Goal: Task Accomplishment & Management: Manage account settings

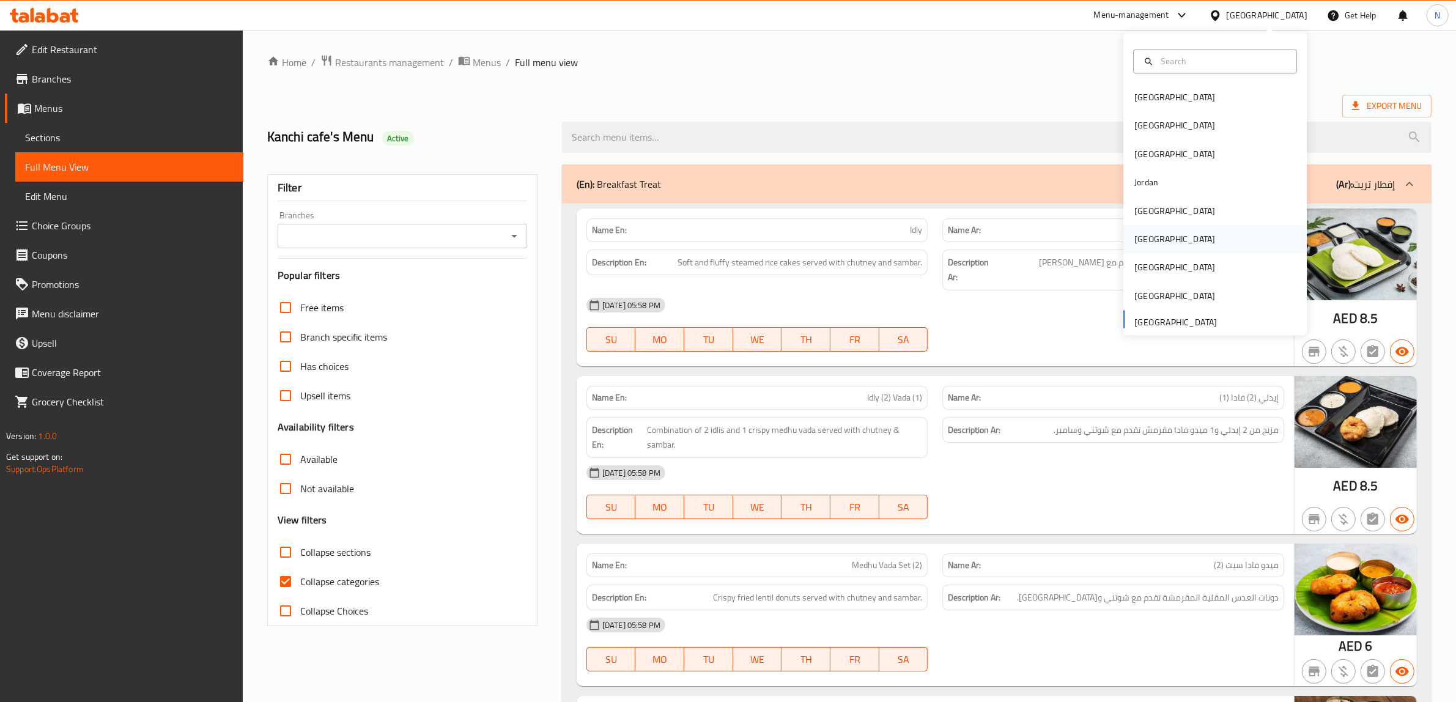
click at [1138, 233] on div "[GEOGRAPHIC_DATA]" at bounding box center [1175, 239] width 81 height 13
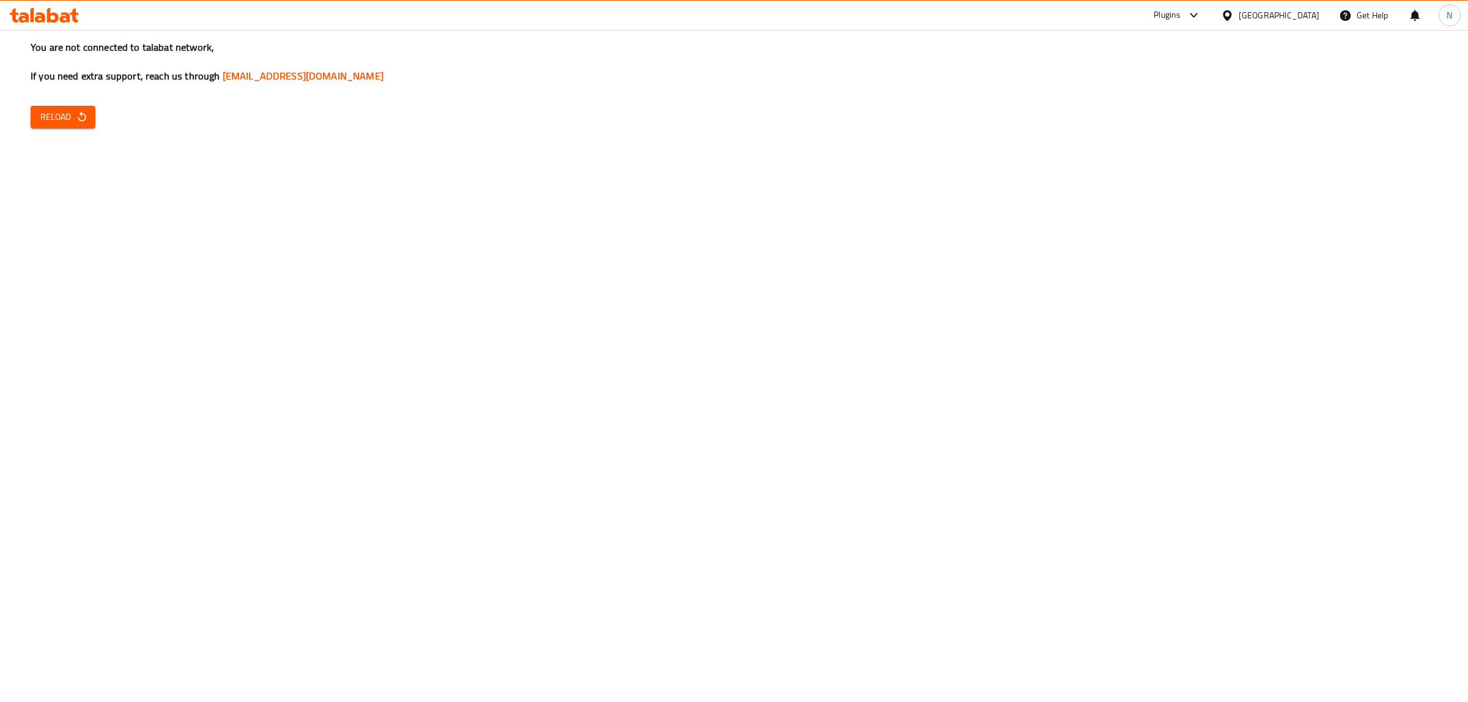
click at [73, 109] on span "Reload" at bounding box center [62, 116] width 45 height 15
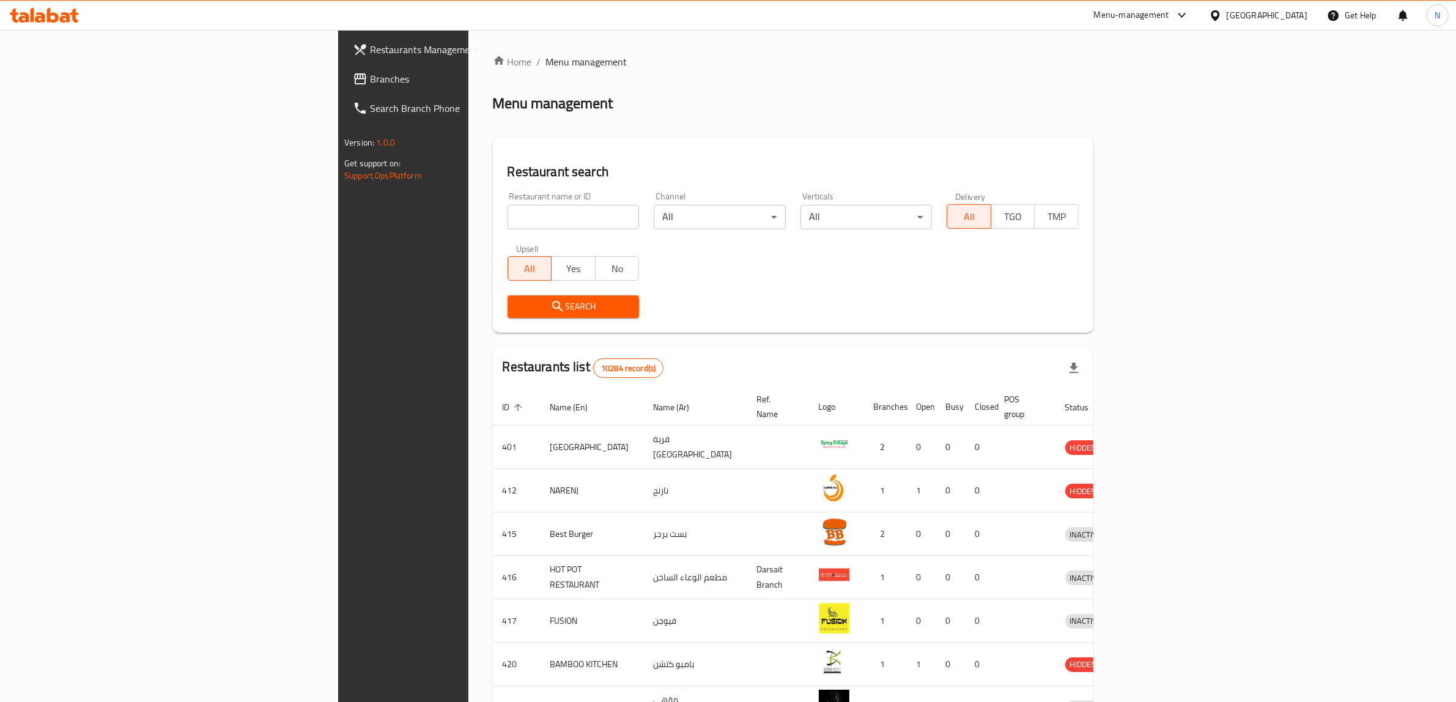
click at [370, 74] on span "Branches" at bounding box center [471, 79] width 202 height 15
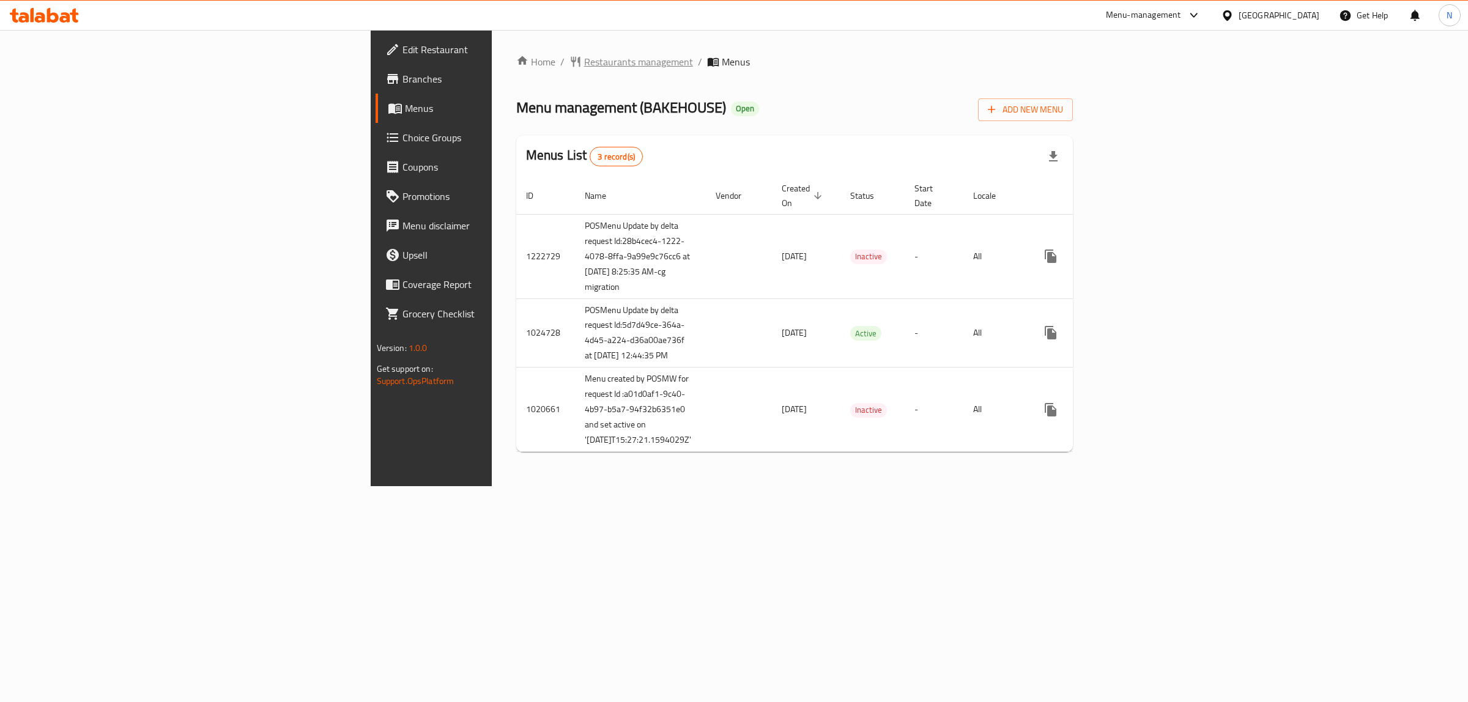
click at [584, 56] on span "Restaurants management" at bounding box center [638, 61] width 109 height 15
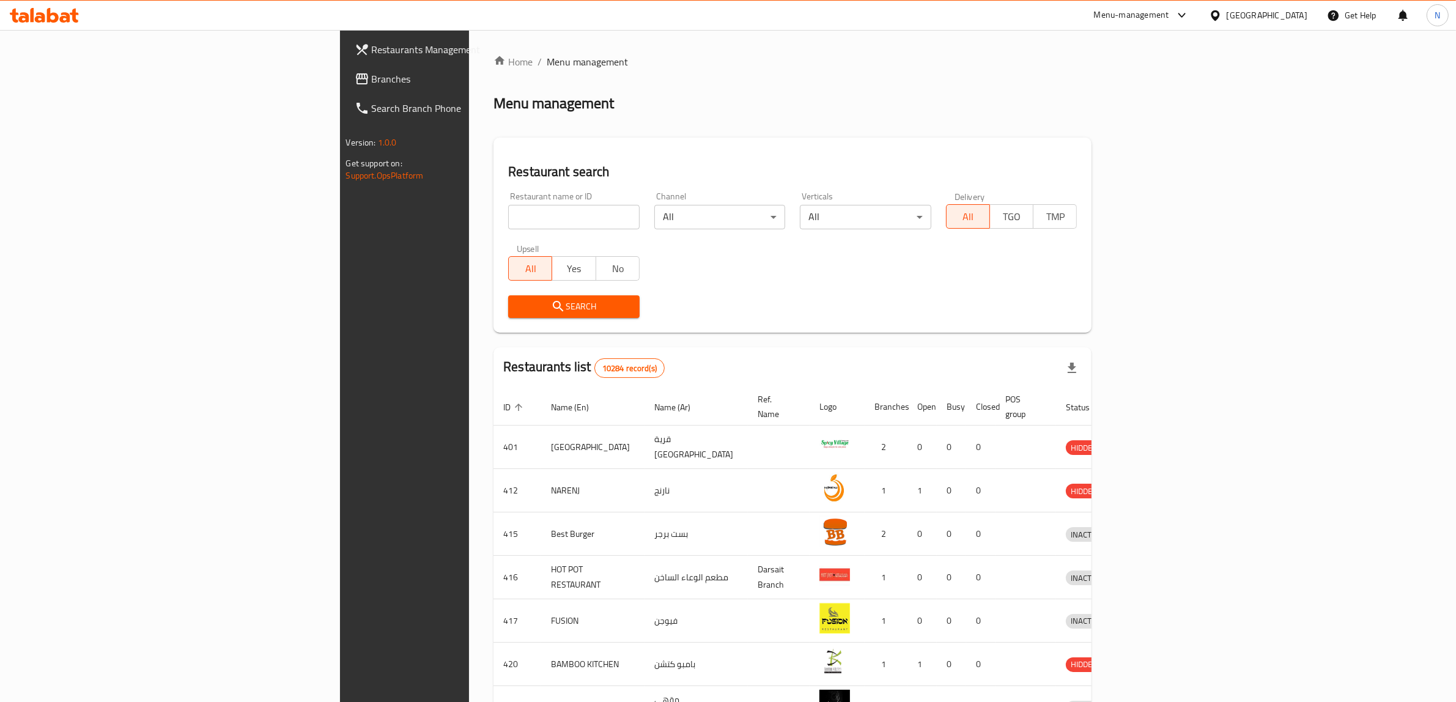
click at [508, 214] on input "search" at bounding box center [574, 217] width 132 height 24
paste input "603911"
type input "603911"
click button "Search" at bounding box center [574, 306] width 132 height 23
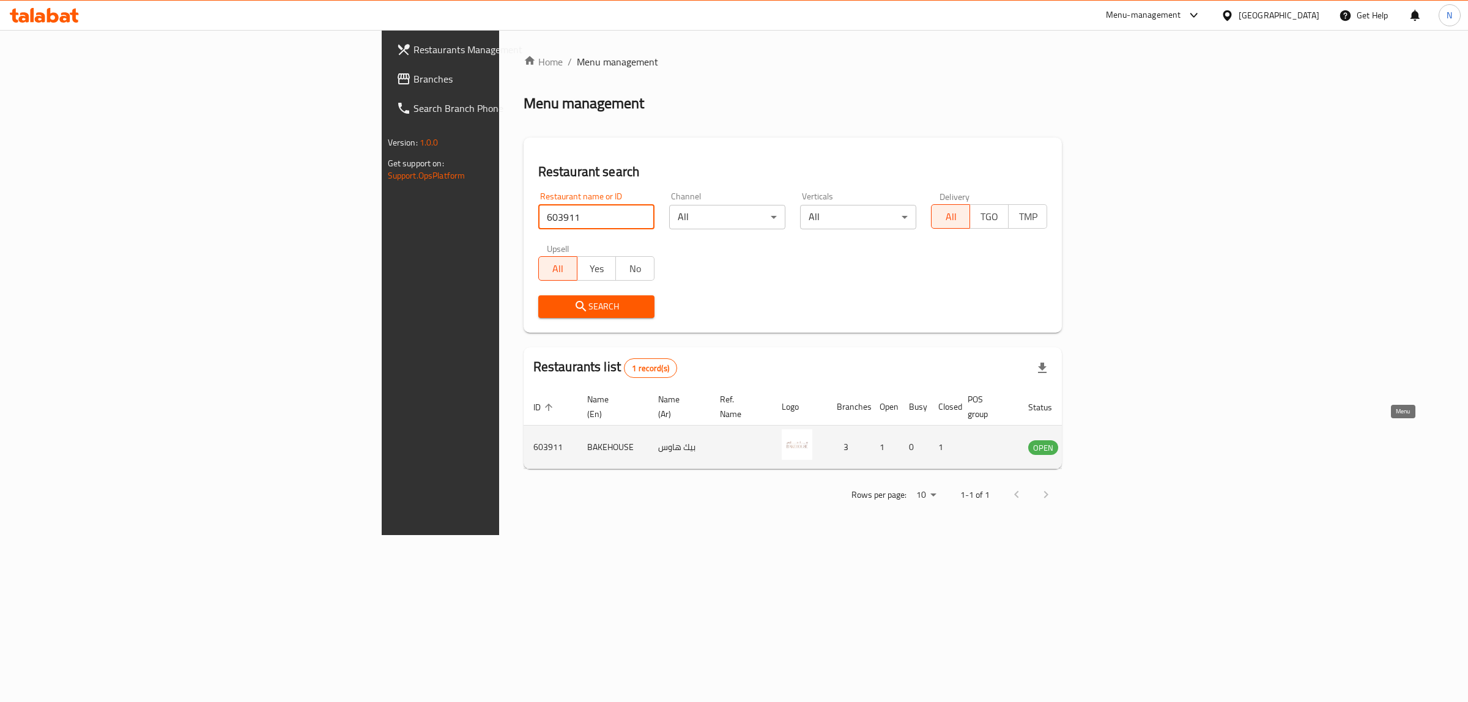
click at [1115, 440] on link "enhanced table" at bounding box center [1103, 447] width 23 height 15
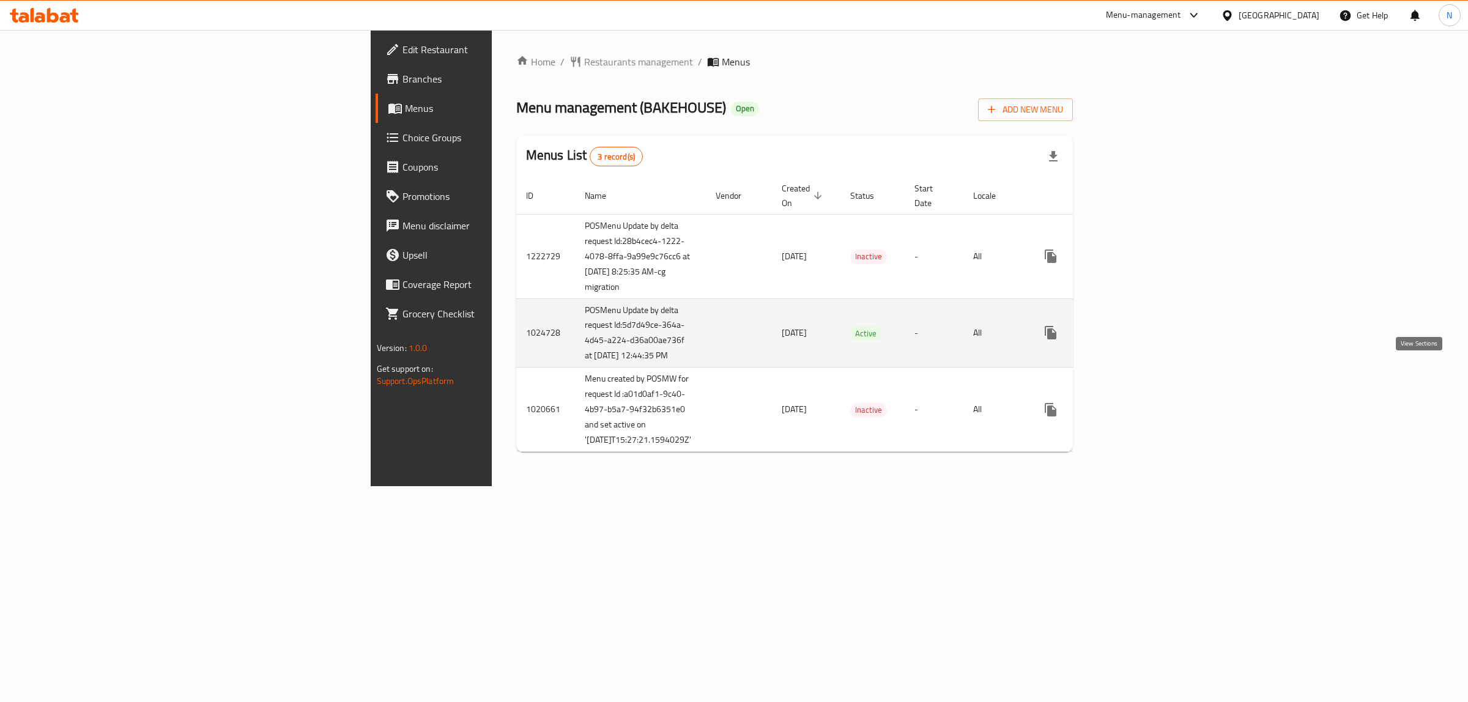
click at [1146, 340] on icon "enhanced table" at bounding box center [1139, 332] width 15 height 15
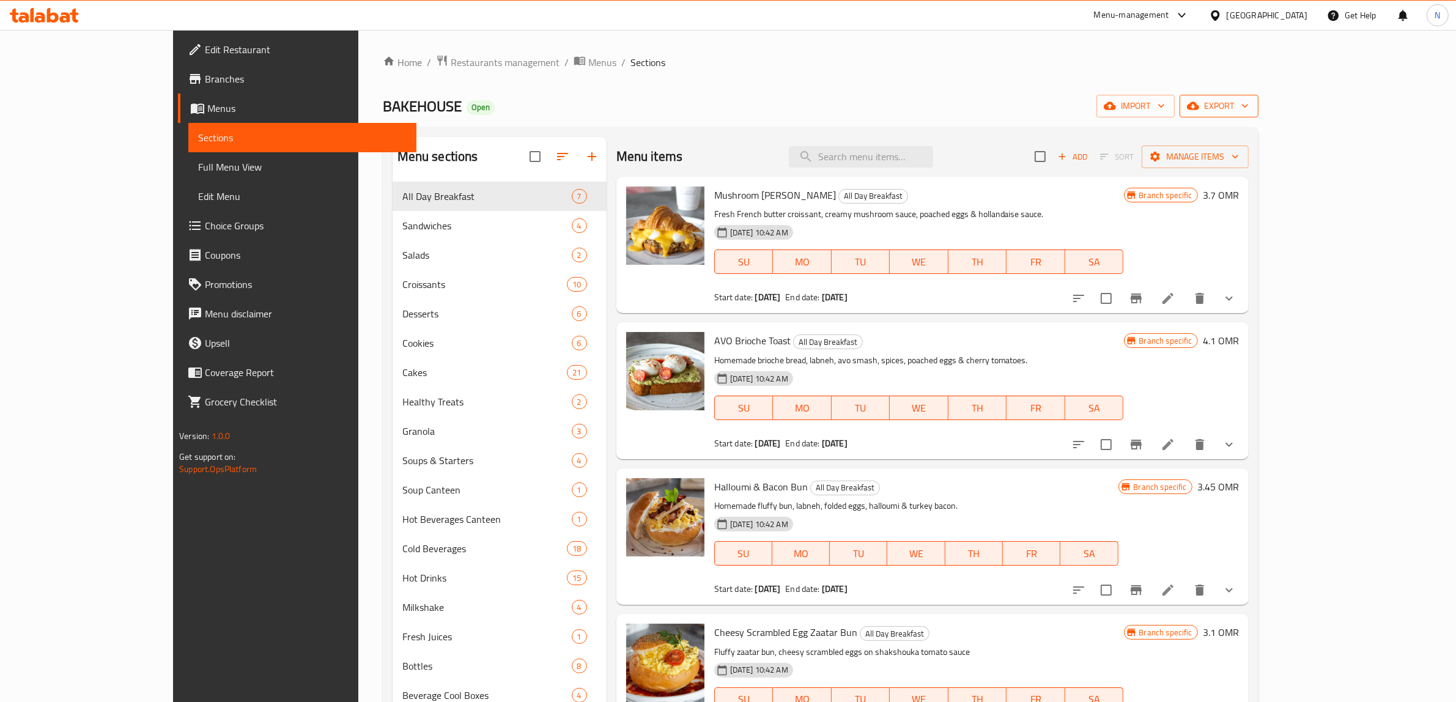
click at [1249, 108] on span "export" at bounding box center [1219, 105] width 59 height 15
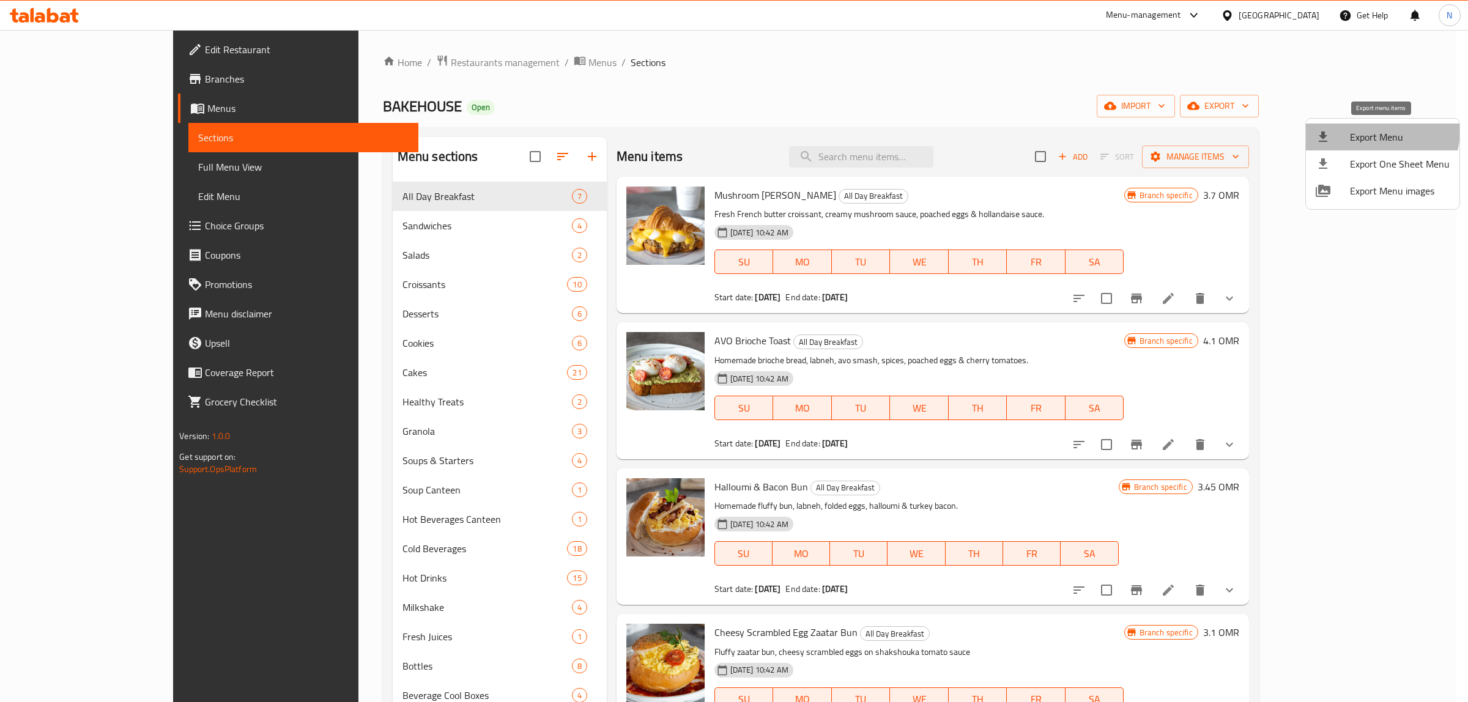
click at [1372, 130] on span "Export Menu" at bounding box center [1400, 137] width 100 height 15
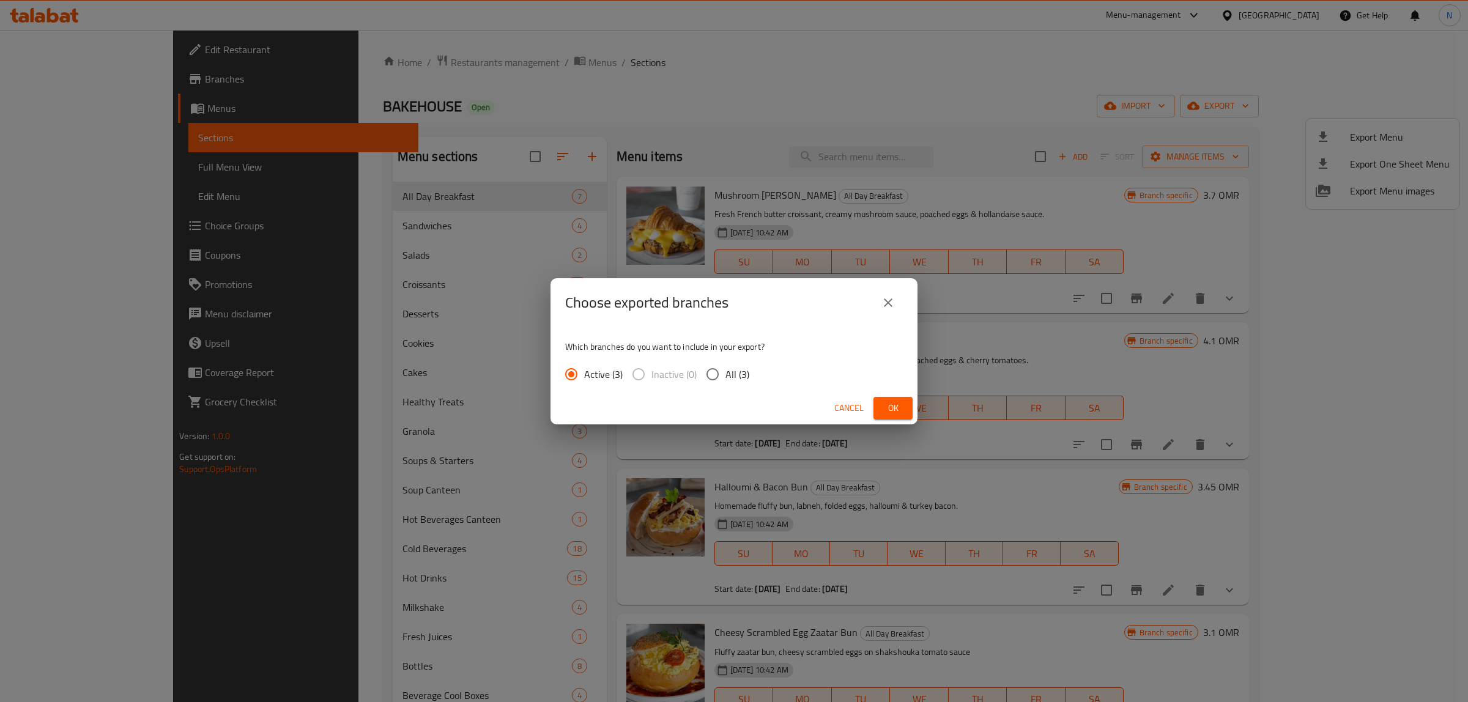
click at [735, 368] on span "All (3)" at bounding box center [737, 374] width 24 height 15
click at [725, 368] on input "All (3)" at bounding box center [713, 374] width 26 height 26
radio input "true"
click at [910, 411] on button "Ok" at bounding box center [892, 408] width 39 height 23
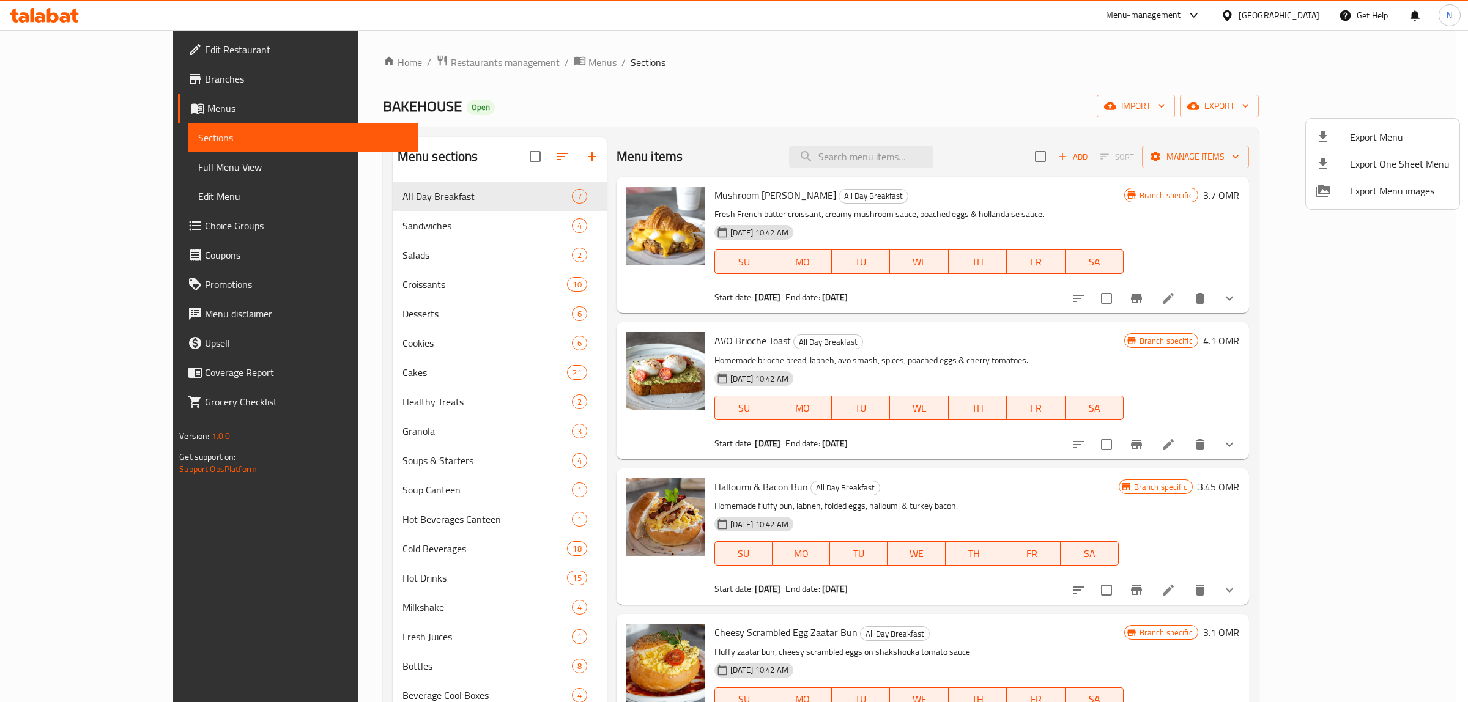
click at [1122, 114] on div at bounding box center [734, 351] width 1468 height 702
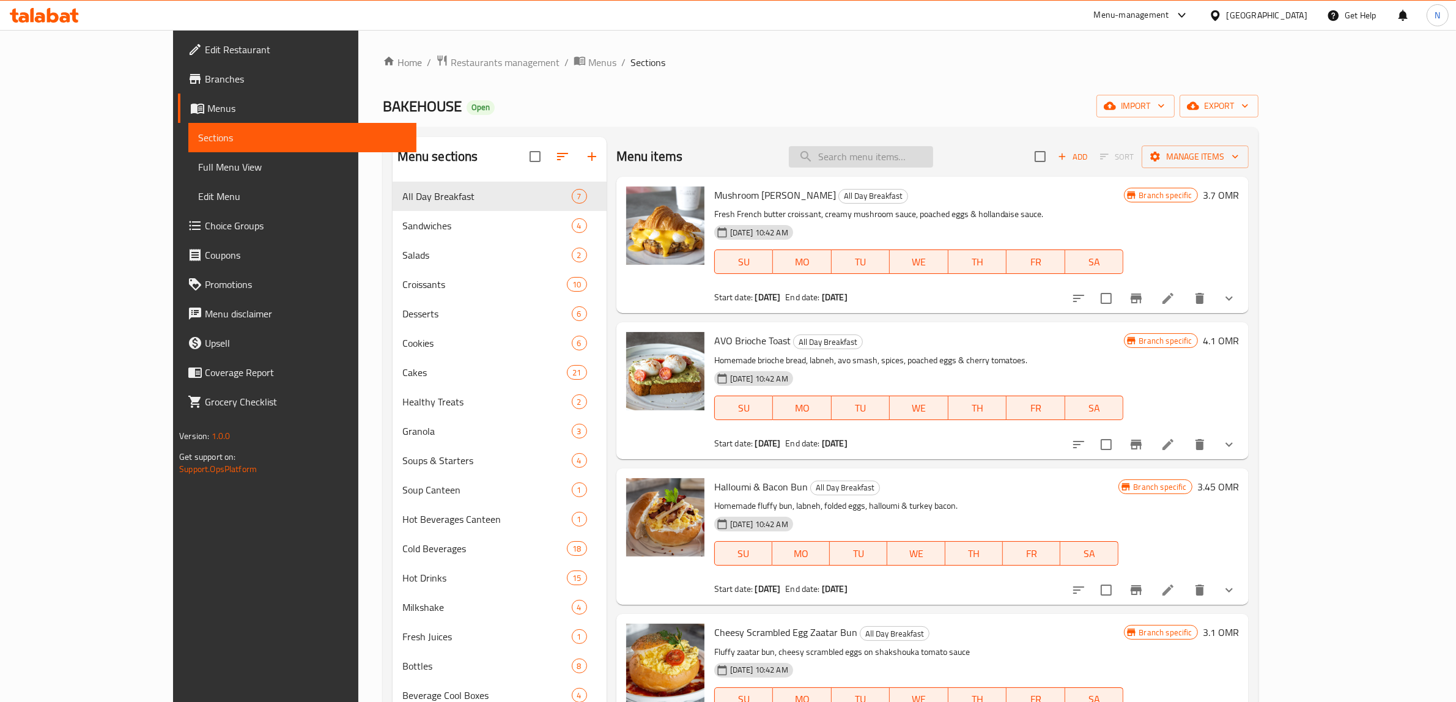
click at [897, 161] on input "search" at bounding box center [861, 156] width 144 height 21
paste input "Mushroom [PERSON_NAME]"
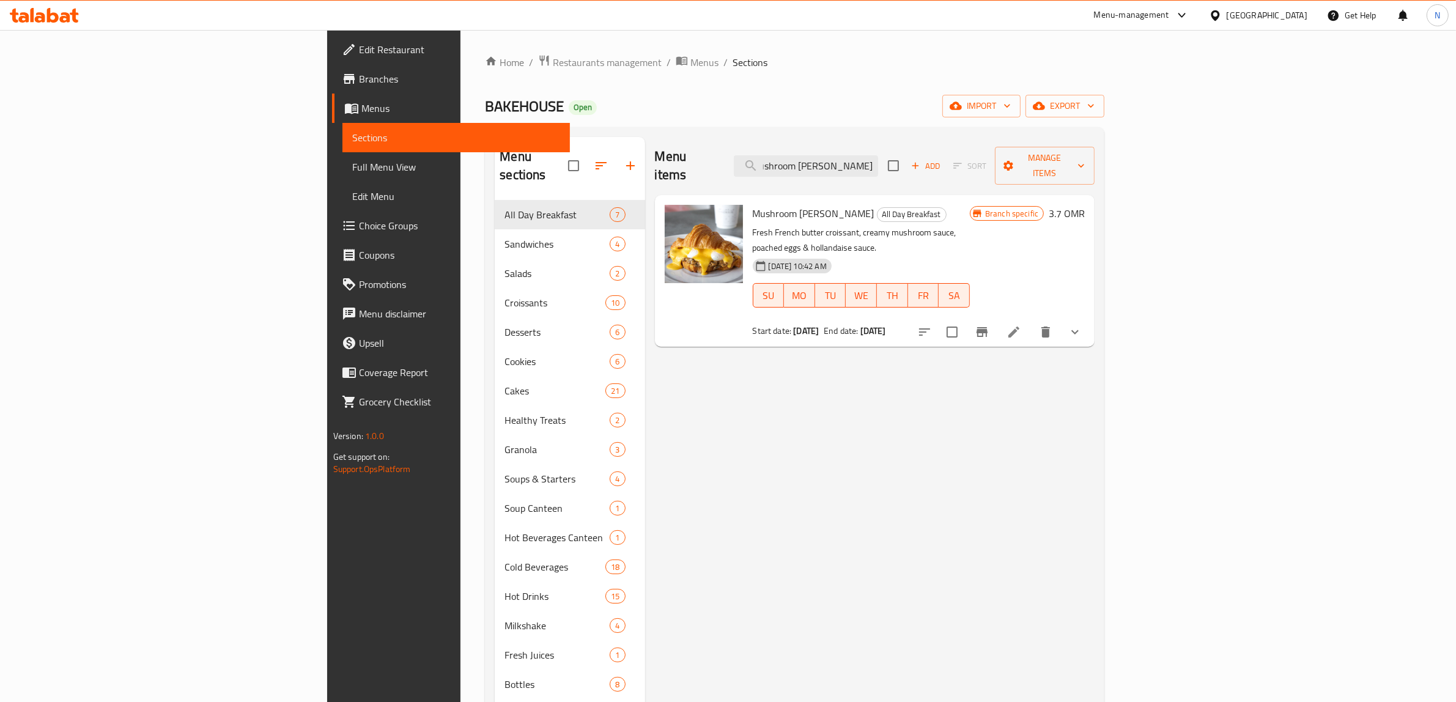
type input "Mushroom [PERSON_NAME]"
click at [352, 170] on span "Full Menu View" at bounding box center [456, 167] width 209 height 15
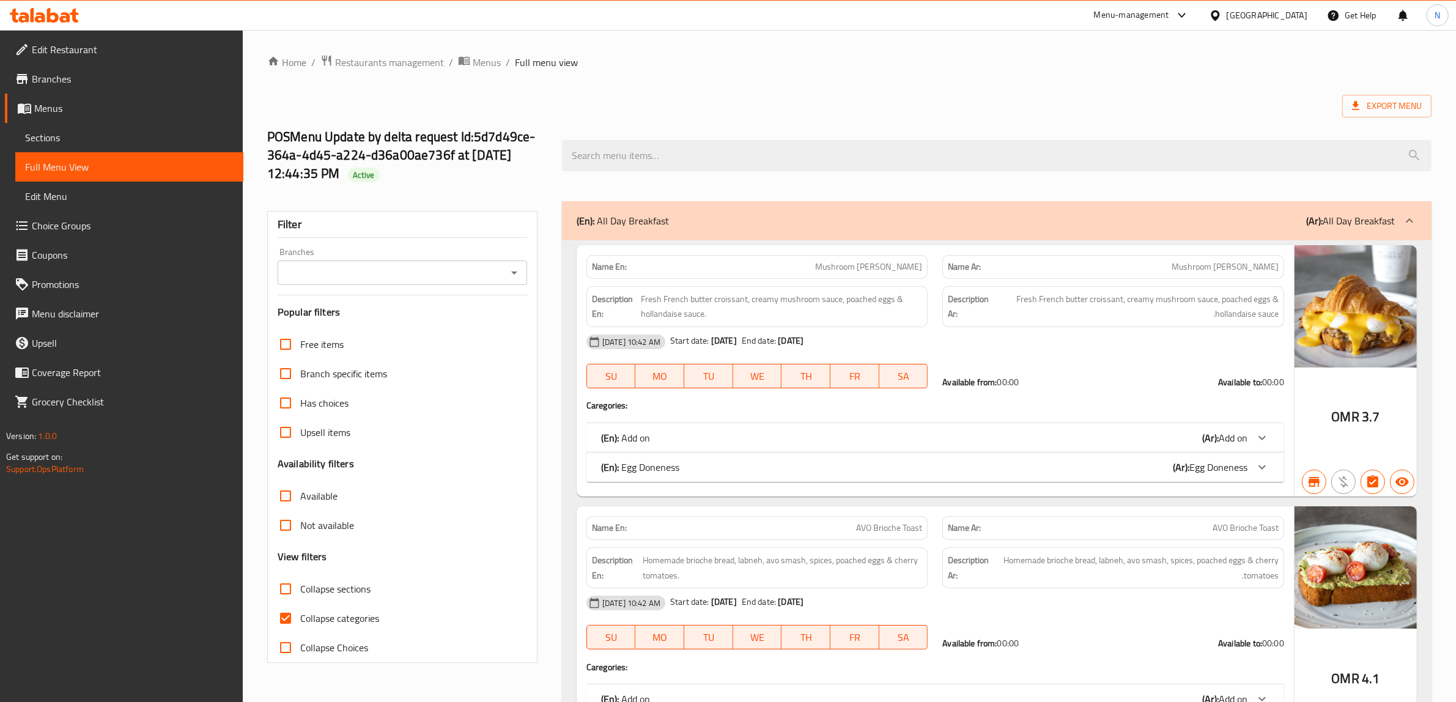
click at [69, 144] on span "Sections" at bounding box center [129, 137] width 209 height 15
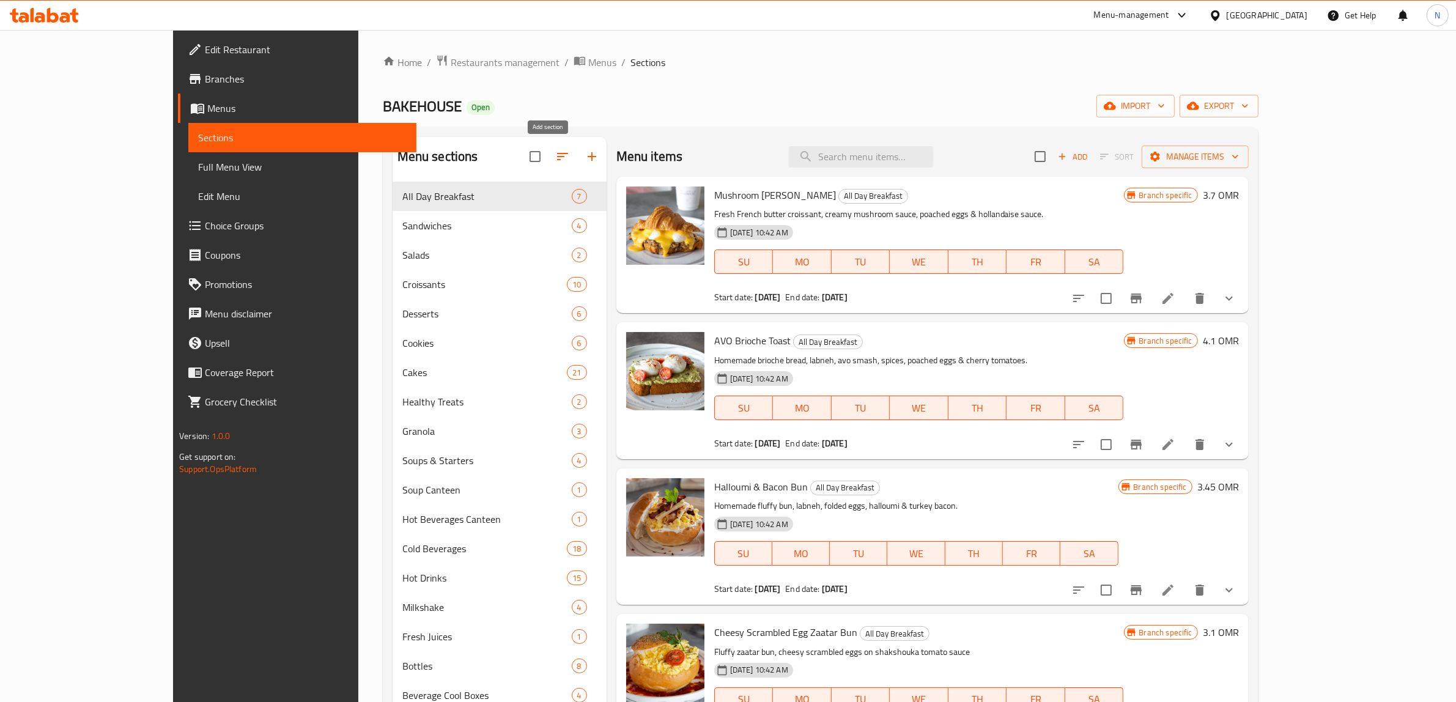
click at [585, 157] on icon "button" at bounding box center [592, 156] width 15 height 15
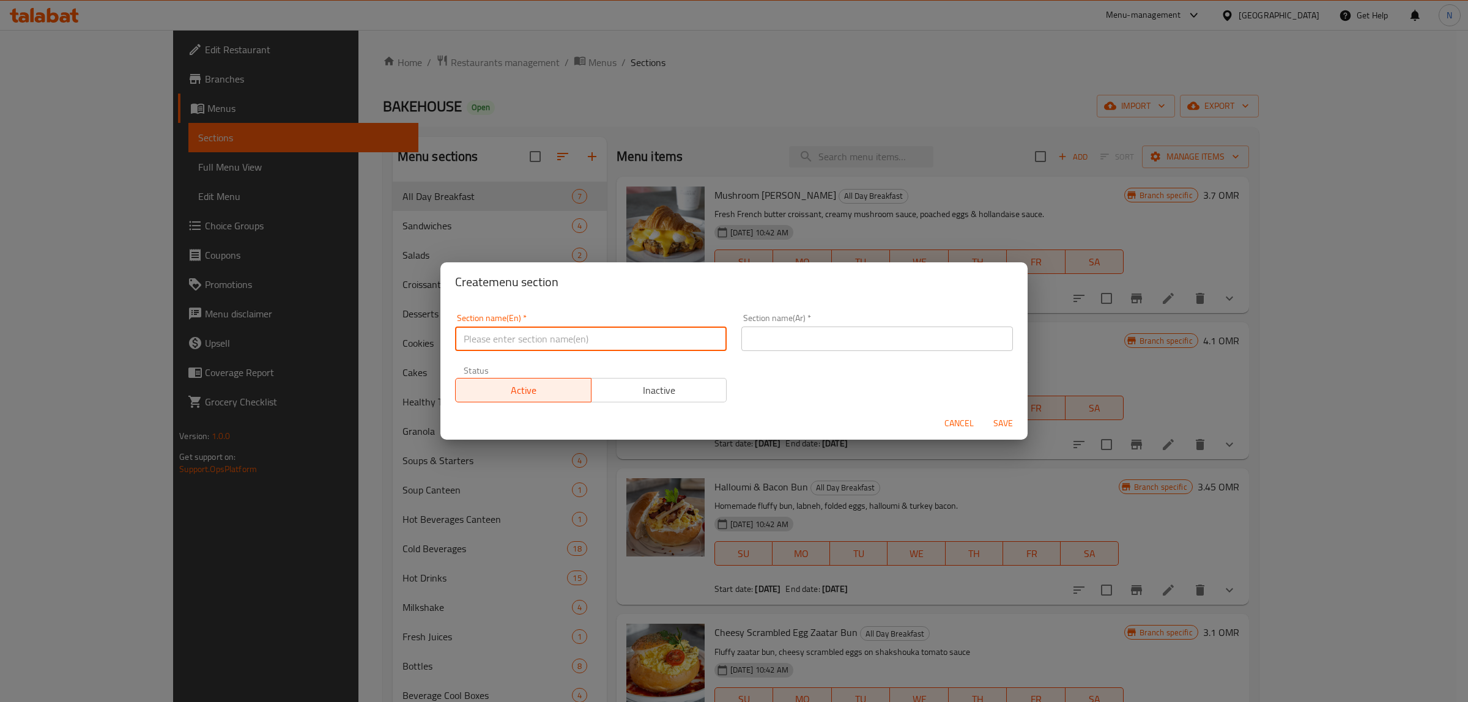
click at [621, 344] on input "text" at bounding box center [591, 339] width 272 height 24
type input "Savory Breakfast"
click at [777, 346] on input "text" at bounding box center [877, 339] width 272 height 24
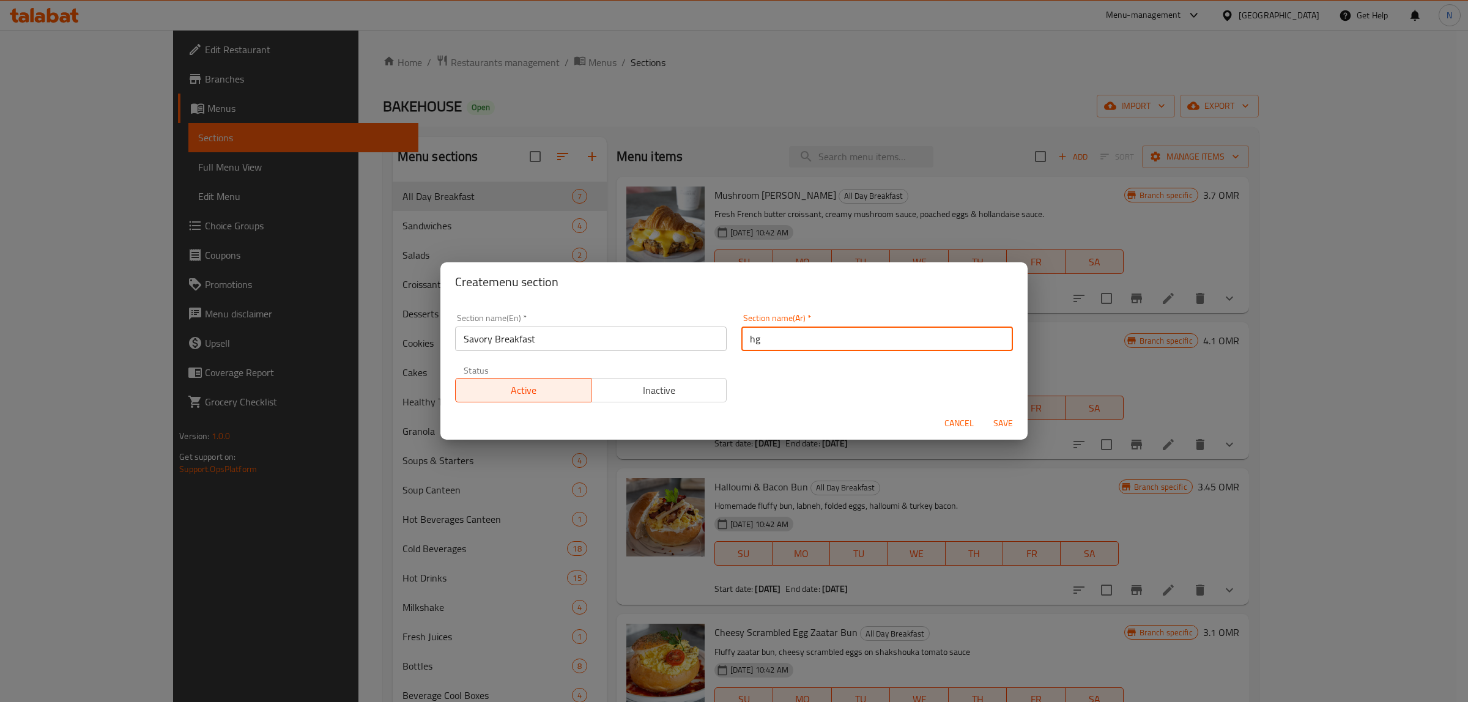
type input "h"
type input "الفطاير"
click at [984, 412] on button "Save" at bounding box center [1003, 423] width 39 height 23
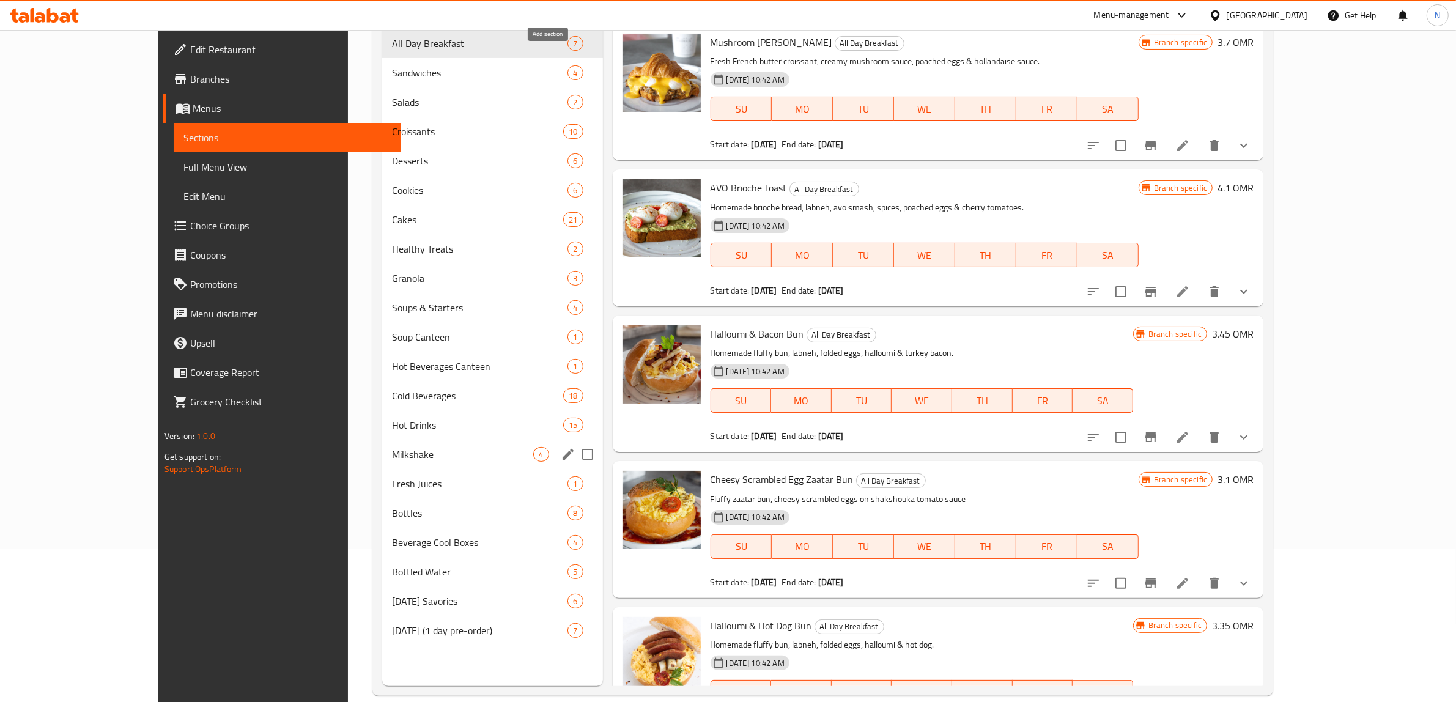
scroll to position [172, 0]
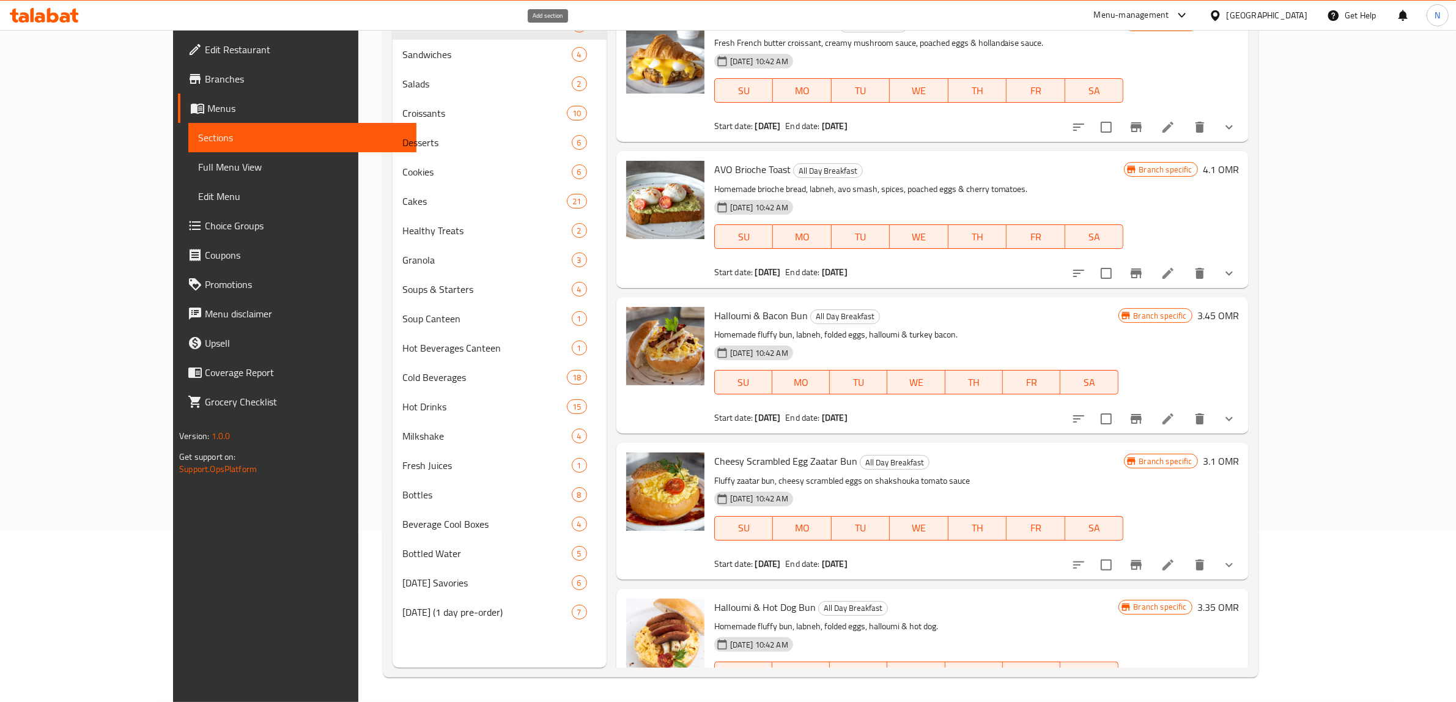
click at [401, 653] on div "Menu sections All Day Breakfast 7 Sandwiches 4 Salads 2 Croissants 10 Desserts …" at bounding box center [500, 317] width 214 height 702
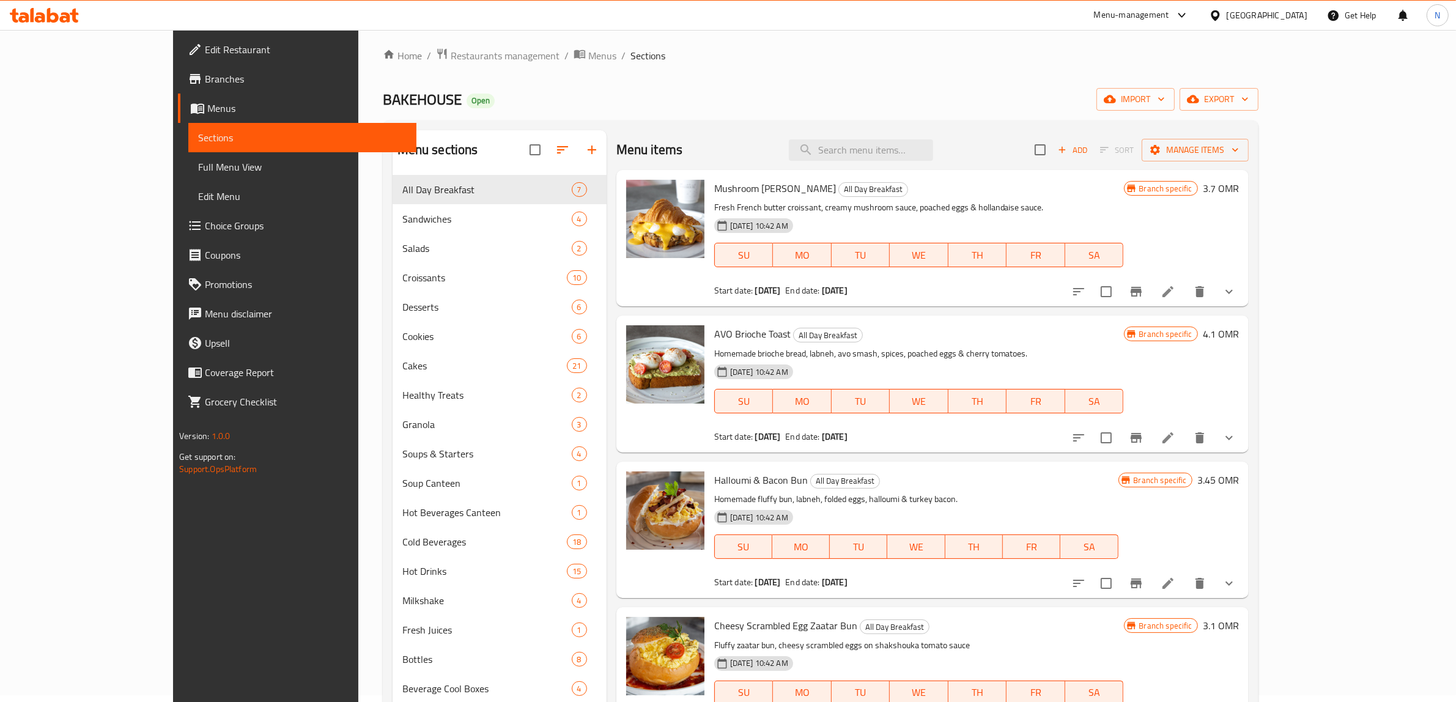
scroll to position [0, 0]
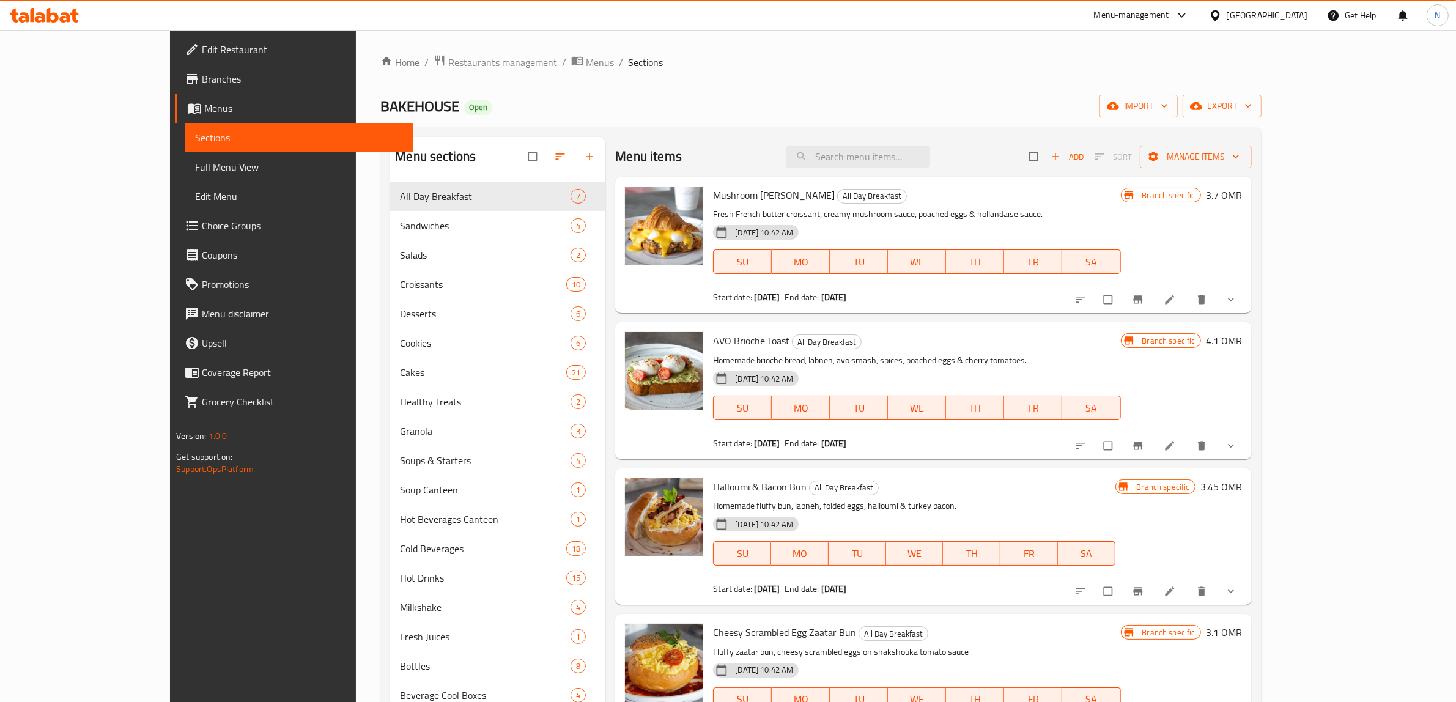
click at [918, 109] on div "BAKEHOUSE Open import export" at bounding box center [824, 106] width 907 height 23
click at [1170, 300] on button "Branch-specific-item" at bounding box center [1154, 299] width 29 height 27
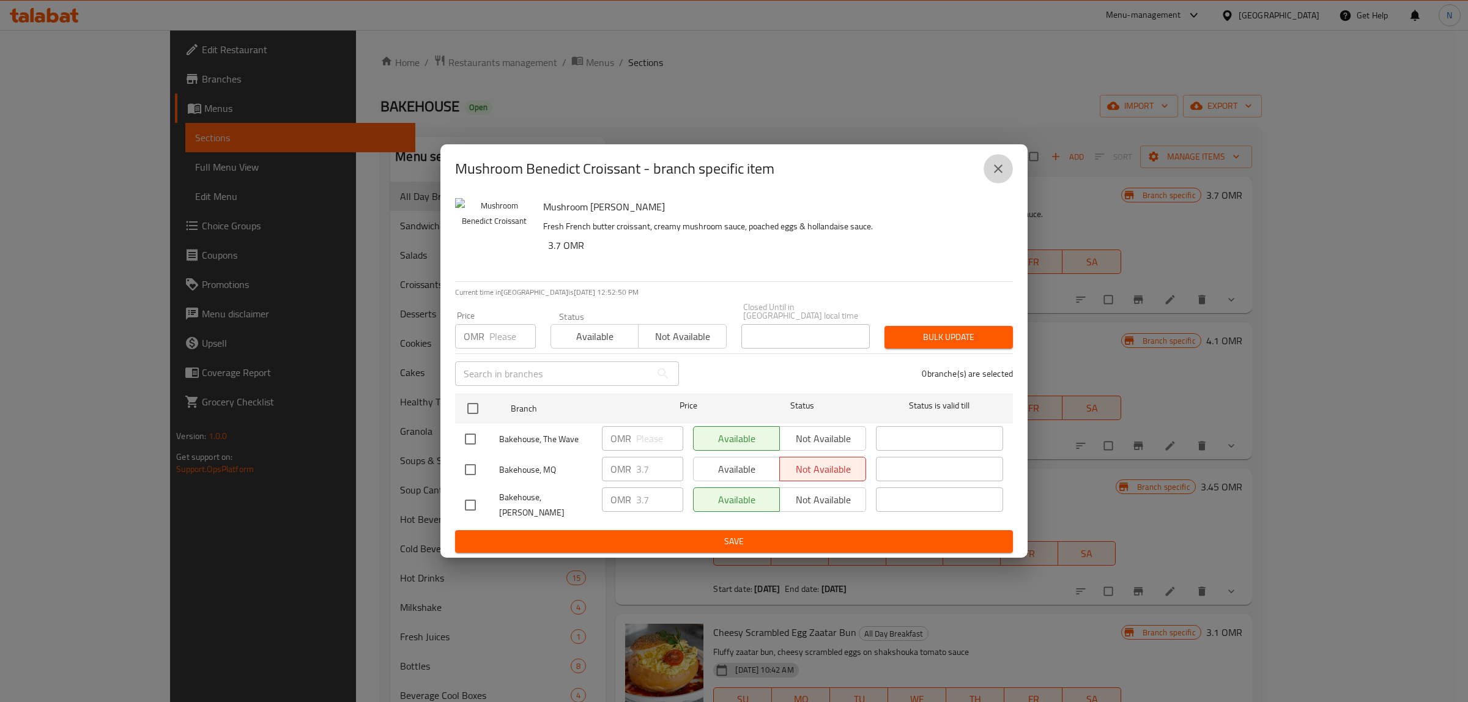
click at [997, 173] on icon "close" at bounding box center [998, 169] width 9 height 9
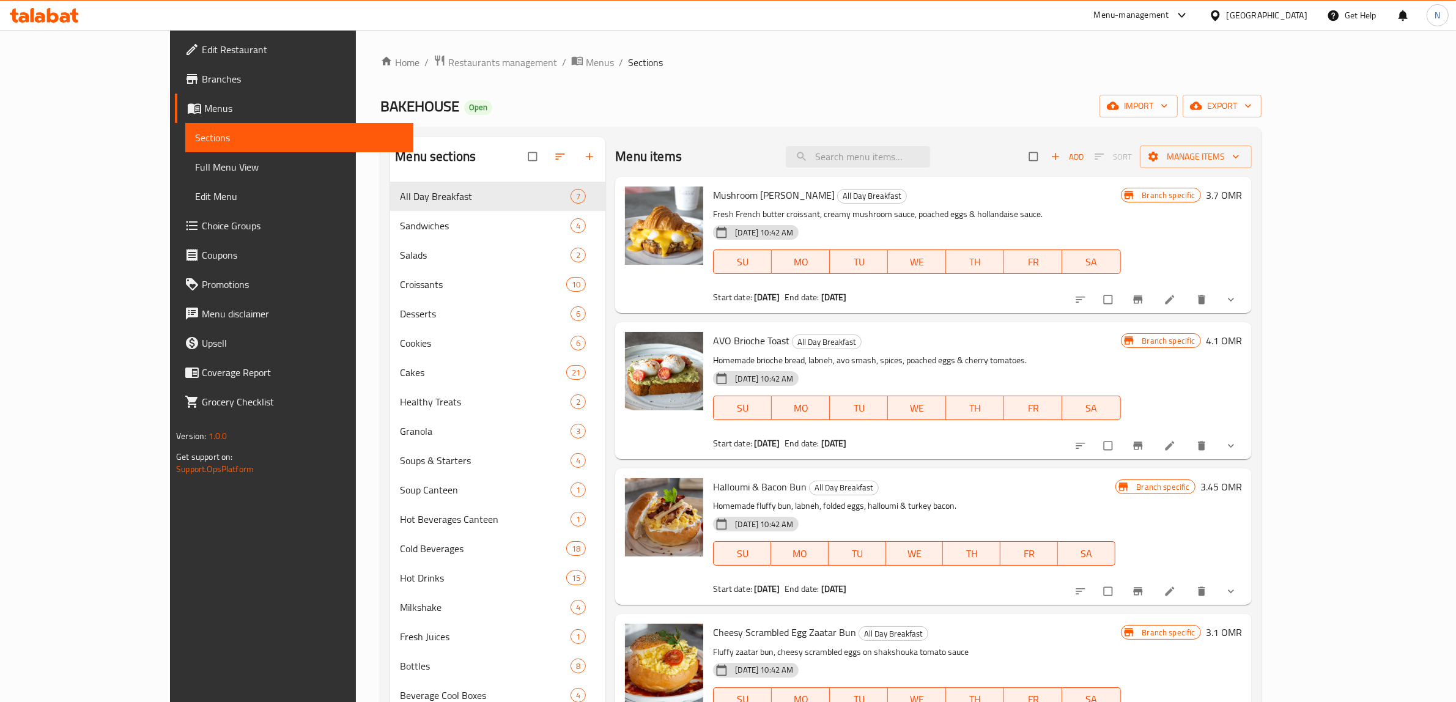
click at [187, 80] on span "Branches" at bounding box center [288, 79] width 202 height 15
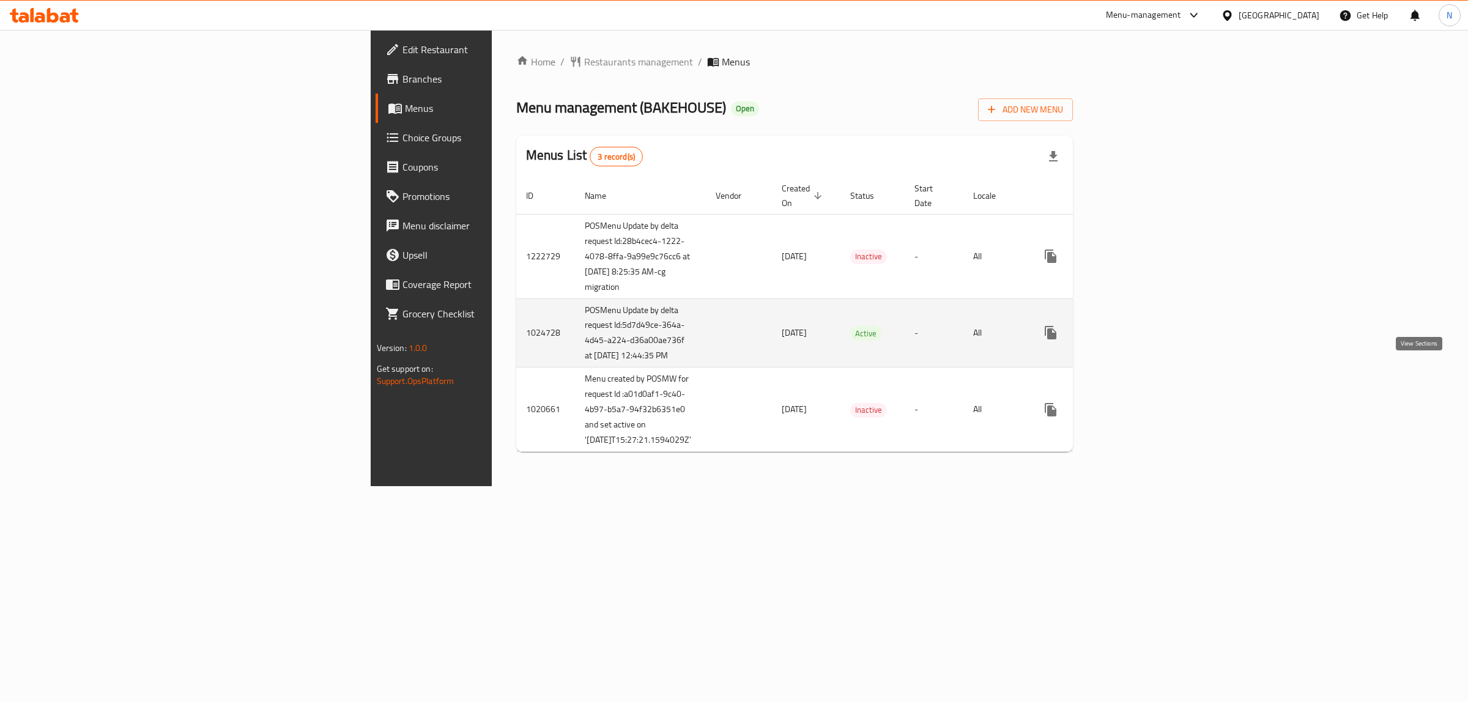
click at [1144, 338] on icon "enhanced table" at bounding box center [1138, 332] width 11 height 11
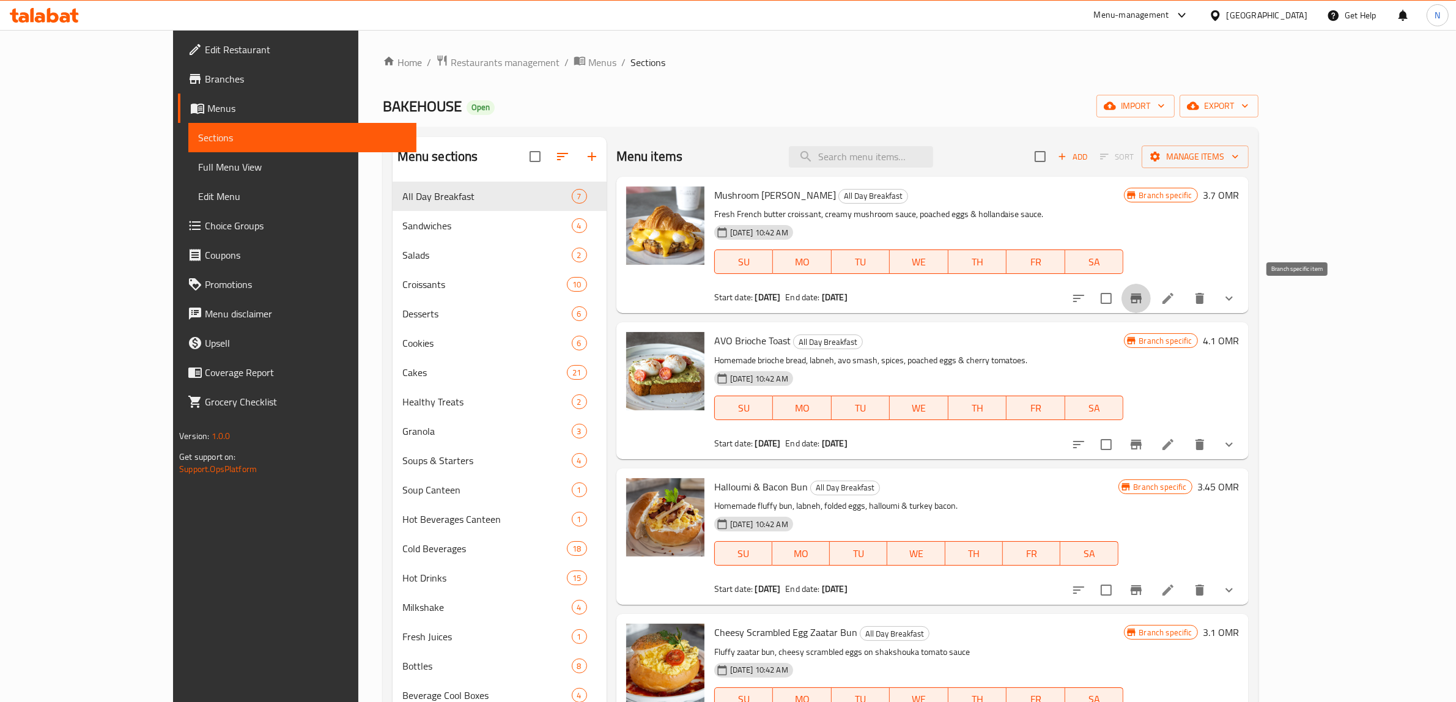
click at [1142, 298] on icon "Branch-specific-item" at bounding box center [1136, 299] width 11 height 10
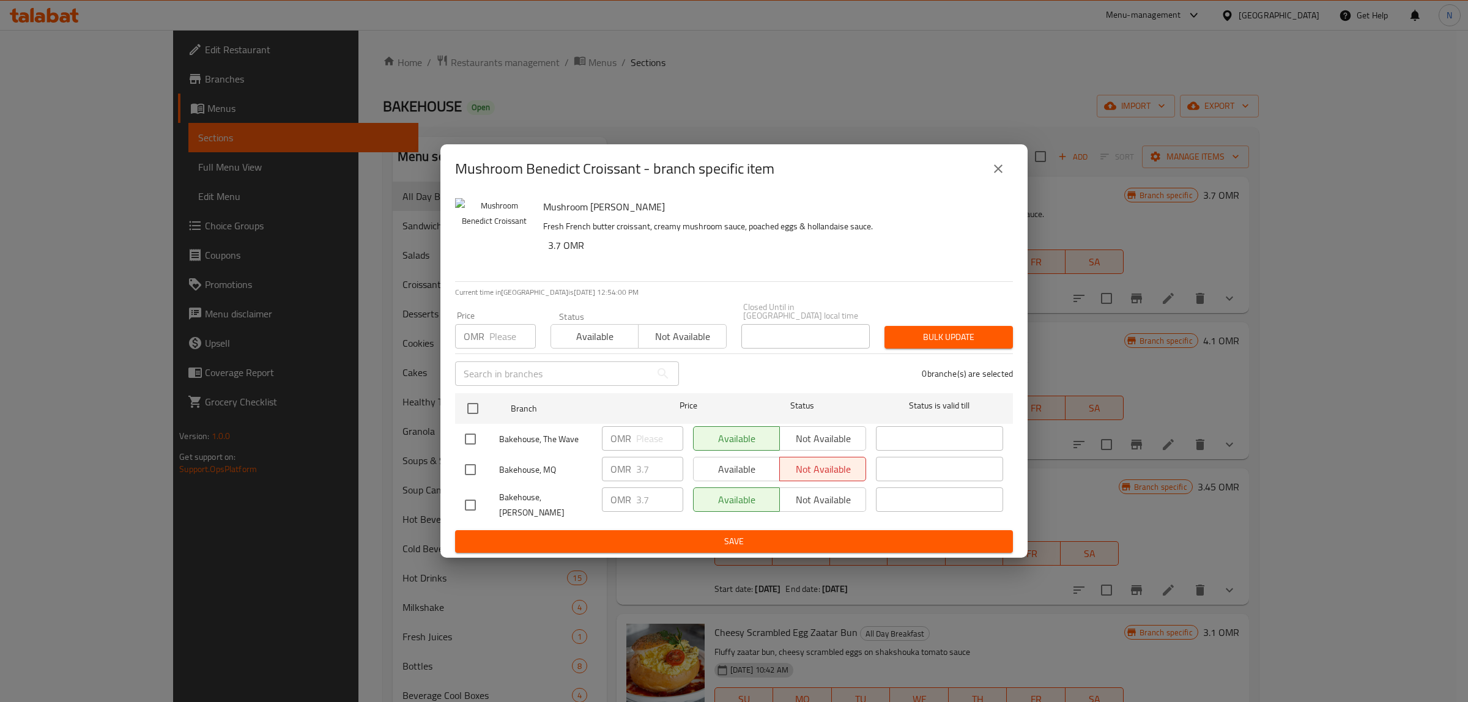
click at [732, 81] on div "Mushroom Benedict Croissant - branch specific item Mushroom Benedict Croissant …" at bounding box center [734, 351] width 1468 height 702
click at [998, 169] on button "close" at bounding box center [998, 168] width 29 height 29
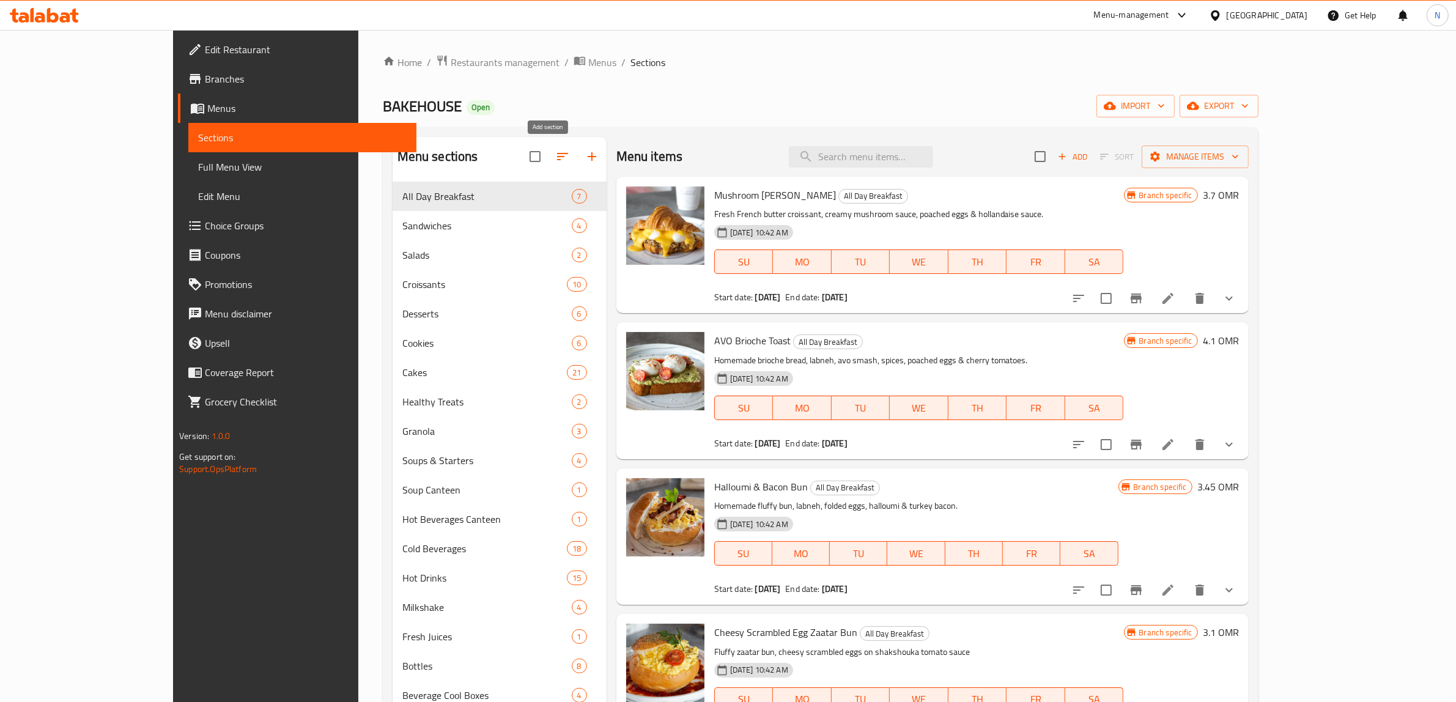
click at [585, 161] on icon "button" at bounding box center [592, 156] width 15 height 15
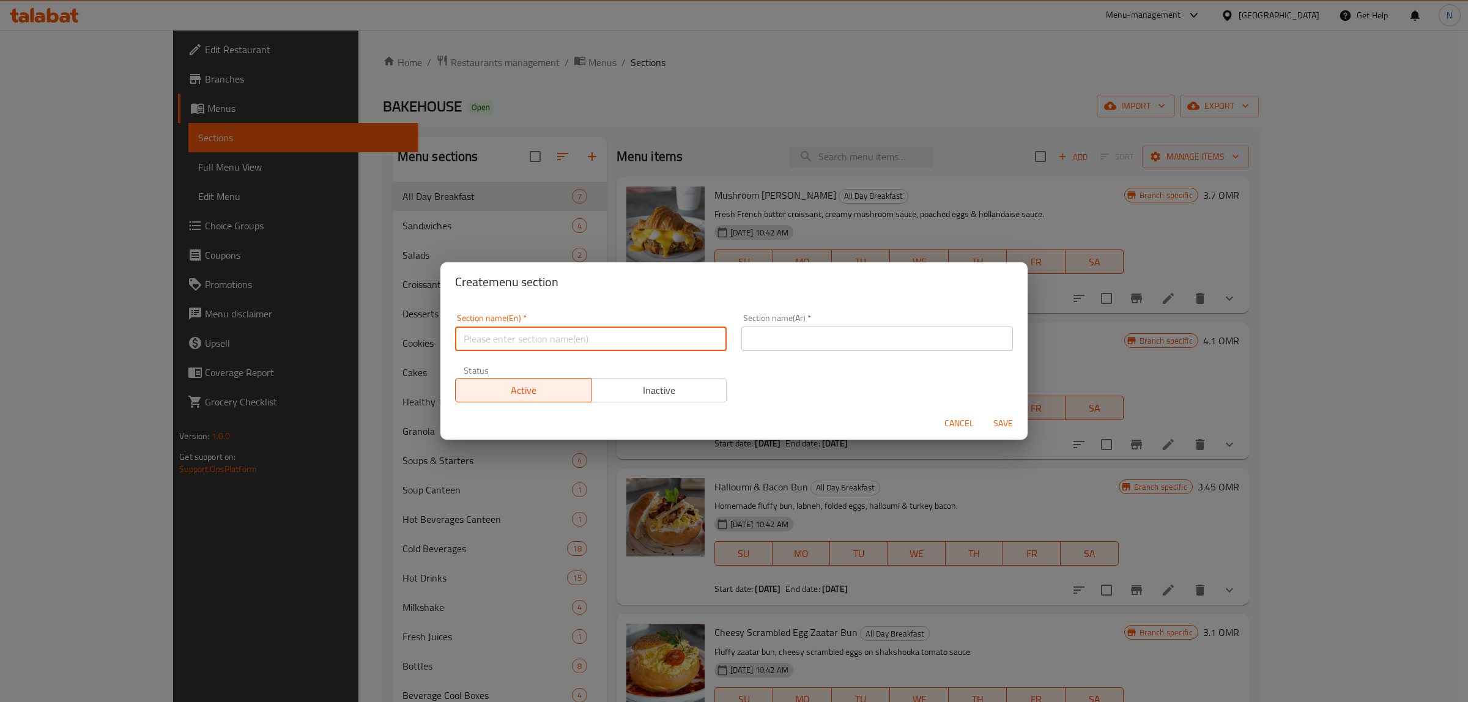
drag, startPoint x: 617, startPoint y: 337, endPoint x: 635, endPoint y: 332, distance: 19.0
click at [617, 337] on input "text" at bounding box center [591, 339] width 272 height 24
paste input "Savory Breakfast"
type input "Savory Breakfast"
drag, startPoint x: 760, startPoint y: 332, endPoint x: 788, endPoint y: 341, distance: 29.6
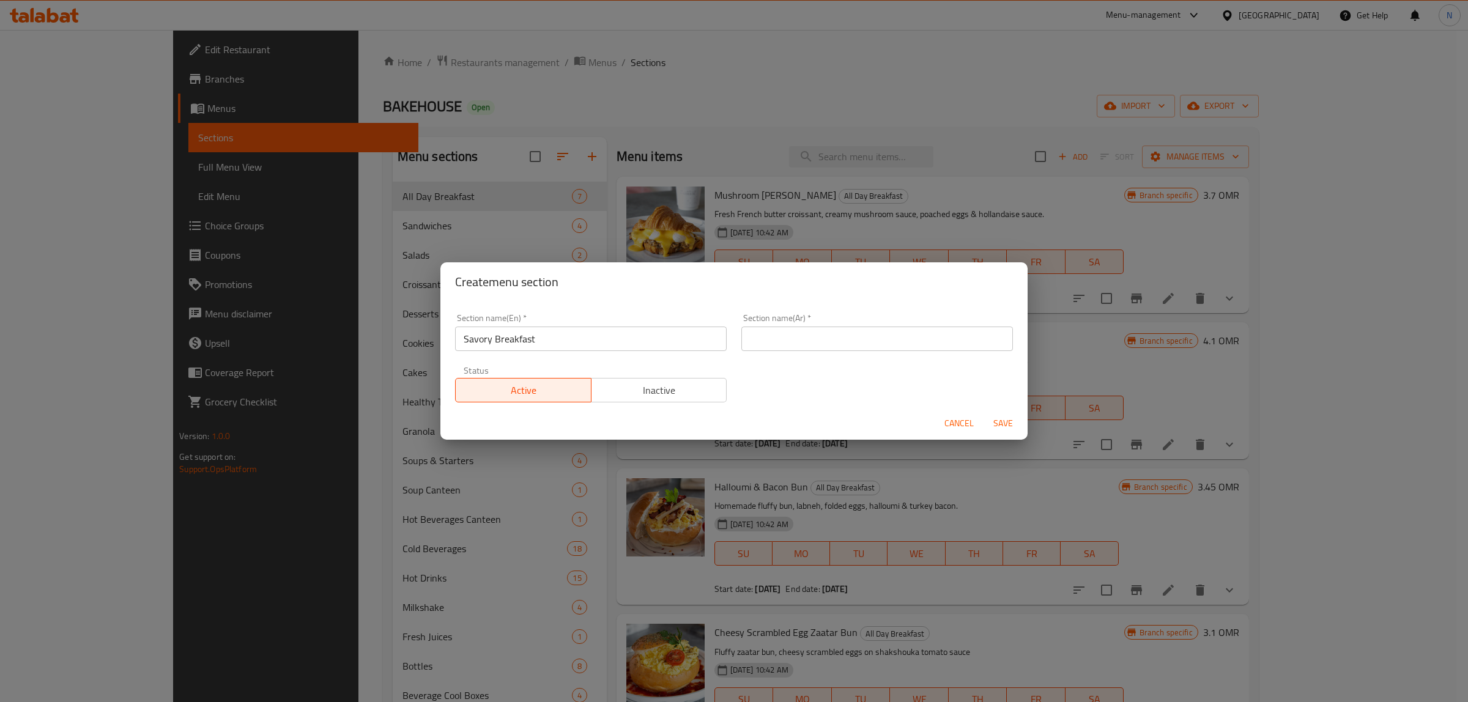
click at [760, 332] on input "text" at bounding box center [877, 339] width 272 height 24
paste input "فطور مالح"
type input "فطور مالح"
click at [1001, 419] on span "Save" at bounding box center [1002, 423] width 29 height 15
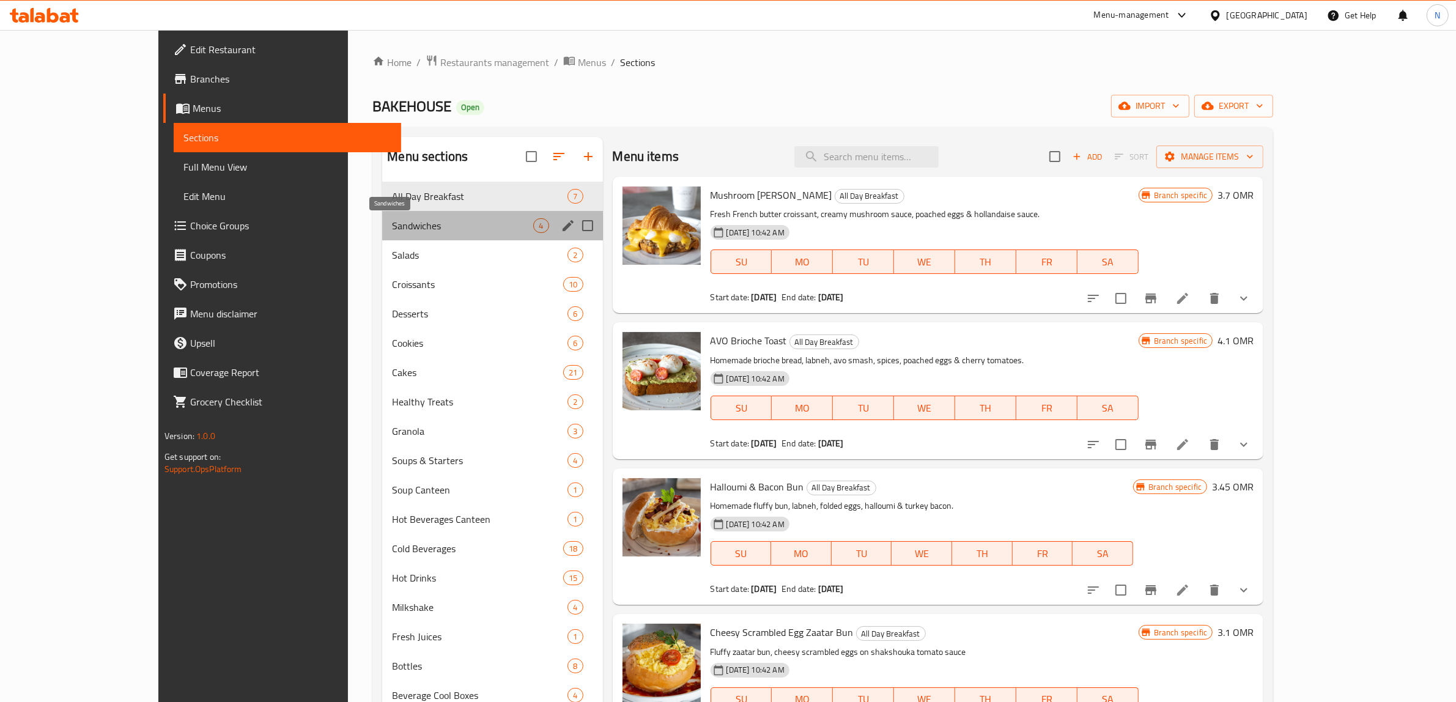
click at [454, 225] on span "Sandwiches" at bounding box center [462, 225] width 141 height 15
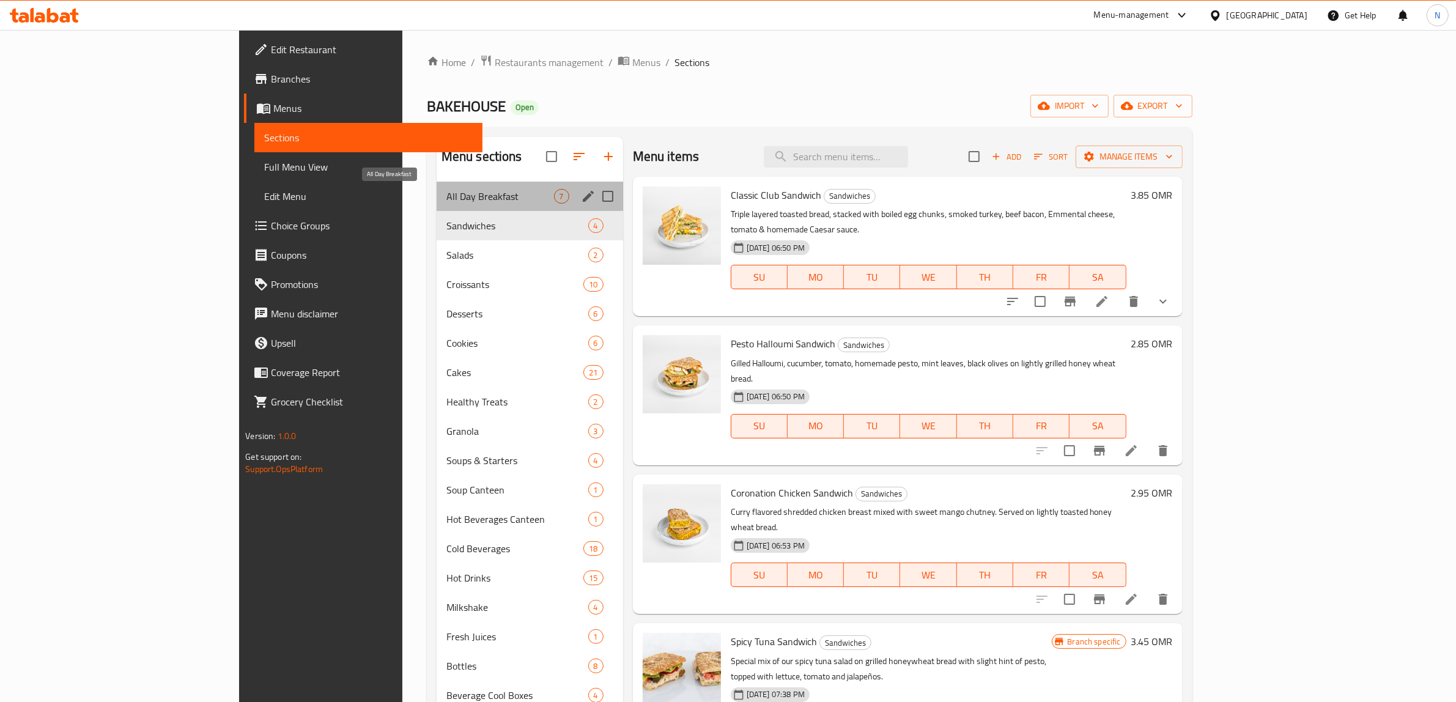
click at [447, 193] on span "All Day Breakfast" at bounding box center [501, 196] width 108 height 15
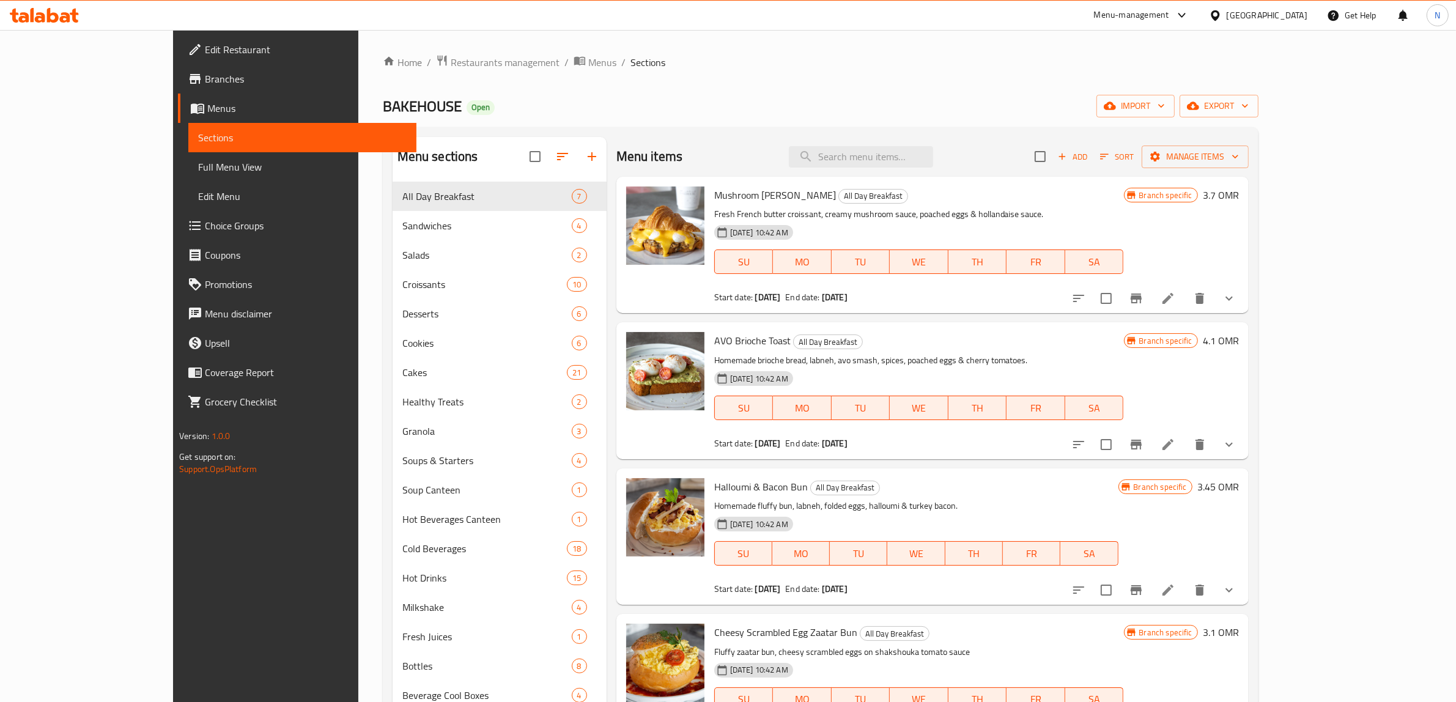
scroll to position [172, 0]
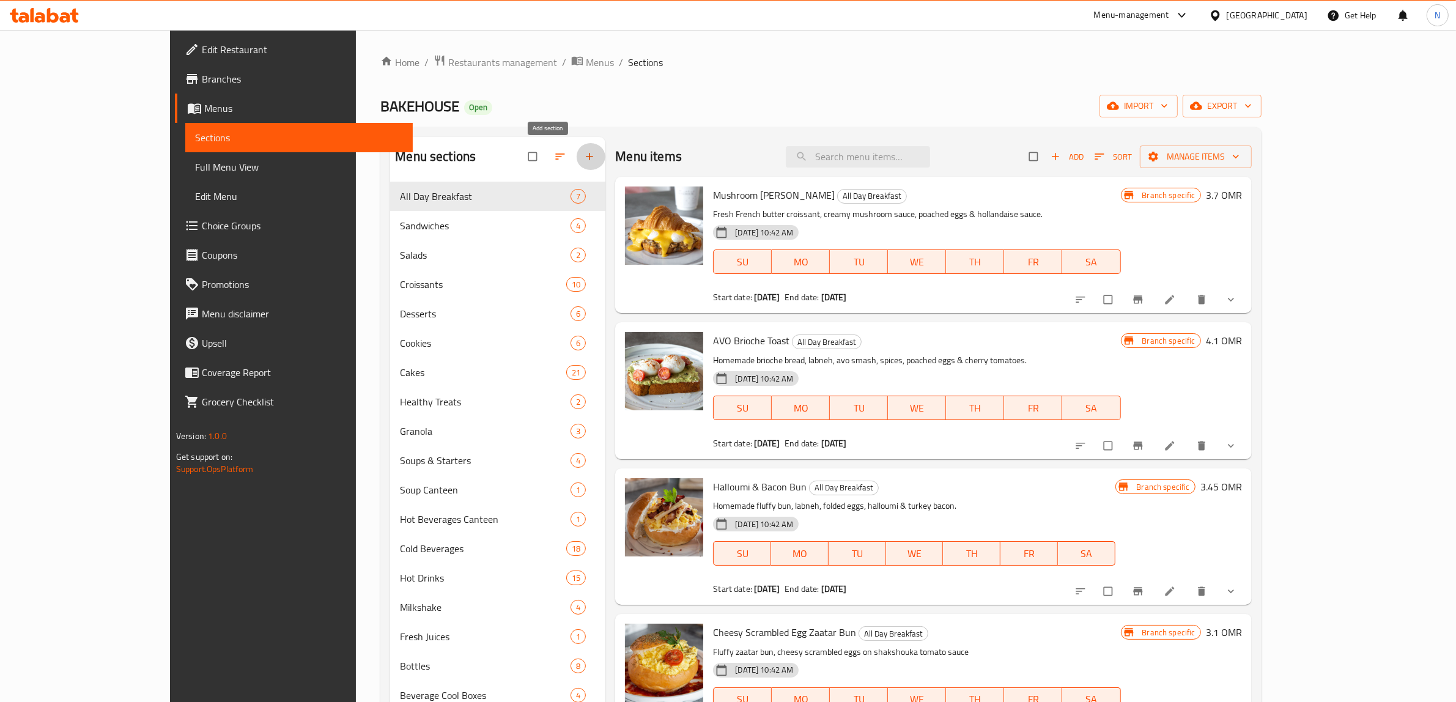
click at [576, 163] on button "button" at bounding box center [590, 156] width 29 height 27
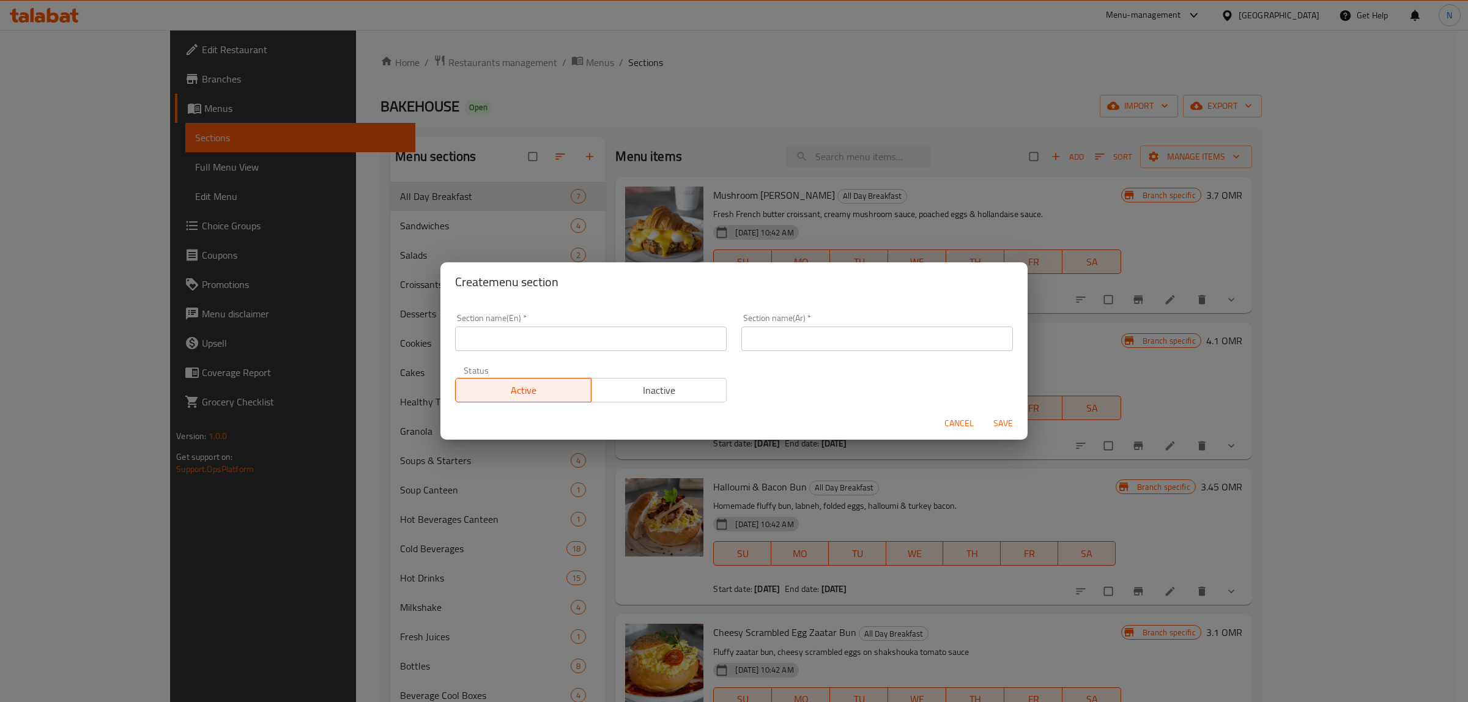
click at [818, 338] on input "text" at bounding box center [877, 339] width 272 height 24
paste input "فطور مالح"
type input "فطور مالح"
click at [530, 327] on input "text" at bounding box center [591, 339] width 272 height 24
paste input "Savory Breakfast"
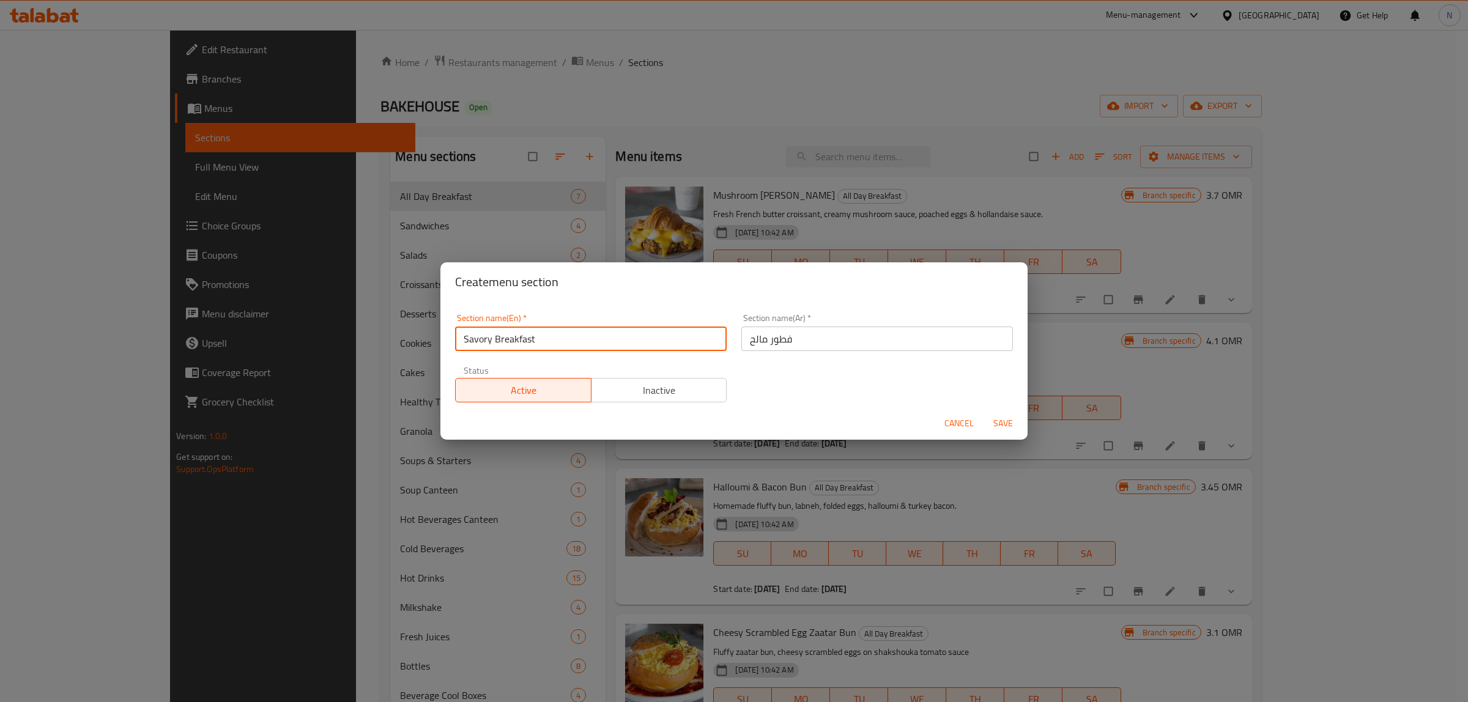
type input "Savory Breakfast"
click at [1003, 424] on span "Save" at bounding box center [1002, 423] width 29 height 15
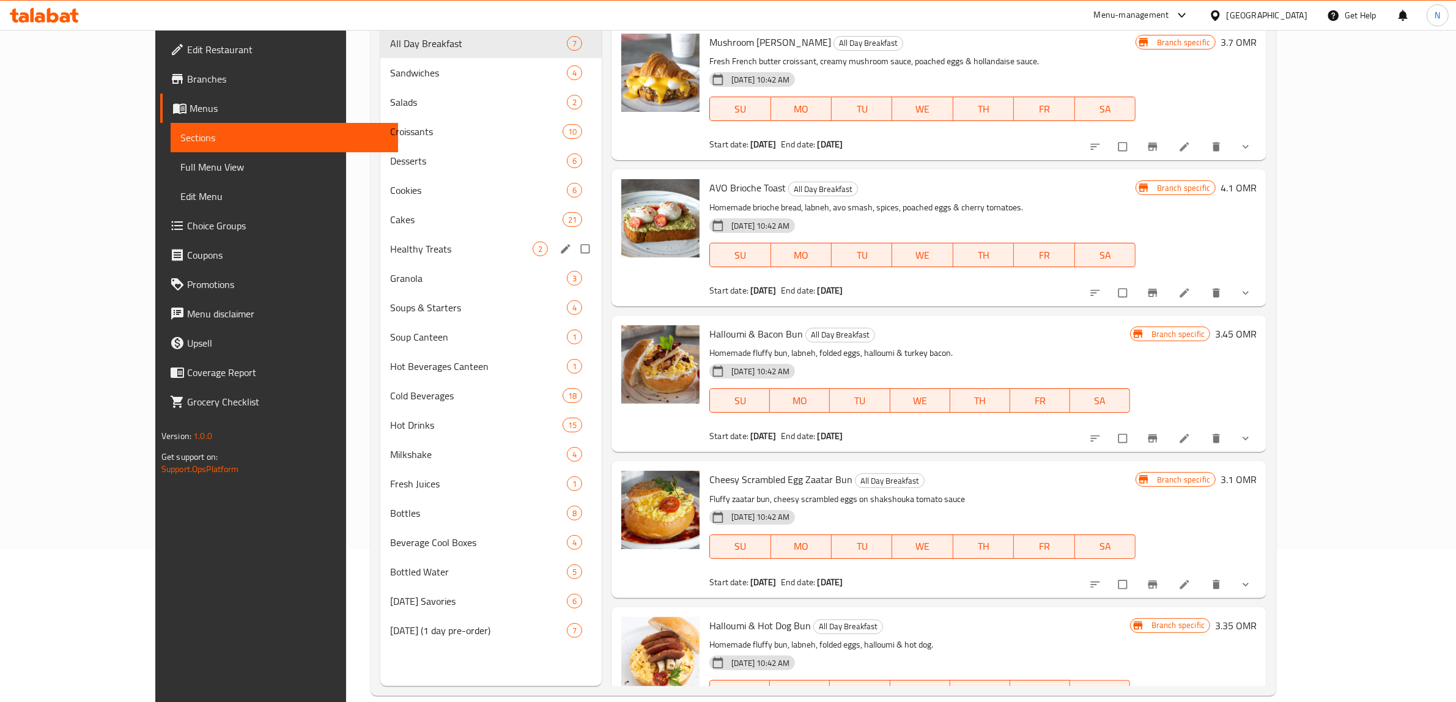
scroll to position [172, 0]
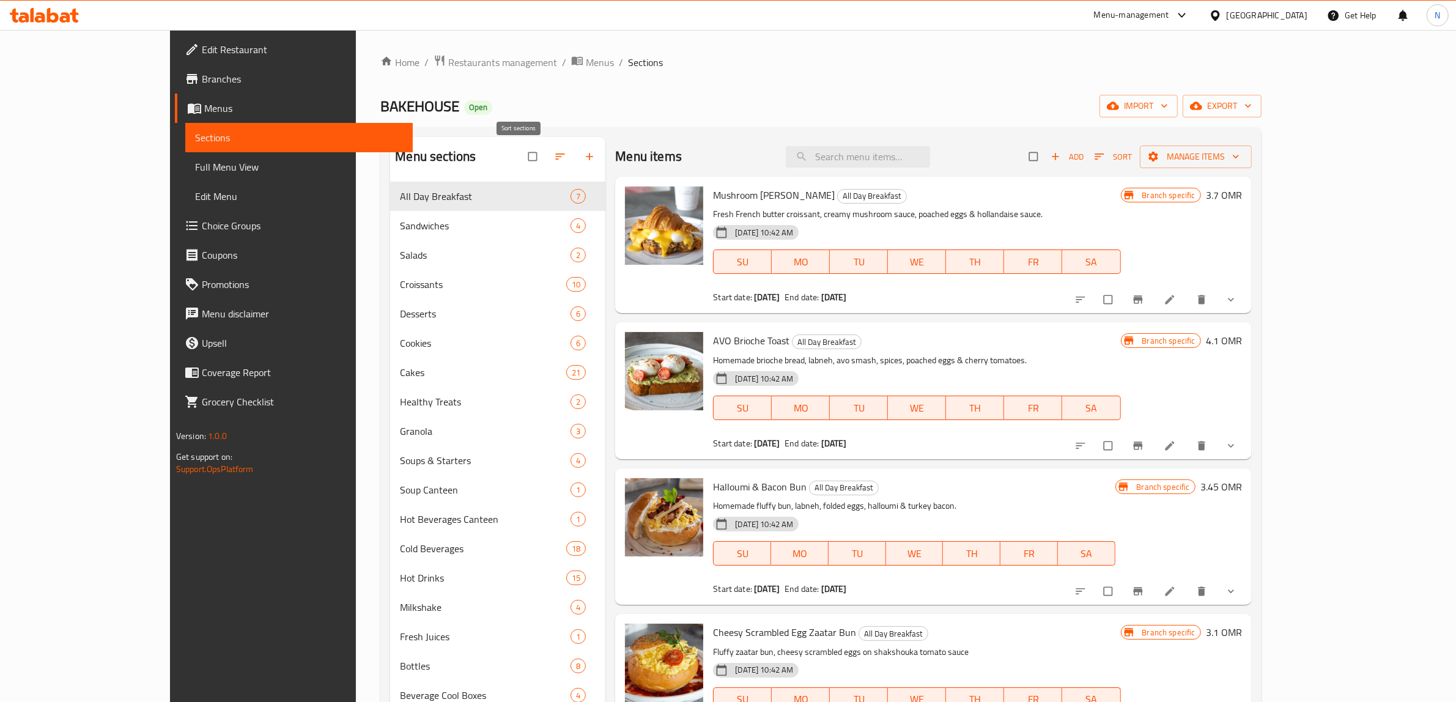
click at [547, 163] on button "button" at bounding box center [561, 156] width 29 height 27
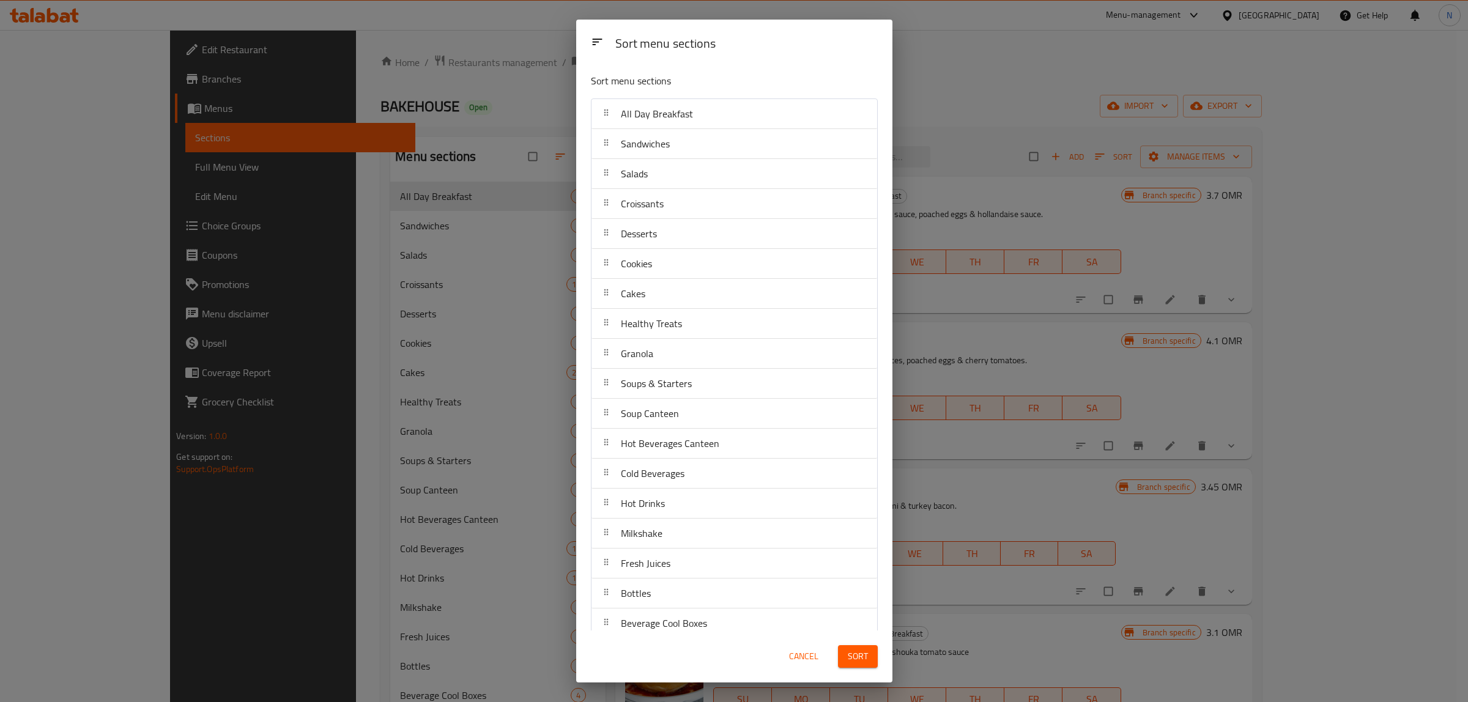
click at [1025, 78] on div "Sort menu sections Sort menu sections All Day Breakfast Sandwiches Salads Crois…" at bounding box center [734, 351] width 1468 height 702
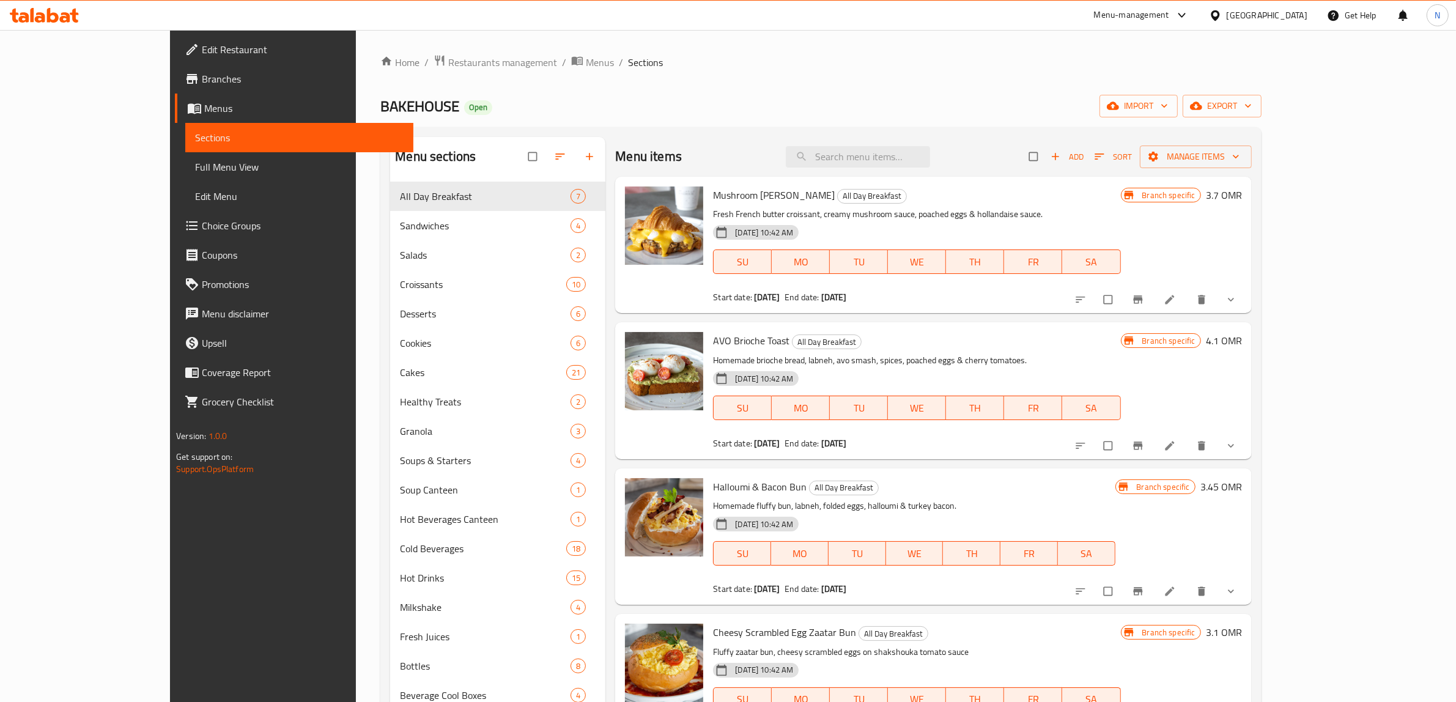
click at [791, 142] on div "Menu items Add Sort Manage items" at bounding box center [933, 157] width 636 height 40
click at [195, 169] on span "Full Menu View" at bounding box center [299, 167] width 209 height 15
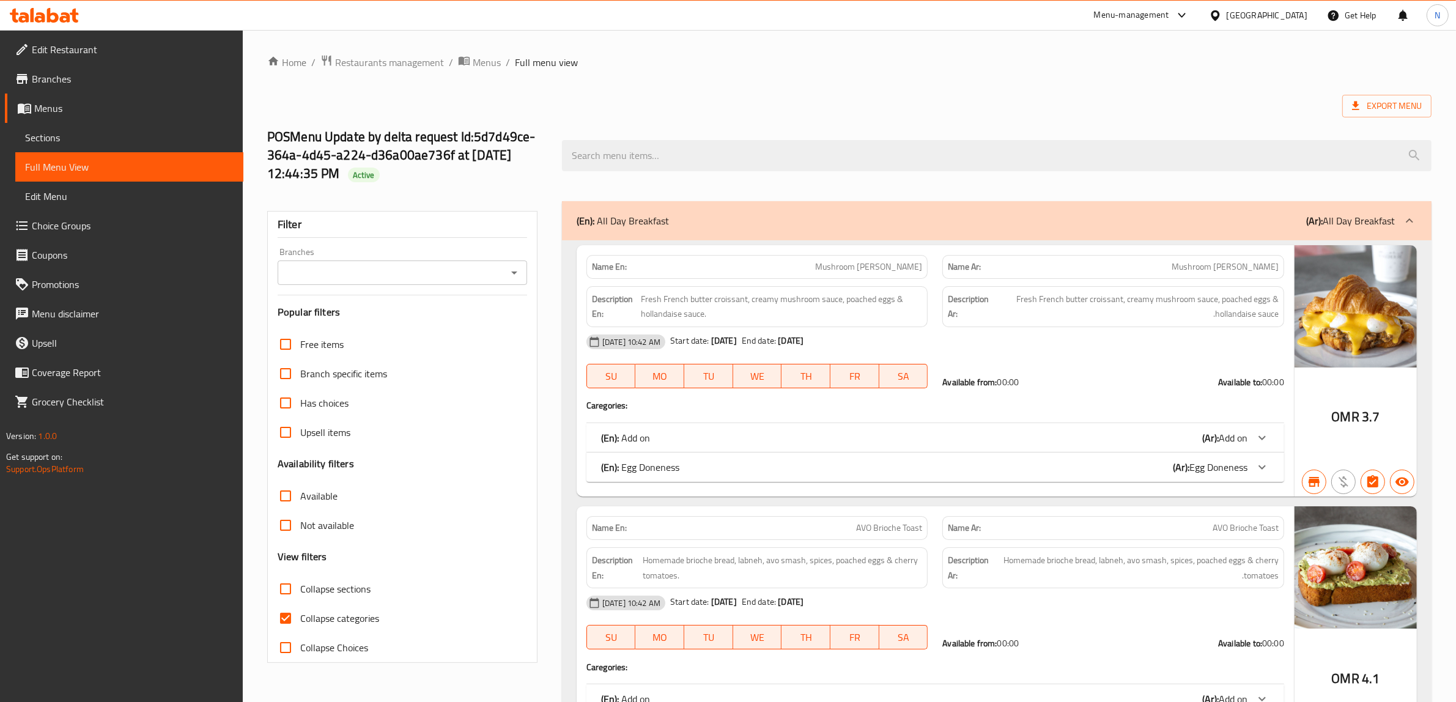
click at [958, 106] on div "Export Menu" at bounding box center [849, 106] width 1165 height 23
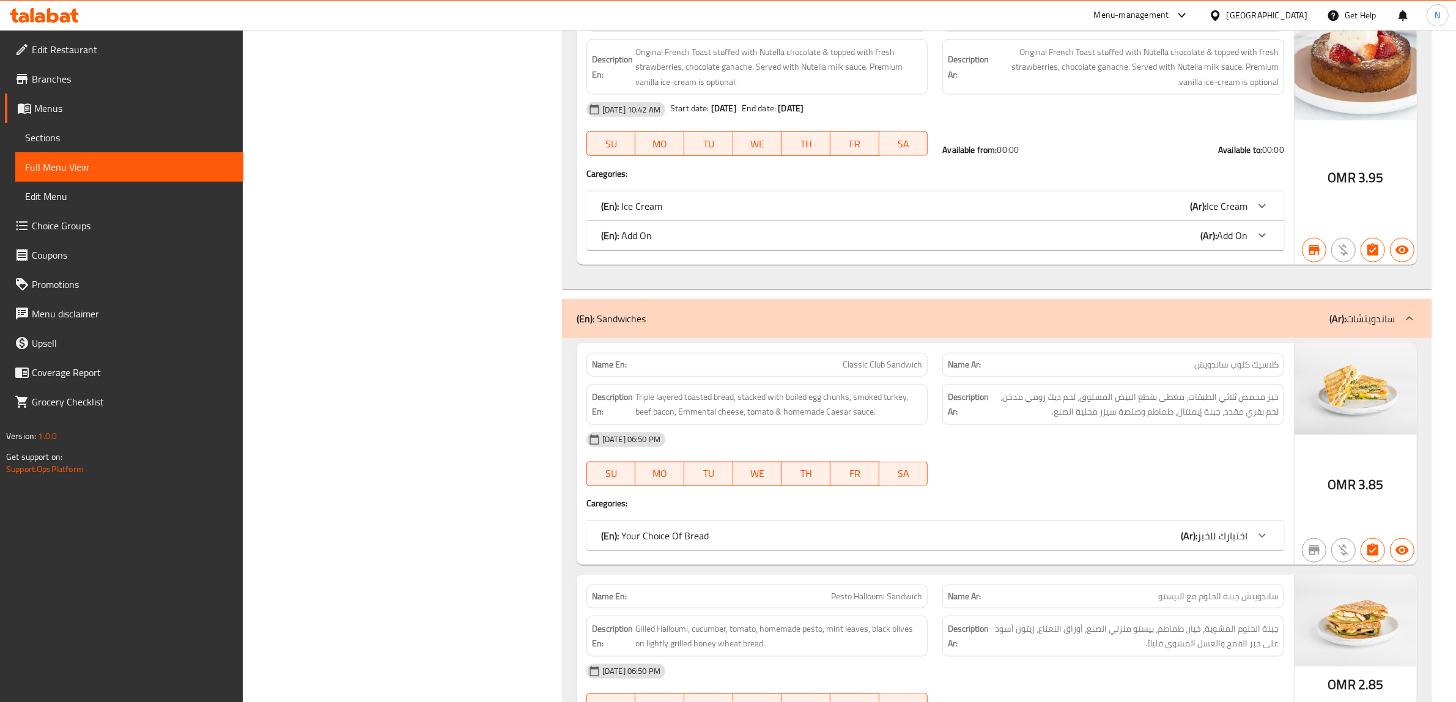
scroll to position [1092, 0]
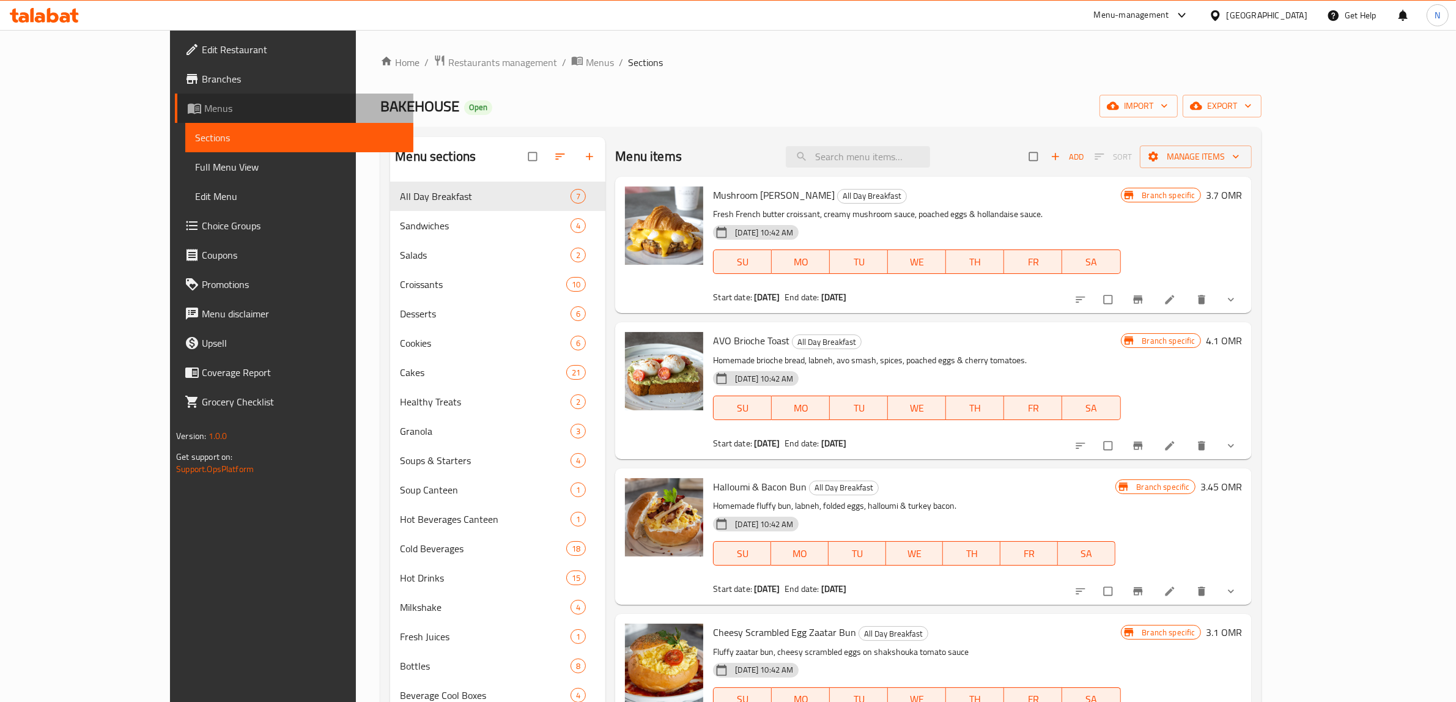
click at [204, 108] on span "Menus" at bounding box center [303, 108] width 199 height 15
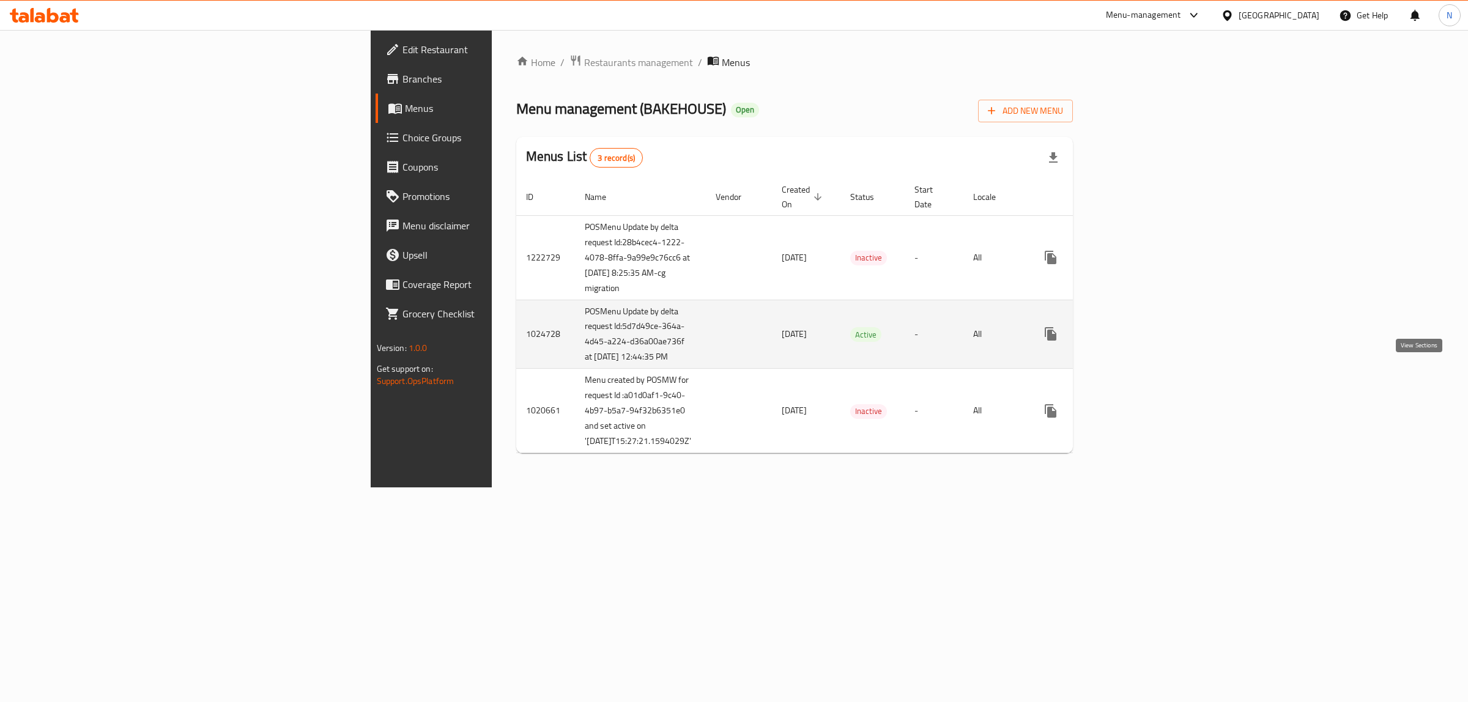
click at [1144, 339] on icon "enhanced table" at bounding box center [1138, 333] width 11 height 11
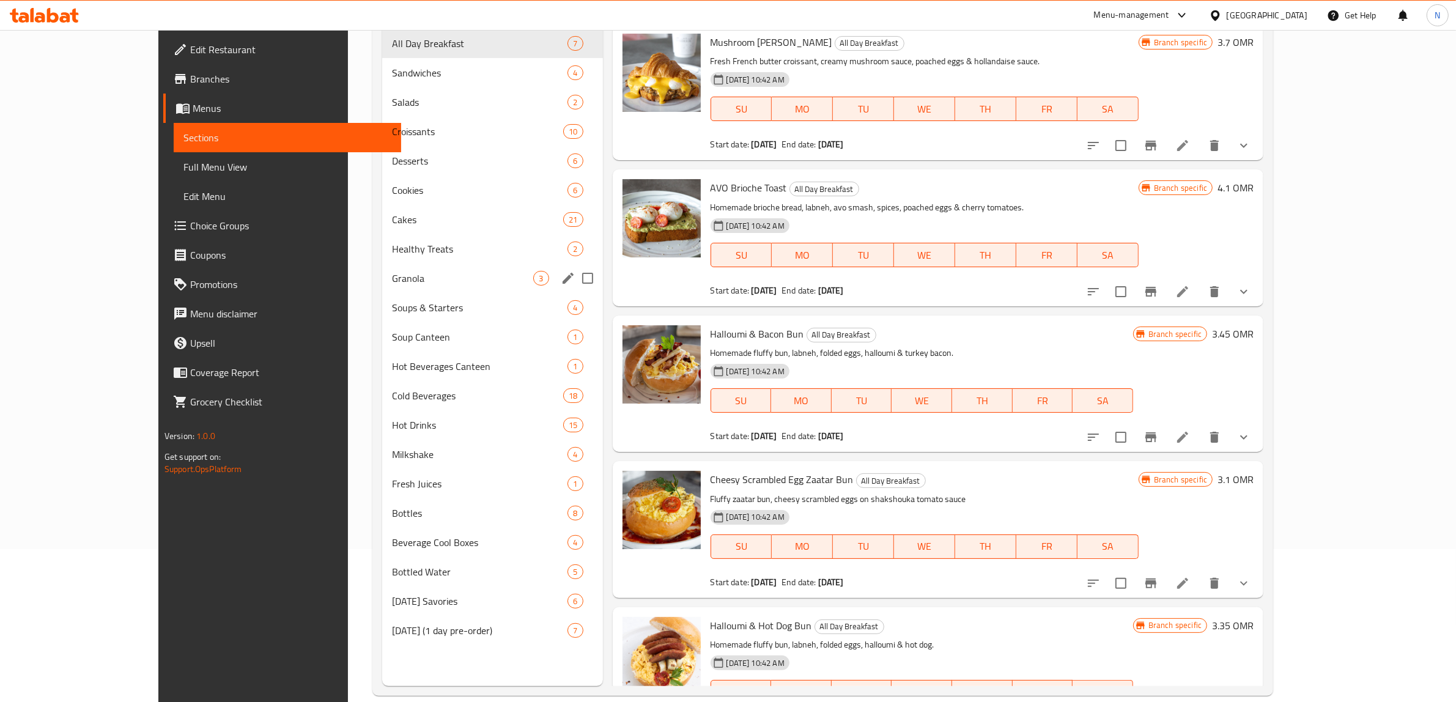
scroll to position [172, 0]
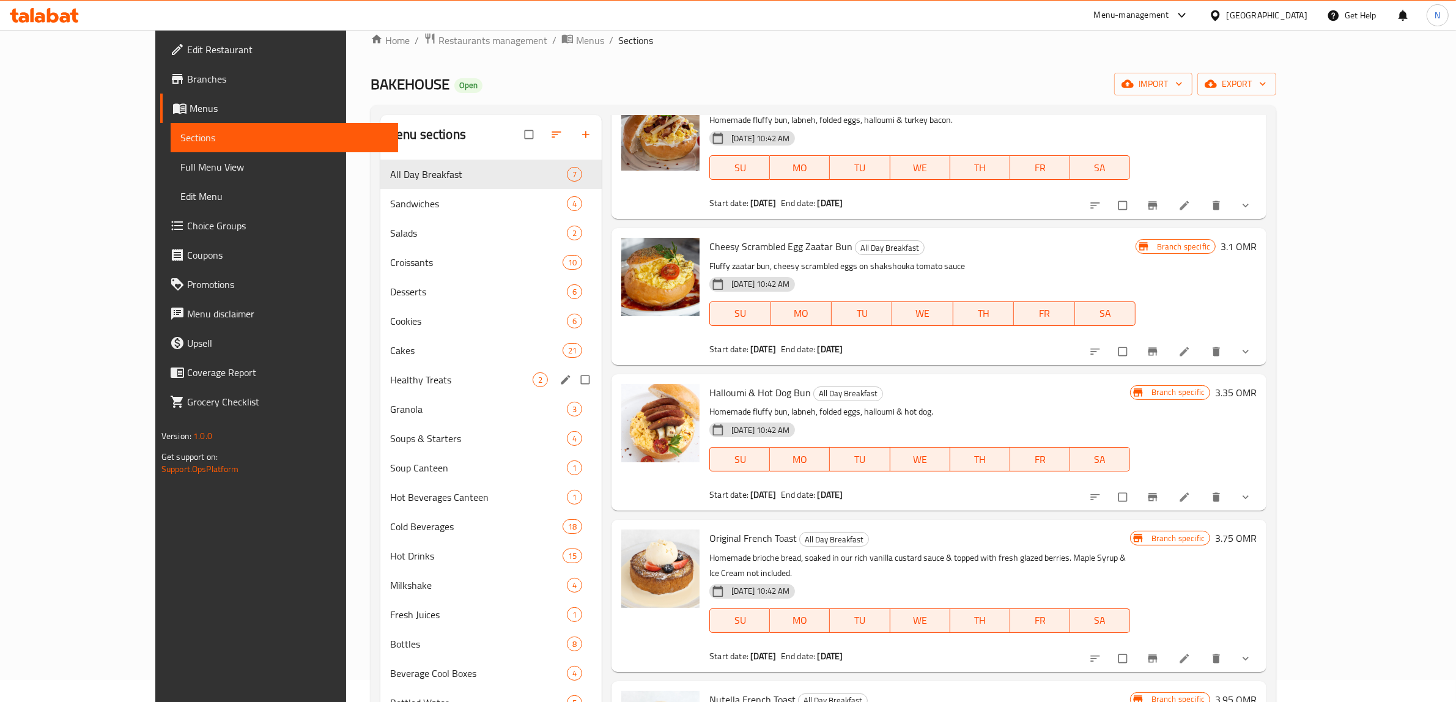
scroll to position [19, 0]
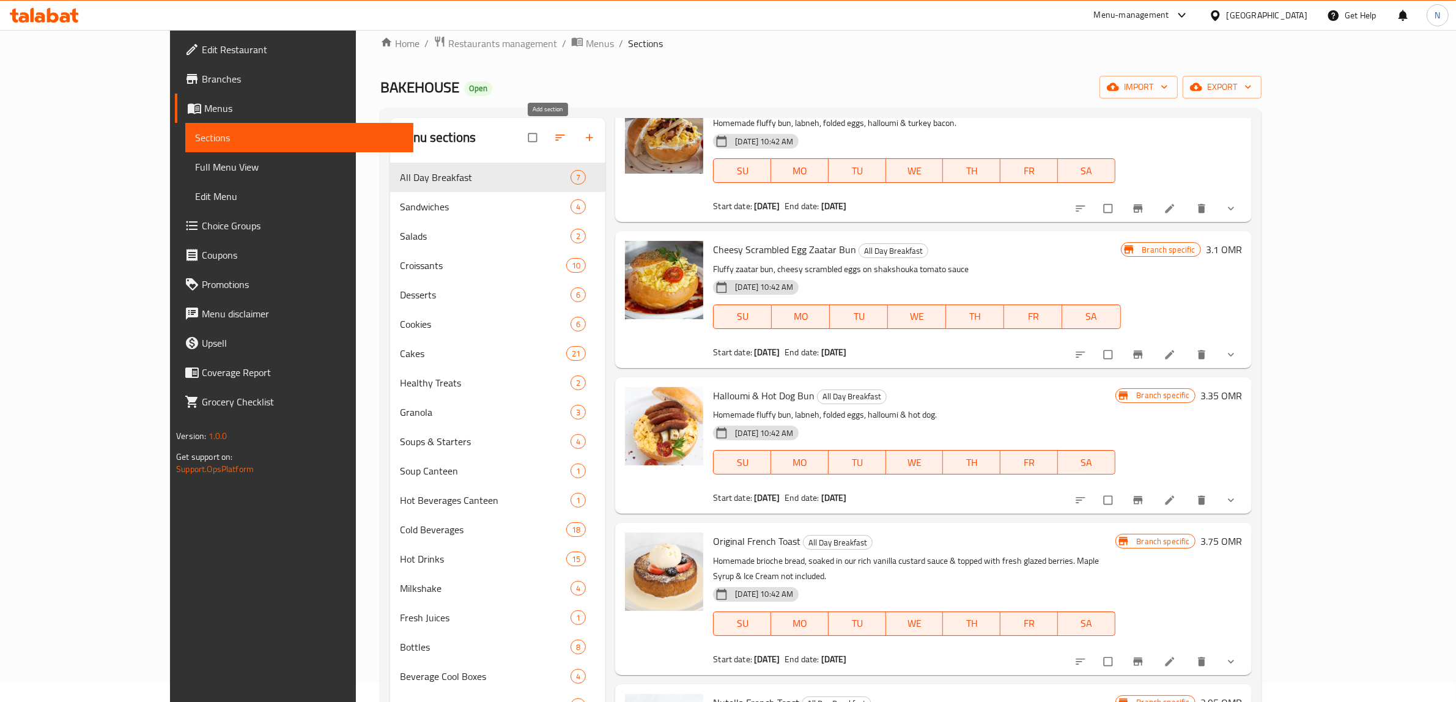
click at [584, 136] on icon "button" at bounding box center [590, 138] width 12 height 12
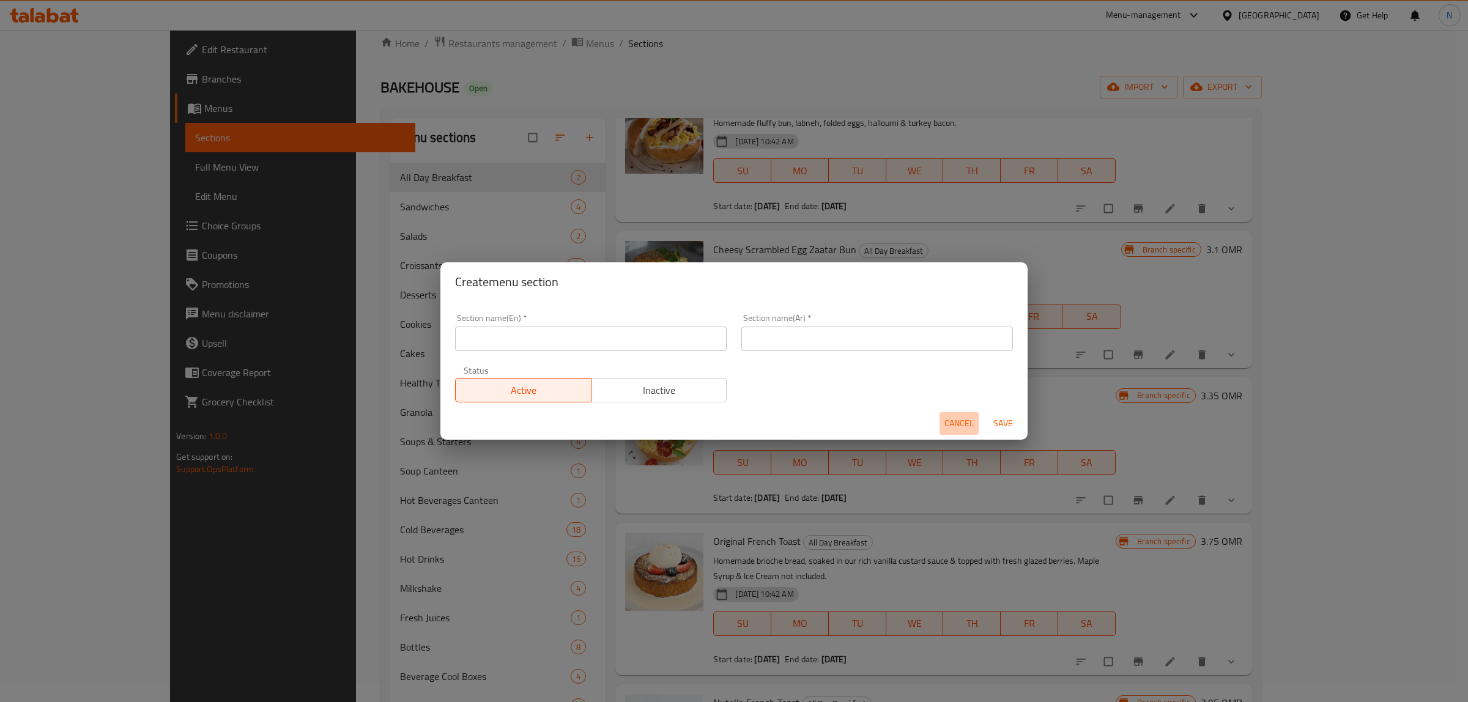
click at [952, 430] on span "Cancel" at bounding box center [958, 423] width 29 height 15
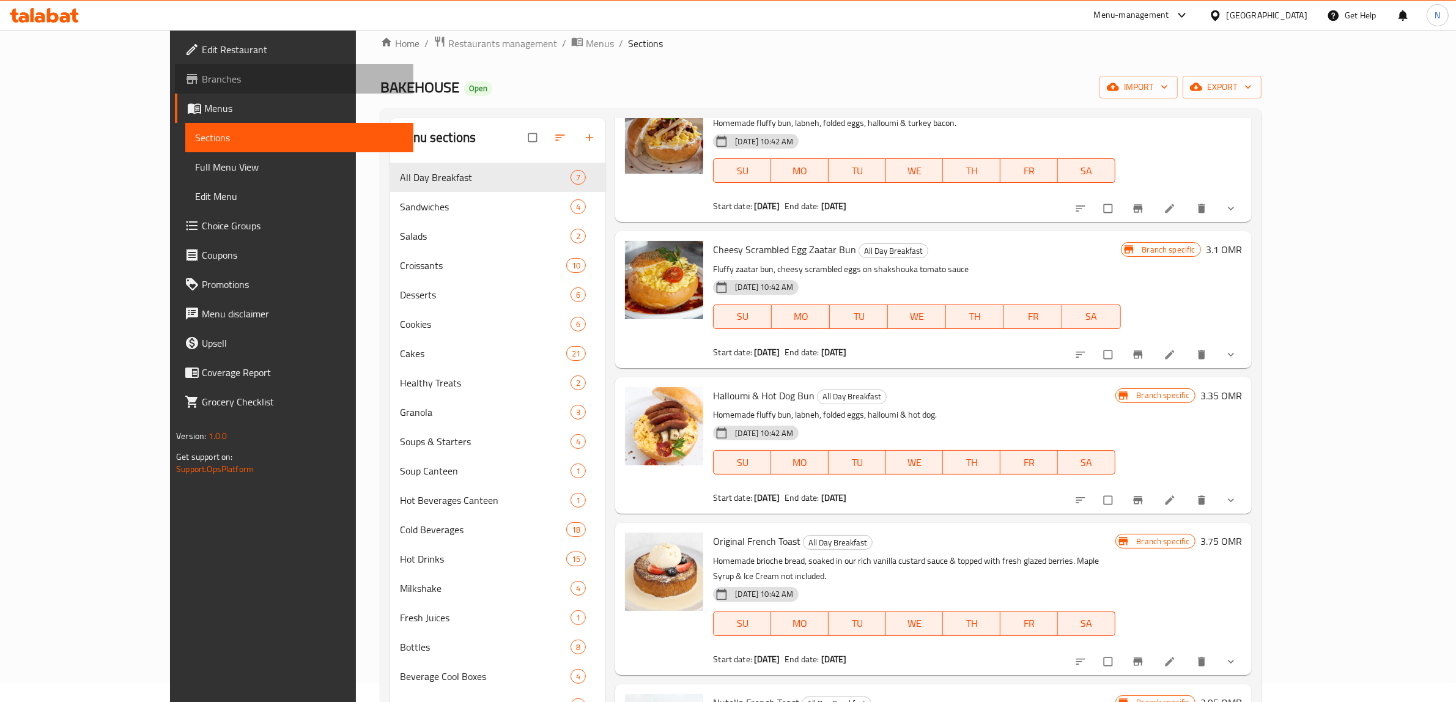
click at [202, 74] on span "Branches" at bounding box center [303, 79] width 202 height 15
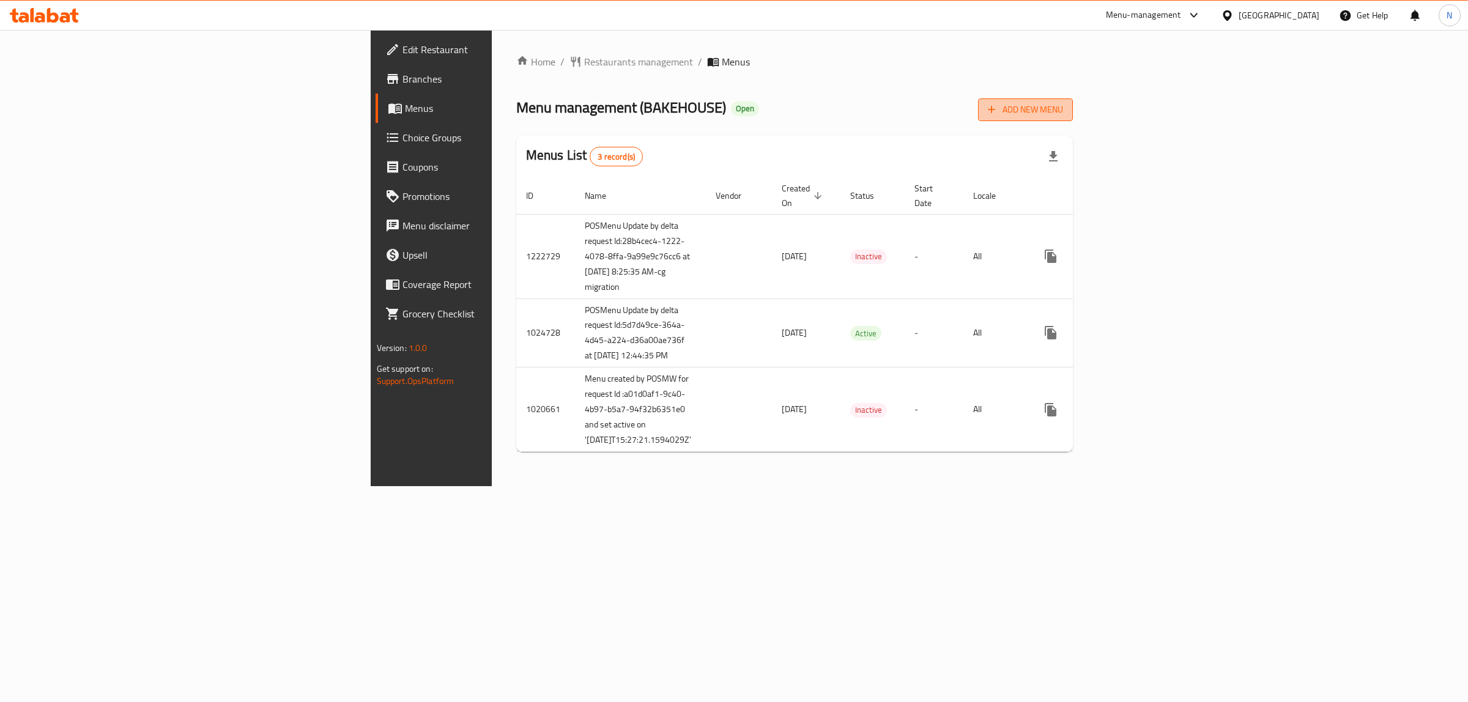
click at [1063, 114] on span "Add New Menu" at bounding box center [1025, 109] width 75 height 15
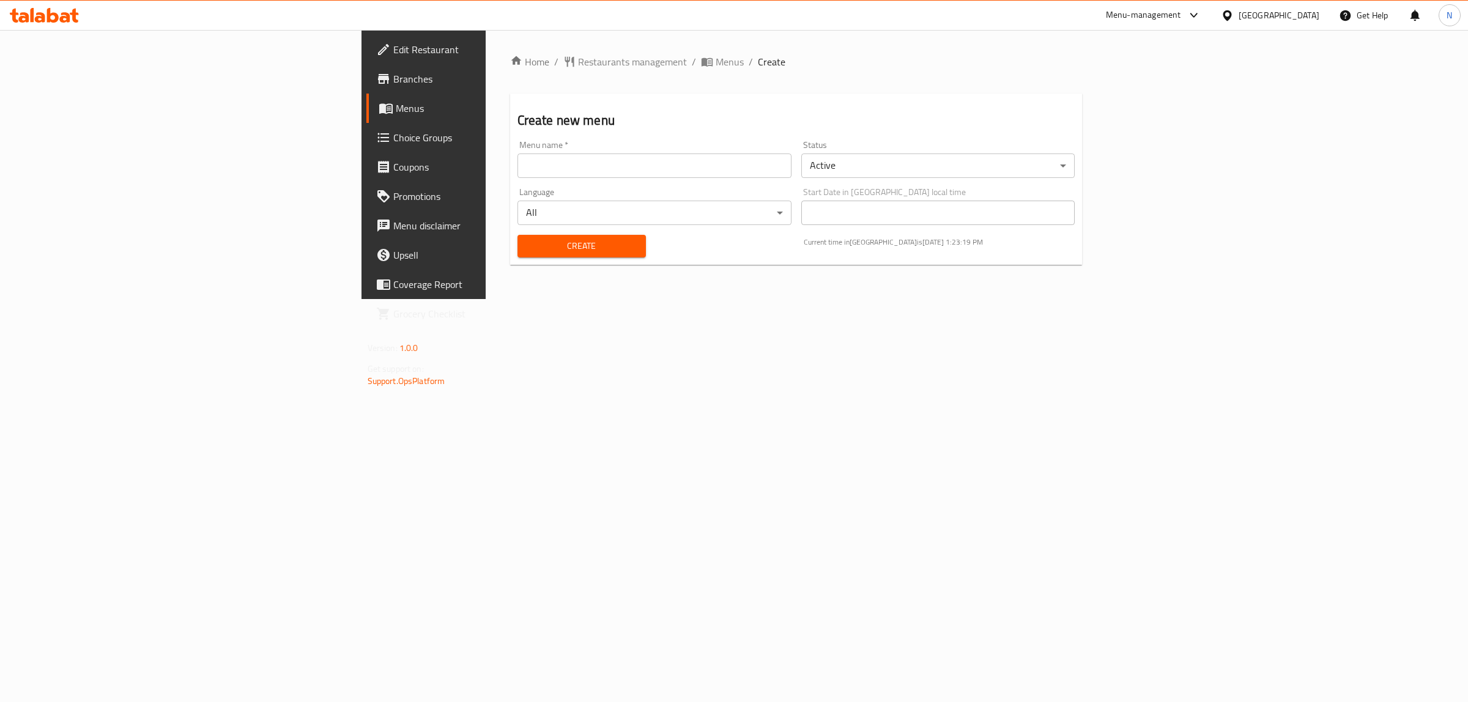
click at [932, 147] on div "Status Active ​" at bounding box center [938, 159] width 274 height 37
click at [921, 169] on body "​ Menu-management [GEOGRAPHIC_DATA] Get Help N Edit Restaurant Branches Menus C…" at bounding box center [734, 366] width 1468 height 672
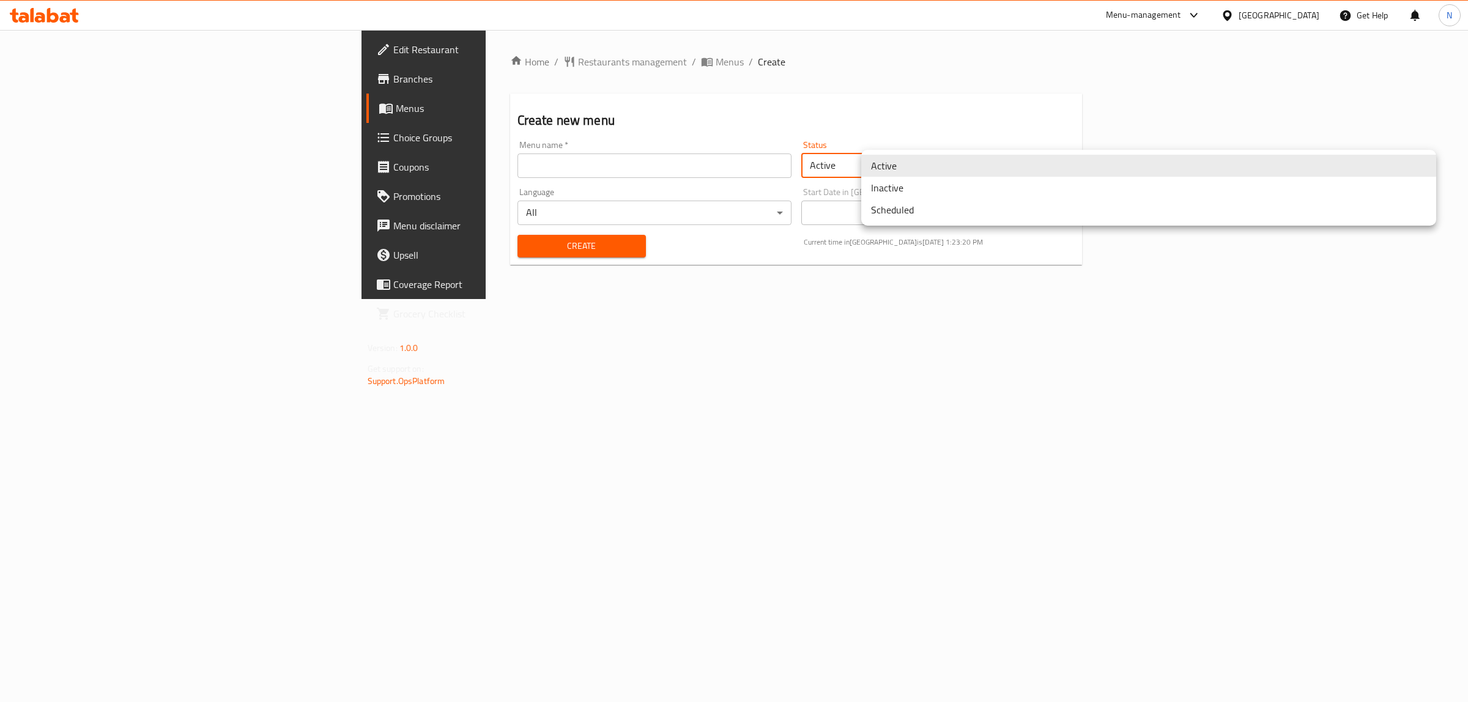
click at [921, 193] on li "Inactive" at bounding box center [1148, 188] width 575 height 22
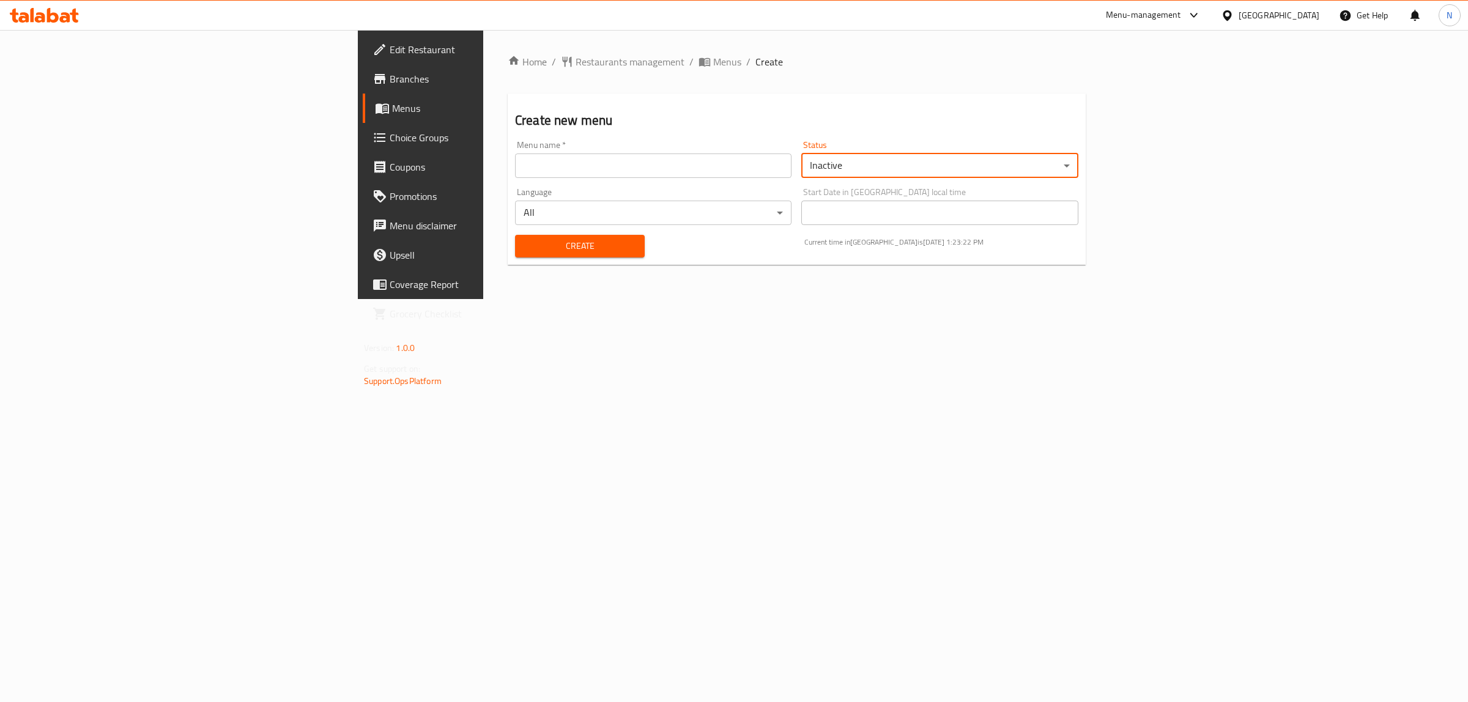
click at [532, 167] on input "text" at bounding box center [653, 166] width 276 height 24
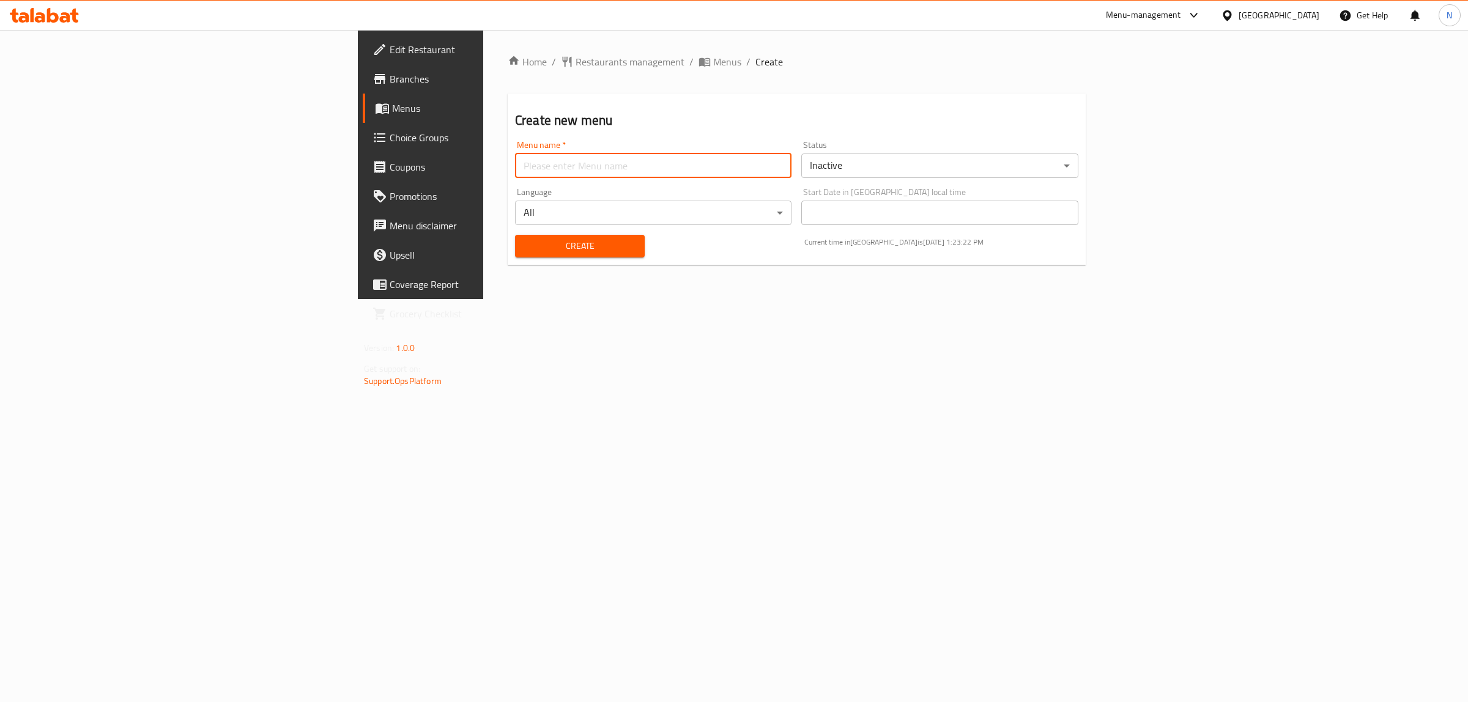
paste input "341814946"
type input "341814946"
click at [515, 235] on button "Create" at bounding box center [580, 246] width 130 height 23
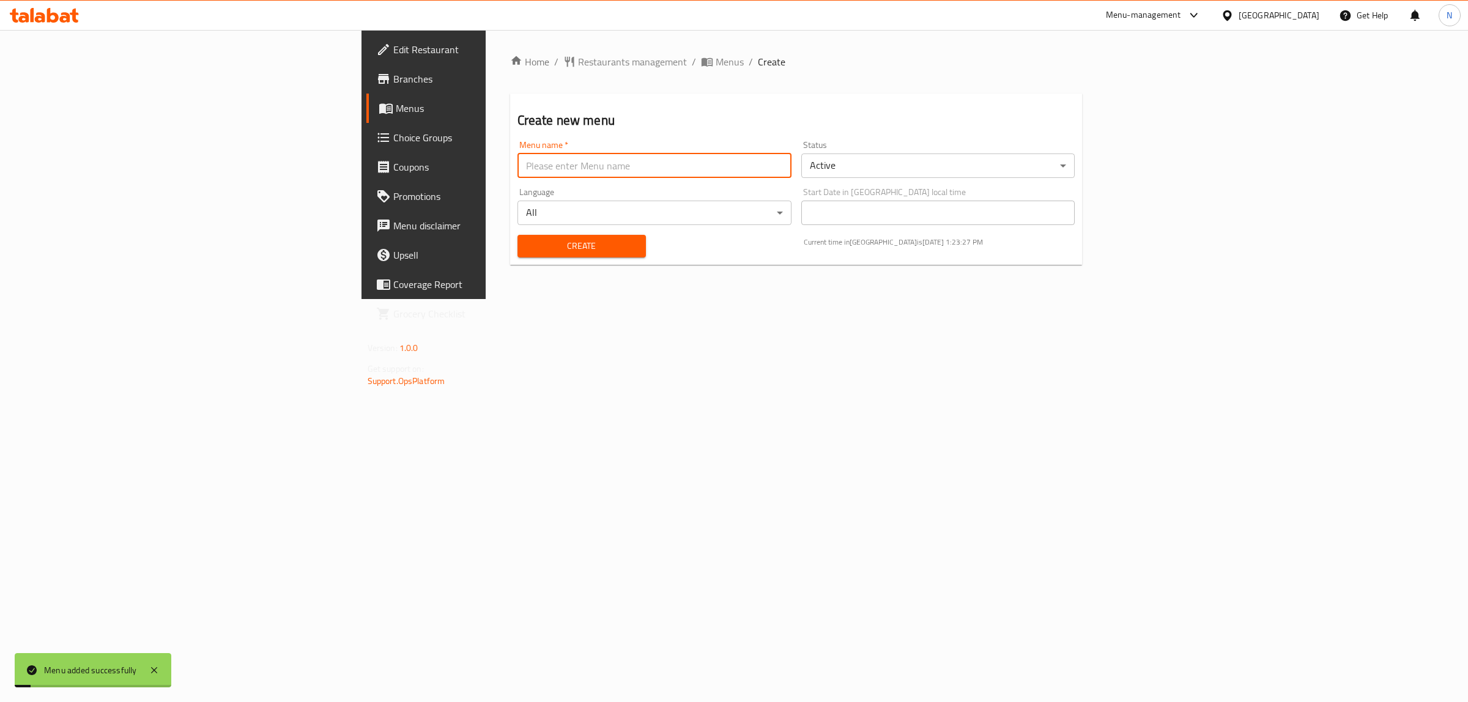
click at [510, 72] on div "Home / Restaurants management / Menus / Create Create new menu Menu name   * Me…" at bounding box center [796, 164] width 573 height 220
click at [716, 67] on span "Menus" at bounding box center [730, 61] width 28 height 15
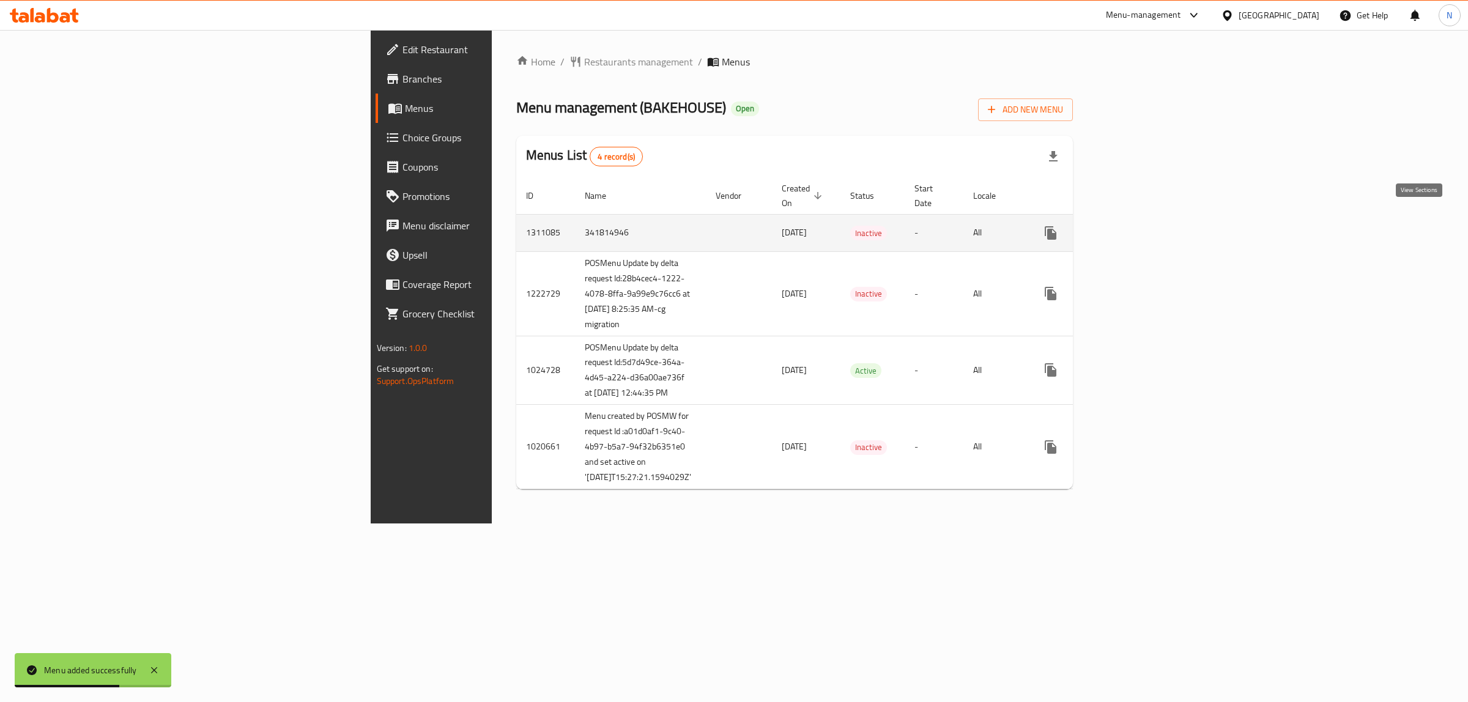
click at [1146, 226] on icon "enhanced table" at bounding box center [1139, 233] width 15 height 15
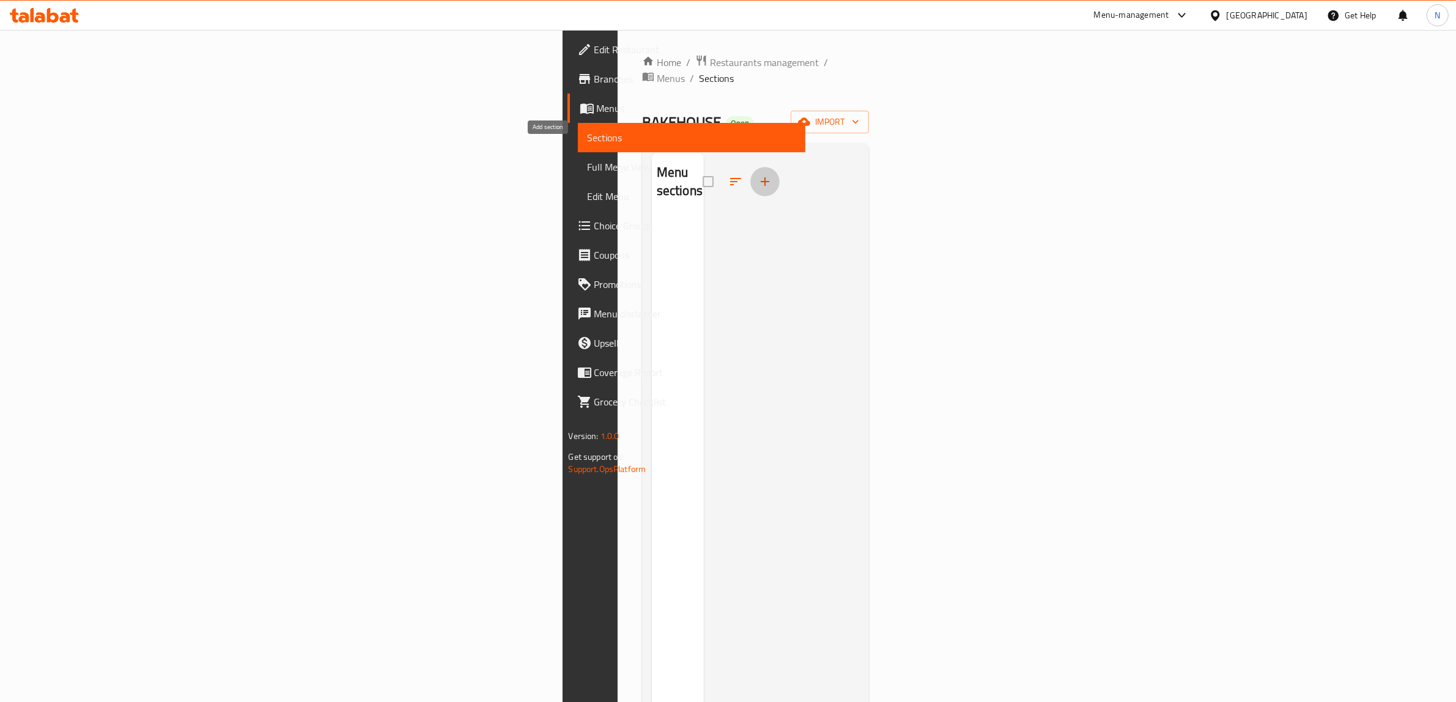
click at [758, 174] on icon "button" at bounding box center [765, 181] width 15 height 15
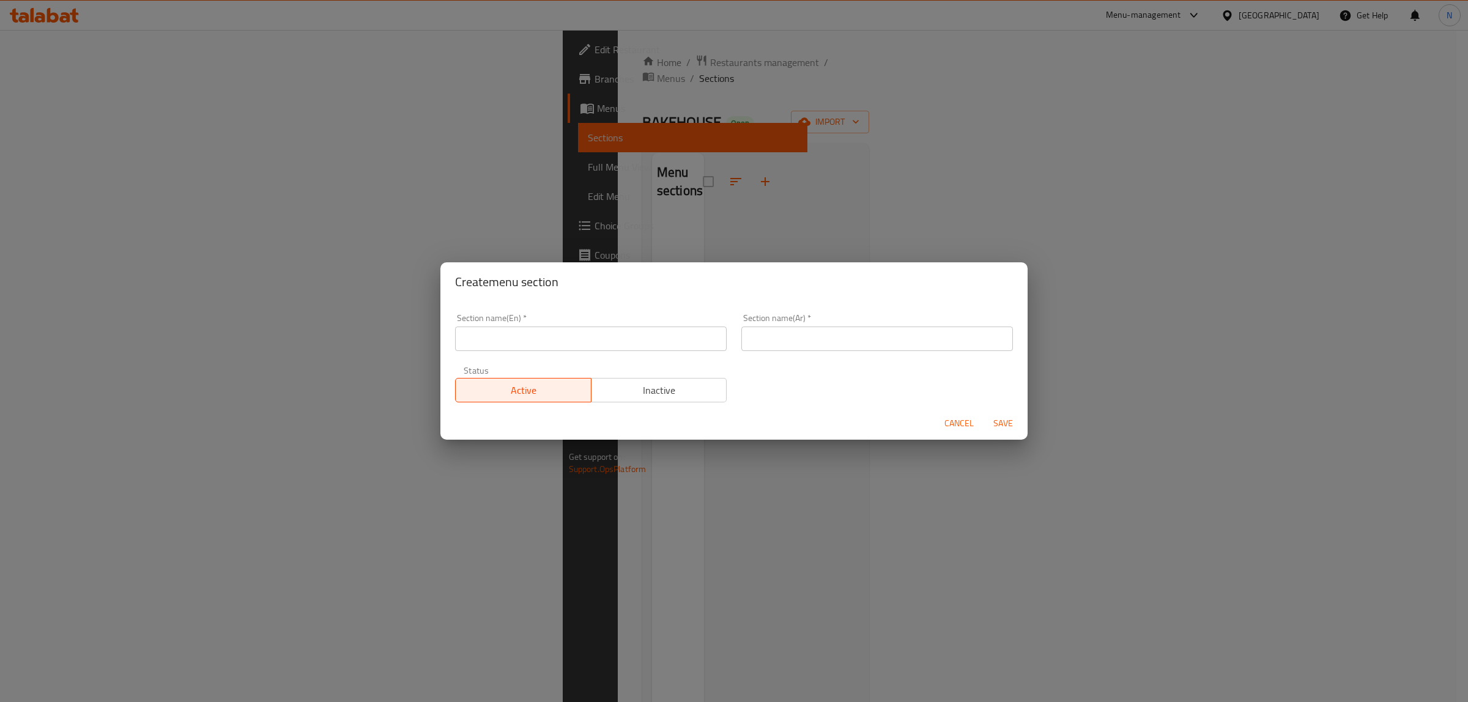
click at [543, 331] on input "text" at bounding box center [591, 339] width 272 height 24
paste input "Savory Breakfast"
type input "Savory Breakfast"
click at [833, 346] on input "text" at bounding box center [877, 339] width 272 height 24
paste input "فطور مالح"
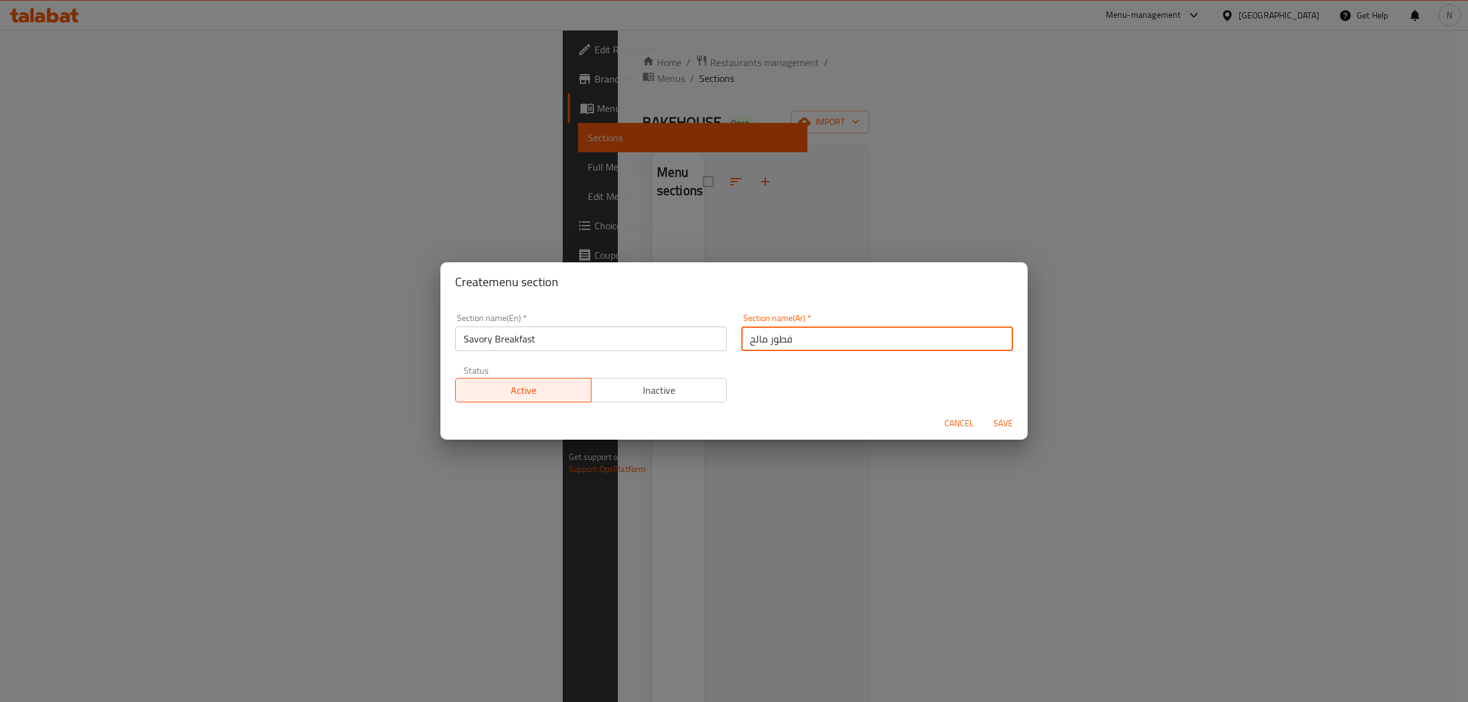
type input "فطور مالح"
click at [984, 412] on button "Save" at bounding box center [1003, 423] width 39 height 23
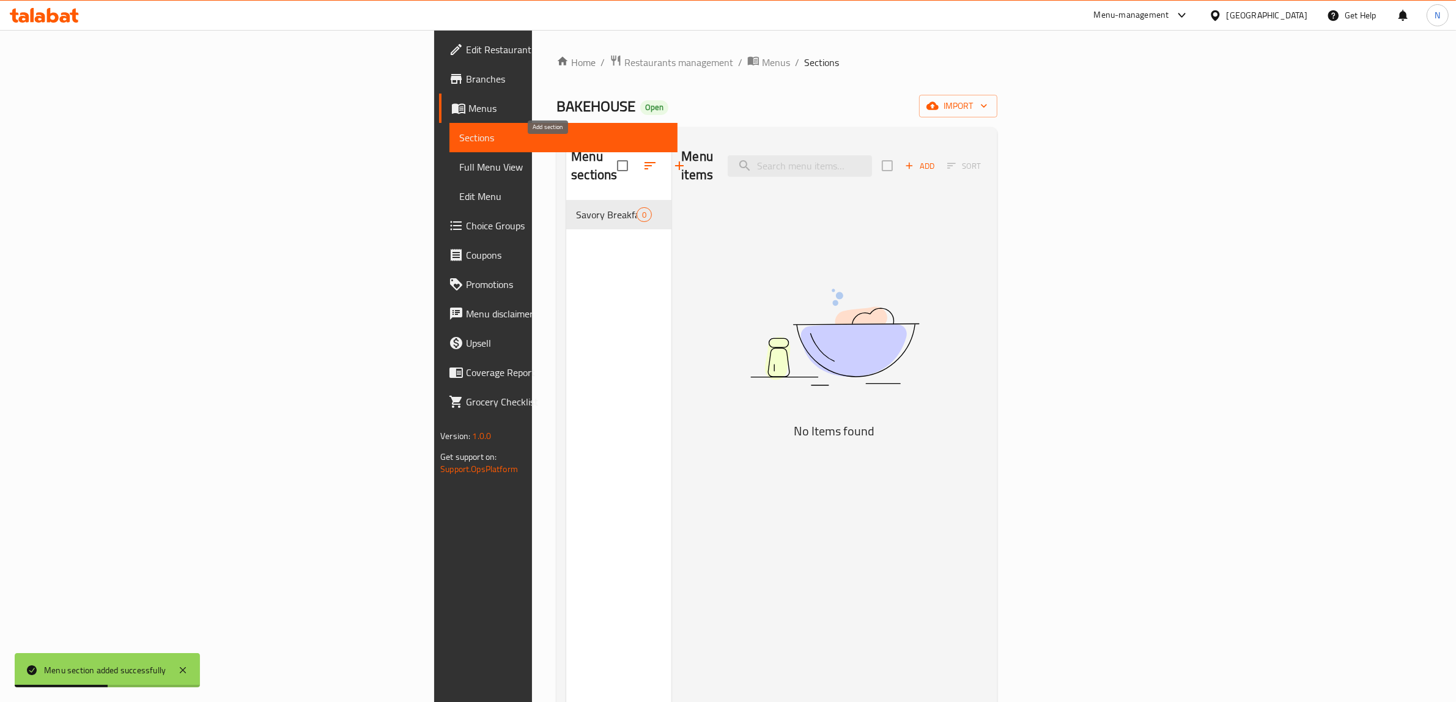
click at [665, 151] on button "button" at bounding box center [679, 165] width 29 height 29
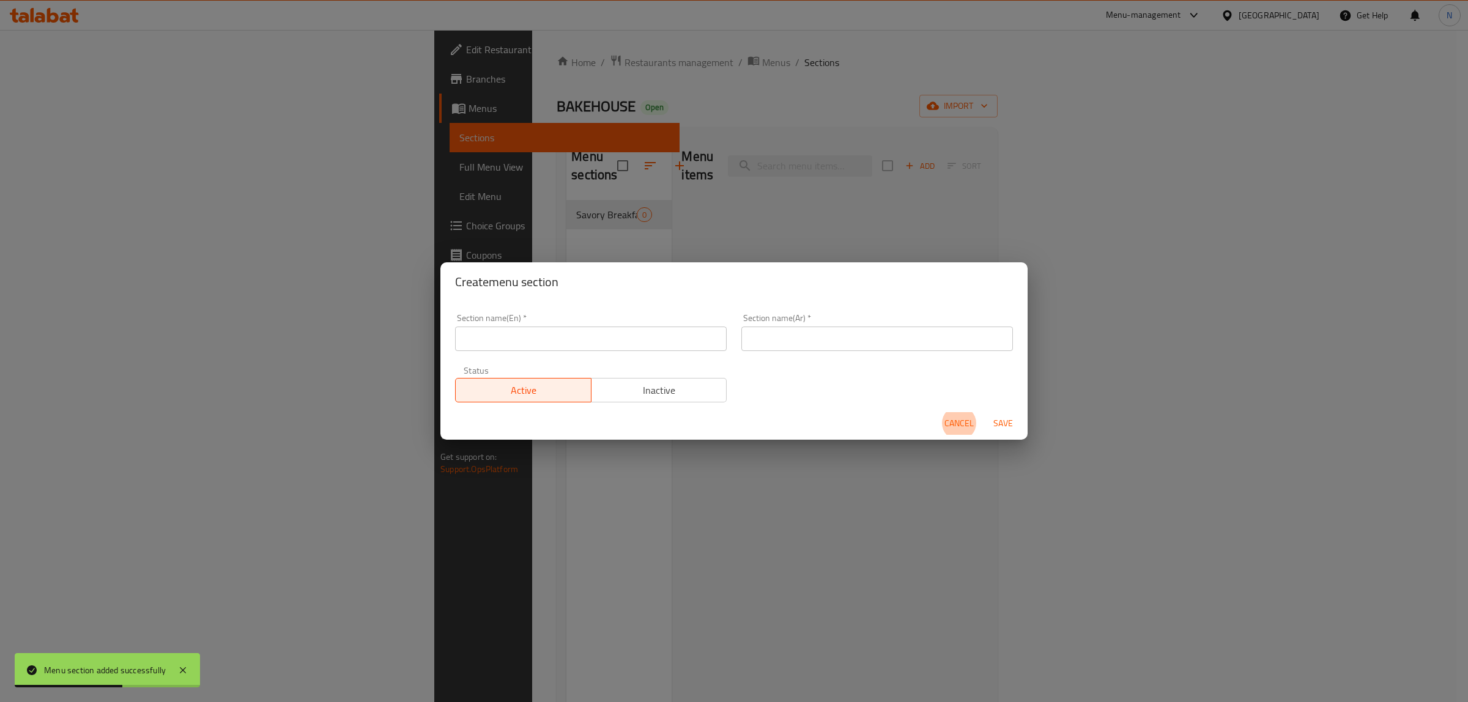
click at [716, 352] on div "Section name(En)   * Section name(En) *" at bounding box center [591, 332] width 286 height 52
click at [701, 339] on input "text" at bounding box center [591, 339] width 272 height 24
paste input "Sweet Breakfast"
type input "Sweet Breakfast"
click at [877, 350] on input "text" at bounding box center [877, 339] width 272 height 24
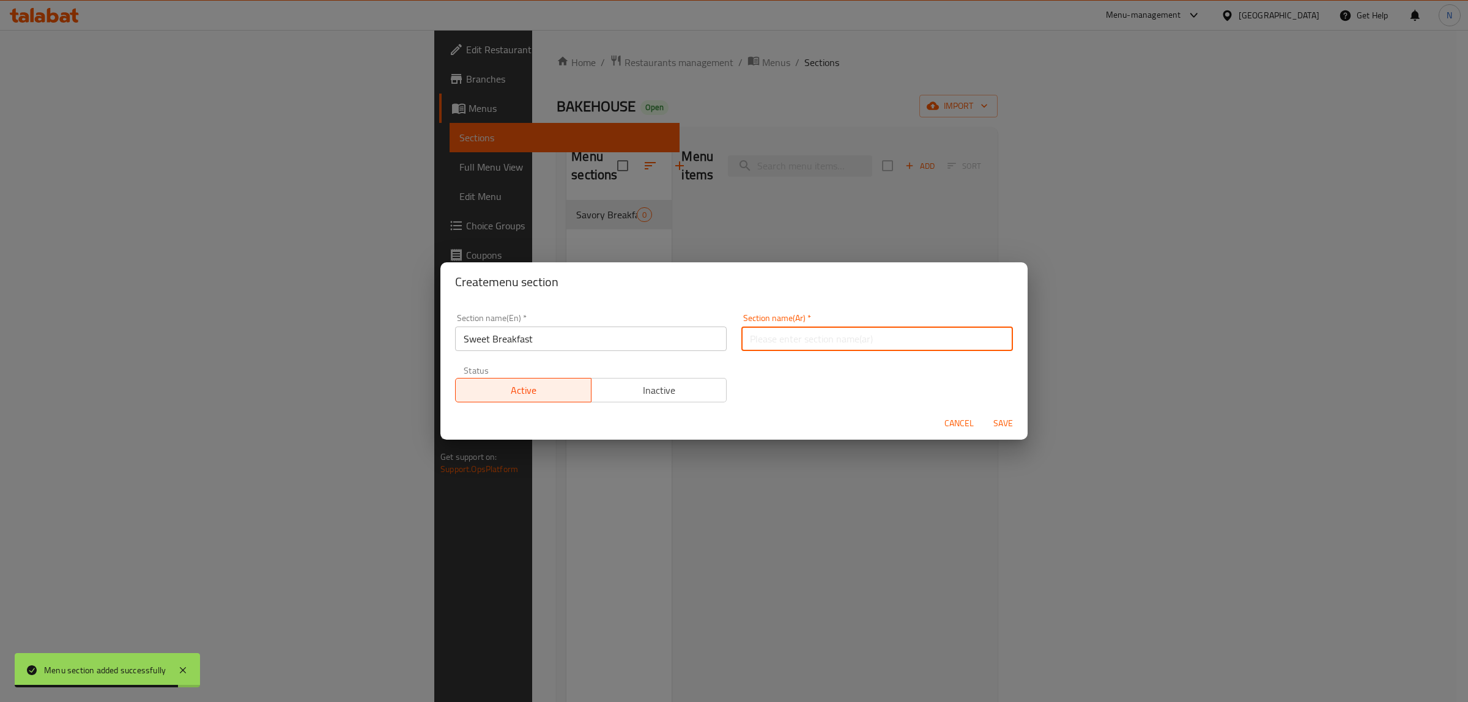
paste input "فطور حلو"
type input "فطور حلو"
click at [984, 412] on button "Save" at bounding box center [1003, 423] width 39 height 23
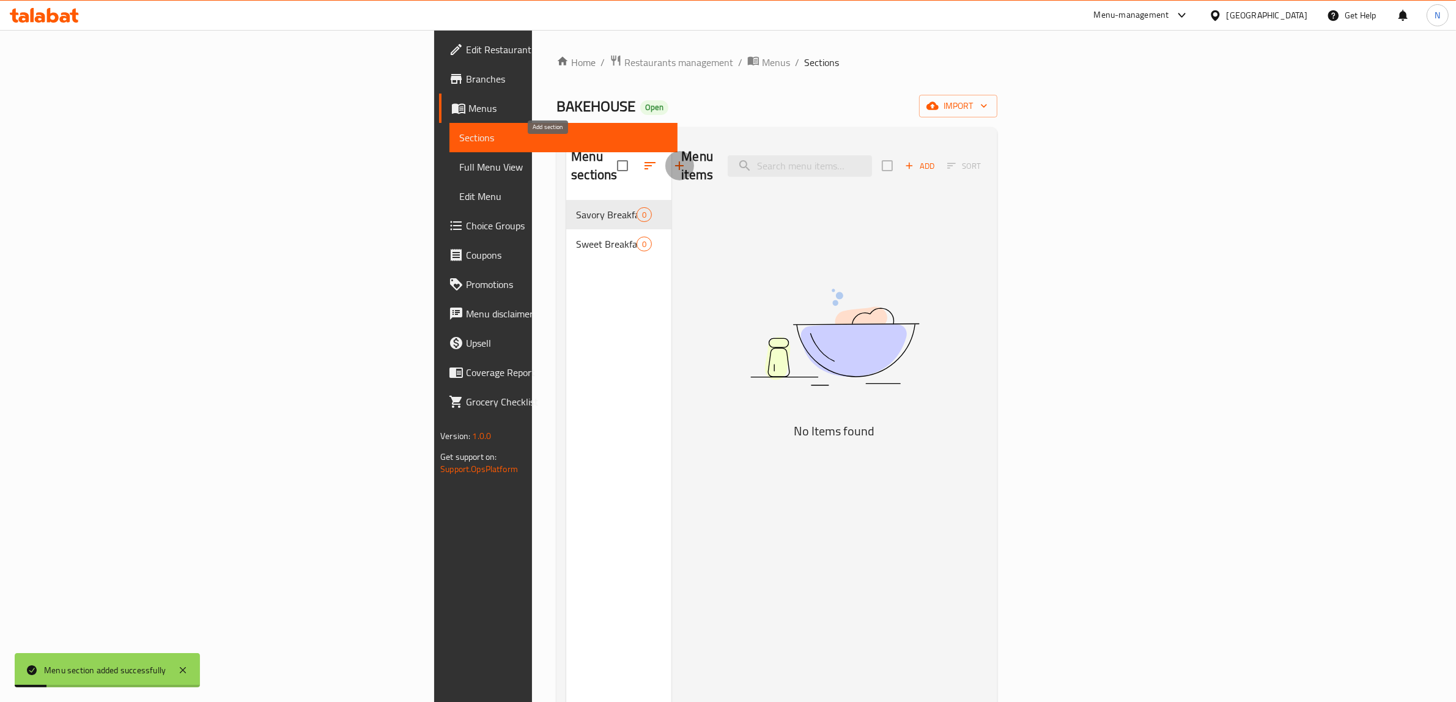
click at [675, 161] on icon "button" at bounding box center [679, 165] width 9 height 9
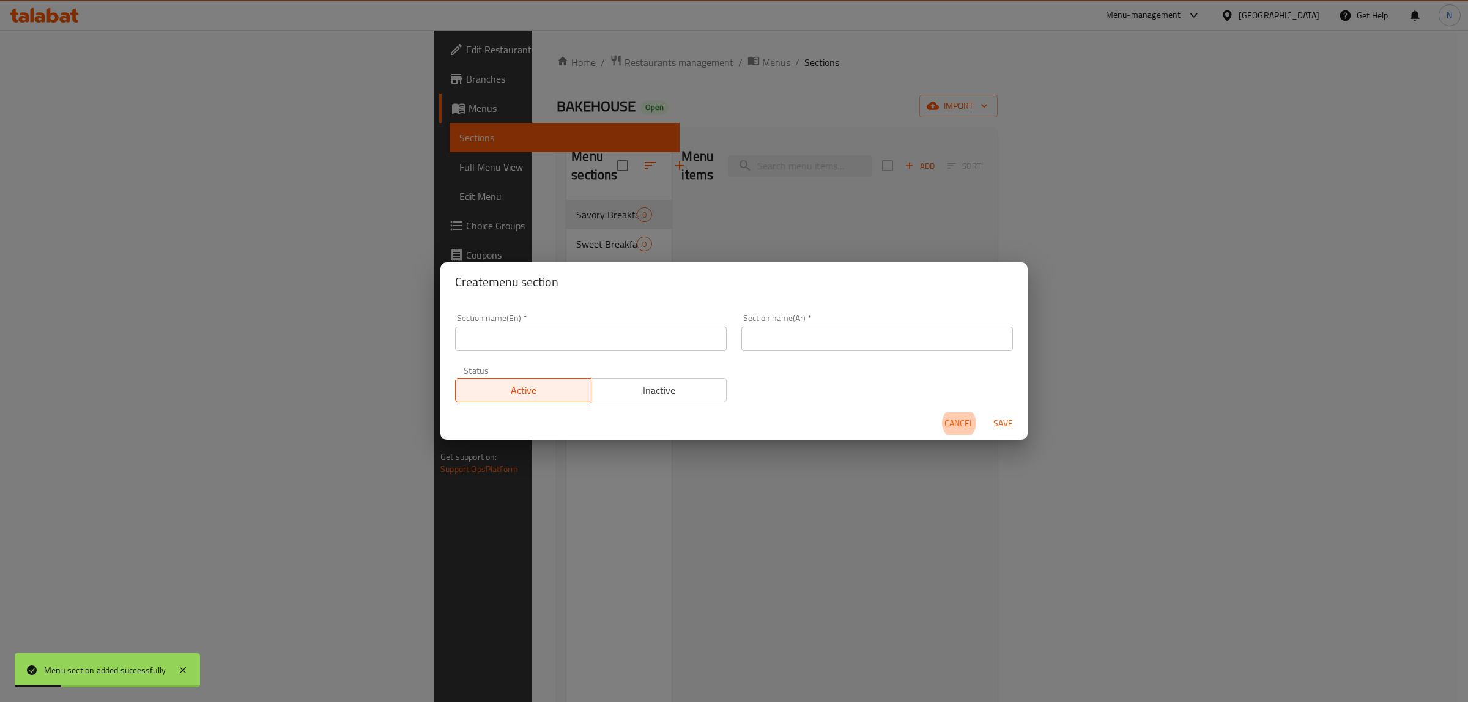
click at [661, 325] on div "Section name(En)   * Section name(En) *" at bounding box center [591, 332] width 272 height 37
click at [651, 343] on input "text" at bounding box center [591, 339] width 272 height 24
paste input "Salad"
type input "Salad"
click at [841, 347] on input "text" at bounding box center [877, 339] width 272 height 24
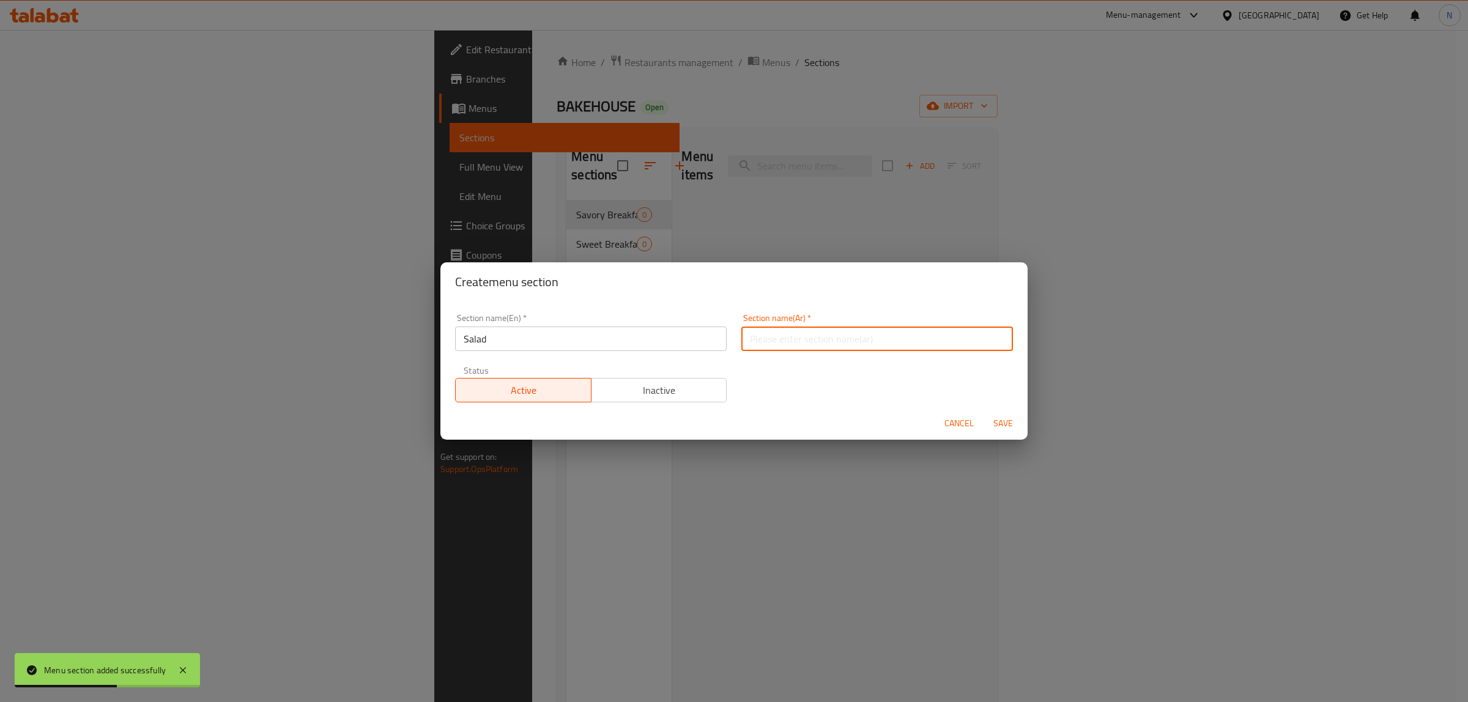
paste input "سلطة"
type input "سلطة"
click at [1004, 428] on span "Save" at bounding box center [1002, 423] width 29 height 15
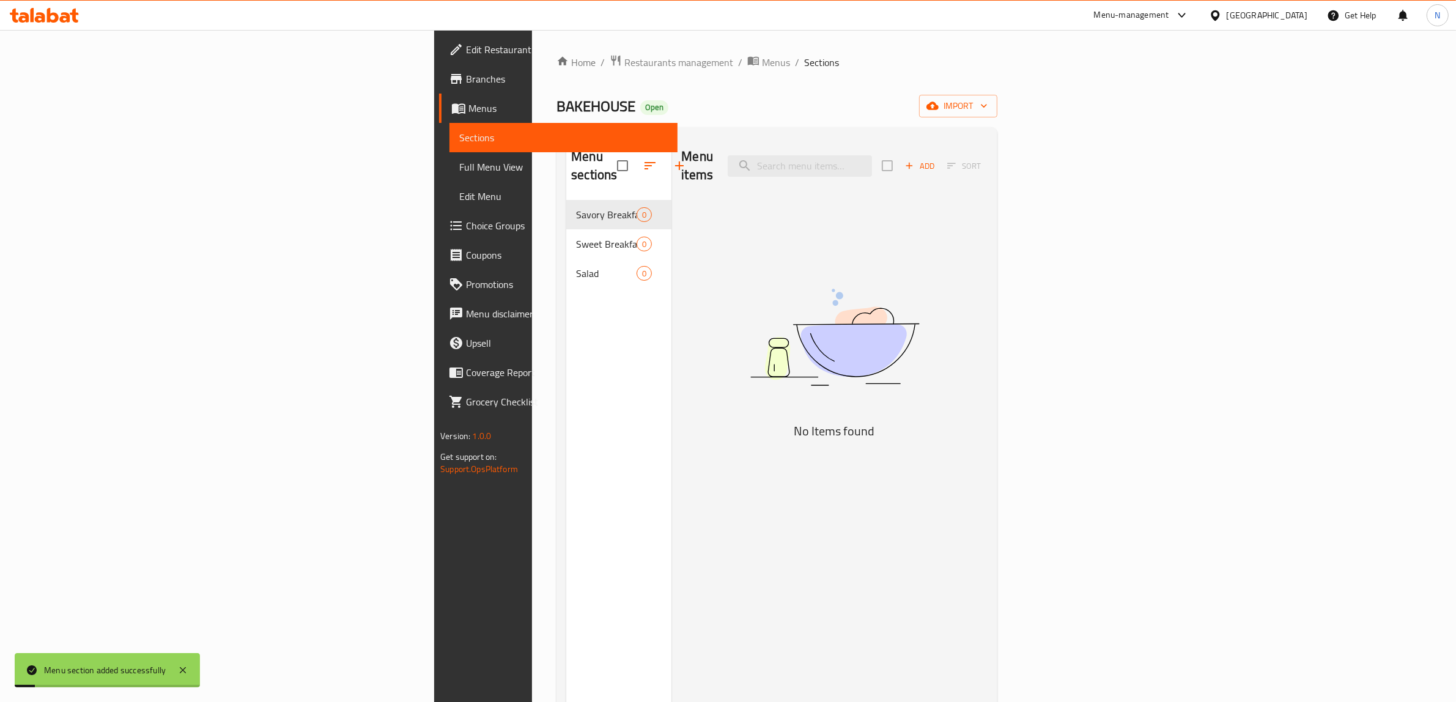
click at [672, 158] on icon "button" at bounding box center [679, 165] width 15 height 15
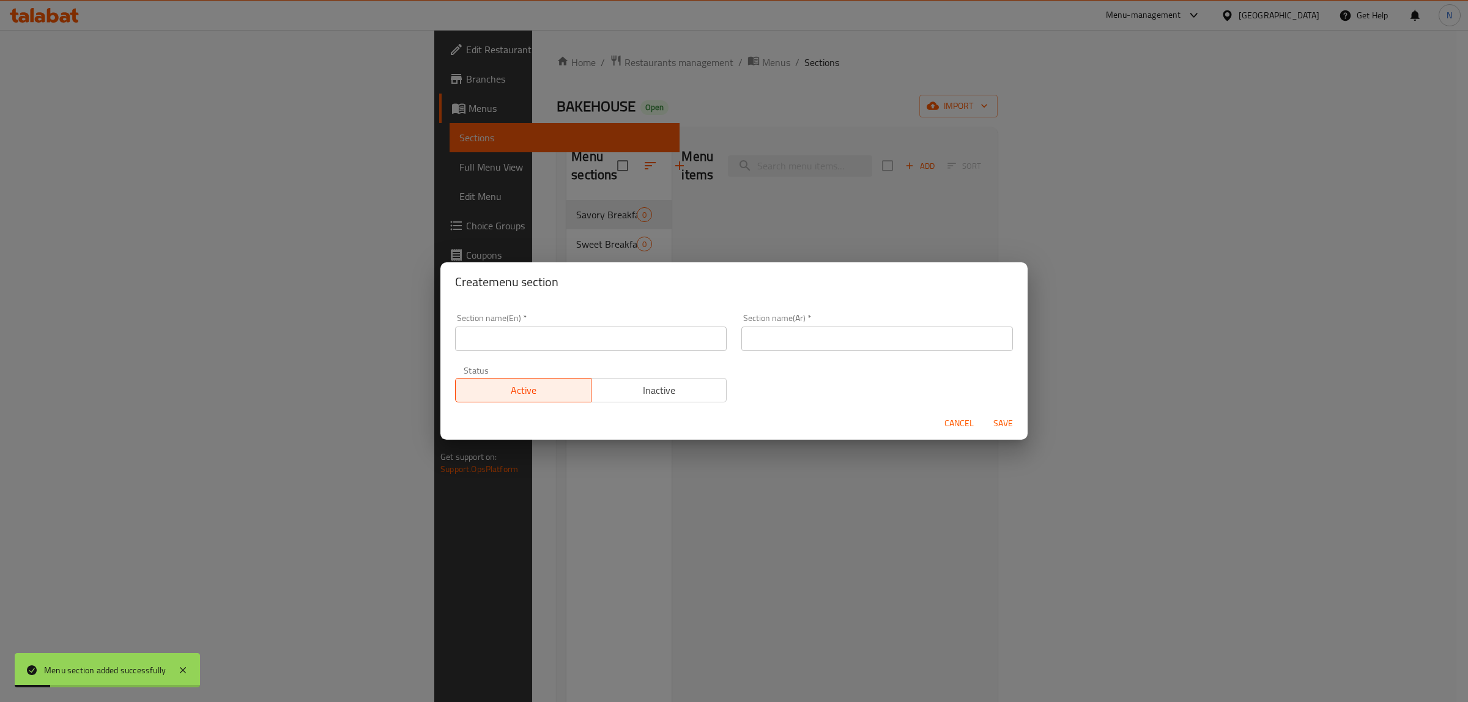
click at [702, 328] on input "text" at bounding box center [591, 339] width 272 height 24
paste input "Starters"
type input "Starters"
click at [766, 325] on div "Section name(Ar)   * Section name(Ar) *" at bounding box center [877, 332] width 272 height 37
click at [765, 336] on input "text" at bounding box center [877, 339] width 272 height 24
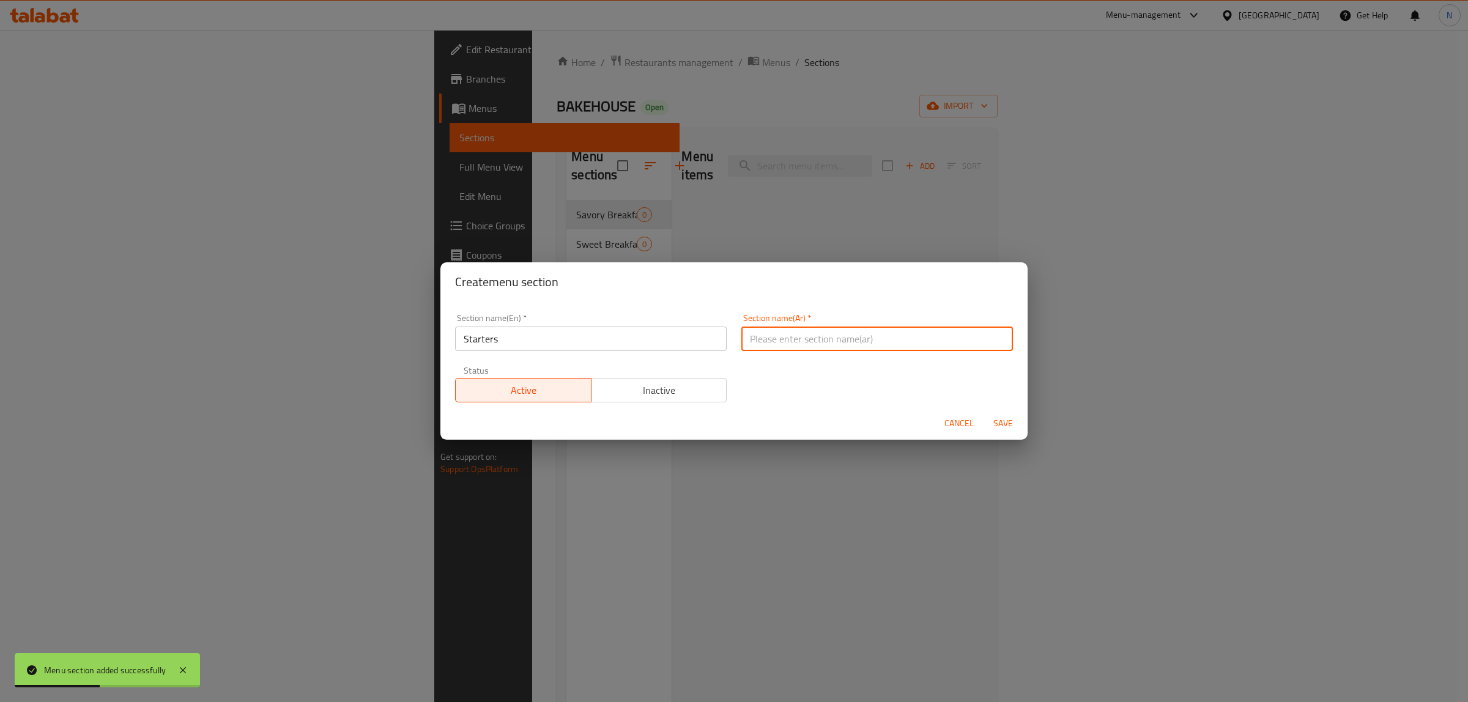
paste input "مقبلات"
type input "مقبلات"
click at [984, 412] on button "Save" at bounding box center [1003, 423] width 39 height 23
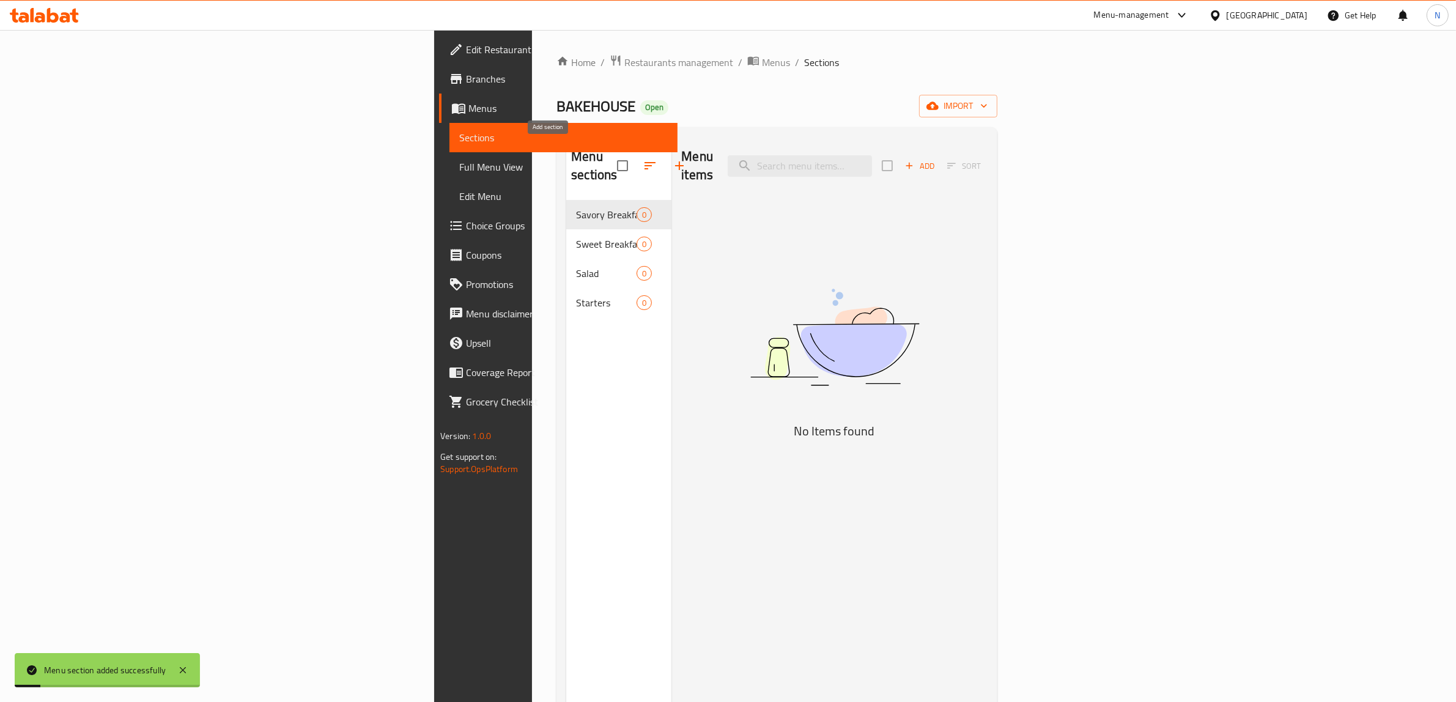
click at [672, 160] on icon "button" at bounding box center [679, 165] width 15 height 15
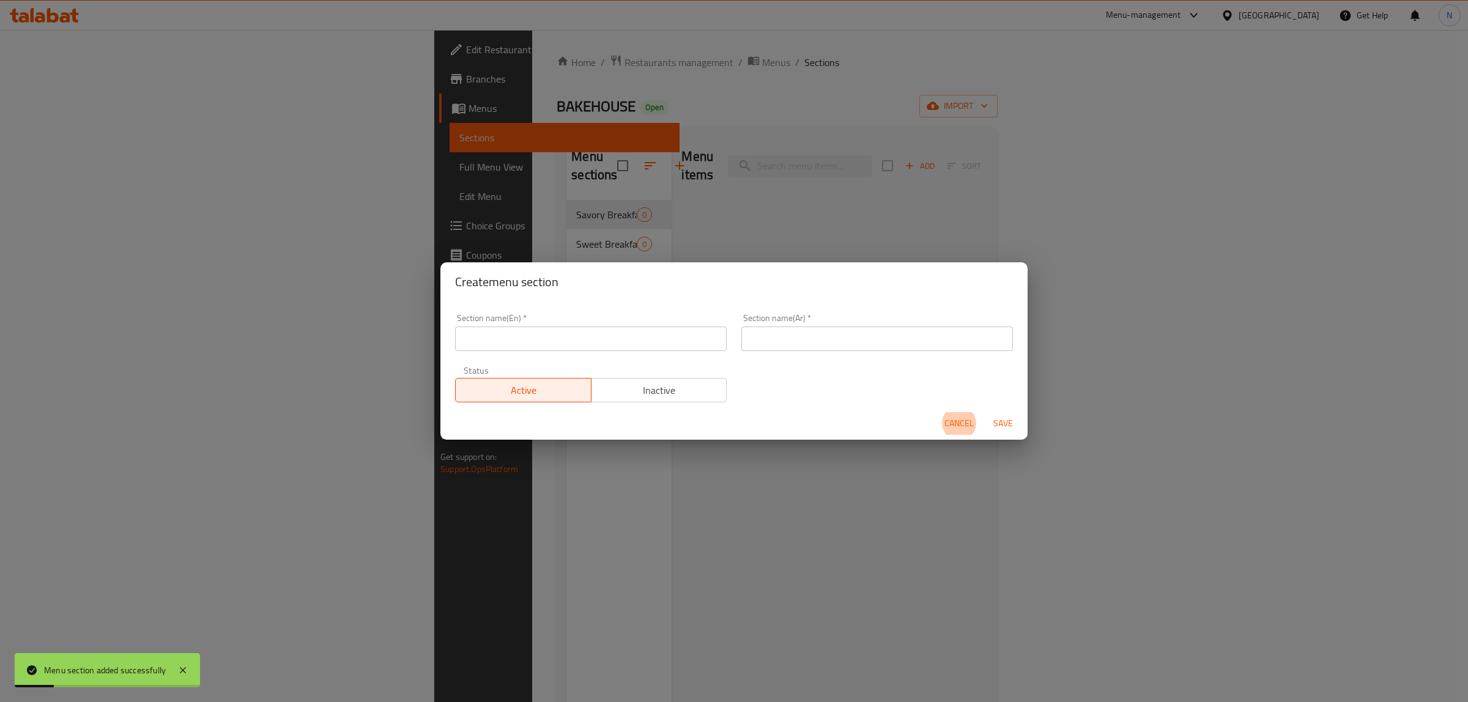
click at [651, 344] on input "text" at bounding box center [591, 339] width 272 height 24
paste input "Soup"
type input "Soup"
click at [930, 344] on input "text" at bounding box center [877, 339] width 272 height 24
paste input "شوربة"
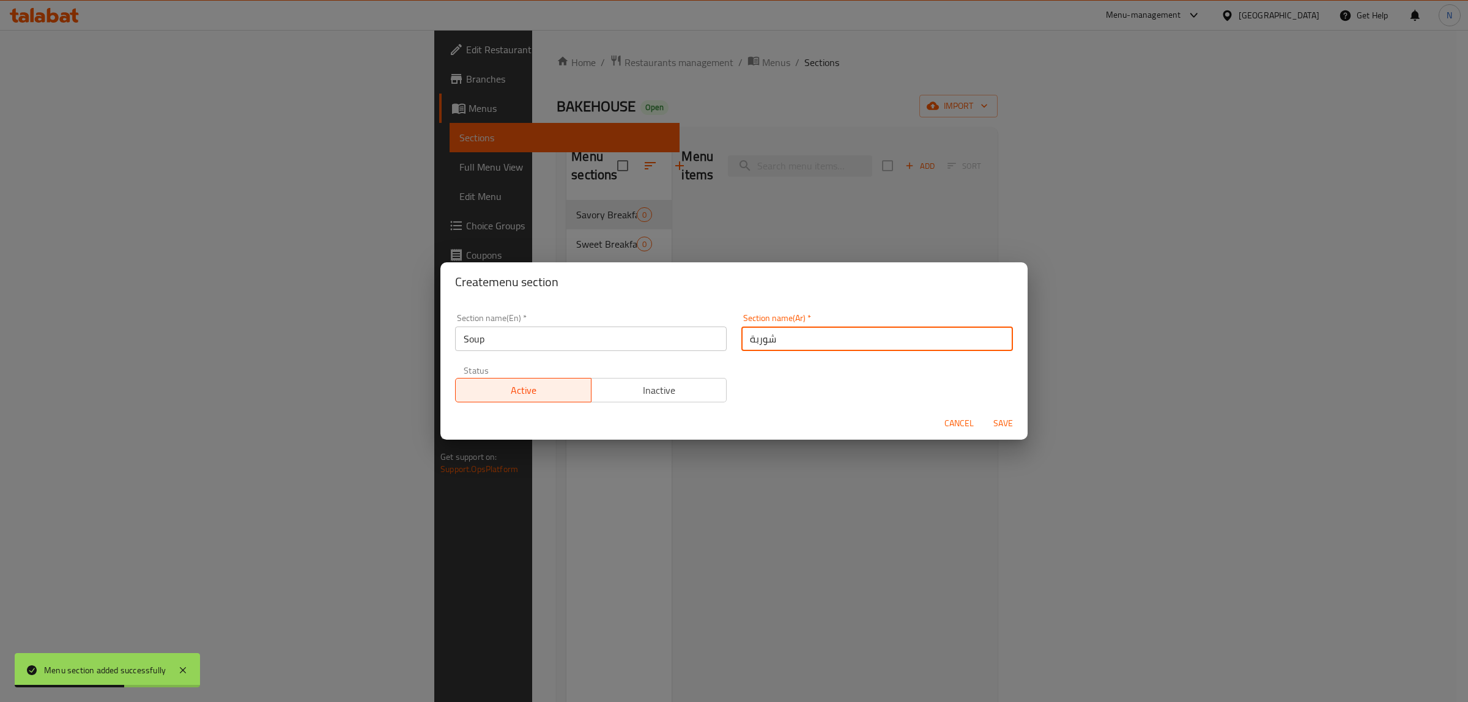
type input "شوربة"
click at [984, 412] on button "Save" at bounding box center [1003, 423] width 39 height 23
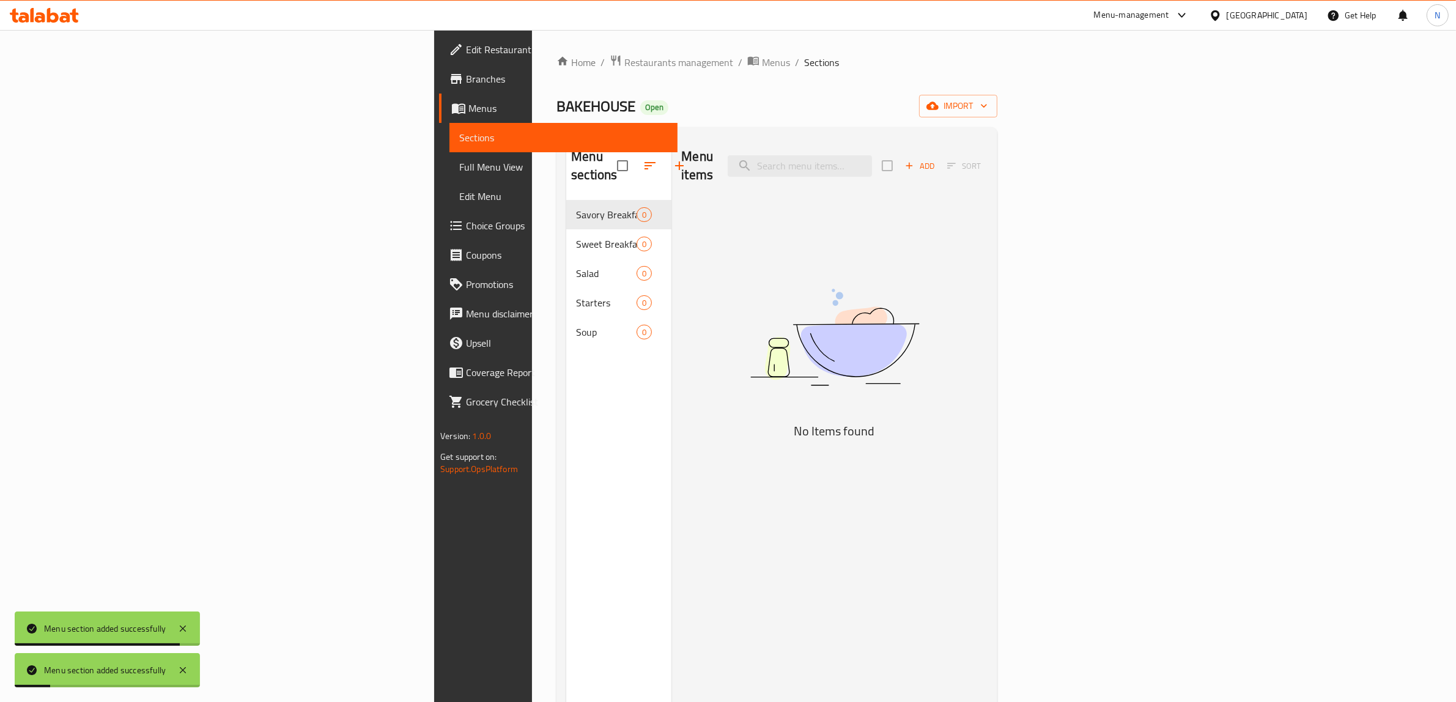
click at [672, 158] on icon "button" at bounding box center [679, 165] width 15 height 15
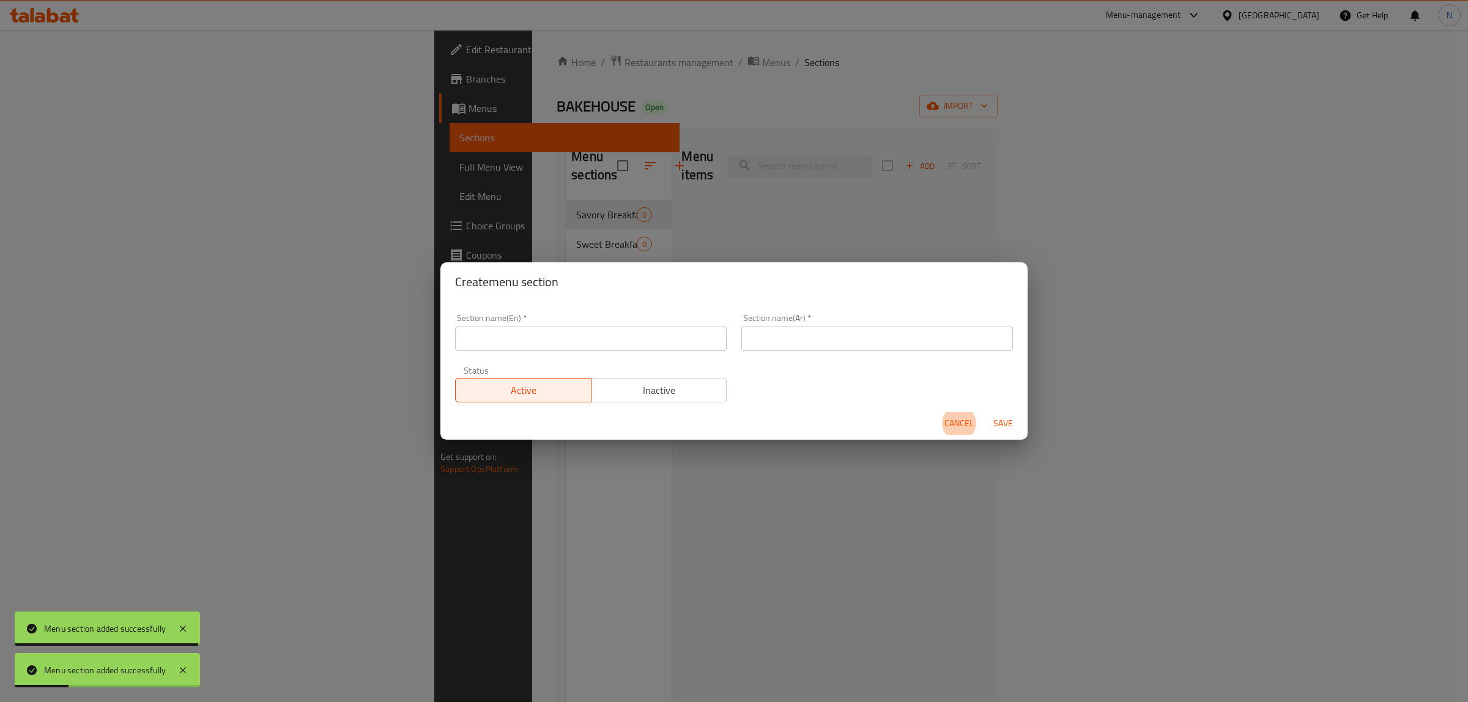
drag, startPoint x: 699, startPoint y: 332, endPoint x: 708, endPoint y: 336, distance: 10.1
click at [699, 332] on input "text" at bounding box center [591, 339] width 272 height 24
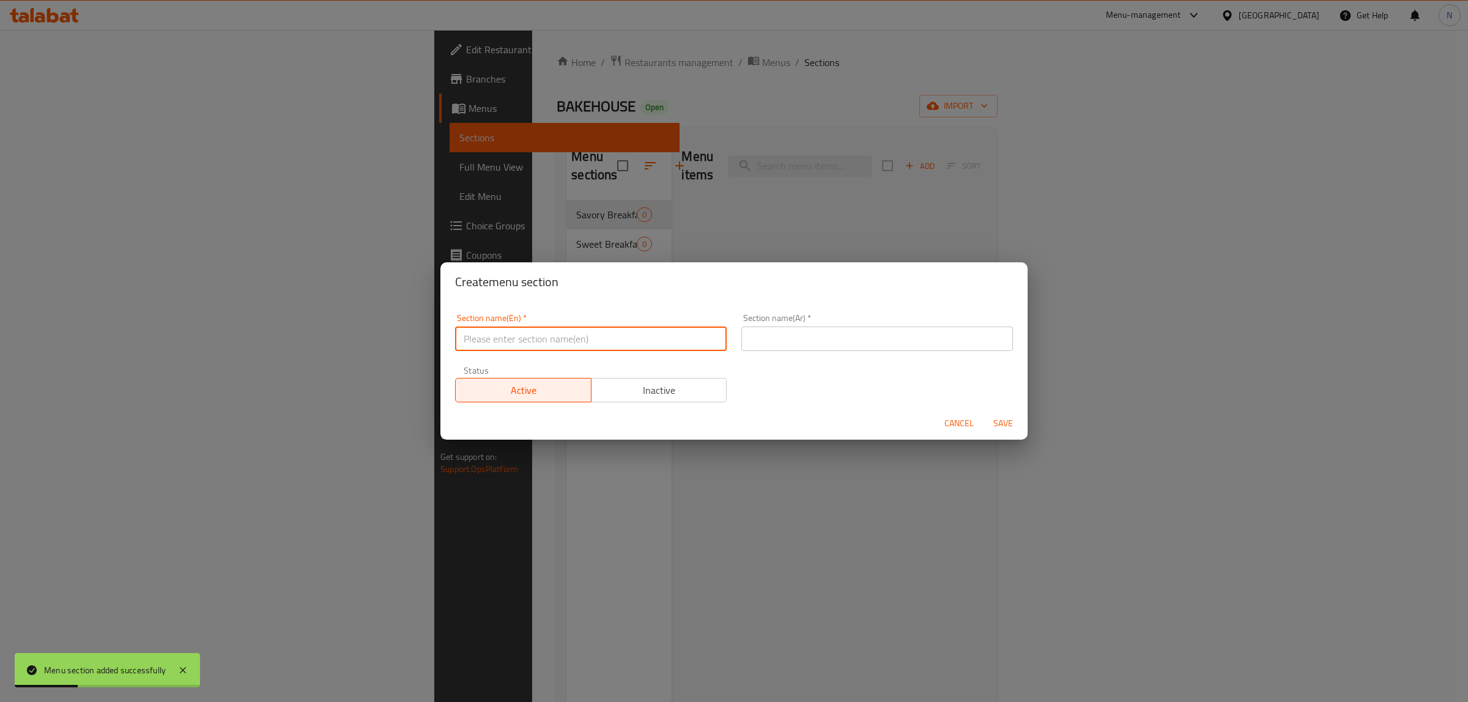
paste input "Sandwich"
type input "Sandwich"
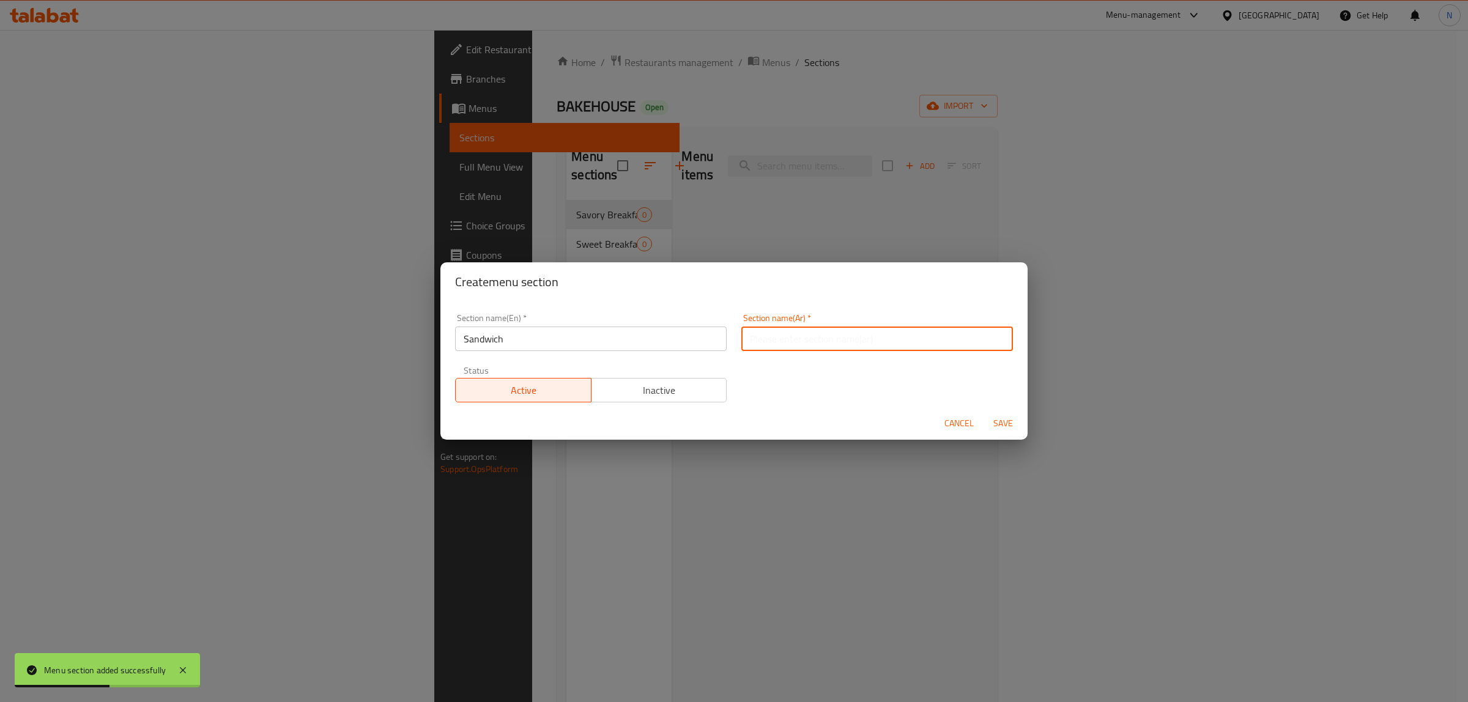
click at [856, 343] on input "text" at bounding box center [877, 339] width 272 height 24
paste input "ساندويش"
type input "ساندويش"
click at [984, 412] on button "Save" at bounding box center [1003, 423] width 39 height 23
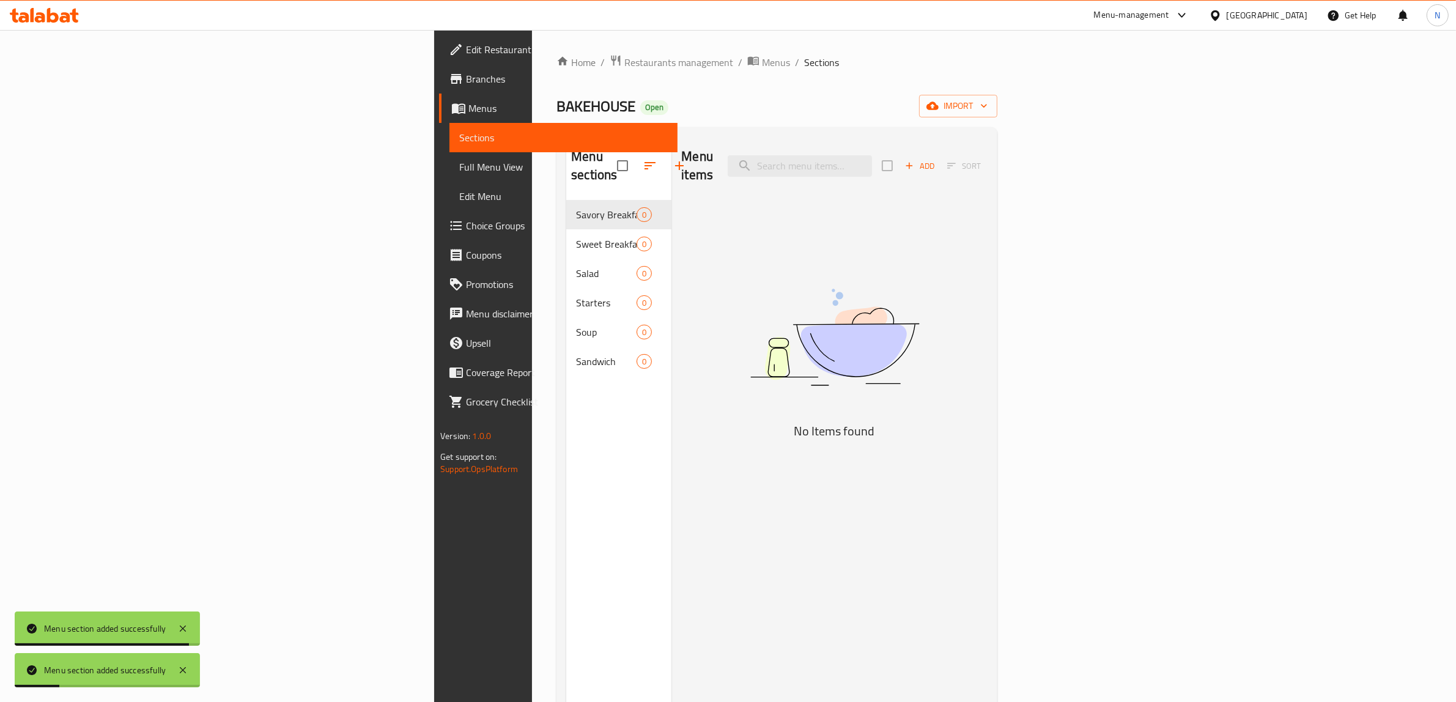
click at [672, 160] on icon "button" at bounding box center [679, 165] width 15 height 15
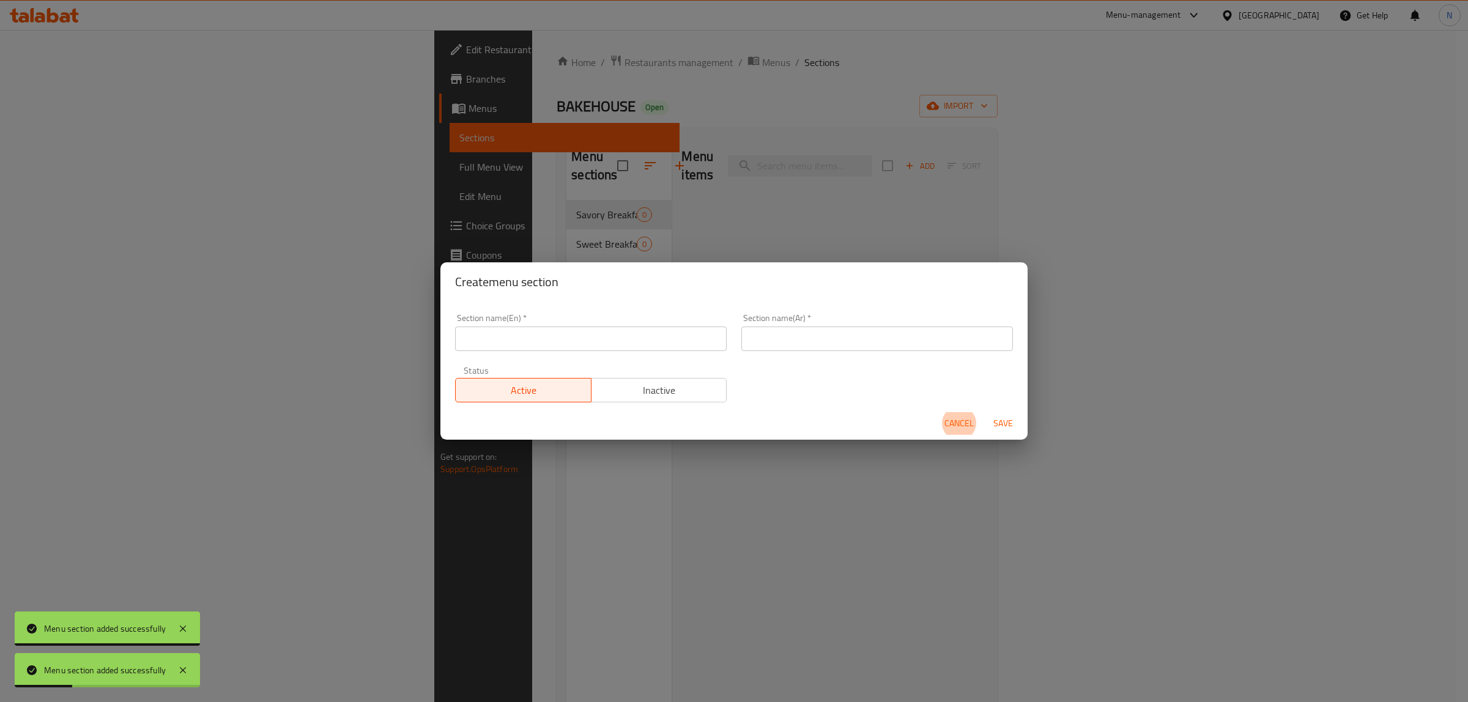
drag, startPoint x: 643, startPoint y: 340, endPoint x: 719, endPoint y: 350, distance: 77.2
click at [643, 340] on input "text" at bounding box center [591, 339] width 272 height 24
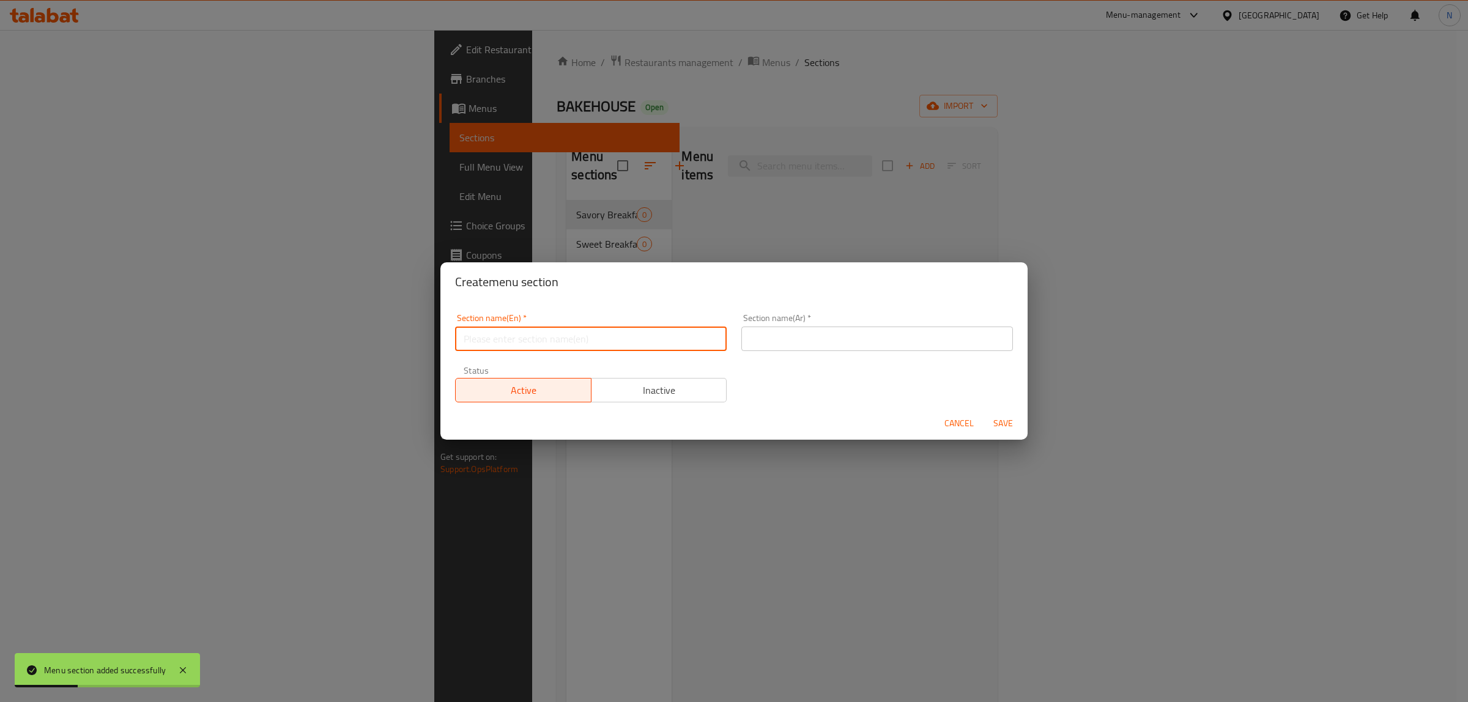
paste input "Pasta"
type input "Pasta"
click at [848, 344] on input "text" at bounding box center [877, 339] width 272 height 24
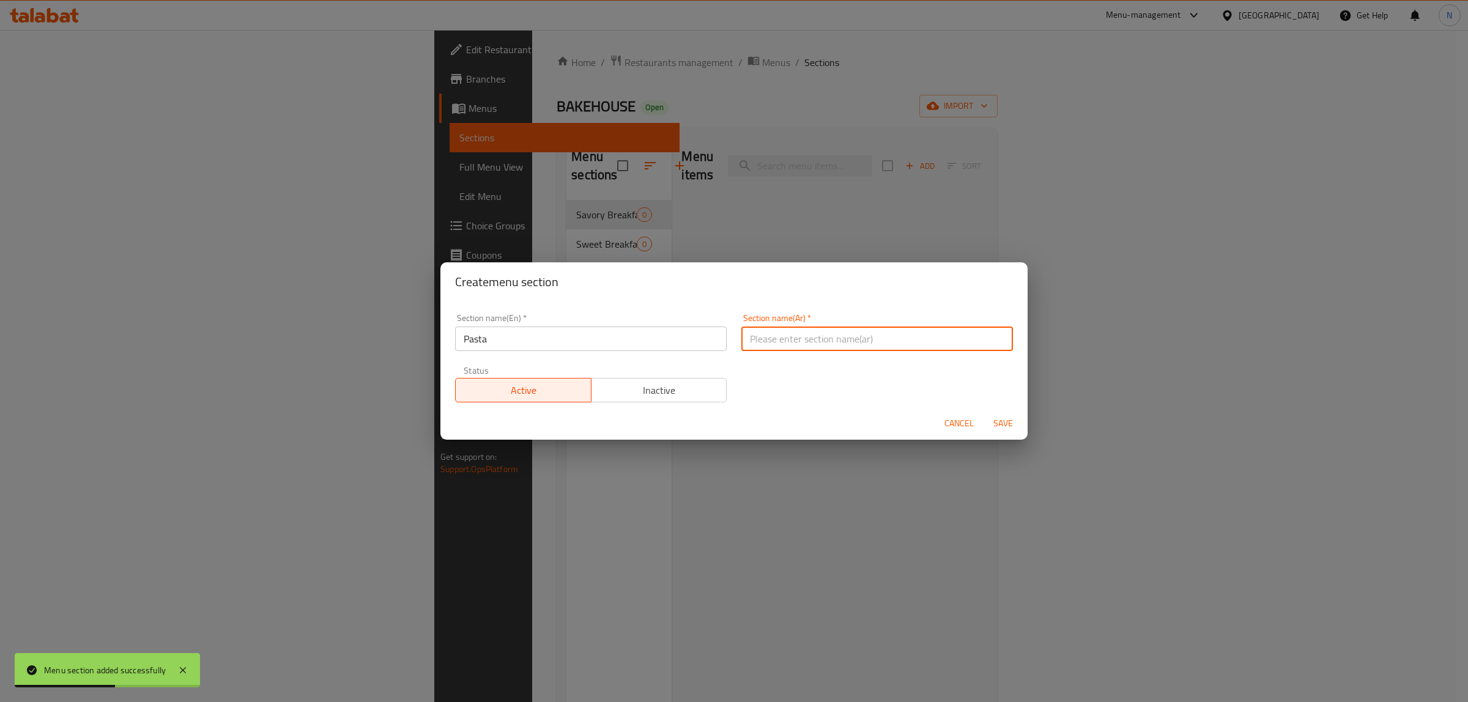
paste input "باستا"
type input "باستا"
click at [984, 412] on button "Save" at bounding box center [1003, 423] width 39 height 23
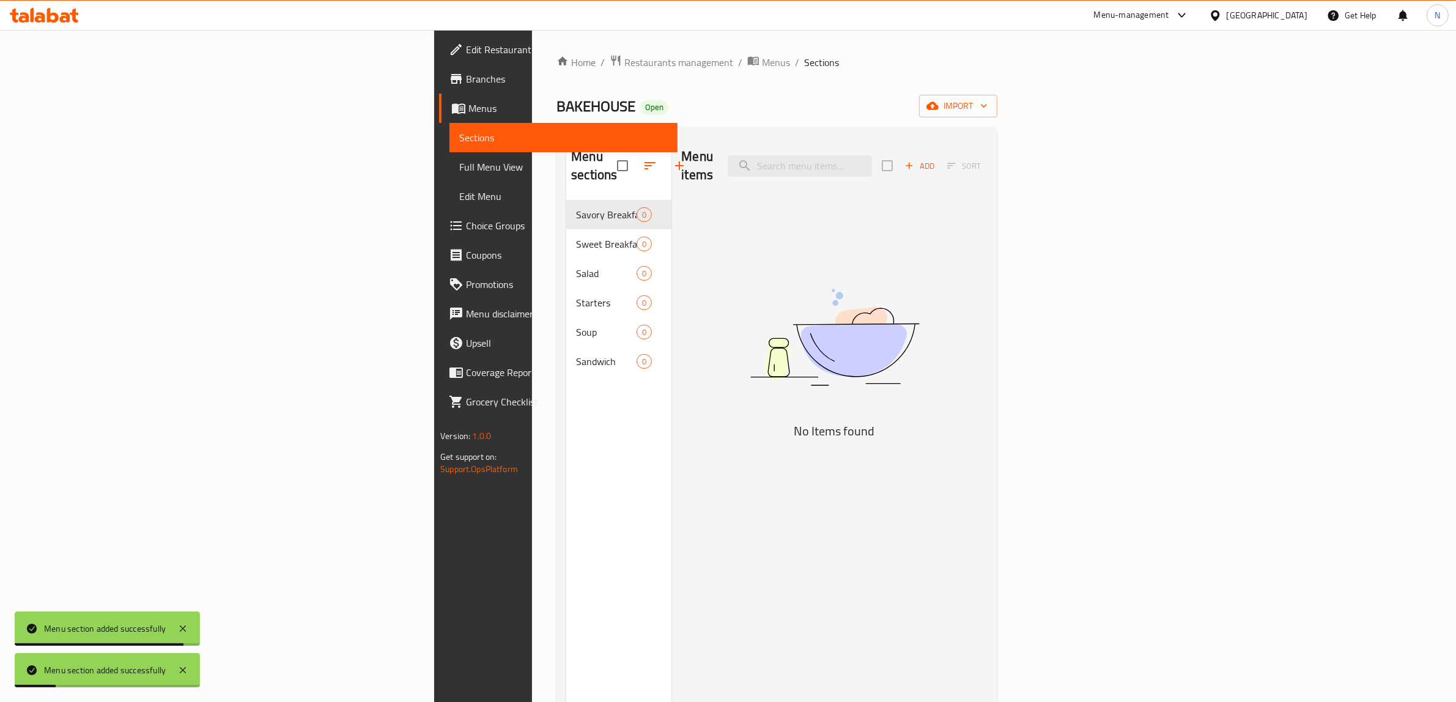
click at [672, 158] on icon "button" at bounding box center [679, 165] width 15 height 15
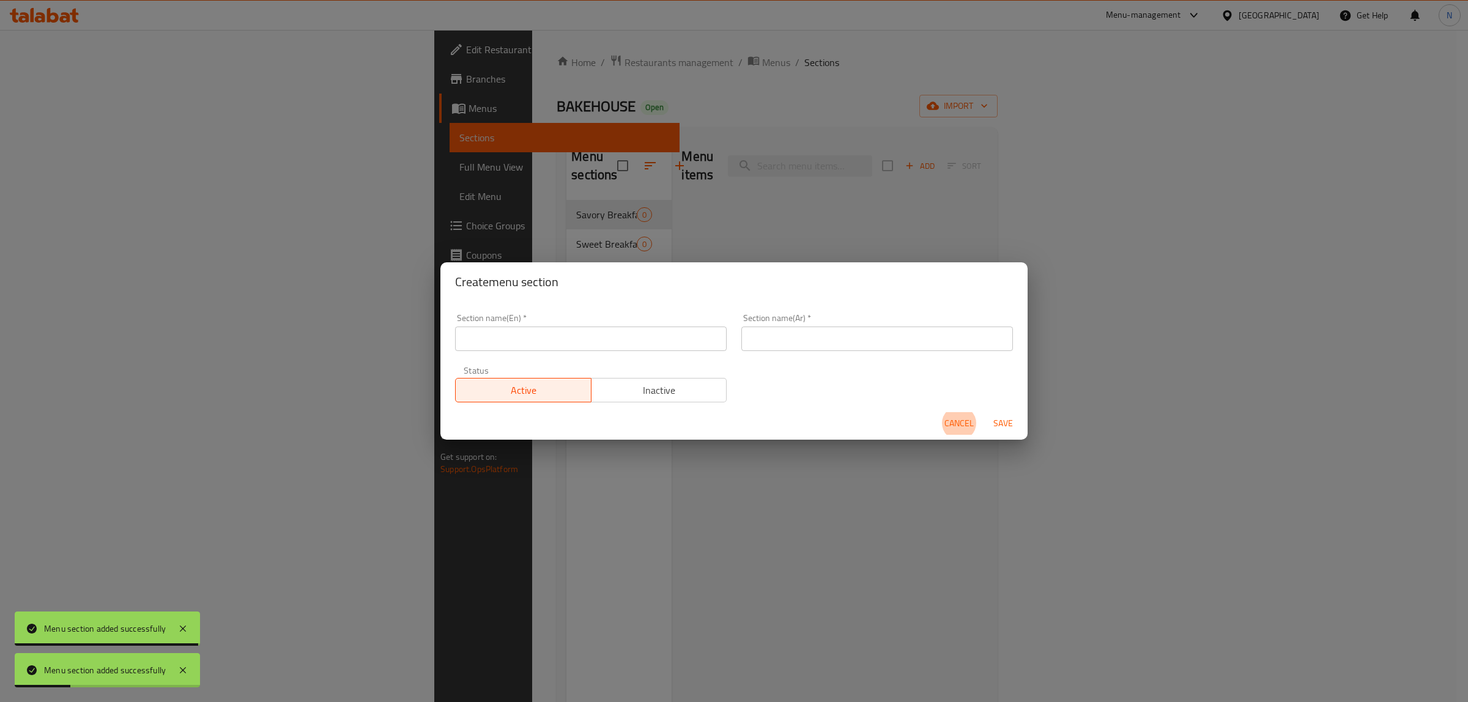
drag, startPoint x: 697, startPoint y: 332, endPoint x: 735, endPoint y: 340, distance: 38.3
click at [696, 333] on input "text" at bounding box center [591, 339] width 272 height 24
paste input "Croissants"
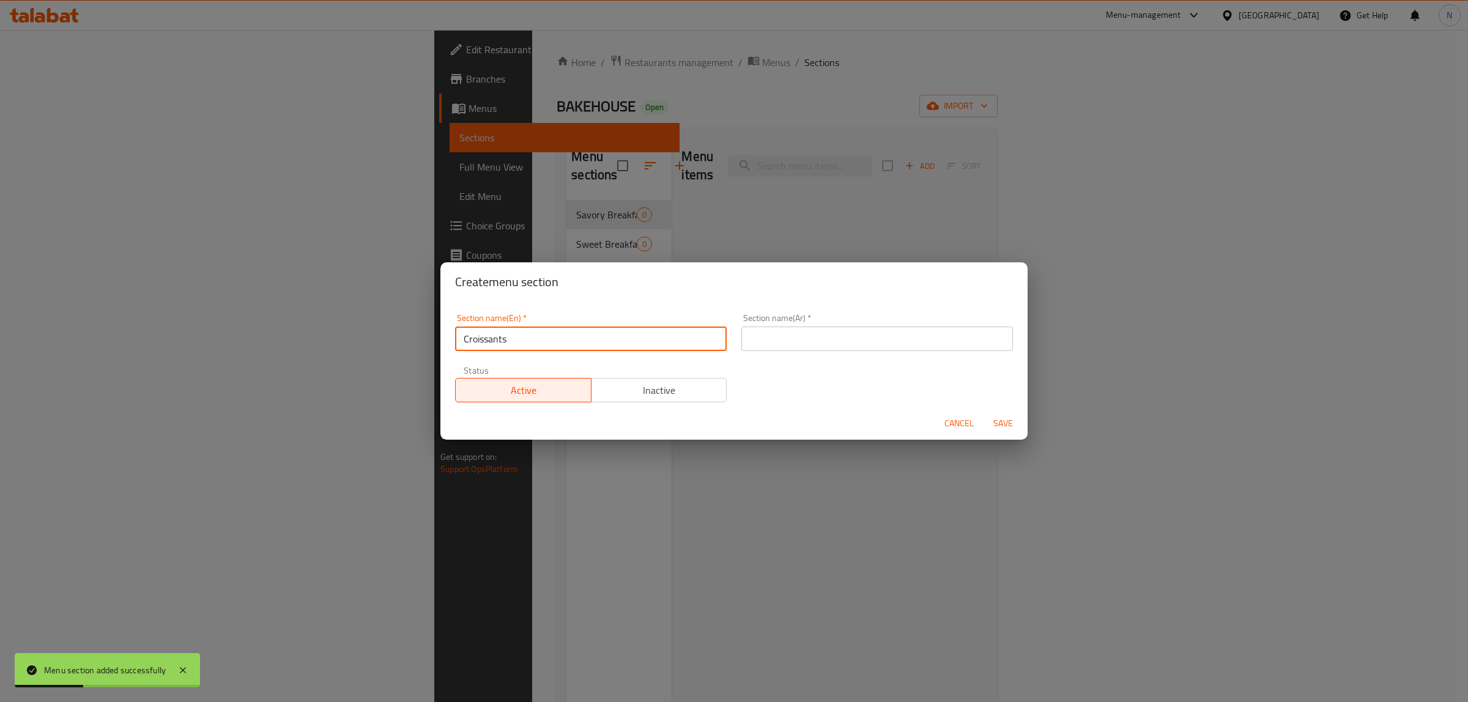
type input "Croissants"
click at [790, 344] on input "text" at bounding box center [877, 339] width 272 height 24
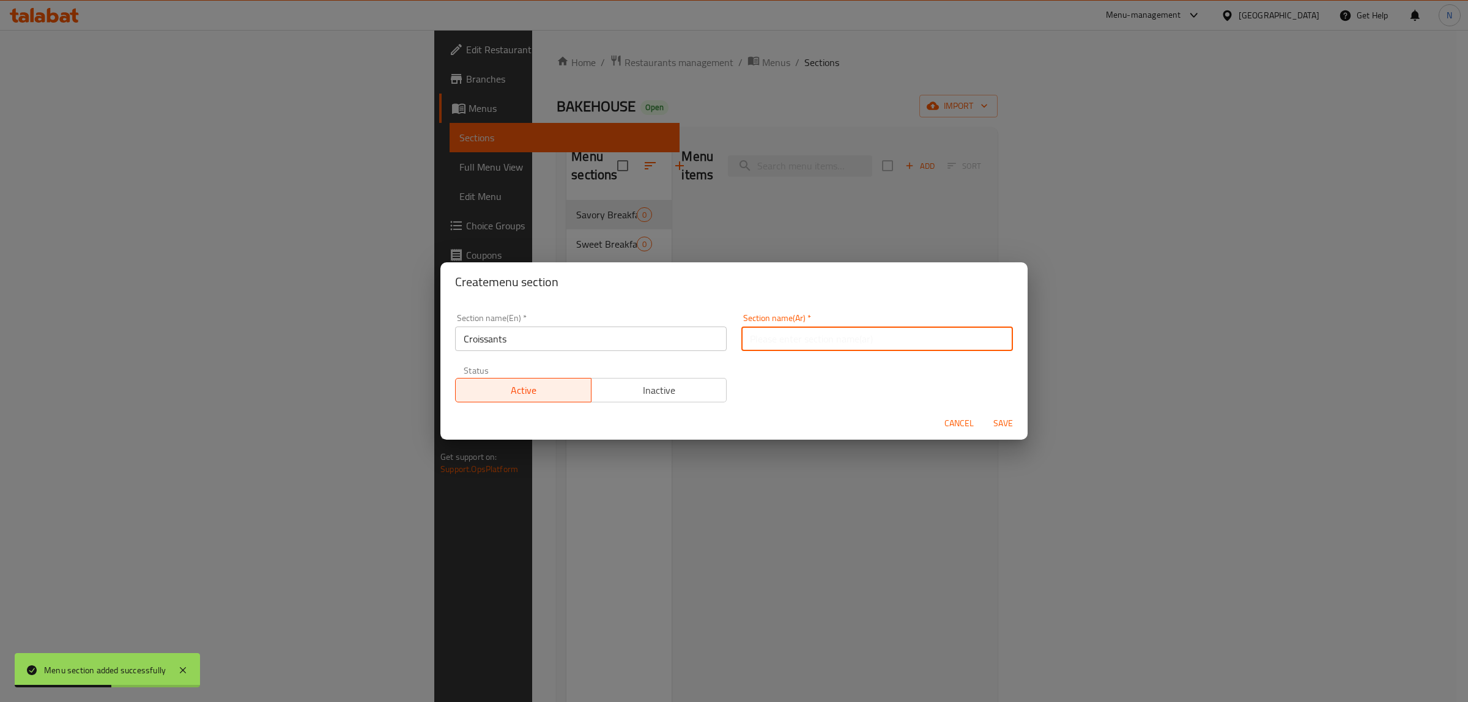
paste input "كرواسون"
type input "كرواسون"
click at [984, 412] on button "Save" at bounding box center [1003, 423] width 39 height 23
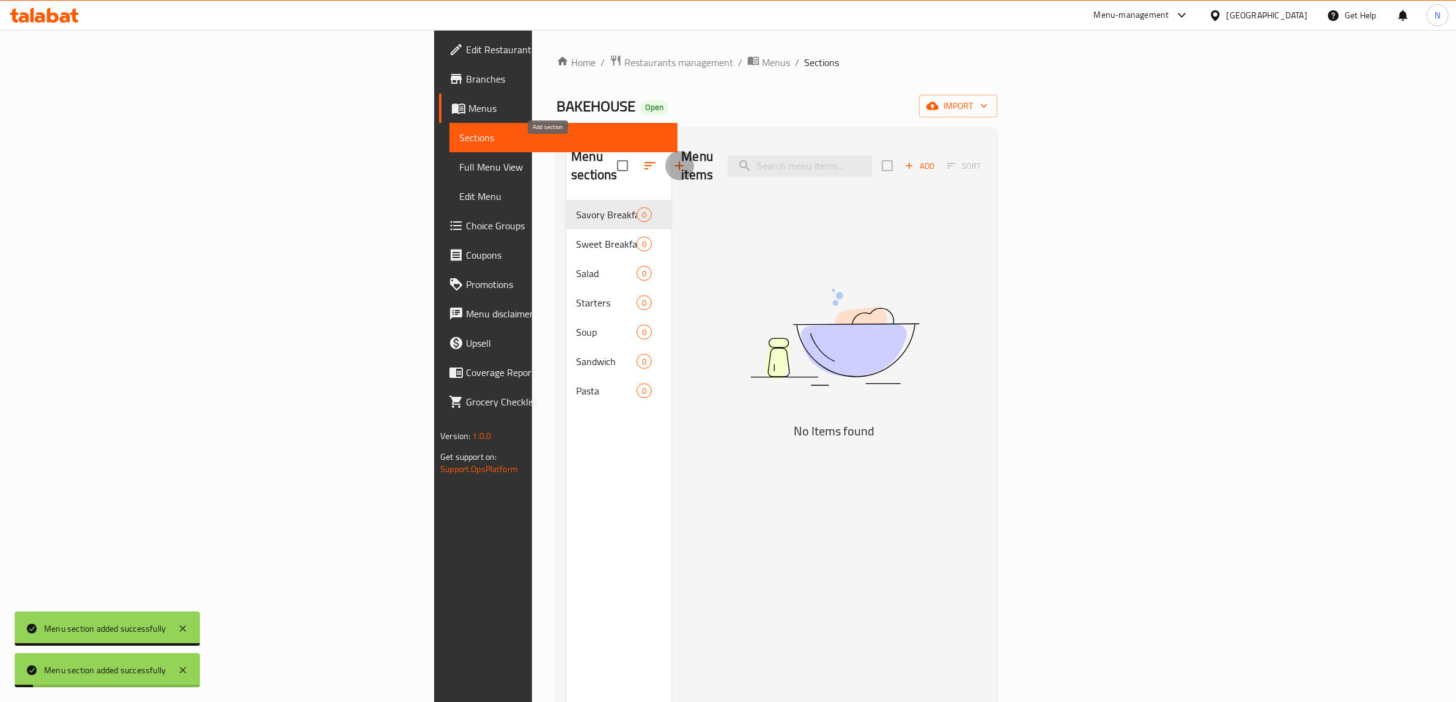
click at [672, 162] on icon "button" at bounding box center [679, 165] width 15 height 15
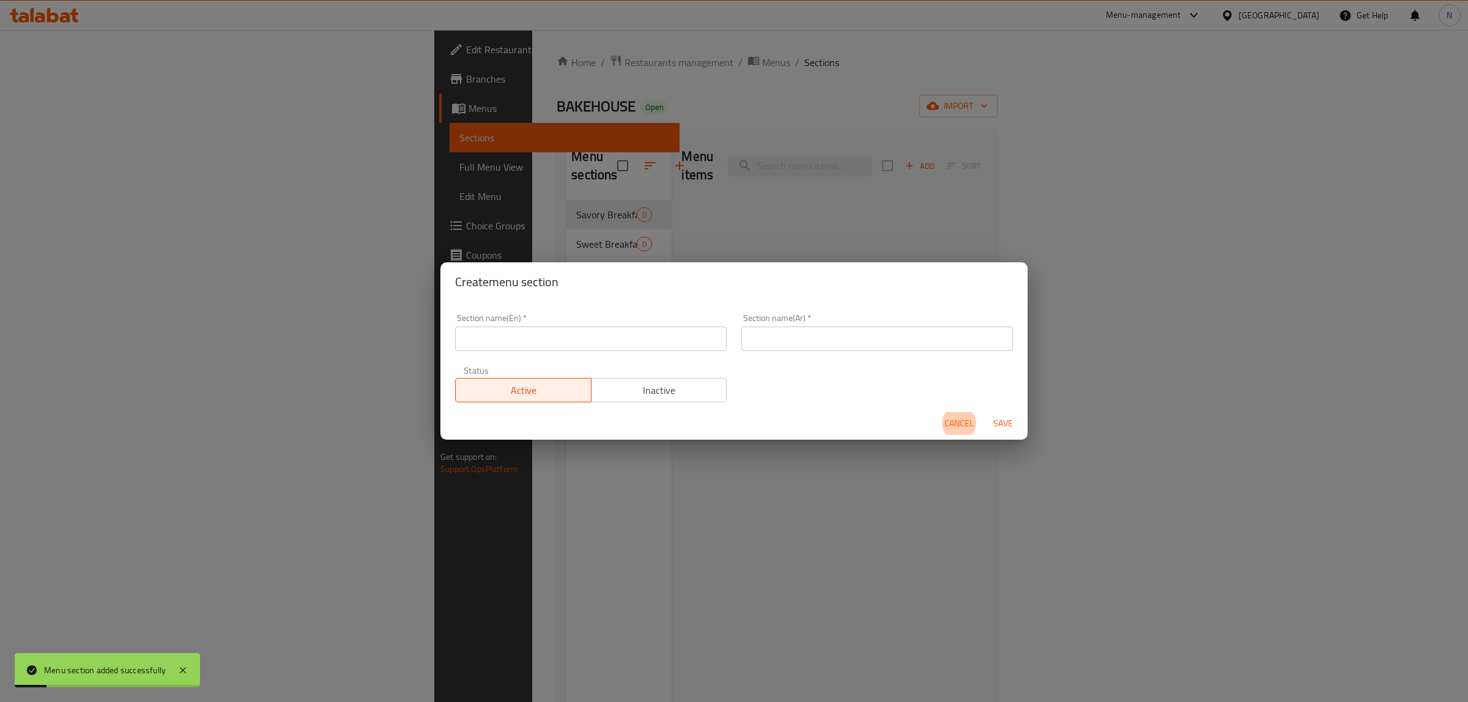
click at [609, 355] on div "Section name(En)   * Section name(En) *" at bounding box center [591, 332] width 286 height 52
drag, startPoint x: 620, startPoint y: 347, endPoint x: 756, endPoint y: 360, distance: 137.0
click at [620, 347] on input "text" at bounding box center [591, 339] width 272 height 24
paste input "Desserts"
type input "Desserts"
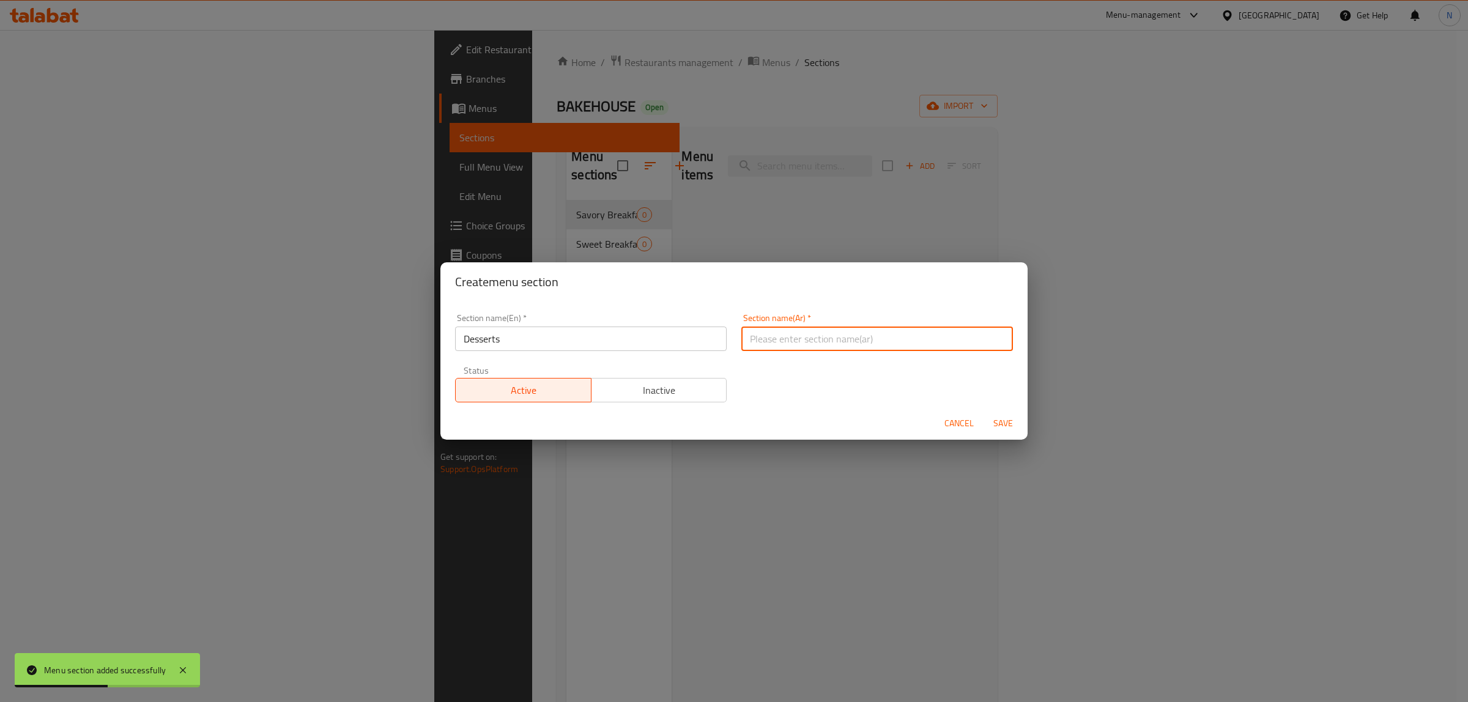
click at [830, 332] on input "text" at bounding box center [877, 339] width 272 height 24
paste input "حلى"
type input "حلى"
click at [984, 412] on button "Save" at bounding box center [1003, 423] width 39 height 23
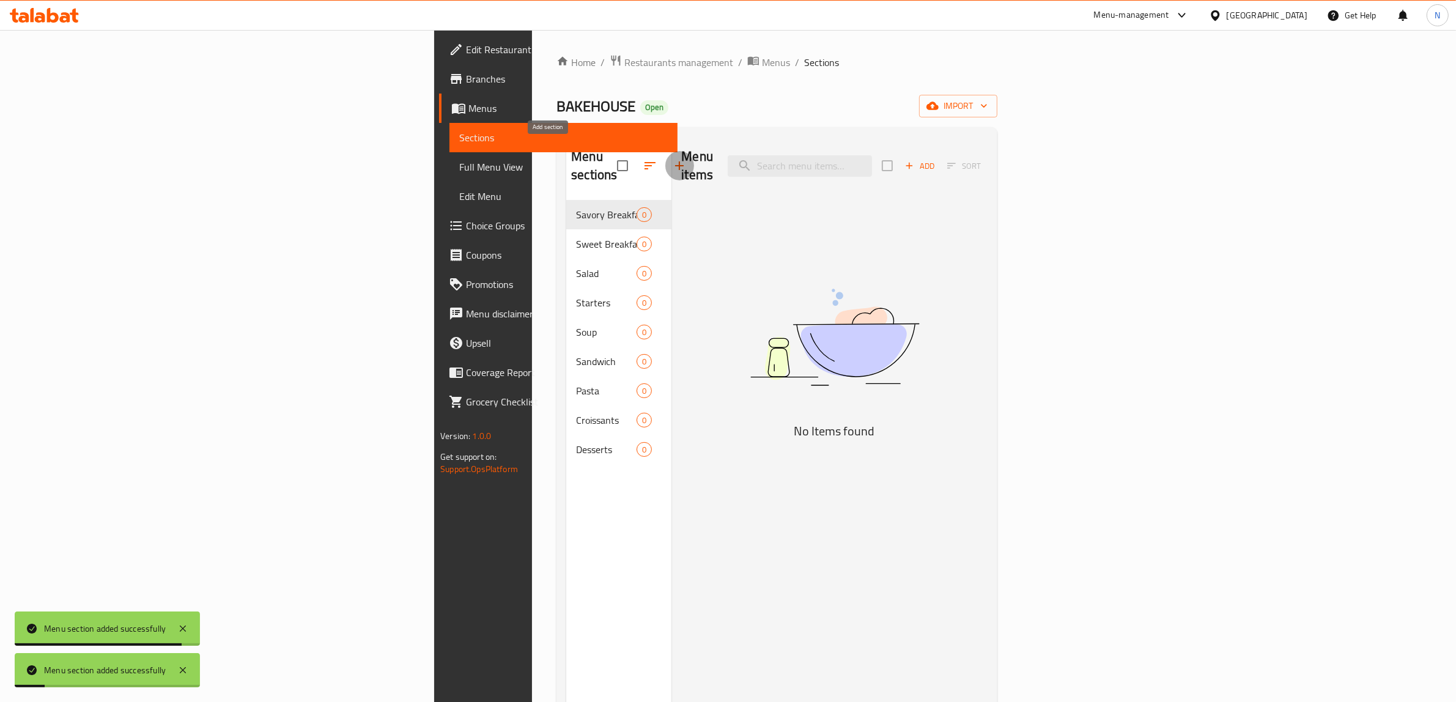
click at [672, 158] on icon "button" at bounding box center [679, 165] width 15 height 15
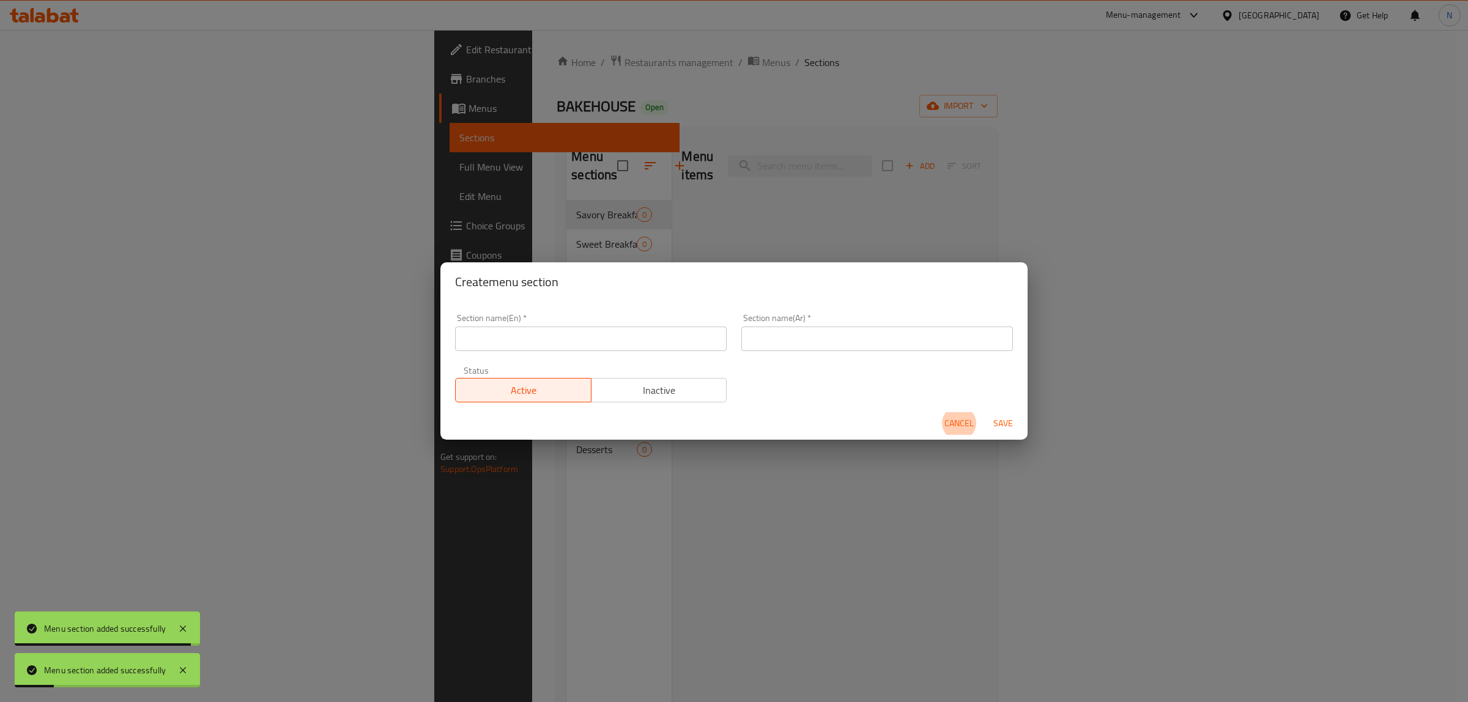
click at [716, 338] on input "text" at bounding box center [591, 339] width 272 height 24
paste input "Cakes"
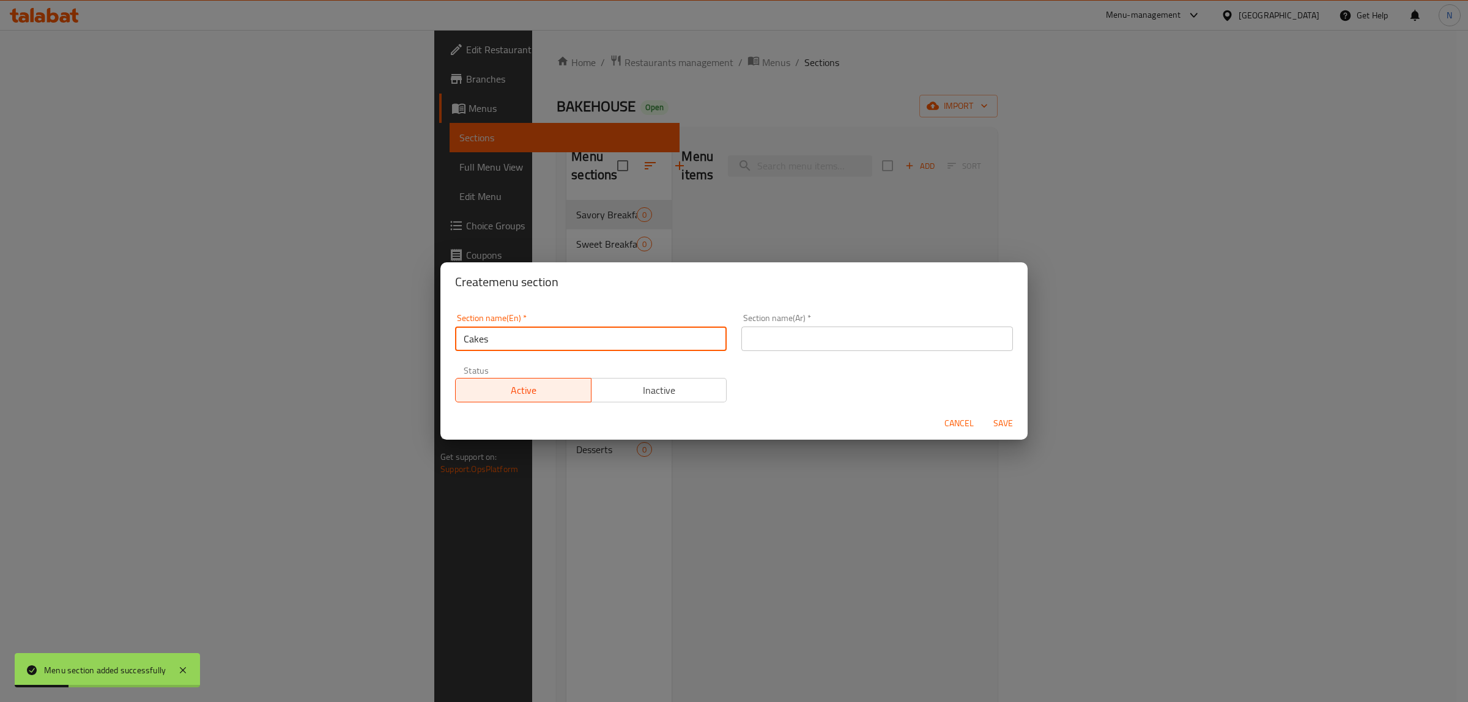
type input "Cakes"
click at [796, 340] on input "text" at bounding box center [877, 339] width 272 height 24
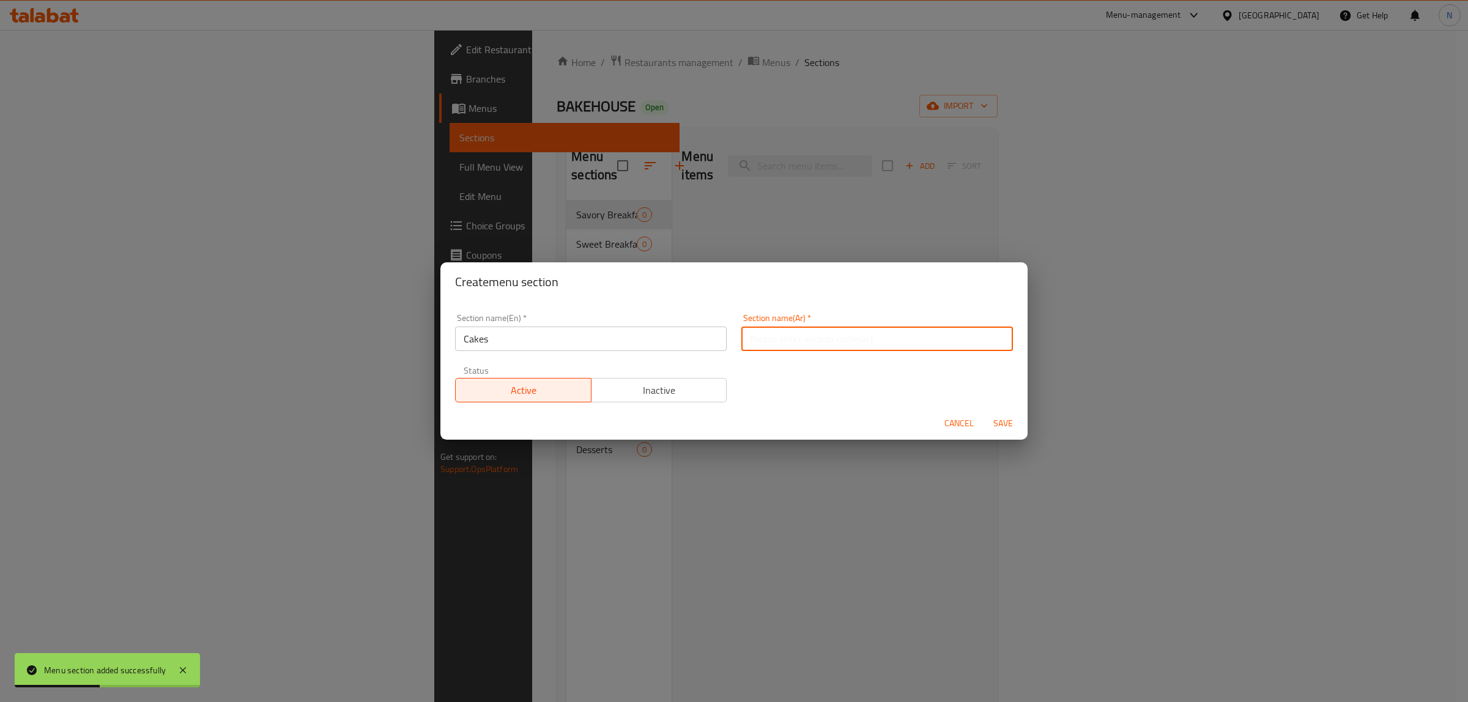
paste input "كيك"
type input "كيك"
click at [984, 412] on button "Save" at bounding box center [1003, 423] width 39 height 23
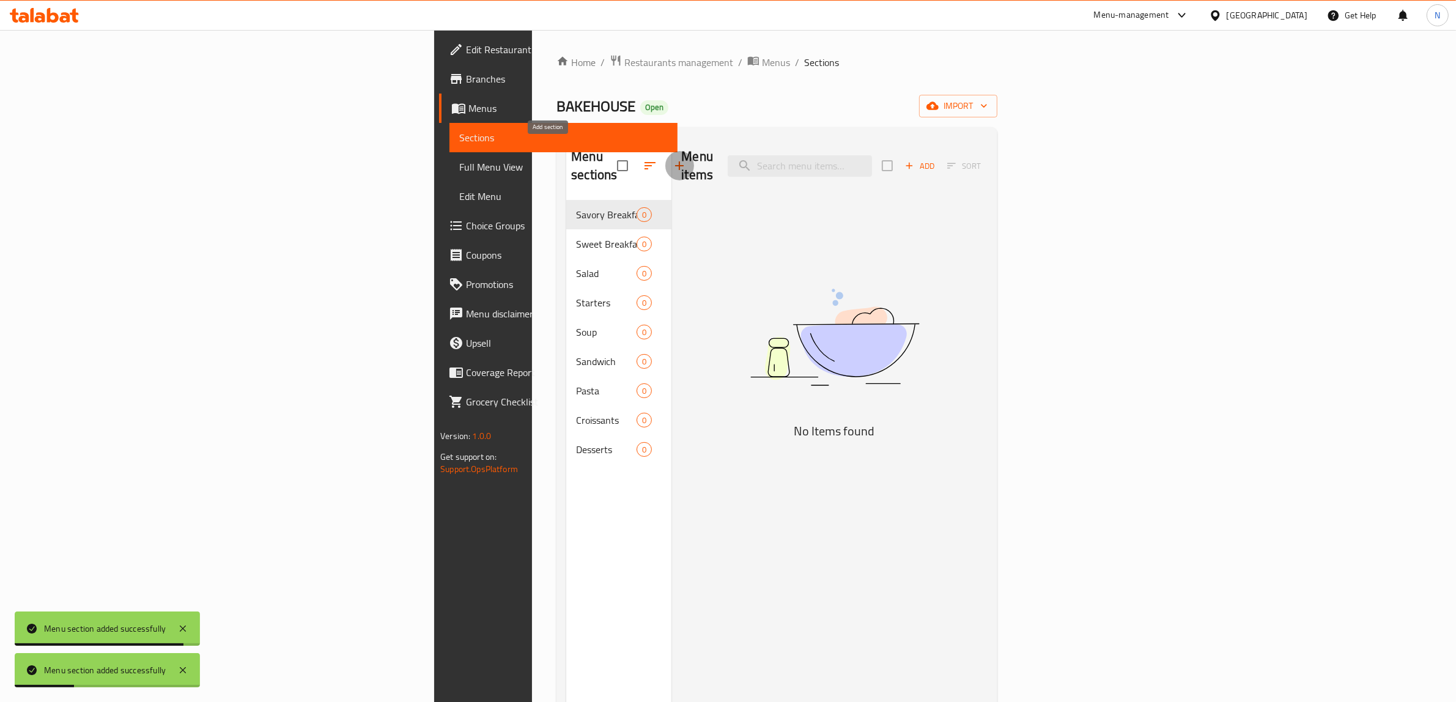
click at [665, 151] on button "button" at bounding box center [679, 165] width 29 height 29
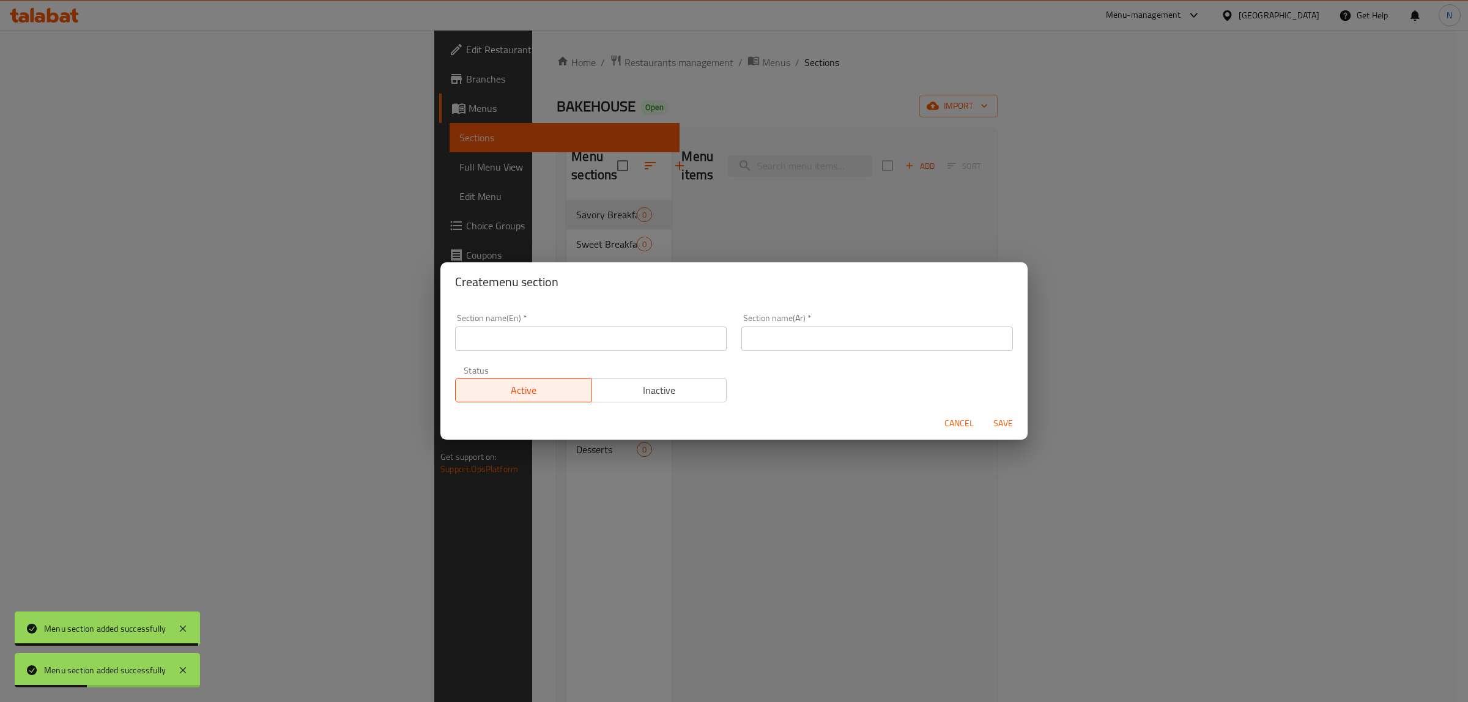
click at [682, 323] on div "Section name(En)   * Section name(En) *" at bounding box center [591, 332] width 272 height 37
drag, startPoint x: 671, startPoint y: 336, endPoint x: 801, endPoint y: 349, distance: 130.9
click at [671, 336] on input "text" at bounding box center [591, 339] width 272 height 24
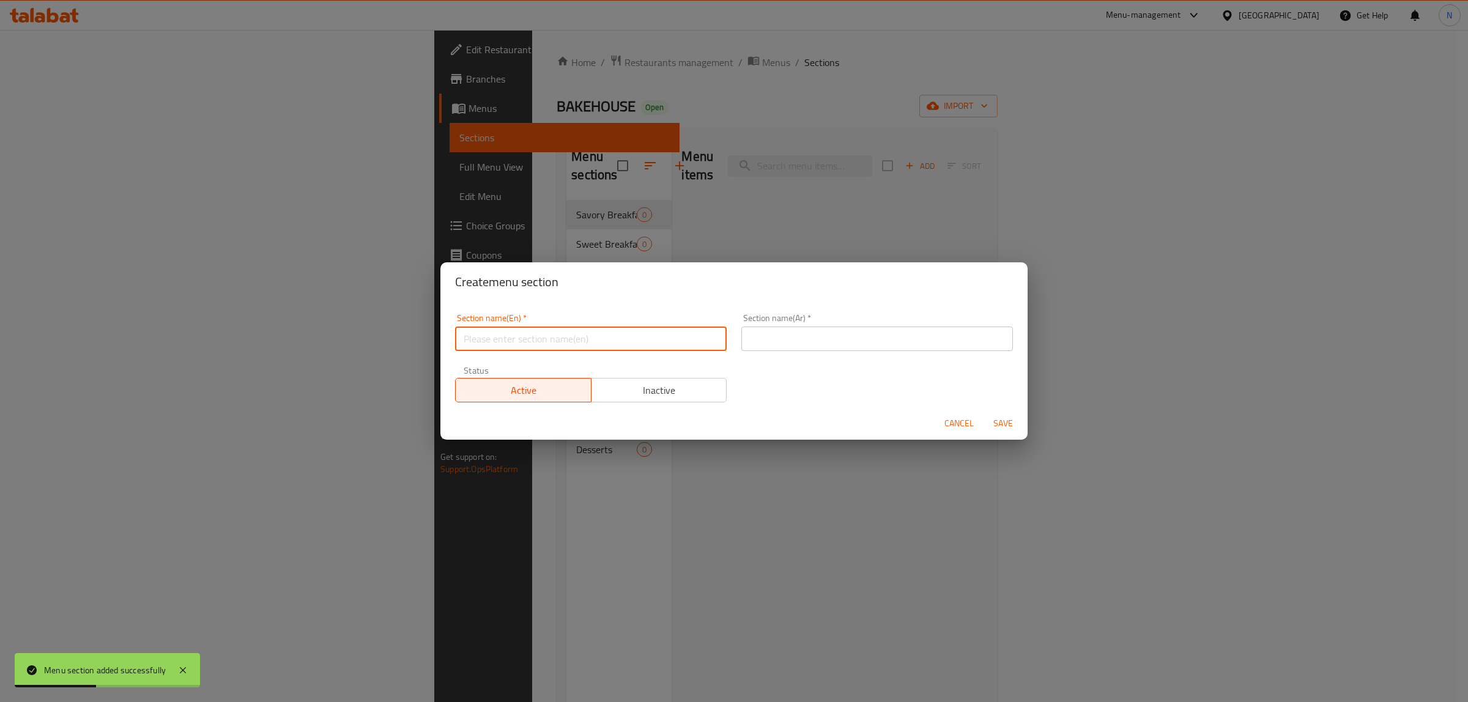
paste input "Cookies"
type input "Cookies"
click at [796, 338] on input "text" at bounding box center [877, 339] width 272 height 24
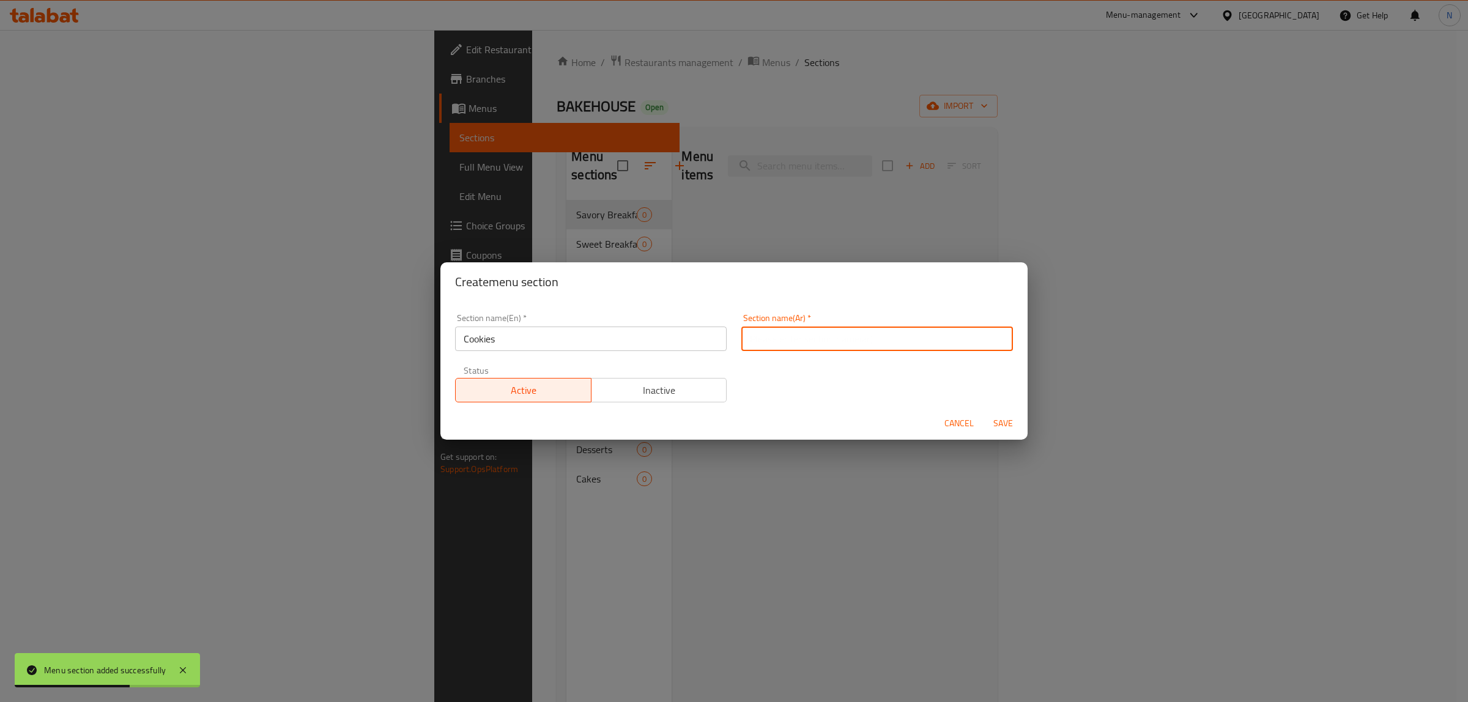
paste input "كوكيز"
type input "كوكيز"
click at [984, 412] on button "Save" at bounding box center [1003, 423] width 39 height 23
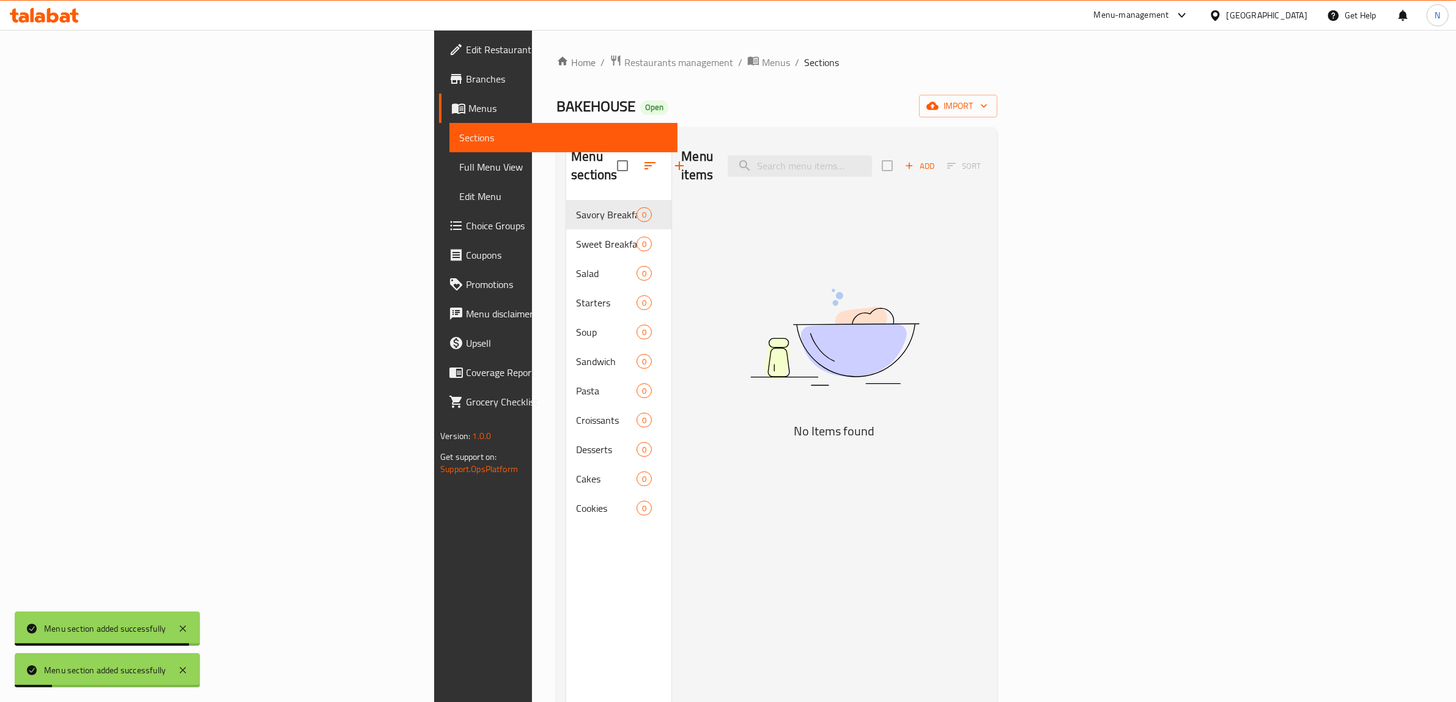
click at [665, 151] on button "button" at bounding box center [679, 165] width 29 height 29
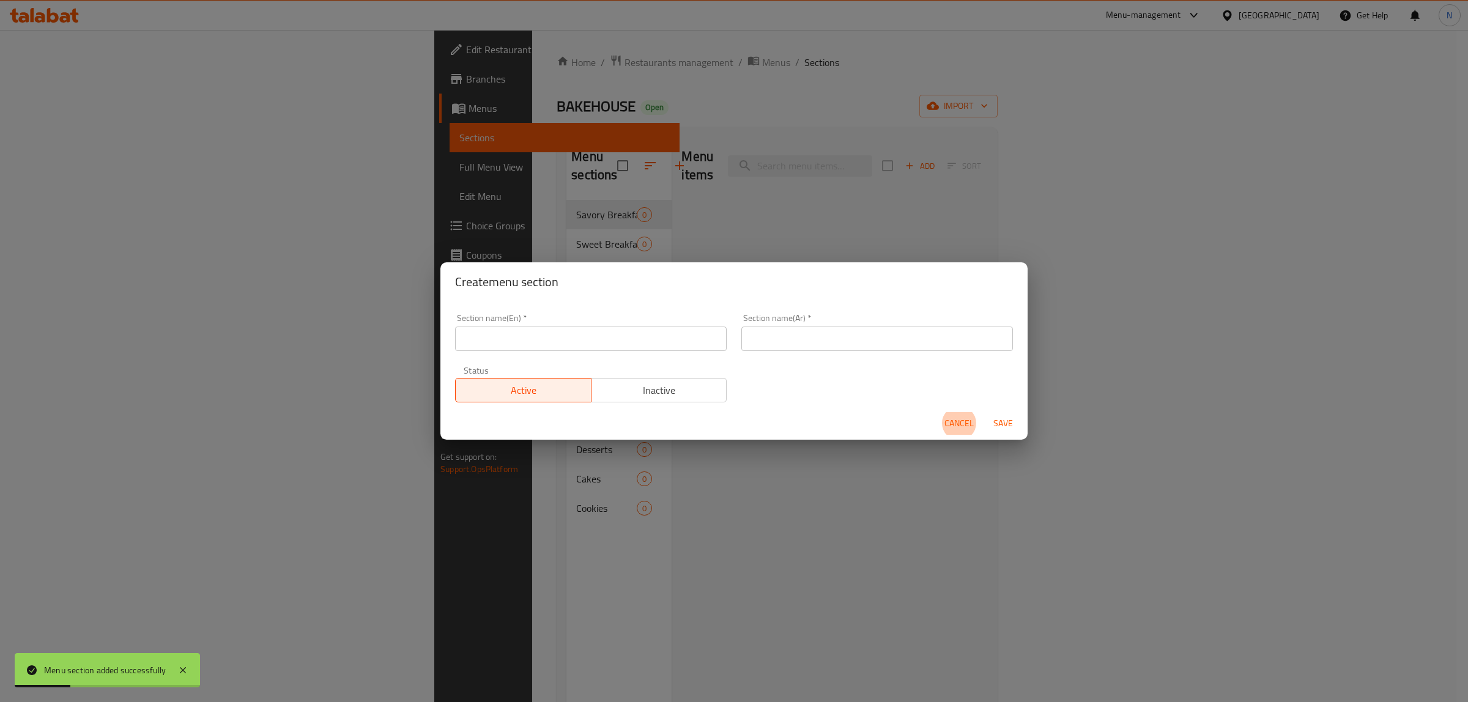
drag, startPoint x: 689, startPoint y: 340, endPoint x: 737, endPoint y: 352, distance: 49.1
click at [689, 340] on input "text" at bounding box center [591, 339] width 272 height 24
paste input "Hot Beverages"
type input "Hot Beverages"
click at [788, 344] on input "text" at bounding box center [877, 339] width 272 height 24
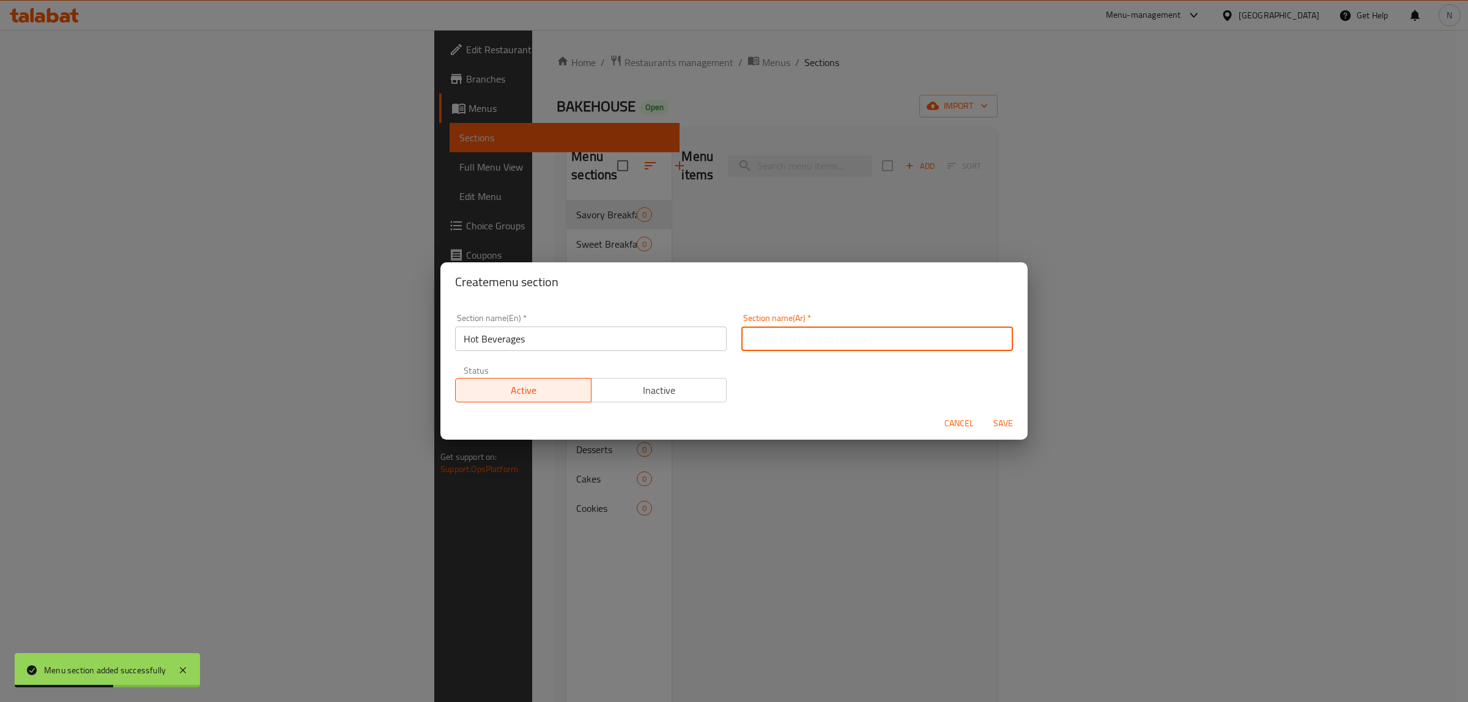
paste input "مشروبات ساخنة"
type input "مشروبات ساخنة"
click at [984, 412] on button "Save" at bounding box center [1003, 423] width 39 height 23
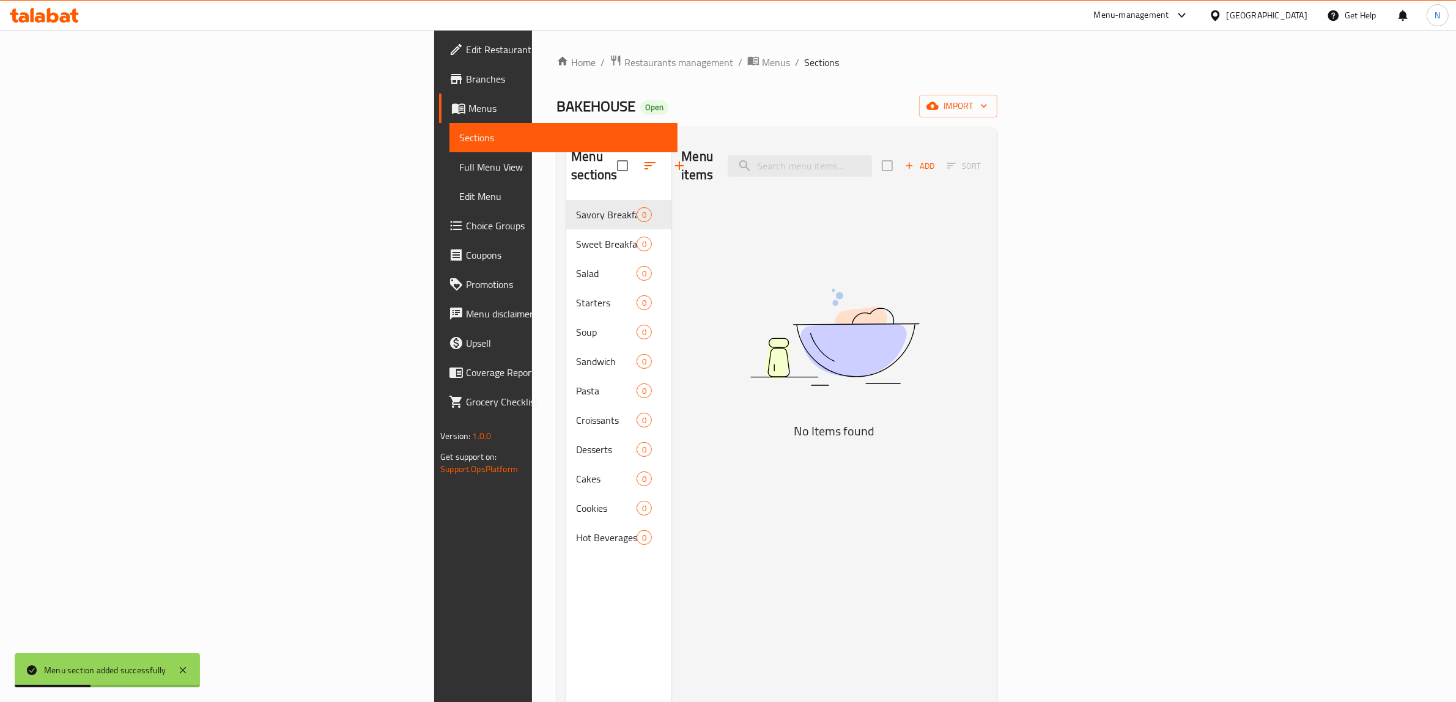
click at [672, 158] on icon "button" at bounding box center [679, 165] width 15 height 15
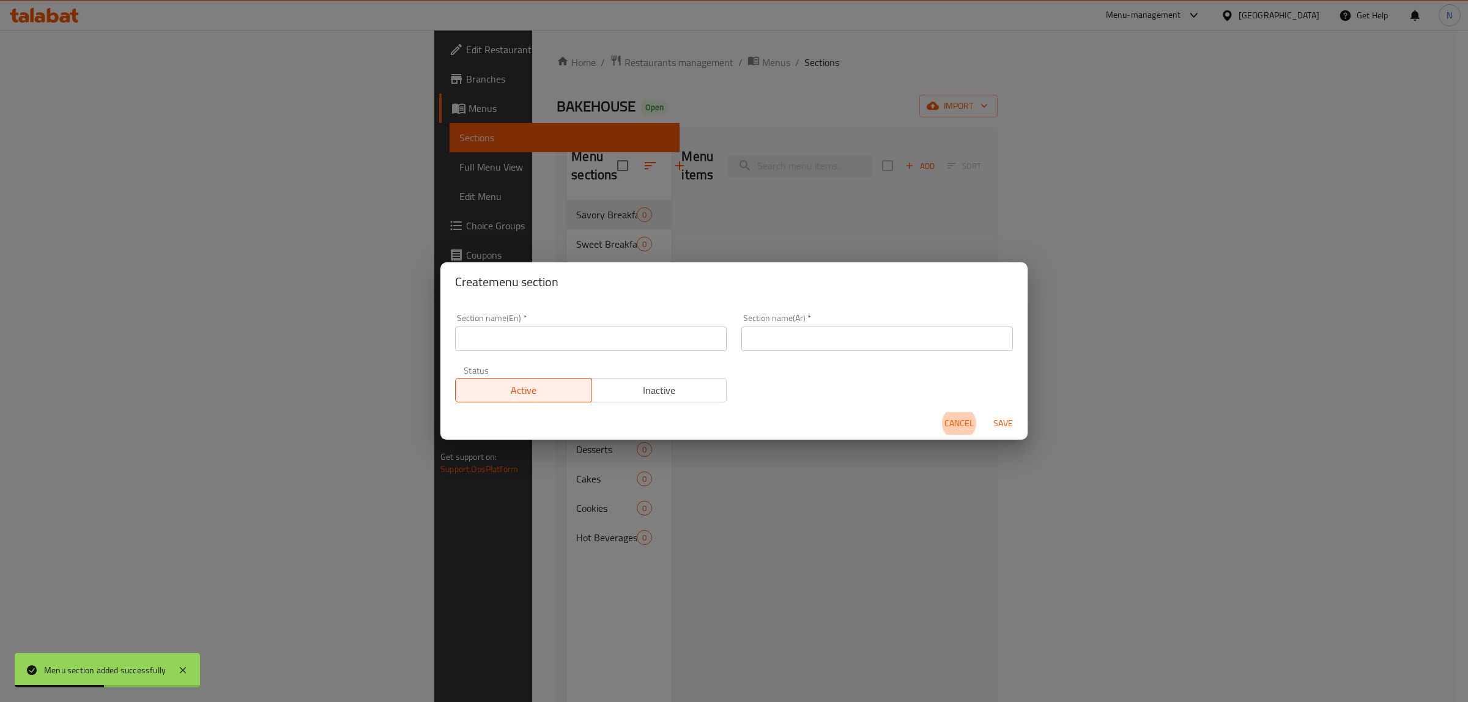
drag, startPoint x: 677, startPoint y: 333, endPoint x: 696, endPoint y: 341, distance: 21.1
click at [677, 333] on input "text" at bounding box center [591, 339] width 272 height 24
paste input "Cold Beverages"
type input "Cold Beverages"
click at [772, 347] on input "text" at bounding box center [877, 339] width 272 height 24
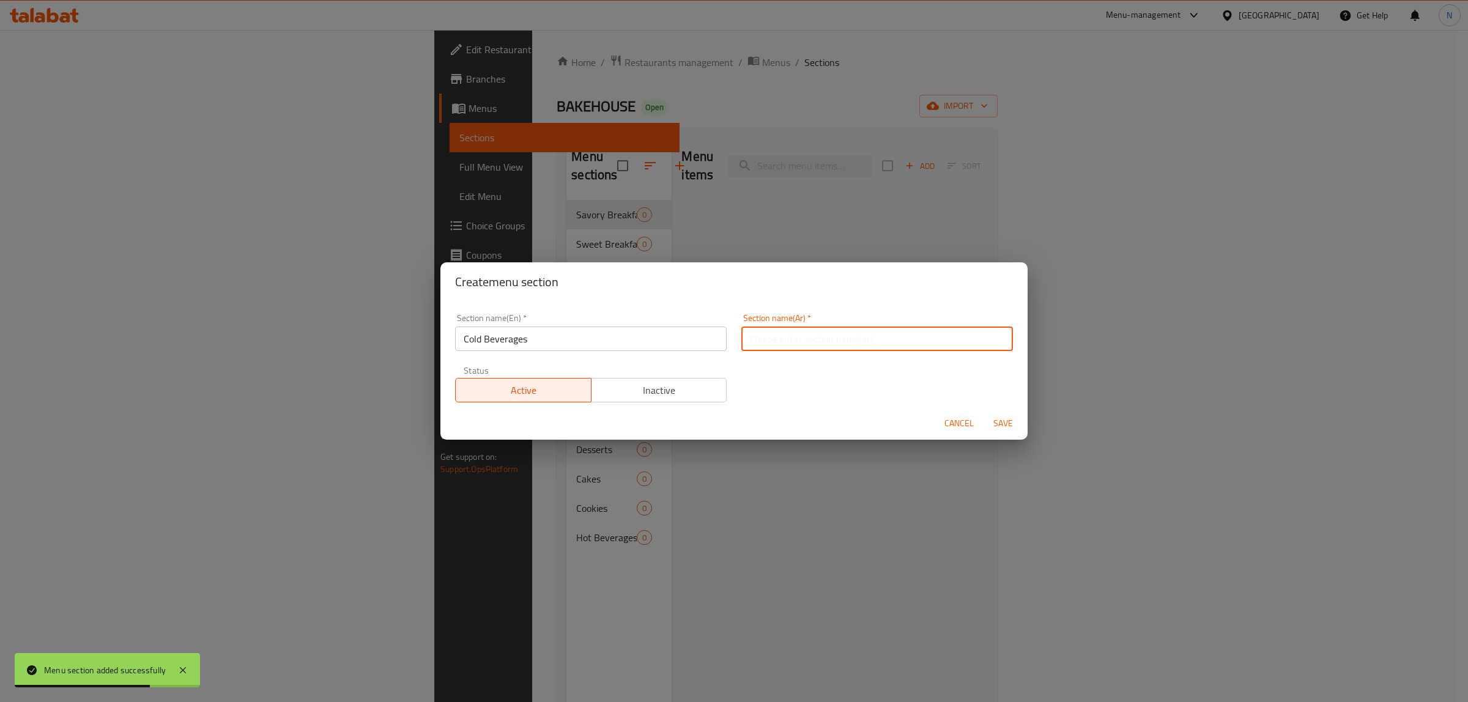
paste input "مشروبات باردة"
type input "مشروبات باردة"
click at [984, 412] on button "Save" at bounding box center [1003, 423] width 39 height 23
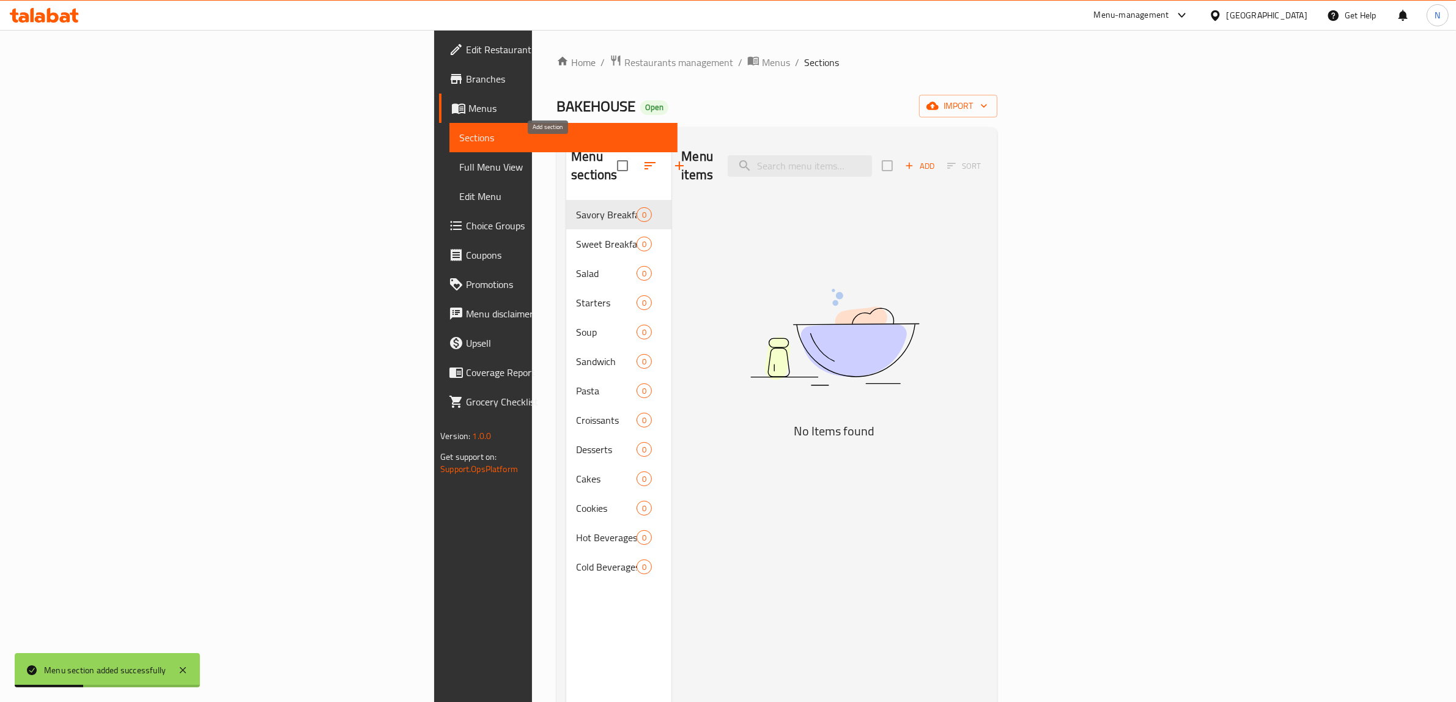
click at [665, 166] on button "button" at bounding box center [679, 165] width 29 height 29
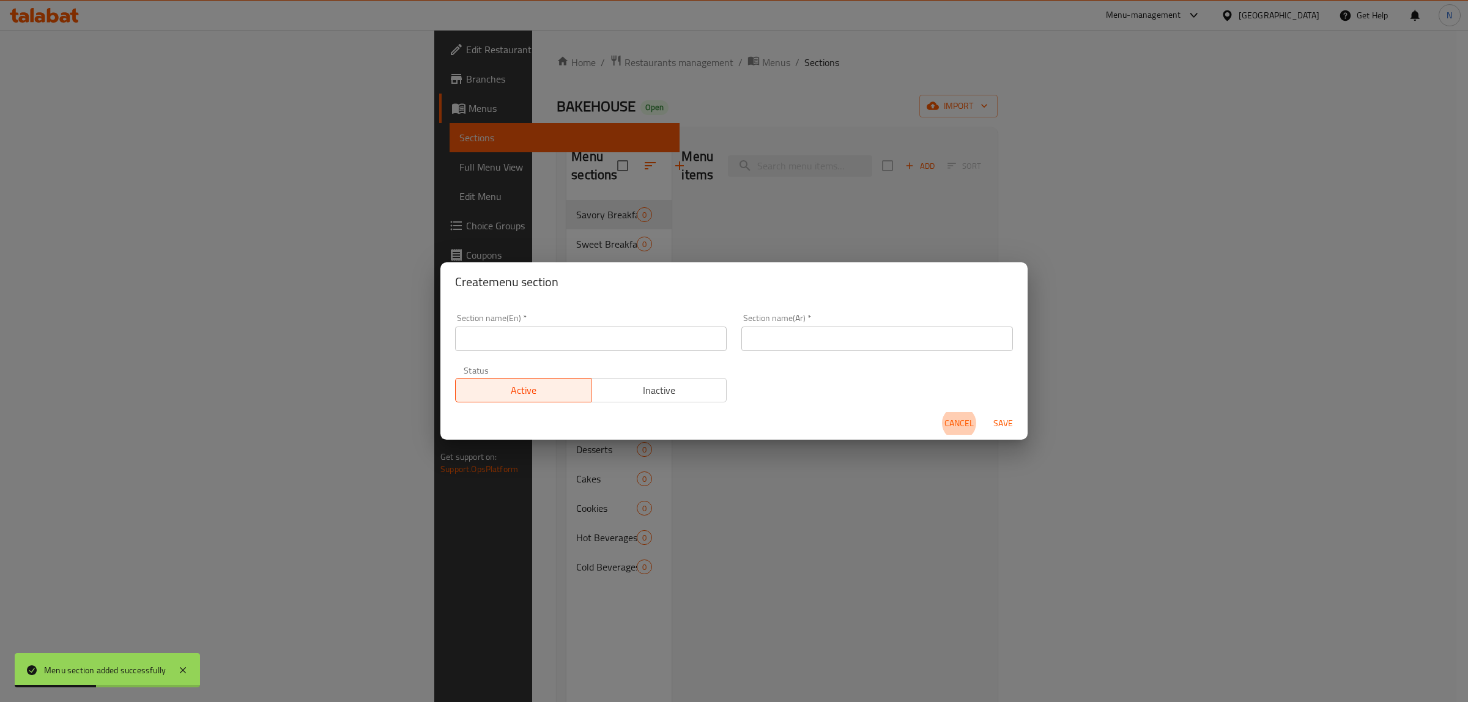
click at [662, 332] on input "text" at bounding box center [591, 339] width 272 height 24
paste input "Mojitos"
type input "Mojitos"
click at [801, 330] on input "text" at bounding box center [877, 339] width 272 height 24
paste input "موهيتو"
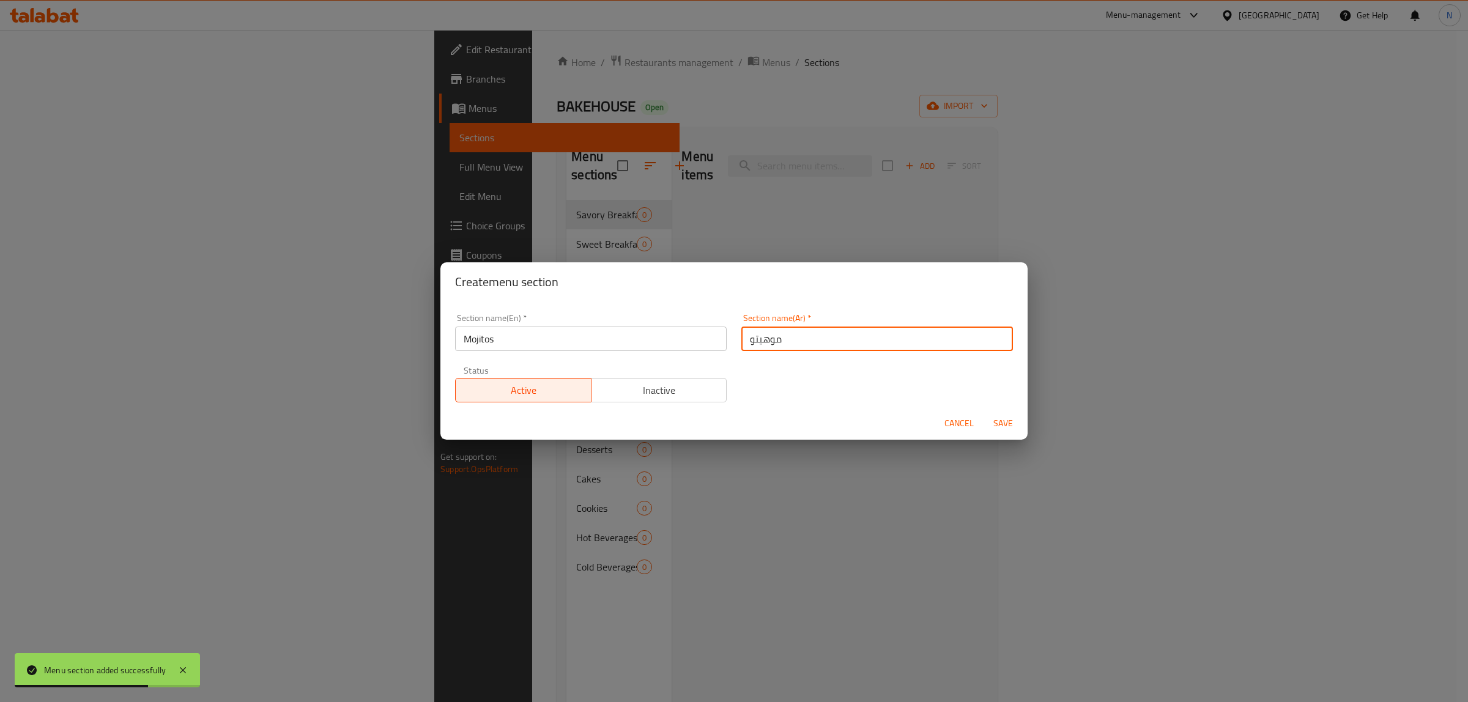
type input "موهيتو"
click at [984, 412] on button "Save" at bounding box center [1003, 423] width 39 height 23
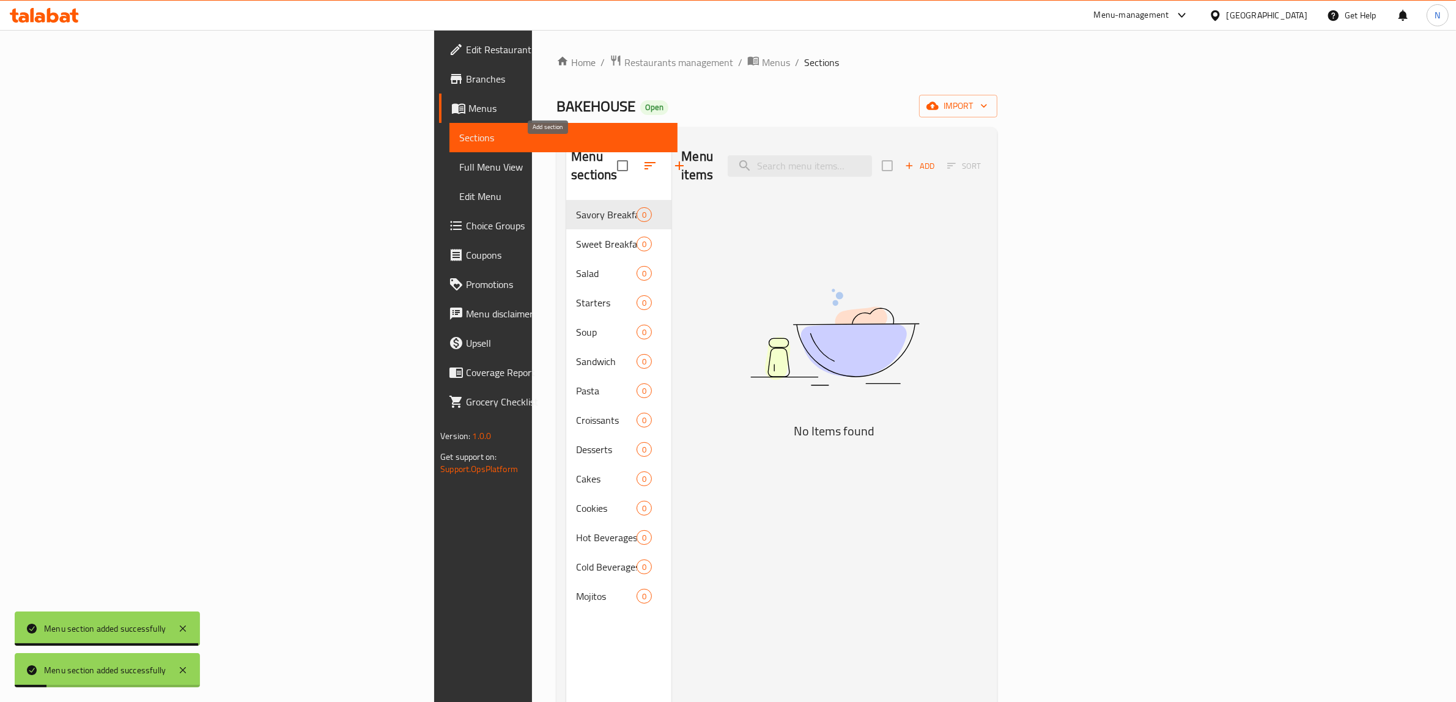
click at [665, 166] on button "button" at bounding box center [679, 165] width 29 height 29
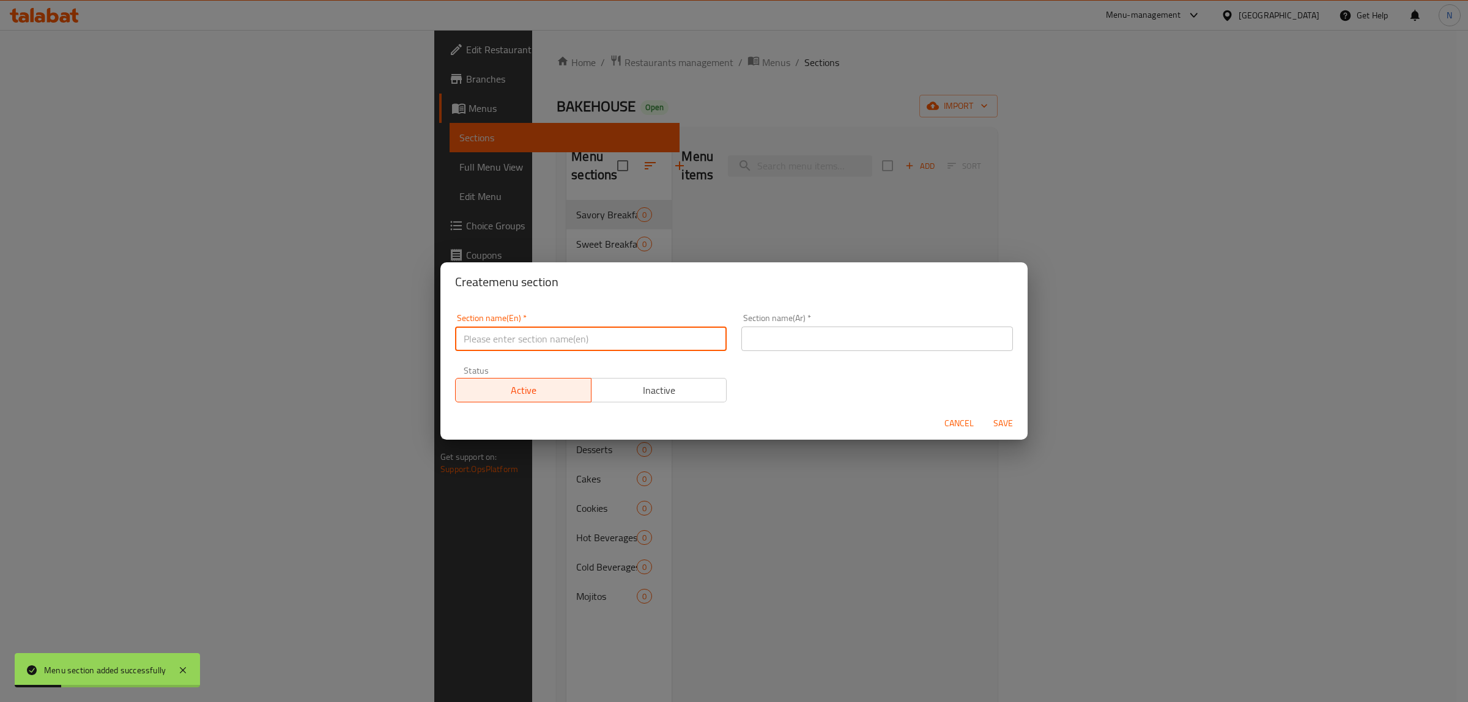
click at [647, 349] on input "text" at bounding box center [591, 339] width 272 height 24
paste input "Fresh Juices"
type input "Fresh Juices"
click at [827, 335] on input "text" at bounding box center [877, 339] width 272 height 24
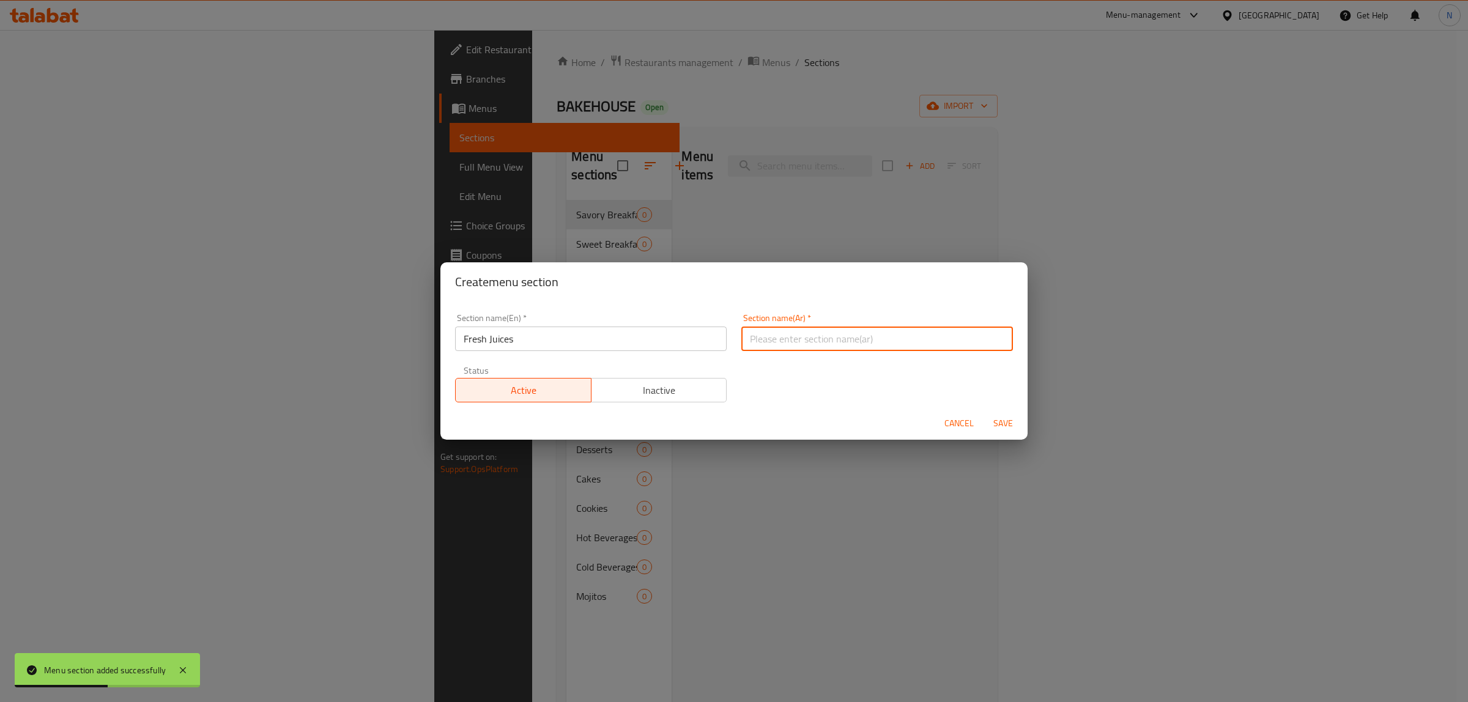
paste input "عصائر طازجة"
type input "عصائر طازجة"
click at [984, 412] on button "Save" at bounding box center [1003, 423] width 39 height 23
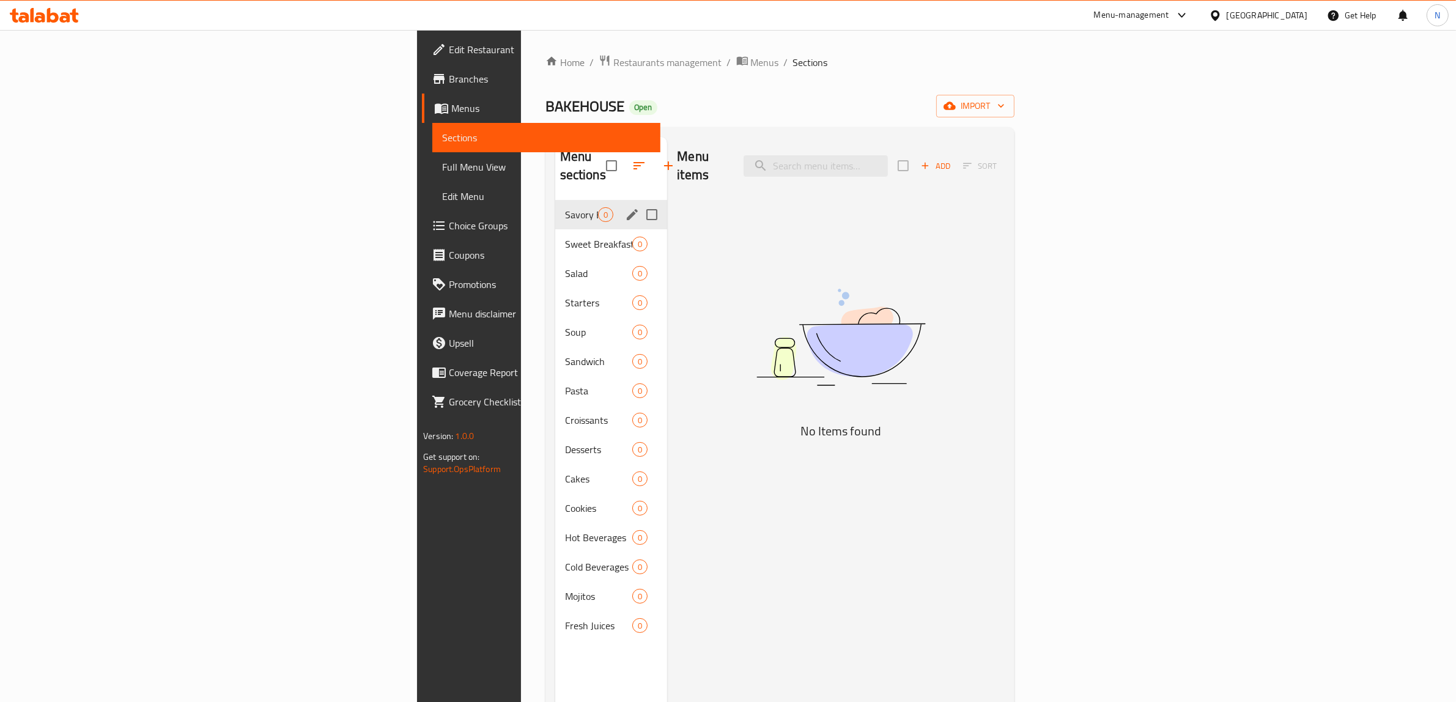
click at [565, 207] on span "Savory Breakfast" at bounding box center [582, 214] width 34 height 15
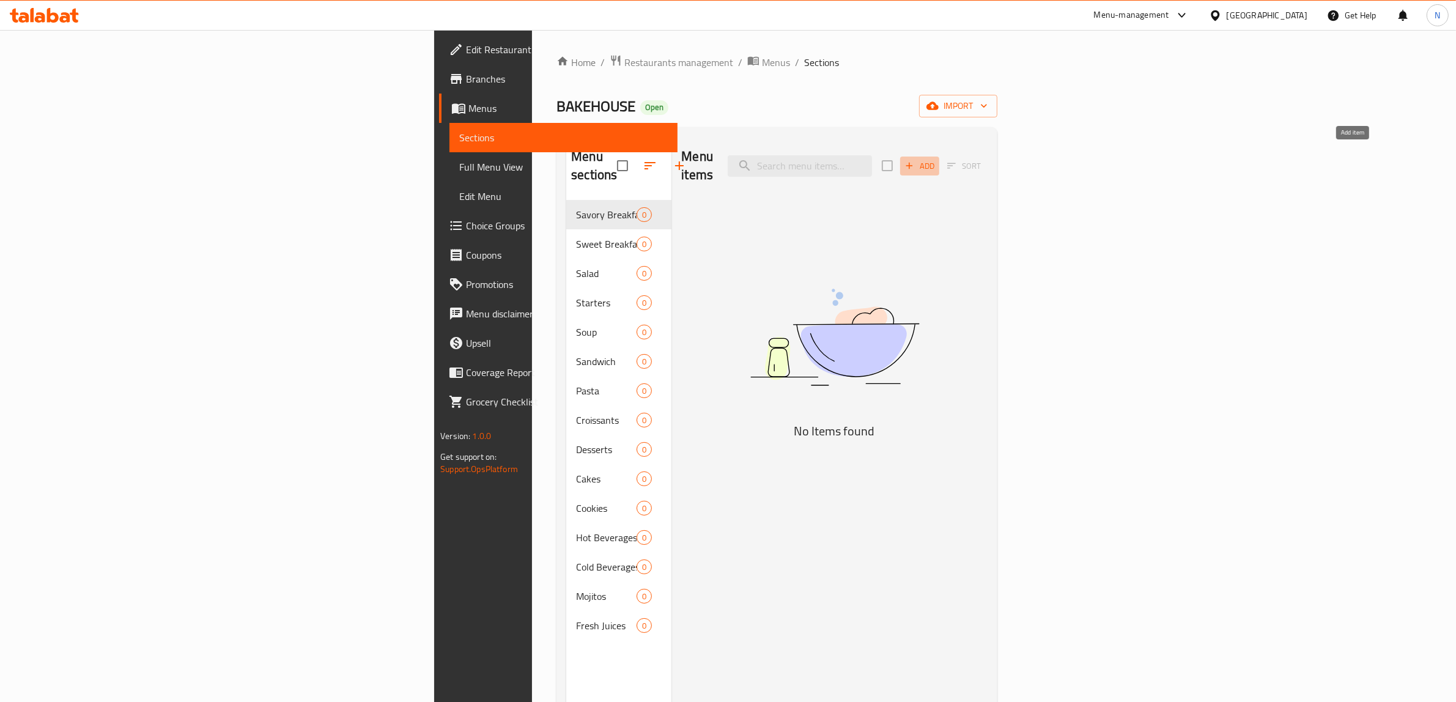
click at [936, 163] on span "Add" at bounding box center [919, 166] width 33 height 14
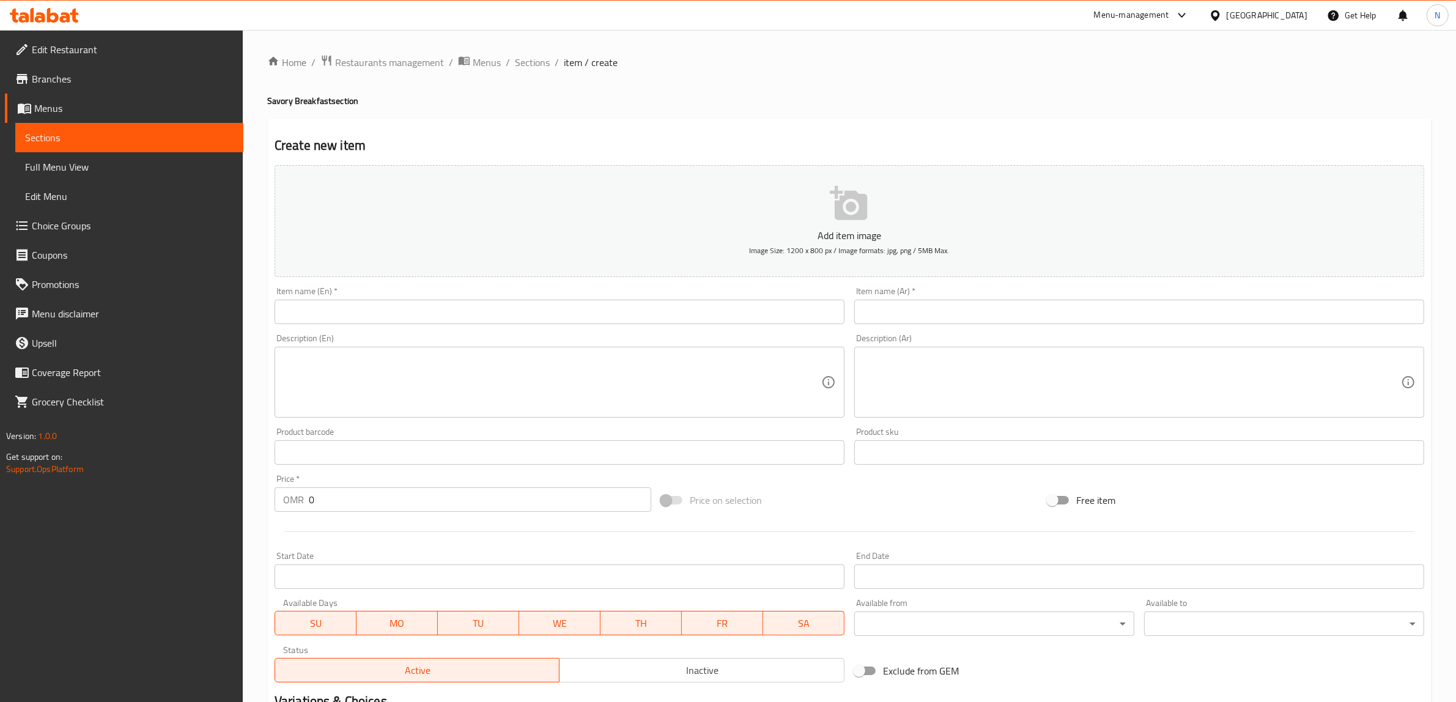
click at [439, 314] on input "text" at bounding box center [560, 312] width 570 height 24
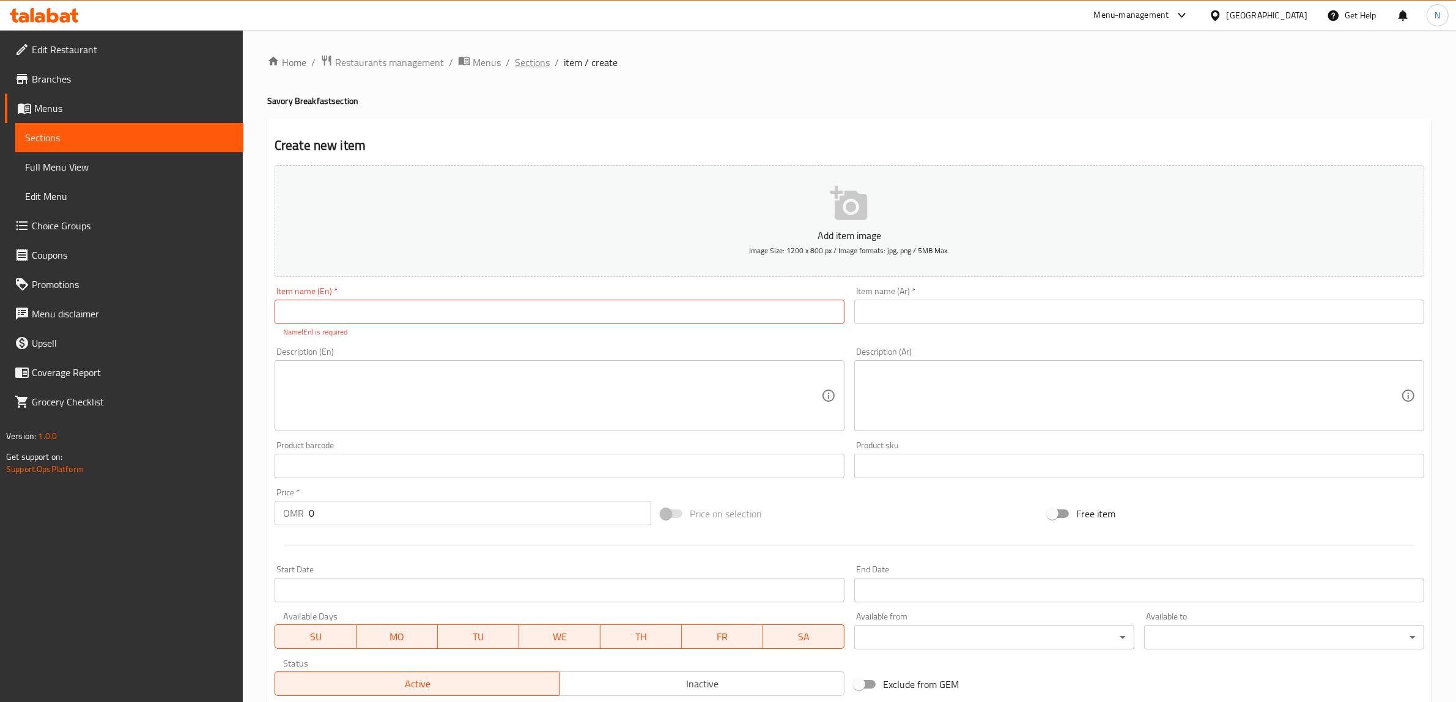
click at [527, 61] on span "Sections" at bounding box center [532, 62] width 35 height 15
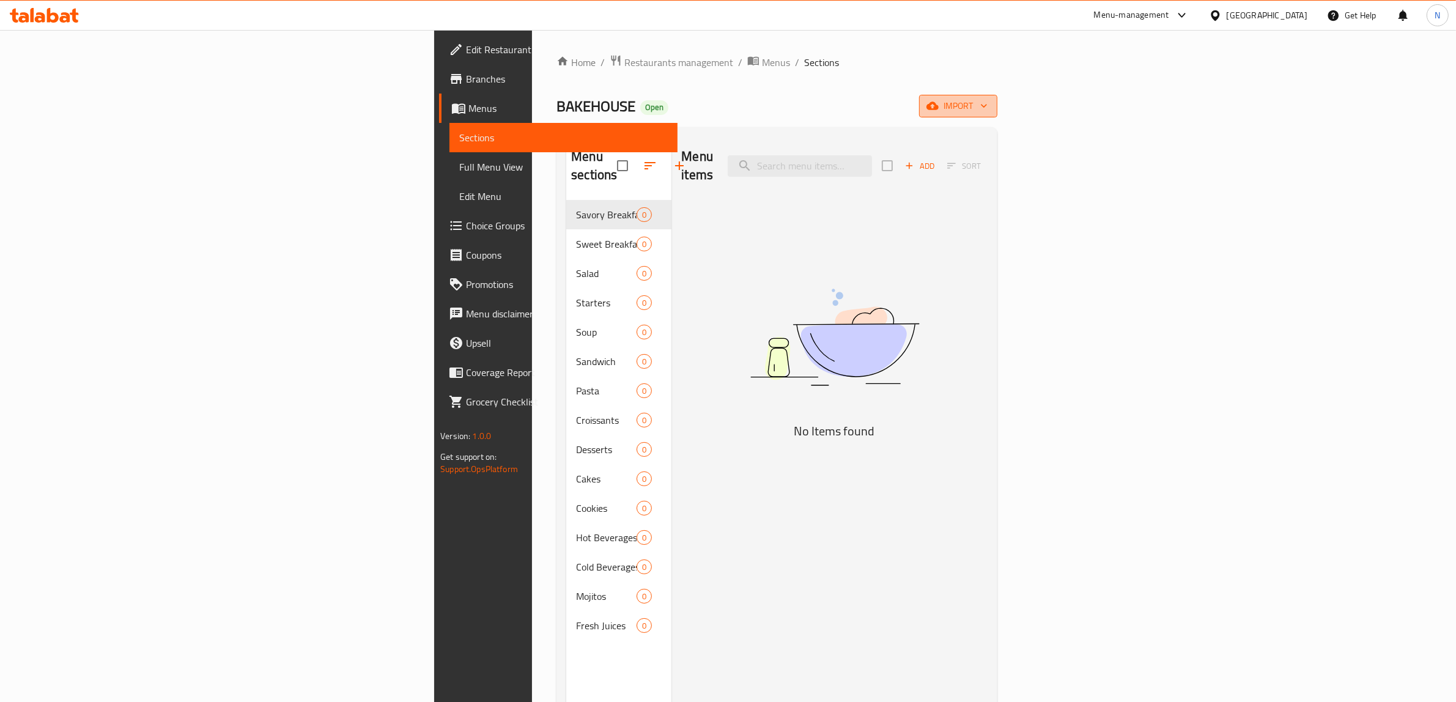
click at [939, 100] on icon "button" at bounding box center [933, 106] width 12 height 12
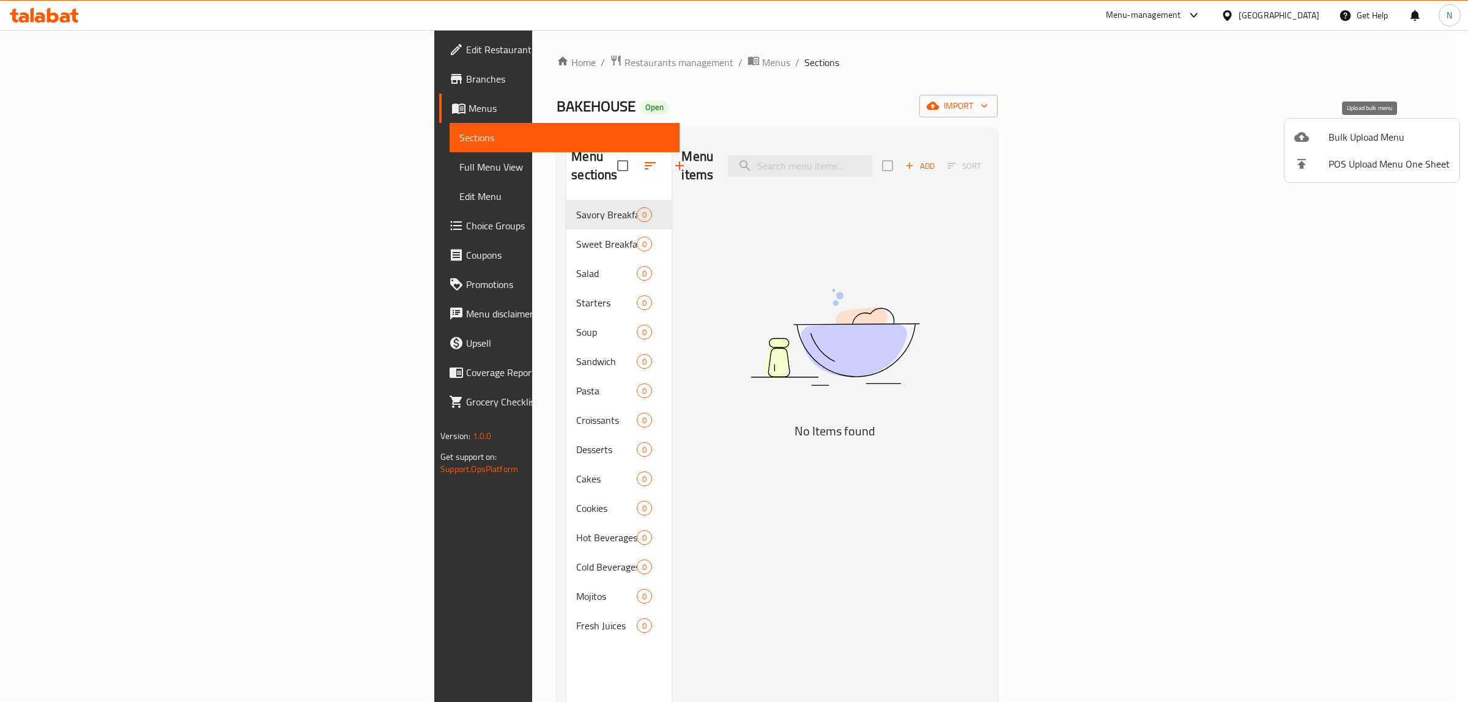
click at [1371, 132] on span "Bulk Upload Menu" at bounding box center [1389, 137] width 121 height 15
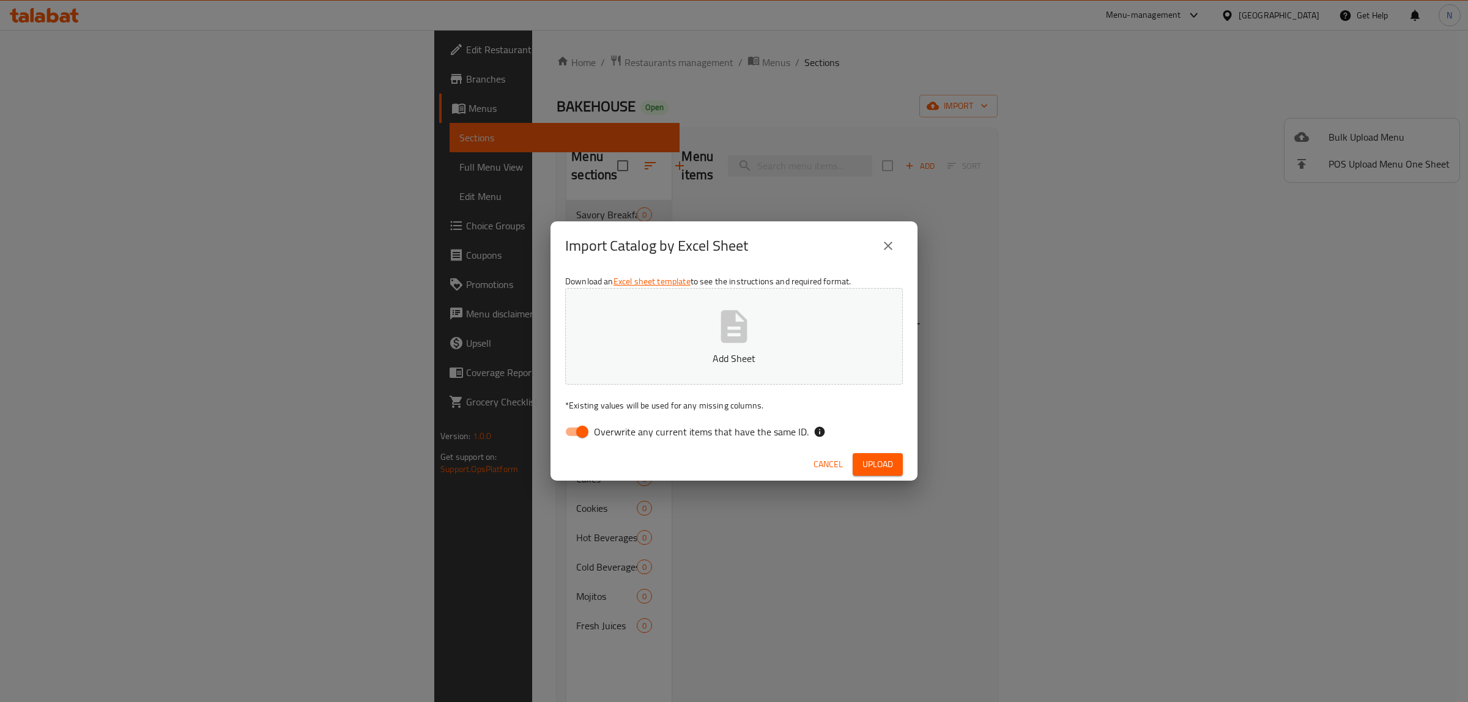
click at [619, 440] on label "Overwrite any current items that have the same ID." at bounding box center [683, 431] width 250 height 23
click at [617, 440] on input "Overwrite any current items that have the same ID." at bounding box center [582, 431] width 70 height 23
checkbox input "false"
click at [726, 351] on p "Add Sheet" at bounding box center [734, 358] width 300 height 15
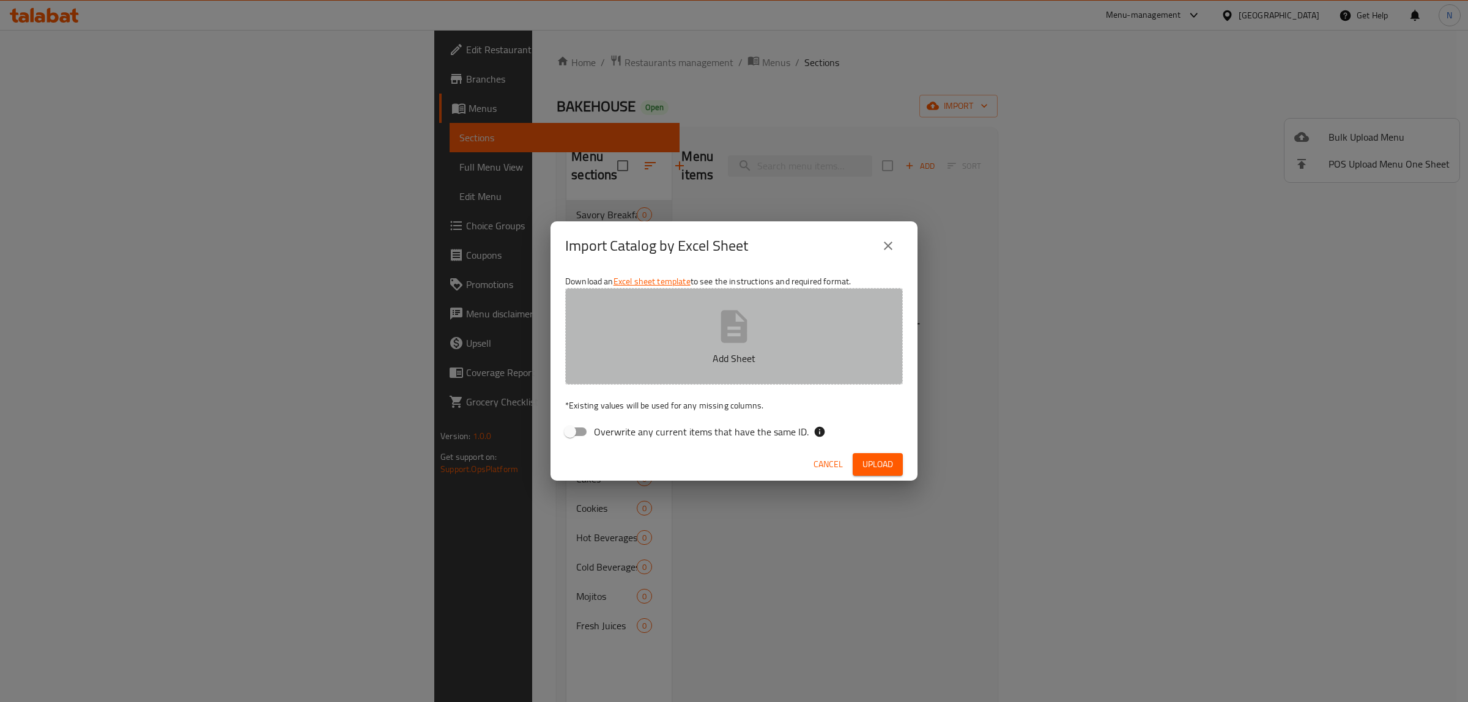
click at [769, 341] on button "Add Sheet" at bounding box center [734, 336] width 338 height 97
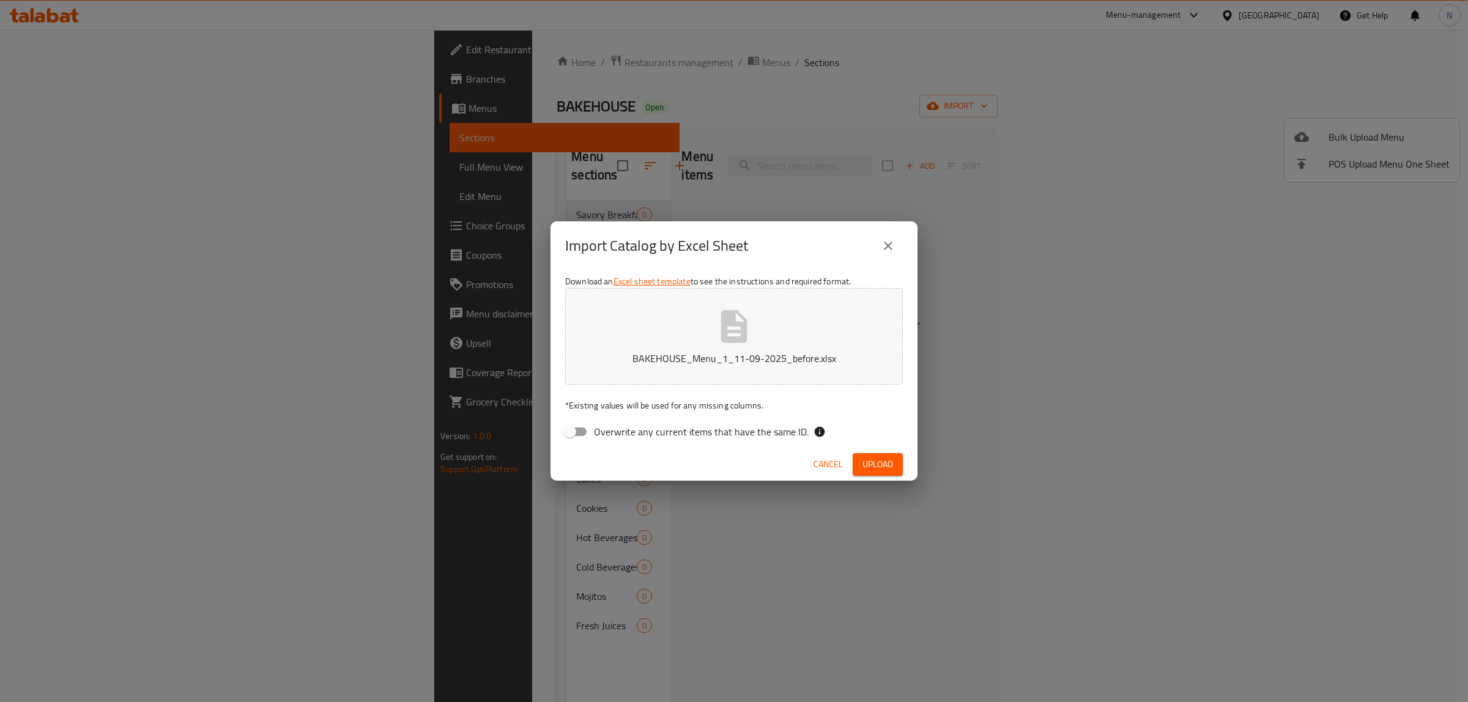
click at [884, 462] on span "Upload" at bounding box center [877, 464] width 31 height 15
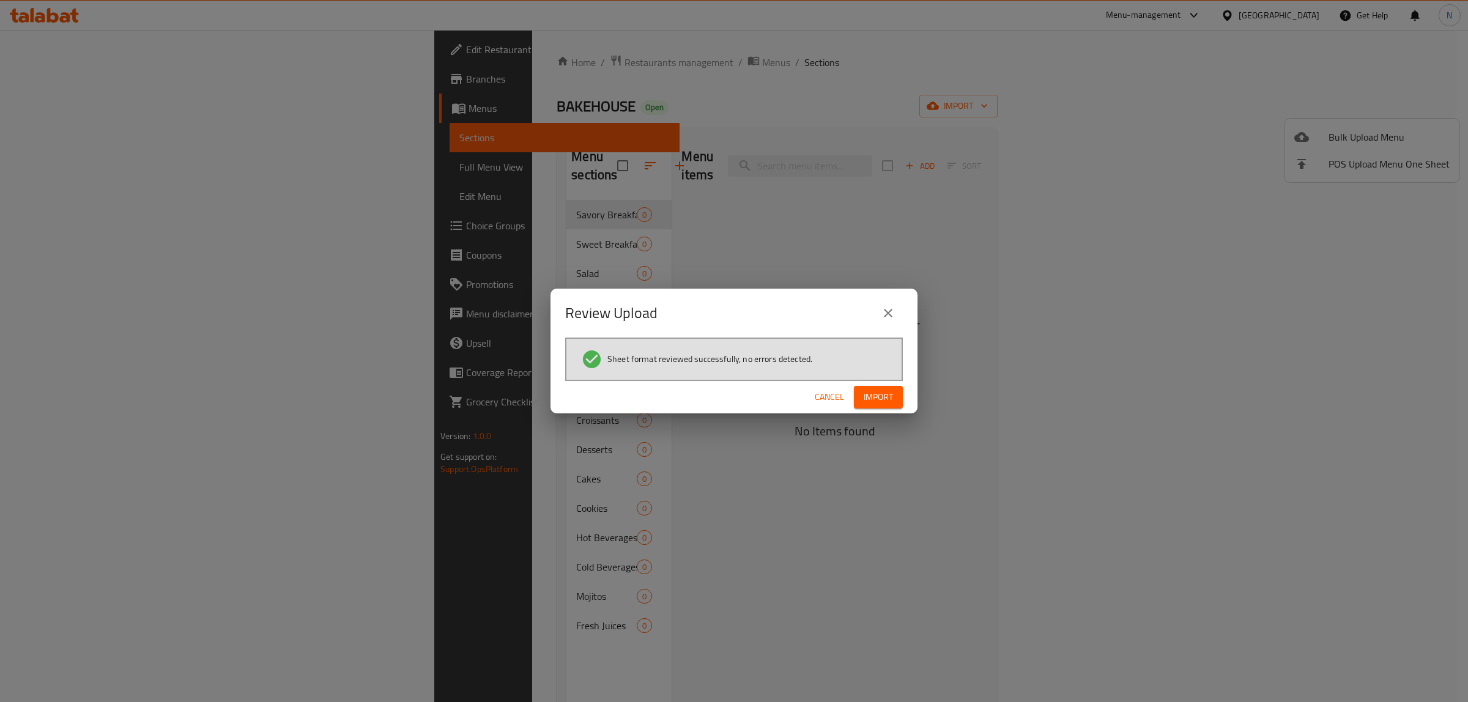
click at [869, 386] on button "Import" at bounding box center [878, 397] width 49 height 23
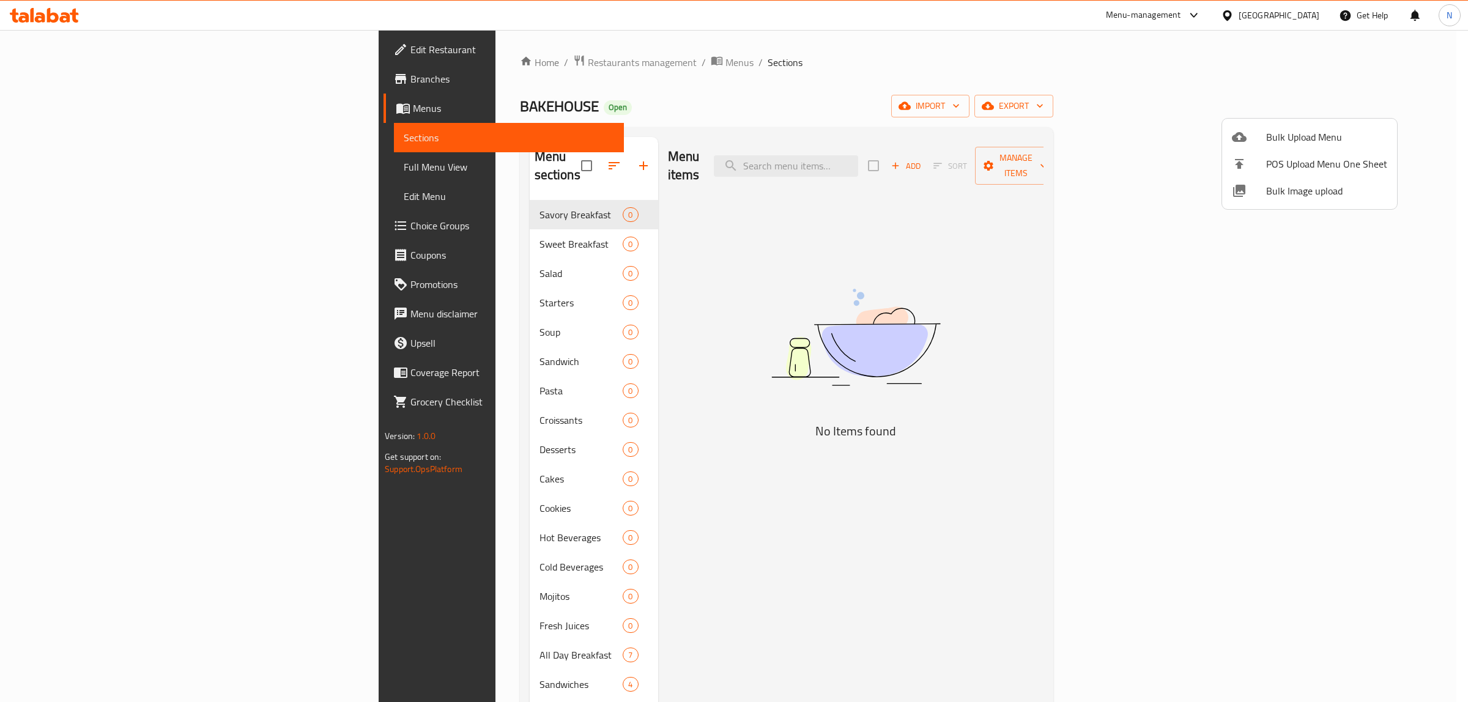
click at [777, 362] on div at bounding box center [734, 351] width 1468 height 702
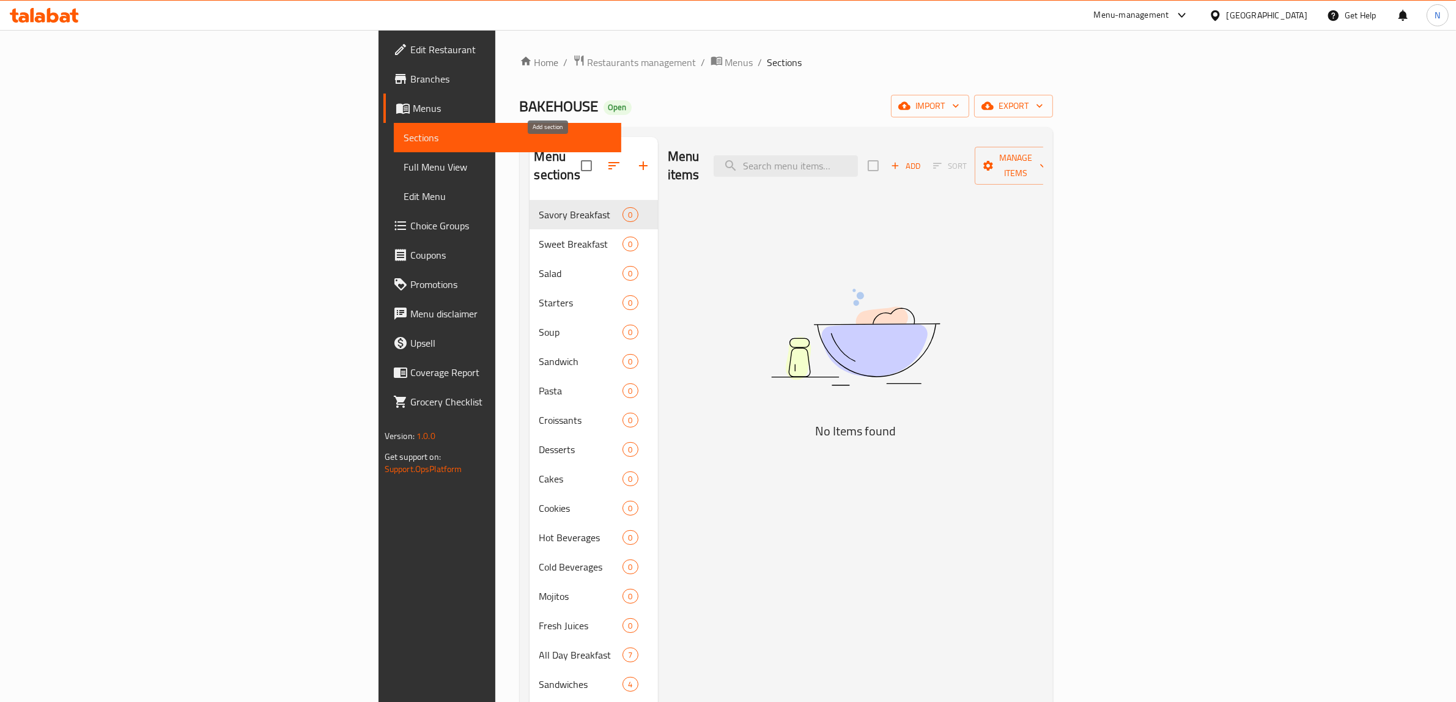
click at [636, 162] on icon "button" at bounding box center [643, 165] width 15 height 15
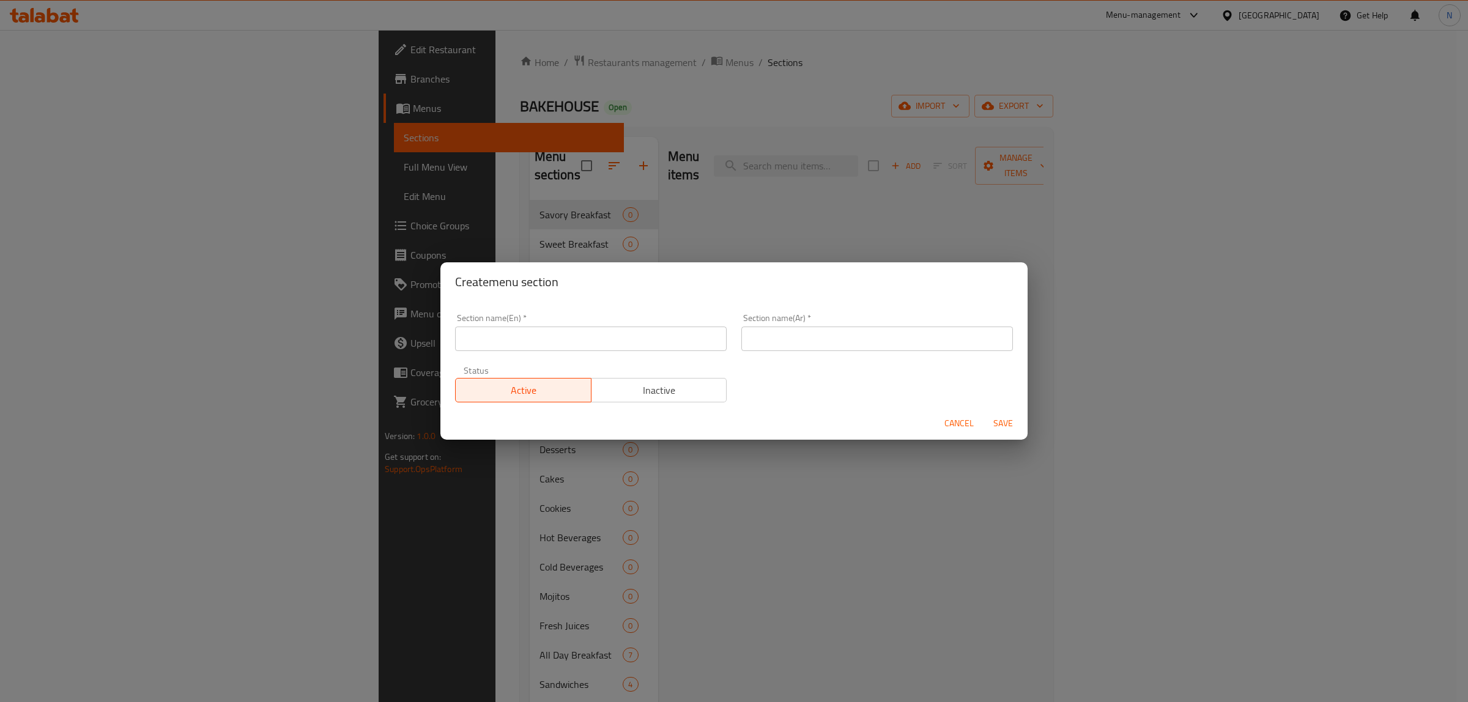
click at [551, 346] on input "text" at bounding box center [591, 339] width 272 height 24
type input "111"
click at [820, 365] on div "Section name(En)   * 111 Section name(En) * Section name(Ar)   * Section name(A…" at bounding box center [734, 357] width 573 height 103
click at [837, 338] on input "text" at bounding box center [877, 339] width 272 height 24
type input "111"
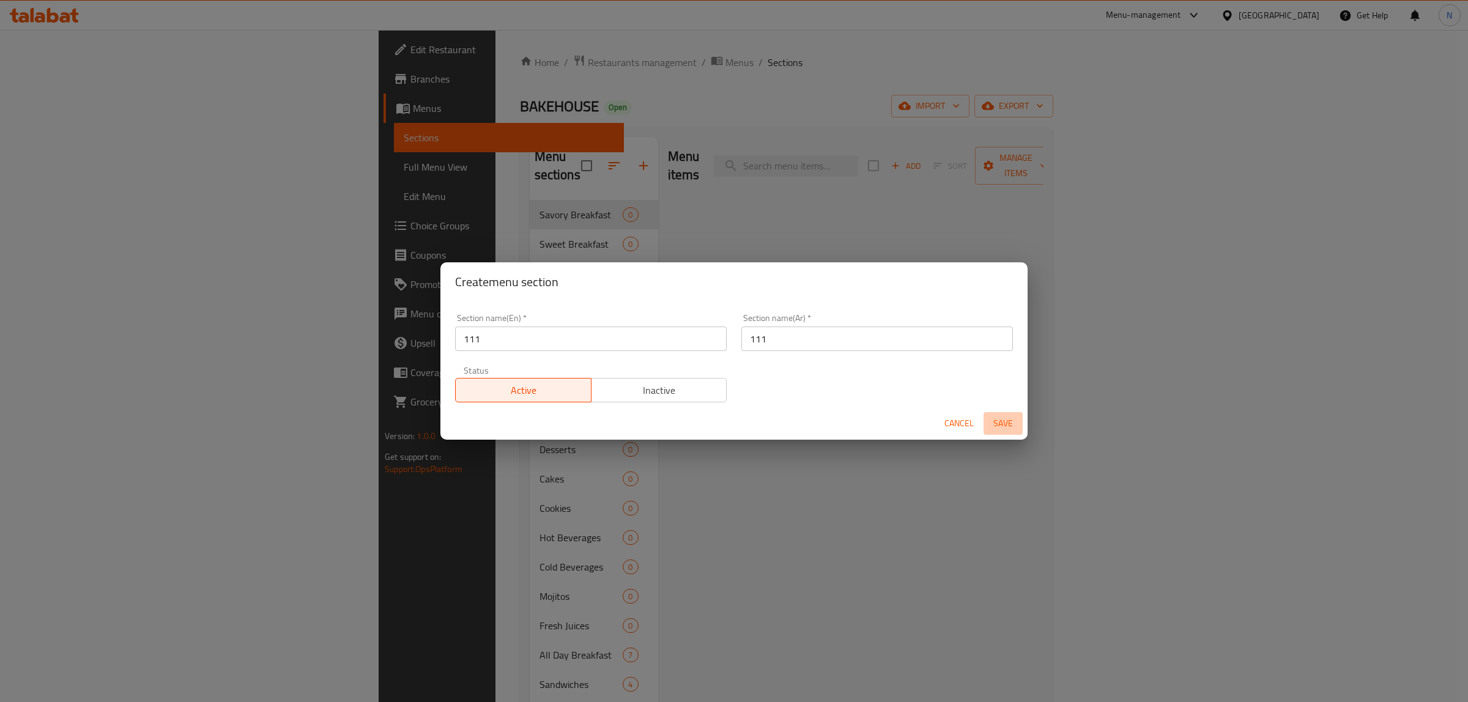
click at [1009, 429] on span "Save" at bounding box center [1002, 423] width 29 height 15
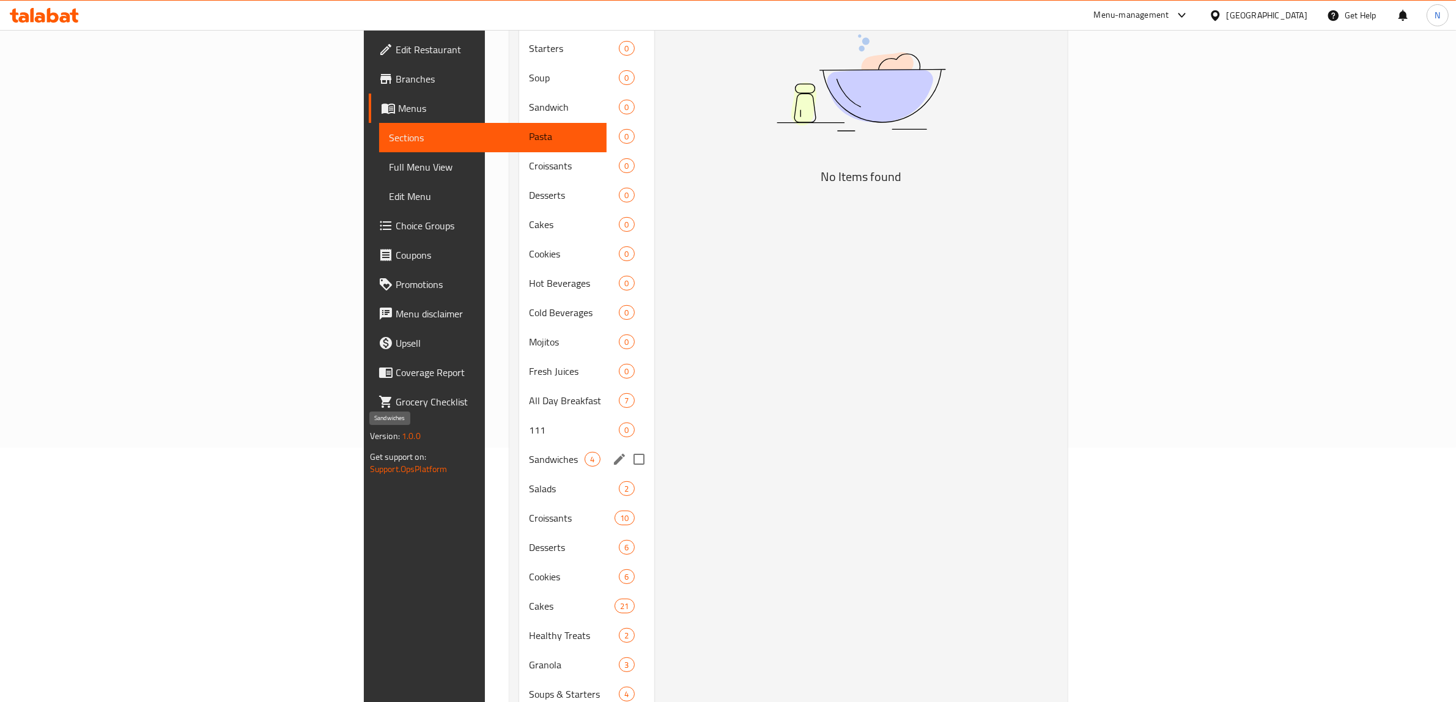
scroll to position [221, 0]
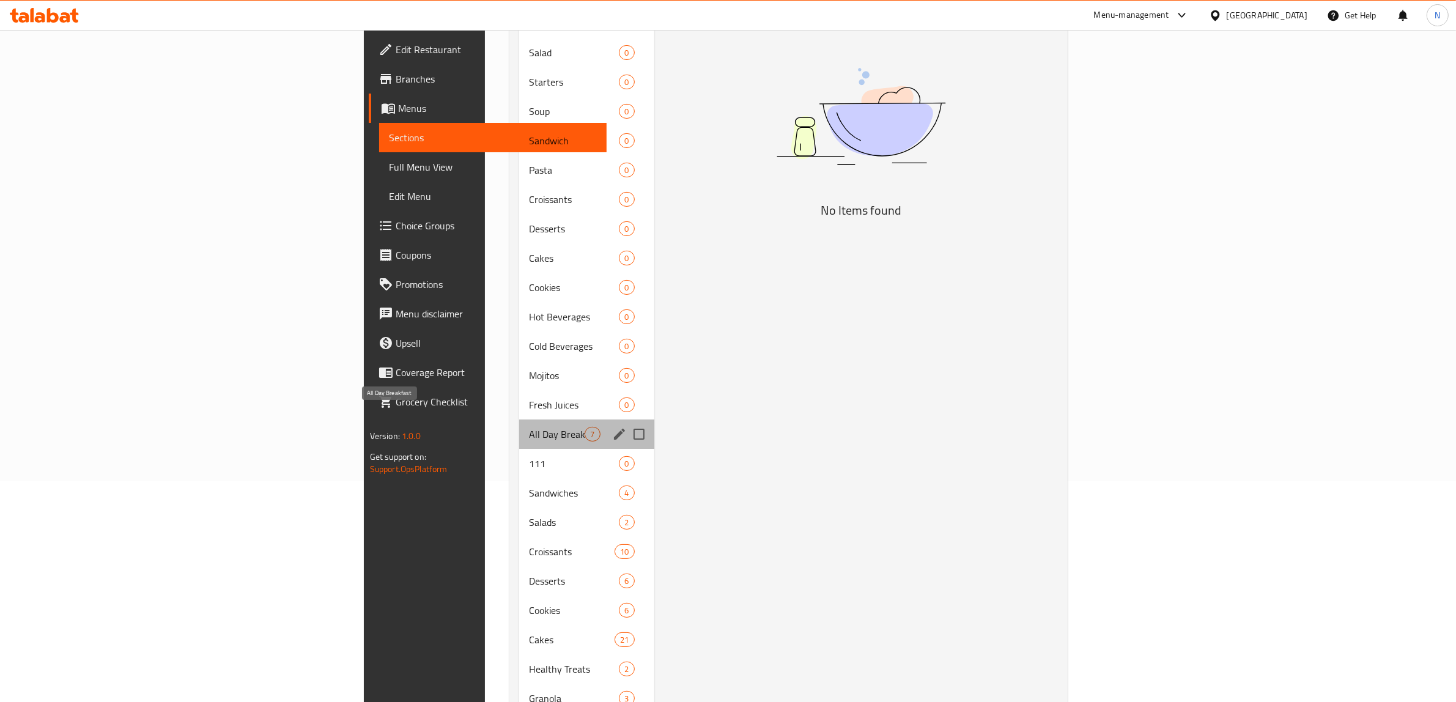
click at [529, 427] on span "All Day Breakfast" at bounding box center [557, 434] width 56 height 15
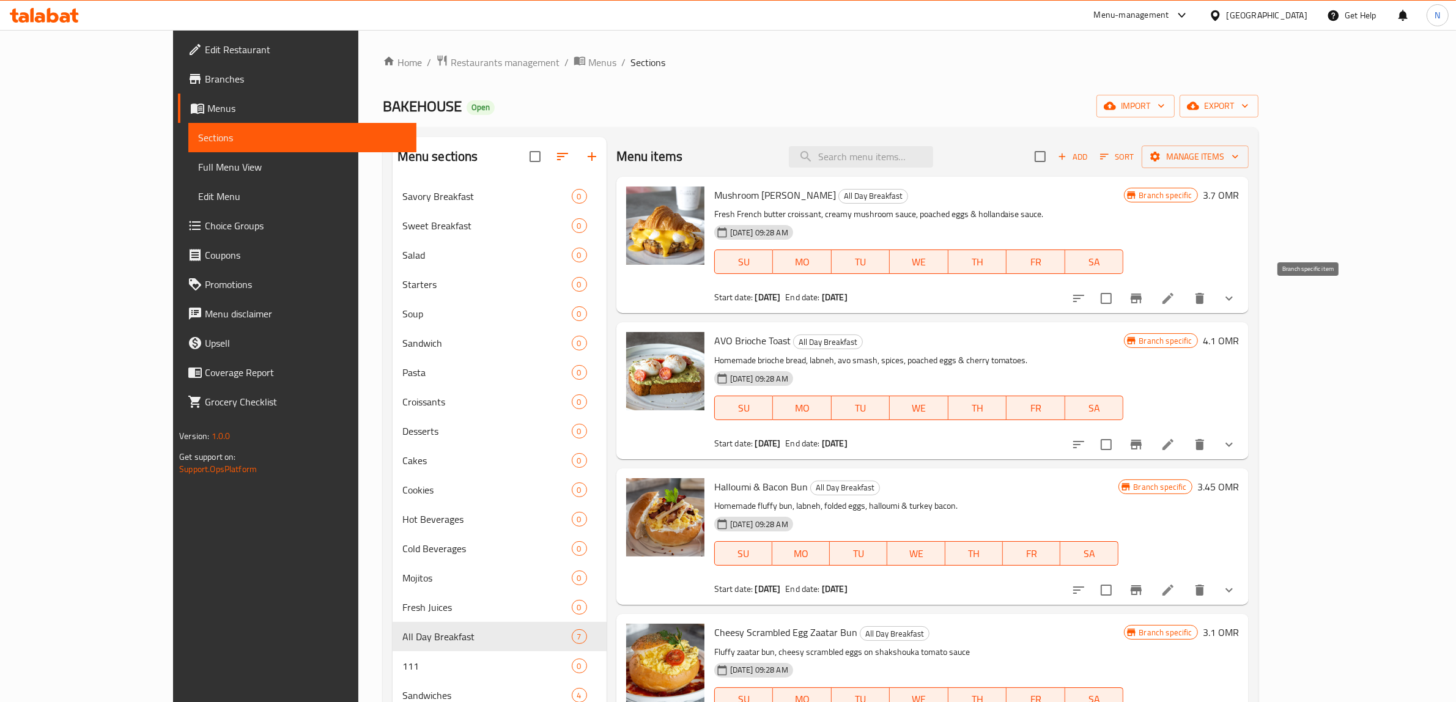
click at [1144, 300] on icon "Branch-specific-item" at bounding box center [1136, 298] width 15 height 15
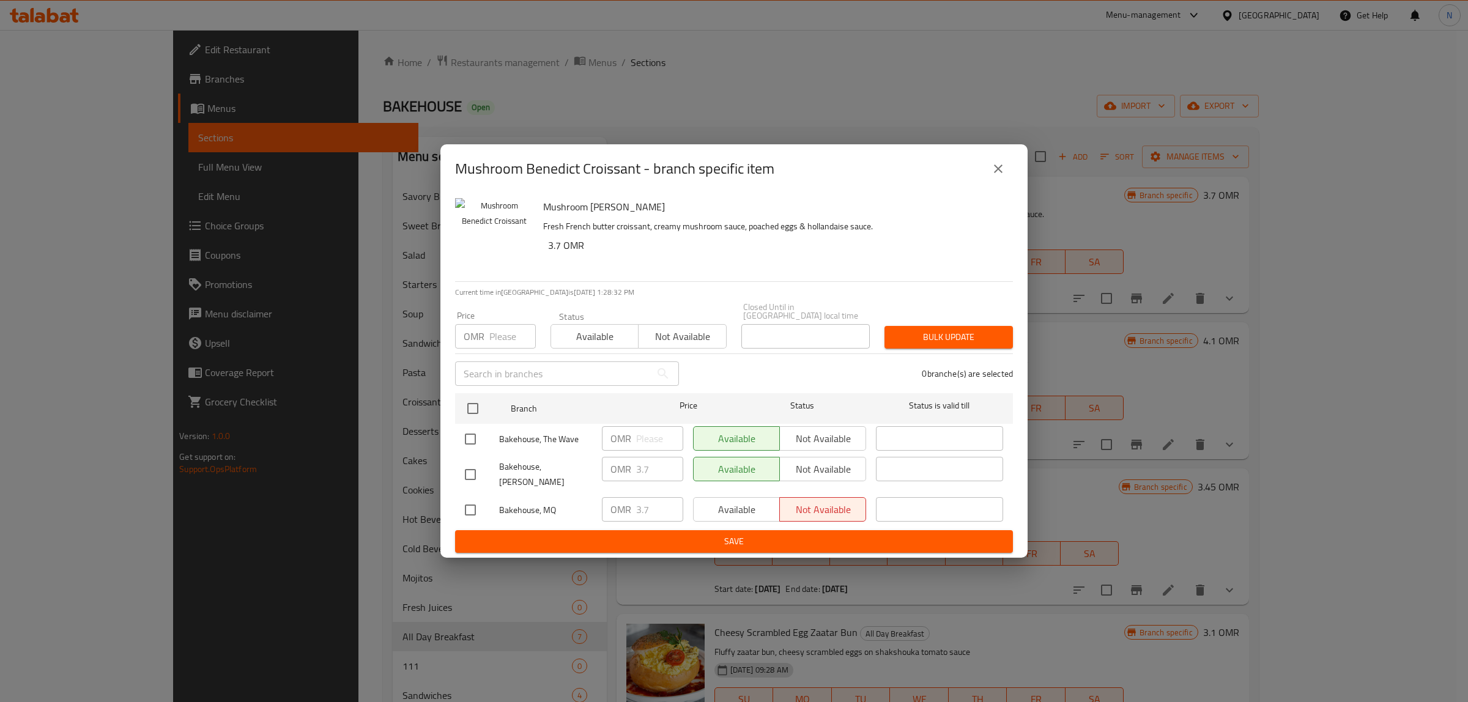
click at [1000, 173] on icon "close" at bounding box center [998, 169] width 9 height 9
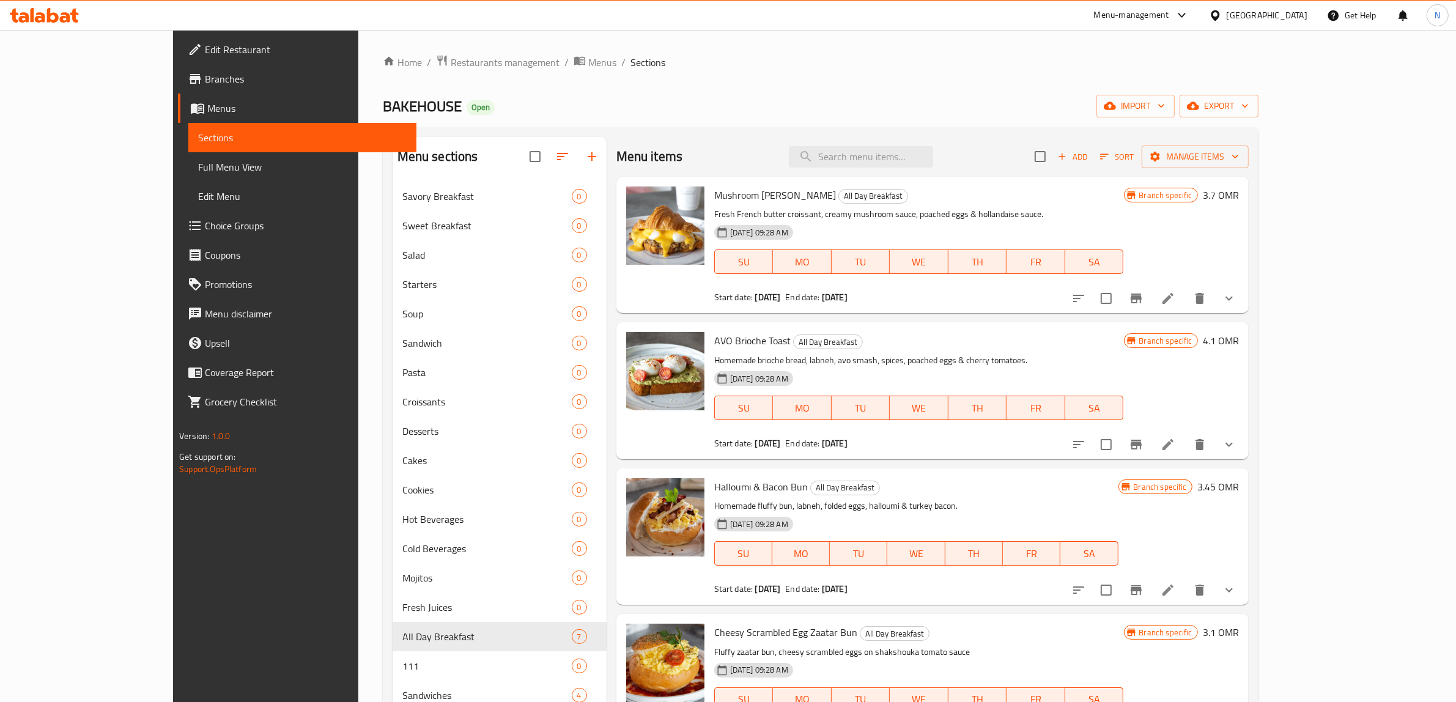
click at [895, 126] on div "Home / Restaurants management / Menus / Sections BAKEHOUSE Open import export M…" at bounding box center [821, 668] width 876 height 1228
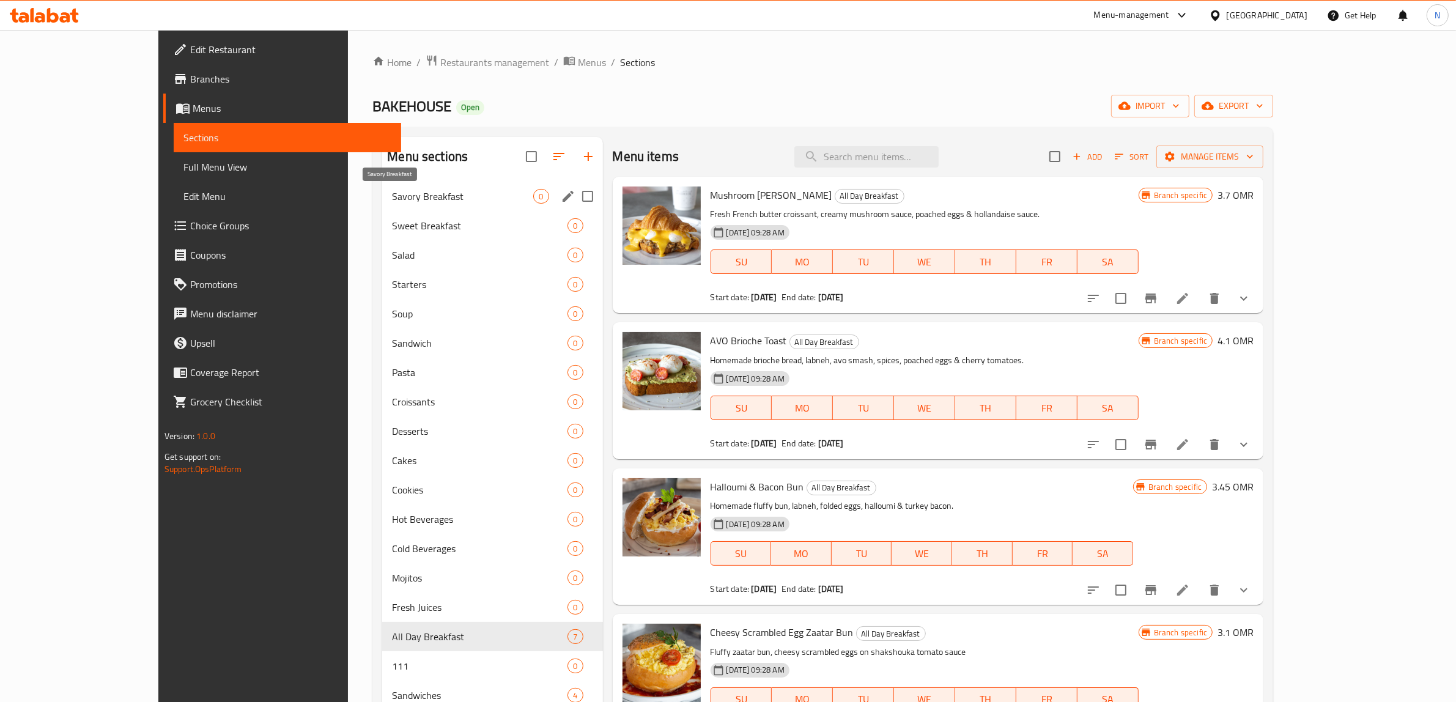
click at [453, 193] on span "Savory Breakfast" at bounding box center [462, 196] width 141 height 15
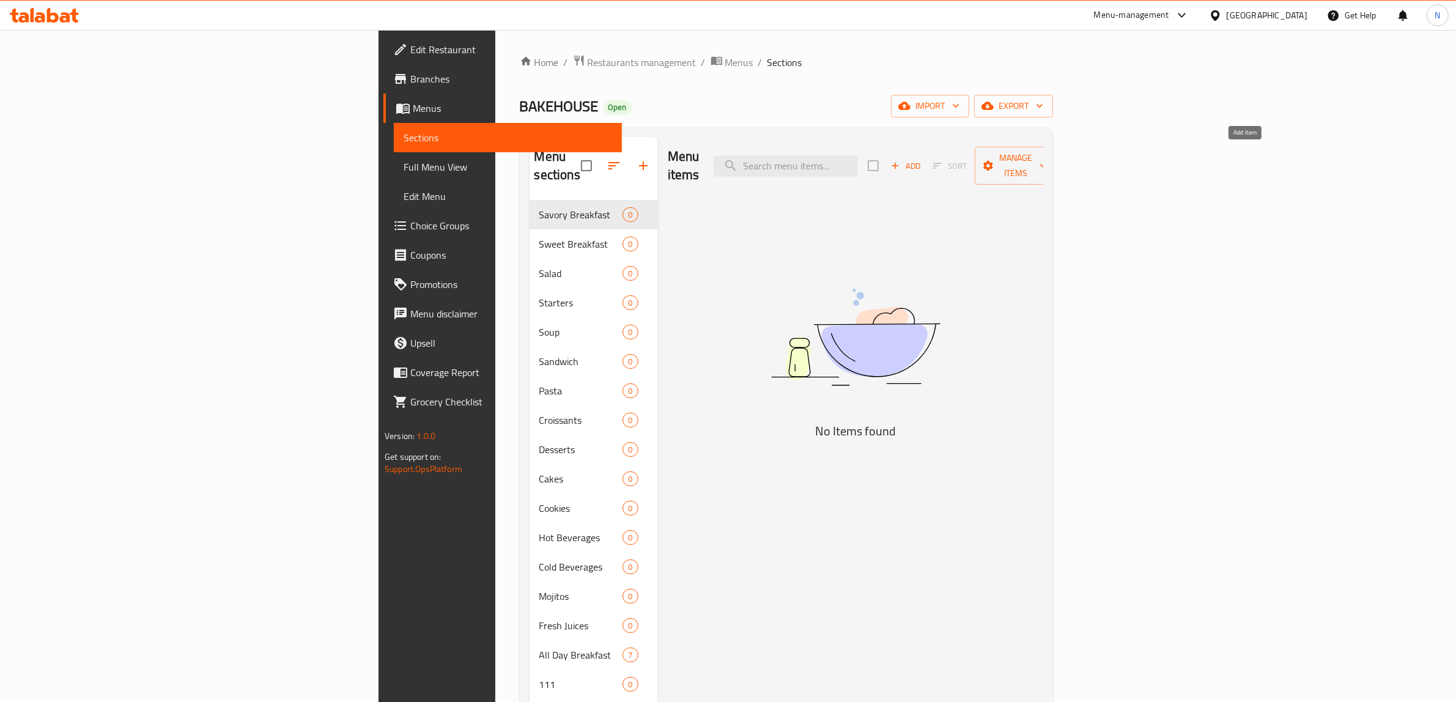
click at [922, 159] on span "Add" at bounding box center [905, 166] width 33 height 14
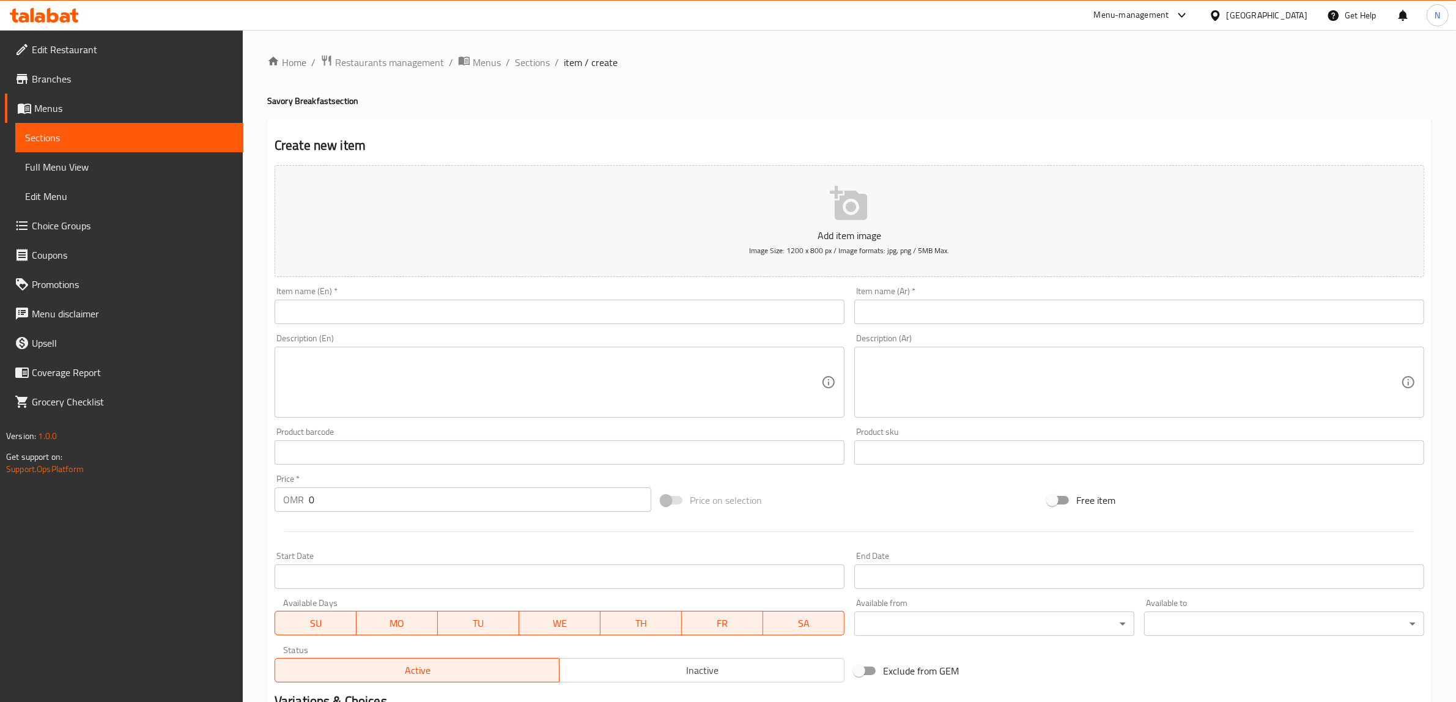
click at [387, 304] on input "text" at bounding box center [560, 312] width 570 height 24
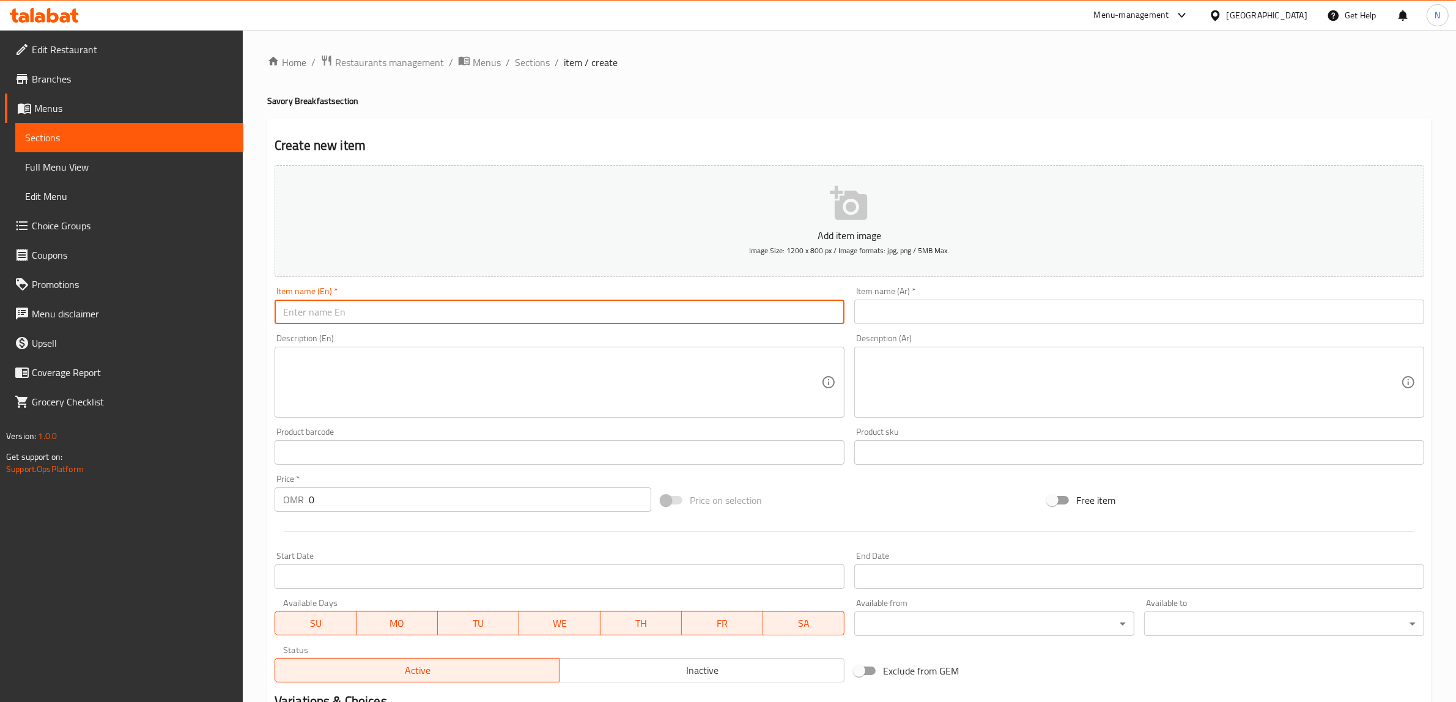
click at [387, 304] on input "text" at bounding box center [560, 312] width 570 height 24
paste input "Mushroom Benedict Croissant"
type input "Mushroom Benedict Croissant"
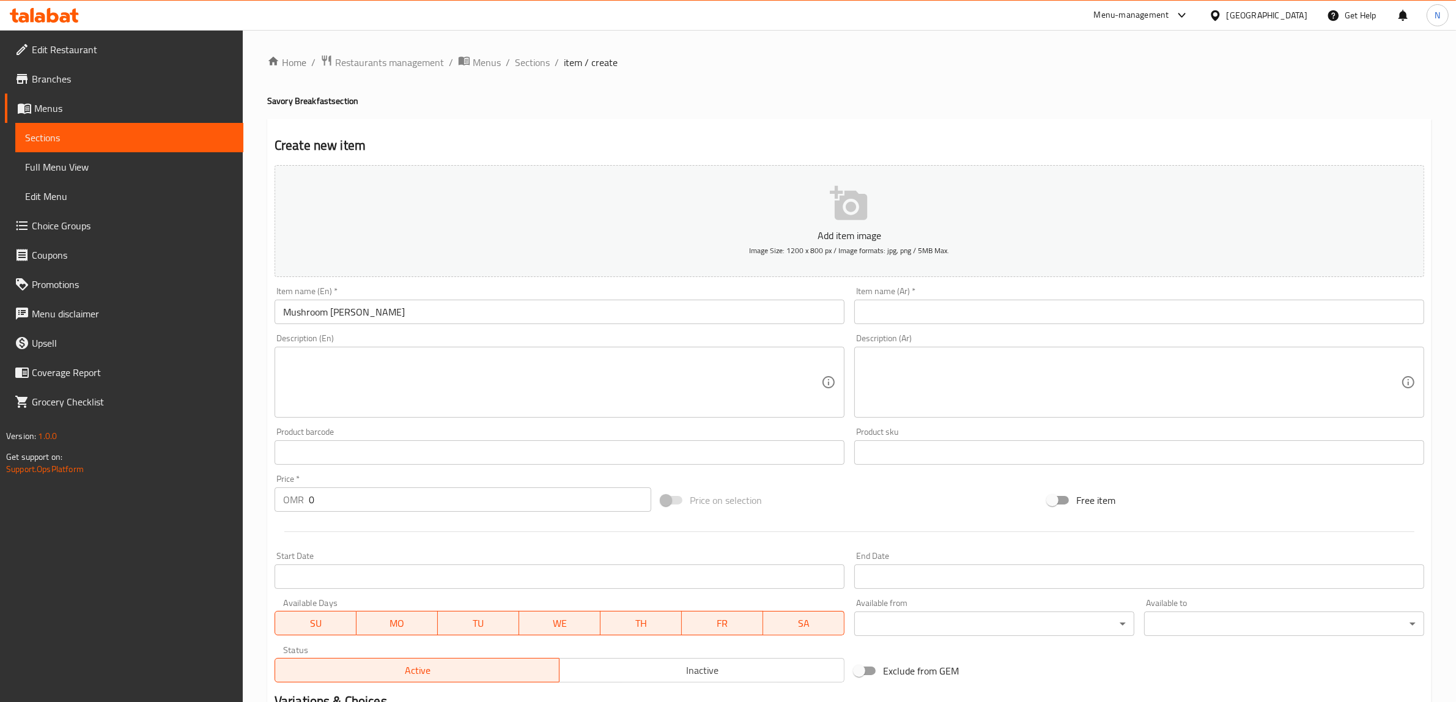
click at [893, 309] on input "text" at bounding box center [1140, 312] width 570 height 24
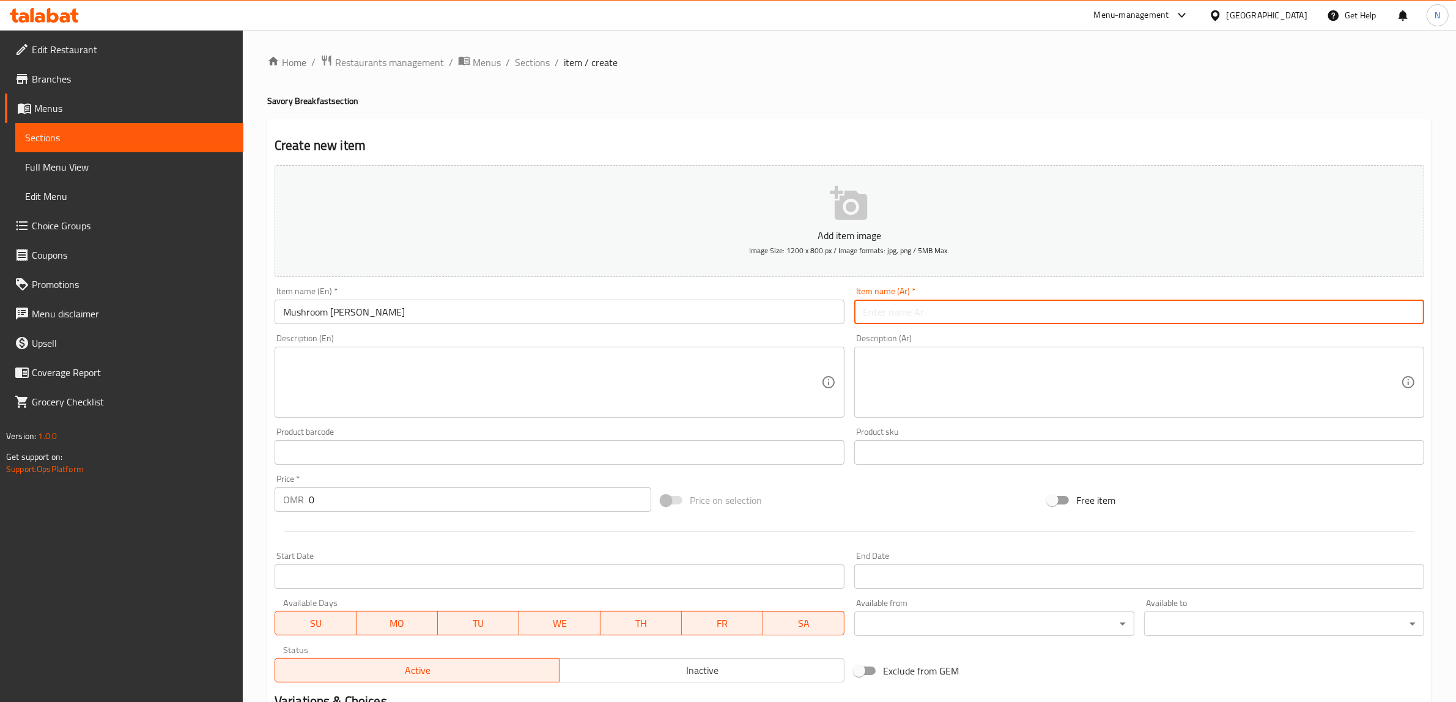
paste input "كرواسون البيض والفطر"
type input "كرواسون البيض والفطر"
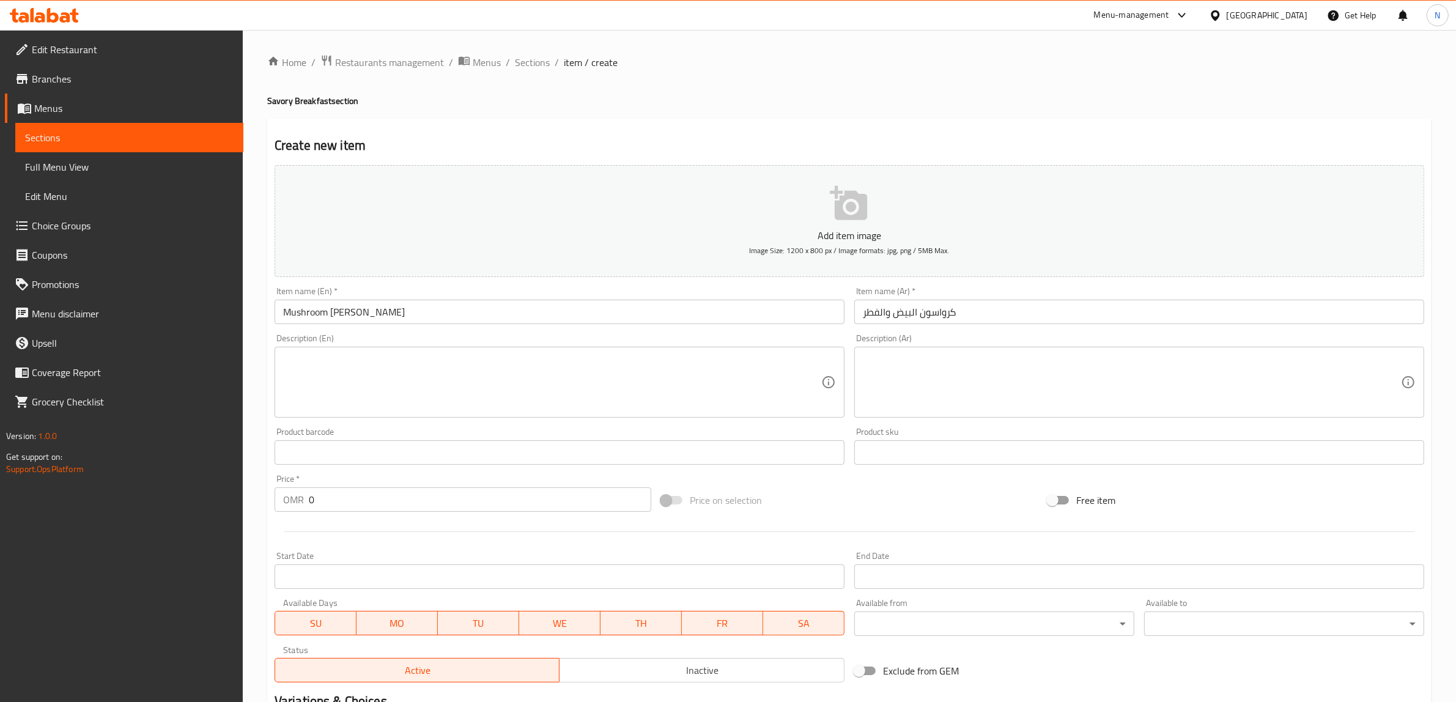
click at [435, 387] on textarea at bounding box center [552, 383] width 538 height 58
paste textarea "Butter croissant, creamy mushroom sauce, poached eggs & hollandaise sauce"
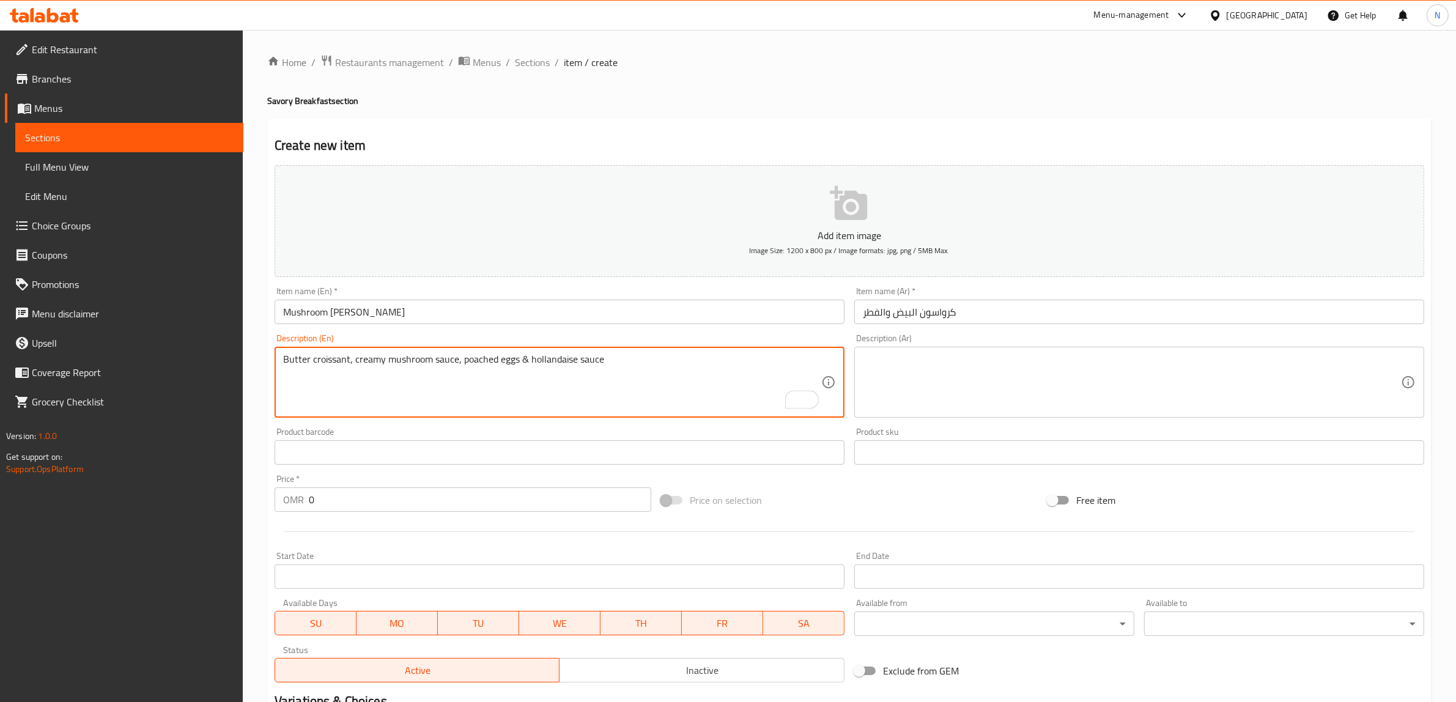
type textarea "Butter croissant, creamy mushroom sauce, poached eggs & hollandaise sauce"
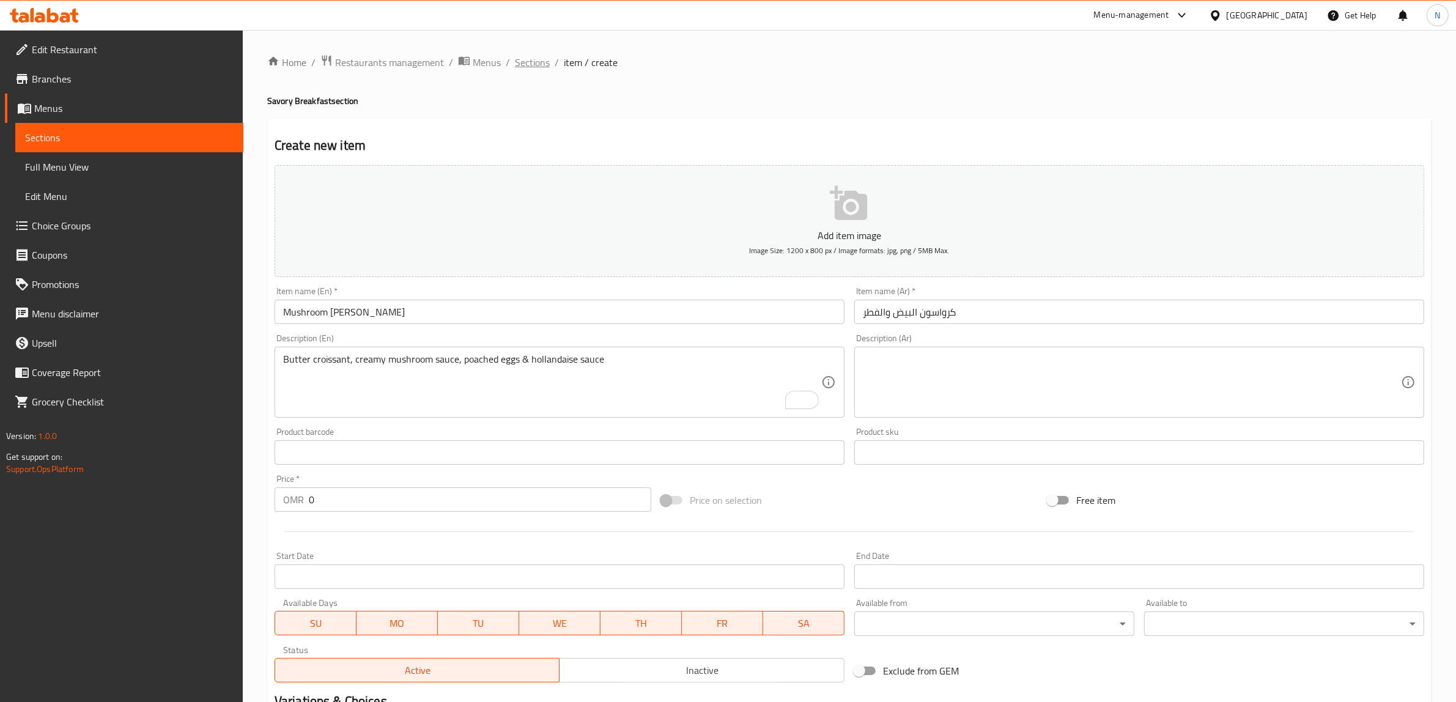
click at [529, 67] on span "Sections" at bounding box center [532, 62] width 35 height 15
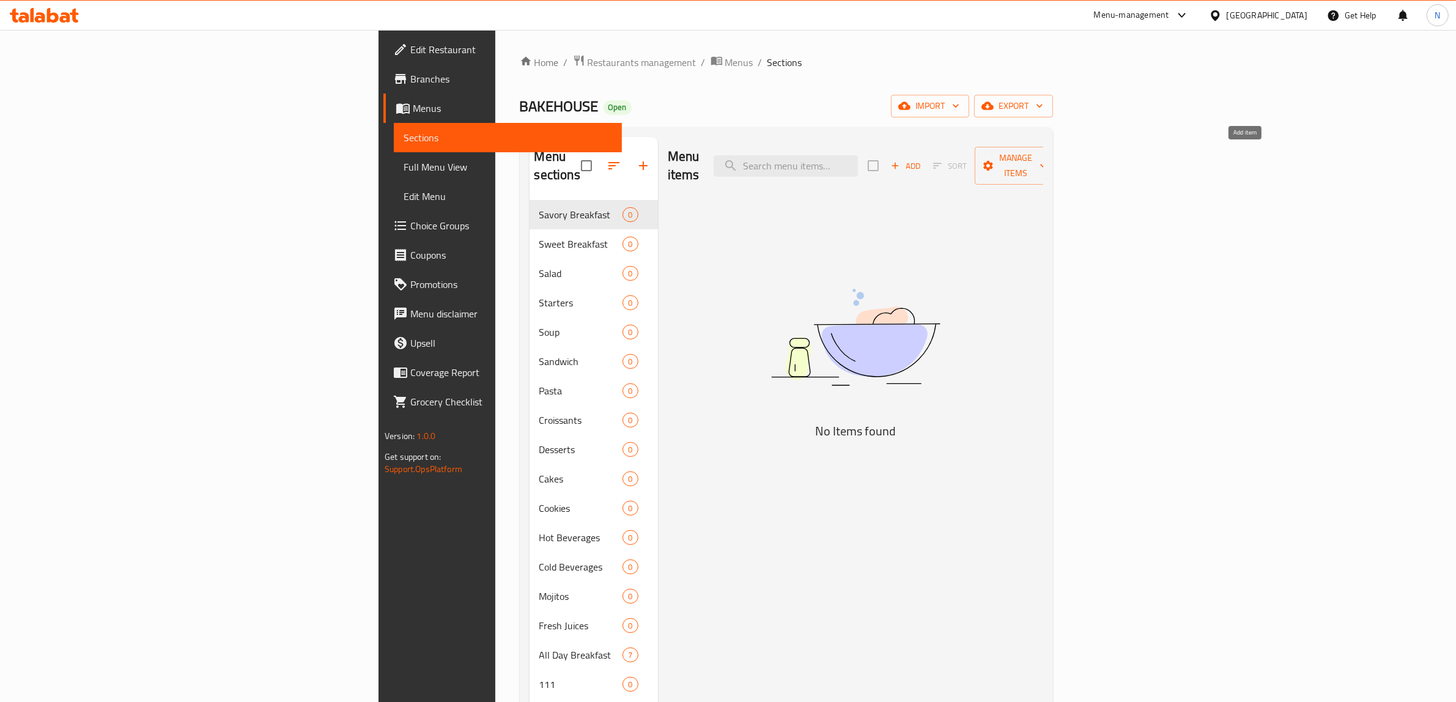
click at [922, 161] on span "Add" at bounding box center [905, 166] width 33 height 14
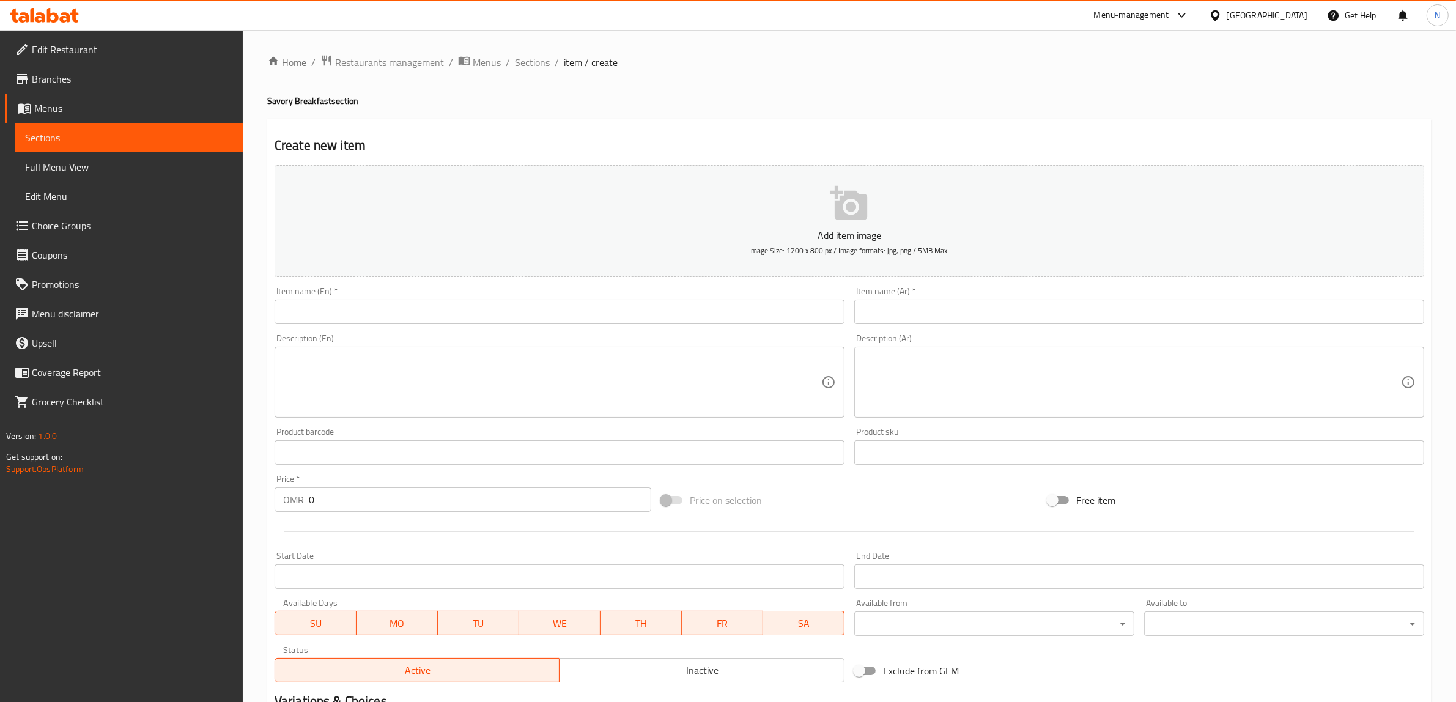
click at [662, 325] on div "Item name (En)   * Item name (En) *" at bounding box center [560, 305] width 580 height 47
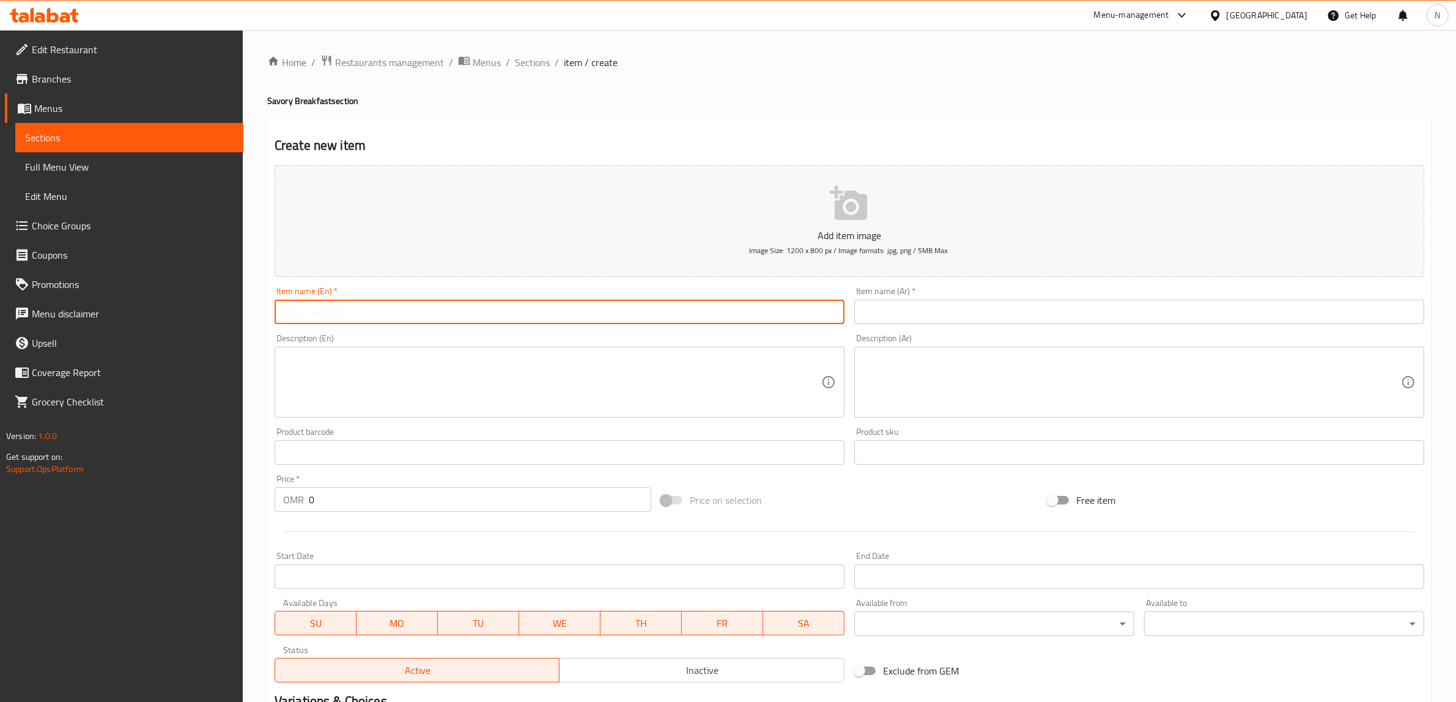
paste input "Mushroom Benedict Croissant"
type input "Mushroom Benedict Croissant"
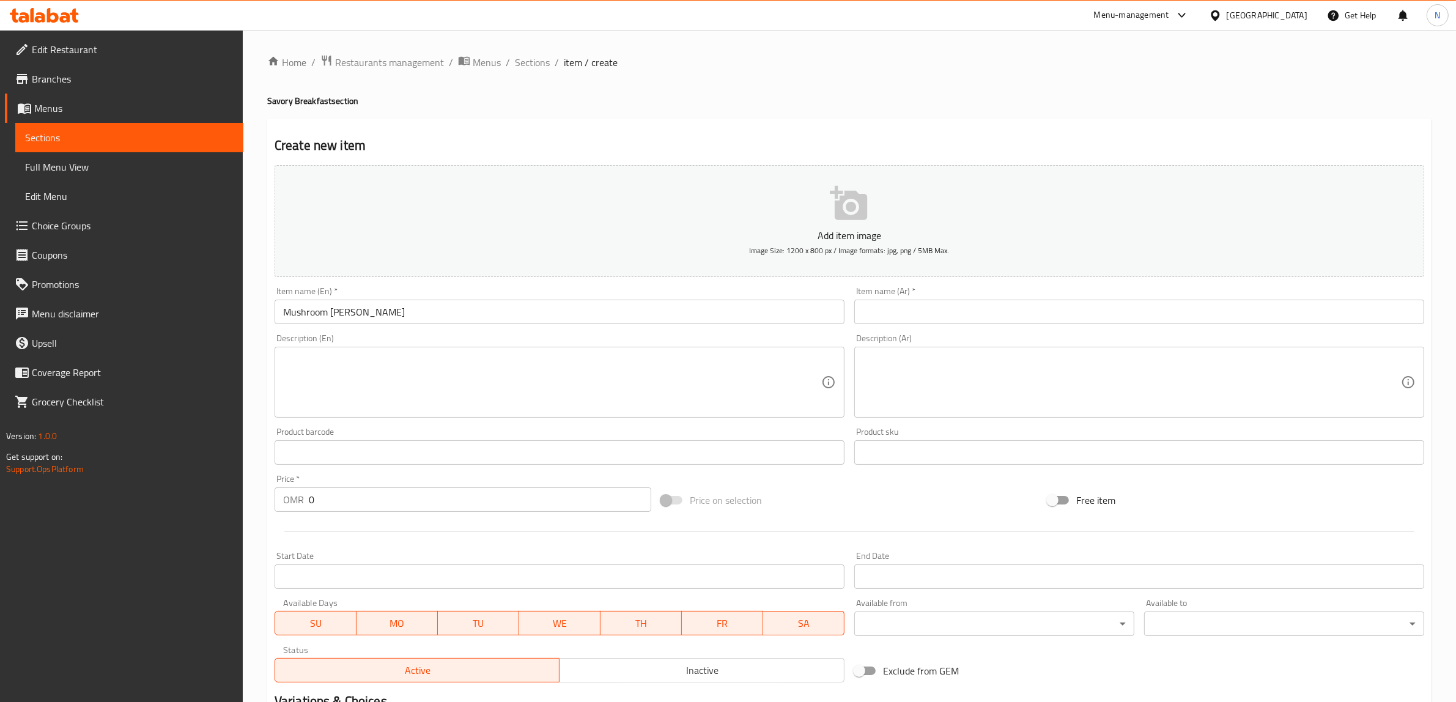
drag, startPoint x: 943, startPoint y: 315, endPoint x: 1081, endPoint y: 313, distance: 138.3
click at [943, 316] on input "text" at bounding box center [1140, 312] width 570 height 24
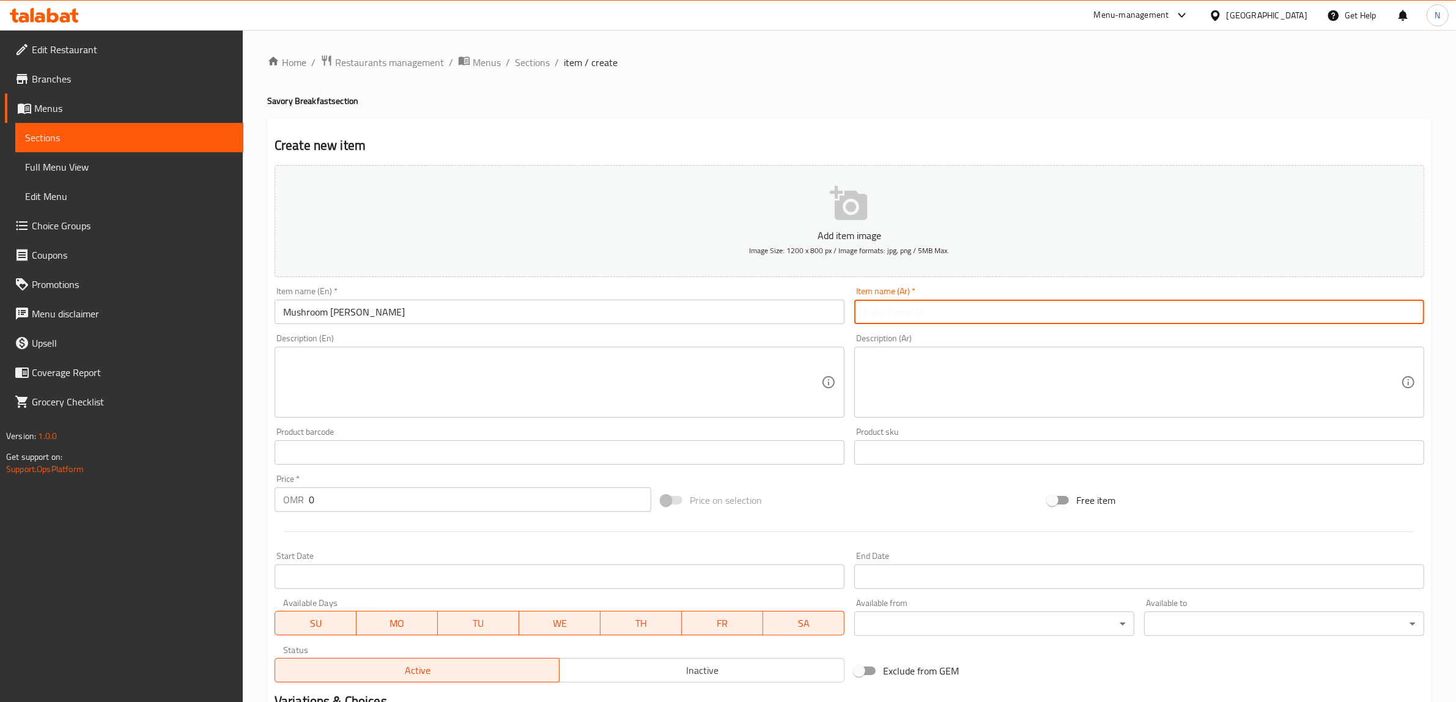
paste input "كرواسون البيض والفطر"
type input "كرواسون البيض والفطر"
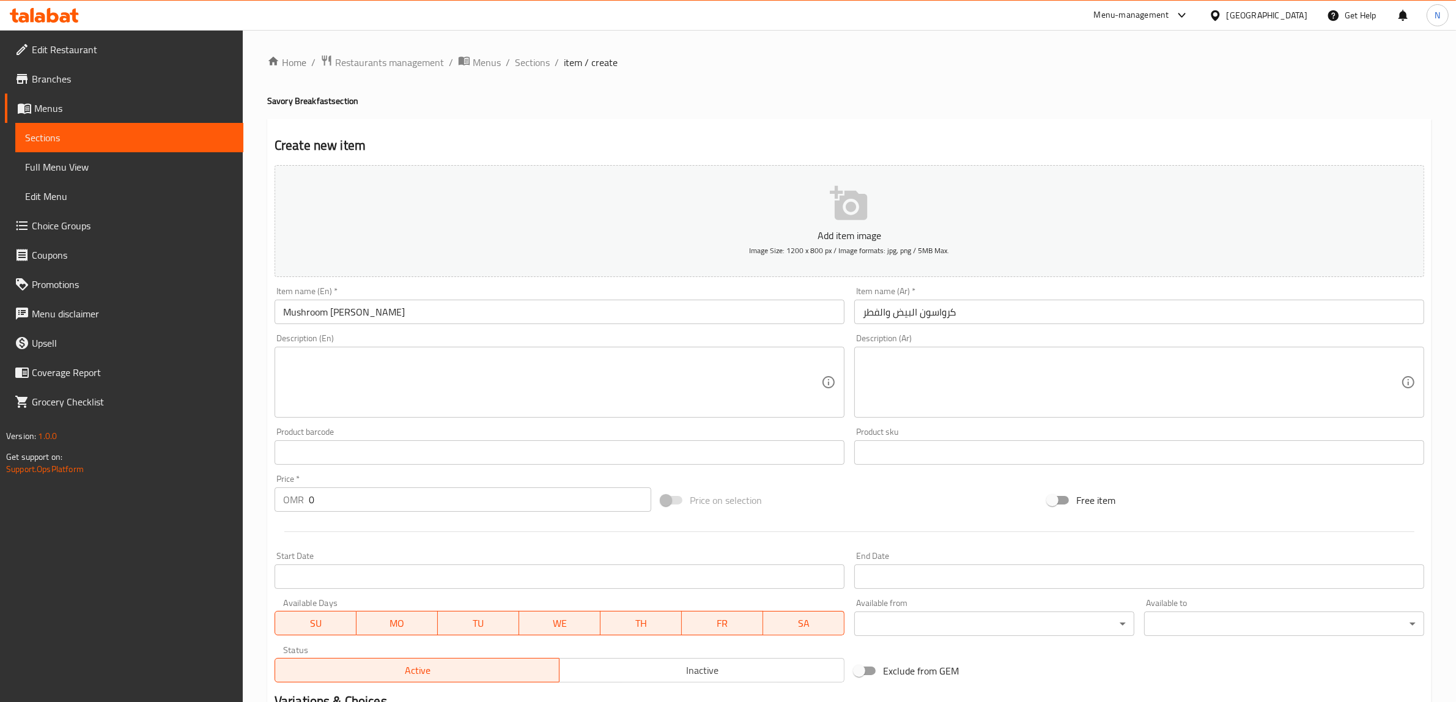
click at [597, 377] on textarea at bounding box center [552, 383] width 538 height 58
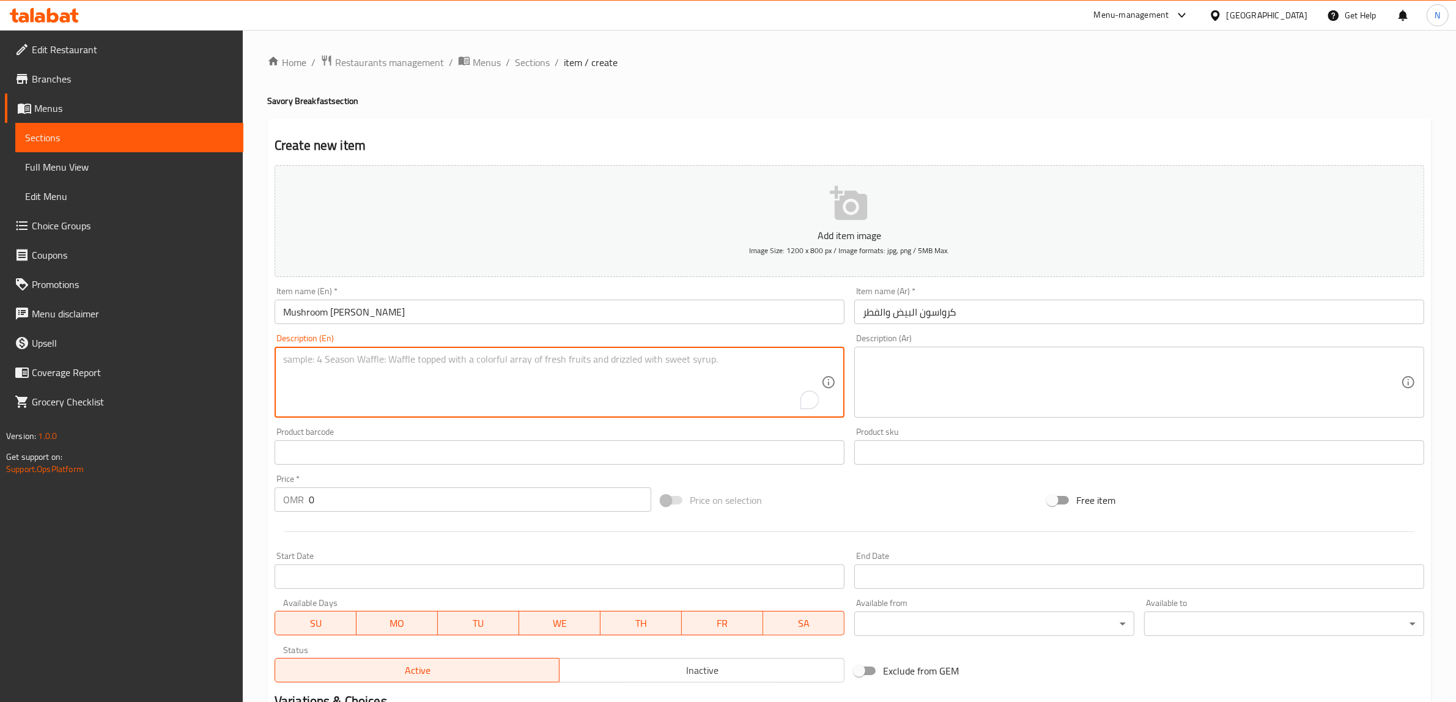
paste textarea "كرواسون البيض والفطر"
type textarea "كرواسون البيض والفطر"
click at [939, 393] on textarea at bounding box center [1132, 383] width 538 height 58
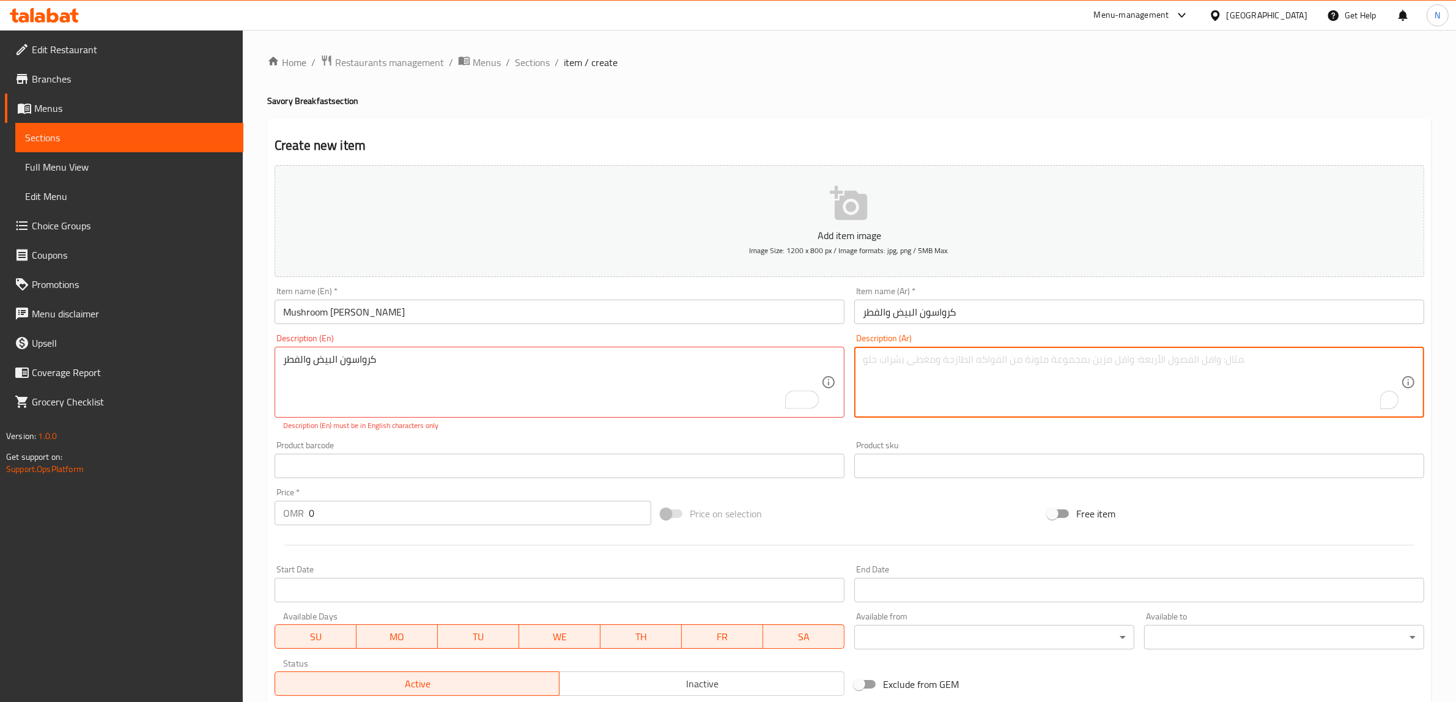
paste textarea "كرواسون البيض والفطر"
type textarea "كرواسون البيض والفطر"
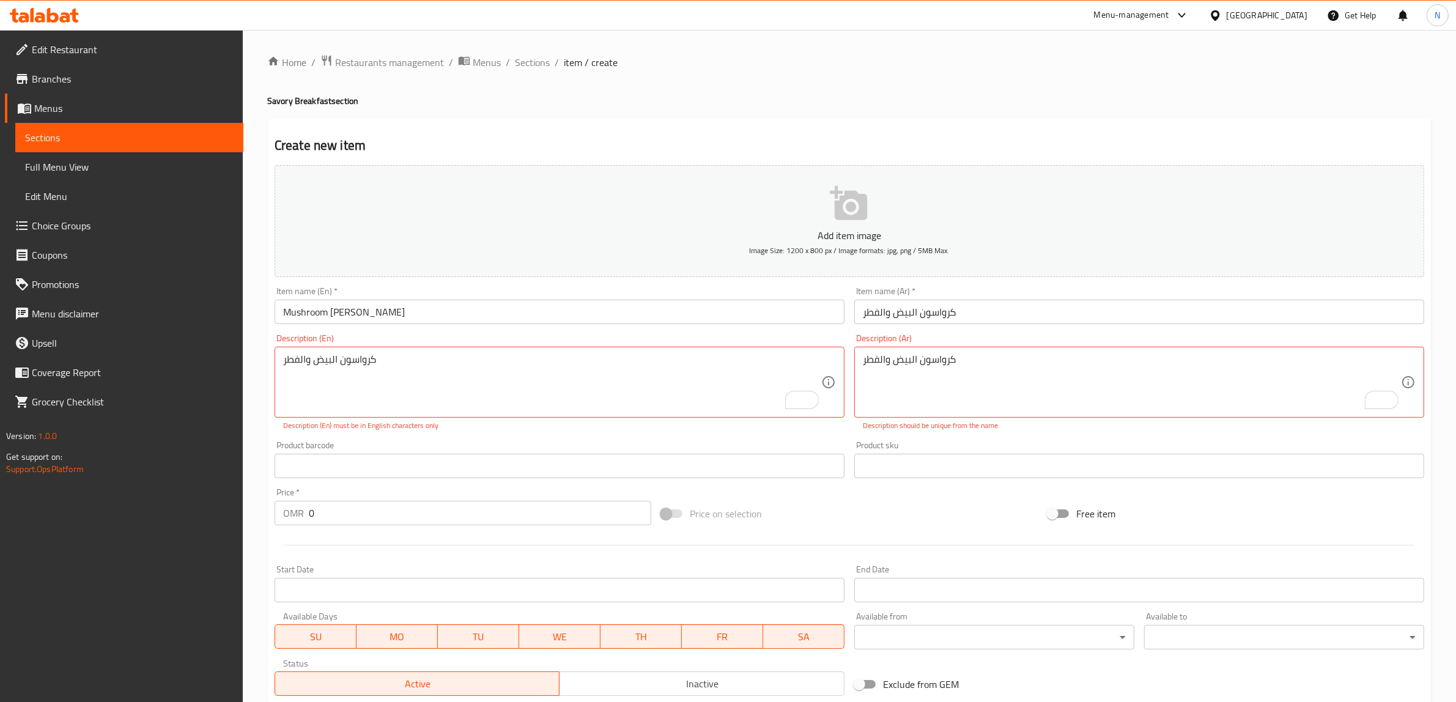
click at [359, 361] on textarea "كرواسون البيض والفطر" at bounding box center [552, 383] width 538 height 58
paste textarea "Butter croissant, creamy mushroom sauce, poached eggs & hollandaise sauce"
type textarea "Butter croissant, creamy mushroom sauce, poached eggs & hollandaise sauce"
click at [967, 354] on textarea "كرواسون البيض والفطر" at bounding box center [1132, 383] width 538 height 58
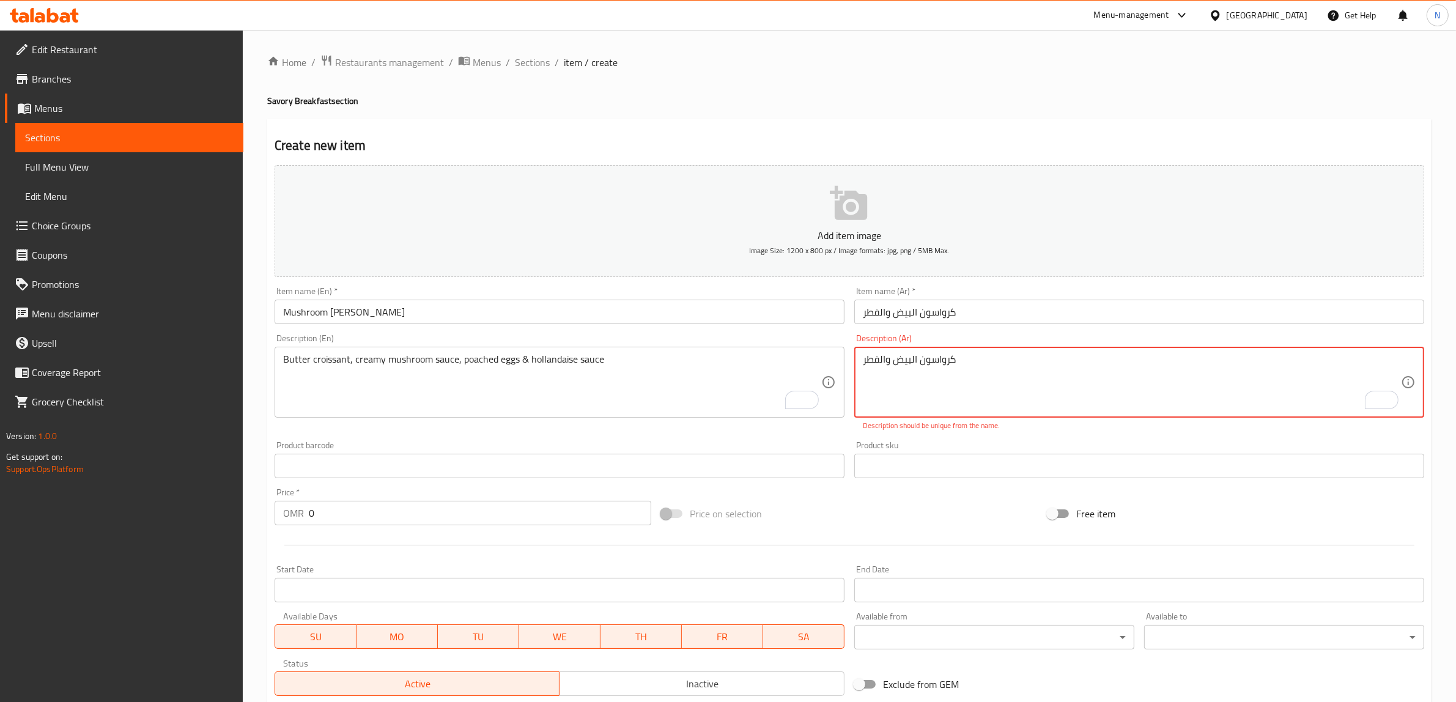
click at [967, 354] on textarea "كرواسون البيض والفطر" at bounding box center [1132, 383] width 538 height 58
paste textarea "مع صوص الفطر الكريمي، بيض مفيوح و صوص الهولانديس."
type textarea "كرواسون مع صوص الفطر الكريمي، بيض مفيوح و صوص الهولانديس."
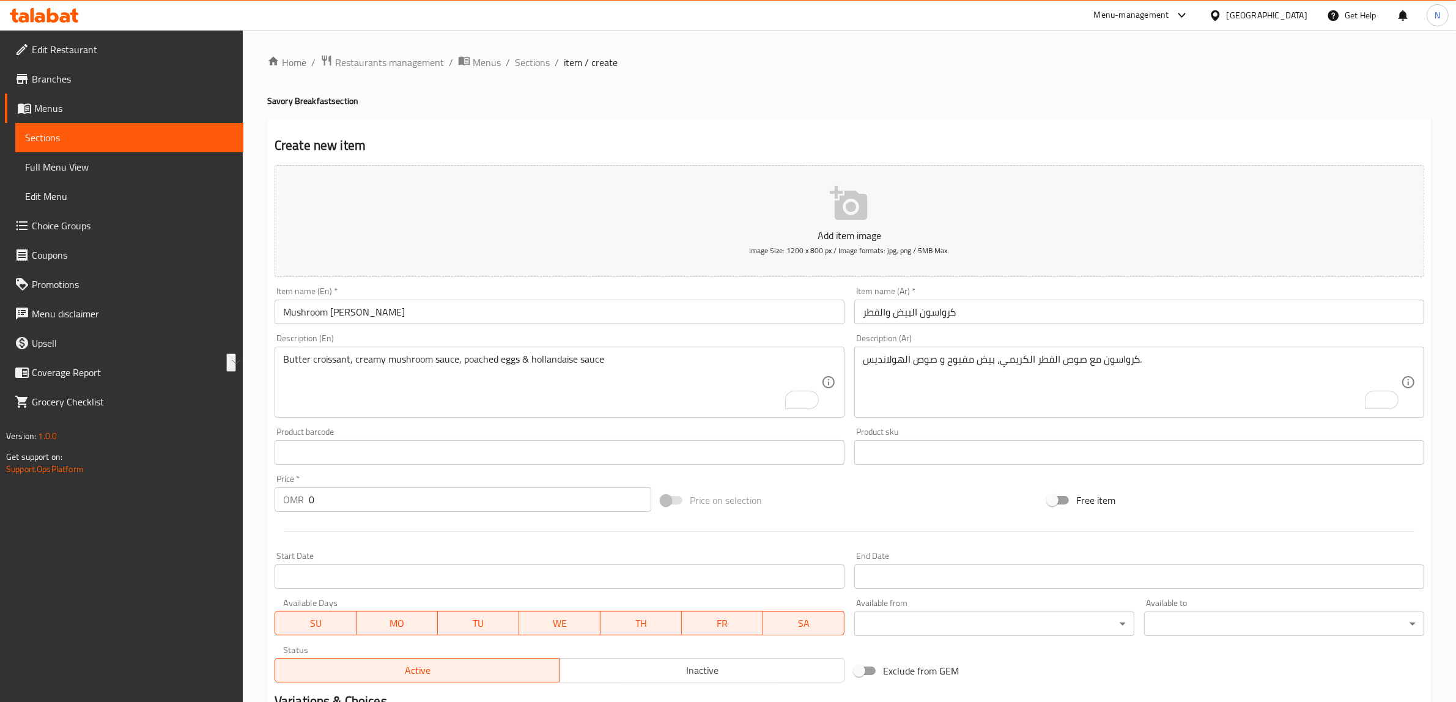
click at [821, 369] on div "Butter croissant, creamy mushroom sauce, poached eggs & hollandaise sauce Descr…" at bounding box center [560, 382] width 570 height 71
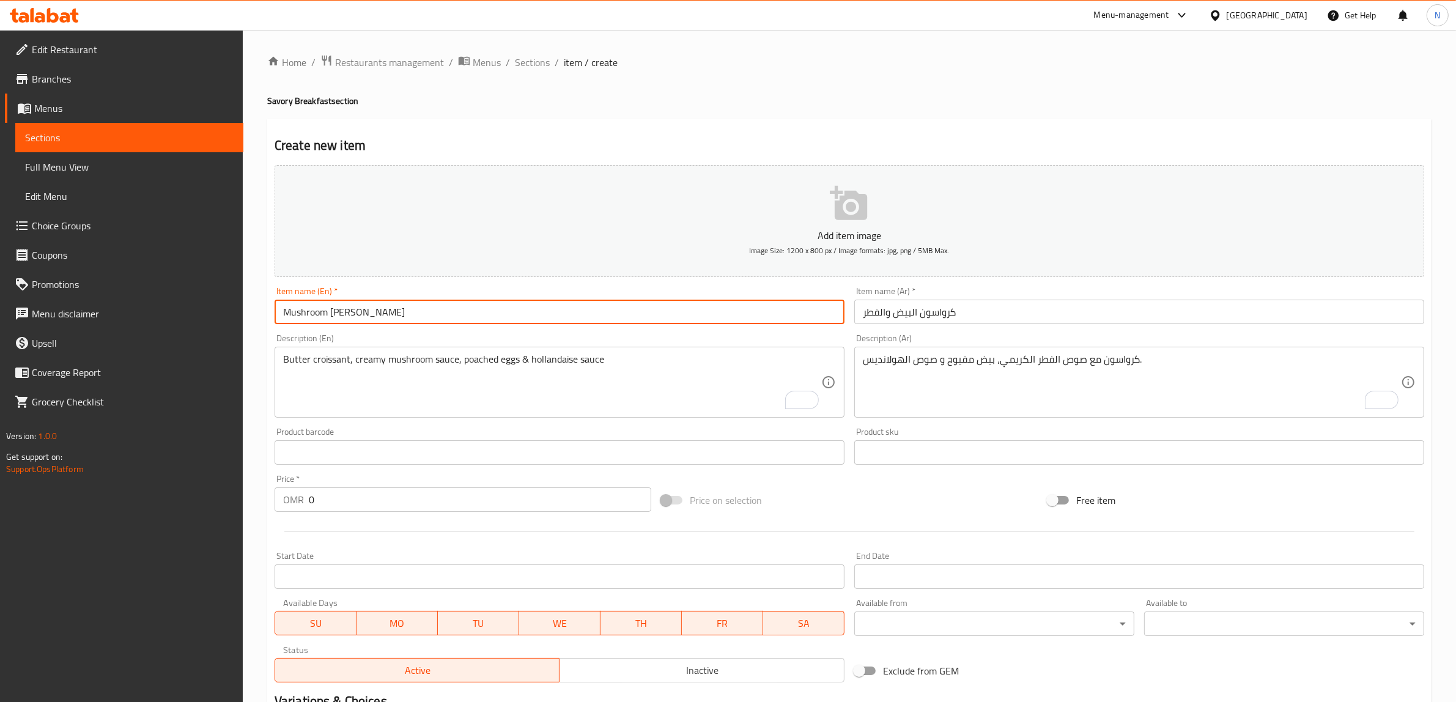
click at [341, 315] on input "Mushroom Benedict Croissant" at bounding box center [560, 312] width 570 height 24
click at [1014, 319] on input "كرواسون البيض والفطر" at bounding box center [1140, 312] width 570 height 24
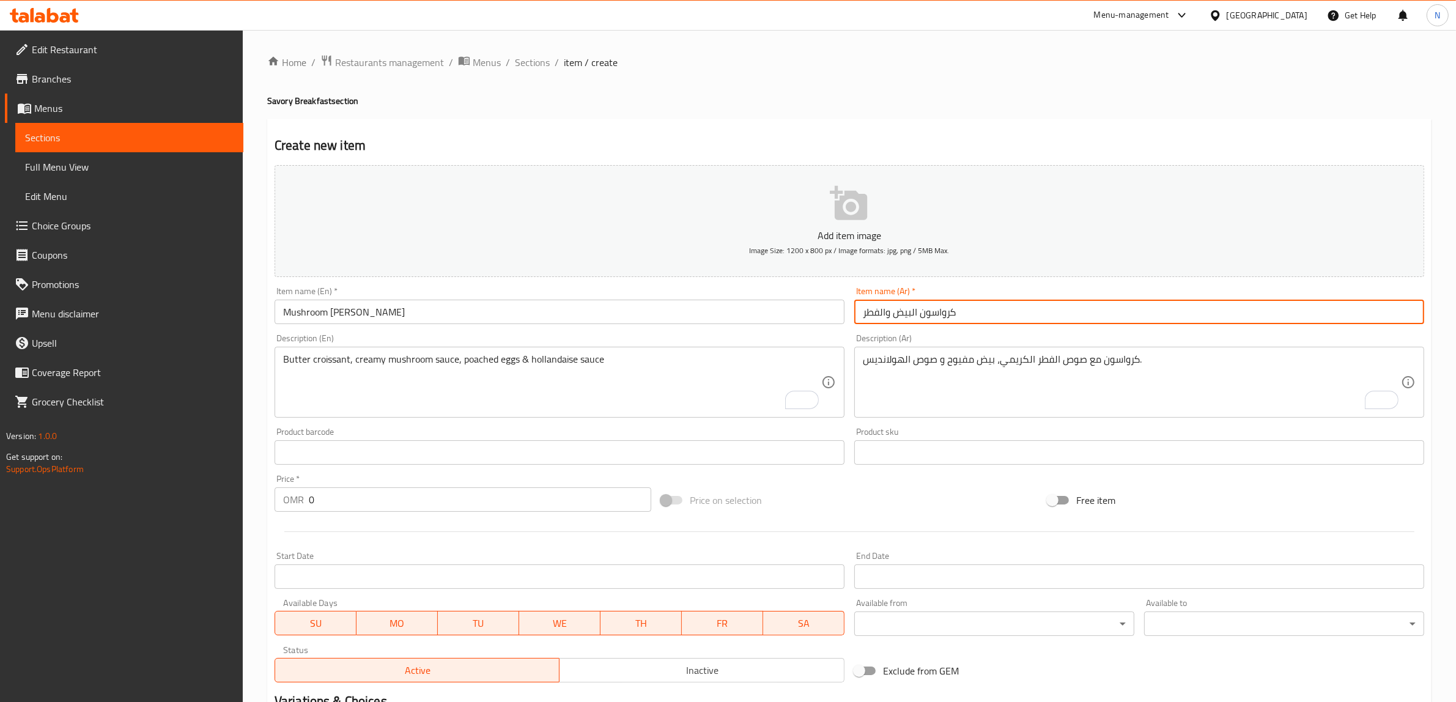
click at [1014, 319] on input "كرواسون البيض والفطر" at bounding box center [1140, 312] width 570 height 24
paste input "فطر بنديكت"
click at [344, 303] on input "Mushroom Benedict Croissant" at bounding box center [560, 312] width 570 height 24
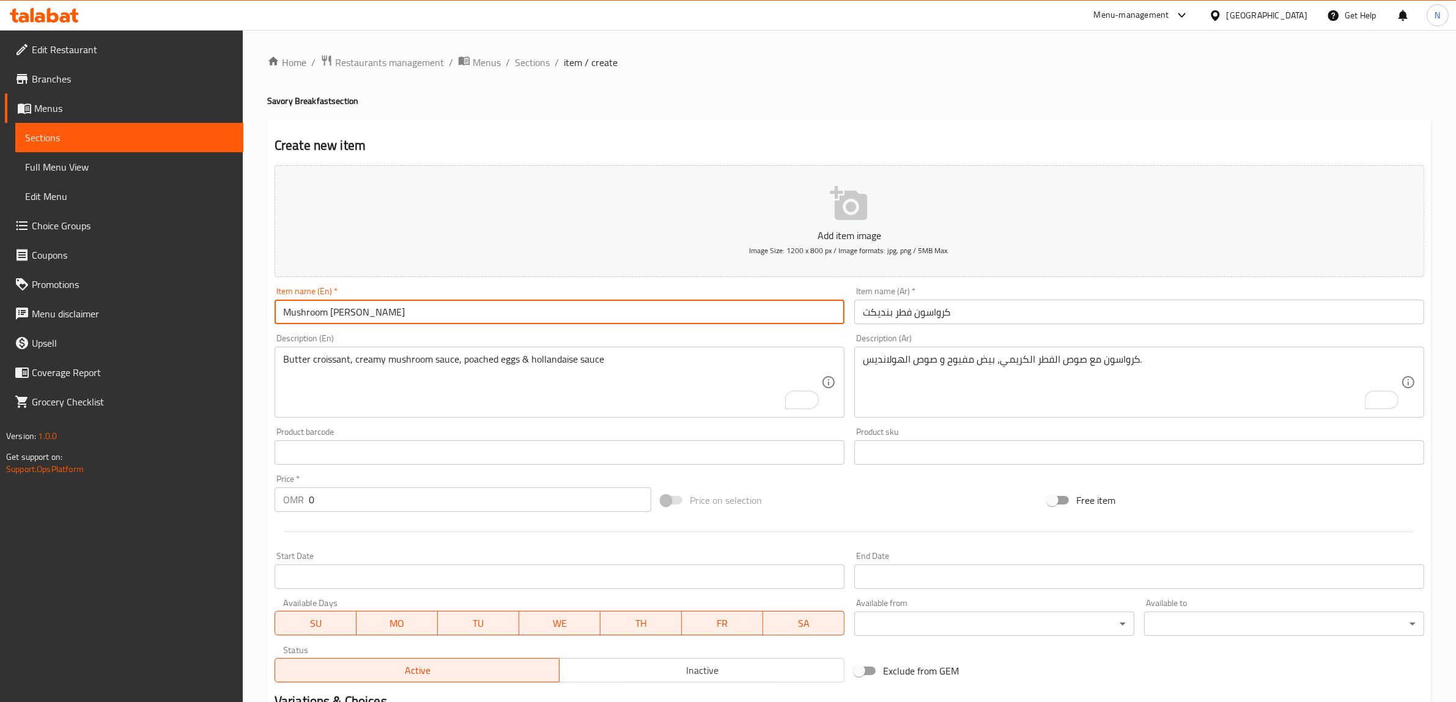
click at [344, 303] on input "Mushroom Benedict Croissant" at bounding box center [560, 312] width 570 height 24
click at [882, 310] on input "كرواسون فطر بنديكت" at bounding box center [1140, 312] width 570 height 24
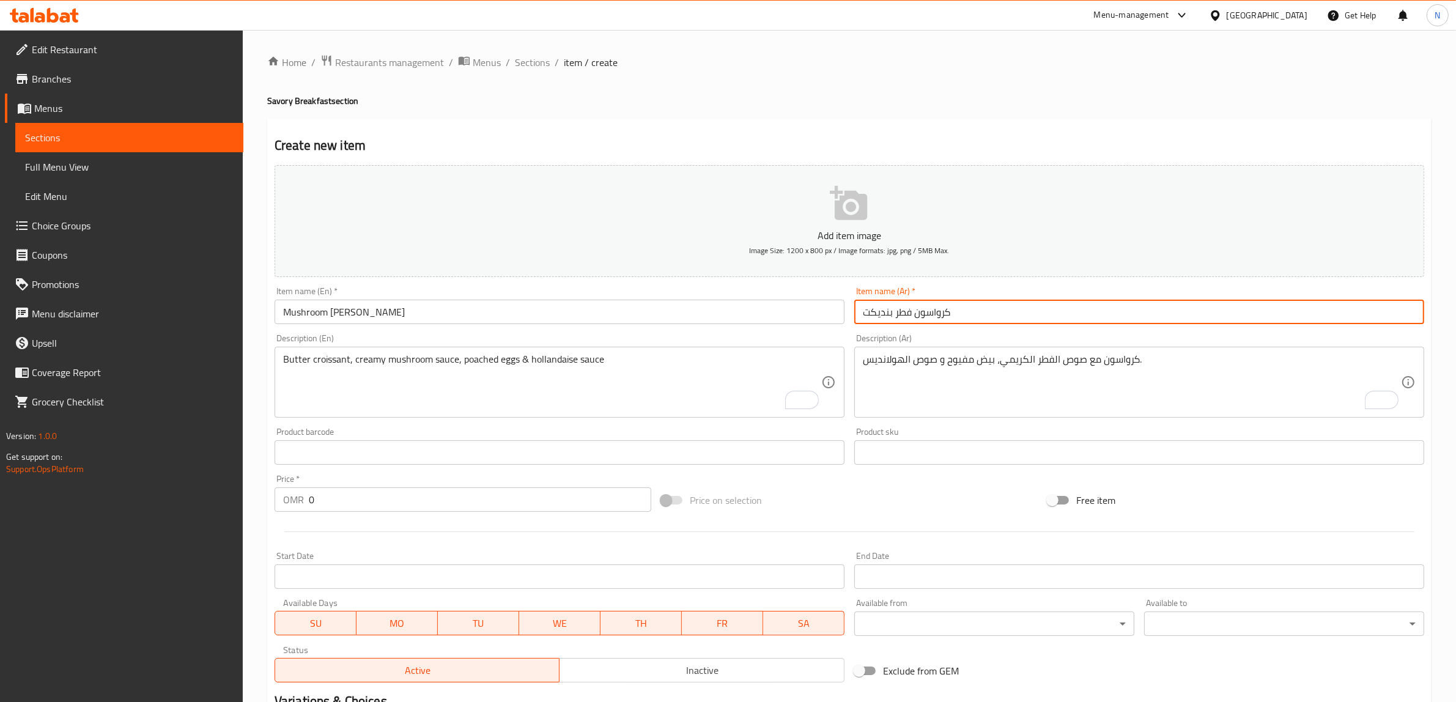
click at [882, 310] on input "كرواسون فطر بنديكت" at bounding box center [1140, 312] width 570 height 24
paste input "text"
type input "كرواسون فطر بينديكت"
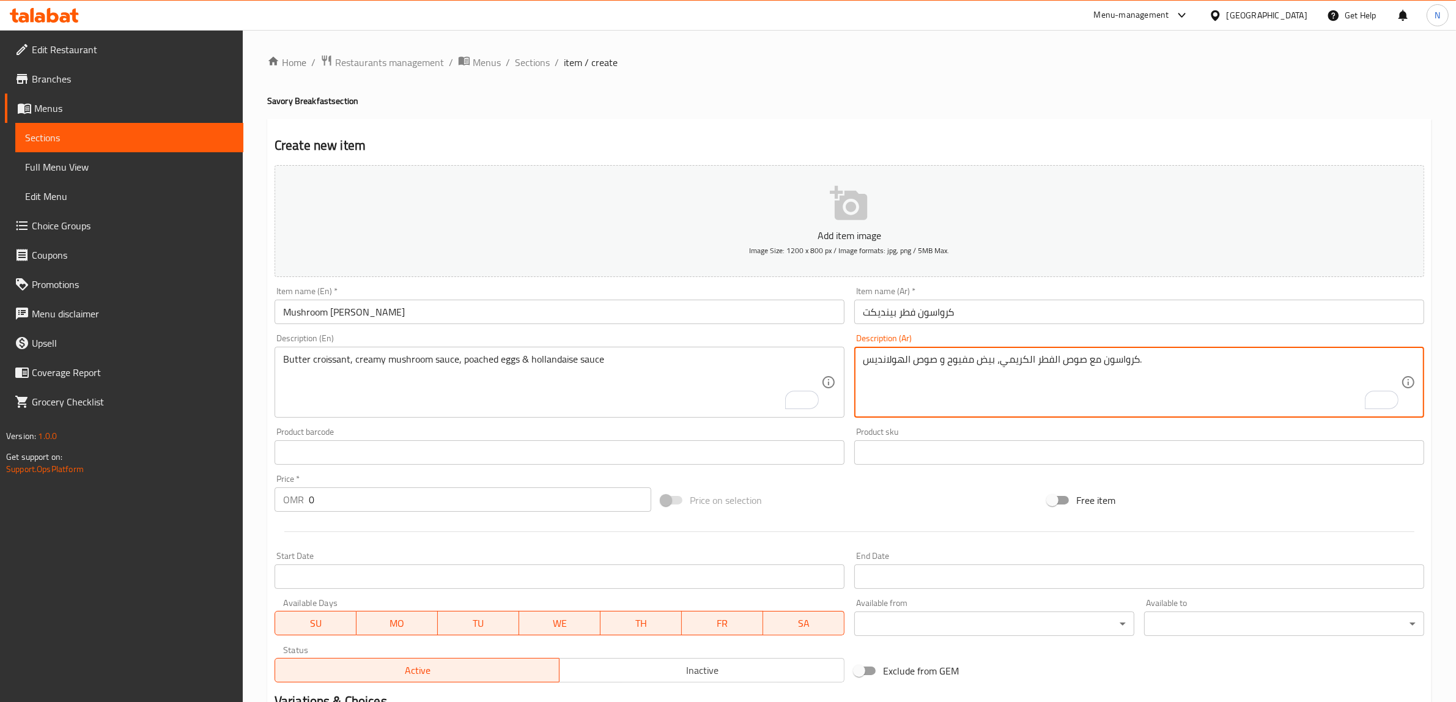
click at [1103, 367] on textarea "كرواسون مع صوص الفطر الكريمي، بيض مفيوح و صوص الهولانديس." at bounding box center [1132, 383] width 538 height 58
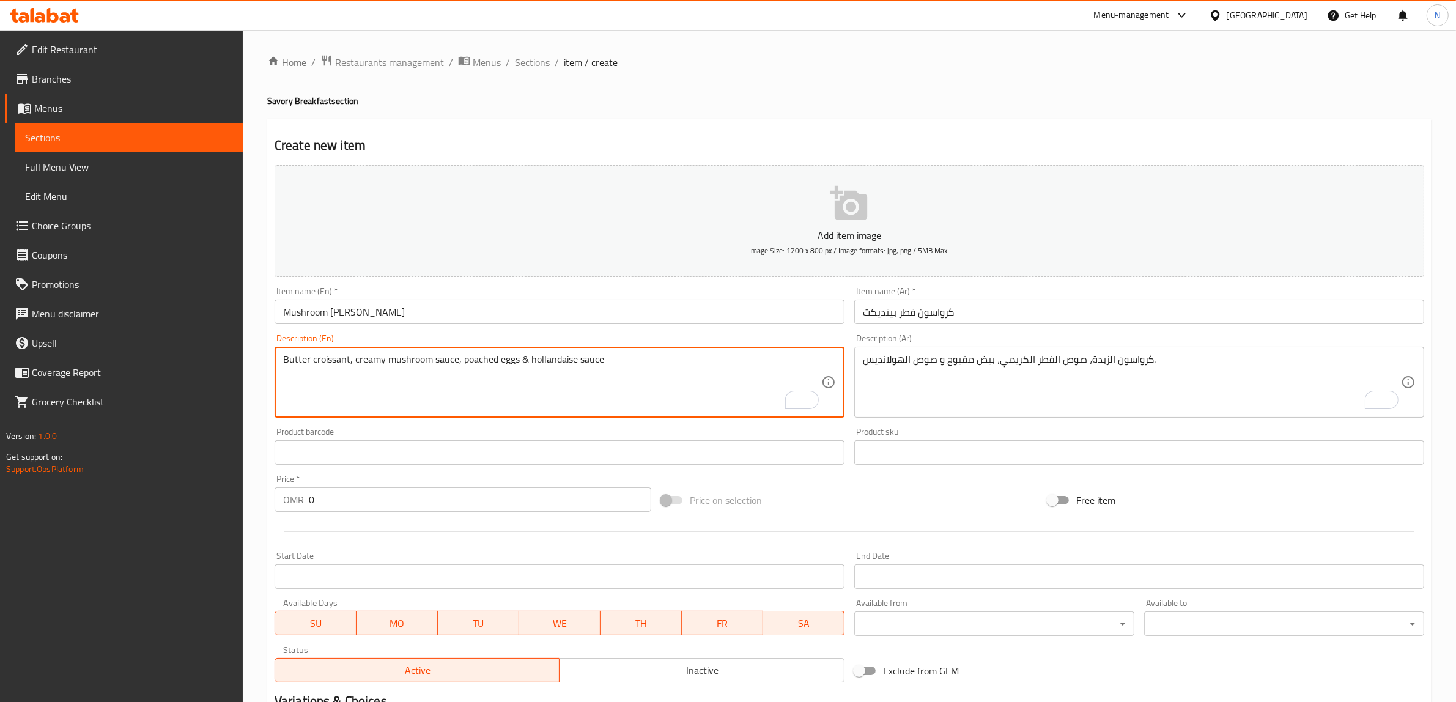
click at [488, 365] on textarea "Butter croissant, creamy mushroom sauce, poached eggs & hollandaise sauce" at bounding box center [552, 383] width 538 height 58
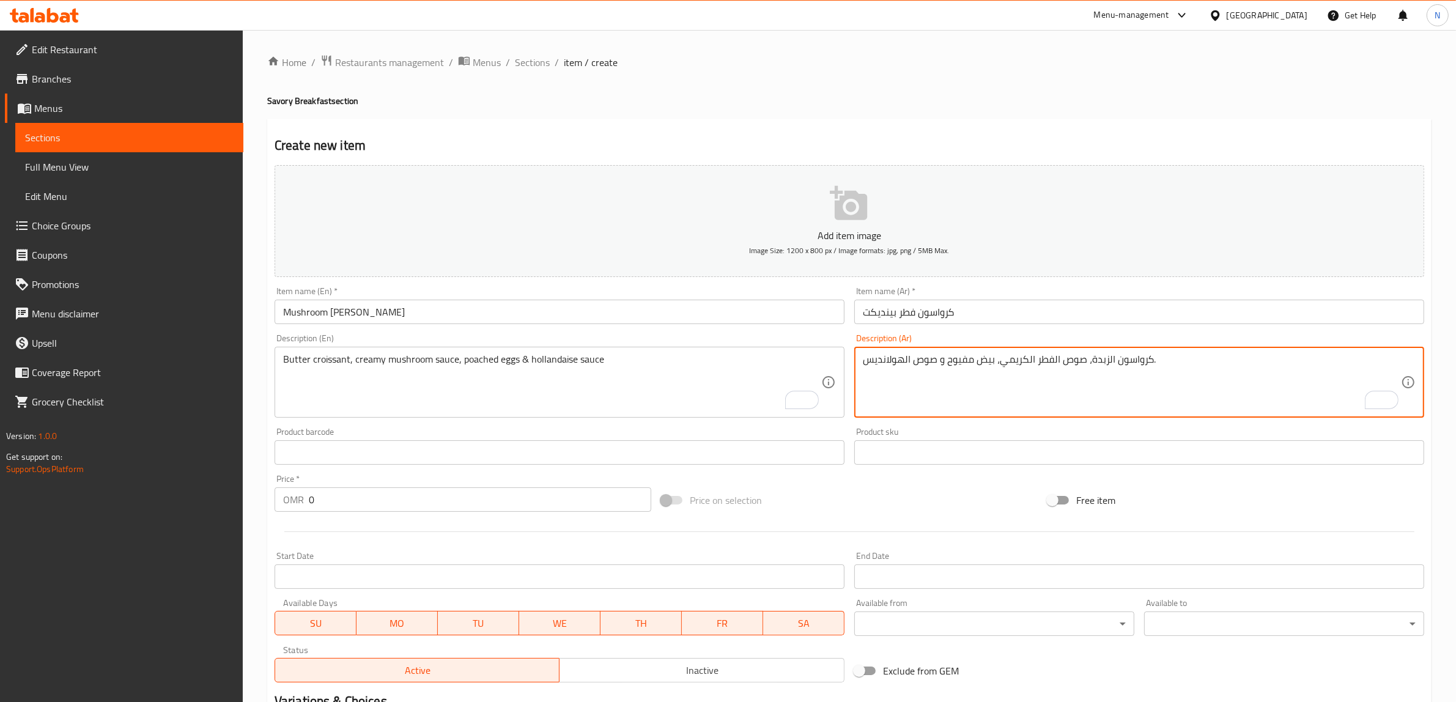
click at [963, 366] on textarea "كرواسون الزبدة، صوص الفطر الكريمي، بيض مفيوح و صوص الهولانديس." at bounding box center [1132, 383] width 538 height 58
paste textarea "صف مسلوق"
type textarea "كرواسون الزبدة، صوص الفطر الكريمي، بيض نصف مسلوق و صوص الهولانديس."
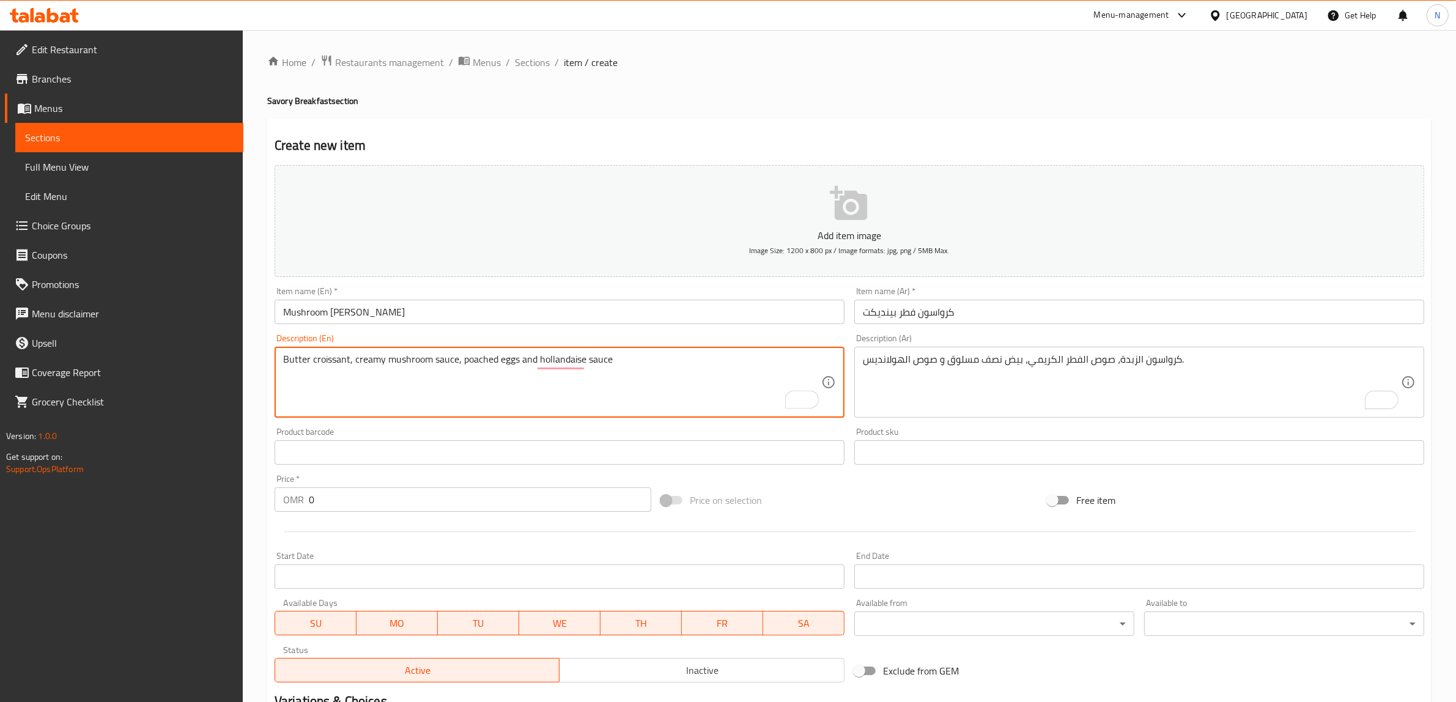
click at [703, 372] on textarea "Butter croissant, creamy mushroom sauce, poached eggs and hollandaise sauce" at bounding box center [552, 383] width 538 height 58
click at [621, 367] on textarea "Butter croissant, creamy mushroom sauce, poached eggs and hollandaise sauce" at bounding box center [552, 383] width 538 height 58
click at [631, 367] on textarea "Butter croissant, creamy mushroom sauce, poached eggs and hollandaise sauce" at bounding box center [552, 383] width 538 height 58
click at [636, 363] on textarea "Butter croissant, creamy mushroom sauce, poached eggs and hollandaise sauce" at bounding box center [552, 383] width 538 height 58
type textarea "Butter croissant, creamy mushroom sauce, poached eggs and hollandaise sauce."
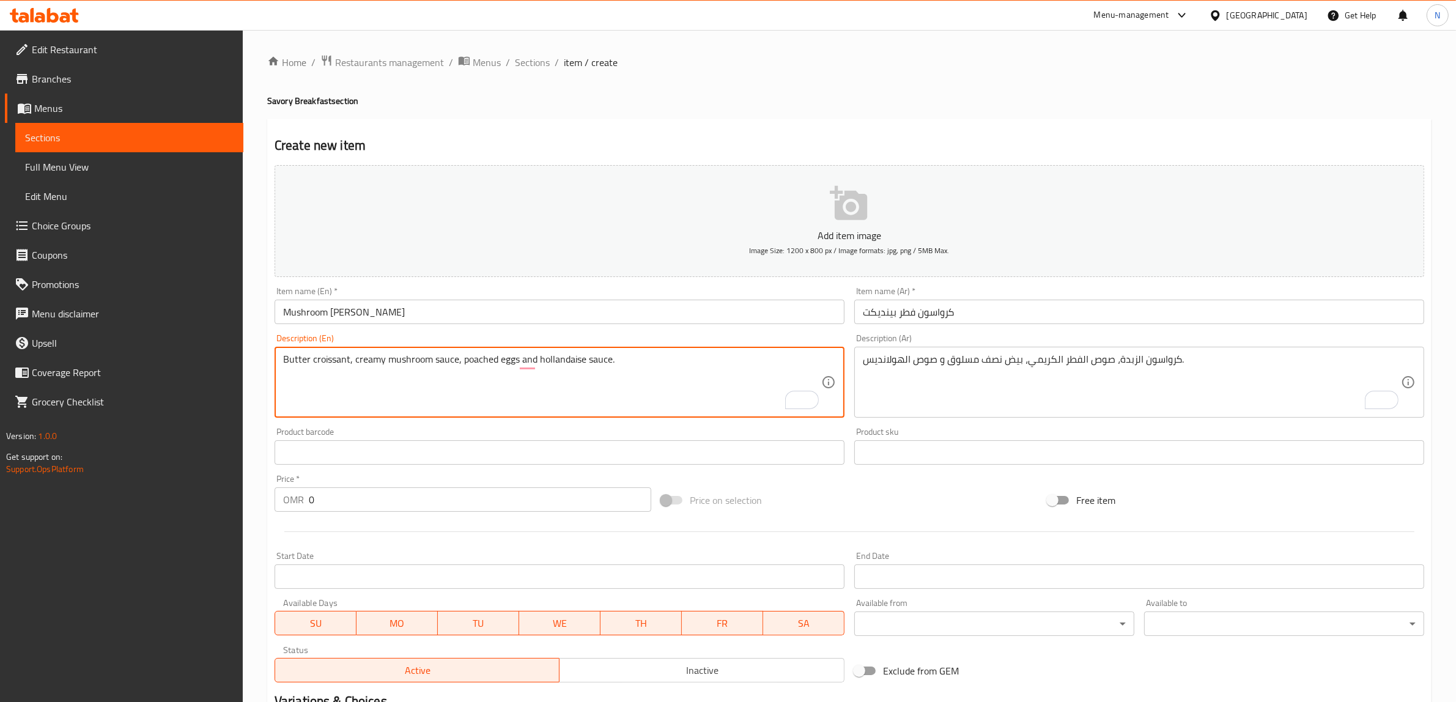
click at [560, 352] on div "Butter croissant, creamy mushroom sauce, poached eggs and hollandaise sauce. De…" at bounding box center [560, 382] width 570 height 71
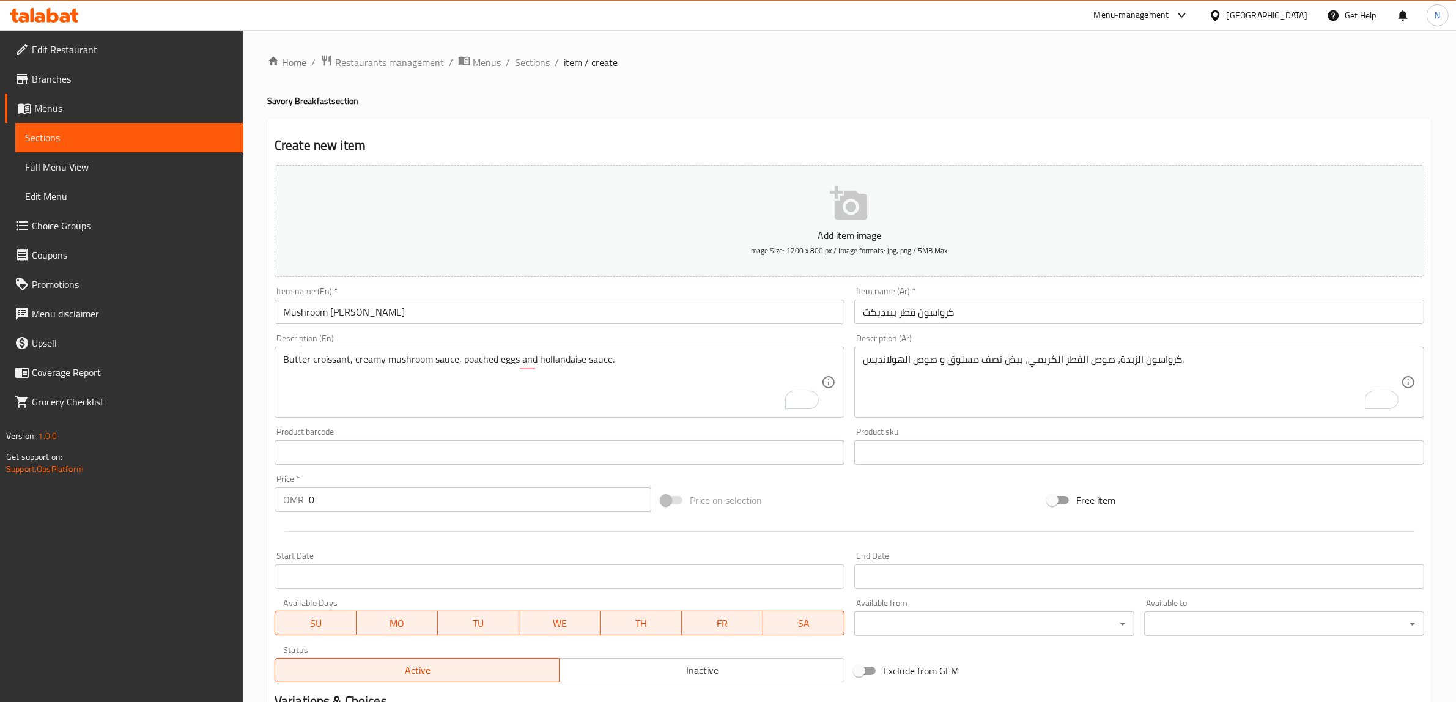
click at [560, 352] on div "Butter croissant, creamy mushroom sauce, poached eggs and hollandaise sauce. De…" at bounding box center [560, 382] width 570 height 71
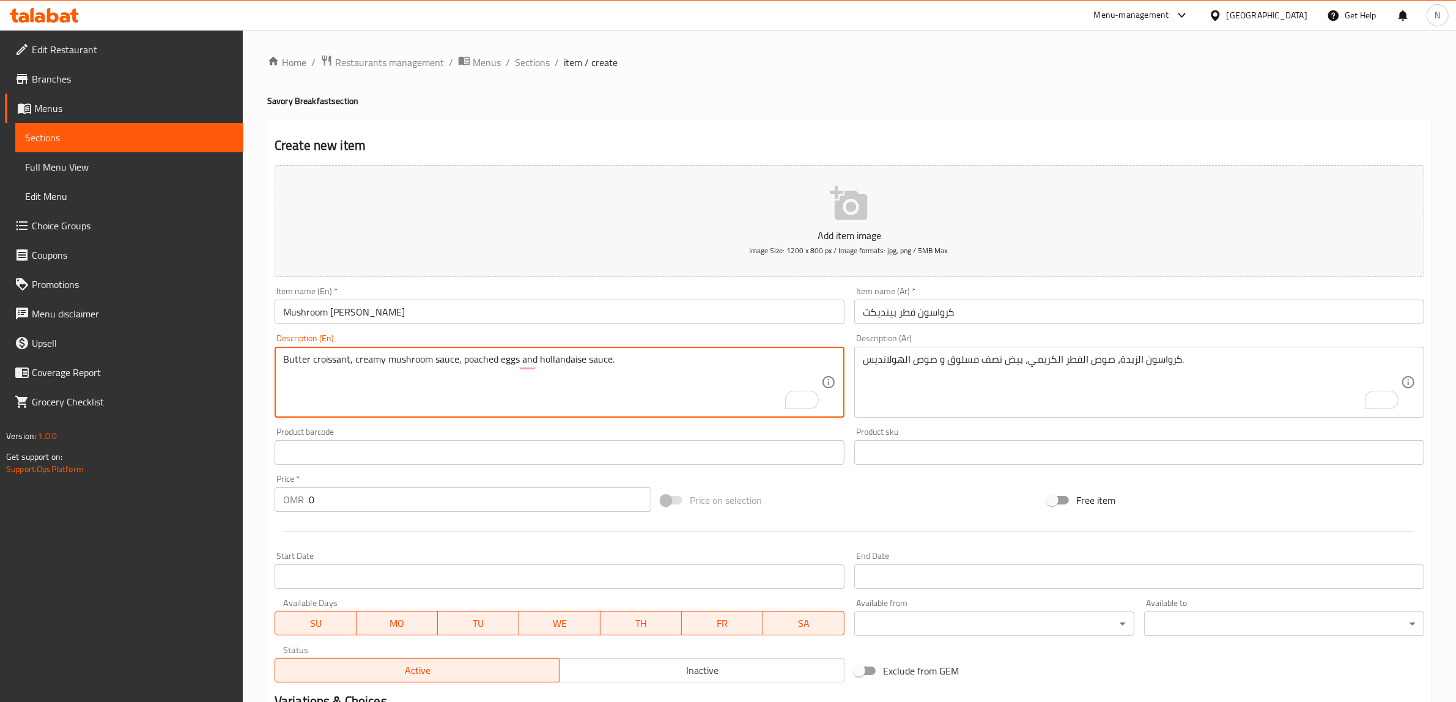
click at [573, 369] on textarea "Butter croissant, creamy mushroom sauce, poached eggs and hollandaise sauce." at bounding box center [552, 383] width 538 height 58
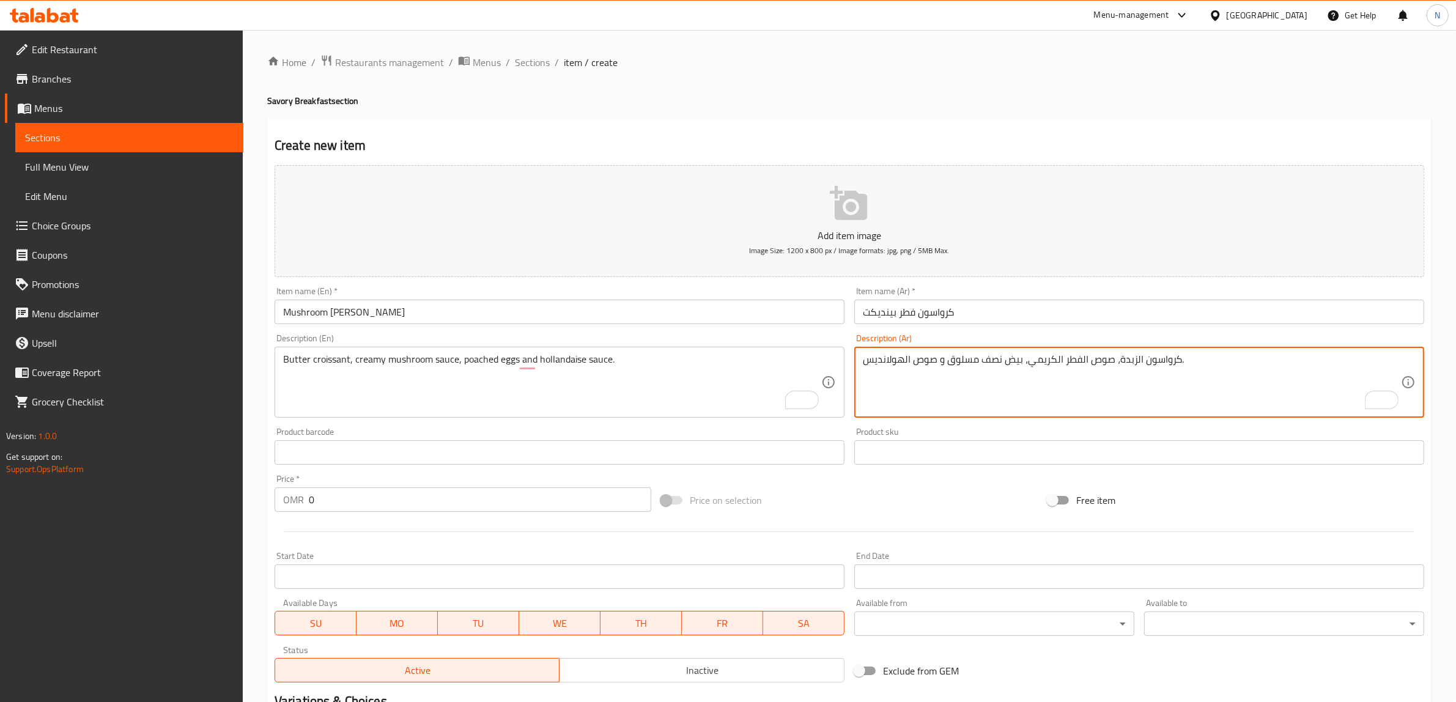
click at [891, 368] on textarea "كرواسون الزبدة، صوص الفطر الكريمي، بيض نصف مسلوق و صوص الهولانديس." at bounding box center [1132, 383] width 538 height 58
paste textarea "هولنديز"
type textarea "كرواسون الزبدة، صوص الفطر الكريمي، بيض نصف مسلوق و صوص هولنديز."
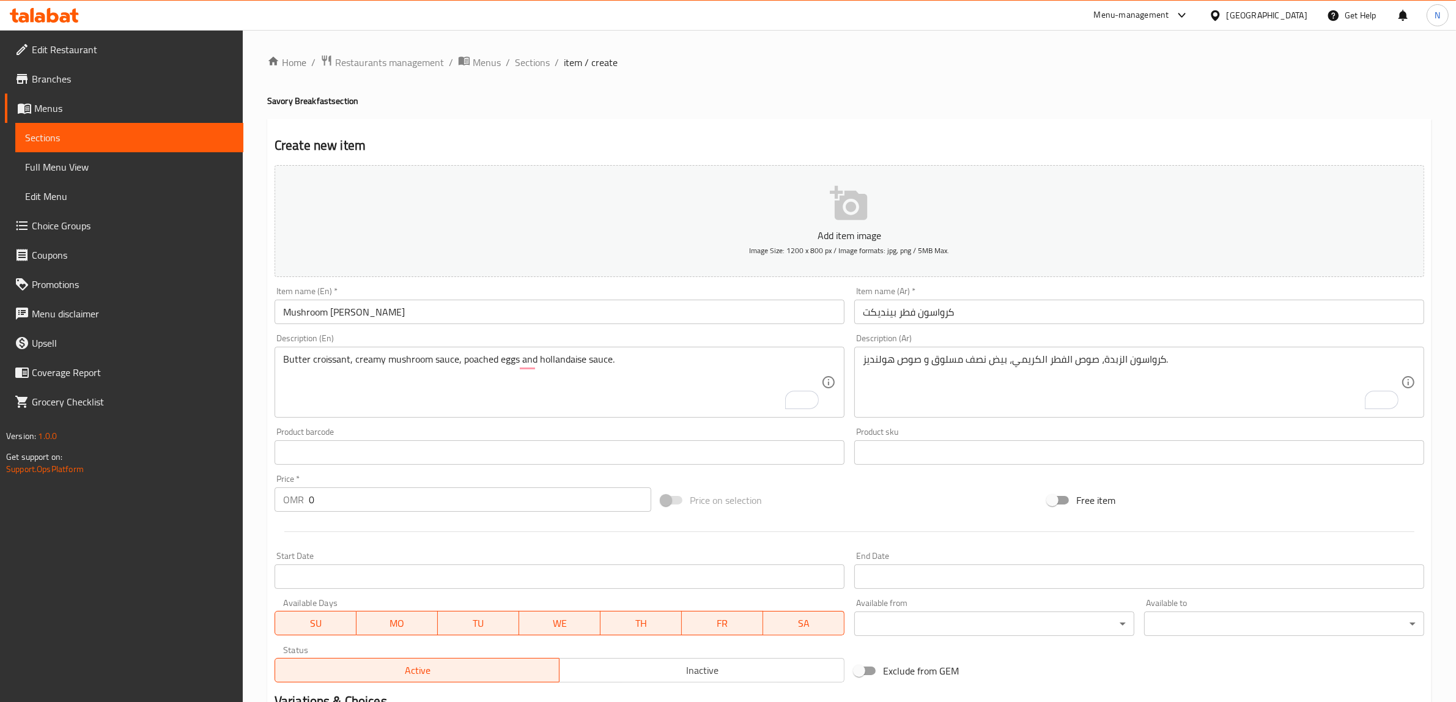
click at [359, 510] on input "0" at bounding box center [480, 500] width 343 height 24
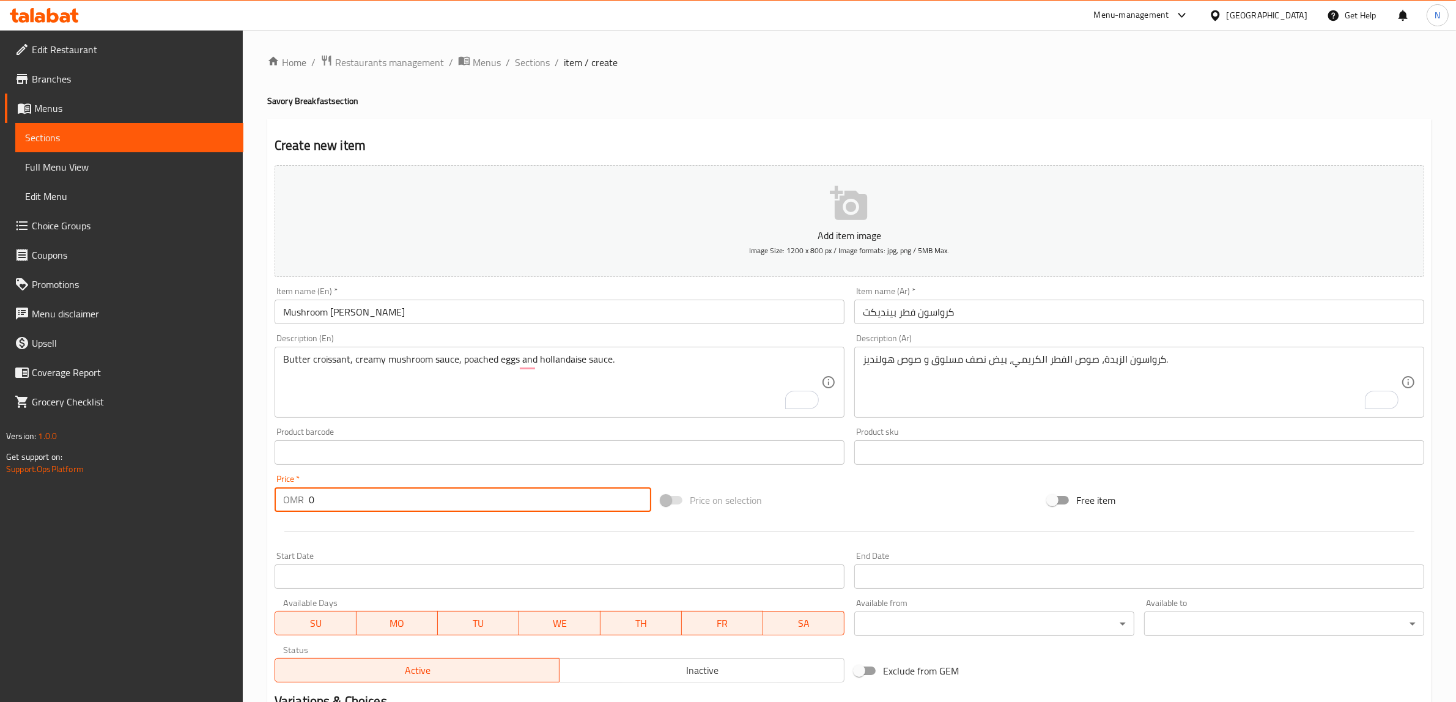
click at [359, 510] on input "0" at bounding box center [480, 500] width 343 height 24
paste input "3.70"
type input "3.700"
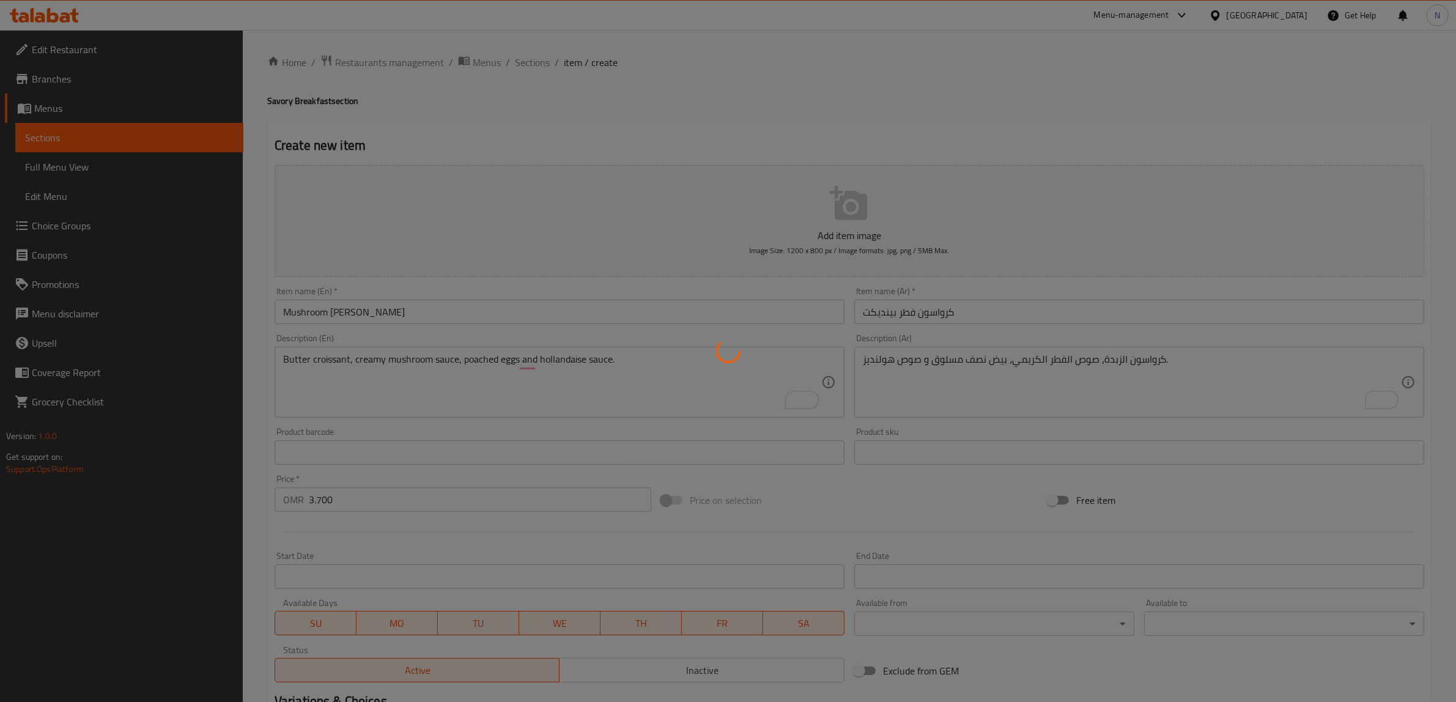
type input "0"
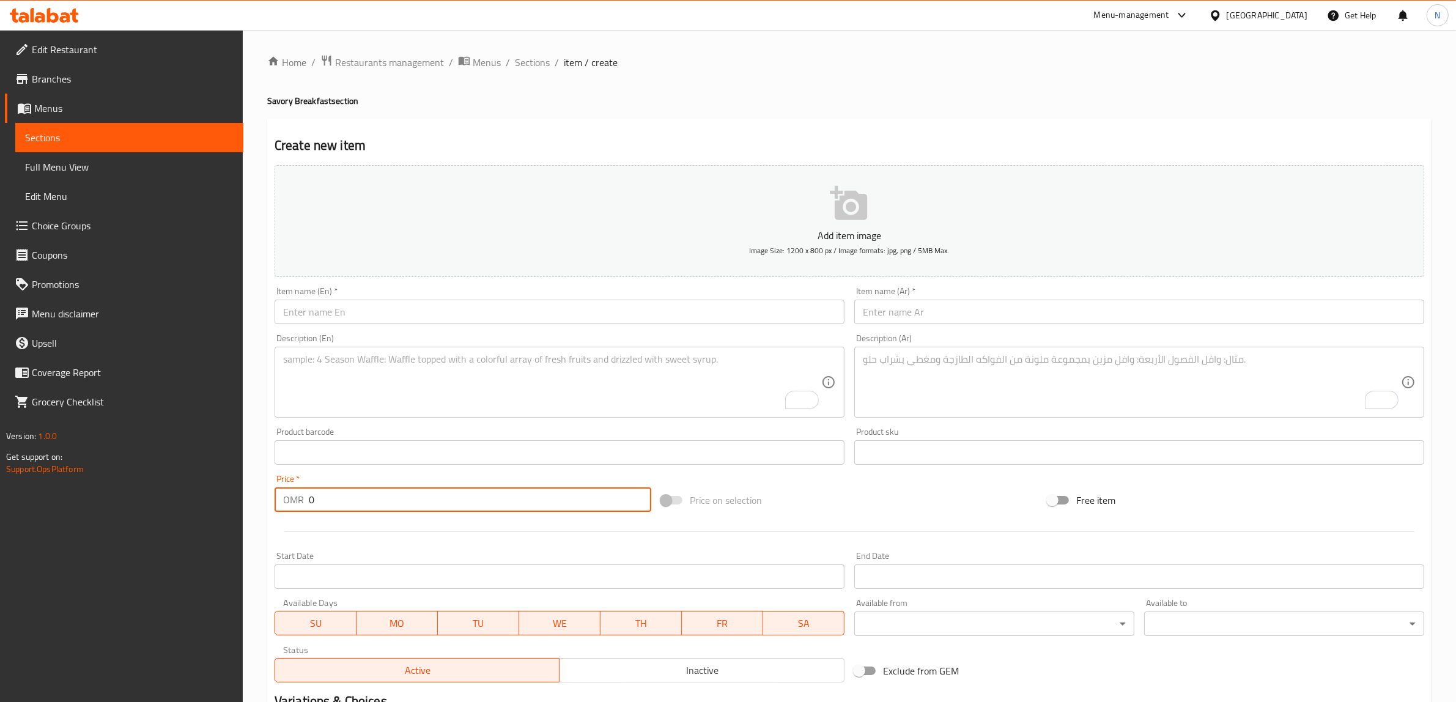
click at [521, 319] on input "text" at bounding box center [560, 312] width 570 height 24
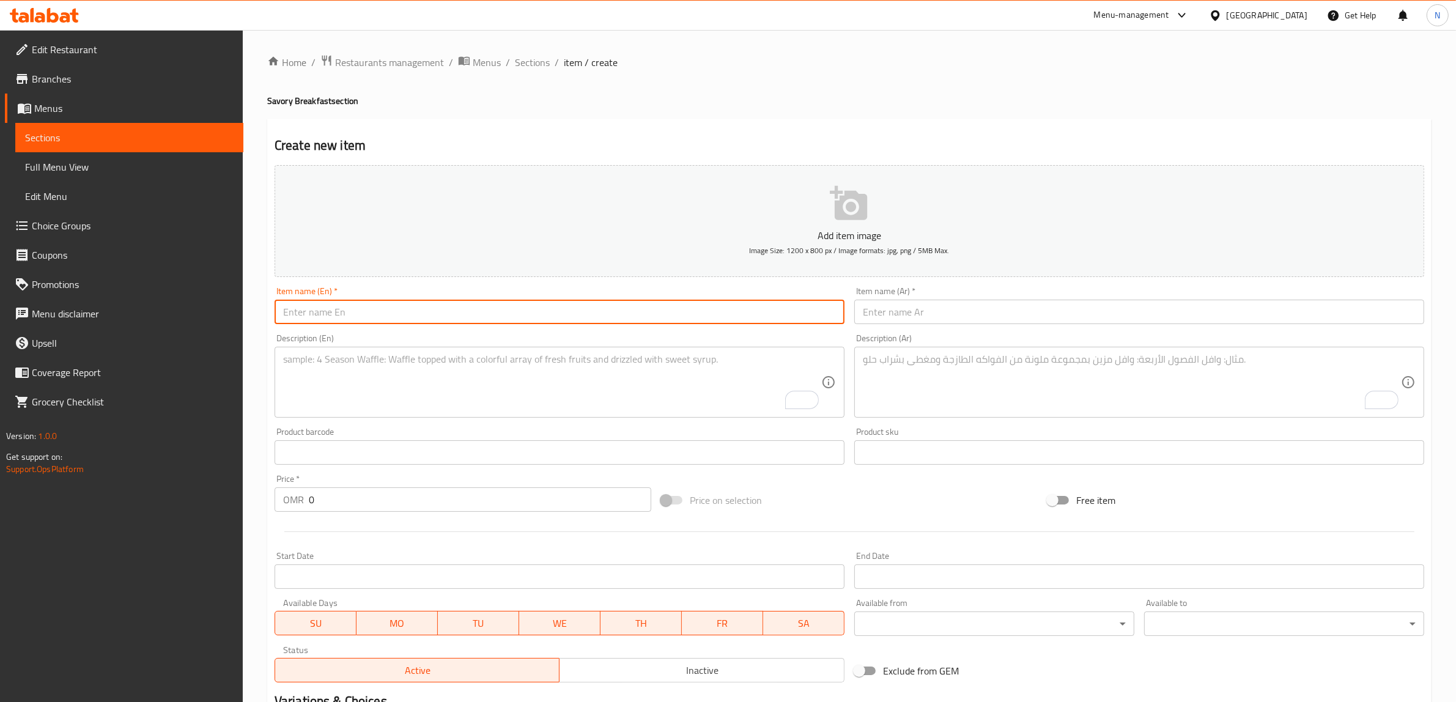
paste input "Turkish Eggs"
type input "Turkish Eggs"
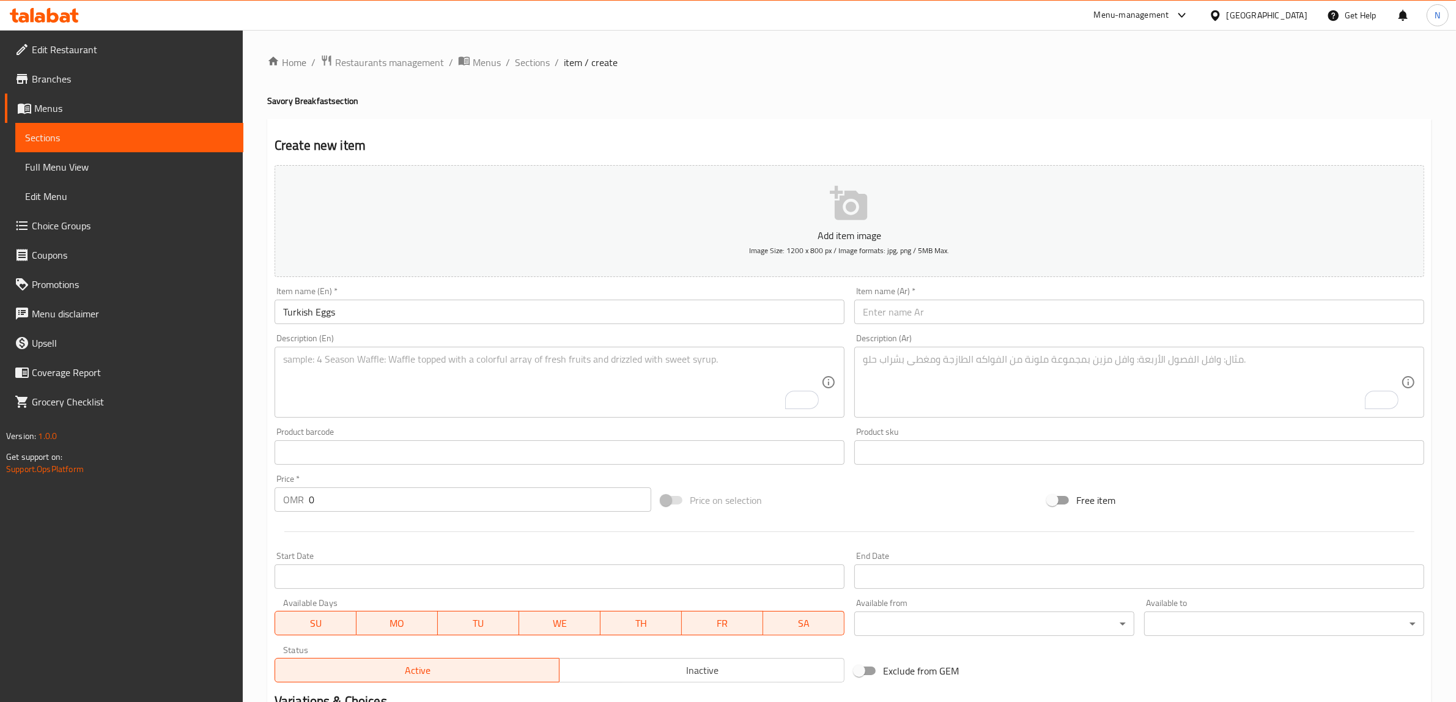
click at [906, 311] on input "text" at bounding box center [1140, 312] width 570 height 24
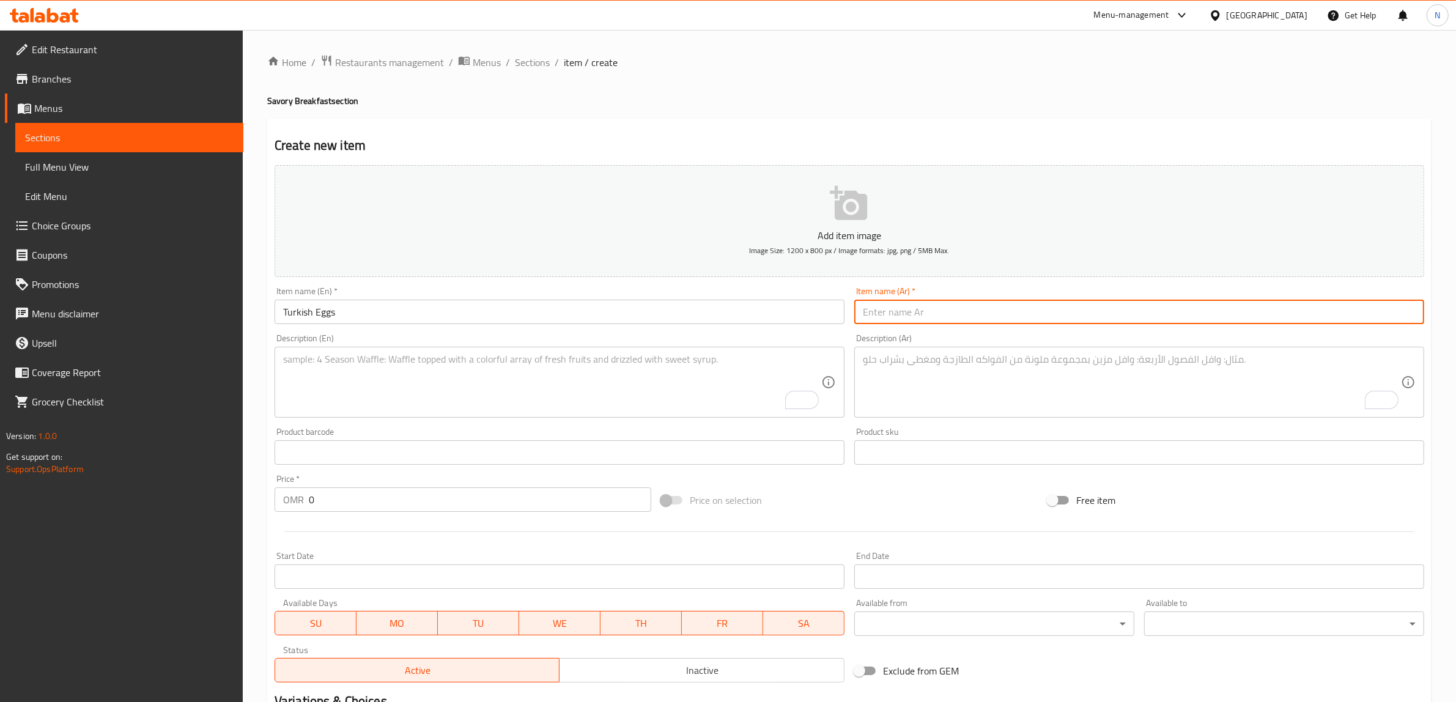
paste input "بيض تركي"
type input "بيض تركي"
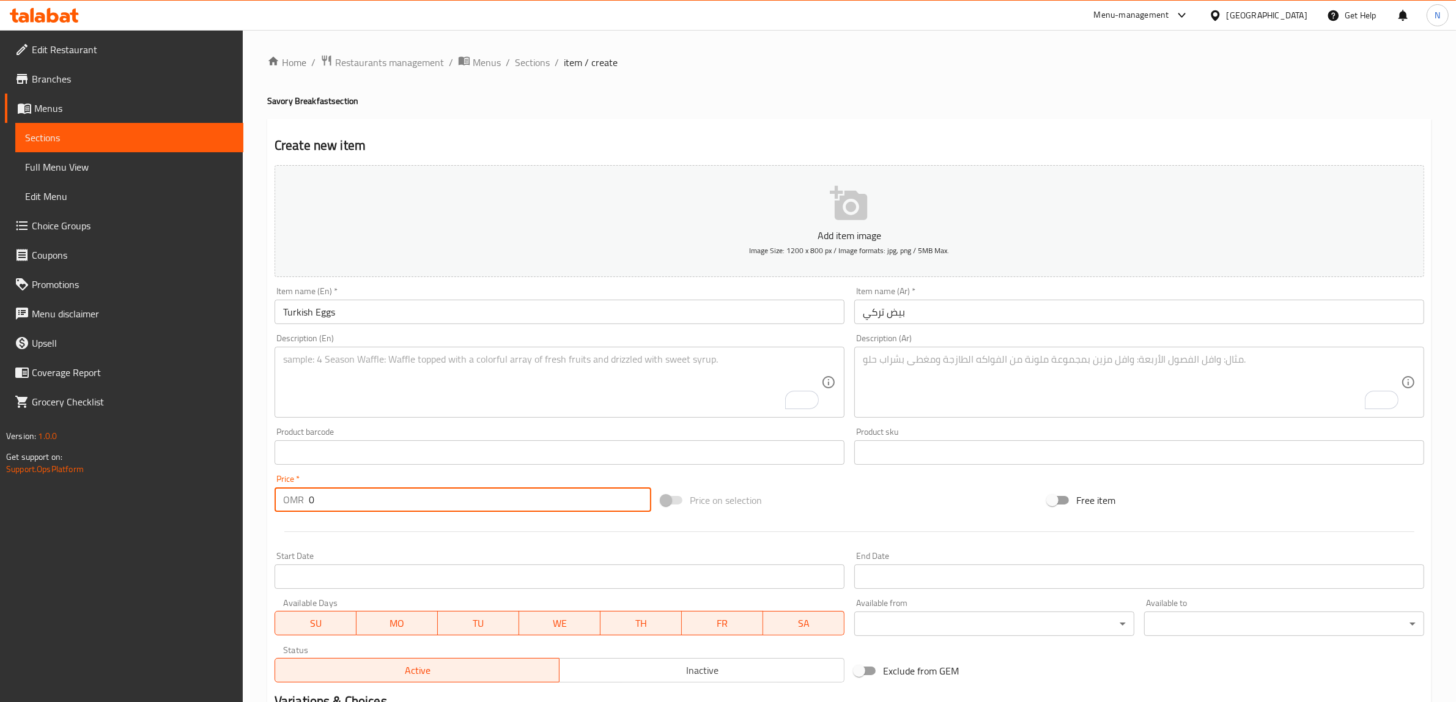
click at [418, 495] on input "0" at bounding box center [480, 500] width 343 height 24
paste input "3.50"
type input "3.500"
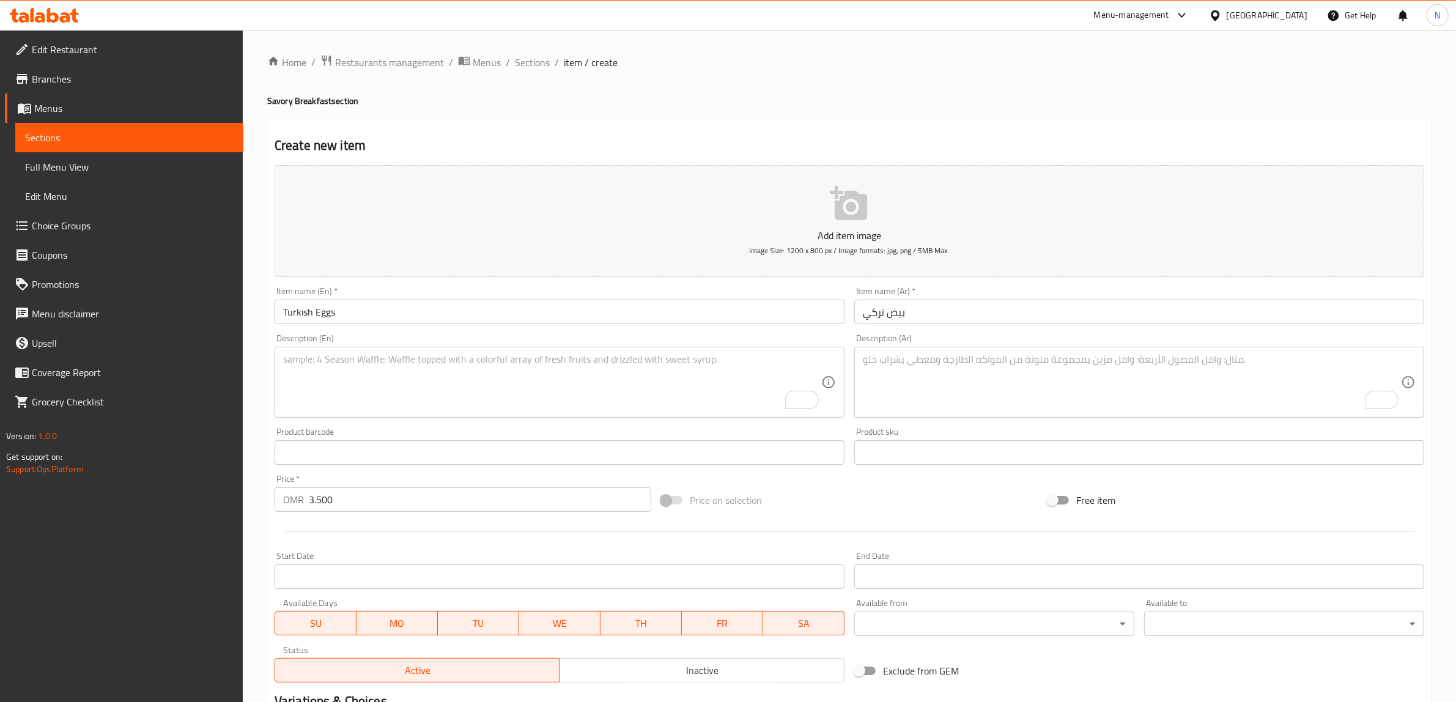
click at [404, 374] on textarea "To enrich screen reader interactions, please activate Accessibility in Grammarl…" at bounding box center [552, 383] width 538 height 58
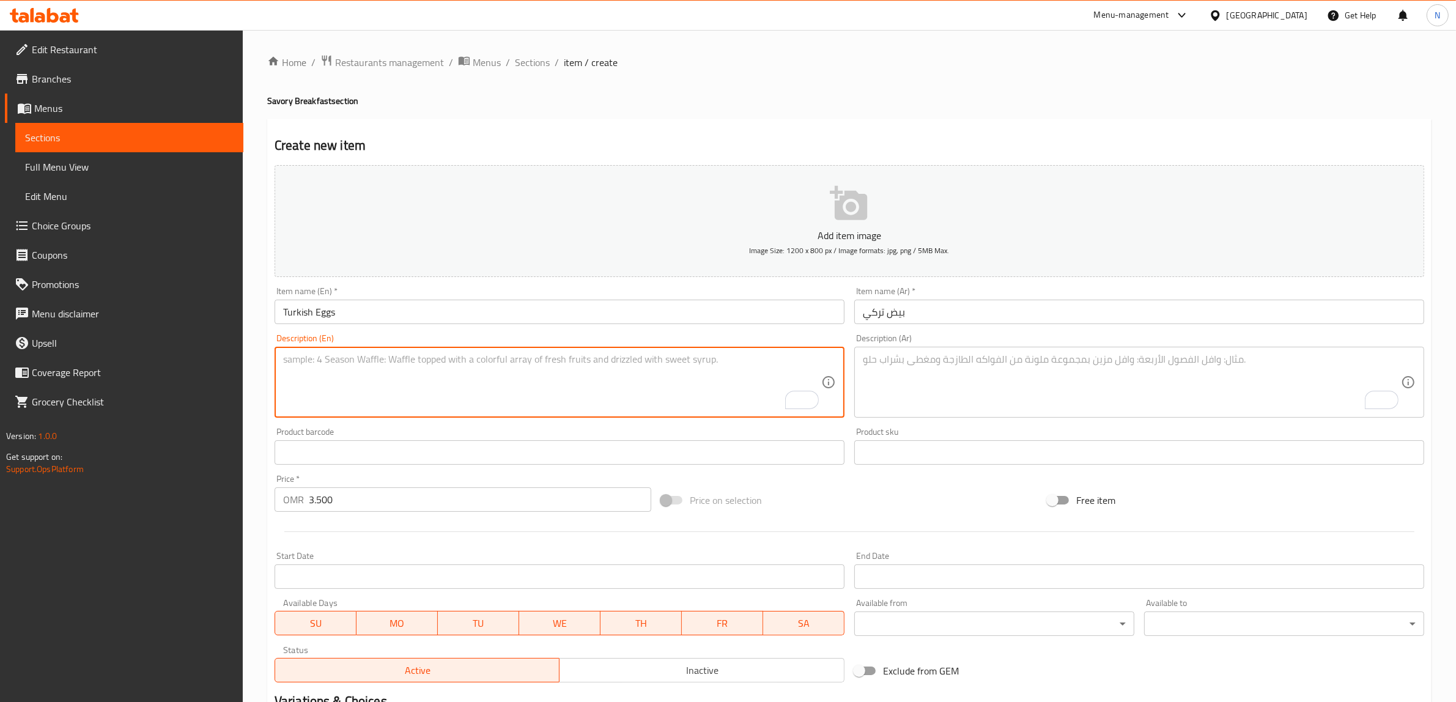
paste textarea "Poached eggs on creamy garlic yogurt, drizzled with spiced chili butter and fre…"
type textarea "Poached eggs on creamy garlic yogurt, drizzled with spiced chili butter and fre…"
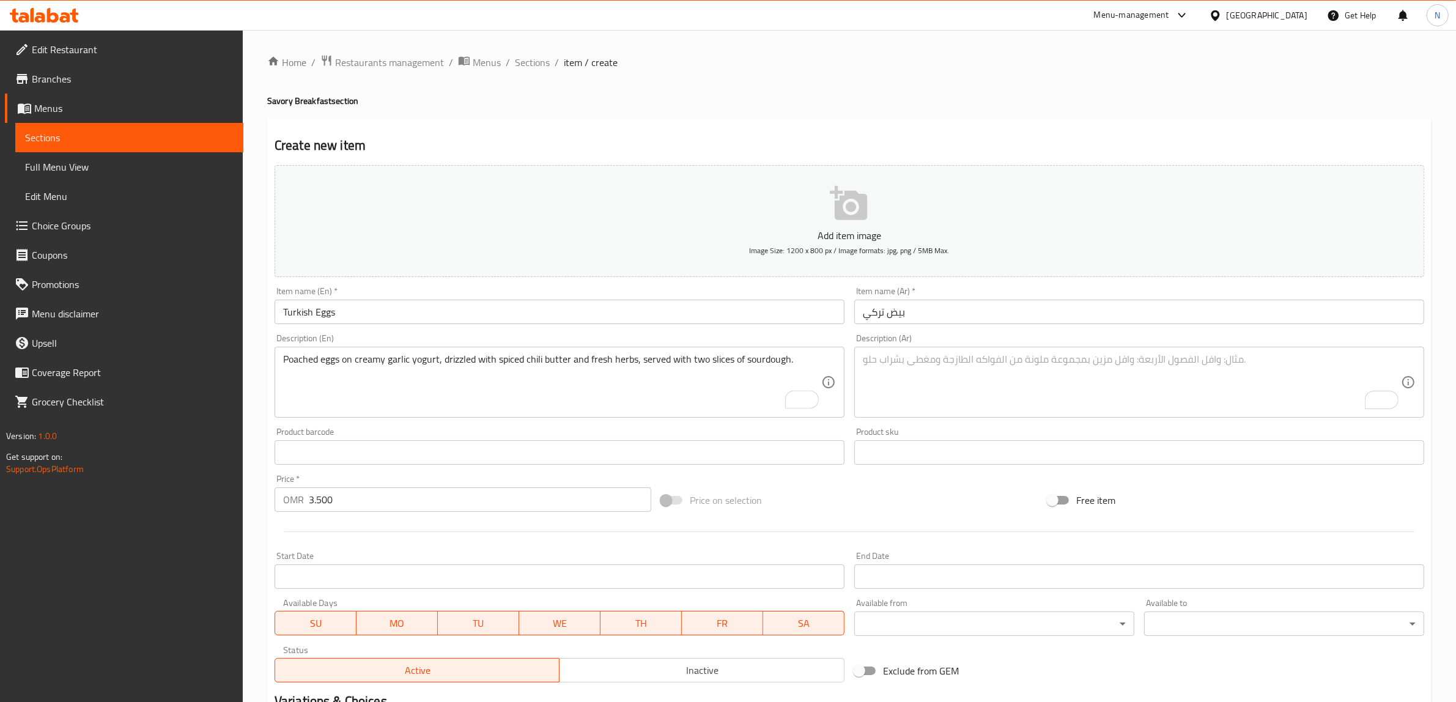
drag, startPoint x: 936, startPoint y: 382, endPoint x: 902, endPoint y: 377, distance: 34.1
click at [936, 382] on textarea "To enrich screen reader interactions, please activate Accessibility in Grammarl…" at bounding box center [1132, 383] width 538 height 58
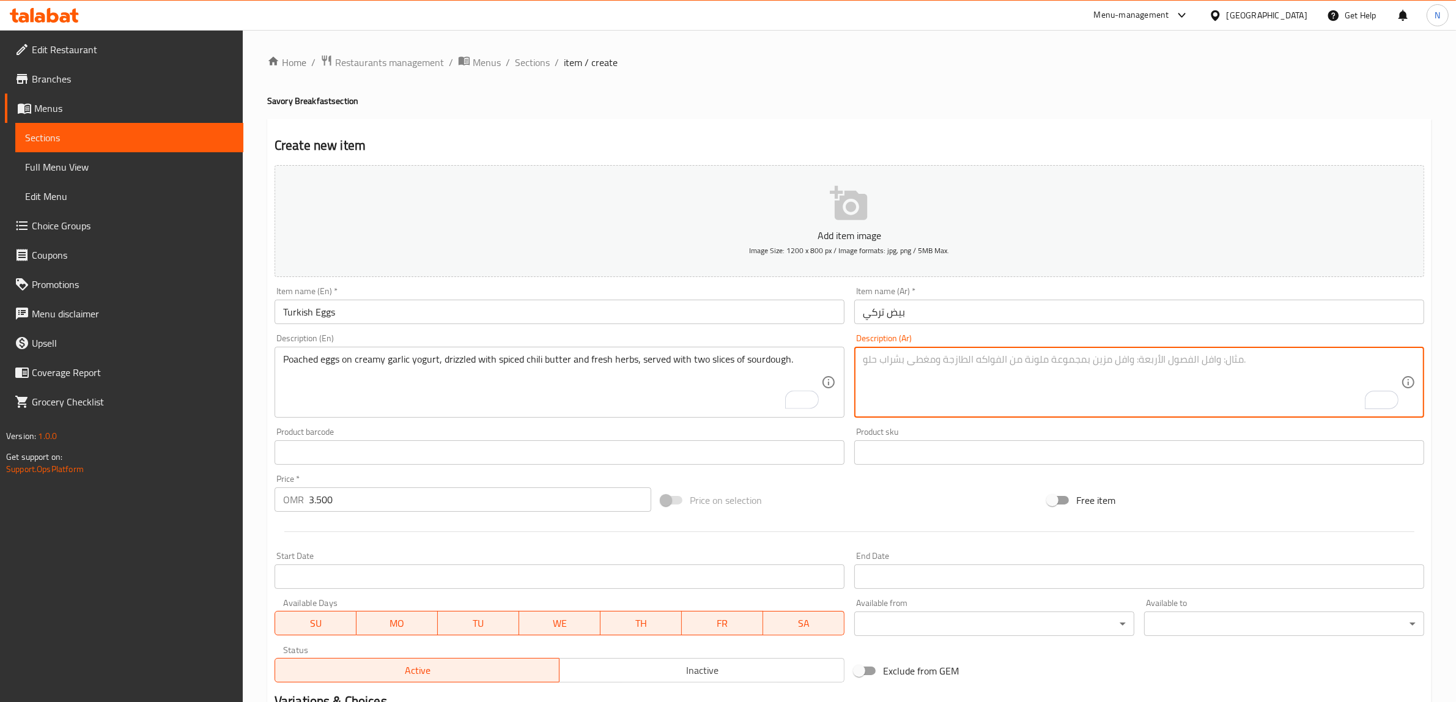
paste textarea "بيض مسلوق مع روب بالثوم الكريمي، مع زبدة حارة بالفلفل والأعشاب الطازجة، يُقدّم …"
type textarea "بيض مسلوق مع روب بالثوم الكريمي، مع زبدة حارة بالفلفل والأعشاب الطازجة، يُقدّم …"
click at [583, 307] on input "Turkish Eggs" at bounding box center [560, 312] width 570 height 24
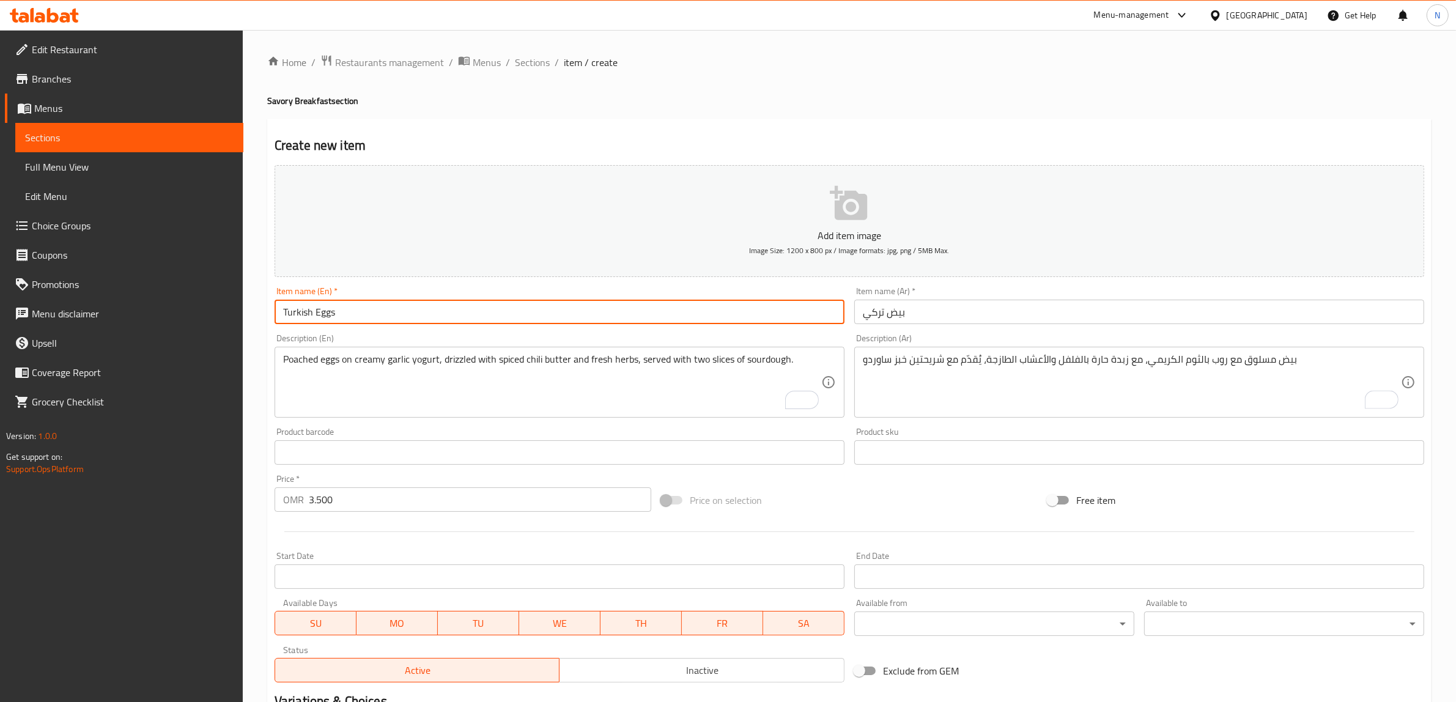
click at [583, 307] on input "Turkish Eggs" at bounding box center [560, 312] width 570 height 24
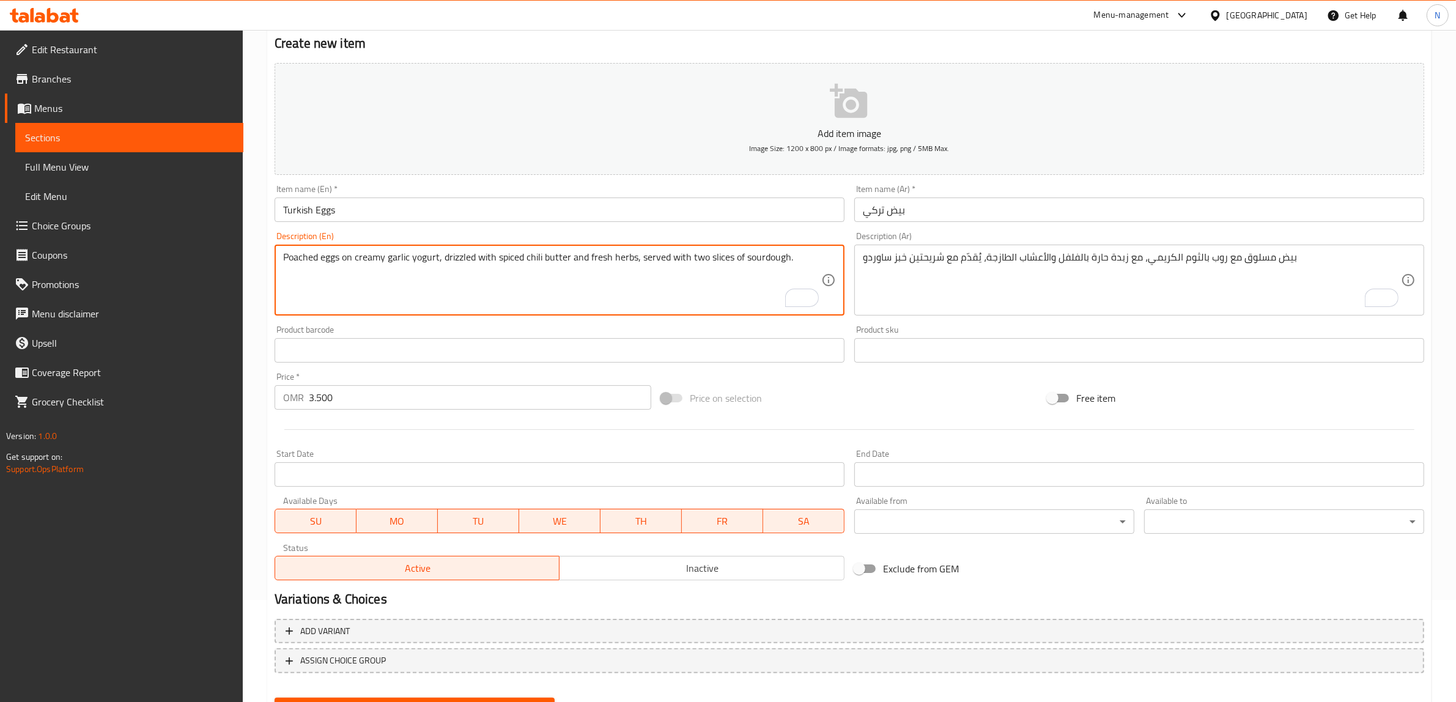
scroll to position [153, 0]
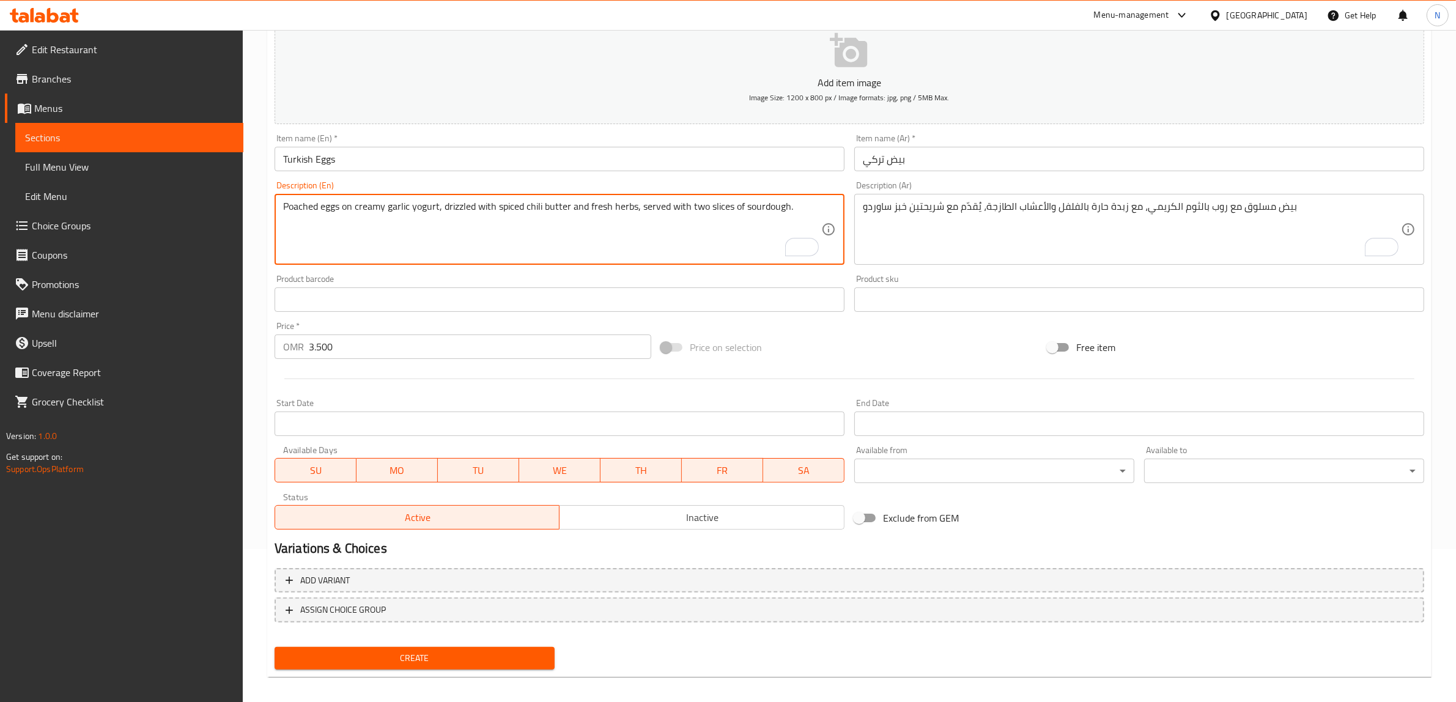
type textarea "Poached eggs on creamy garlic yogurt, drizzled with spiced chili butter and fre…"
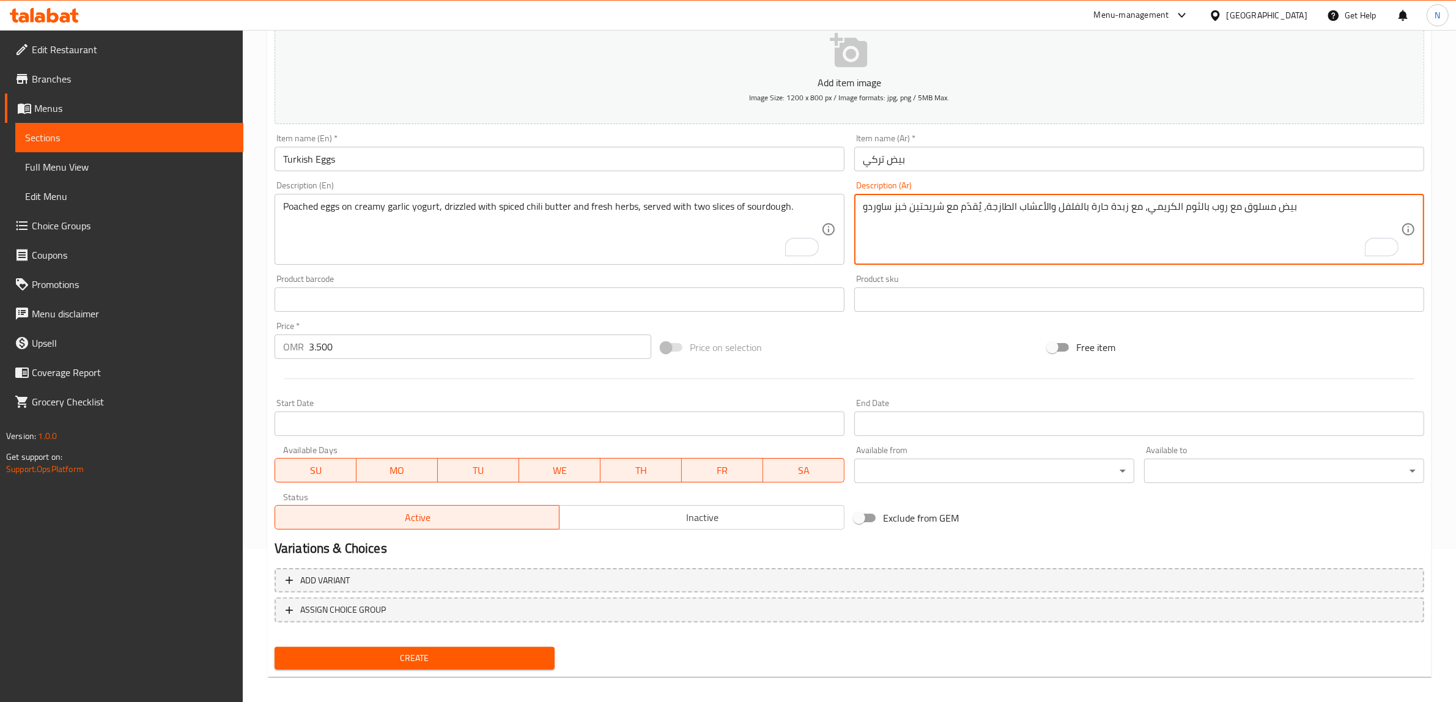
click at [1250, 214] on textarea "بيض مسلوق مع روب بالثوم الكريمي، مع زبدة حارة بالفلفل والأعشاب الطازجة، يُقدّم …" at bounding box center [1132, 230] width 538 height 58
click at [1267, 213] on textarea "بيض مسلوق مع روب بالثوم الكريمي، مع زبدة حارة بالفلفل والأعشاب الطازجة، يُقدّم …" at bounding box center [1132, 230] width 538 height 58
paste textarea "صف"
click at [413, 199] on div "Poached eggs on creamy garlic yogurt, drizzled with spiced chili butter and fre…" at bounding box center [560, 229] width 570 height 71
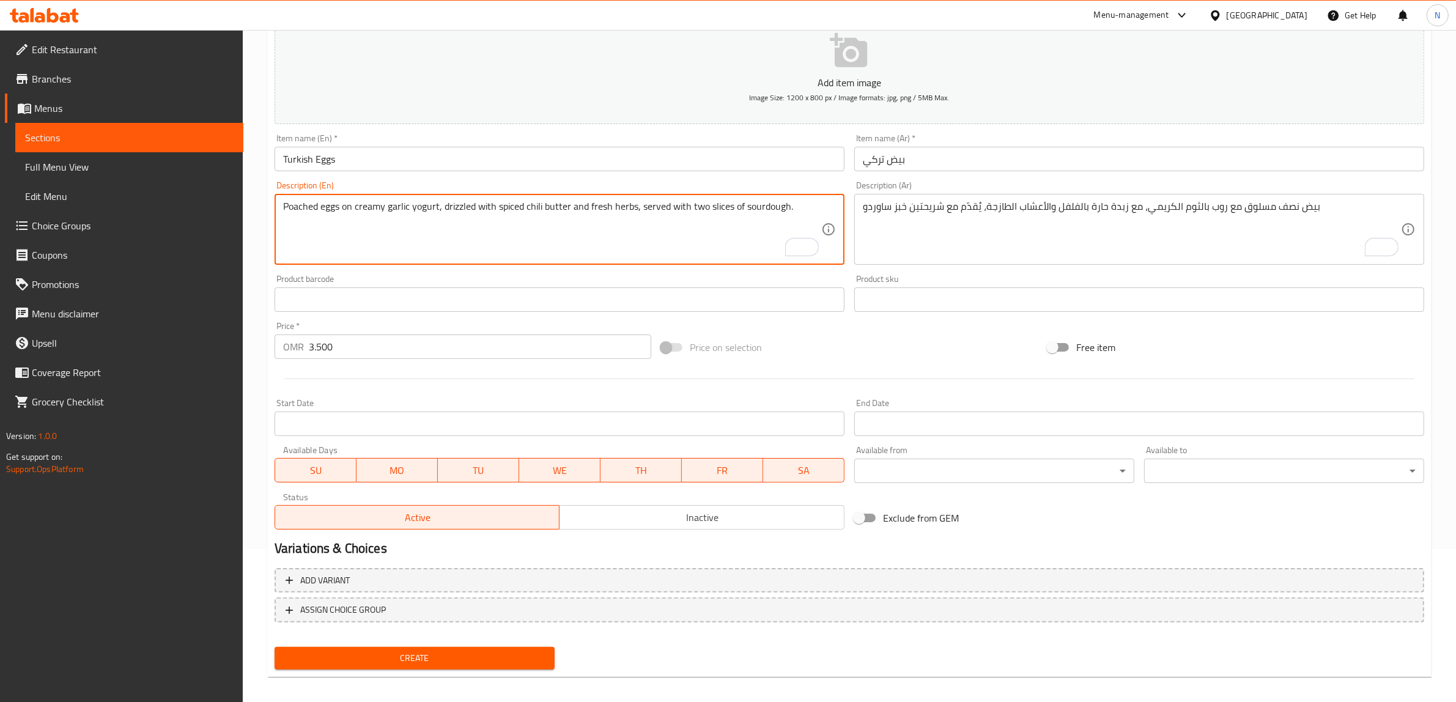
click at [413, 199] on div "Poached eggs on creamy garlic yogurt, drizzled with spiced chili butter and fre…" at bounding box center [560, 229] width 570 height 71
click at [422, 210] on textarea "Poached eggs on creamy garlic yogurt, drizzled with spiced chili butter and fre…" at bounding box center [552, 230] width 538 height 58
click at [1215, 208] on textarea "بيض نصف مسلوق مع روب بالثوم الكريمي، مع زبدة حارة بالفلفل والأعشاب الطازجة، يُق…" at bounding box center [1132, 230] width 538 height 58
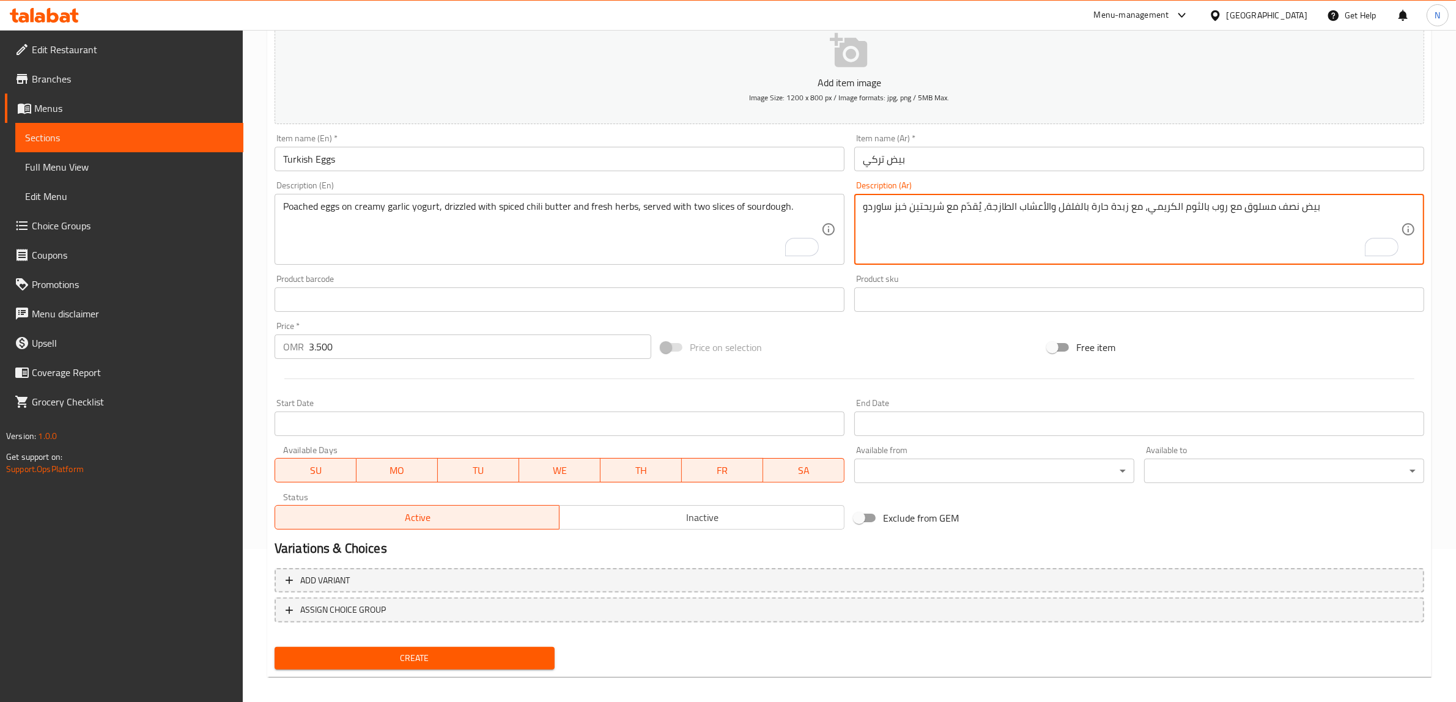
paste textarea "بادى"
click at [1240, 216] on textarea "بيض نصف مسلوق مع زبادى بالثوم الكريمي، مع زبدة حارة بالفلفل والأعشاب الطازجة، ي…" at bounding box center [1132, 230] width 538 height 58
click at [1240, 218] on textarea "بيض نصف مسلوق مع زبادى بالثوم الكريمي، مع زبدة حارة بالفلفل والأعشاب الطازجة، ي…" at bounding box center [1132, 230] width 538 height 58
click at [1237, 205] on textarea "بيض نصف مسلوق مع زبادى بالثوم الكريمي، مع زبدة حارة بالفلفل والأعشاب الطازجة، ي…" at bounding box center [1132, 230] width 538 height 58
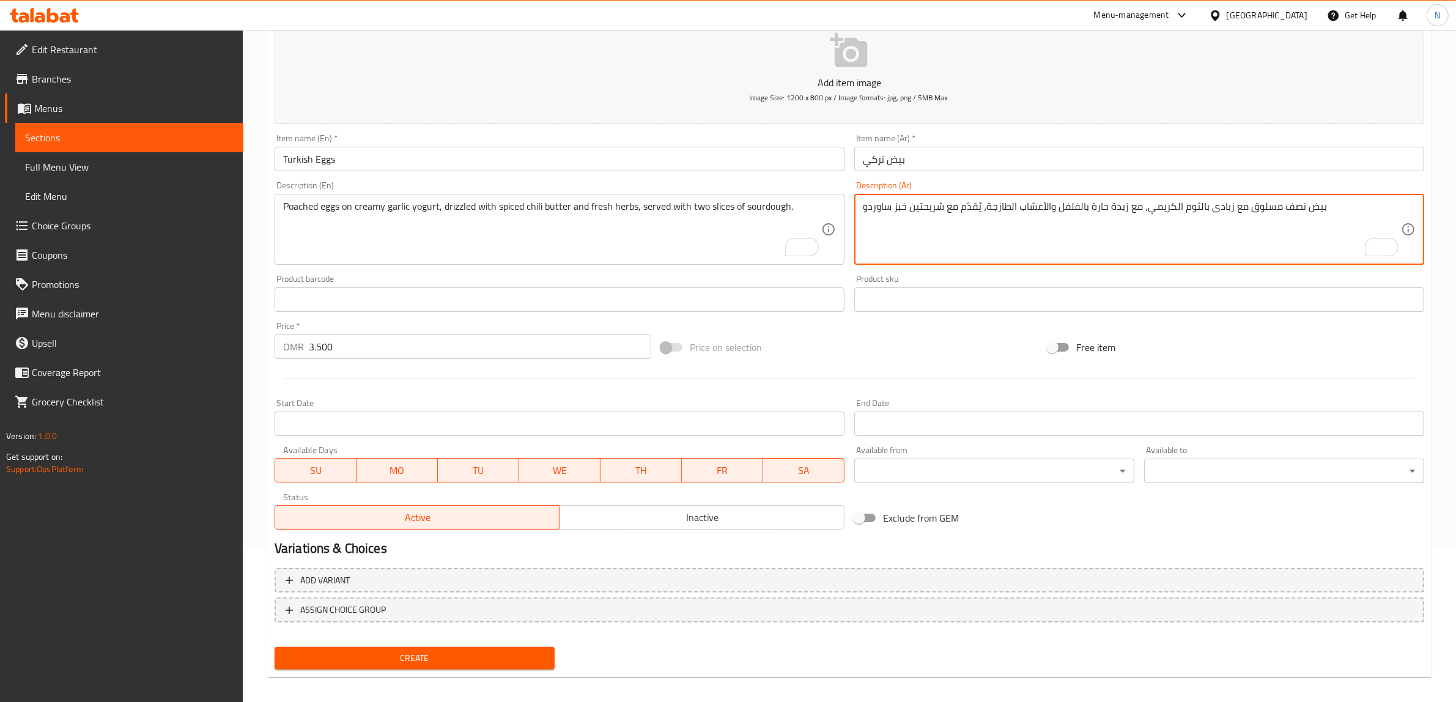
click at [1237, 205] on textarea "بيض نصف مسلوق مع زبادى بالثوم الكريمي، مع زبدة حارة بالفلفل والأعشاب الطازجة، ي…" at bounding box center [1132, 230] width 538 height 58
click at [1132, 208] on textarea "بيض نصف مسلوق على زبادى بالثوم الكريمي، مع زبدة حارة بالفلفل والأعشاب الطازجة، …" at bounding box center [1132, 230] width 538 height 58
click at [1107, 210] on textarea "بيض نصف مسلوق على زبادى بالثوم الكريمي، دريزلد بزبدة حارة بالفلفل والأعشاب الطا…" at bounding box center [1132, 230] width 538 height 58
click at [1080, 210] on textarea "بيض نصف مسلوق على زبادى بالثوم الكريمي، دريزلد بزبدة متبلة حارة بالفلفل والأعشا…" at bounding box center [1132, 230] width 538 height 58
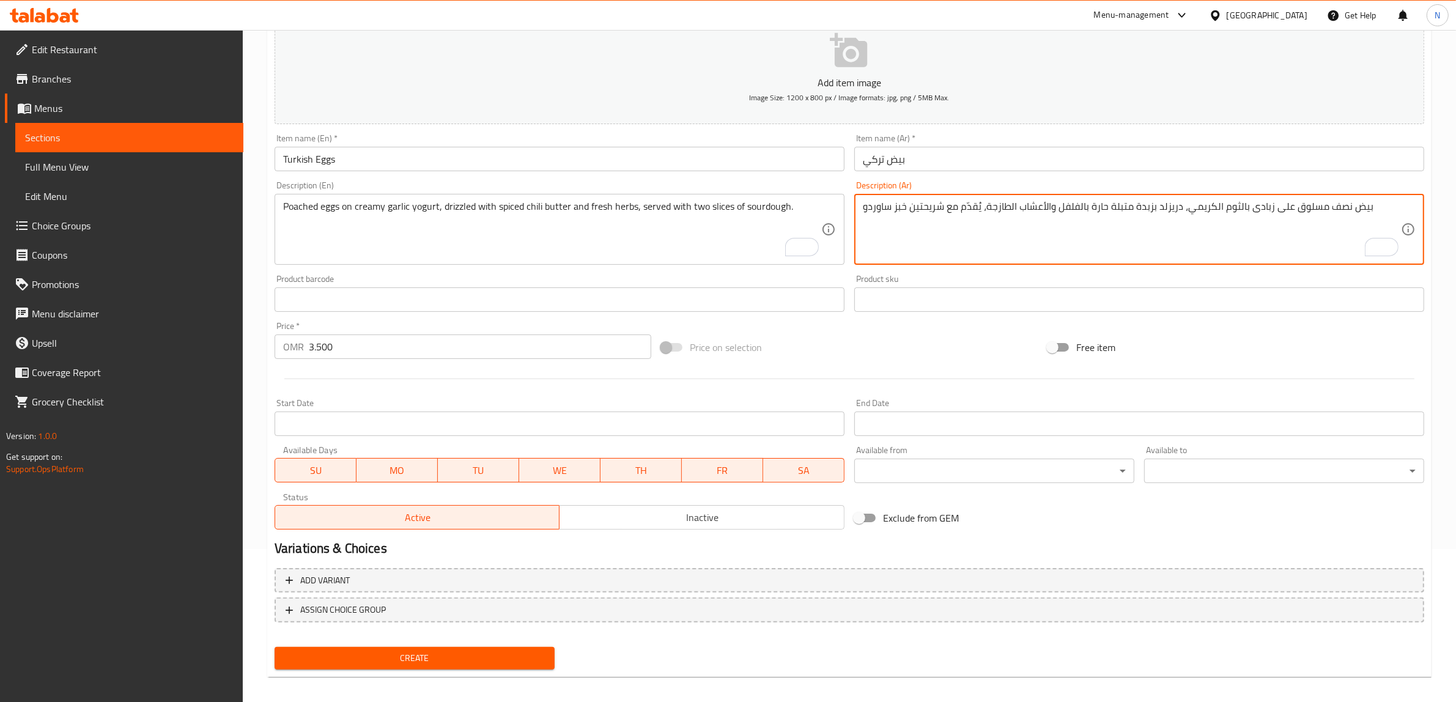
click at [1080, 210] on textarea "بيض نصف مسلوق على زبادى بالثوم الكريمي، دريزلد بزبدة متبلة حارة بالفلفل والأعشا…" at bounding box center [1132, 230] width 538 height 58
click at [1077, 208] on textarea "بيض نصف مسلوق على زبادى بالثوم الكريمي، دريزلد بزبدة متبلة حارة والأعشاب الطازج…" at bounding box center [1132, 230] width 538 height 58
paste textarea "الفلفل"
type textarea "بيض نصف مسلوق على زبادى بالثوم الكريمي، دريزلد بزبدة متبلة بالفلفل الحار والأعش…"
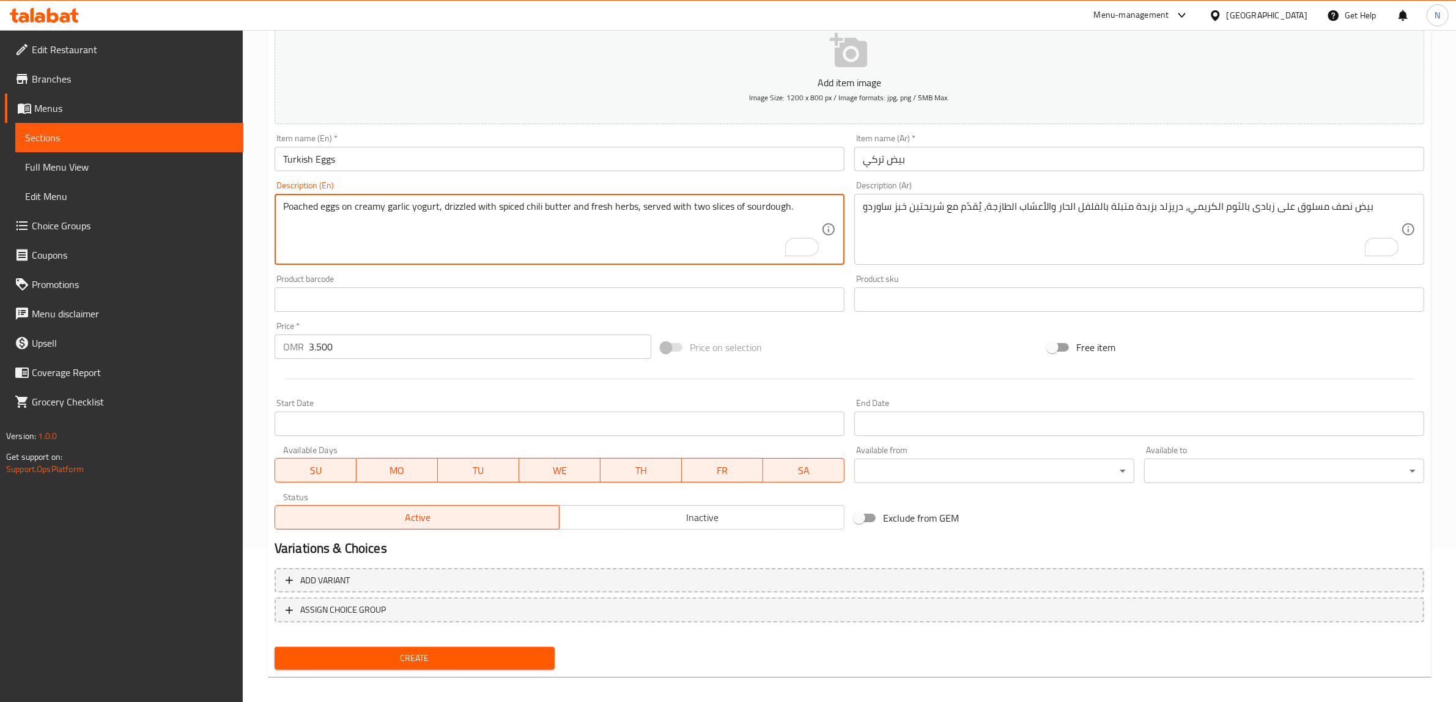
click at [699, 209] on textarea "Poached eggs on creamy garlic yogurt, drizzled with spiced chili butter and fre…" at bounding box center [552, 230] width 538 height 58
type textarea "Poached eggs on creamy garlic yogurt, drizzled with spiced chili butter and fre…"
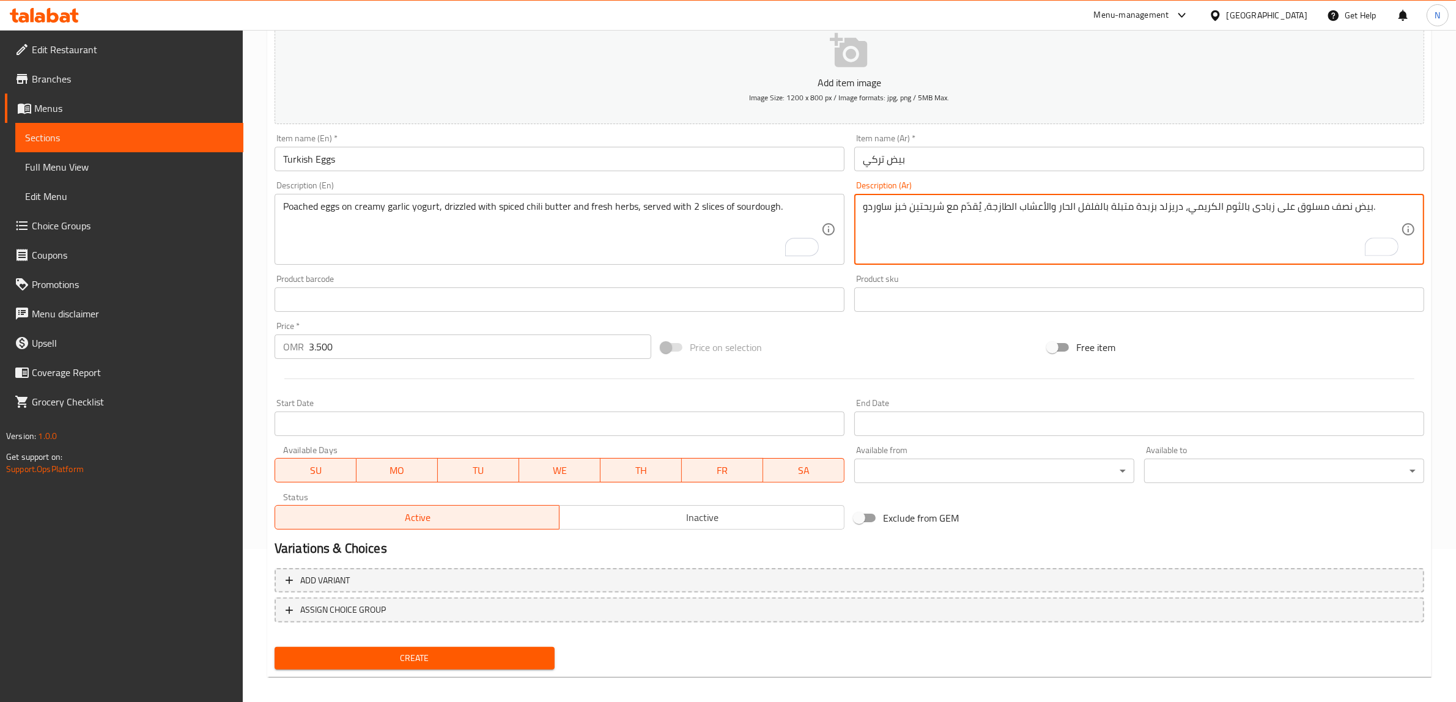
type textarea "بيض نصف مسلوق على زبادى بالثوم الكريمي، دريزلد بزبدة متبلة بالفلفل الحار والأعش…"
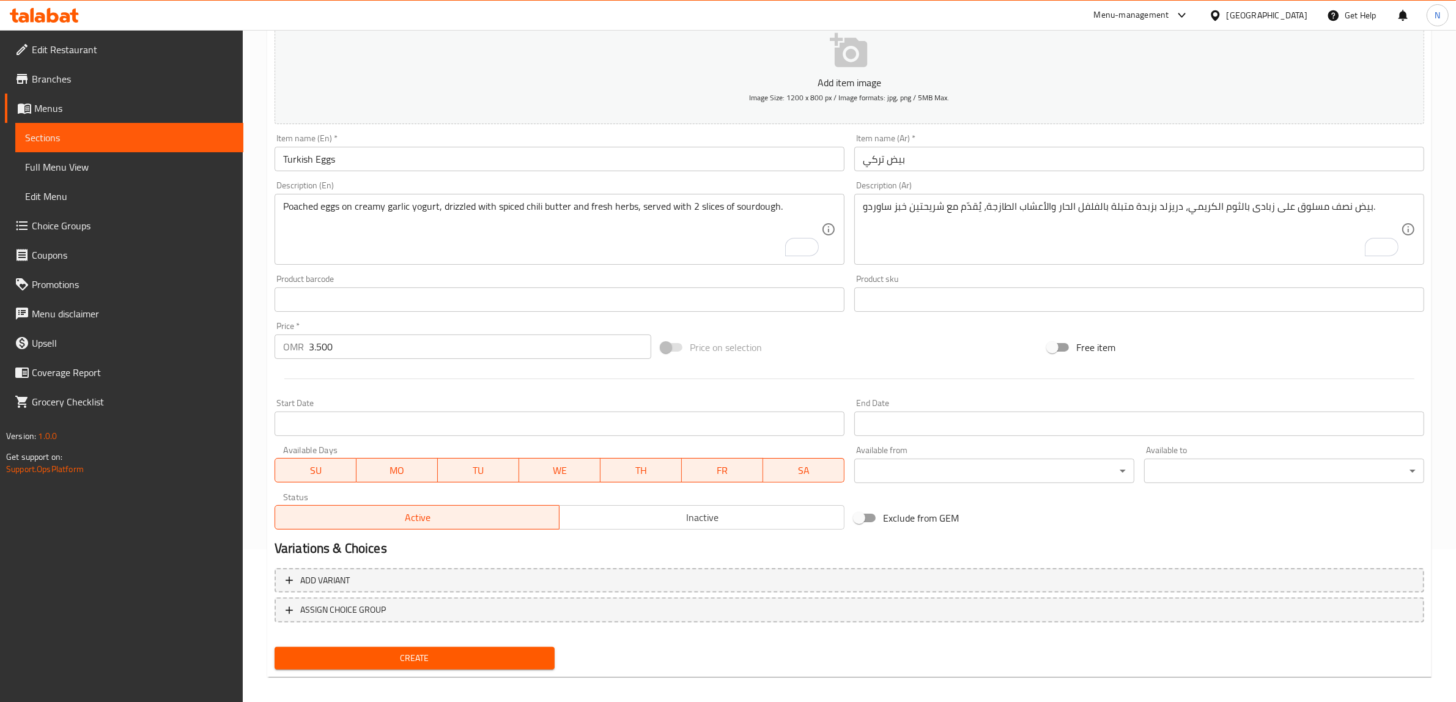
click at [502, 157] on input "Turkish Eggs" at bounding box center [560, 159] width 570 height 24
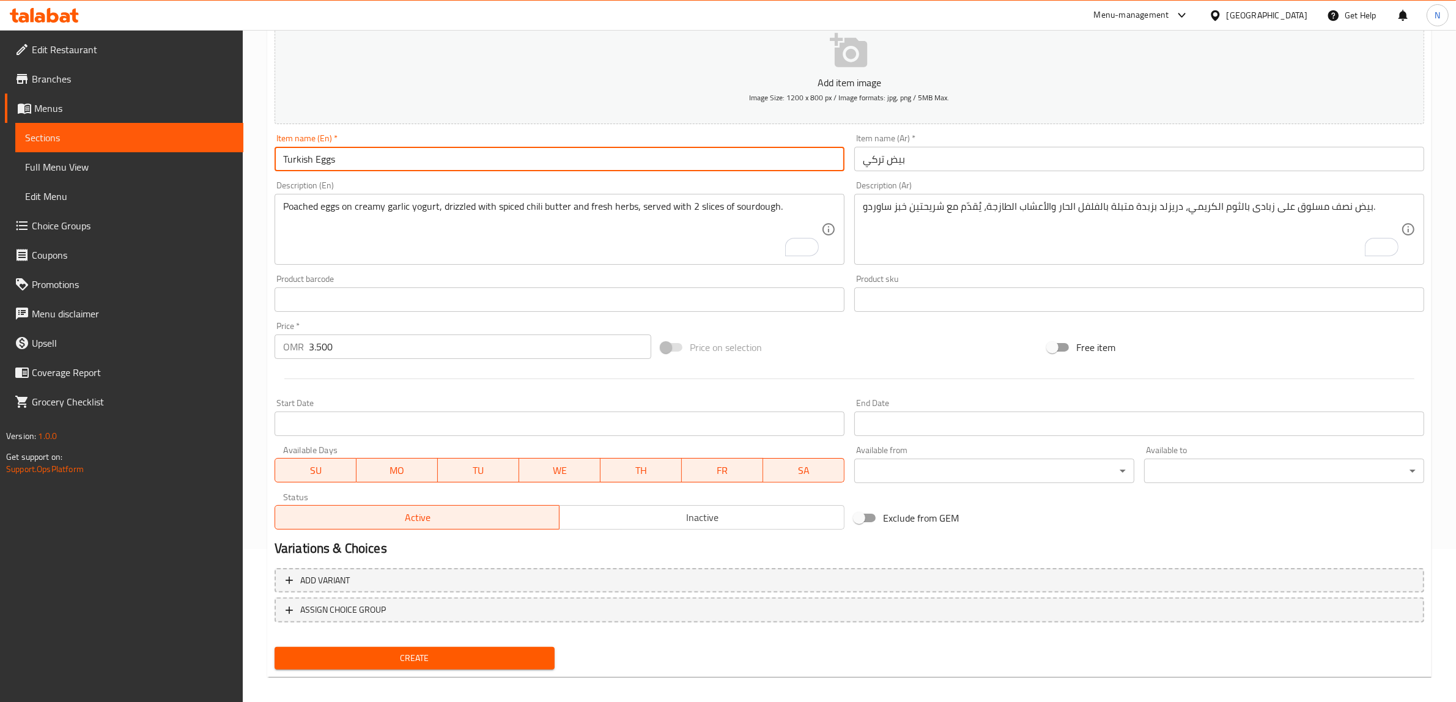
click at [275, 647] on button "Create" at bounding box center [415, 658] width 280 height 23
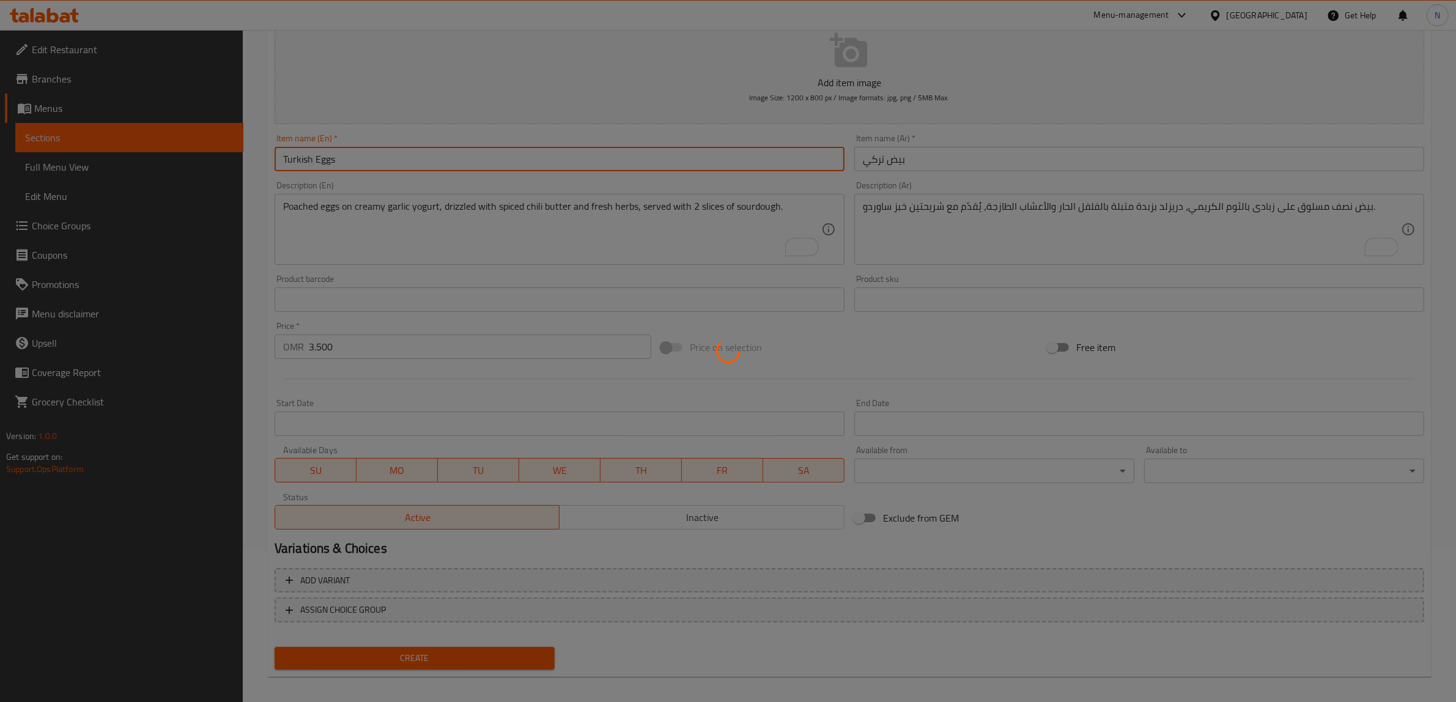
type input "0"
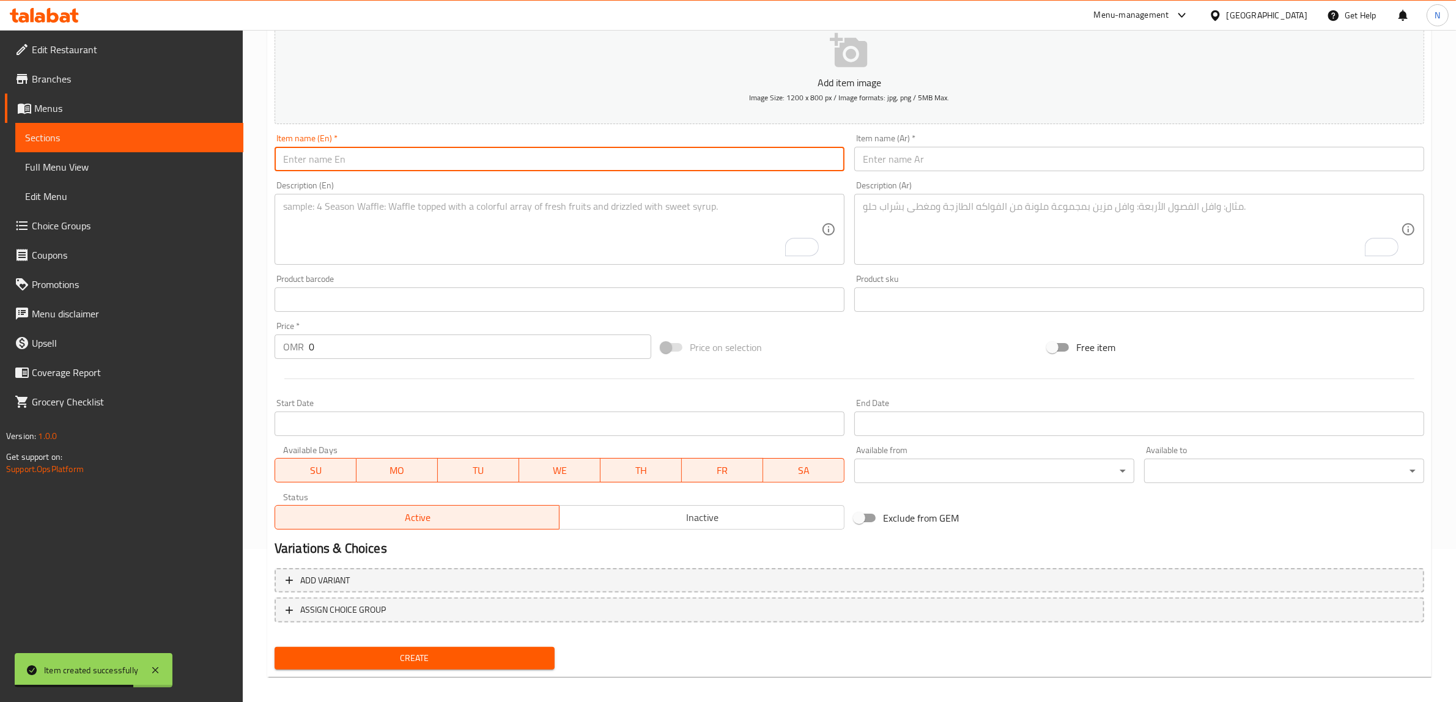
paste input "Scrambled Egg Brioche Bun"
type input "Scrambled Egg Brioche Bun"
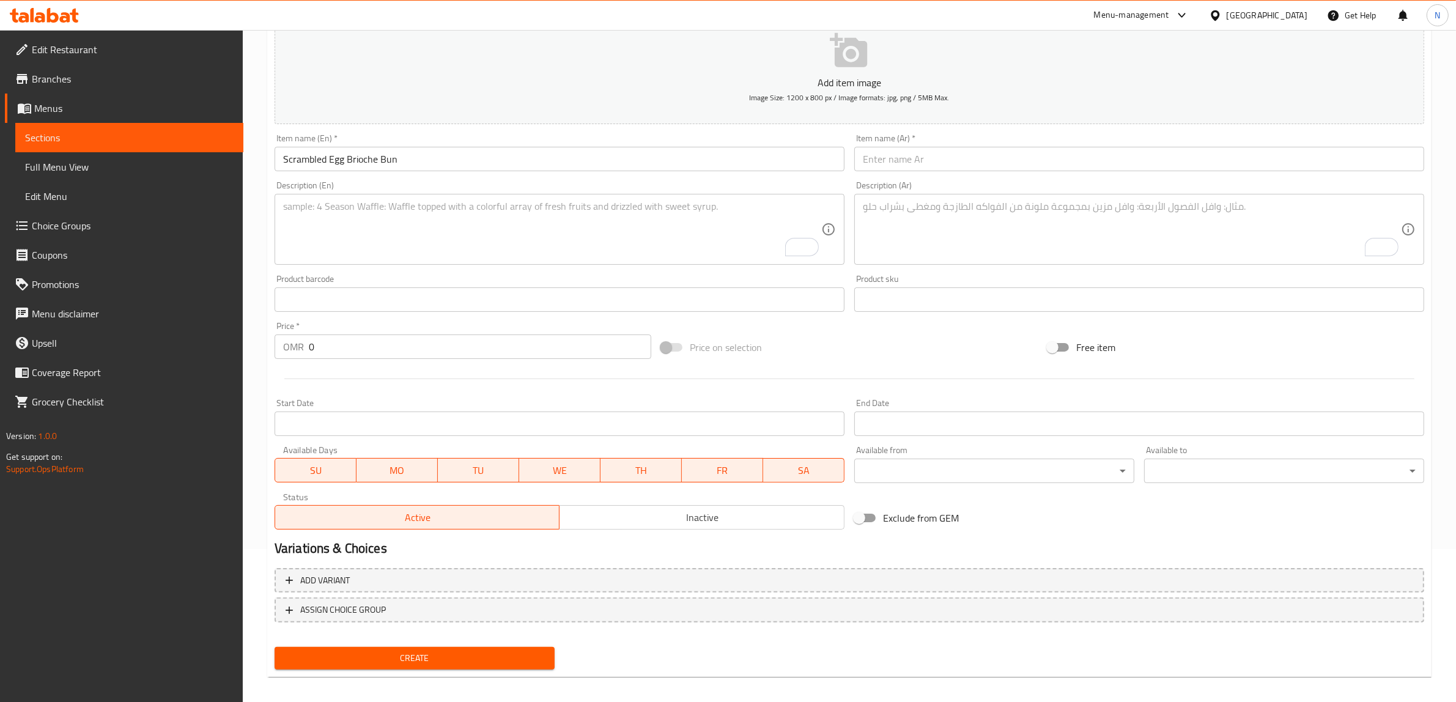
drag, startPoint x: 952, startPoint y: 160, endPoint x: 976, endPoint y: 172, distance: 26.8
click at [952, 160] on input "text" at bounding box center [1140, 159] width 570 height 24
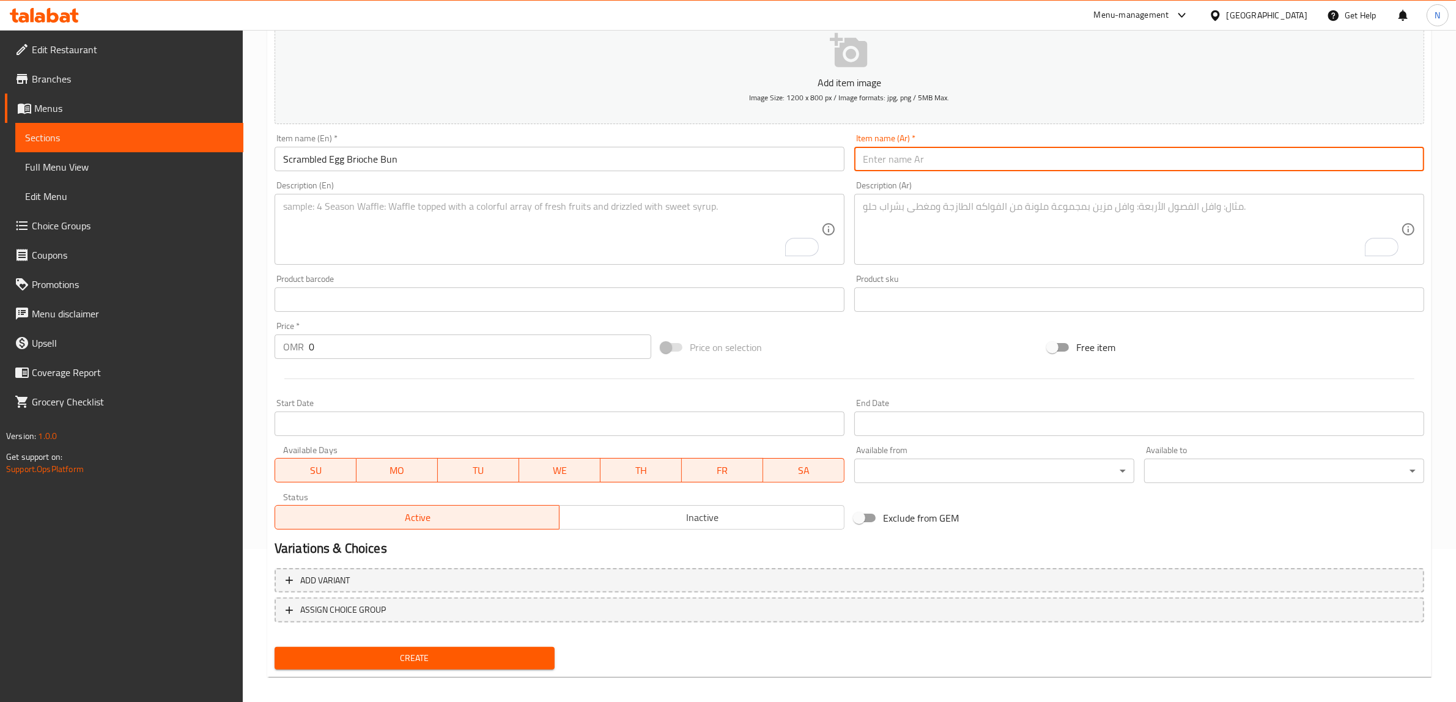
paste input "بيض سكرامبل بالبريوش"
click at [896, 160] on input "بيض سكرامبل بالبريوش" at bounding box center [1140, 159] width 570 height 24
type input "بيض سكرامبل بكيزر البريوش"
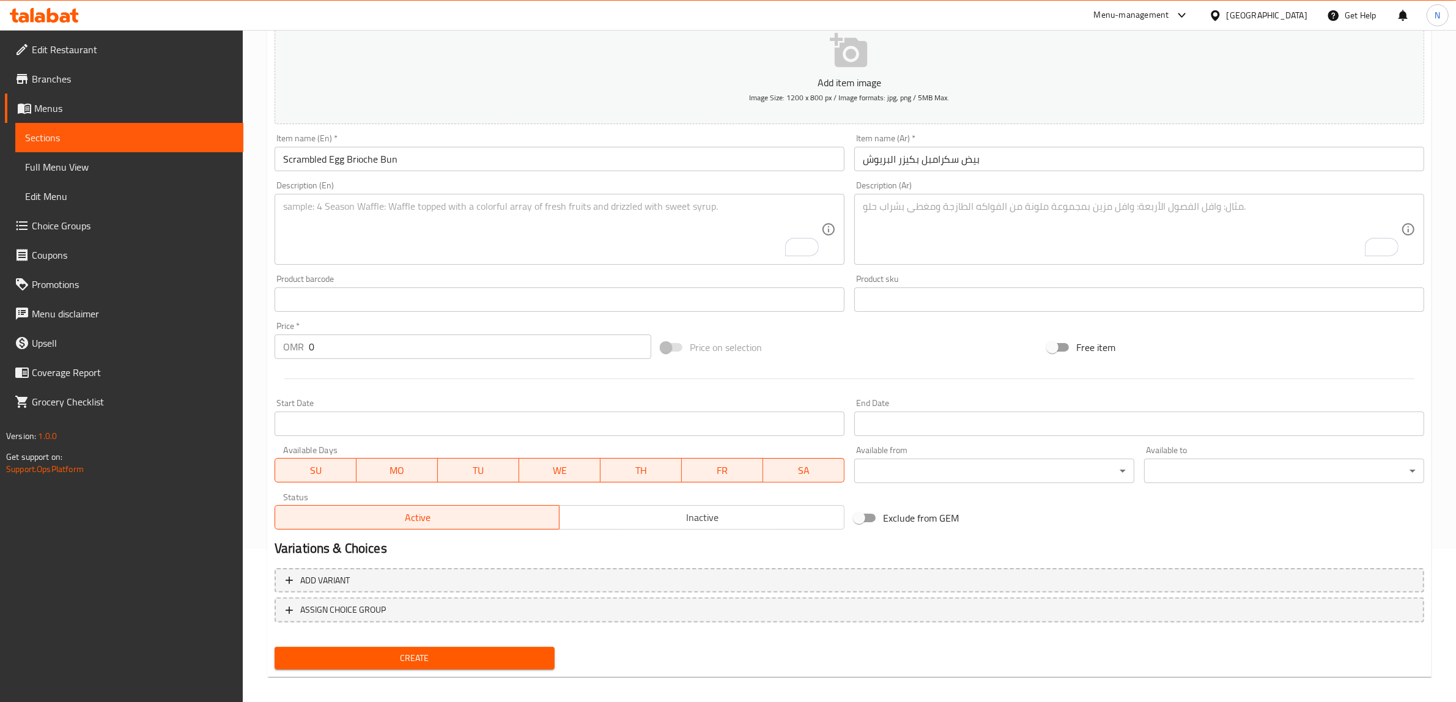
click at [518, 223] on textarea "To enrich screen reader interactions, please activate Accessibility in Grammarl…" at bounding box center [552, 230] width 538 height 58
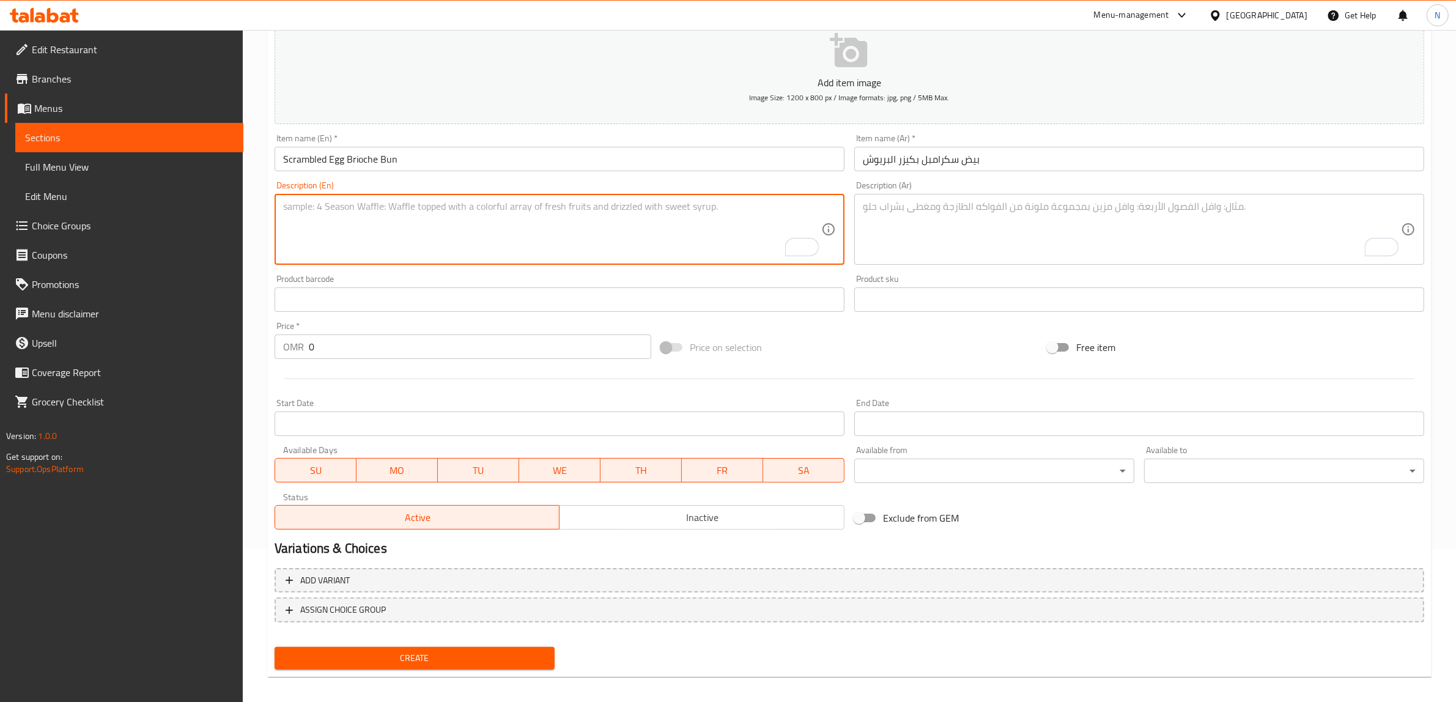
paste textarea "Soft brioche bun filled with creamy scrambled eggs and jalapeno."
type textarea "Soft brioche bun filled with creamy scrambled eggs and jalapeno."
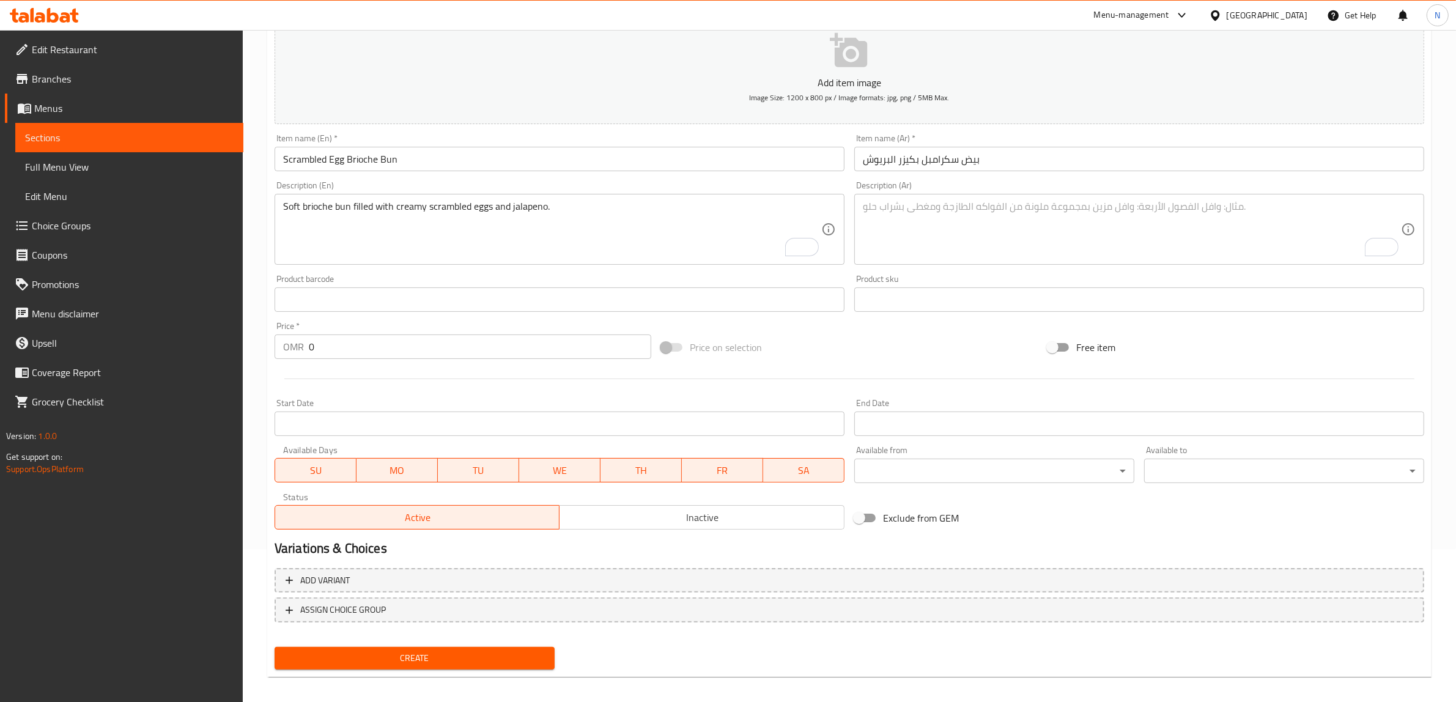
click at [958, 245] on textarea "To enrich screen reader interactions, please activate Accessibility in Grammarl…" at bounding box center [1132, 230] width 538 height 58
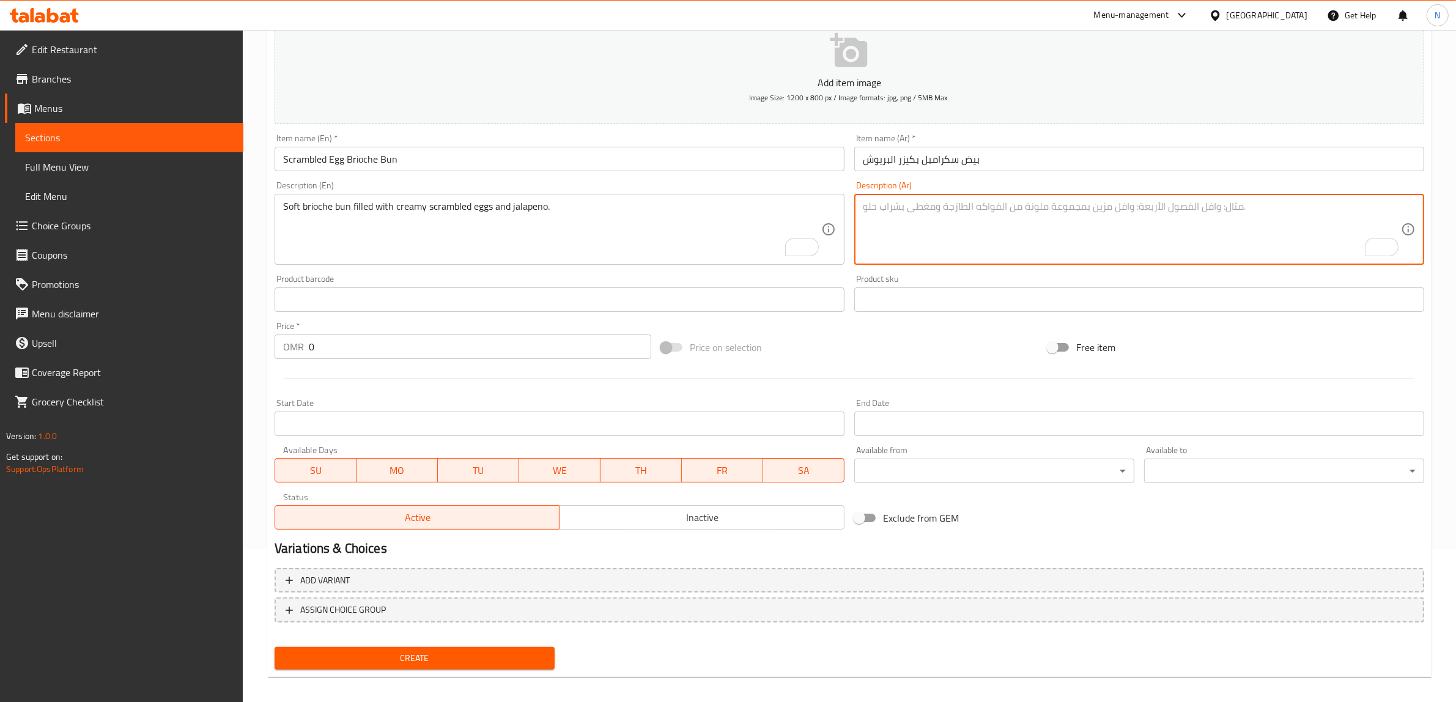
paste textarea "خبز بريوش طري محشي ببيض مخفوق كريمي وهالبينو"
type textarea "خبز بريوش طري محشي ببيض مخفوق كريمي وهالبينو"
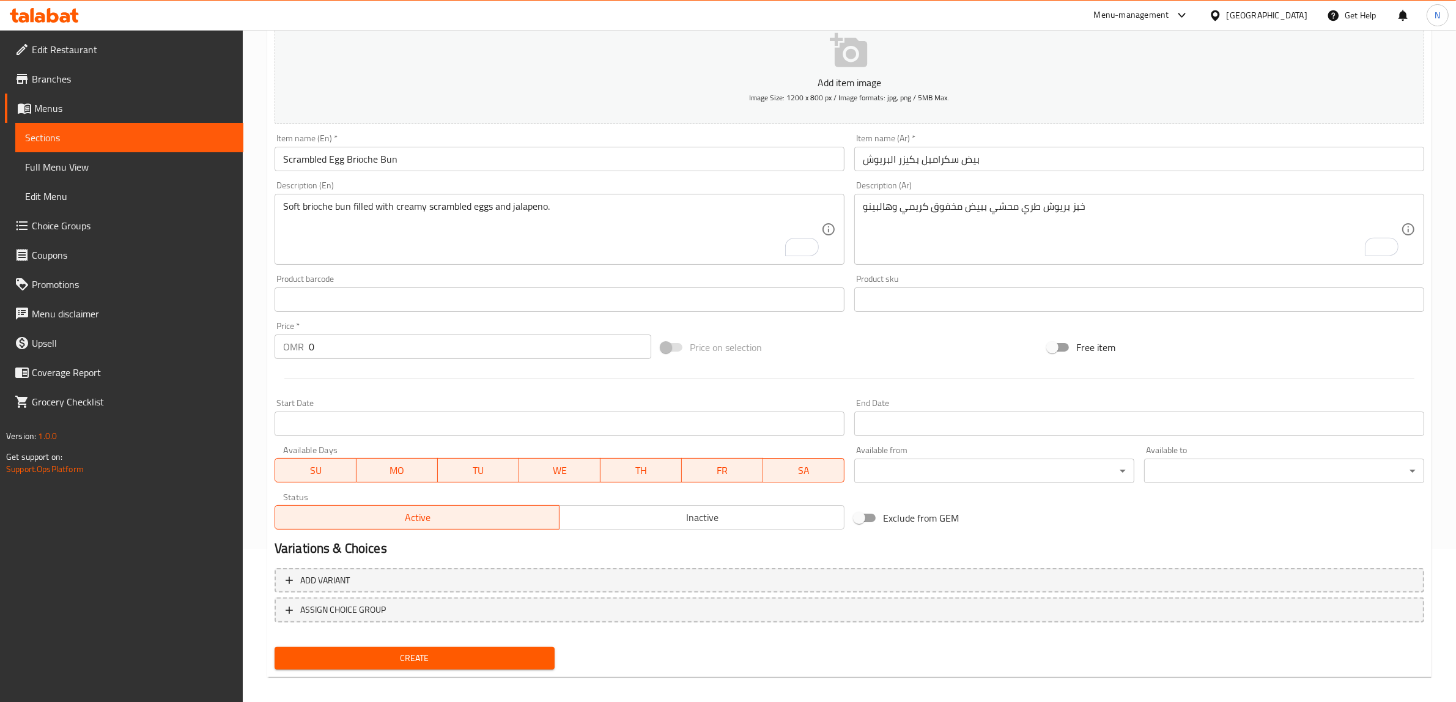
click at [412, 354] on input "0" at bounding box center [480, 347] width 343 height 24
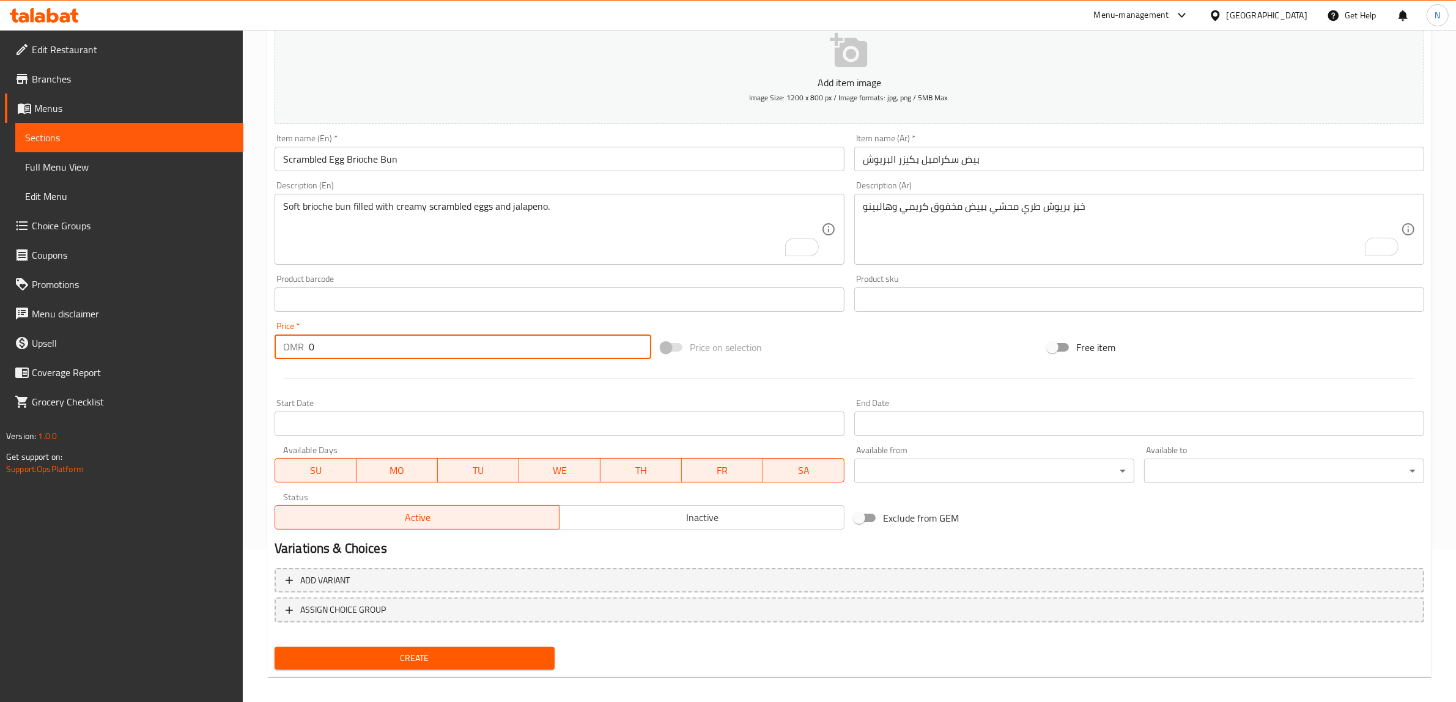
click at [412, 354] on input "0" at bounding box center [480, 347] width 343 height 24
click at [411, 353] on input "0" at bounding box center [480, 347] width 343 height 24
paste input "3.10"
type input "3.100"
click at [1078, 210] on textarea "خبز بريوش طري محشي ببيض مخفوق كريمي وهالبينو" at bounding box center [1132, 230] width 538 height 58
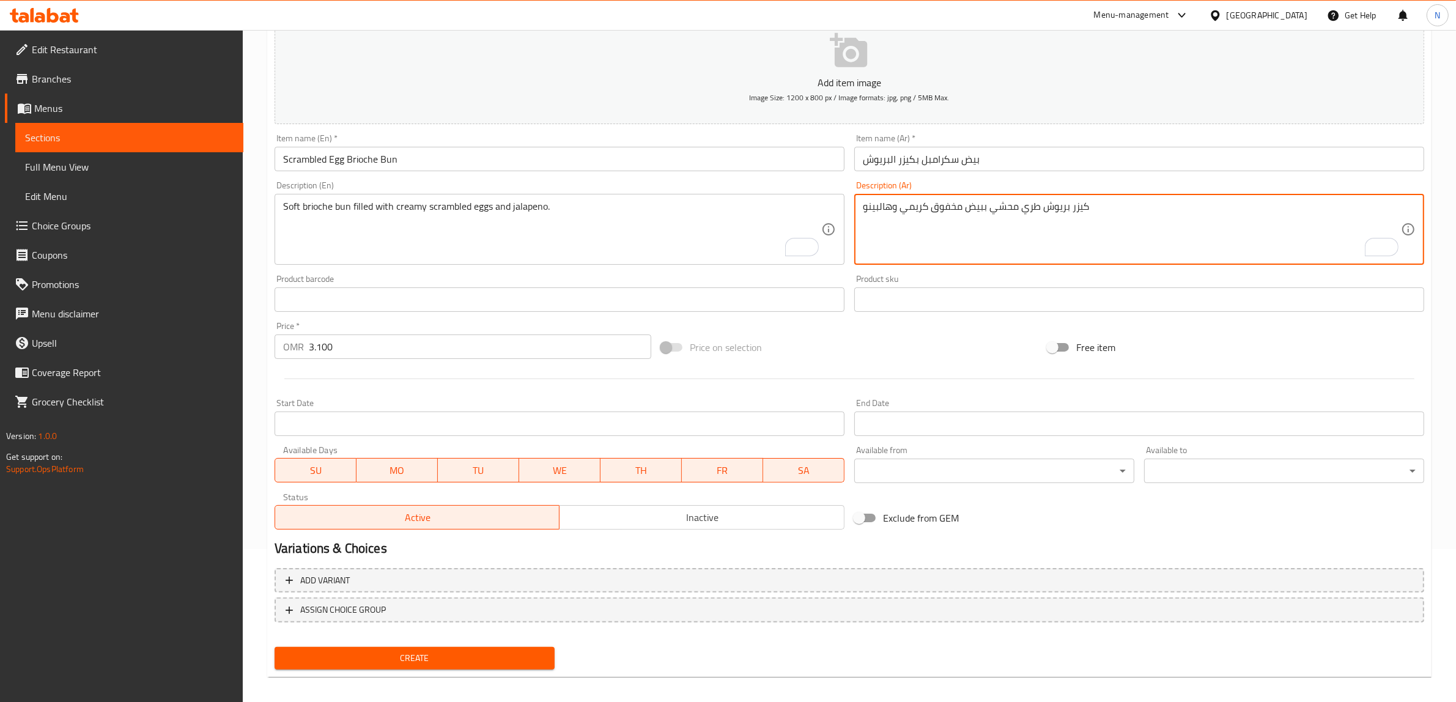
type textarea "كيزر بريوش طري محشي ببيض مخفوق كريمي وهالبينو"
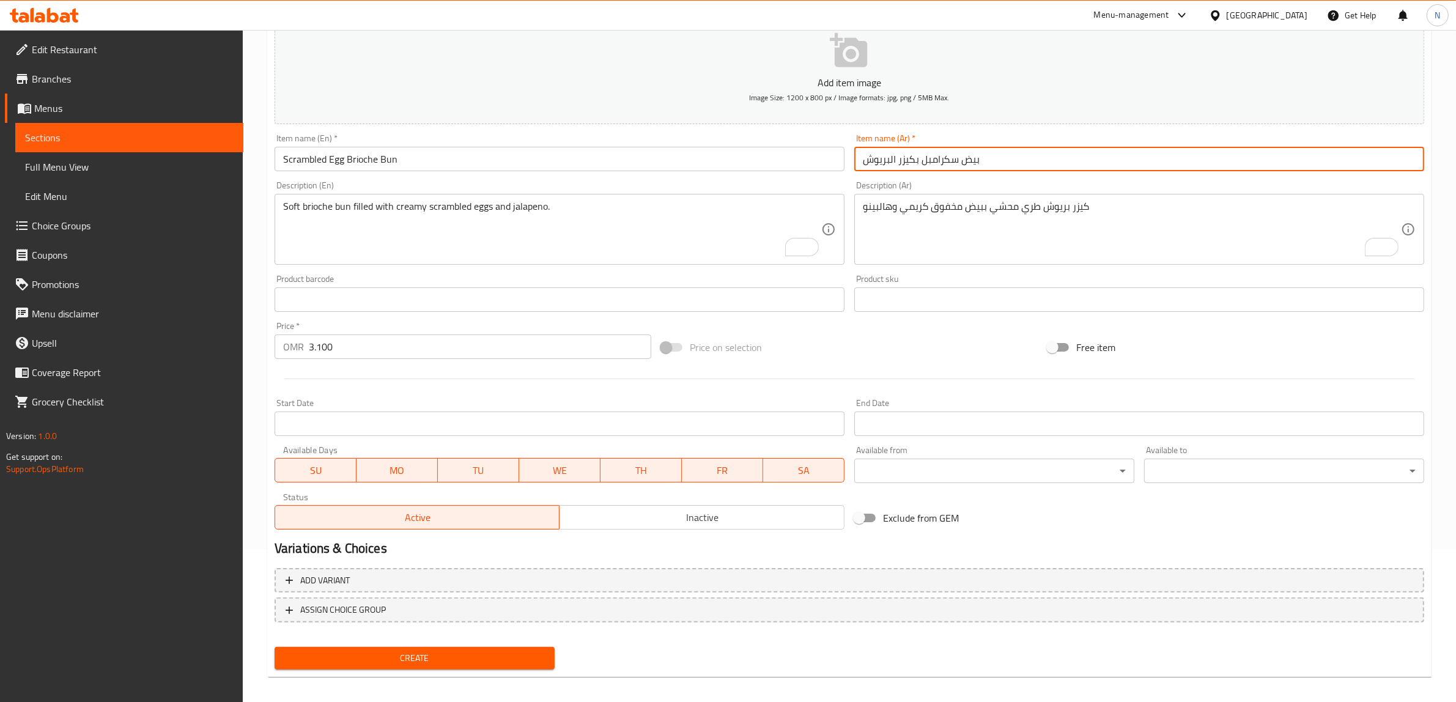
click at [1083, 169] on input "بيض سكرامبل بكيزر البريوش" at bounding box center [1140, 159] width 570 height 24
click at [275, 647] on button "Create" at bounding box center [415, 658] width 280 height 23
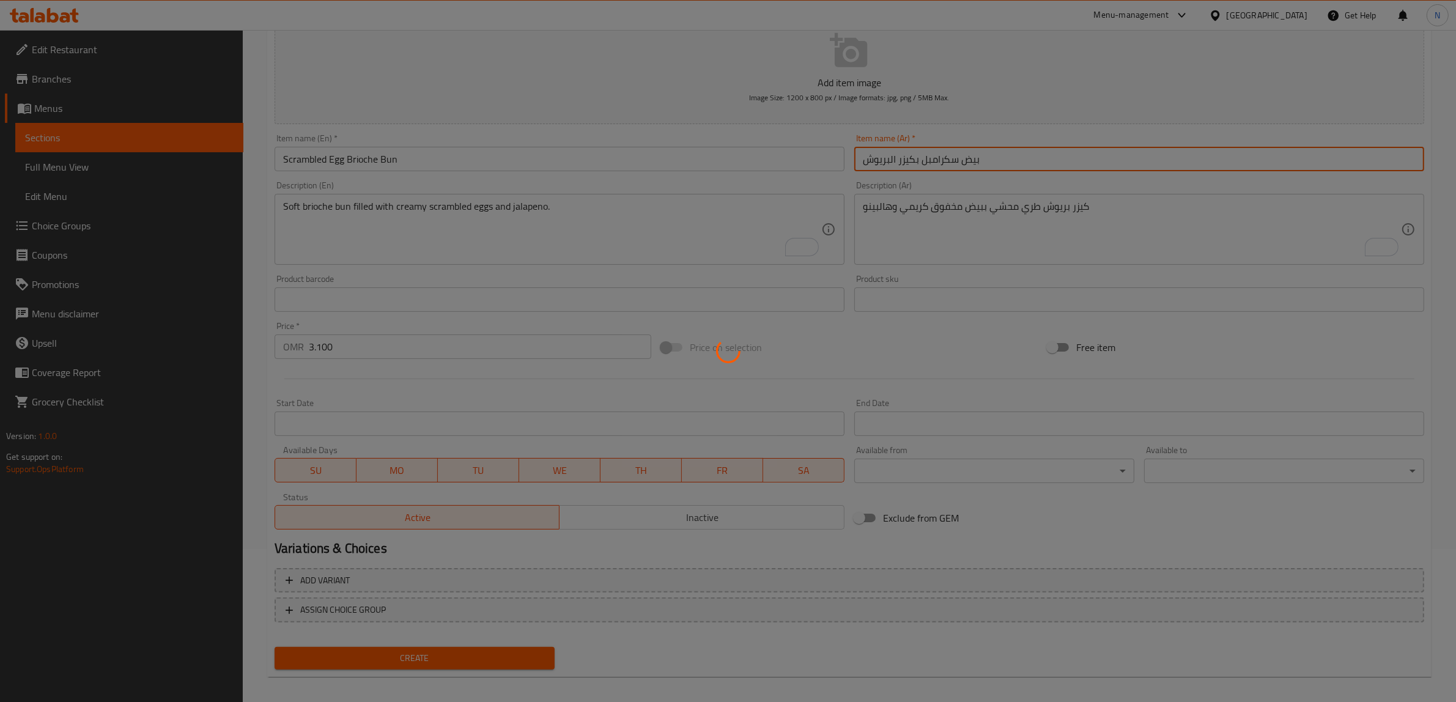
type input "0"
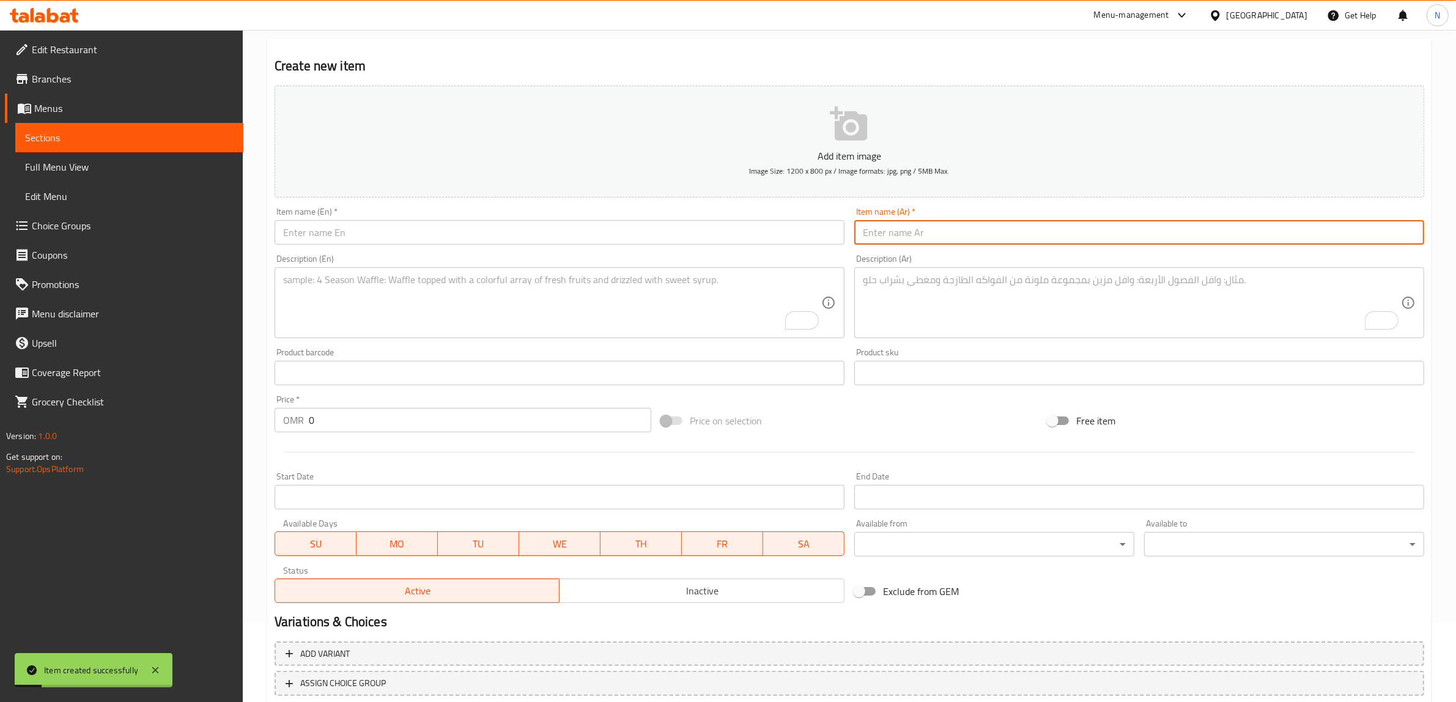
scroll to position [0, 0]
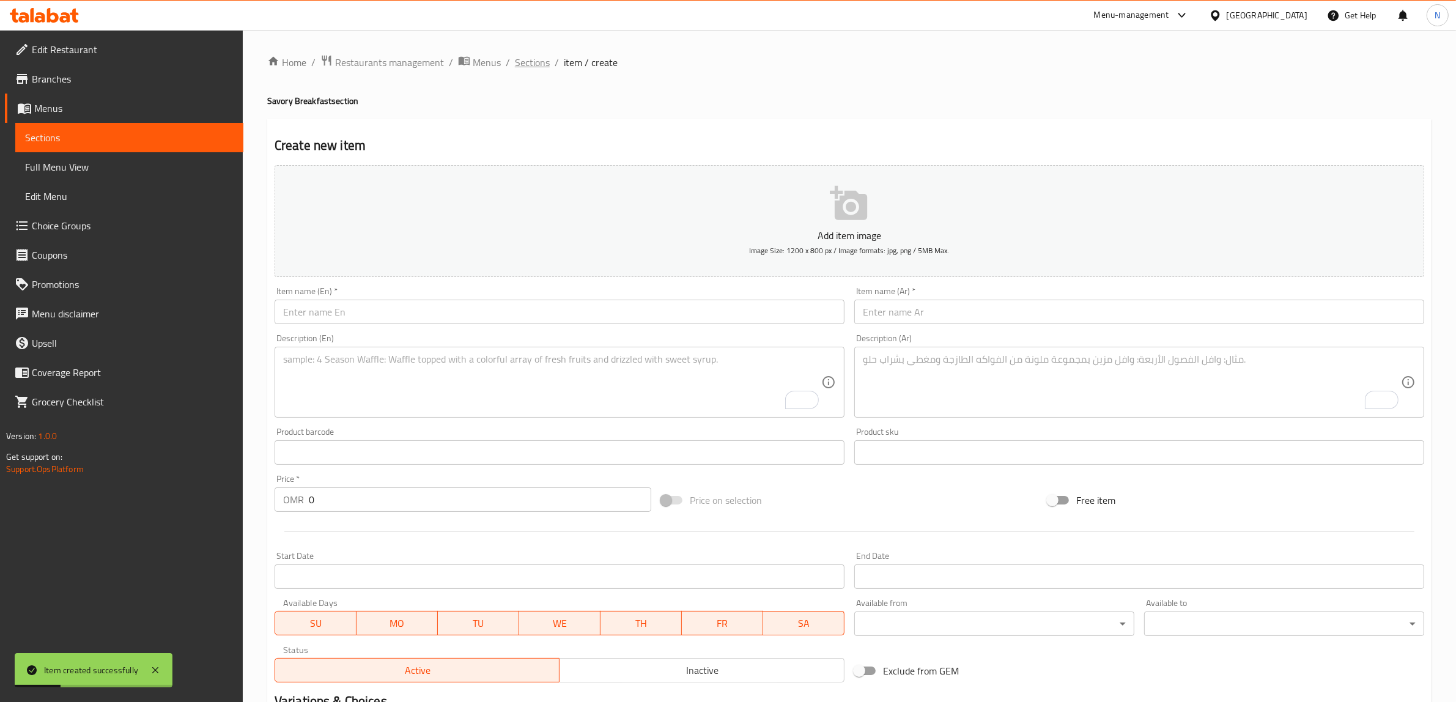
click at [531, 65] on span "Sections" at bounding box center [532, 62] width 35 height 15
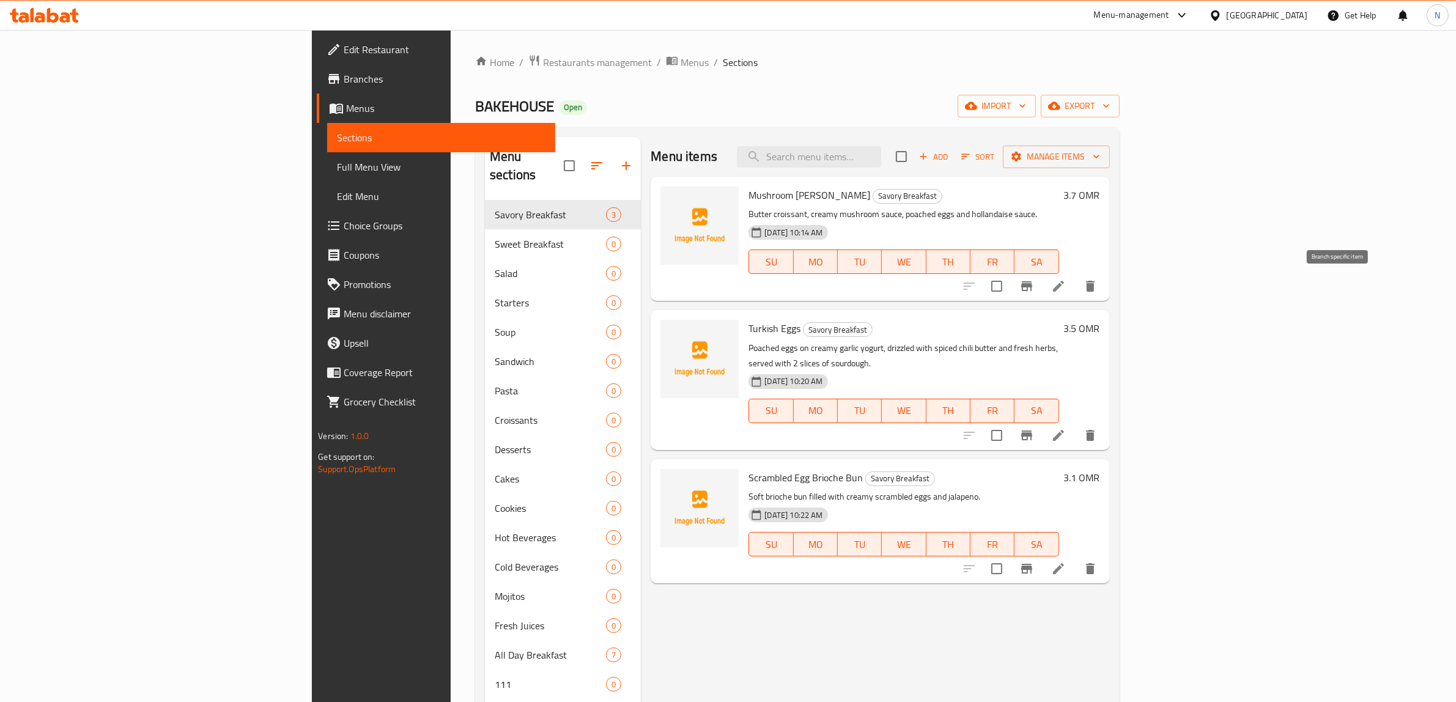
click at [1033, 287] on icon "Branch-specific-item" at bounding box center [1026, 286] width 11 height 10
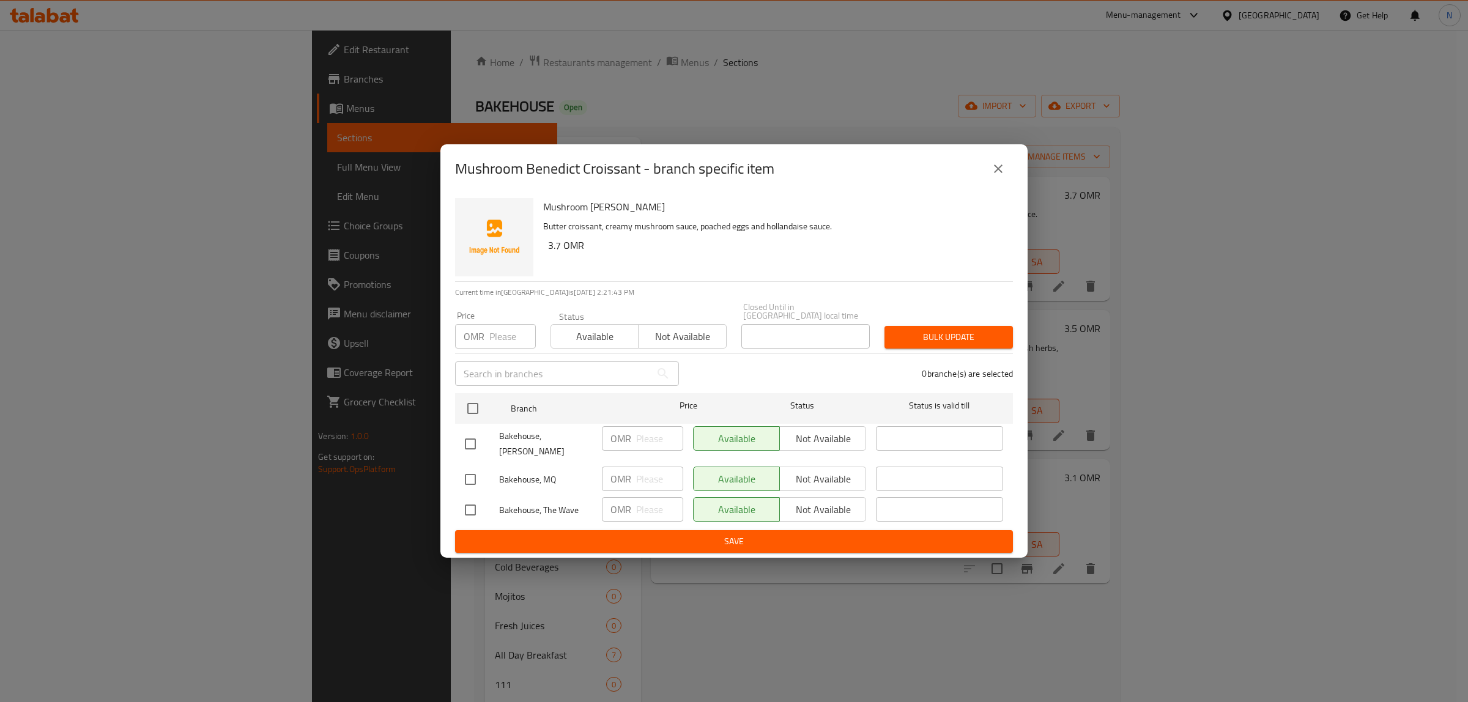
click at [471, 440] on input "checkbox" at bounding box center [471, 444] width 26 height 26
checkbox input "true"
click at [471, 505] on input "checkbox" at bounding box center [471, 510] width 26 height 26
checkbox input "true"
click at [815, 445] on span "Not available" at bounding box center [823, 439] width 76 height 18
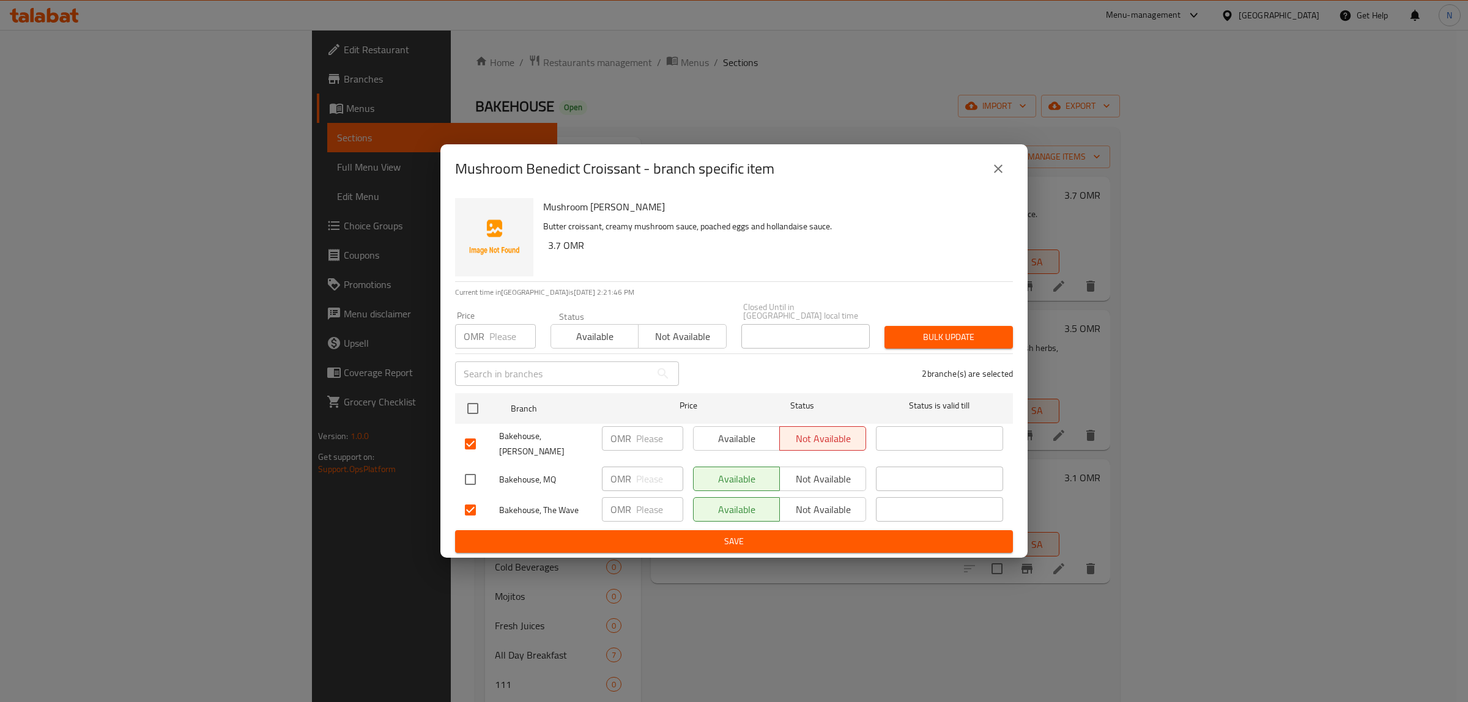
click at [823, 501] on span "Not available" at bounding box center [823, 510] width 76 height 18
click at [797, 534] on span "Save" at bounding box center [734, 541] width 538 height 15
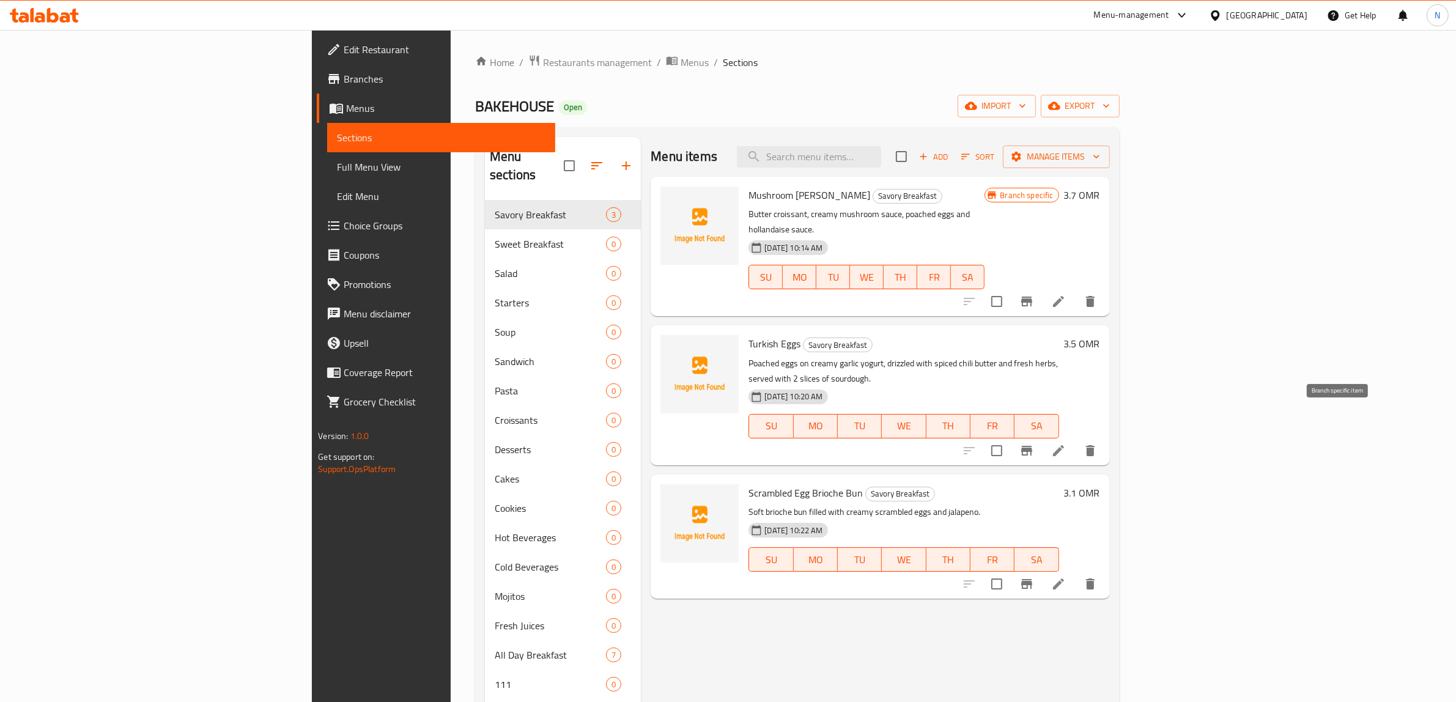
click at [1042, 436] on button "Branch-specific-item" at bounding box center [1026, 450] width 29 height 29
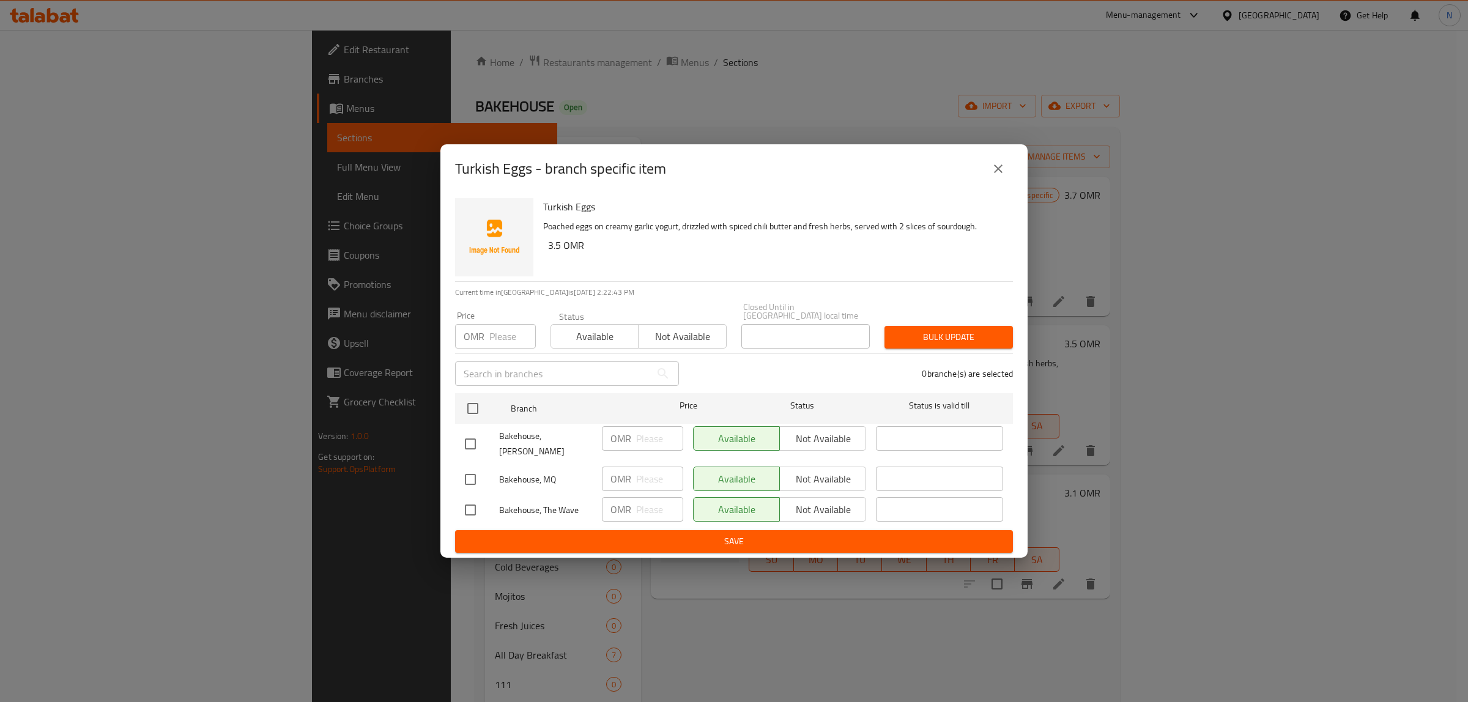
click at [473, 438] on input "checkbox" at bounding box center [471, 444] width 26 height 26
checkbox input "true"
click at [472, 502] on input "checkbox" at bounding box center [471, 510] width 26 height 26
checkbox input "true"
click at [826, 445] on span "Not available" at bounding box center [823, 439] width 76 height 18
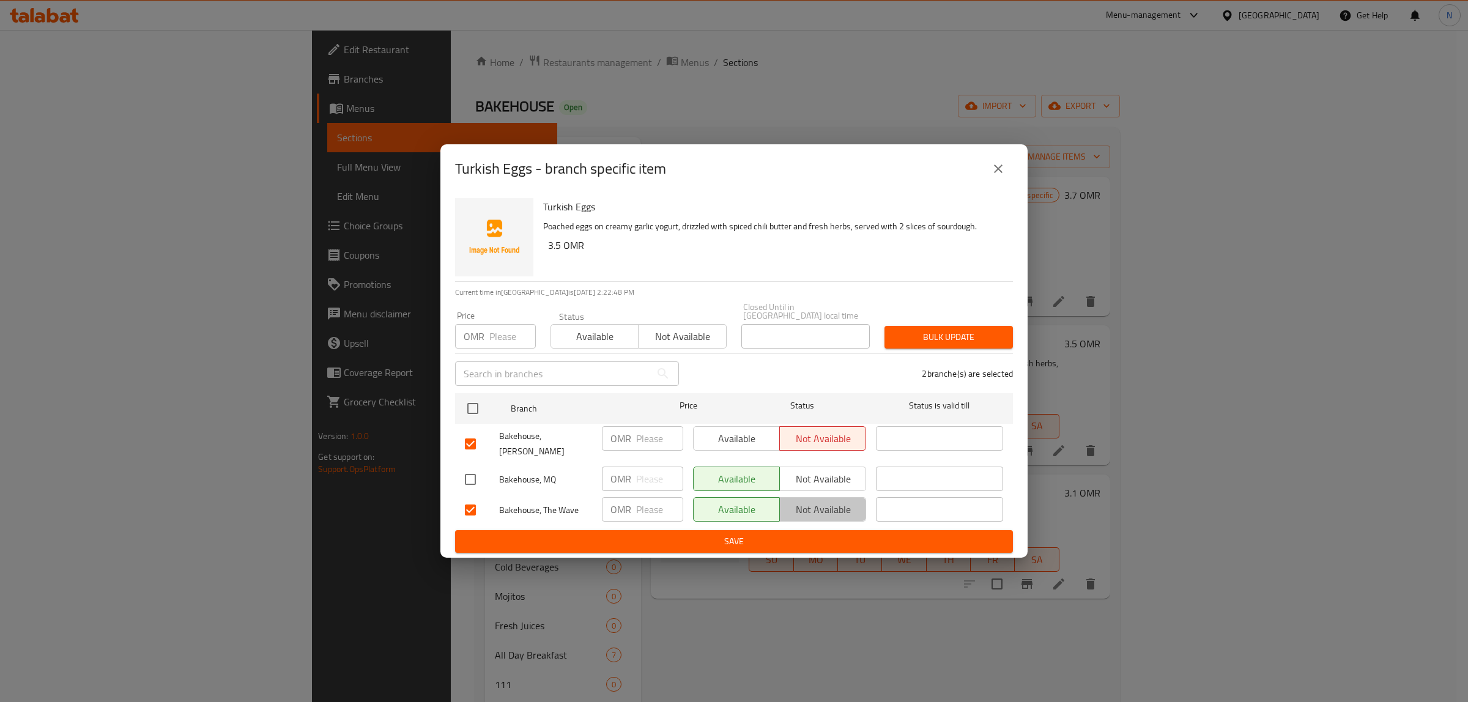
click at [824, 505] on span "Not available" at bounding box center [823, 510] width 76 height 18
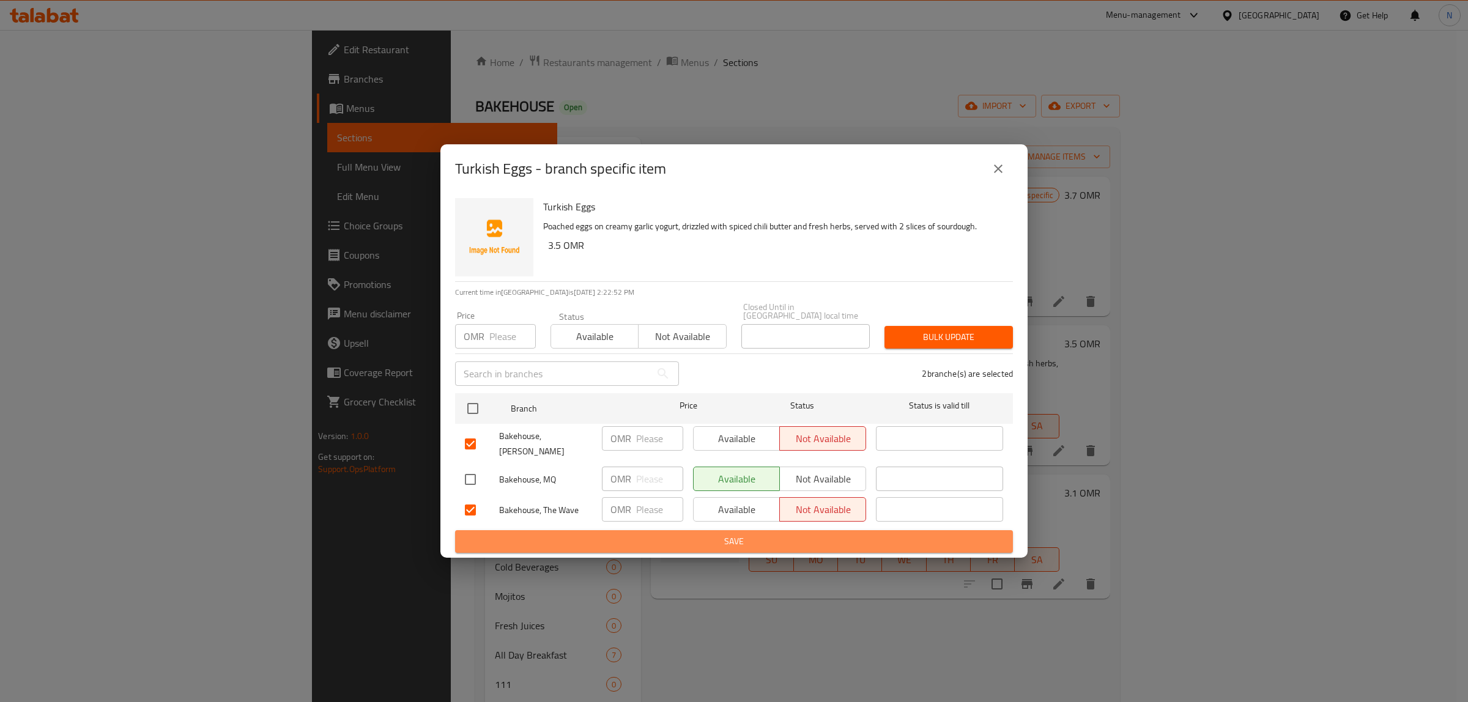
click at [742, 534] on span "Save" at bounding box center [734, 541] width 538 height 15
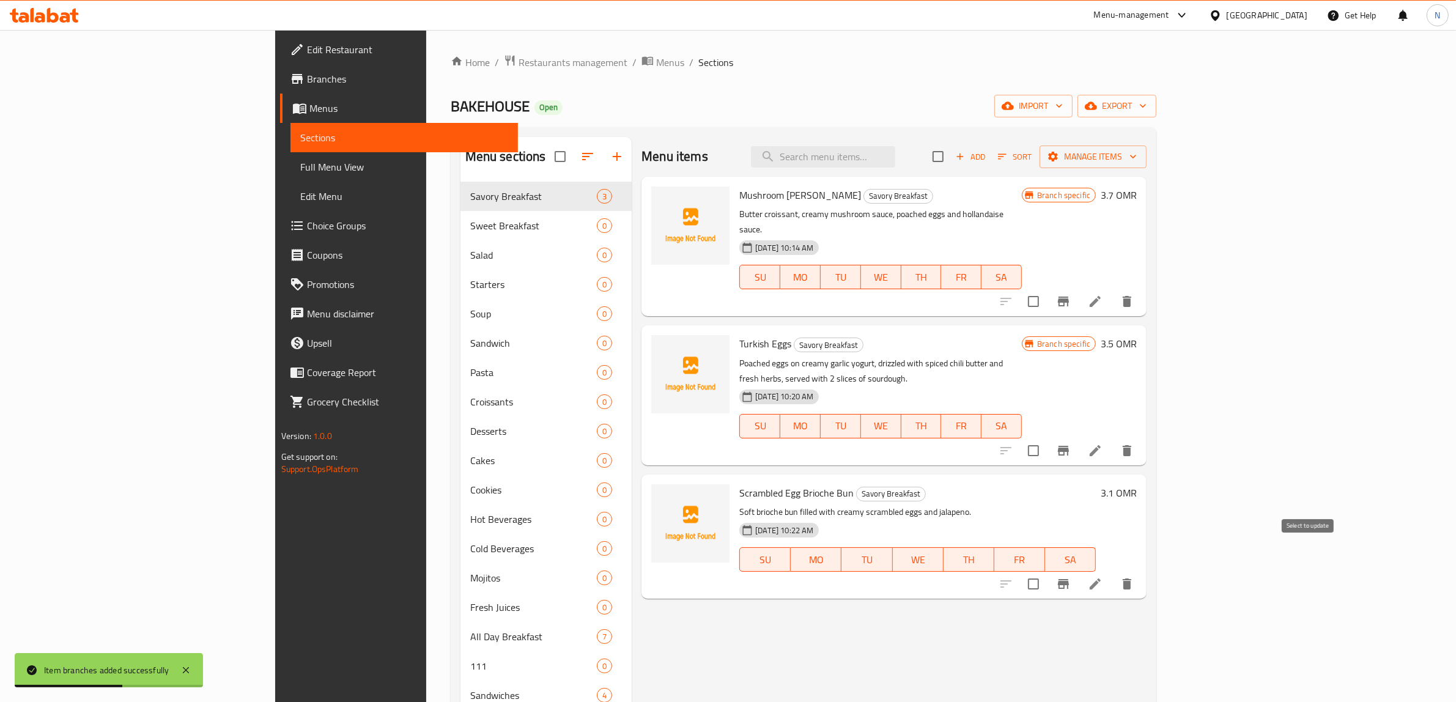
click at [1047, 571] on input "checkbox" at bounding box center [1034, 584] width 26 height 26
checkbox input "false"
click at [1071, 577] on icon "Branch-specific-item" at bounding box center [1063, 584] width 15 height 15
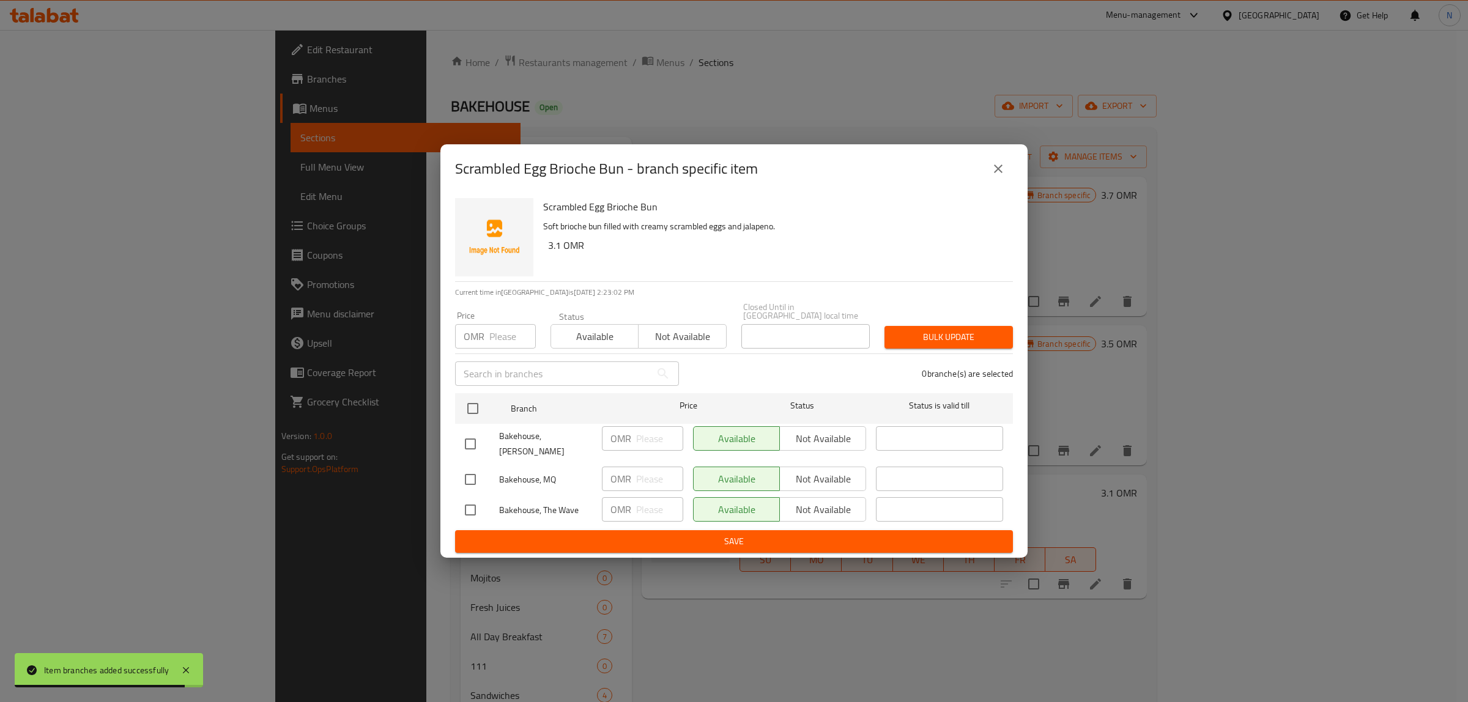
click at [474, 441] on input "checkbox" at bounding box center [471, 444] width 26 height 26
checkbox input "true"
click at [475, 503] on input "checkbox" at bounding box center [471, 510] width 26 height 26
checkbox input "true"
click at [854, 438] on span "Not available" at bounding box center [823, 439] width 76 height 18
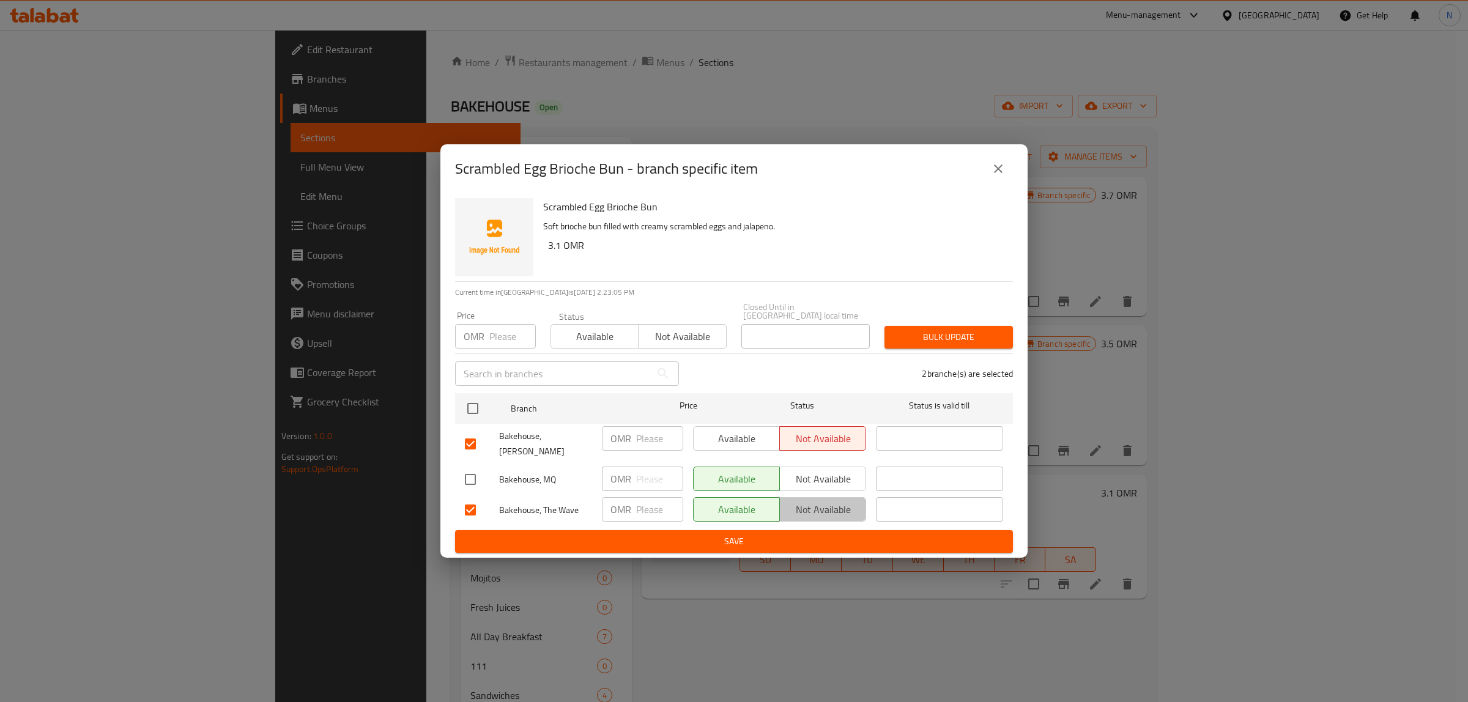
click at [809, 501] on span "Not available" at bounding box center [823, 510] width 76 height 18
click at [790, 534] on span "Save" at bounding box center [734, 541] width 538 height 15
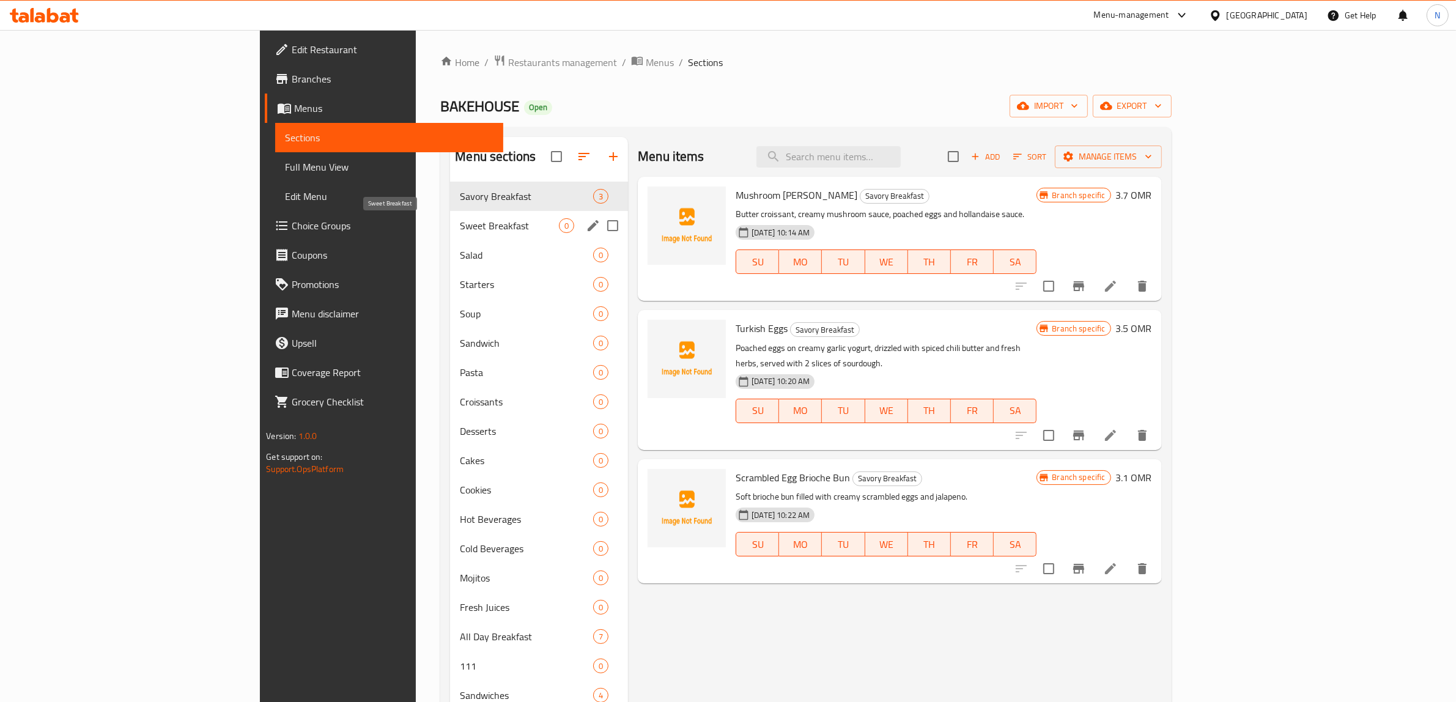
click at [460, 222] on span "Sweet Breakfast" at bounding box center [509, 225] width 99 height 15
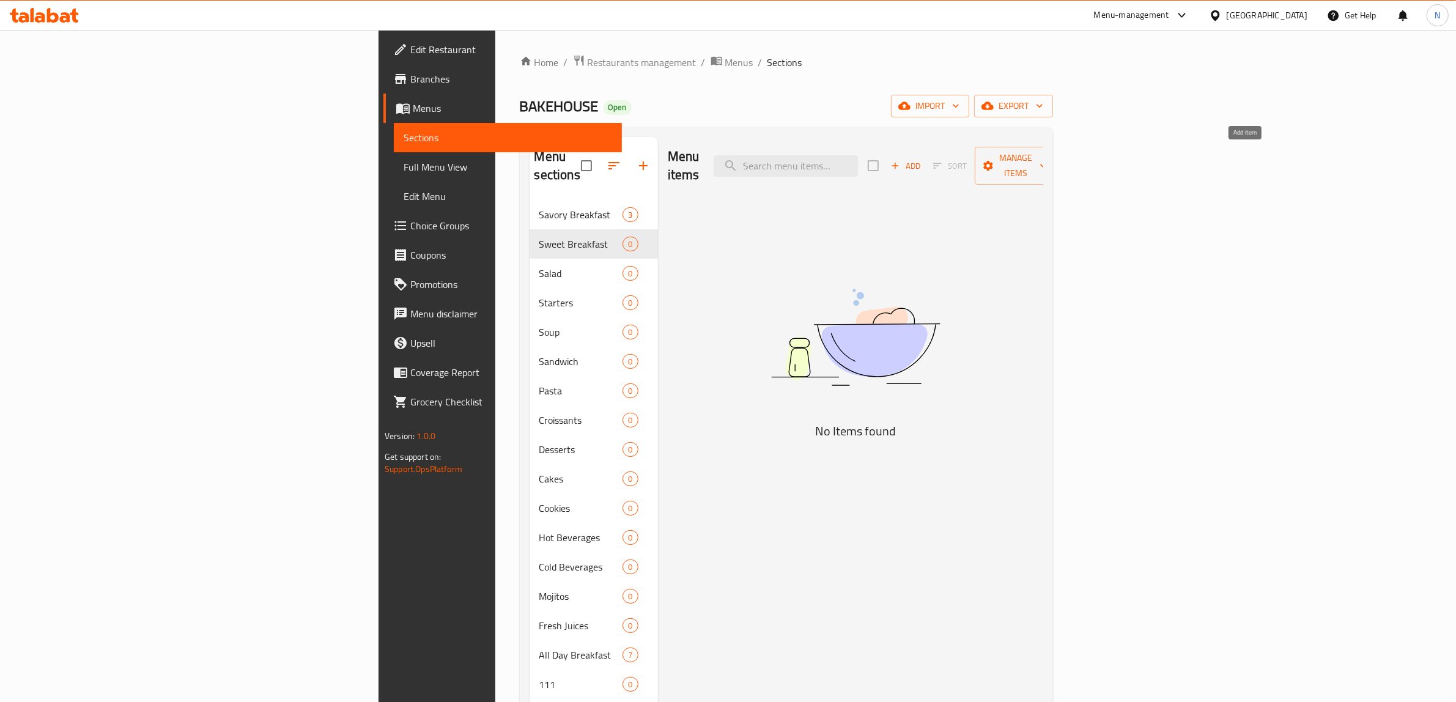
click at [922, 159] on span "Add" at bounding box center [905, 166] width 33 height 14
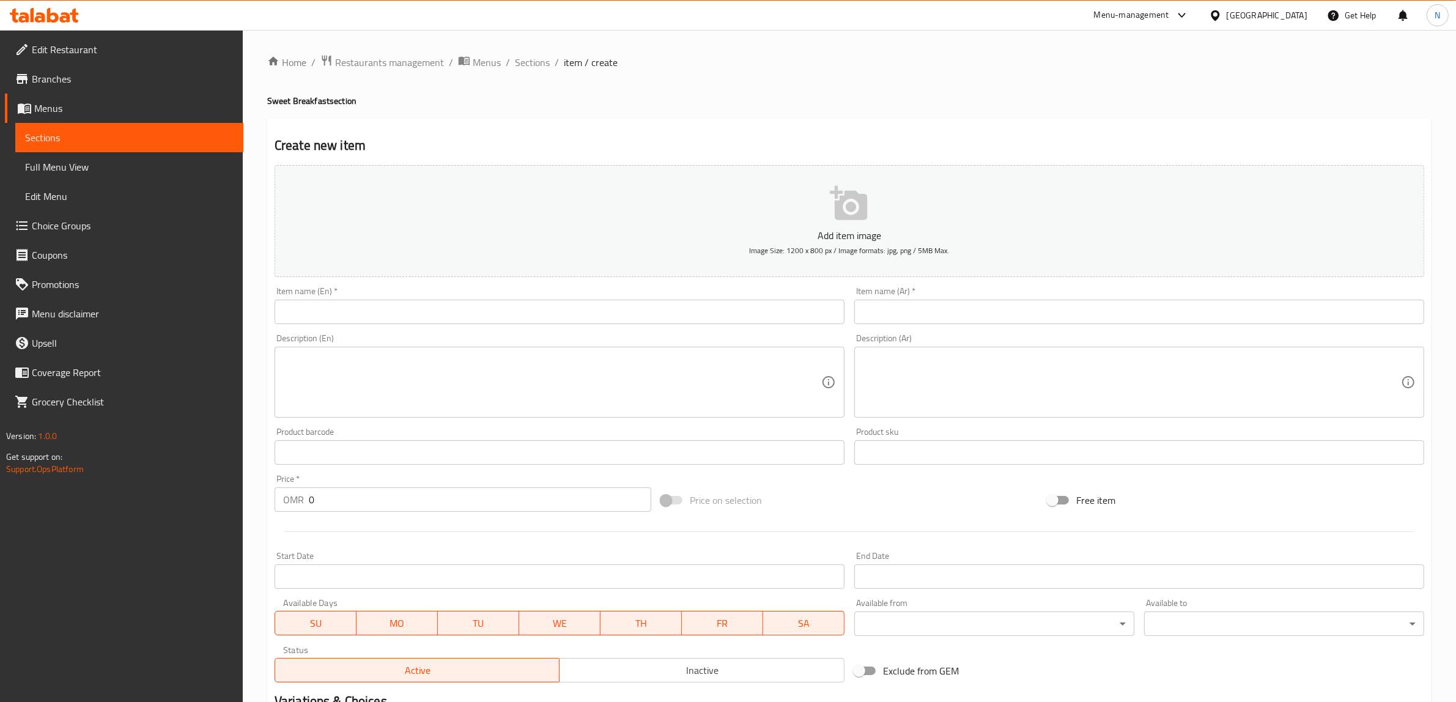
click at [796, 308] on input "text" at bounding box center [560, 312] width 570 height 24
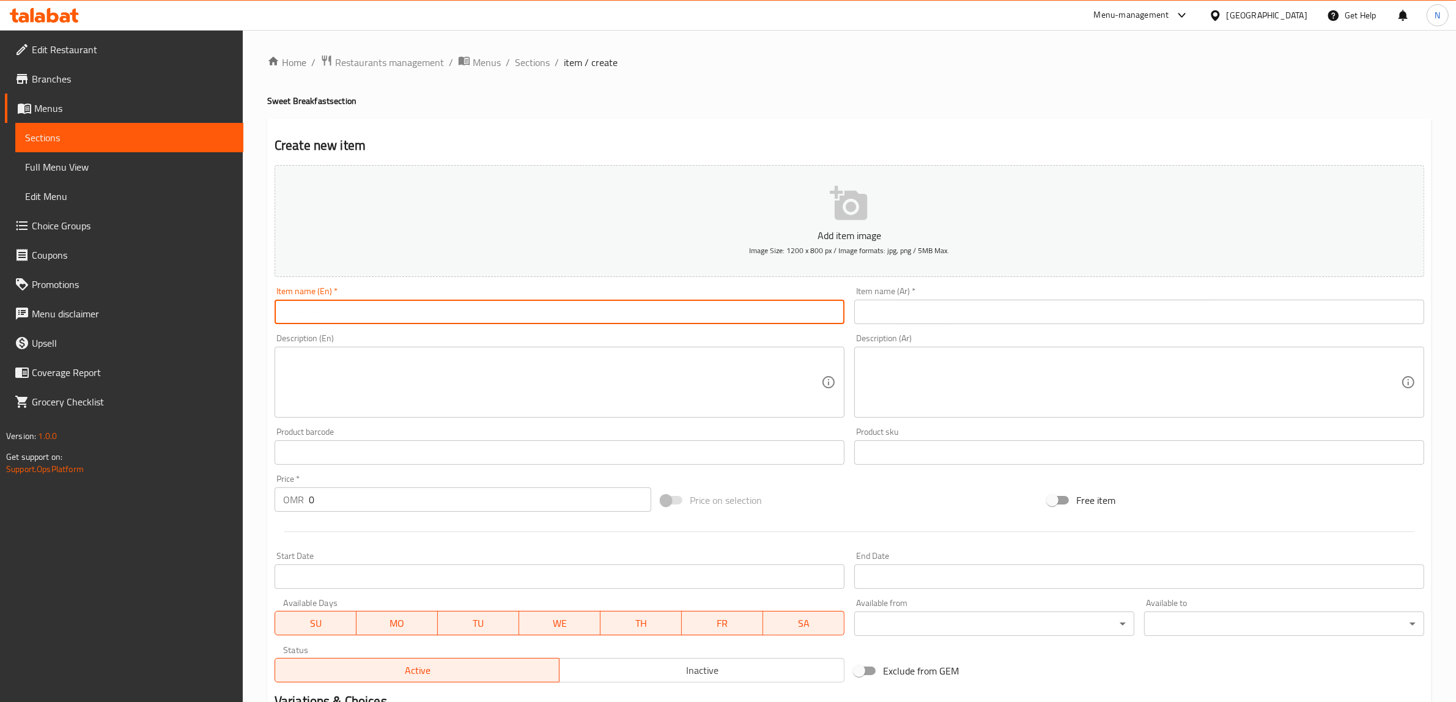
paste input "Crème Brulee French Toast"
type input "Crème Brulee French Toast"
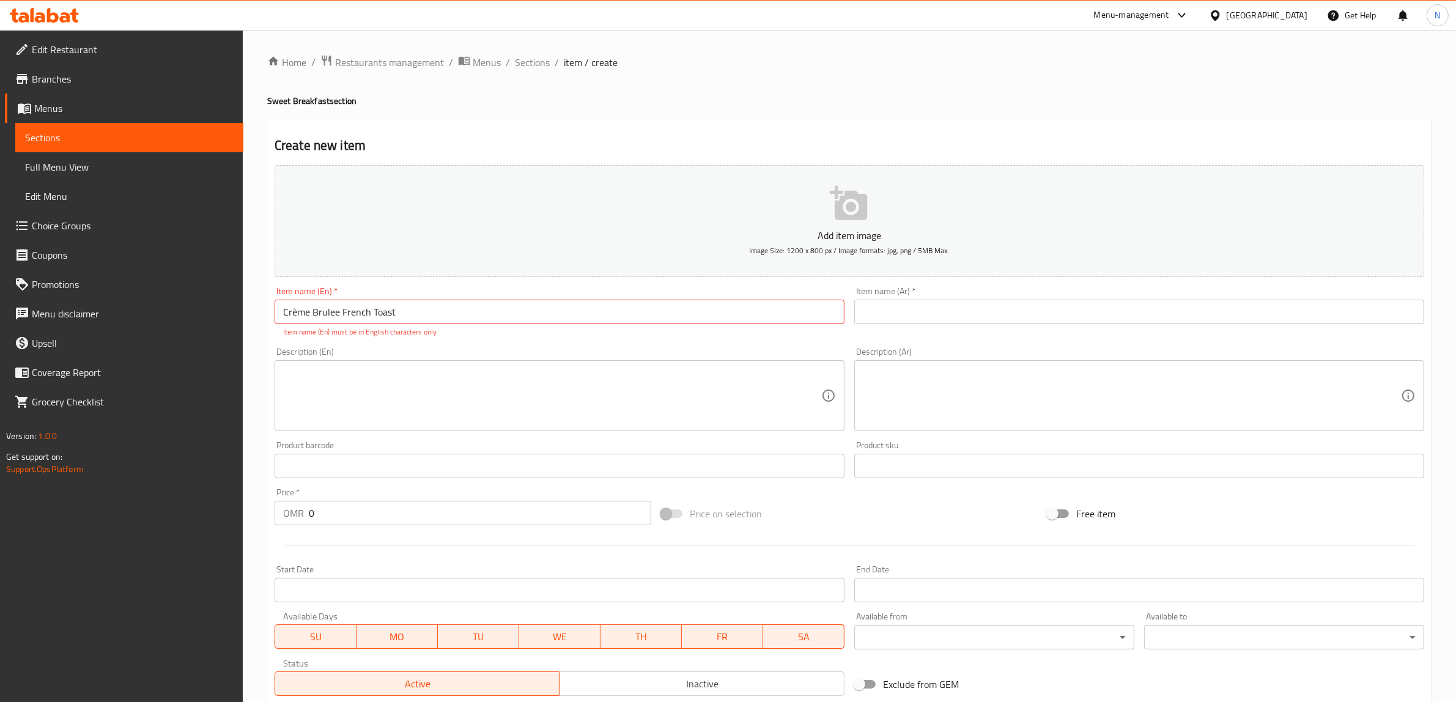
click at [996, 302] on input "text" at bounding box center [1140, 312] width 570 height 24
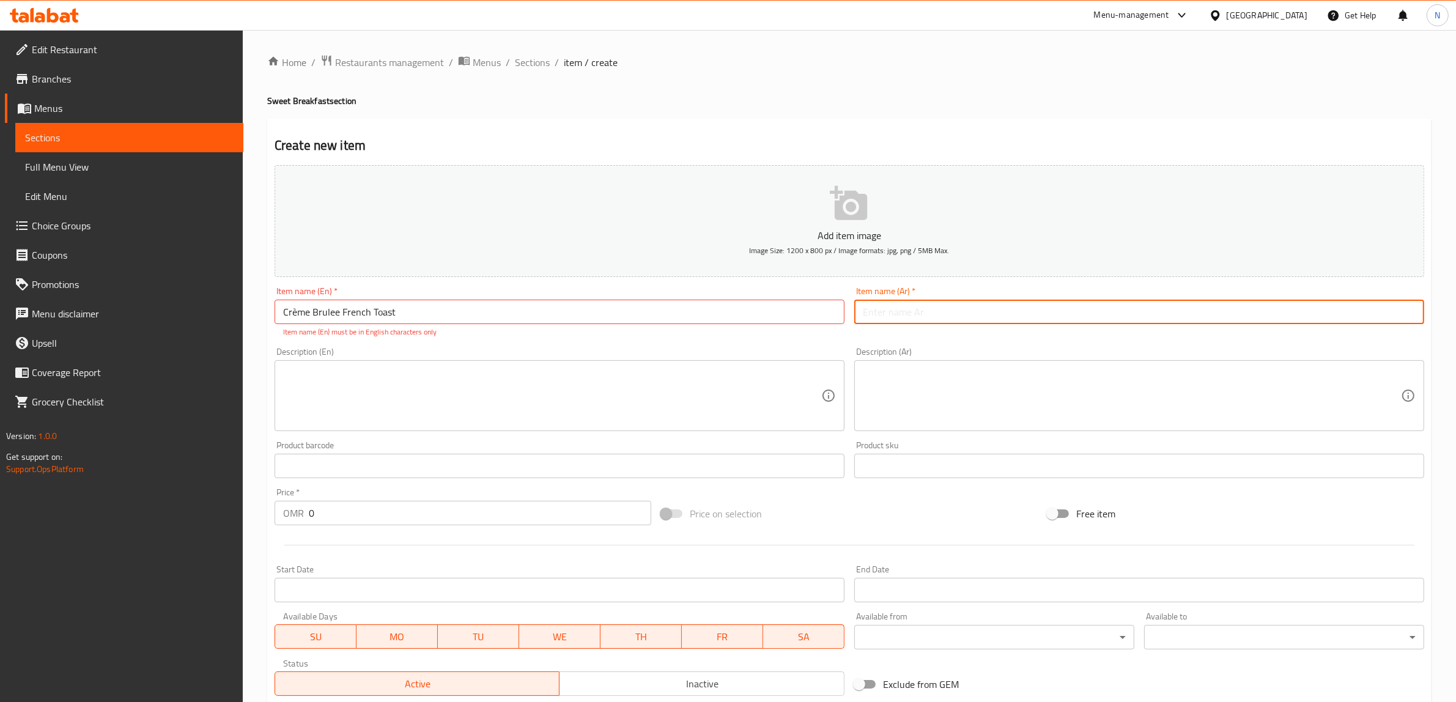
paste input "فرنتش توست كريم بروليه"
type input "فرنتش توست كريم بروليه"
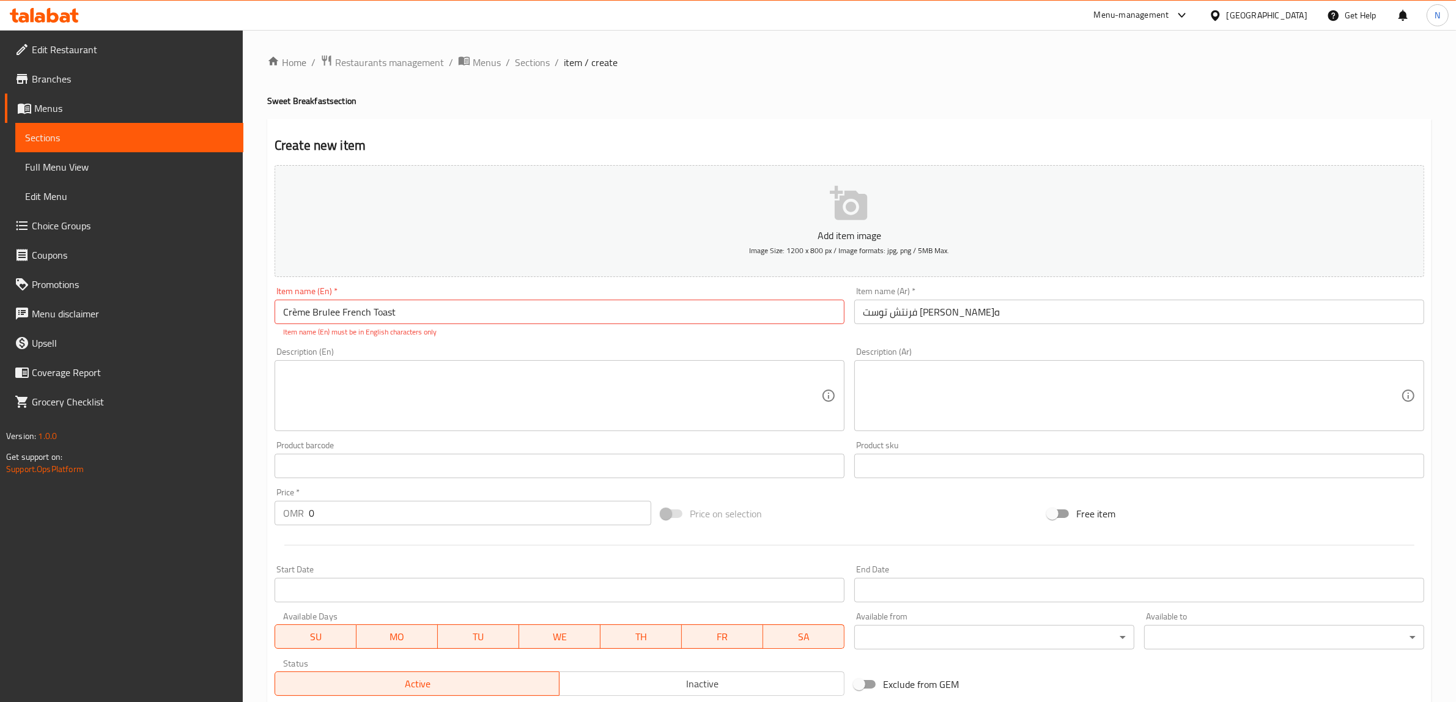
drag, startPoint x: 472, startPoint y: 398, endPoint x: 511, endPoint y: 401, distance: 39.2
click at [472, 398] on textarea at bounding box center [552, 396] width 538 height 58
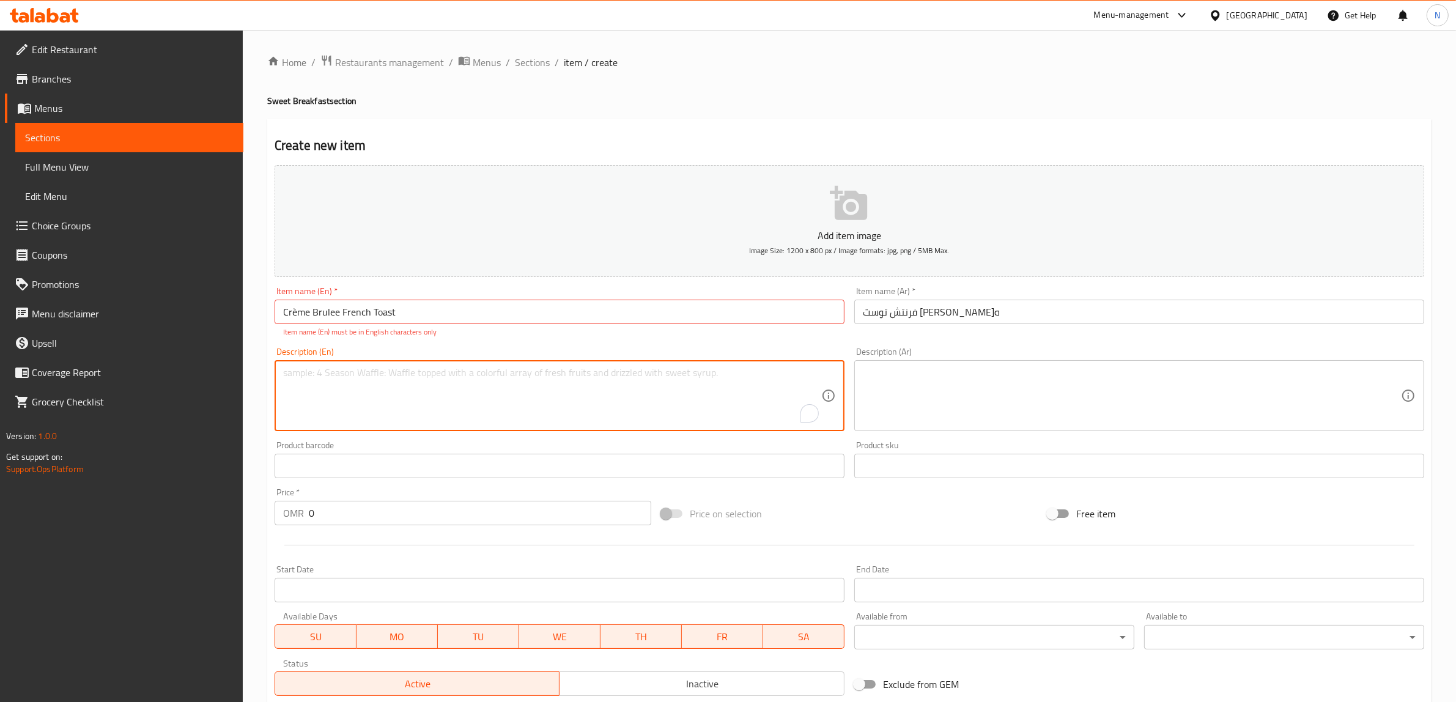
paste textarea "Homemade brioche bread, soaked in our rick vanilla custard sauce and topped wit…"
type textarea "Homemade brioche bread, soaked in our rick vanilla custard sauce and topped wit…"
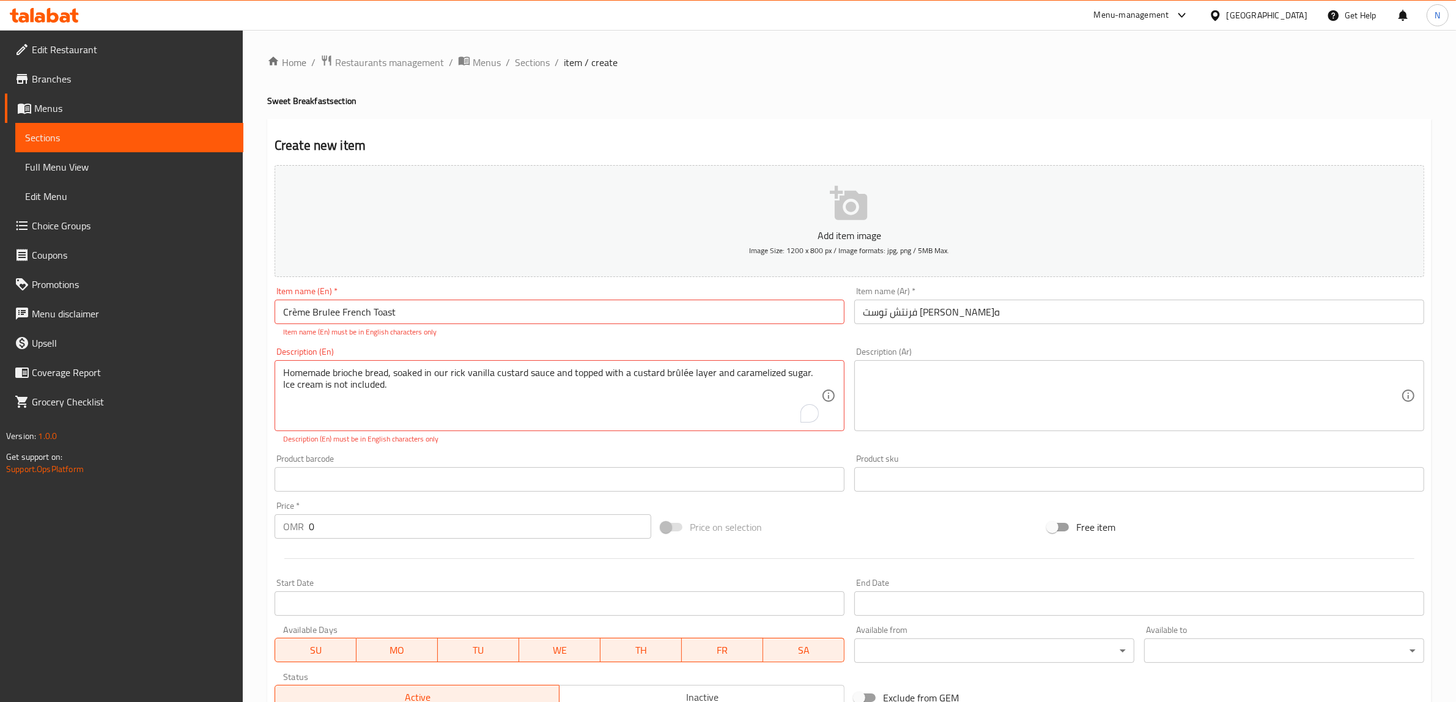
drag, startPoint x: 1099, startPoint y: 374, endPoint x: 1135, endPoint y: 373, distance: 36.7
click at [1099, 374] on textarea at bounding box center [1132, 396] width 538 height 58
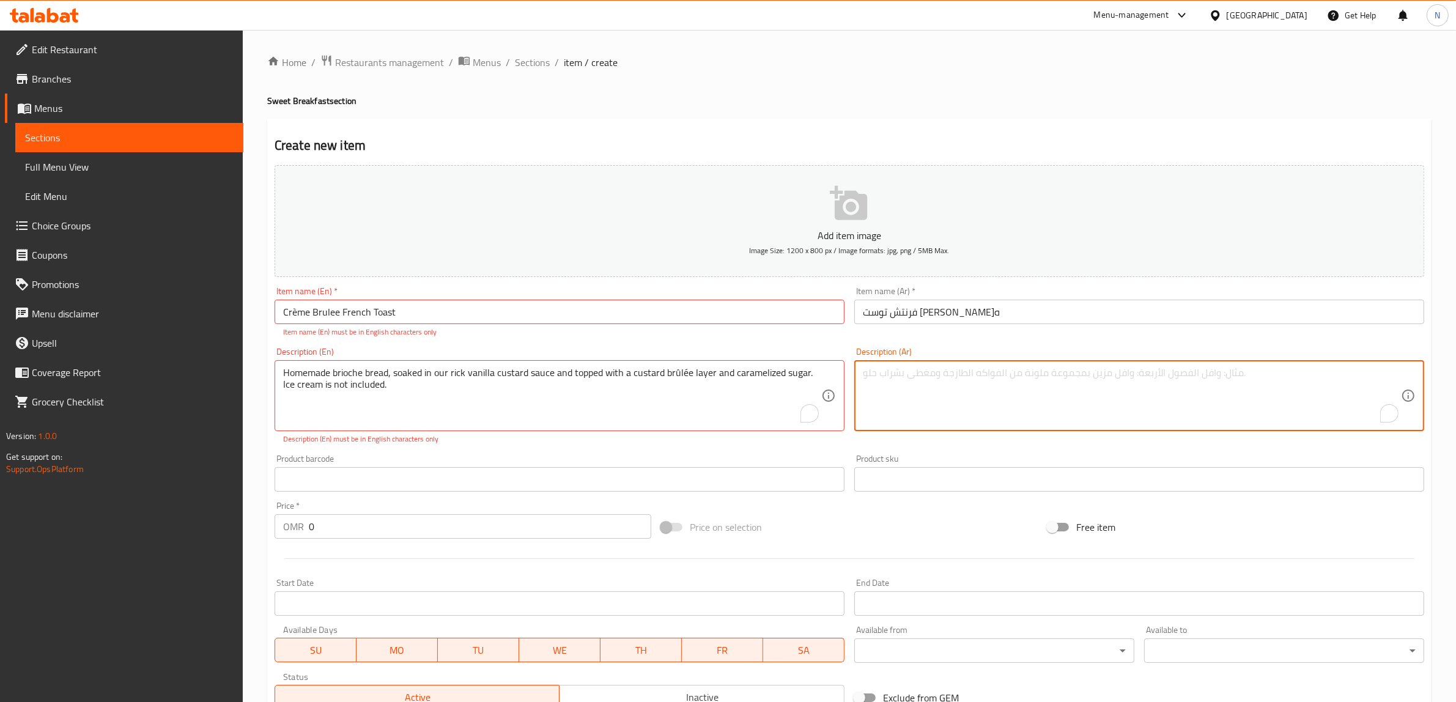
paste textarea "بريوش منقوع بصوص كاسترد فانيلا، مع طبقة بروليه وسكر مكرمل. الايس كريم يقدم كاضا…"
type textarea "بريوش منقوع بصوص كاسترد فانيلا، مع طبقة بروليه وسكر مكرمل. الايس كريم يقدم كاضا…"
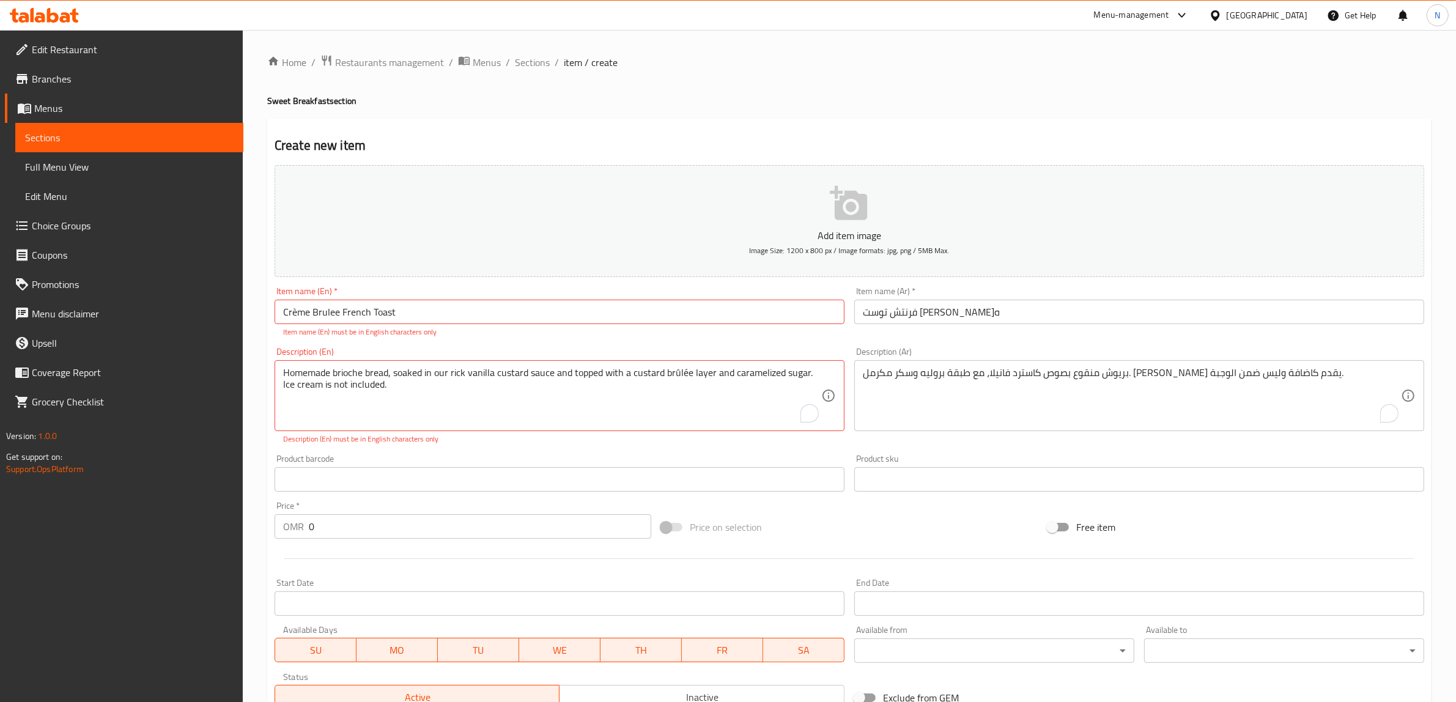
click at [404, 521] on input "0" at bounding box center [480, 526] width 343 height 24
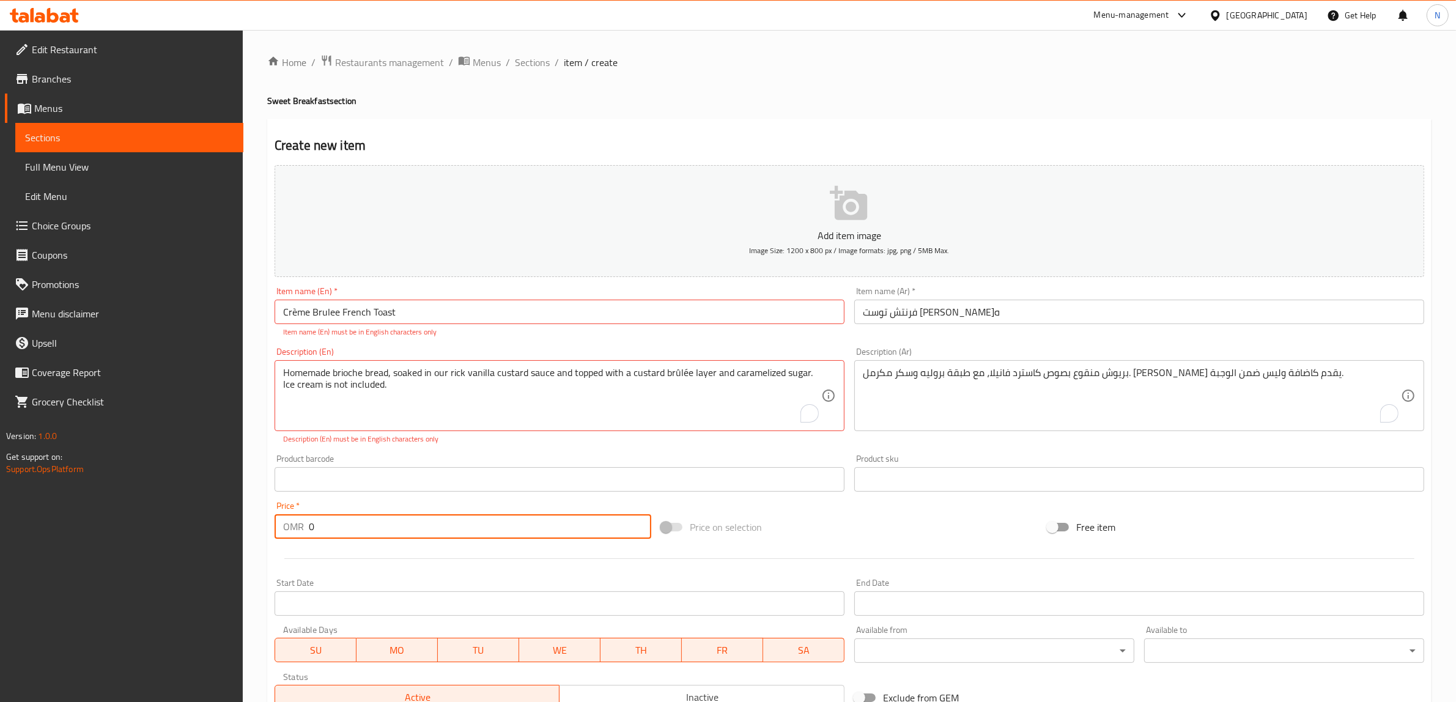
click at [404, 521] on input "0" at bounding box center [480, 526] width 343 height 24
paste input "3.95"
type input "3.950"
click at [952, 313] on input "فرنتش توست كريم بروليه" at bounding box center [1140, 312] width 570 height 24
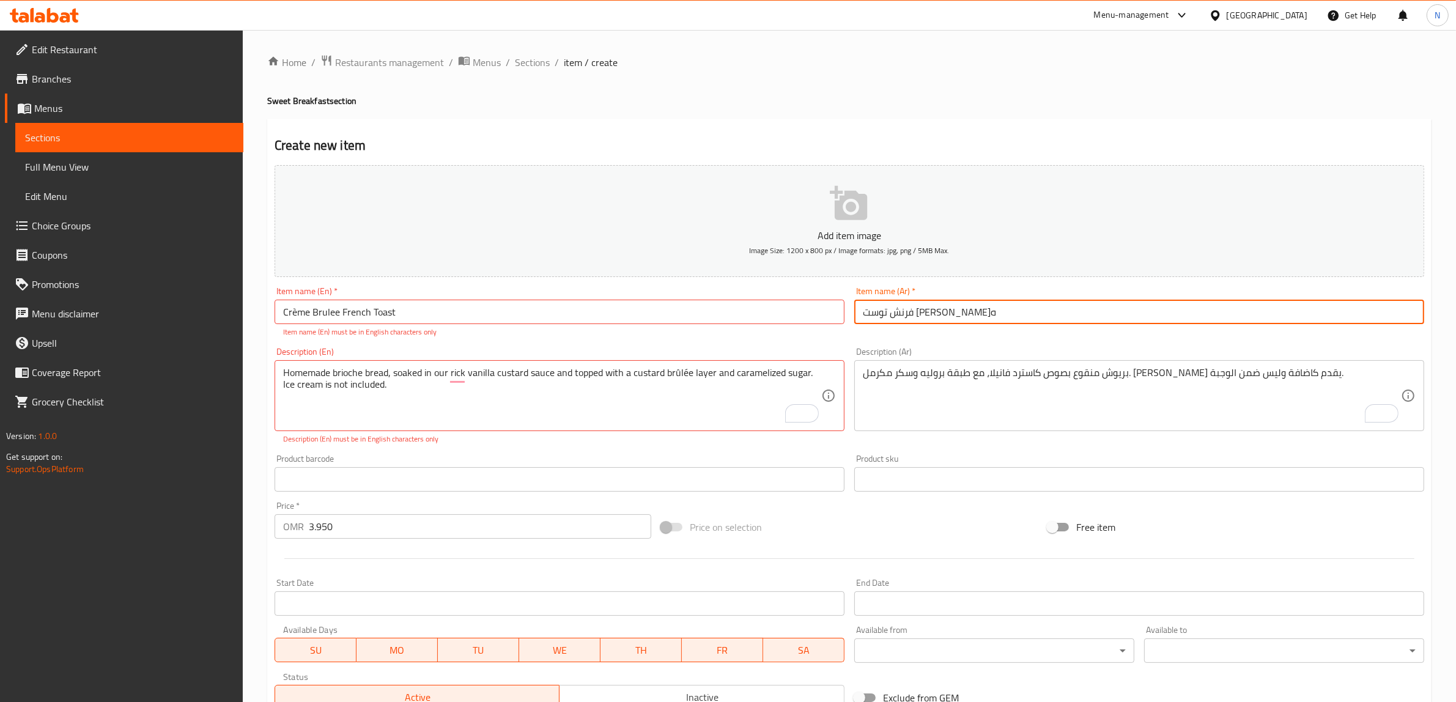
type input "فرنش توست كريم بروليه"
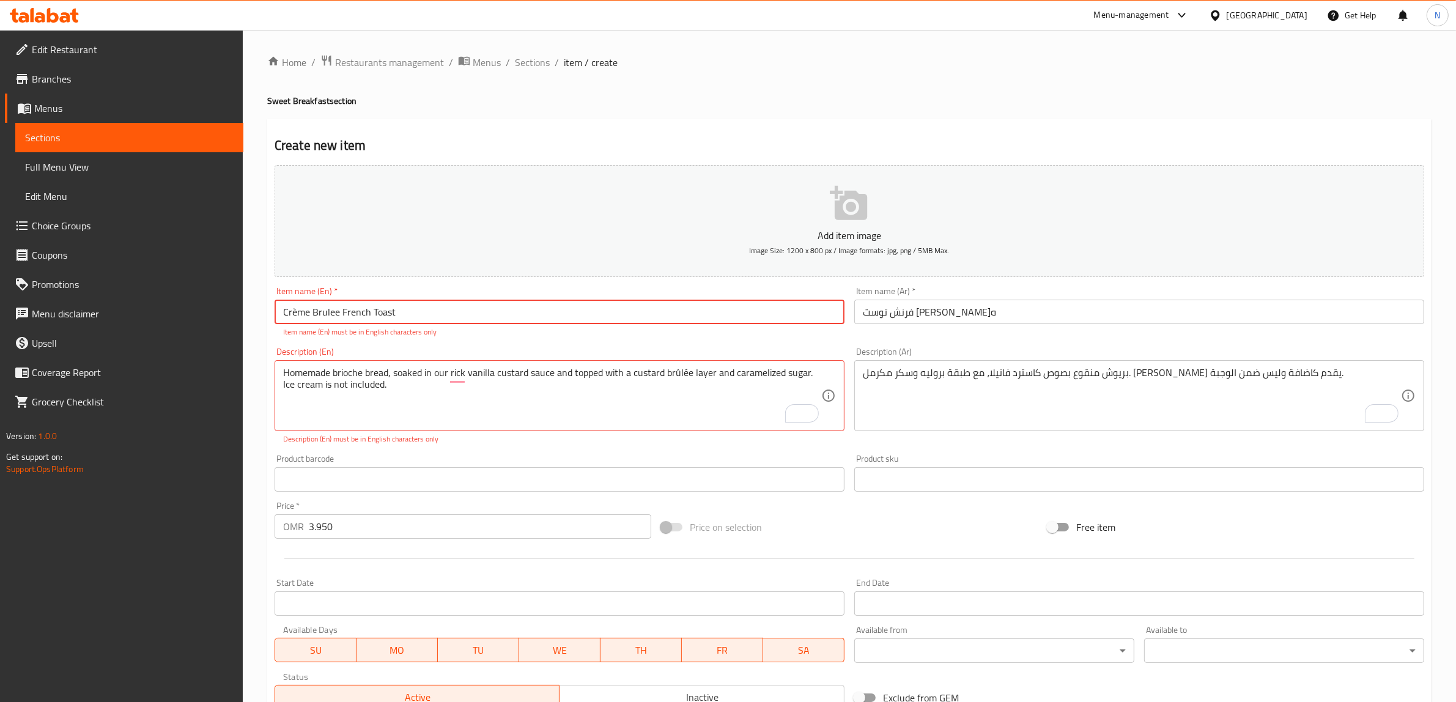
click at [289, 315] on input "Crème Brulee French Toast" at bounding box center [560, 312] width 570 height 24
type input "Creme Brulee French Toast"
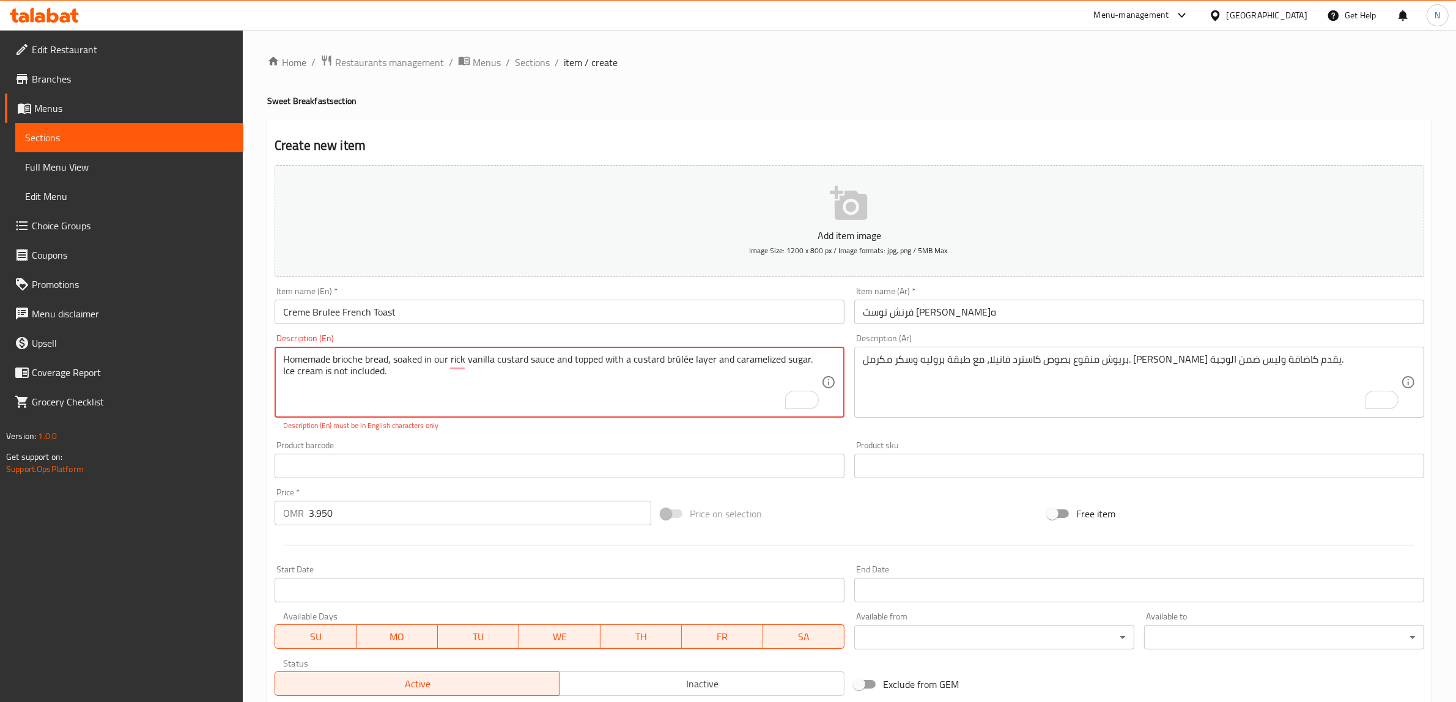
click at [673, 368] on textarea "Homemade brioche bread, soaked in our rick vanilla custard sauce and topped wit…" at bounding box center [552, 383] width 538 height 58
drag, startPoint x: 677, startPoint y: 362, endPoint x: 697, endPoint y: 368, distance: 20.9
click at [678, 362] on textarea "Homemade brioche bread, soaked in our rick vanilla custard sauce and topped wit…" at bounding box center [552, 383] width 538 height 58
type textarea "Homemade brioche bread, soaked in our rick vanilla custard sauce and topped wit…"
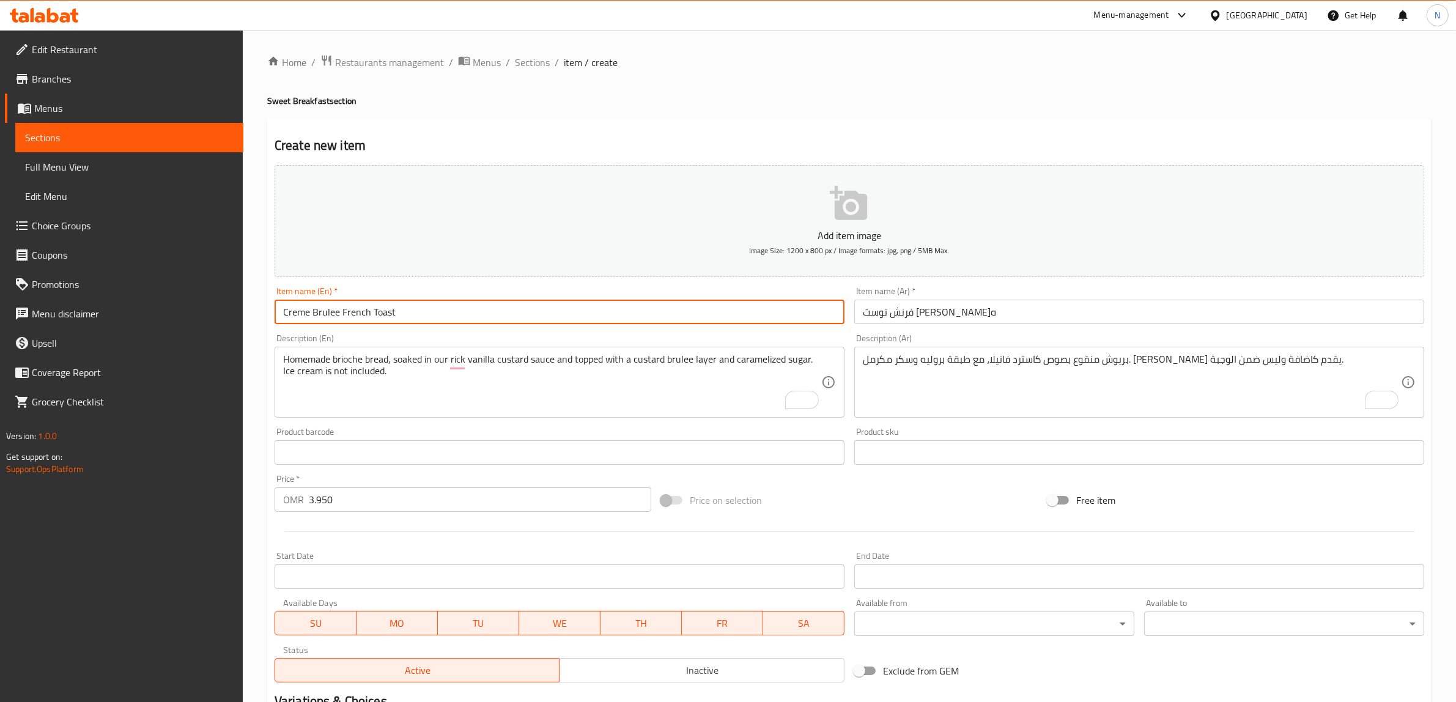
click at [425, 304] on input "Creme Brulee French Toast" at bounding box center [560, 312] width 570 height 24
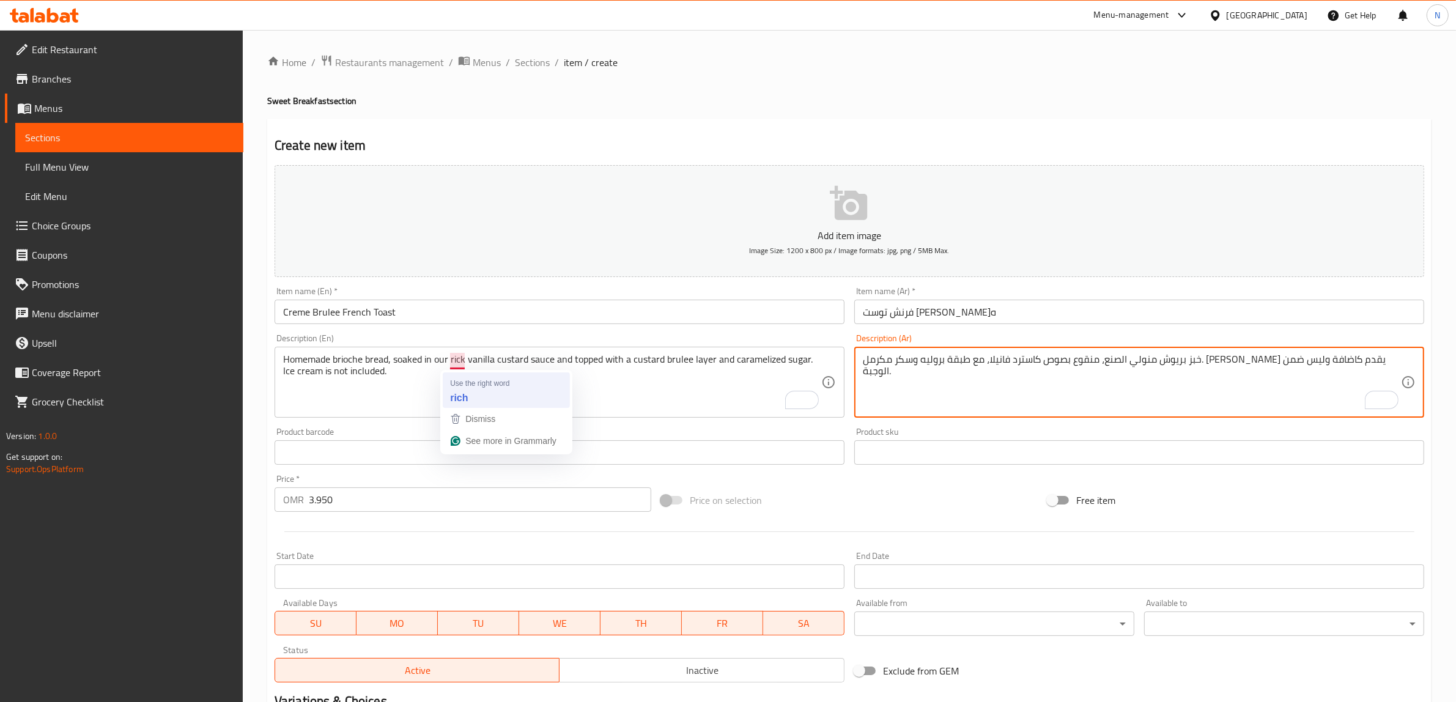
type textarea "خبز بريوش منولي الصنع، منقوع بصوص كاسترد فانيلا، مع طبقة بروليه وسكر مكرمل. الا…"
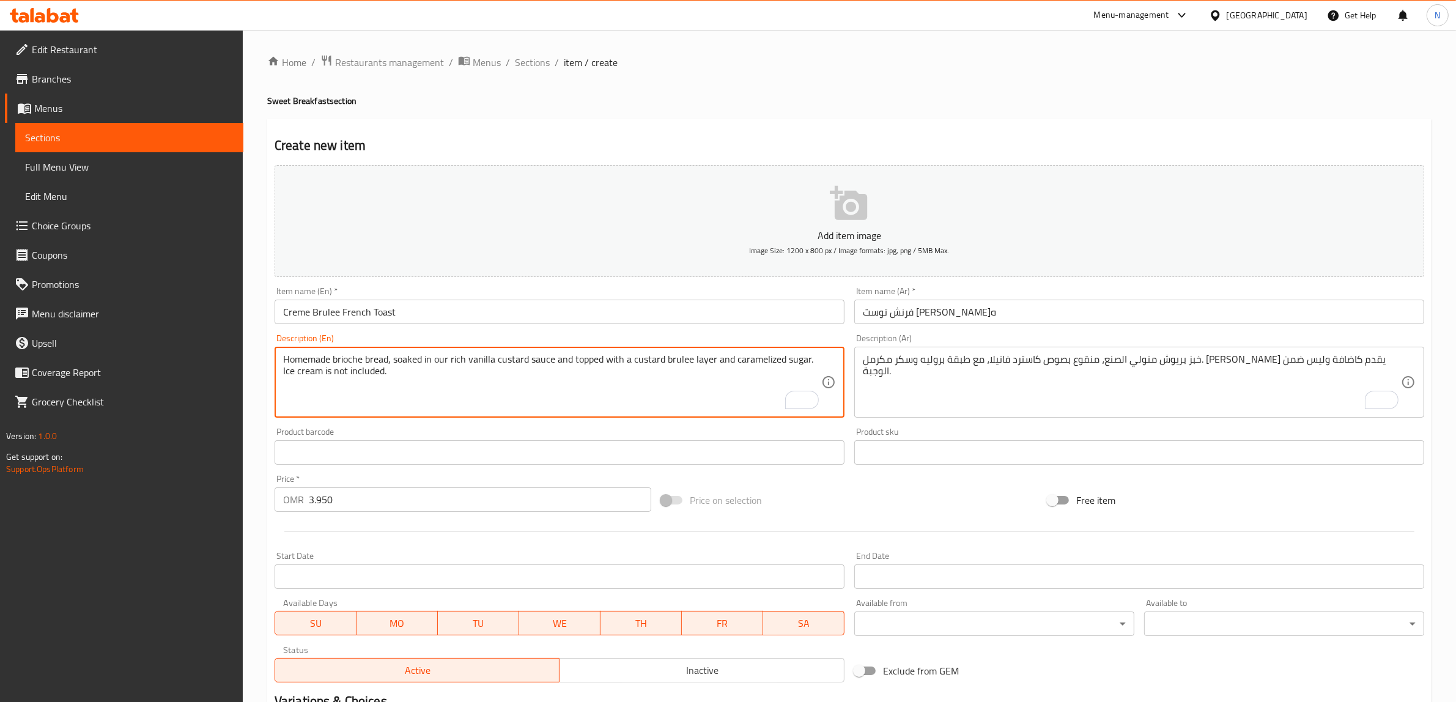
type textarea "Homemade brioche bread, soaked in our rich vanilla custard sauce and topped wit…"
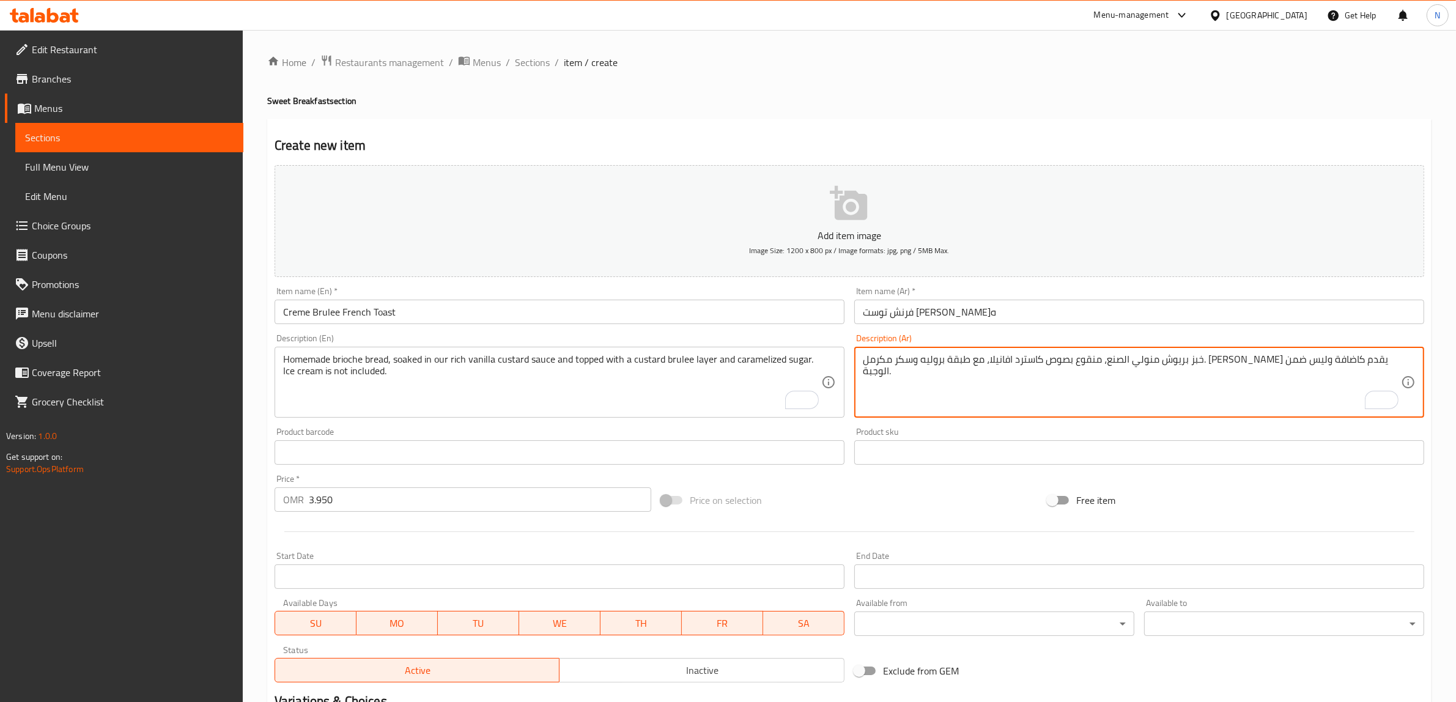
type textarea "خبز بريوش منولي الصنع، منقوع بصوص كاسترد الفانيلا، مع طبقة بروليه وسكر مكرمل. ا…"
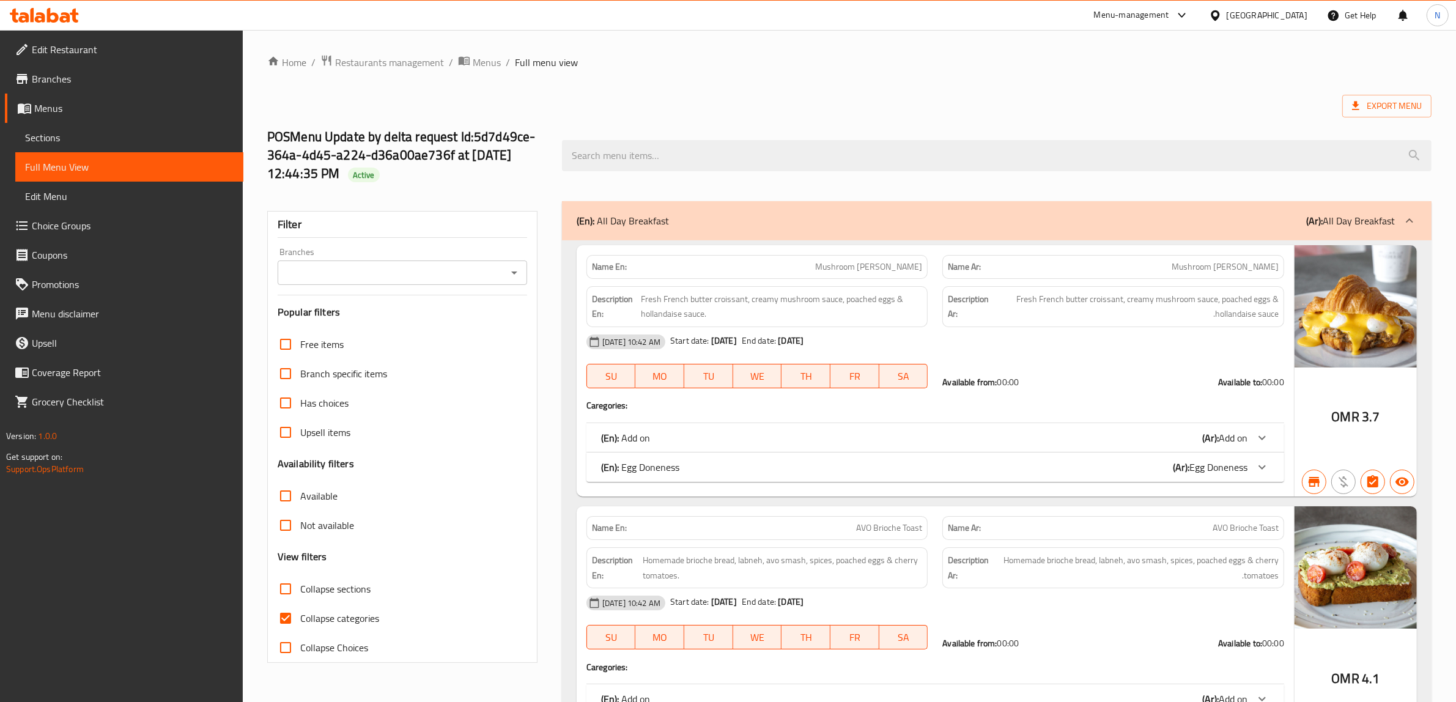
click at [330, 592] on span "Collapse sections" at bounding box center [335, 589] width 70 height 15
click at [300, 592] on input "Collapse sections" at bounding box center [285, 588] width 29 height 29
checkbox input "true"
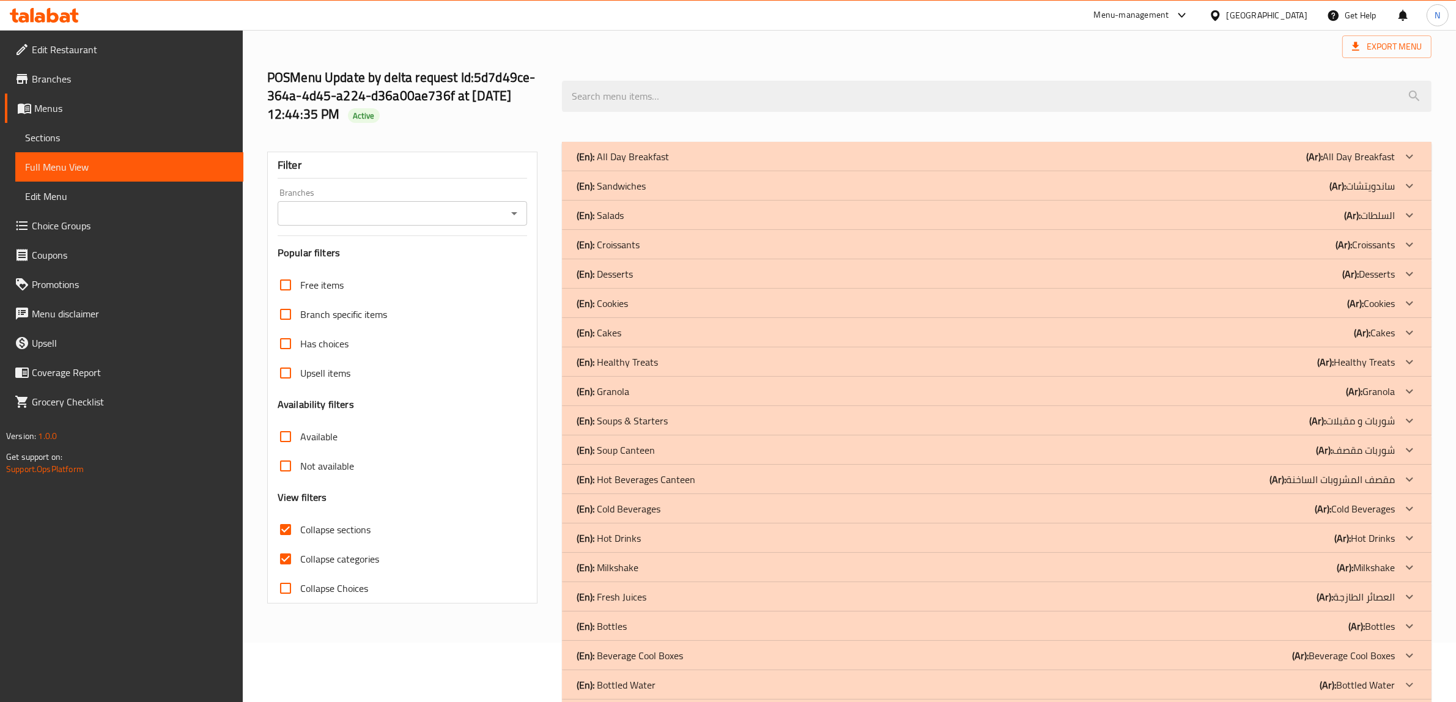
scroll to position [139, 0]
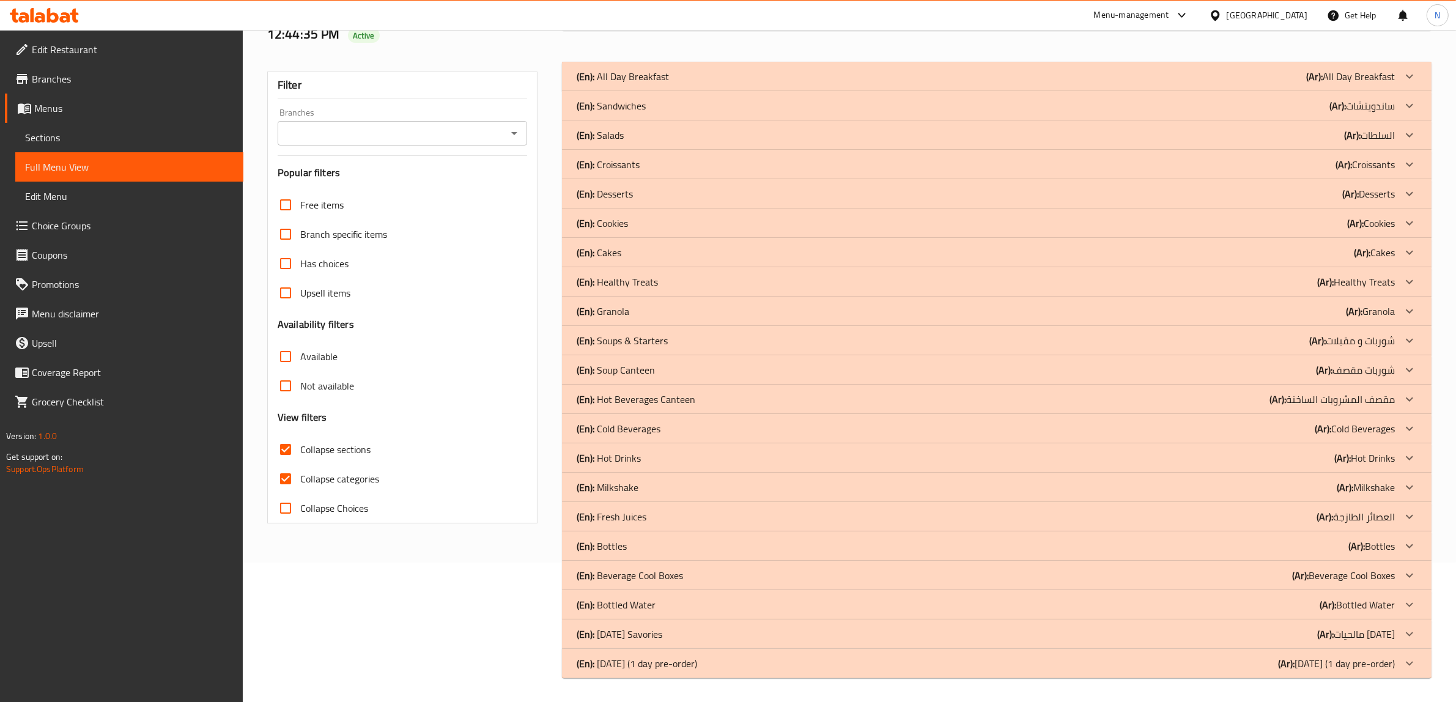
click at [636, 75] on p "(En): All Day Breakfast" at bounding box center [623, 76] width 92 height 15
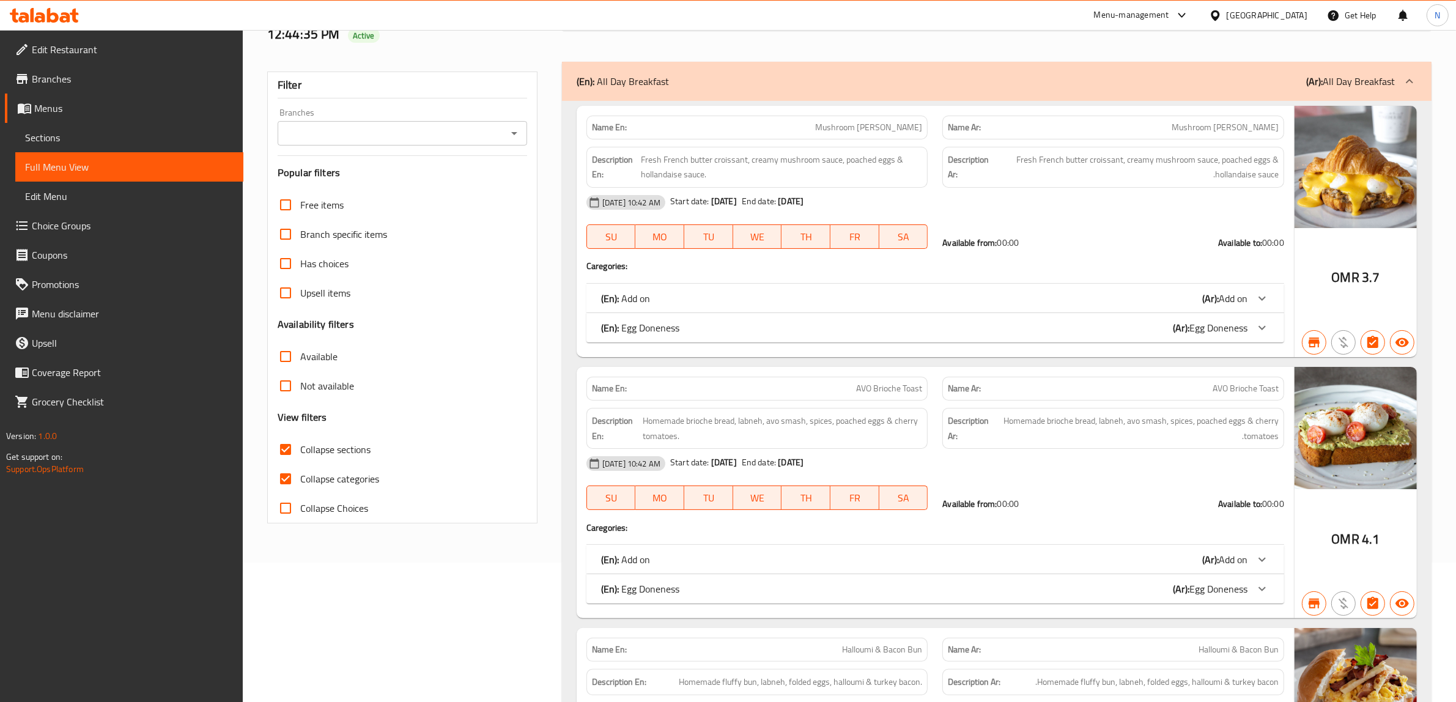
click at [286, 479] on input "Collapse categories" at bounding box center [285, 478] width 29 height 29
checkbox input "false"
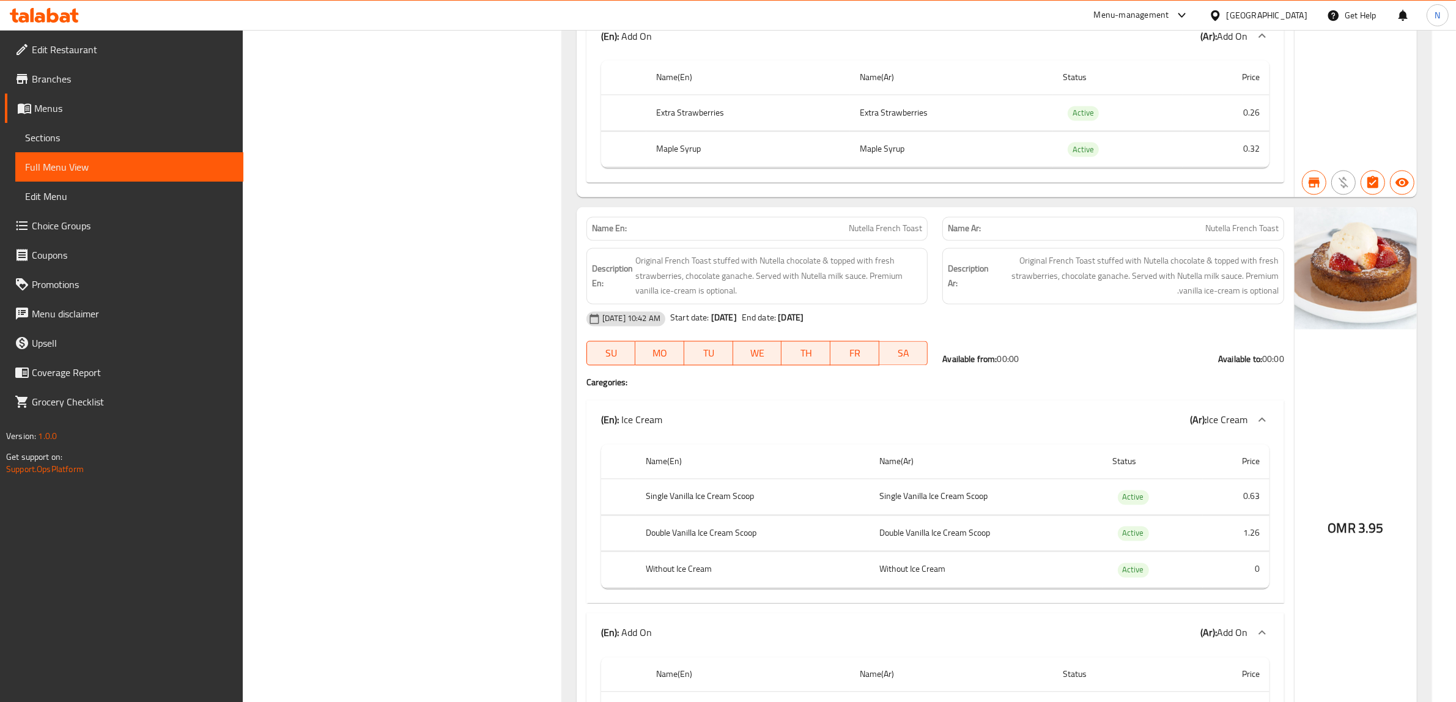
scroll to position [2842, 0]
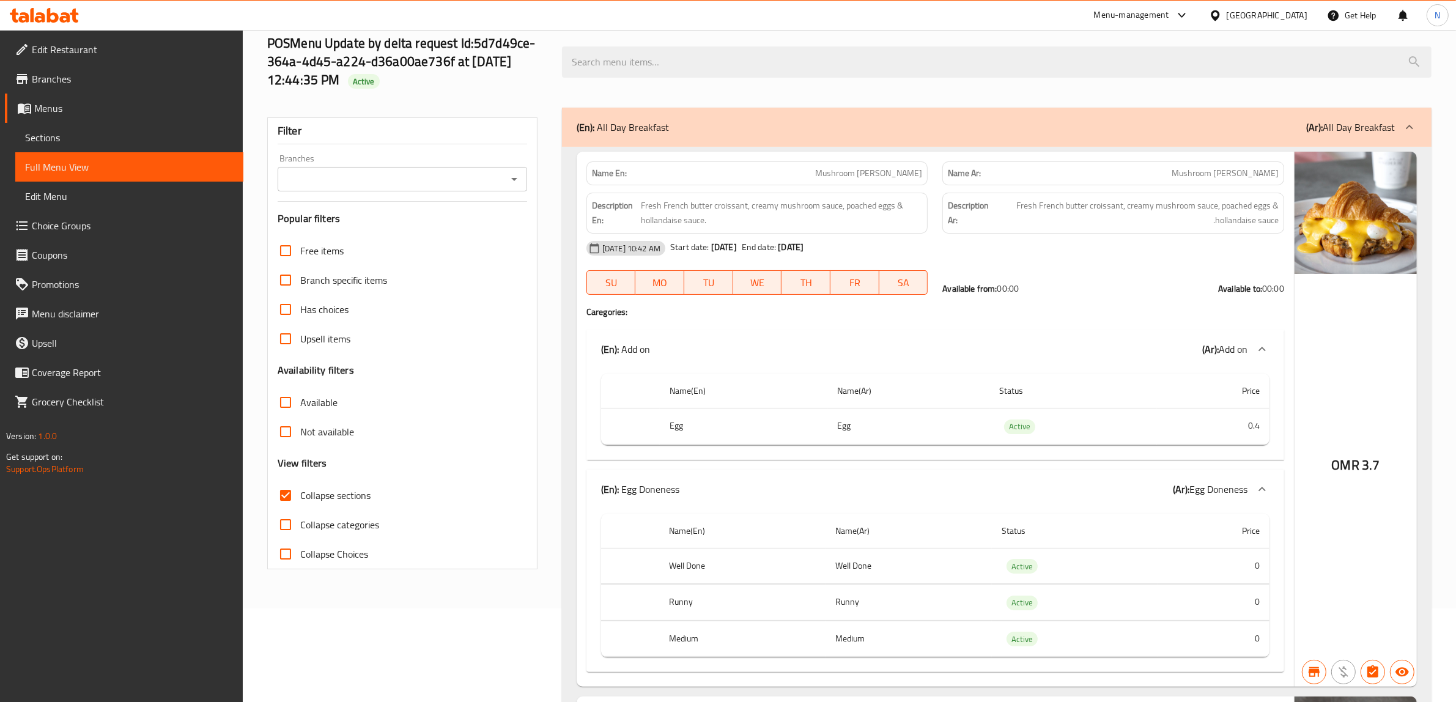
scroll to position [0, 0]
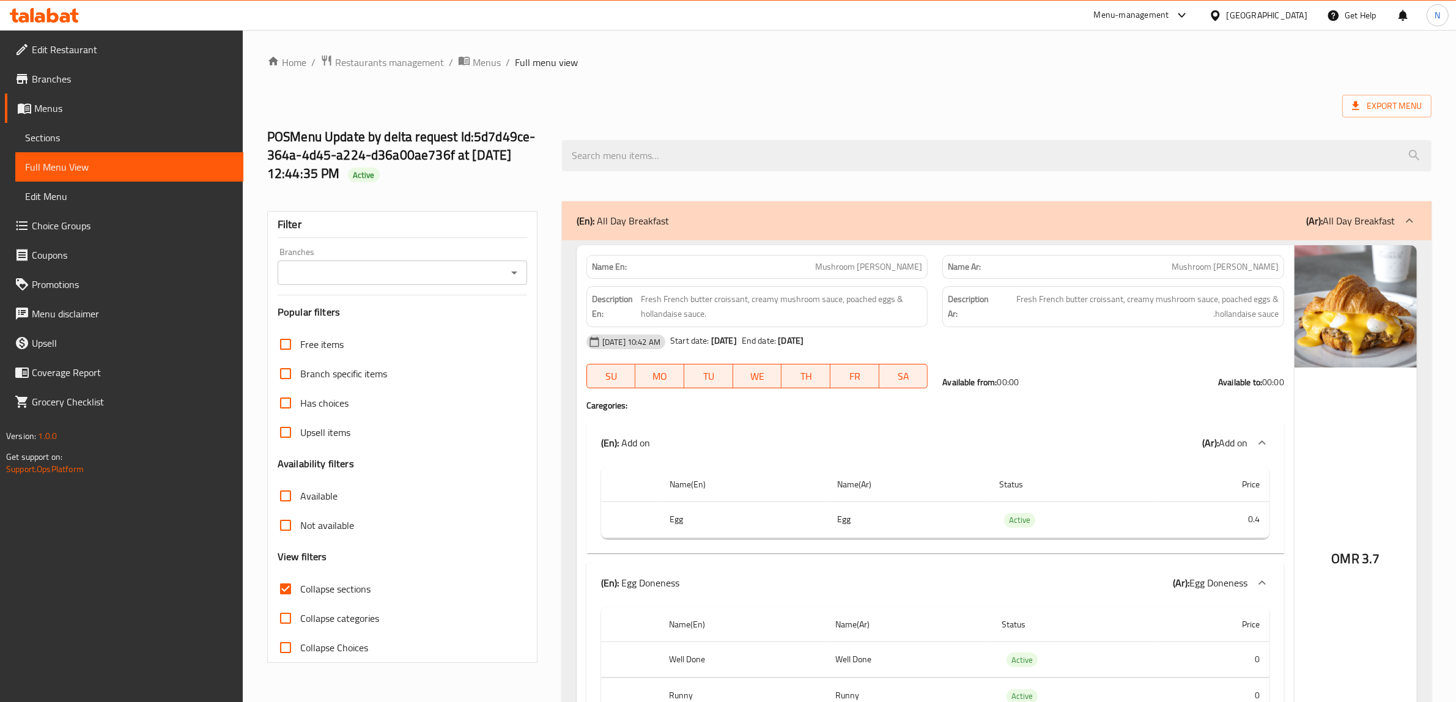
click at [325, 591] on span "Collapse sections" at bounding box center [335, 589] width 70 height 15
click at [300, 591] on input "Collapse sections" at bounding box center [285, 588] width 29 height 29
checkbox input "false"
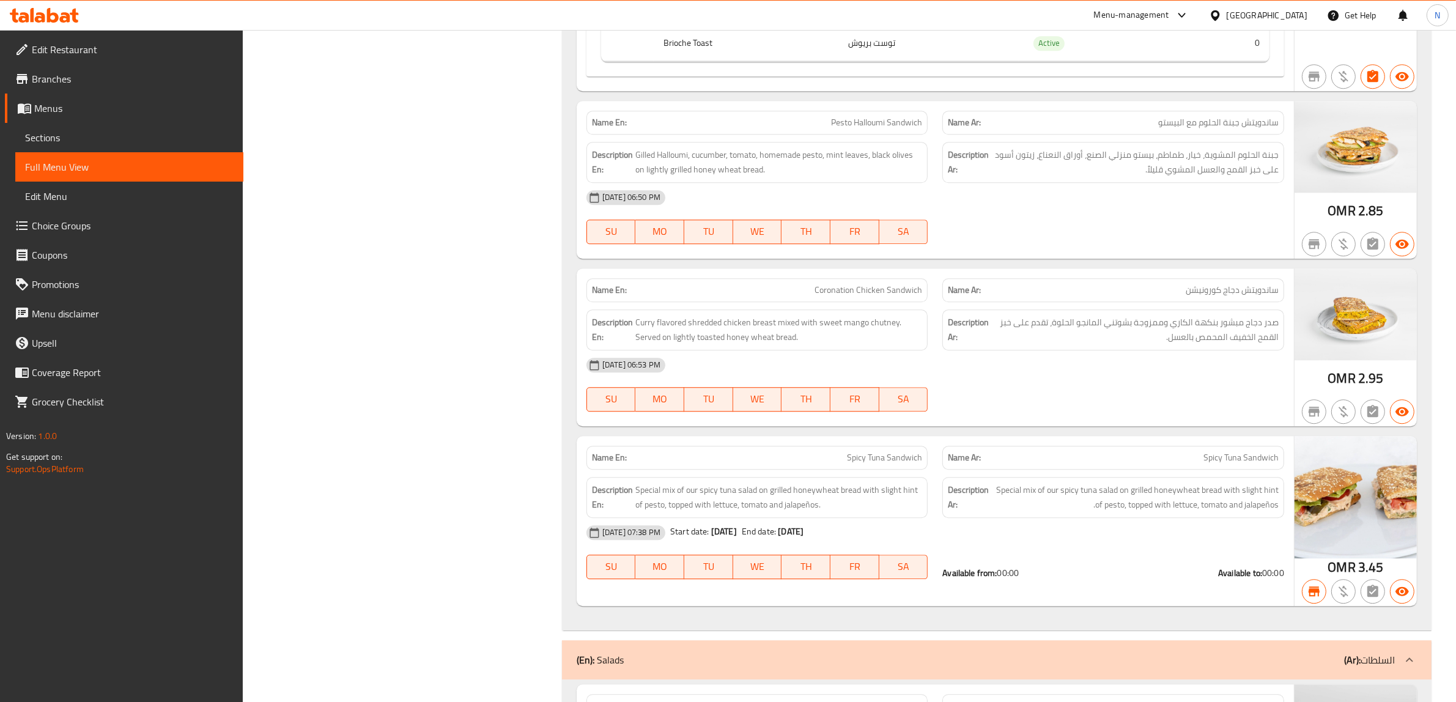
scroll to position [3986, 0]
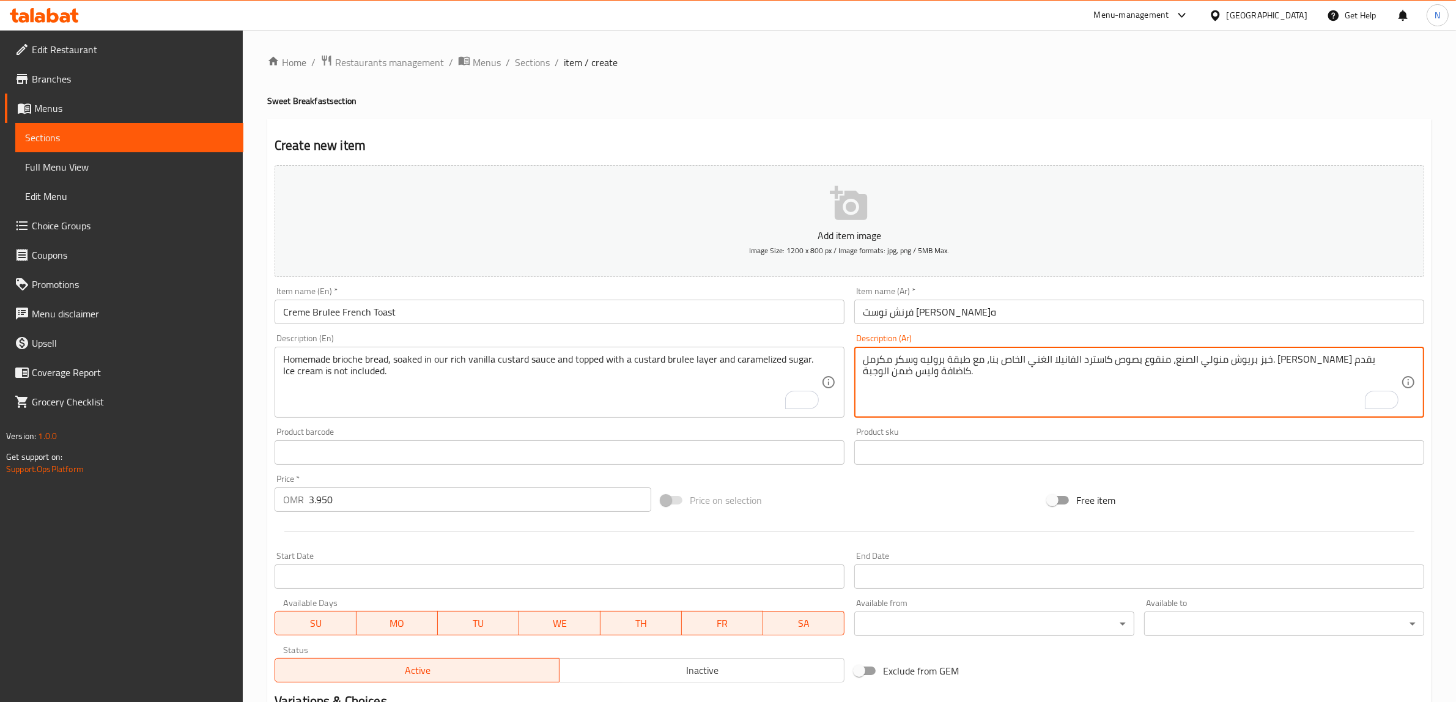
click at [1228, 366] on textarea "خبز بريوش منولي الصنع، منقوع بصوص كاسترد الفانيلا الغني الخاص بنا، مع طبقة برول…" at bounding box center [1132, 383] width 538 height 58
click at [1044, 361] on textarea "خبز بريوش منولي الصنع، منقوع بصوص كاسترد الفانيلا الغني الخاص بنا، مع طبقة برول…" at bounding box center [1132, 383] width 538 height 58
click at [1075, 365] on textarea "خبز بريوش منولي الصنع، منقوع بصوص كاسترد الفانيلا الغني الخاص بنا، مع طبقة برول…" at bounding box center [1132, 383] width 538 height 58
type textarea "خبز بريوش منولي الصنع، منقوع بصوص كاسترد الفانيلا الغني الخاص بنا، مع طبقة برول…"
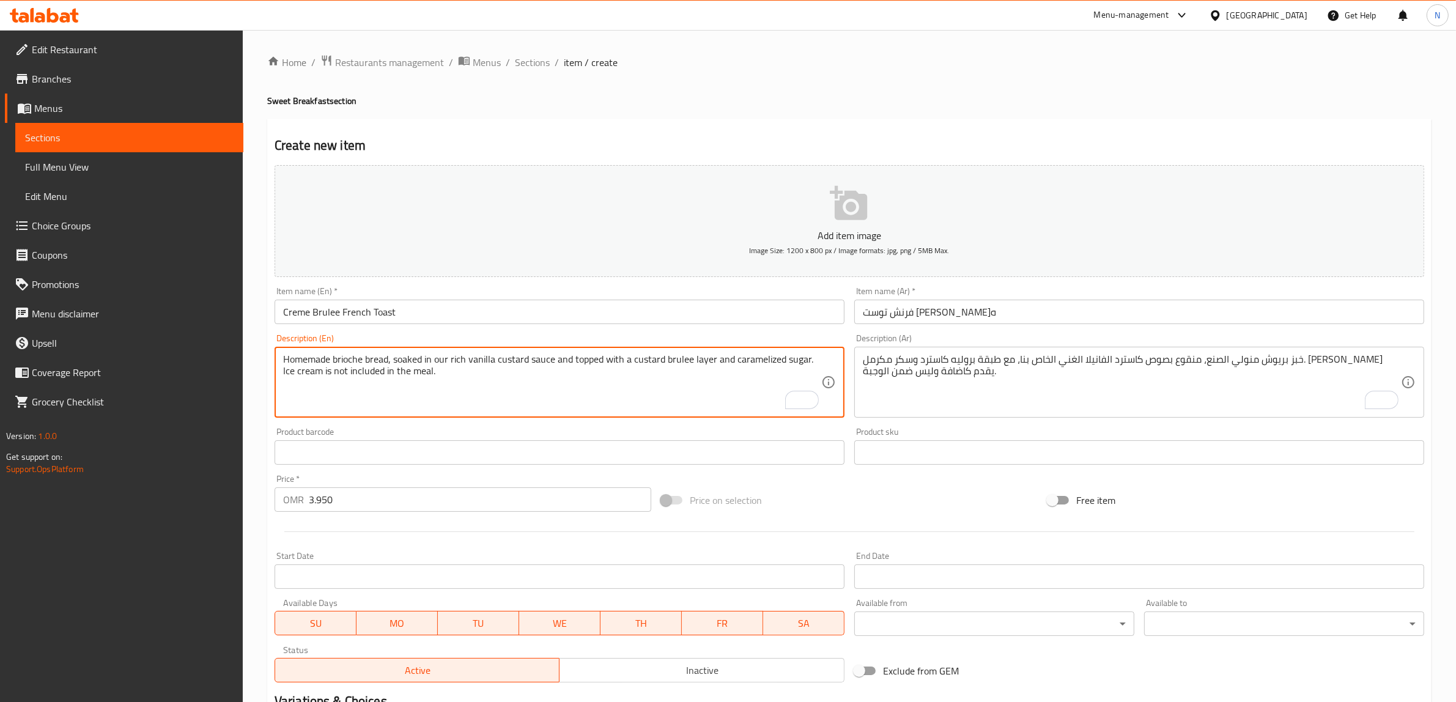
click at [318, 369] on textarea "Homemade brioche bread, soaked in our rich vanilla custard sauce and topped wit…" at bounding box center [552, 383] width 538 height 58
click at [320, 377] on textarea "Homemade brioche bread, soaked in our rich vanilla custard sauce and topped wit…" at bounding box center [552, 383] width 538 height 58
type textarea "Homemade brioche bread, soaked in our rich vanilla custard sauce and topped wit…"
click at [781, 322] on input "Creme Brulee French Toast" at bounding box center [560, 312] width 570 height 24
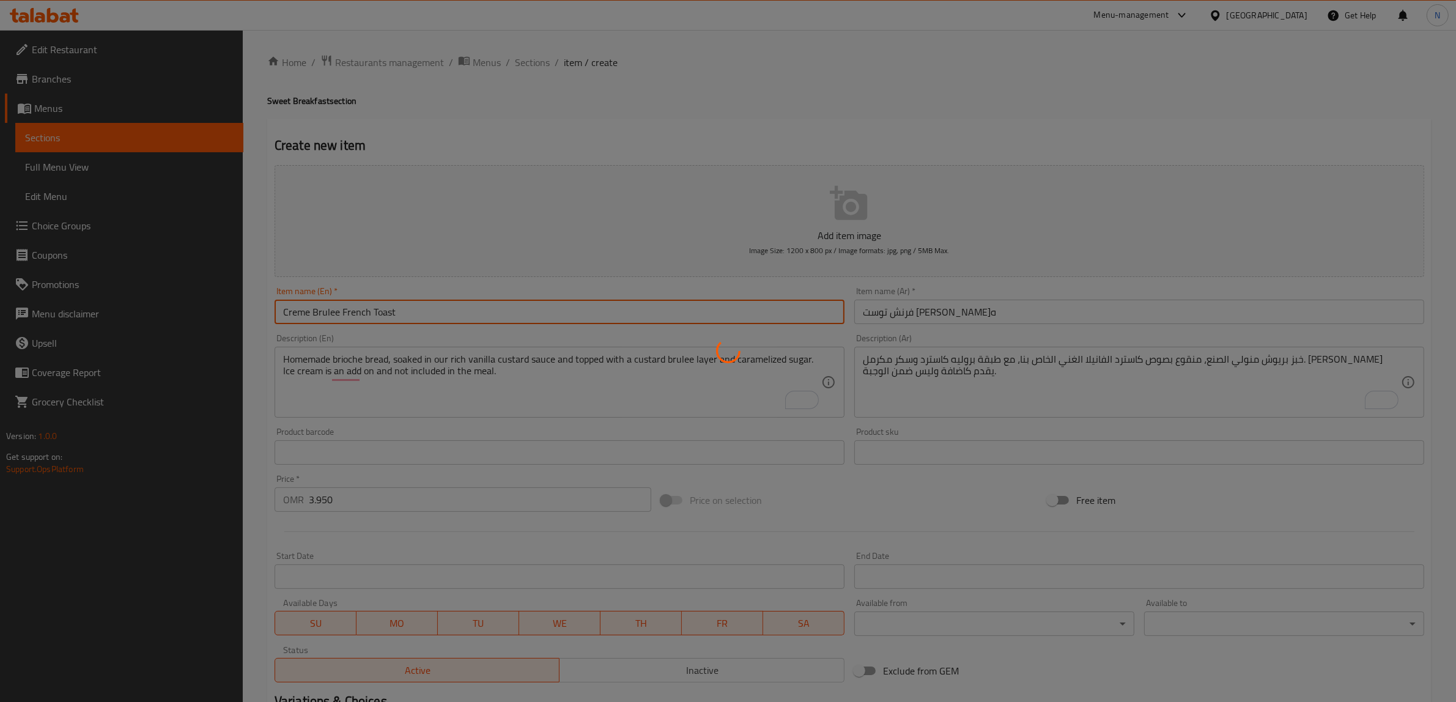
type input "0"
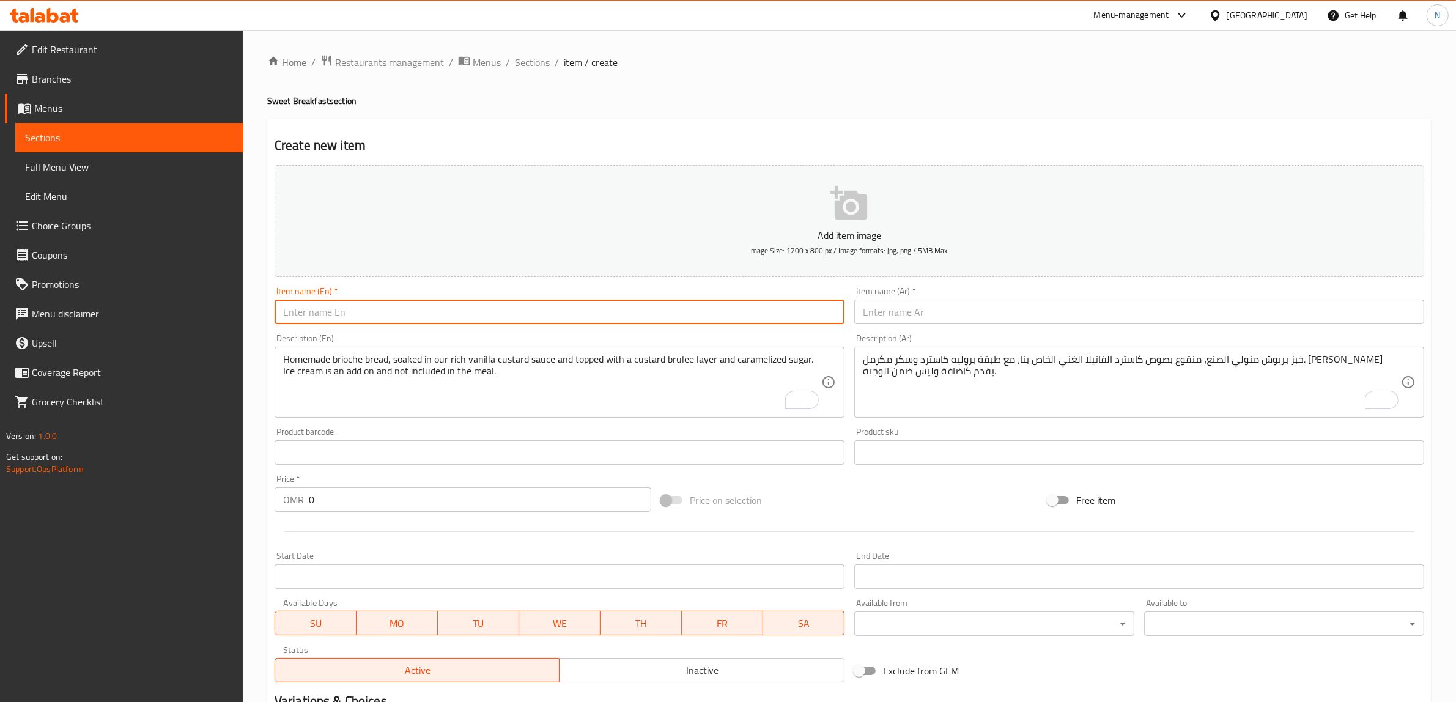
drag, startPoint x: 708, startPoint y: 319, endPoint x: 717, endPoint y: 318, distance: 9.8
click at [708, 319] on input "text" at bounding box center [560, 312] width 570 height 24
paste input "Original French Toast"
type input "Original French Toast"
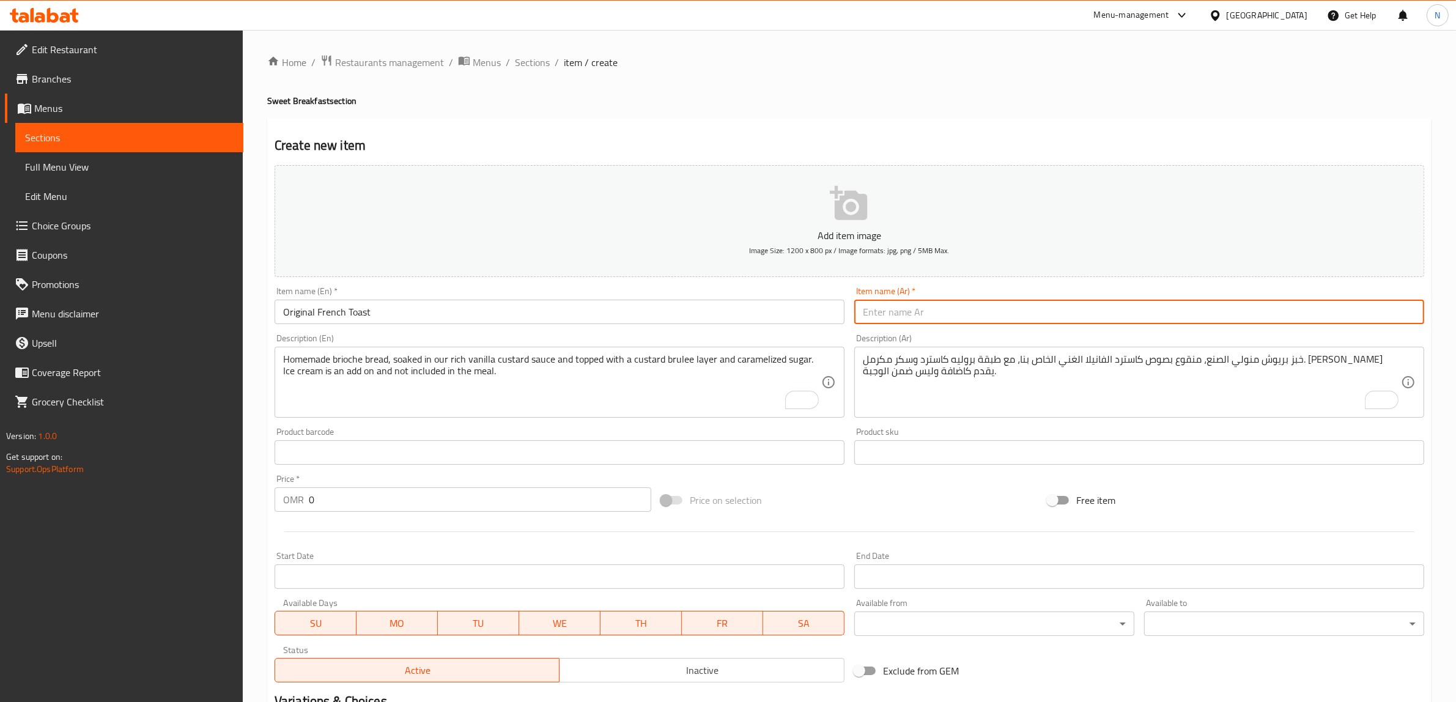
click at [1021, 303] on input "text" at bounding box center [1140, 312] width 570 height 24
paste input "فرنتش توست الأصلي"
type input "فرنتش توست الأصلي"
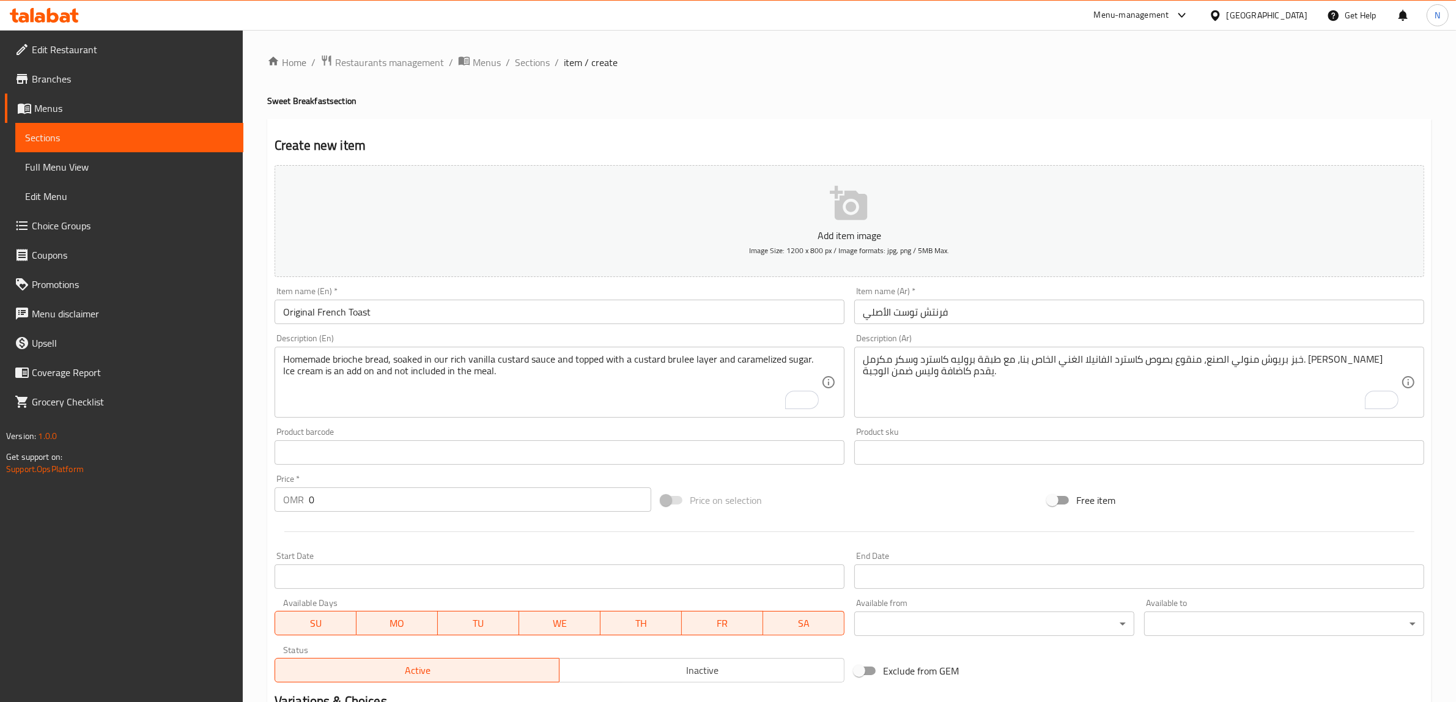
click at [390, 414] on div "Homemade brioche bread, soaked in our rich vanilla custard sauce and topped wit…" at bounding box center [560, 382] width 570 height 71
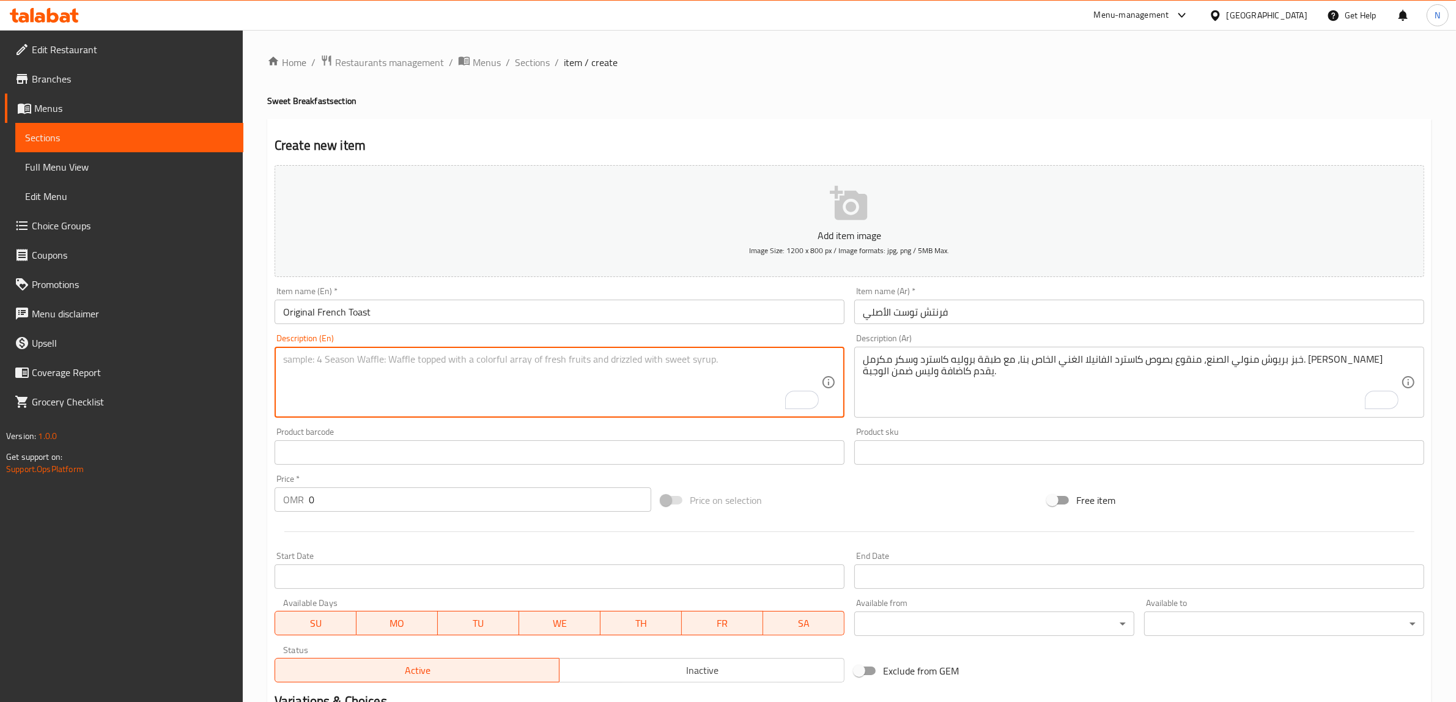
paste textarea "Homemade brioche bread, soaked in our rich vanilla custard sauce & topped with …"
type textarea "Homemade brioche bread, soaked in our rich vanilla custard sauce & topped with …"
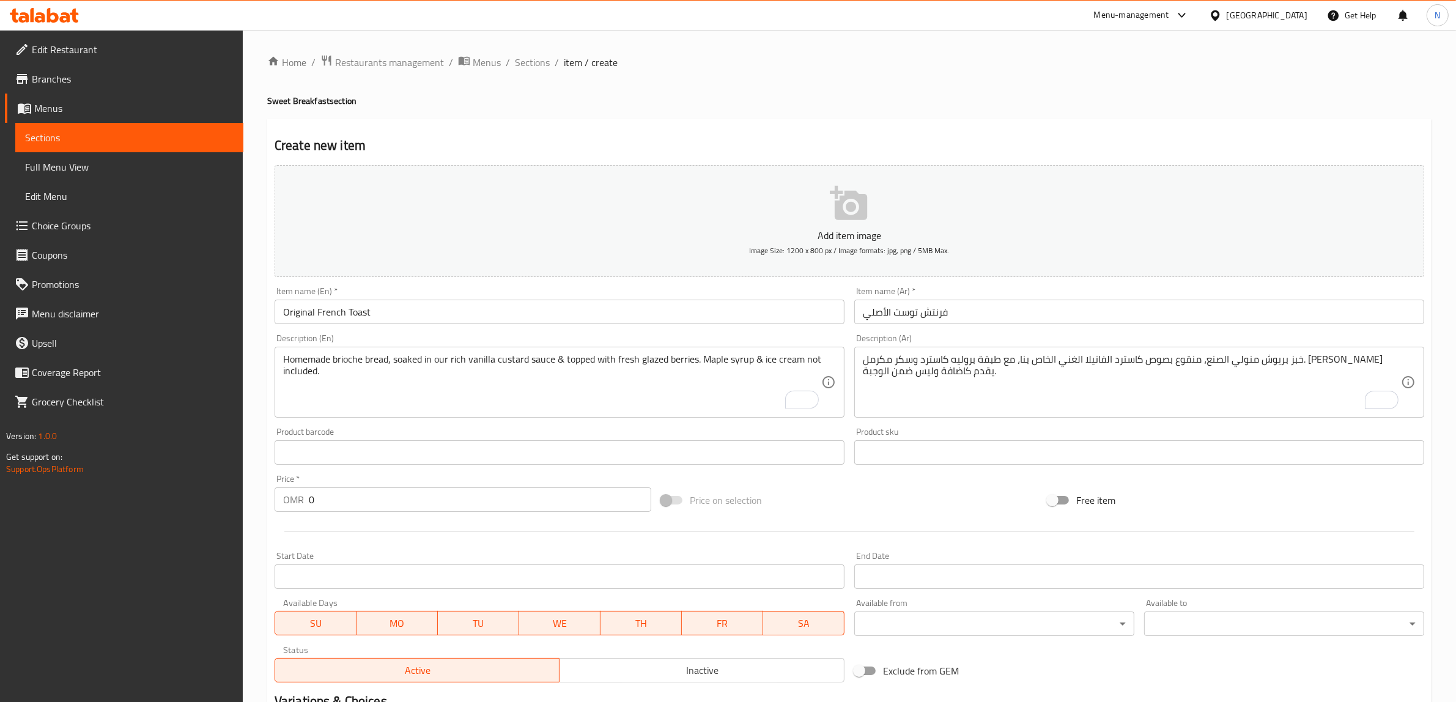
click at [1104, 404] on textarea "خبز بريوش منولي الصنع، منقوع بصوص كاسترد الفانيلا الغني الخاص بنا، مع طبقة برول…" at bounding box center [1132, 383] width 538 height 58
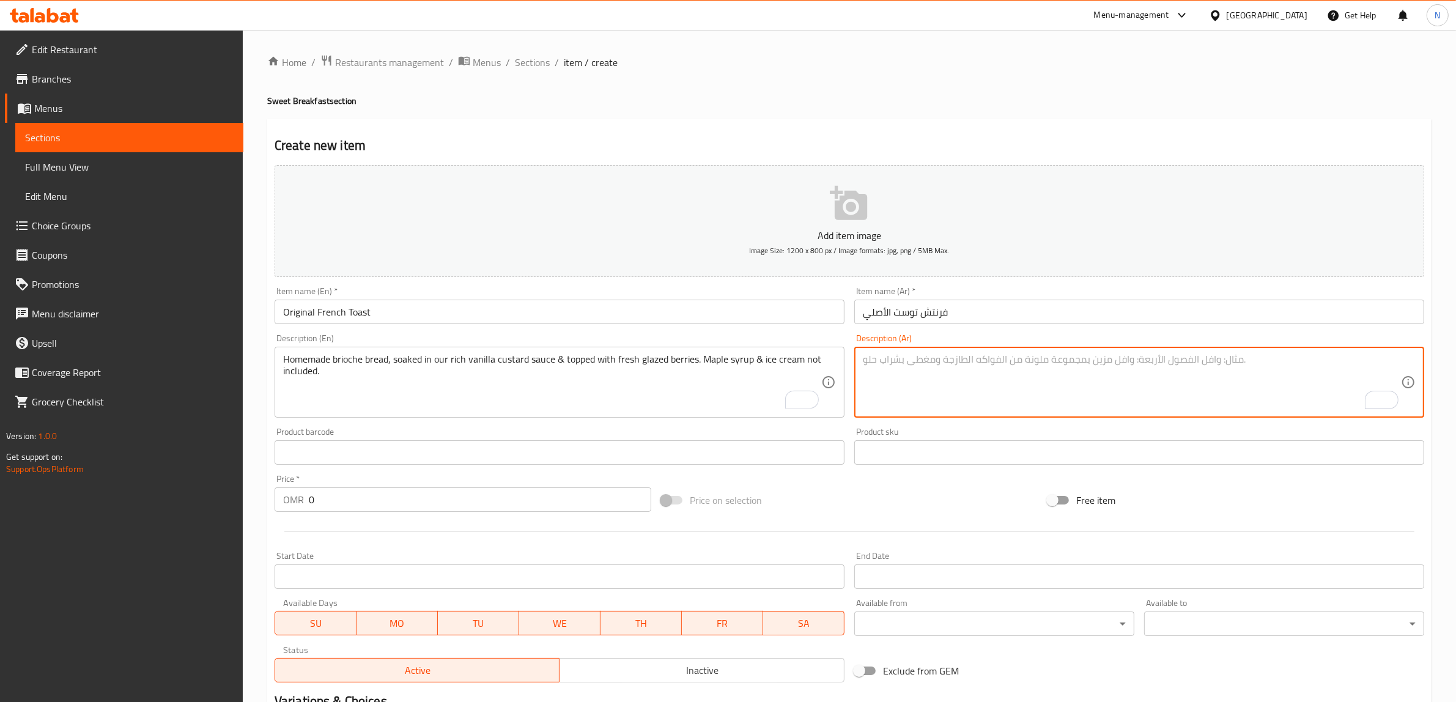
paste textarea "بريوش منقوع بصوص كاسترد فانيلا، يقدم مع توت. [PERSON_NAME] يقدم كاضافة و ليس ضم…"
type textarea "بريوش منقوع بصوص كاسترد فانيلا، يقدم مع توت. [PERSON_NAME] يقدم كاضافة و ليس ضم…"
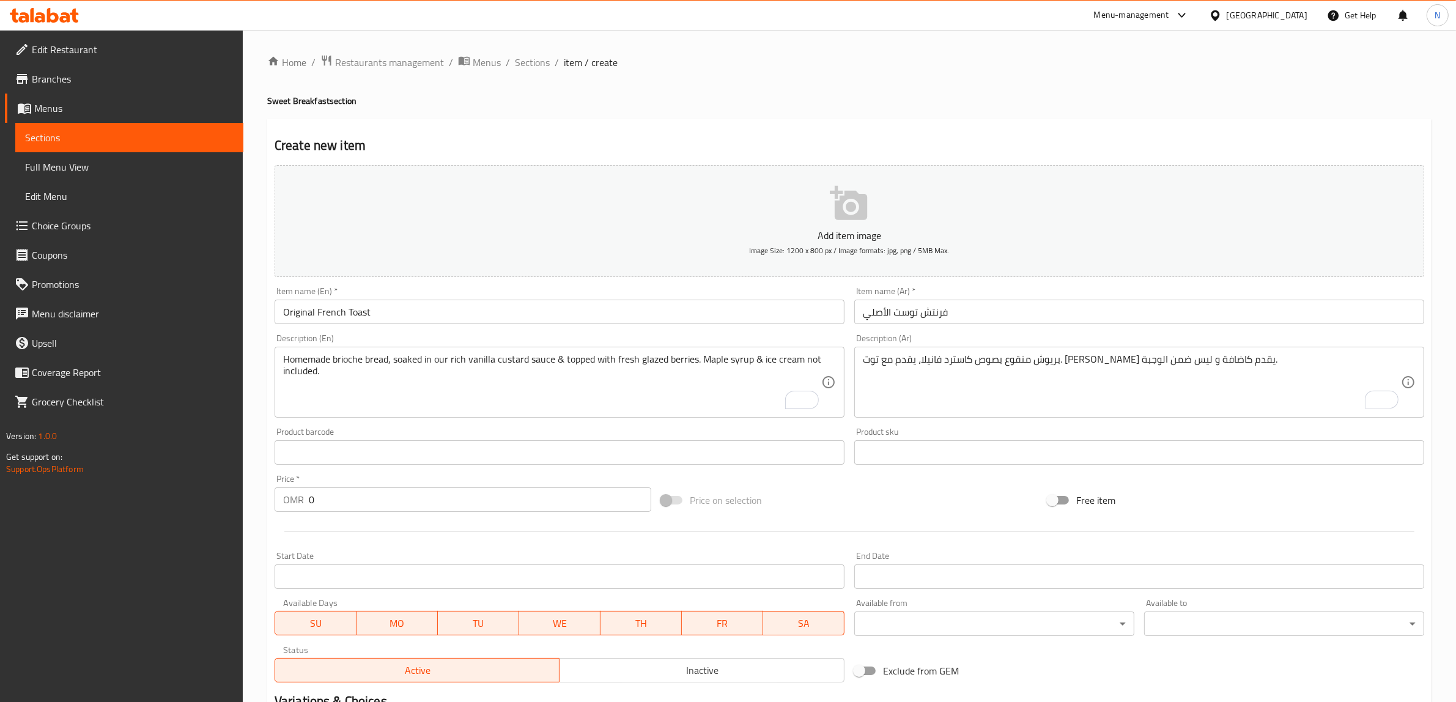
click at [486, 492] on input "0" at bounding box center [480, 500] width 343 height 24
click at [486, 494] on input "0" at bounding box center [480, 500] width 343 height 24
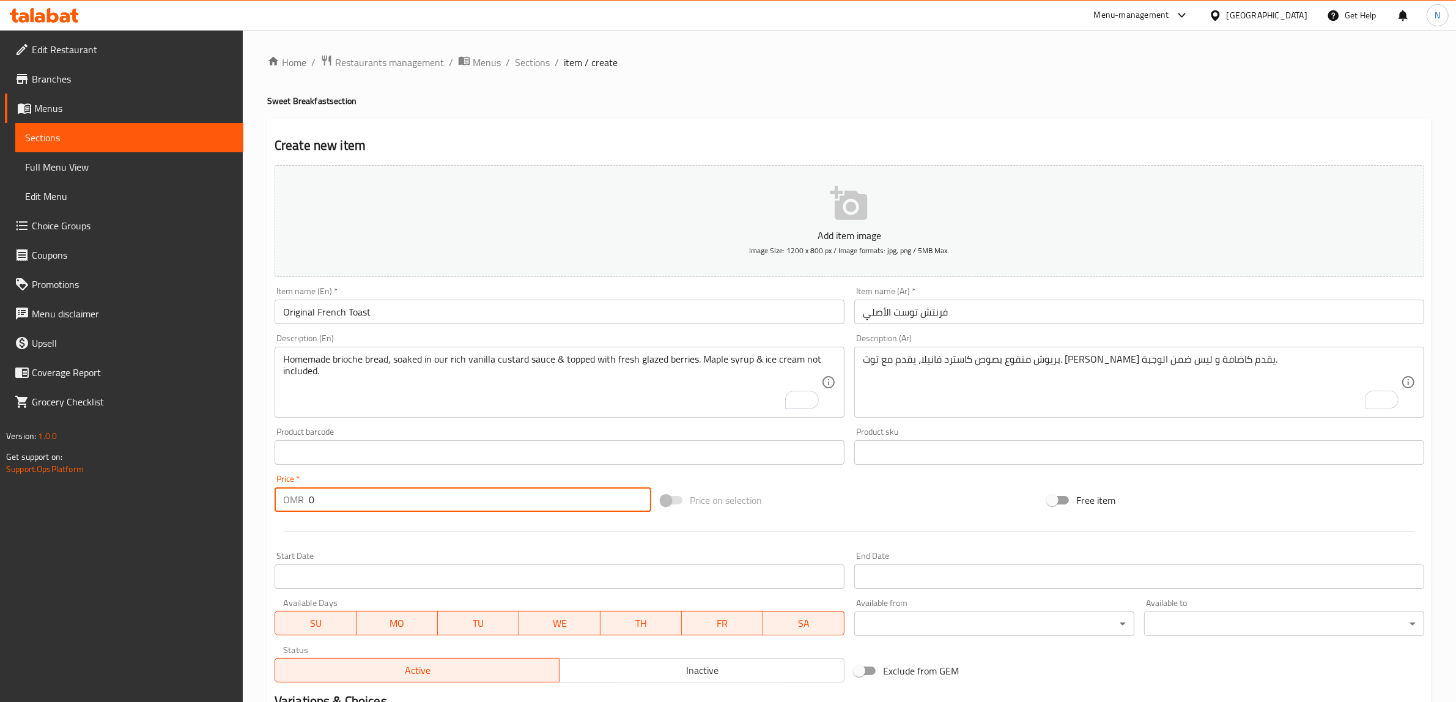
click at [486, 494] on input "0" at bounding box center [480, 500] width 343 height 24
paste input "3.75"
type input "3.750"
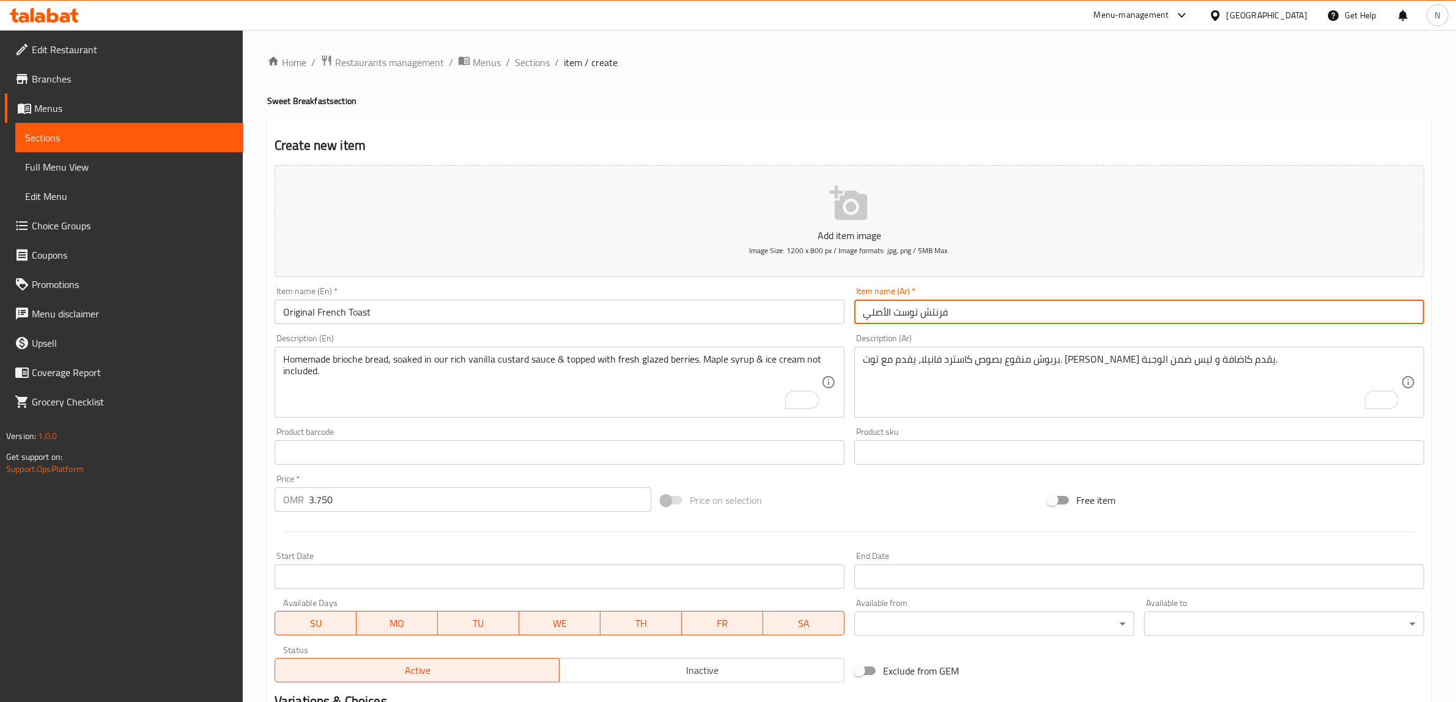
click at [935, 315] on input "فرنتش توست الأصلي" at bounding box center [1140, 312] width 570 height 24
type input "فرنش توست الأصلي"
click at [524, 306] on input "Original French Toast" at bounding box center [560, 312] width 570 height 24
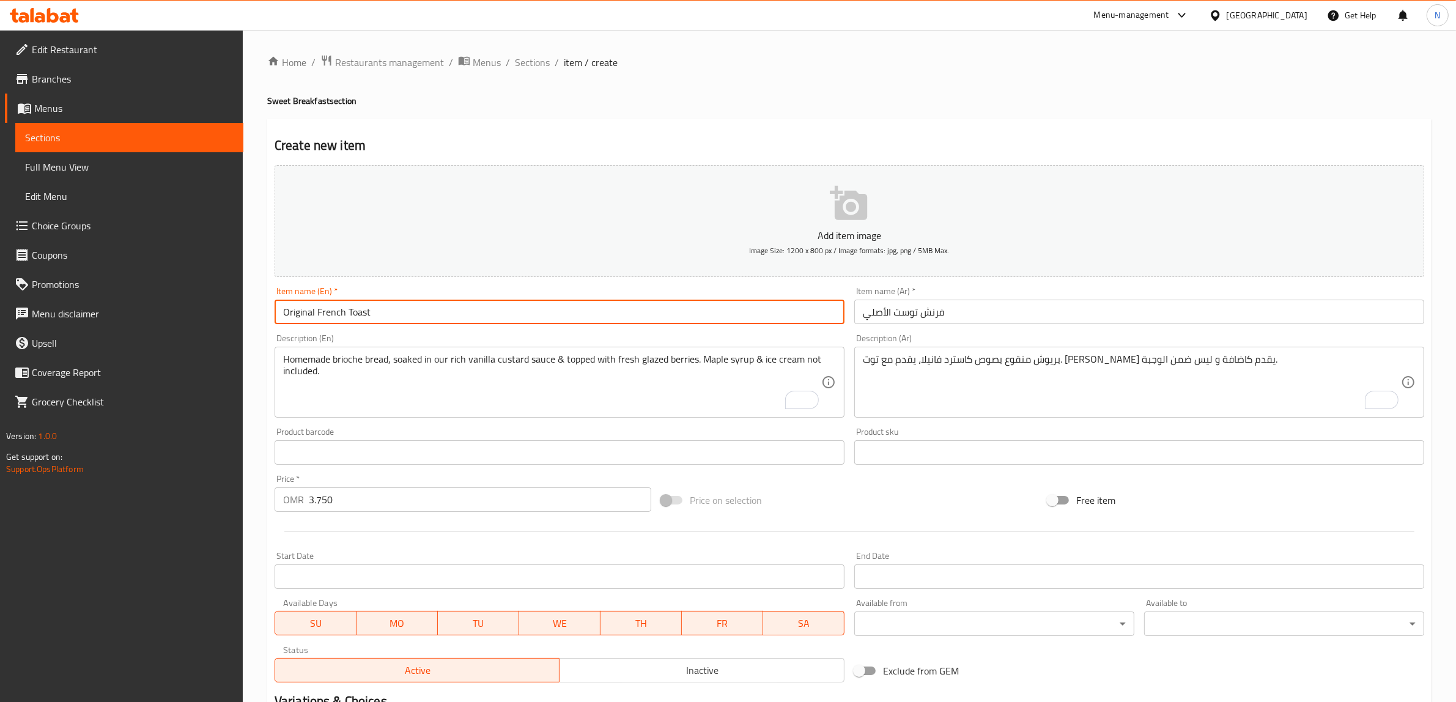
click at [524, 306] on input "Original French Toast" at bounding box center [560, 312] width 570 height 24
click at [561, 352] on div "Homemade brioche bread, soaked in our rich vanilla custard sauce & topped with …" at bounding box center [560, 382] width 570 height 71
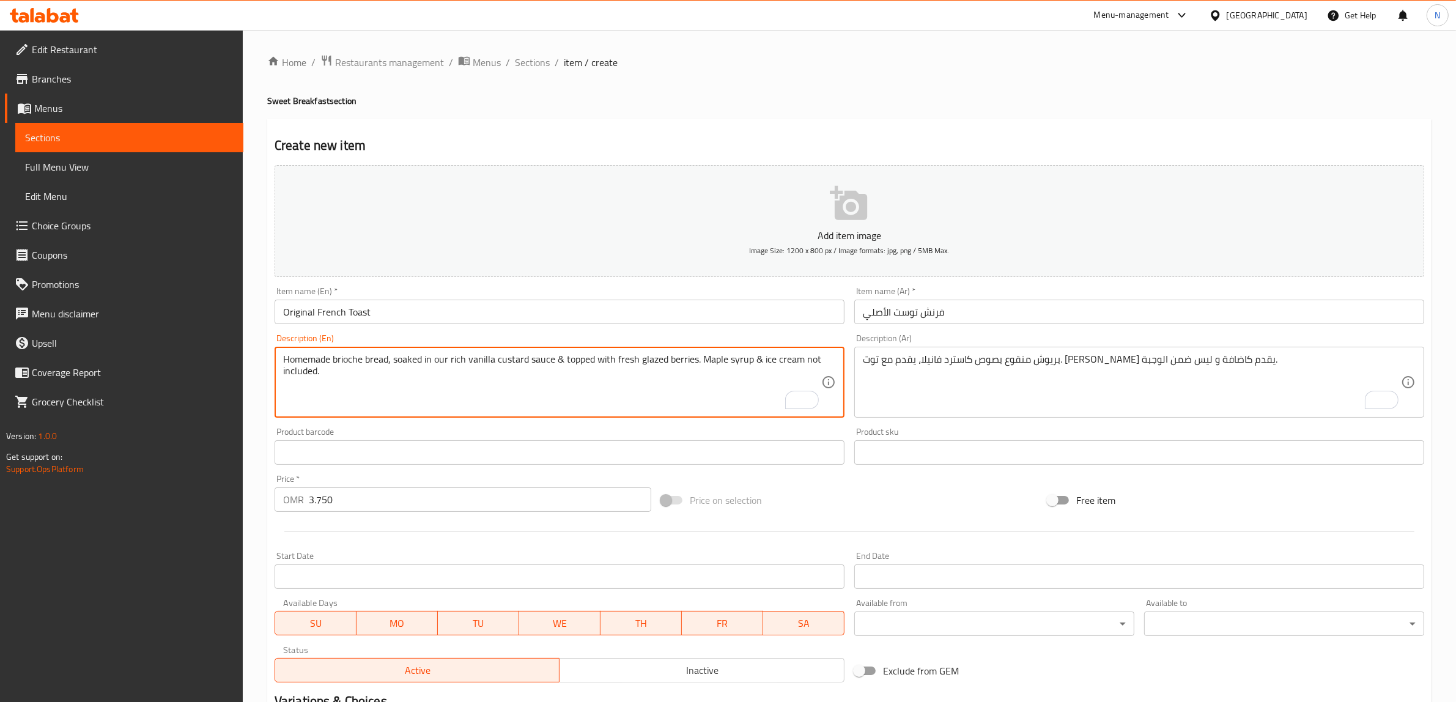
drag, startPoint x: 554, startPoint y: 355, endPoint x: 562, endPoint y: 366, distance: 12.7
click at [555, 361] on textarea "Homemade brioche bread, soaked in our rich vanilla custard sauce & topped with …" at bounding box center [552, 383] width 538 height 58
click at [578, 323] on input "Original French Toast" at bounding box center [560, 312] width 570 height 24
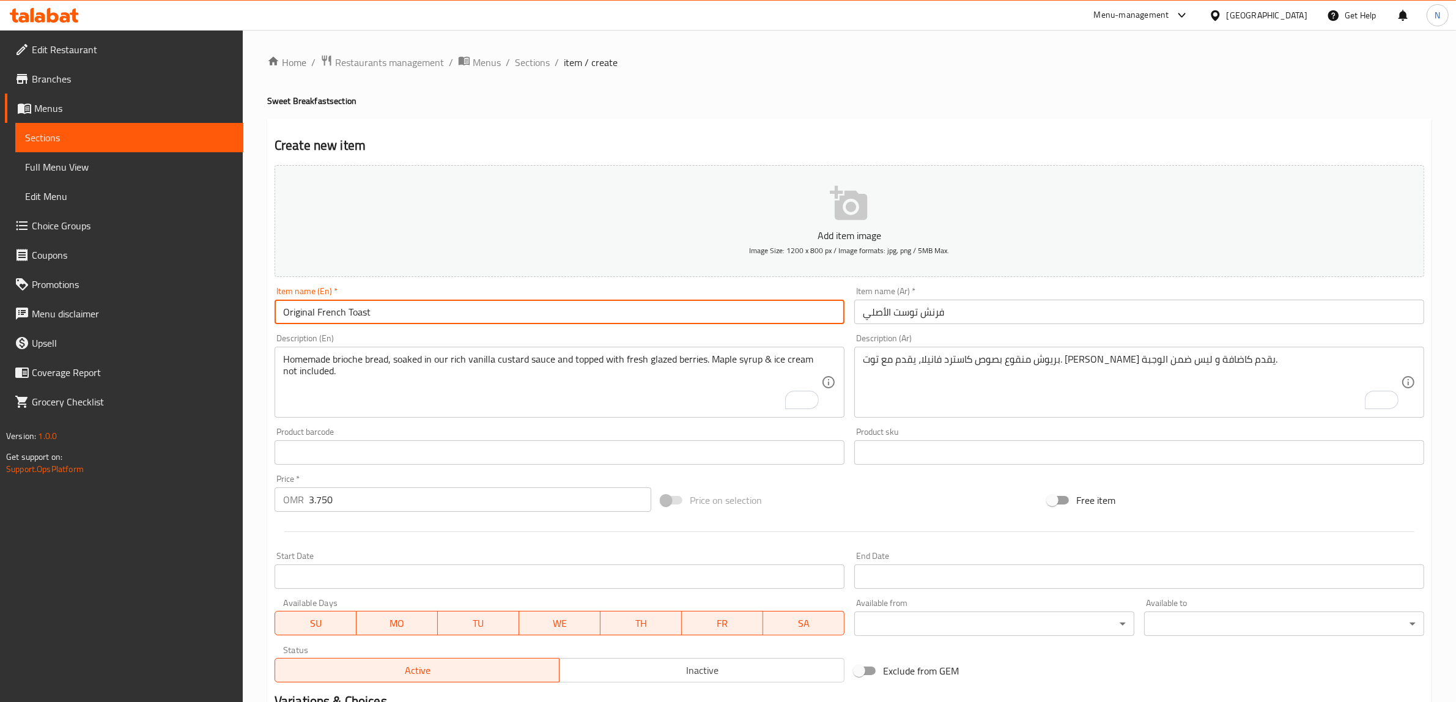
click at [578, 323] on input "Original French Toast" at bounding box center [560, 312] width 570 height 24
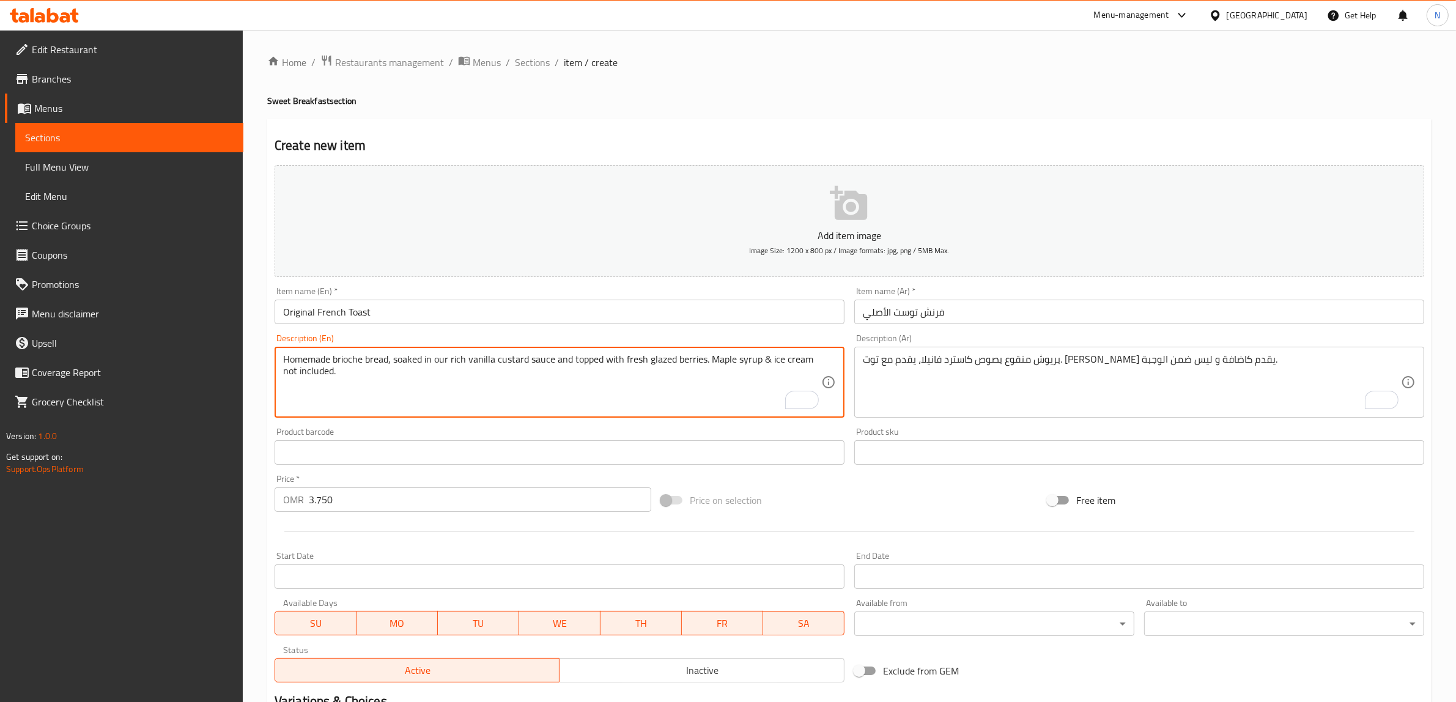
drag, startPoint x: 765, startPoint y: 353, endPoint x: 795, endPoint y: 368, distance: 33.9
type textarea "Homemade brioche bread, soaked in our rich vanilla custard sauce and topped wit…"
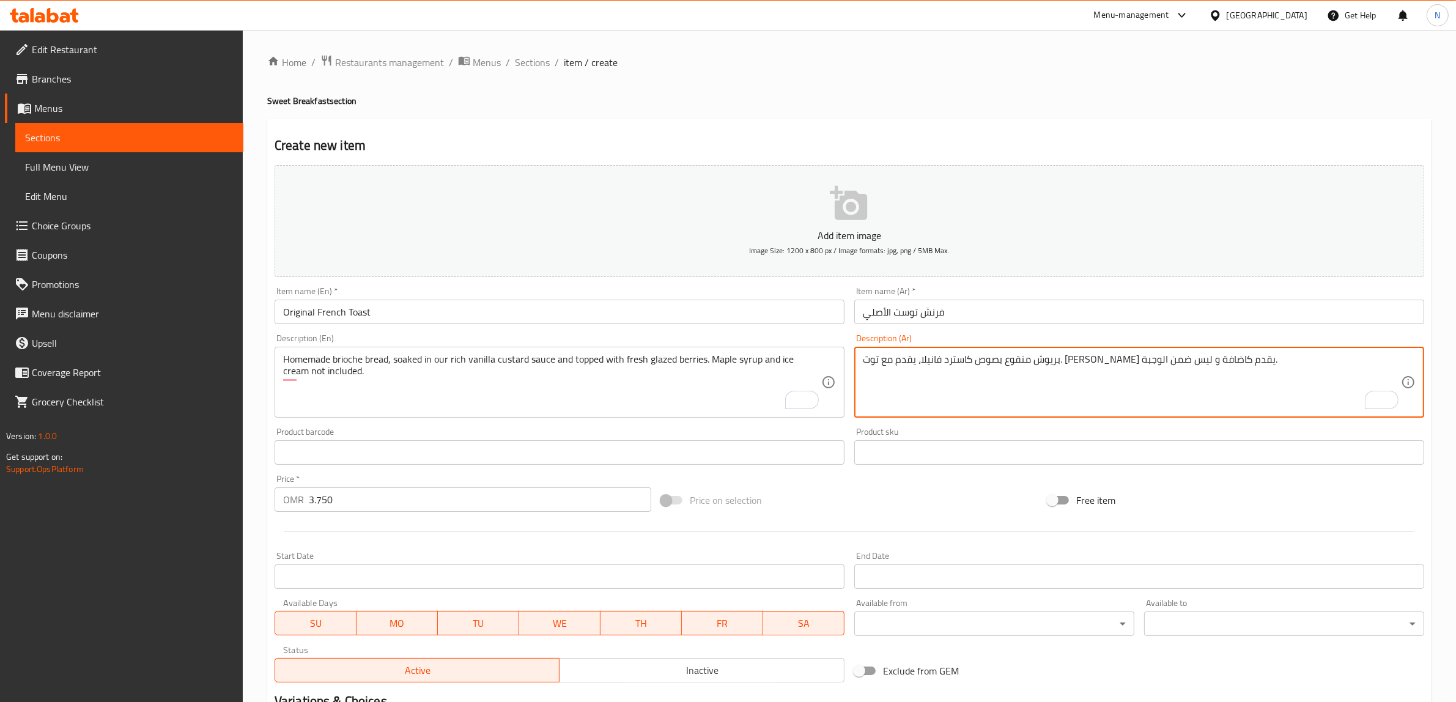
click at [1176, 356] on textarea "بريوش منقوع بصوص كاسترد فانيلا، يقدم مع توت. [PERSON_NAME] يقدم كاضافة و ليس ضم…" at bounding box center [1132, 383] width 538 height 58
click at [1077, 363] on textarea "بريوش منقوع بصوص كاسترد فانيلا، يقدم مع توت. [PERSON_NAME] يقدم كاضافة و ليس ضم…" at bounding box center [1132, 383] width 538 height 58
click at [1072, 363] on textarea "بريوش منقوع بصوص كاسترد فانيلا، يقدم مع توت. [PERSON_NAME] يقدم كاضافة و ليس ضم…" at bounding box center [1132, 383] width 538 height 58
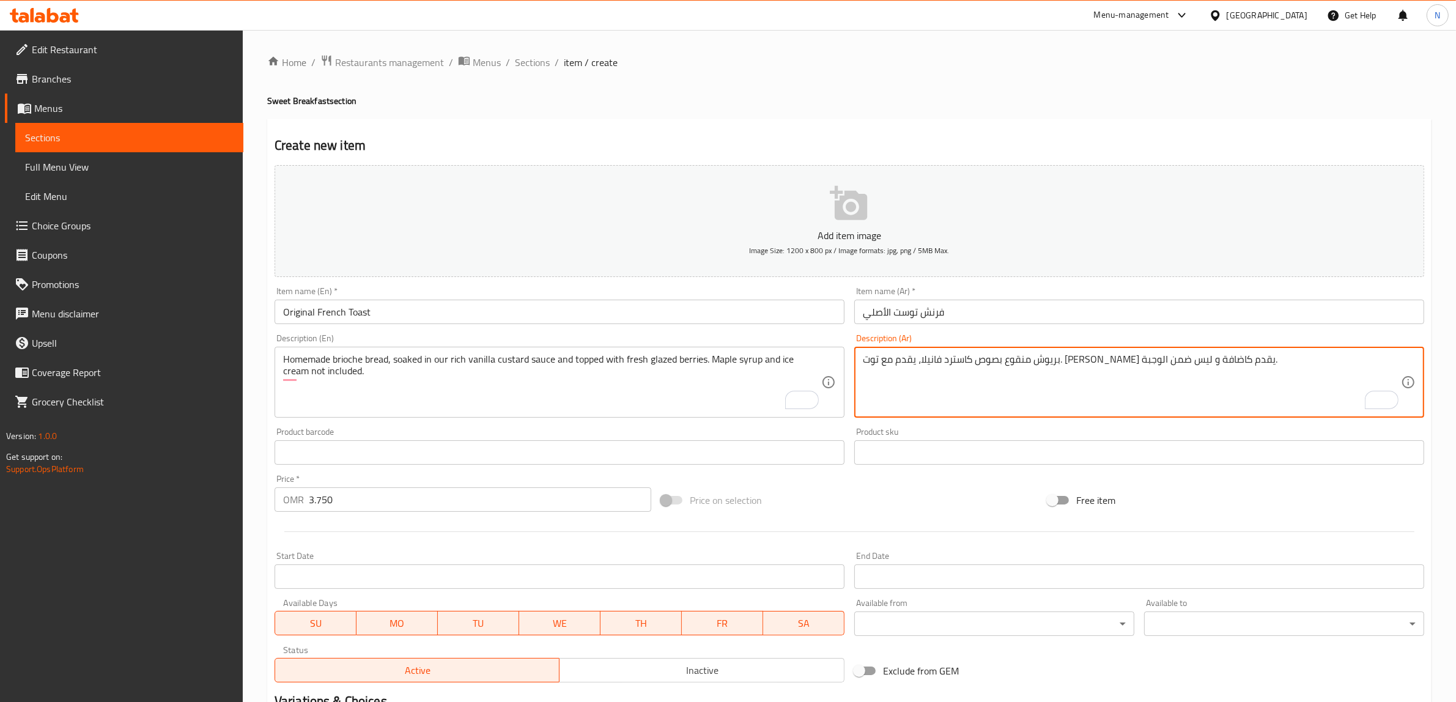
click at [1072, 363] on textarea "بريوش منقوع بصوص كاسترد فانيلا، يقدم مع توت. [PERSON_NAME] يقدم كاضافة و ليس ضم…" at bounding box center [1132, 383] width 538 height 58
paste textarea "بز بريوش منولي الصنع، منقوع بصوص كاسترد الفانيلا الغني الخاص بنا، مع طبقة برولي…"
click at [1316, 365] on textarea "خبز بريوش منولي الصنع، منقوع بصوص كاسترد الفانيلا الغني الخاص بنا، مع طبقة برول…" at bounding box center [1132, 383] width 538 height 58
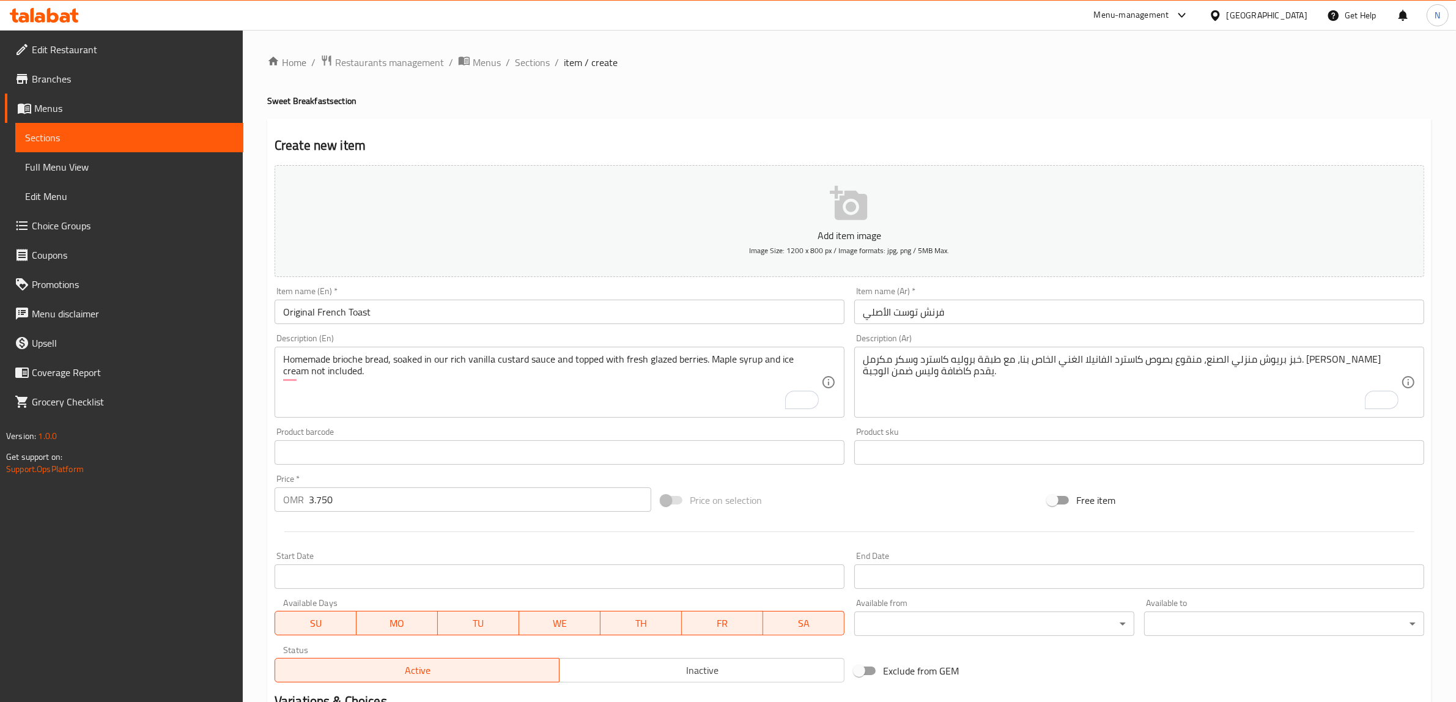
click at [1226, 392] on textarea "خبز بريوش منزلي الصنع، منقوع بصوص كاسترد الفانيلا الغني الخاص بنا، مع طبقة برول…" at bounding box center [1132, 383] width 538 height 58
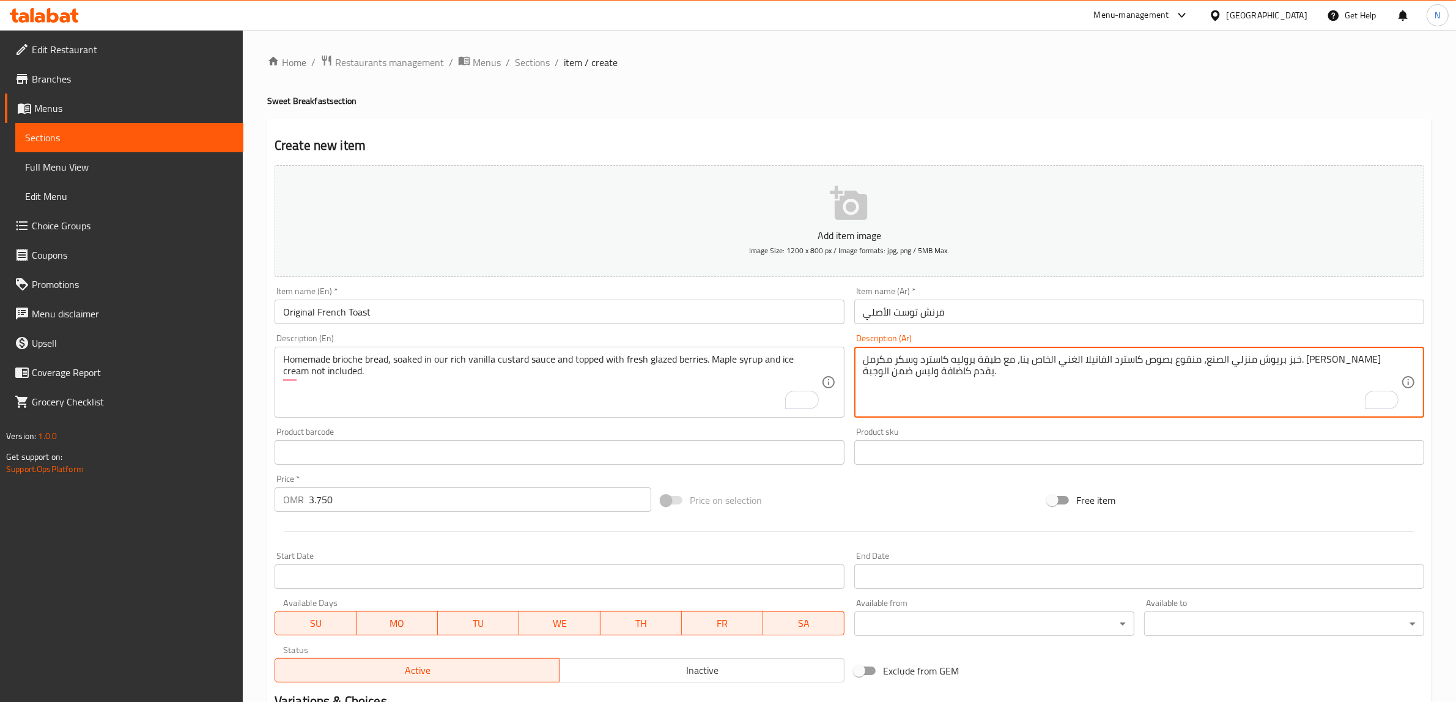
paste textarea "بريوش منقوع بصوص كاسترد فانيلا، يقدم مع توت. [PERSON_NAME] يقدم كاضافة و ليس ضم…"
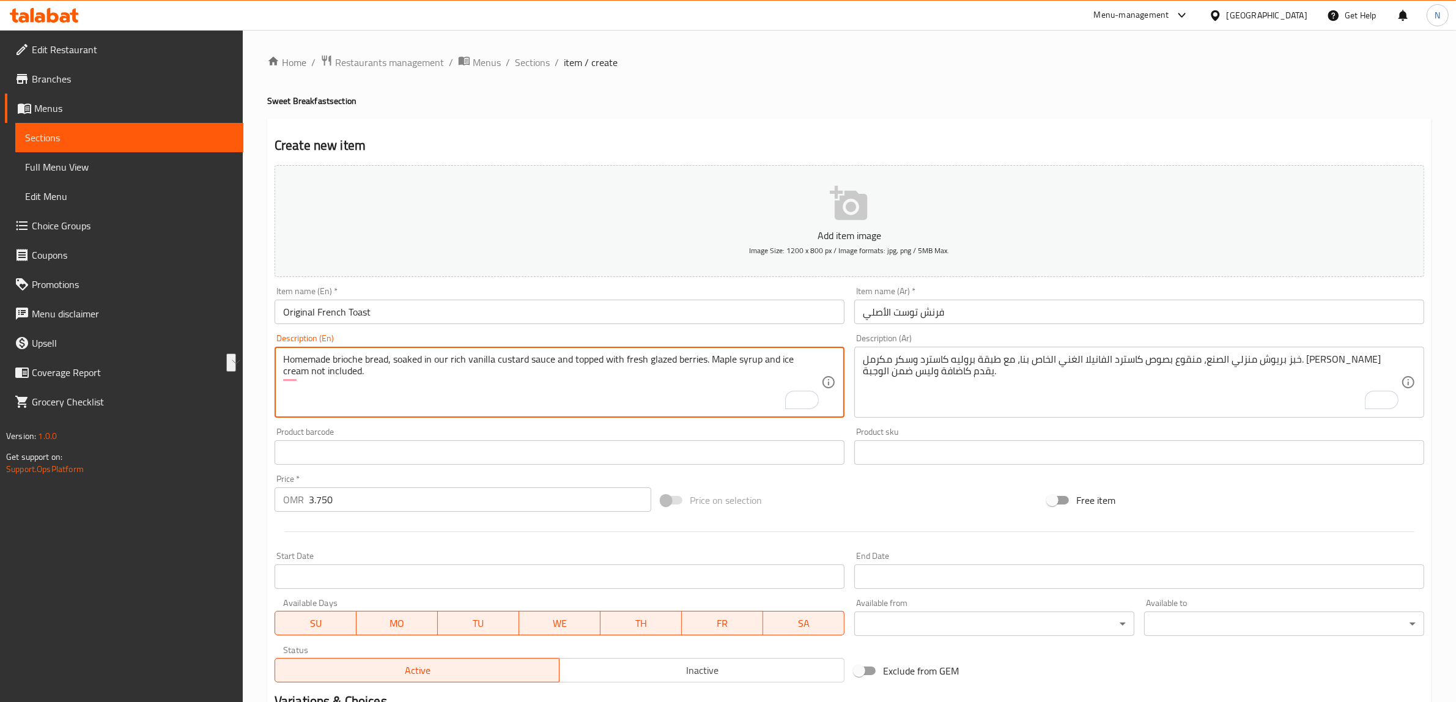
drag, startPoint x: 555, startPoint y: 360, endPoint x: 702, endPoint y: 364, distance: 147.5
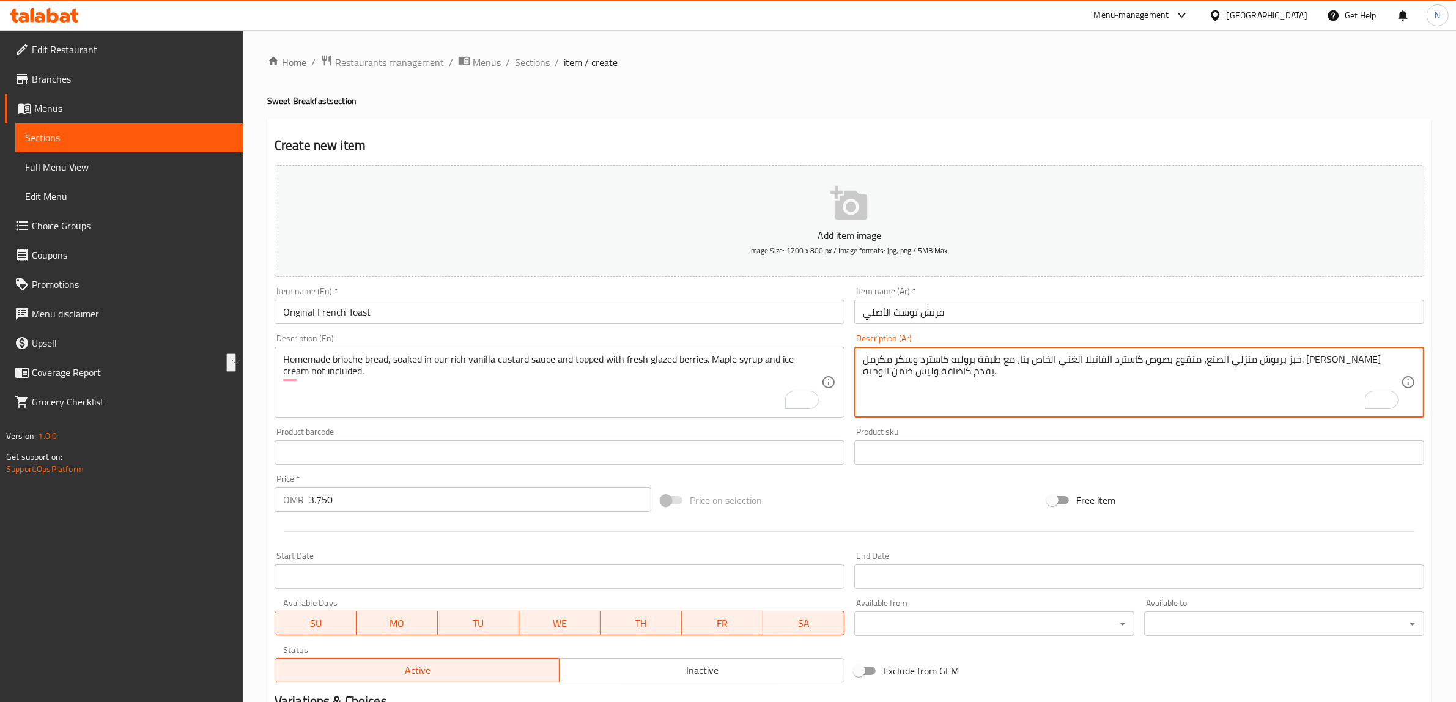
drag, startPoint x: 1086, startPoint y: 361, endPoint x: 936, endPoint y: 346, distance: 150.7
paste textarea "مُزينة بالتوت الطازج المزجج"
click at [1107, 377] on textarea "خبز بريوش منزلي الصنع، منقوع بصوص كاسترد الفانيلا الغني الخاص بنا، ومُزينة بالت…" at bounding box center [1132, 383] width 538 height 58
click at [1095, 364] on textarea "خبز بريوش منزلي الصنع، منقوع بصوص كاسترد الفانيلا الغني الخاص بنا، ومُزينة بالت…" at bounding box center [1132, 383] width 538 height 58
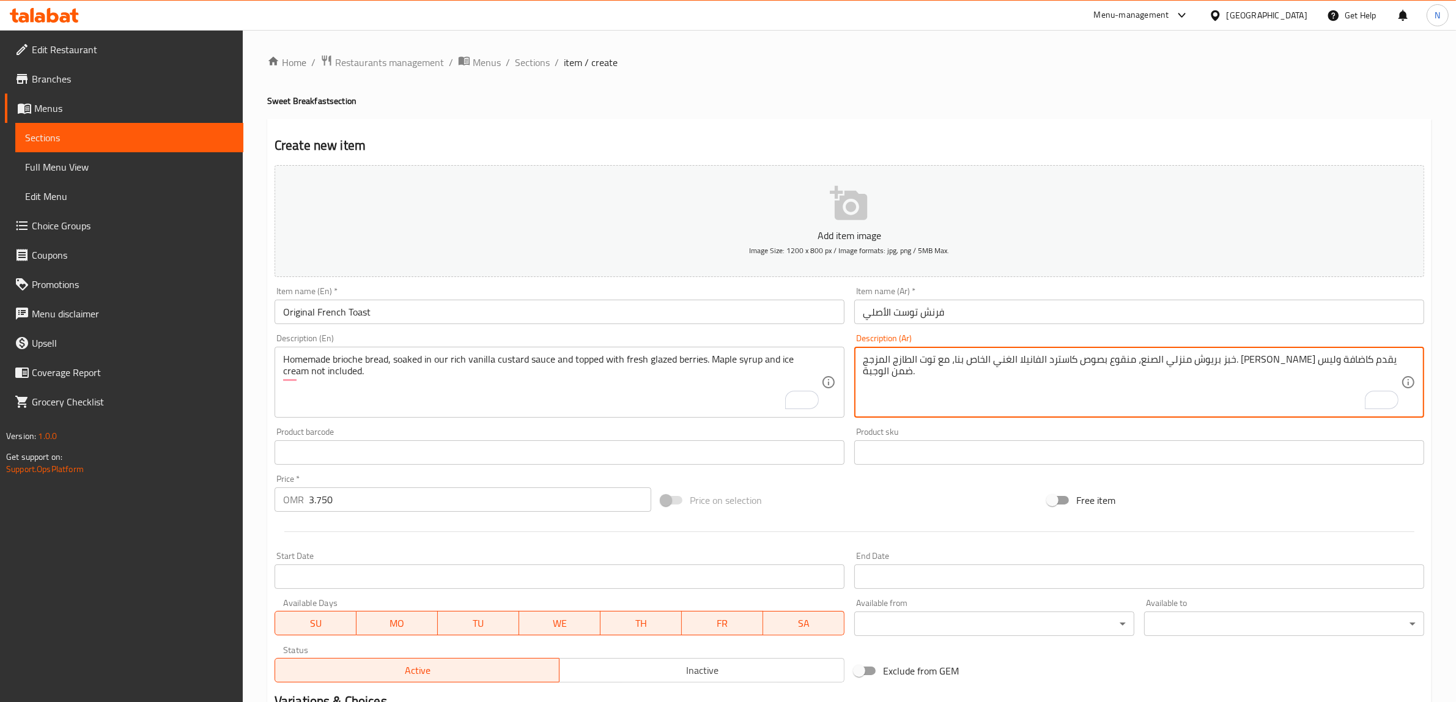
click at [1064, 365] on textarea "خبز بريوش منزلي الصنع، منقوع بصوص كاسترد الفانيلا الغني الخاص بنا، مع توت الطاز…" at bounding box center [1132, 383] width 538 height 58
click at [668, 369] on textarea "Homemade brioche bread, soaked in our rich vanilla custard sauce and topped wit…" at bounding box center [552, 383] width 538 height 58
click at [1034, 362] on textarea "خبز بريوش منزلي الصنع، منقوع بصوص كاسترد الفانيلا الغني الخاص بنا، مع توت طازج …" at bounding box center [1132, 383] width 538 height 58
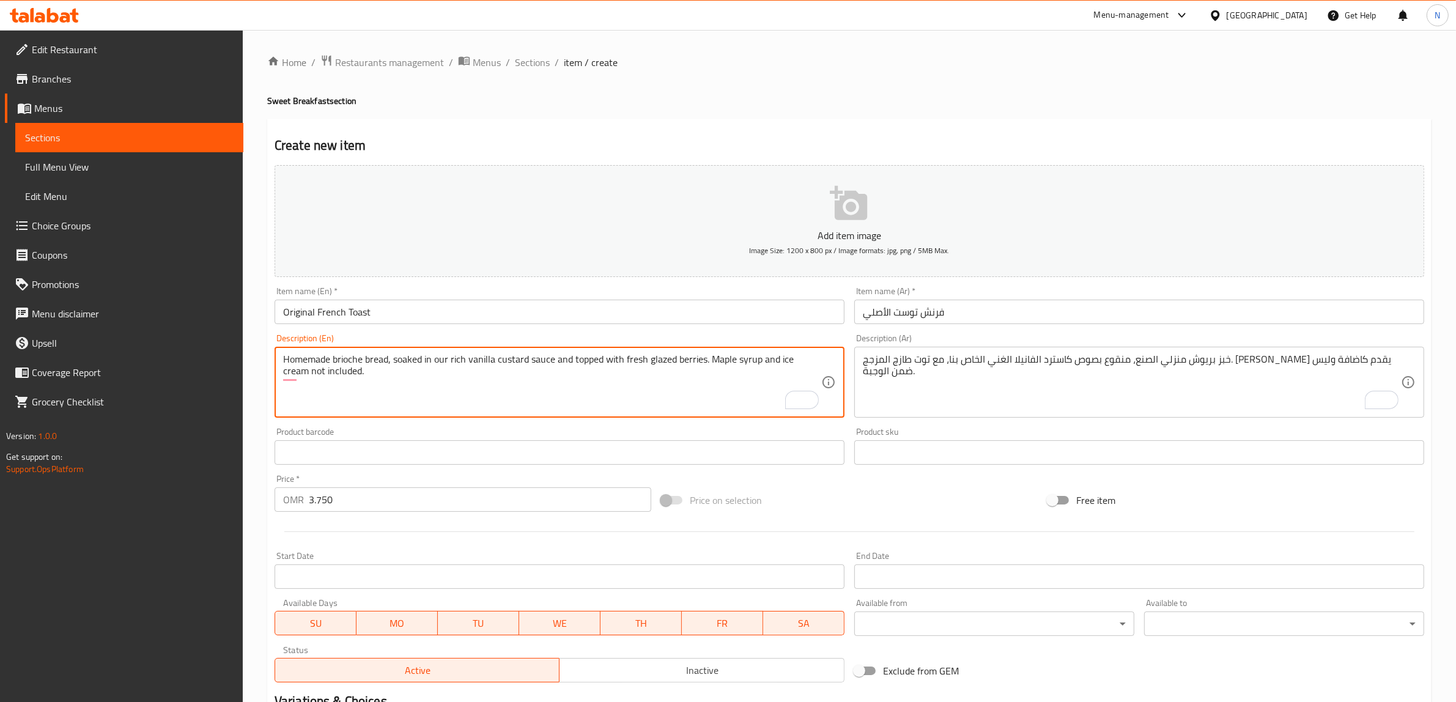
click at [653, 365] on textarea "Homemade brioche bread, soaked in our rich vanilla custard sauce and topped wit…" at bounding box center [552, 383] width 538 height 58
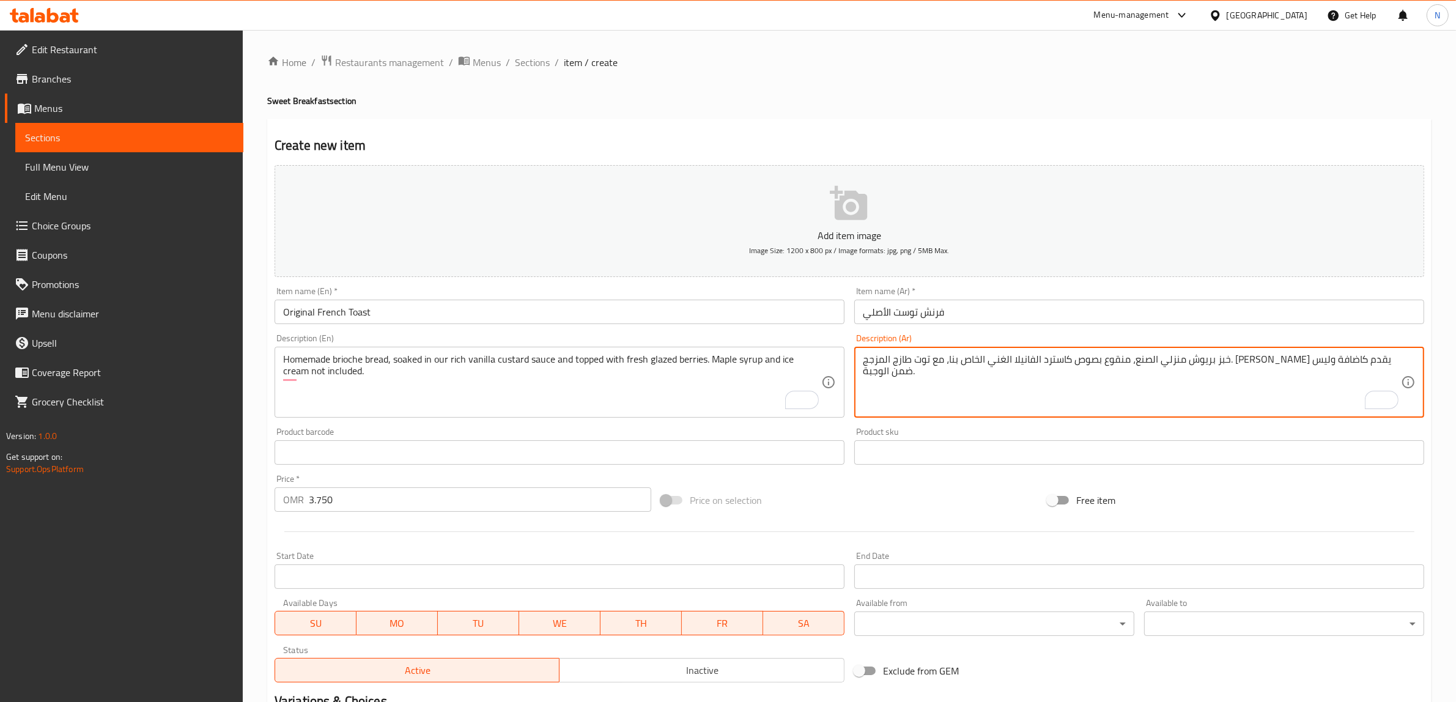
click at [1035, 364] on textarea "خبز بريوش منزلي الصنع، منقوع بصوص كاسترد الفانيلا الغني الخاص بنا، مع توت طازج …" at bounding box center [1132, 383] width 538 height 58
paste textarea "ليزد"
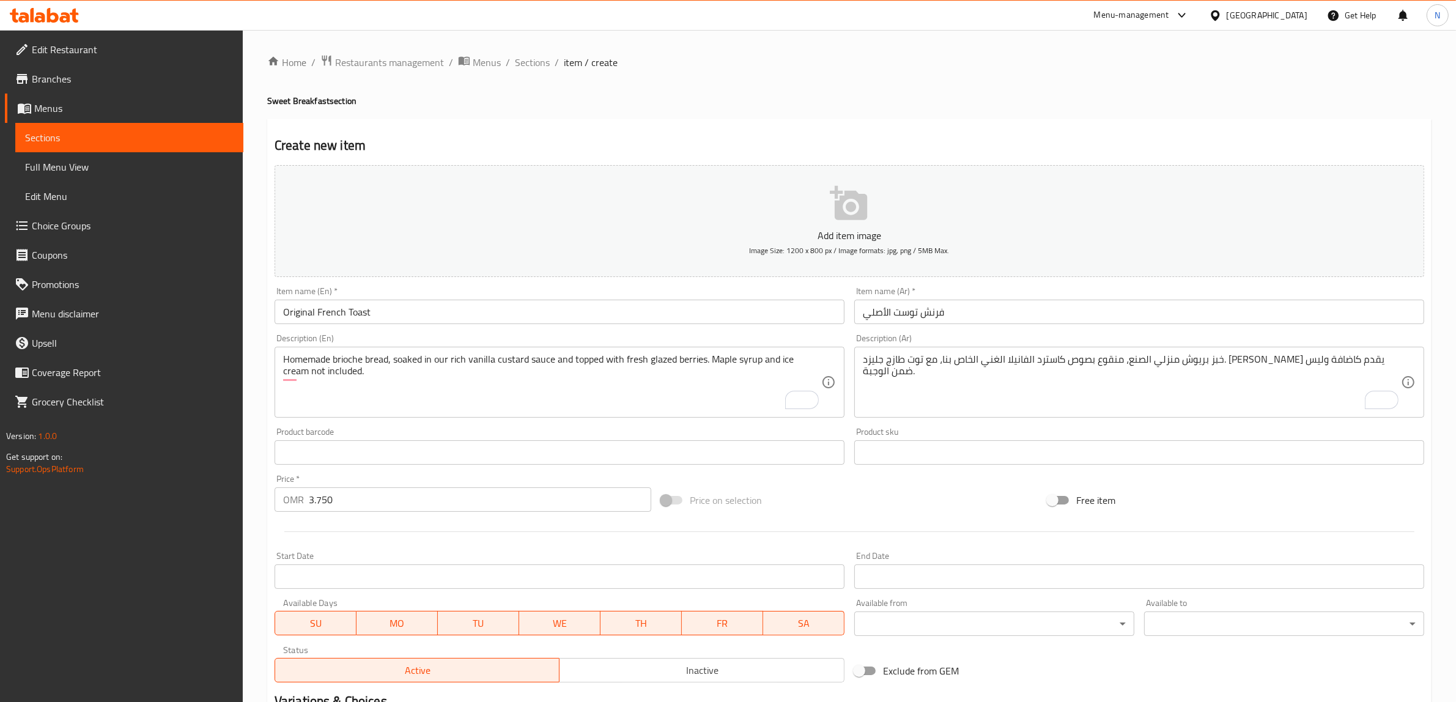
click at [935, 393] on textarea "خبز بريوش منزلي الصنع، منقوع بصوص كاسترد الفانيلا الغني الخاص بنا، مع توت طازج …" at bounding box center [1132, 383] width 538 height 58
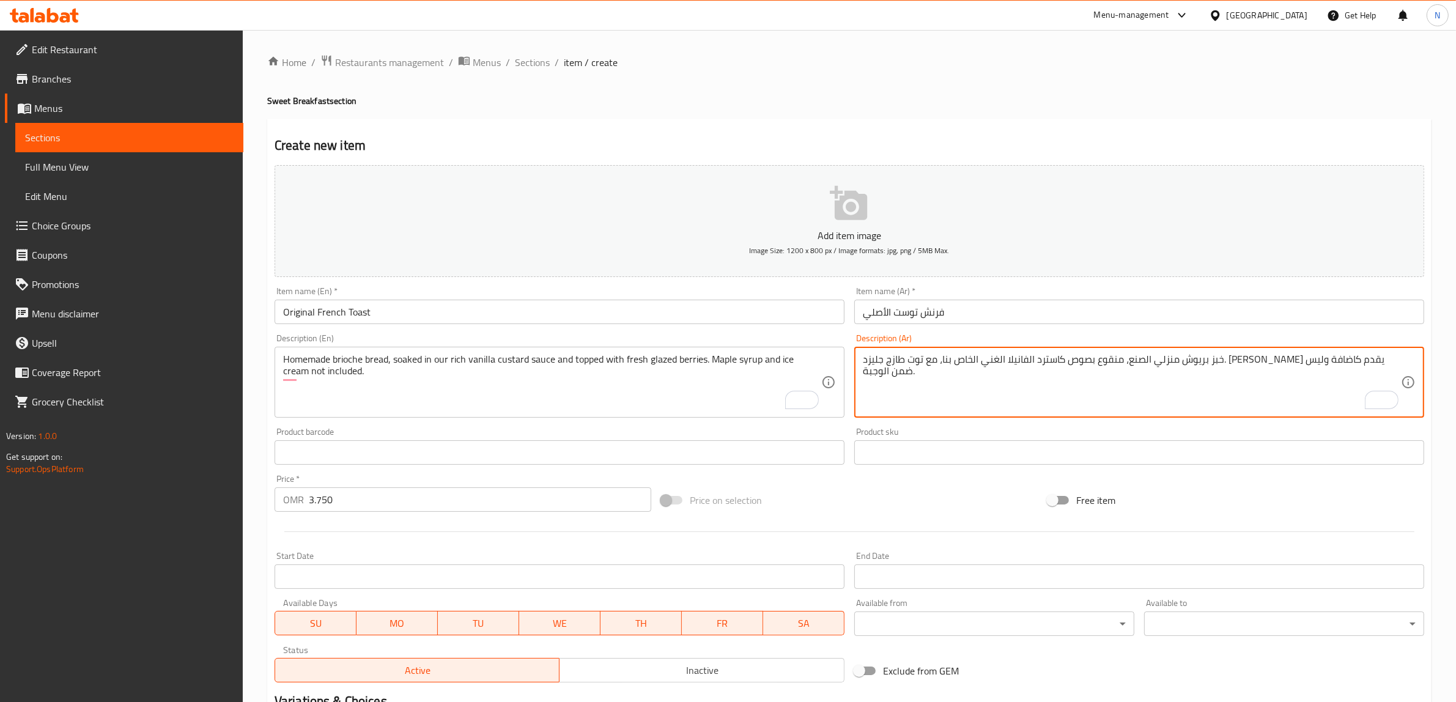
paste textarea "بريوش منقوع بصوص كاسترد فانيلا، يقدم مع توت. [PERSON_NAME] يقدم كاضافة و ليس ضم…"
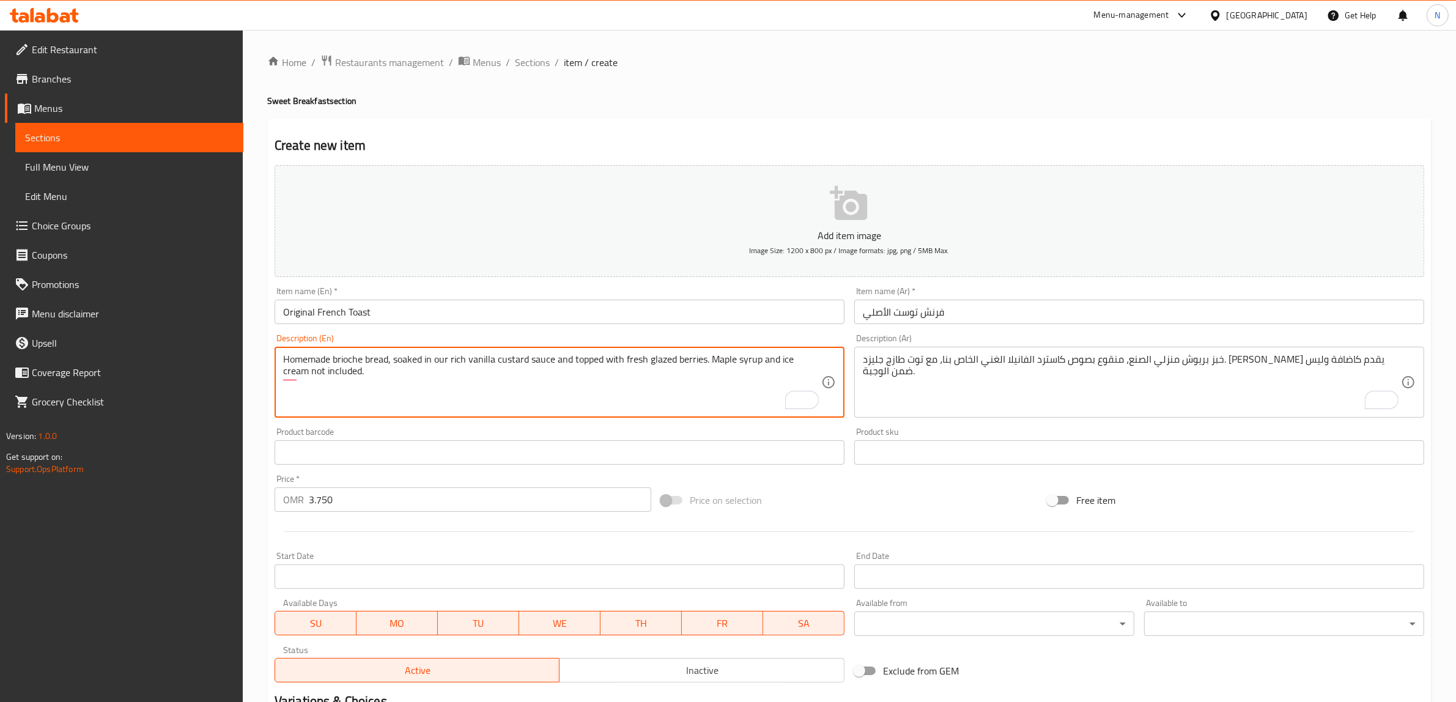
click at [722, 357] on textarea "Homemade brioche bread, soaked in our rich vanilla custard sauce and topped wit…" at bounding box center [552, 383] width 538 height 58
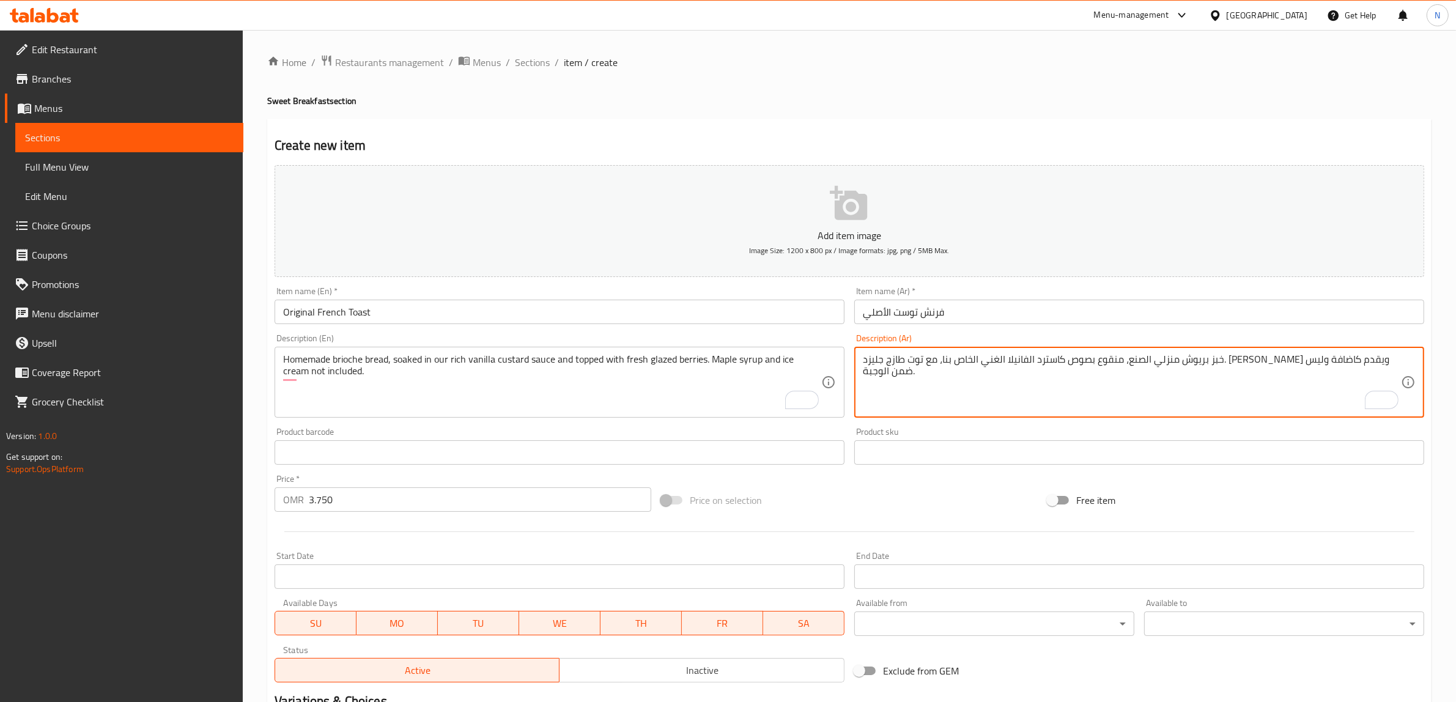
paste textarea "شراب مابل"
click at [910, 363] on textarea "خبز بريوش منزلي الصنع، منقوع بصوص كاسترد الفانيلا الغني الخاص بنا، مع توت طازج …" at bounding box center [1132, 383] width 538 height 58
type textarea "خبز بريوش منزلي الصنع، منقوع بصوص كاسترد الفانيلا الغني الخاص بنا، مع توت طازج …"
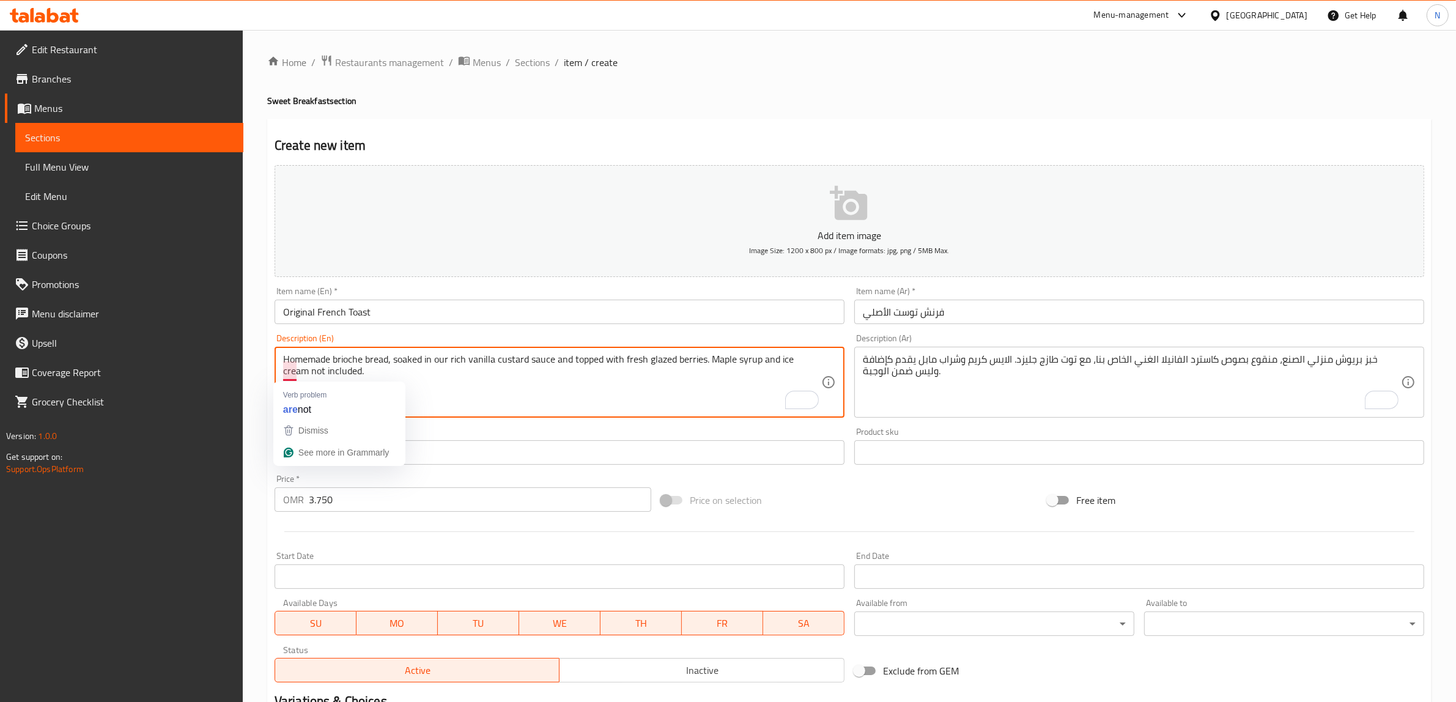
click at [291, 374] on textarea "Homemade brioche bread, soaked in our rich vanilla custard sauce and topped wit…" at bounding box center [552, 383] width 538 height 58
paste textarea "an add on and not included in the meal."
click at [286, 372] on textarea "Homemade brioche bread, soaked in our rich vanilla custard sauce and topped wit…" at bounding box center [552, 383] width 538 height 58
type textarea "Homemade brioche bread, soaked in our rich vanilla custard sauce and topped wit…"
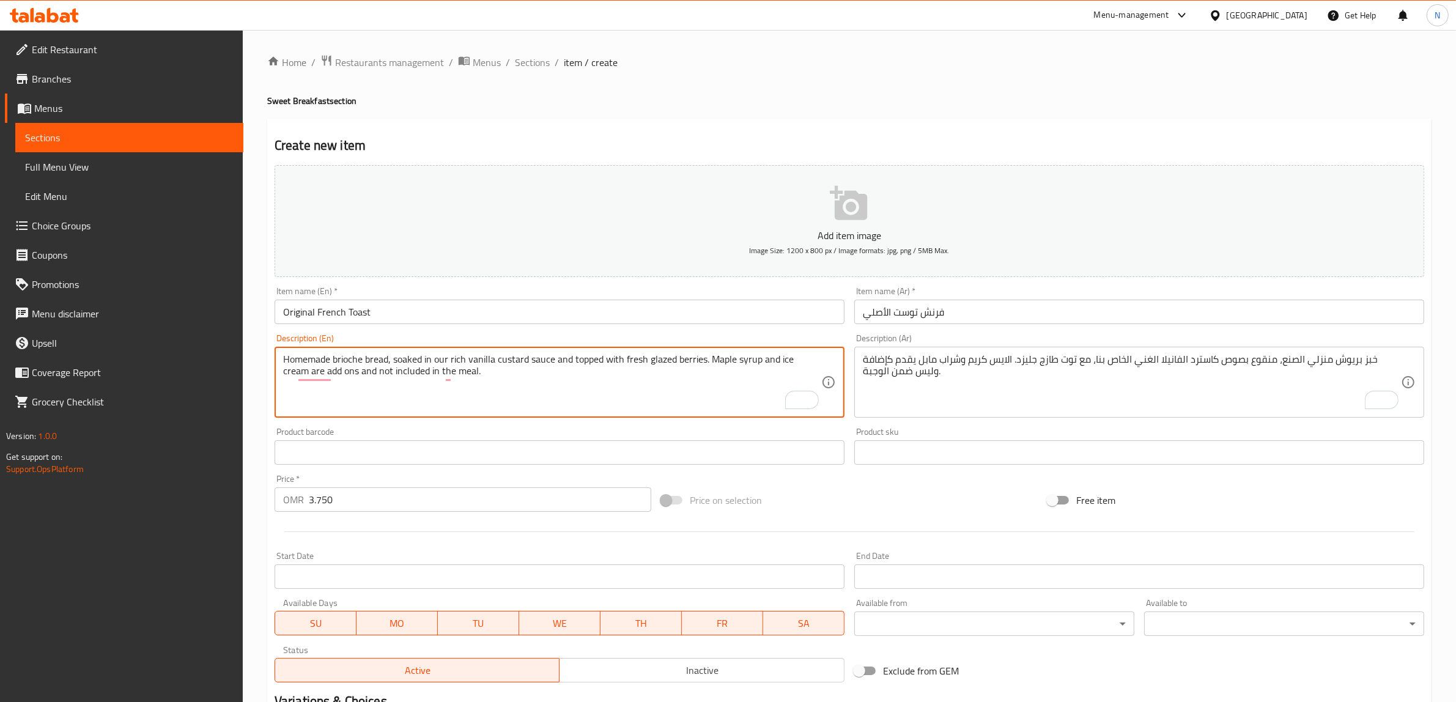
click at [1151, 317] on input "فرنش توست الأصلي" at bounding box center [1140, 312] width 570 height 24
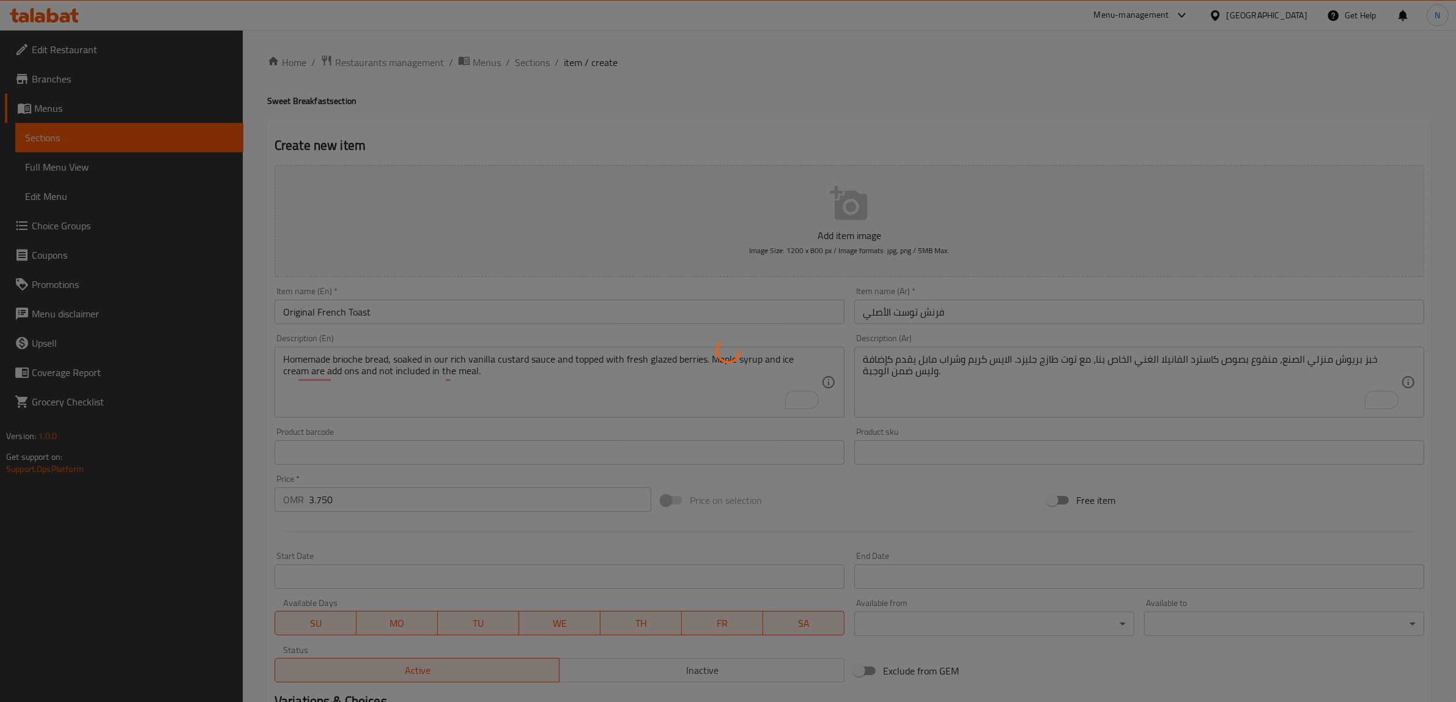
type input "0"
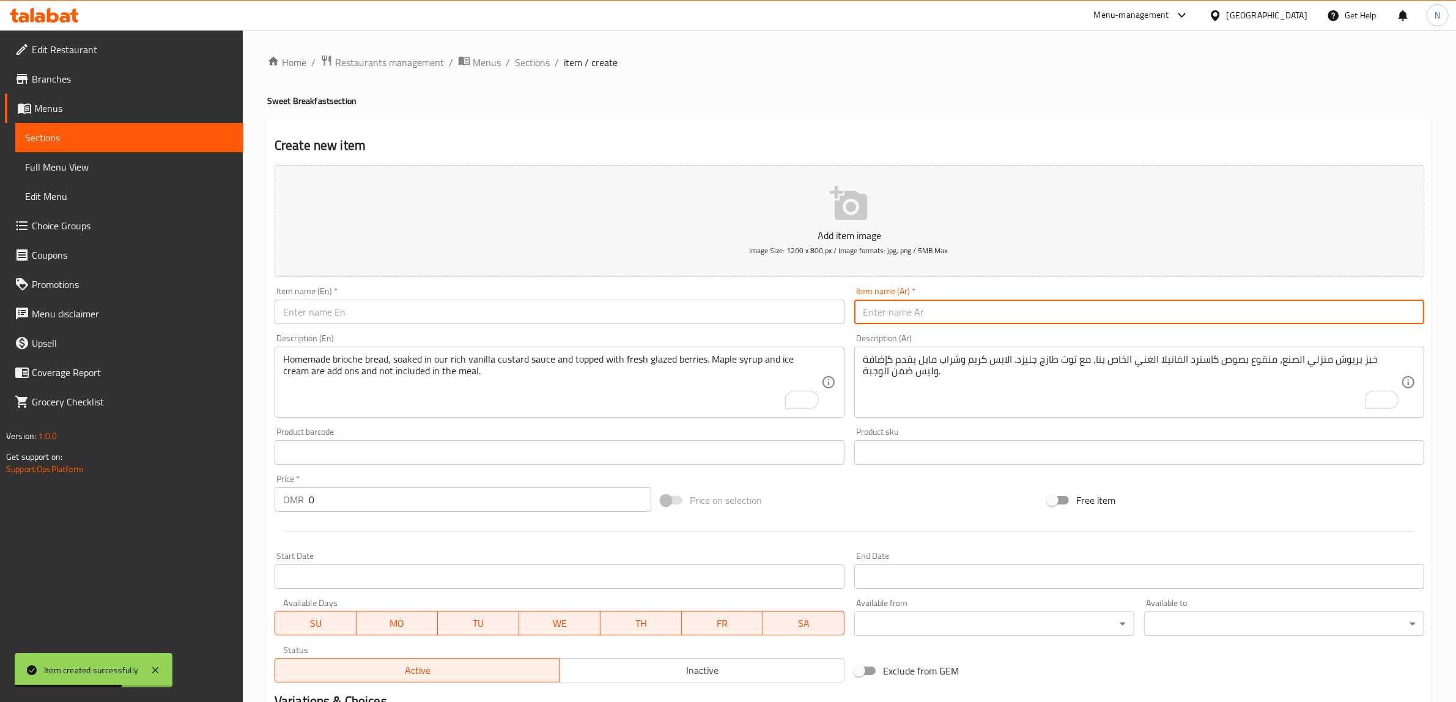
click at [640, 313] on input "text" at bounding box center [560, 312] width 570 height 24
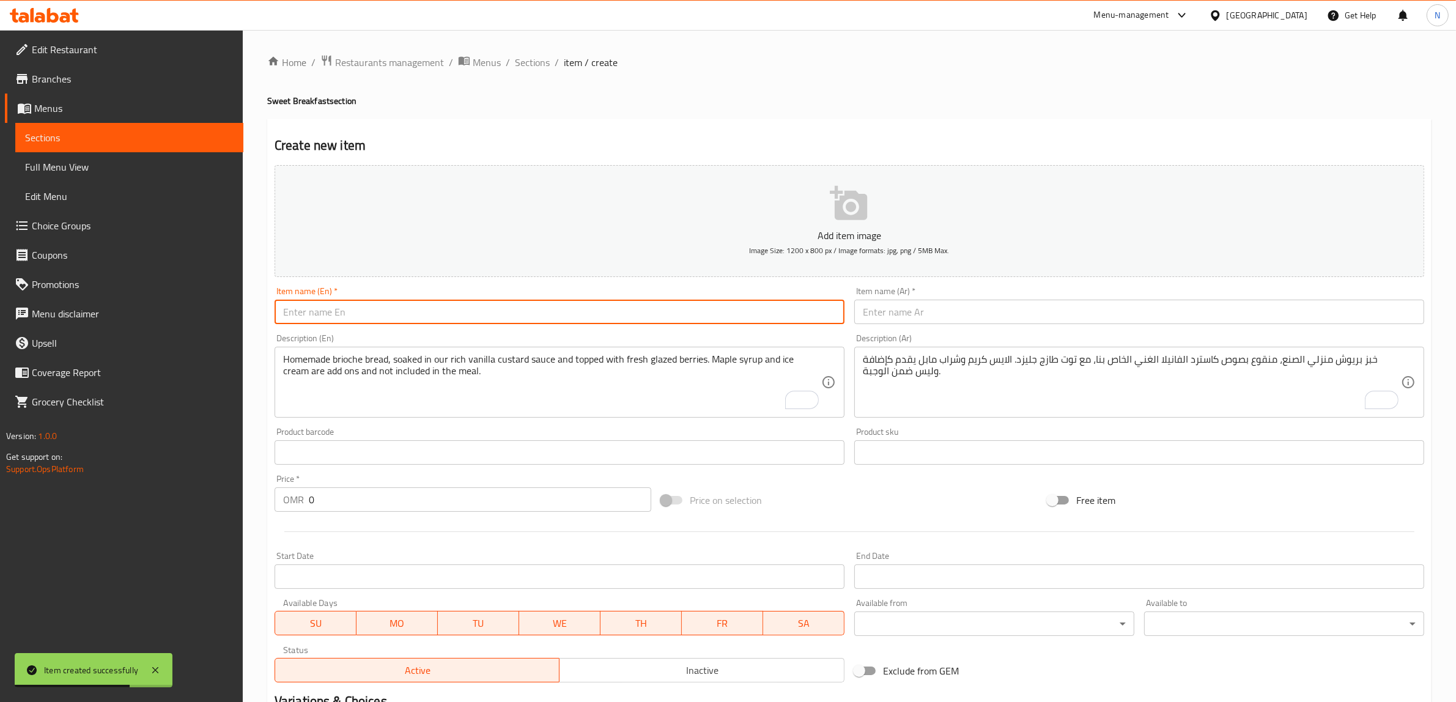
paste input "Nutella French Toast"
type input "Nutella French Toast"
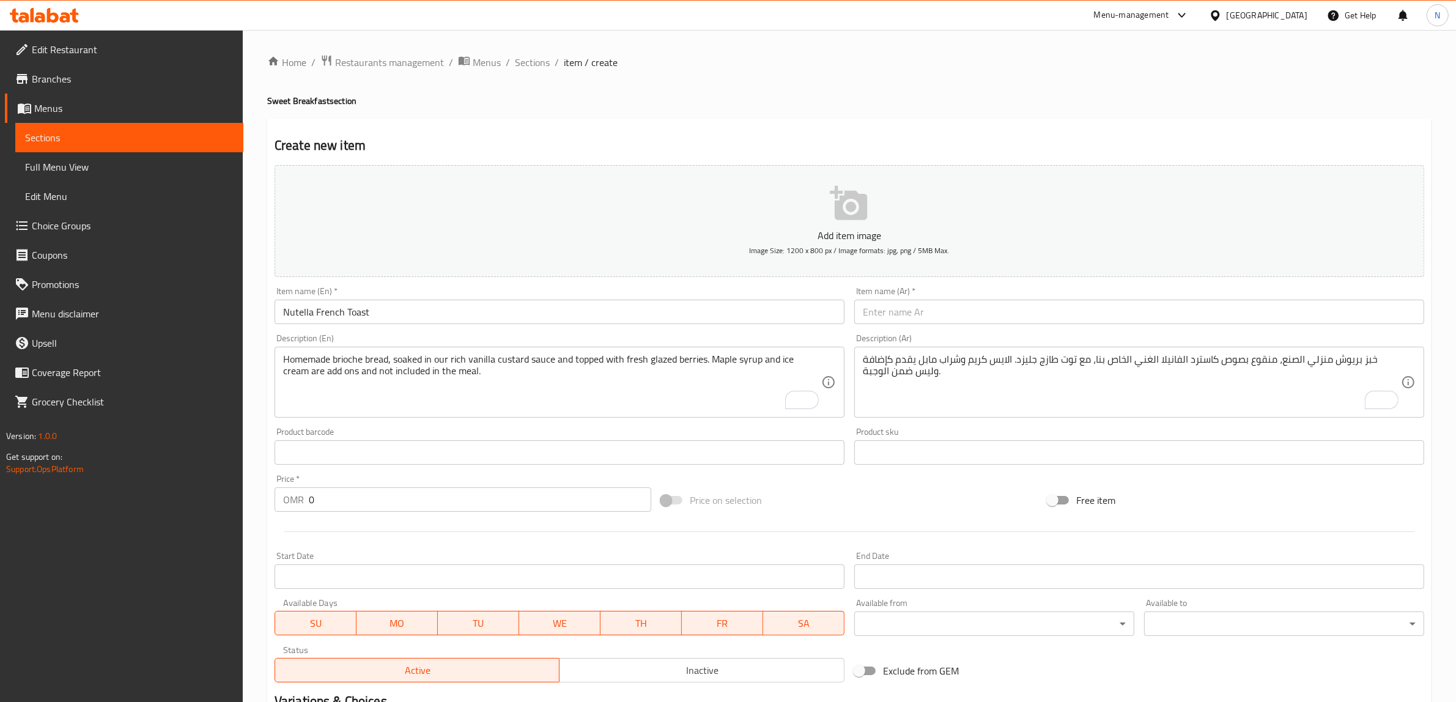
click at [1040, 310] on input "text" at bounding box center [1140, 312] width 570 height 24
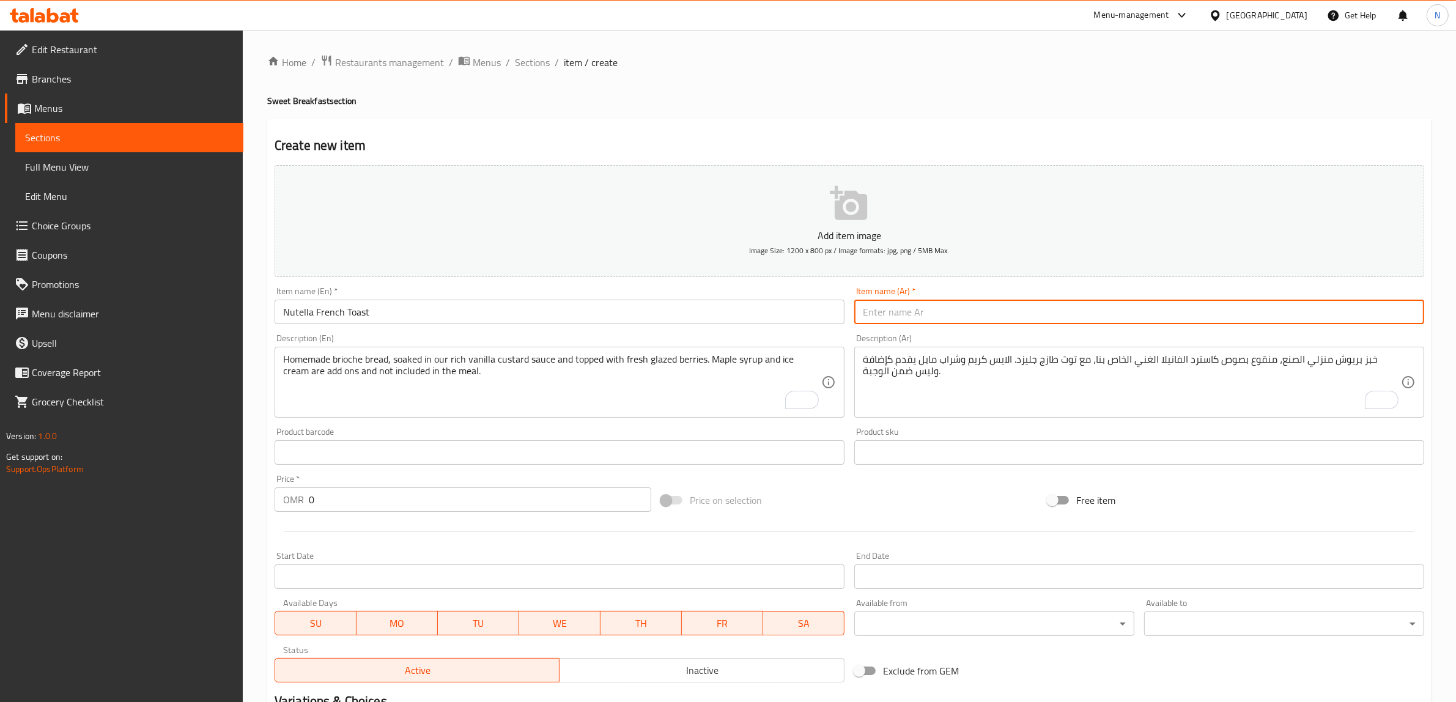
paste input "فرنتش توست نوتيلا"
type input "فرنتش توست نوتيلا"
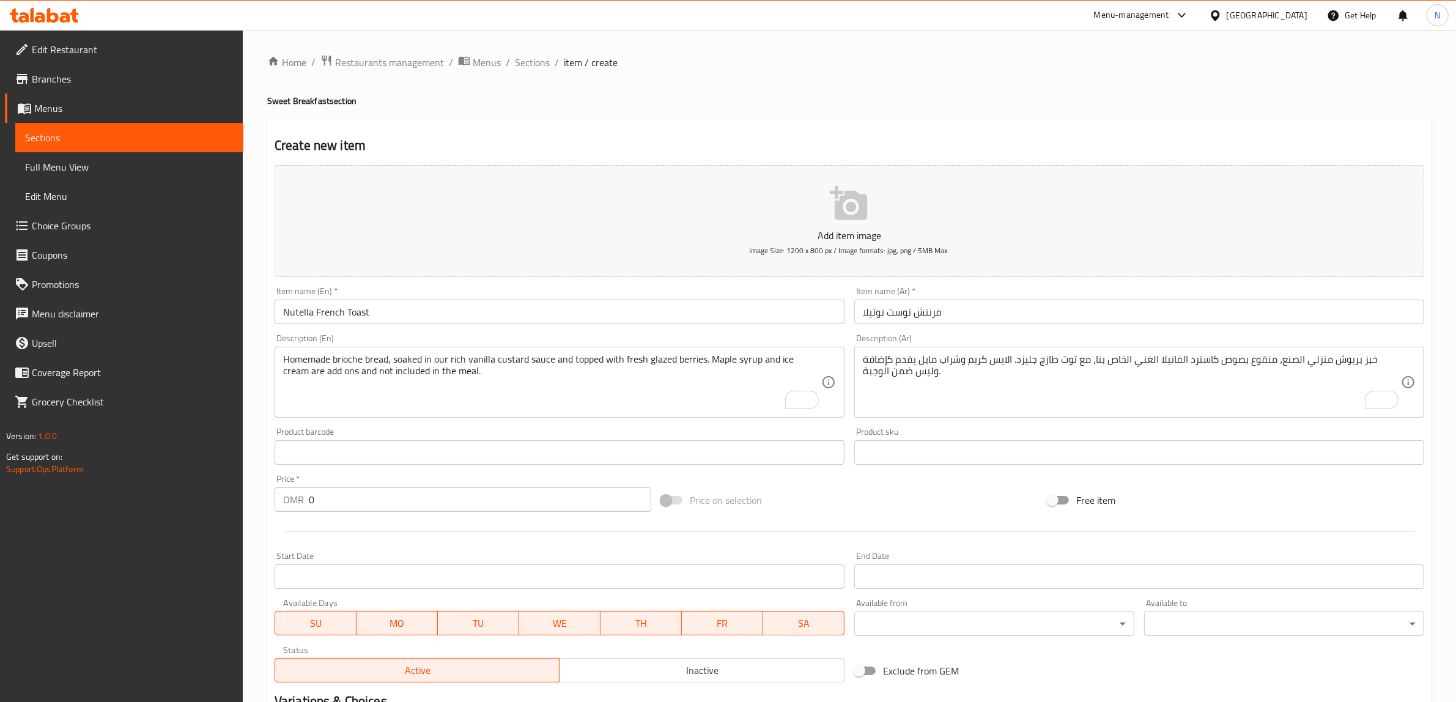
drag, startPoint x: 533, startPoint y: 399, endPoint x: 820, endPoint y: 417, distance: 287.5
click at [533, 399] on textarea "Homemade brioche bread, soaked in our rich vanilla custard sauce and topped wit…" at bounding box center [552, 383] width 538 height 58
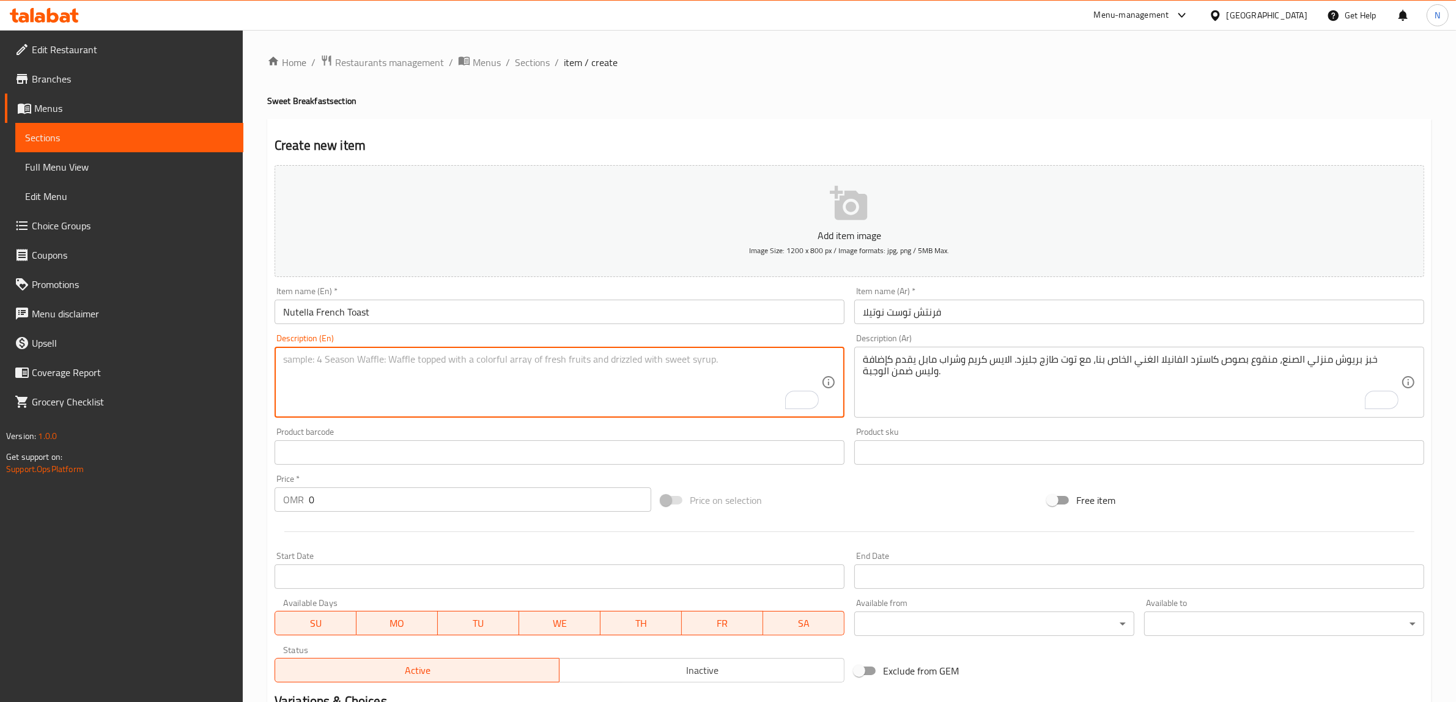
paste textarea "Homemade brioche, soaked in our rich vanilla custard sauce & stuffed with nutel…"
type textarea "Homemade brioche, soaked in our rich vanilla custard sauce & stuffed with nutel…"
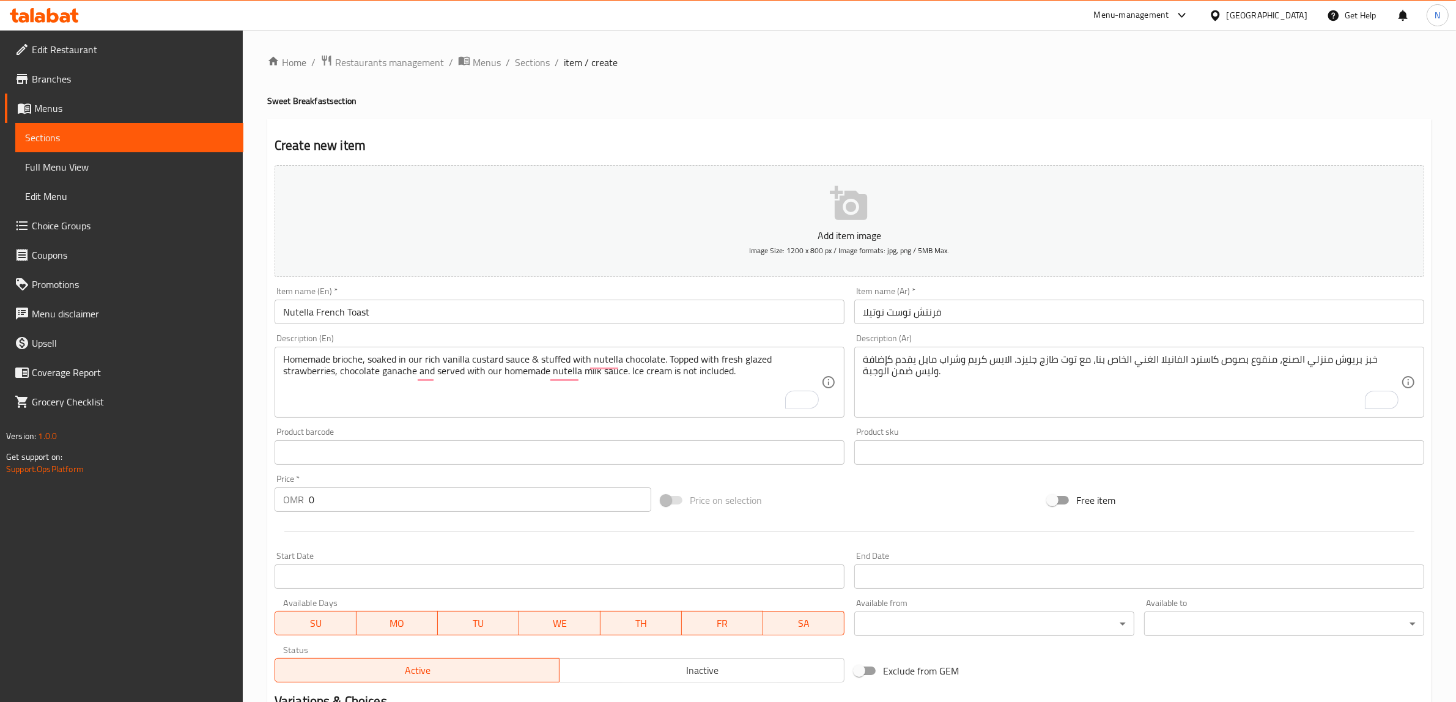
click at [1115, 367] on textarea "خبز بريوش منزلي الصنع، منقوع بصوص كاسترد الفانيلا الغني الخاص بنا، مع توت طازج …" at bounding box center [1132, 383] width 538 height 58
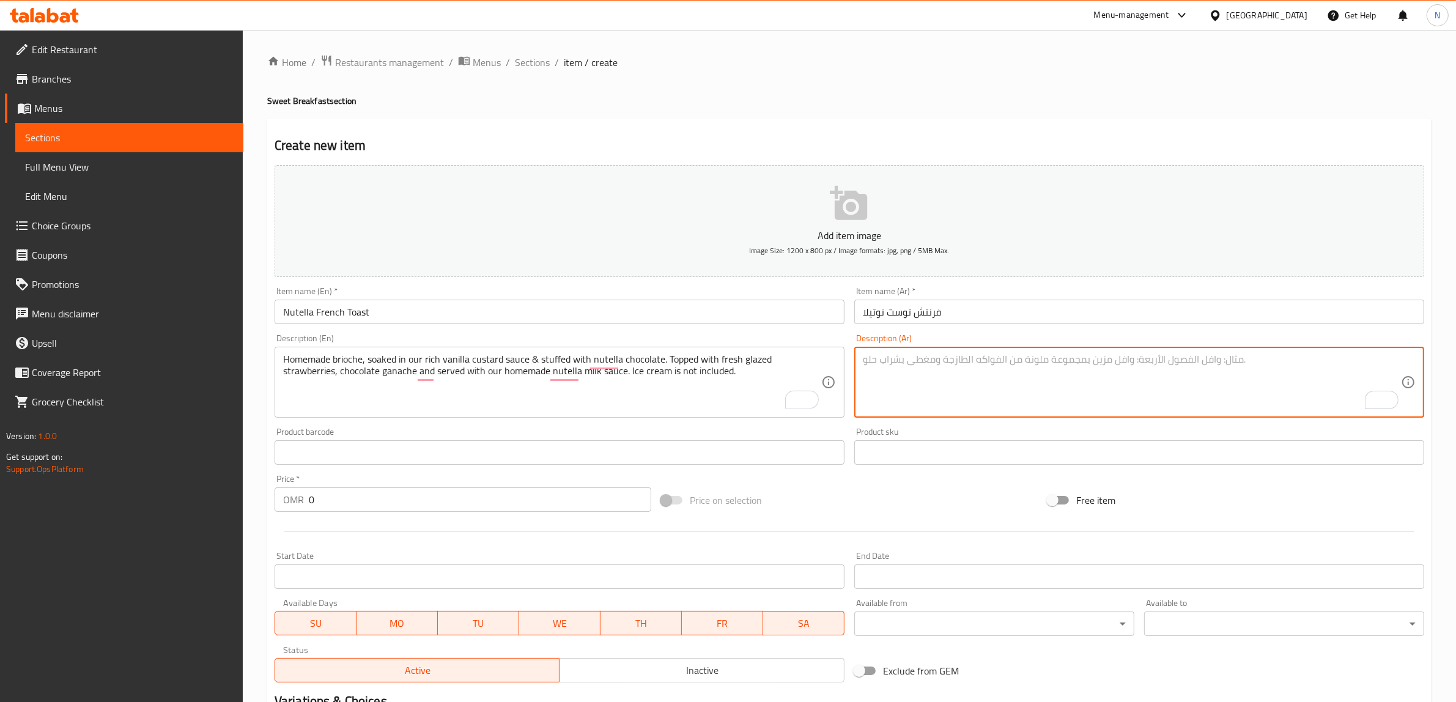
paste textarea "بريوش منقوع بصوص كاسترد نوتيلا، محشو ب شوكولاتة النوتيلا و يقدم مع فراولة. الاي…"
type textarea "بريوش منقوع بصوص كاسترد نوتيلا، محشو ب شوكولاتة النوتيلا و يقدم مع فراولة. الاي…"
click at [925, 314] on input "فرنتش توست نوتيلا" at bounding box center [1140, 312] width 570 height 24
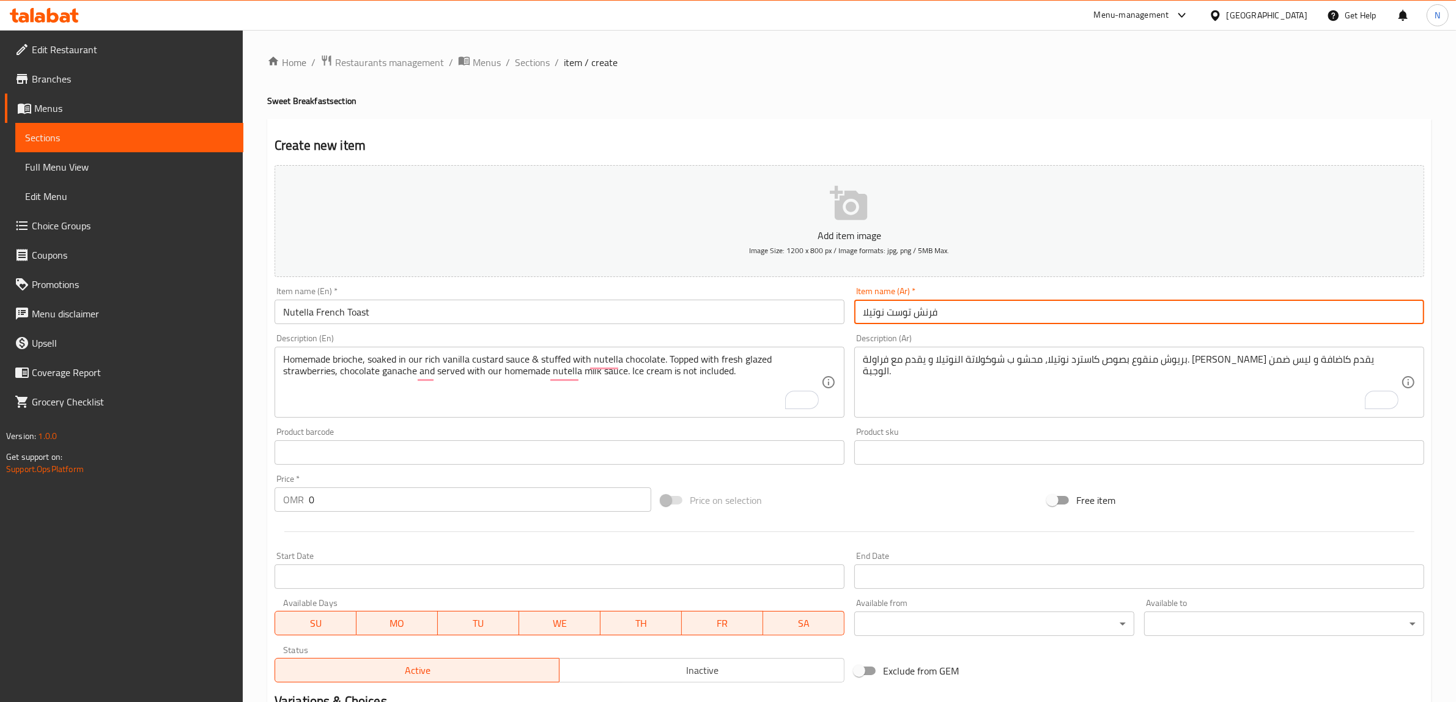
type input "فرنش توست نوتيلا"
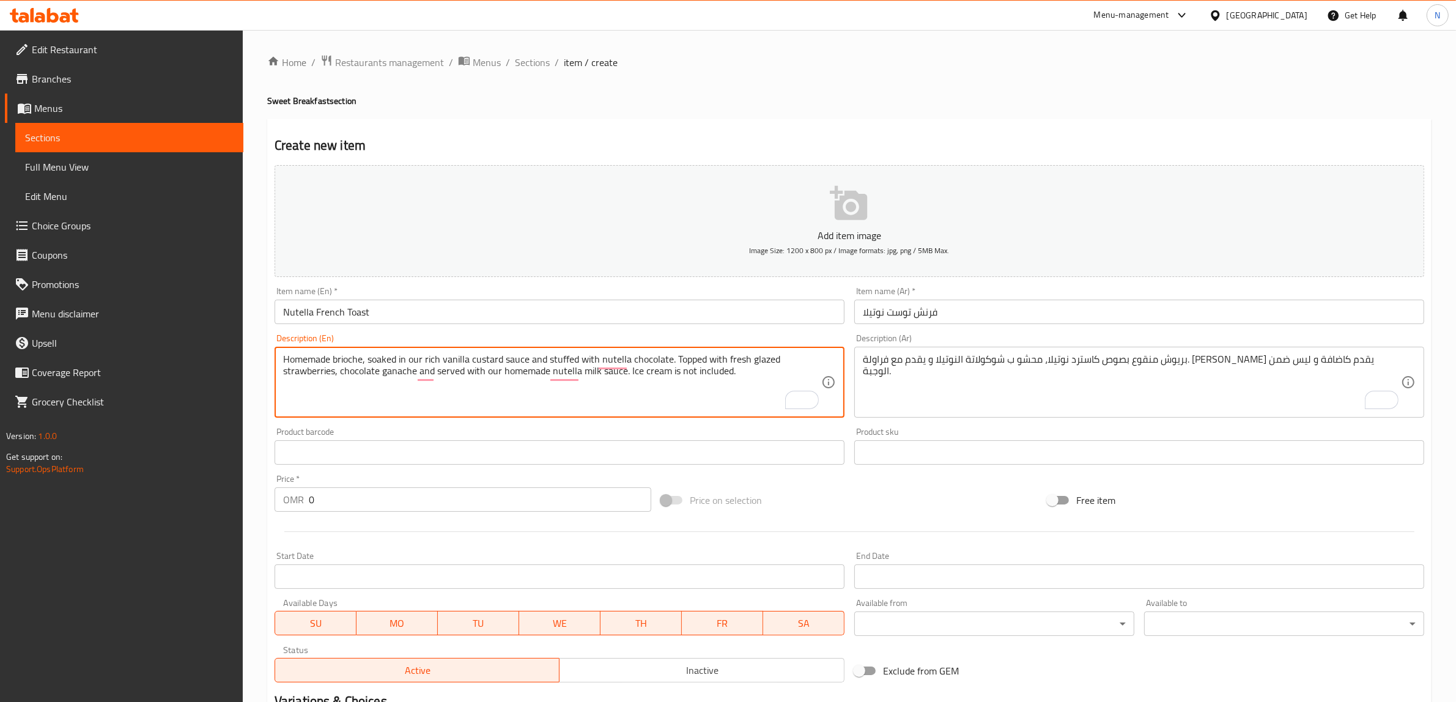
type textarea "Homemade brioche, soaked in our rich vanilla custard sauce and stuffed with nut…"
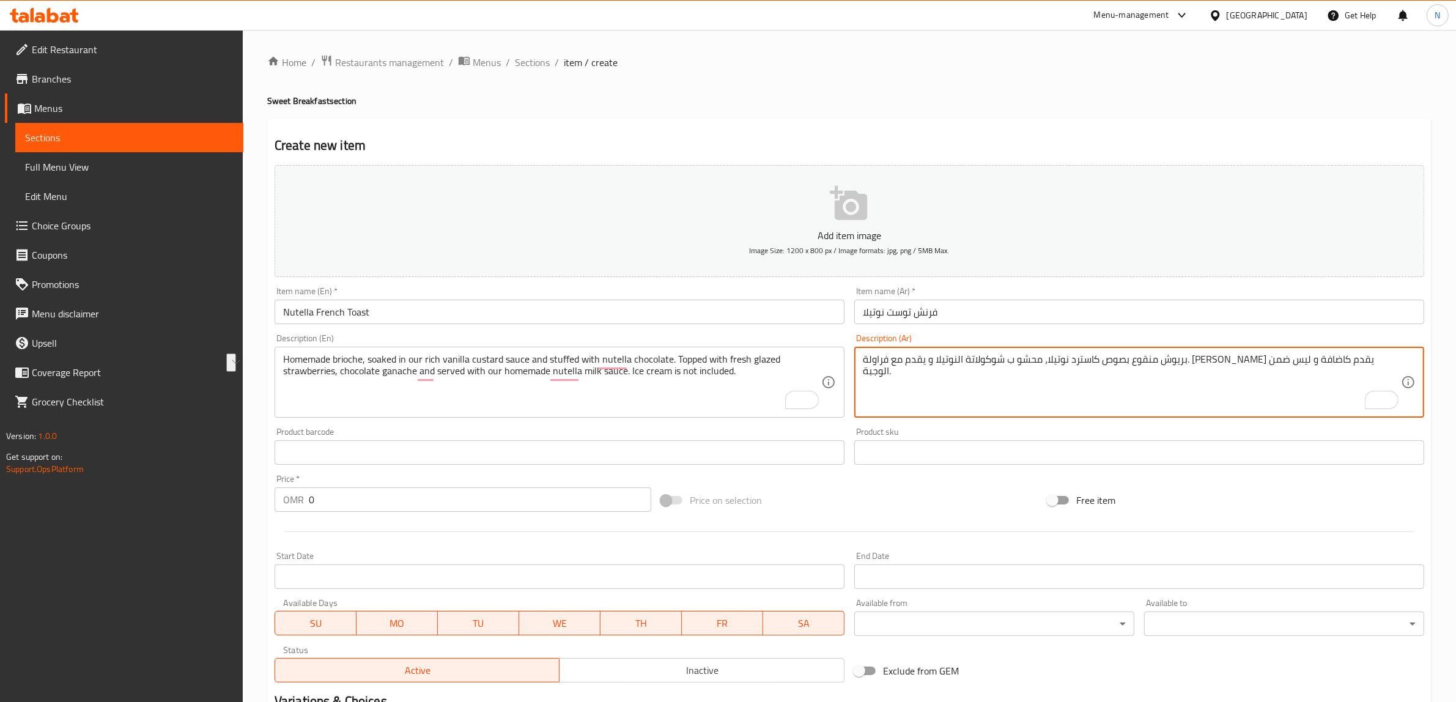
drag, startPoint x: 1225, startPoint y: 362, endPoint x: 1364, endPoint y: 367, distance: 138.9
click at [1343, 367] on textarea "بريوش منقوع بصوص كاسترد نوتيلا، محشو ب شوكولاتة النوتيلا و يقدم مع فراولة. الاي…" at bounding box center [1132, 383] width 538 height 58
drag, startPoint x: 1228, startPoint y: 360, endPoint x: 1398, endPoint y: 358, distance: 169.4
click at [1367, 357] on textarea "بريوش منقوع بصوص كاسترد نوتيلا، محشو ب شوكولاتة النوتيلا و يقدم مع فراولة. الاي…" at bounding box center [1132, 383] width 538 height 58
paste textarea "بز بريوش منولي الصنع، منقوع بصوص كاسترد الفانيلا الغني الخاص بن"
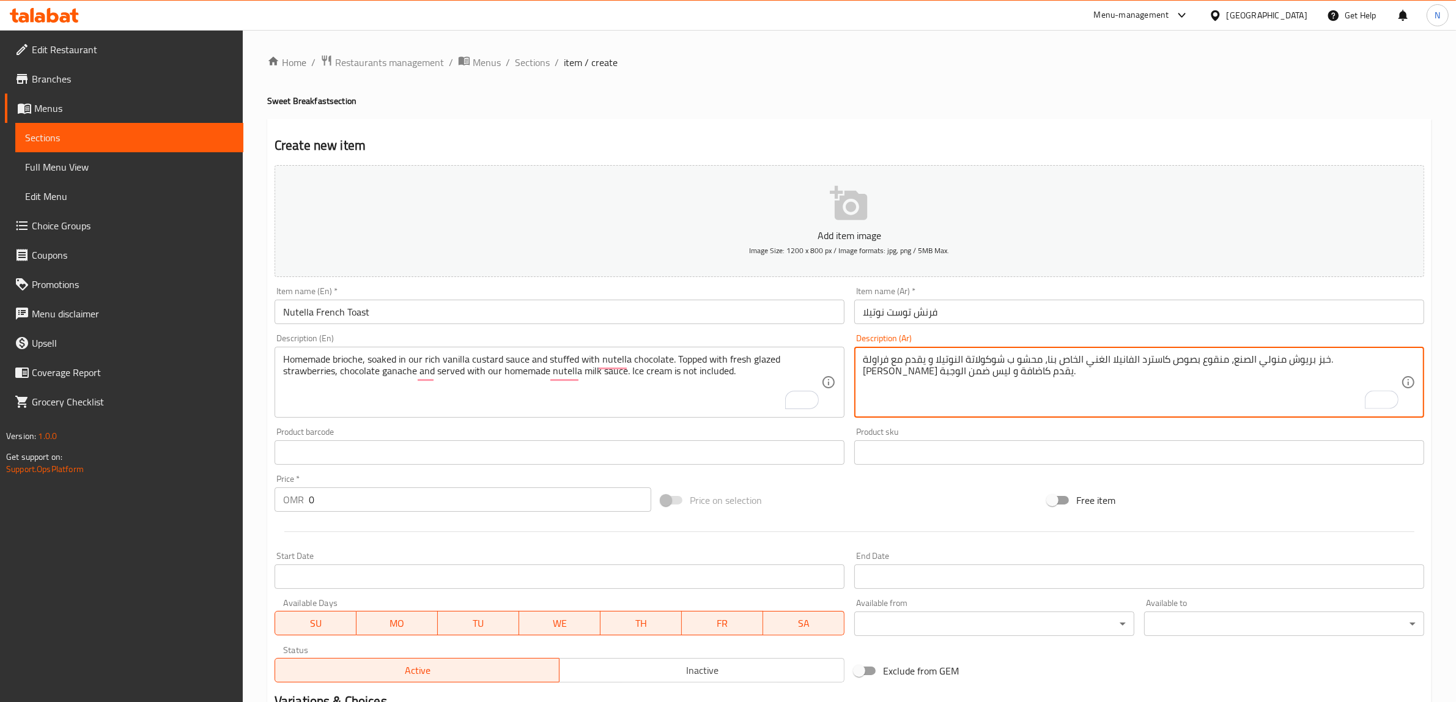
click at [1346, 360] on textarea "خبز بريوش منولي الصنع، منقوع بصوص كاسترد الفانيلا الغني الخاص بنا، محشو ب شوكول…" at bounding box center [1132, 383] width 538 height 58
click at [1390, 362] on textarea "خبز بريوش منزلي الصنع، منقوع بصوص كاسترد الفانيلا الغني الخاص بنا، محشو ب شوكول…" at bounding box center [1132, 383] width 538 height 58
click at [1111, 361] on textarea "بريوش منزلي الصنع، منقوع بصوص كاسترد الفانيلا الغني الخاص بنا، محشو ب شوكولاتة …" at bounding box center [1132, 383] width 538 height 58
click at [1073, 363] on textarea "بريوش منزلي الصنع، منقوع بصوص كاسترد الفانيلا الغني الخاص بنا، ومحشو ب شوكولاتة…" at bounding box center [1132, 383] width 538 height 58
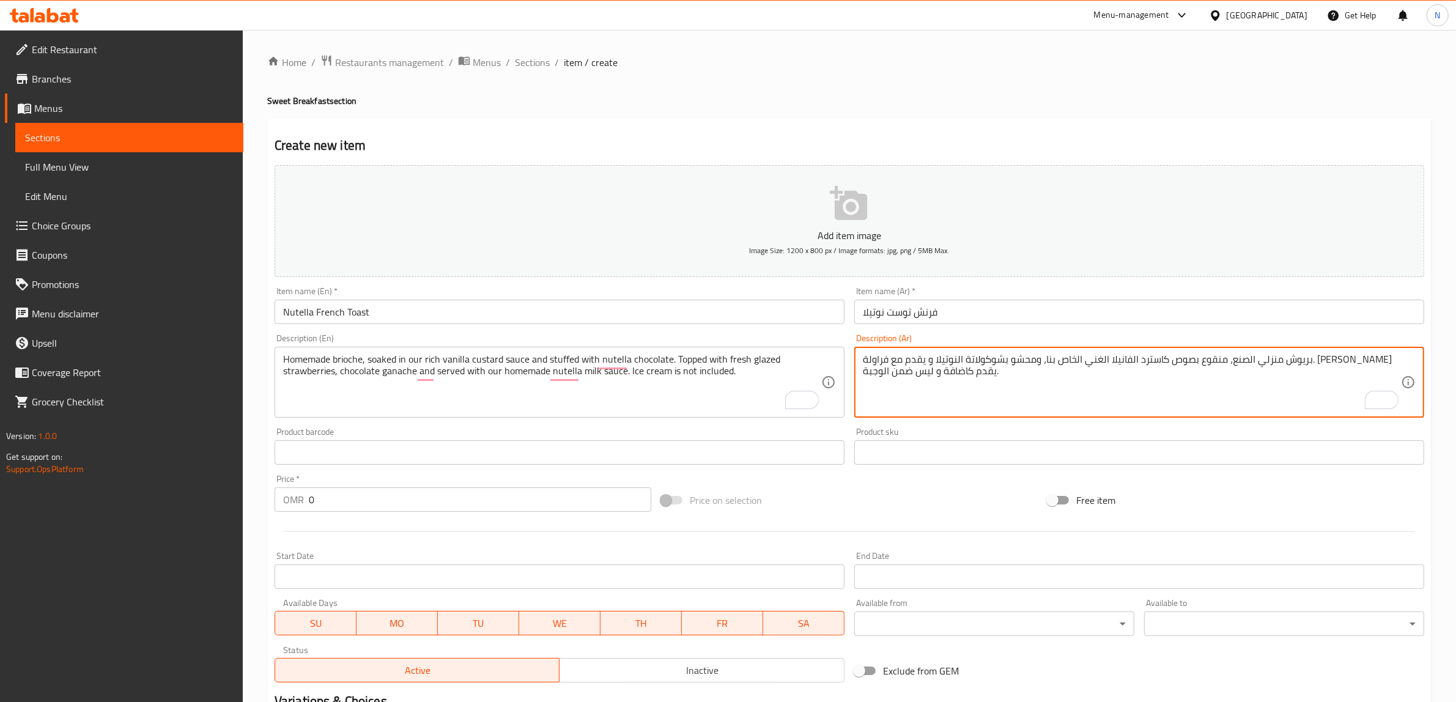
type textarea "بريوش منزلي الصنع، منقوع بصوص كاسترد الفانيلا الغني الخاص بنا، ومحشو بشوكولاتة …"
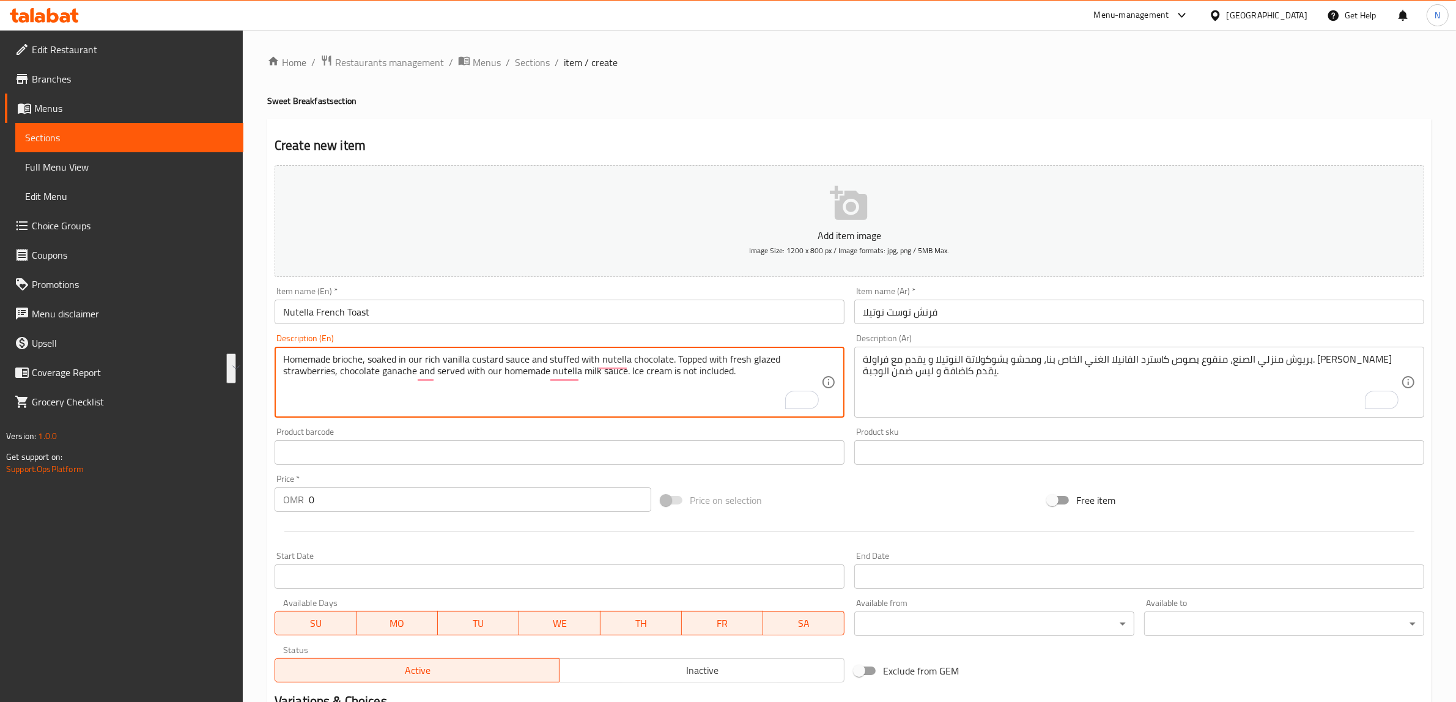
drag, startPoint x: 674, startPoint y: 359, endPoint x: 746, endPoint y: 386, distance: 77.0
click at [734, 388] on textarea "Homemade brioche, soaked in our rich vanilla custard sauce and stuffed with nut…" at bounding box center [552, 383] width 538 height 58
drag, startPoint x: 628, startPoint y: 372, endPoint x: 751, endPoint y: 391, distance: 124.5
click at [751, 391] on textarea "Homemade brioche, soaked in our rich vanilla custard sauce and stuffed with nut…" at bounding box center [552, 383] width 538 height 58
paste textarea "an add on and not included in the meal."
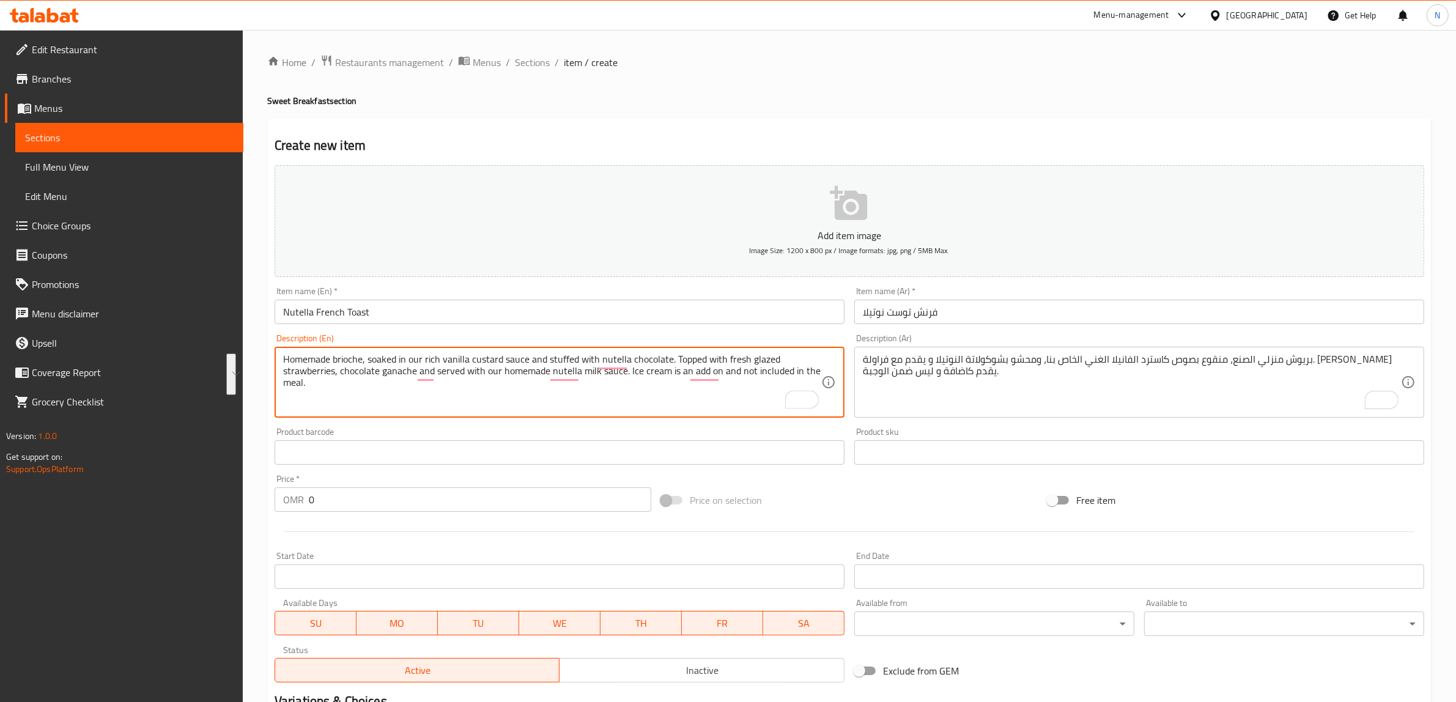
drag, startPoint x: 677, startPoint y: 358, endPoint x: 736, endPoint y: 402, distance: 73.9
click at [736, 402] on textarea "Homemade brioche, soaked in our rich vanilla custard sauce and stuffed with nut…" at bounding box center [552, 383] width 538 height 58
type textarea "Homemade brioche, soaked in our rich vanilla custard sauce and stuffed with nut…"
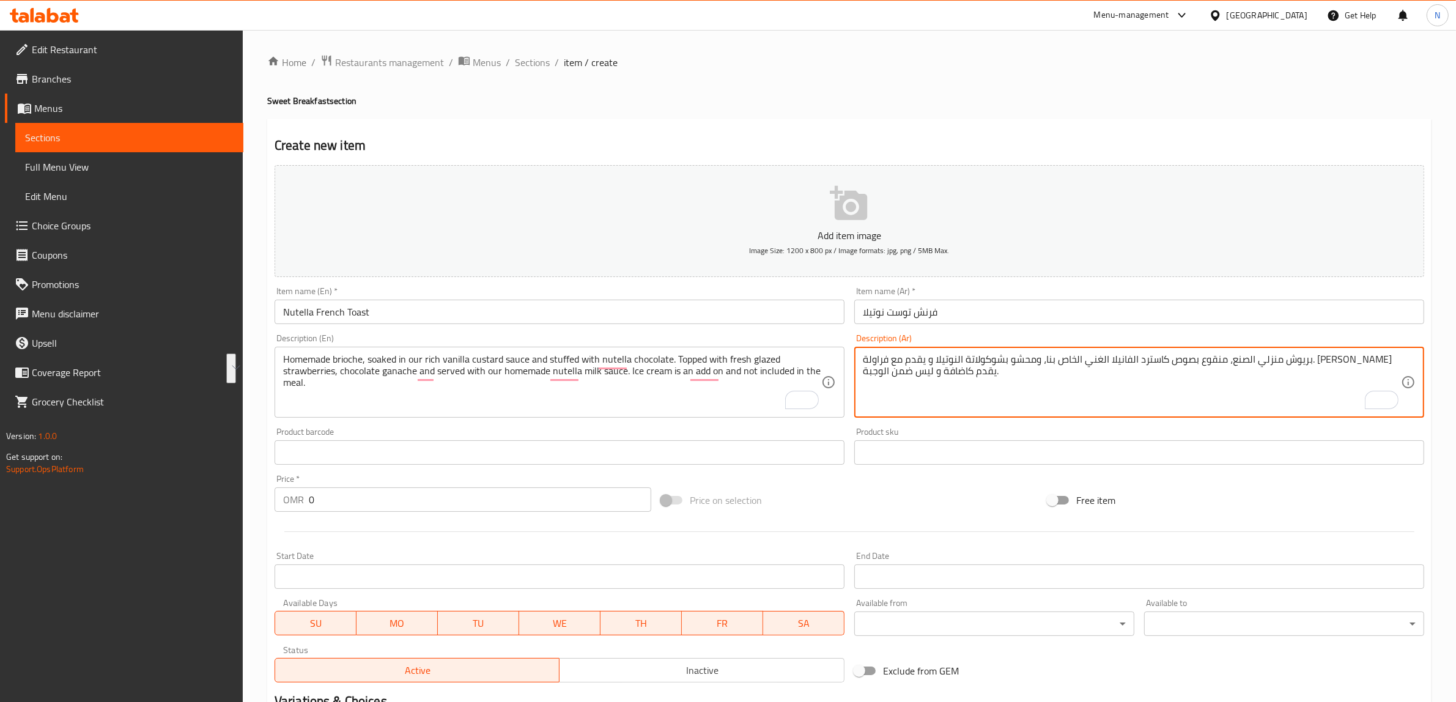
drag, startPoint x: 1003, startPoint y: 359, endPoint x: 897, endPoint y: 384, distance: 109.3
paste textarea "ُغطاة بالفراولة الطازجة المُغطاة بالكريمة، وغاناش الشوكولاتة، وتُقدم مع صلصة نو…"
click at [1002, 366] on textarea "بريوش منزلي الصنع، منقوع بصوص كاسترد الفانيلا الغني الخاص بنا، ومحشو بشوكولاتة …" at bounding box center [1132, 383] width 538 height 58
click at [896, 360] on textarea "بريوش منزلي الصنع، منقوع بصوص كاسترد الفانيلا الغني الخاص بنا، ومحشو بشوكولاتة …" at bounding box center [1132, 383] width 538 height 58
click at [1322, 375] on textarea "بريوش منزلي الصنع، منقوع بصوص كاسترد الفانيلا الغني الخاص بنا، ومحشو بشوكولاتة …" at bounding box center [1132, 383] width 538 height 58
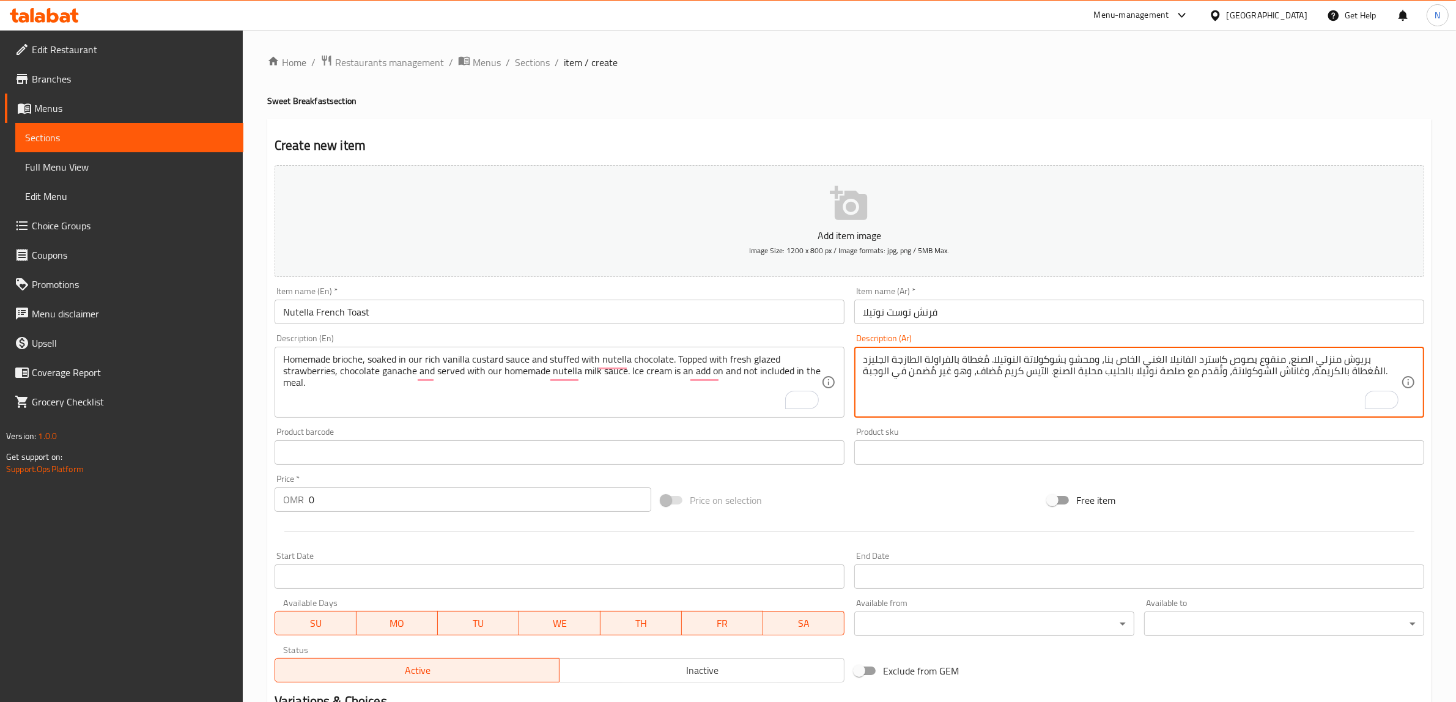
click at [1322, 375] on textarea "بريوش منزلي الصنع، منقوع بصوص كاسترد الفانيلا الغني الخاص بنا، ومحشو بشوكولاتة …" at bounding box center [1132, 383] width 538 height 58
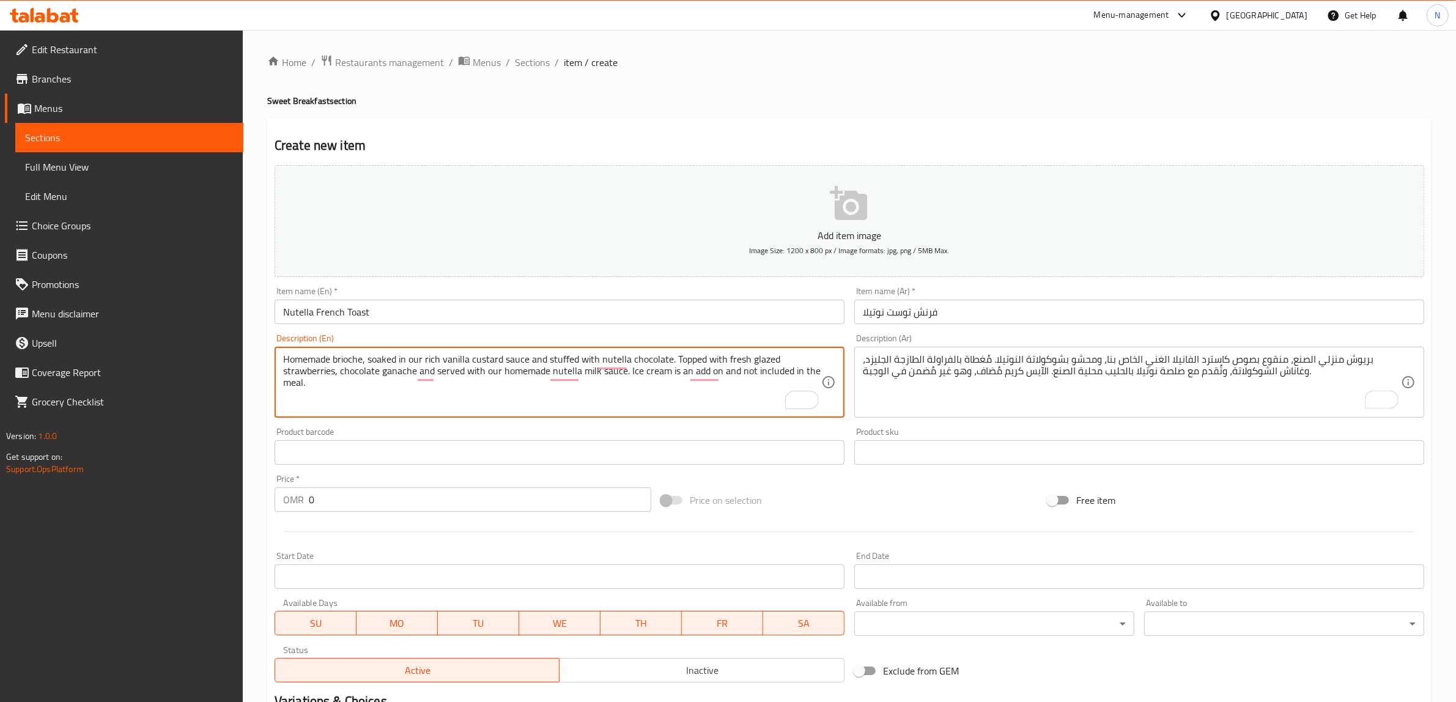
click at [404, 374] on textarea "Homemade brioche, soaked in our rich vanilla custard sauce and stuffed with nut…" at bounding box center [552, 383] width 538 height 58
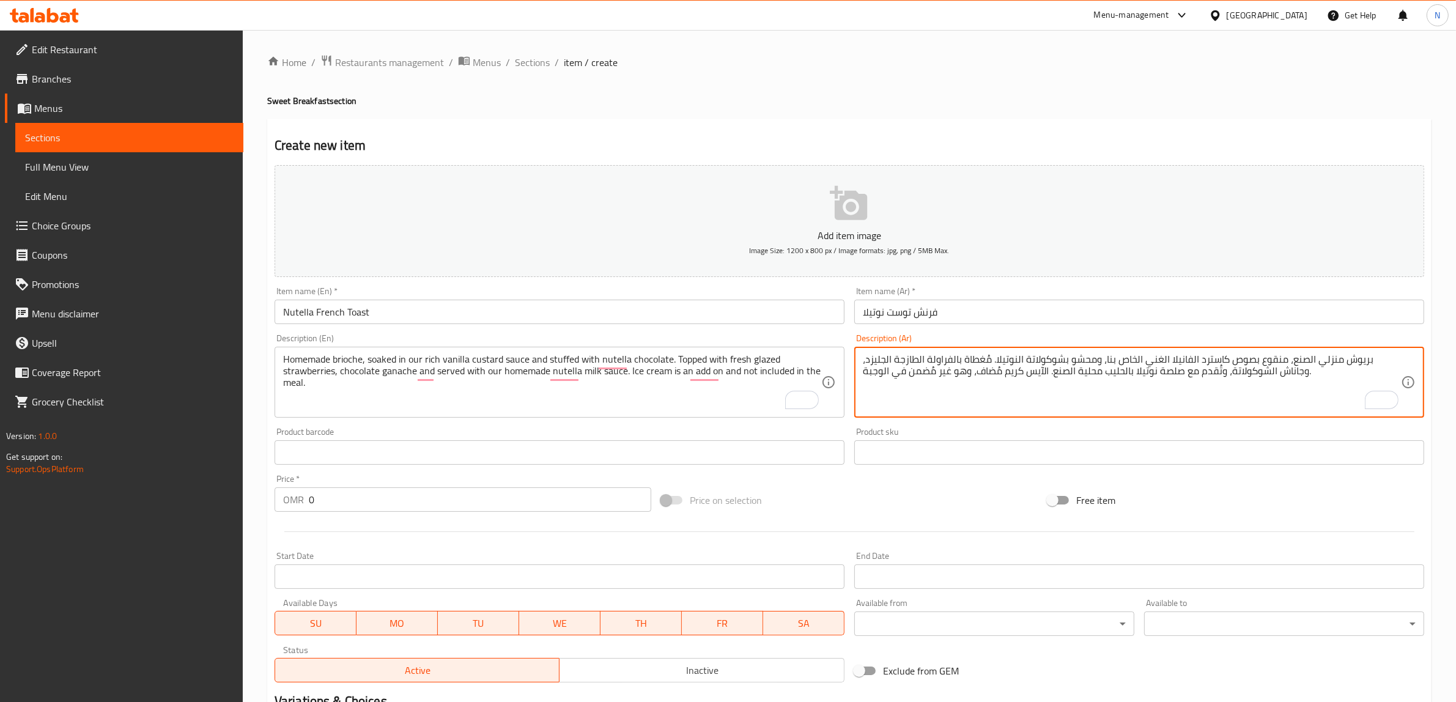
click at [891, 362] on textarea "بريوش منزلي الصنع، منقوع بصوص كاسترد الفانيلا الغني الخاص بنا، ومحشو بشوكولاتة …" at bounding box center [1132, 383] width 538 height 58
click at [1176, 375] on textarea "بريوش منزلي الصنع، منقوع بصوص كاسترد الفانيلا الغني الخاص بنا، ومحشو بشوكولاتة …" at bounding box center [1132, 383] width 538 height 58
click at [1359, 368] on textarea "بريوش منزلي الصنع، منقوع بصوص كاسترد الفانيلا الغني الخاص بنا، ومحشو بشوكولاتة …" at bounding box center [1132, 383] width 538 height 58
click at [1092, 374] on textarea "بريوش منزلي الصنع، منقوع بصوص كاسترد الفانيلا الغني الخاص بنا، ومحشو بشوكولاتة …" at bounding box center [1132, 383] width 538 height 58
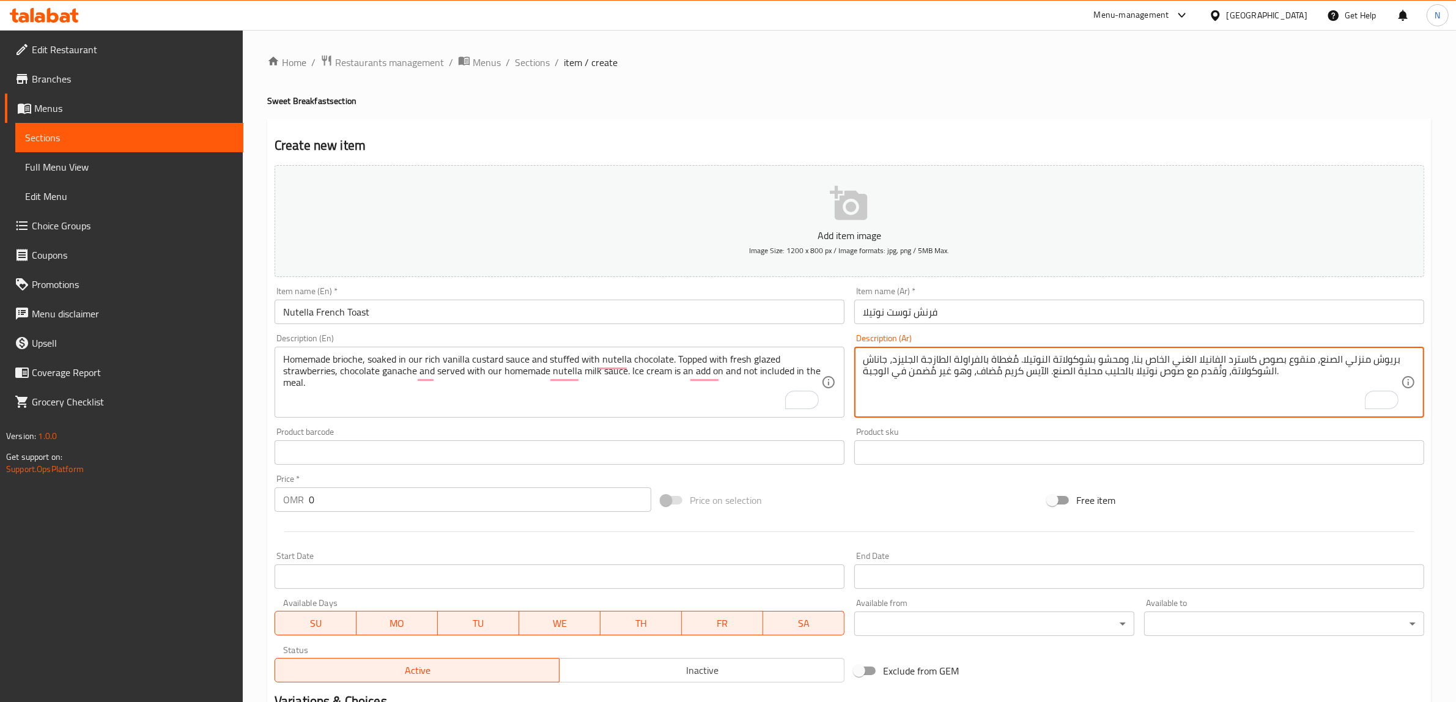
click at [1092, 374] on textarea "بريوش منزلي الصنع، منقوع بصوص كاسترد الفانيلا الغني الخاص بنا، ومحشو بشوكولاتة …" at bounding box center [1132, 383] width 538 height 58
paste textarea "نزلي"
drag, startPoint x: 1048, startPoint y: 374, endPoint x: 864, endPoint y: 372, distance: 183.5
click at [864, 372] on textarea "بريوش منزلي الصنع، منقوع بصوص كاسترد الفانيلا الغني الخاص بنا، ومحشو بشوكولاتة …" at bounding box center [1132, 383] width 538 height 58
paste textarea "يس كريم يقدم كاضافة وليس ضمن الوجبة."
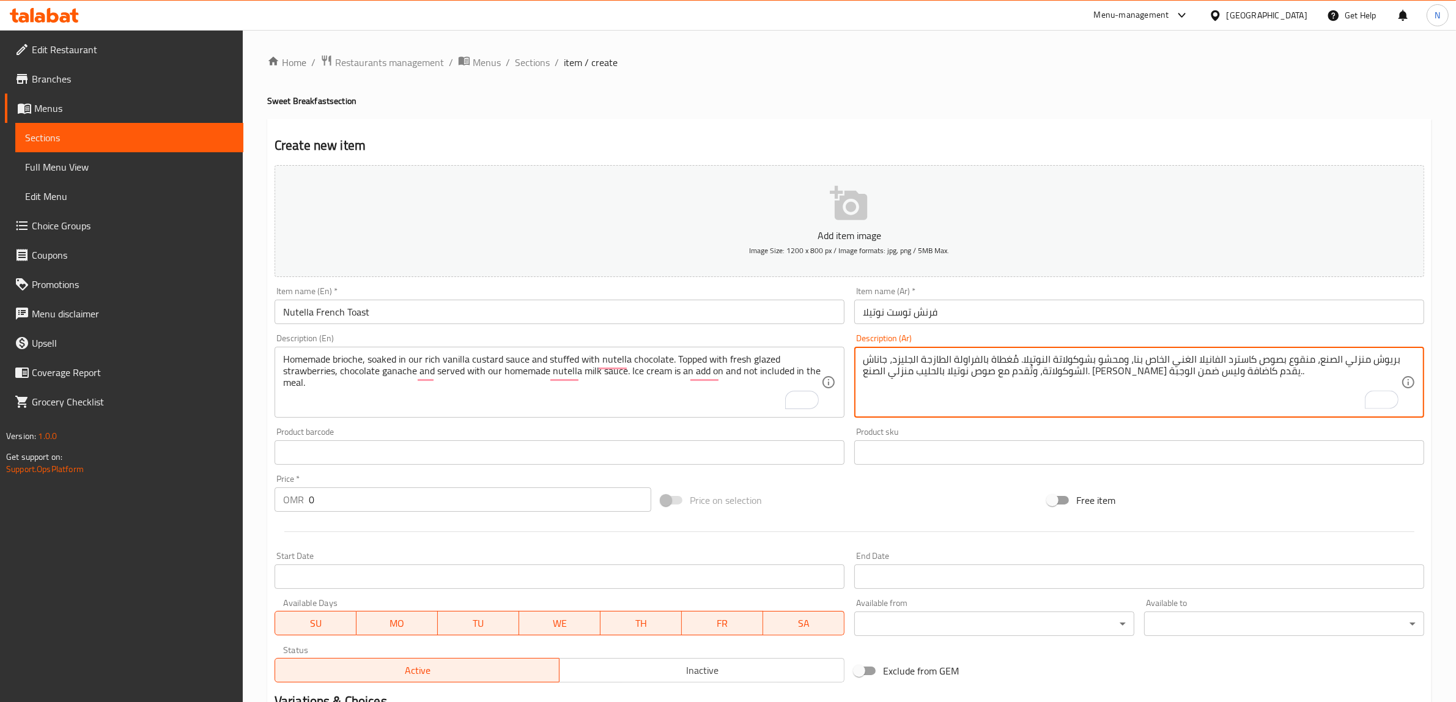
drag, startPoint x: 958, startPoint y: 375, endPoint x: 983, endPoint y: 381, distance: 25.8
click at [962, 377] on textarea "بريوش منزلي الصنع، منقوع بصوص كاسترد الفانيلا الغني الخاص بنا، ومحشو بشوكولاتة …" at bounding box center [1132, 383] width 538 height 58
type textarea "بريوش منزلي الصنع، منقوع بصوص كاسترد الفانيلا الغني الخاص بنا، ومحشو بشوكولاتة …"
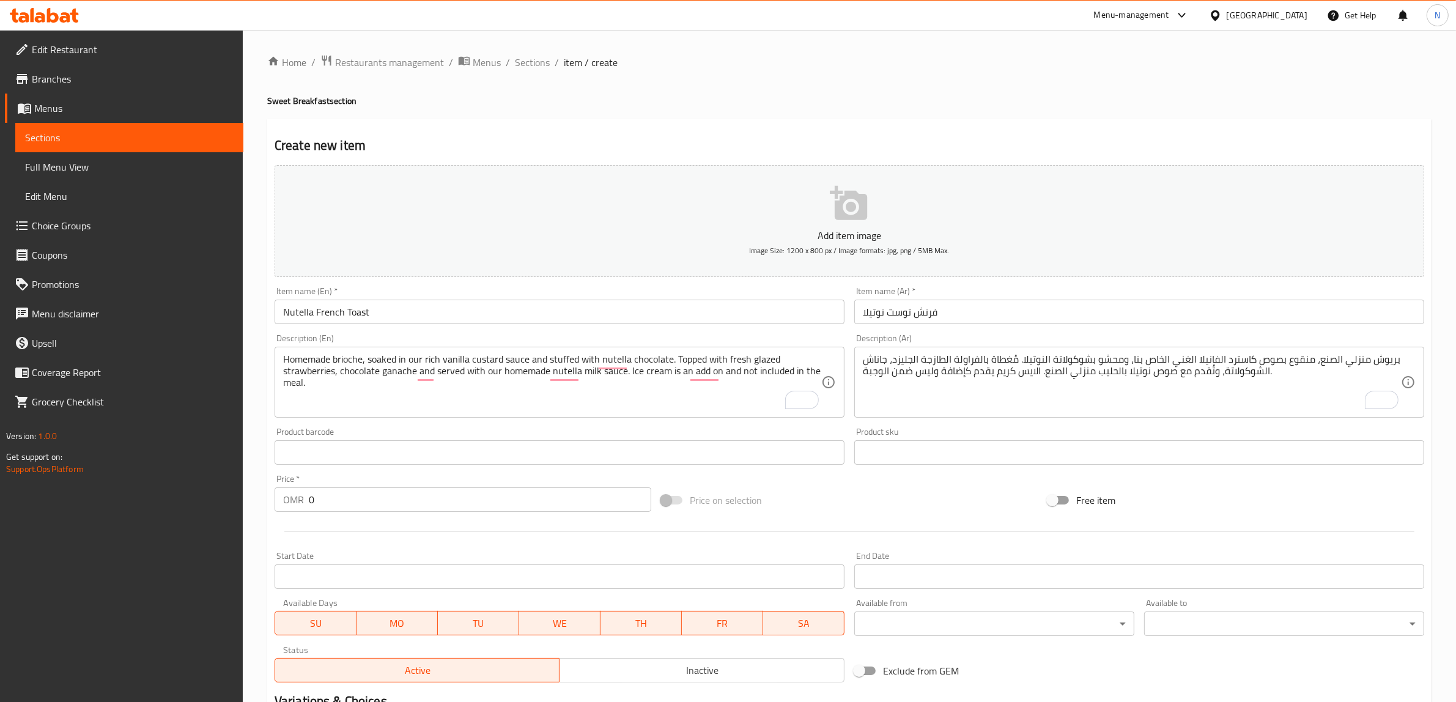
click at [450, 499] on input "0" at bounding box center [480, 500] width 343 height 24
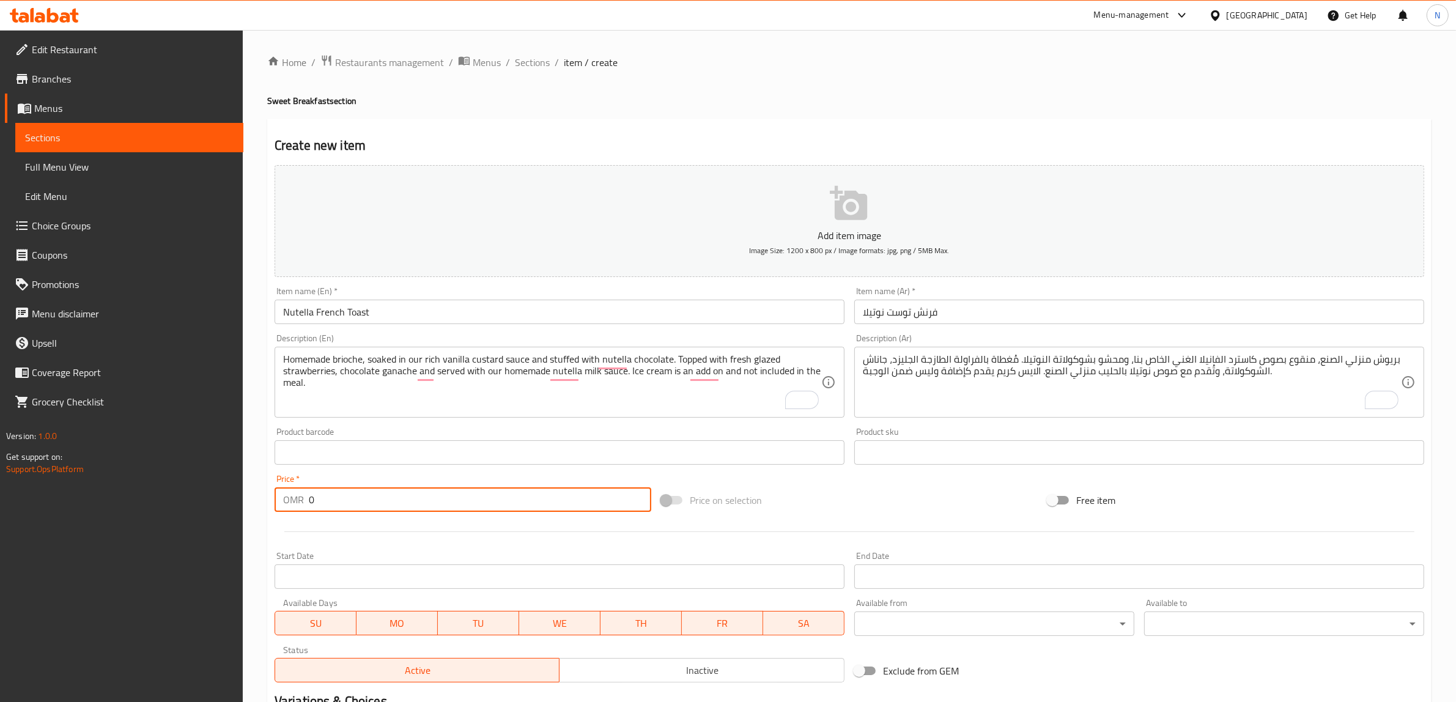
click at [450, 499] on input "0" at bounding box center [480, 500] width 343 height 24
paste input "3.95"
type input "3.950"
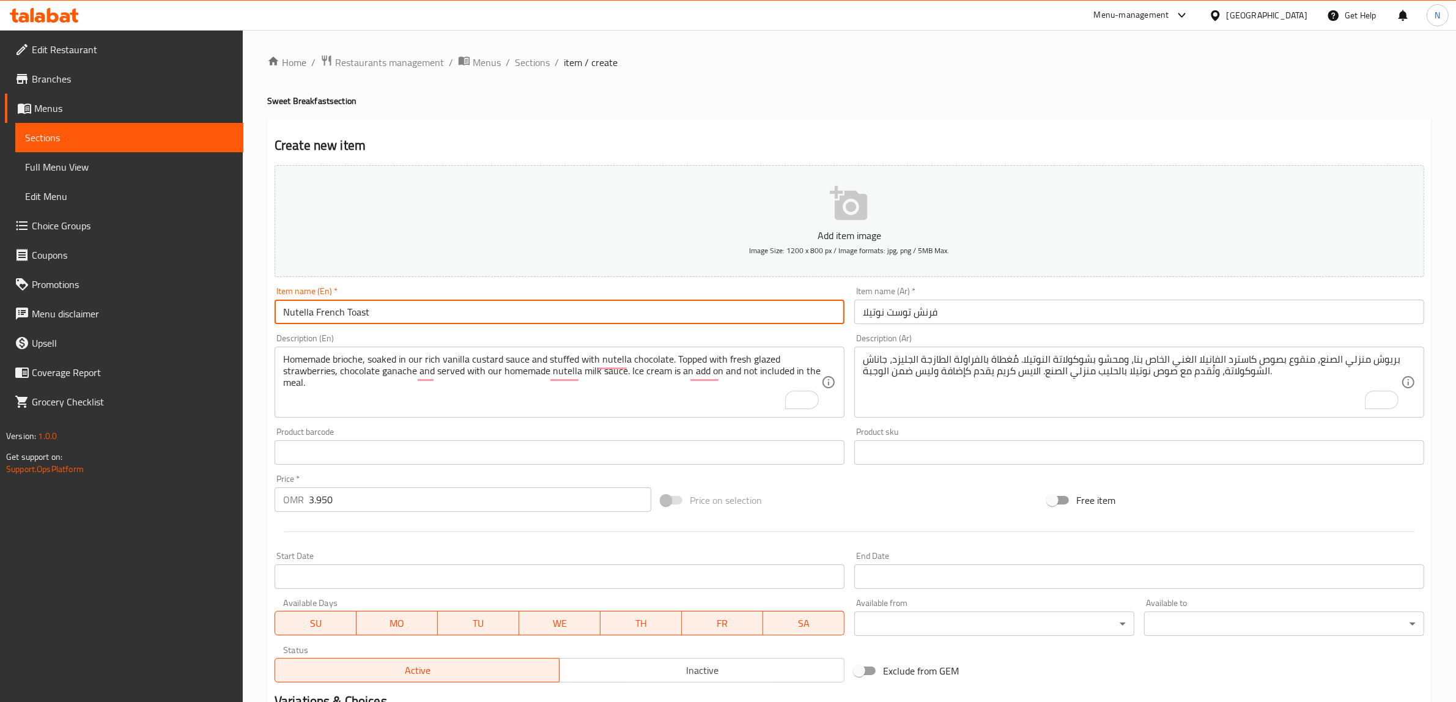
click at [352, 313] on input "Nutella French Toast" at bounding box center [560, 312] width 570 height 24
click at [618, 321] on input "Nutella French Toast" at bounding box center [560, 312] width 570 height 24
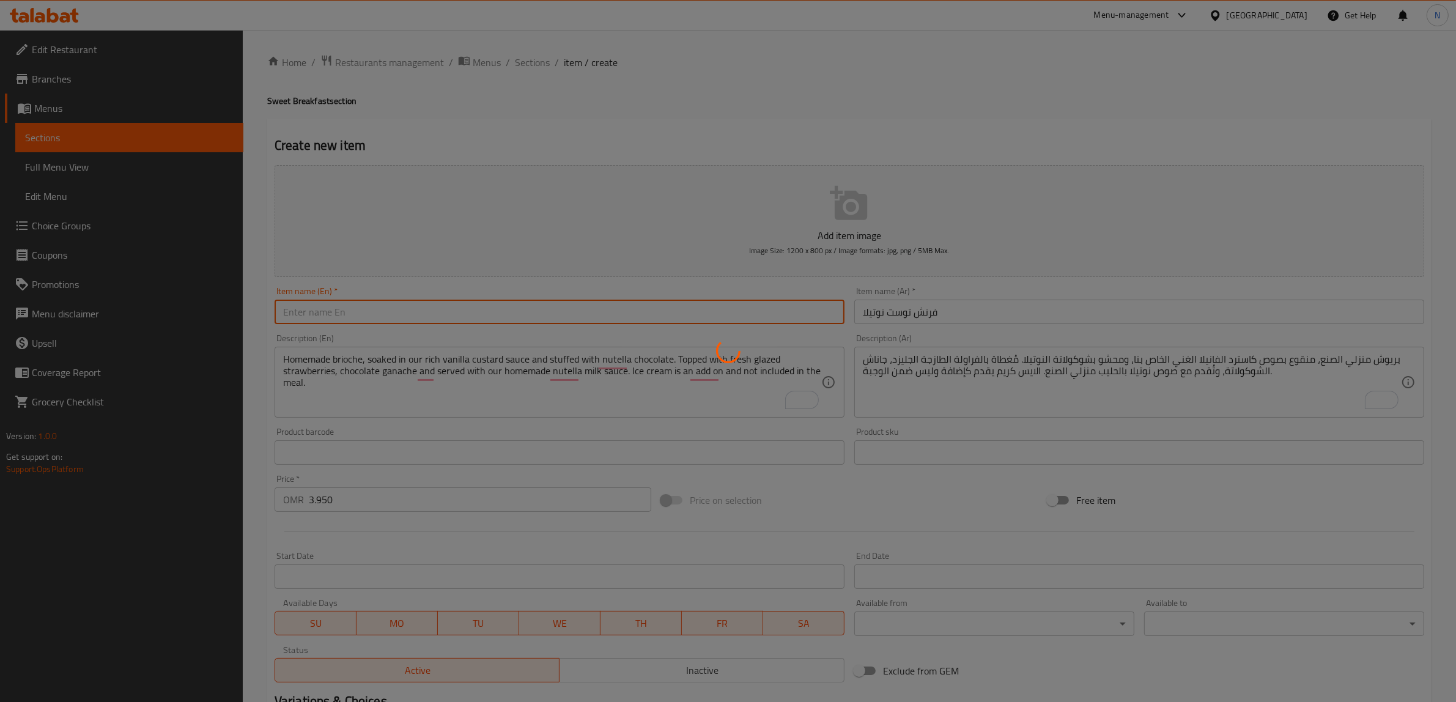
type input "0"
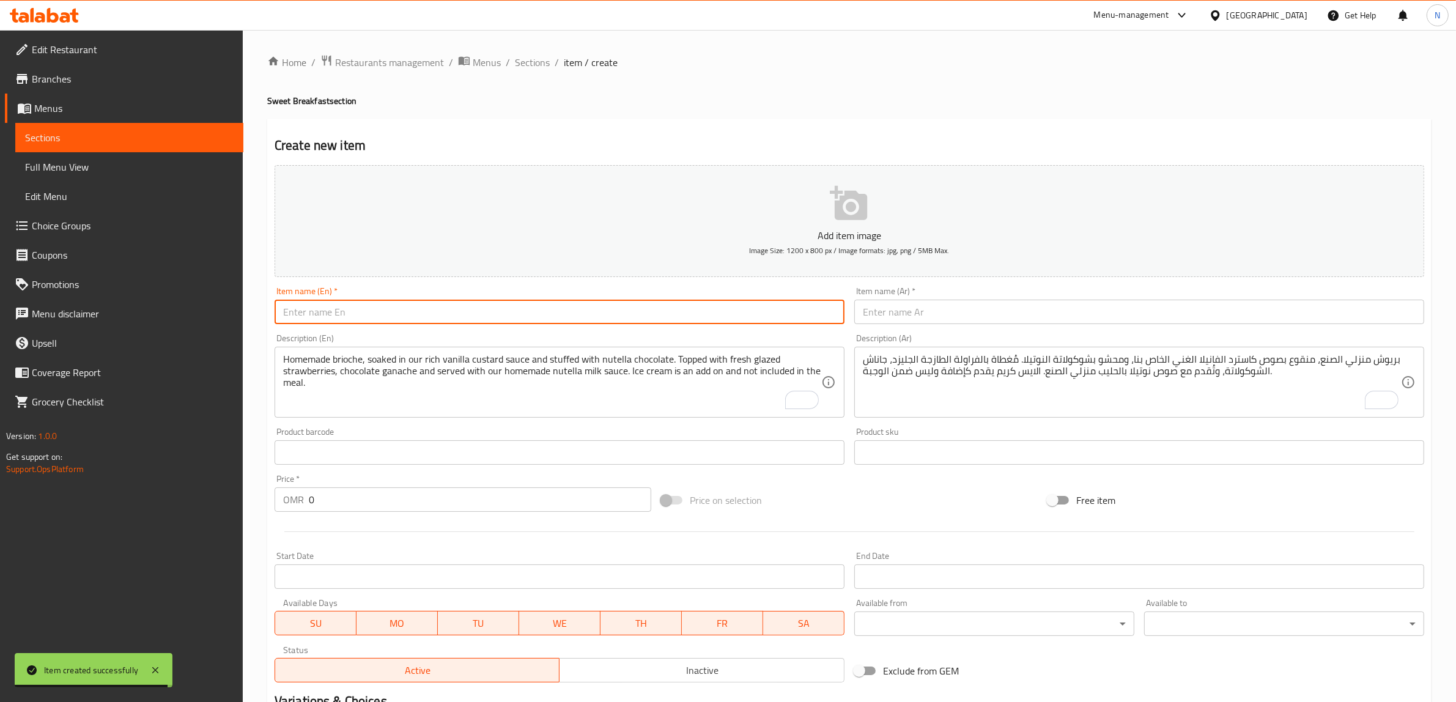
paste input "Nutty Crunch Sourdough"
type input "Nutty Crunch Sourdough"
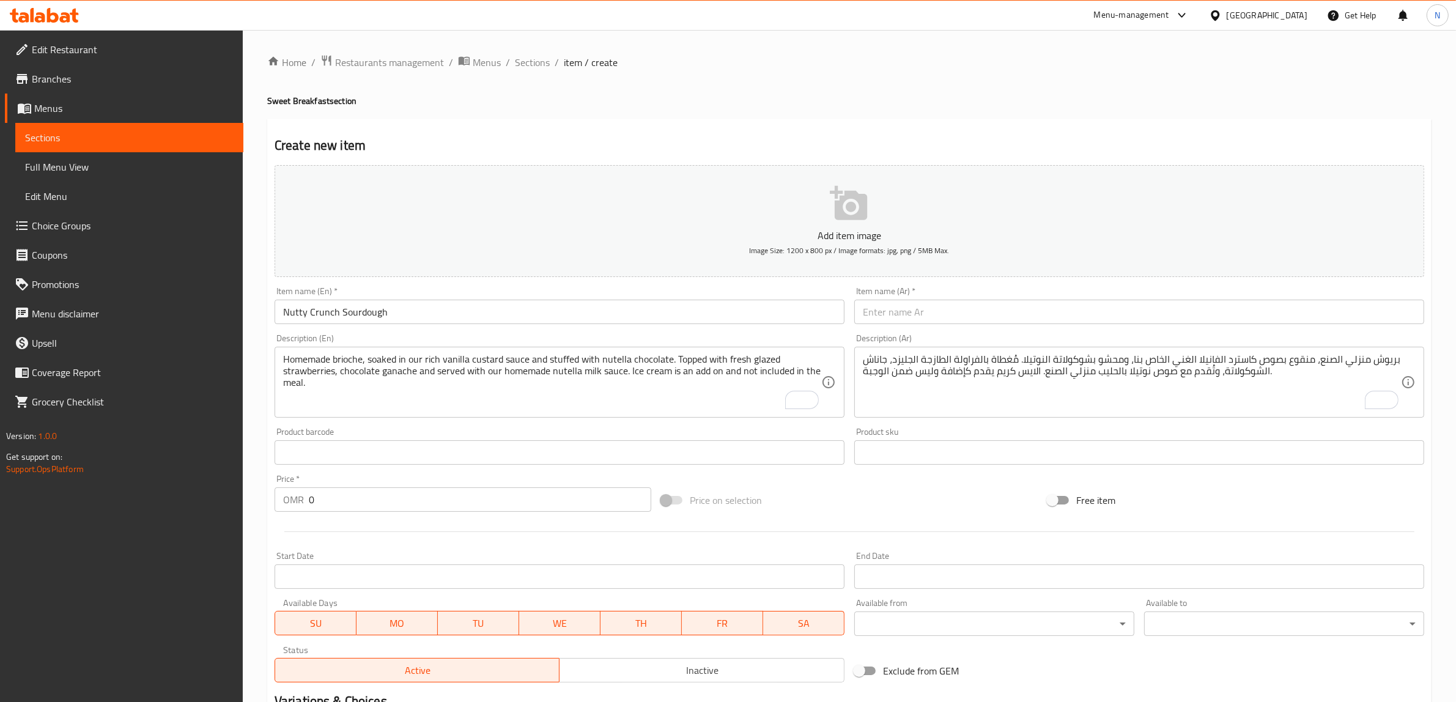
drag, startPoint x: 1003, startPoint y: 309, endPoint x: 1118, endPoint y: 319, distance: 114.8
click at [1003, 309] on input "text" at bounding box center [1140, 312] width 570 height 24
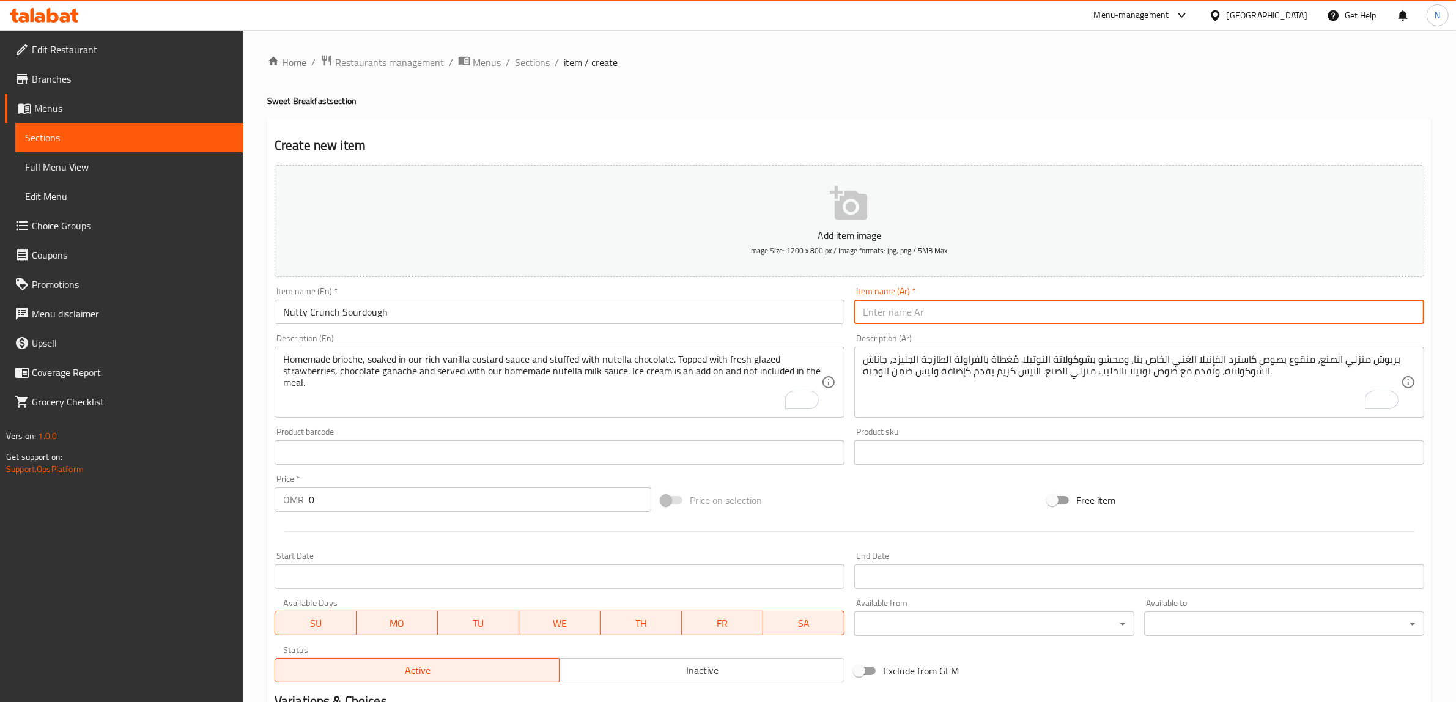
paste input "ساوردو فول السوداني المقرمش"
type input "ساوردو فول السوداني المقرمش"
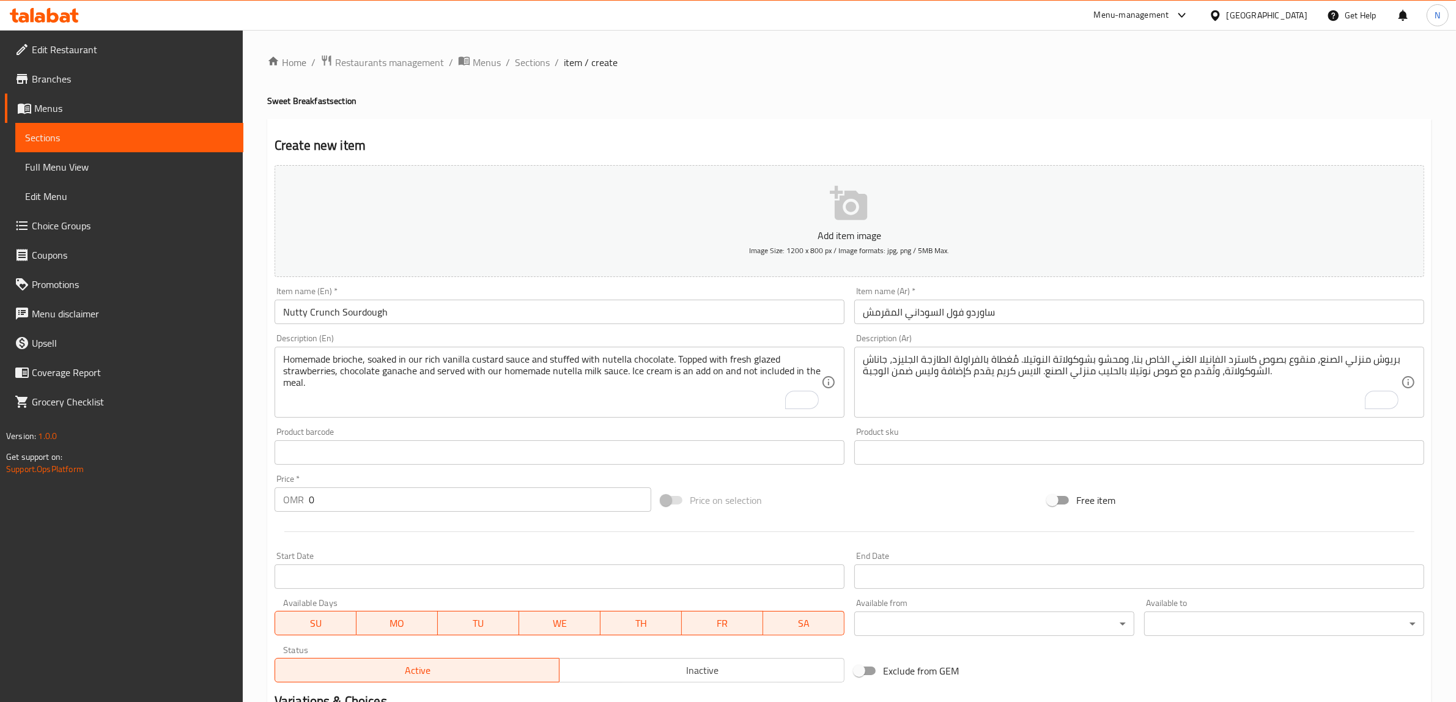
click at [653, 388] on textarea "Homemade brioche, soaked in our rich vanilla custard sauce and stuffed with nut…" at bounding box center [552, 383] width 538 height 58
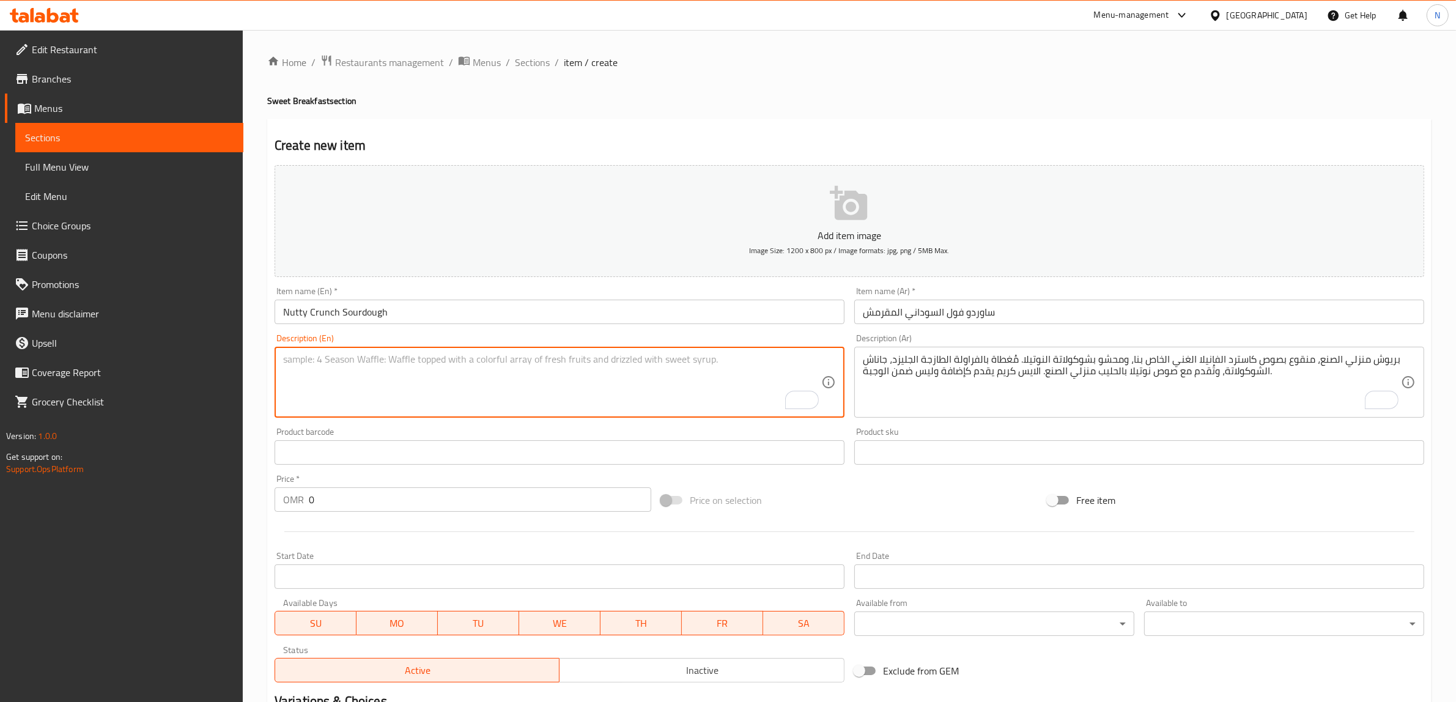
paste textarea "Toasted sourdough topped with crunchy peanut butter, banana slices, fresh berri…"
type textarea "Toasted sourdough topped with crunchy peanut butter, banana slices, fresh berri…"
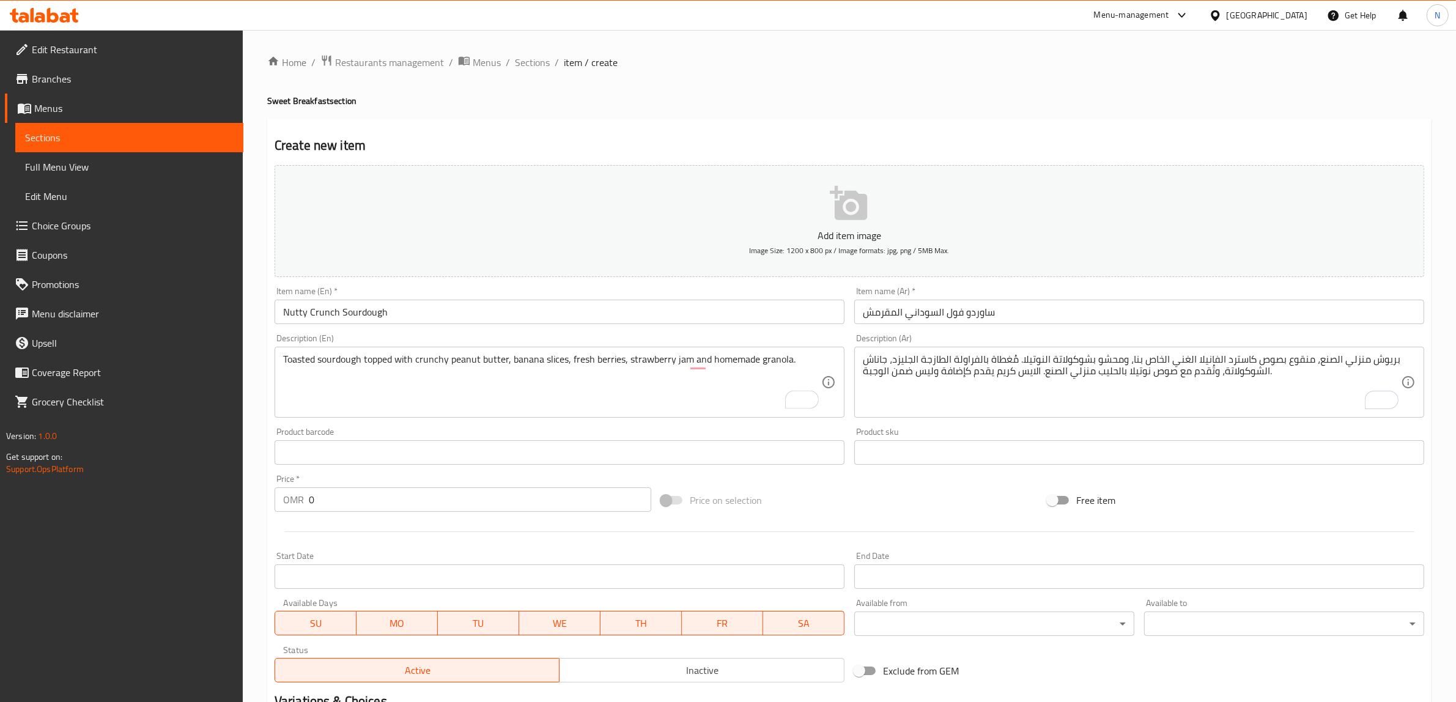
click at [1036, 364] on textarea "بريوش منزلي الصنع، منقوع بصوص كاسترد الفانيلا الغني الخاص بنا، ومحشو بشوكولاتة …" at bounding box center [1132, 383] width 538 height 58
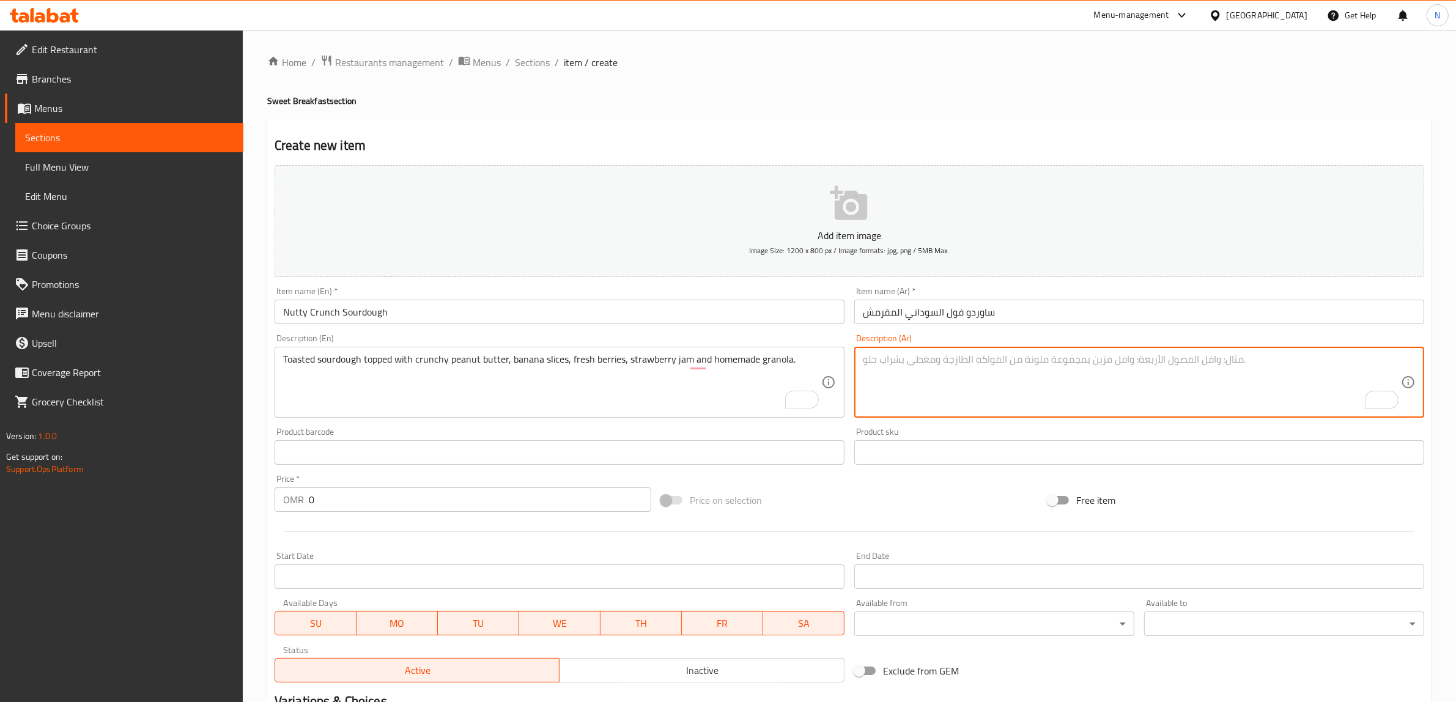
paste textarea "ساوردو محمّص مع زبدة فول سوداني، موز، توت، مربى فراولة وجرانولا."
type textarea "ساوردو محمّص مع زبدة فول سوداني، موز، توت، مربى فراولة وجرانولا."
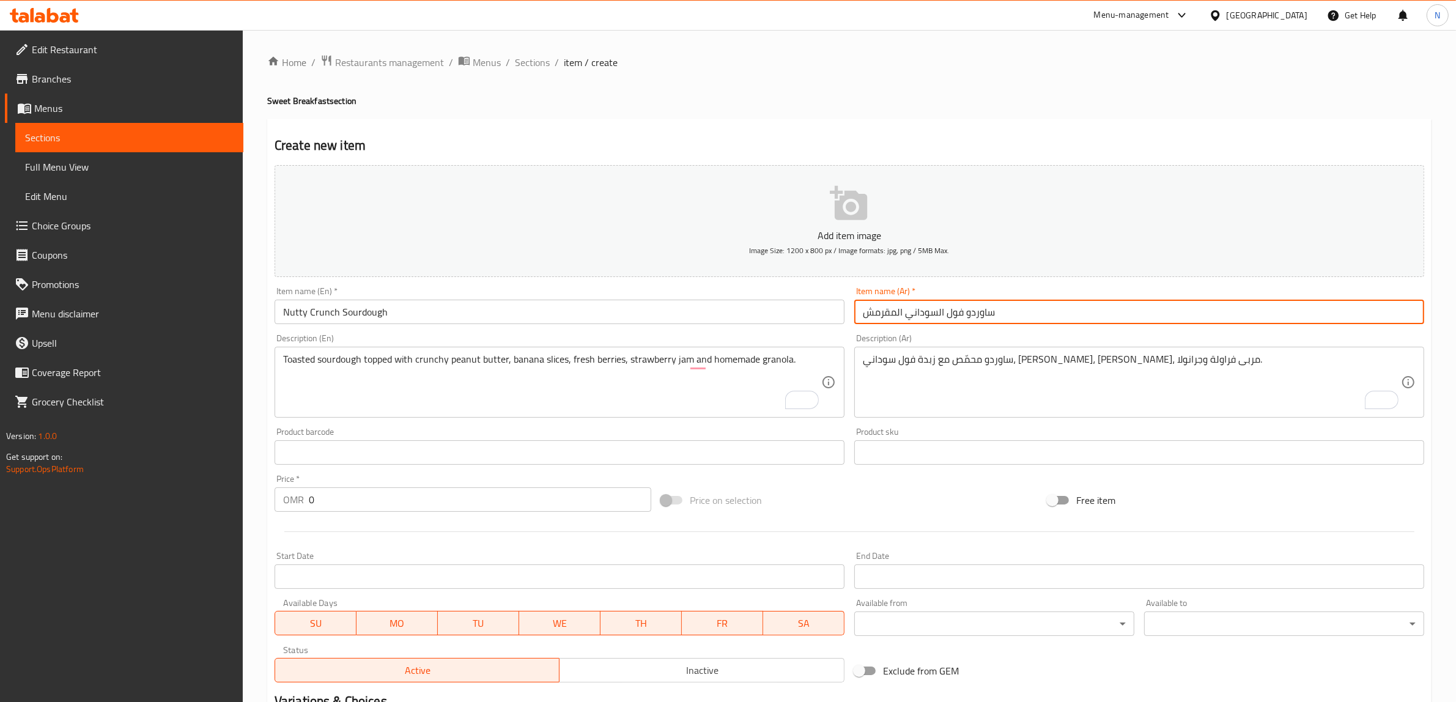
drag, startPoint x: 960, startPoint y: 316, endPoint x: 821, endPoint y: 328, distance: 139.4
click at [821, 328] on div "Add item image Image Size: 1200 x 800 px / Image formats: jpg, png / 5MB Max. I…" at bounding box center [850, 423] width 1160 height 527
type input "ساوردو ناتي كرانش"
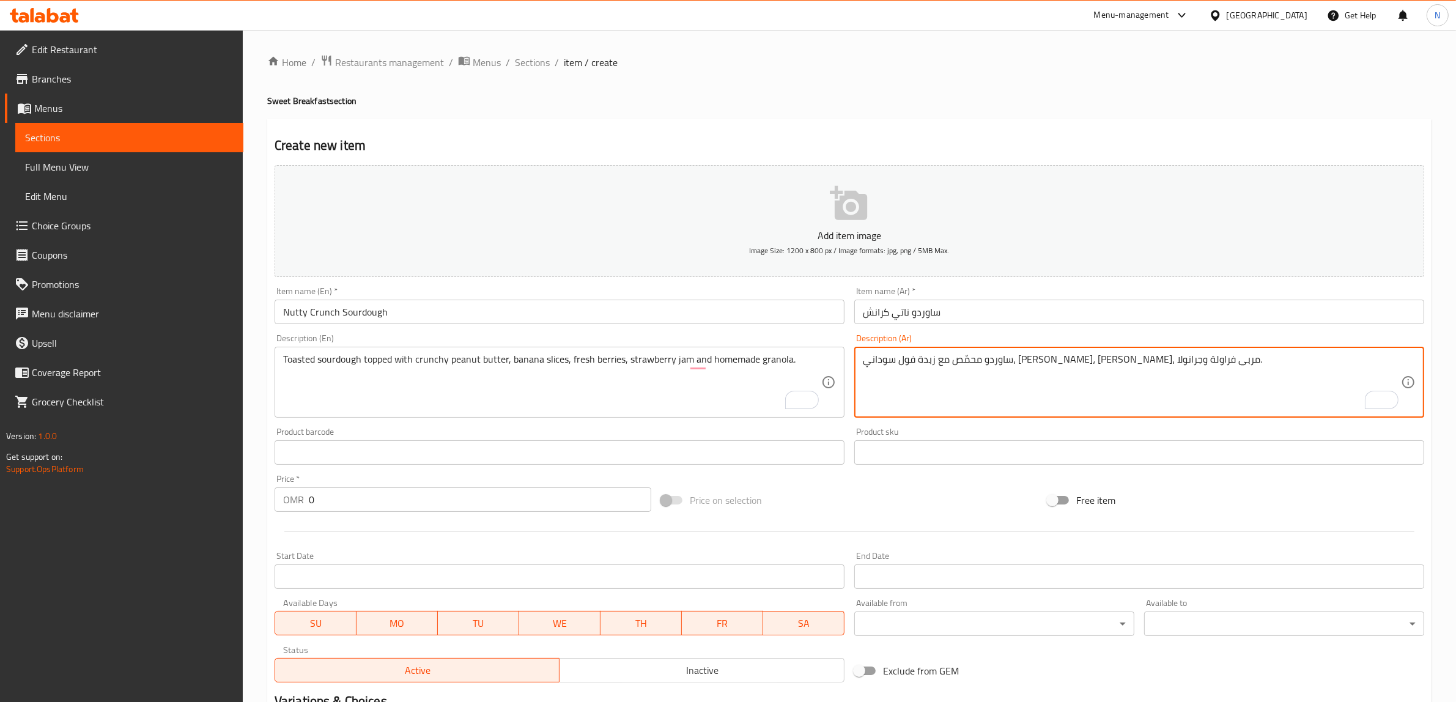
click at [991, 361] on textarea "ساوردو محمّص مع زبدة فول سوداني، موز، توت، مربى فراولة وجرانولا." at bounding box center [1132, 383] width 538 height 58
click at [986, 362] on textarea "ساوردو محمّص مع زبدة فول سوداني كرانشي، موز، توت، مربى فراولة وجرانولا." at bounding box center [1132, 383] width 538 height 58
click at [1132, 361] on textarea "ساوردو محمّص مع زبدة فول سوداني كرانشي، شرائح موز، توت، مربى فراولة وجرانولا." at bounding box center [1132, 383] width 538 height 58
click at [1133, 365] on textarea "ساوردو محمّص مغطاة بزبدة فول سوداني كرانشي، شرائح موز، توت، مربى فراولة وجرانول…" at bounding box center [1132, 383] width 538 height 58
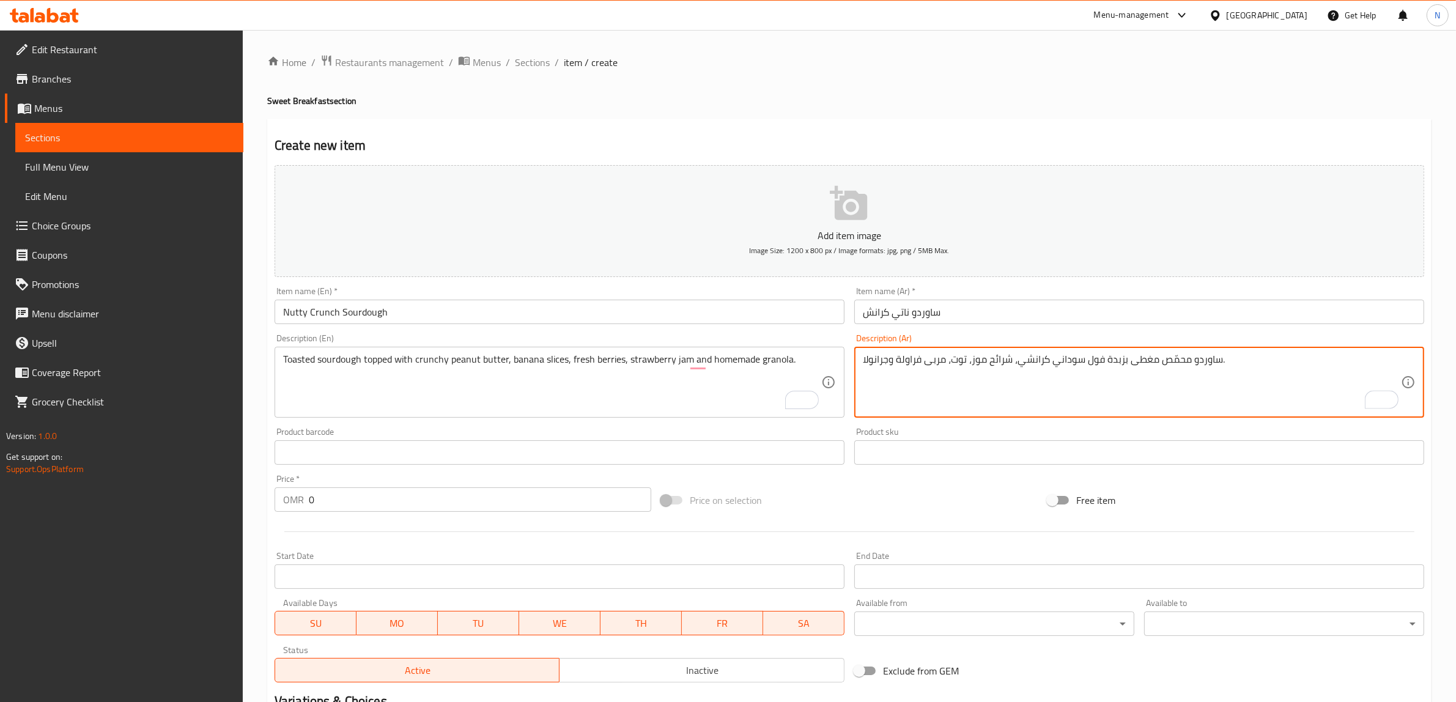
click at [951, 365] on textarea "ساوردو محمّص مغطى بزبدة فول سوداني كرانشي، شرائح موز، توت، مربى فراولة وجرانولا." at bounding box center [1132, 383] width 538 height 58
click at [1288, 365] on textarea "ساوردو محمّص مغطى بزبدة فول سوداني كرانشي، شرائح موز، توت طازج، مربى فراولة وجر…" at bounding box center [1132, 383] width 538 height 58
type textarea "ساوردو محمّص مغطى بزبدة فول سوداني كرانشي، شرائح موز، توت طازج، مربى فراولة وجر…"
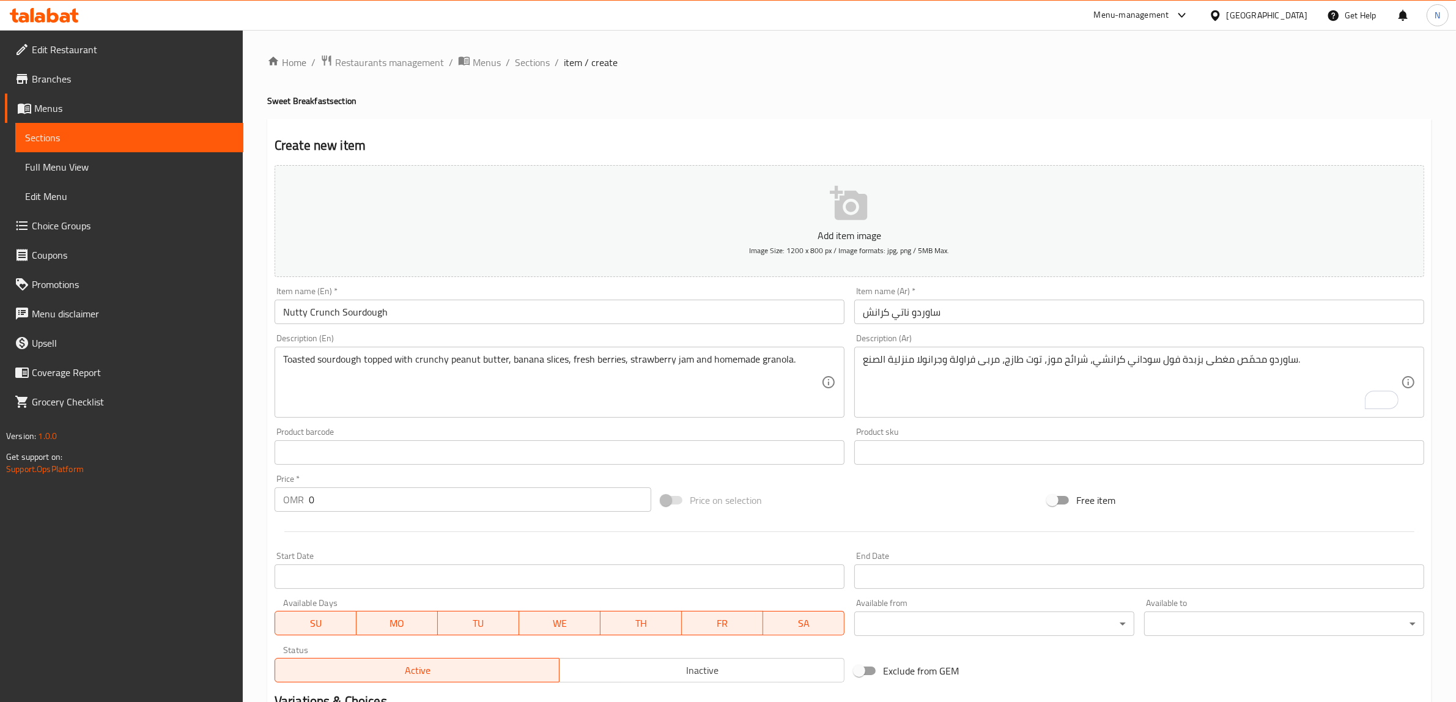
click at [377, 499] on input "0" at bounding box center [480, 500] width 343 height 24
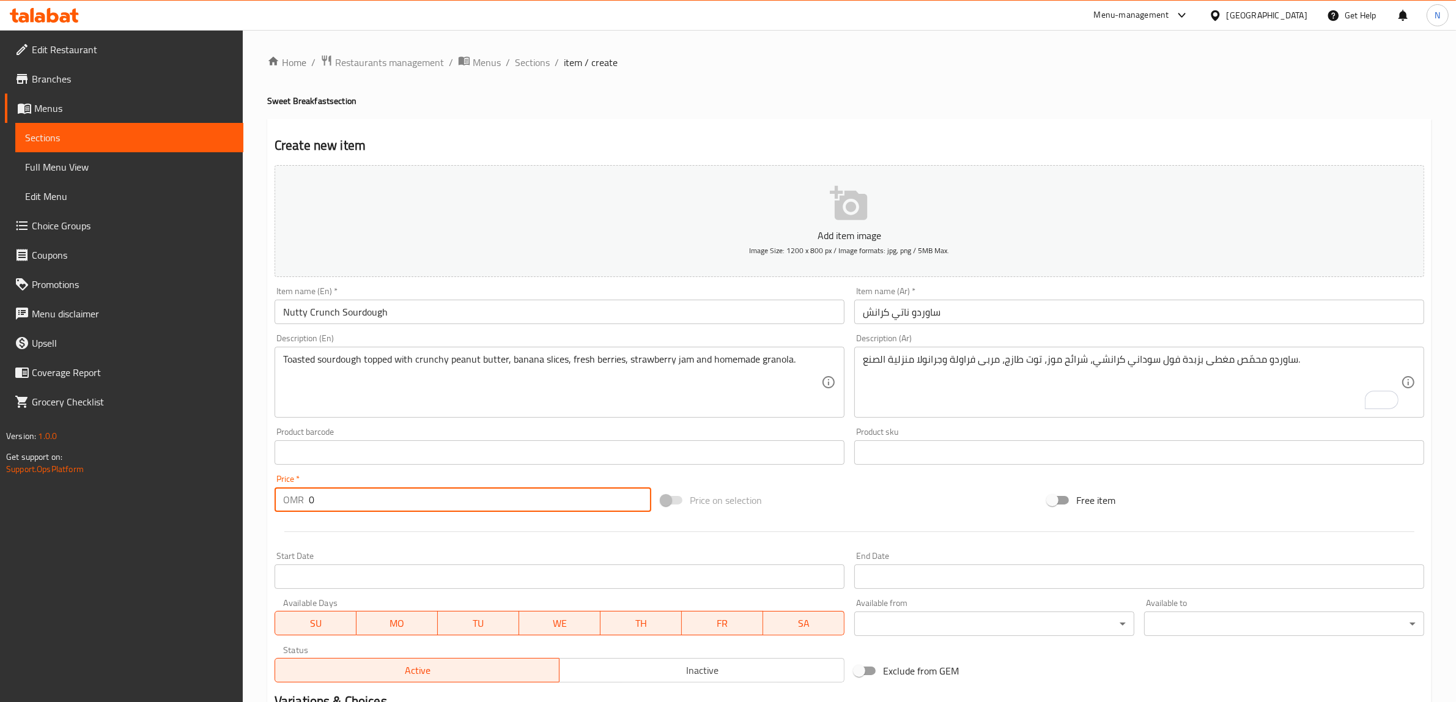
click at [377, 499] on input "0" at bounding box center [480, 500] width 343 height 24
paste input "3.50"
type input "3.500"
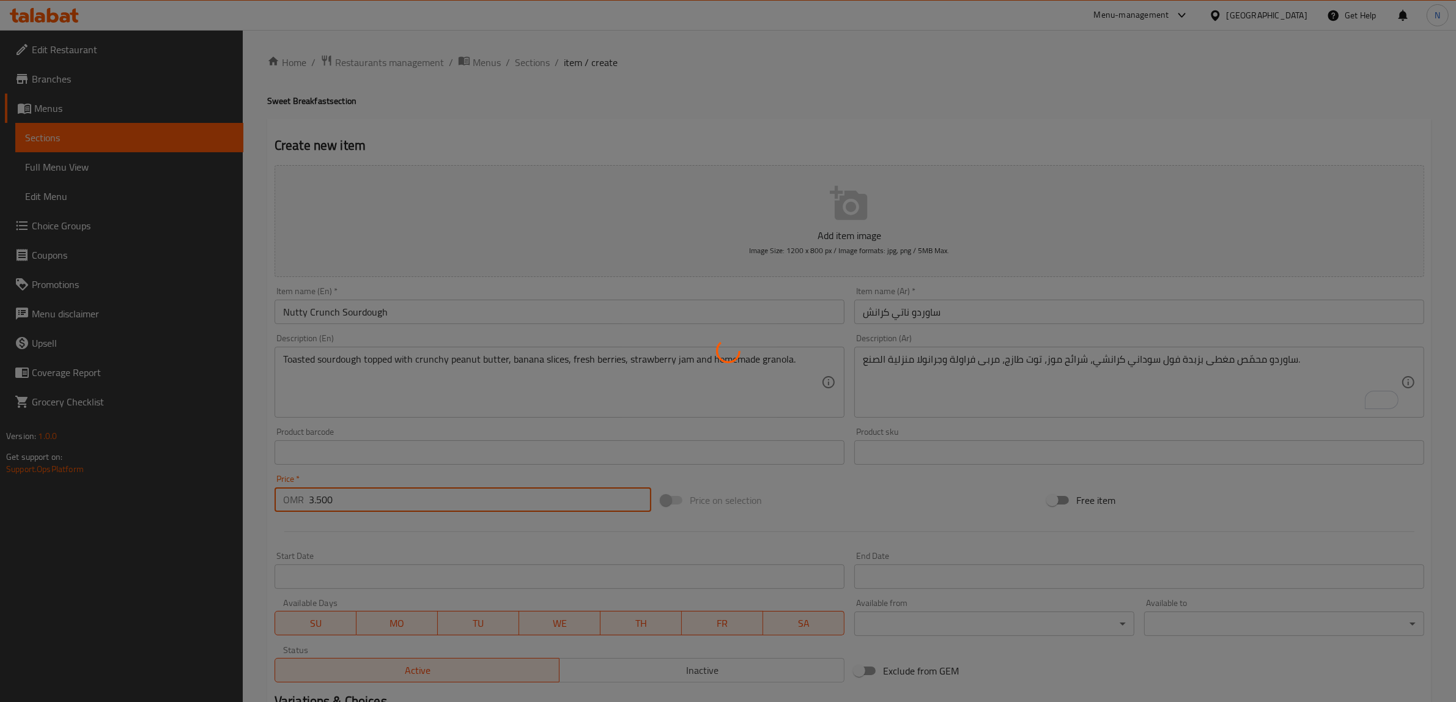
type input "0"
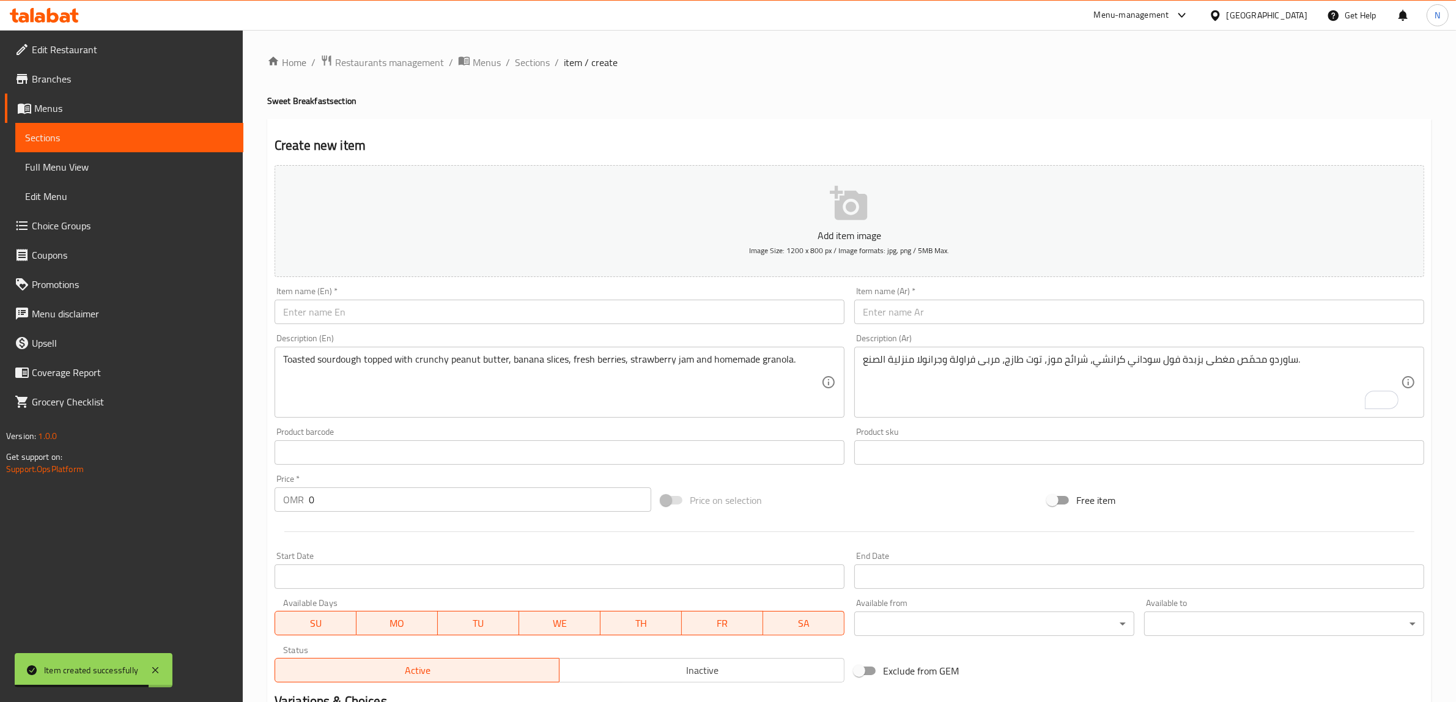
click at [590, 316] on input "text" at bounding box center [560, 312] width 570 height 24
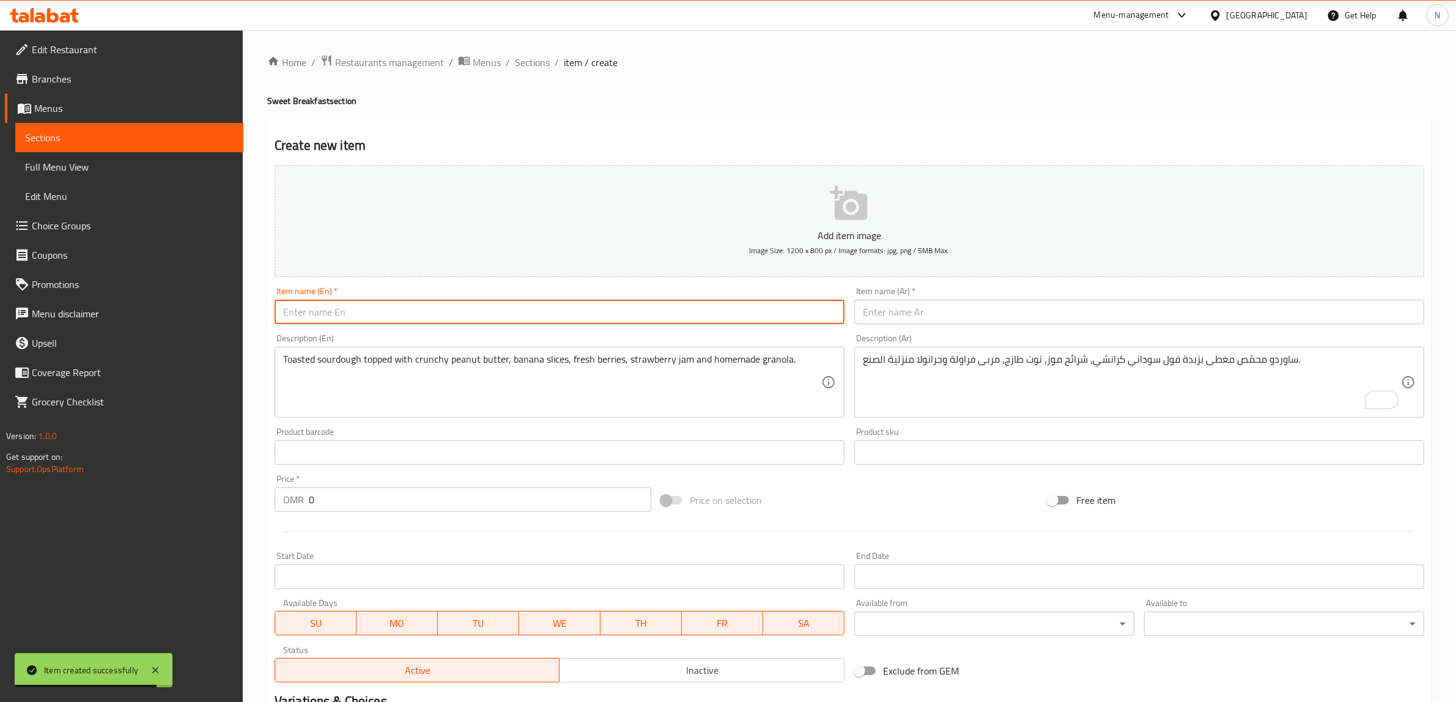
paste input "Sunrise Sourdough"
type input "Sunrise Sourdough"
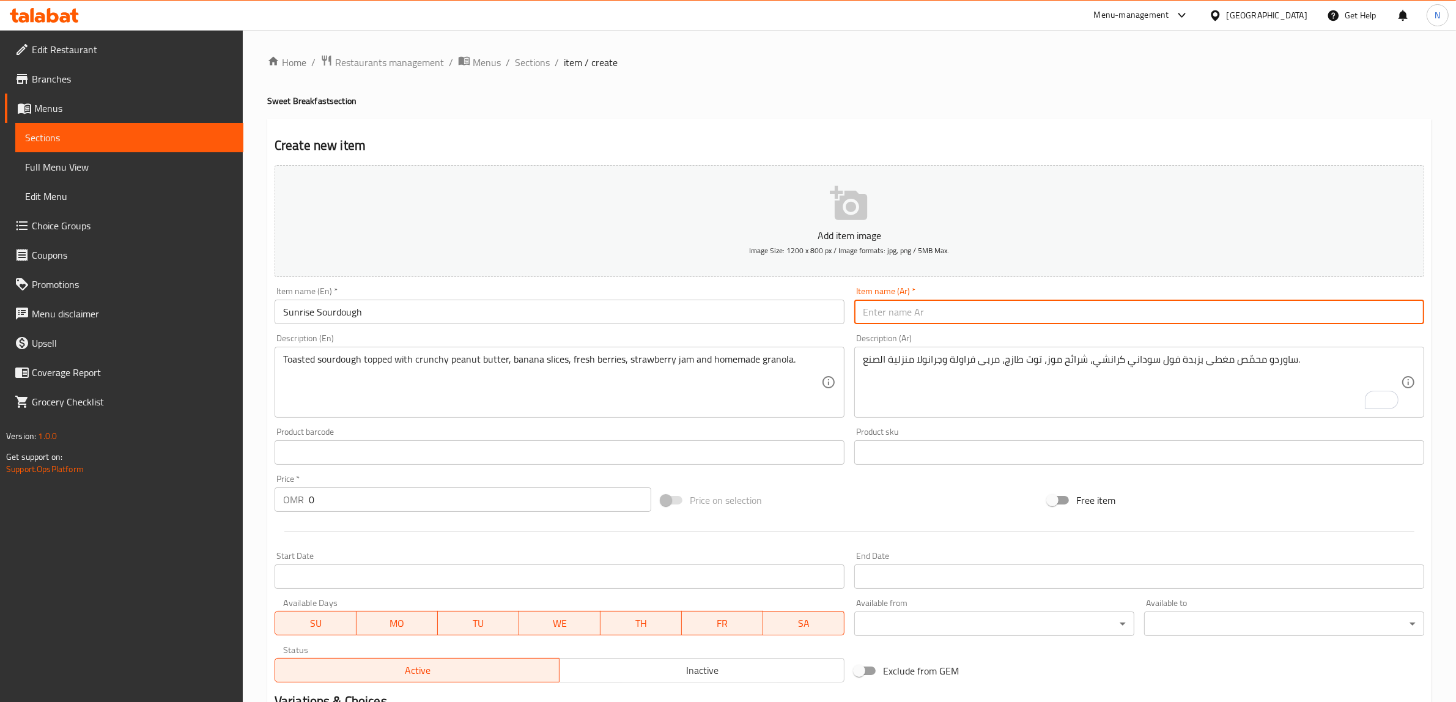
click at [1055, 306] on input "text" at bounding box center [1140, 312] width 570 height 24
paste input "ساوردو الشروق"
type input "ساوردو الشروق"
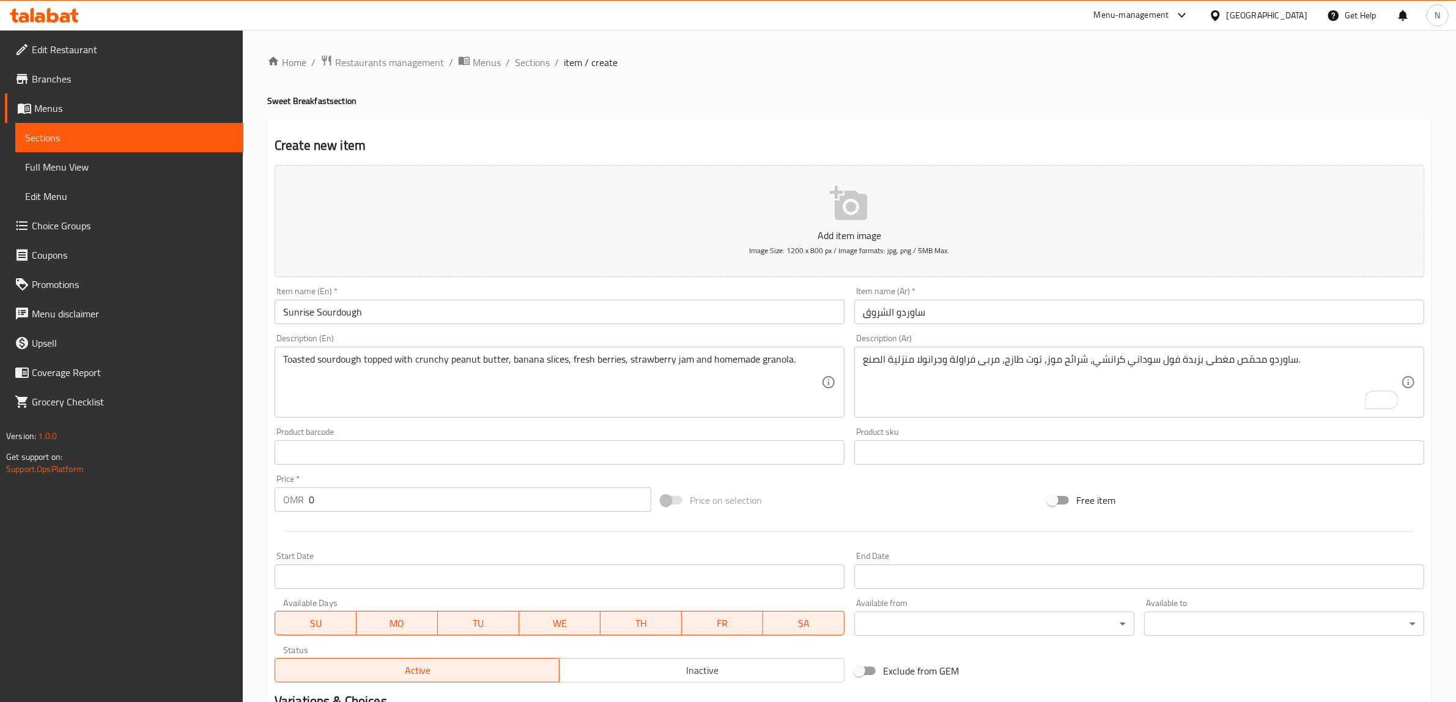
click at [750, 380] on textarea "Toasted sourdough topped with crunchy peanut butter, banana slices, fresh berri…" at bounding box center [552, 383] width 538 height 58
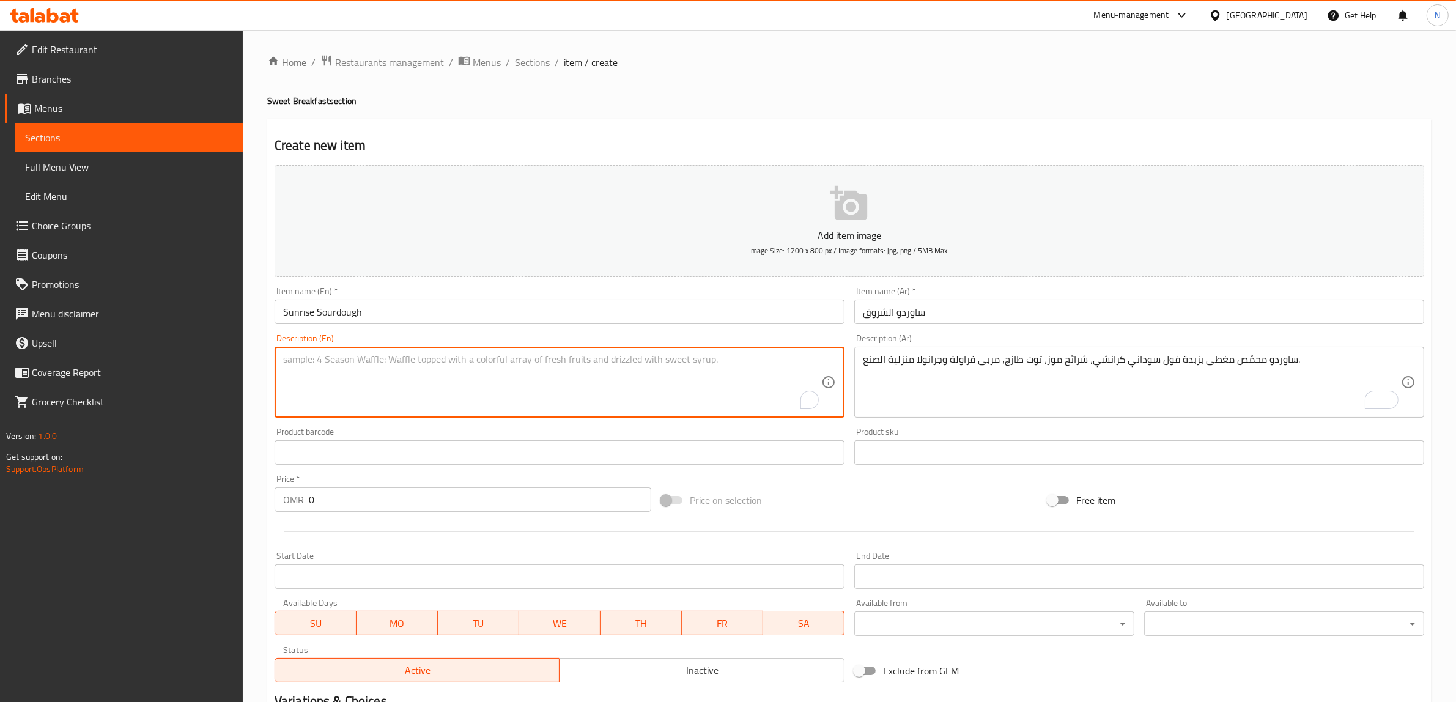
paste textarea "Toasted sourdough topped with creamy labneh, strawberry jam, fresh mango, fresh…"
type textarea "Toasted sourdough topped with creamy labneh, strawberry jam, fresh mango, fresh…"
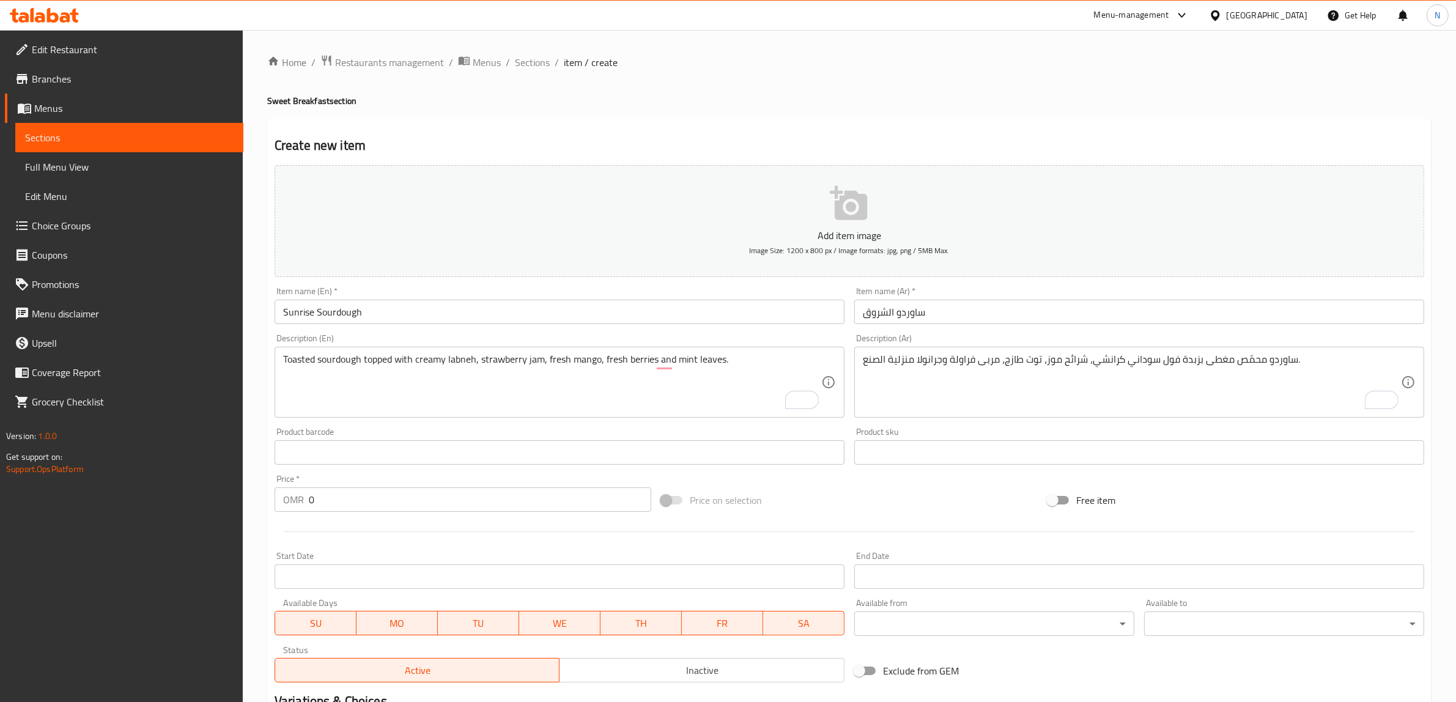
click at [933, 408] on textarea "ساوردو محمّص مغطى بزبدة فول سوداني كرانشي، شرائح موز، توت طازج، مربى فراولة وجر…" at bounding box center [1132, 383] width 538 height 58
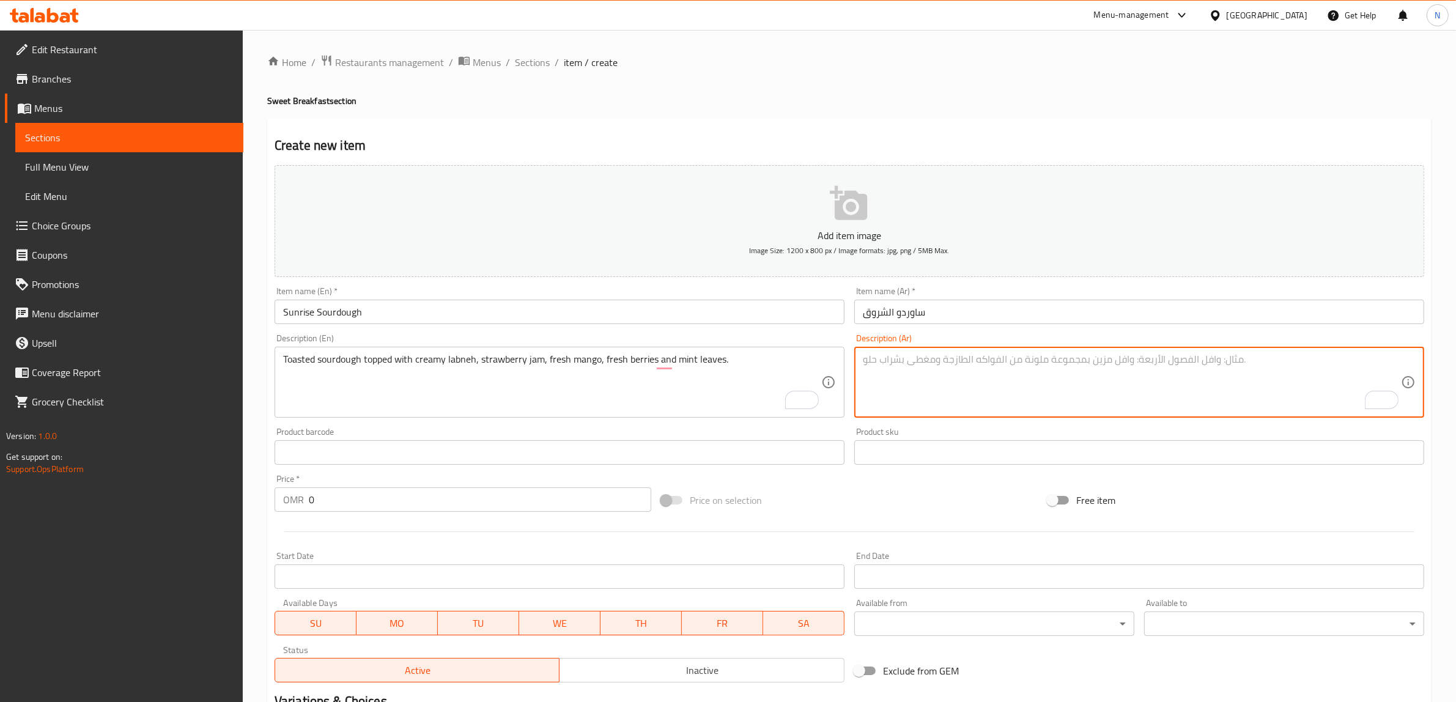
paste textarea "خبز ساوردو محمص مع لبنة، مربى فراولة، مانجو، توت ازرف، فراولة و نعناع."
type textarea "خبز ساوردو محمص مع لبنة، مربى فراولة، مانجو، توت ازرف، فراولة و نعناع."
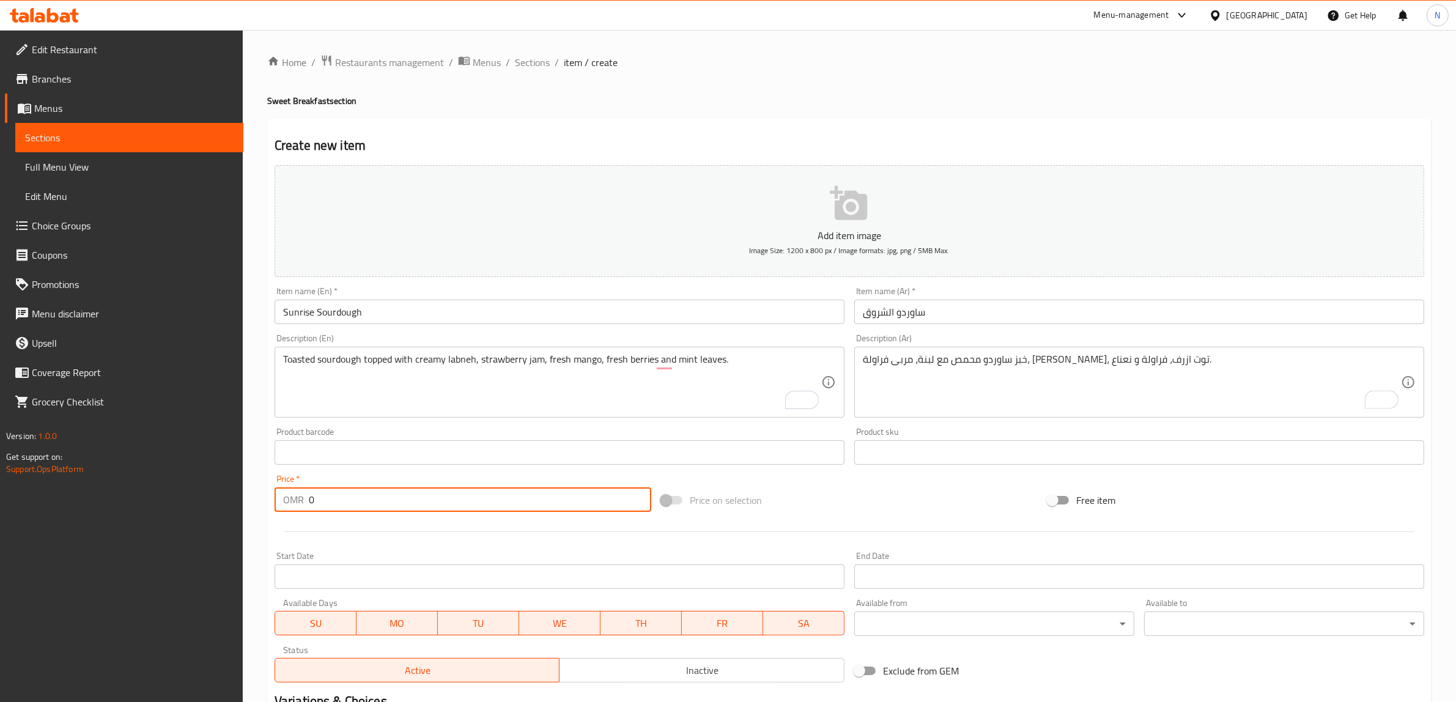
click at [545, 495] on input "0" at bounding box center [480, 500] width 343 height 24
paste input "3.50"
type input "3.500"
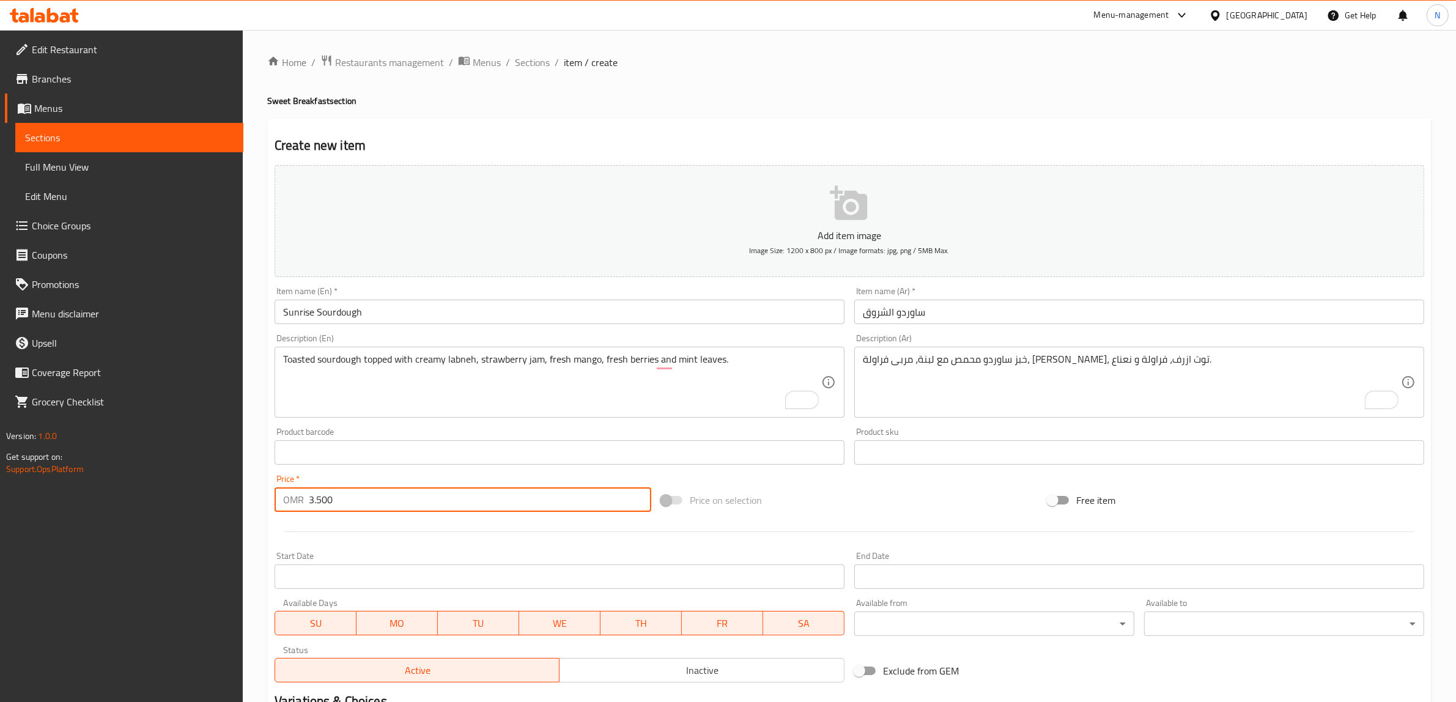
click at [881, 322] on input "ساوردو الشروق" at bounding box center [1140, 312] width 570 height 24
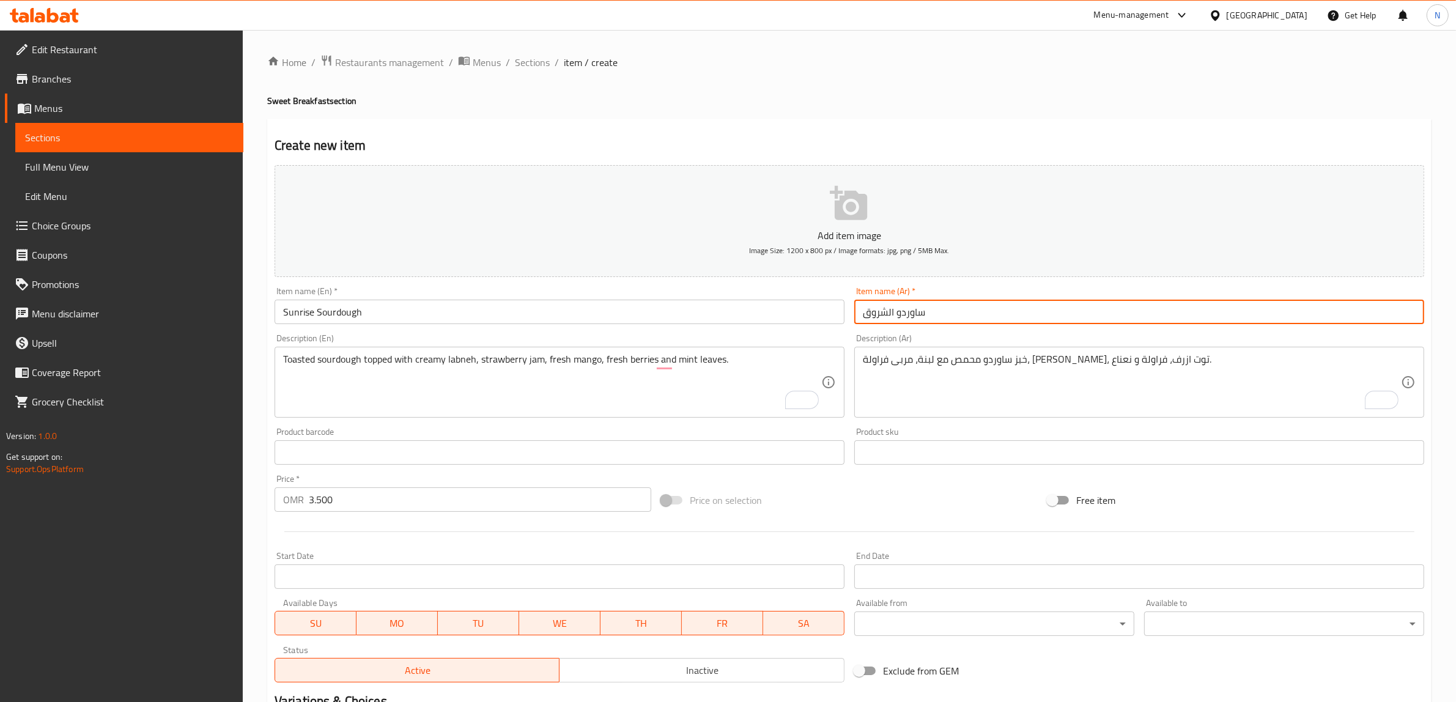
click at [881, 322] on input "ساوردو الشروق" at bounding box center [1140, 312] width 570 height 24
type input "ساوردو صن رايز"
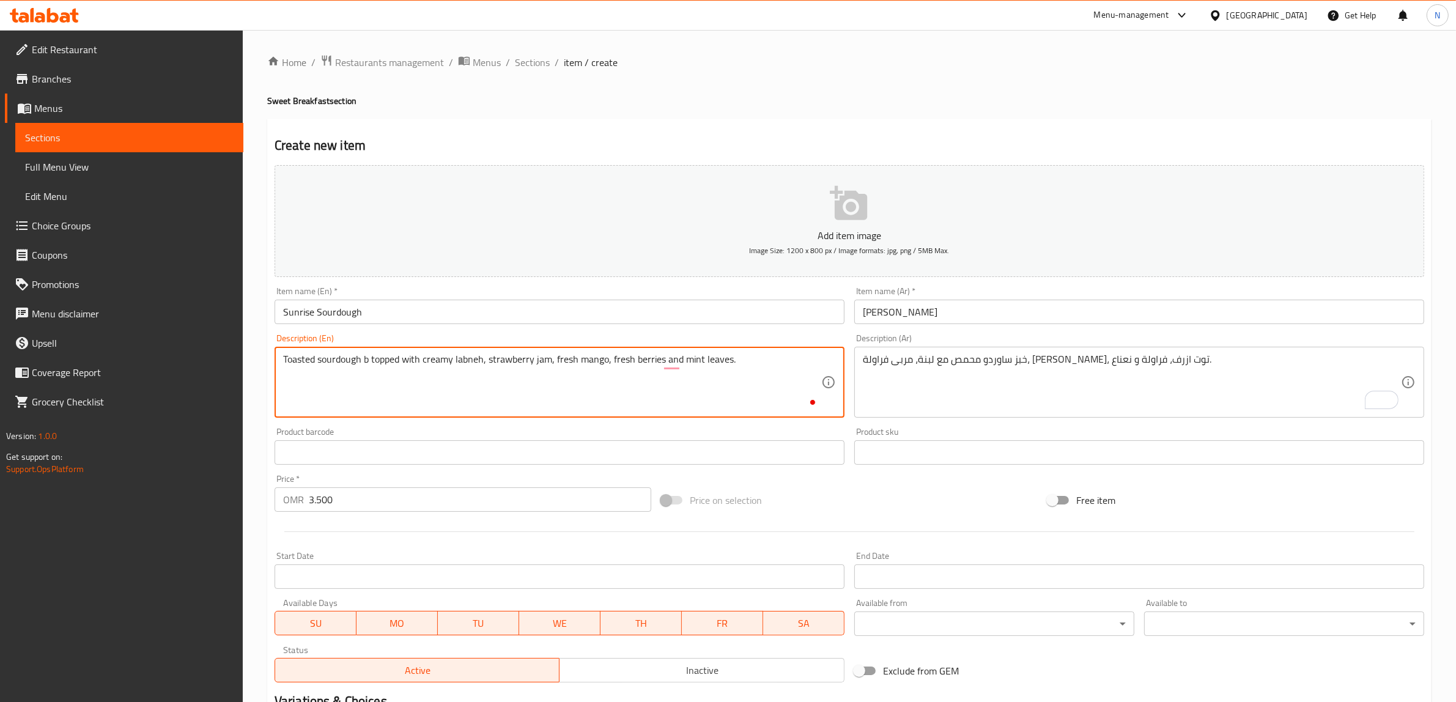
type textarea "Toasted sourdough br topped with creamy labneh, strawberry jam, fresh mango, fr…"
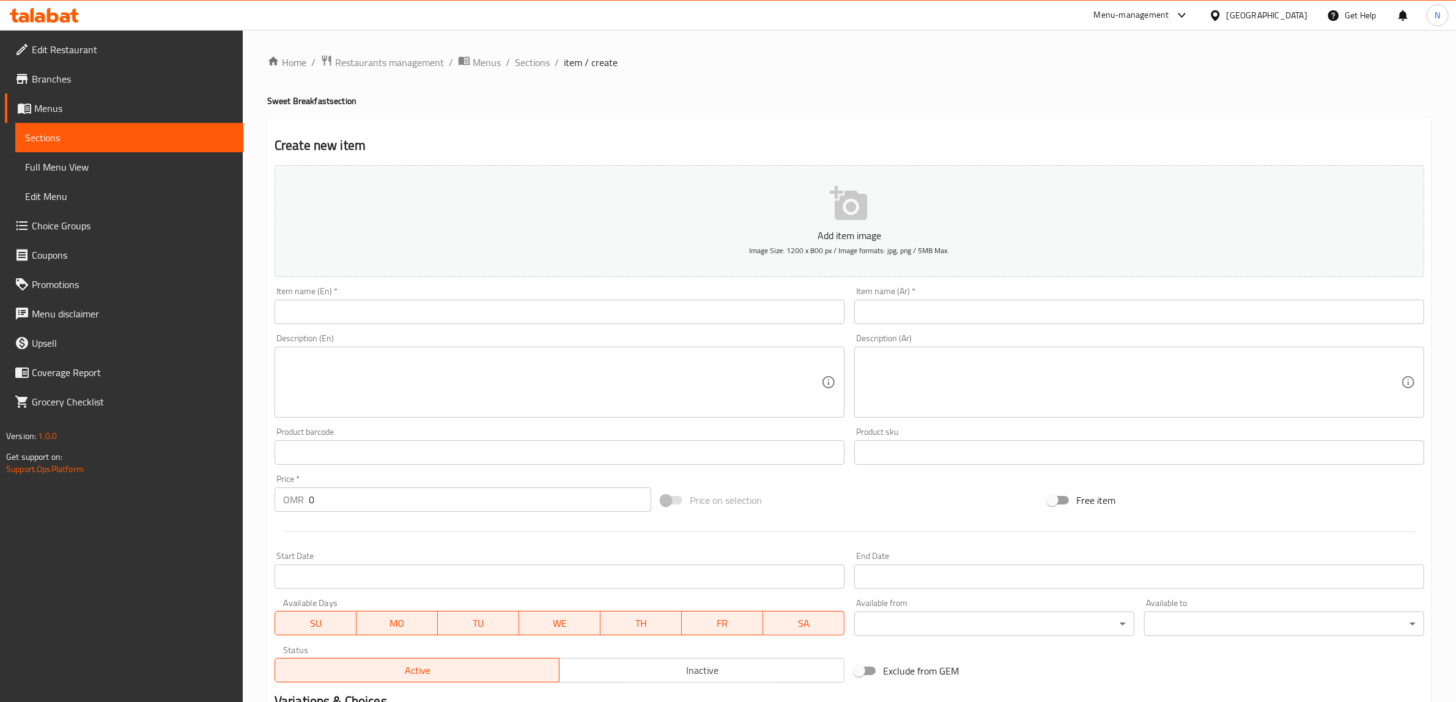
click at [120, 165] on span "Full Menu View" at bounding box center [129, 167] width 209 height 15
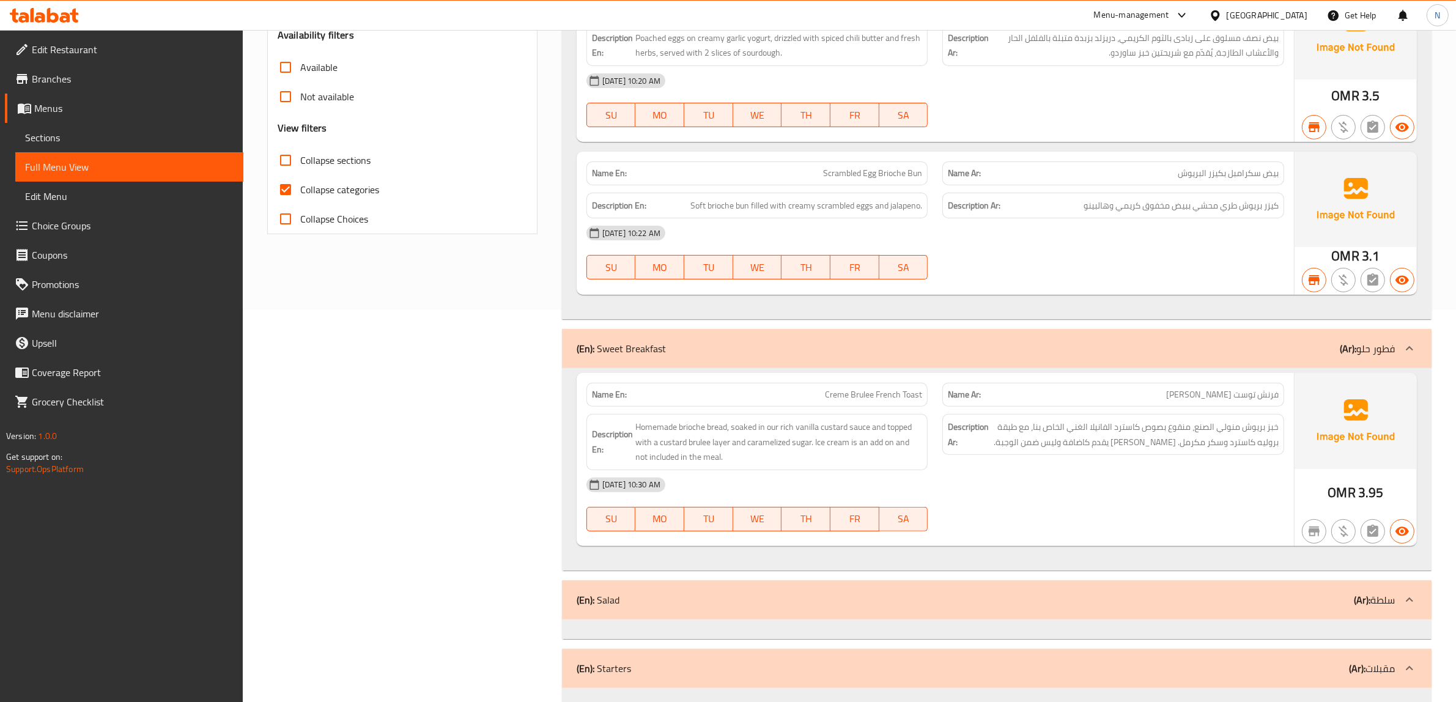
scroll to position [688, 0]
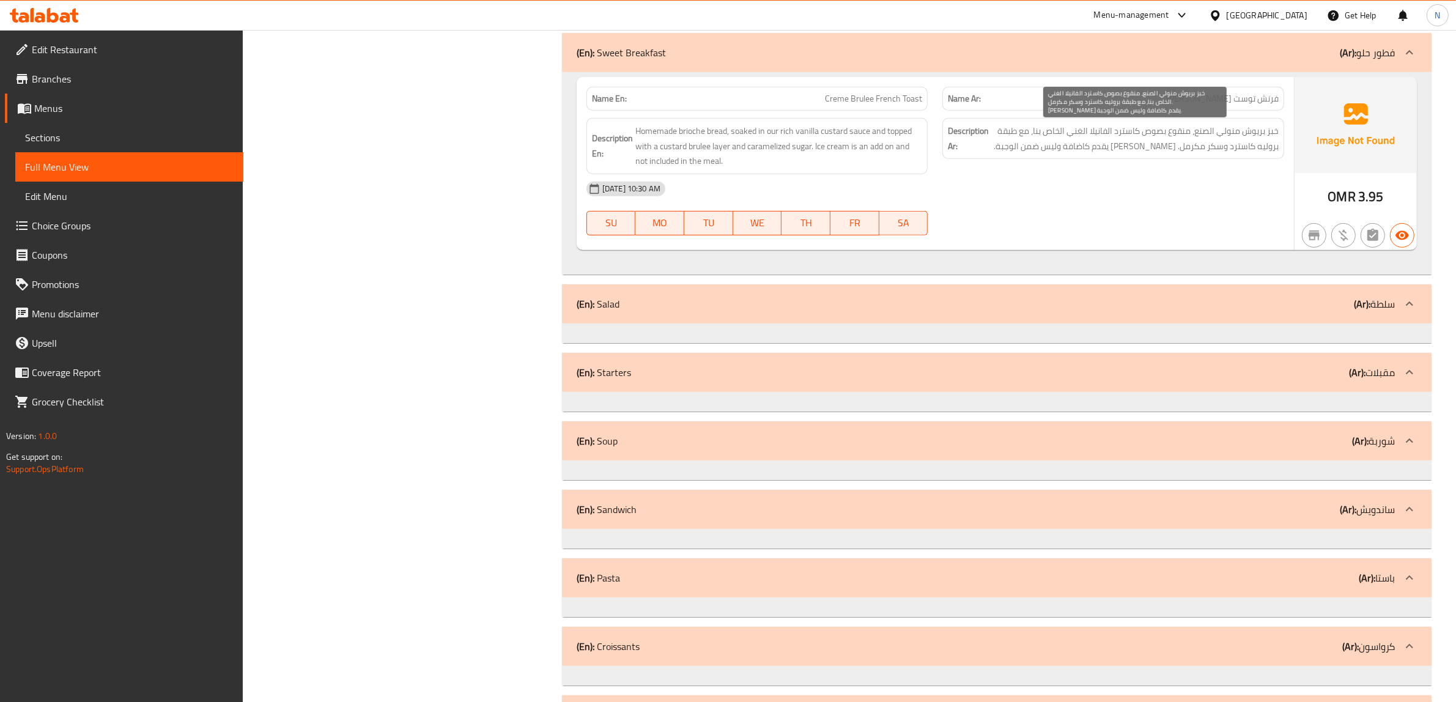
click at [1190, 135] on span "خبز بريوش منولي الصنع، منقوع بصوص كاسترد الفانيلا الغني الخاص بنا، مع طبقة برول…" at bounding box center [1135, 139] width 287 height 30
drag, startPoint x: 1190, startPoint y: 135, endPoint x: 1016, endPoint y: 104, distance: 177.1
click at [1191, 135] on span "خبز بريوش منولي الصنع، منقوع بصوص كاسترد الفانيلا الغني الخاص بنا، مع طبقة برول…" at bounding box center [1135, 139] width 287 height 30
copy div "خبز بريوش منولي الصنع، منقوع بصوص كاسترد الفانيلا الغني الخاص بنا، مع طبقة برول…"
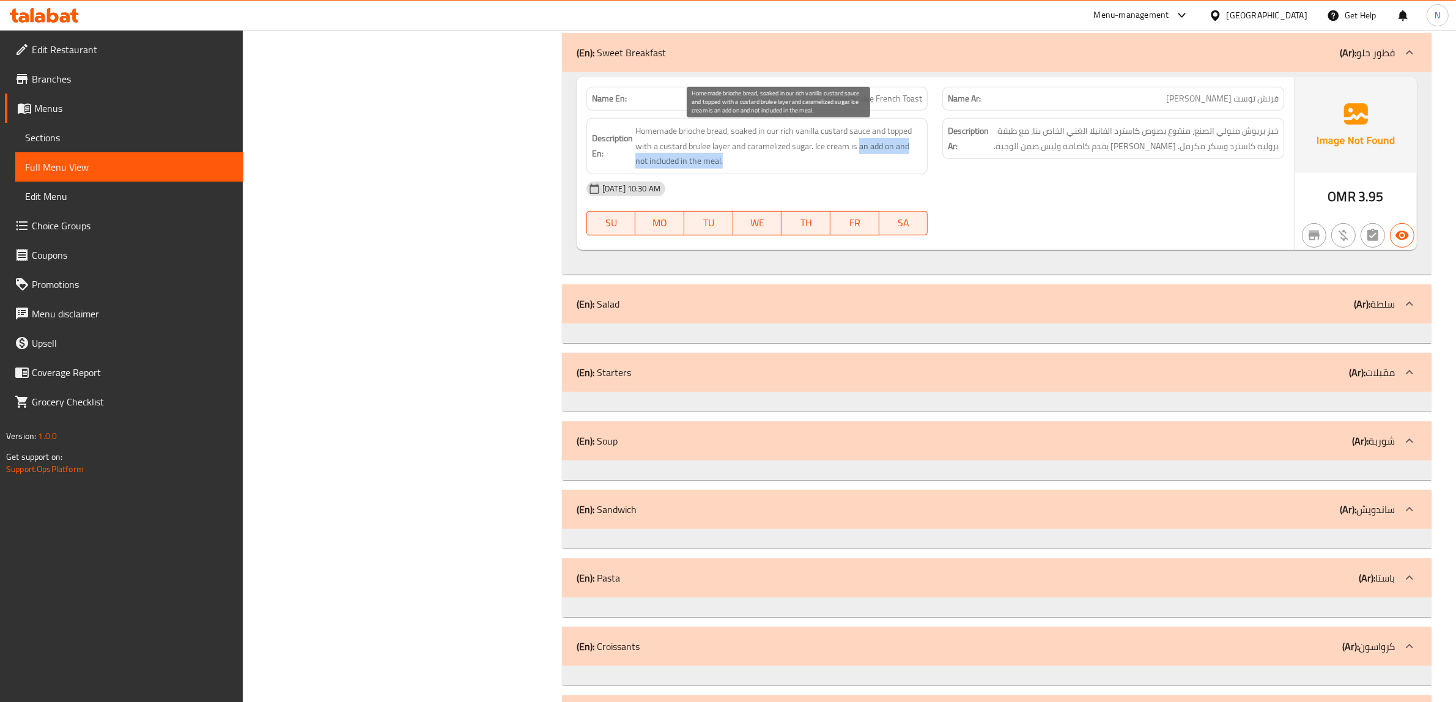
drag, startPoint x: 859, startPoint y: 147, endPoint x: 882, endPoint y: 163, distance: 27.7
click at [882, 163] on span "Homemade brioche bread, soaked in our rich vanilla custard sauce and topped wit…" at bounding box center [779, 146] width 287 height 45
copy span "an add on and not included in the meal."
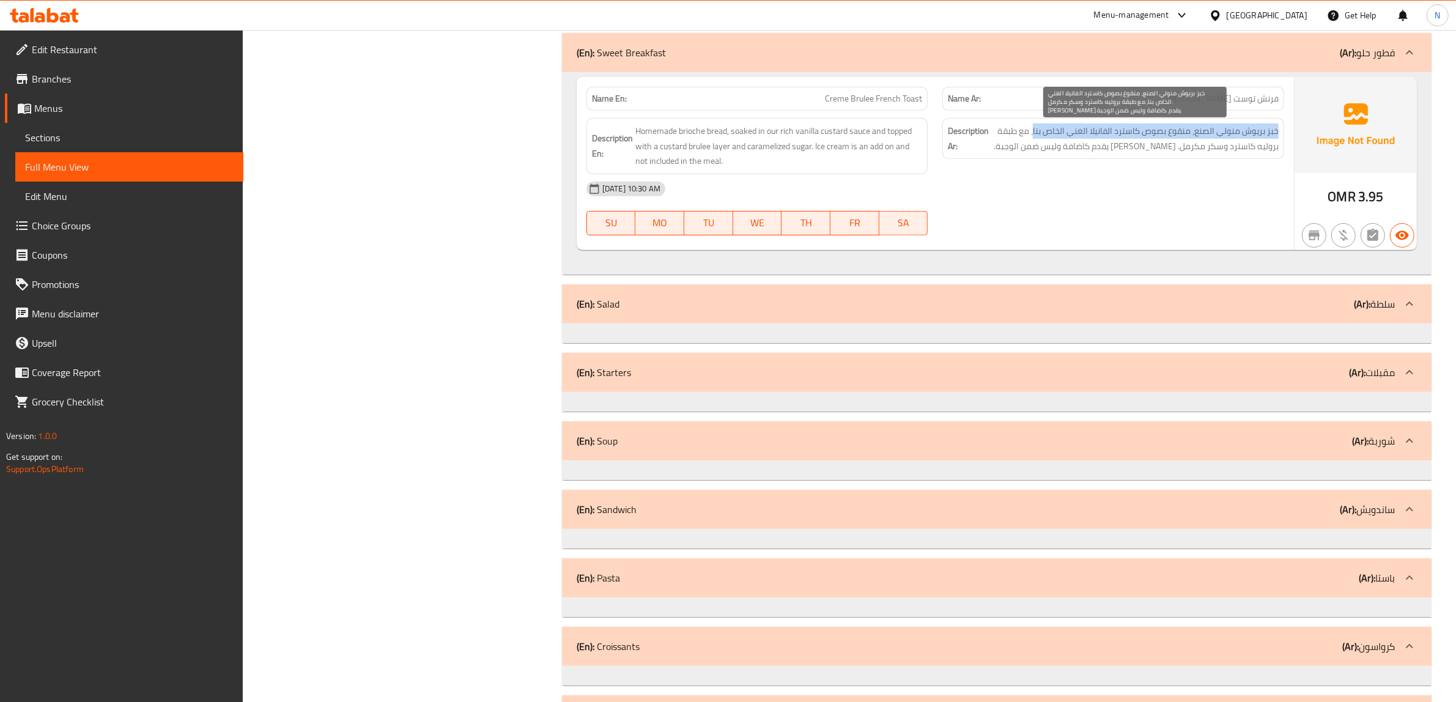
drag, startPoint x: 1033, startPoint y: 133, endPoint x: 1277, endPoint y: 138, distance: 244.7
click at [1277, 138] on span "خبز بريوش منولي الصنع، منقوع بصوص كاسترد الفانيلا الغني الخاص بنا، مع طبقة برول…" at bounding box center [1135, 139] width 287 height 30
copy span "خبز بريوش منولي الصنع، منقوع بصوص كاسترد الفانيلا الغني الخاص بنا"
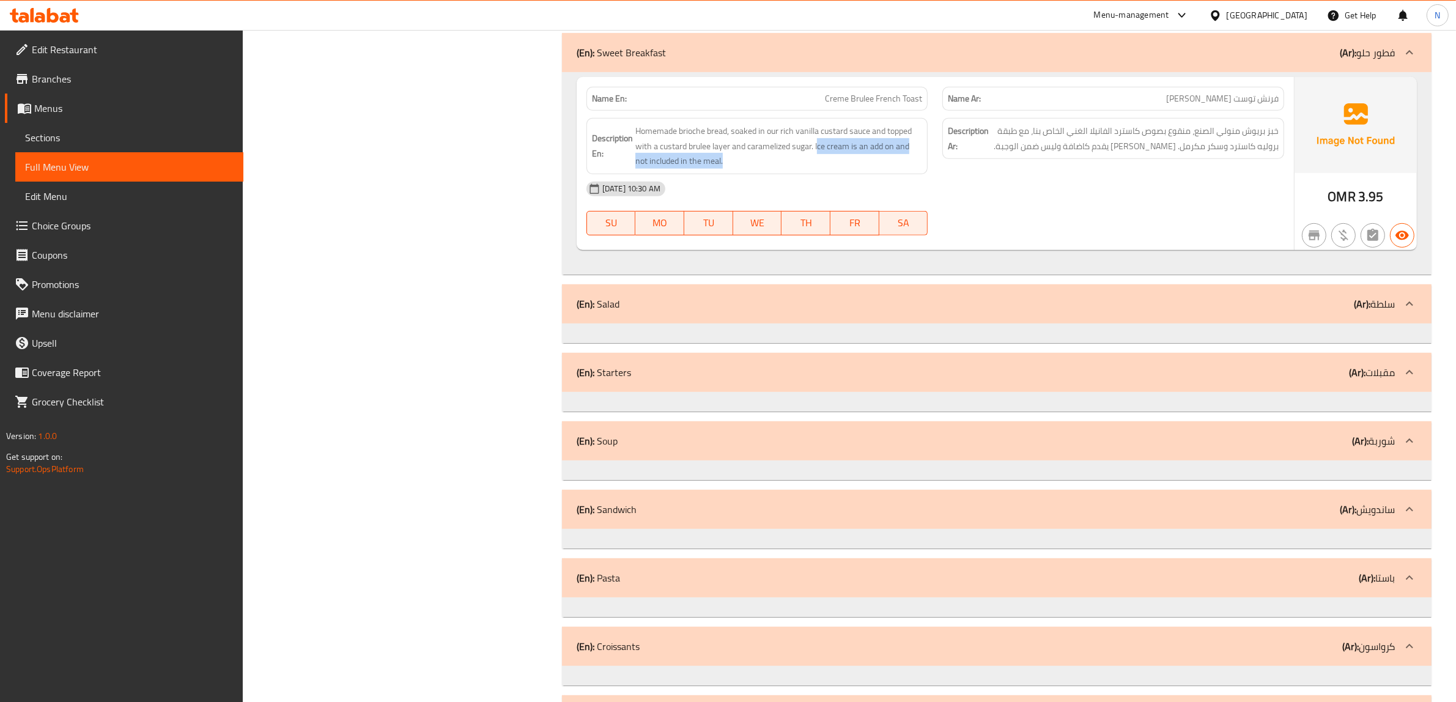
drag, startPoint x: 817, startPoint y: 151, endPoint x: 870, endPoint y: 172, distance: 56.6
click at [870, 172] on div "Description En: Homemade brioche bread, soaked in our rich vanilla custard sauc…" at bounding box center [758, 146] width 342 height 56
click at [848, 154] on span "Homemade brioche bread, soaked in our rich vanilla custard sauce and topped wit…" at bounding box center [779, 146] width 287 height 45
drag, startPoint x: 815, startPoint y: 153, endPoint x: 839, endPoint y: 168, distance: 27.8
click at [839, 168] on span "Homemade brioche bread, soaked in our rich vanilla custard sauce and topped wit…" at bounding box center [779, 146] width 287 height 45
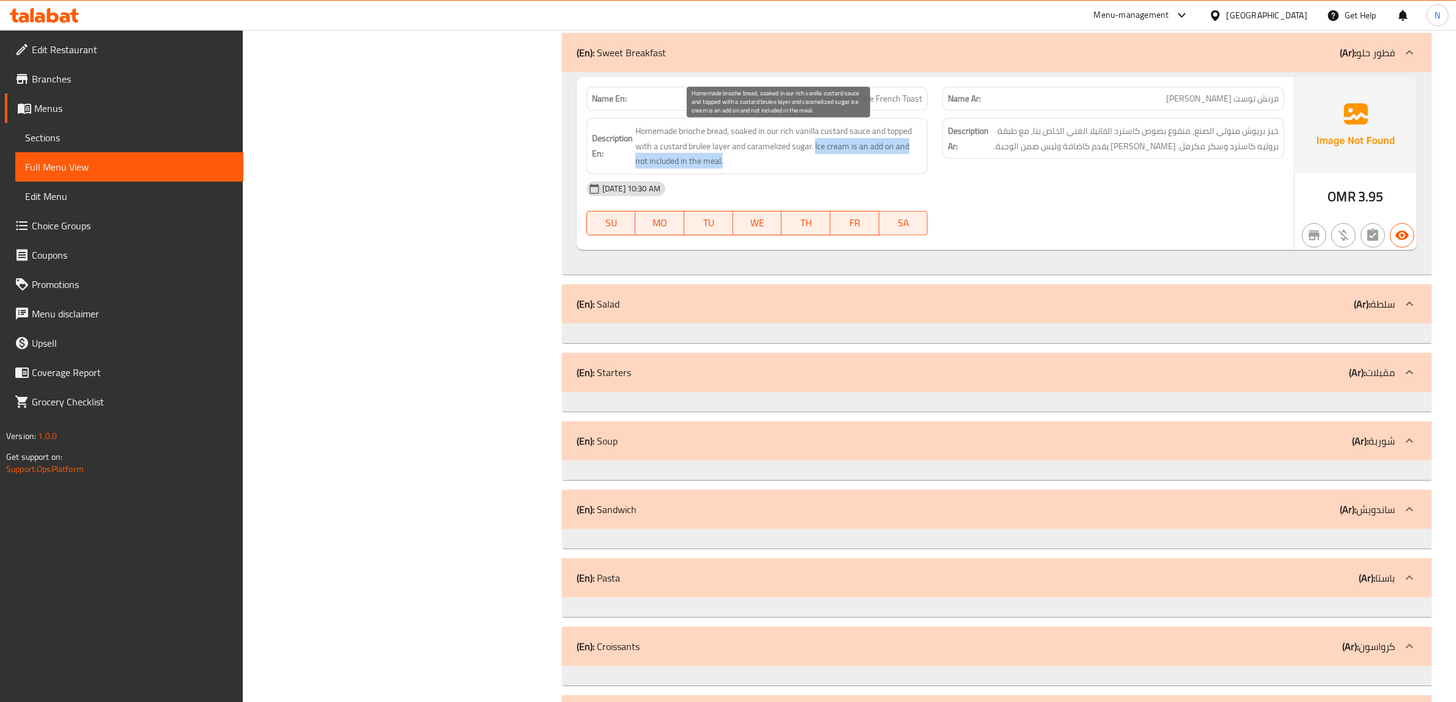
copy span "Ice cream is an add on and not included in the meal."
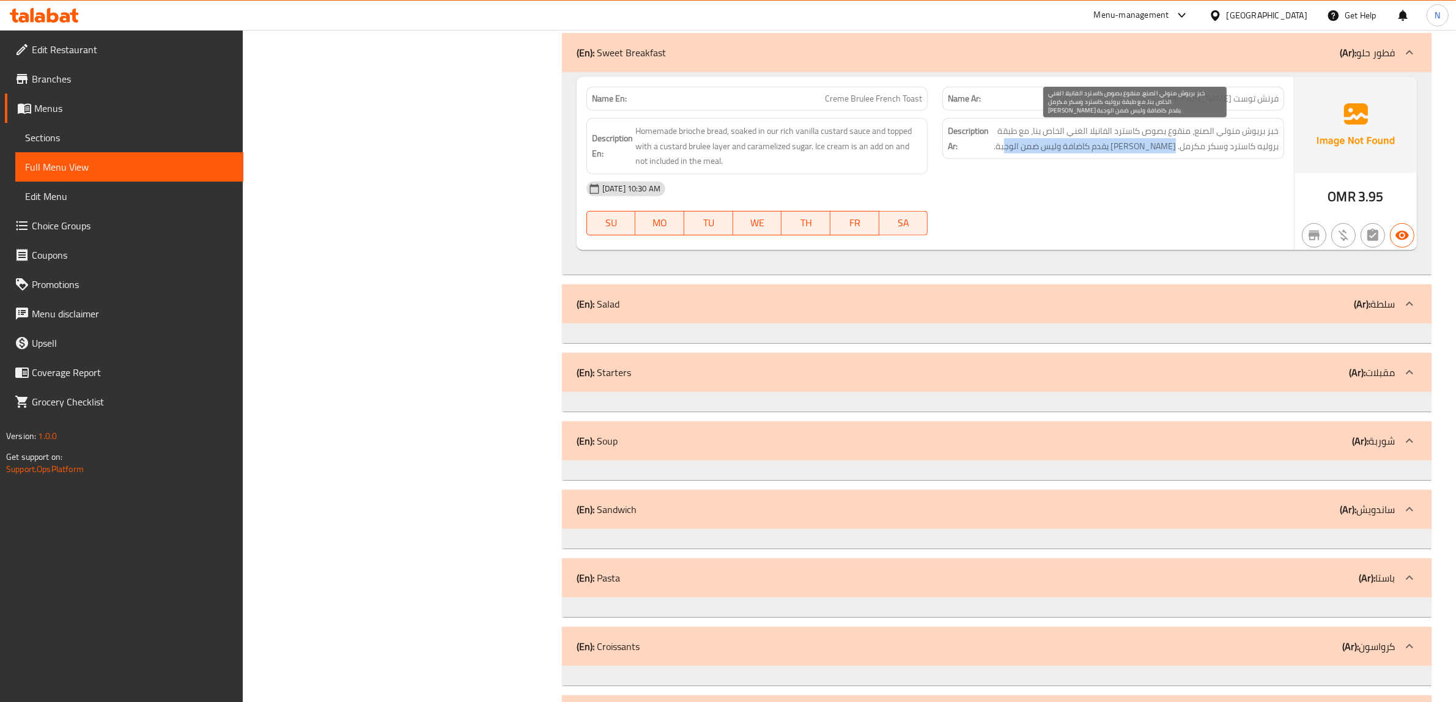
drag, startPoint x: 1176, startPoint y: 150, endPoint x: 683, endPoint y: 127, distance: 493.0
click at [1020, 143] on span "خبز بريوش منولي الصنع، منقوع بصوص كاسترد الفانيلا الغني الخاص بنا، مع طبقة برول…" at bounding box center [1135, 139] width 287 height 30
copy span "الايس كريم يقدم كاضافة وليس ضمن الوجبة."
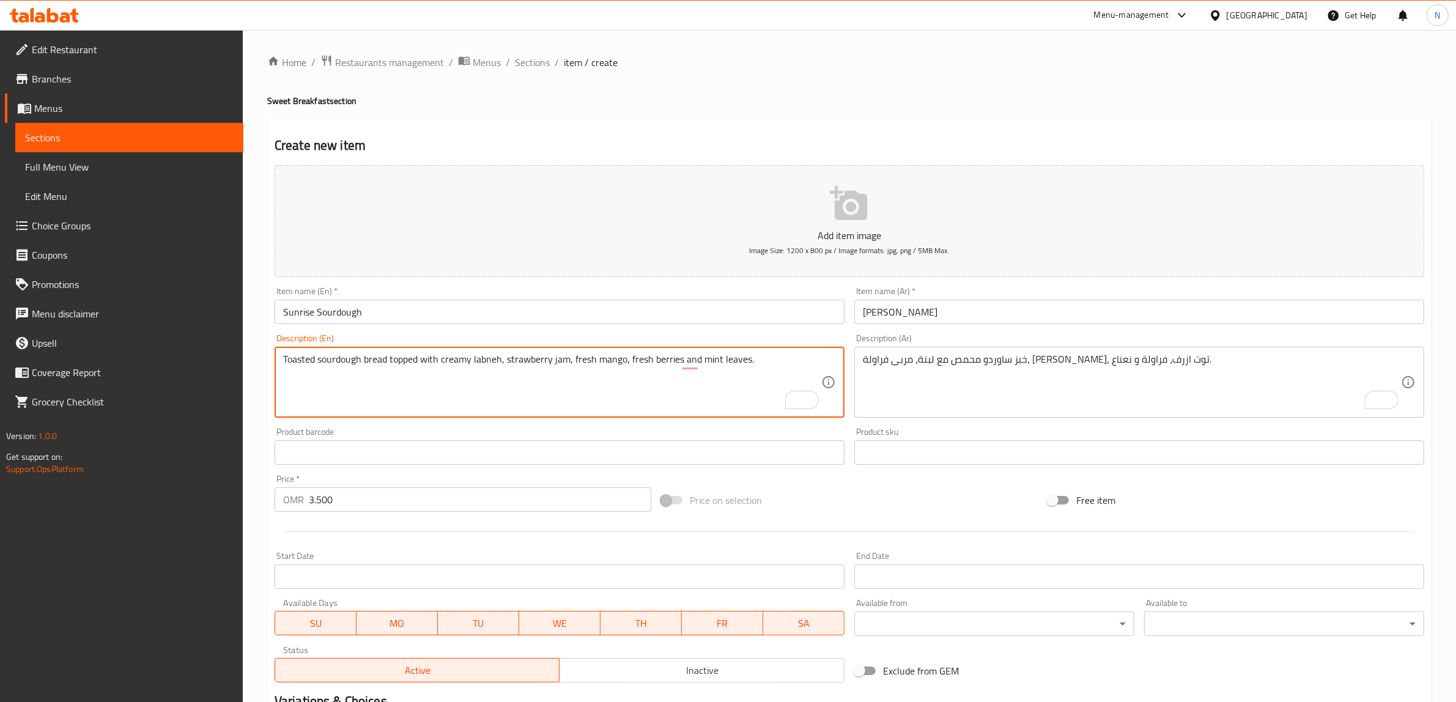
type textarea "Toasted sourdough bread topped with creamy labneh, strawberry jam, fresh mango,…"
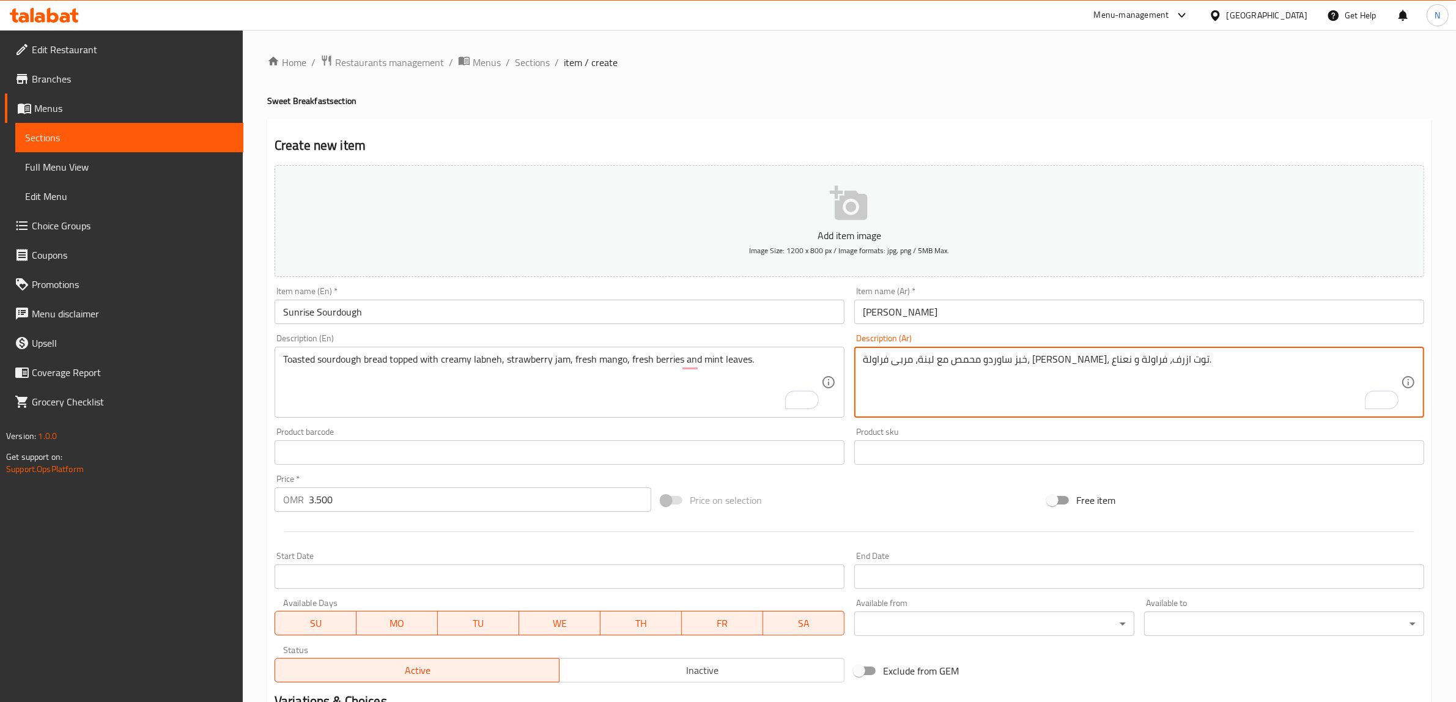
click at [1073, 366] on textarea "خبز ساوردو محمص مع لبنة، مربى فراولة، [PERSON_NAME]، توت ازرف، فراولة و نعناع." at bounding box center [1132, 383] width 538 height 58
click at [963, 361] on textarea "خبز ساوردو محمص مغطى بلبنة، مربى فراولة، [PERSON_NAME]، توت ازرف، فراولة و نعنا…" at bounding box center [1132, 383] width 538 height 58
click at [985, 361] on textarea "خبز ساوردو محمص مغطى بلبنة، مربى فراولة، [PERSON_NAME]، توت ازرف، فراولة و نعنا…" at bounding box center [1132, 383] width 538 height 58
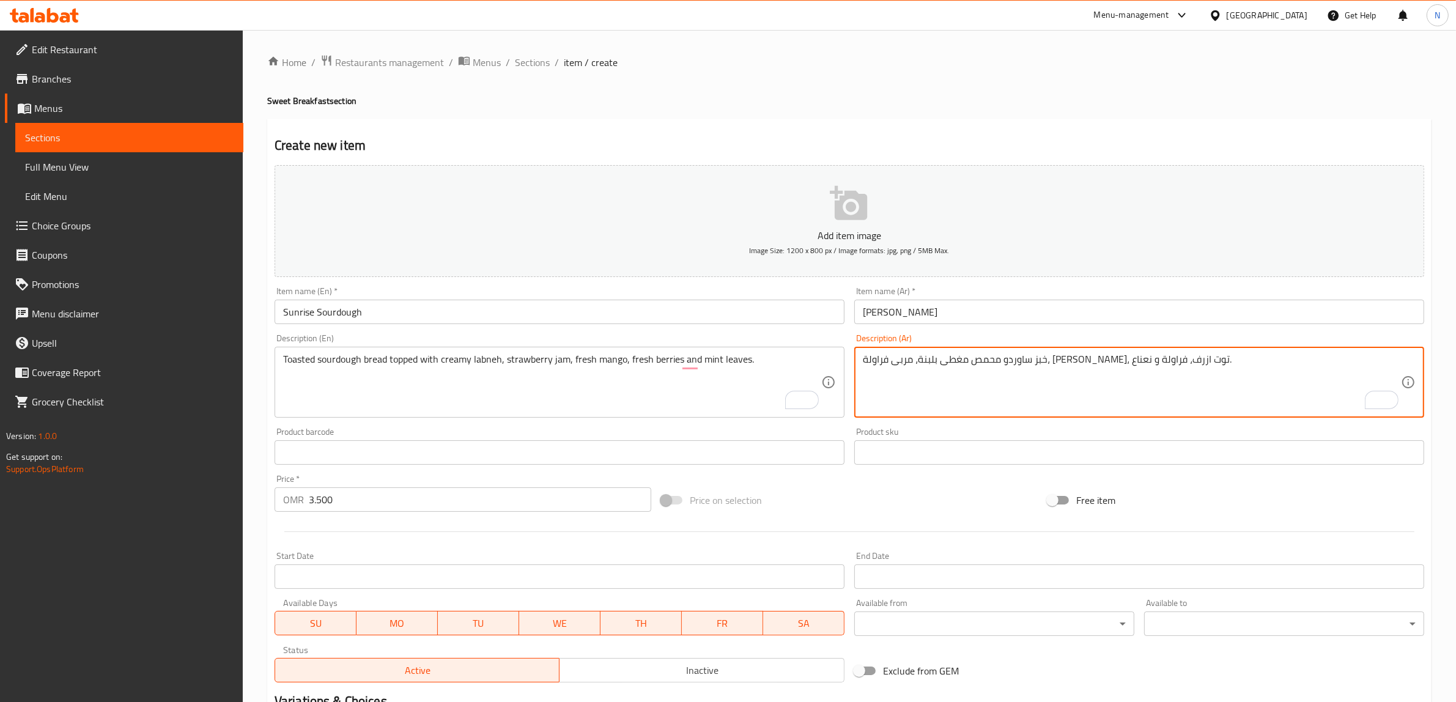
click at [933, 363] on textarea "خبز ساوردو محمص مغطى بلبنة، مربى فراولة، [PERSON_NAME]، توت ازرف، فراولة و نعنا…" at bounding box center [1132, 383] width 538 height 58
paste textarea "ازجة"
click at [1075, 364] on textarea "خبز ساوردو محمص مغطى بلبنة، مربى فراولة، مانجو طازجة، توت طازج، فراولة و نعناع." at bounding box center [1132, 383] width 538 height 58
click at [911, 364] on textarea "خبز ساوردو محمص مغطى بلبنة كريمي، مربى فراولة، مانجو طازجة، توت طازج، فراولة و …" at bounding box center [1132, 383] width 538 height 58
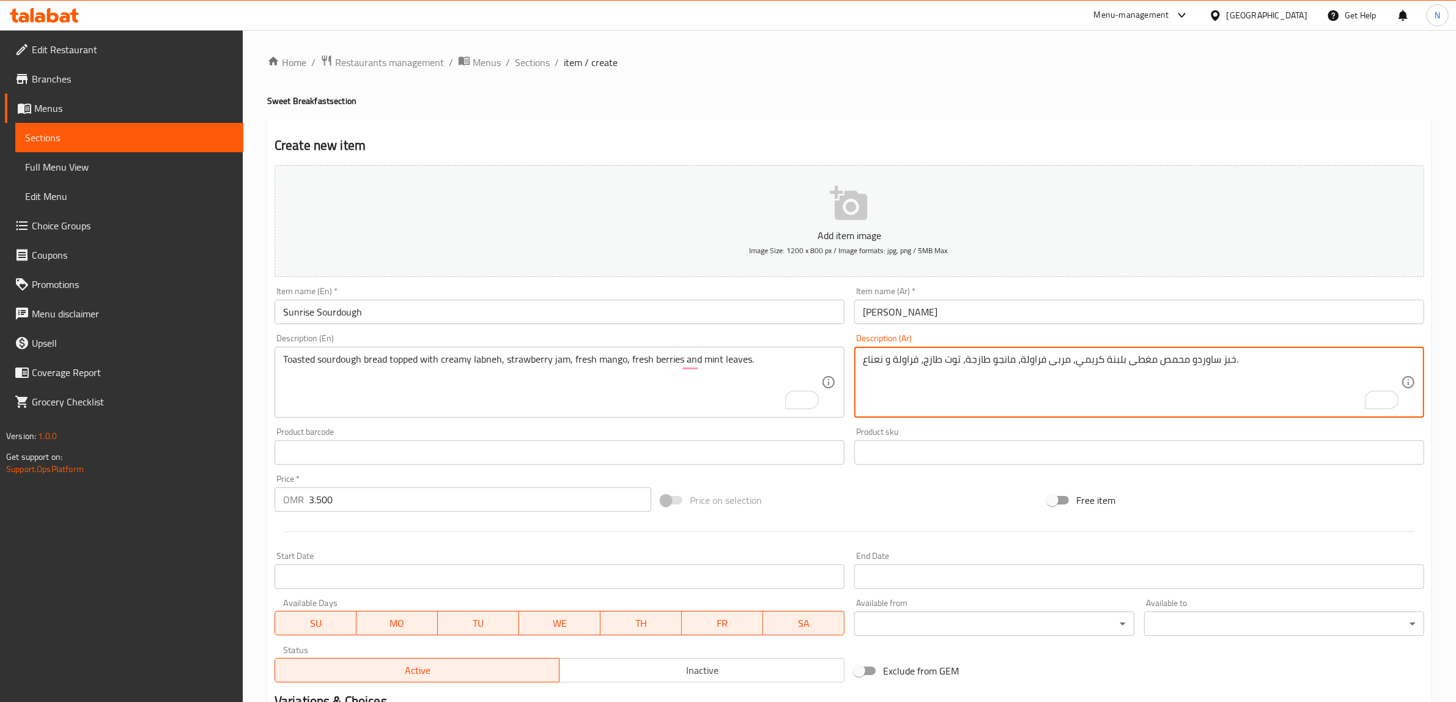
click at [911, 364] on textarea "خبز ساوردو محمص مغطى بلبنة كريمي، مربى فراولة، مانجو طازجة، توت طازج، فراولة و …" at bounding box center [1132, 383] width 538 height 58
type textarea "خبز ساوردو محمص مغطى بلبنة كريمي، مربى فراولة، مانجو طازجة، توت طازج، وأوراق نع…"
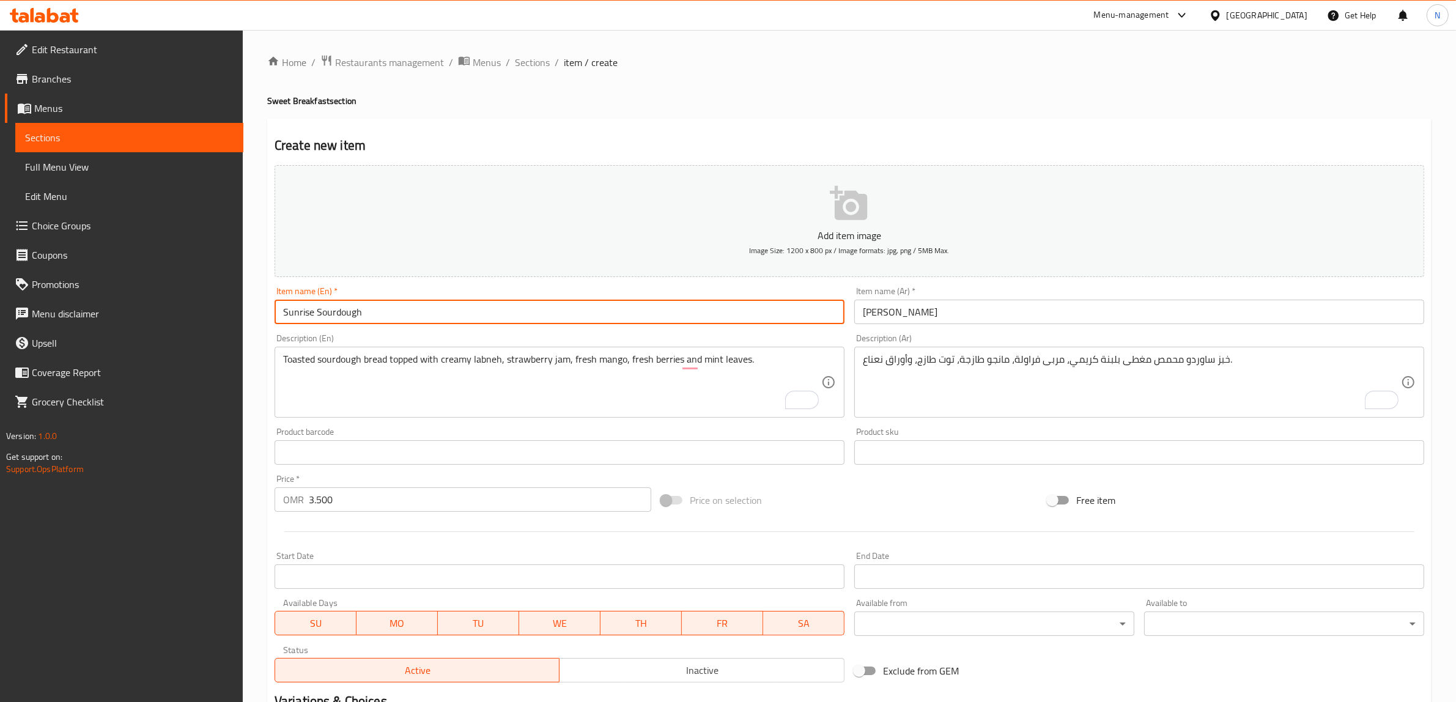
click at [736, 321] on input "Sunrise Sourdough" at bounding box center [560, 312] width 570 height 24
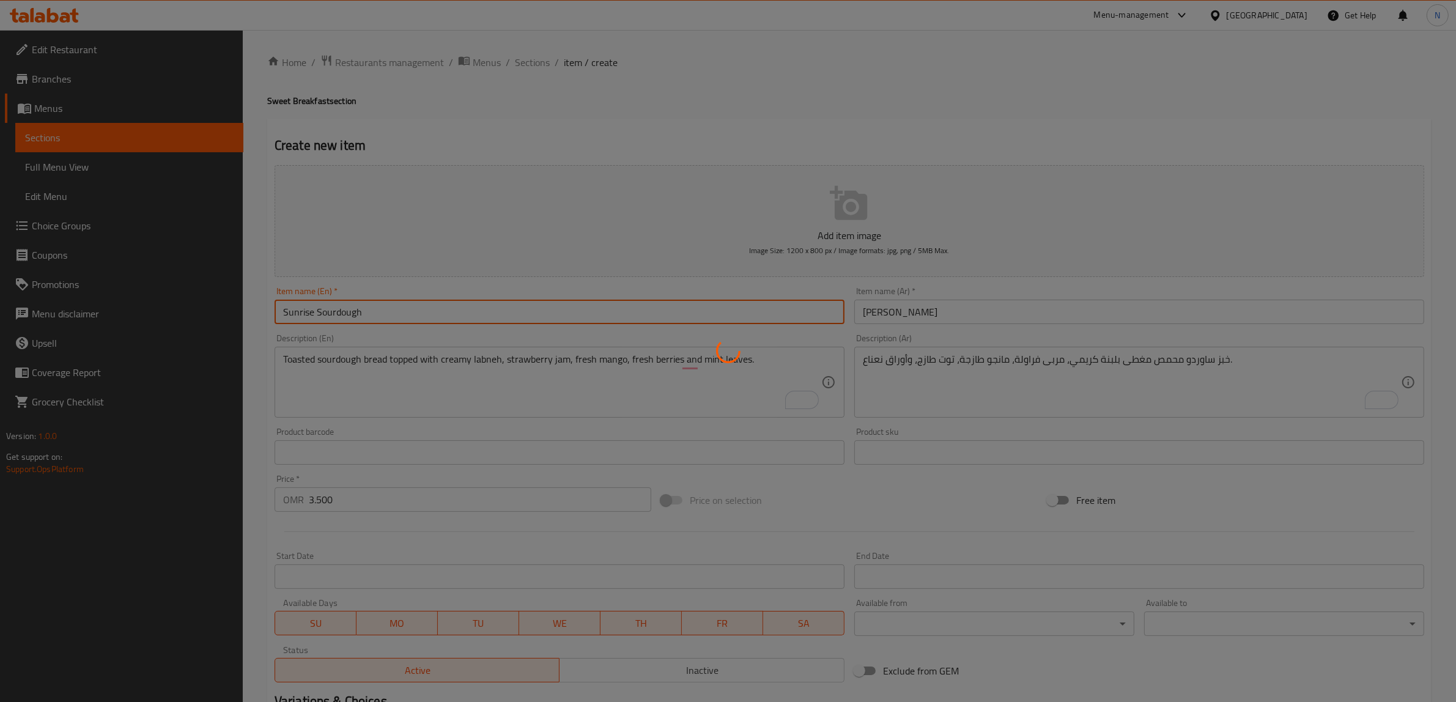
type input "0"
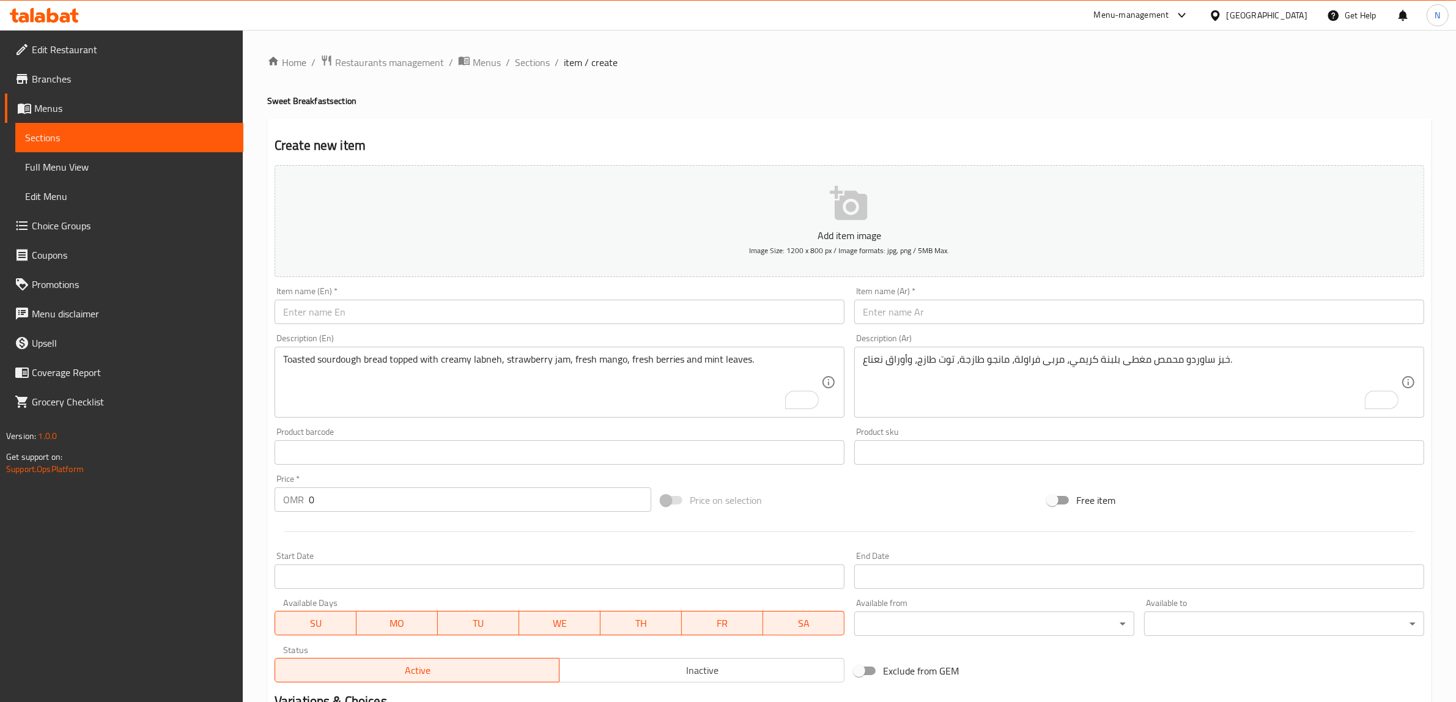
click at [687, 325] on div "Item name (En)   * Item name (En) *" at bounding box center [560, 305] width 580 height 47
drag, startPoint x: 692, startPoint y: 321, endPoint x: 699, endPoint y: 321, distance: 7.3
click at [692, 321] on input "text" at bounding box center [560, 312] width 570 height 24
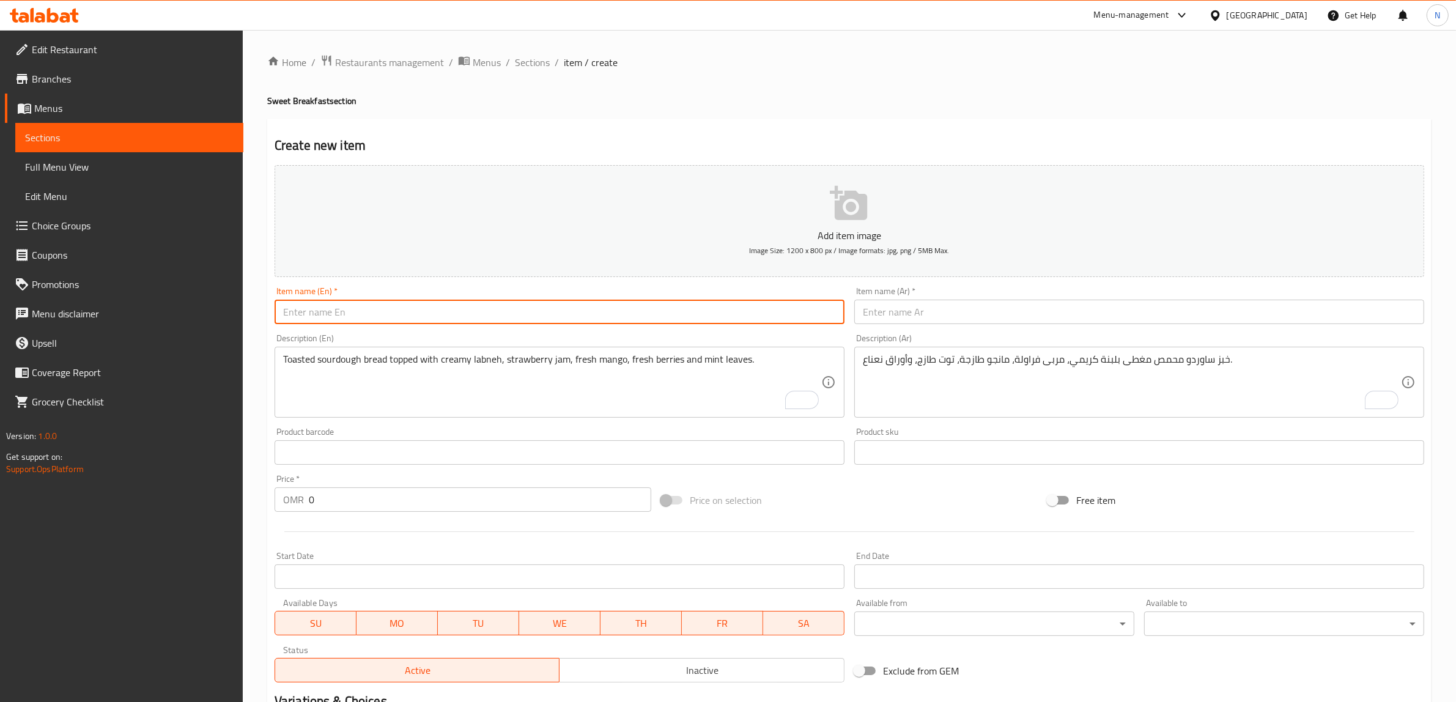
paste input "Acai Bowl"
type input "Acai Bowl"
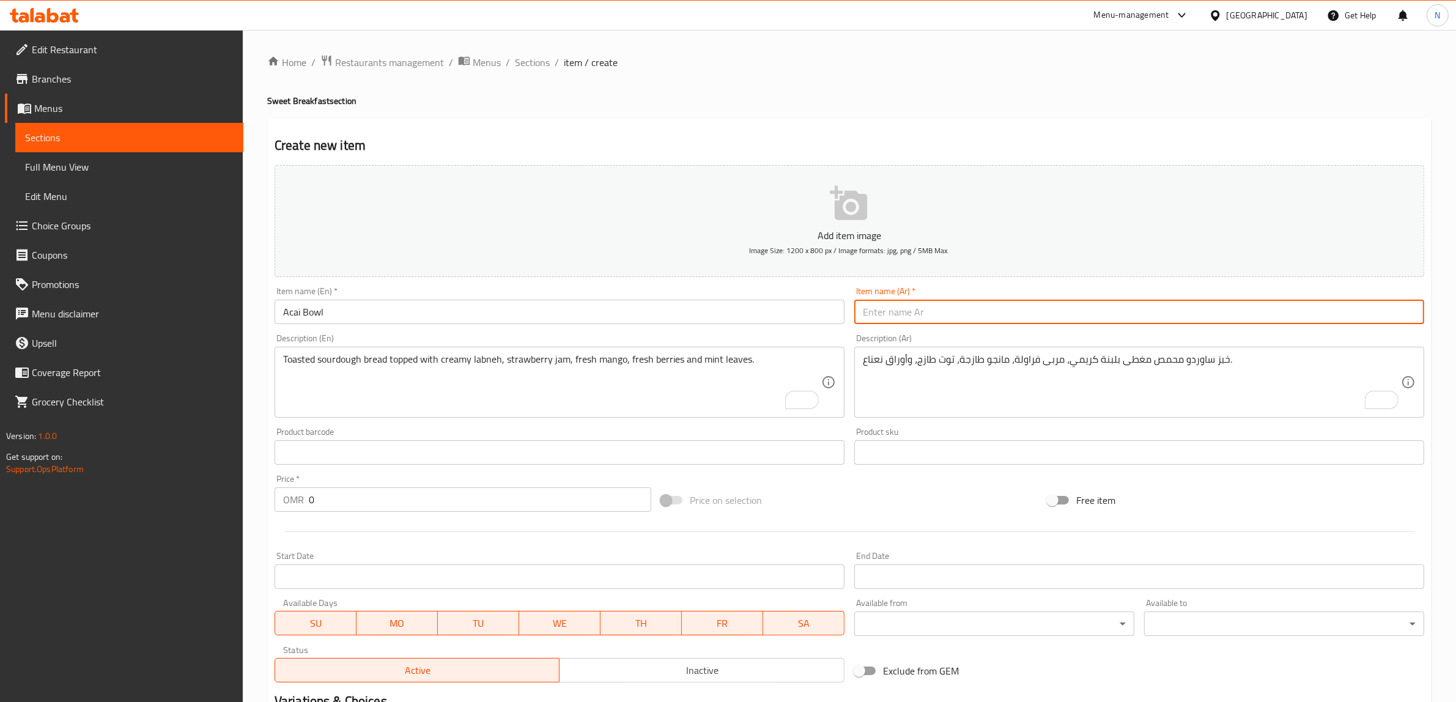
drag, startPoint x: 1028, startPoint y: 308, endPoint x: 1041, endPoint y: 308, distance: 12.8
click at [1028, 308] on input "text" at bounding box center [1140, 312] width 570 height 24
paste input "طبق اساي"
type input "طبق اساي"
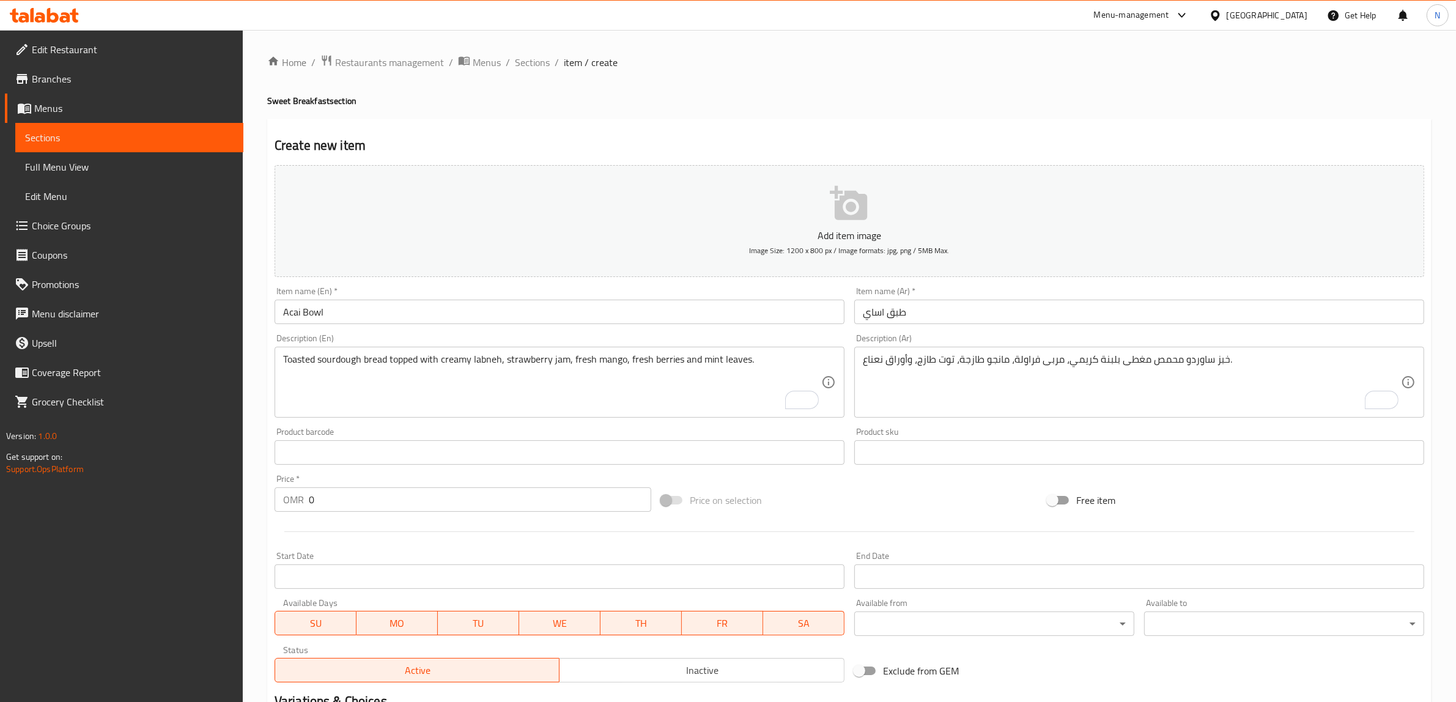
click at [644, 380] on textarea "Toasted sourdough bread topped with creamy labneh, strawberry jam, fresh mango,…" at bounding box center [552, 383] width 538 height 58
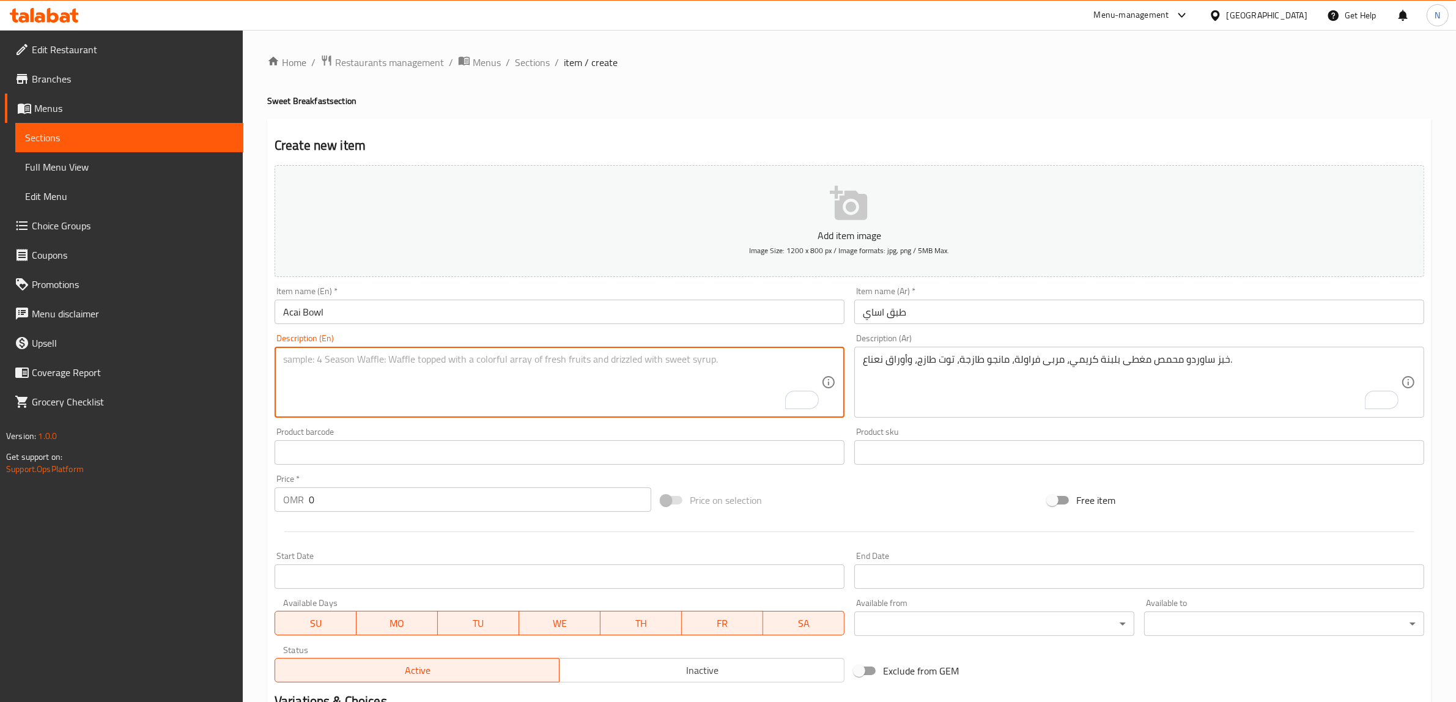
paste textarea "Frozen açaí purée topped with your choice of fresh fruits and wholesome topping…"
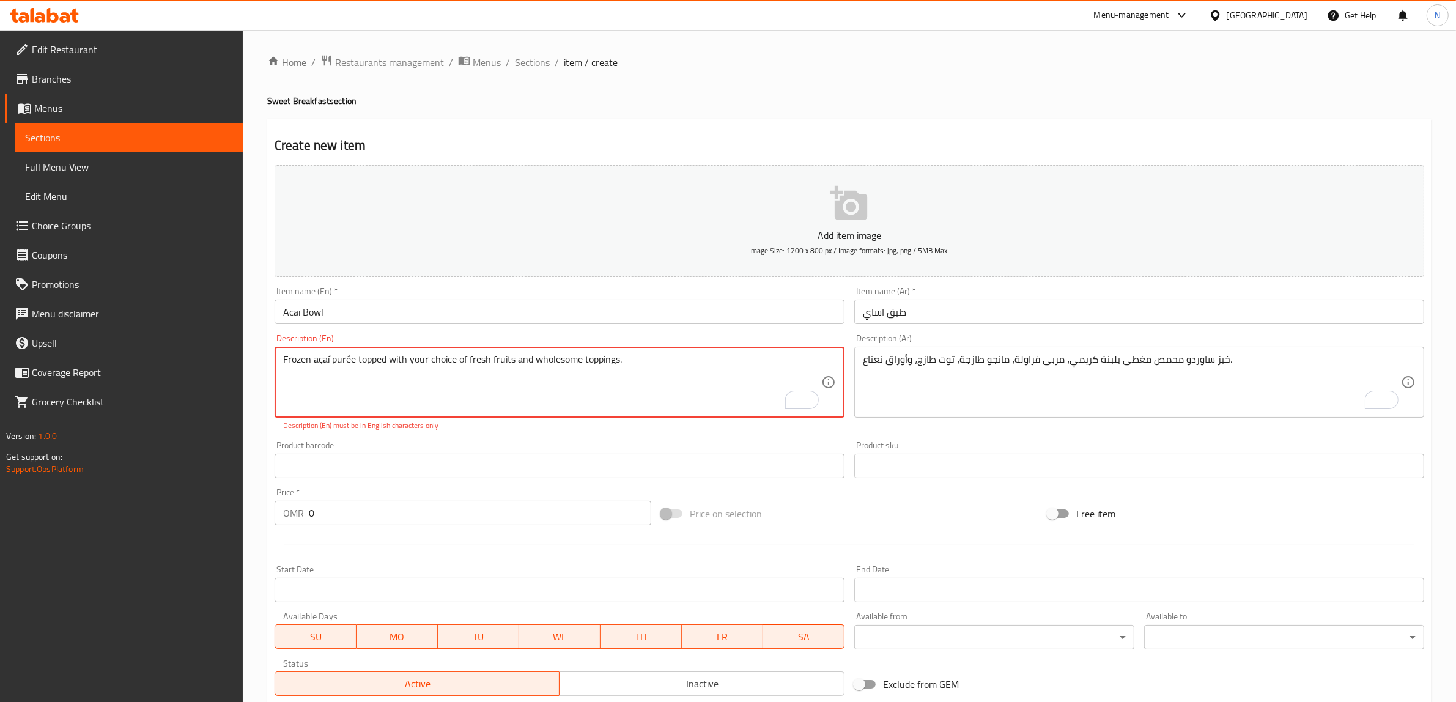
type textarea "Frozen açaí purée topped with your choice of fresh fruits and wholesome topping…"
drag, startPoint x: 1084, startPoint y: 375, endPoint x: 1270, endPoint y: 375, distance: 185.9
click at [1084, 375] on textarea "خبز ساوردو محمص مغطى بلبنة كريمي، مربى فراولة، مانجو طازجة، توت طازج، وأوراق نع…" at bounding box center [1132, 383] width 538 height 58
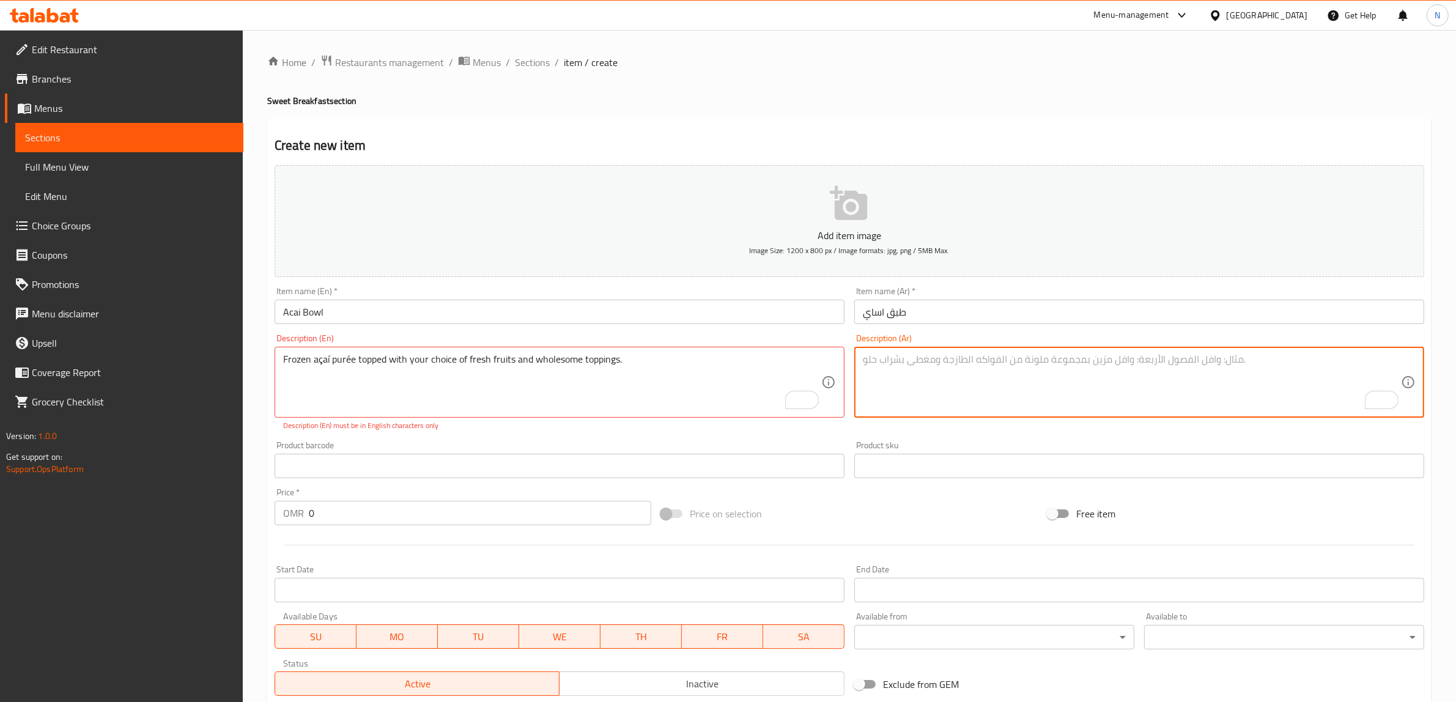
paste textarea "آساي مجمّد، يُقدَّم مع فواكه طازجة وتشكيلة توبينغ من اختيارك."
type textarea "آساي مجمّد، يُقدَّم مع فواكه طازجة وتشكيلة توبينغ من اختيارك."
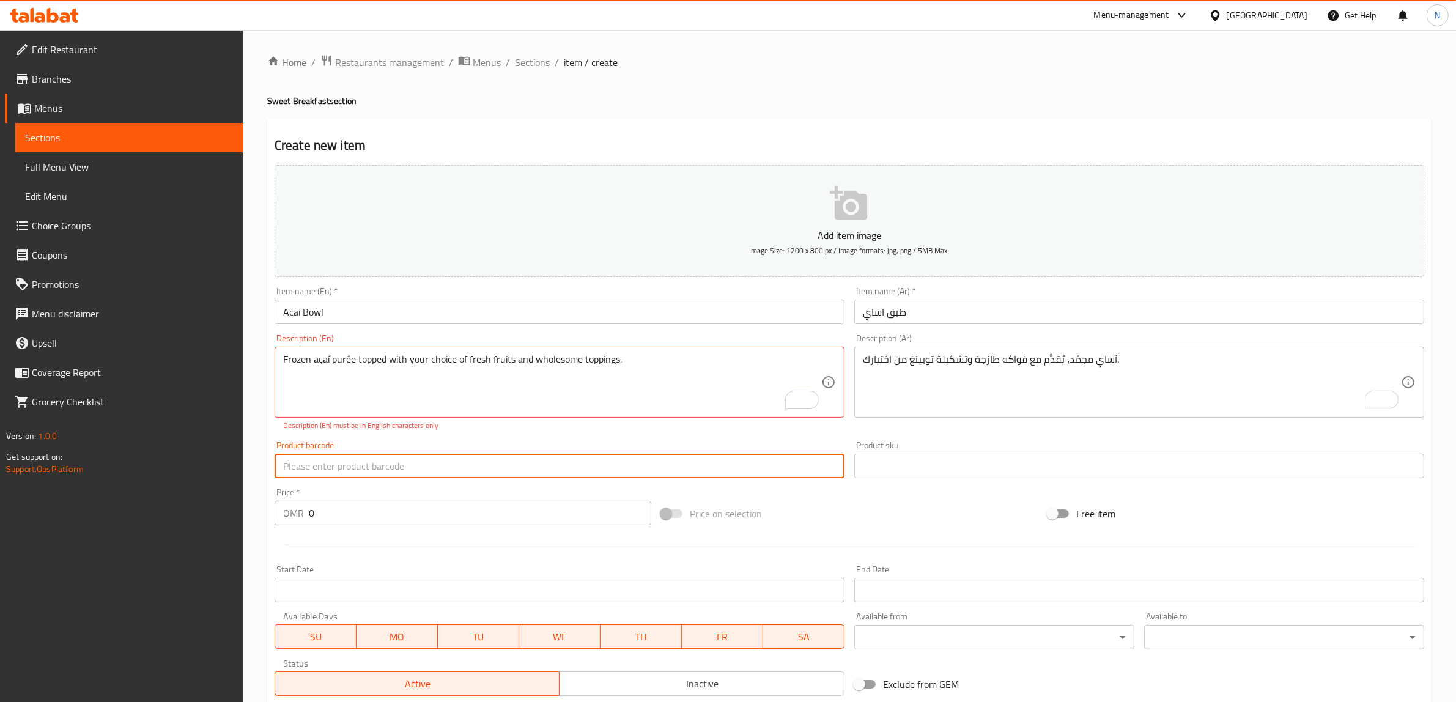
click at [574, 465] on input "text" at bounding box center [560, 466] width 570 height 24
click at [514, 516] on input "0" at bounding box center [480, 513] width 343 height 24
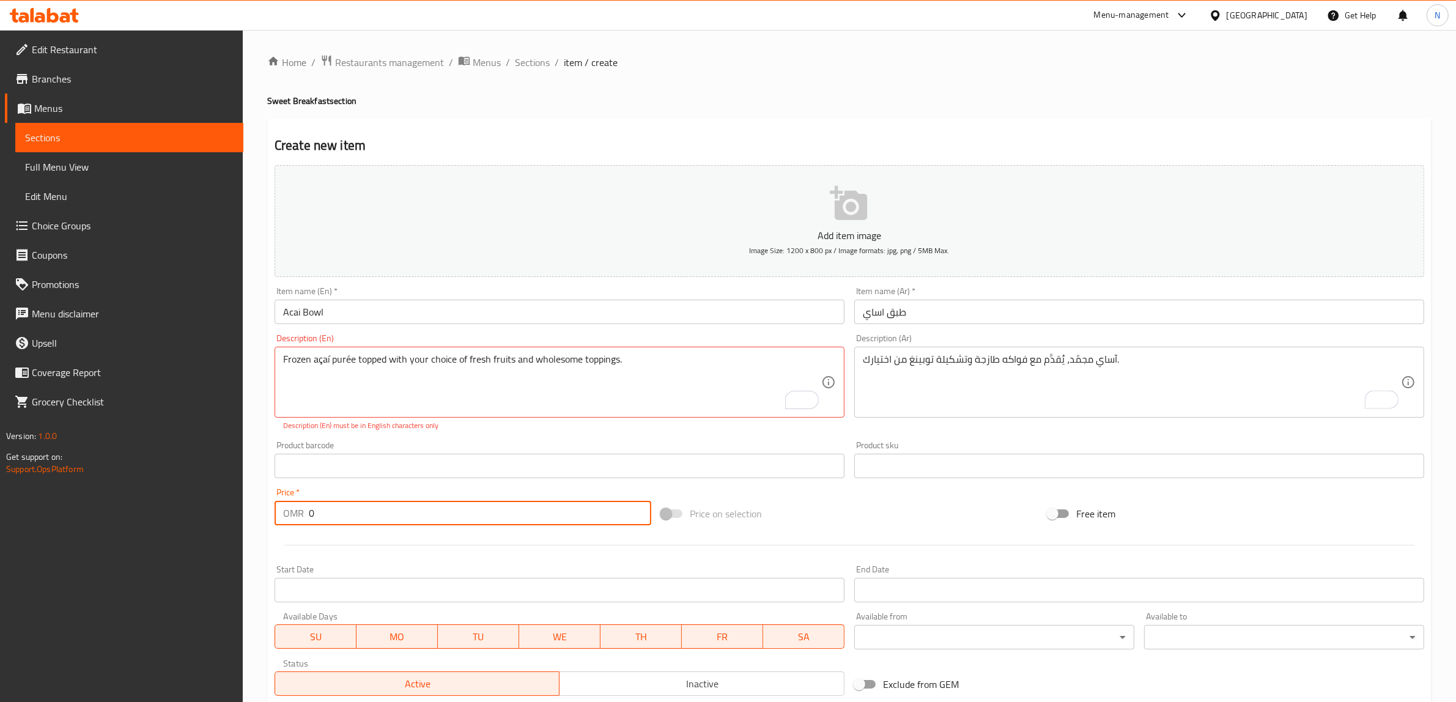
click at [514, 516] on input "0" at bounding box center [480, 513] width 343 height 24
paste input "4.30"
type input "4.300"
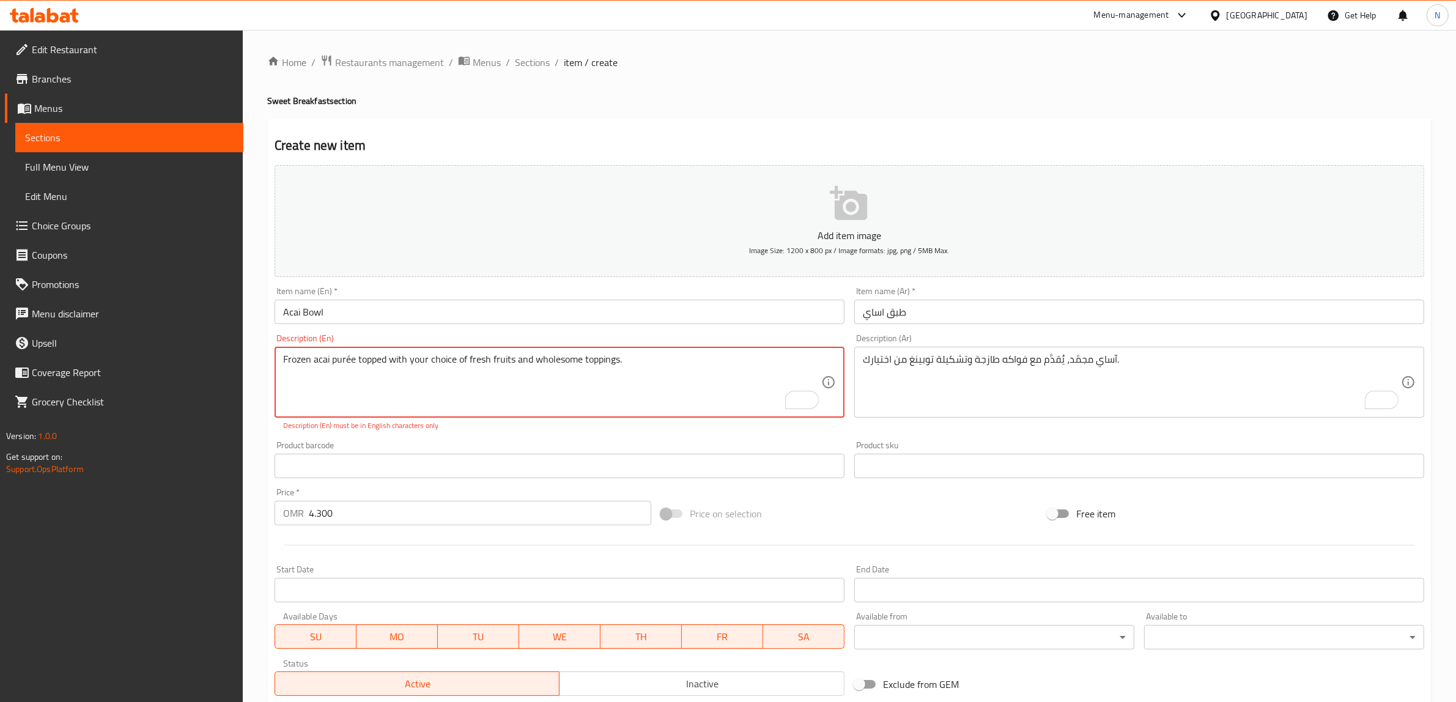
drag, startPoint x: 347, startPoint y: 353, endPoint x: 395, endPoint y: 379, distance: 53.9
click at [347, 354] on textarea "Frozen acai purée topped with your choice of fresh fruits and wholesome topping…" at bounding box center [552, 383] width 538 height 58
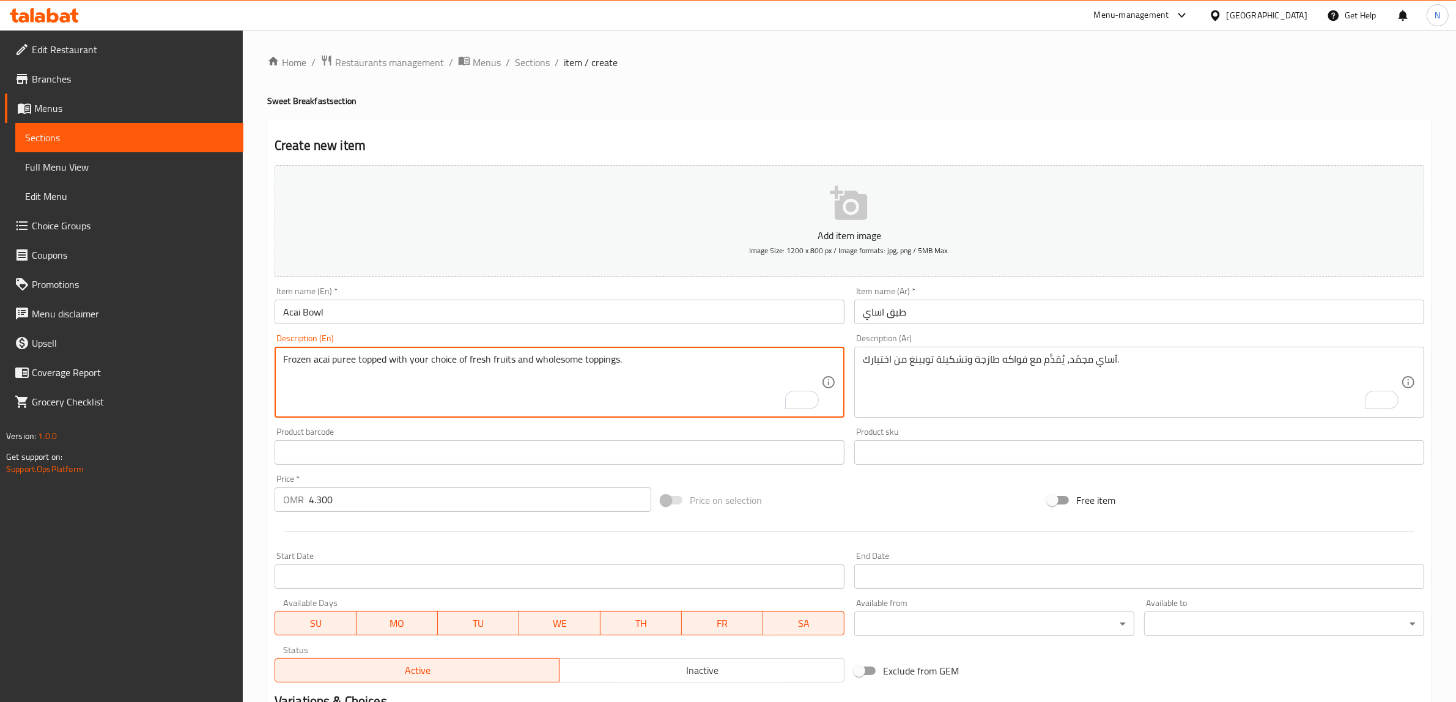
type textarea "Frozen acai puree topped with your choice of fresh fruits and wholesome topping…"
click at [737, 368] on textarea "Frozen acai puree topped with your choice of fresh fruits and wholesome topping…" at bounding box center [552, 383] width 538 height 58
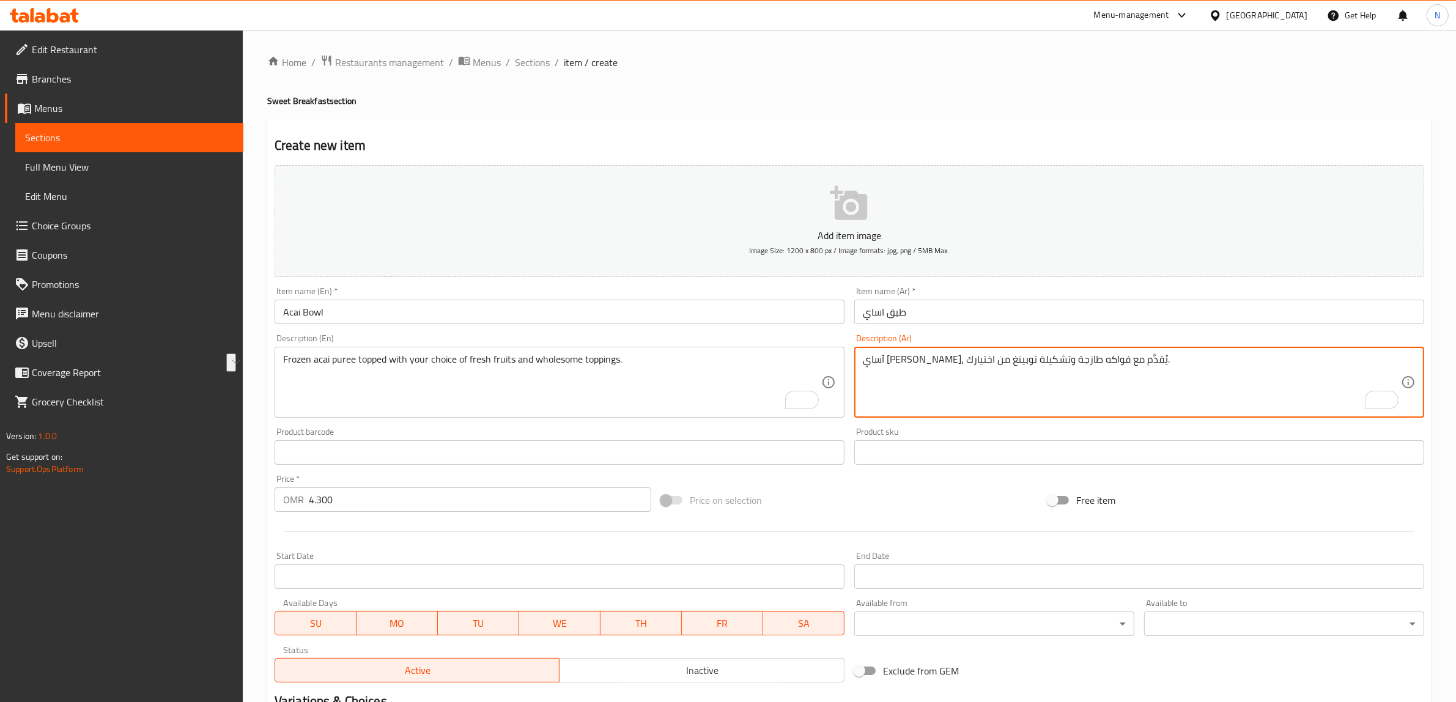
drag, startPoint x: 1038, startPoint y: 358, endPoint x: 848, endPoint y: 358, distance: 190.2
paste textarea "غطى بالفواكه الطازجة حسب اختيارك والإضافات الصحية."
type textarea "آساي [PERSON_NAME]، مغطى بالفواكه الطازجة حسب اختيارك والإضافات الصحية.."
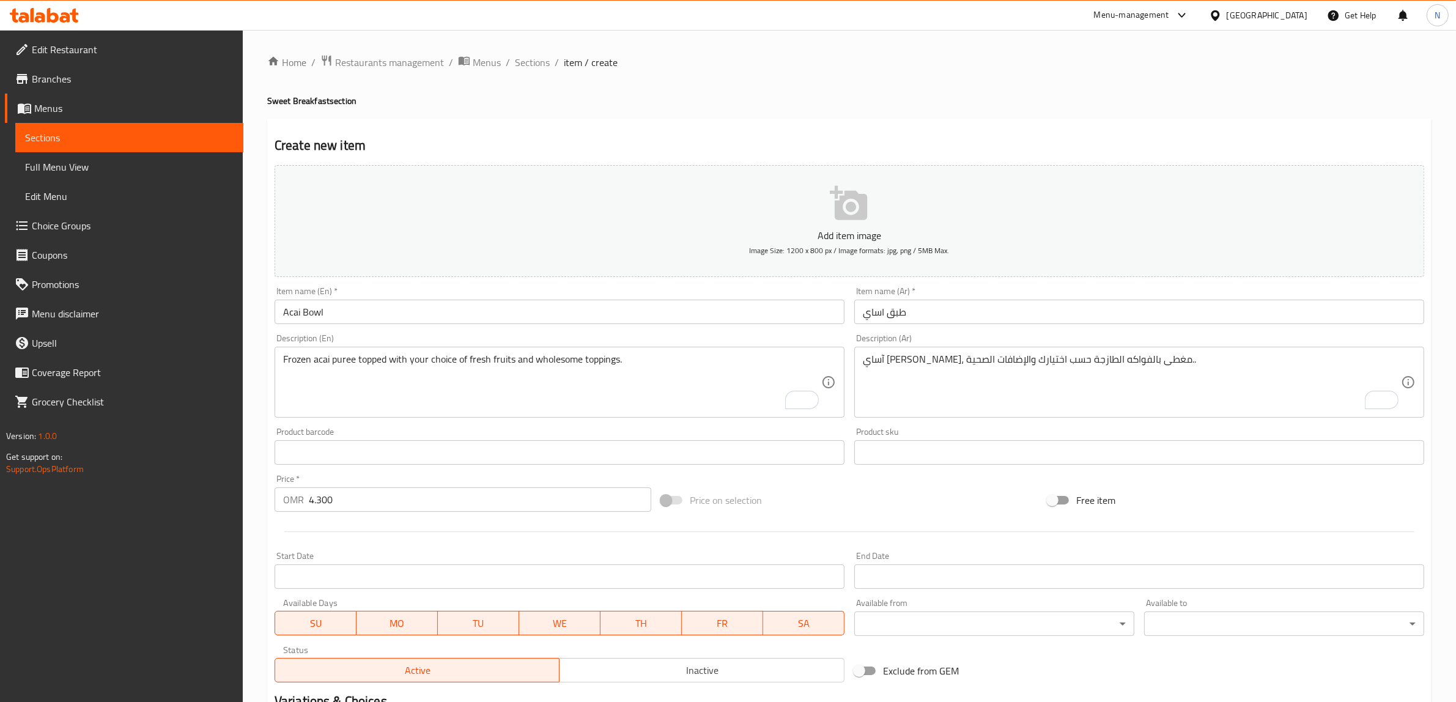
click at [491, 316] on input "Acai Bowl" at bounding box center [560, 312] width 570 height 24
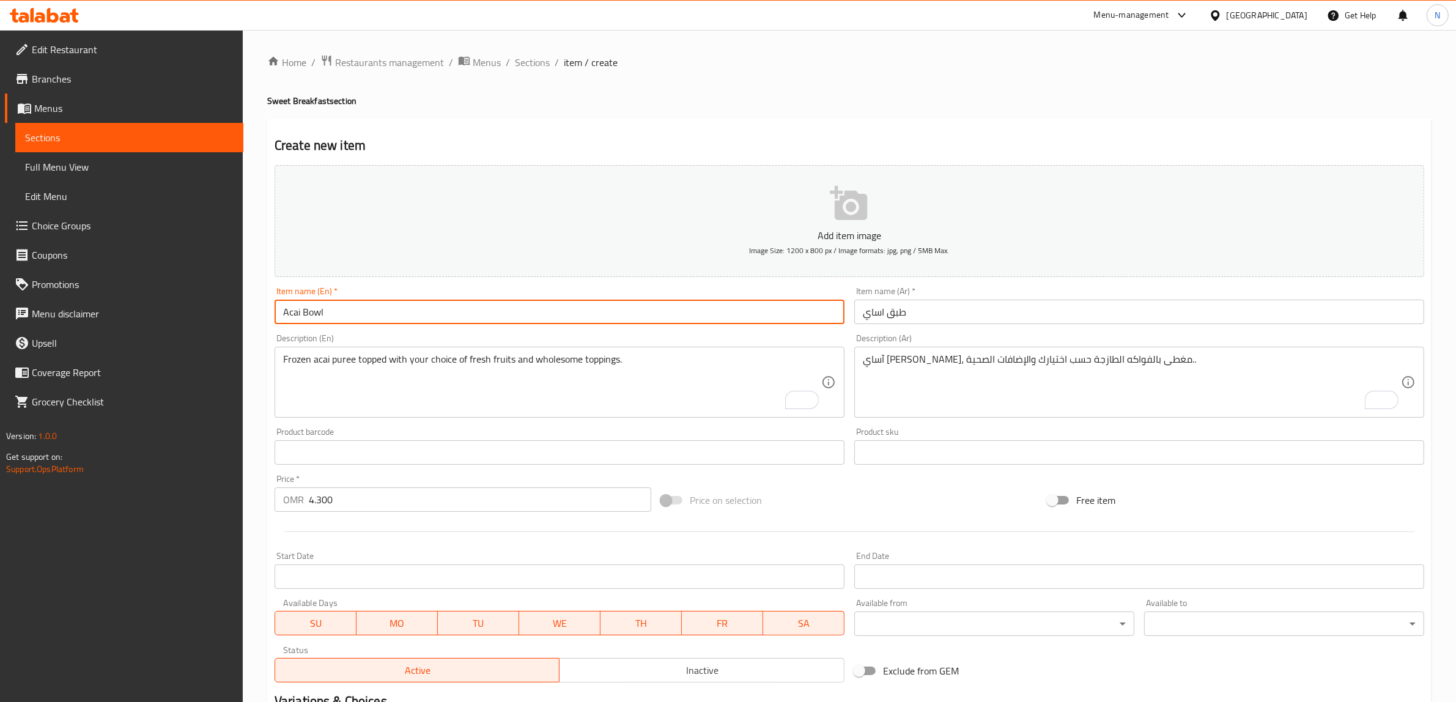
click at [491, 316] on input "Acai Bowl" at bounding box center [560, 312] width 570 height 24
click at [624, 303] on input "Acai Bowl" at bounding box center [560, 312] width 570 height 24
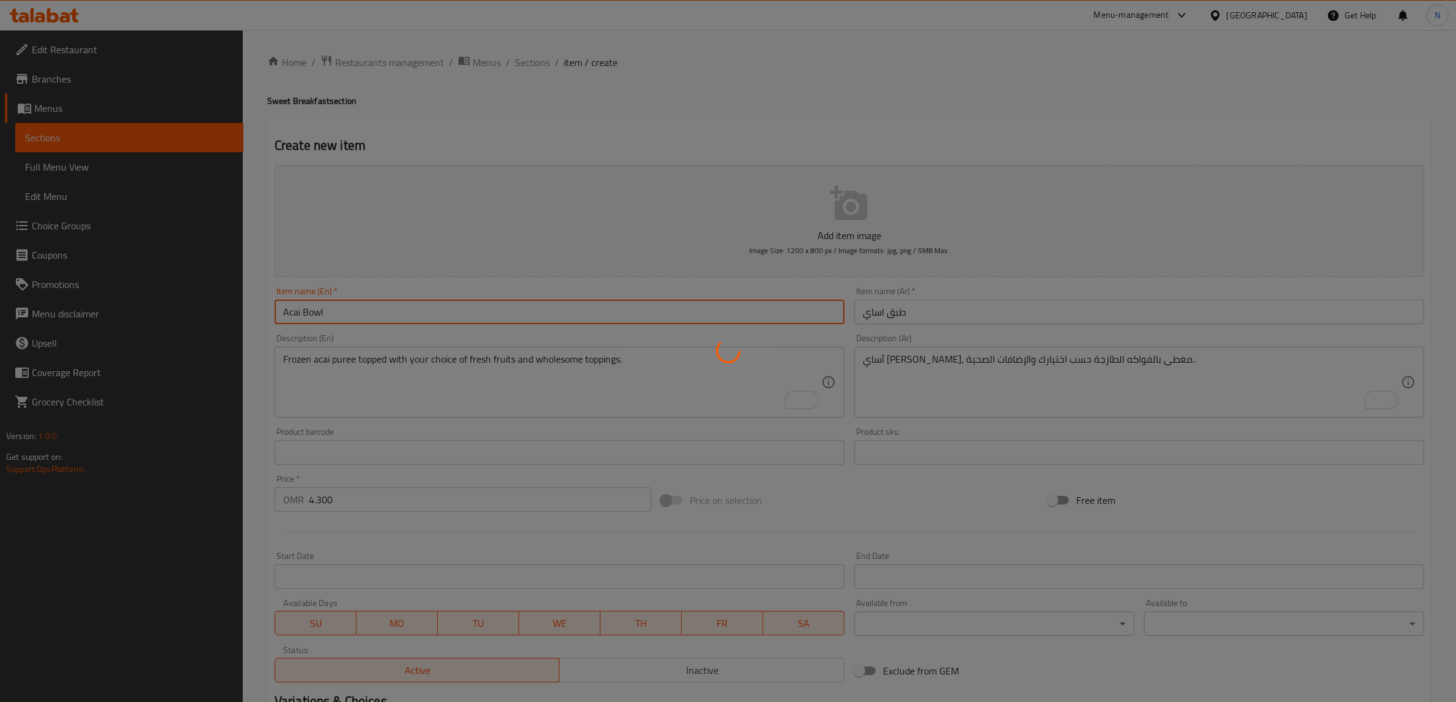
type input "0"
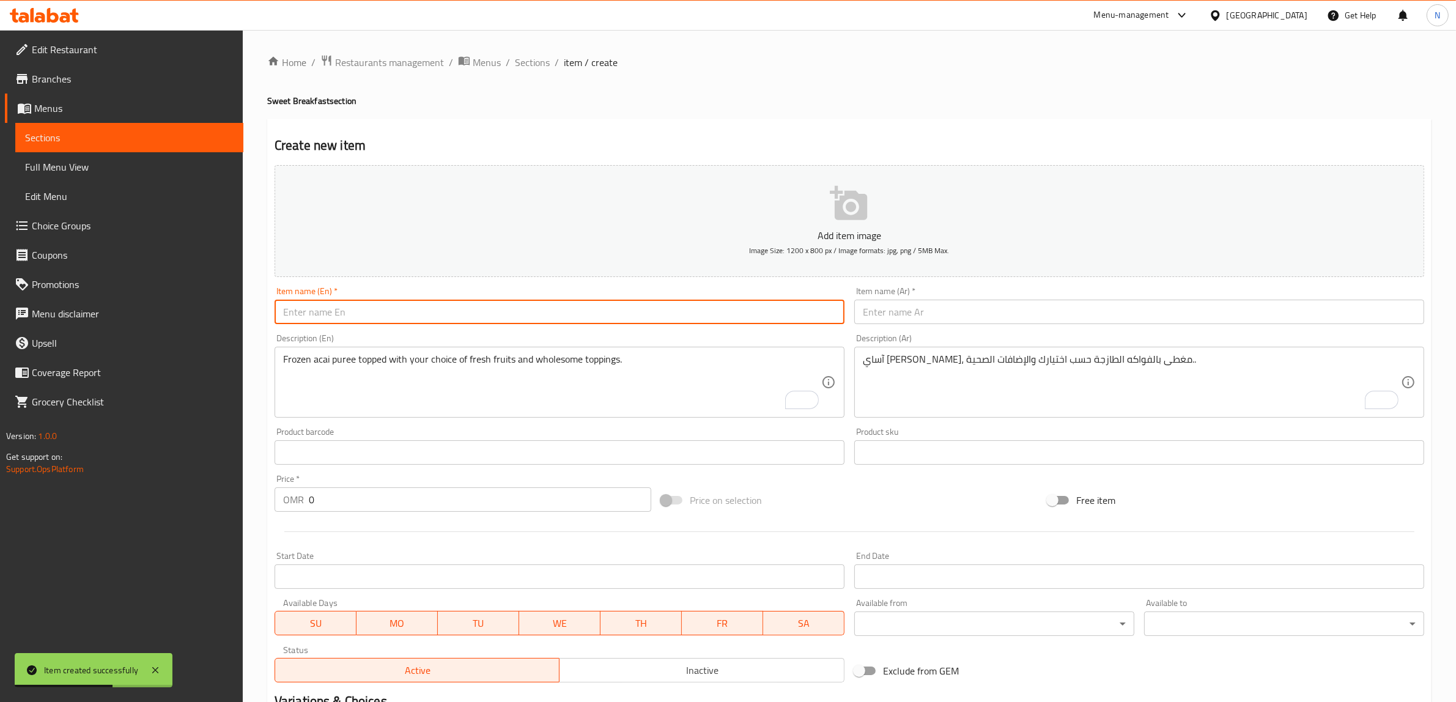
click at [680, 309] on input "text" at bounding box center [560, 312] width 570 height 24
paste input "Granola Parfait"
type input "Granola Parfait"
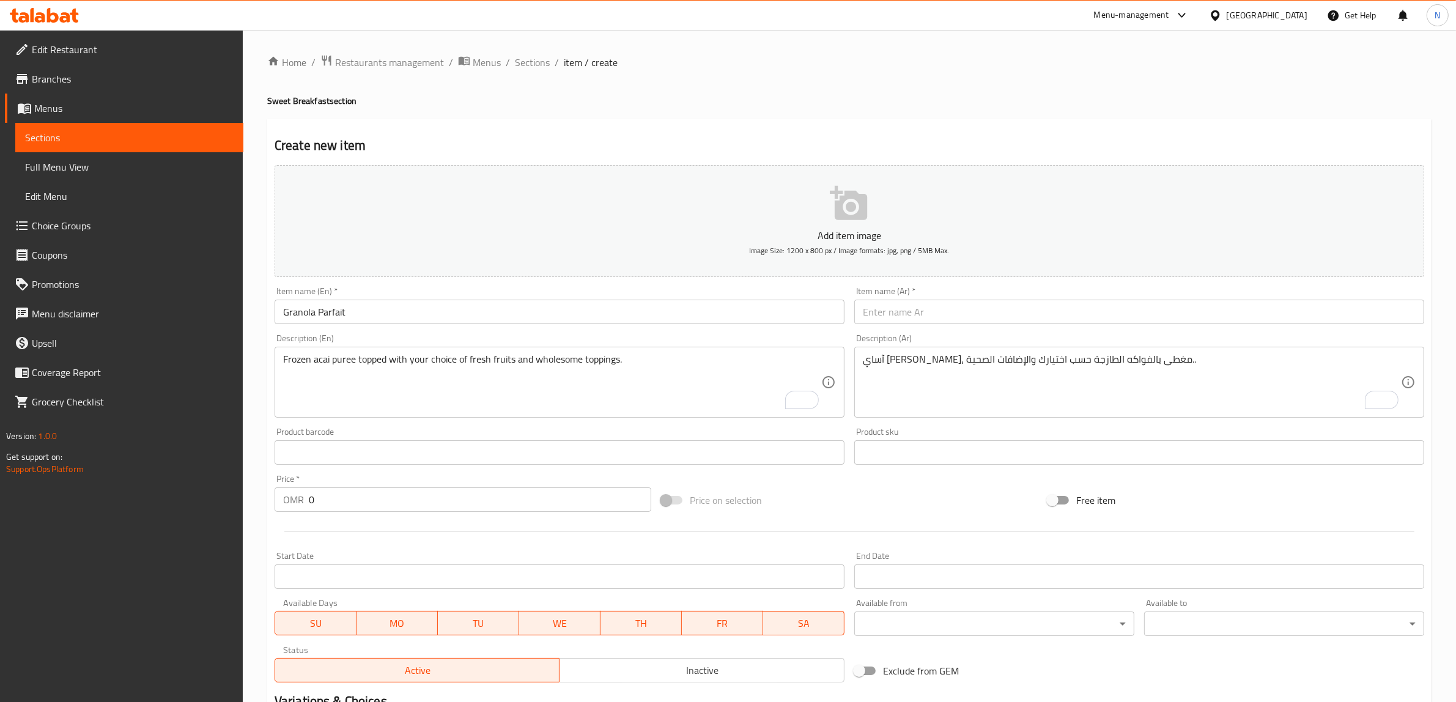
drag, startPoint x: 1014, startPoint y: 312, endPoint x: 1099, endPoint y: 327, distance: 85.8
click at [1014, 312] on input "text" at bounding box center [1140, 312] width 570 height 24
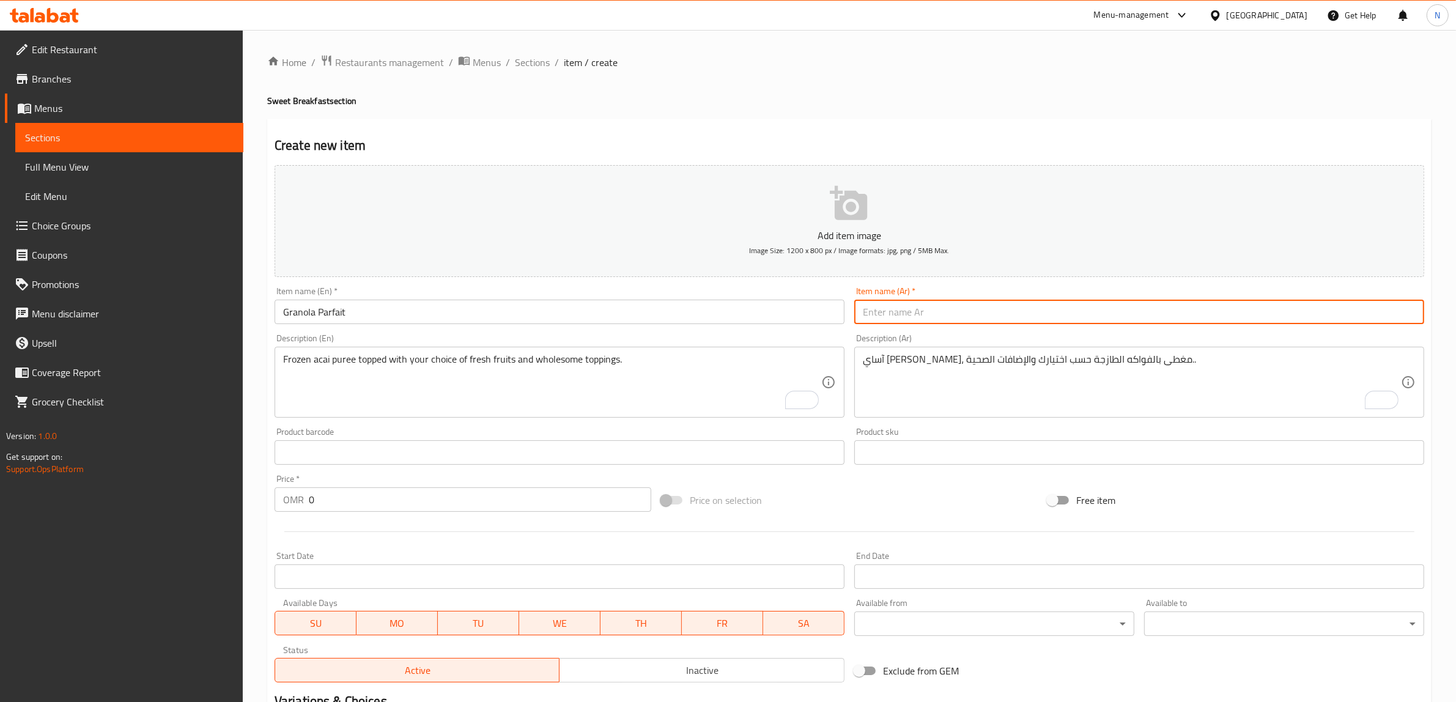
paste input "بارفية جرانولا"
type input "بارفية جرانولا"
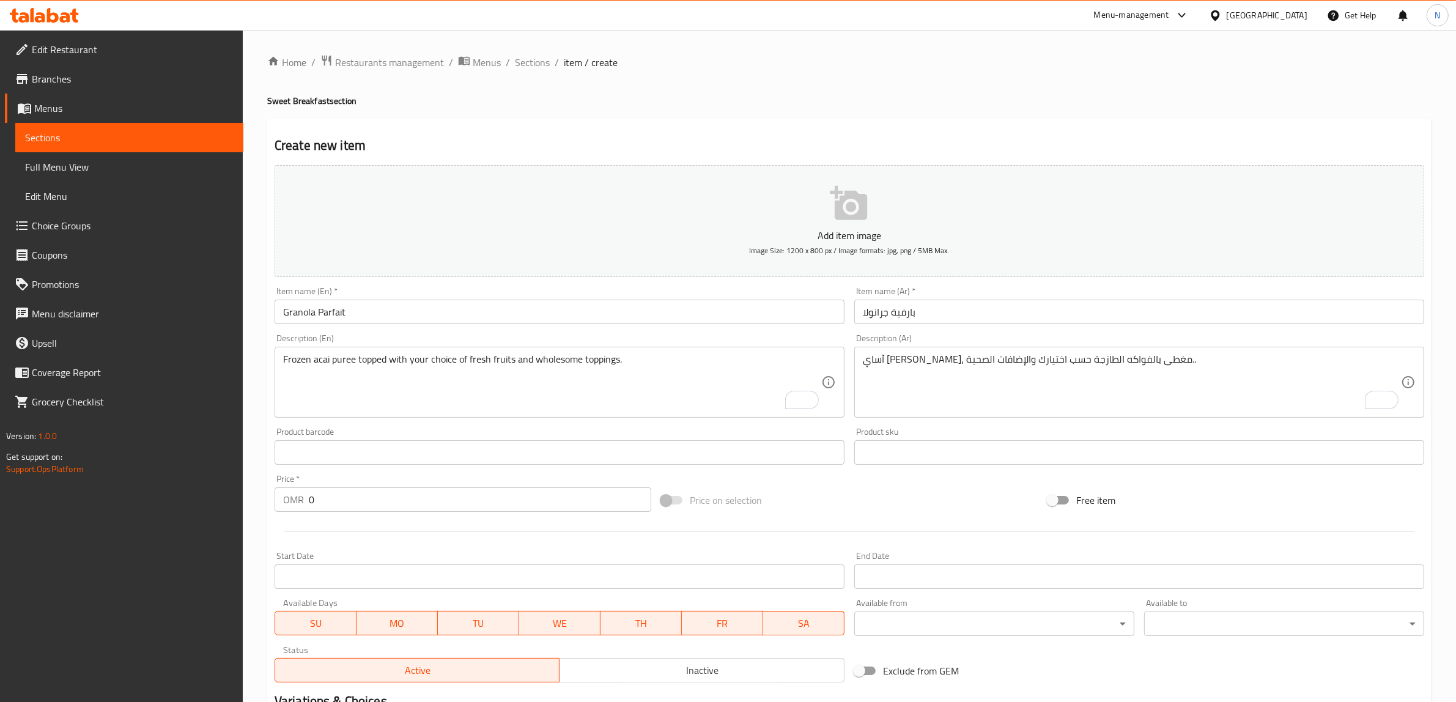
click at [625, 371] on textarea "Frozen acai puree topped with your choice of fresh fruits and wholesome topping…" at bounding box center [552, 383] width 538 height 58
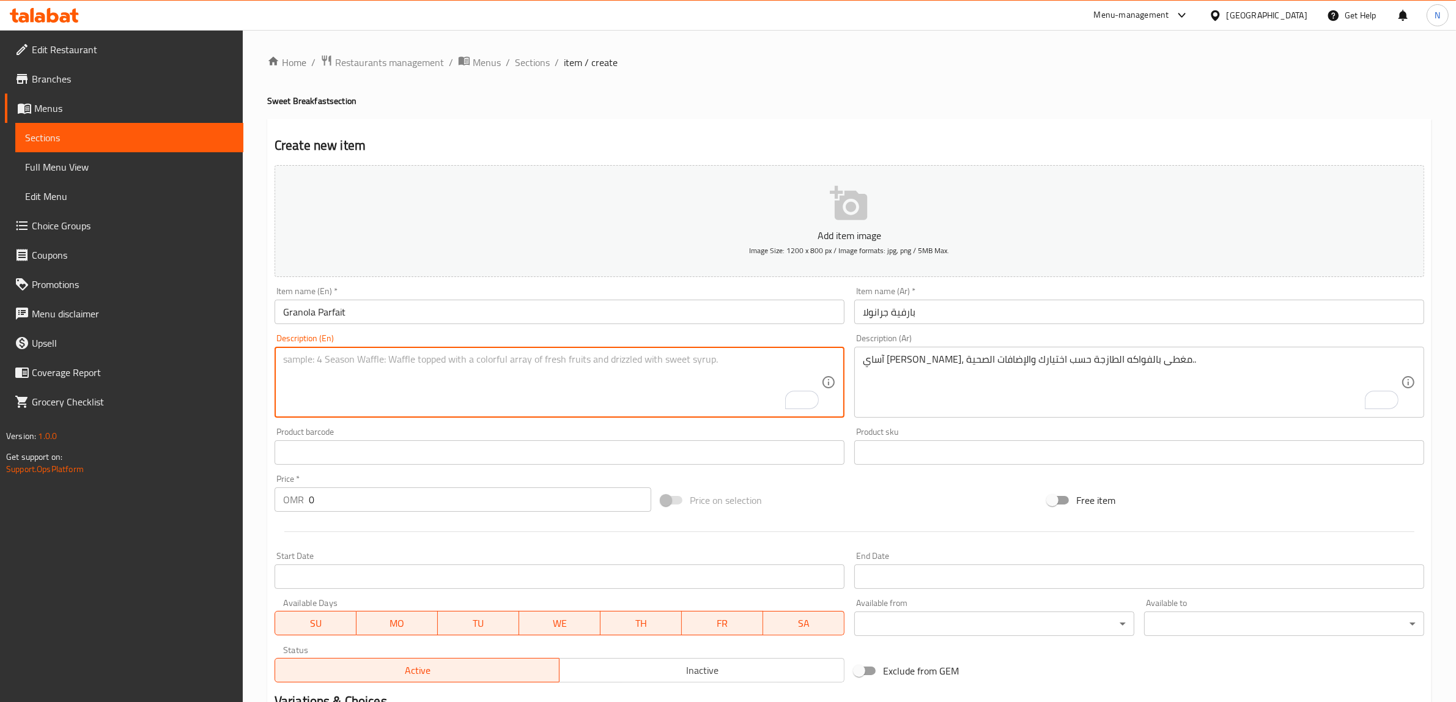
paste textarea "Dark chocolate granola with Greek yogurt, fresh berries, pomegranate, and a dri…"
type textarea "Dark chocolate granola with Greek yogurt, fresh berries, pomegranate, and a dri…"
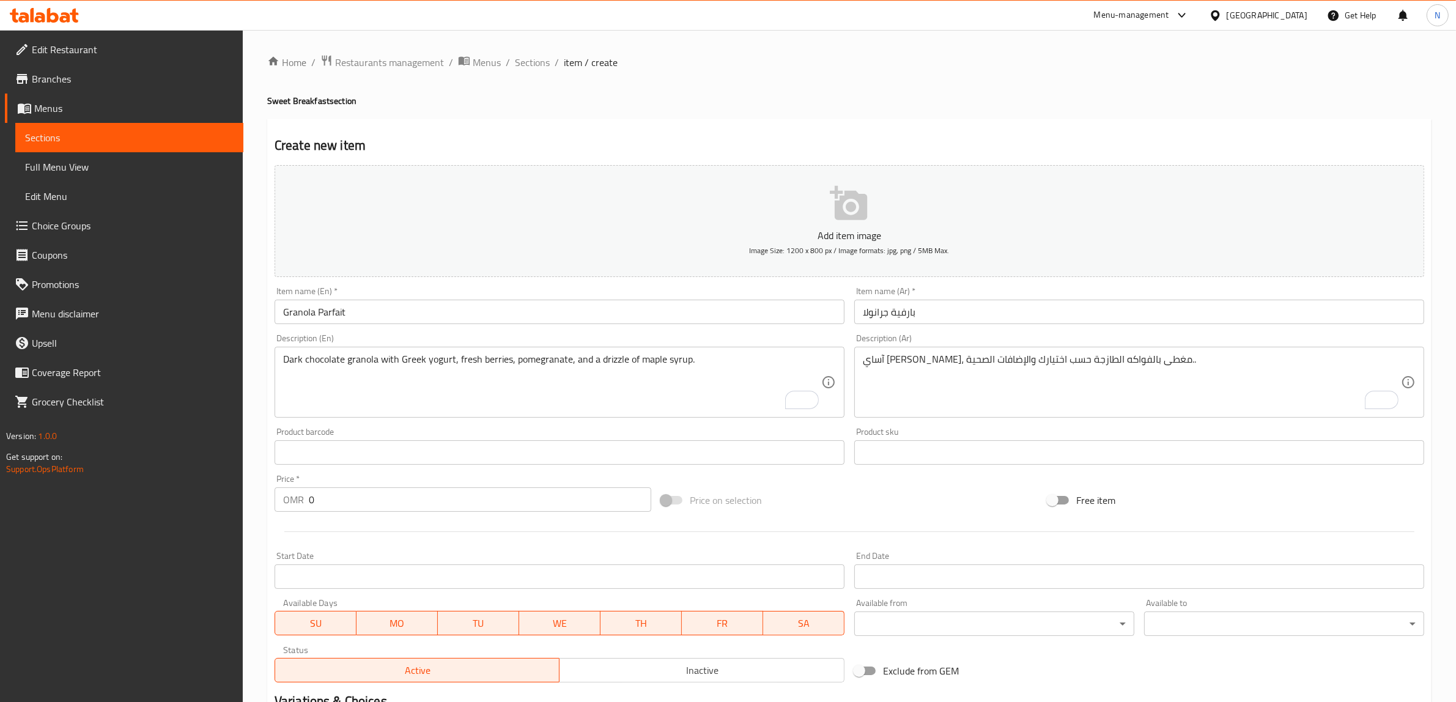
click at [1057, 380] on textarea "آساي [PERSON_NAME]، مغطى بالفواكه الطازجة حسب اختيارك والإضافات الصحية.." at bounding box center [1132, 383] width 538 height 58
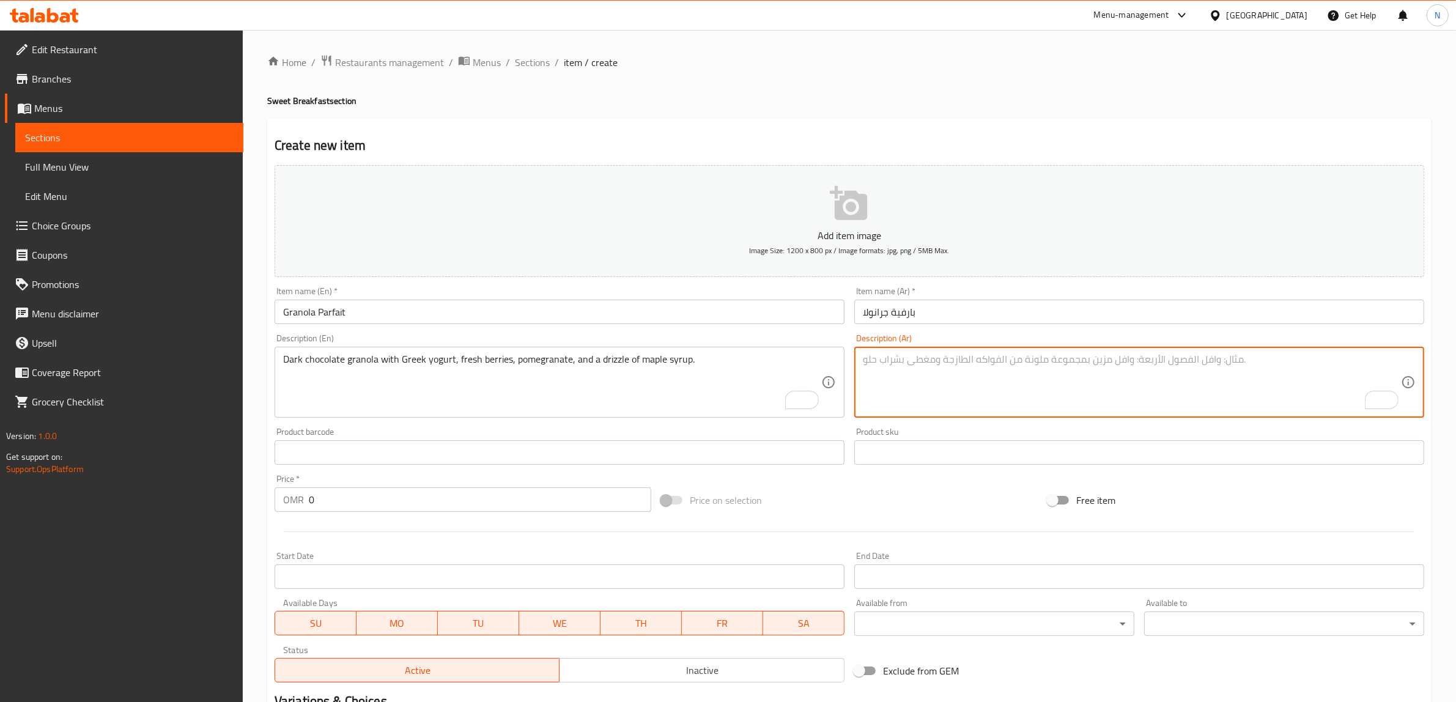
paste textarea "جرانولا بالشوكولاتة الداكنة مع [PERSON_NAME]، توت، رمان، ورشة مابل سيرب."
type textarea "جرانولا بالشوكولاتة الداكنة مع [PERSON_NAME]، توت، رمان، ورشة مابل سيرب."
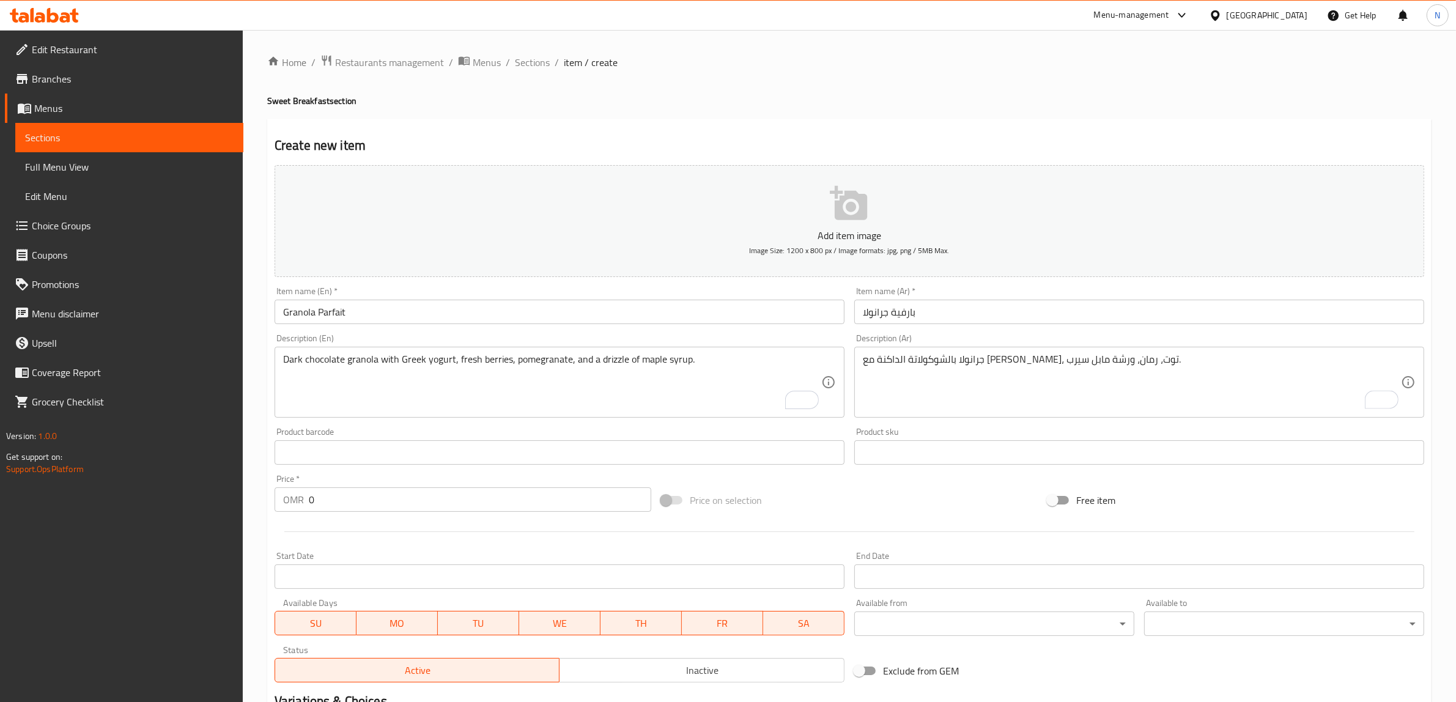
click at [412, 492] on input "0" at bounding box center [480, 500] width 343 height 24
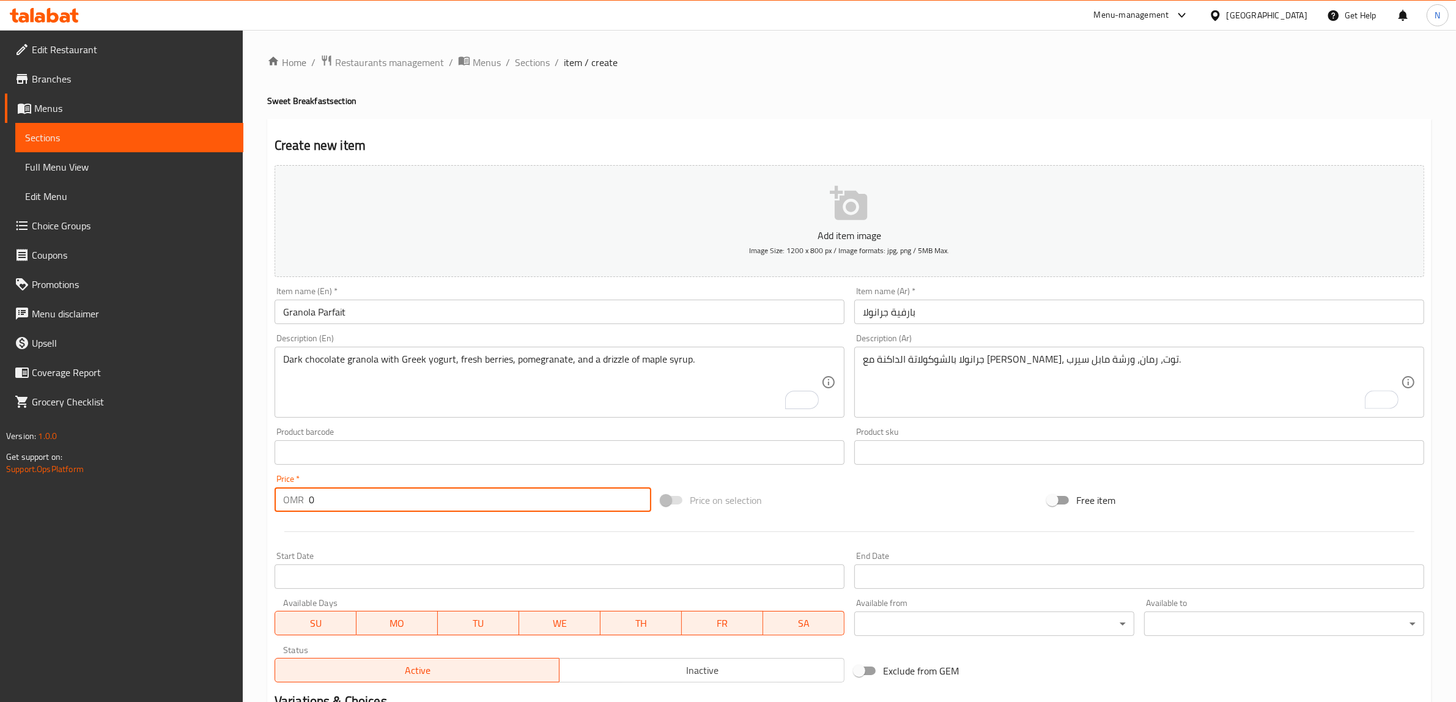
click at [412, 492] on input "0" at bounding box center [480, 500] width 343 height 24
click at [414, 492] on input "0" at bounding box center [480, 500] width 343 height 24
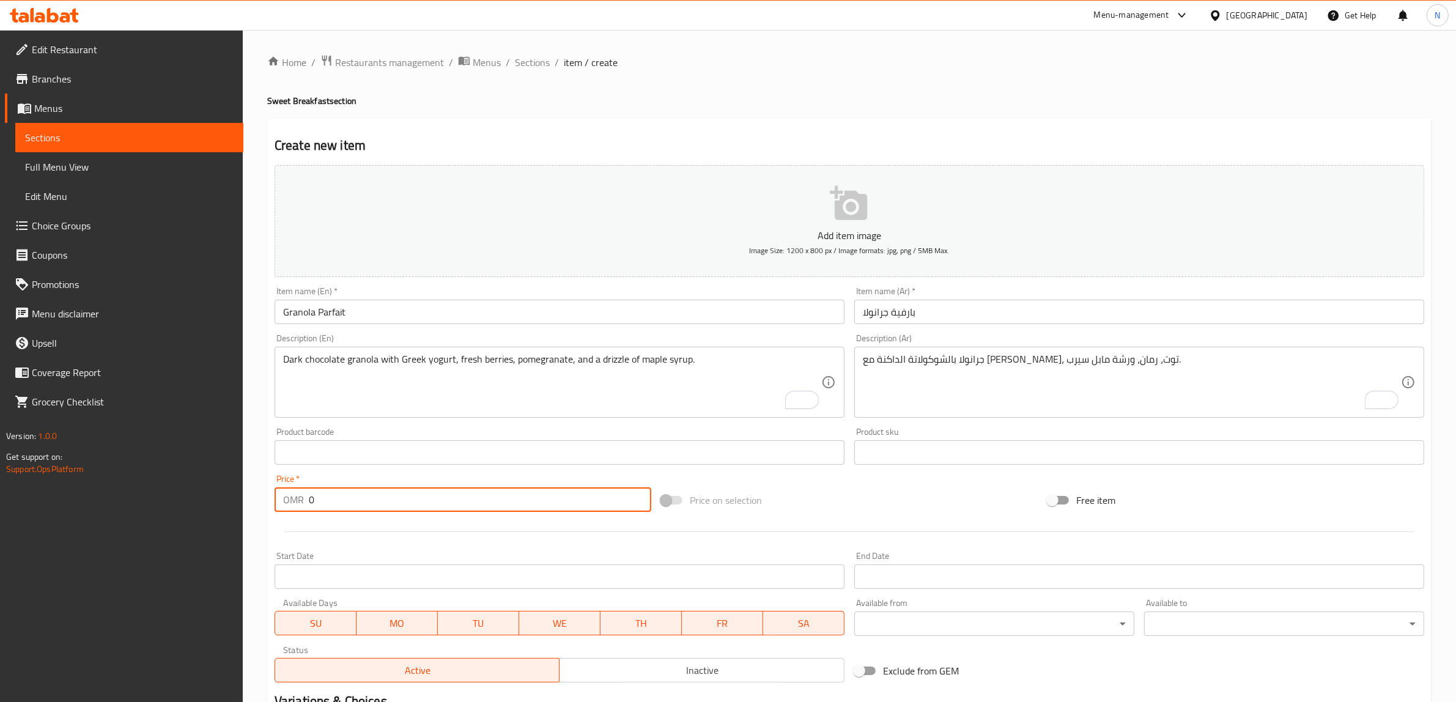
paste input "3.50"
type input "3.500"
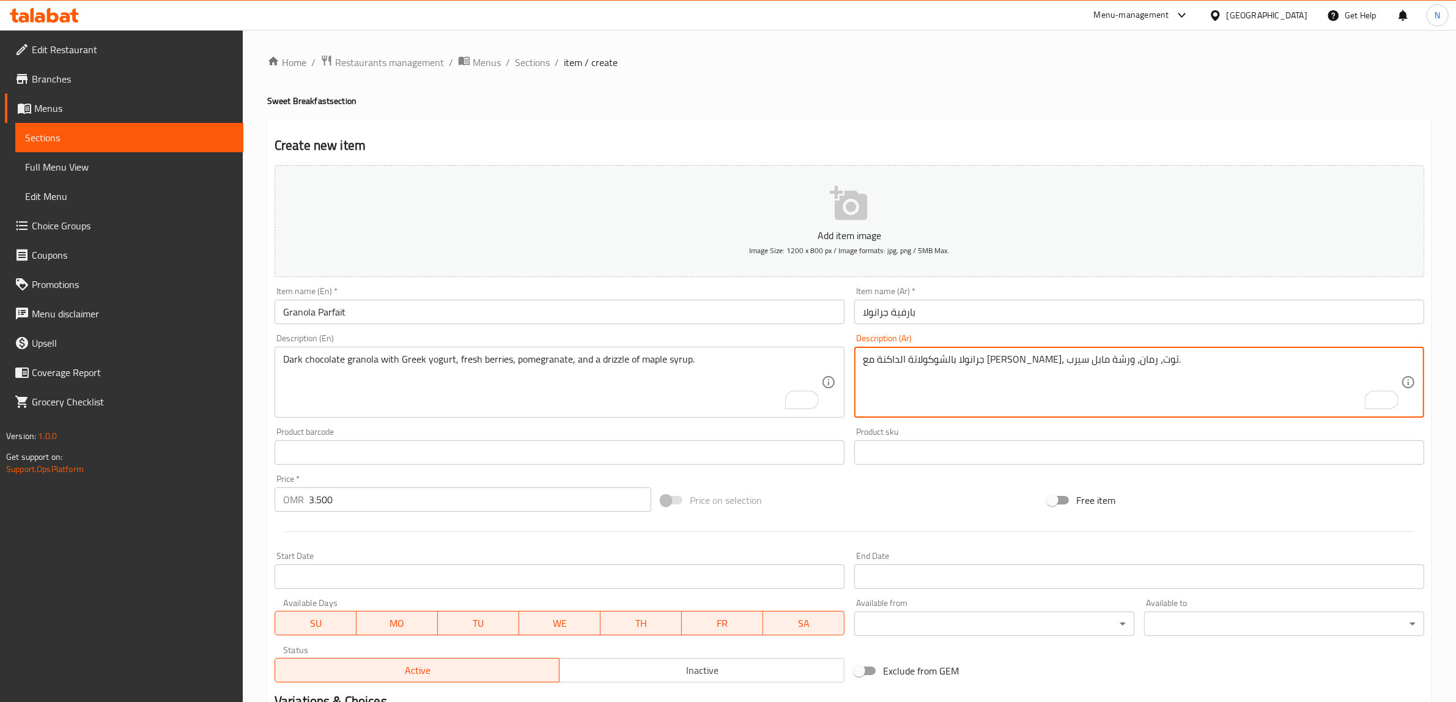
click at [1017, 372] on textarea "جرانولا بالشوكولاتة الداكنة مع روب يوناني، توت، رمان، ورشة مابل سيرب." at bounding box center [1132, 383] width 538 height 58
click at [1019, 362] on textarea "جرانولا بالشوكولاتة الداكنة مع روب يوناني، توت، رمان، ورشة مابل سيرب." at bounding box center [1132, 383] width 538 height 58
click at [962, 367] on textarea "جرانولا بالشوكولاتة الداكنة مع زبادي يوناني، توت، رمان، ورشة مابل سيرب." at bounding box center [1132, 383] width 538 height 58
click at [925, 362] on textarea "جرانولا بالشوكولاتة الداكنة مع زبادي يوناني، توت طازج، رمان، ورشة مابل سيرب." at bounding box center [1132, 383] width 538 height 58
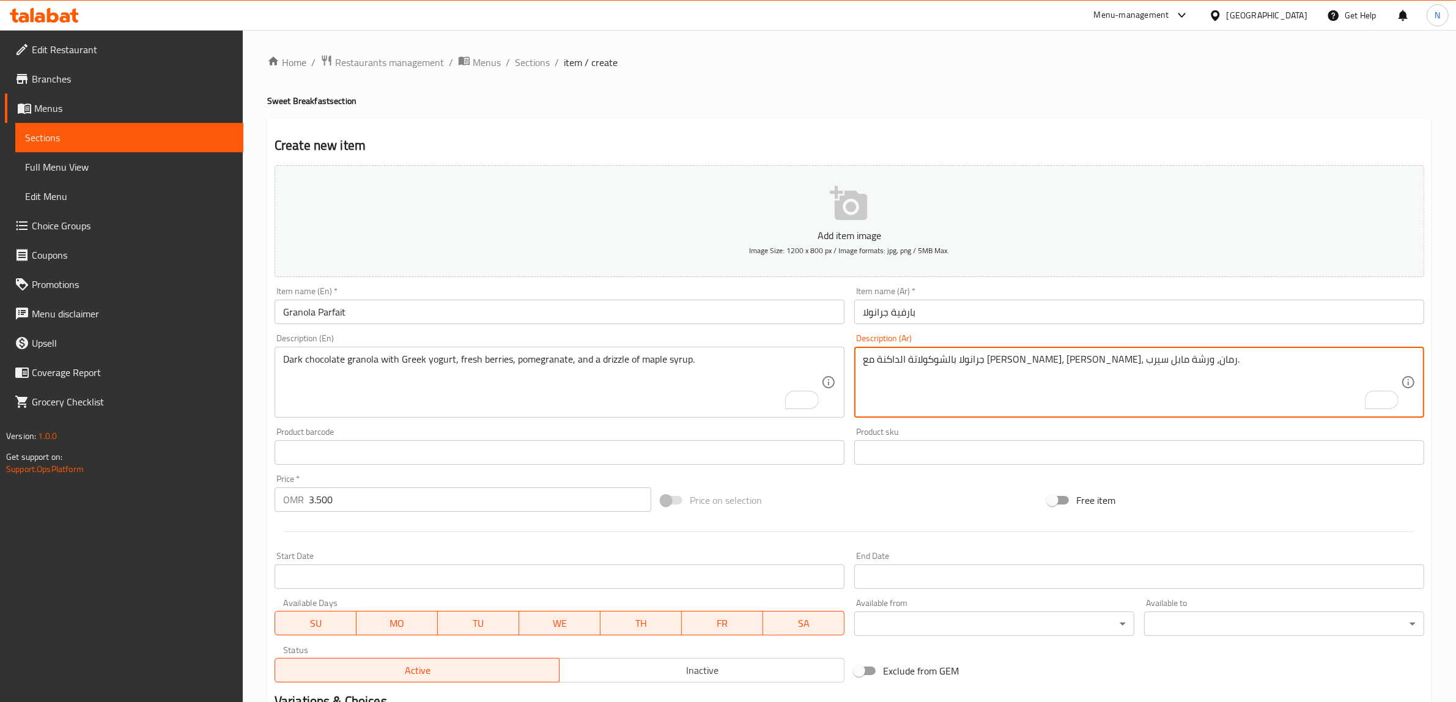
click at [925, 362] on textarea "جرانولا بالشوكولاتة الداكنة مع زبادي يوناني، توت طازج، رمان، ورشة مابل سيرب." at bounding box center [1132, 383] width 538 height 58
click at [878, 361] on textarea "جرانولا بالشوكولاتة الداكنة مع زبادي يوناني، توت طازج، رمان، ودريزل شراب مابل س…" at bounding box center [1132, 383] width 538 height 58
click at [907, 360] on textarea "جرانولا بالشوكولاتة الداكنة مع زبادي يوناني، توت طازج، رمان، ودريزل شراب مابل." at bounding box center [1132, 383] width 538 height 58
type textarea "جرانولا بالشوكولاتة الداكنة مع زبادي يوناني، توت طازج، رمان، ودريزل من شراب ماب…"
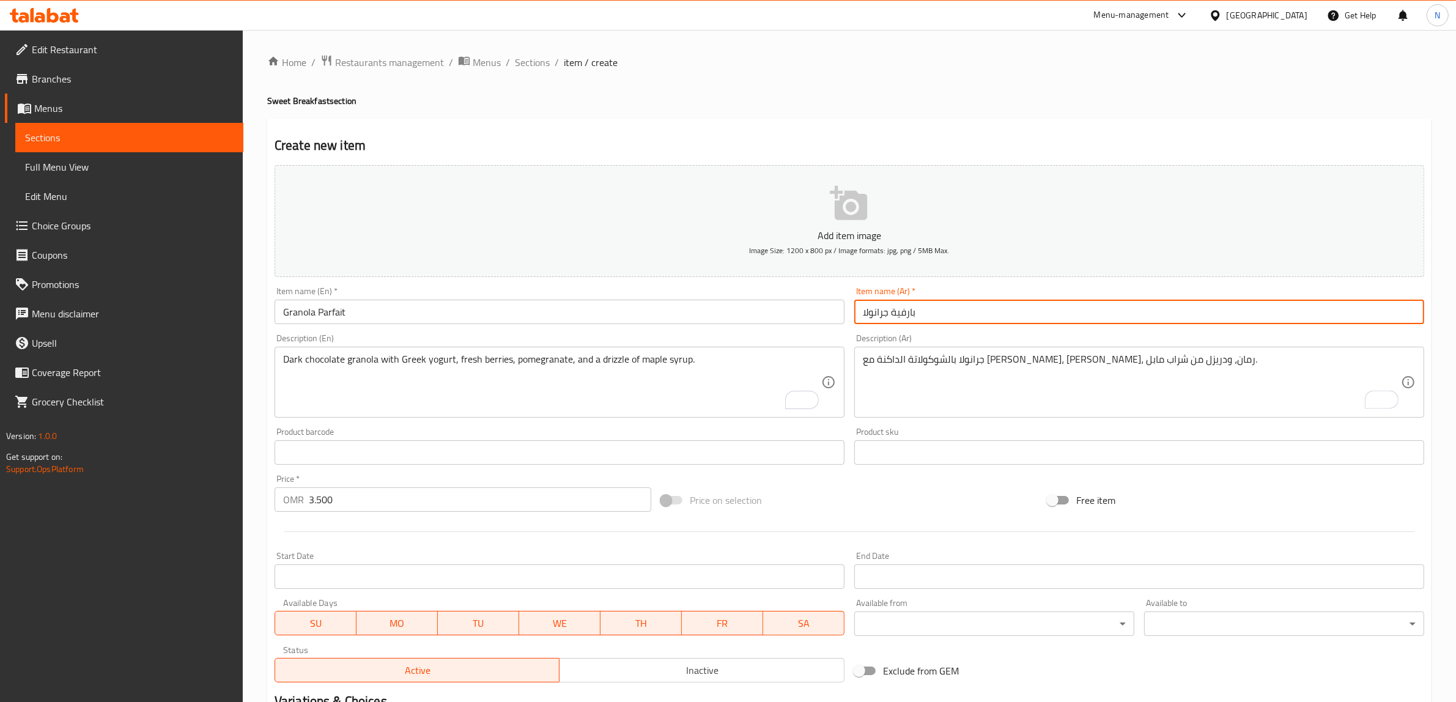
click at [951, 315] on input "بارفية جرانولا" at bounding box center [1140, 312] width 570 height 24
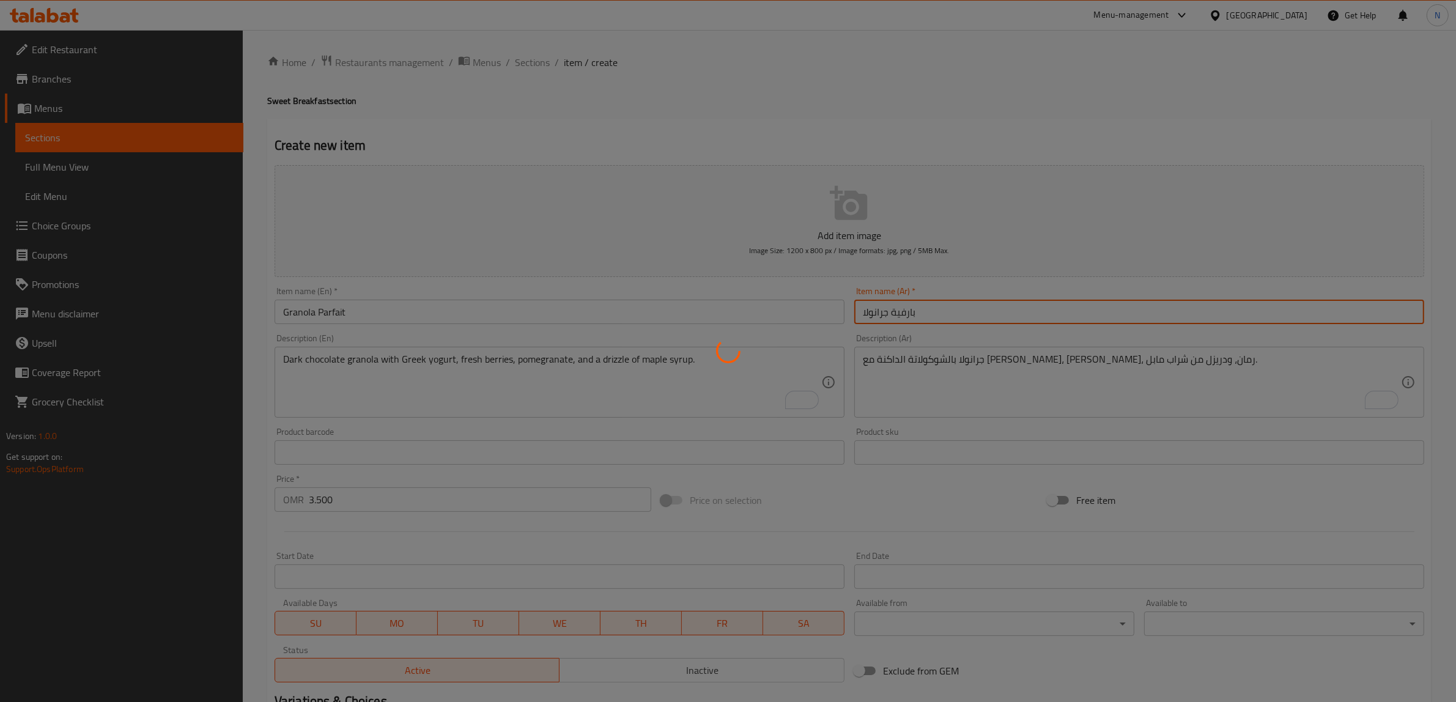
type input "0"
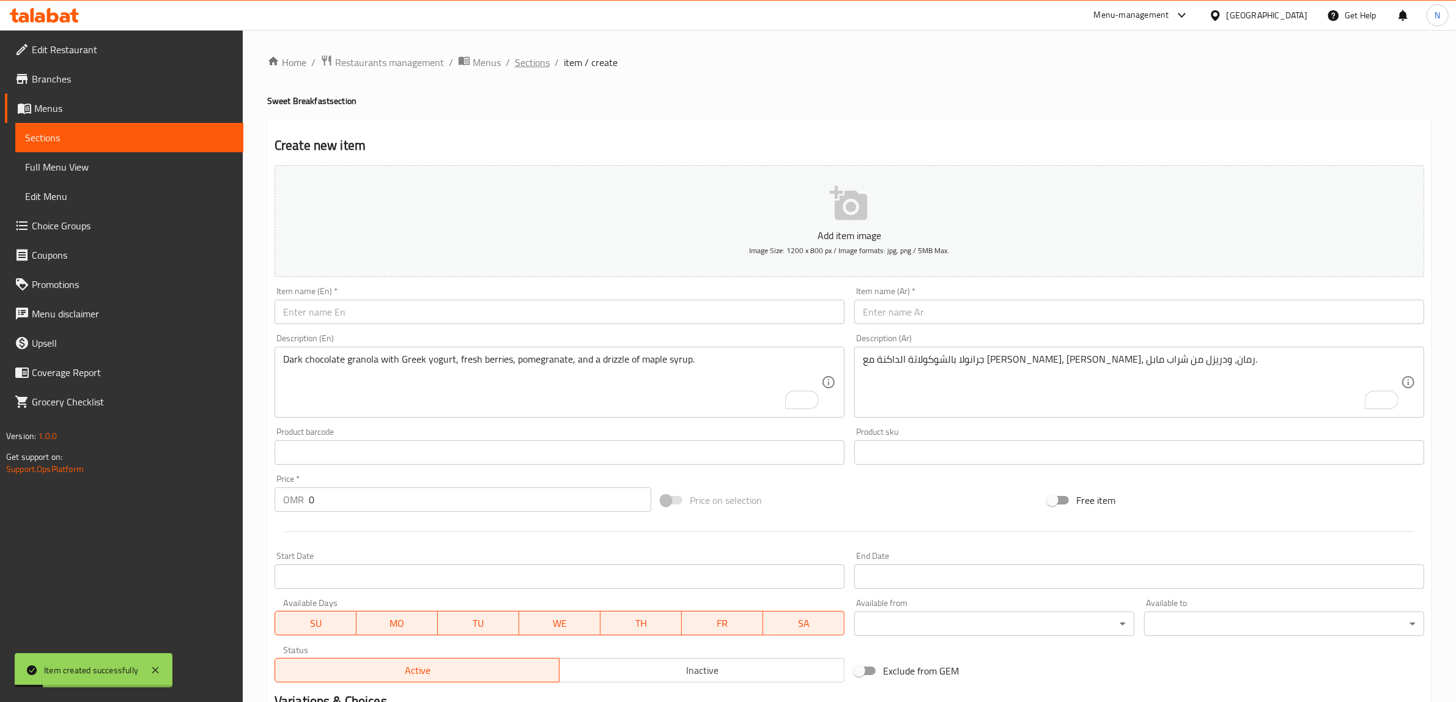
click at [543, 61] on span "Sections" at bounding box center [532, 62] width 35 height 15
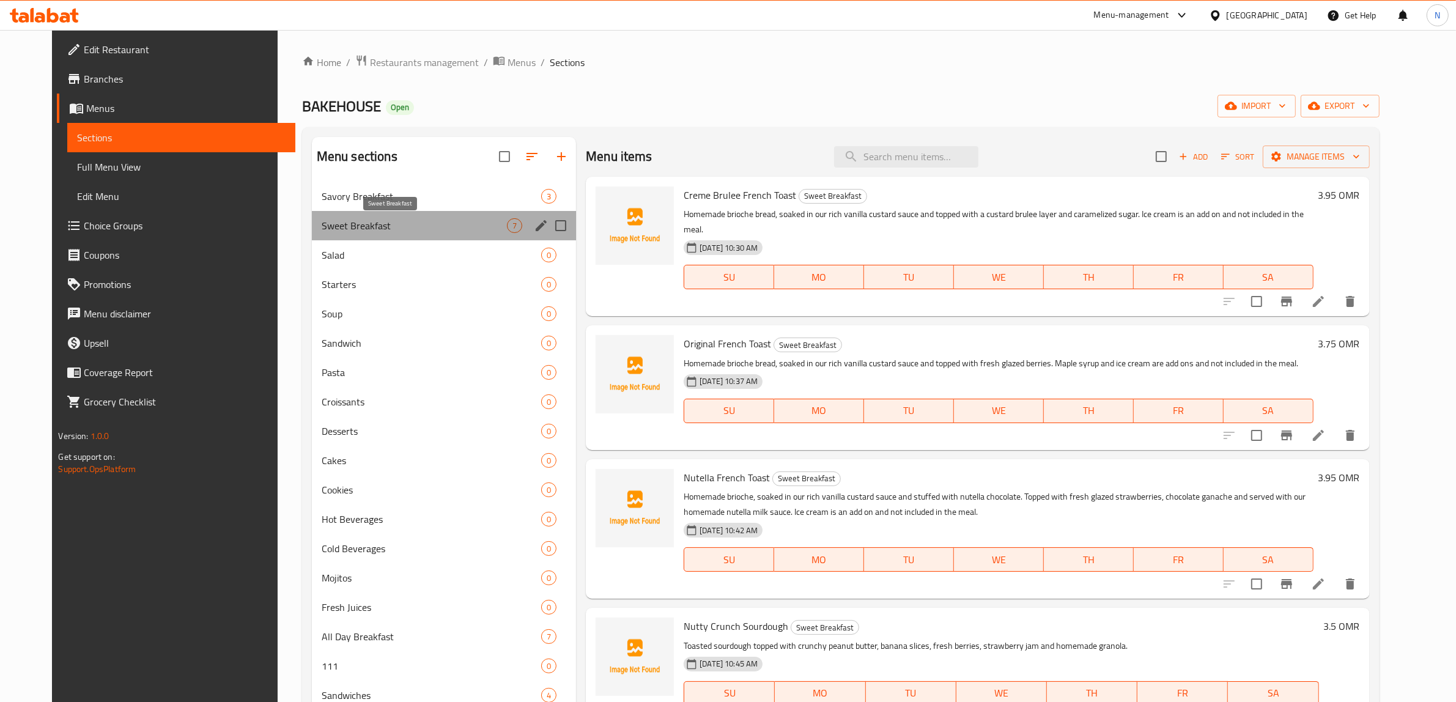
drag, startPoint x: 419, startPoint y: 221, endPoint x: 454, endPoint y: 237, distance: 38.3
click at [420, 221] on span "Sweet Breakfast" at bounding box center [414, 225] width 185 height 15
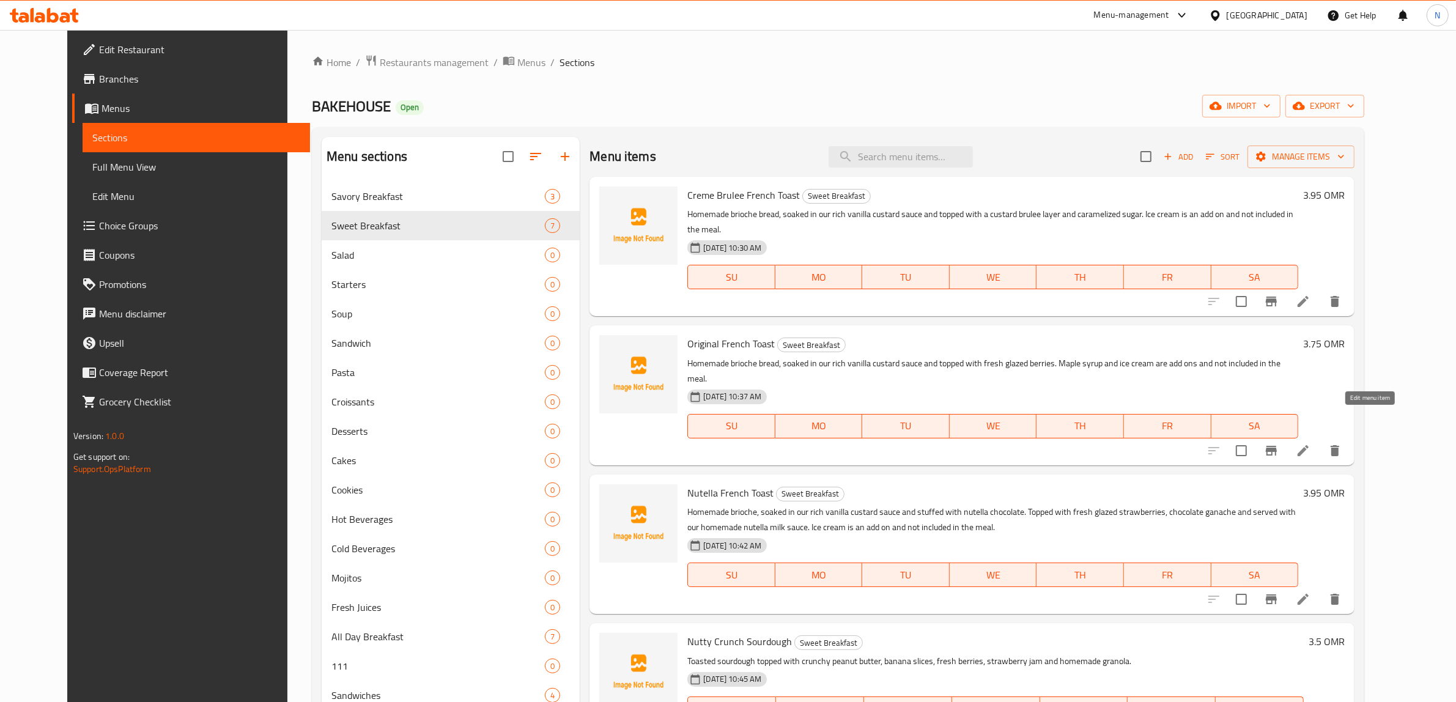
click at [1311, 443] on icon at bounding box center [1303, 450] width 15 height 15
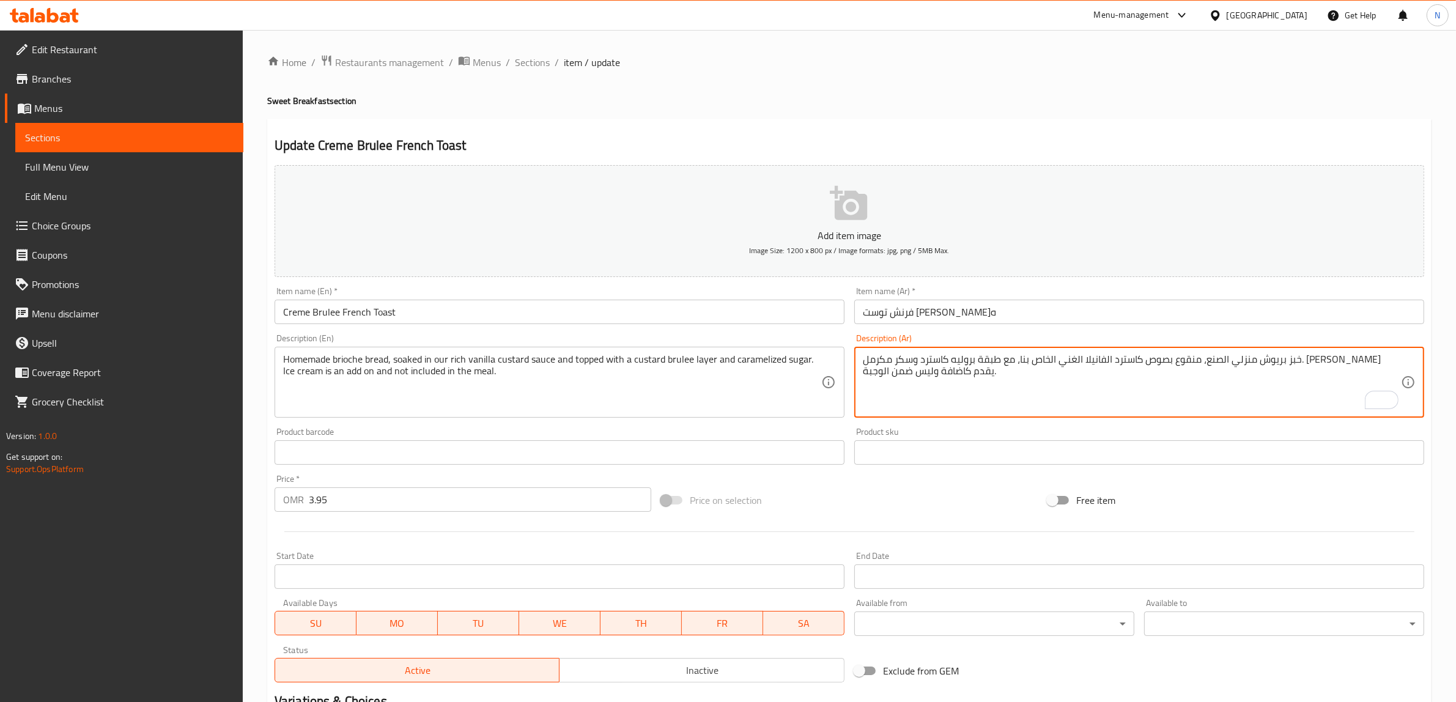
type textarea "خبز بريوش منزلي الصنع، منقوع بصوص كاسترد الفانيلا الغني الخاص بنا، مع طبقة برول…"
click at [942, 318] on input "فرنش توست [PERSON_NAME]ه" at bounding box center [1140, 312] width 570 height 24
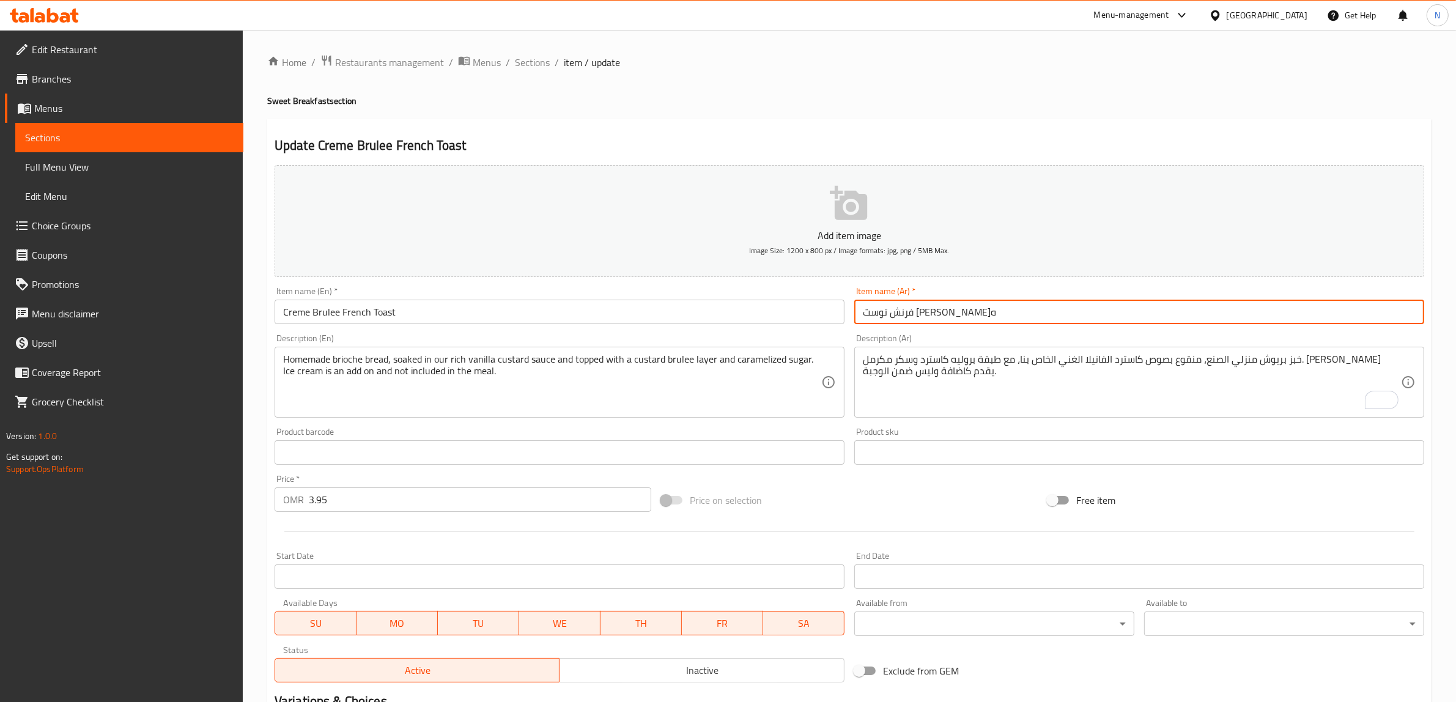
click at [518, 65] on span "Sections" at bounding box center [532, 62] width 35 height 15
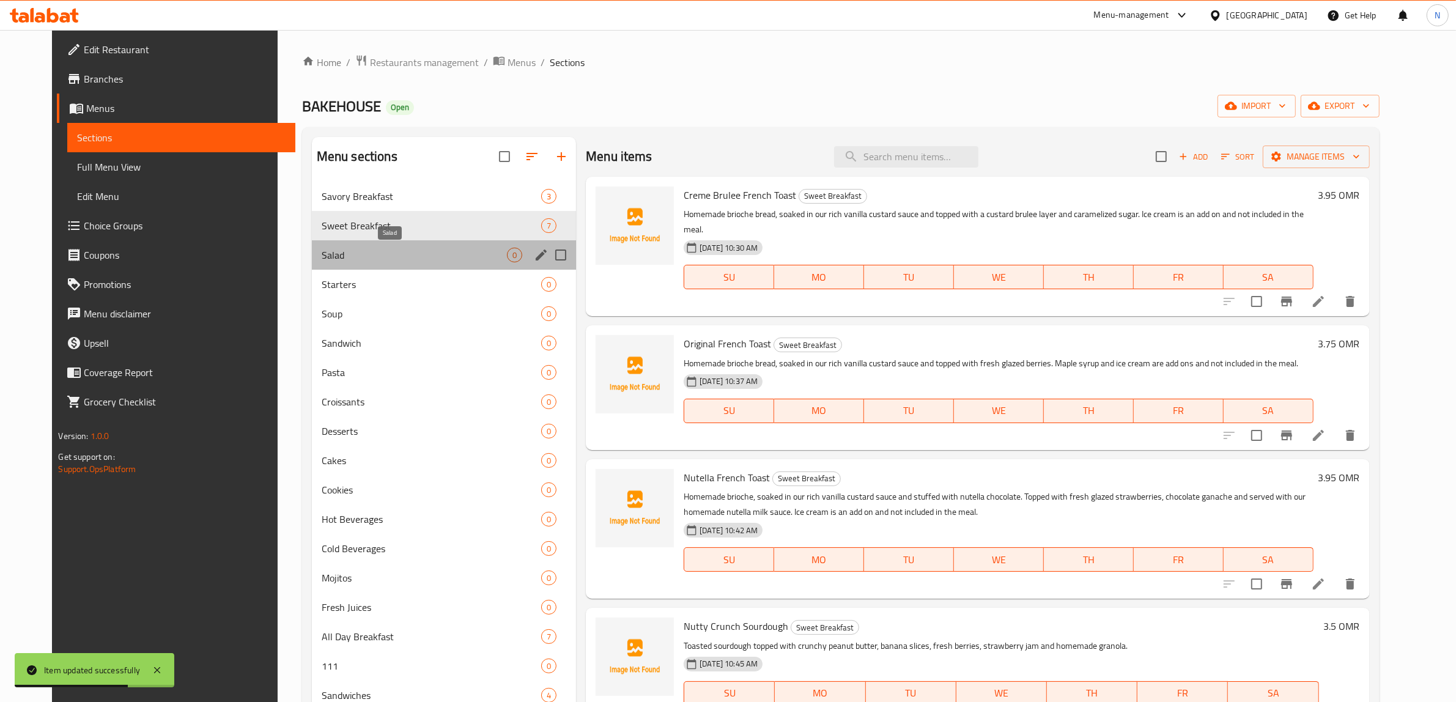
click at [396, 250] on span "Salad" at bounding box center [414, 255] width 185 height 15
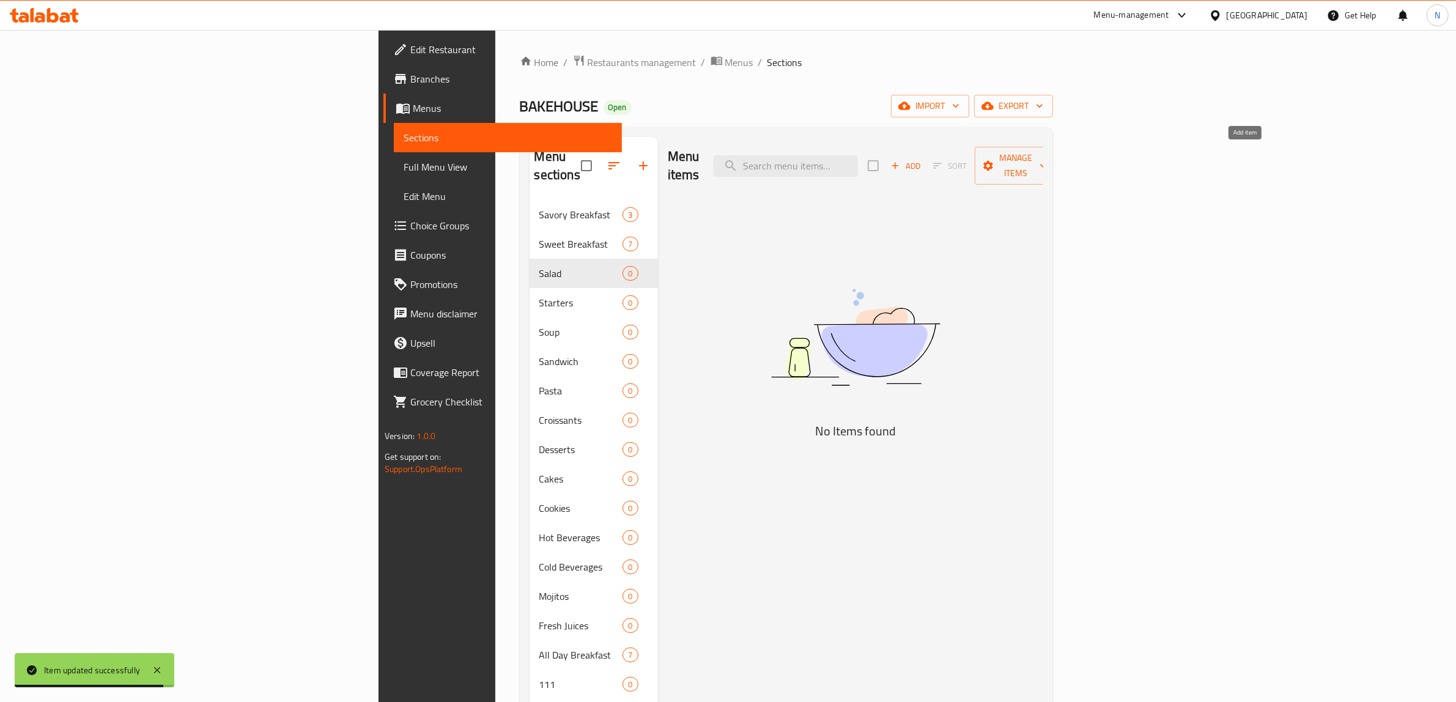
click at [922, 159] on span "Add" at bounding box center [905, 166] width 33 height 14
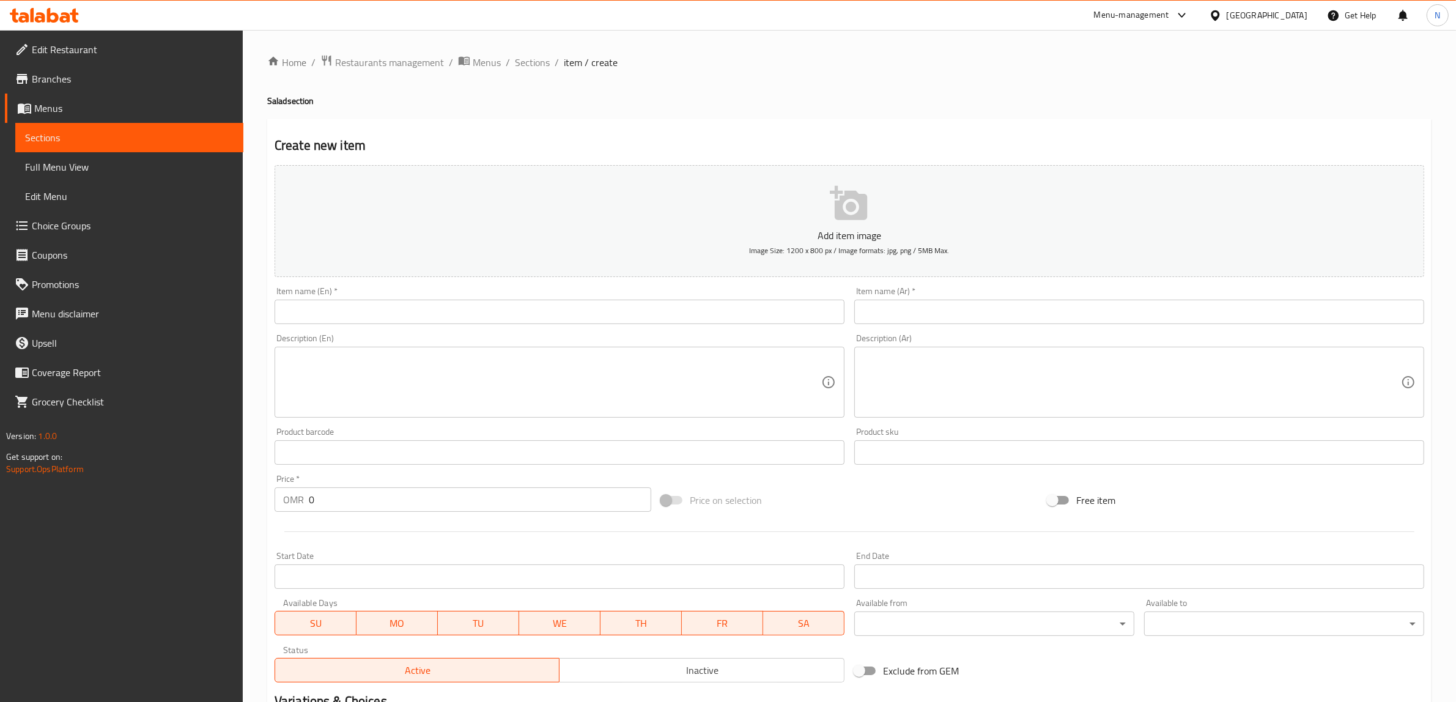
click at [495, 314] on input "text" at bounding box center [560, 312] width 570 height 24
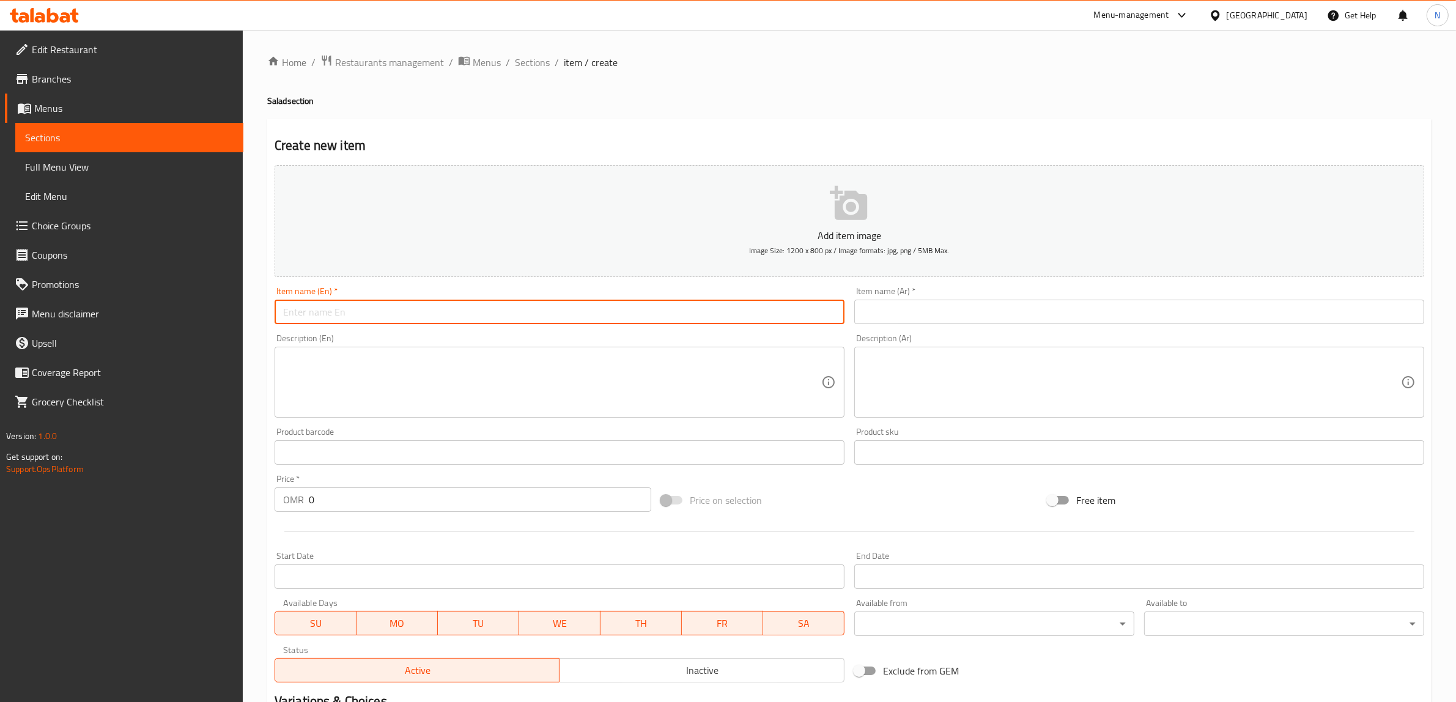
paste input "Quinoa Salad"
type input "Quinoa Salad"
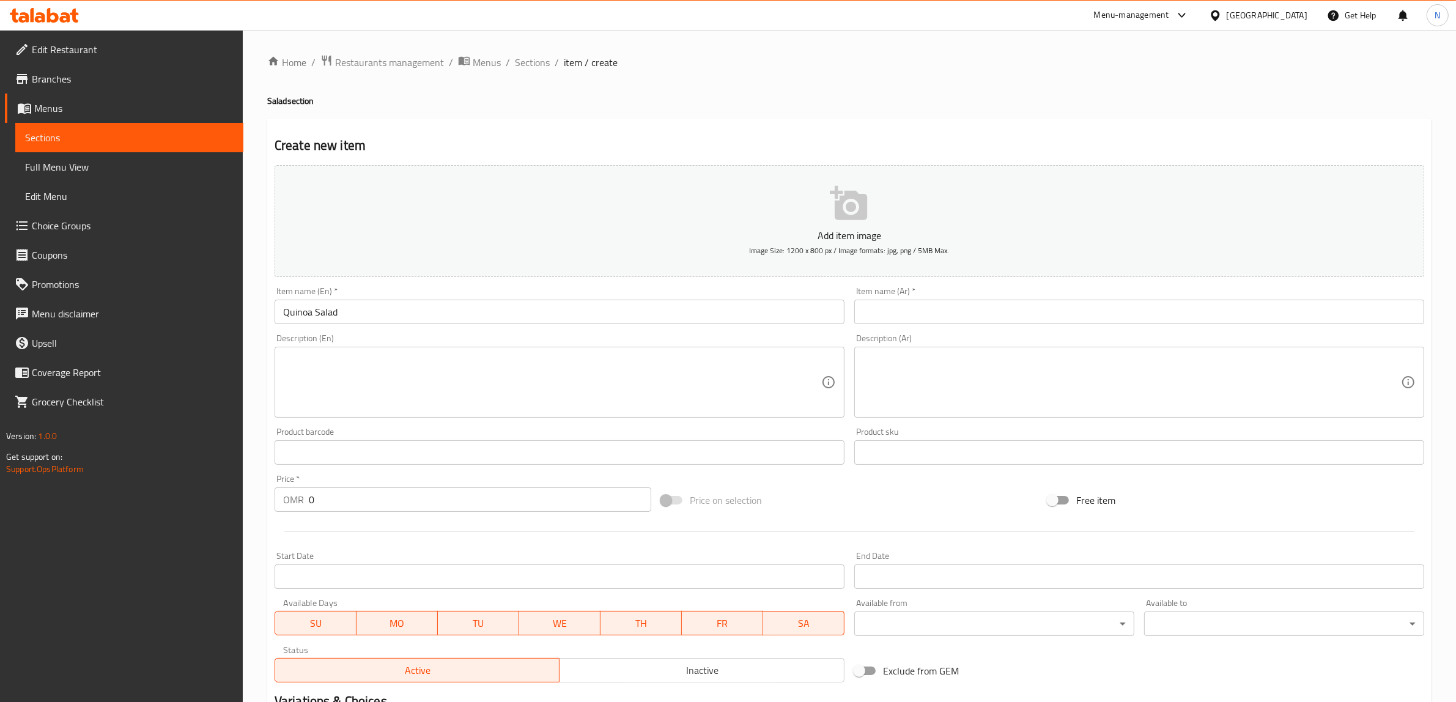
click at [1033, 317] on input "text" at bounding box center [1140, 312] width 570 height 24
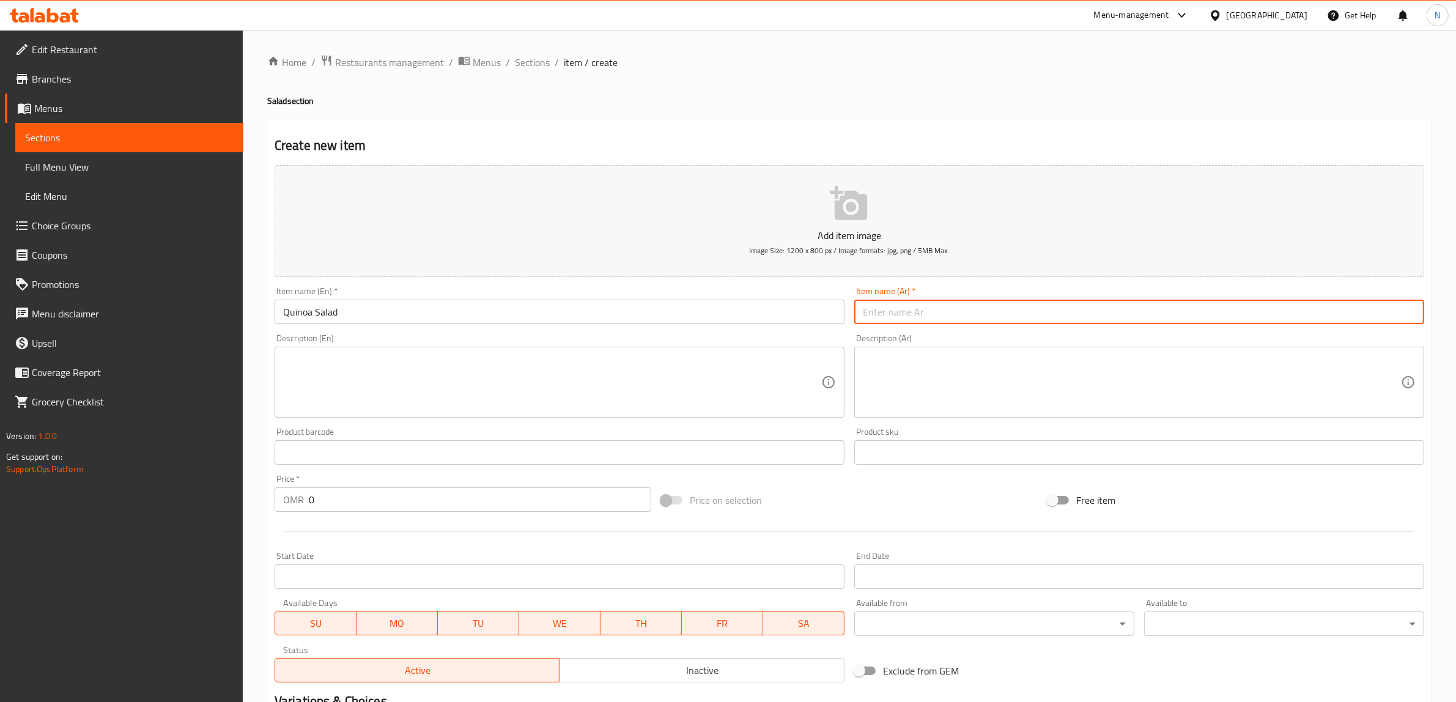
paste input "سلطة الكينوا"
type input "سلطة الكينوا"
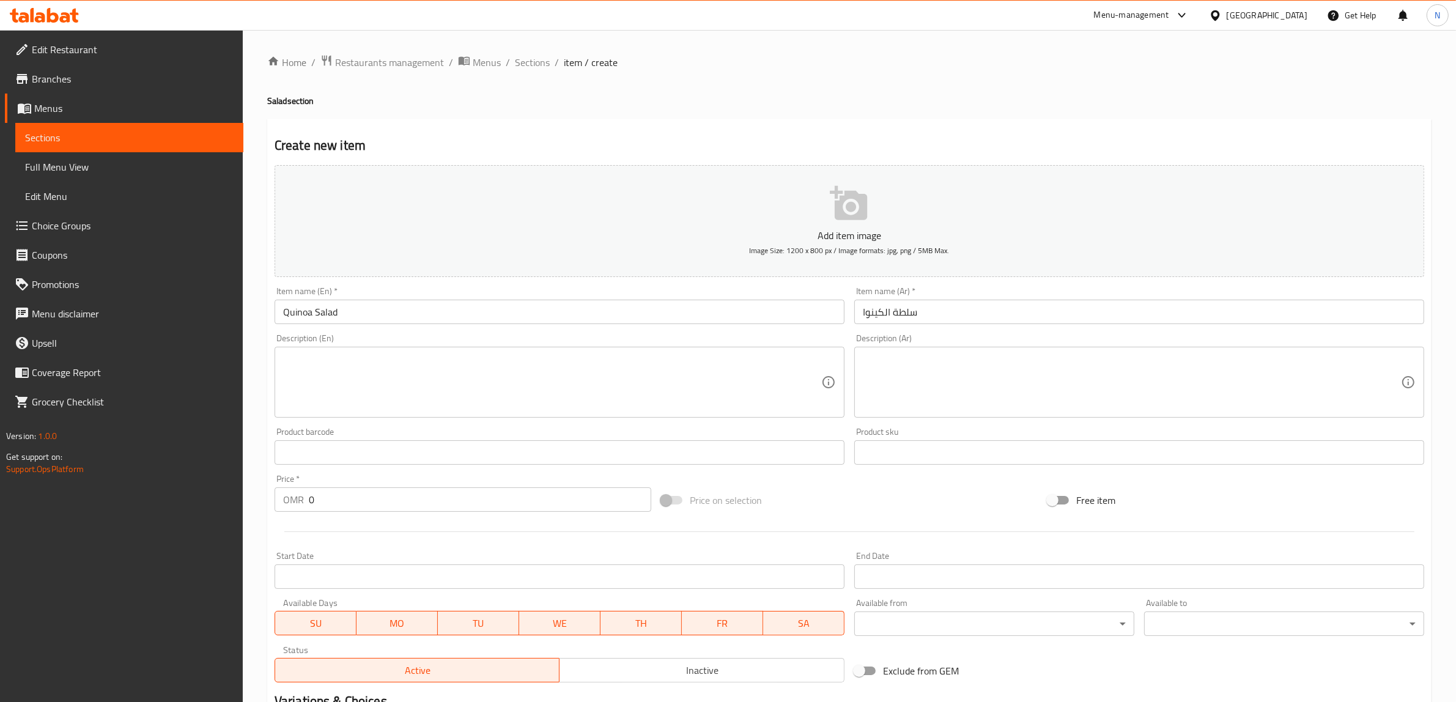
click at [417, 374] on textarea at bounding box center [552, 383] width 538 height 58
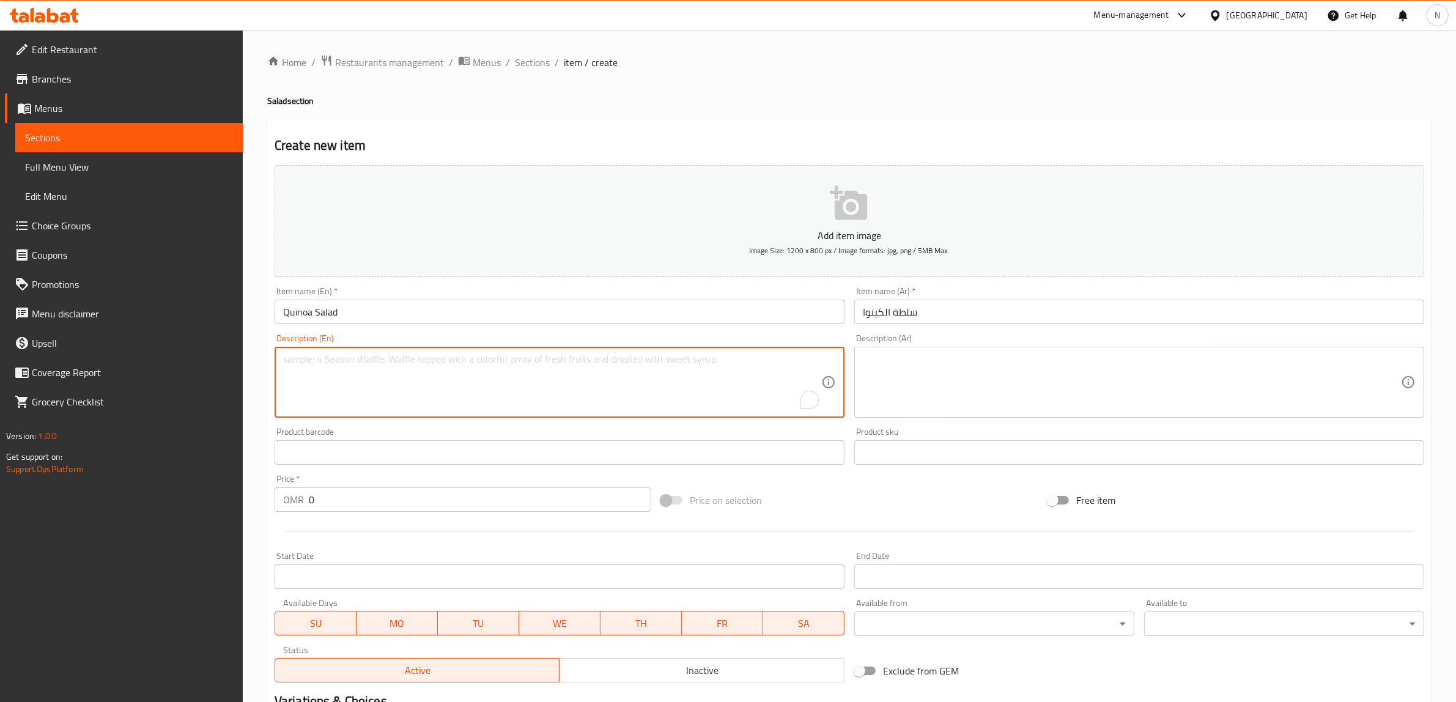
paste textarea "Fresh Rocca, quinoa, cucumber, cherry tomatoes, fresh mint leaves, baby spinach…"
type textarea "Fresh Rocca, quinoa, cucumber, cherry tomatoes, fresh mint leaves, baby spinach…"
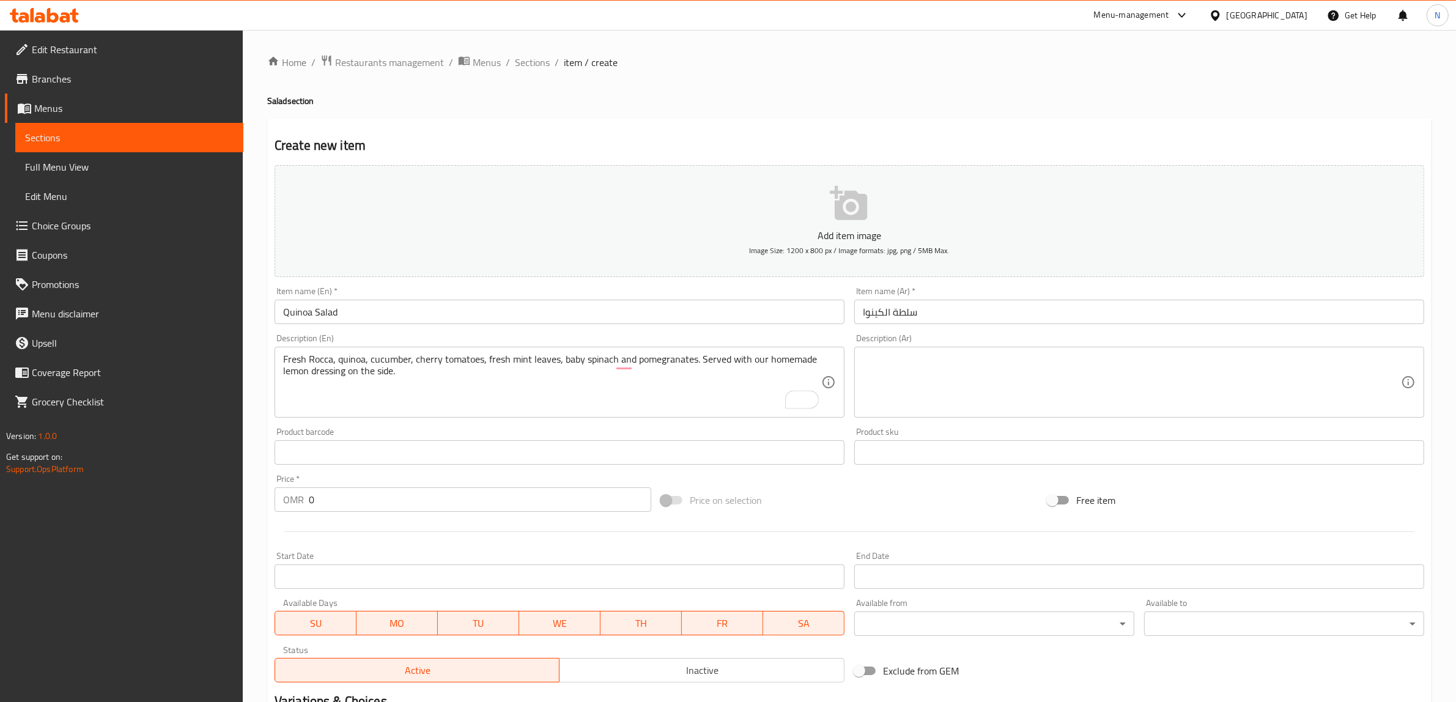
drag, startPoint x: 1034, startPoint y: 371, endPoint x: 1093, endPoint y: 353, distance: 61.5
click at [1034, 371] on textarea at bounding box center [1132, 383] width 538 height 58
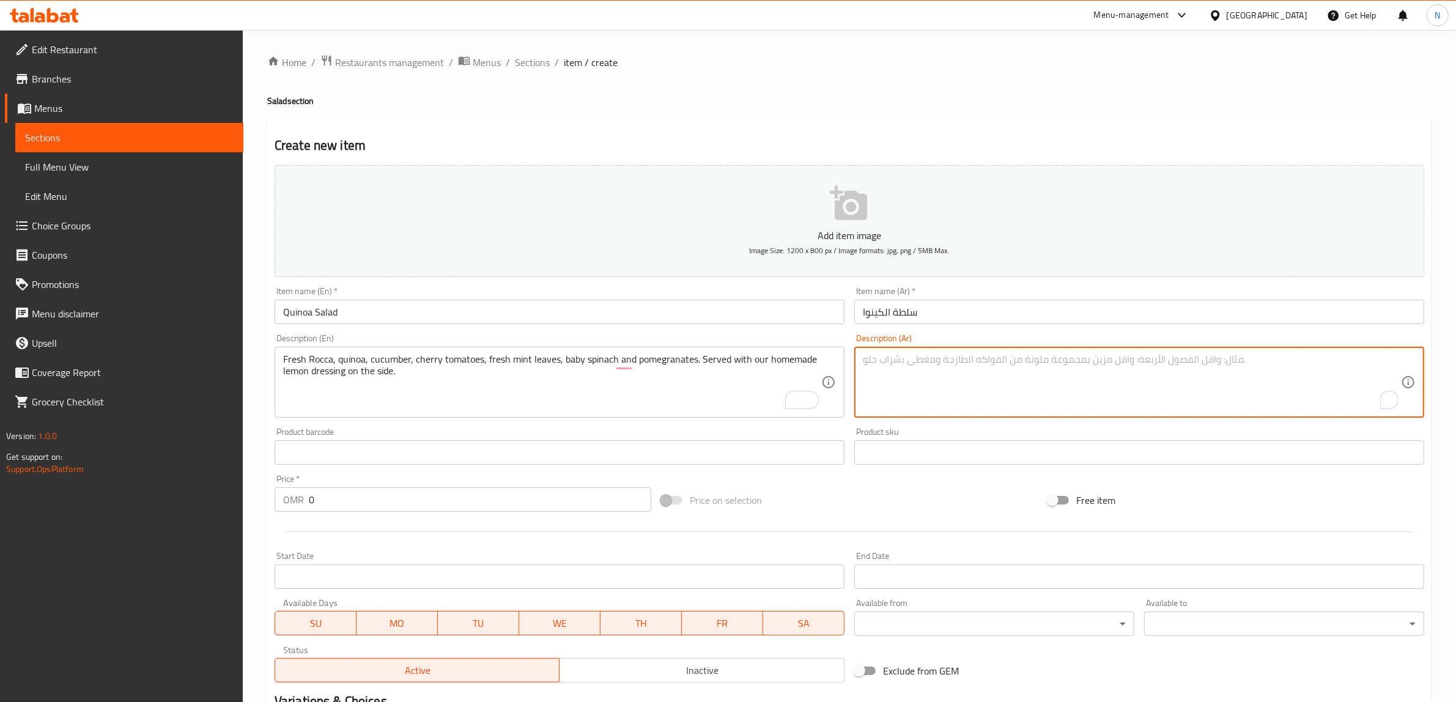
paste textarea "جرجير طازج، كينوا، خيار، طماطم، نعناع، سبانخ ورمان. يُقدَّم مع صوص ليمون بيتي ع…"
type textarea "جرجير طازج، كينوا، خيار، طماطم، نعناع، سبانخ ورمان. يُقدَّم مع صوص ليمون بيتي ع…"
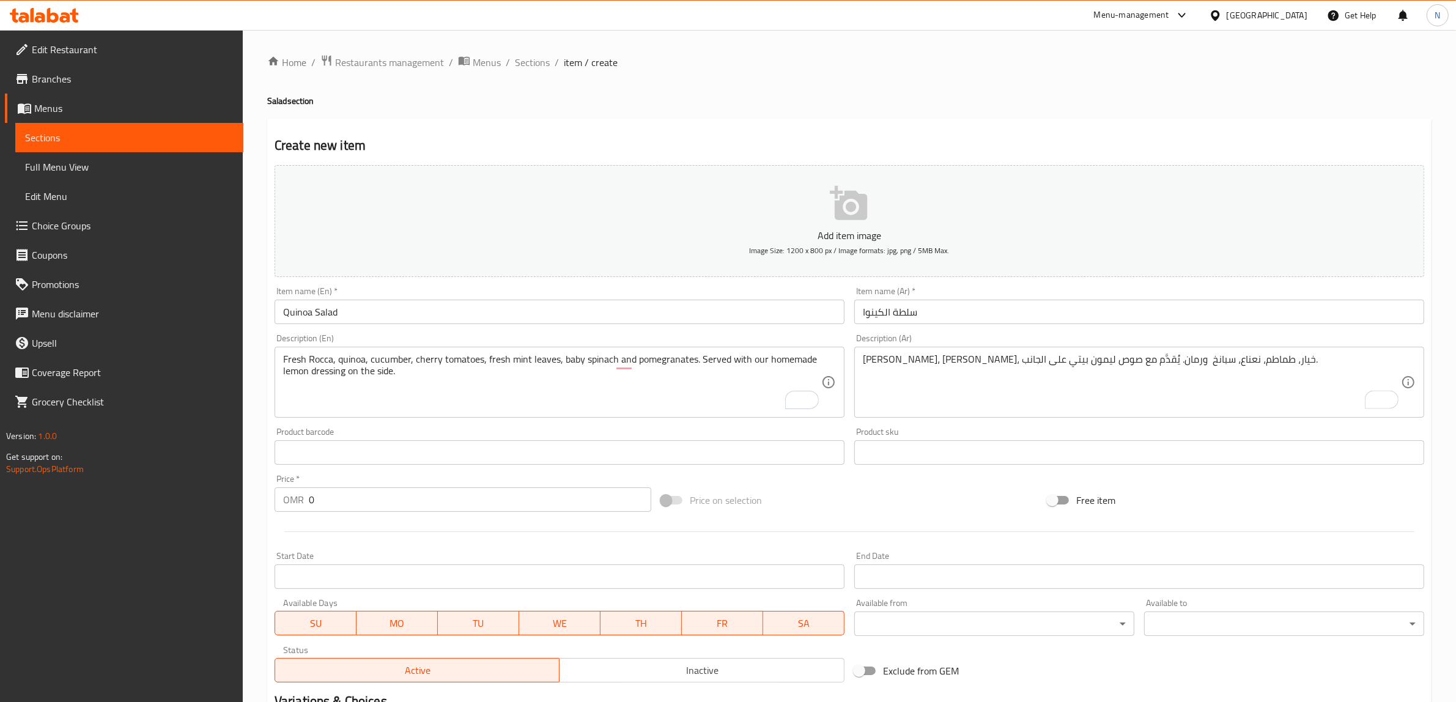
click at [468, 491] on input "0" at bounding box center [480, 500] width 343 height 24
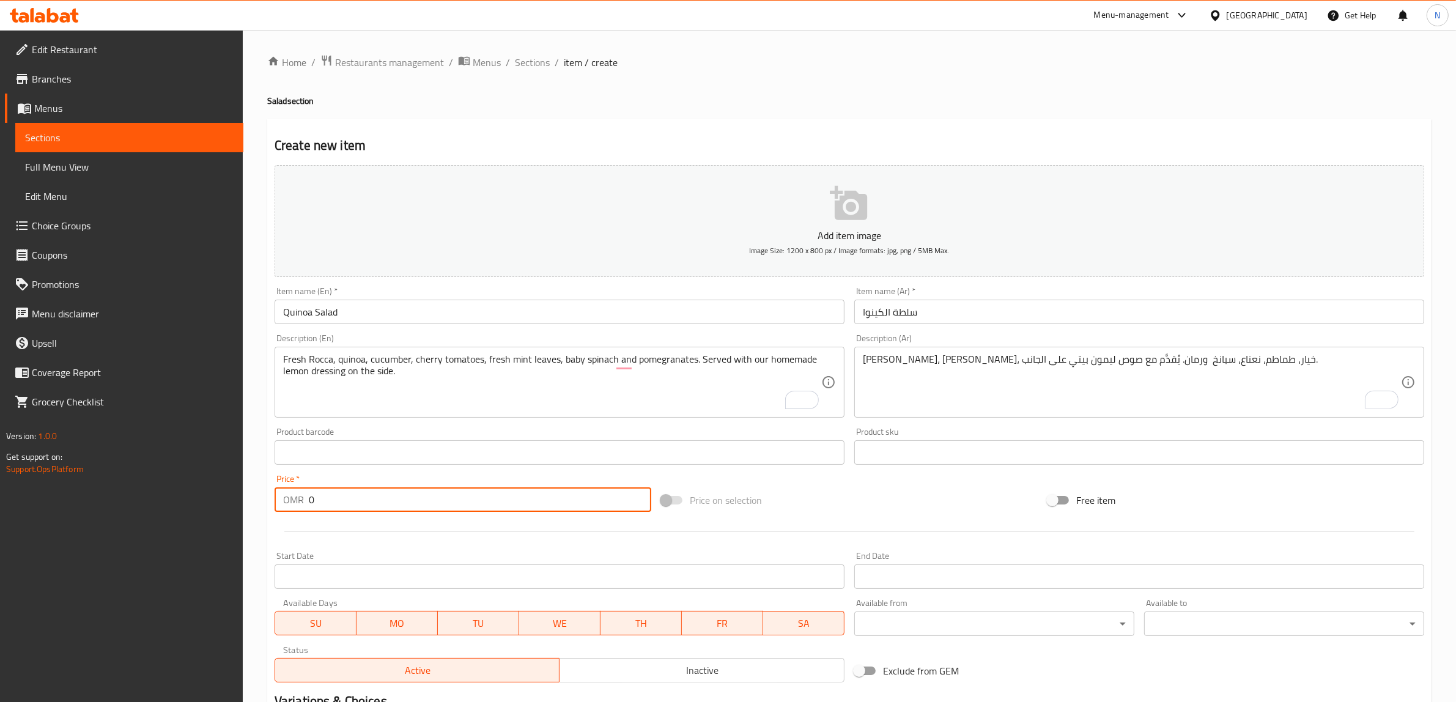
click at [468, 491] on input "0" at bounding box center [480, 500] width 343 height 24
paste input "3.75"
type input "3.750"
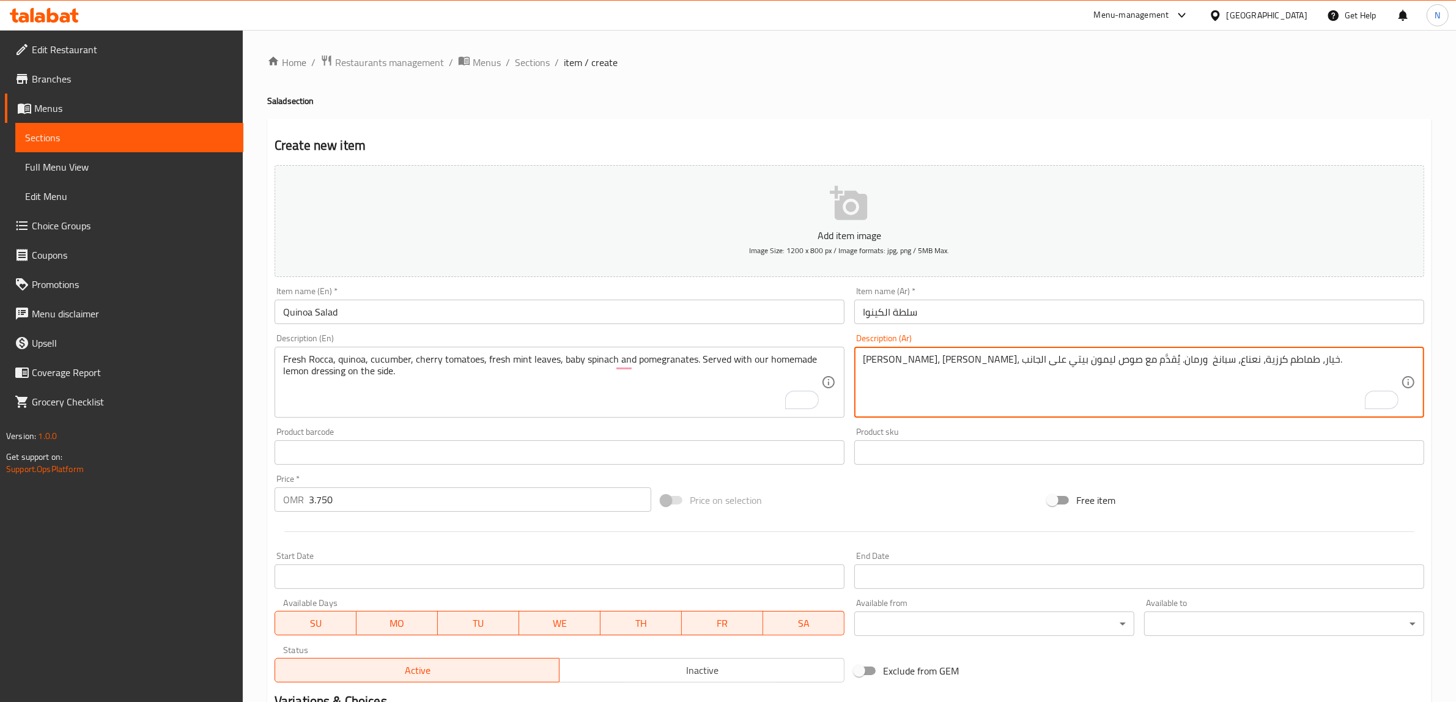
click at [1098, 356] on textarea "جرجير طازج، كينوا، خيار، طماطم كرزية، نعناع، سبانخ ورمان. يُقدَّم مع صوص ليمون …" at bounding box center [1132, 383] width 538 height 58
click at [1053, 360] on textarea "جرجير طازج، كينوا، خيار، طماطم كرزية، أوراق نعناع طازجة، سبانخ ورمان. يُقدَّم م…" at bounding box center [1132, 383] width 538 height 58
type textarea "جرجير طازج، كينوا، خيار، طماطم كرزية، أوراق نعناع طازجة، سبانخ صغيرة ورمان. يُق…"
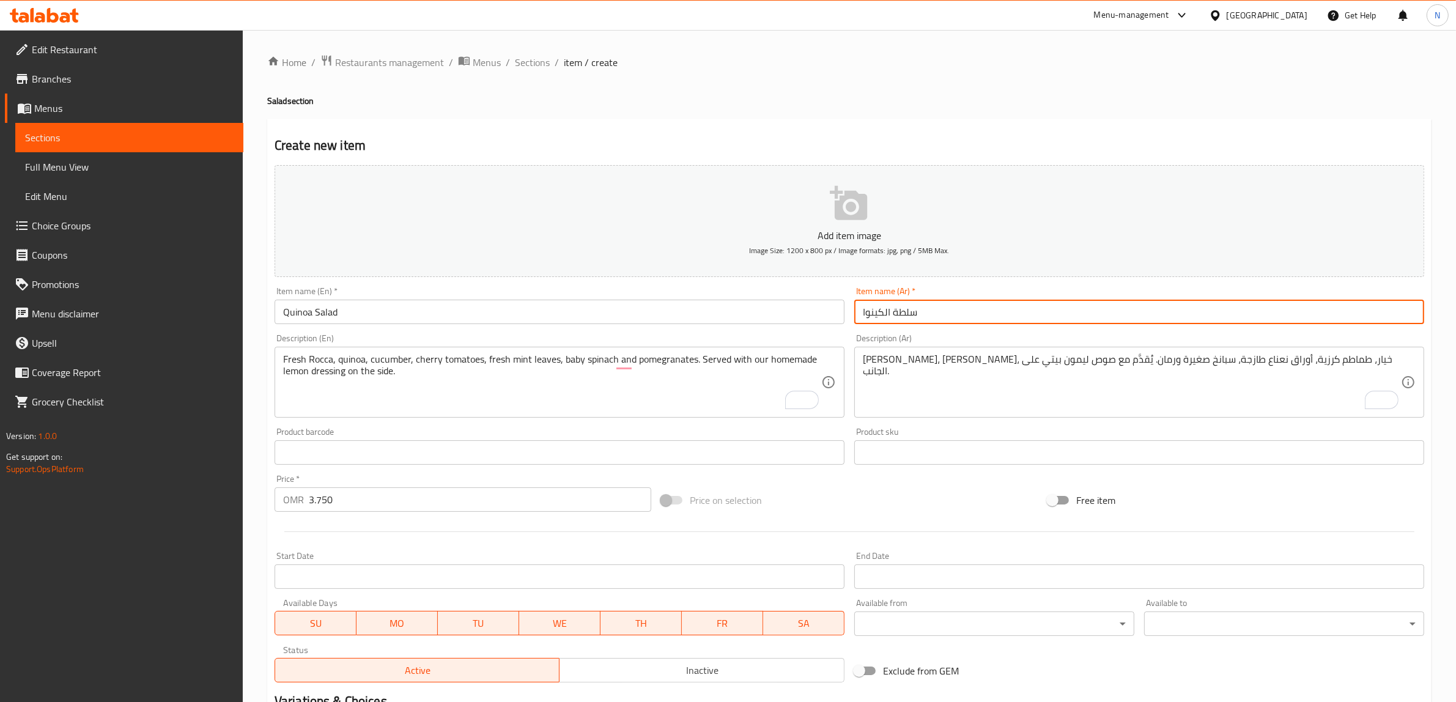
click at [974, 305] on input "سلطة الكينوا" at bounding box center [1140, 312] width 570 height 24
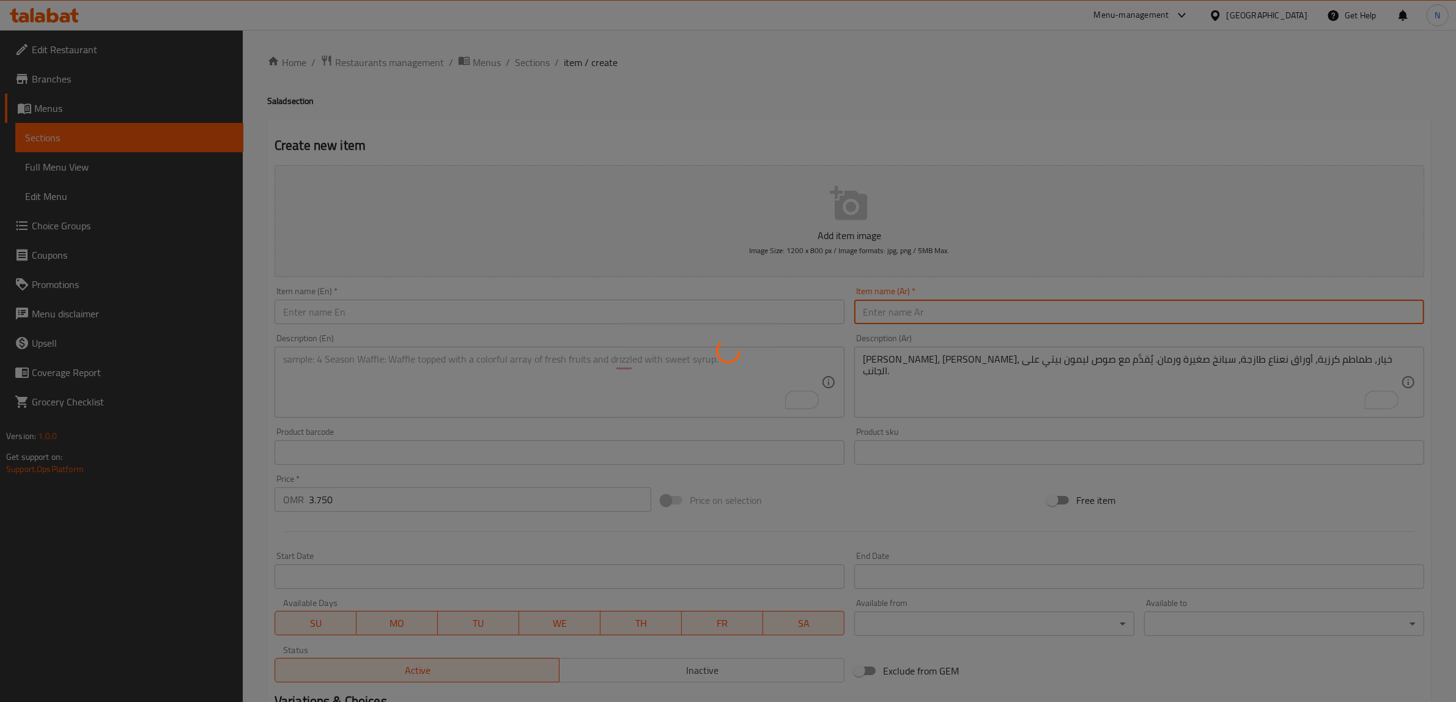
type input "0"
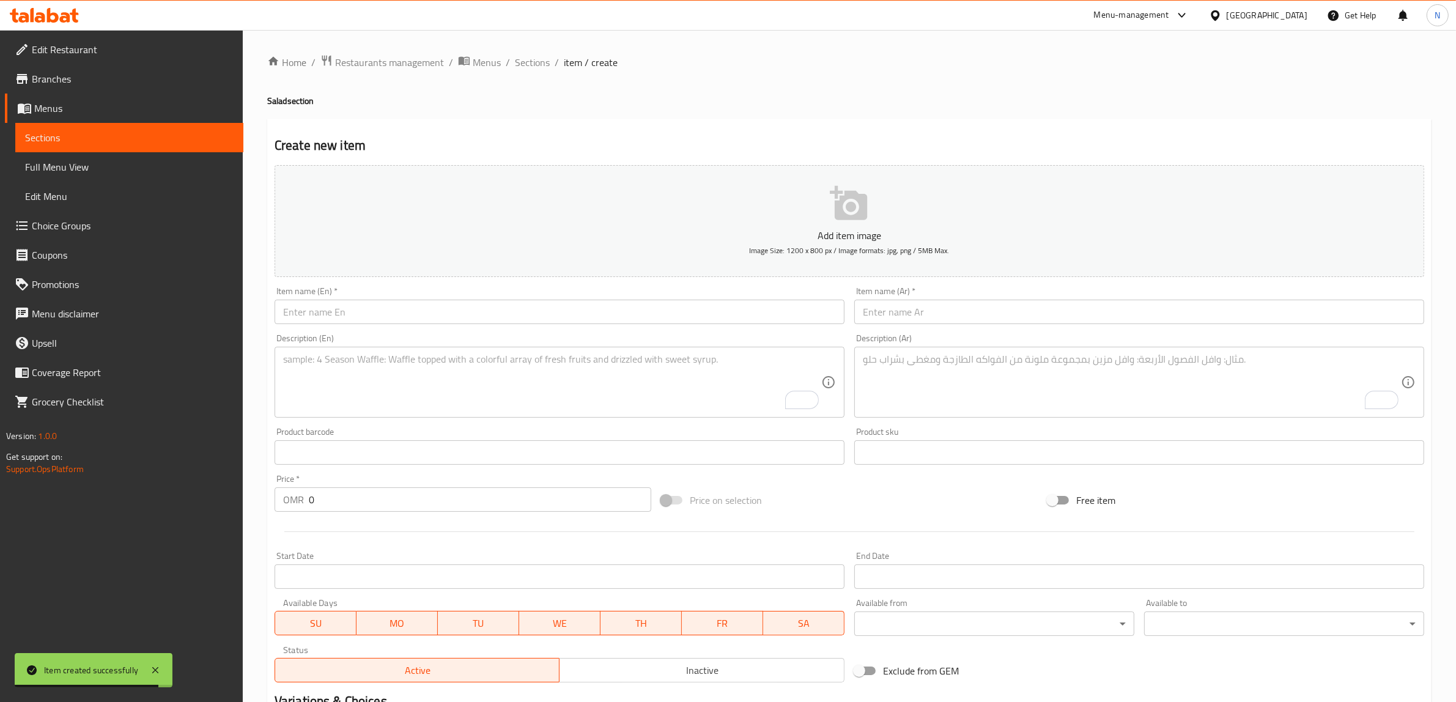
click at [481, 316] on input "text" at bounding box center [560, 312] width 570 height 24
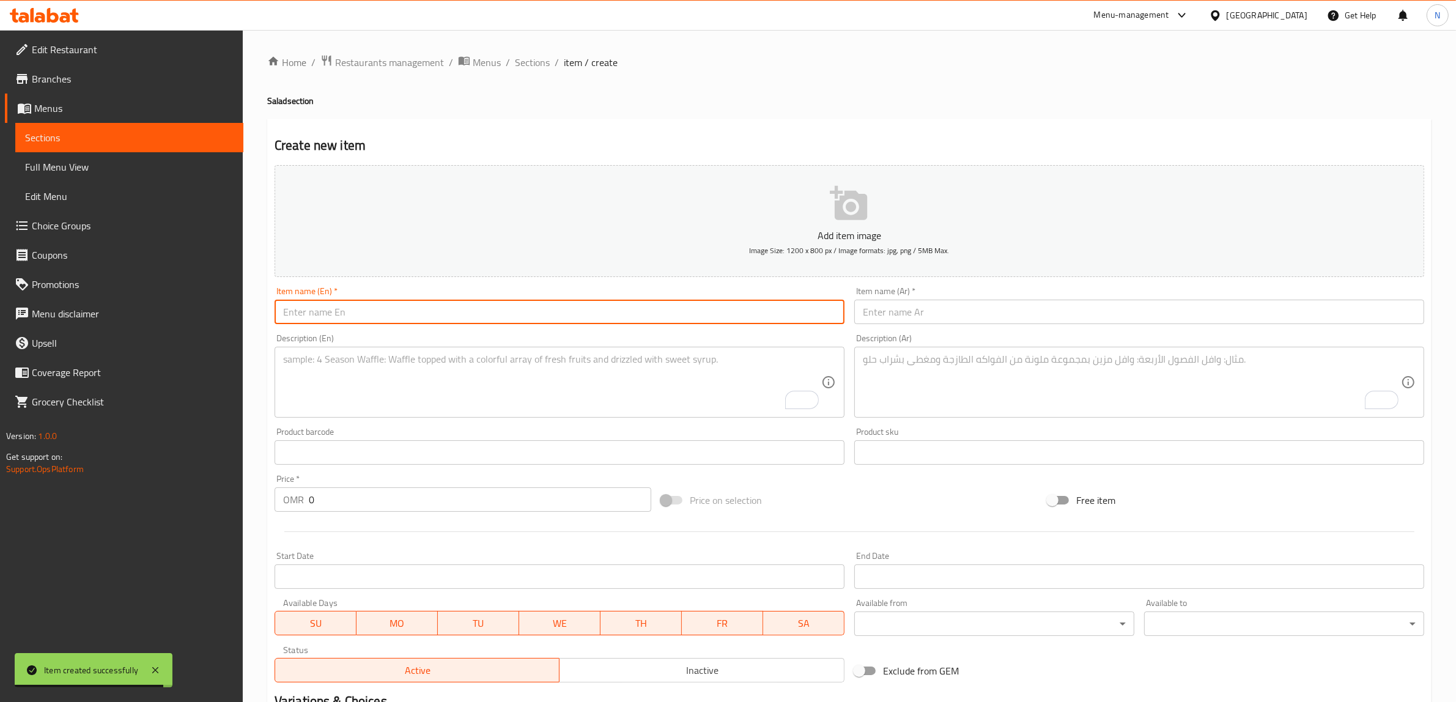
paste input "Chcken Ceasar Salad"
type input "Chcken Ceasar Salad"
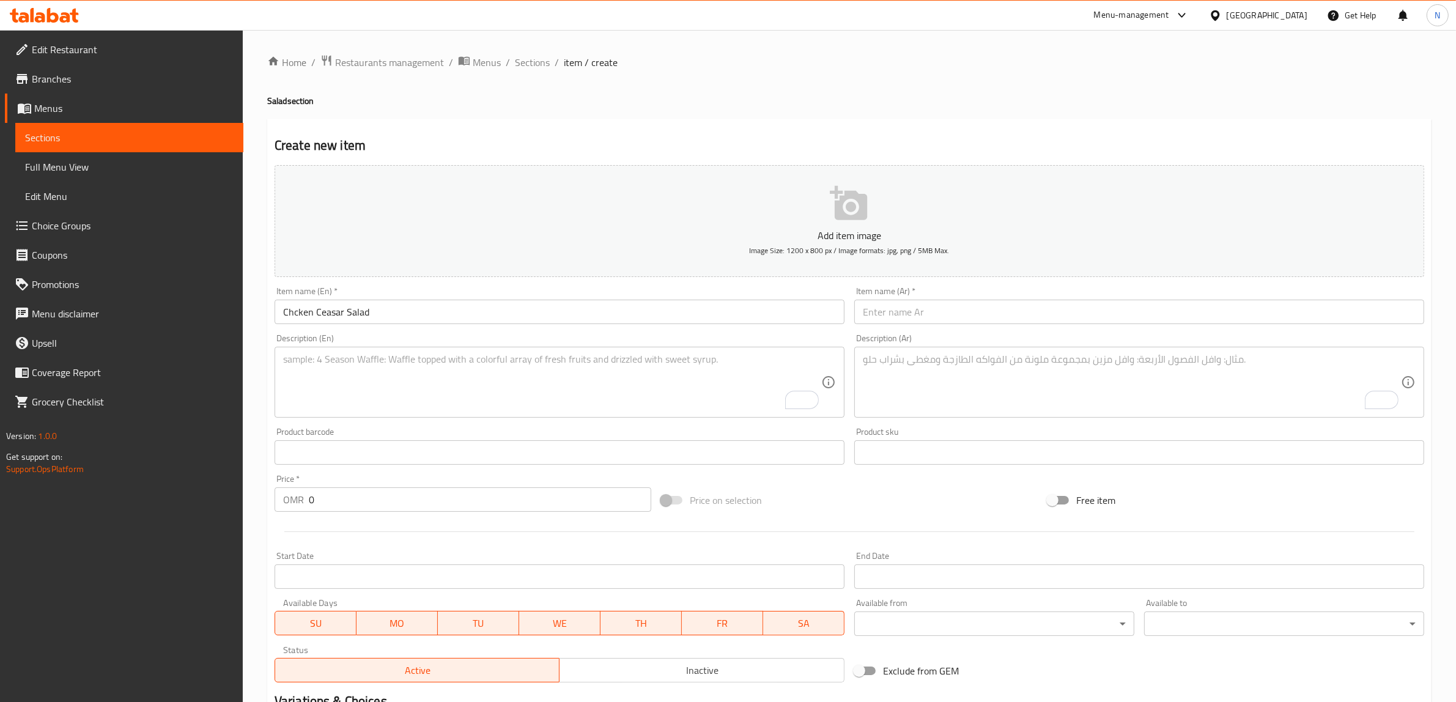
click at [993, 303] on input "text" at bounding box center [1140, 312] width 570 height 24
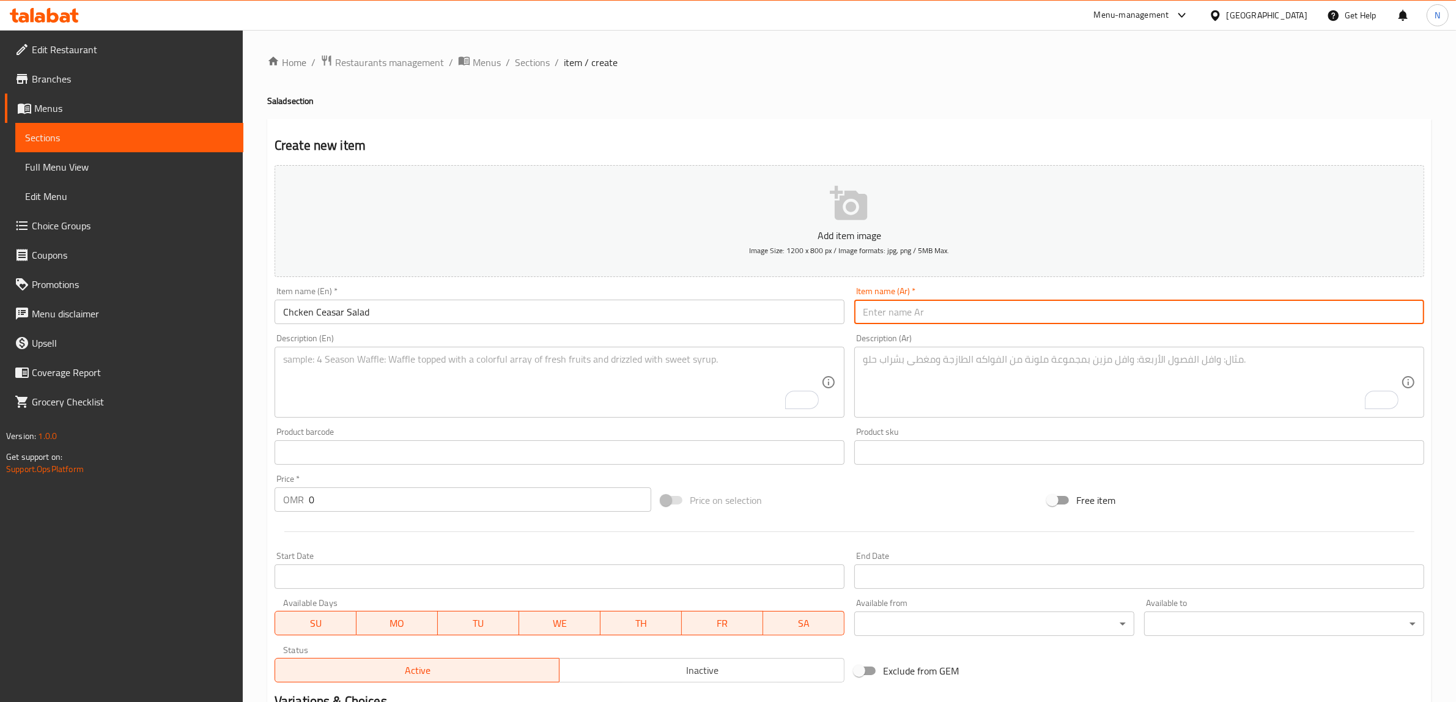
paste input "سلطاة دجاج سيزار"
type input "سلطاة دجاج سيزار"
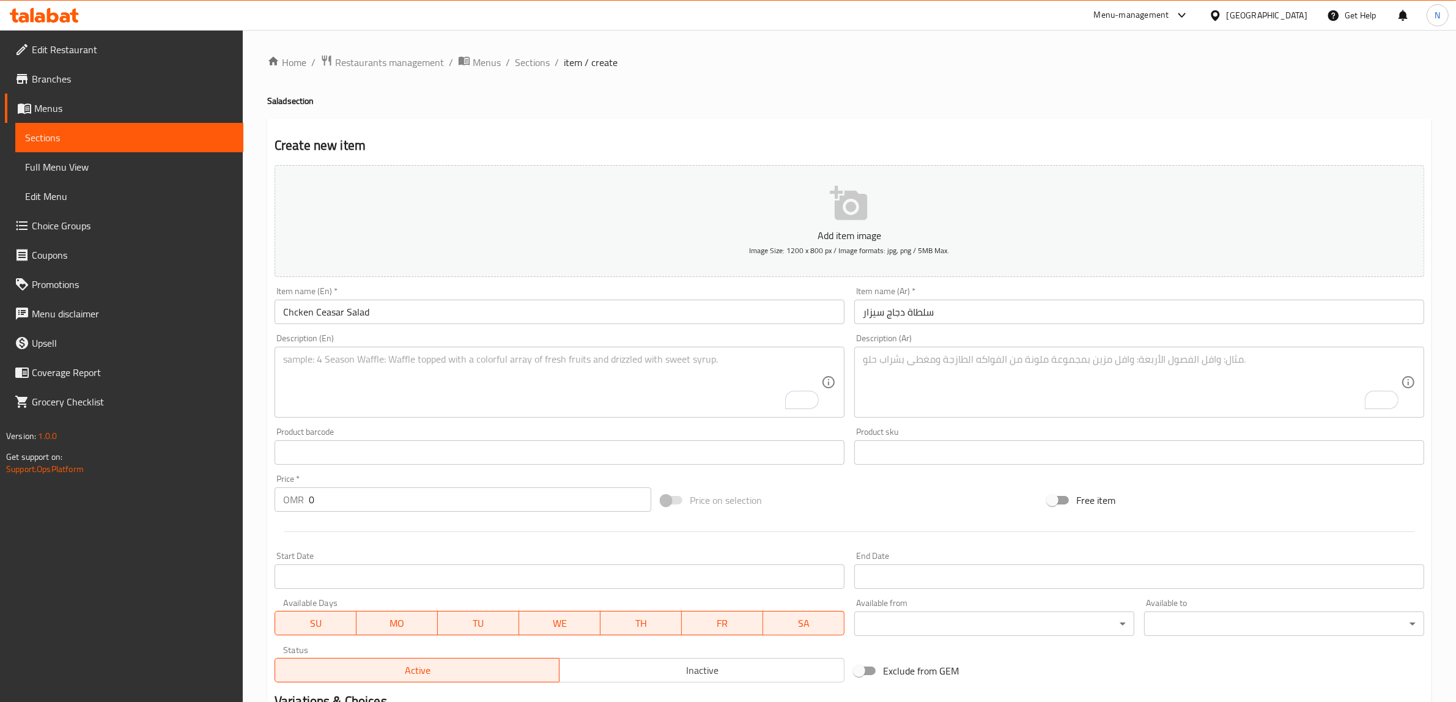
click at [654, 369] on textarea "To enrich screen reader interactions, please activate Accessibility in Grammarl…" at bounding box center [552, 383] width 538 height 58
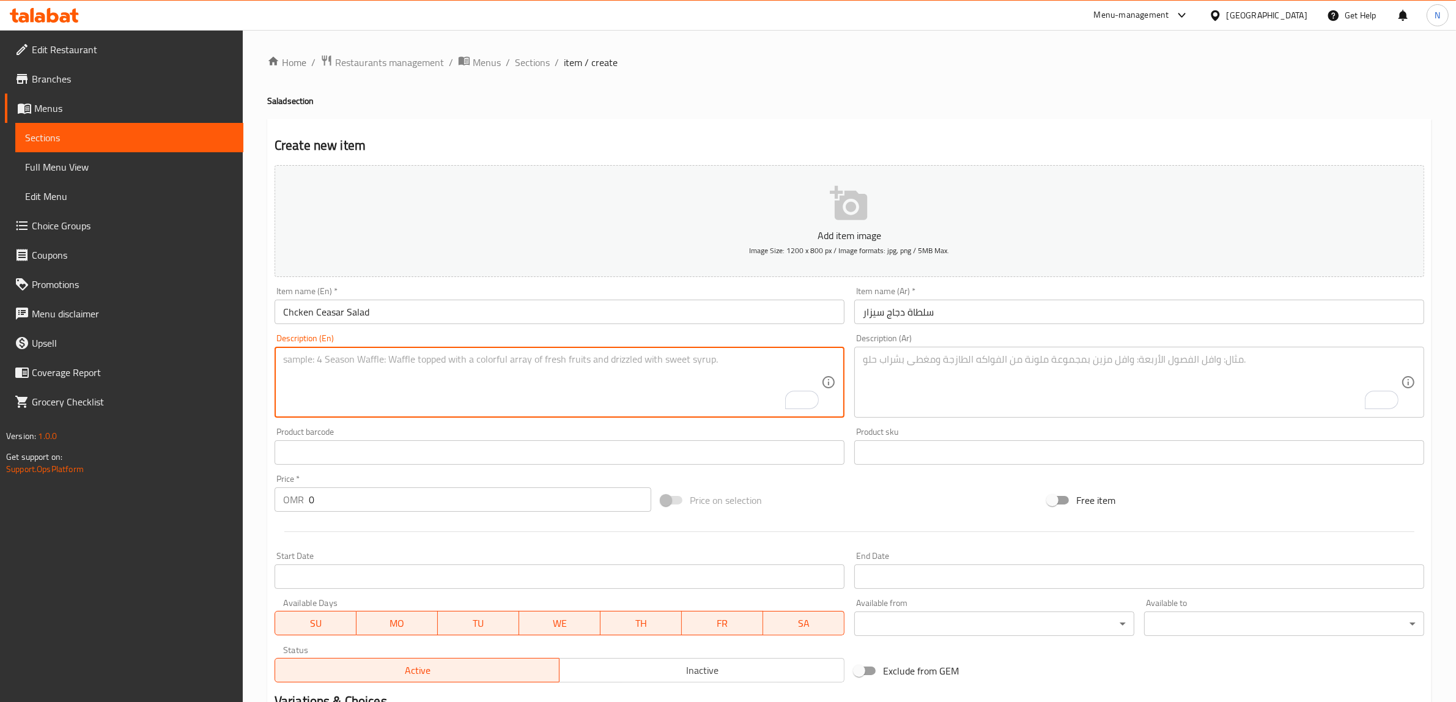
paste textarea "Grilled chicken served on a bed of romaine lettuce, tossed with our homemade Ca…"
type textarea "Grilled chicken served on a bed of romaine lettuce, tossed with our homemade Ca…"
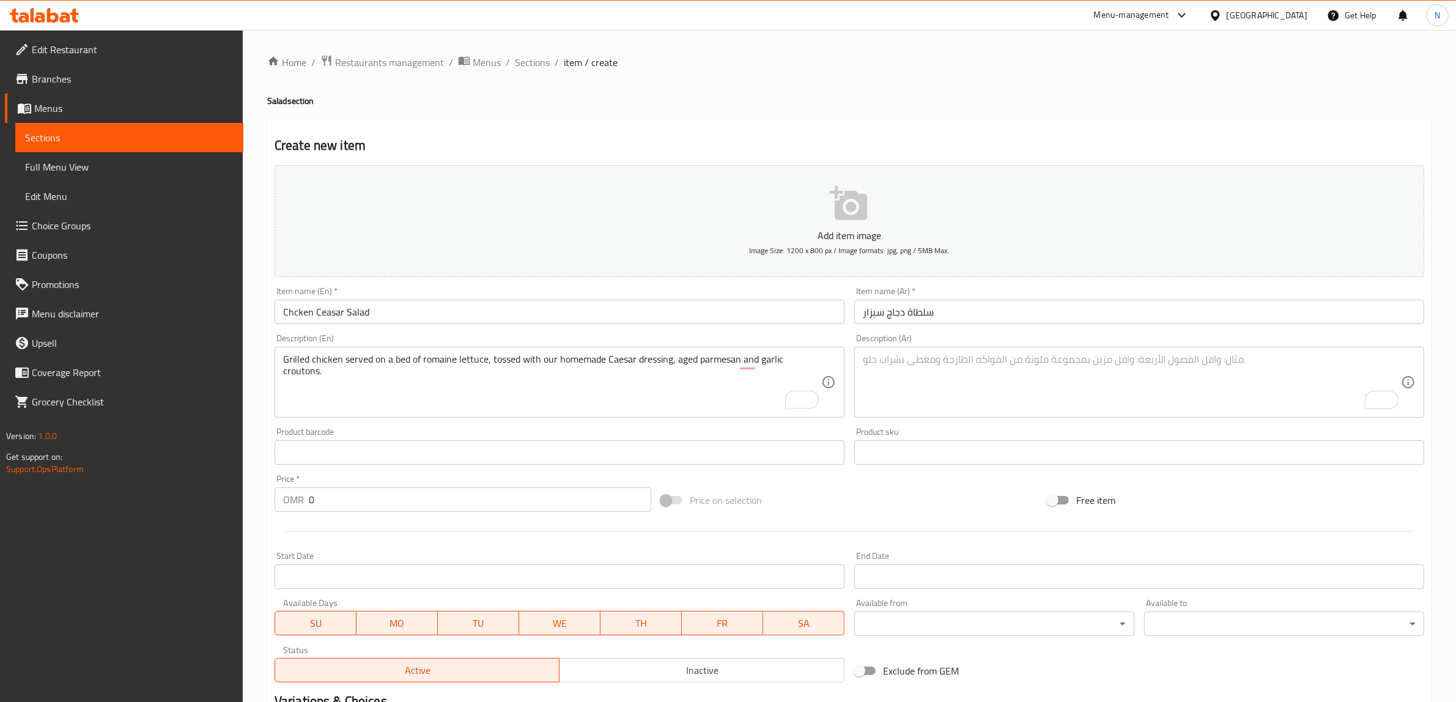
drag, startPoint x: 1033, startPoint y: 380, endPoint x: 1041, endPoint y: 380, distance: 8.6
click at [1033, 380] on textarea "To enrich screen reader interactions, please activate Accessibility in Grammarl…" at bounding box center [1132, 383] width 538 height 58
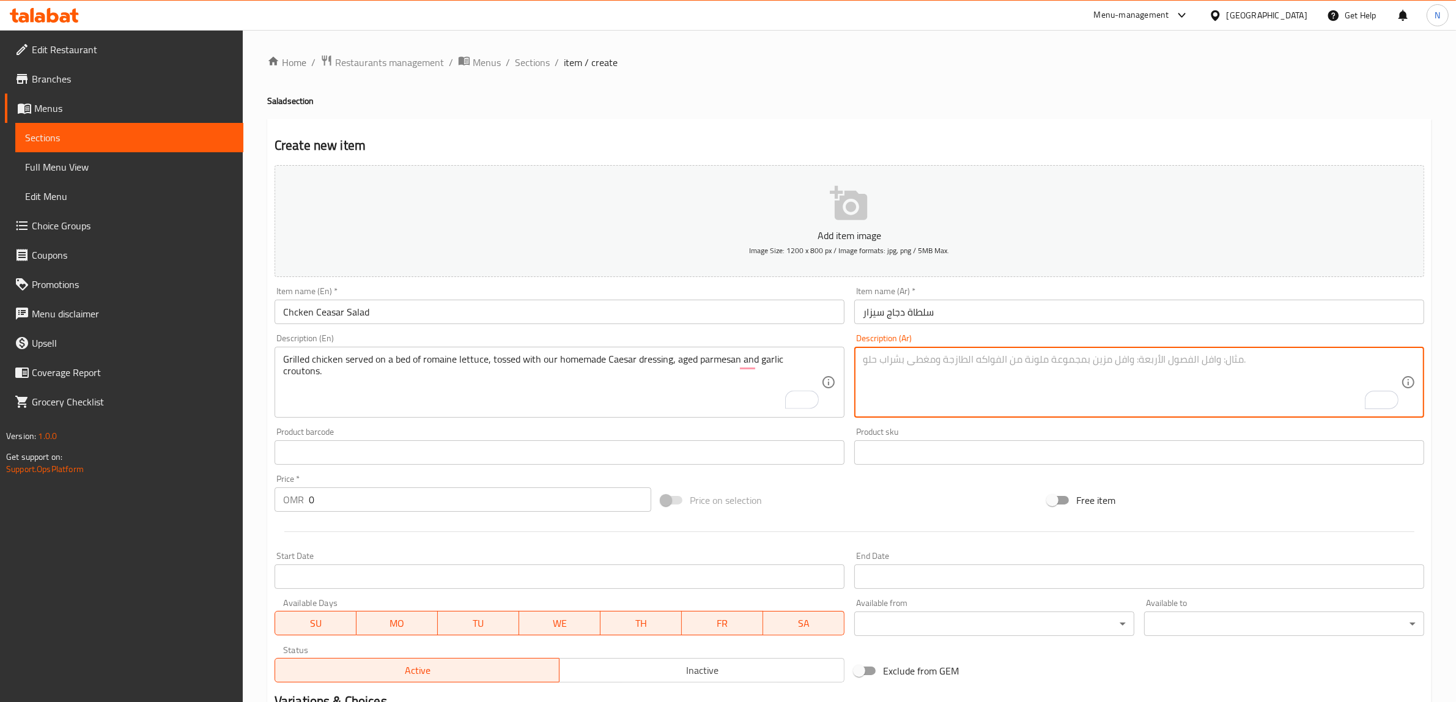
paste textarea "دجاج مشوي مع خس روماني، مخلّط مع صوص سيزر، جبنة بارميزان وقطع خبز محمّصة بالثوم."
type textarea "دجاج مشوي مع خس روماني، مخلّط مع صوص سيزر، جبنة بارميزان وقطع خبز محمّصة بالثوم."
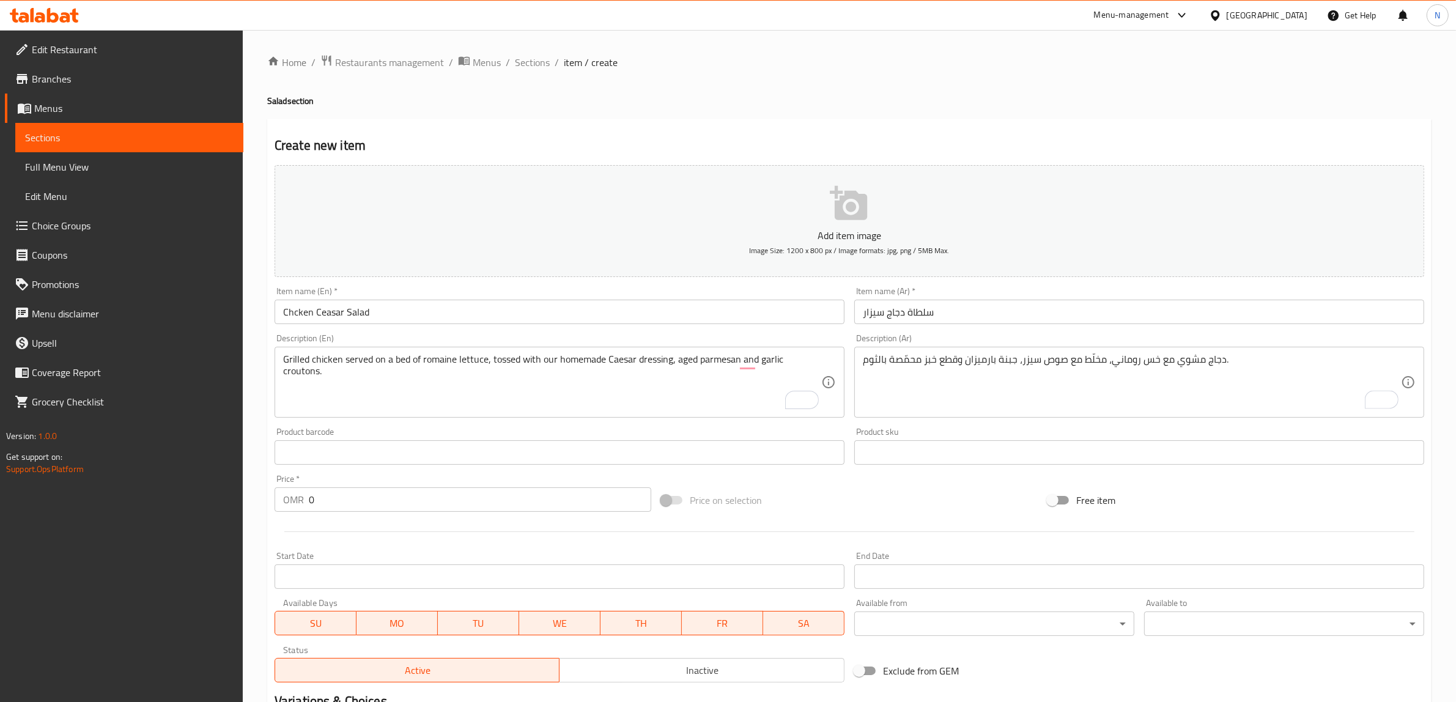
click at [489, 487] on div "Price   * OMR 0 Price *" at bounding box center [463, 493] width 377 height 37
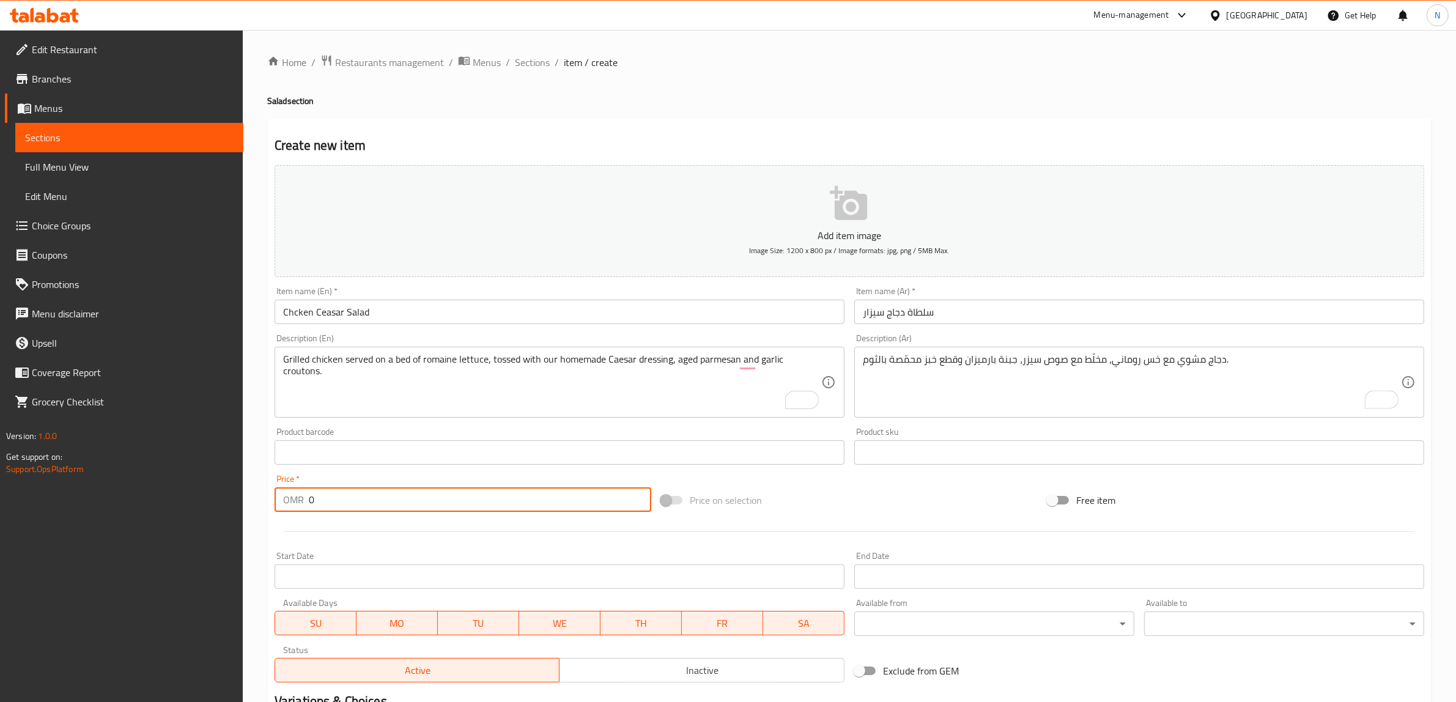
click at [462, 491] on input "0" at bounding box center [480, 500] width 343 height 24
paste input "3.45"
type input "3.450"
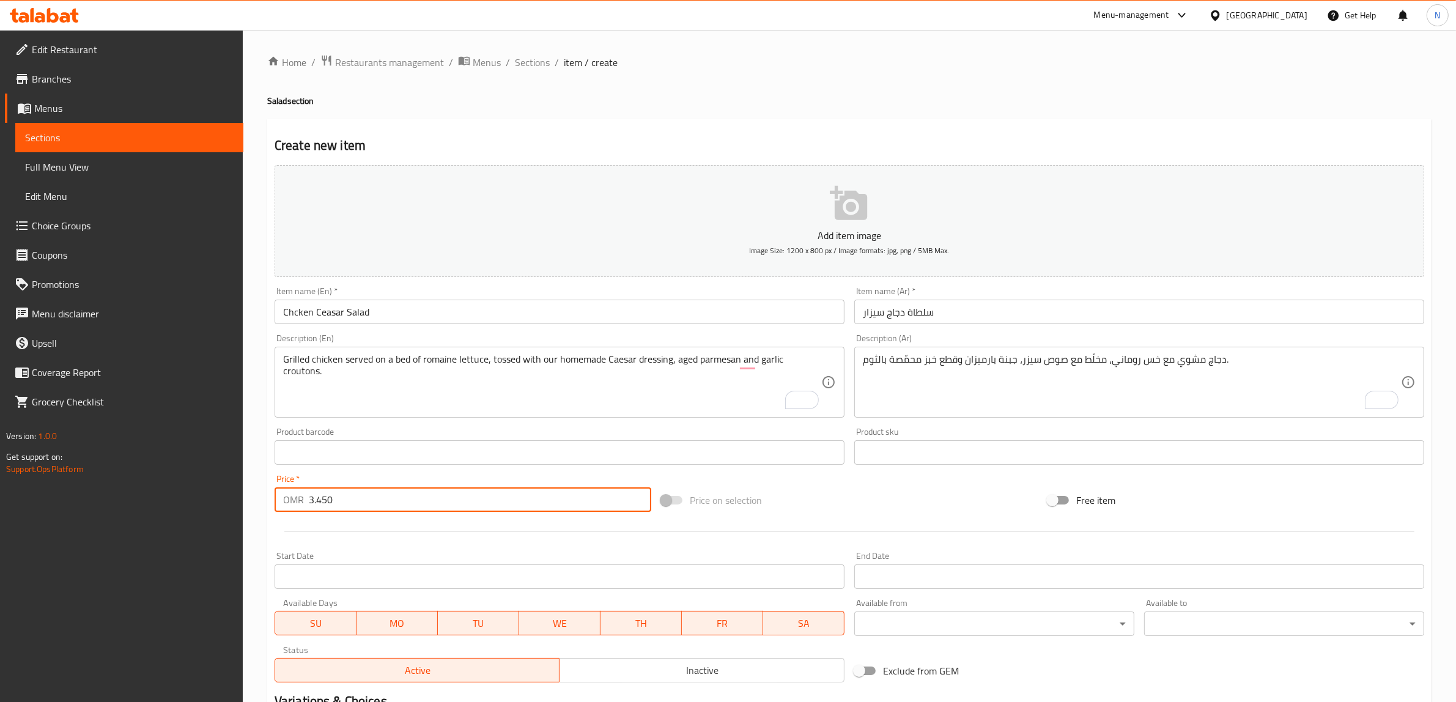
click at [437, 304] on input "Chcken Ceasar Salad" at bounding box center [560, 312] width 570 height 24
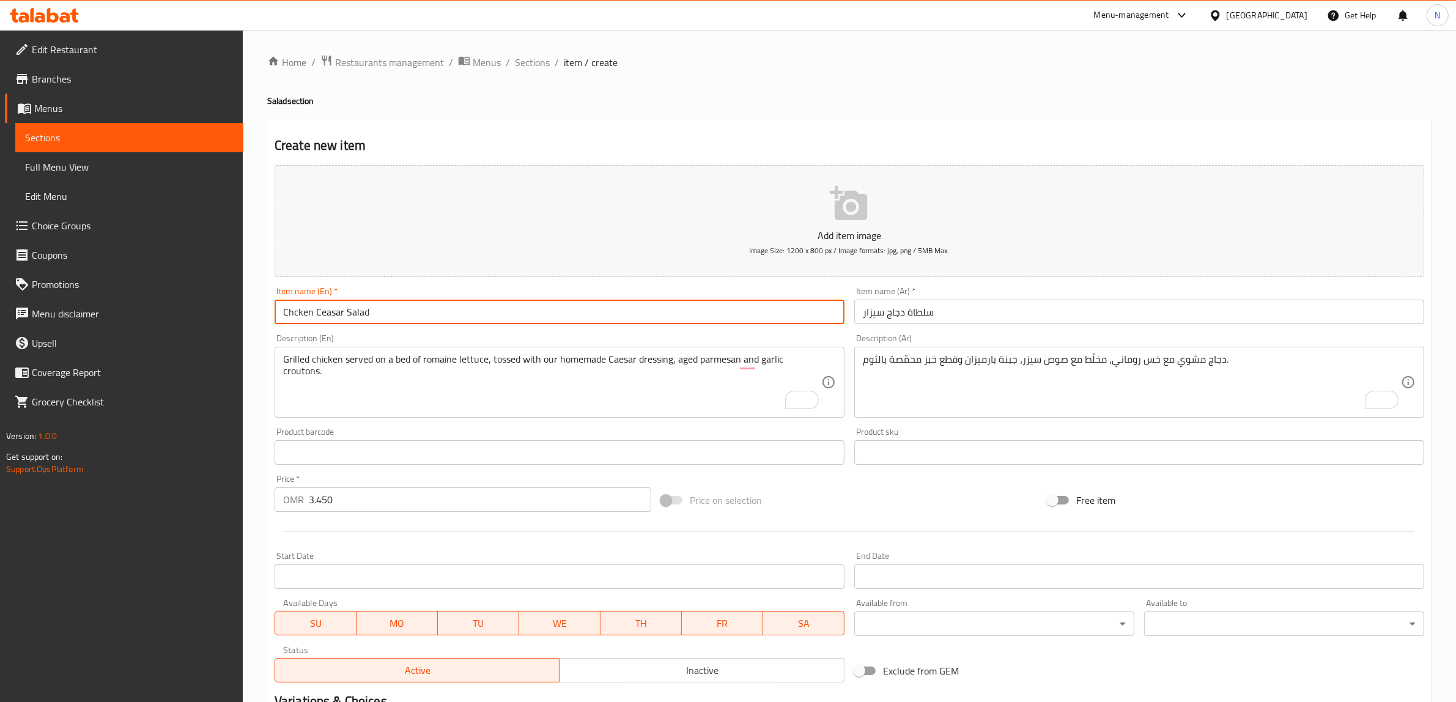
click at [437, 304] on input "Chcken Ceasar Salad" at bounding box center [560, 312] width 570 height 24
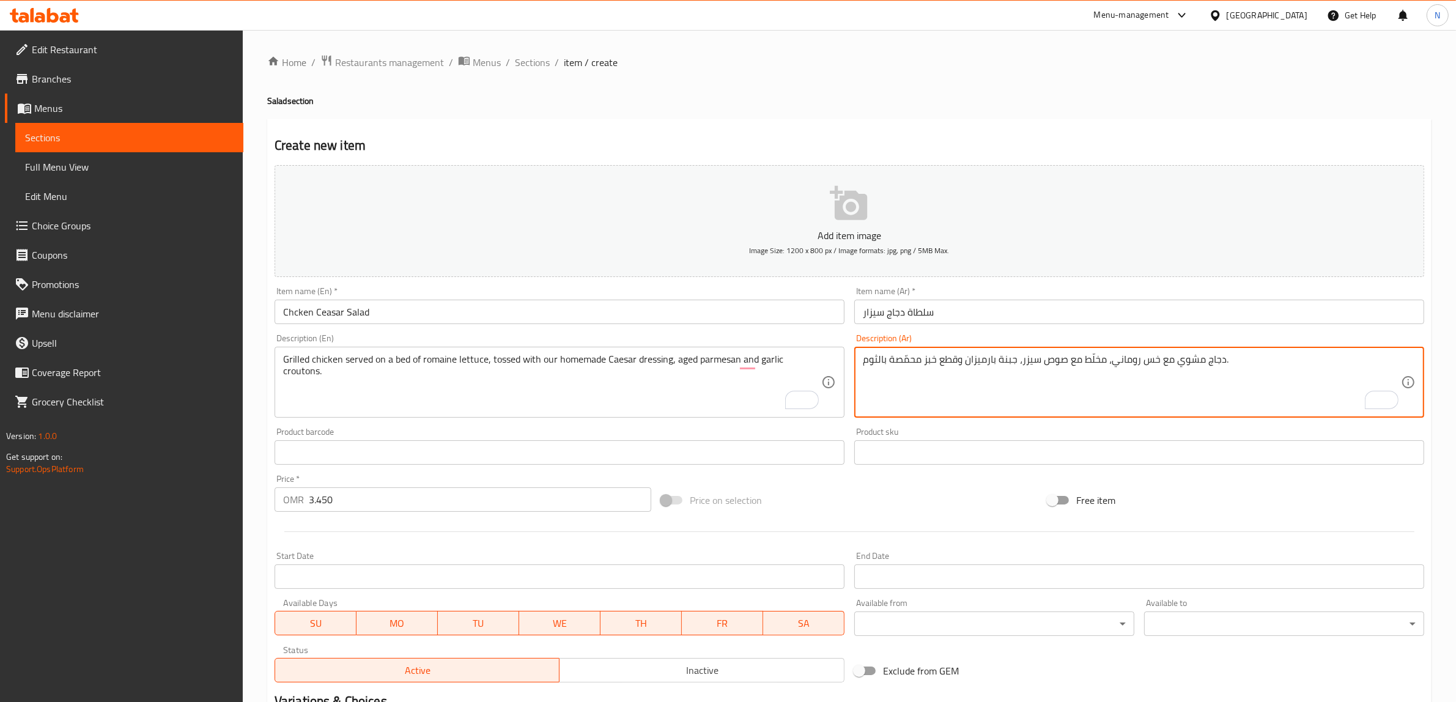
click at [916, 314] on input "سلطاة دجاج سيزار" at bounding box center [1140, 312] width 570 height 24
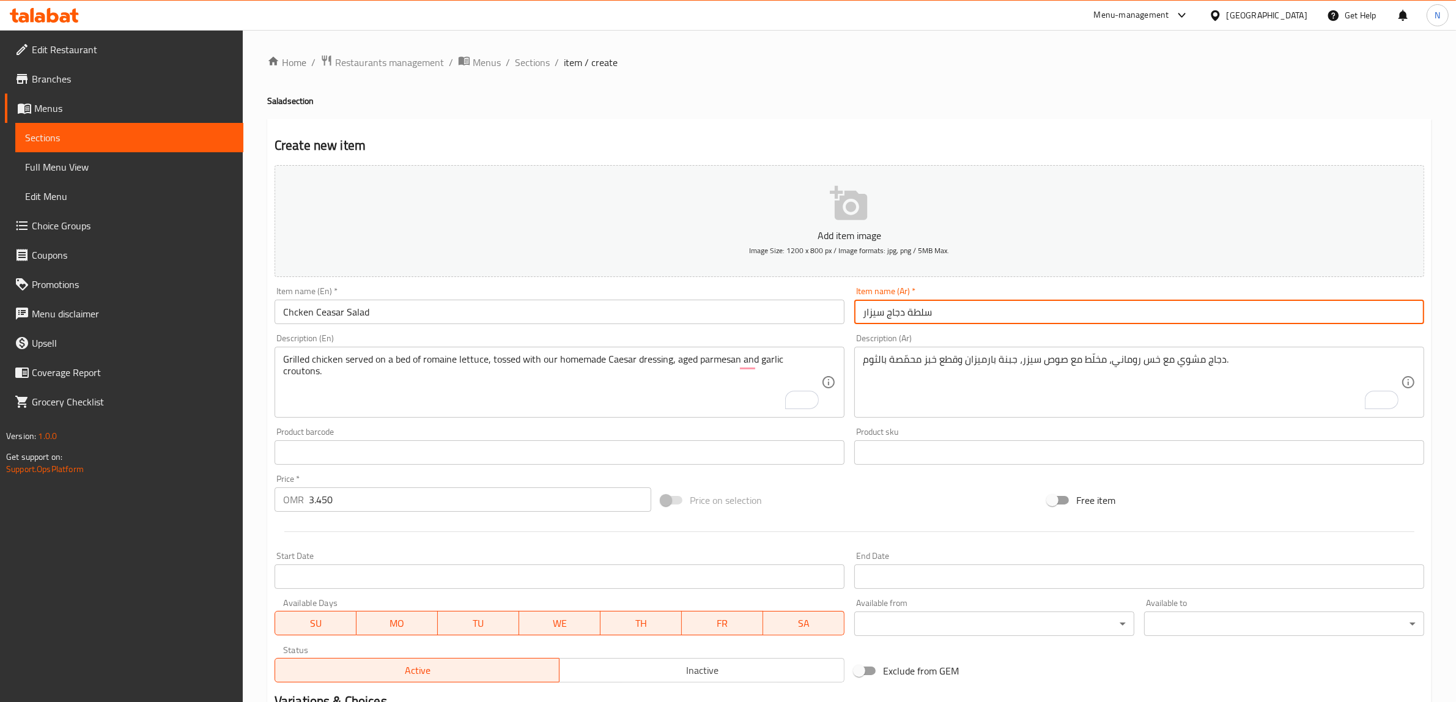
click at [867, 316] on input "سلطة دجاج سيزار" at bounding box center [1140, 312] width 570 height 24
click at [613, 324] on input "Chcken Ceasar Salad" at bounding box center [560, 312] width 570 height 24
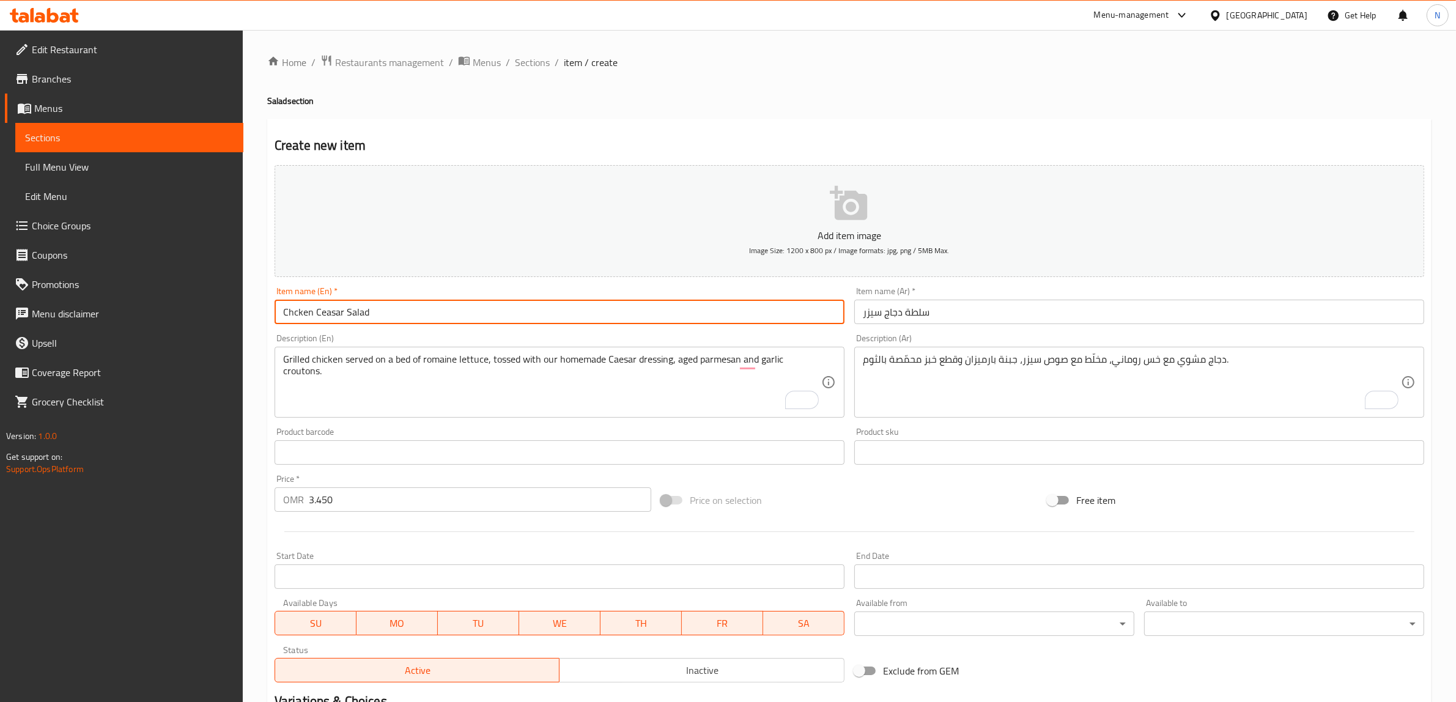
click at [613, 324] on input "Chcken Ceasar Salad" at bounding box center [560, 312] width 570 height 24
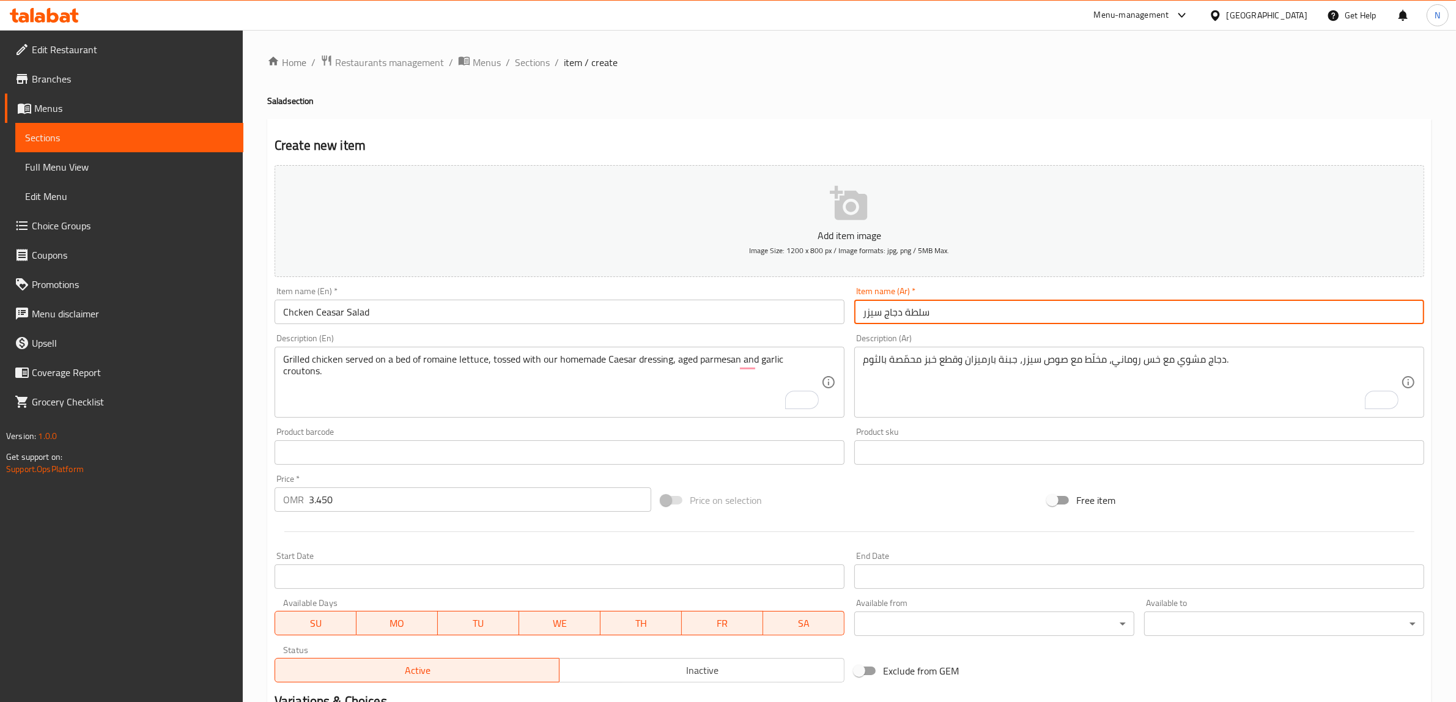
click at [938, 312] on input "سلطة دجاج سيزر" at bounding box center [1140, 312] width 570 height 24
paste input "يزر بالدجاج"
type input "سلطة سيزر بالدجاج"
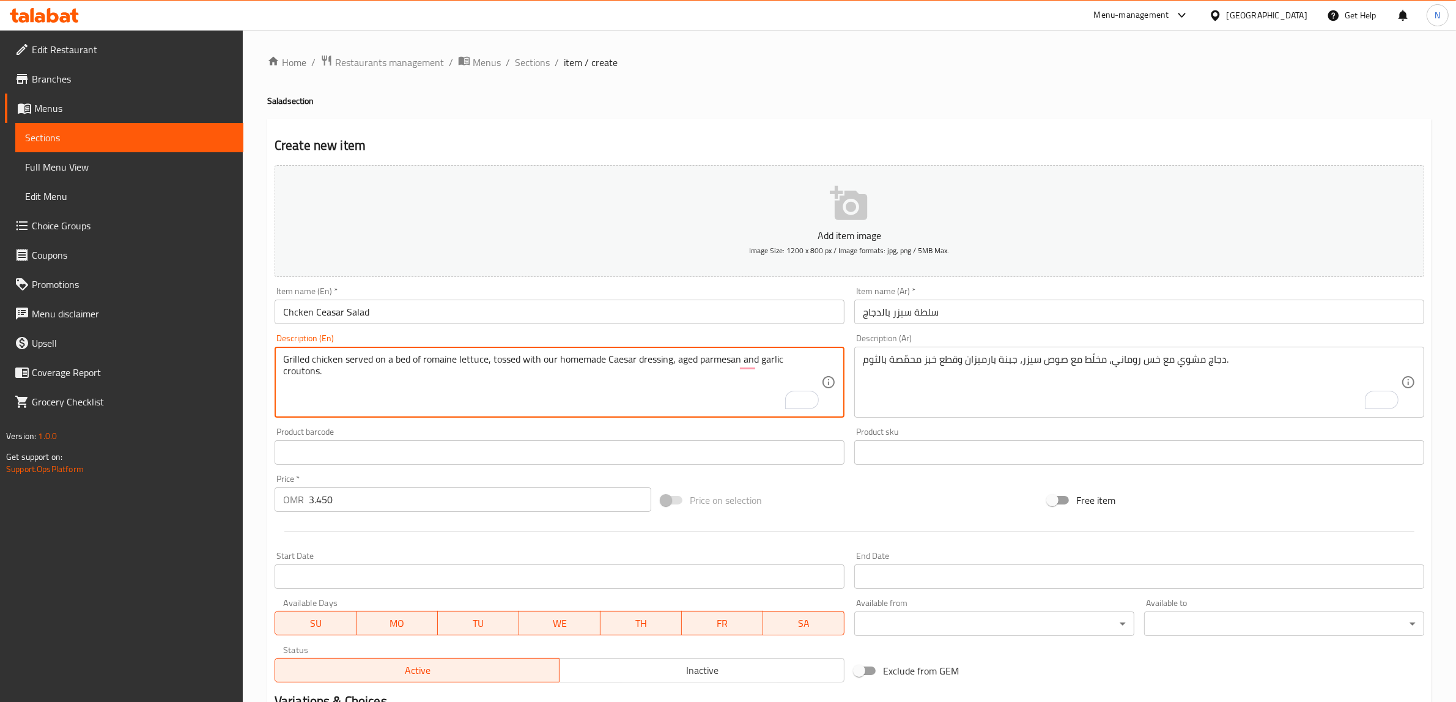
click at [614, 360] on textarea "Grilled chicken served on a bed of romaine lettuce, tossed with our homemade Ca…" at bounding box center [552, 383] width 538 height 58
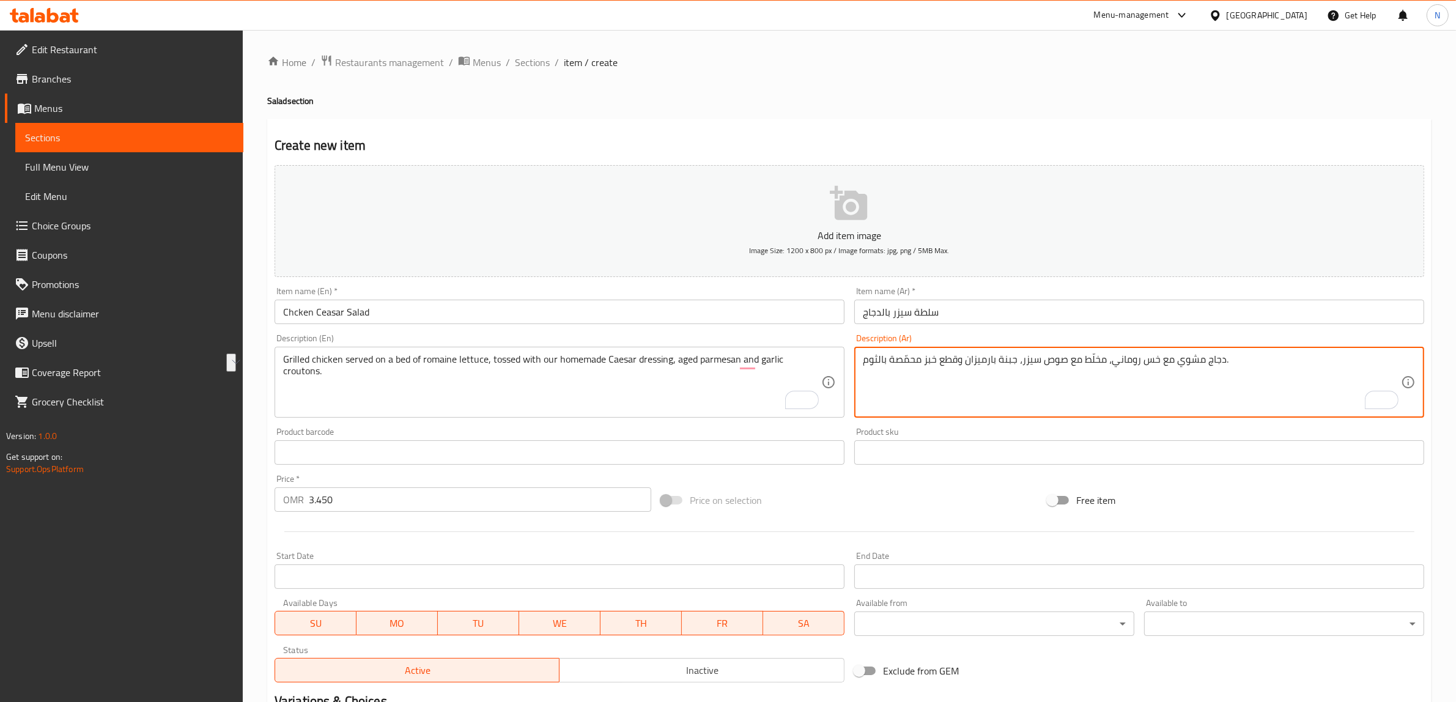
click at [1132, 362] on textarea "دجاج مشوي مع خس روماني، مخلّط مع صوص سيزر، جبنة بارميزان وقطع خبز محمّصة بالثوم." at bounding box center [1132, 383] width 538 height 58
paste textarea "قدم على طبقة من خس الرومين، ممزوج بصلصة سيزر محلية الصنع، وجبن البارميزان القدي…"
click at [1155, 362] on textarea "دجاج مشوي يقدم على طبقة من خس الرومين، ممزوج بصلصة سيزر محلية الصنع، وجبن البار…" at bounding box center [1132, 383] width 538 height 58
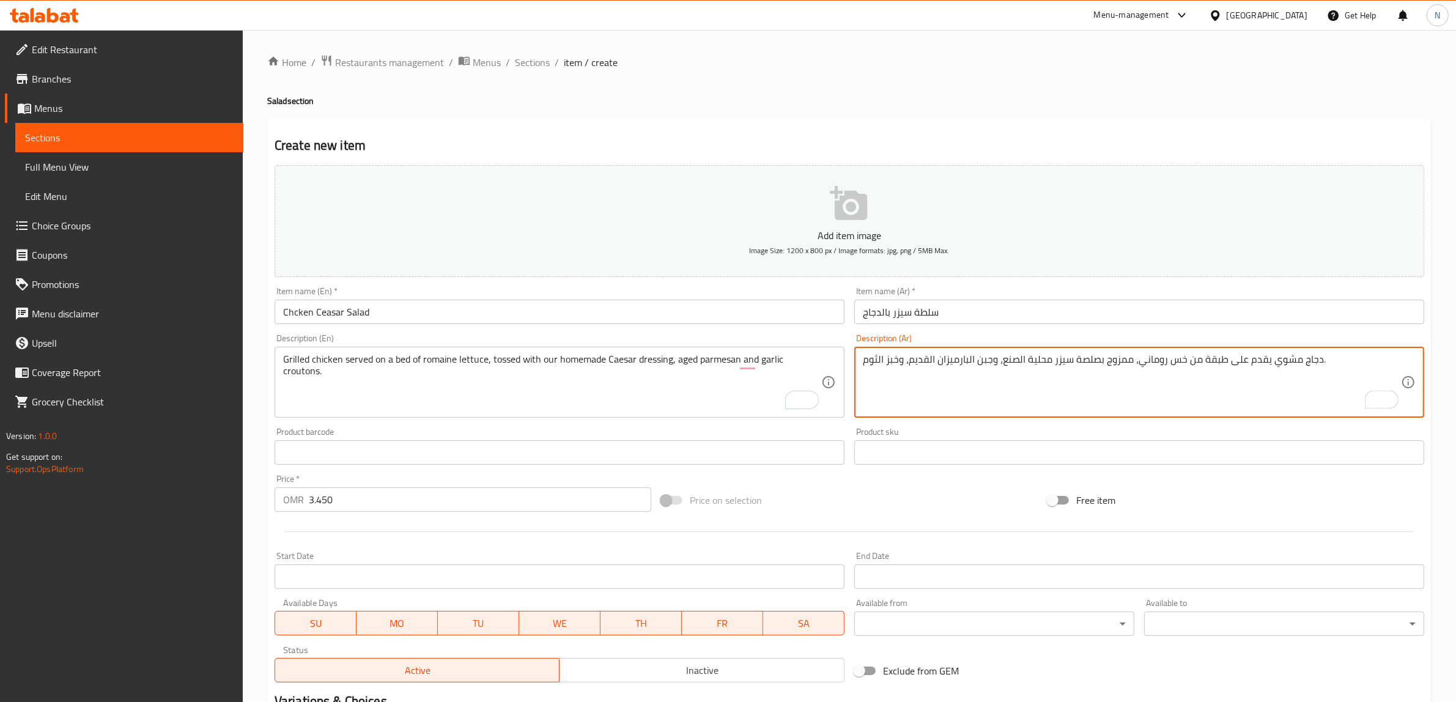
click at [1124, 360] on textarea "دجاج مشوي يقدم على طبقة من خس روماني، ممزوج بصلصة سيزر محلية الصنع، وجبن البارم…" at bounding box center [1132, 383] width 538 height 58
click at [1038, 359] on textarea "دجاج مشوي يقدم على طبقة من خس روماني، توسد بصلصة سيزر محلية الصنع، وجبن البارمي…" at bounding box center [1132, 383] width 538 height 58
click at [990, 366] on textarea "دجاج مشوي يقدم على طبقة من خس روماني، توسد بصلصة سيزر منزلية الصنع، وجبن البارم…" at bounding box center [1132, 383] width 538 height 58
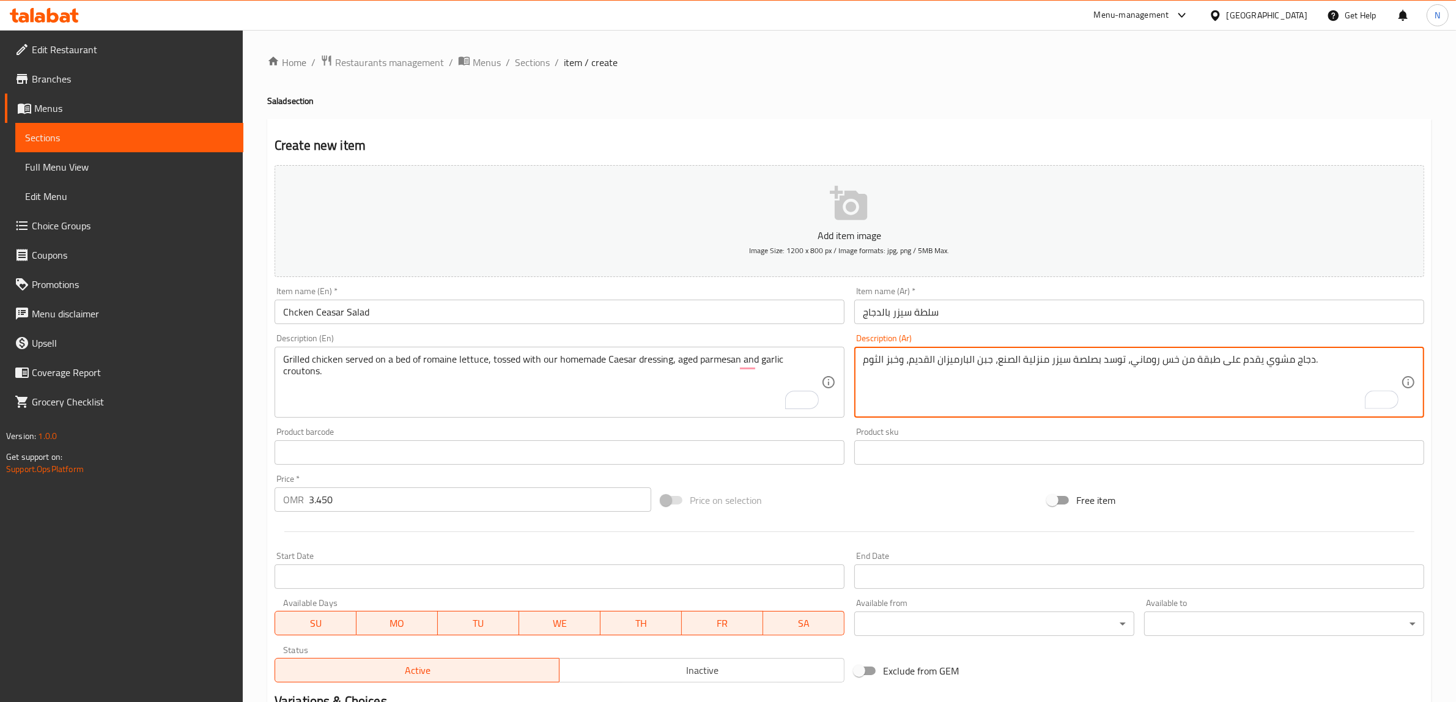
click at [884, 365] on textarea "دجاج مشوي يقدم على طبقة من خس روماني، توسد بصلصة سيزر منزلية الصنع، جبن البارمي…" at bounding box center [1132, 383] width 538 height 58
type textarea "دجاج مشوي يقدم على طبقة من خس روماني، توسد بصلصة سيزر منزلية الصنع، جبن البارمي…"
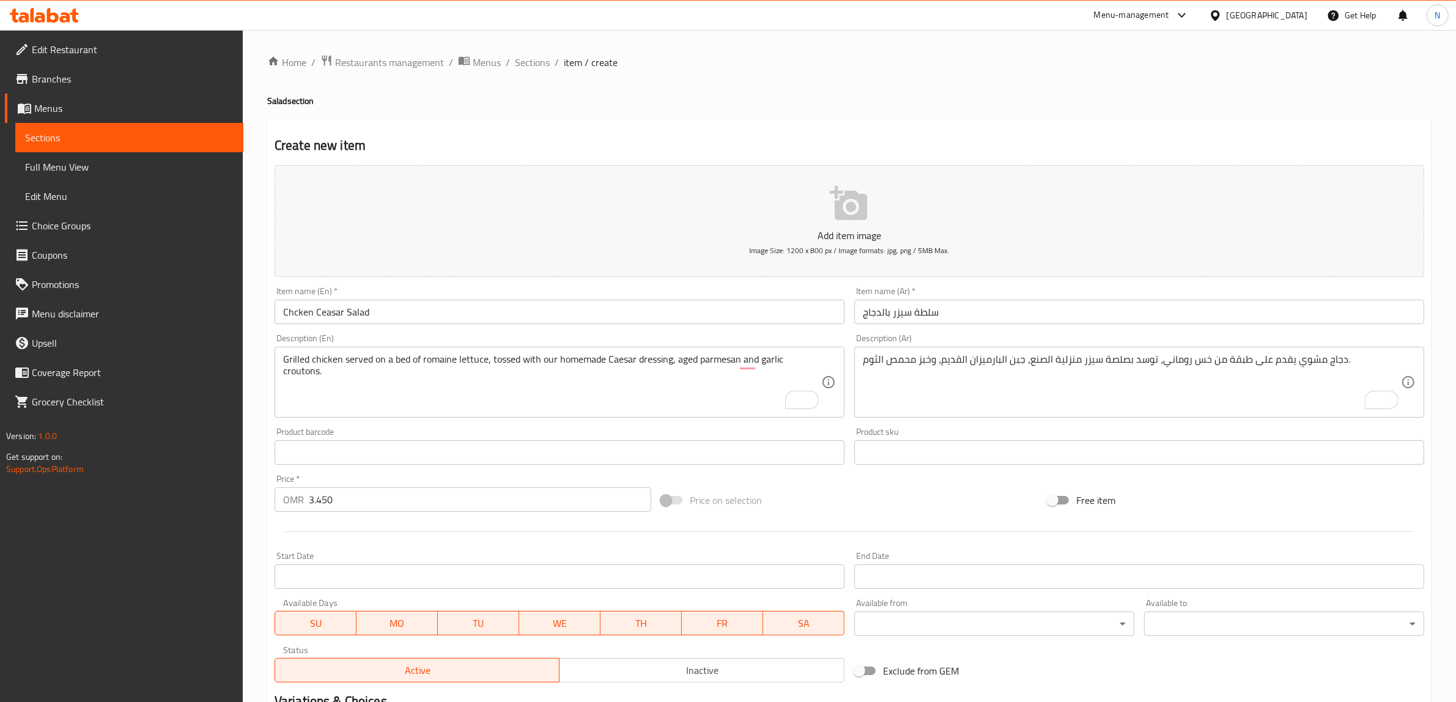
click at [938, 315] on input "سلطة سيزر بالدجاج" at bounding box center [1140, 312] width 570 height 24
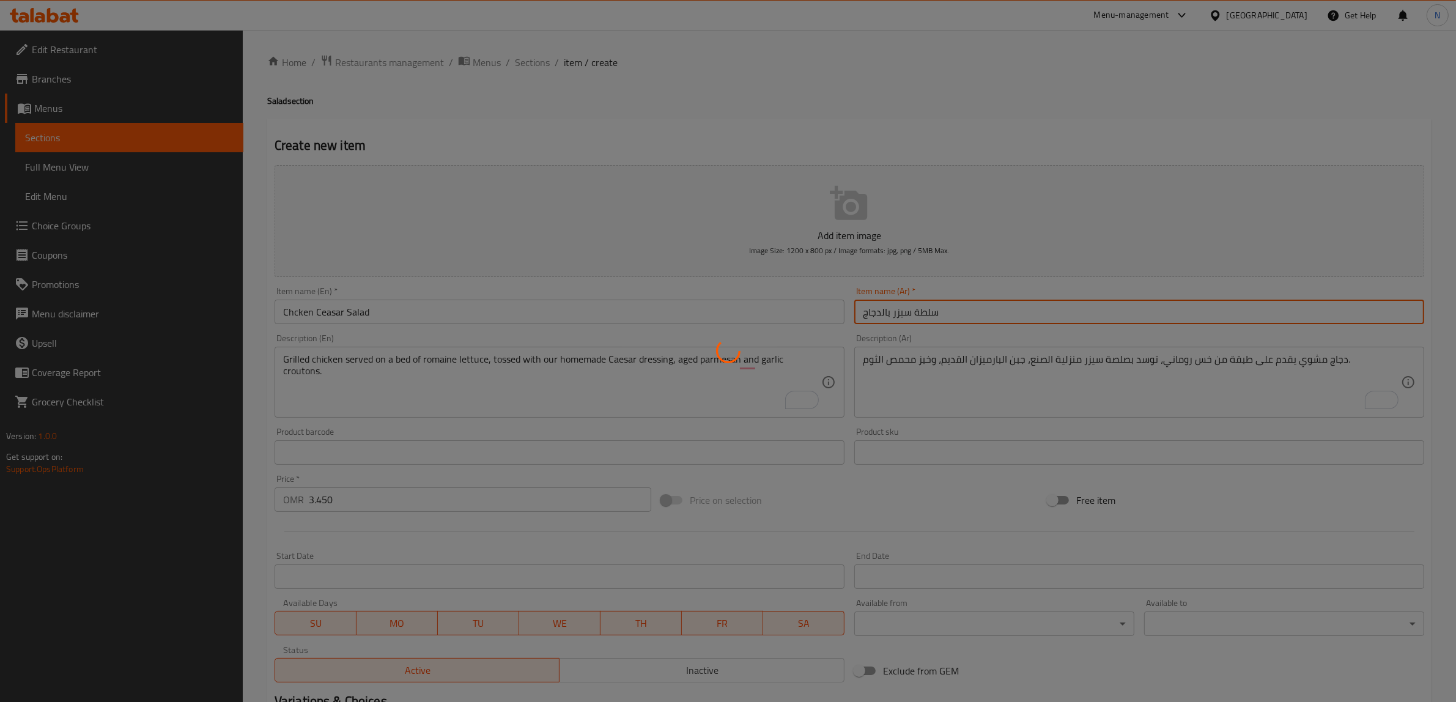
type input "0"
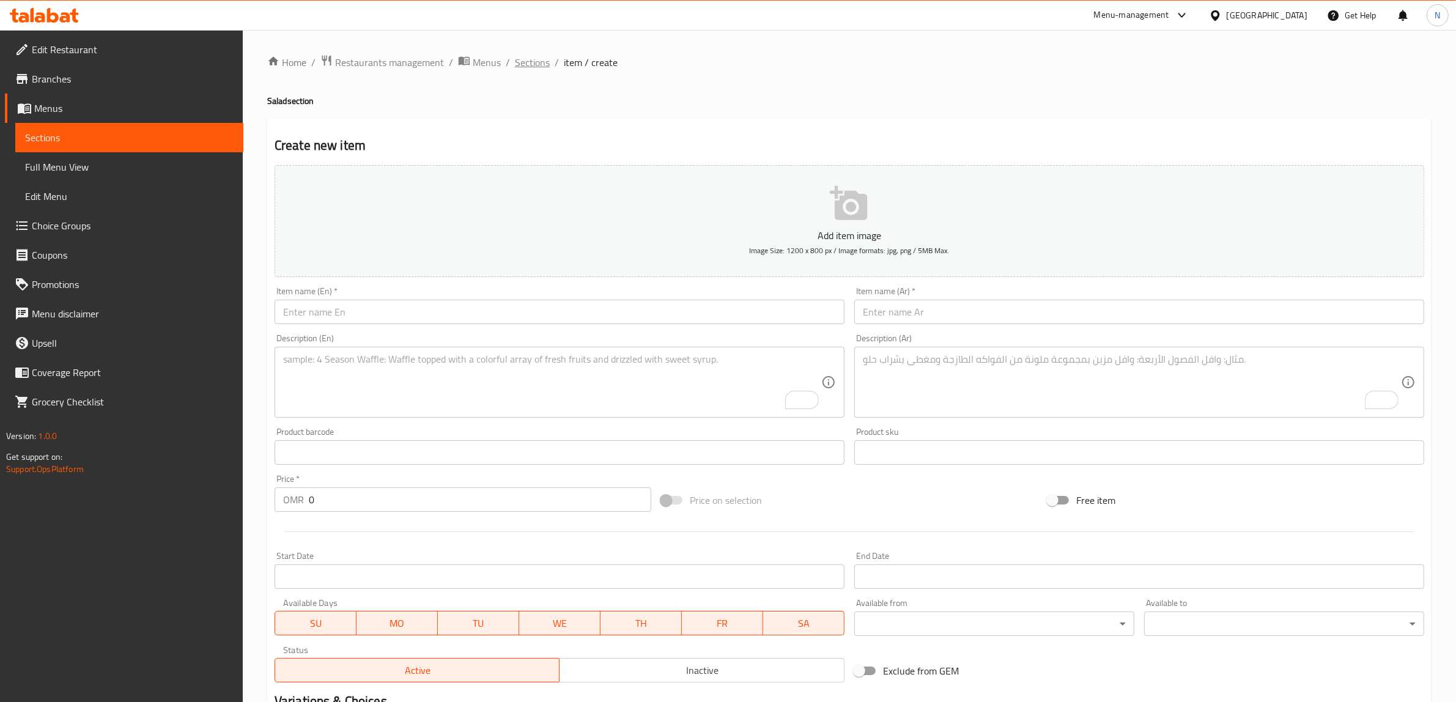
click at [525, 59] on span "Sections" at bounding box center [532, 62] width 35 height 15
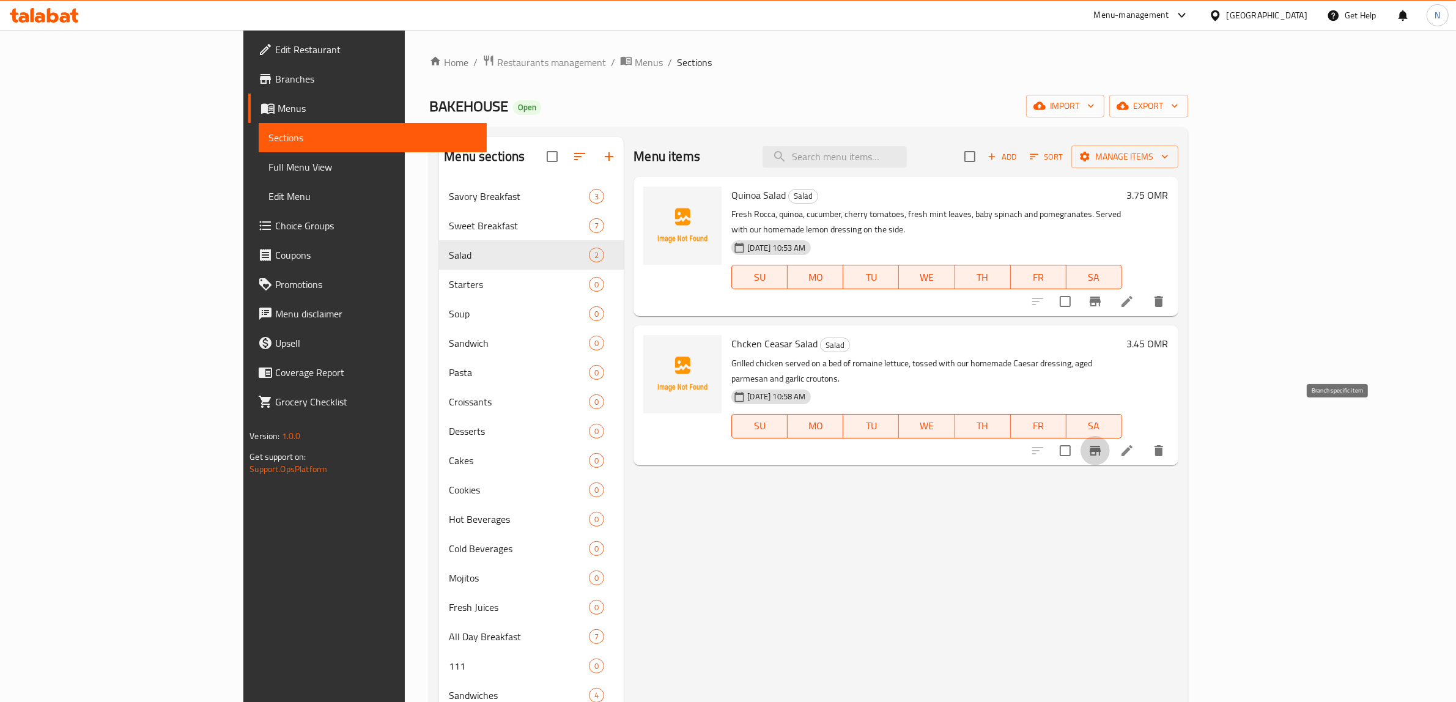
click at [1103, 443] on icon "Branch-specific-item" at bounding box center [1095, 450] width 15 height 15
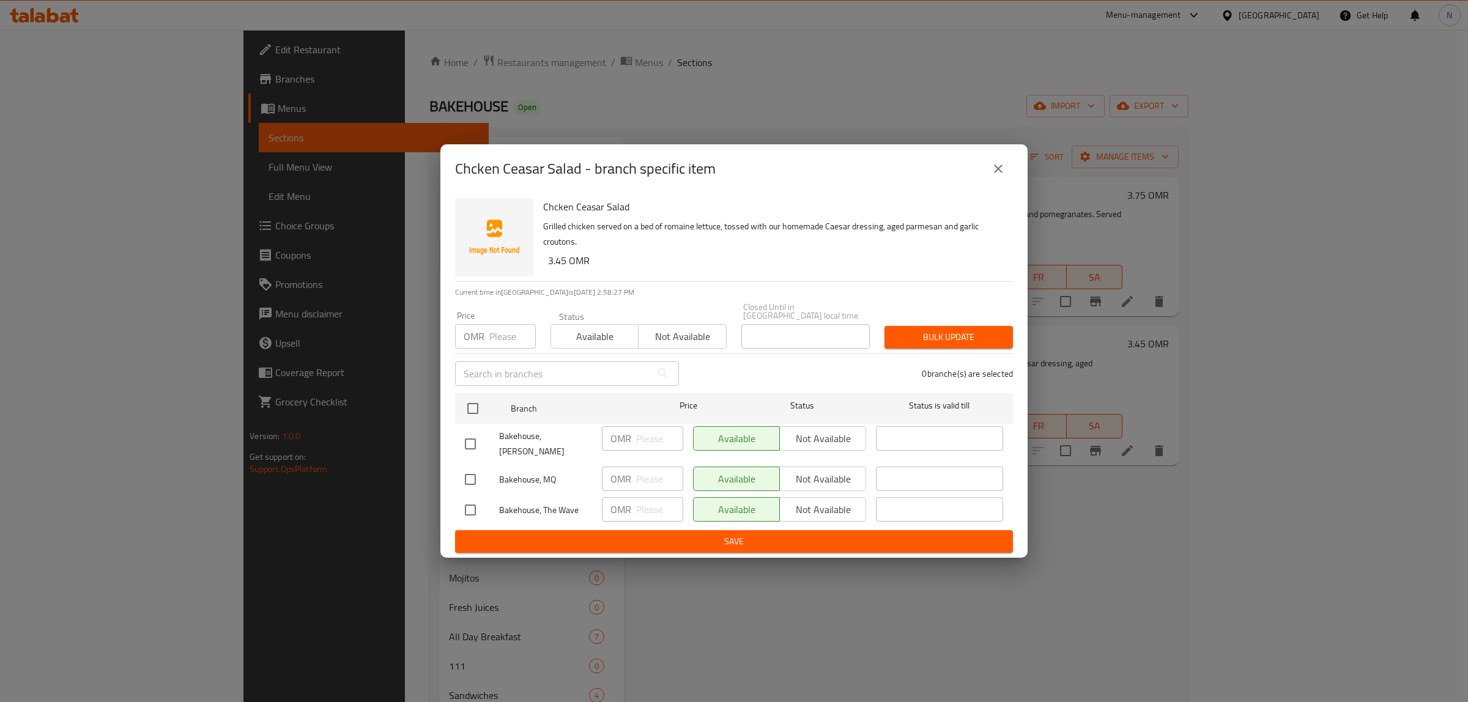
click at [466, 437] on input "checkbox" at bounding box center [471, 444] width 26 height 26
checkbox input "true"
click at [464, 497] on input "checkbox" at bounding box center [471, 510] width 26 height 26
checkbox input "true"
click at [834, 439] on span "Not available" at bounding box center [823, 439] width 76 height 18
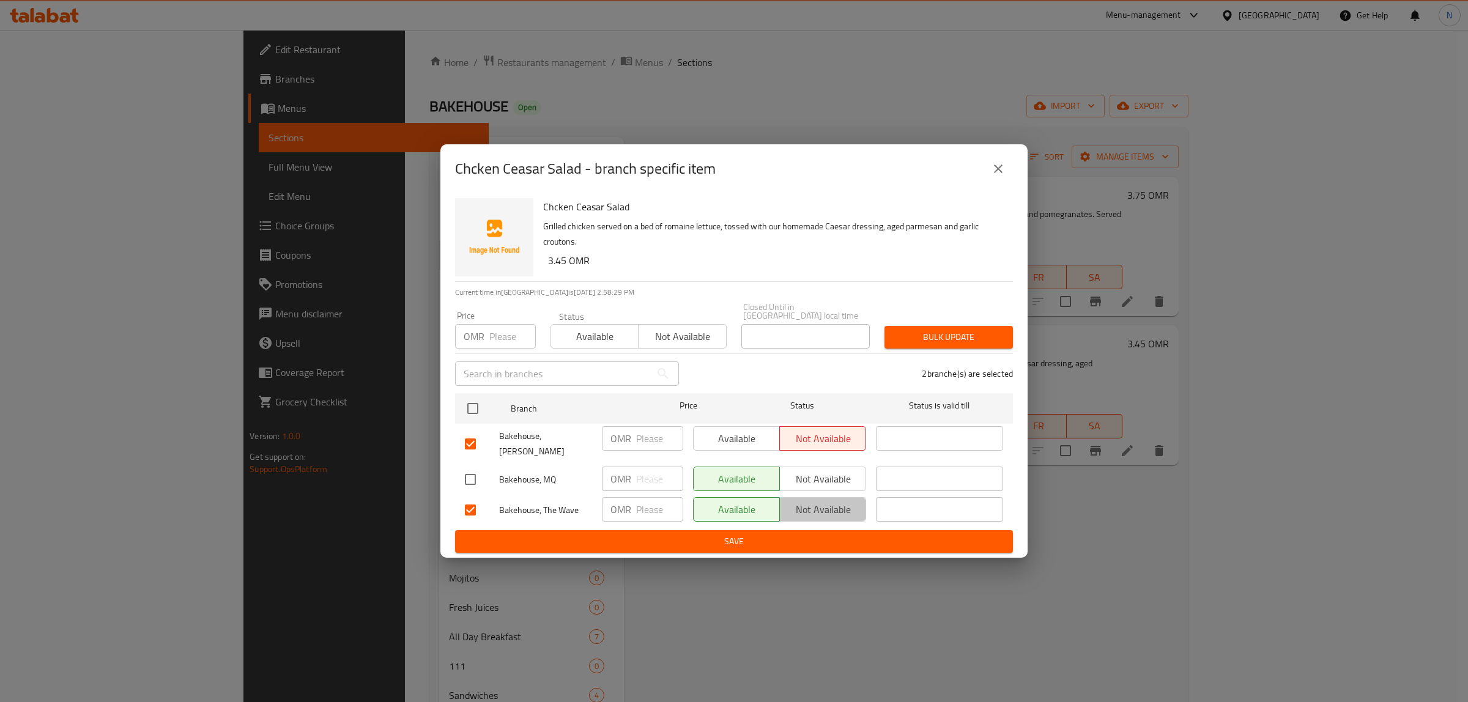
click at [829, 501] on span "Not available" at bounding box center [823, 510] width 76 height 18
click at [744, 534] on span "Save" at bounding box center [734, 541] width 538 height 15
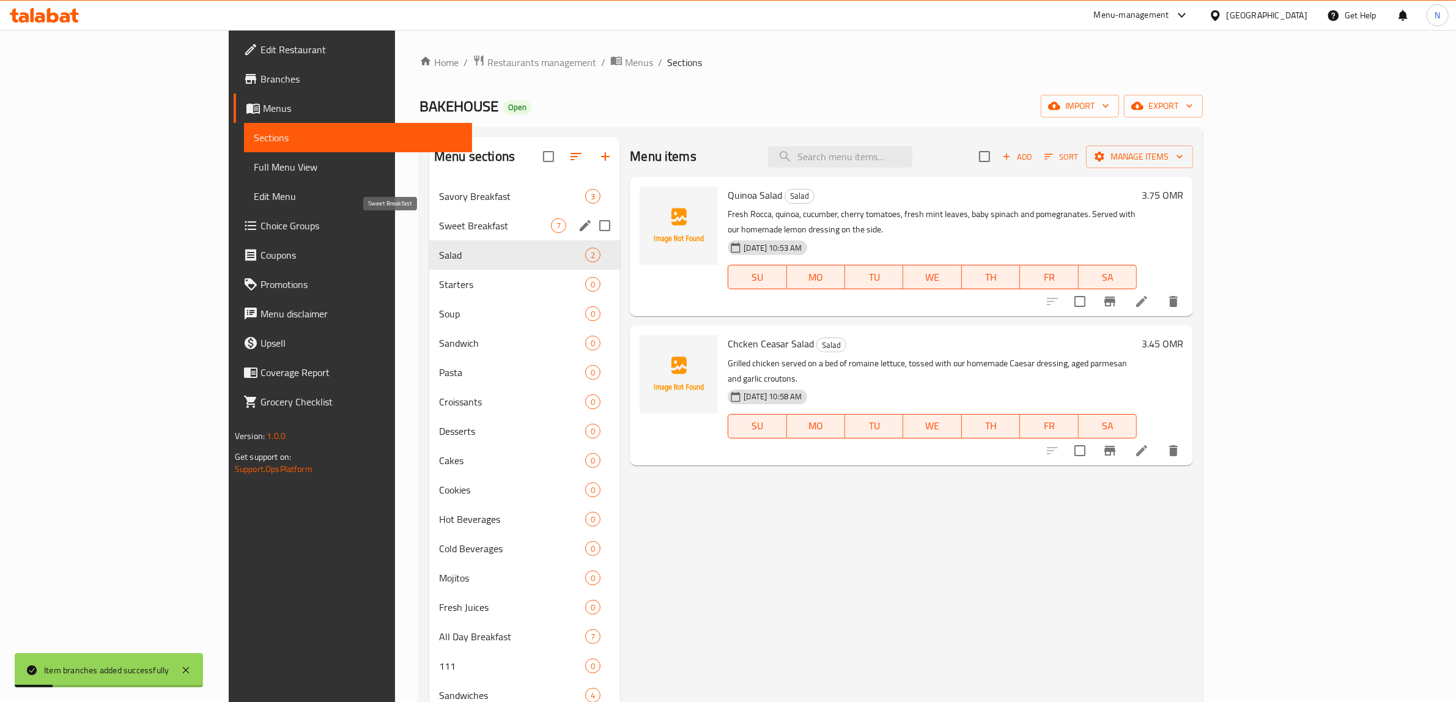
click at [439, 230] on span "Sweet Breakfast" at bounding box center [495, 225] width 112 height 15
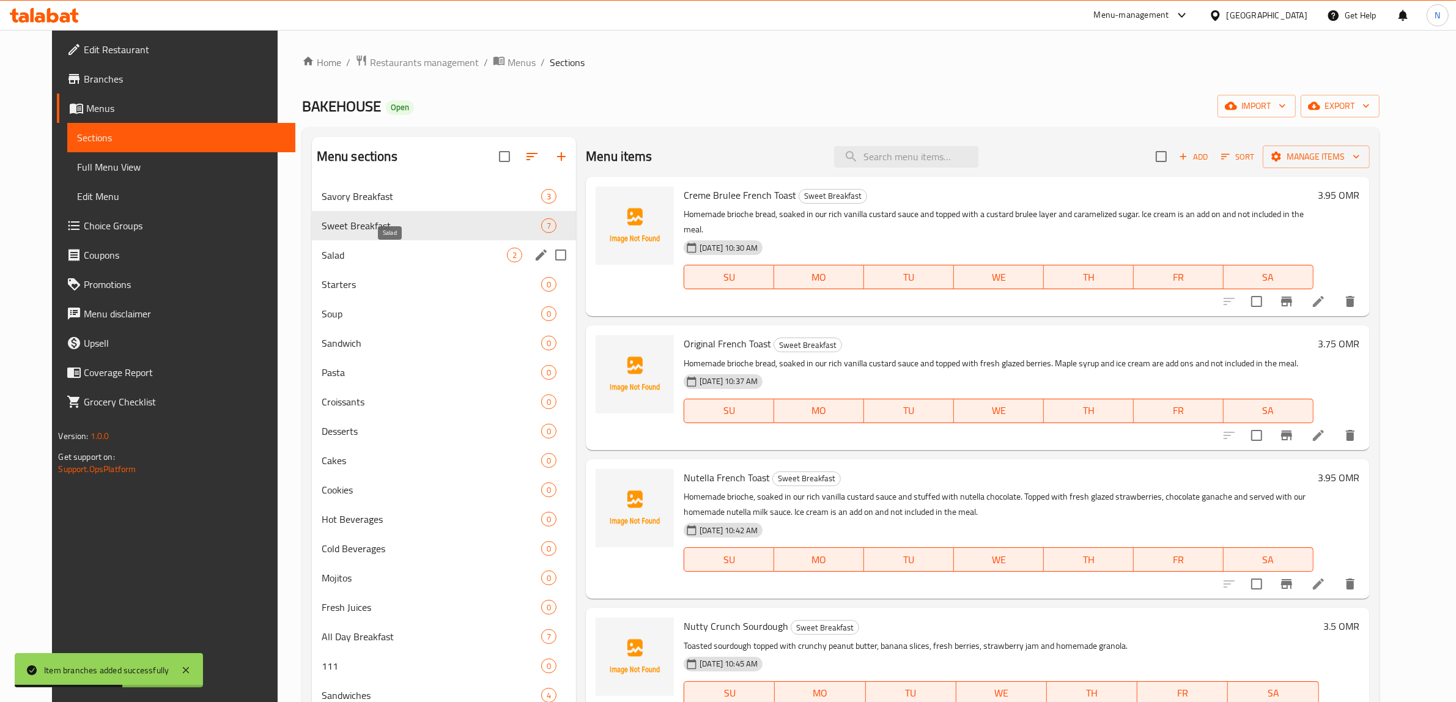
click at [454, 251] on span "Salad" at bounding box center [414, 255] width 185 height 15
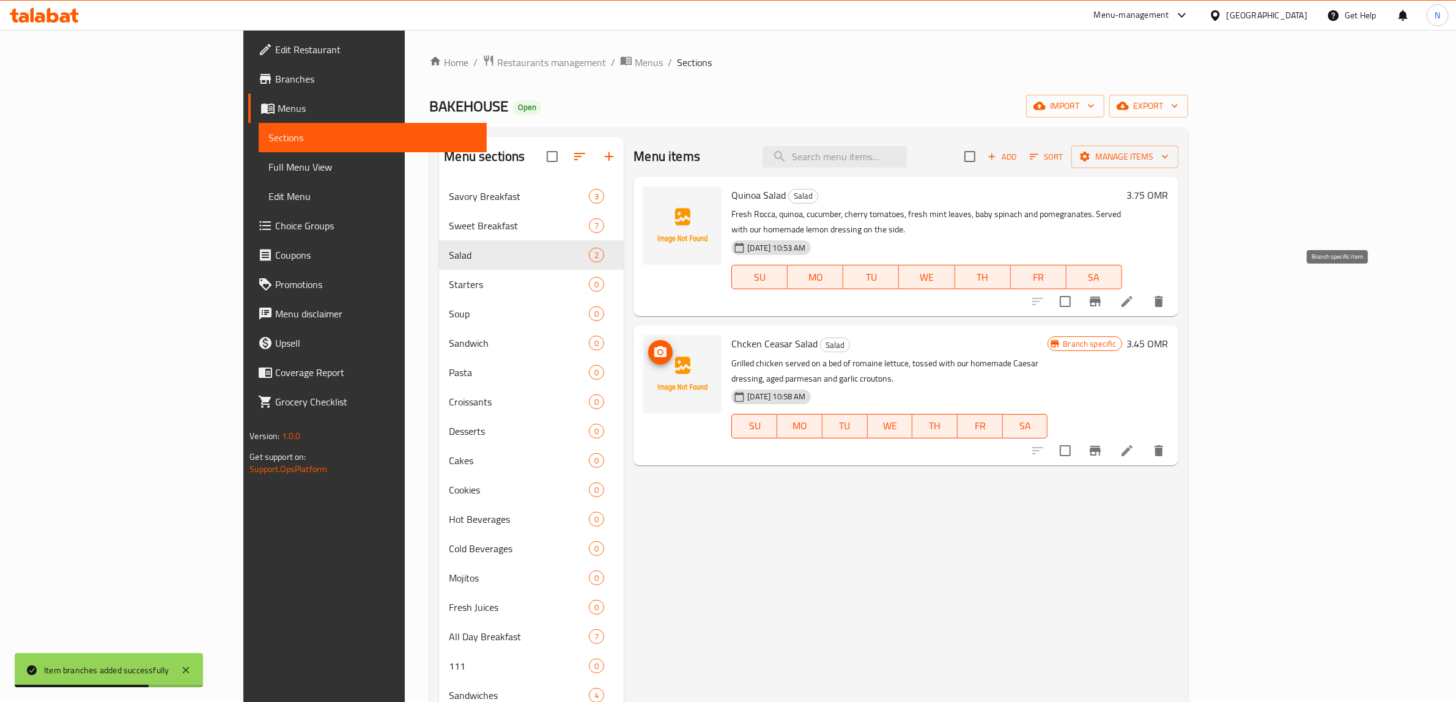
click at [1103, 294] on icon "Branch-specific-item" at bounding box center [1095, 301] width 15 height 15
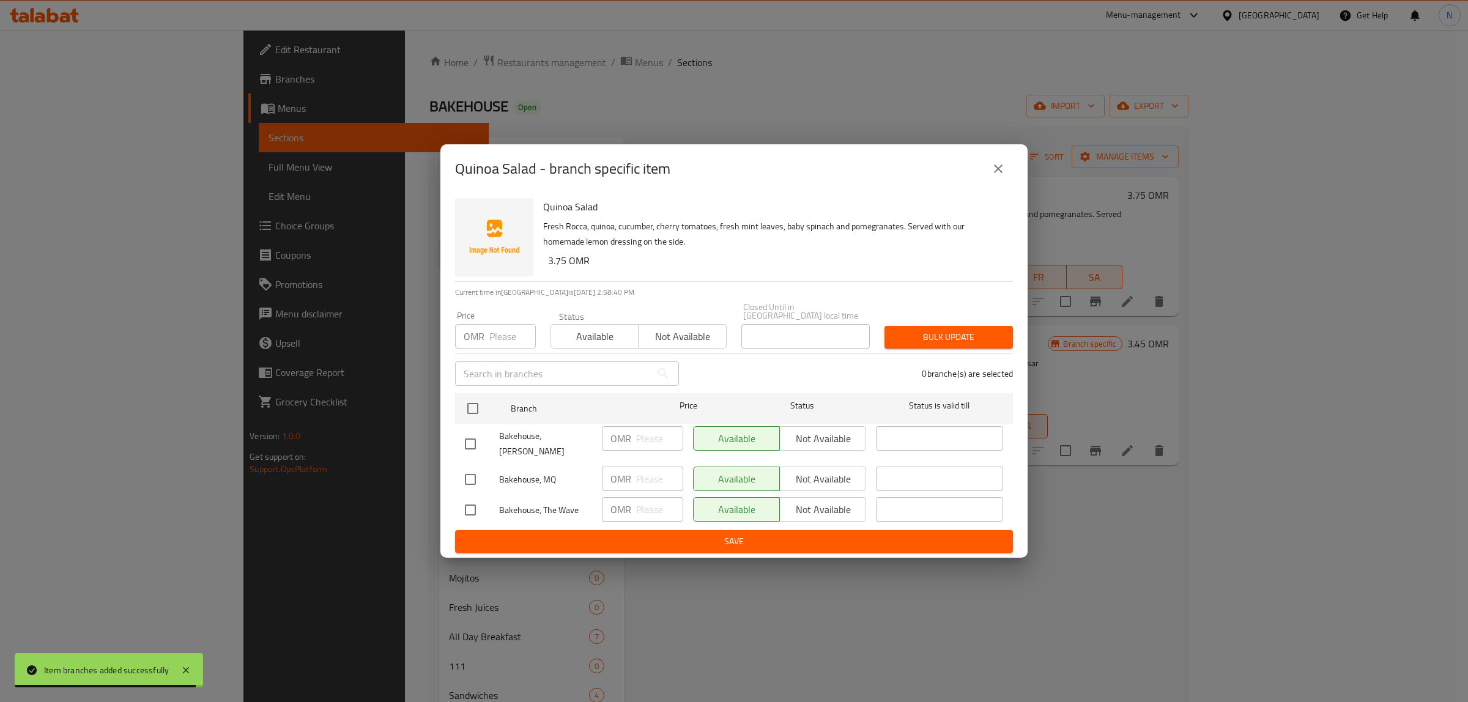
click at [481, 443] on input "checkbox" at bounding box center [471, 444] width 26 height 26
checkbox input "true"
click at [474, 497] on input "checkbox" at bounding box center [471, 510] width 26 height 26
checkbox input "true"
click at [848, 442] on span "Not available" at bounding box center [823, 439] width 76 height 18
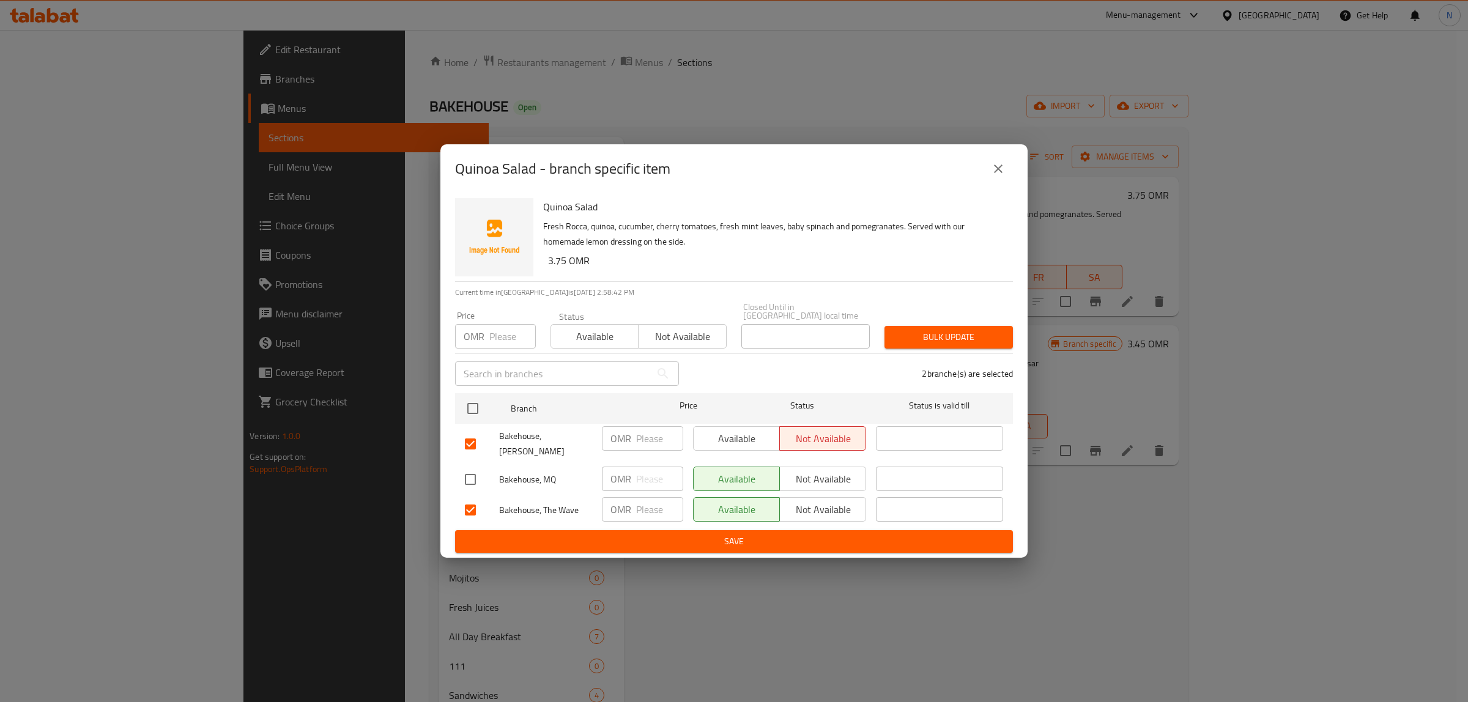
click at [821, 503] on span "Not available" at bounding box center [823, 510] width 76 height 18
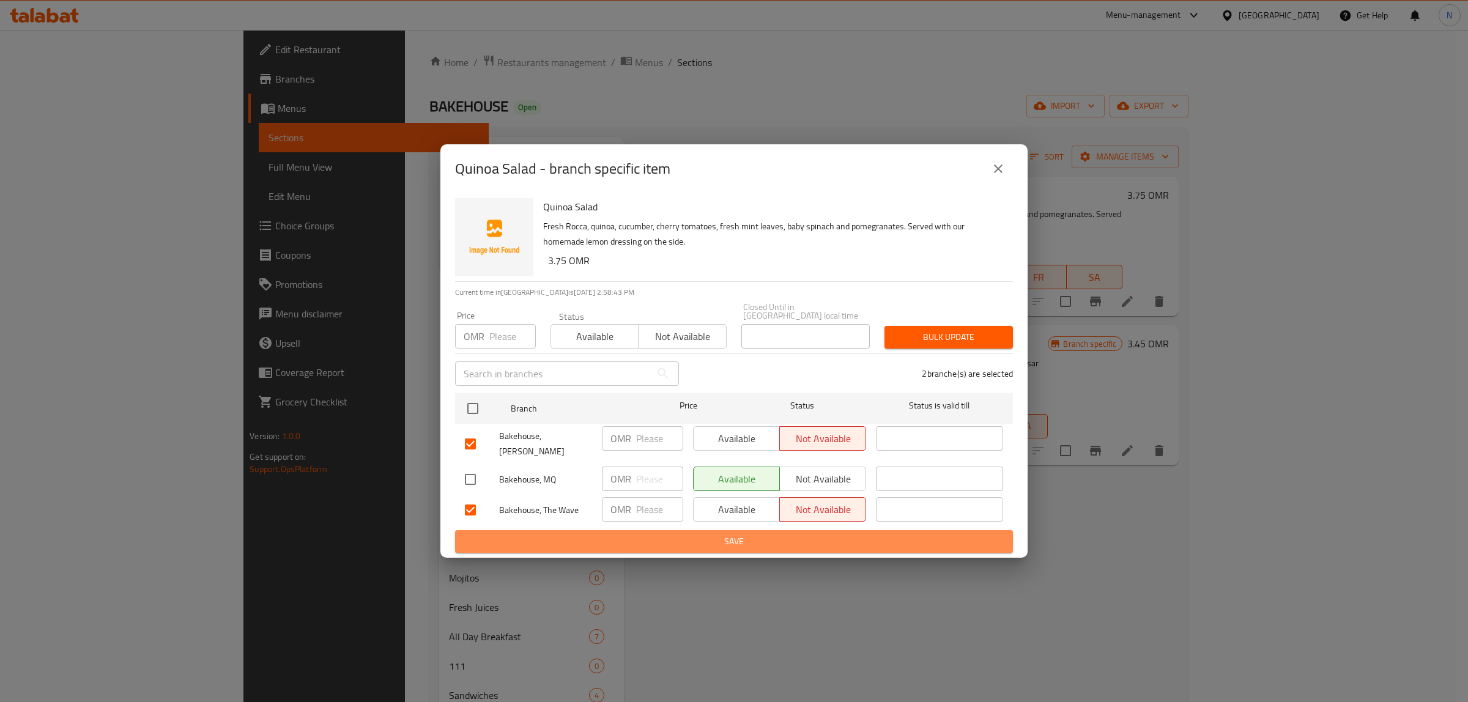
click at [732, 534] on span "Save" at bounding box center [734, 541] width 538 height 15
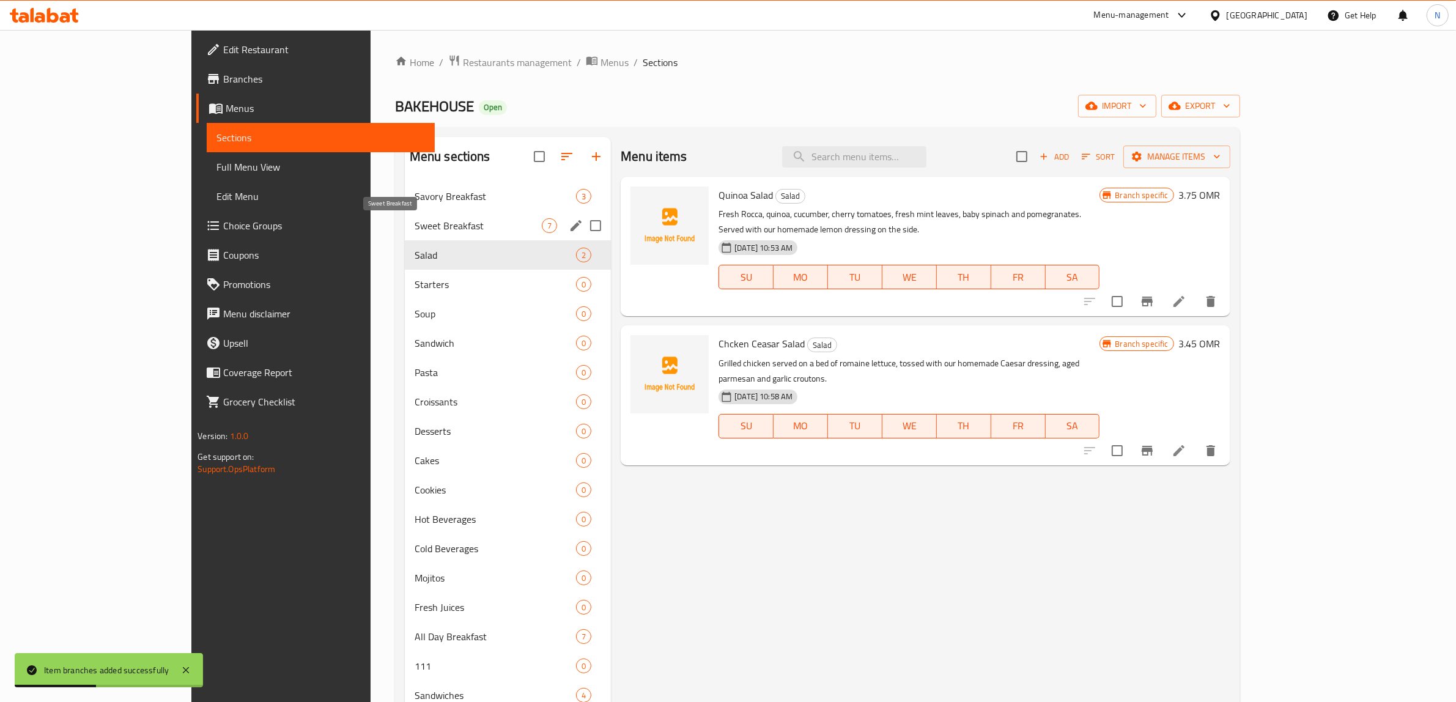
click at [415, 231] on span "Sweet Breakfast" at bounding box center [478, 225] width 127 height 15
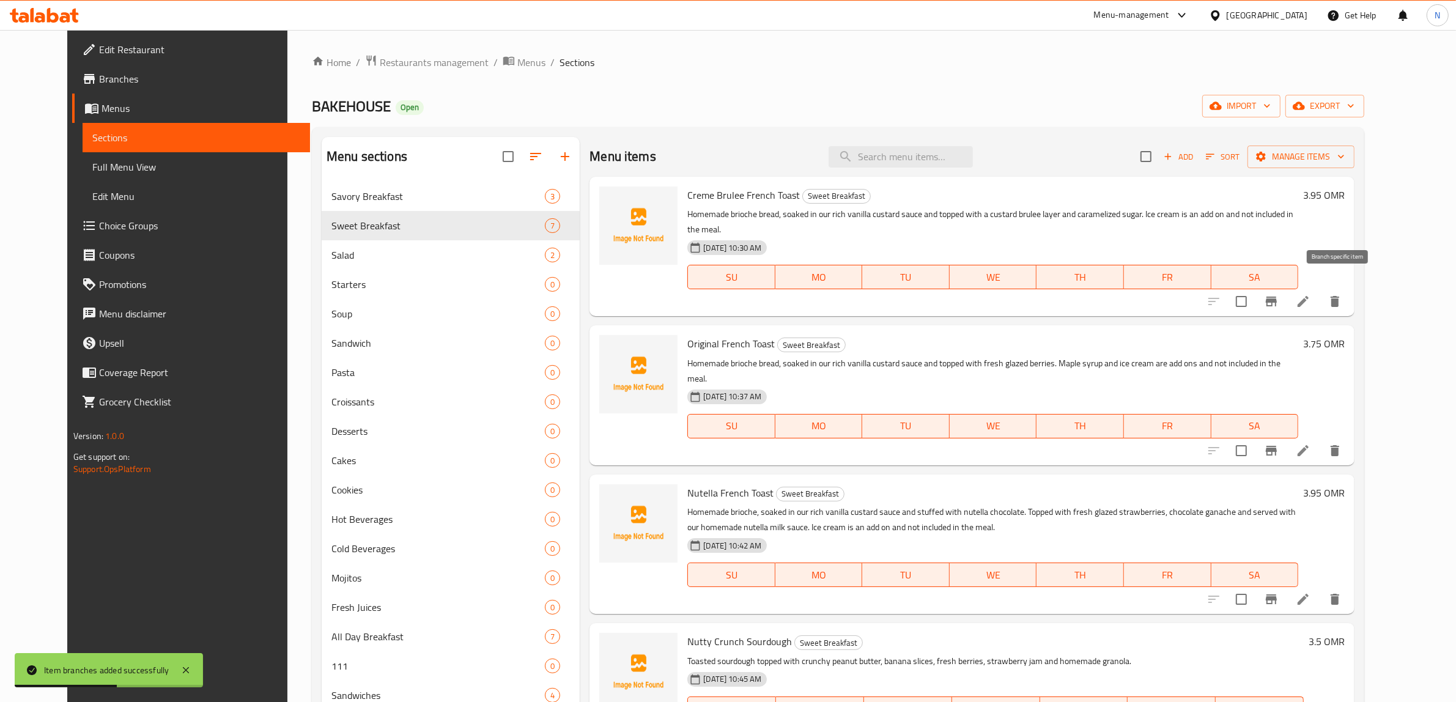
click at [1279, 294] on icon "Branch-specific-item" at bounding box center [1271, 301] width 15 height 15
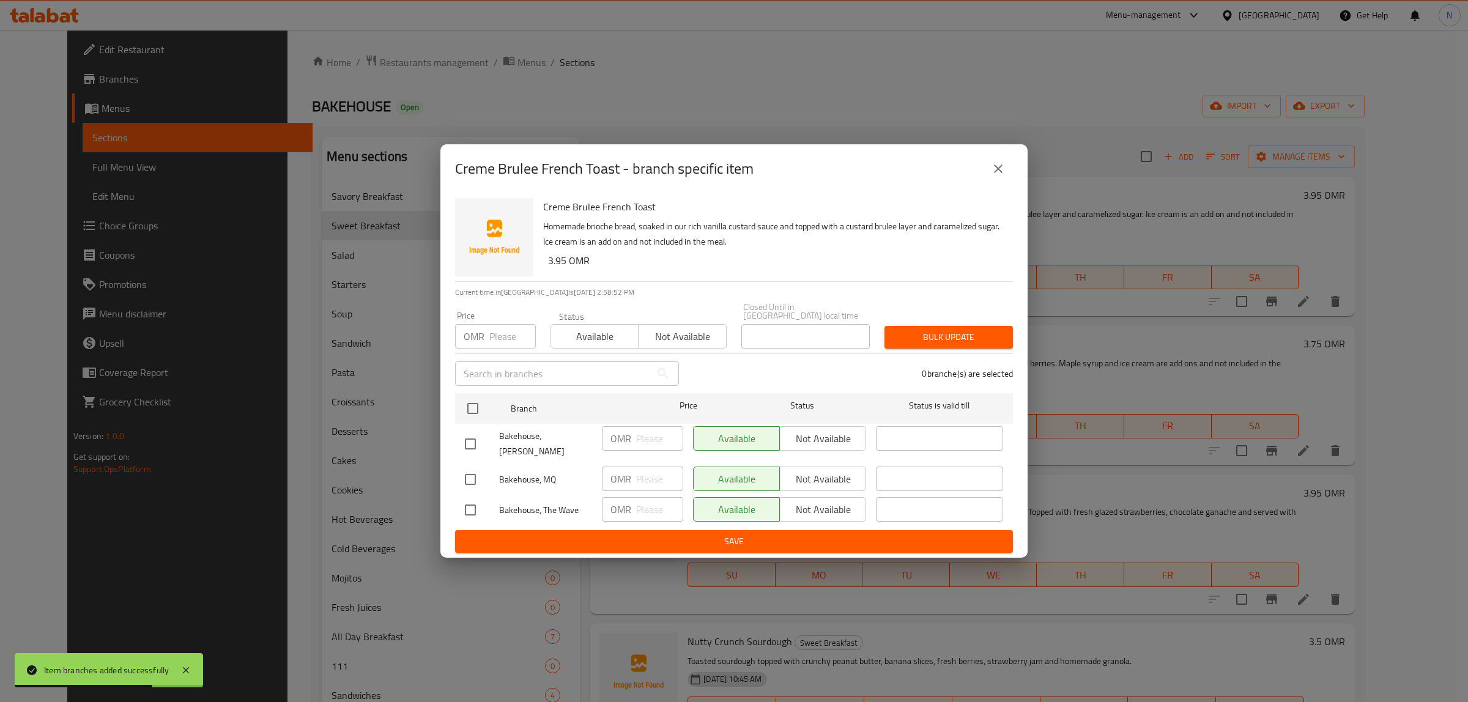
click at [472, 442] on input "checkbox" at bounding box center [471, 444] width 26 height 26
checkbox input "true"
click at [475, 500] on input "checkbox" at bounding box center [471, 510] width 26 height 26
checkbox input "true"
click at [828, 437] on span "Not available" at bounding box center [823, 439] width 76 height 18
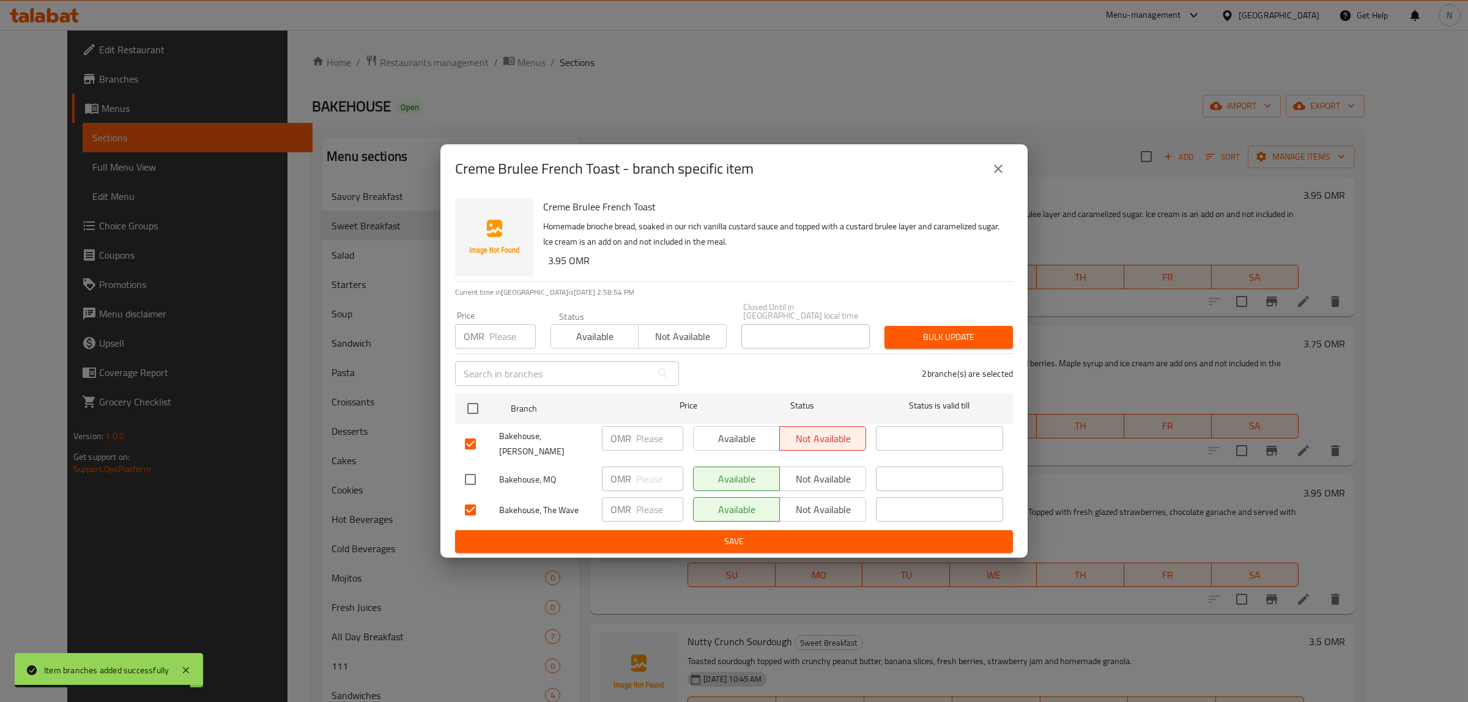
click at [831, 506] on span "Not available" at bounding box center [823, 510] width 76 height 18
click at [817, 534] on span "Save" at bounding box center [734, 541] width 538 height 15
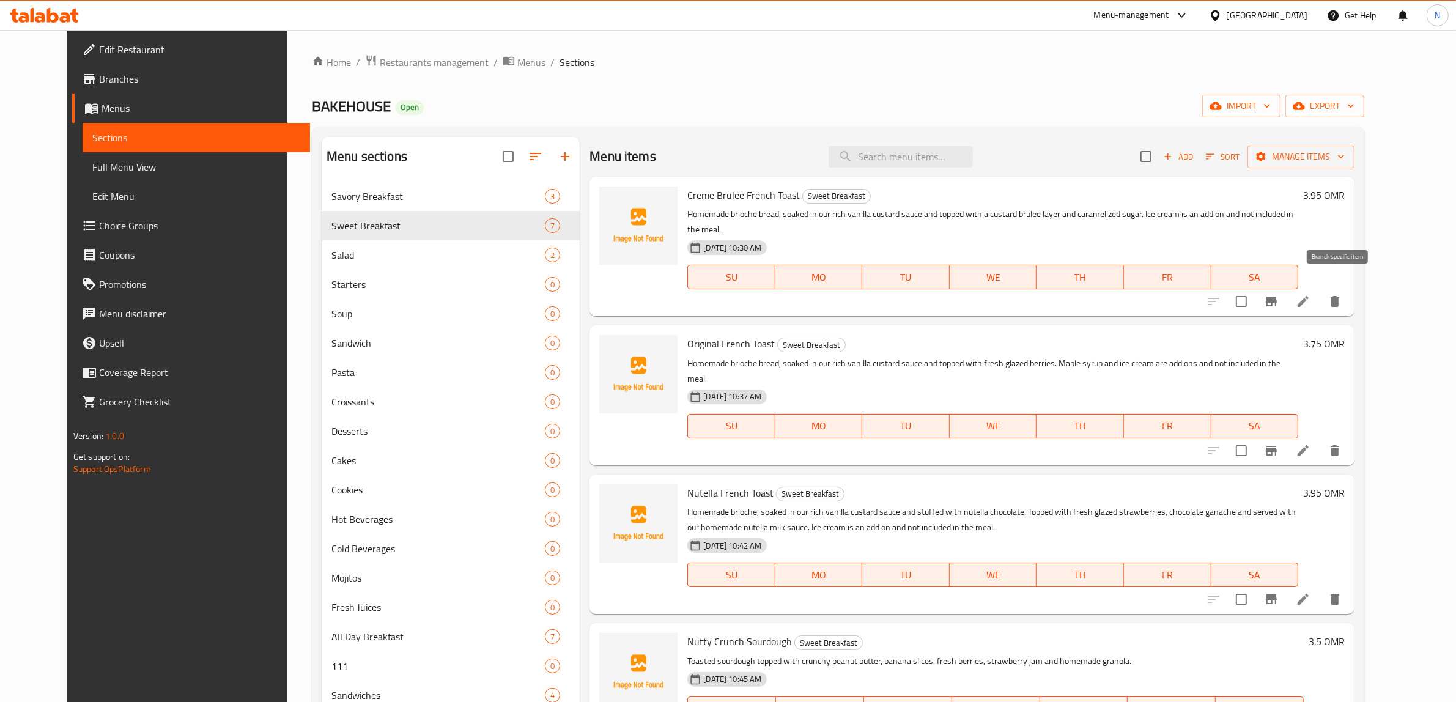
click at [1279, 294] on icon "Branch-specific-item" at bounding box center [1271, 301] width 15 height 15
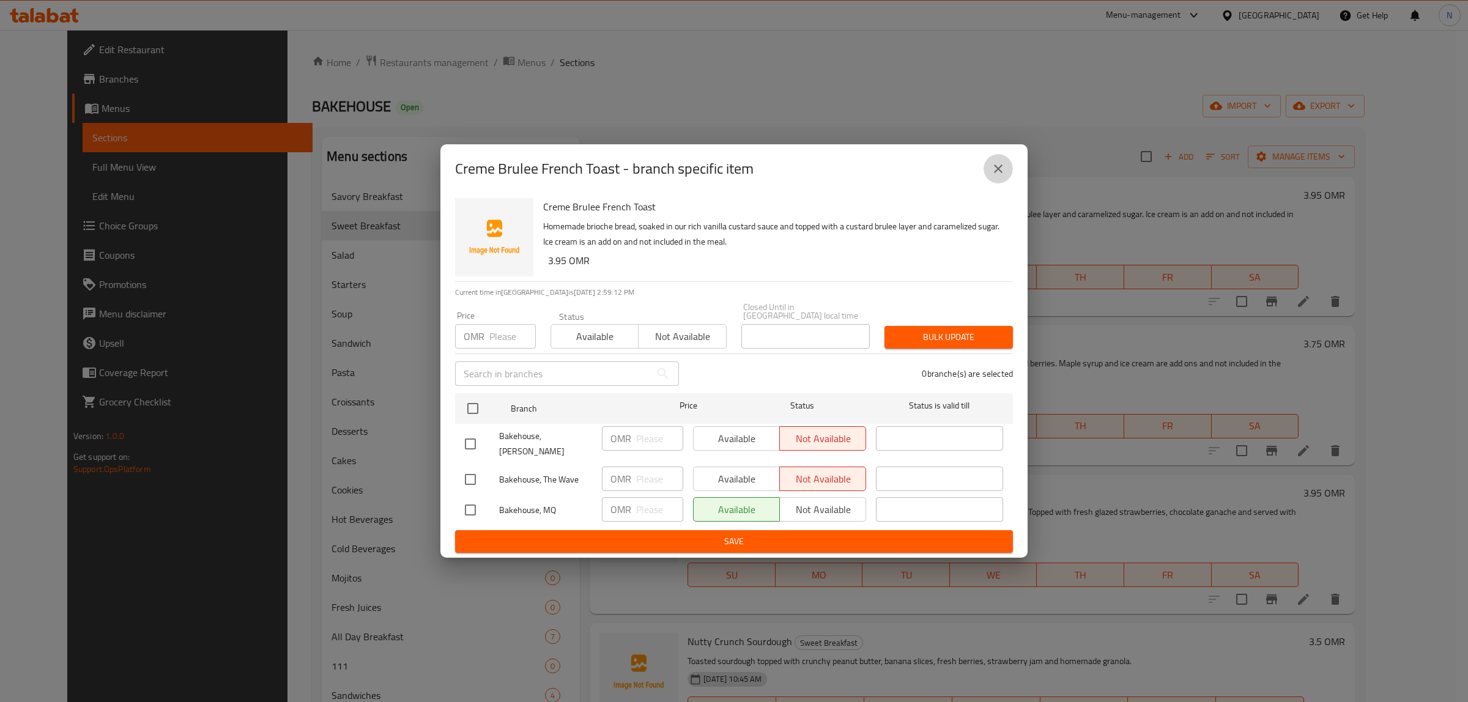
click at [992, 184] on button "close" at bounding box center [998, 168] width 29 height 29
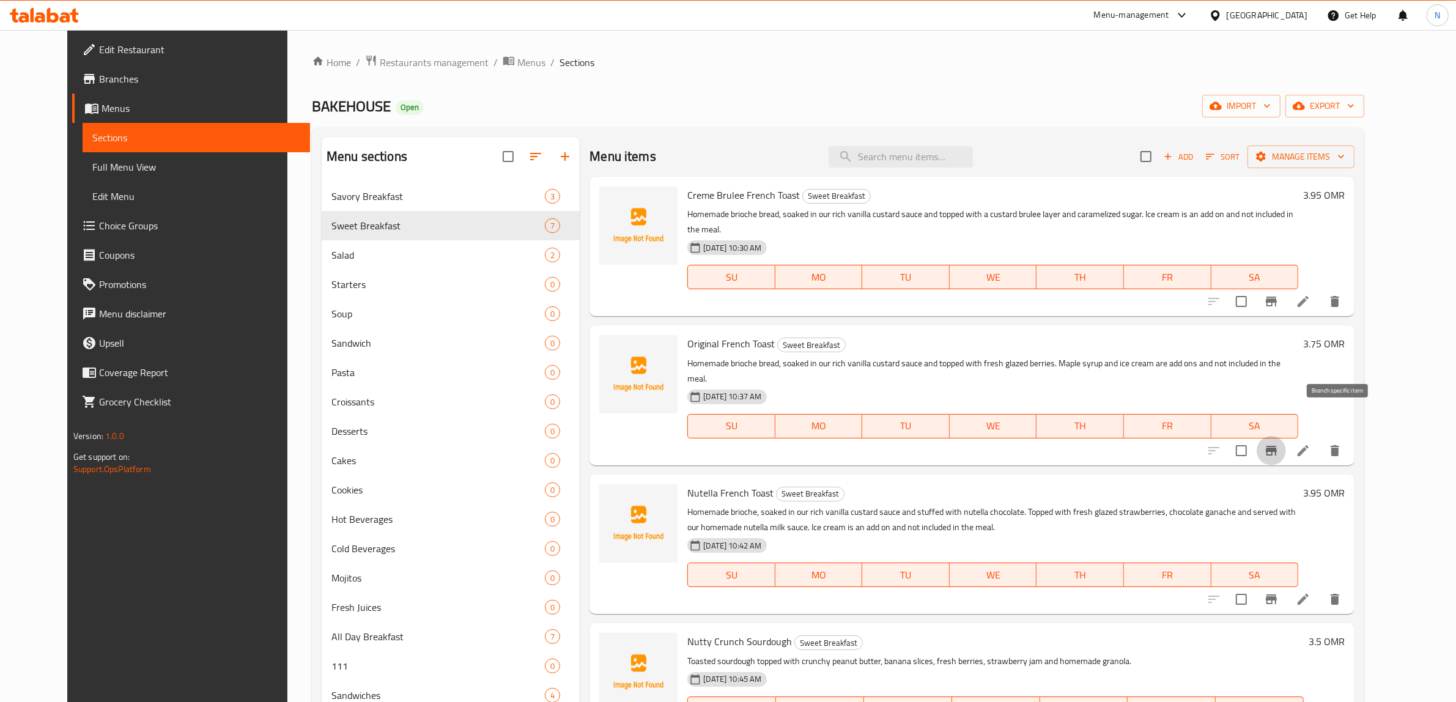
click at [1277, 446] on icon "Branch-specific-item" at bounding box center [1271, 451] width 11 height 10
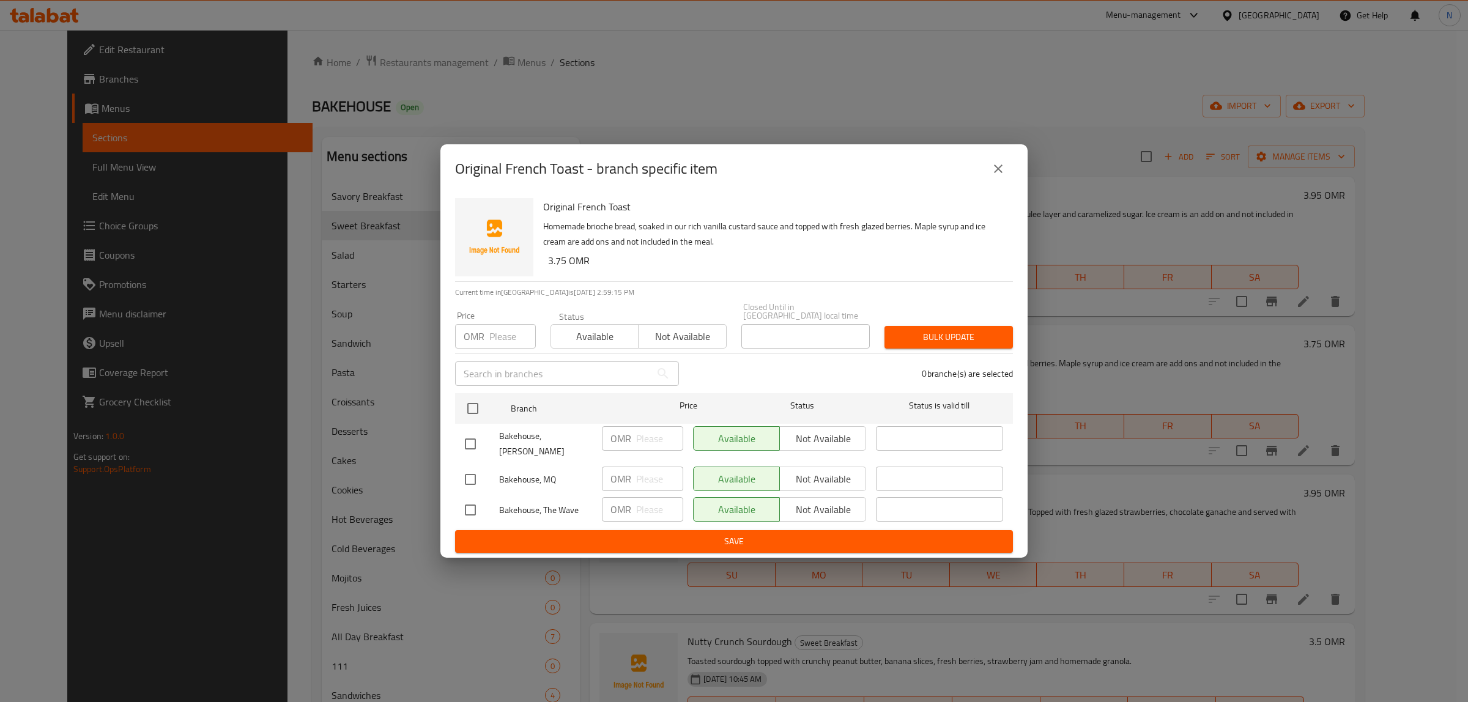
click at [471, 434] on input "checkbox" at bounding box center [471, 444] width 26 height 26
checkbox input "true"
click at [469, 497] on input "checkbox" at bounding box center [471, 510] width 26 height 26
checkbox input "true"
click at [842, 430] on span "Not available" at bounding box center [823, 439] width 76 height 18
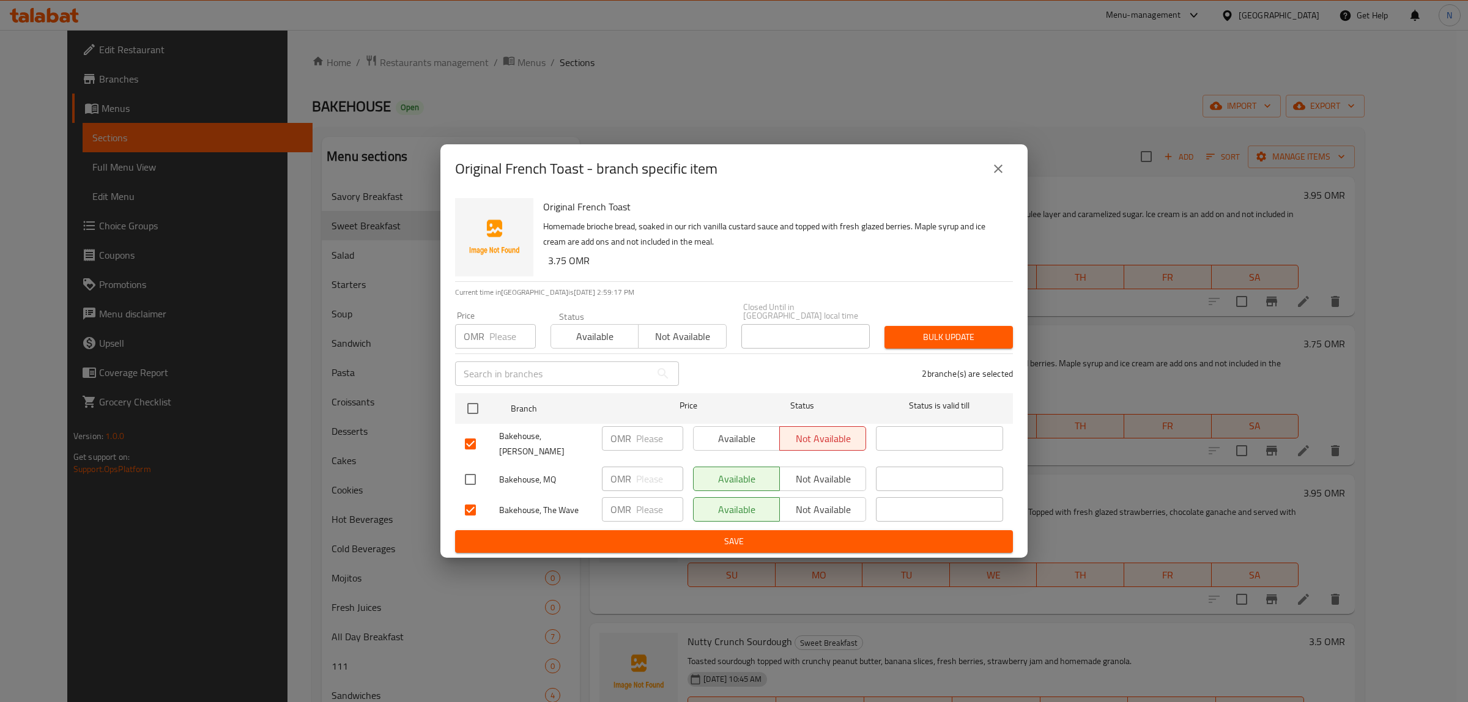
click at [810, 511] on button "Not available" at bounding box center [822, 509] width 87 height 24
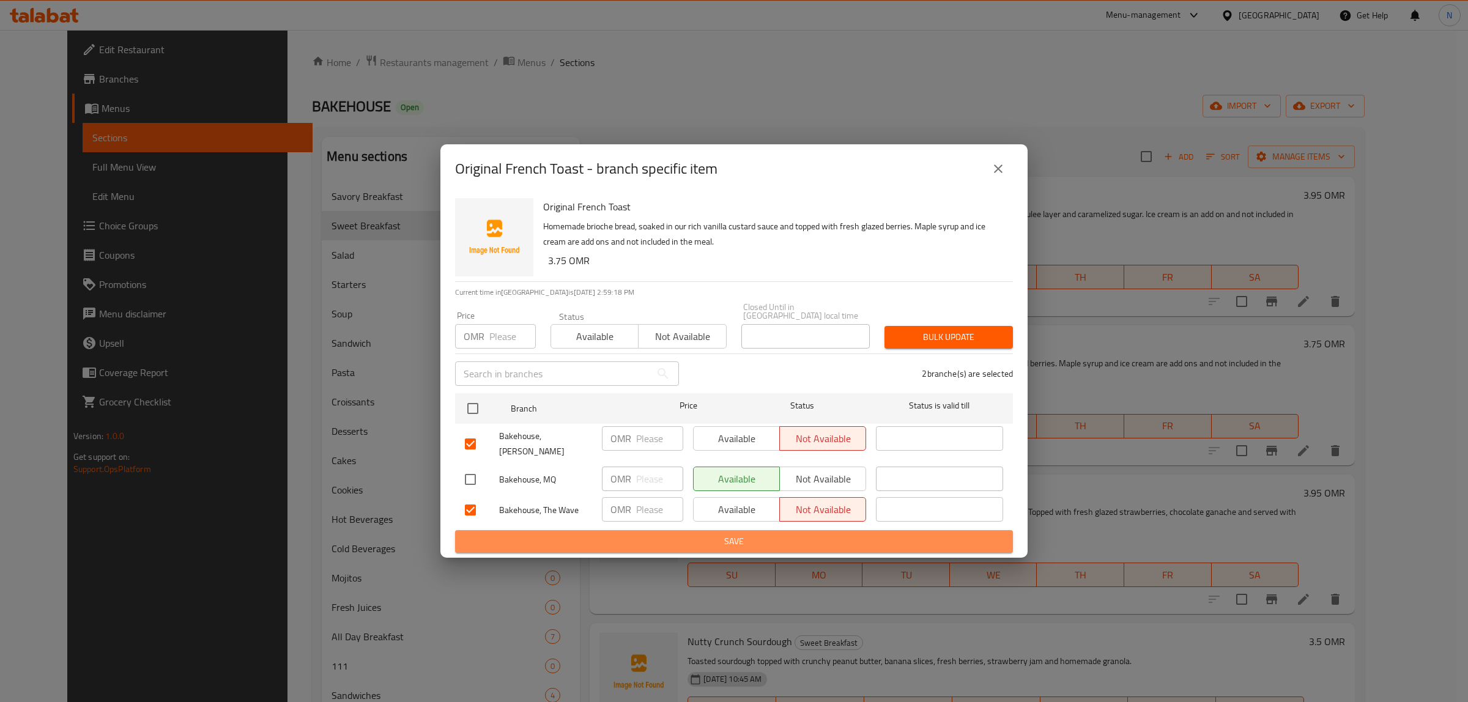
click at [828, 534] on span "Save" at bounding box center [734, 541] width 538 height 15
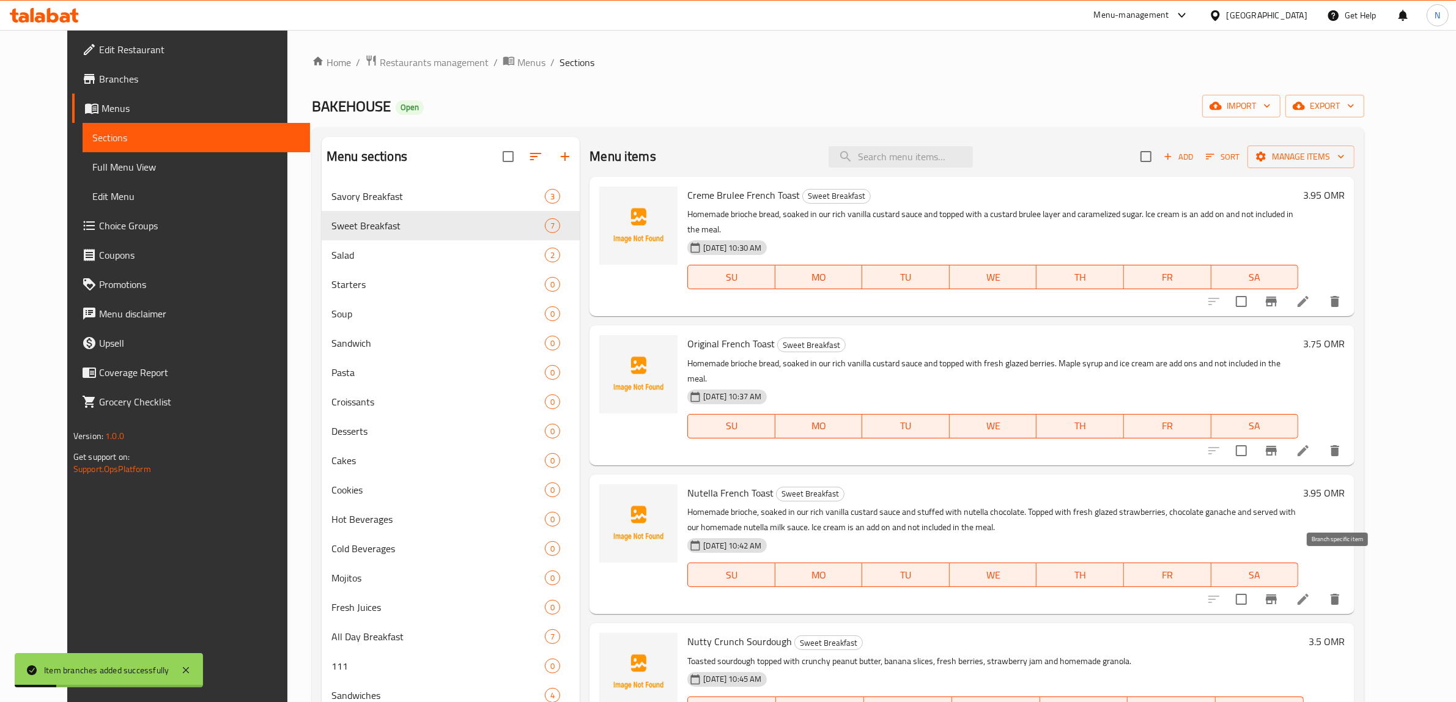
click at [1279, 592] on icon "Branch-specific-item" at bounding box center [1271, 599] width 15 height 15
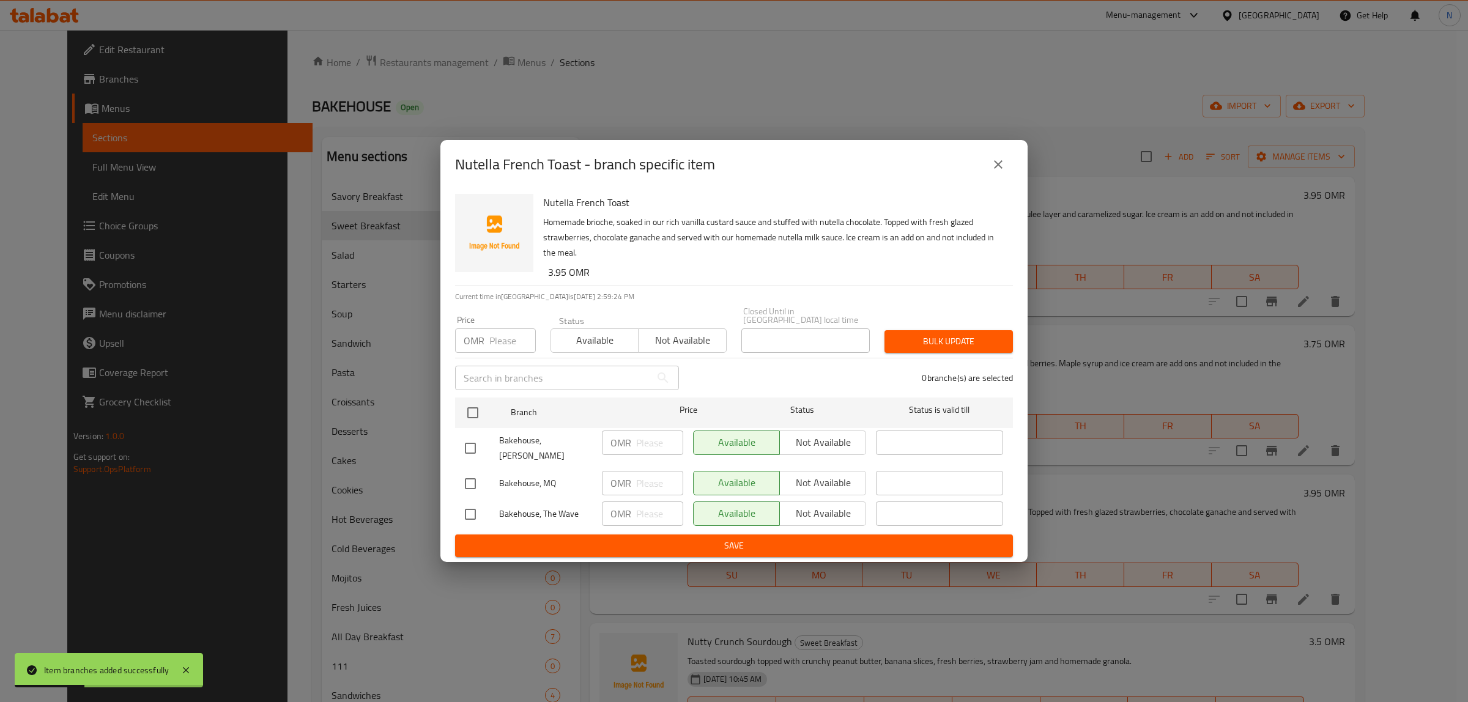
click at [474, 447] on input "checkbox" at bounding box center [471, 449] width 26 height 26
checkbox input "true"
click at [467, 502] on input "checkbox" at bounding box center [471, 515] width 26 height 26
checkbox input "true"
click at [796, 448] on span "Not available" at bounding box center [823, 443] width 76 height 18
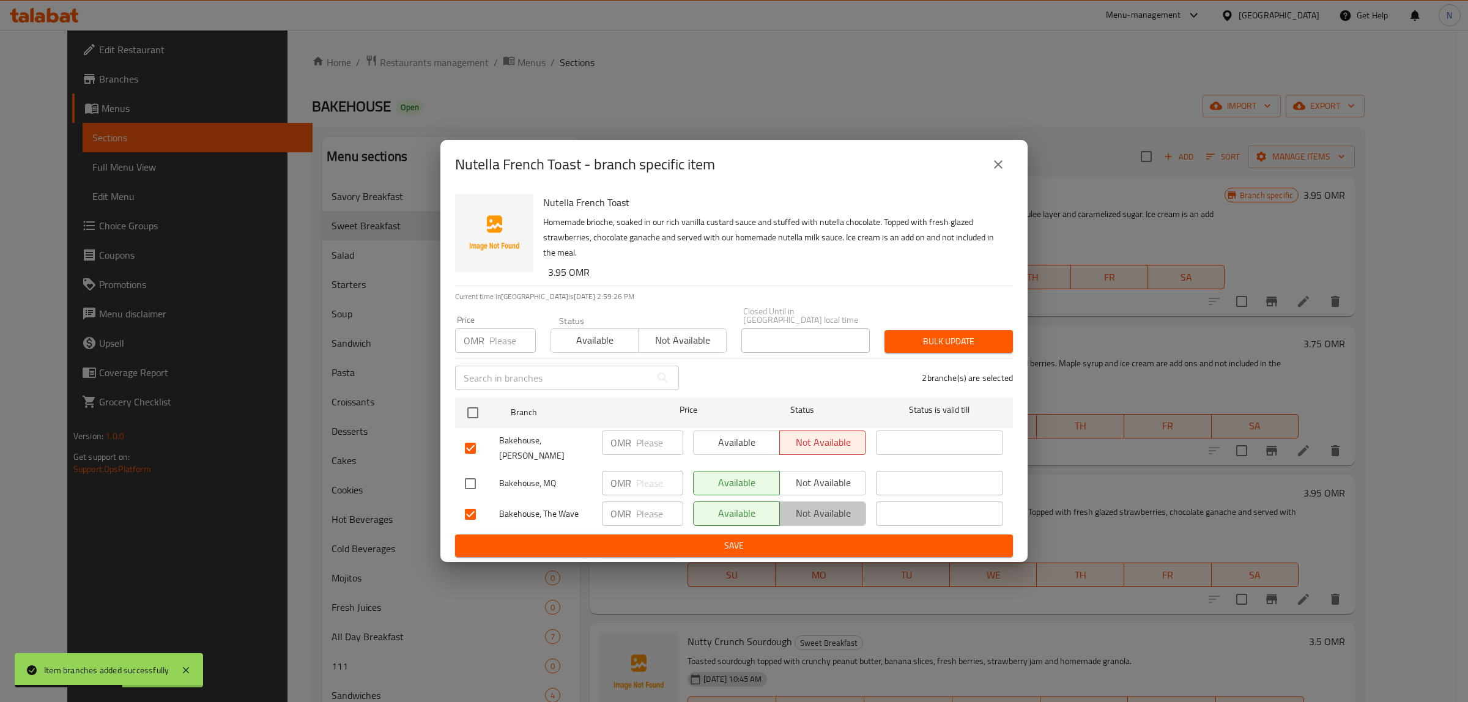
click at [810, 514] on button "Not available" at bounding box center [822, 514] width 87 height 24
click at [805, 538] on span "Save" at bounding box center [734, 545] width 538 height 15
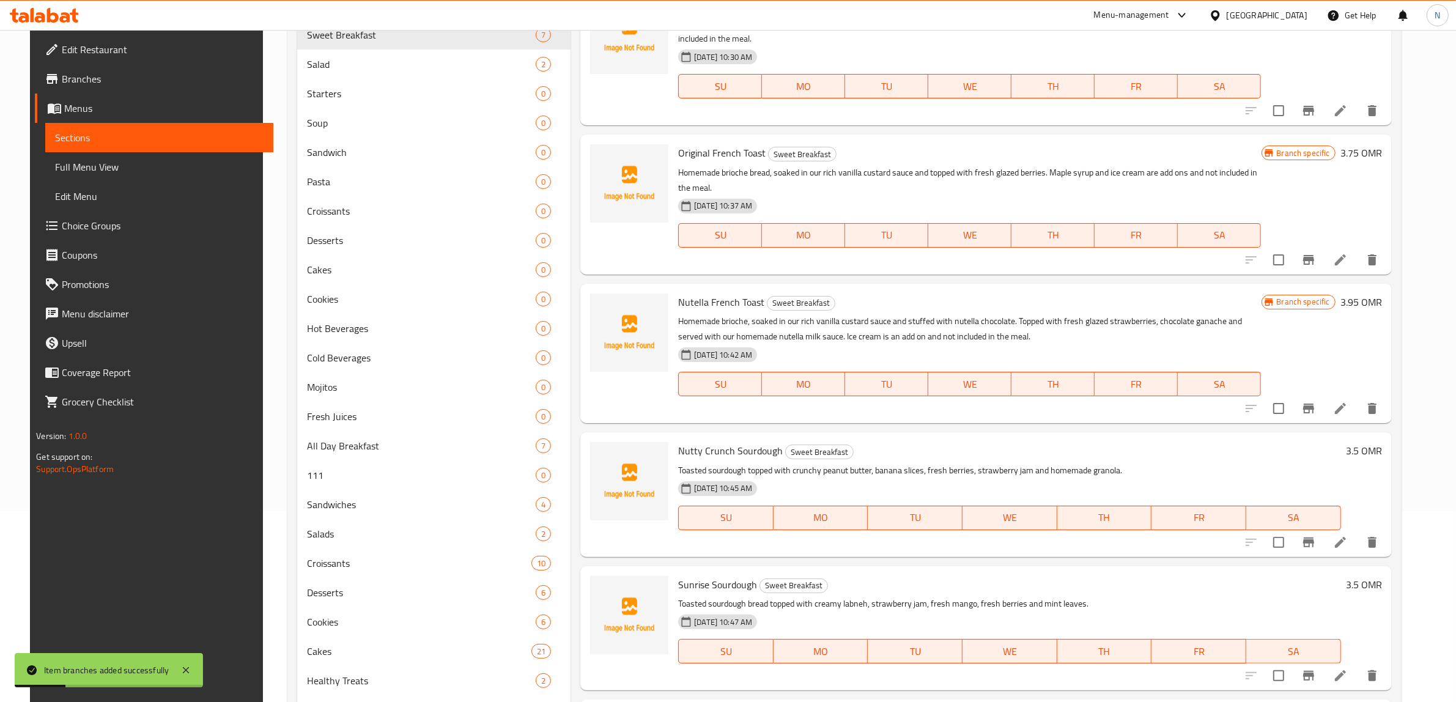
scroll to position [229, 0]
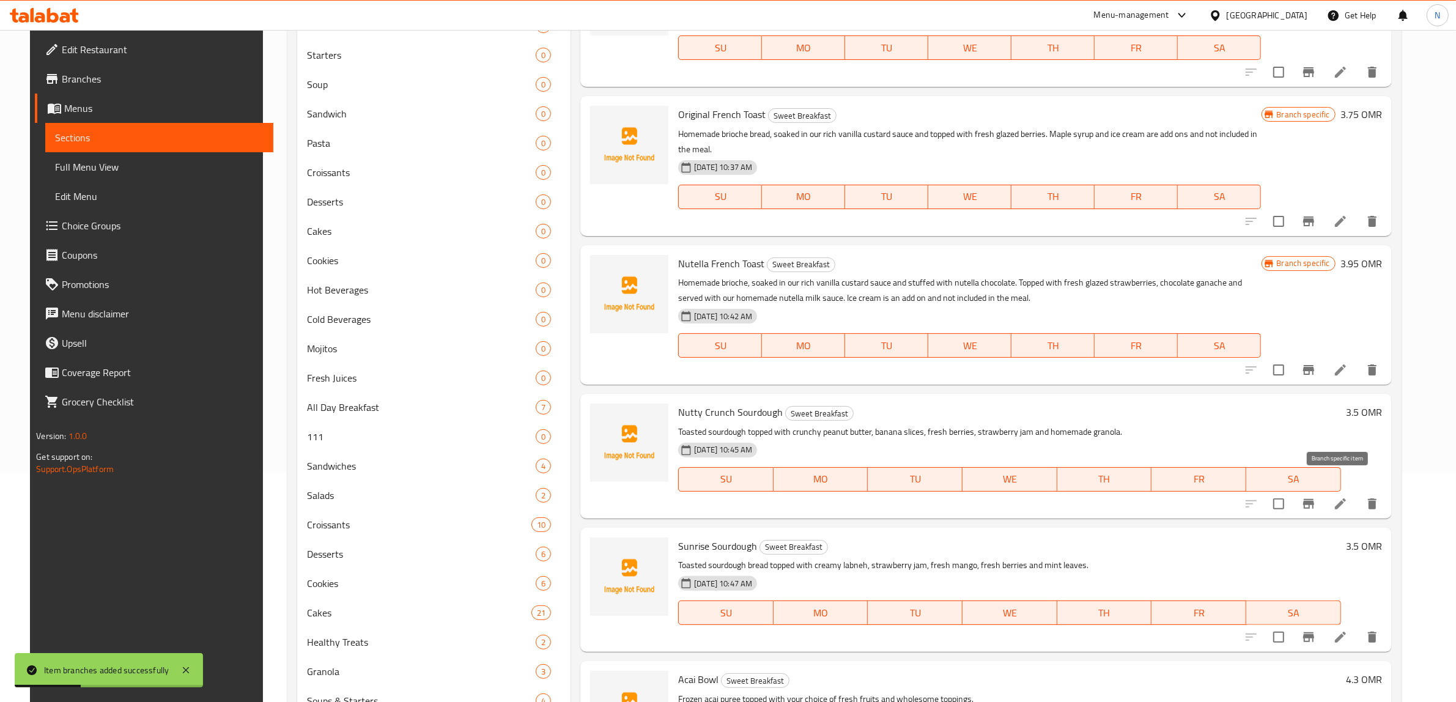
click at [1316, 497] on icon "Branch-specific-item" at bounding box center [1309, 504] width 15 height 15
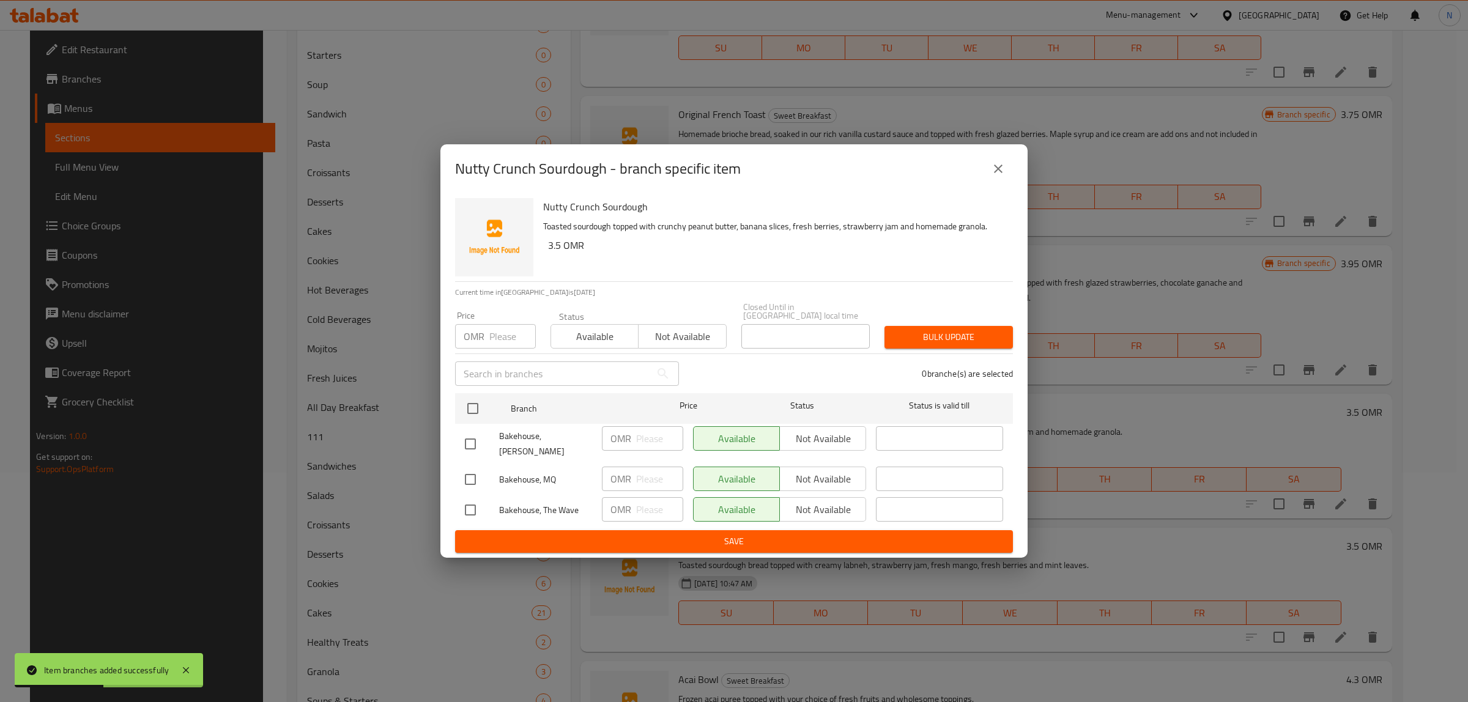
click at [463, 437] on input "checkbox" at bounding box center [471, 444] width 26 height 26
checkbox input "true"
click at [462, 497] on input "checkbox" at bounding box center [471, 510] width 26 height 26
checkbox input "true"
click at [842, 442] on span "Not available" at bounding box center [823, 439] width 76 height 18
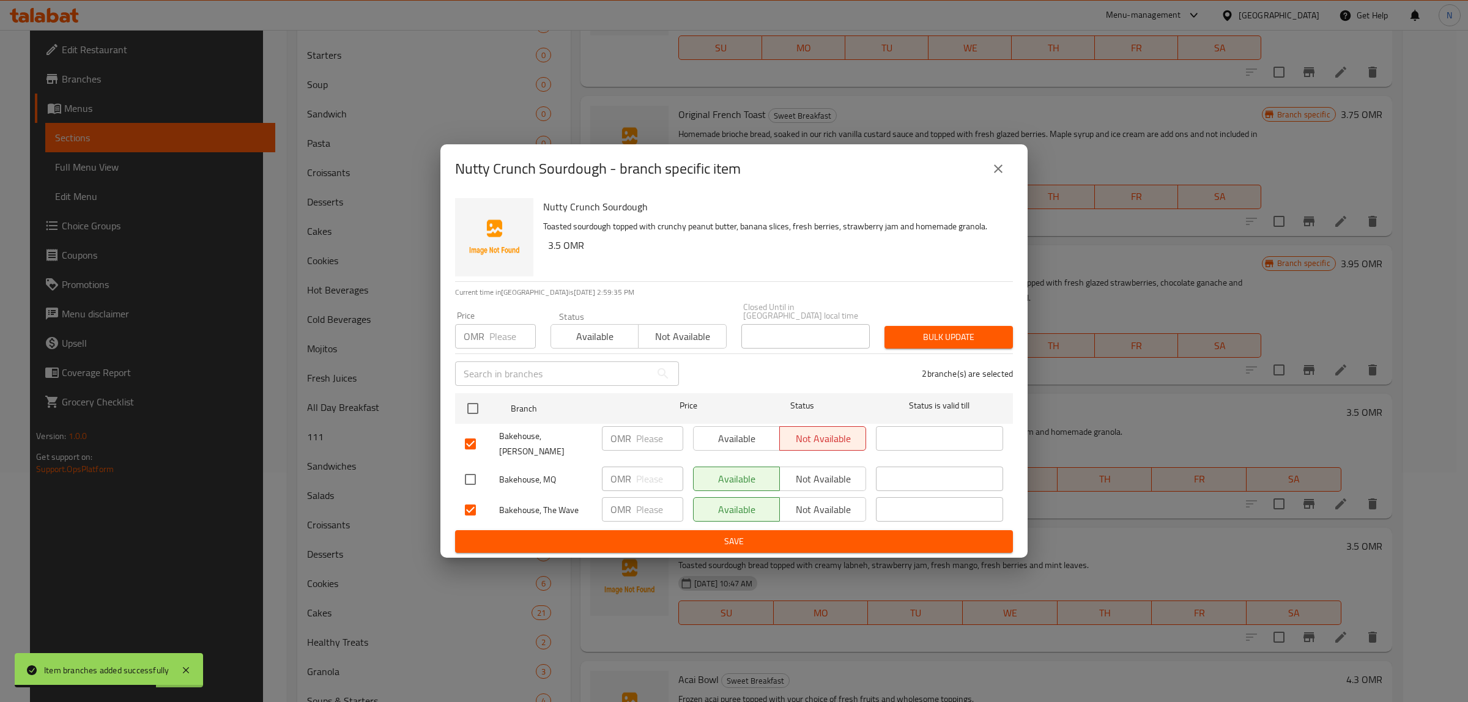
click at [826, 506] on span "Not available" at bounding box center [823, 510] width 76 height 18
click at [818, 534] on span "Save" at bounding box center [734, 541] width 538 height 15
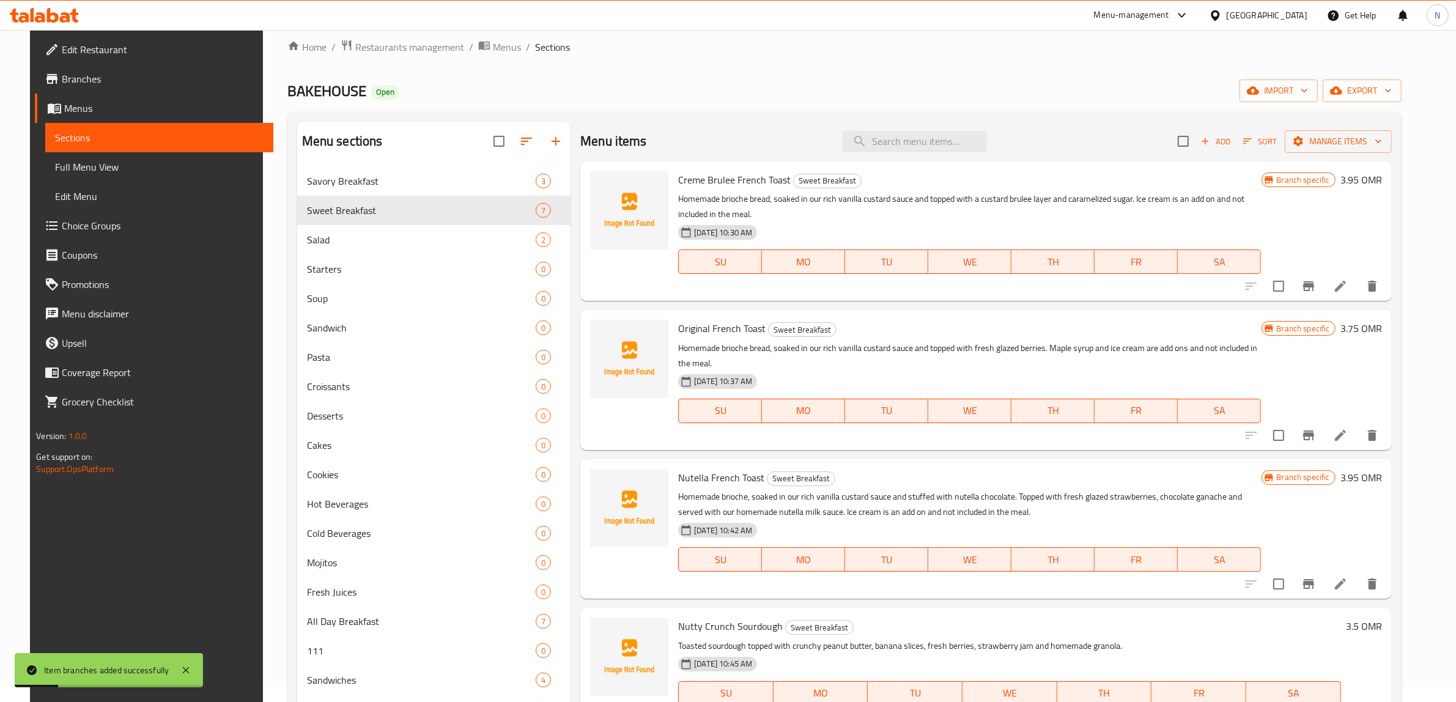
scroll to position [0, 0]
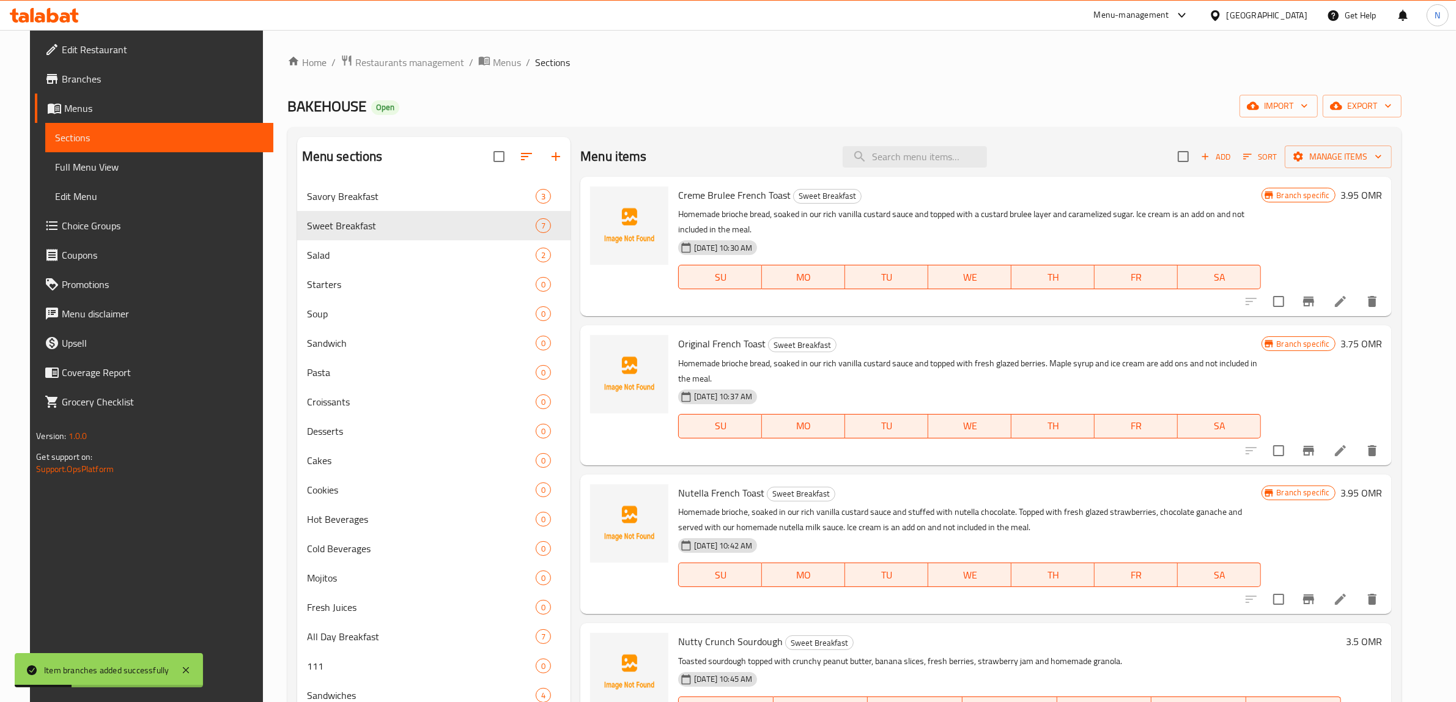
click at [1316, 300] on icon "Branch-specific-item" at bounding box center [1309, 301] width 15 height 15
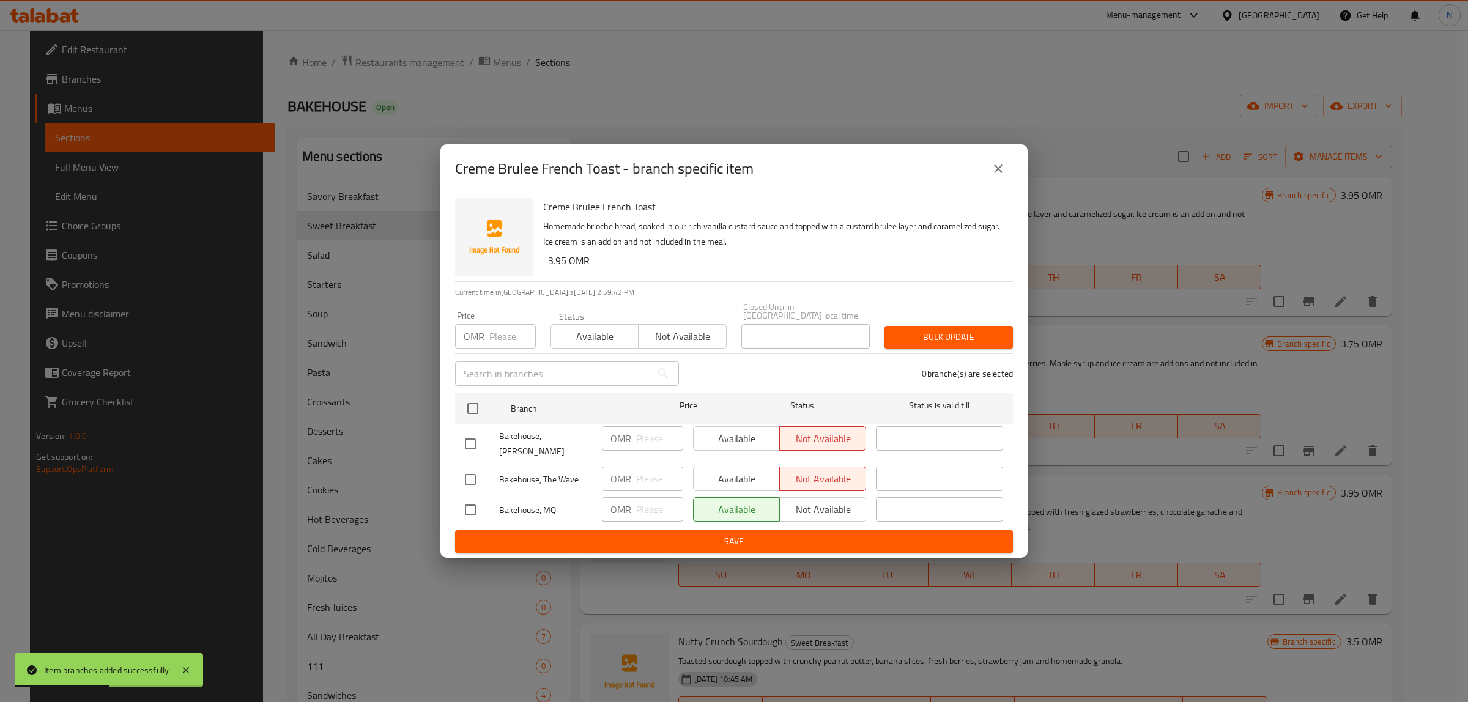
click at [1009, 182] on button "close" at bounding box center [998, 168] width 29 height 29
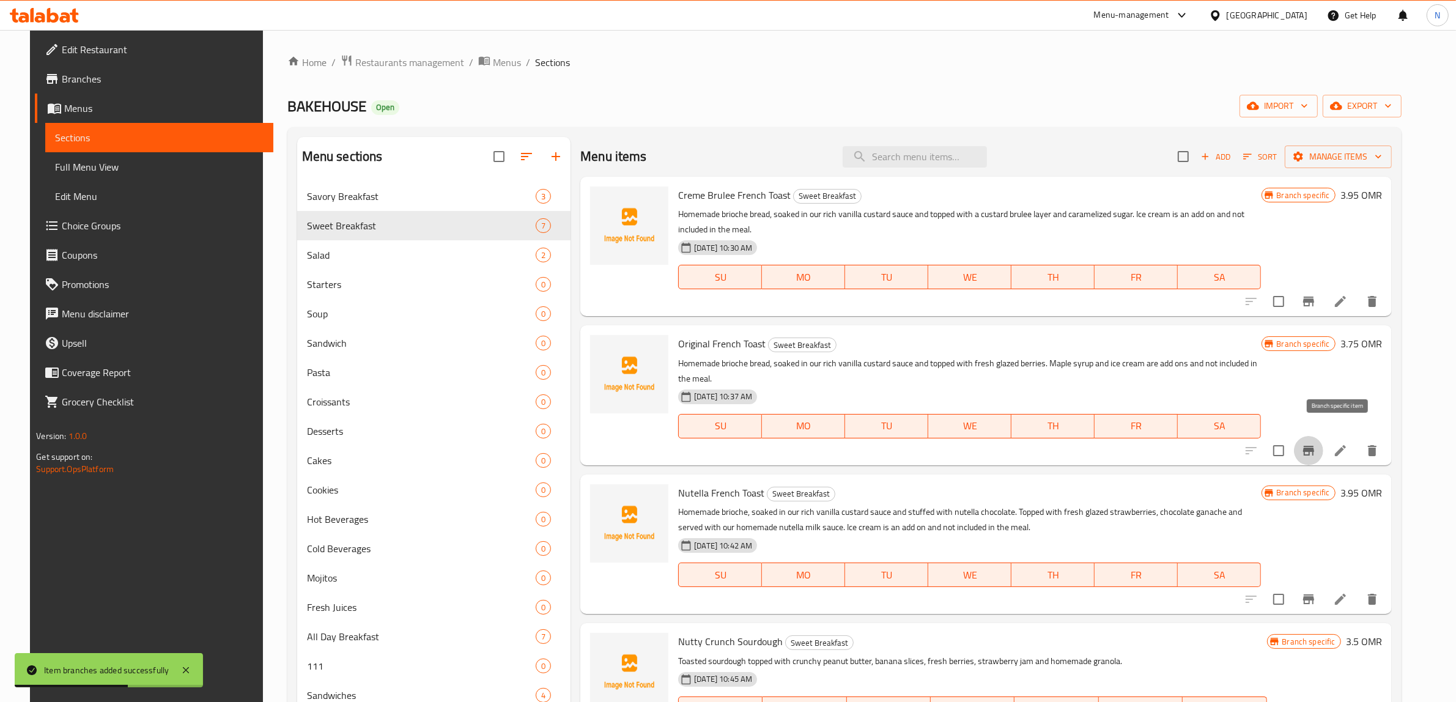
click at [1314, 446] on icon "Branch-specific-item" at bounding box center [1308, 451] width 11 height 10
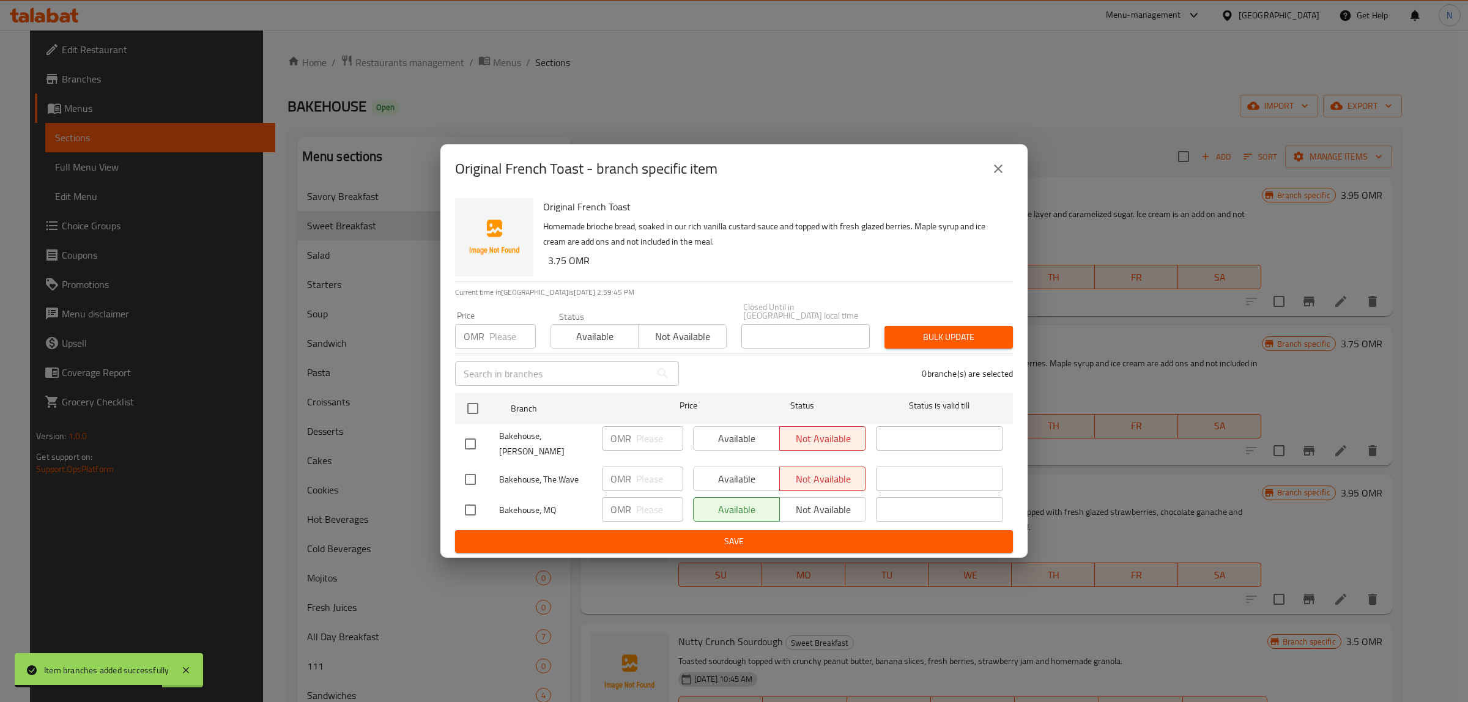
drag, startPoint x: 1000, startPoint y: 173, endPoint x: 1007, endPoint y: 177, distance: 8.0
click at [1001, 173] on icon "close" at bounding box center [998, 168] width 15 height 15
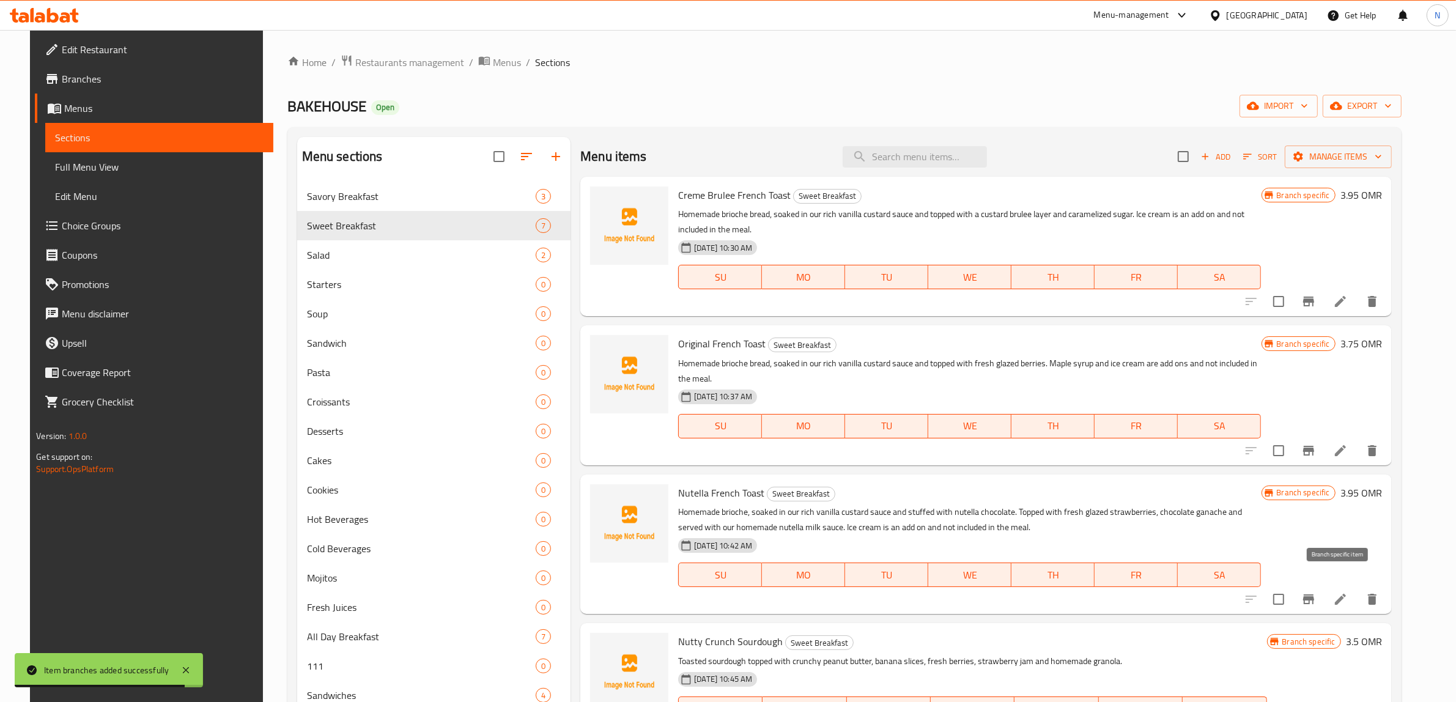
click at [1316, 592] on icon "Branch-specific-item" at bounding box center [1309, 599] width 15 height 15
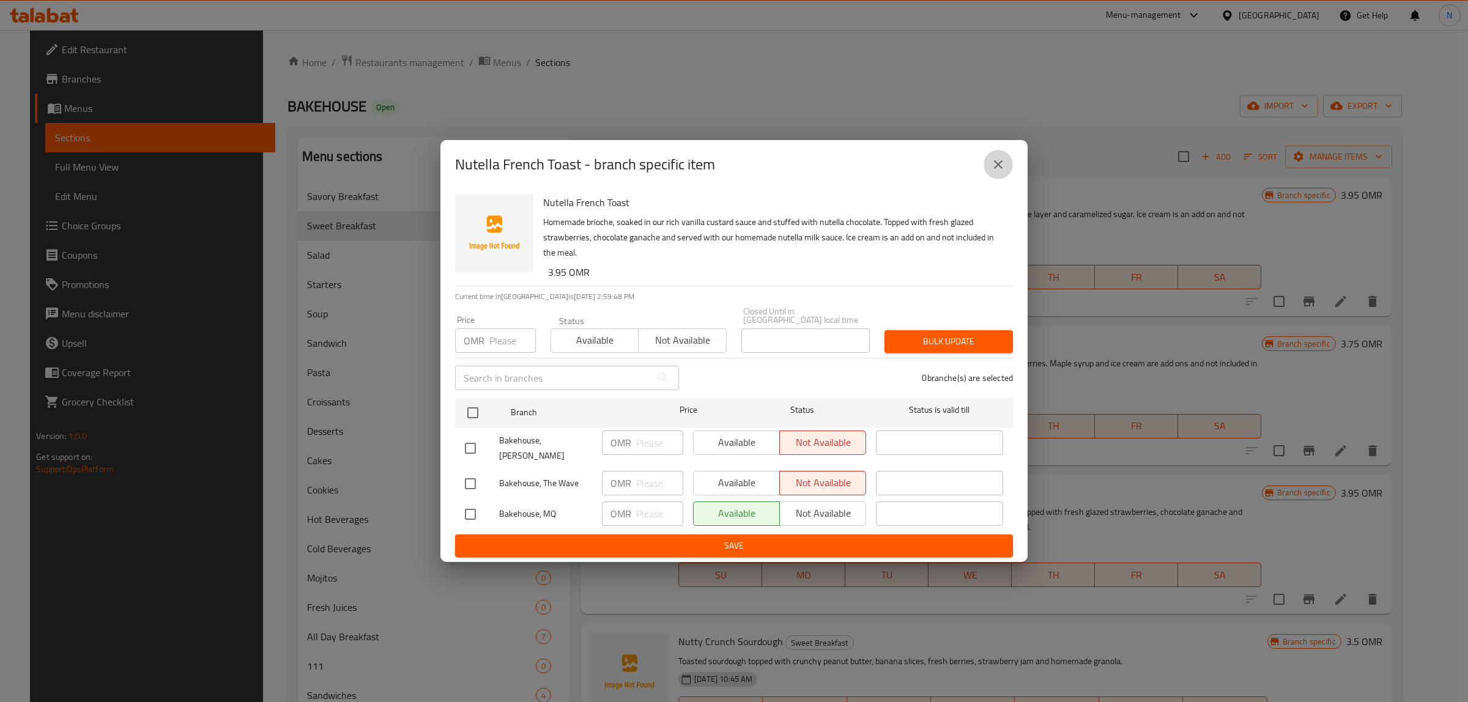
click at [1010, 176] on button "close" at bounding box center [998, 164] width 29 height 29
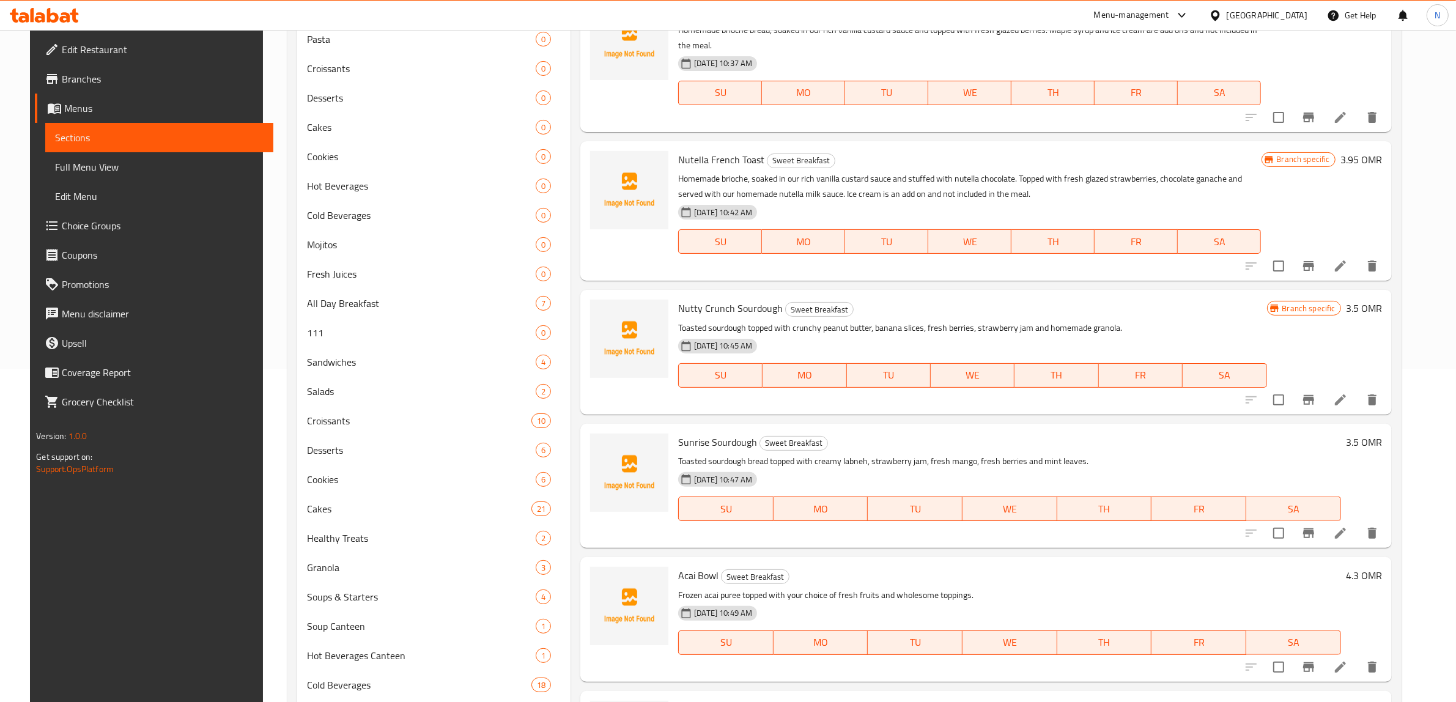
scroll to position [382, 0]
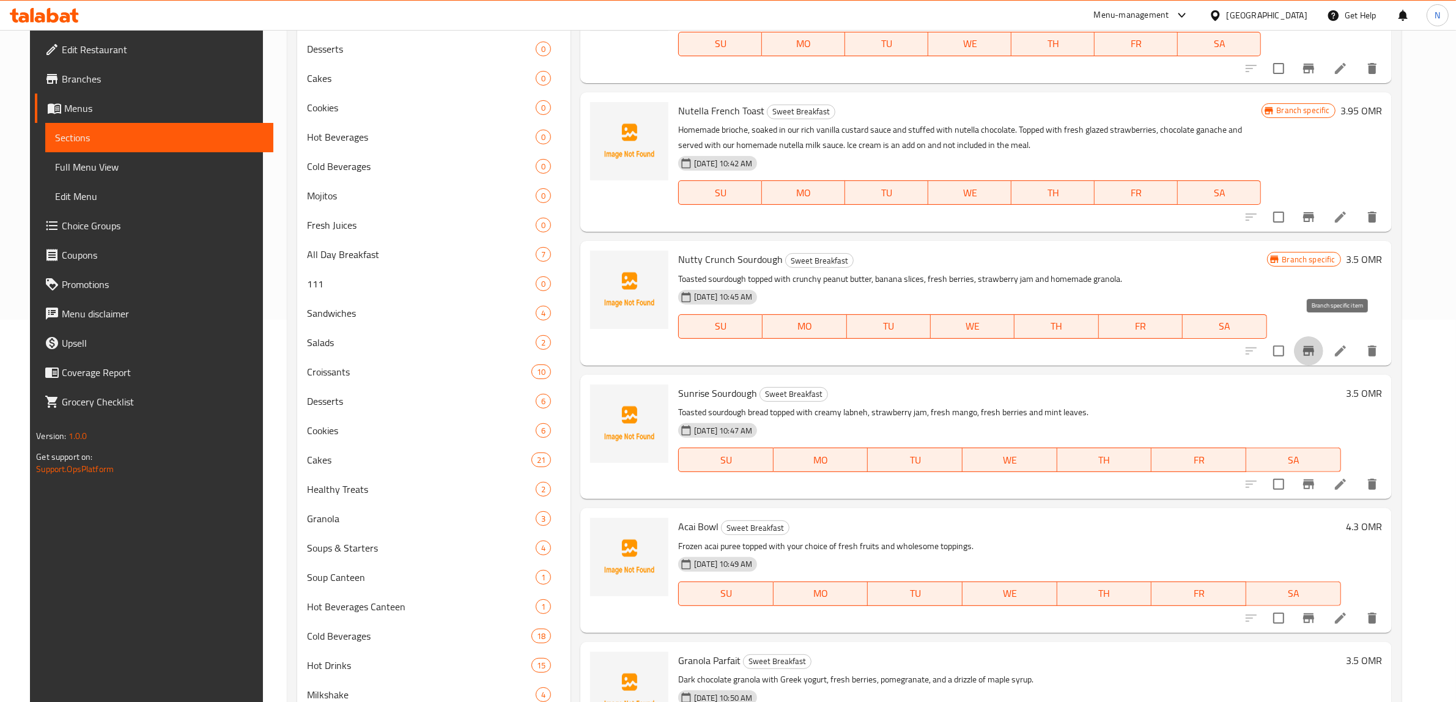
click at [1316, 344] on icon "Branch-specific-item" at bounding box center [1309, 351] width 15 height 15
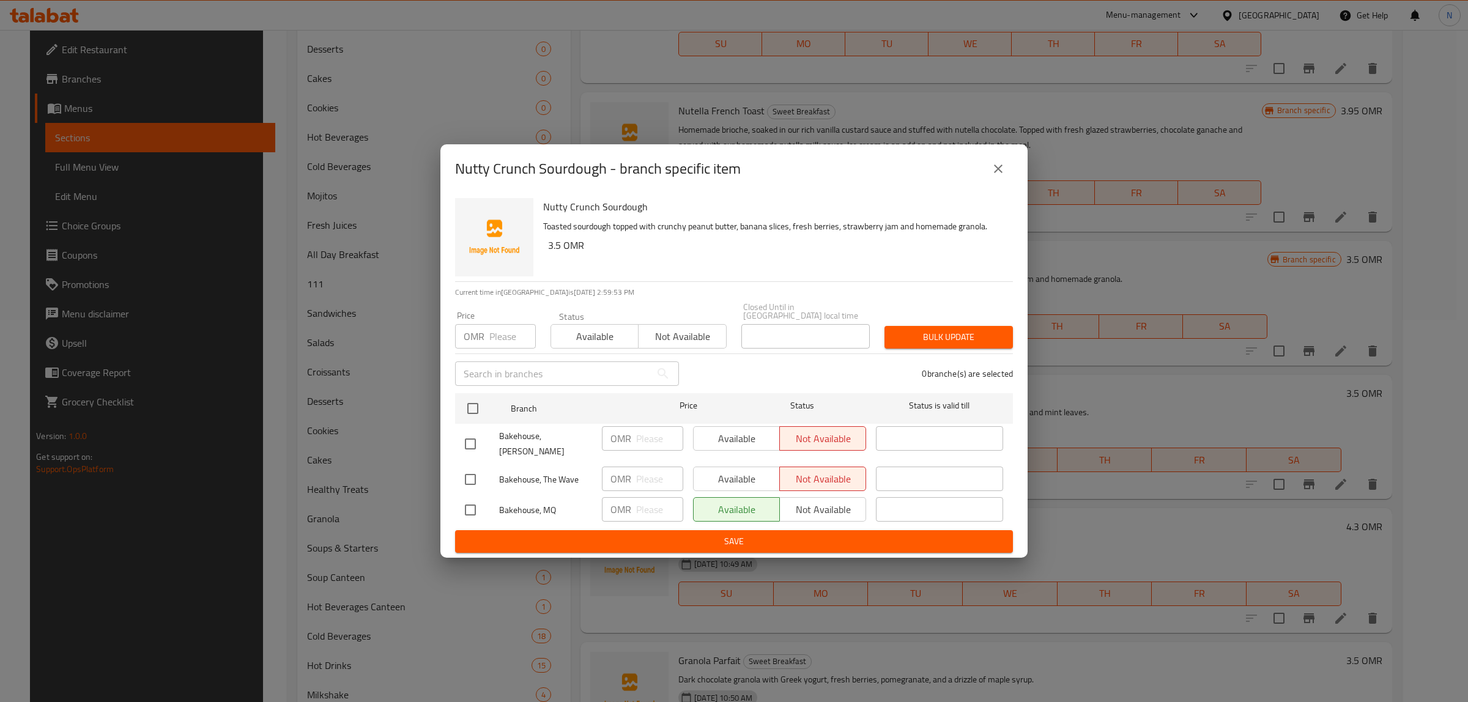
click at [1001, 172] on icon "close" at bounding box center [998, 168] width 15 height 15
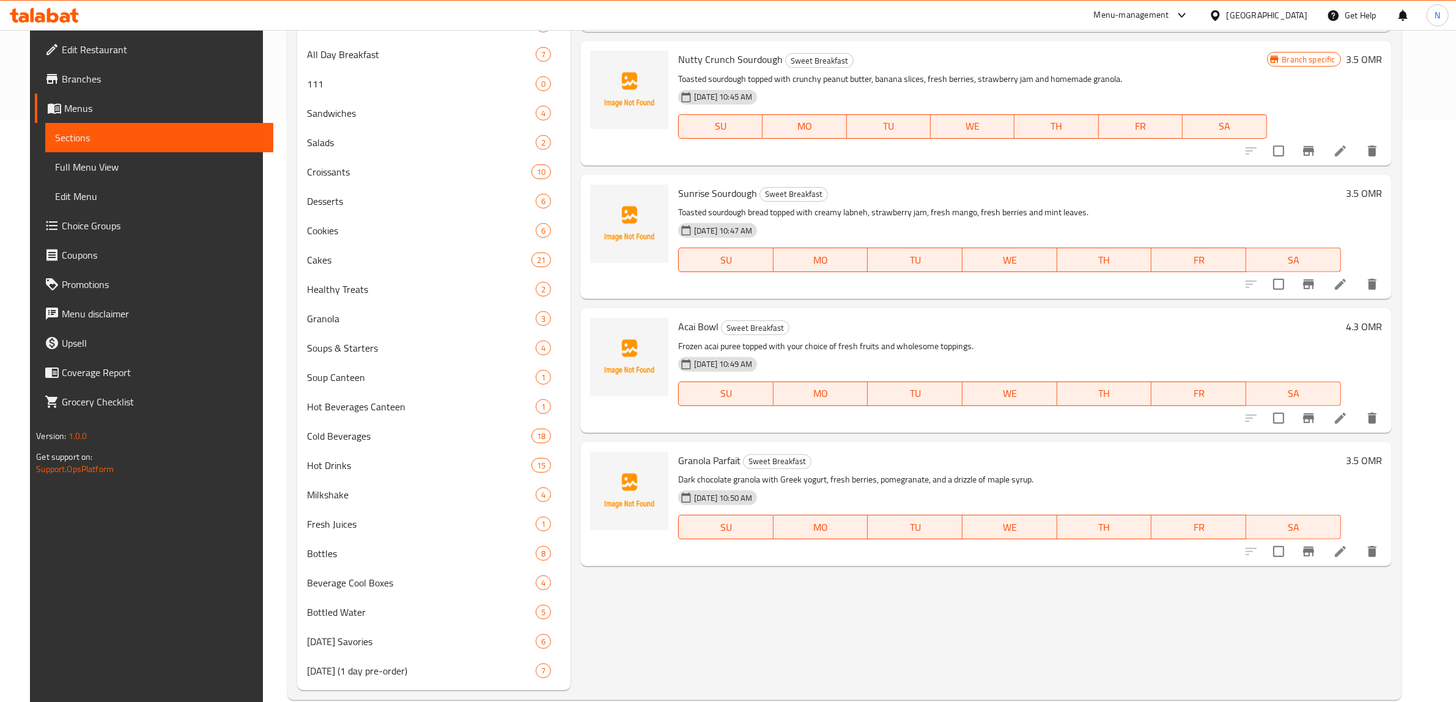
scroll to position [603, 0]
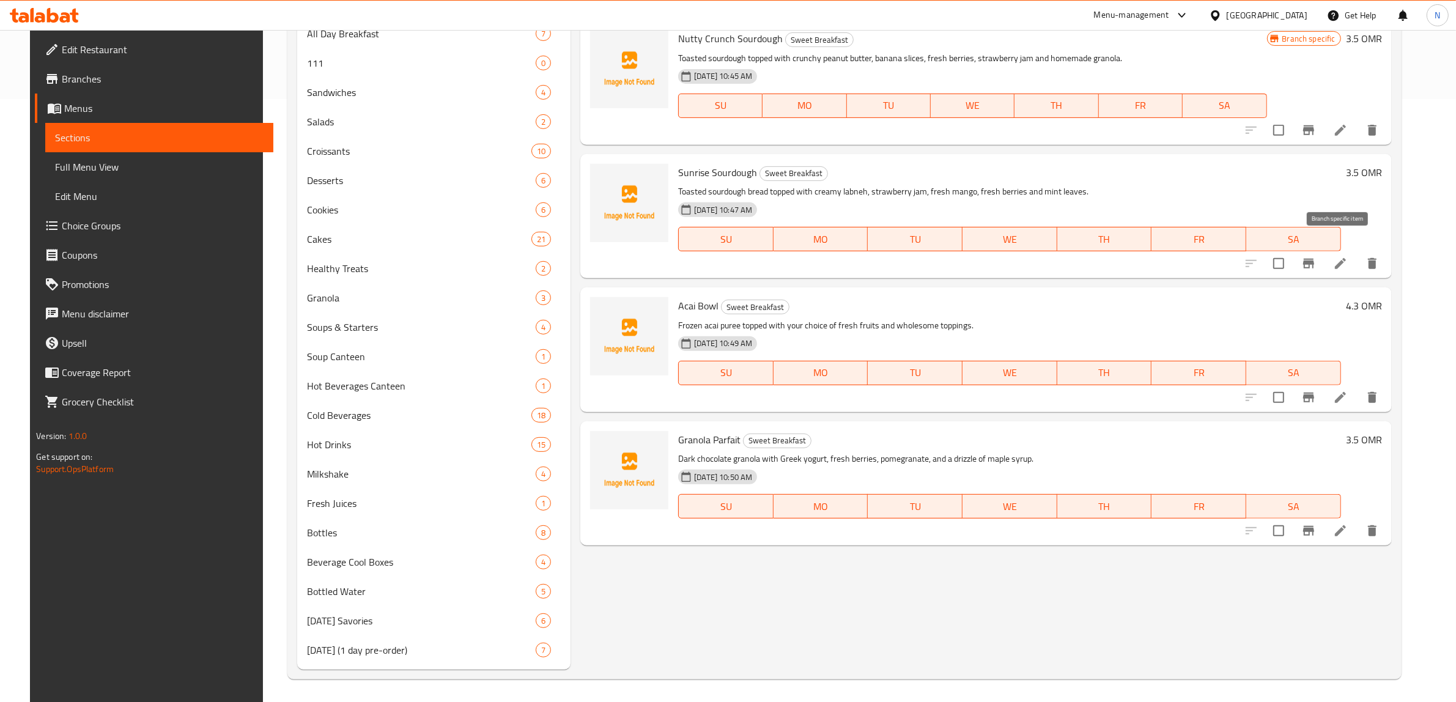
click at [1316, 256] on icon "Branch-specific-item" at bounding box center [1309, 263] width 15 height 15
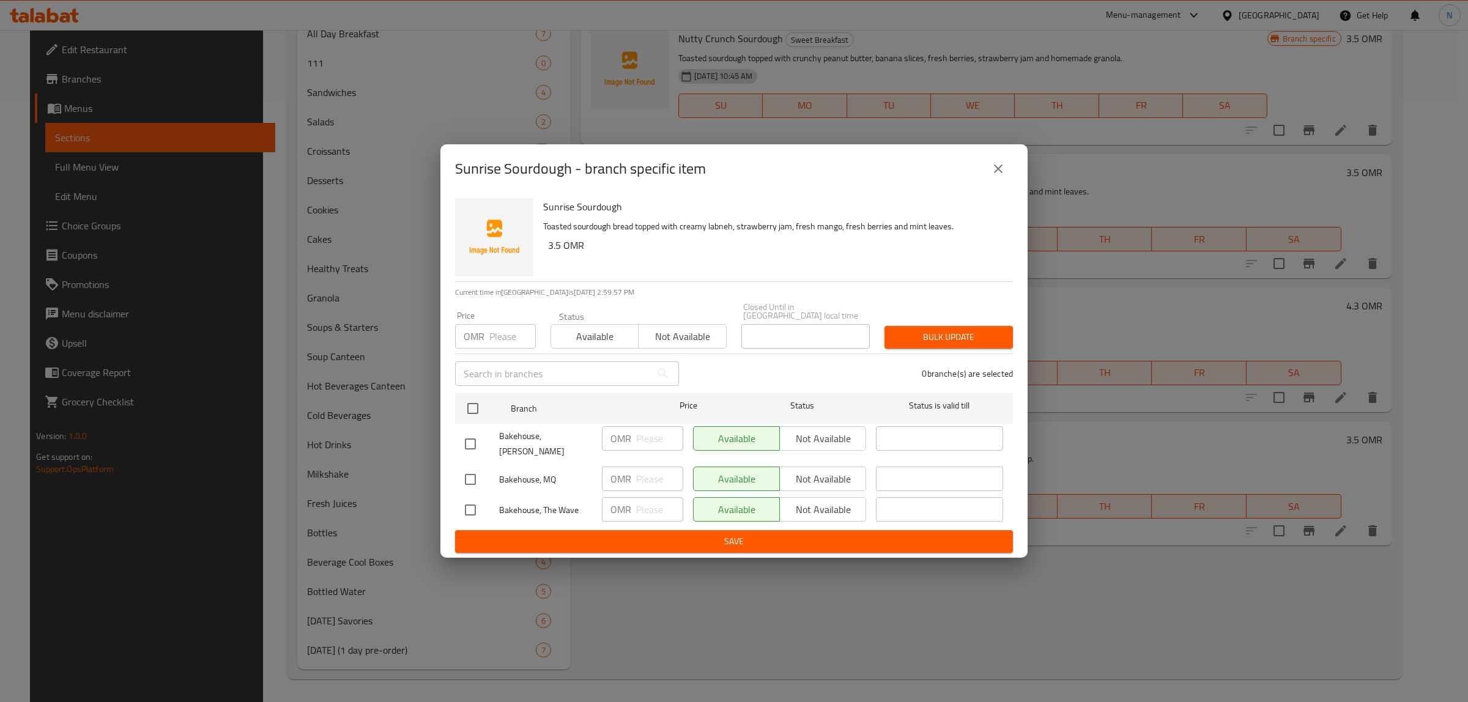
click at [466, 439] on input "checkbox" at bounding box center [471, 444] width 26 height 26
checkbox input "true"
click at [467, 502] on input "checkbox" at bounding box center [471, 510] width 26 height 26
checkbox input "true"
click at [855, 436] on span "Not available" at bounding box center [823, 439] width 76 height 18
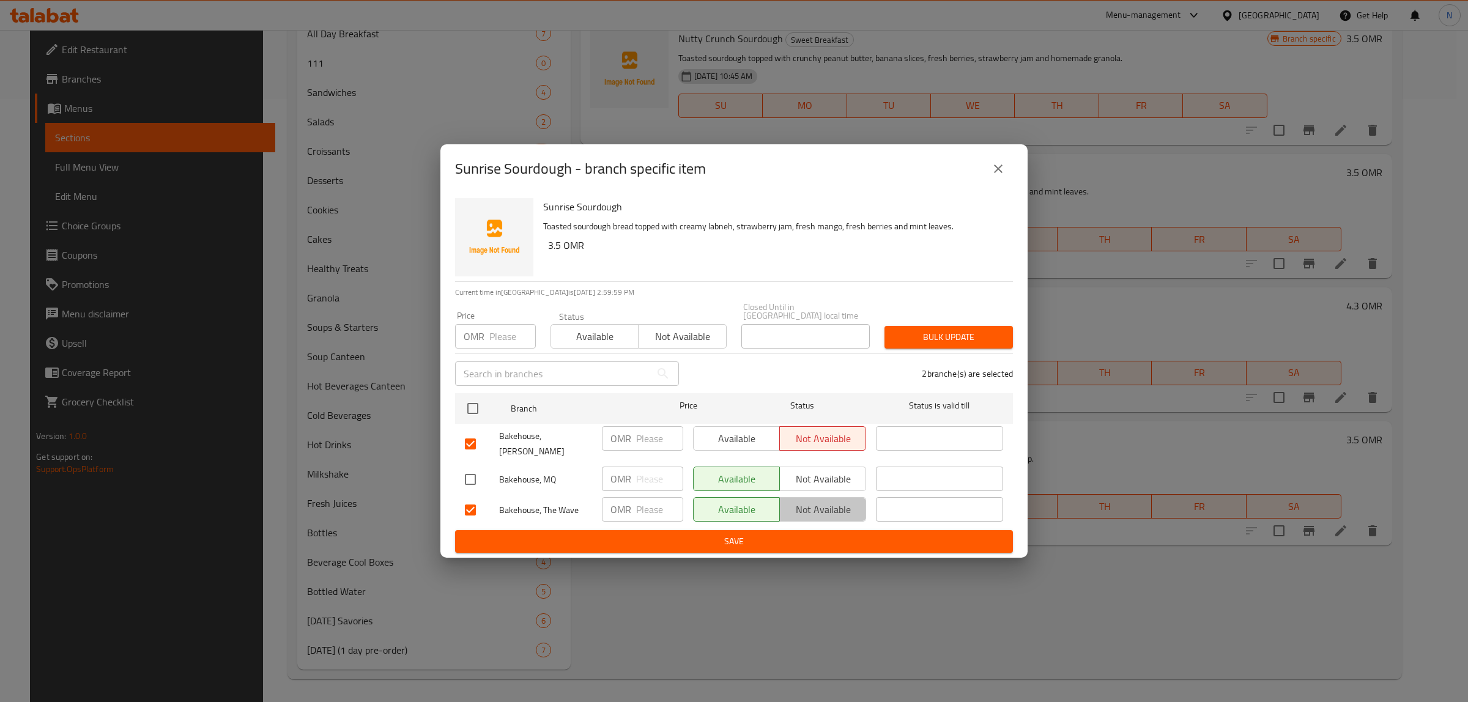
click at [821, 502] on span "Not available" at bounding box center [823, 510] width 76 height 18
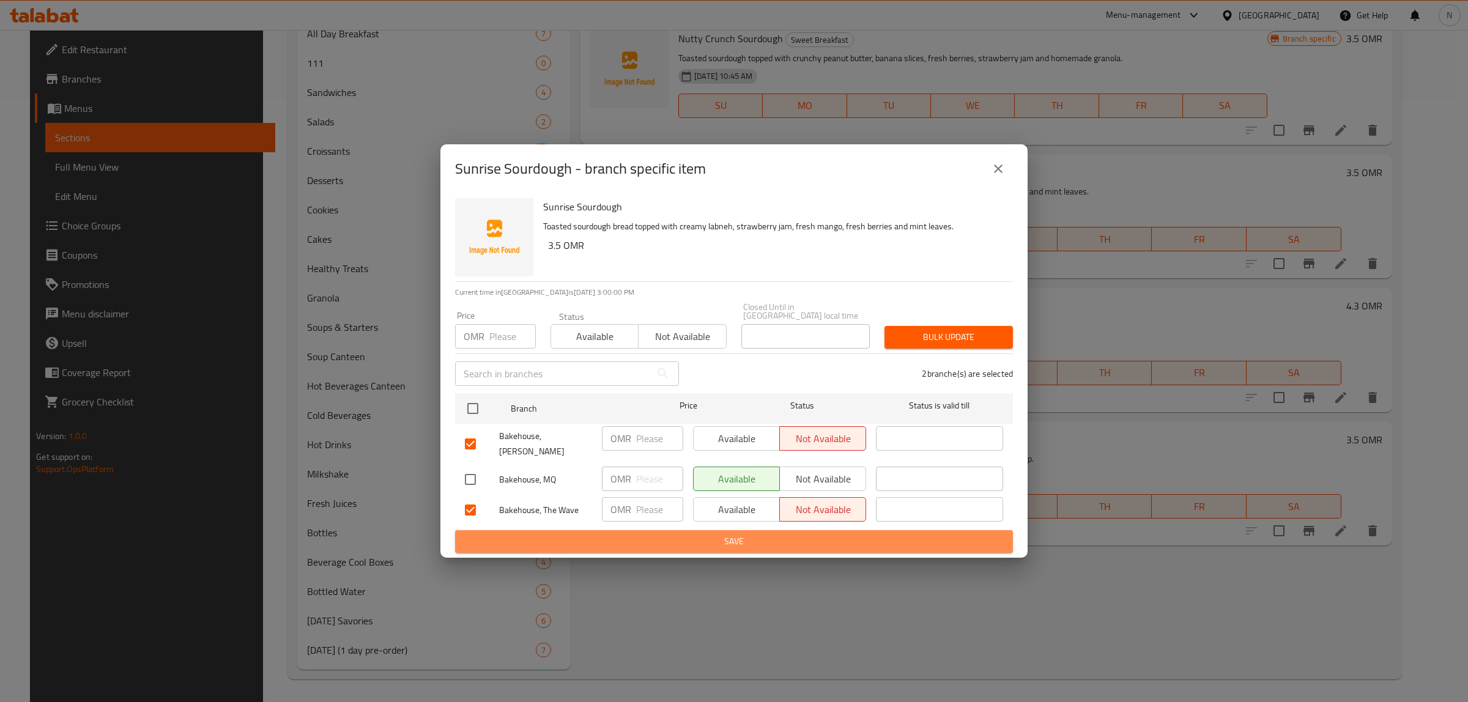
click at [796, 534] on span "Save" at bounding box center [734, 541] width 538 height 15
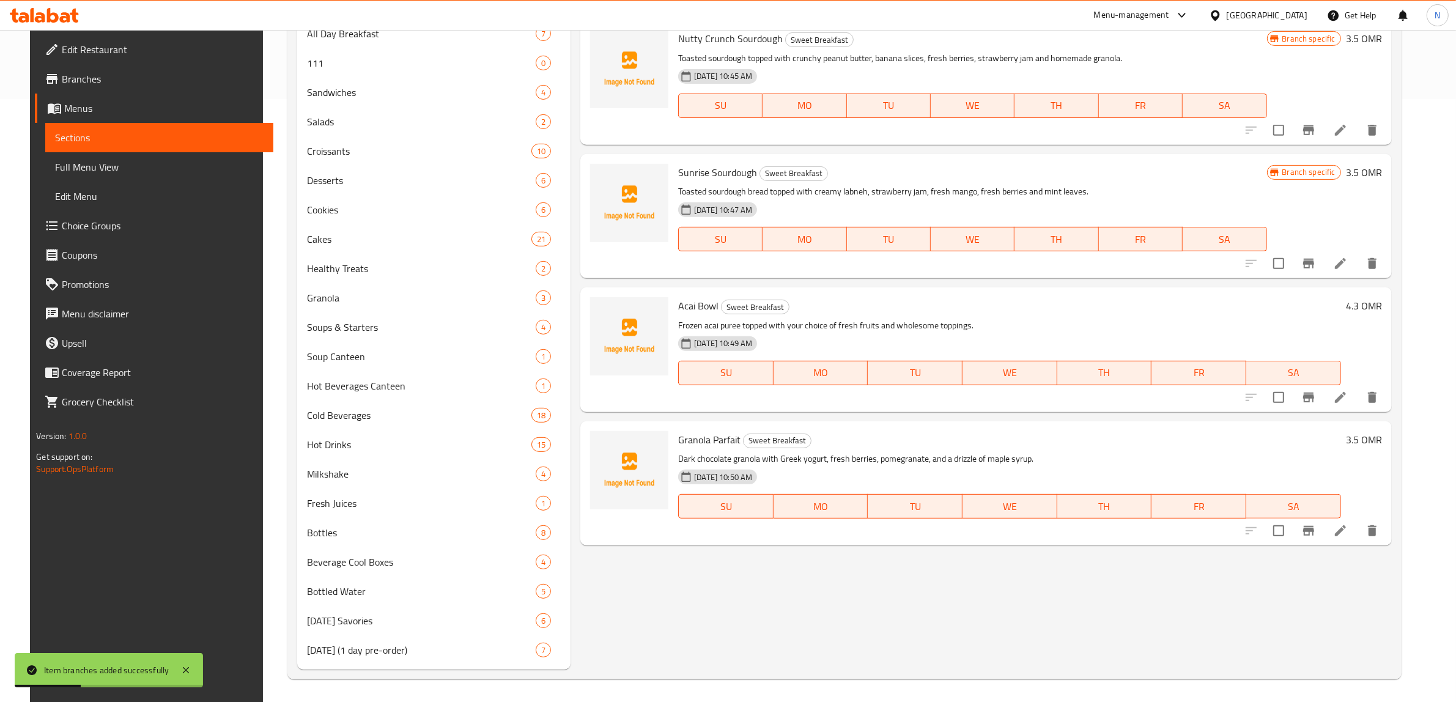
scroll to position [527, 0]
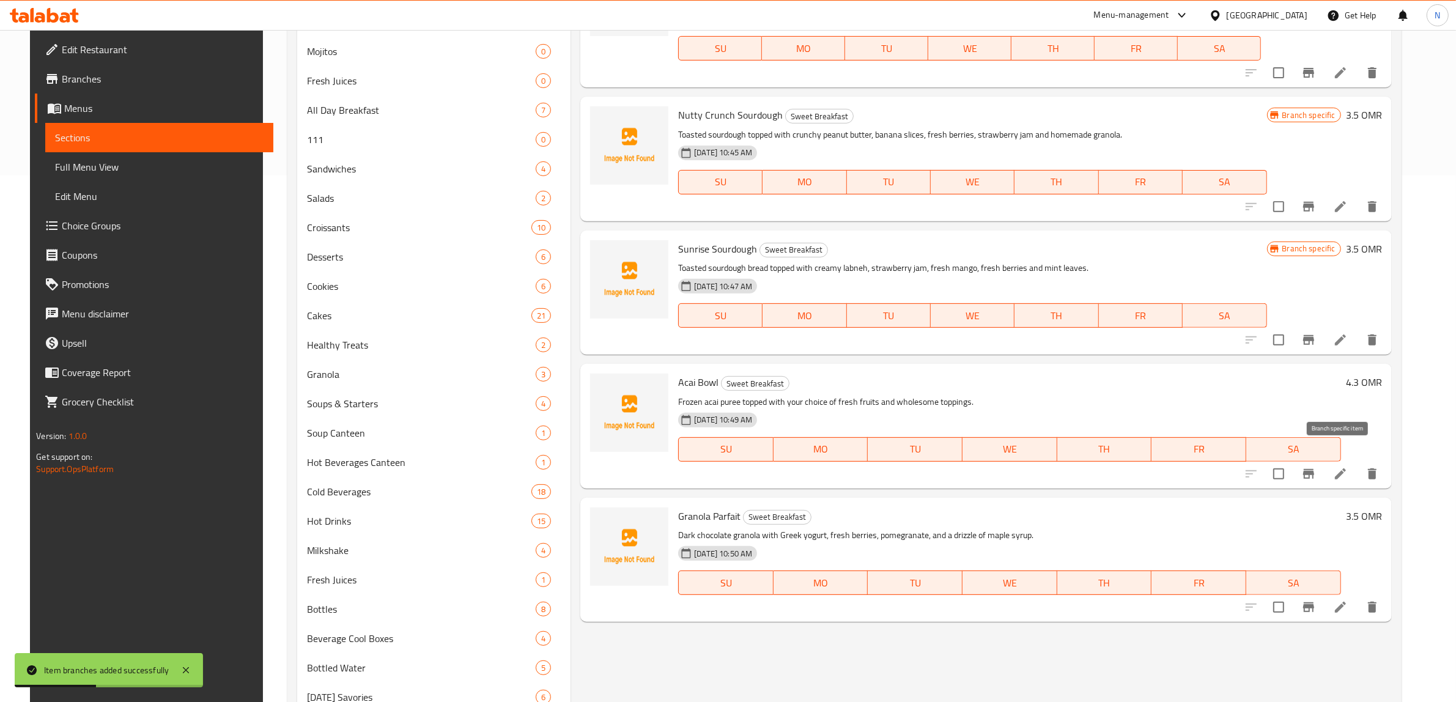
click at [1316, 467] on icon "Branch-specific-item" at bounding box center [1309, 474] width 15 height 15
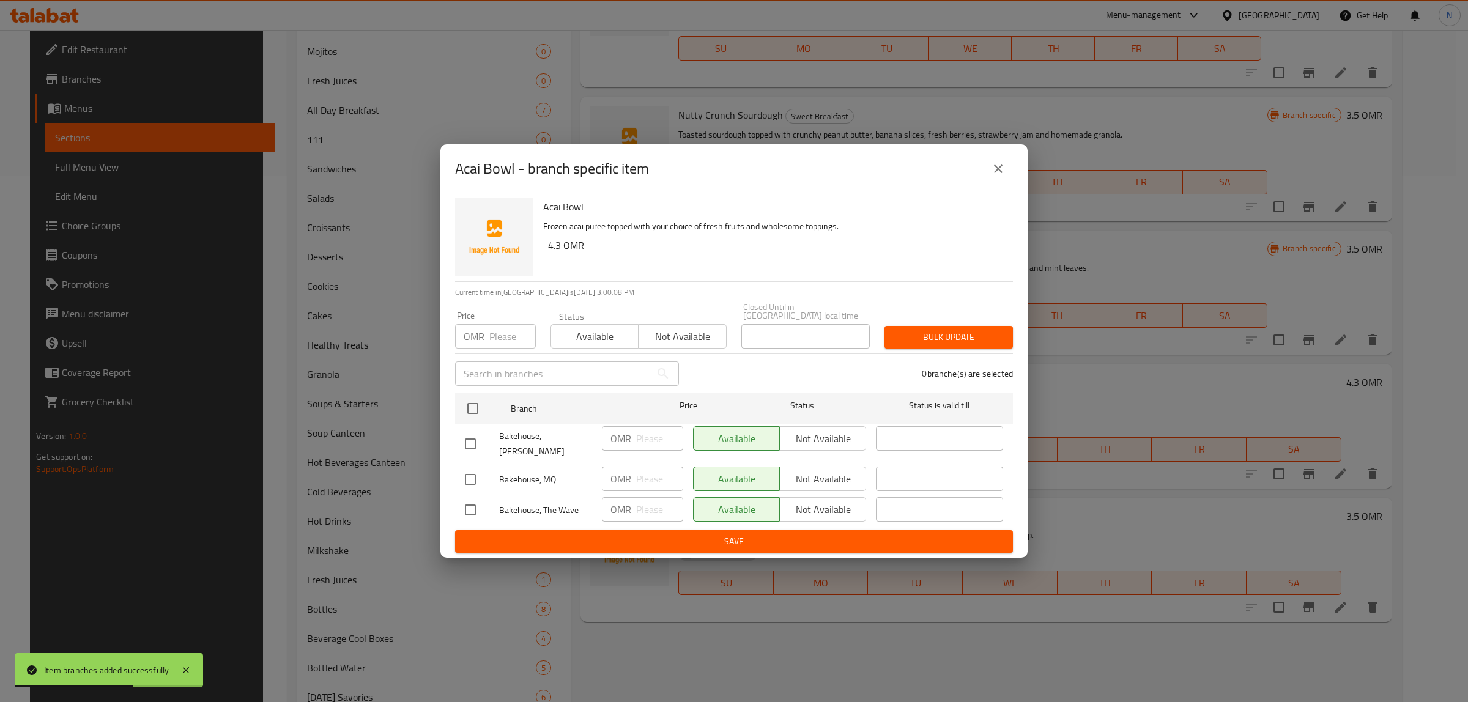
click at [473, 440] on input "checkbox" at bounding box center [471, 444] width 26 height 26
checkbox input "true"
click at [476, 511] on input "checkbox" at bounding box center [471, 510] width 26 height 26
checkbox input "true"
click at [861, 447] on button "Not available" at bounding box center [822, 438] width 87 height 24
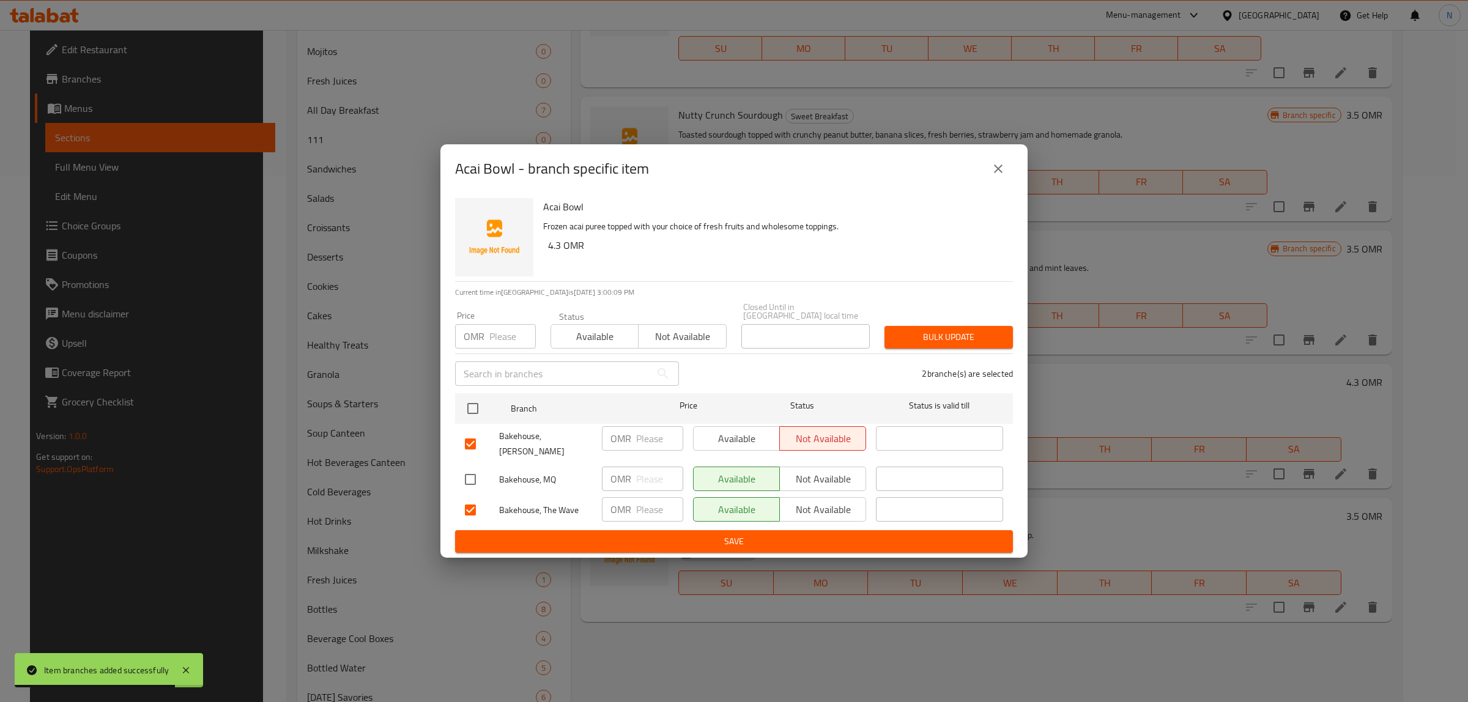
click at [829, 505] on span "Not available" at bounding box center [823, 510] width 76 height 18
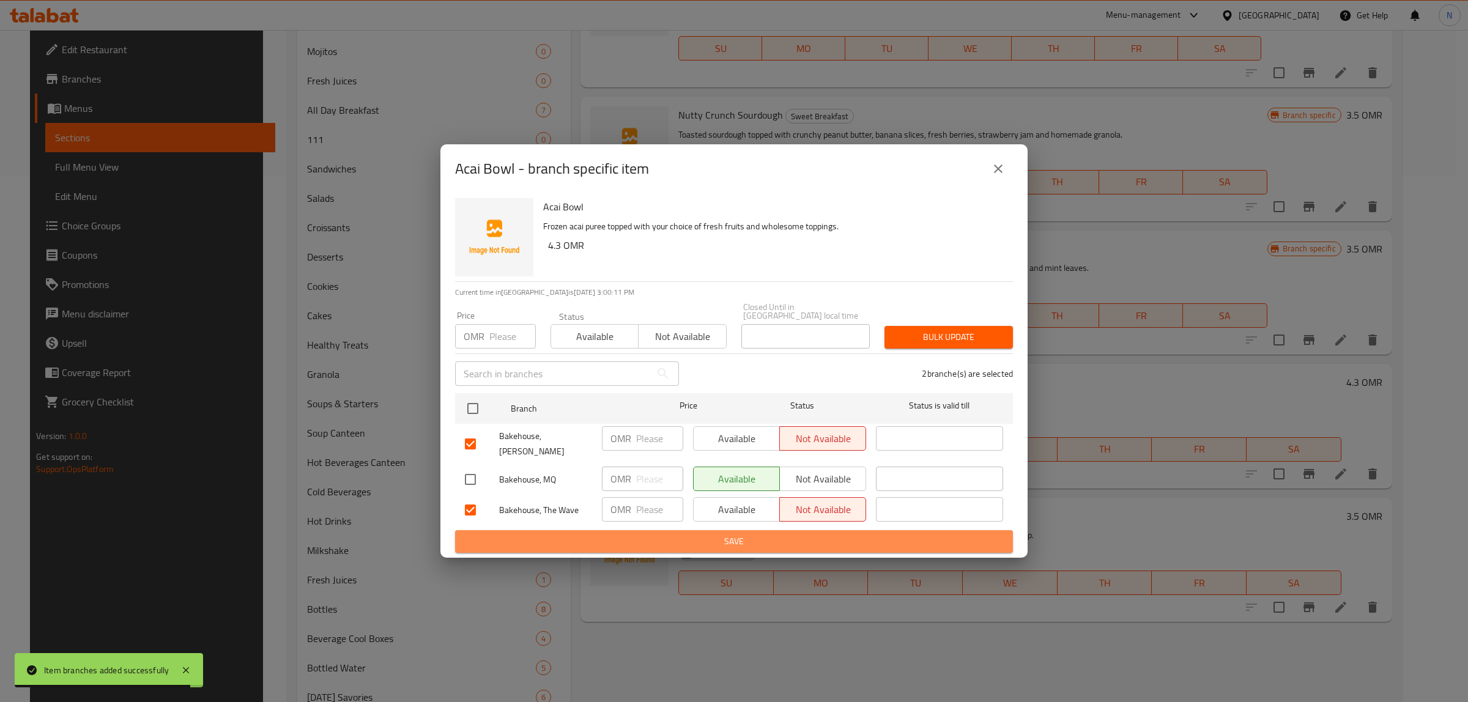
click at [803, 534] on span "Save" at bounding box center [734, 541] width 538 height 15
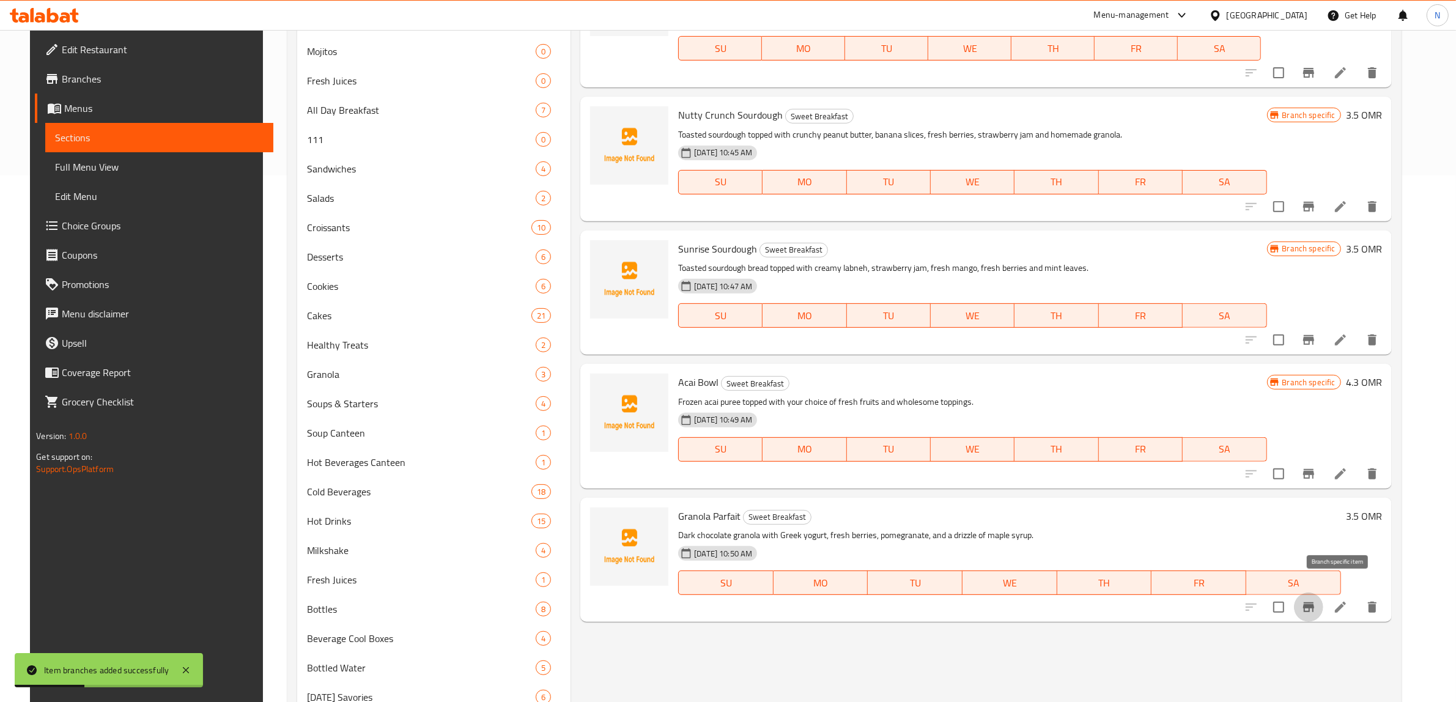
click at [1316, 600] on icon "Branch-specific-item" at bounding box center [1309, 607] width 15 height 15
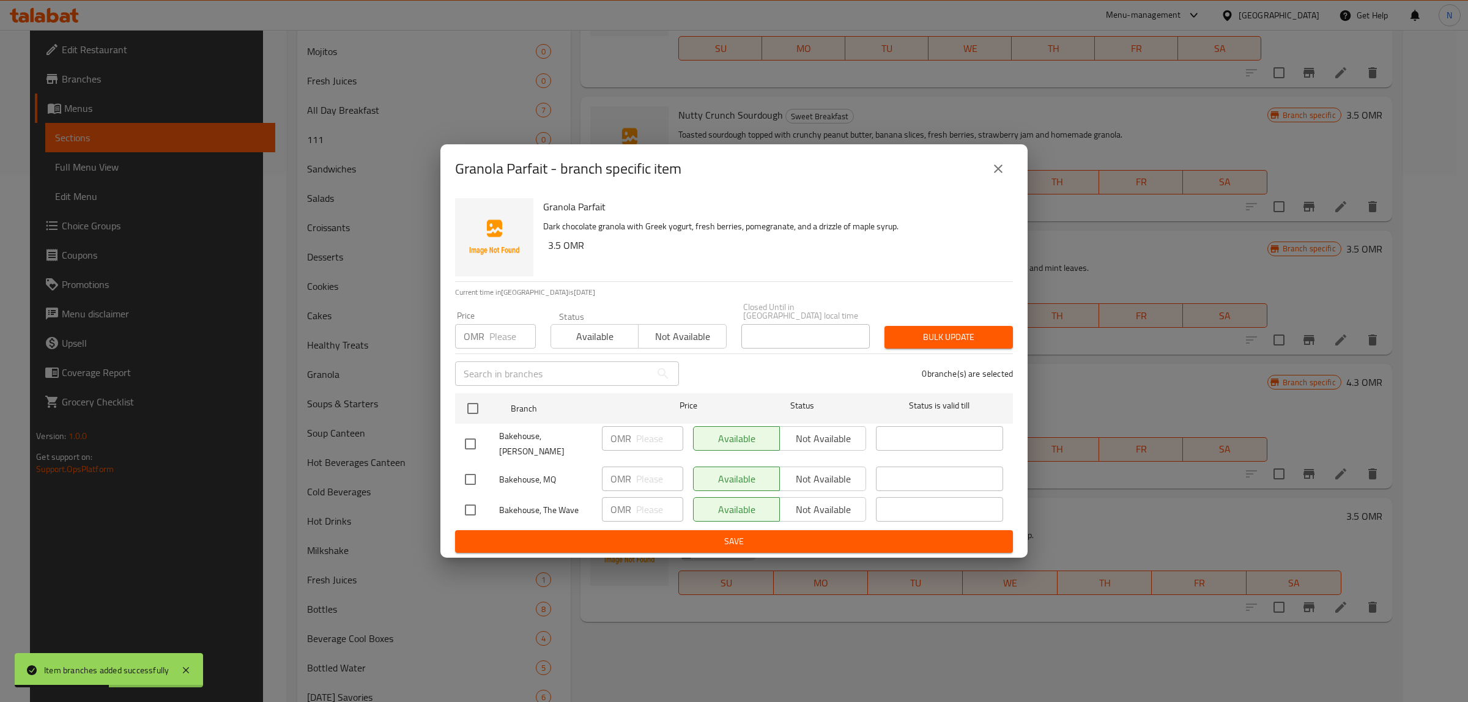
click at [462, 437] on input "checkbox" at bounding box center [471, 444] width 26 height 26
checkbox input "true"
click at [478, 502] on input "checkbox" at bounding box center [471, 510] width 26 height 26
checkbox input "true"
click at [852, 445] on span "Not available" at bounding box center [823, 439] width 76 height 18
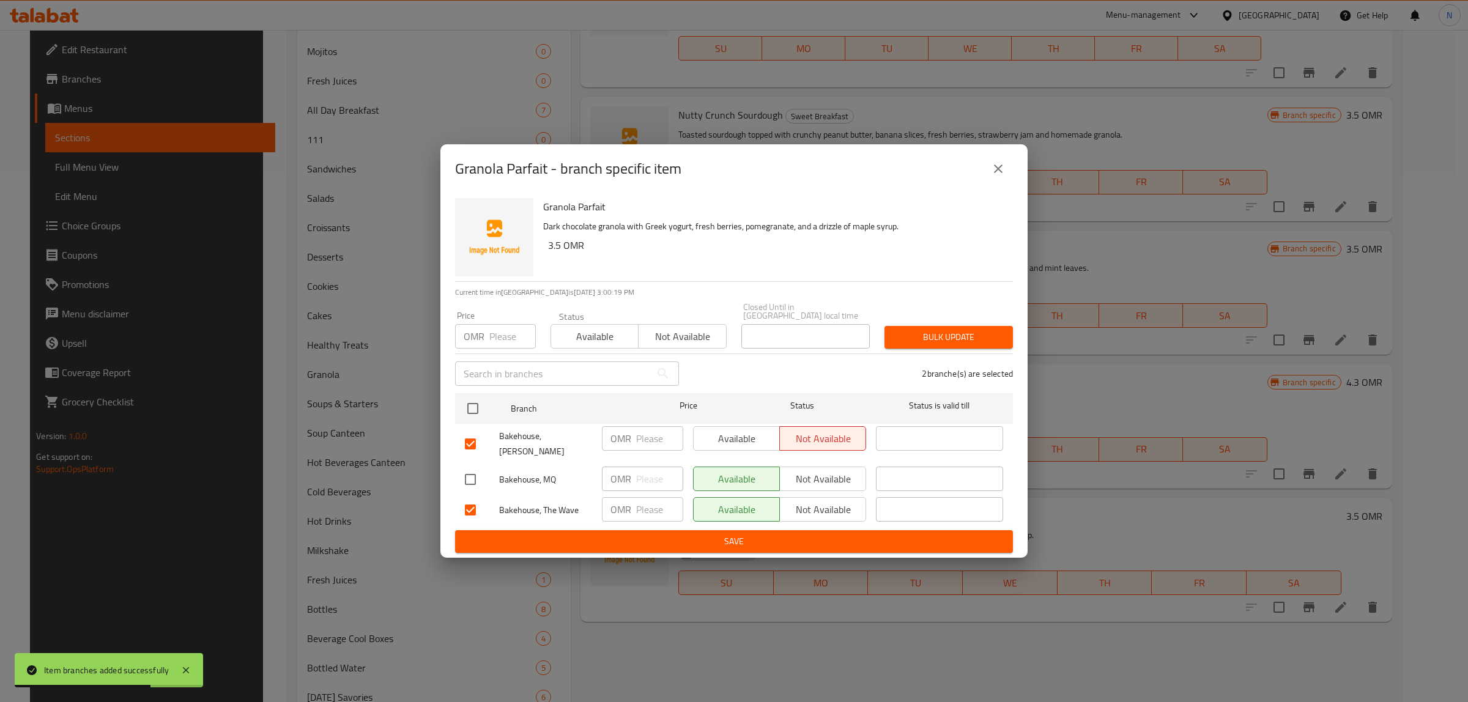
click at [844, 505] on span "Not available" at bounding box center [823, 510] width 76 height 18
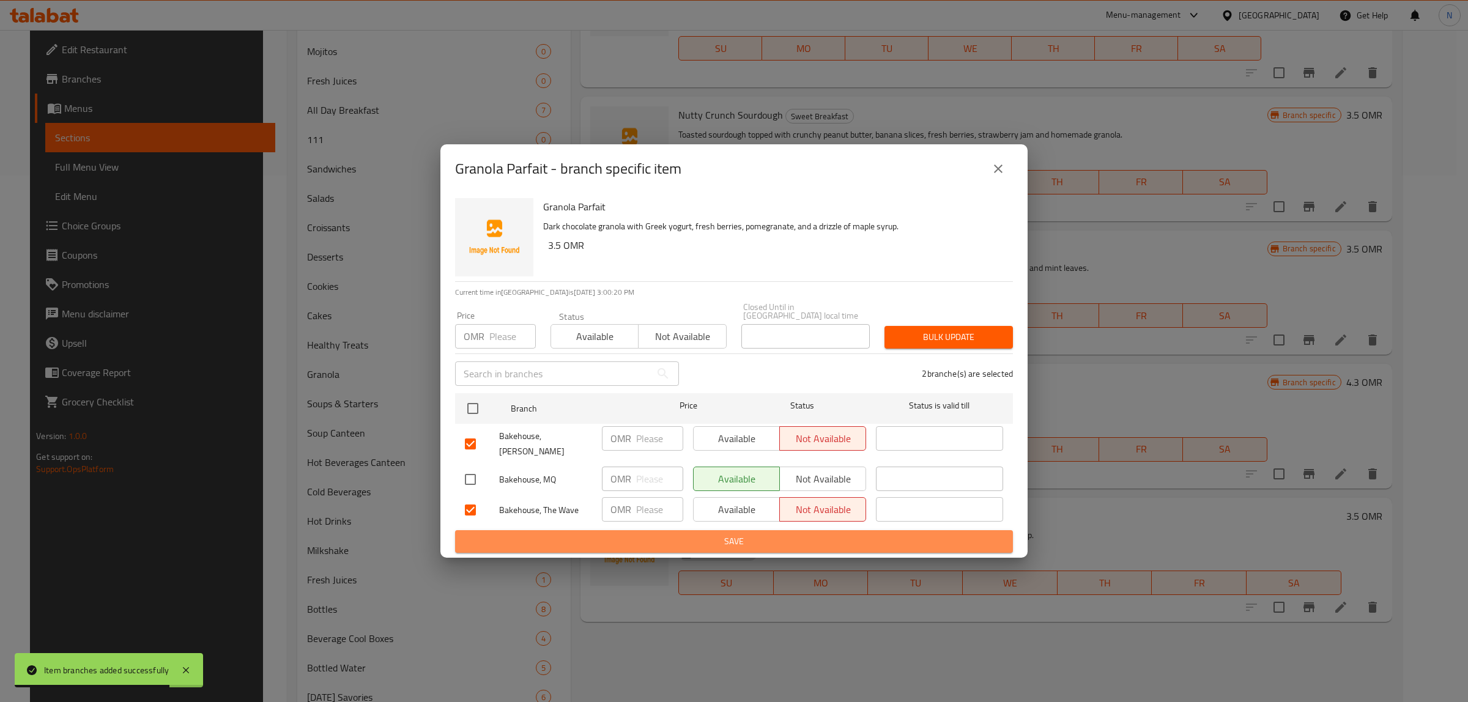
click at [847, 539] on span "Save" at bounding box center [734, 541] width 538 height 15
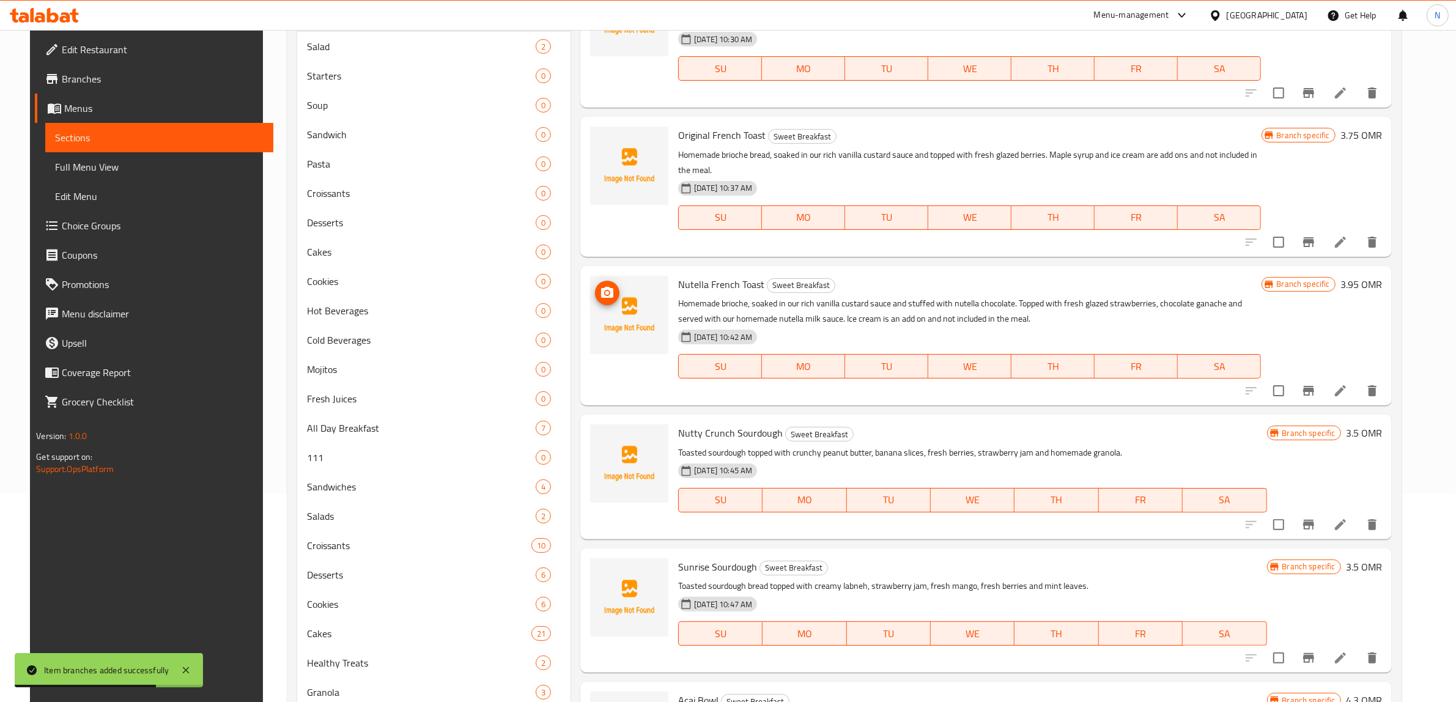
scroll to position [0, 0]
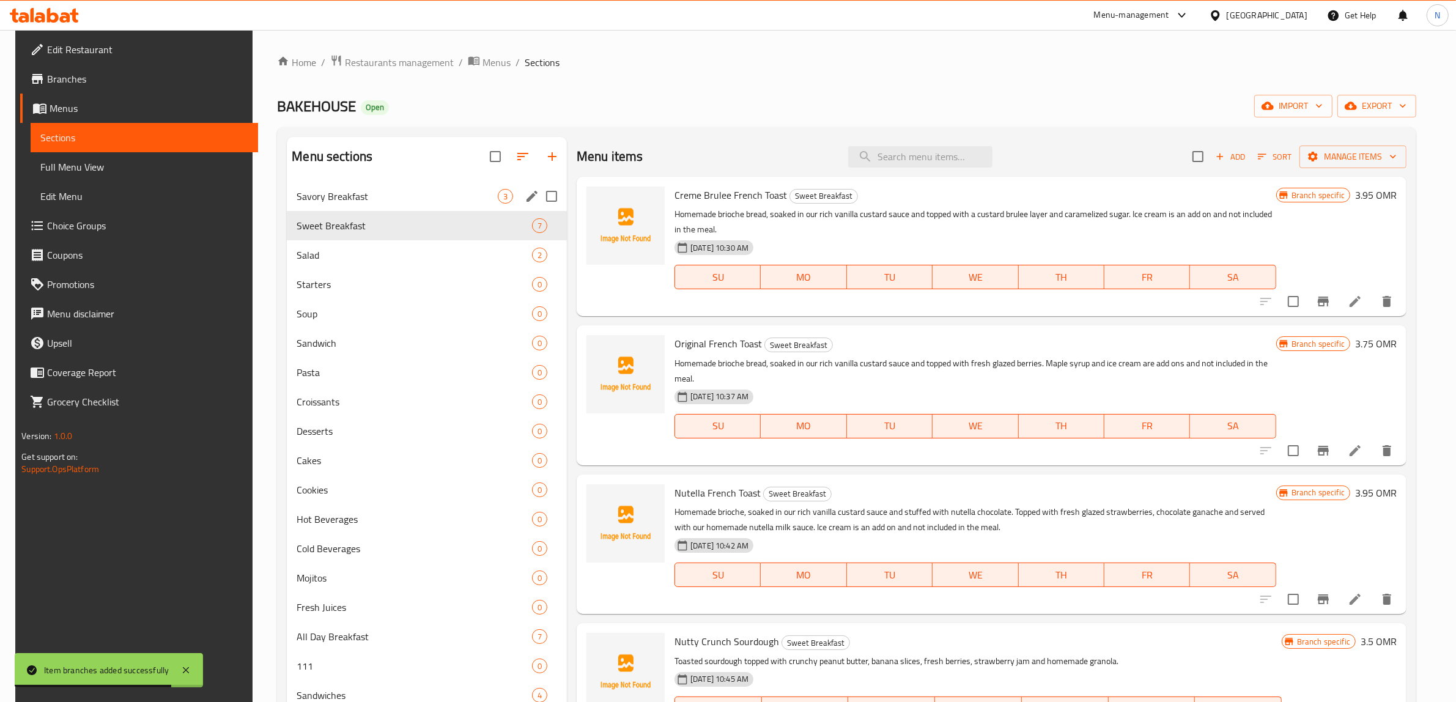
click at [472, 193] on span "Savory Breakfast" at bounding box center [397, 196] width 201 height 15
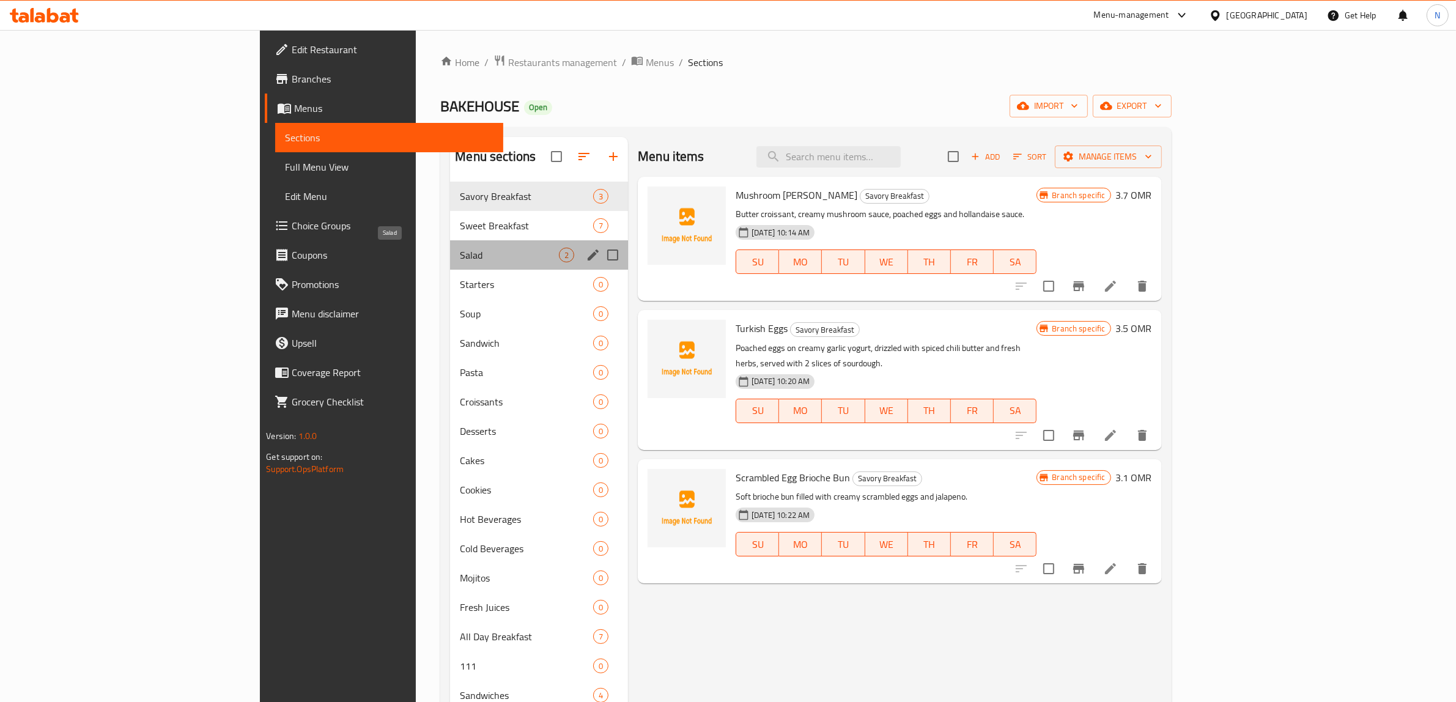
click at [467, 249] on span "Salad" at bounding box center [509, 255] width 99 height 15
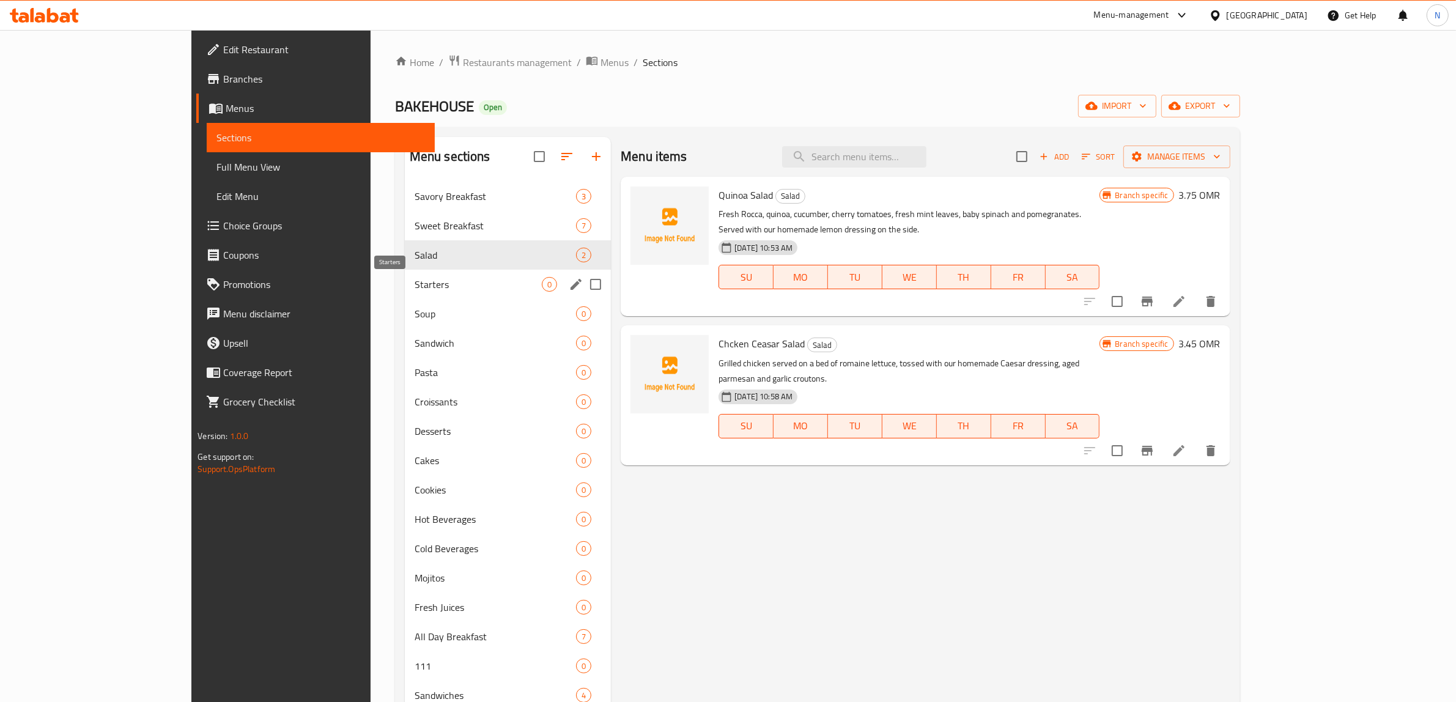
click at [456, 283] on span "Starters" at bounding box center [478, 284] width 127 height 15
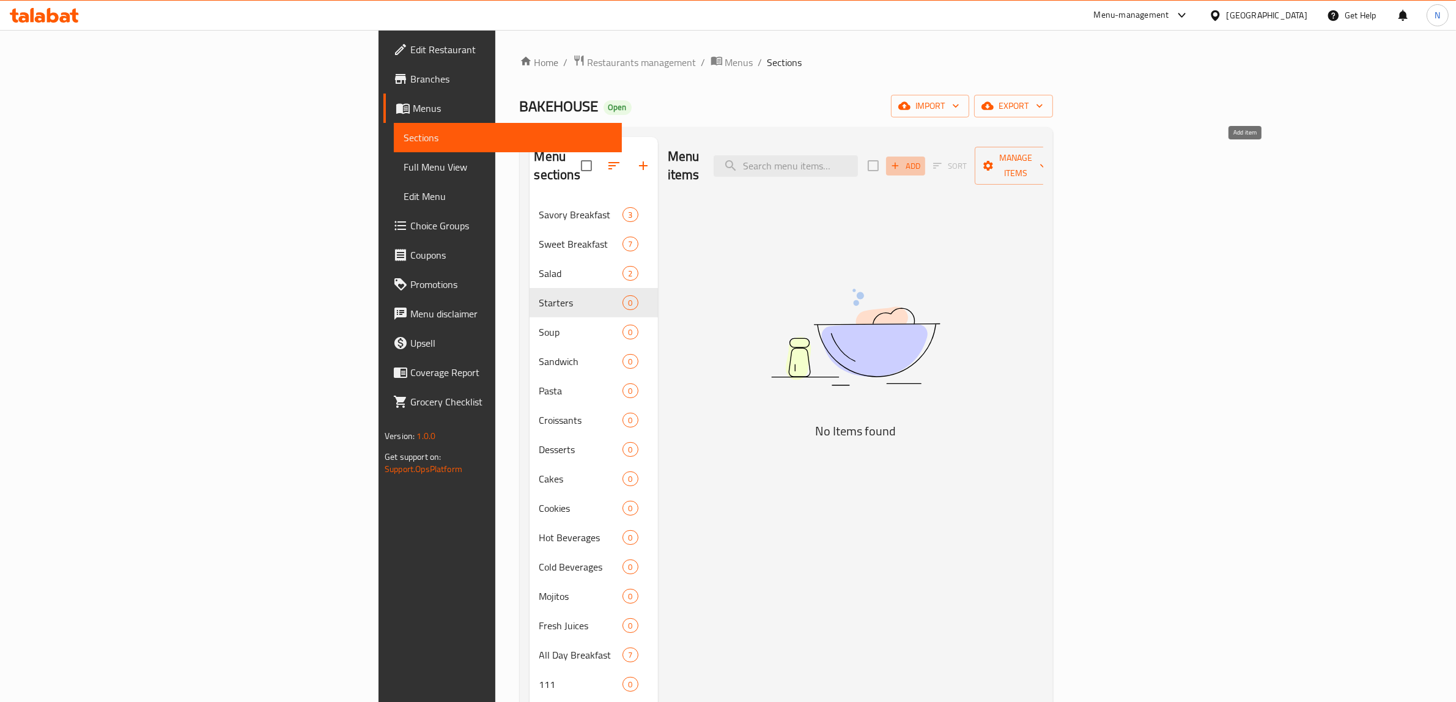
click at [922, 160] on span "Add" at bounding box center [905, 166] width 33 height 14
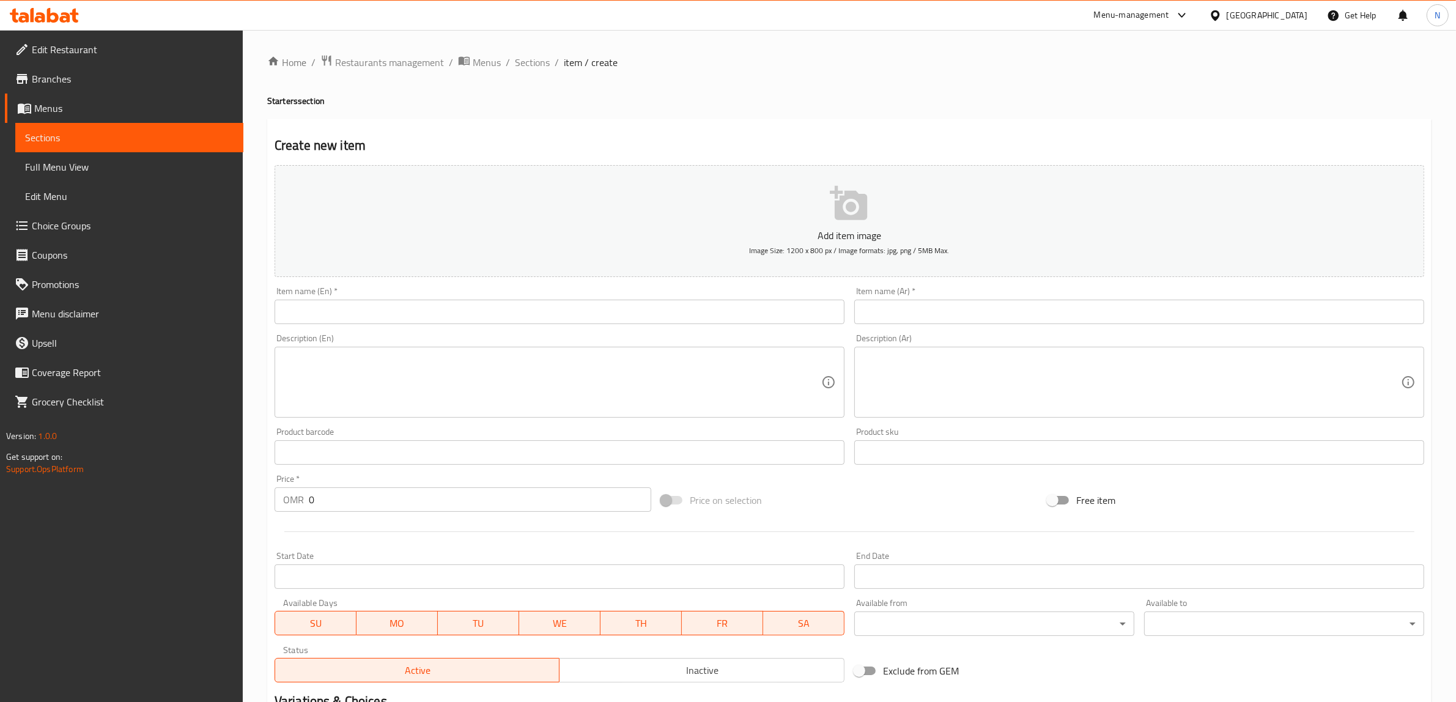
click at [777, 328] on div "Item name (En)   * Item name (En) *" at bounding box center [560, 305] width 580 height 47
click at [773, 322] on input "text" at bounding box center [560, 312] width 570 height 24
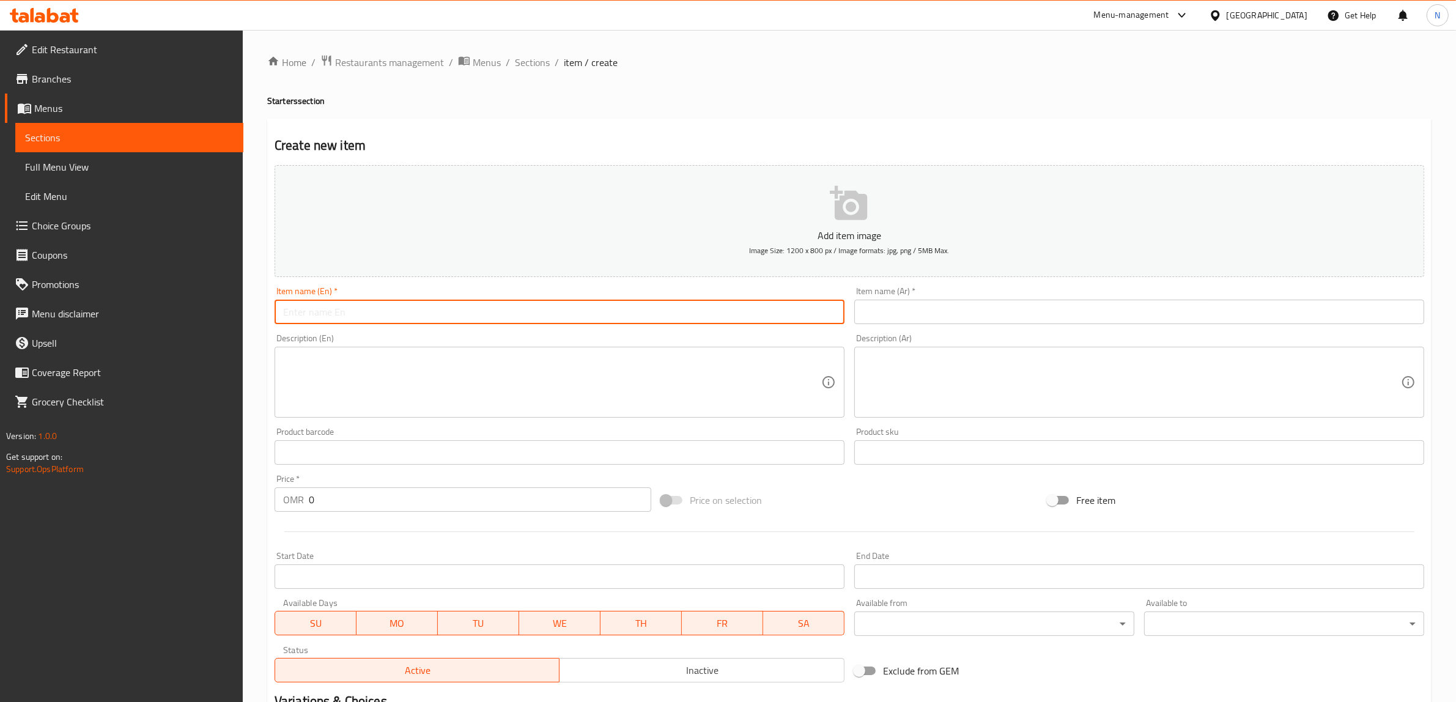
paste input "Mozzarella Sticks"
type input "Mozzarella Sticks"
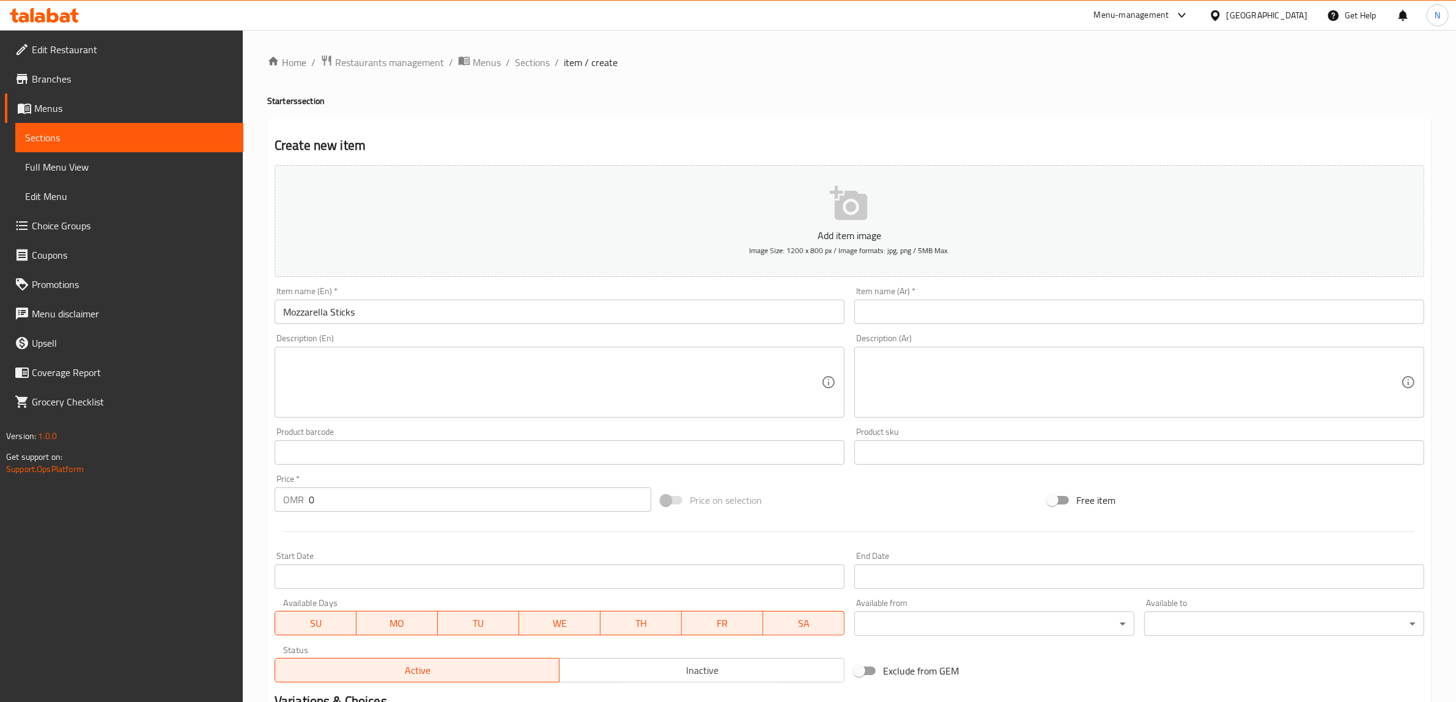
click at [1090, 317] on input "text" at bounding box center [1140, 312] width 570 height 24
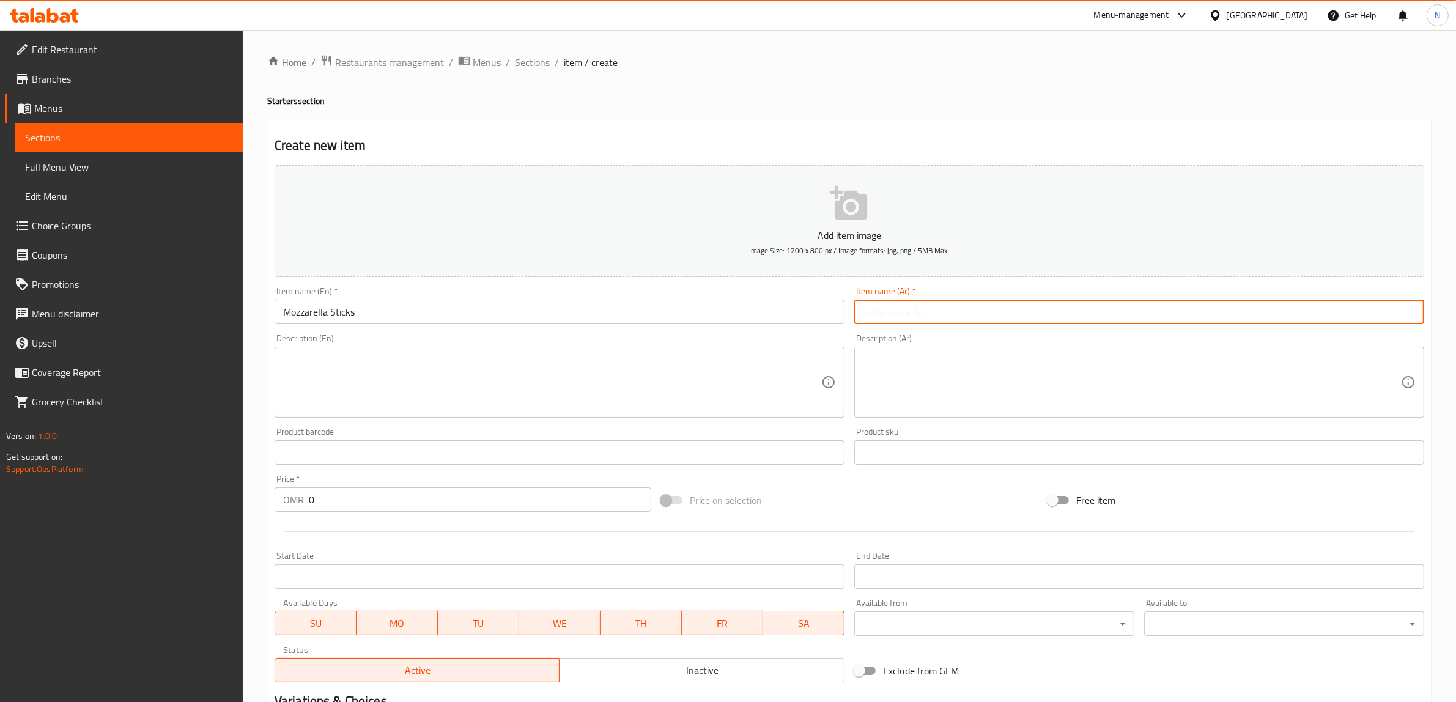
paste input "أصابع جبن الموزاريلا"
type input "أصابع جبن الموزاريلا"
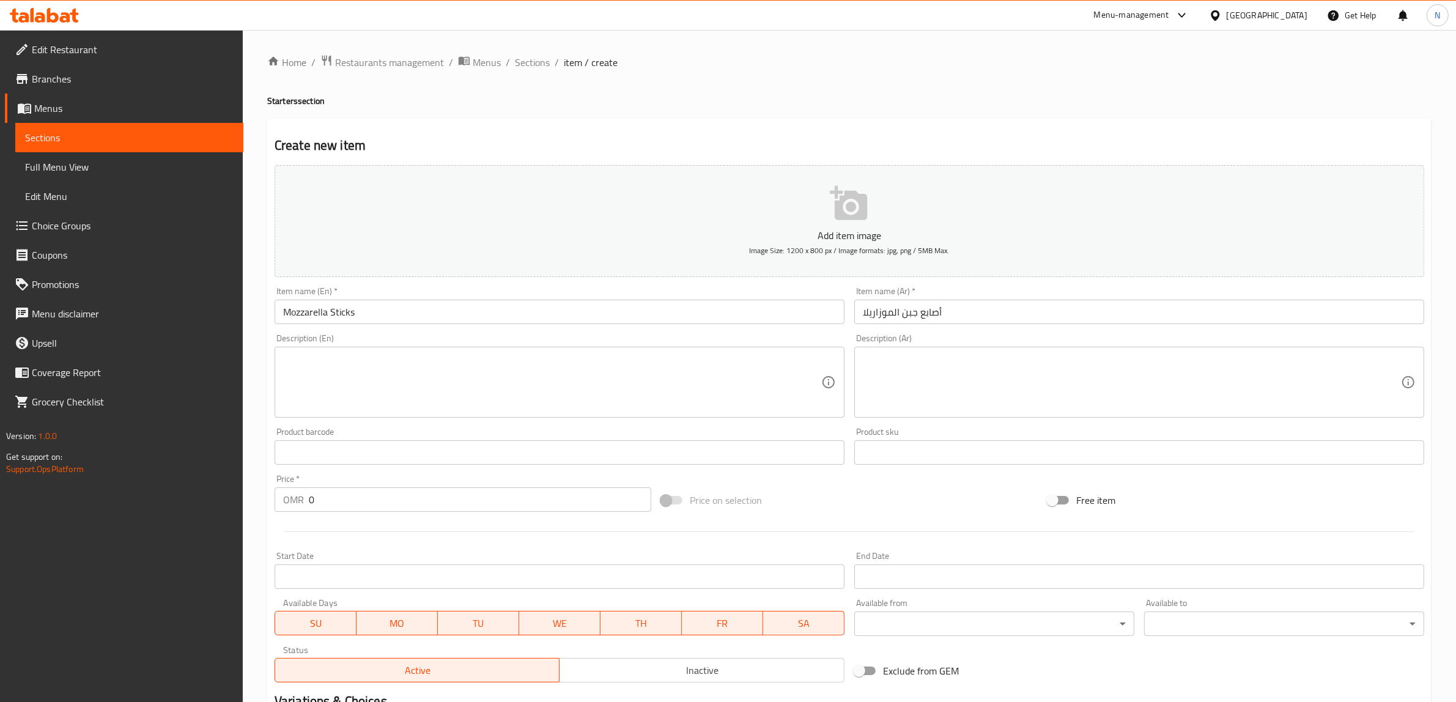
click at [760, 365] on textarea at bounding box center [552, 383] width 538 height 58
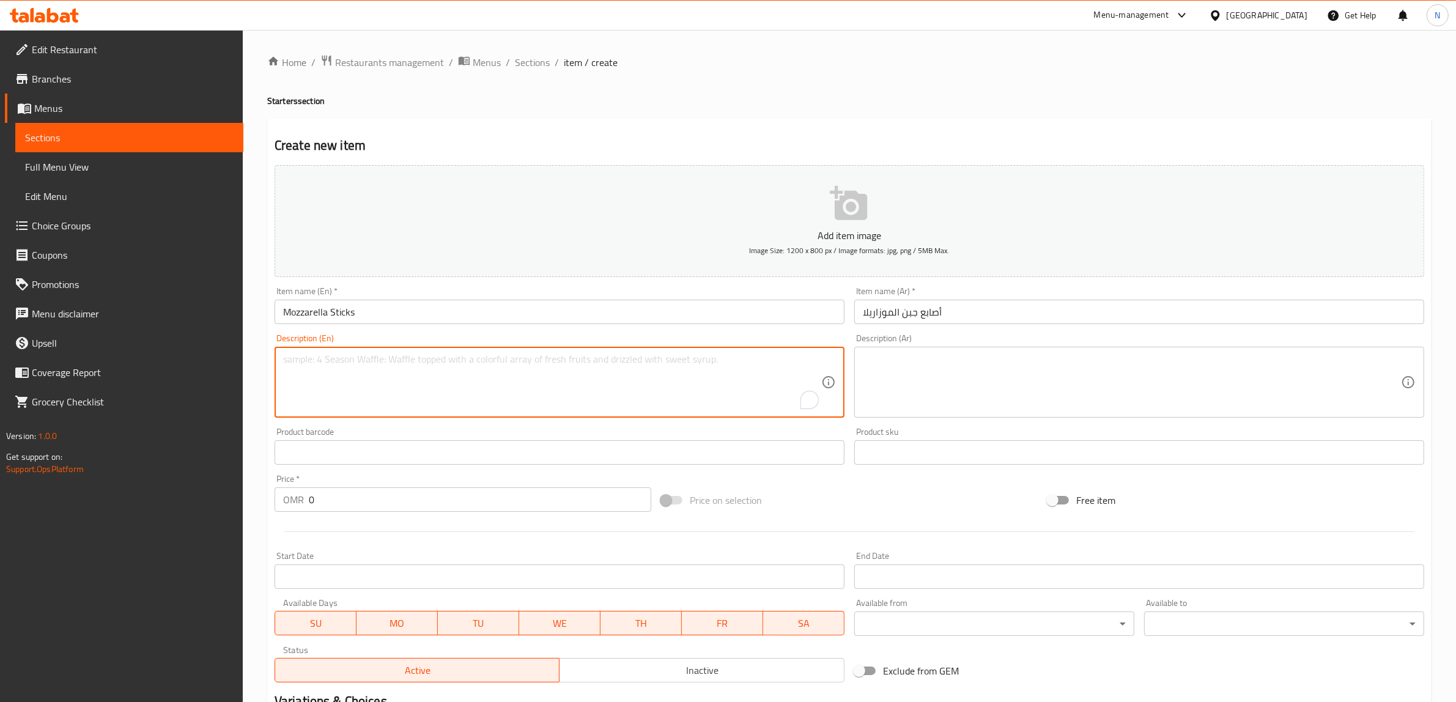
paste textarea "Crispy golden mozzarella, served with slow-simmered marinara."
type textarea "Crispy golden mozzarella, served with slow-simmered marinara."
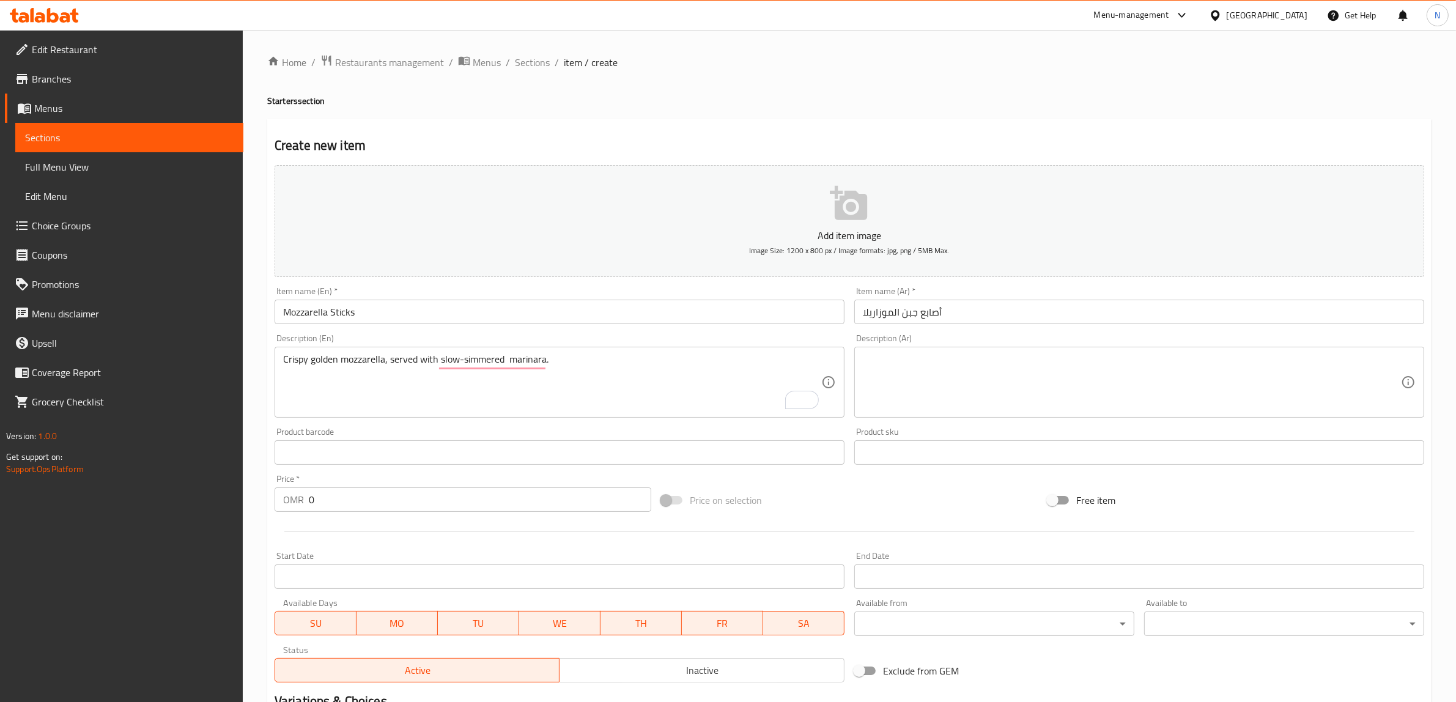
click at [1175, 374] on textarea at bounding box center [1132, 383] width 538 height 58
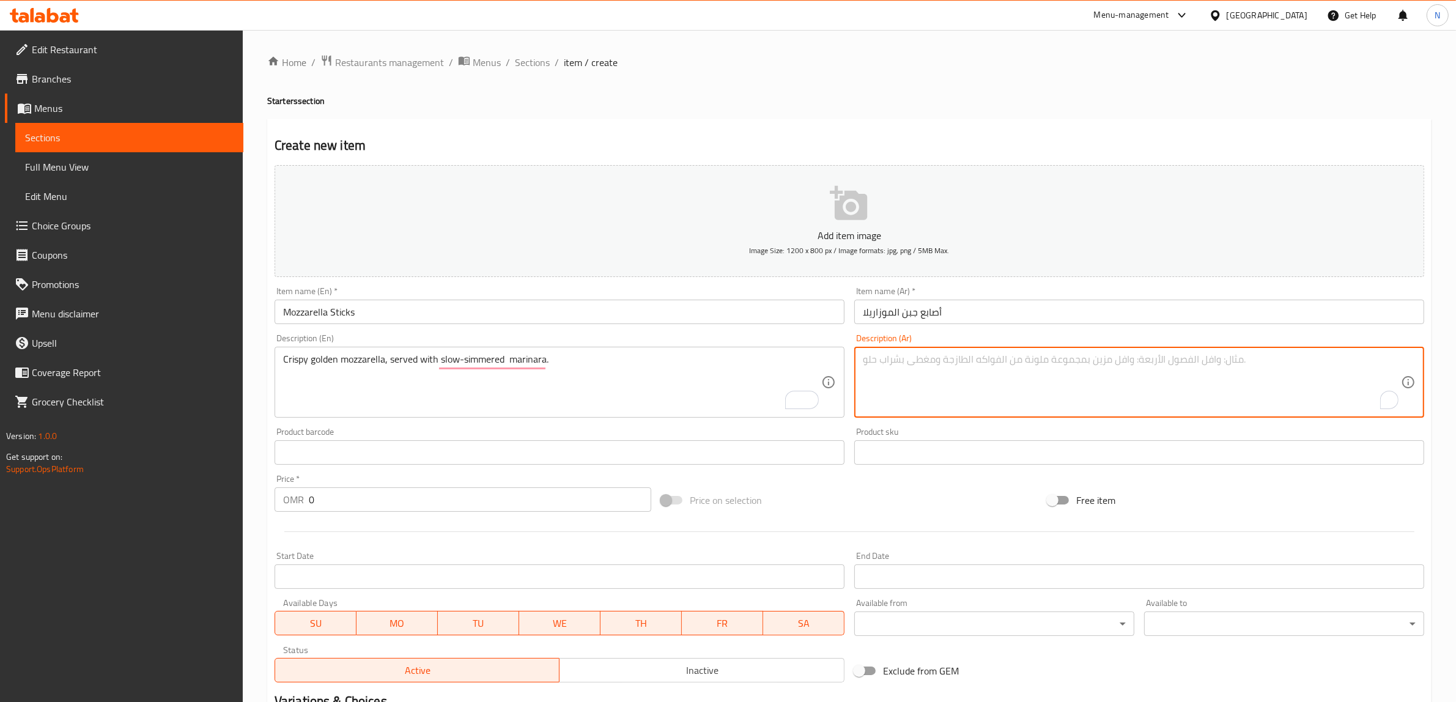
paste textarea "موزاريلا مقلية ذهبية تُقدَّم مع صوص مارينارا مطبوخ على نار هادئة."
type textarea "موزاريلا مقلية ذهبية تُقدَّم مع صوص مارينارا مطبوخ على نار هادئة."
click at [335, 316] on input "Mozzarella Sticks" at bounding box center [560, 312] width 570 height 24
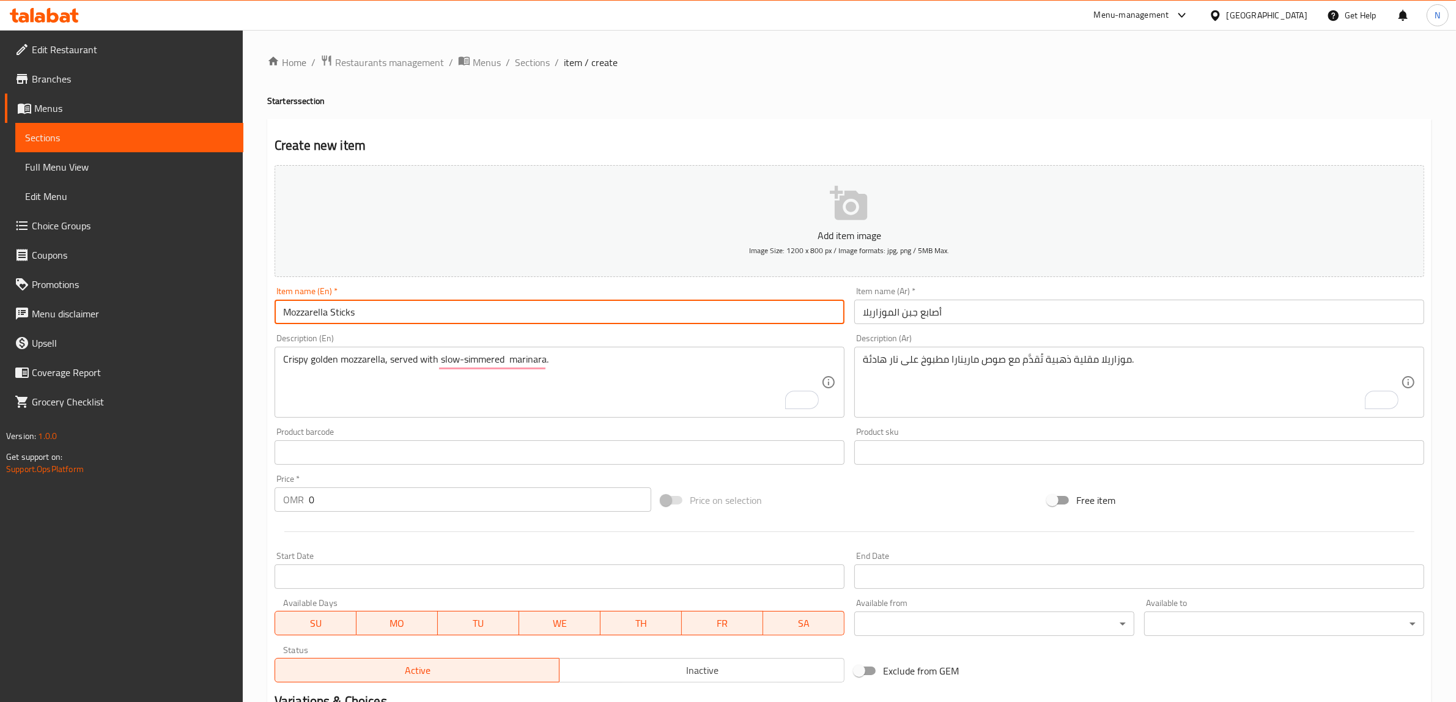
click at [331, 314] on input "Mozzarella Sticks" at bounding box center [560, 312] width 570 height 24
click at [602, 315] on input "Mozzarella Cheese Sticks" at bounding box center [560, 312] width 570 height 24
click at [344, 313] on input "Mozzarella Cheese Sticks" at bounding box center [560, 312] width 570 height 24
type input "Mozzarella Cheese Sticks"
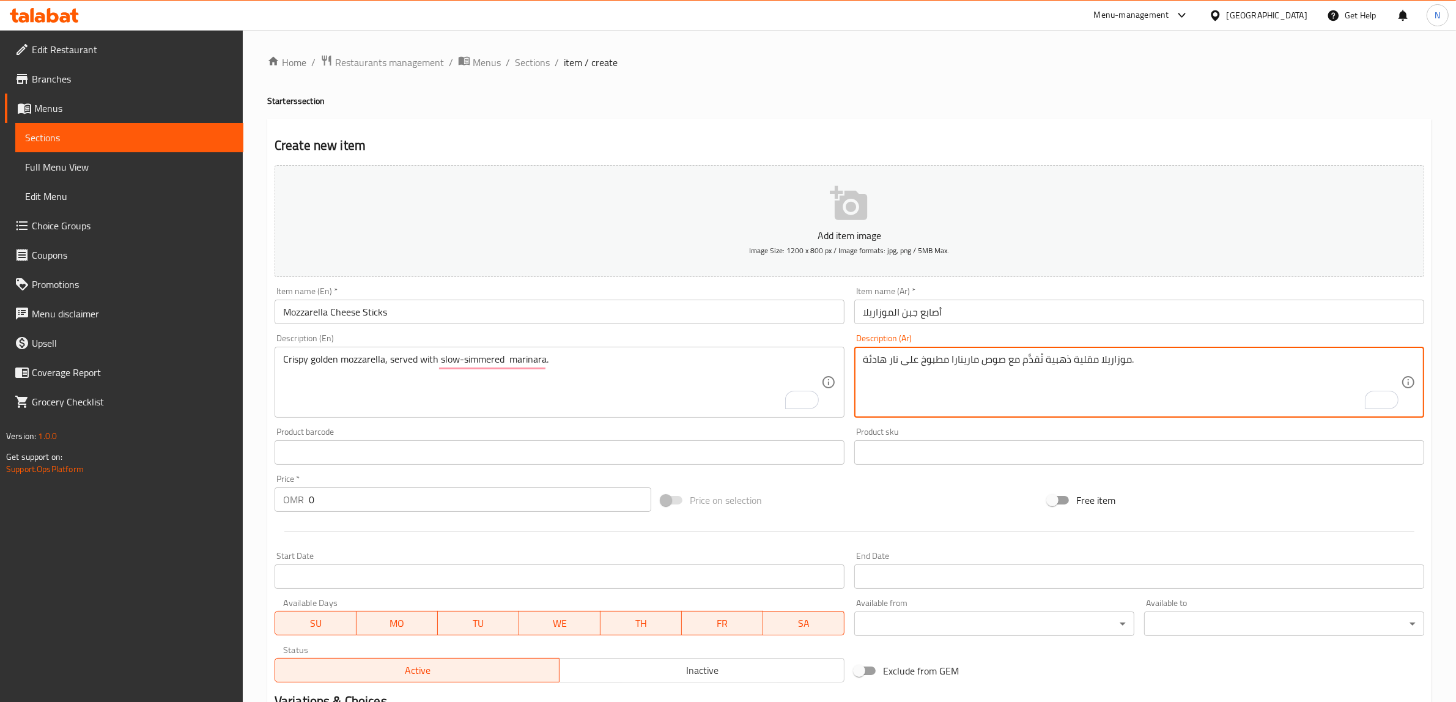
click at [1090, 360] on textarea "موزاريلا مقلية ذهبية تُقدَّم مع صوص مارينارا مطبوخ على نار هادئة." at bounding box center [1132, 383] width 538 height 58
type textarea "موزاريلا مقرمشة ذهبية تُقدَّم مع صوص مارينارا مطبوخ على نار هادئة."
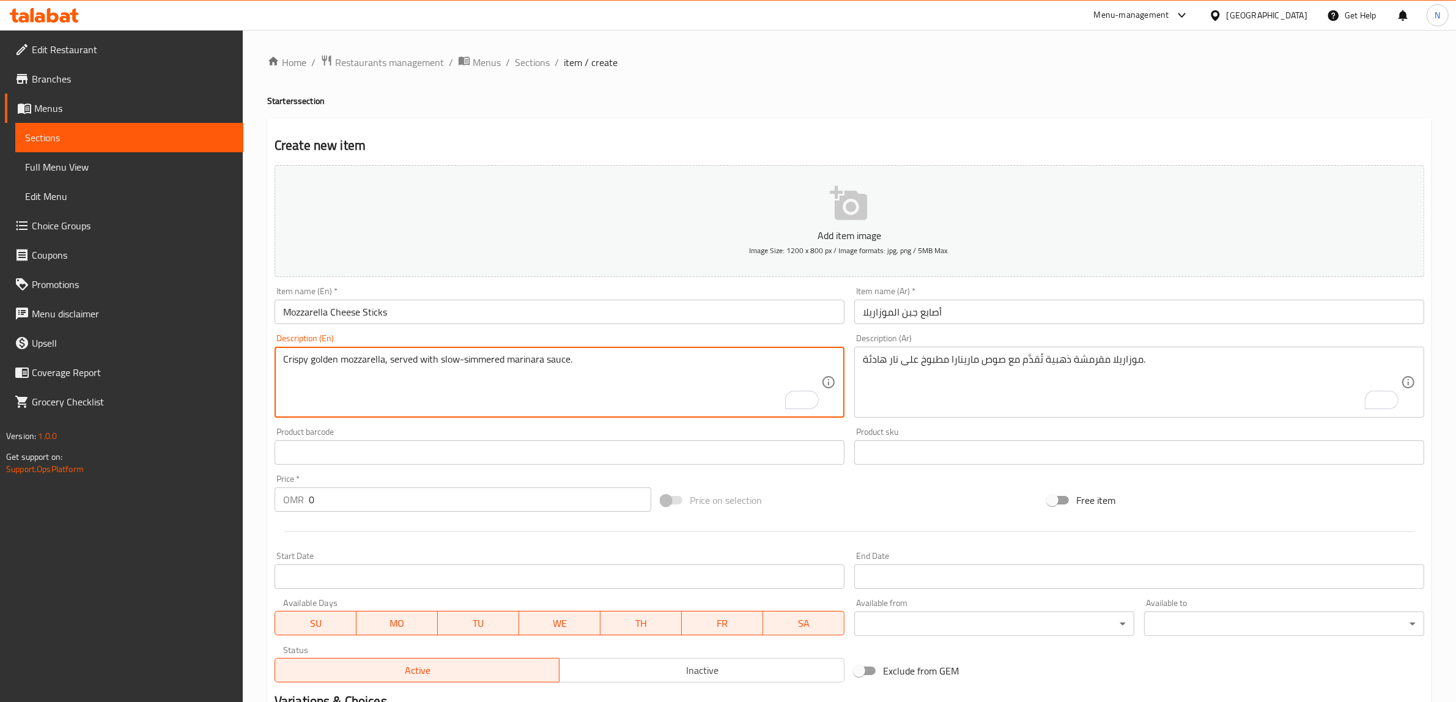
type textarea "Crispy golden mozzarella, served with slow-simmered marinara sauce."
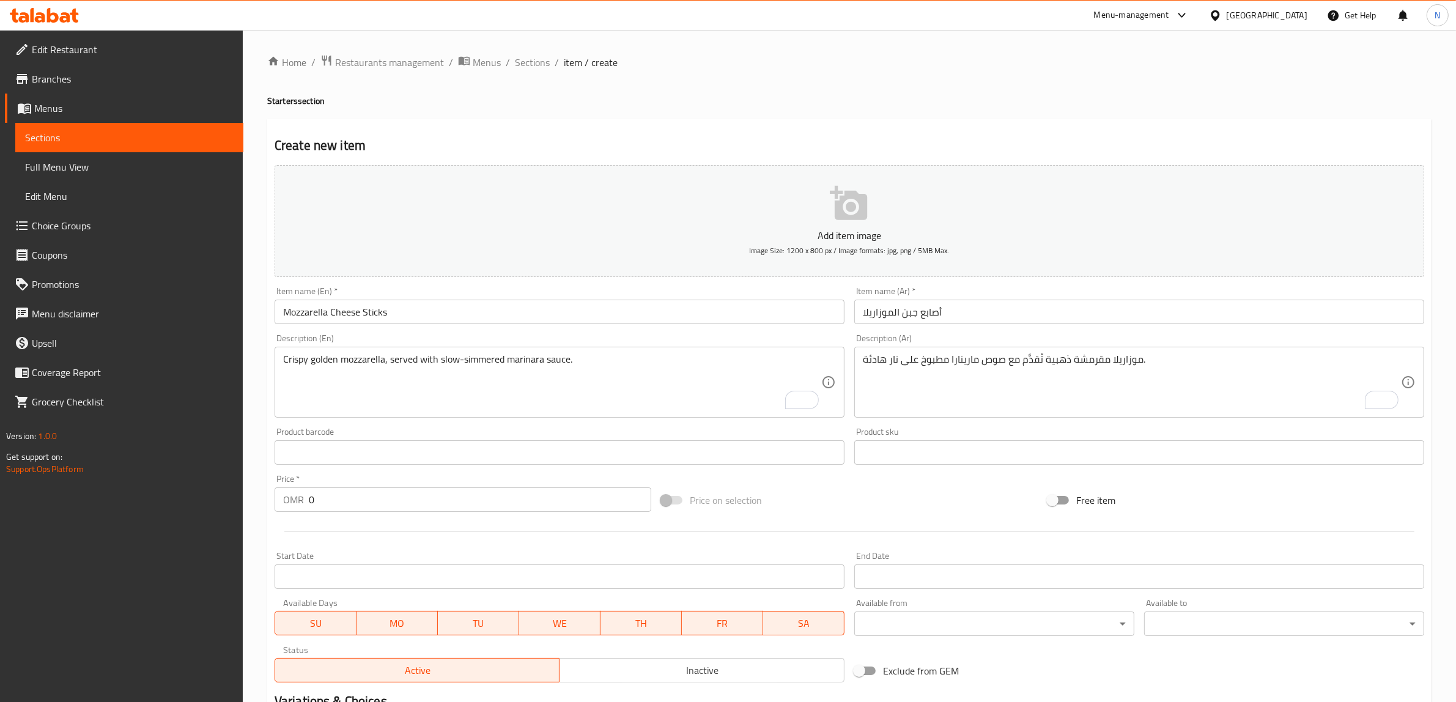
click at [434, 492] on input "0" at bounding box center [480, 500] width 343 height 24
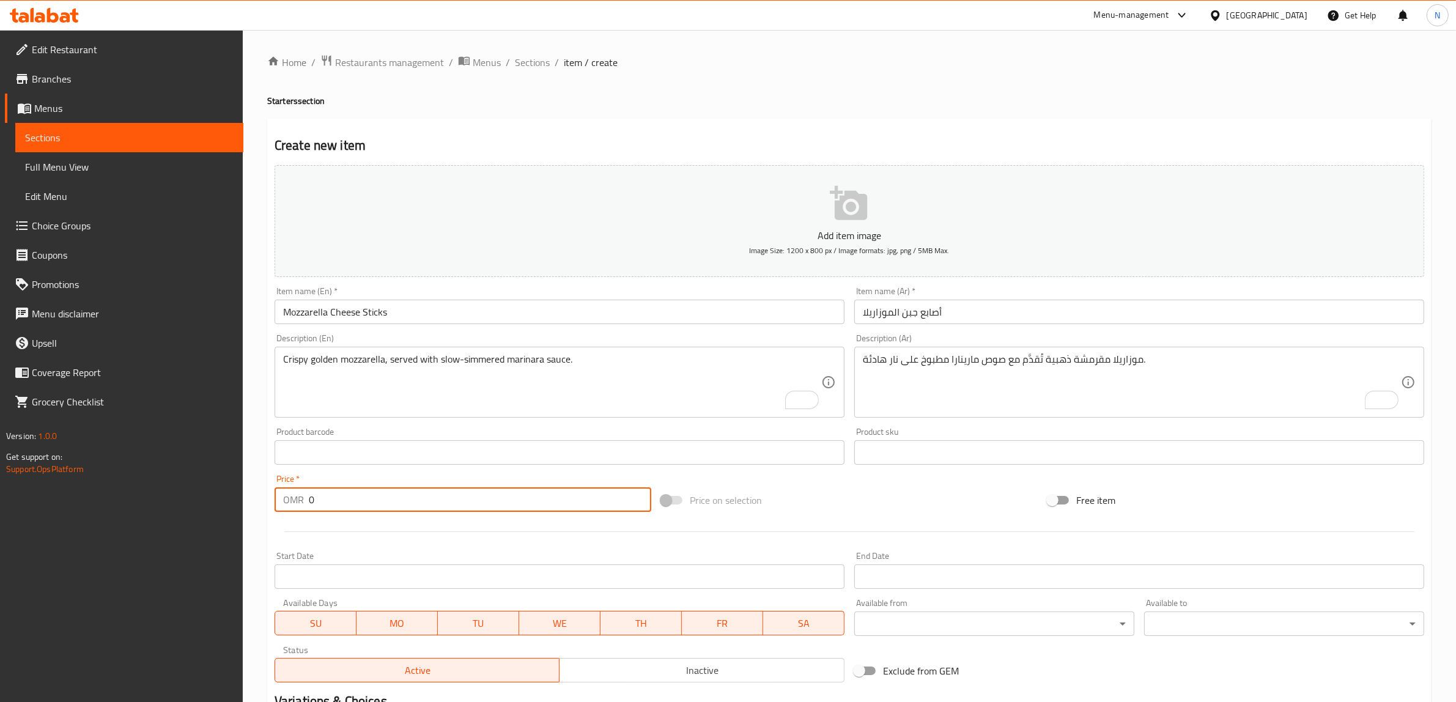
click at [434, 492] on input "0" at bounding box center [480, 500] width 343 height 24
paste input "3.95"
type input "3.950"
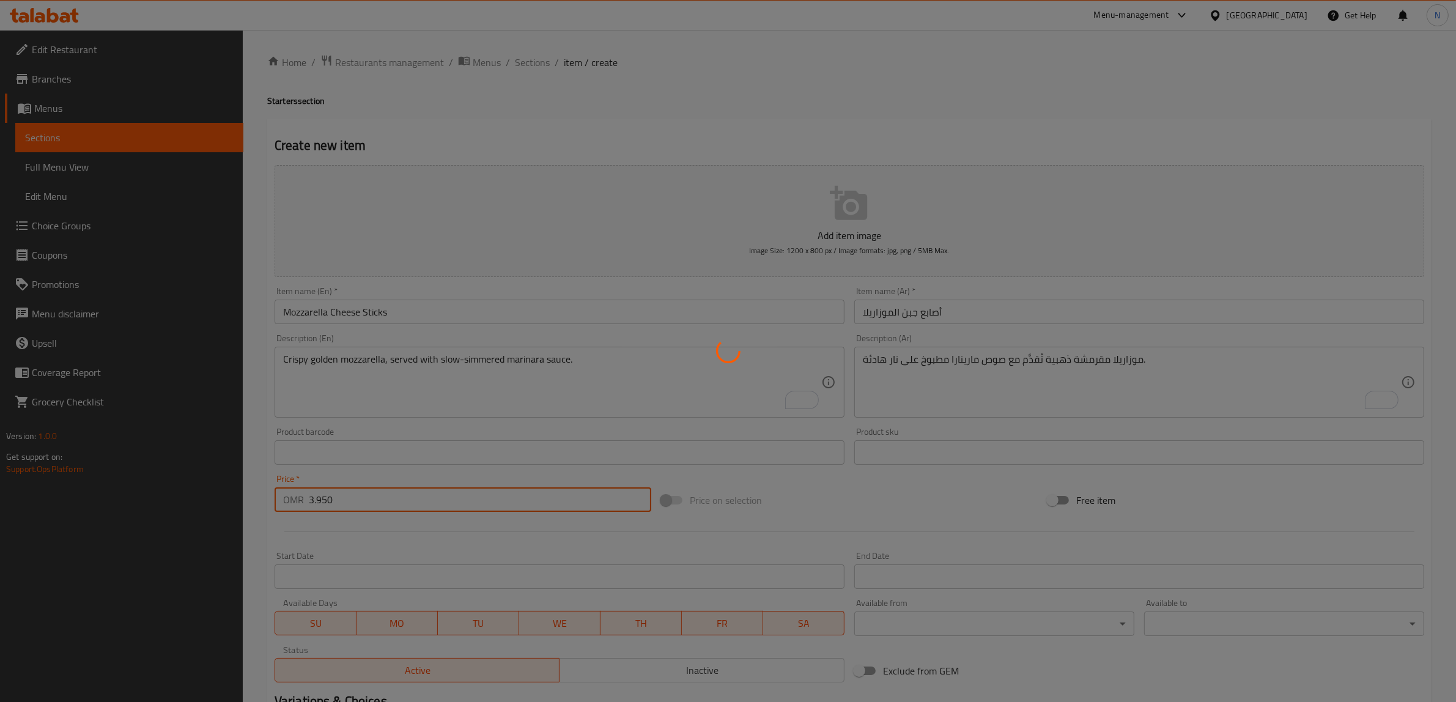
type input "0"
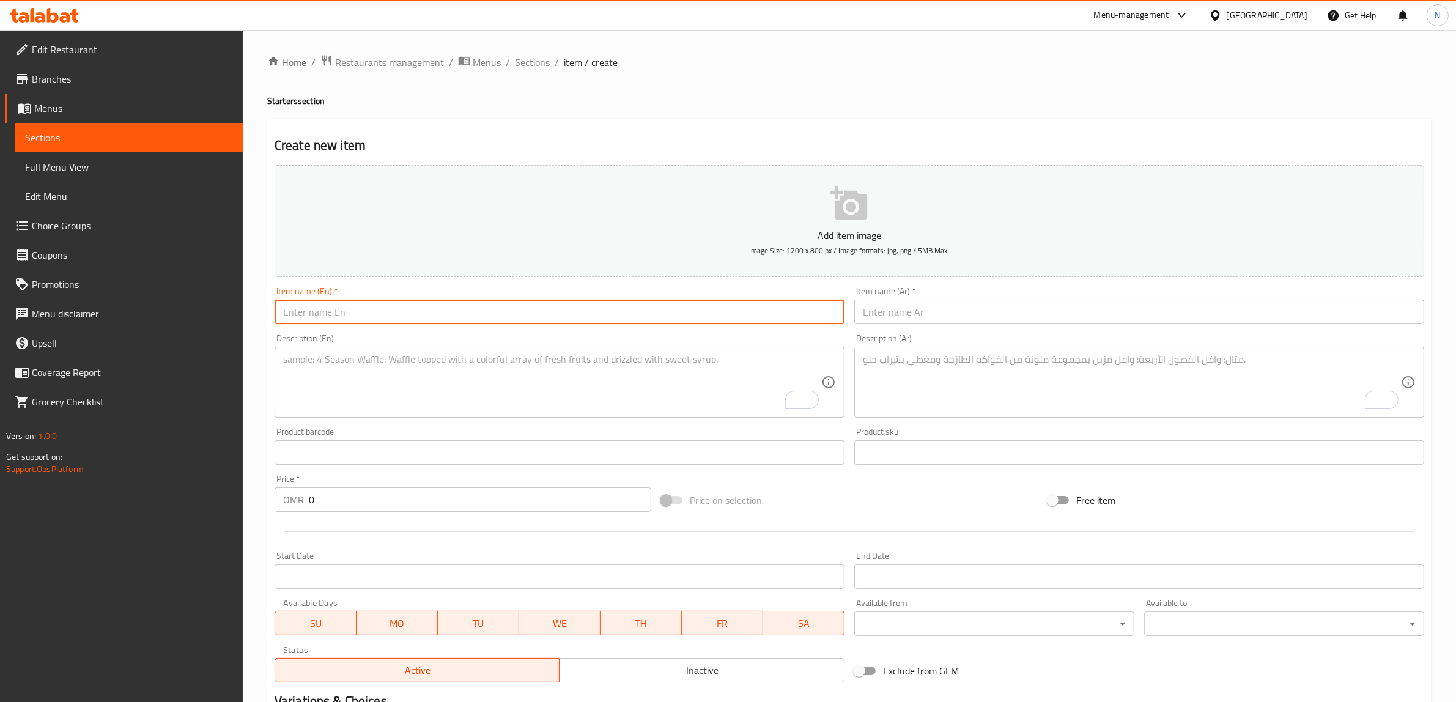
click at [751, 317] on input "text" at bounding box center [560, 312] width 570 height 24
paste input "Truffle Fries with Truffle Aioli"
drag, startPoint x: 333, startPoint y: 313, endPoint x: 431, endPoint y: 335, distance: 100.3
click at [334, 313] on input "Truffle Fries with Truffle Aioli" at bounding box center [560, 312] width 570 height 24
type input "Truffle Fries With Truffle Aioli"
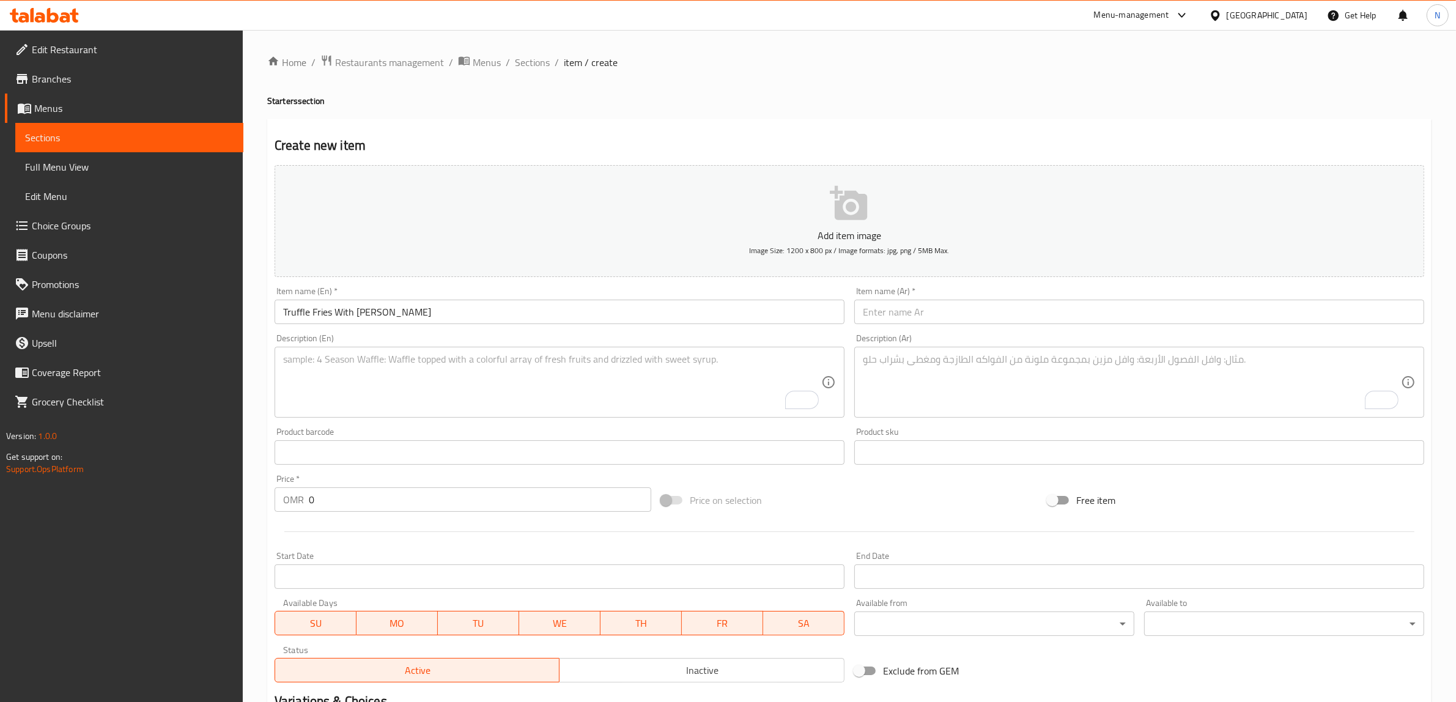
click at [1135, 316] on input "text" at bounding box center [1140, 312] width 570 height 24
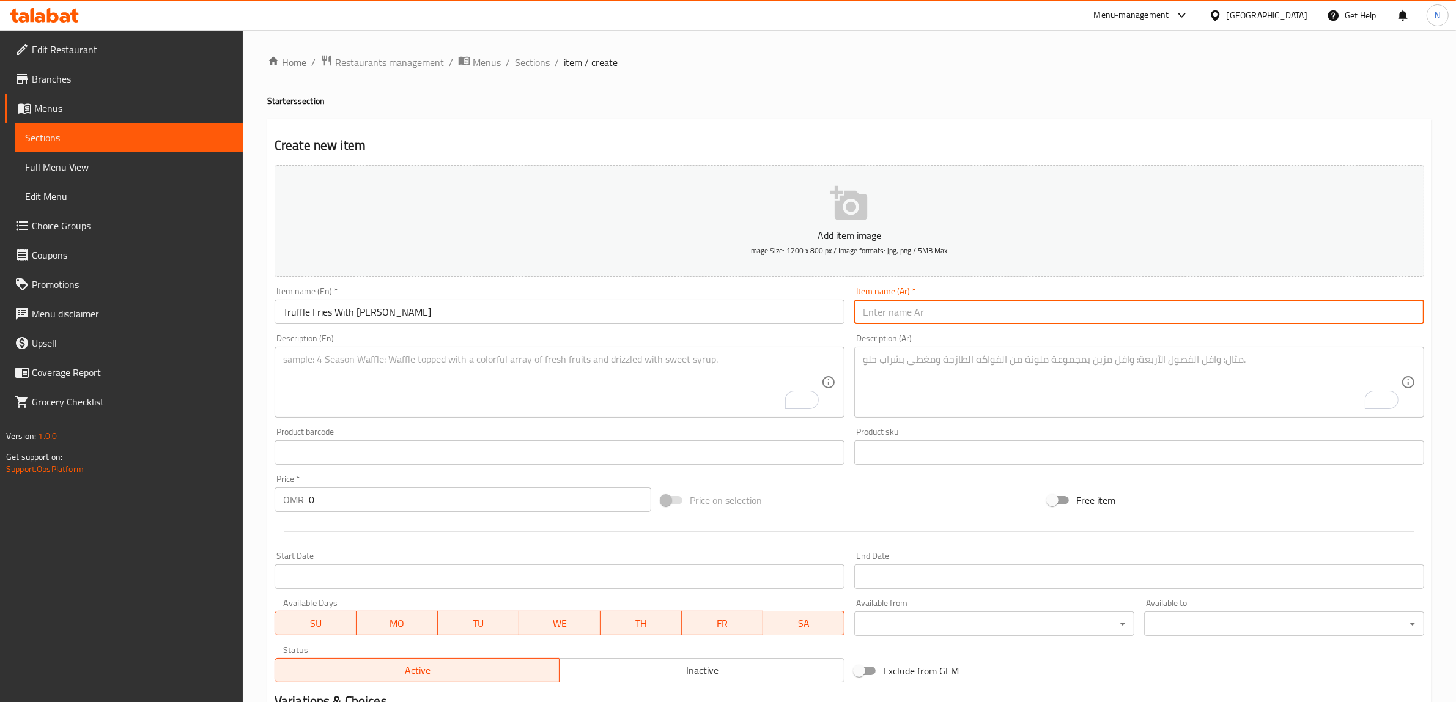
paste input "بطاطس ترافل مقلية"
type input "بطاطس ترافل مقلية"
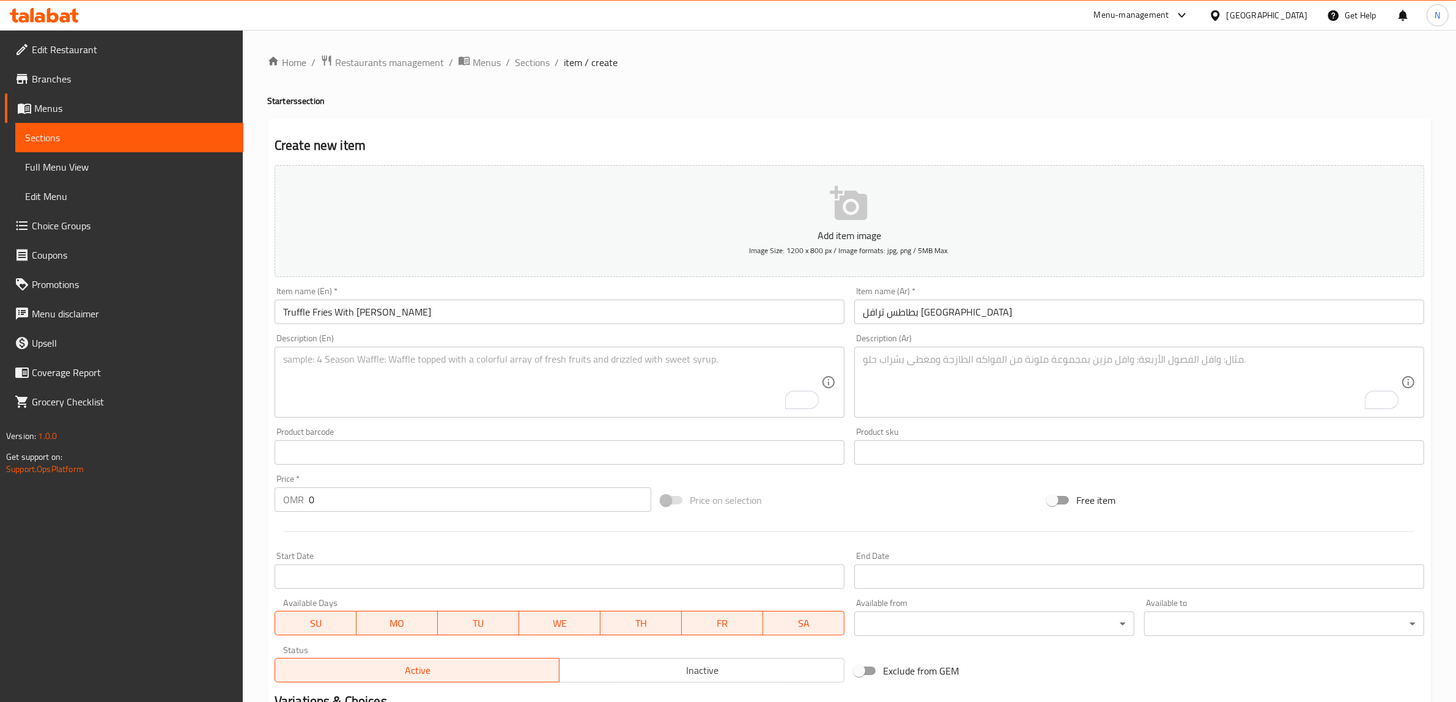
click at [623, 396] on textarea "To enrich screen reader interactions, please activate Accessibility in Grammarl…" at bounding box center [552, 383] width 538 height 58
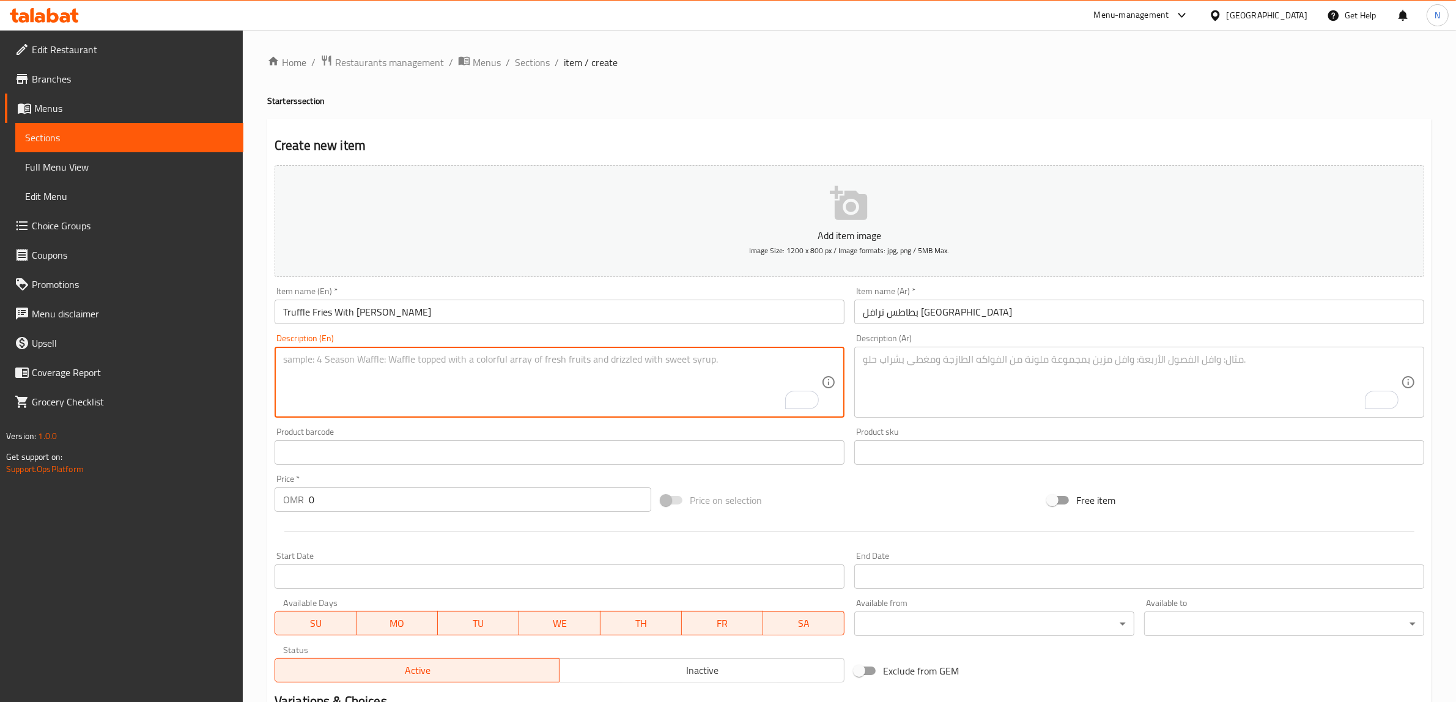
paste textarea "Crispy fries tossed in truffle oil, served with truffle aioli."
type textarea "Crispy fries tossed in truffle oil, served with truffle aioli."
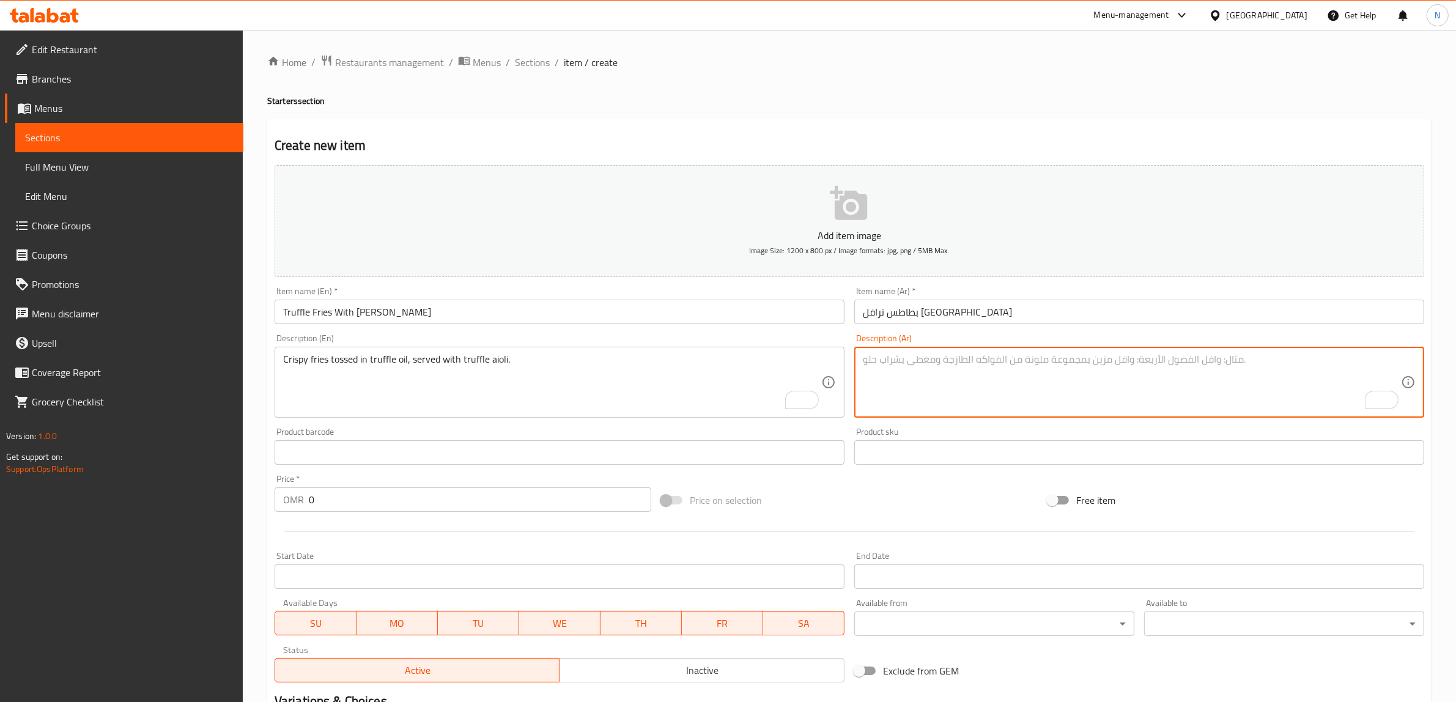
click at [1172, 366] on textarea "To enrich screen reader interactions, please activate Accessibility in Grammarl…" at bounding box center [1132, 383] width 538 height 58
paste textarea "بطاطس مقلية مقرمشة مع زيت الترفل، تُقدَّم مع آيولي الترفل."
type textarea "بطاطس مقلية مقرمشة مع زيت الترفل، تُقدَّم مع آيولي الترفل."
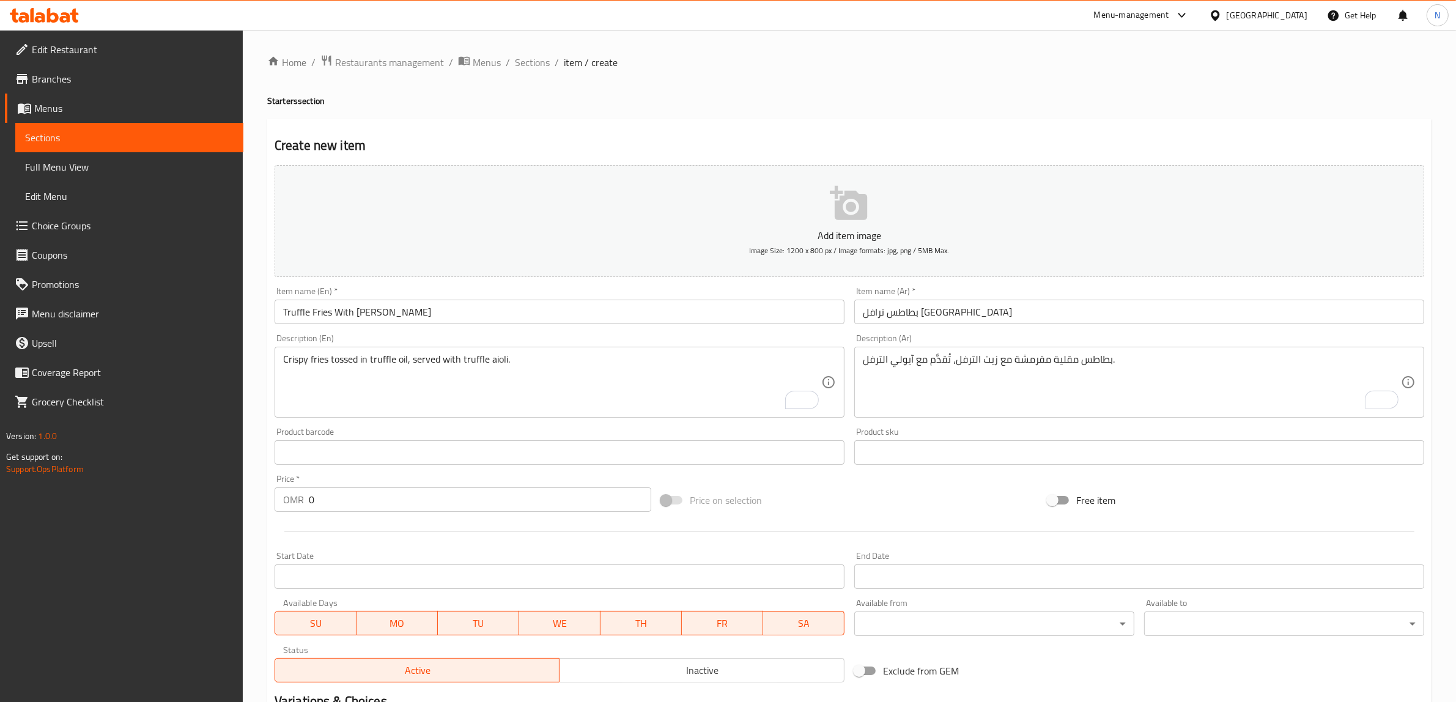
click at [486, 497] on input "0" at bounding box center [480, 500] width 343 height 24
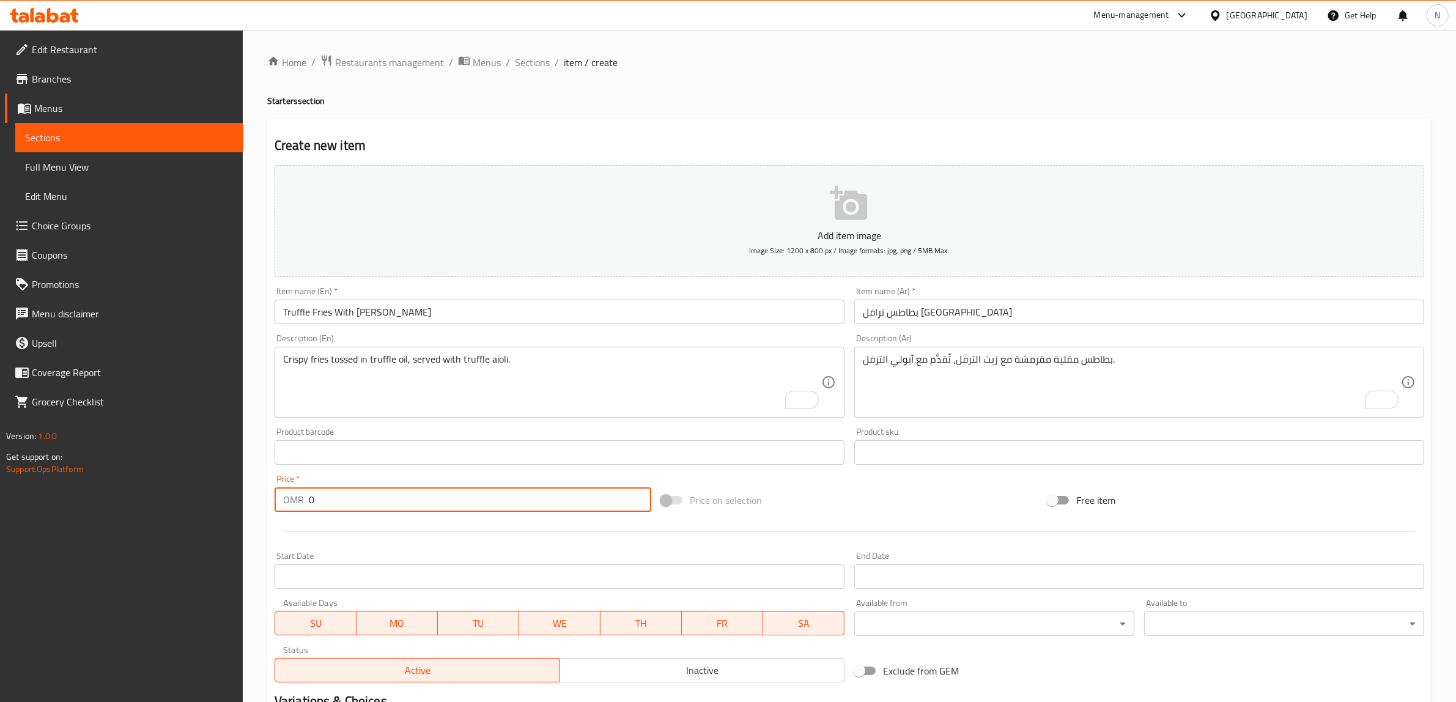
click at [486, 497] on input "0" at bounding box center [480, 500] width 343 height 24
paste input "4.95"
type input "4.950"
click at [401, 314] on input "Truffle Fries With Truffle Aioli" at bounding box center [560, 312] width 570 height 24
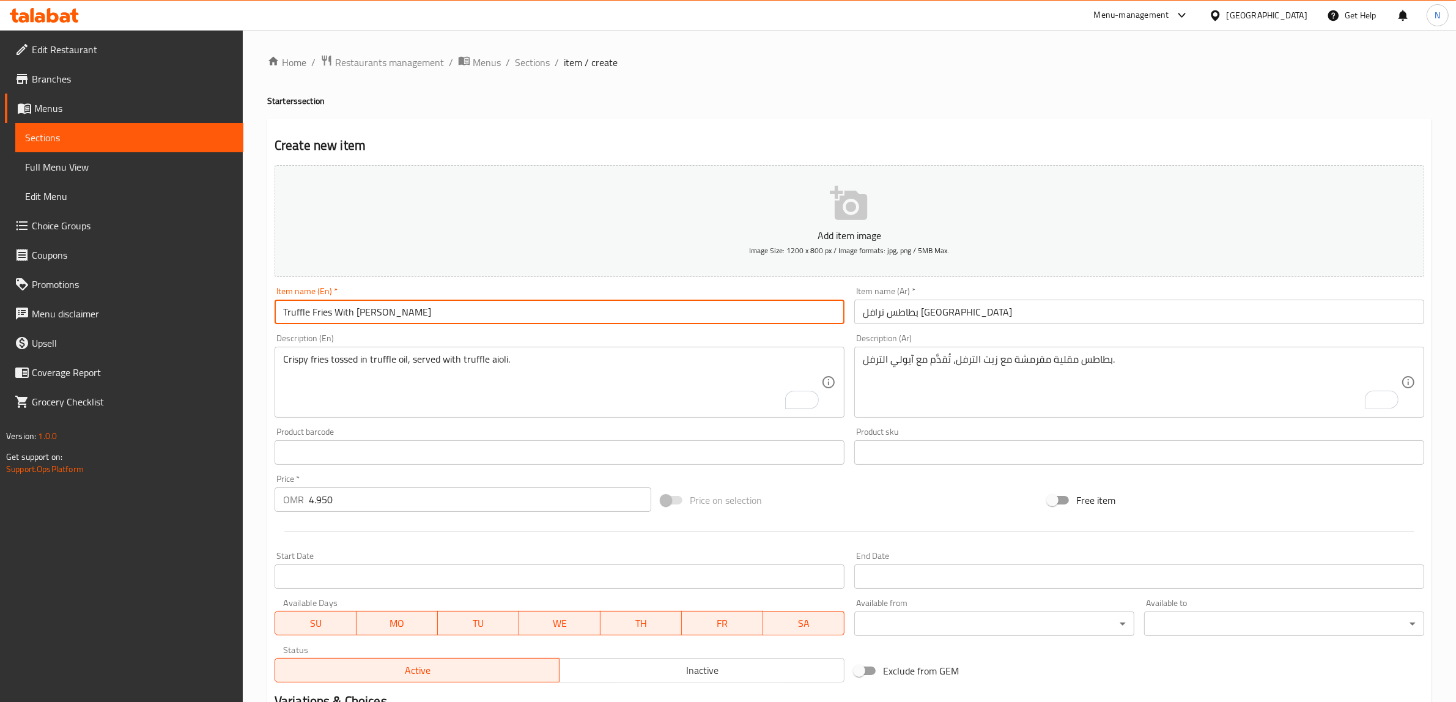
click at [401, 314] on input "Truffle Fries With Truffle Aioli" at bounding box center [560, 312] width 570 height 24
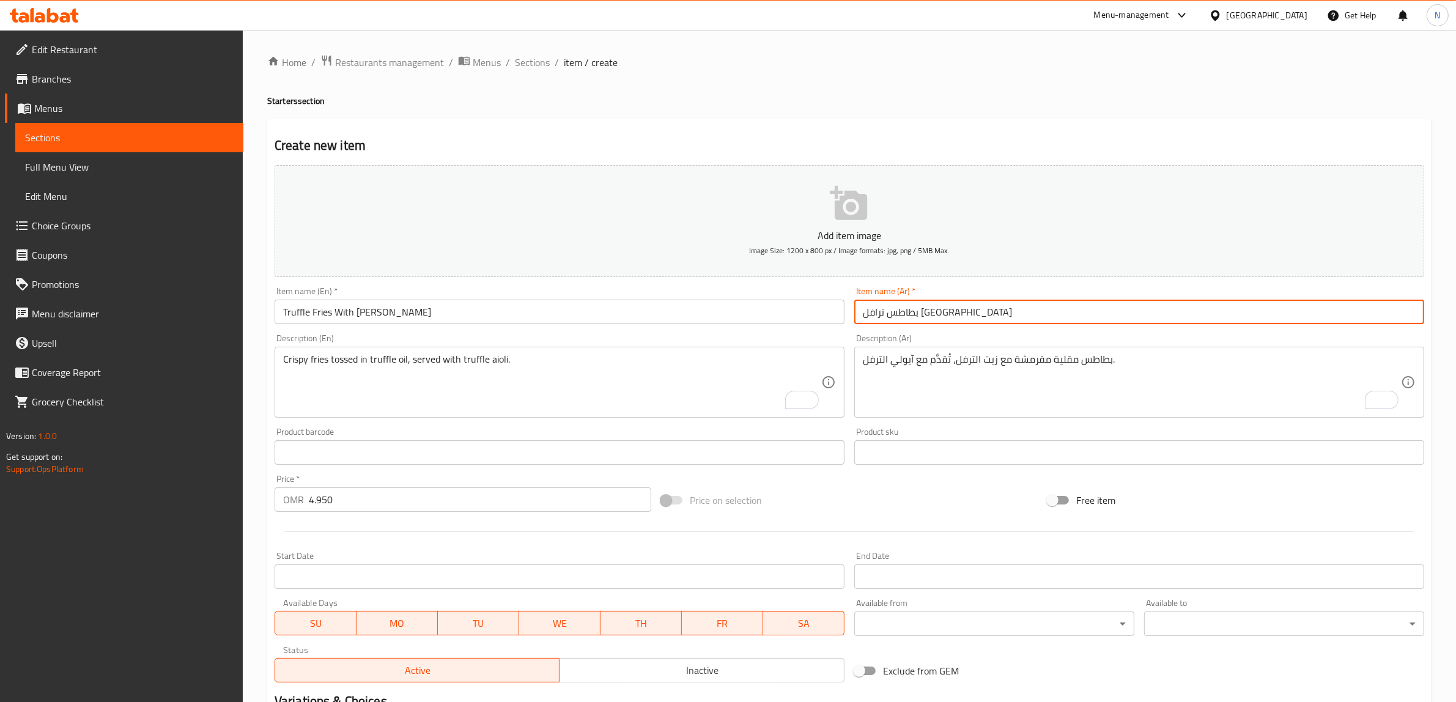
click at [980, 318] on input "بطاطس ترافل مقلية" at bounding box center [1140, 312] width 570 height 24
paste input "مع أيولي"
click at [943, 316] on input "بطاطس ترافل مقلية مع أيولي" at bounding box center [1140, 312] width 570 height 24
click at [888, 314] on input "بطاطس ترافل مقلية مع أيولي" at bounding box center [1140, 312] width 570 height 24
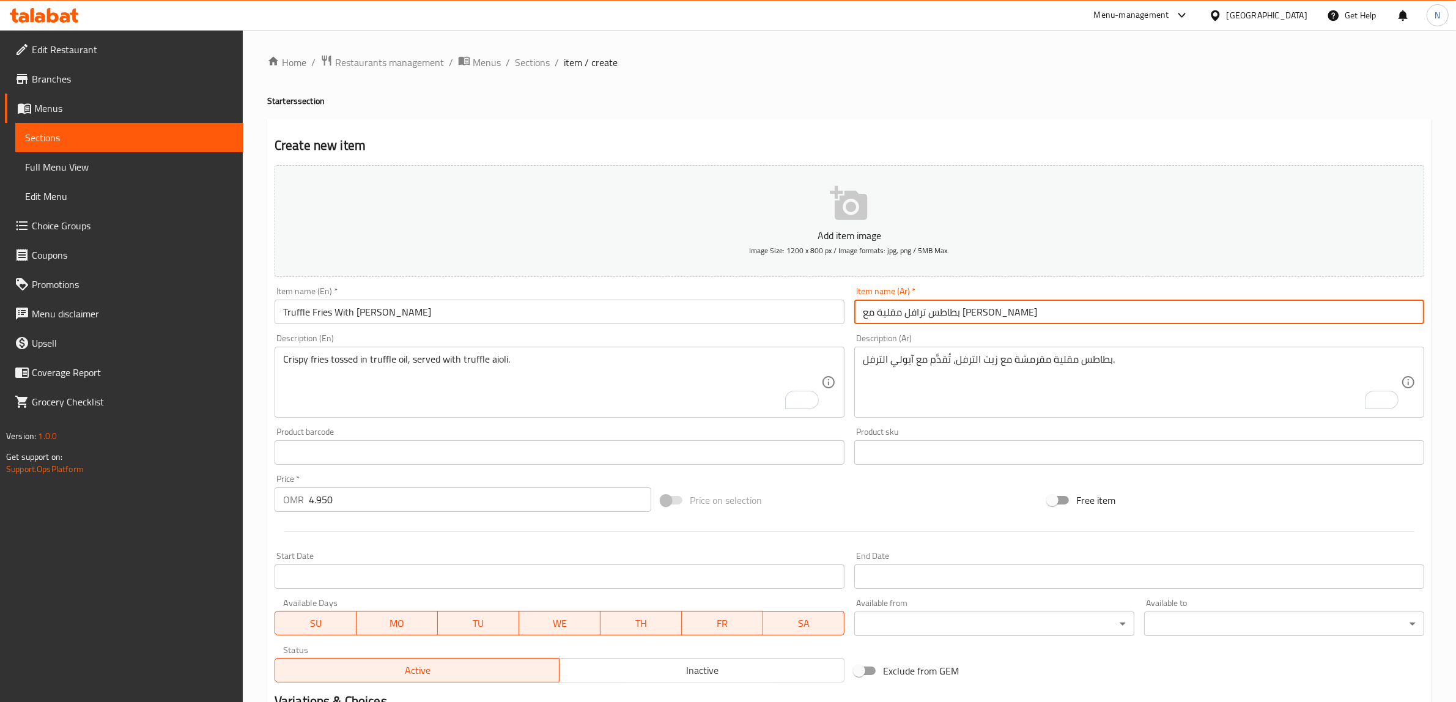
paste input "رافل"
type input "بطاطس ترافل مقلية مع ترافل أيولي"
click at [1004, 361] on textarea "بطاطس مقلية مقرمشة مع زيت الترفل، تُقدَّم مع آيولي الترفل." at bounding box center [1132, 383] width 538 height 58
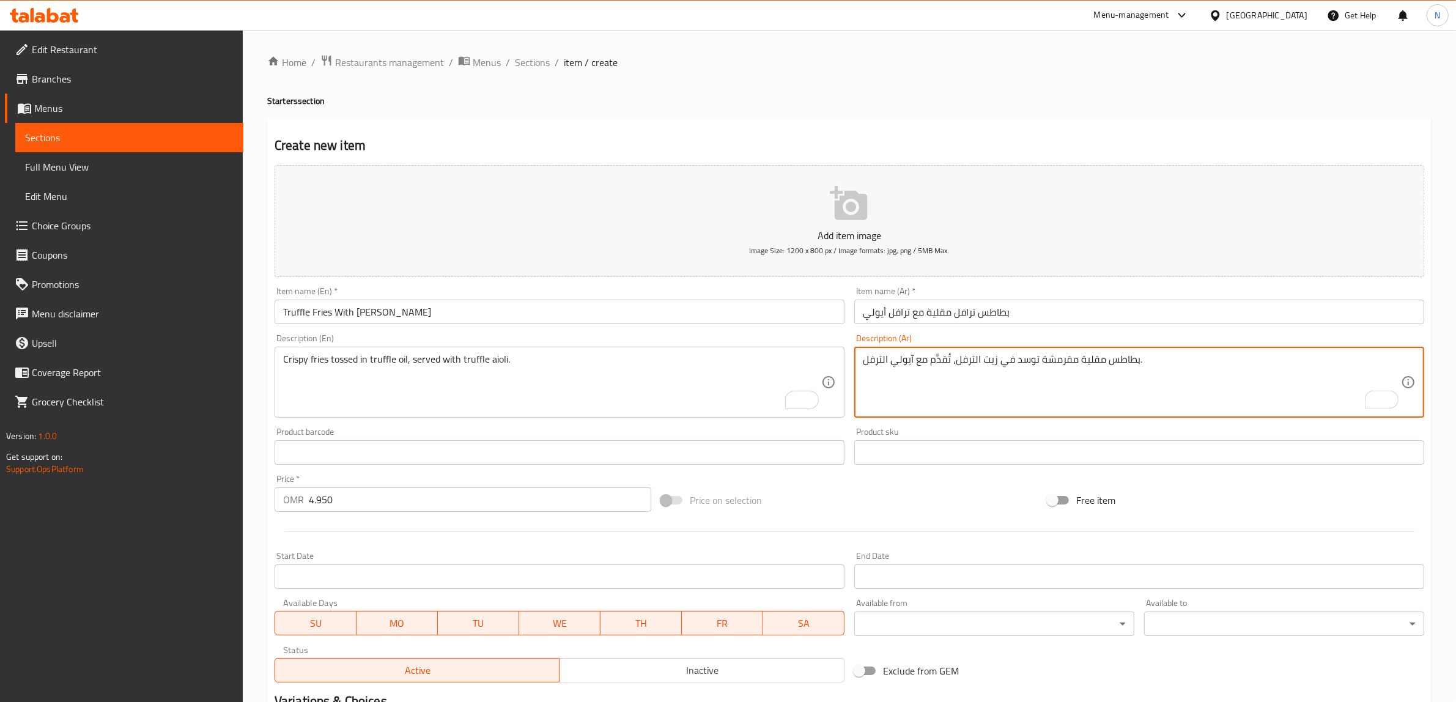
click at [965, 365] on textarea "بطاطس مقلية مقرمشة توسد في زيت الترفل، تُقدَّم مع آيولي الترفل." at bounding box center [1132, 383] width 538 height 58
click at [873, 363] on textarea "بطاطس مقلية مقرمشة توسد في زيت الترافل، تُقدَّم مع آيولي الترفل." at bounding box center [1132, 383] width 538 height 58
type textarea "بطاطس مقلية مقرمشة توسد في زيت الترافل، تُقدَّم مع آيولي الترافل."
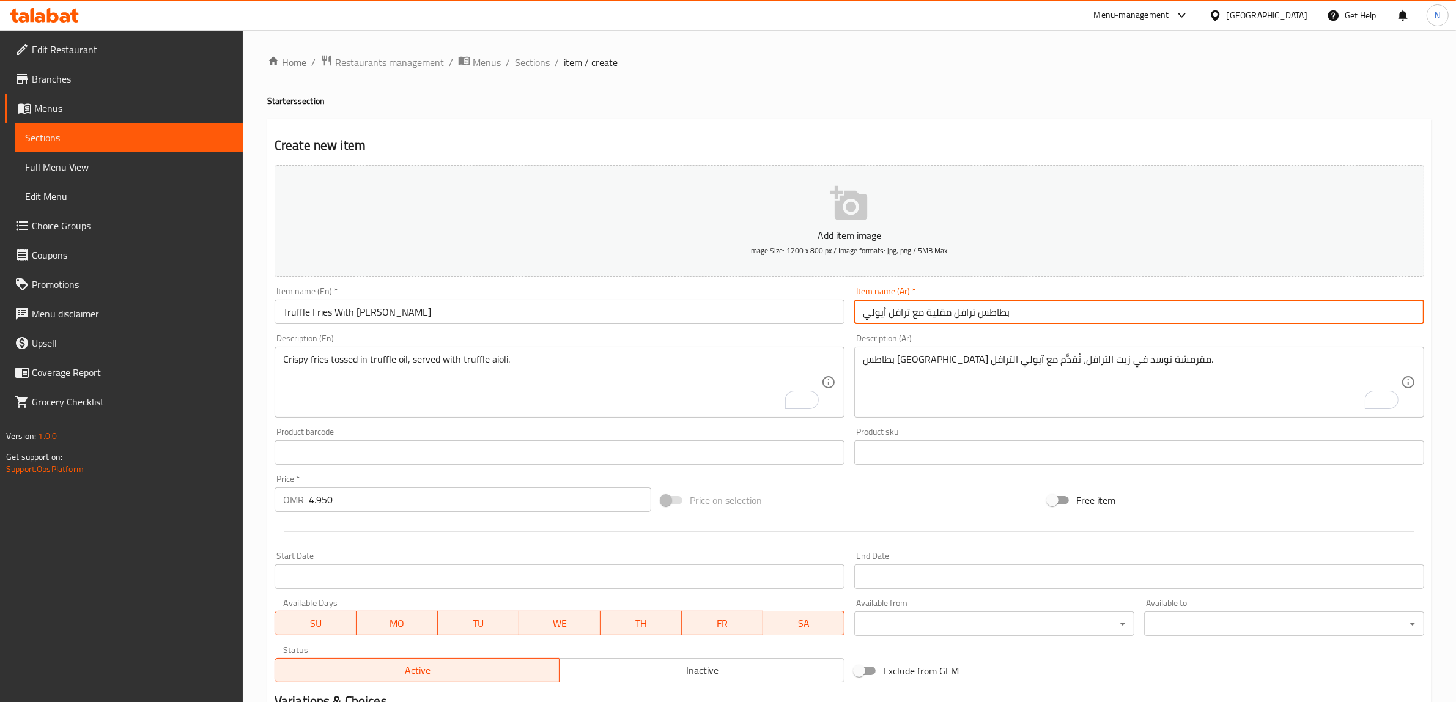
click at [955, 315] on input "بطاطس ترافل مقلية مع ترافل أيولي" at bounding box center [1140, 312] width 570 height 24
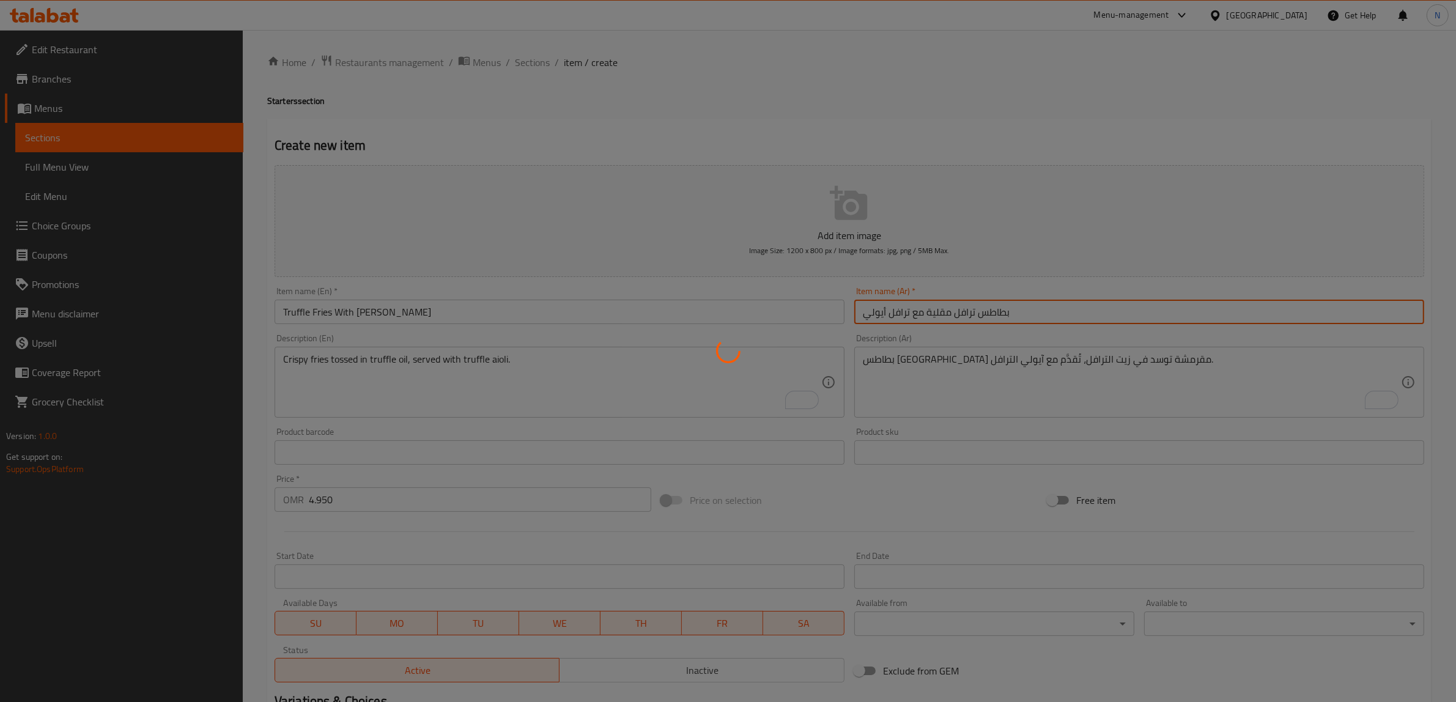
type input "0"
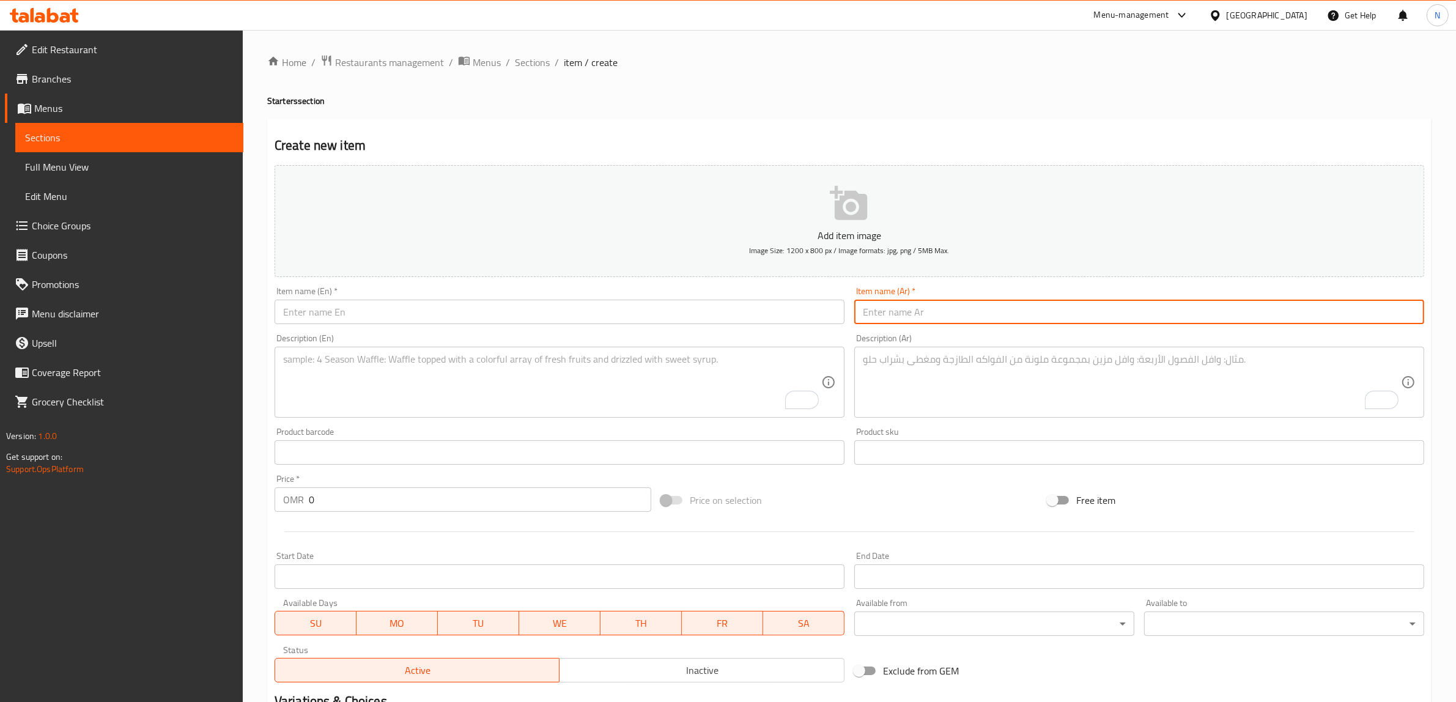
click at [562, 318] on input "text" at bounding box center [560, 312] width 570 height 24
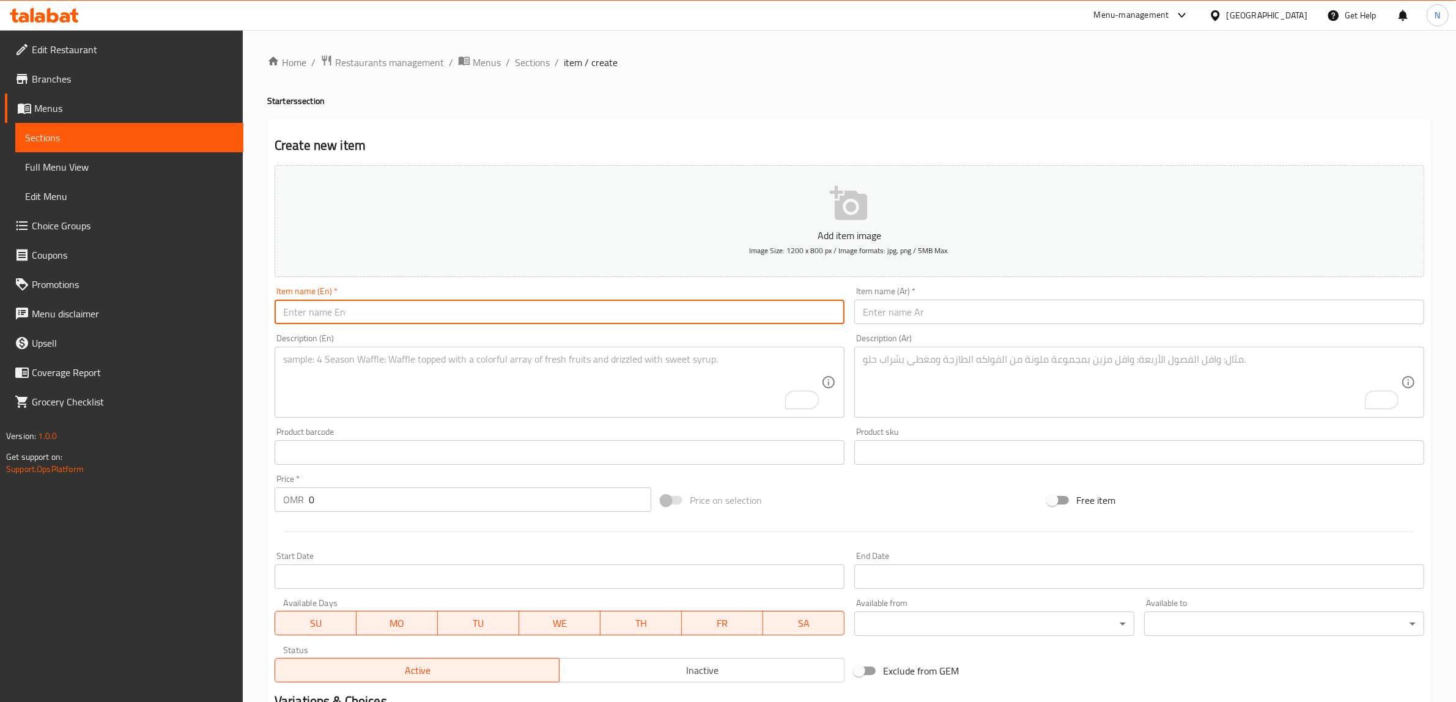
paste input "Fire Dough Bites"
type input "Fire Dough Bites"
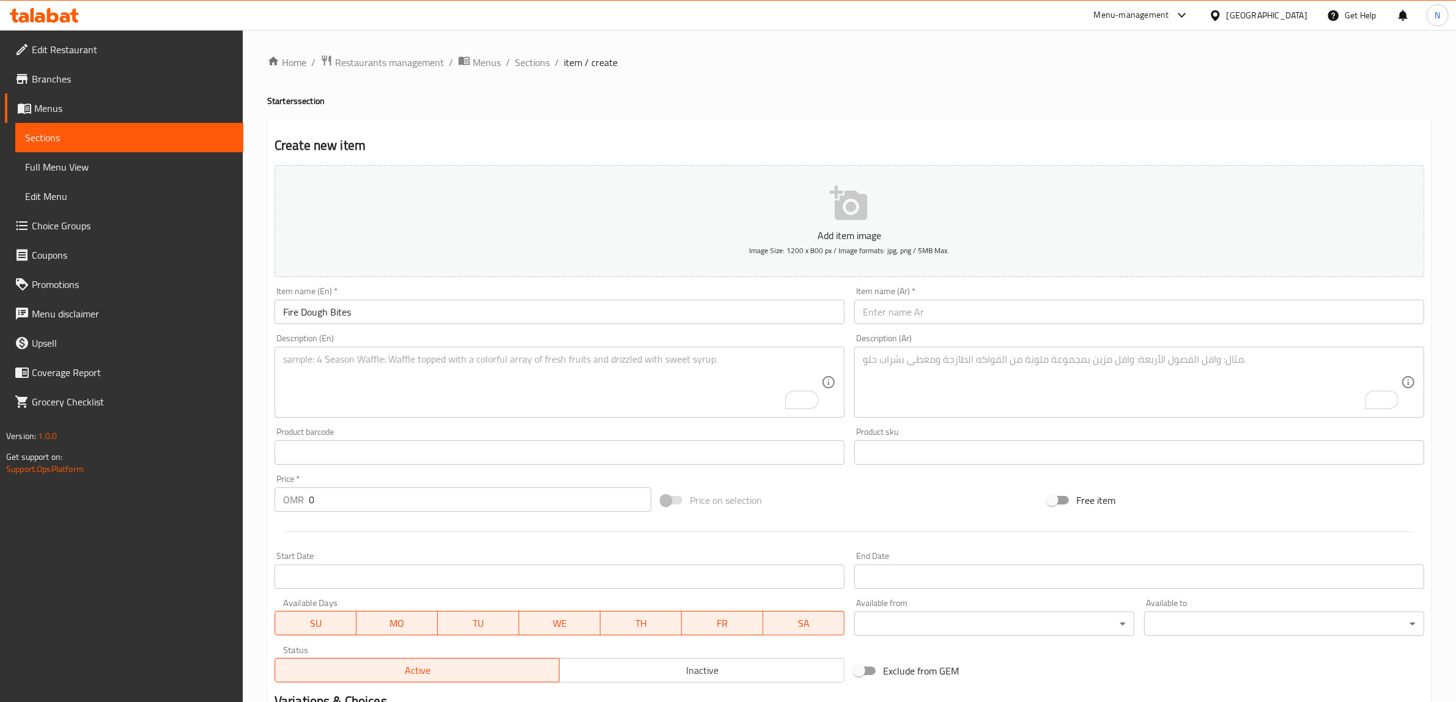
click at [974, 305] on input "text" at bounding box center [1140, 312] width 570 height 24
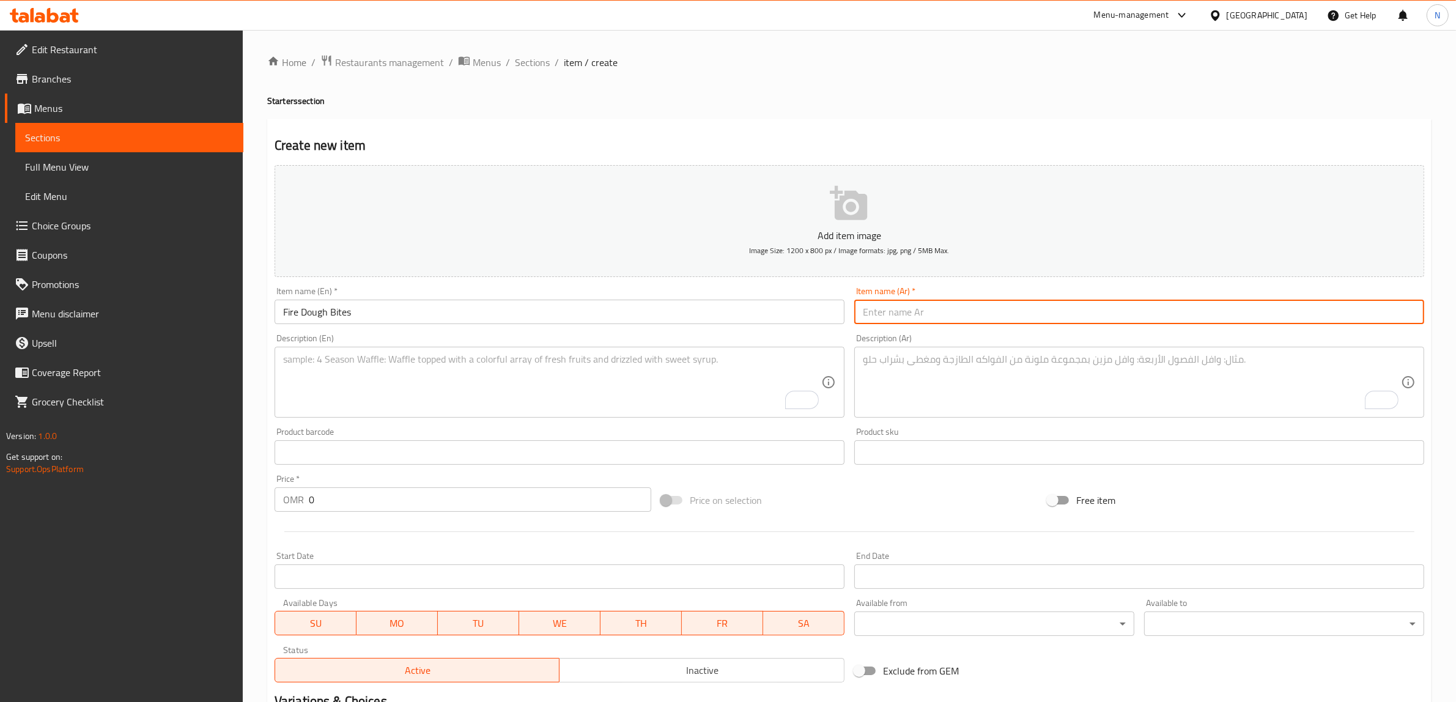
paste input "لقمات العجين الحارة"
type input "لقمات العجين الحارة"
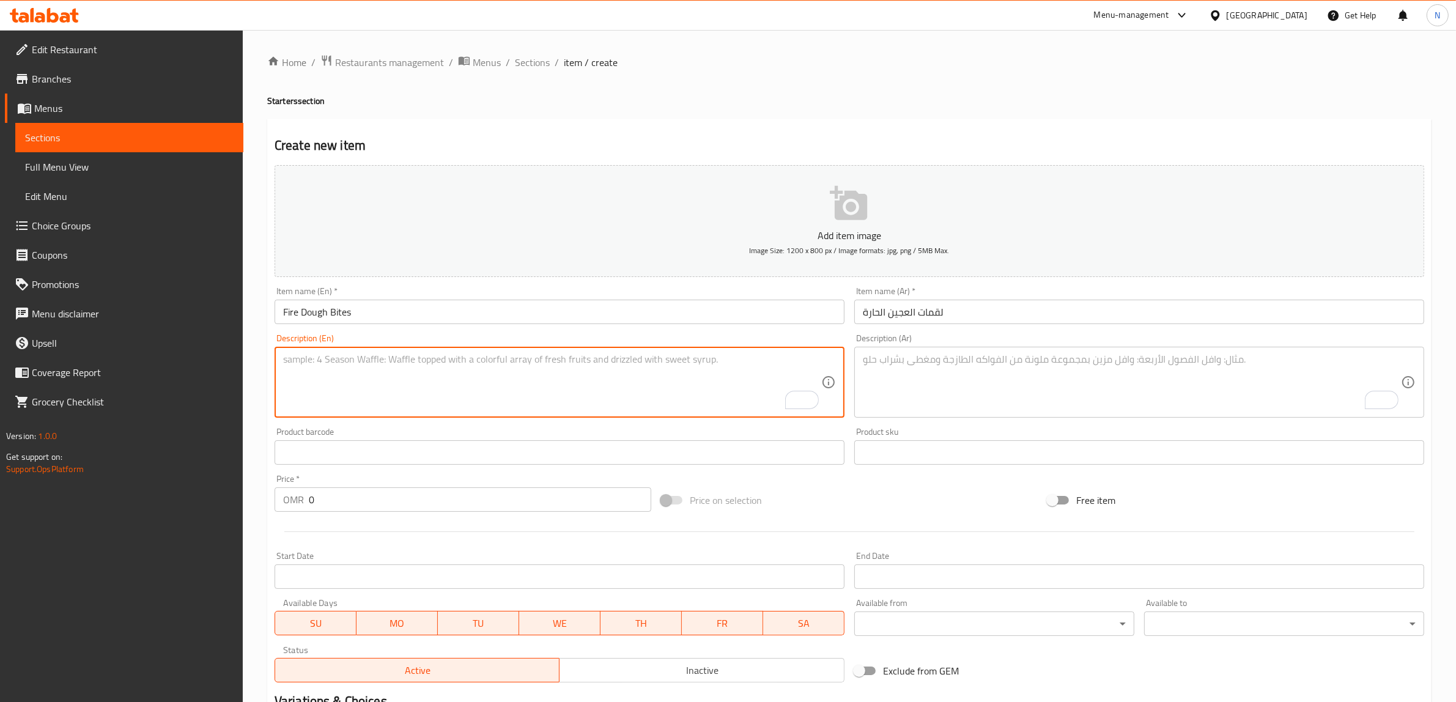
click at [646, 402] on textarea "To enrich screen reader interactions, please activate Accessibility in Grammarl…" at bounding box center [552, 383] width 538 height 58
paste textarea "Soft, golden-baked pizza dough balls filled with our cheese blend and served wi…"
type textarea "Soft, golden-baked pizza dough balls filled with our cheese blend and served wi…"
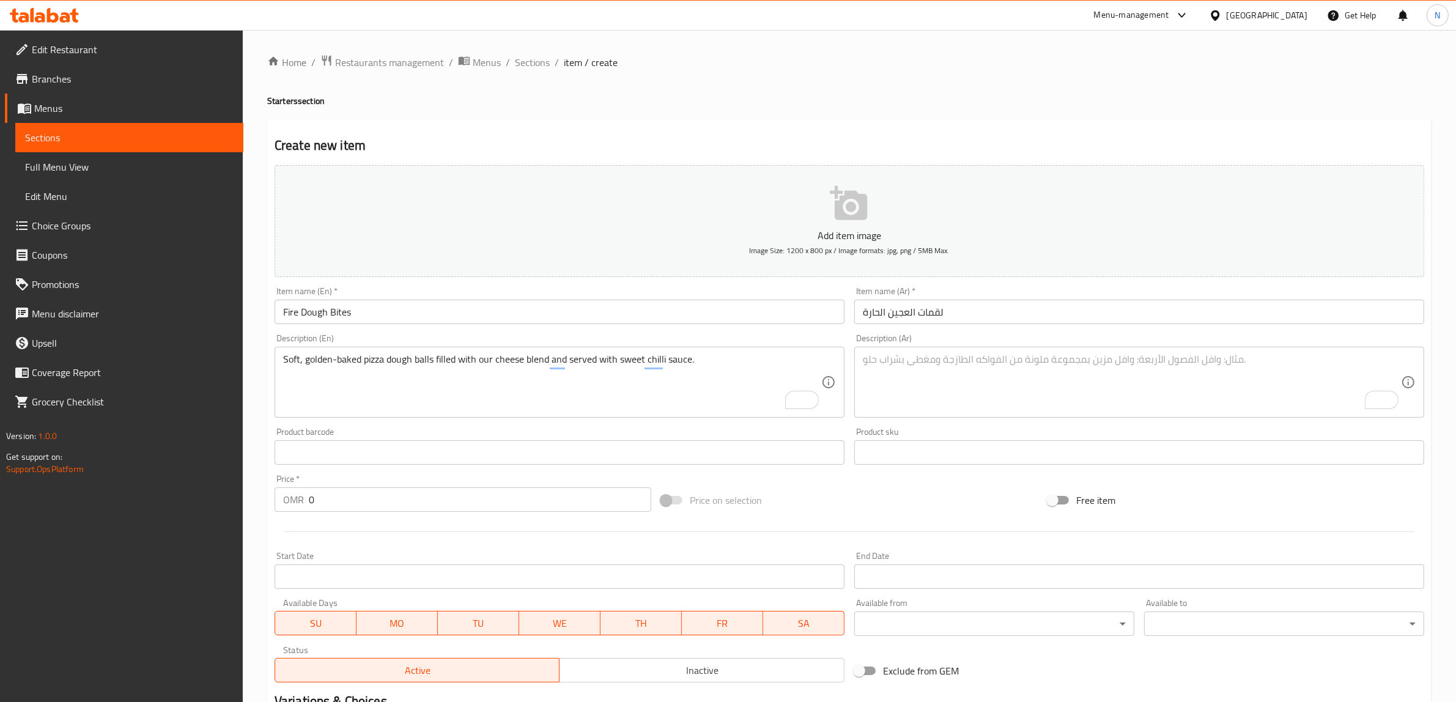
click at [1063, 399] on textarea "To enrich screen reader interactions, please activate Accessibility in Grammarl…" at bounding box center [1132, 383] width 538 height 58
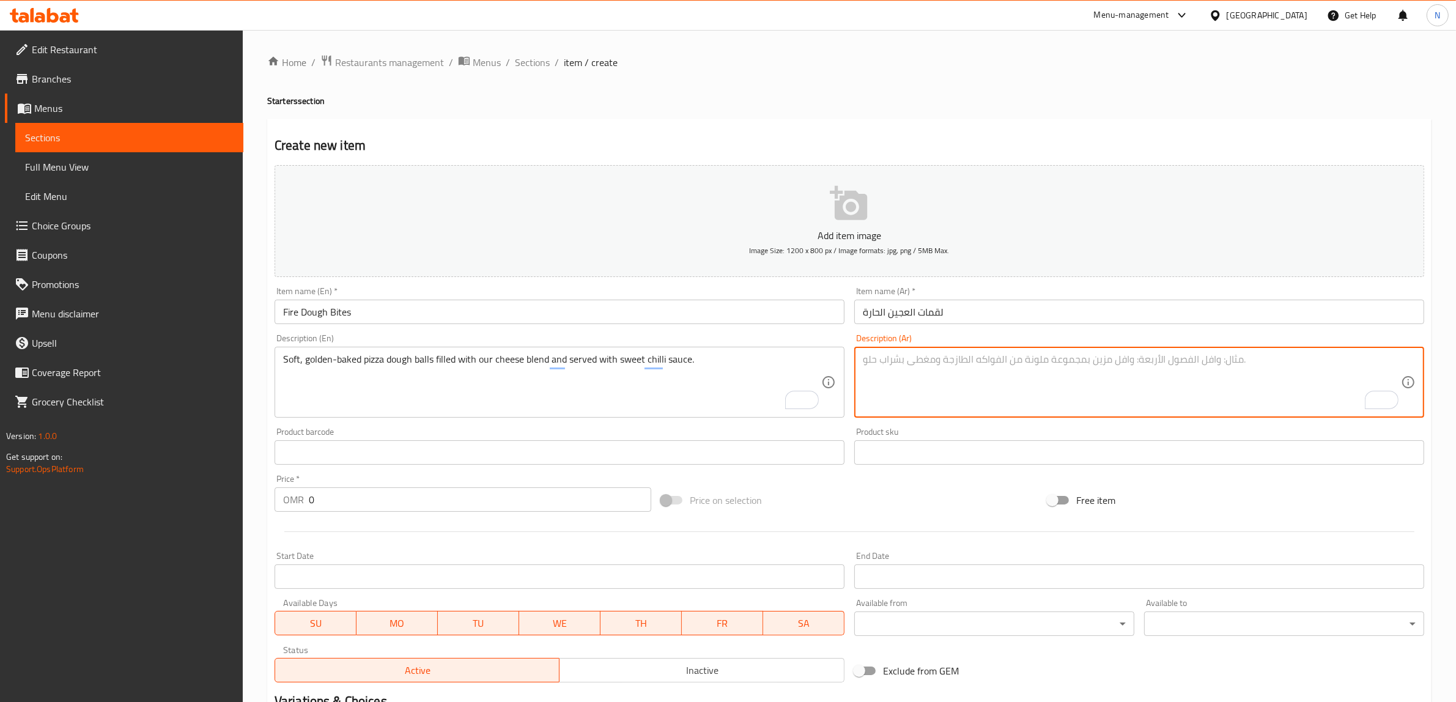
paste textarea "كرات عجينة بيتزا مخبوزة ومحشية بخليط جبن، تُقدَّم مع صوص تشيلي الحلو."
click at [1089, 359] on textarea "كرات عجينة بيتزا مخبوزة ومحشية بخليط جبن، تُقدَّم مع صوص تشيلي الحلو." at bounding box center [1132, 383] width 538 height 58
click at [1116, 362] on textarea "كرات عجينة بيتزا ذهبية مخبوزة ومحشية بخليط جبن، تُقدَّم مع صوص تشيلي الحلو." at bounding box center [1132, 383] width 538 height 58
click at [1058, 363] on textarea "كرات عجينة بيتزا ذهبية مخبوزة ومحشية بخليط جبن، تُقدَّم مع صوص تشيلي الحلو." at bounding box center [1132, 383] width 538 height 58
type textarea "كرات عجينة بيتزا ذهبية مخبوزة ناعمة ومحشية بخليط جبن، تُقدَّم مع صوص تشيلي الحل…"
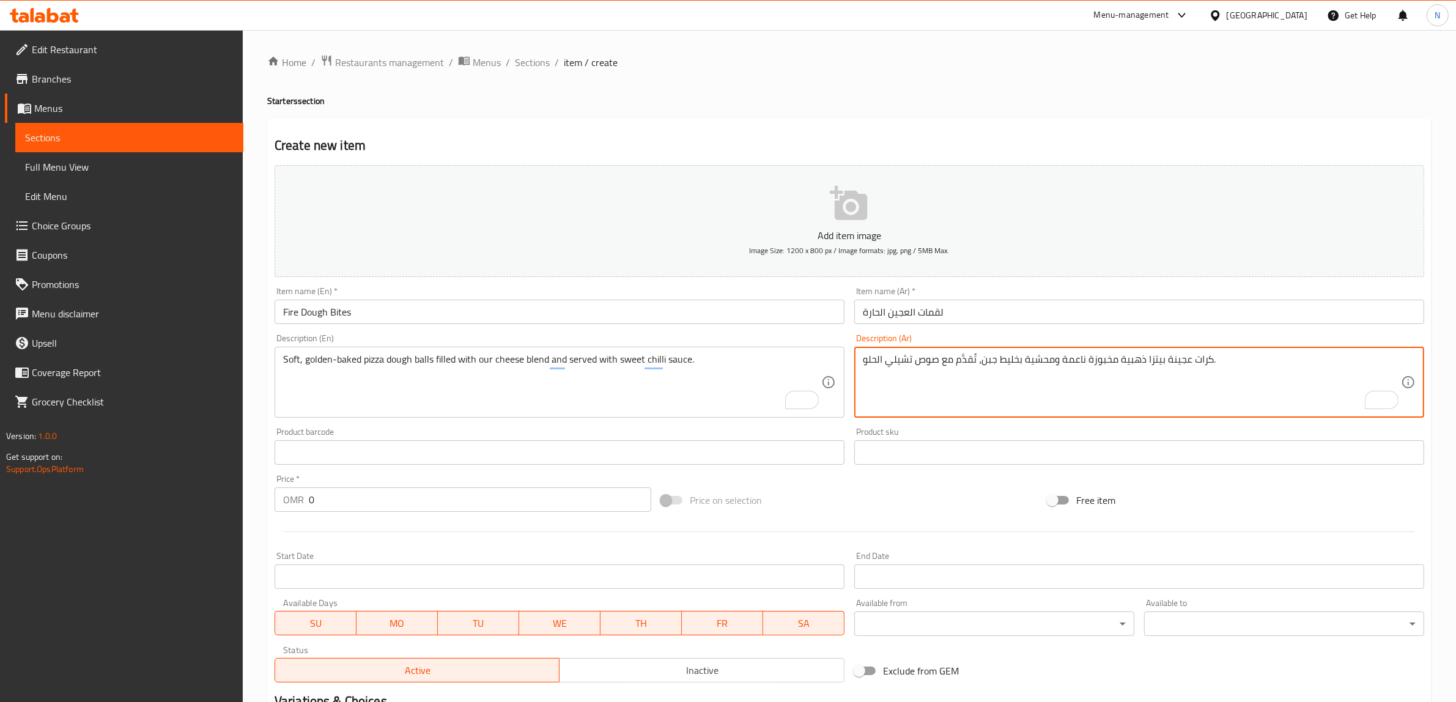
click at [932, 319] on input "لقمات العجين الحارة" at bounding box center [1140, 312] width 570 height 24
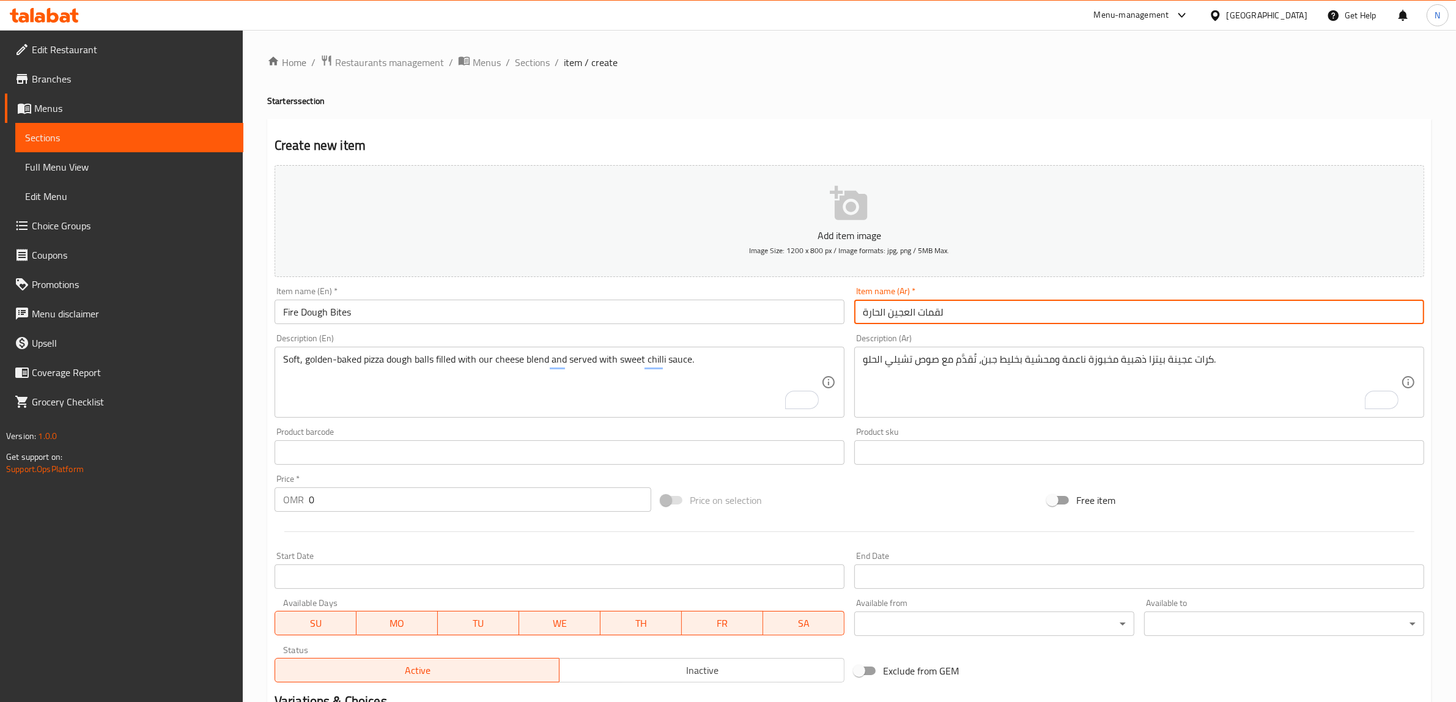
click at [932, 319] on input "لقمات العجين الحارة" at bounding box center [1140, 312] width 570 height 24
click at [879, 321] on input "بايتس العجين الحارة" at bounding box center [1140, 312] width 570 height 24
type input "بايتس العجين فاير"
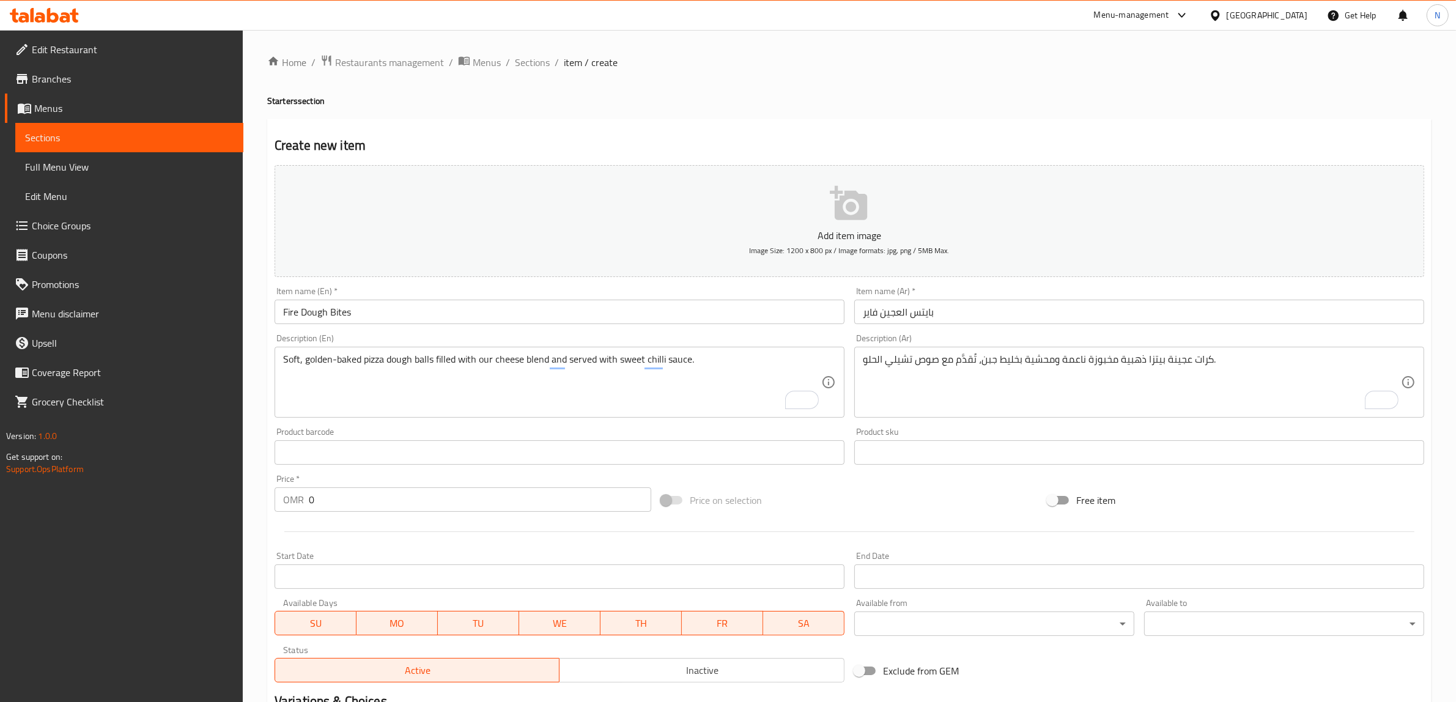
click at [440, 508] on input "0" at bounding box center [480, 500] width 343 height 24
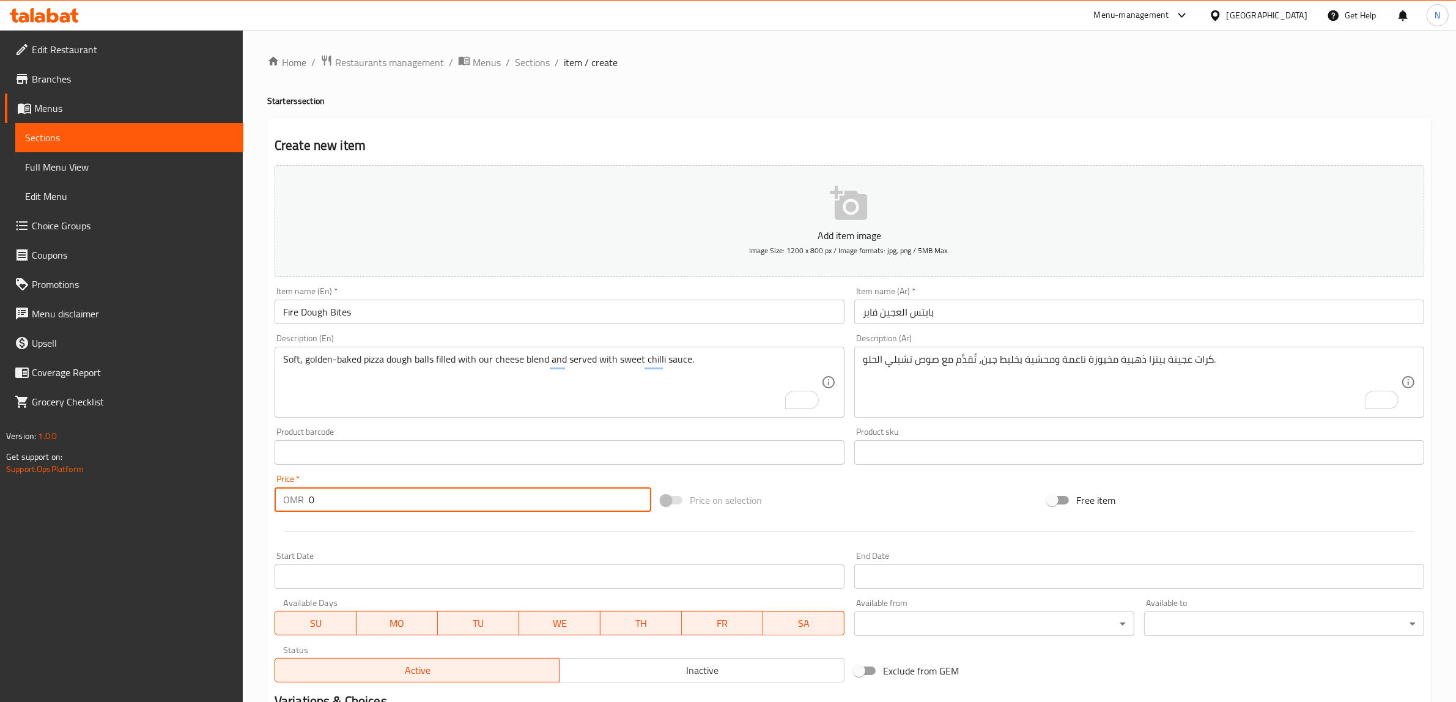
click at [440, 508] on input "0" at bounding box center [480, 500] width 343 height 24
paste input "3.50"
type input "3.500"
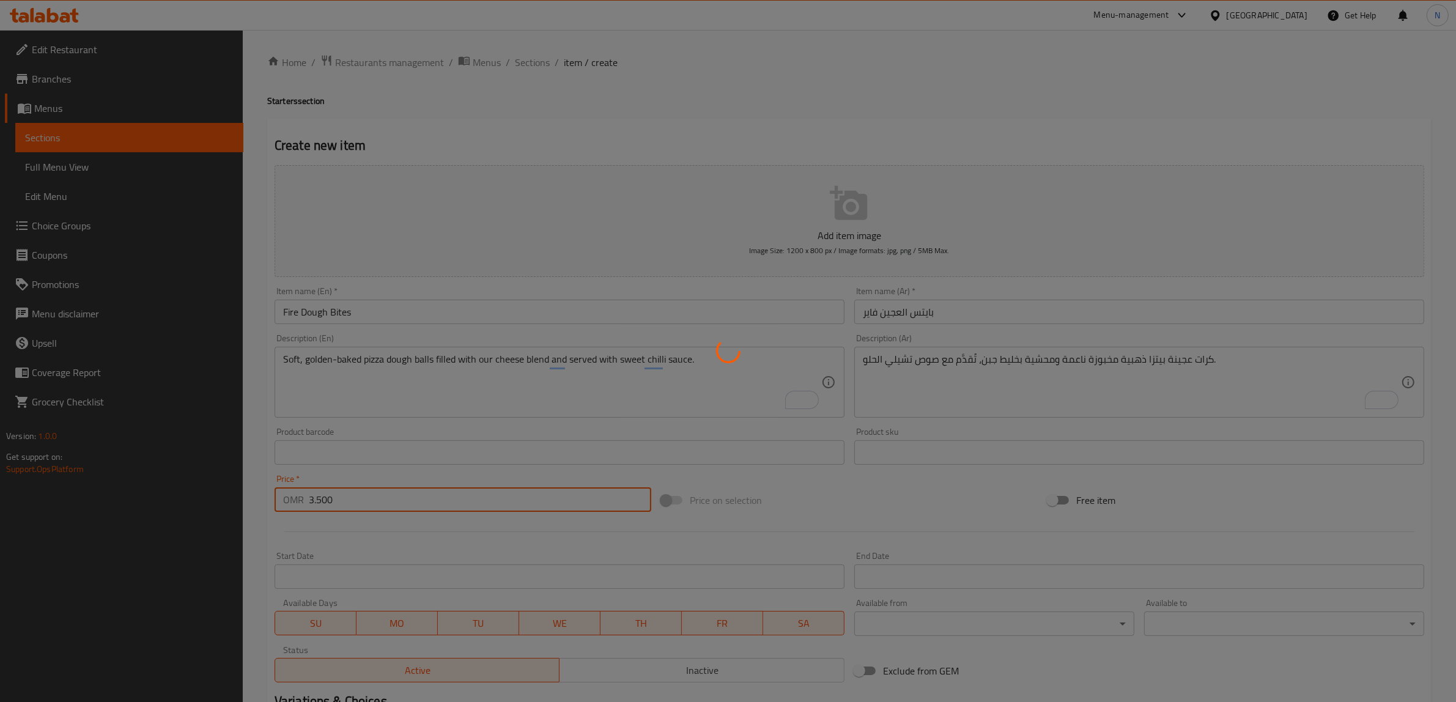
type input "0"
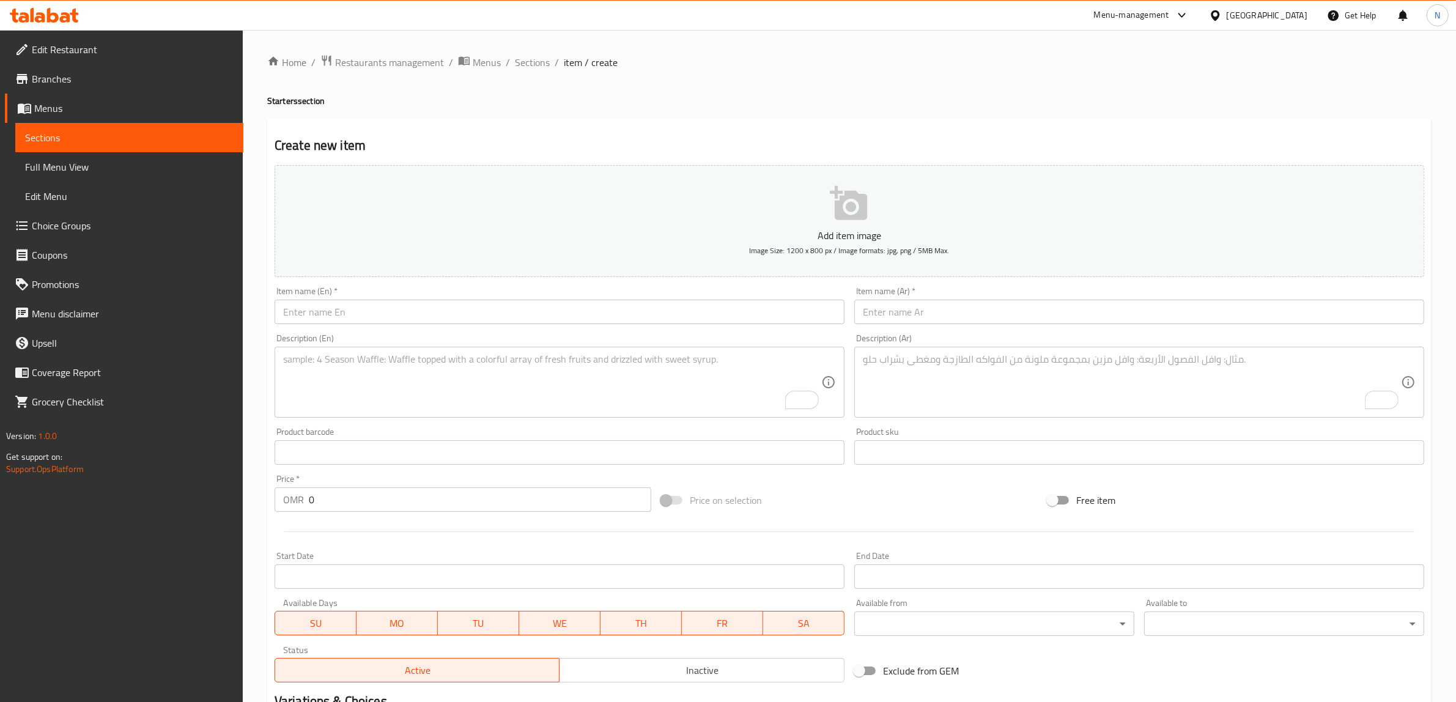
click at [546, 308] on input "text" at bounding box center [560, 312] width 570 height 24
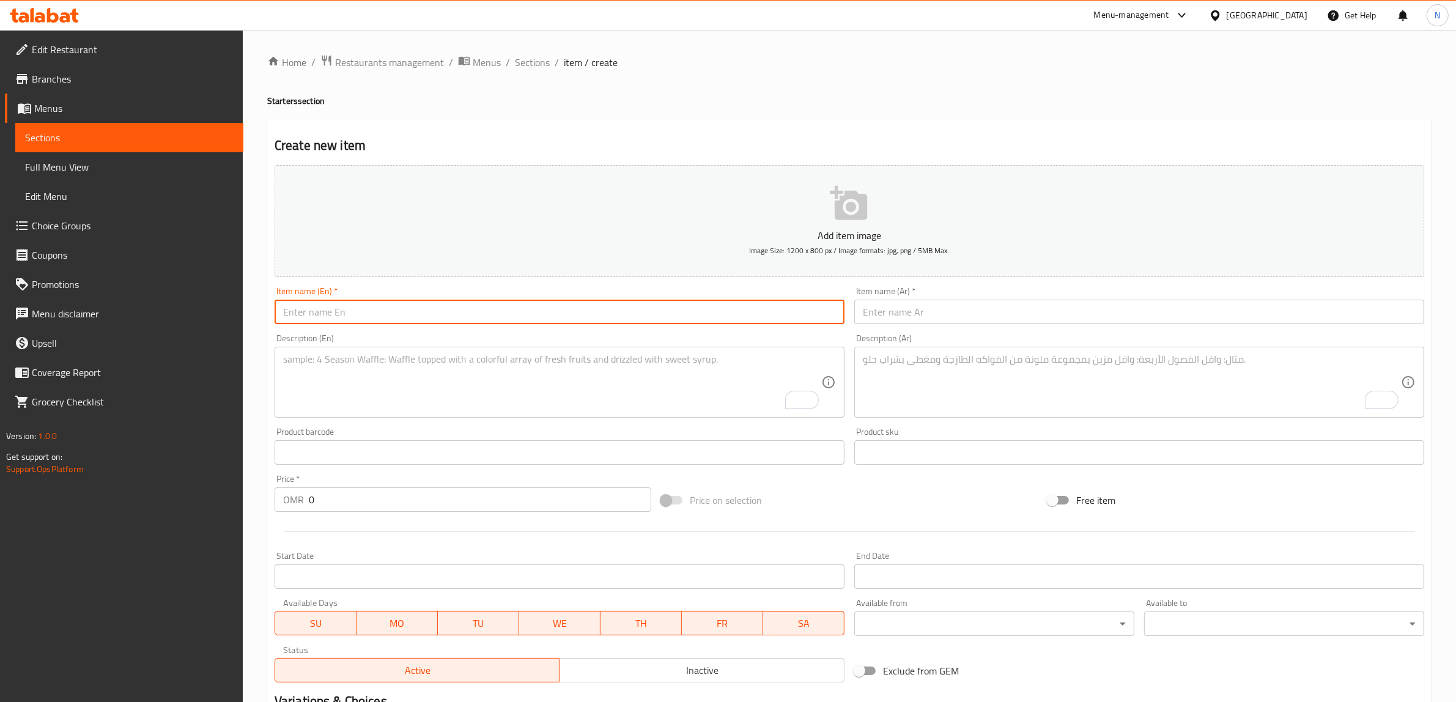
paste input "Classic Hummus"
type input "Classic Hummus"
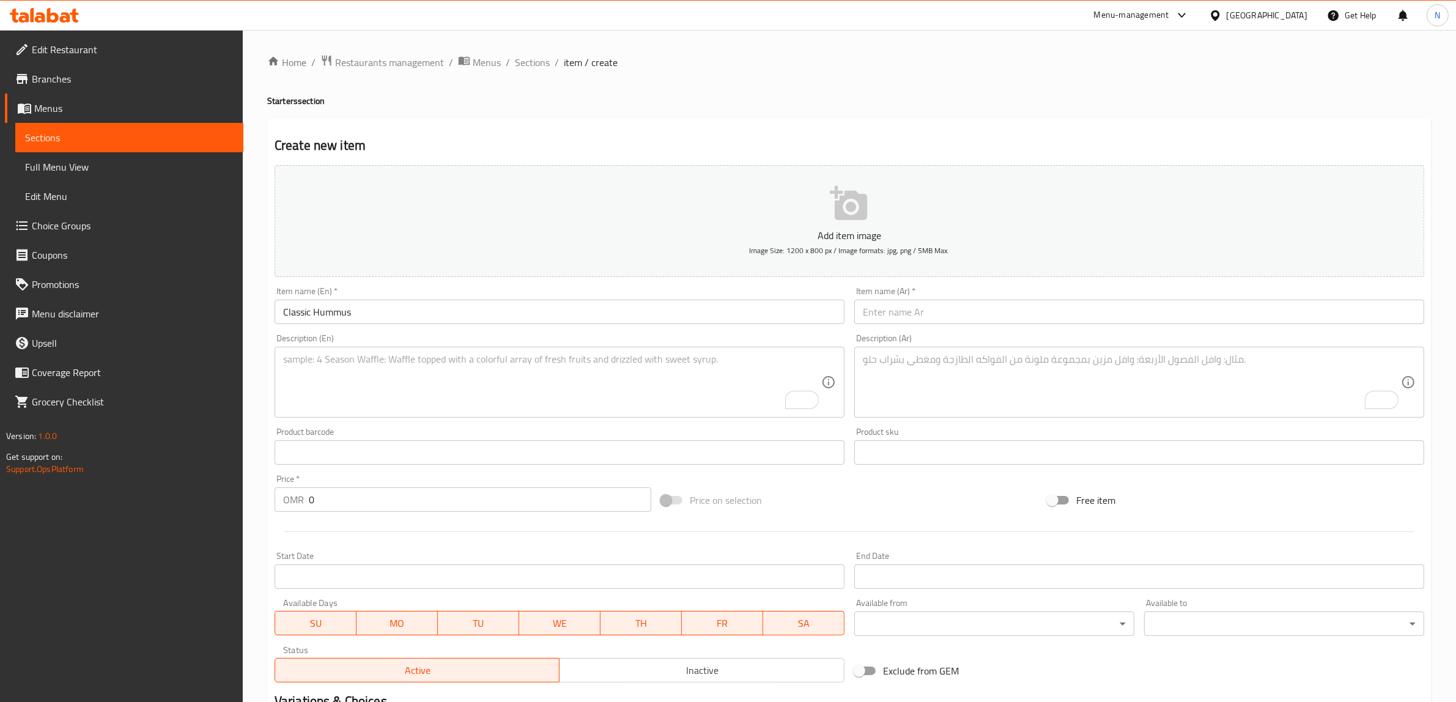
click at [988, 307] on input "text" at bounding box center [1140, 312] width 570 height 24
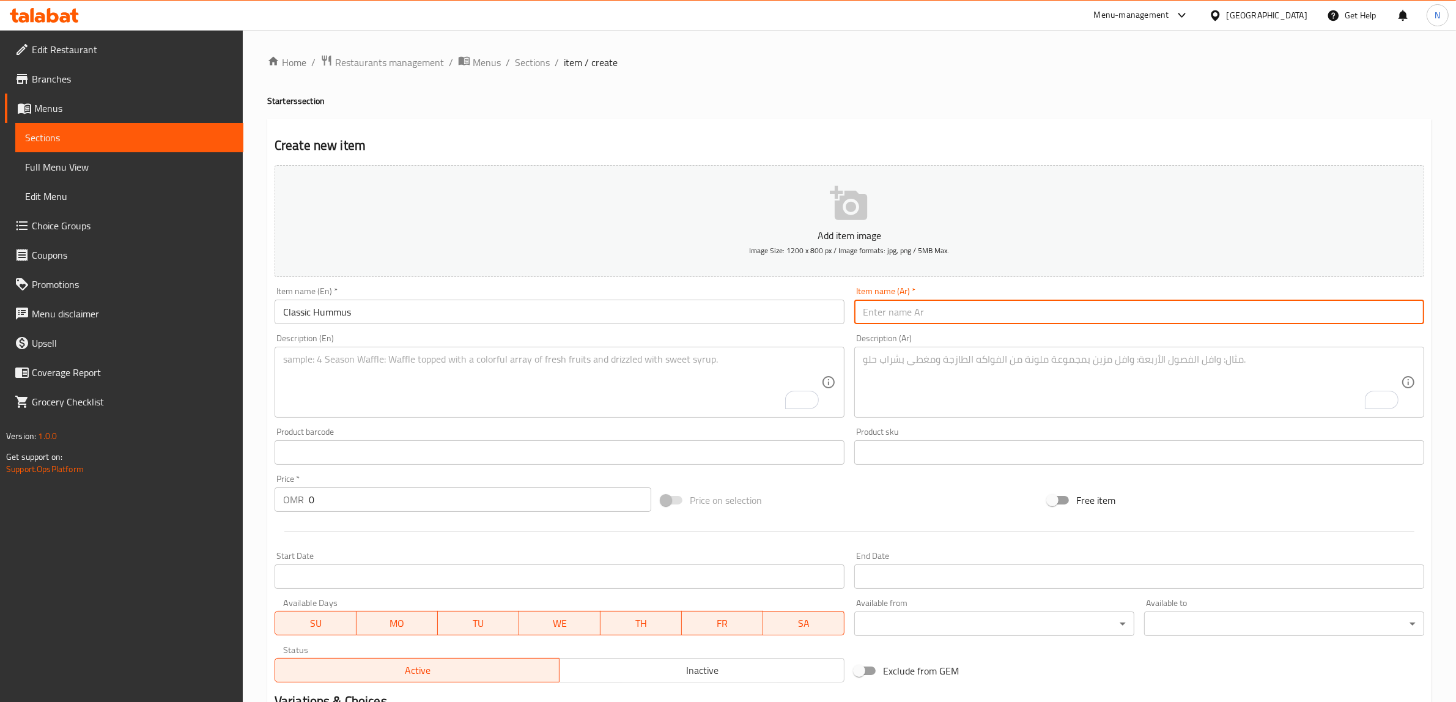
paste input "حمص"
type input "حمص كلاسيك"
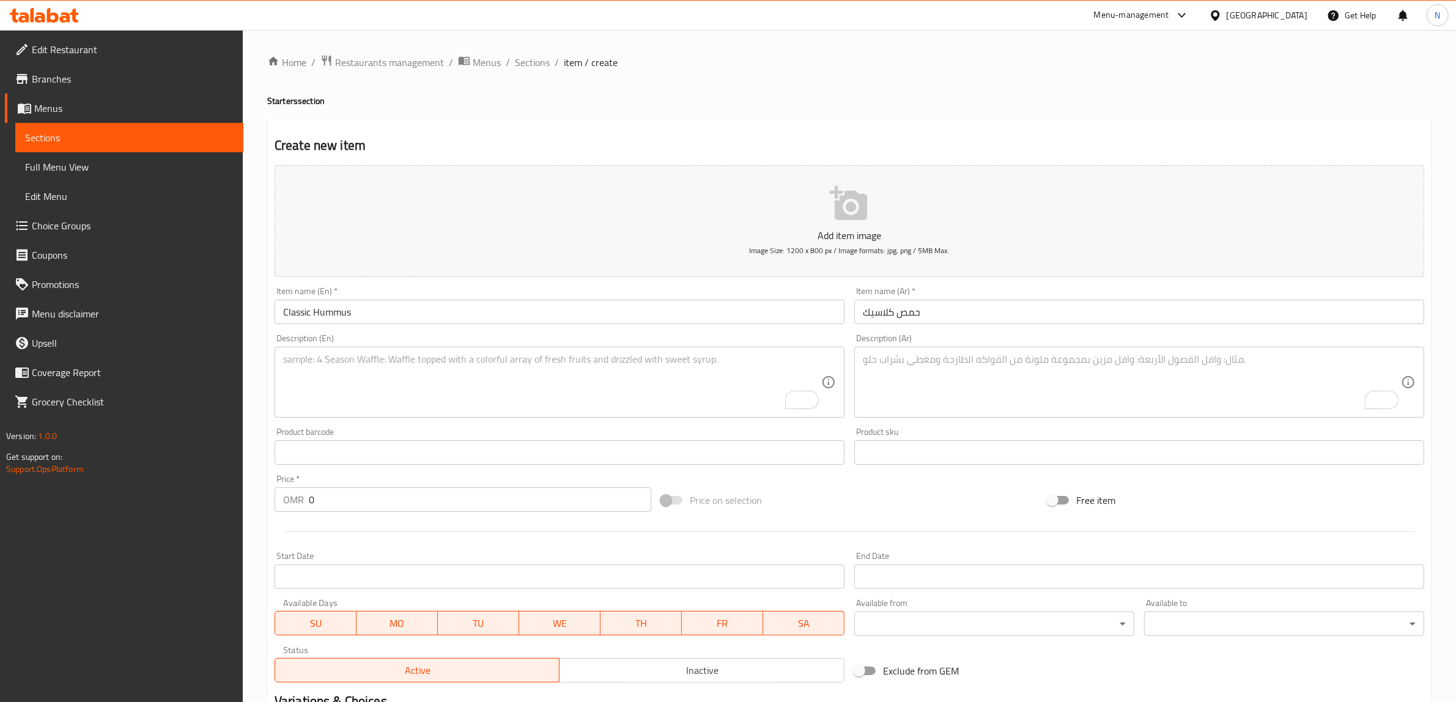
click at [585, 404] on textarea "To enrich screen reader interactions, please activate Accessibility in Grammarl…" at bounding box center [552, 383] width 538 height 58
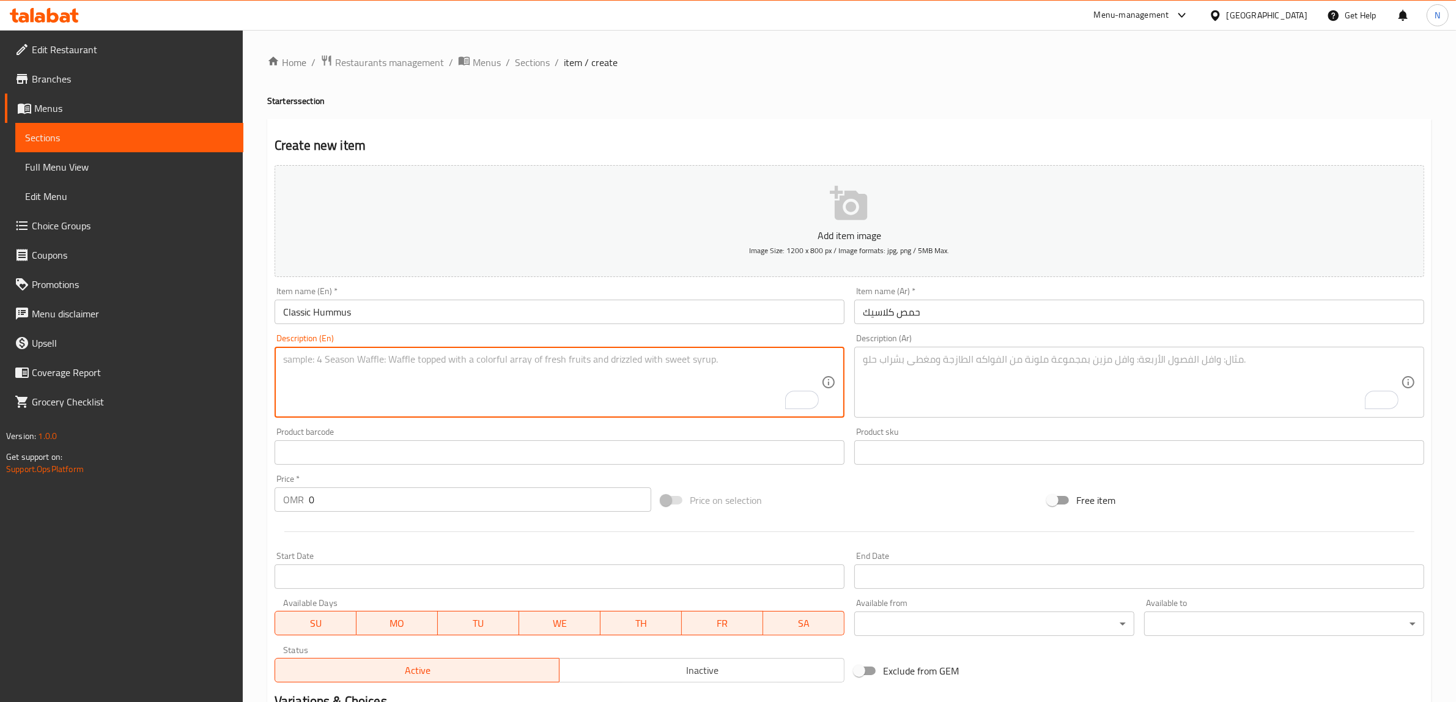
paste textarea "Chickpeas, tahini, lemon and garlic, blended to a creamy perfection and served …"
type textarea "Chickpeas, tahini, lemon and garlic, blended to a creamy perfection and served …"
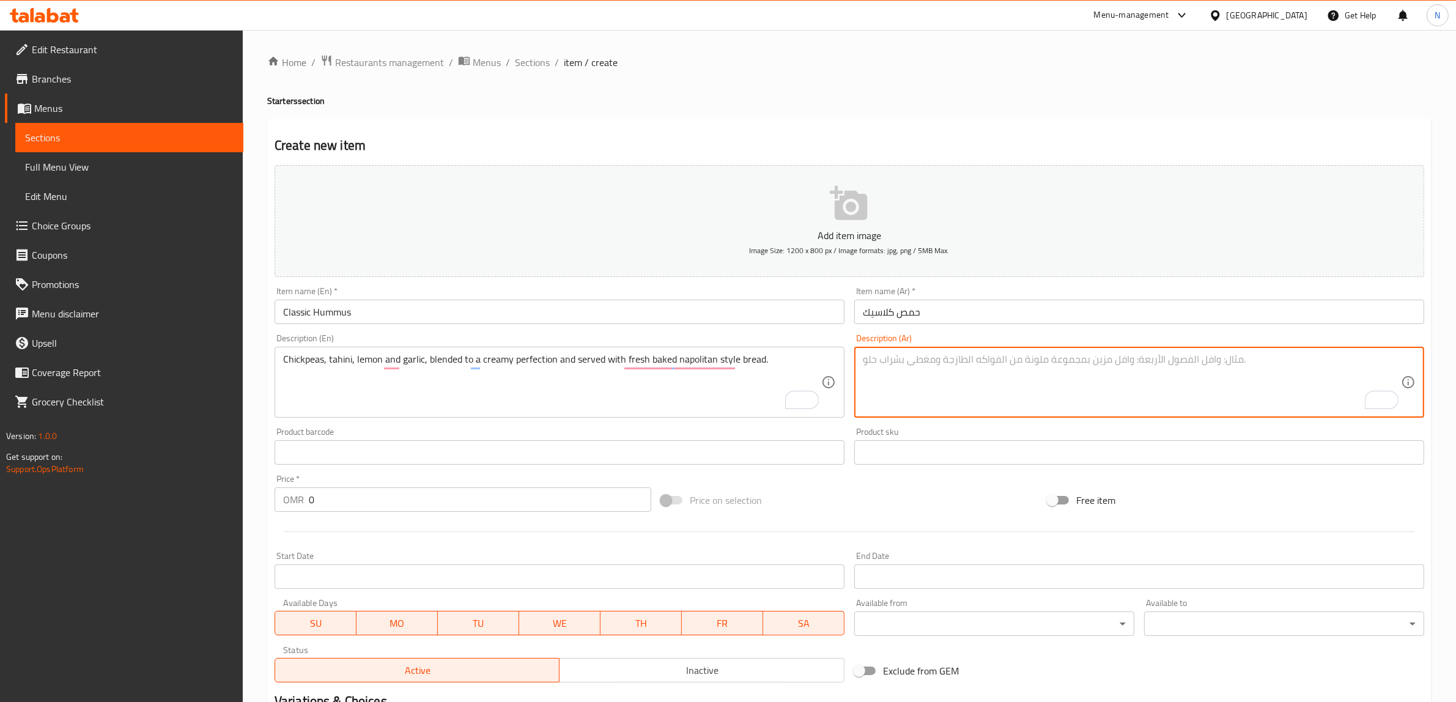
click at [1154, 361] on textarea "To enrich screen reader interactions, please activate Accessibility in Grammarl…" at bounding box center [1132, 383] width 538 height 58
paste textarea "حمص، طحينة، ليمون وثوم، مطحون حتى يصبح كريمي، يُقدَّم مع خبز نابوليتان طازج."
click at [974, 364] on textarea "حمص، طحينة، ليمون وثوم، مطحون حتى يصبح كريمي، يُقدَّم مع خبز نابوليتان طازج." at bounding box center [1132, 383] width 538 height 58
type textarea "حمص، طحينة، ليمون وثوم، مطحون حتى يصبح كريمي إلى حد الكمال، يُقدَّم مع خبز نابو…"
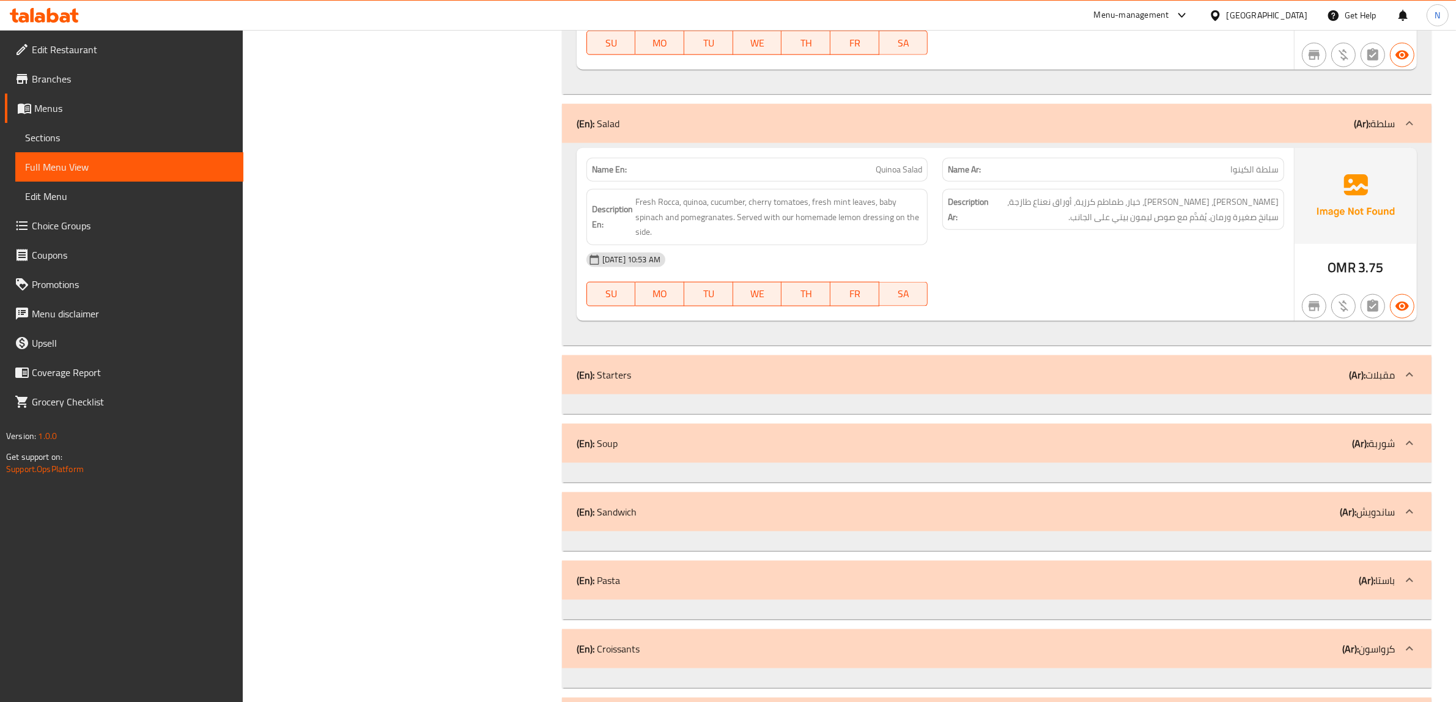
scroll to position [1911, 0]
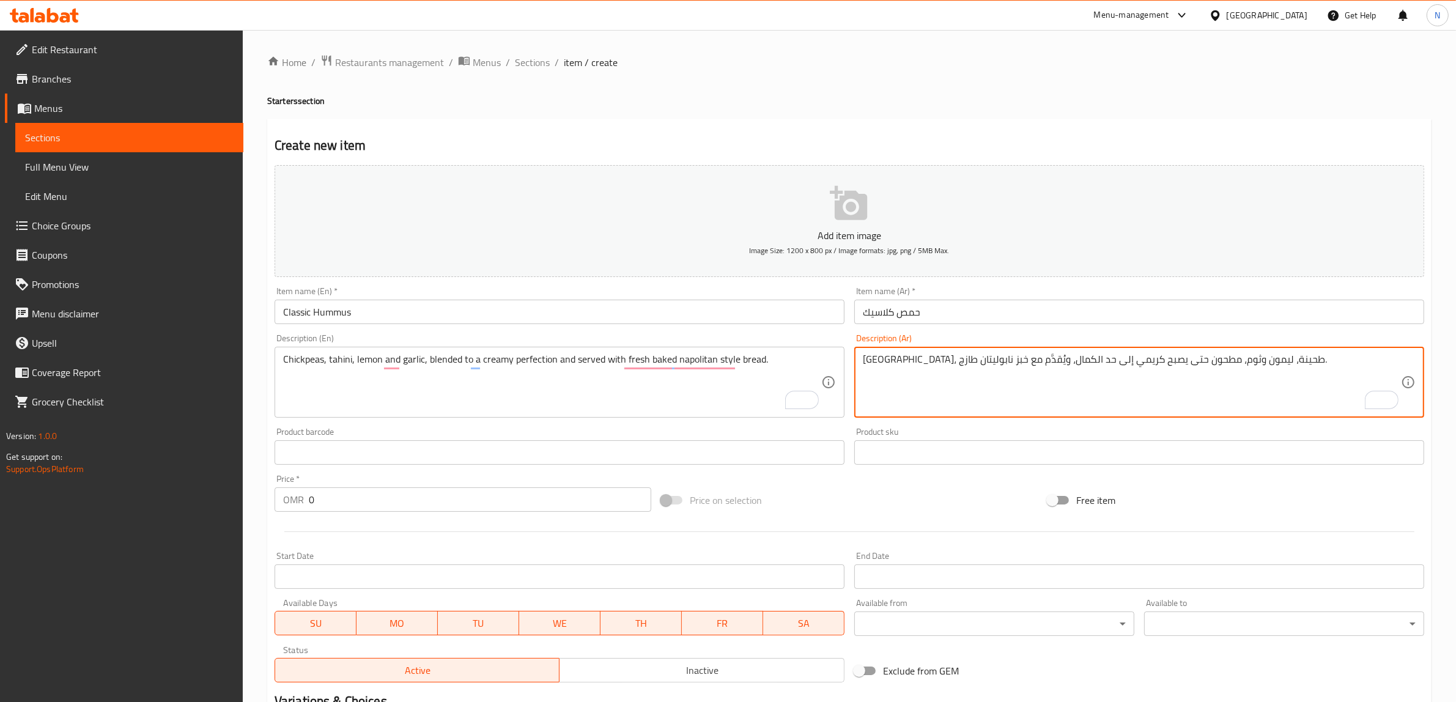
click at [918, 361] on textarea "[GEOGRAPHIC_DATA]، طحينة، ليمون وثوم، مطحون حتى يصبح كريمي إلى حد الكمال، ويُقد…" at bounding box center [1132, 383] width 538 height 58
click at [873, 365] on textarea "حمص، طحينة، ليمون وثوم، مطحون حتى يصبح كريمي إلى حد الكمال، ويُقدَّم مع خبز مخب…" at bounding box center [1132, 383] width 538 height 58
click at [900, 362] on textarea "حمص، طحينة، ليمون وثوم، مطحون حتى يصبح كريمي إلى حد الكمال، ويُقدَّم مع خبز مخب…" at bounding box center [1132, 383] width 538 height 58
click at [945, 361] on textarea "حمص، طحينة، ليمون وثوم، مطحون حتى يصبح كريمي إلى حد الكمال، ويُقدَّم مع خبز مخب…" at bounding box center [1132, 383] width 538 height 58
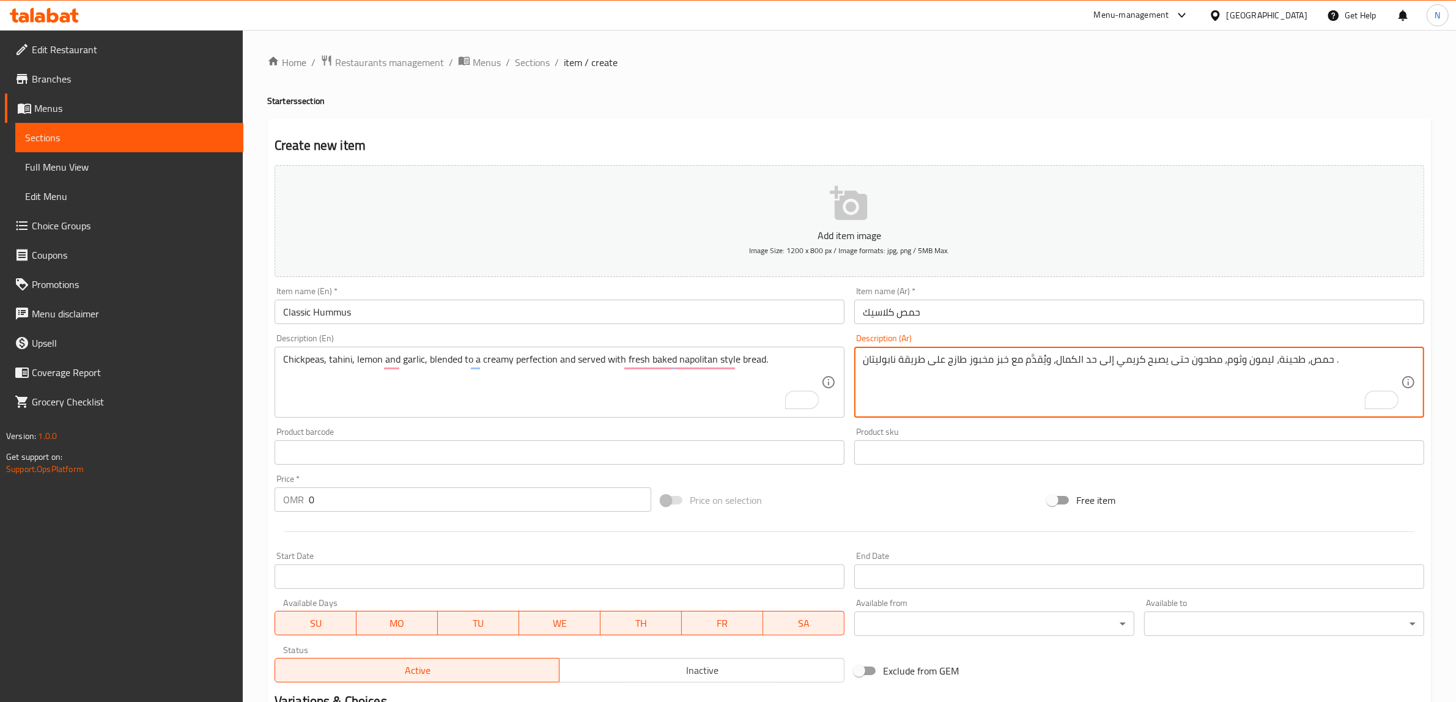
type textarea "حمص، طحينة، ليمون وثوم، مطحون حتى يصبح كريمي إلى حد الكمال، ويُقدَّم مع خبز مخب…"
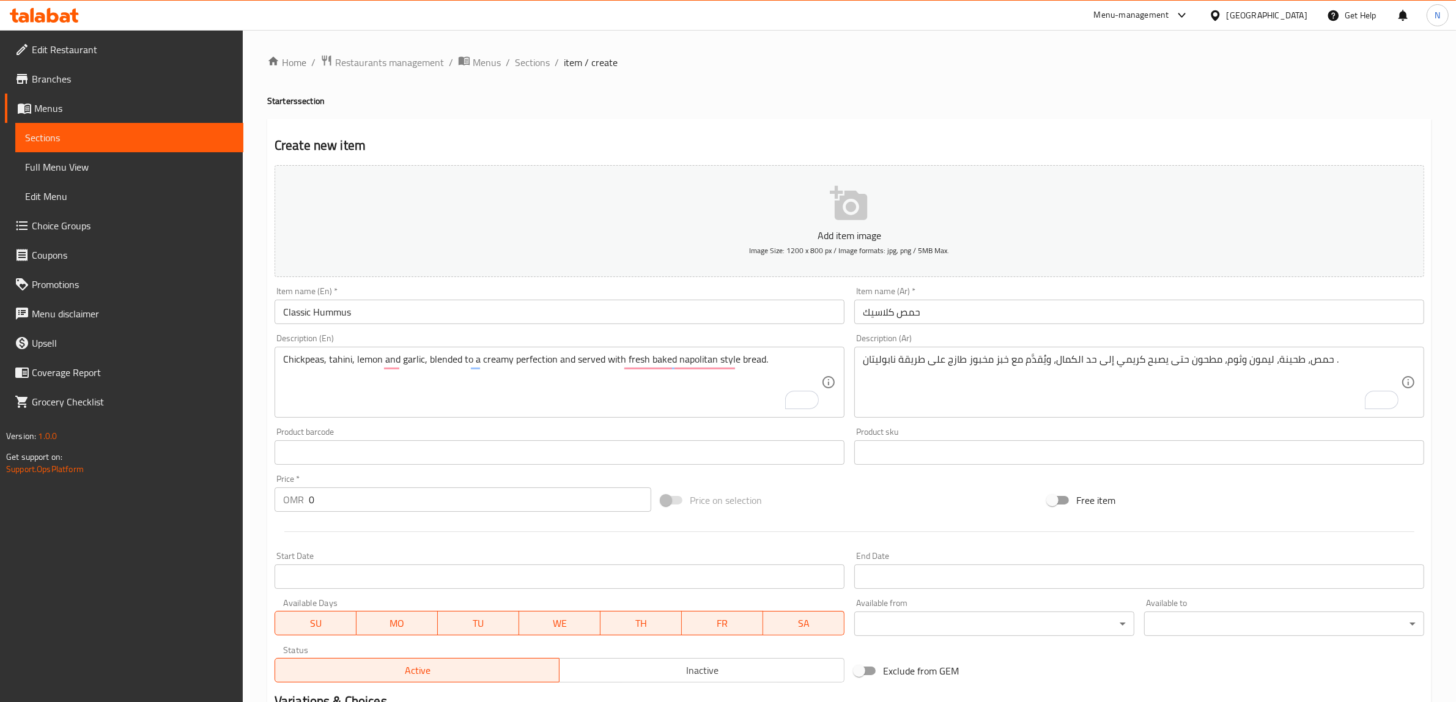
click at [412, 494] on input "0" at bounding box center [480, 500] width 343 height 24
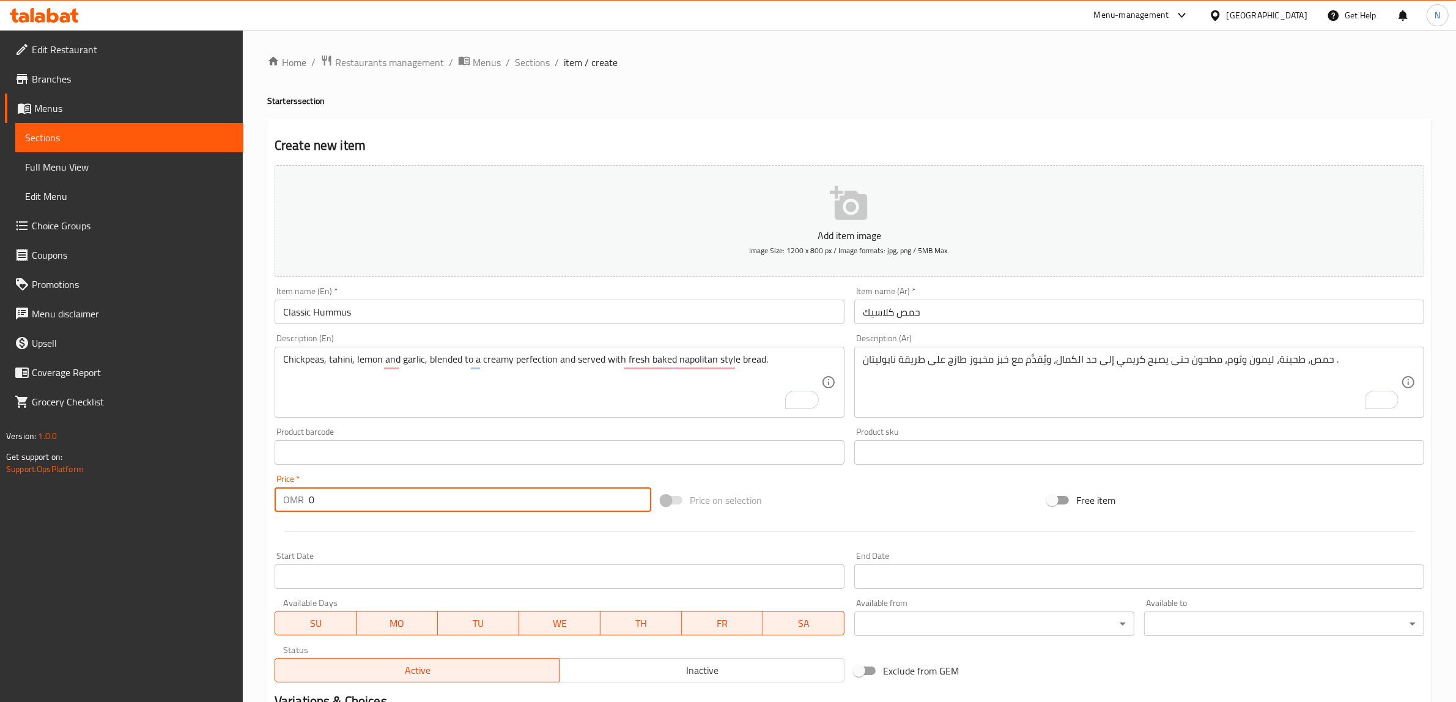
click at [412, 494] on input "0" at bounding box center [480, 500] width 343 height 24
paste input "1.95"
type input "1.950"
click at [340, 320] on input "Classic Hummus" at bounding box center [560, 312] width 570 height 24
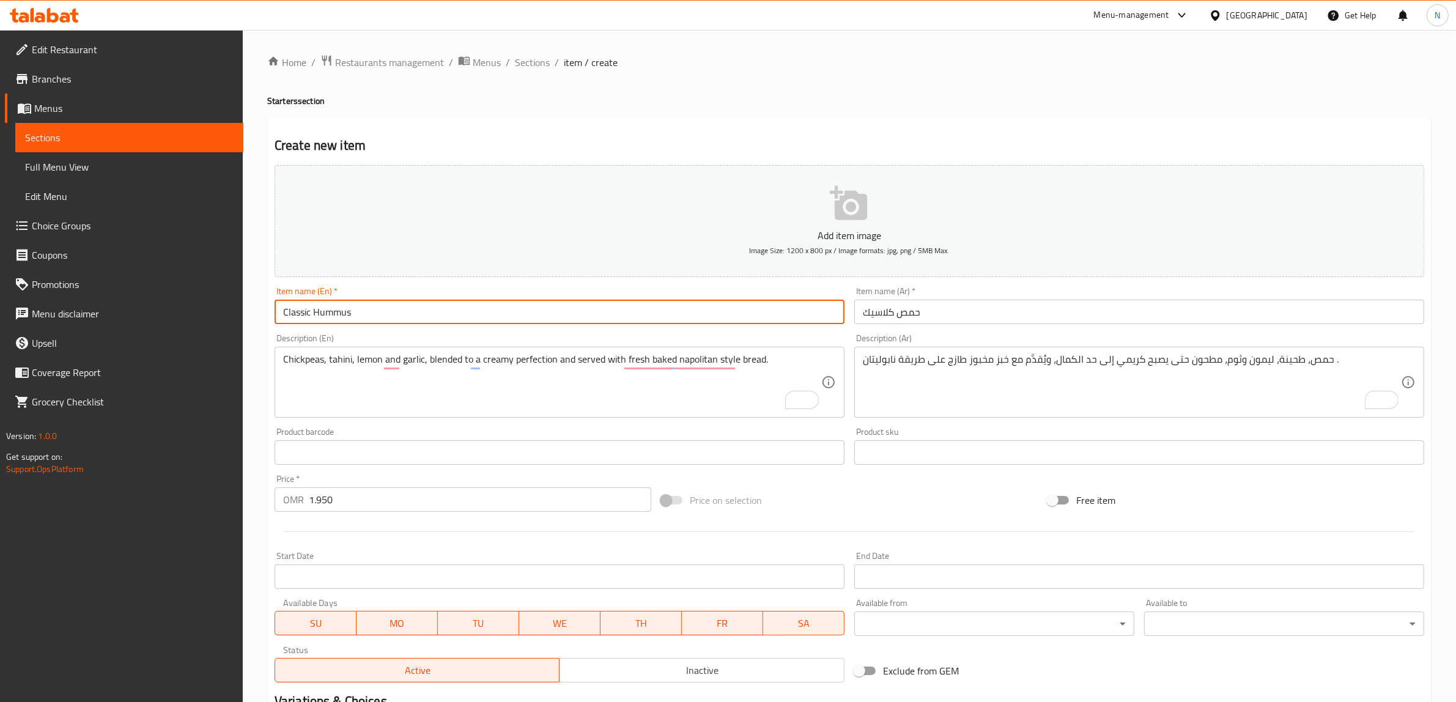
click at [340, 320] on input "Classic Hummus" at bounding box center [560, 312] width 570 height 24
click at [647, 316] on input "Classic Hummus" at bounding box center [560, 312] width 570 height 24
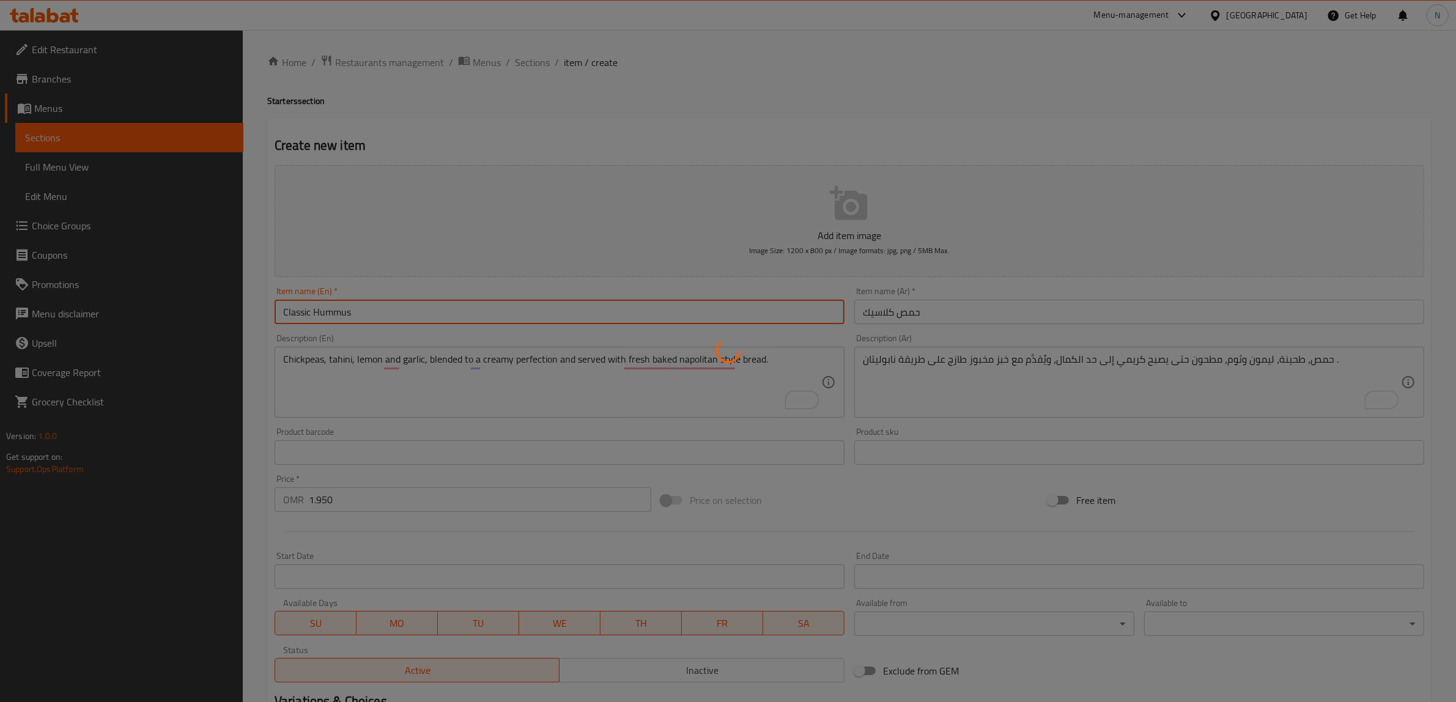
type input "0"
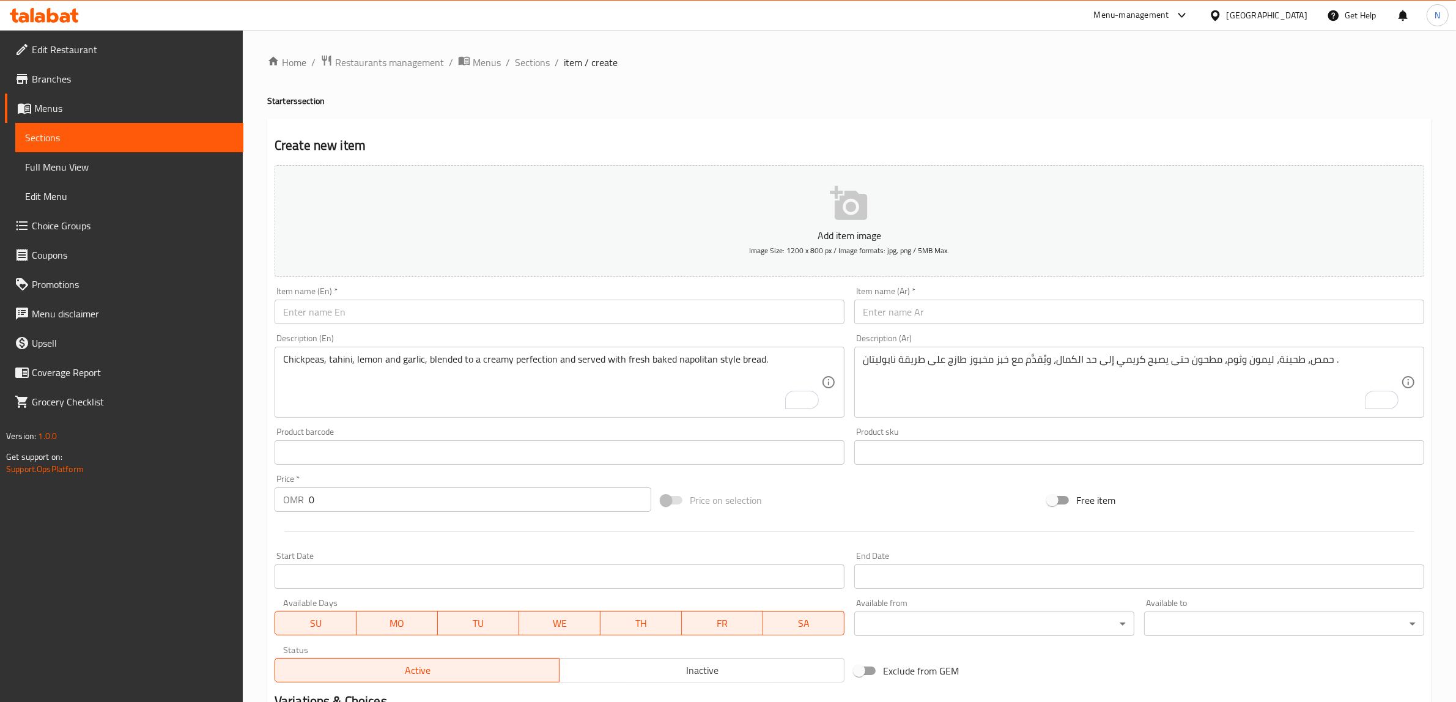
click at [612, 306] on input "text" at bounding box center [560, 312] width 570 height 24
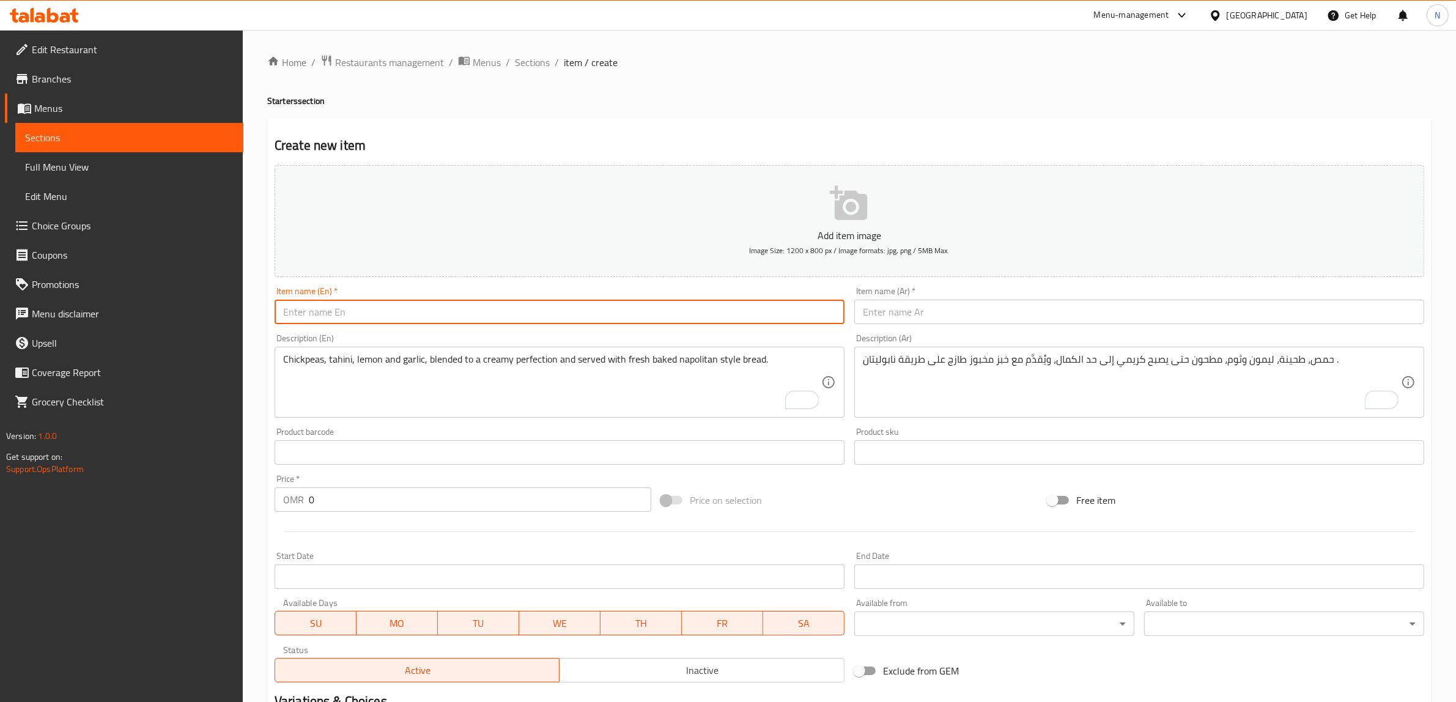
paste input "Beetroot Hummus"
type input "Beetroot Hummus"
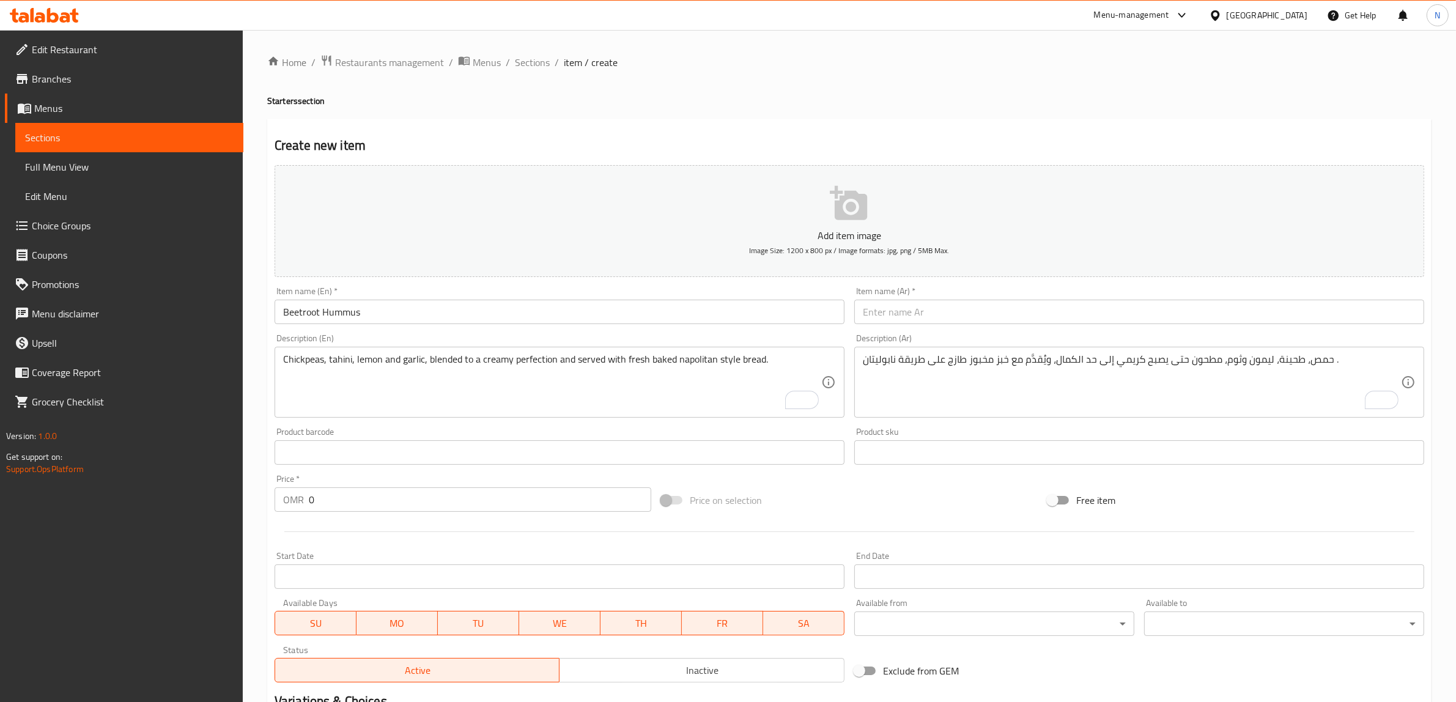
drag, startPoint x: 1005, startPoint y: 306, endPoint x: 1019, endPoint y: 310, distance: 14.5
click at [1005, 306] on input "text" at bounding box center [1140, 312] width 570 height 24
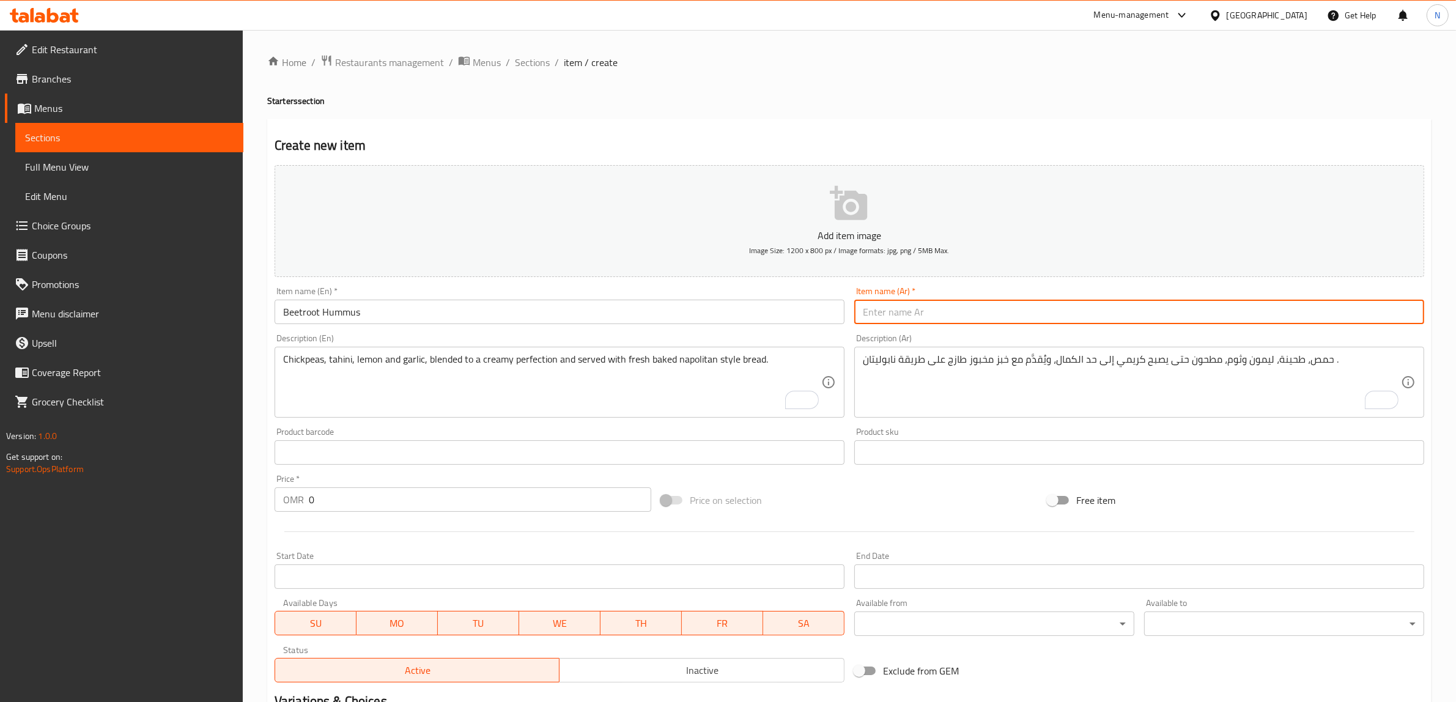
paste input "حمص بالشمندر"
type input "حمص بالشمندر"
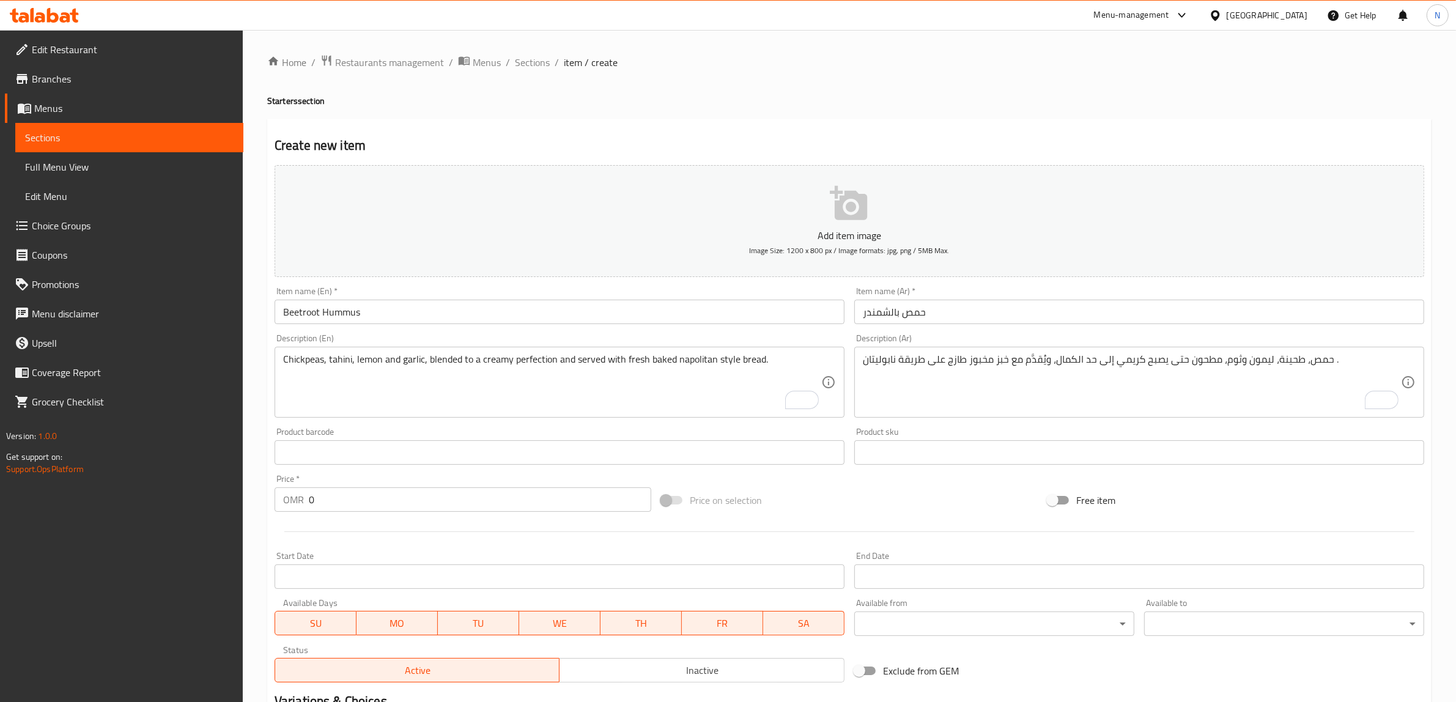
drag, startPoint x: 678, startPoint y: 377, endPoint x: 699, endPoint y: 377, distance: 20.8
click at [678, 377] on textarea "Chickpeas, tahini, lemon and garlic, blended to a creamy perfection and served …" at bounding box center [552, 383] width 538 height 58
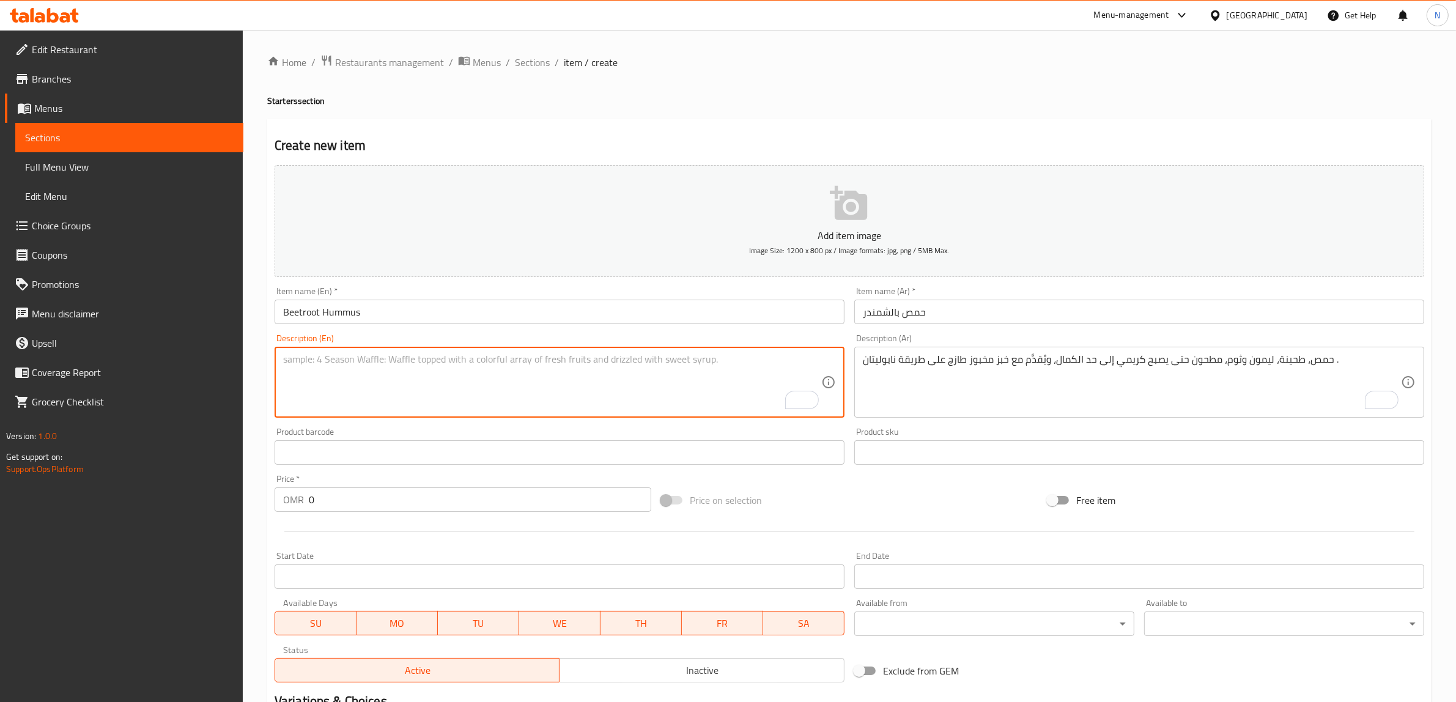
paste textarea "Our classic hummus blended with beetroot and served with fresh baked napolitan …"
type textarea "Our classic hummus blended with beetroot and served with fresh baked napolitan …"
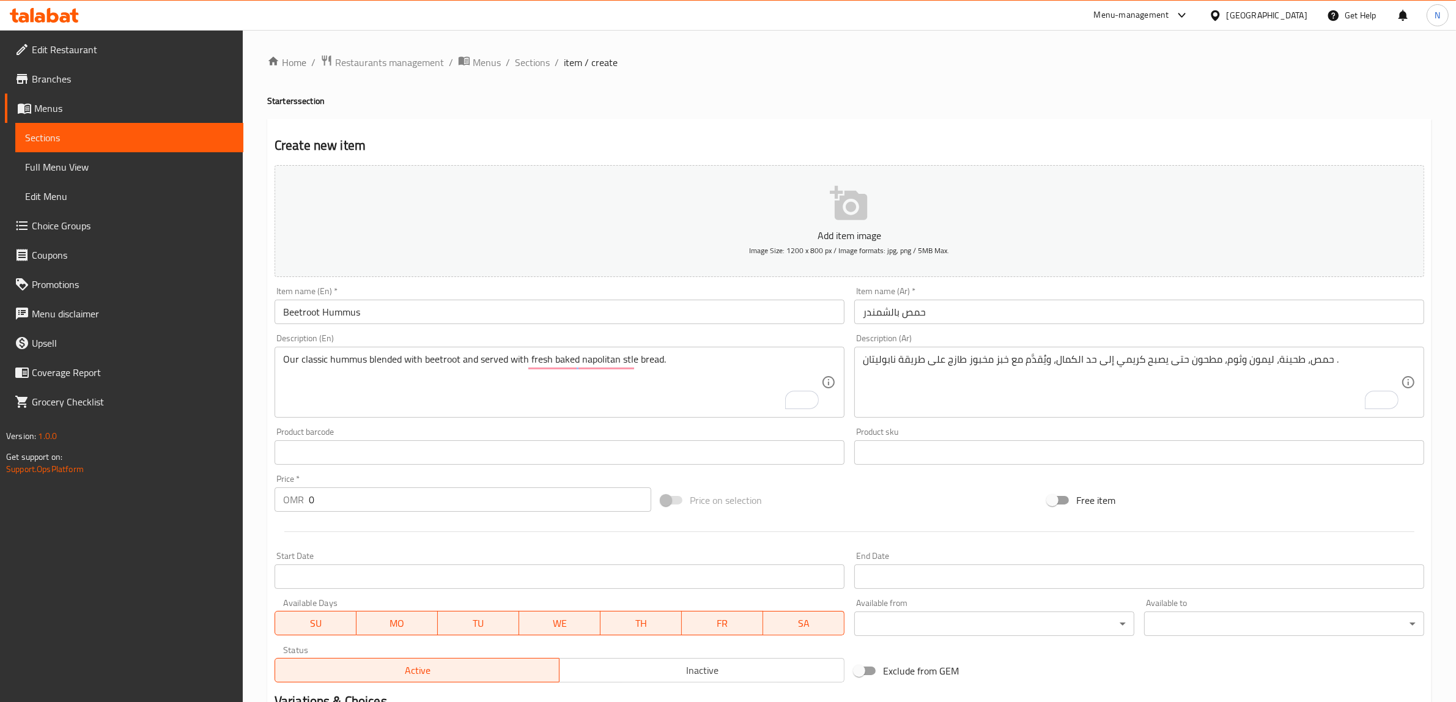
click at [1087, 369] on textarea "حمص، طحينة، ليمون وثوم، مطحون حتى يصبح كريمي إلى حد الكمال، ويُقدَّم مع خبز مخب…" at bounding box center [1132, 383] width 538 height 58
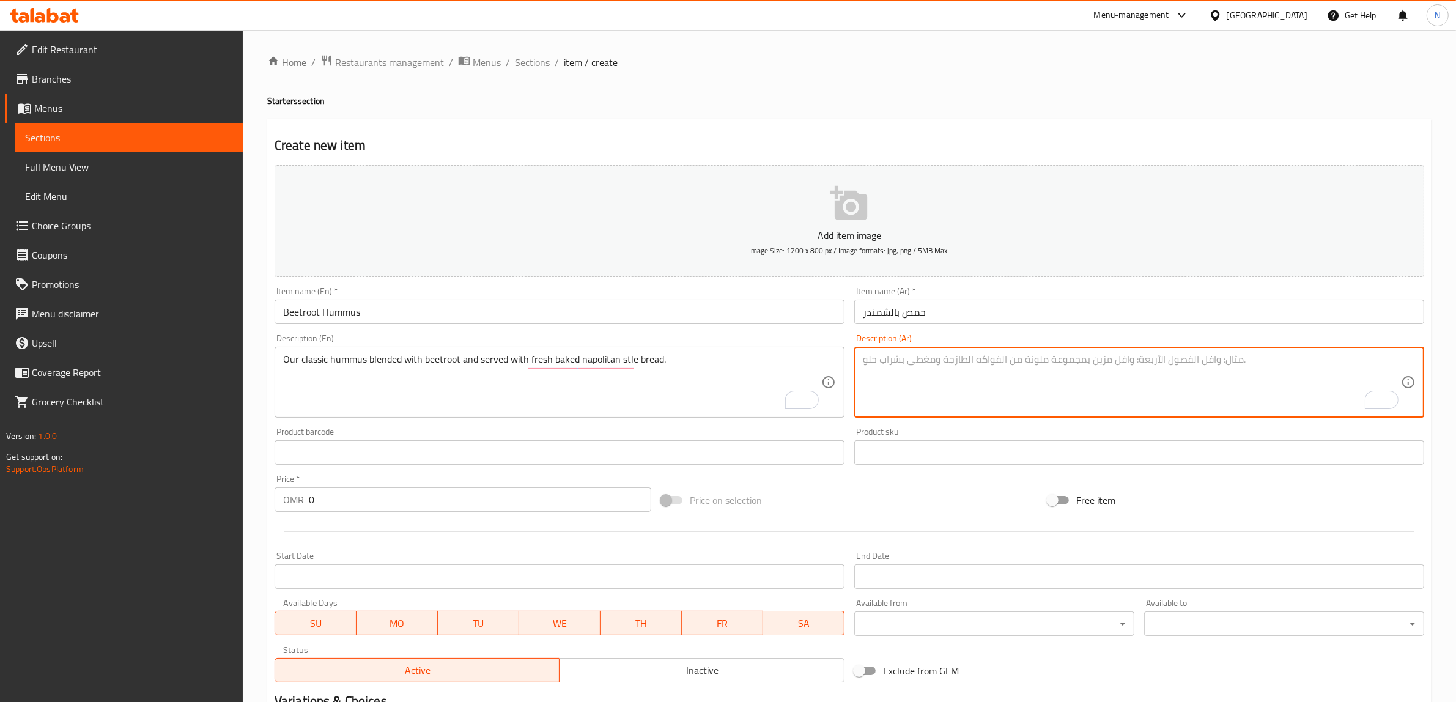
paste textarea "حمص كلاسيكي مع [PERSON_NAME]، يُقدَّم مع خبز نابوليتان طازج."
click at [1077, 359] on textarea "حمص كلاسيكي مع [PERSON_NAME]، يُقدَّم مع خبز نابوليتان طازج." at bounding box center [1132, 383] width 538 height 58
click at [1014, 364] on textarea "الحمص الكلاسيكي الخاص بنا مع شمندر، يُقدَّم مع خبز نابوليتان طازج." at bounding box center [1132, 383] width 538 height 58
click at [968, 366] on textarea "الحمص الكلاسيكي الخاص بنا مخلوط مع شمندر، يُقدَّم مع خبز نابوليتان طازج." at bounding box center [1132, 383] width 538 height 58
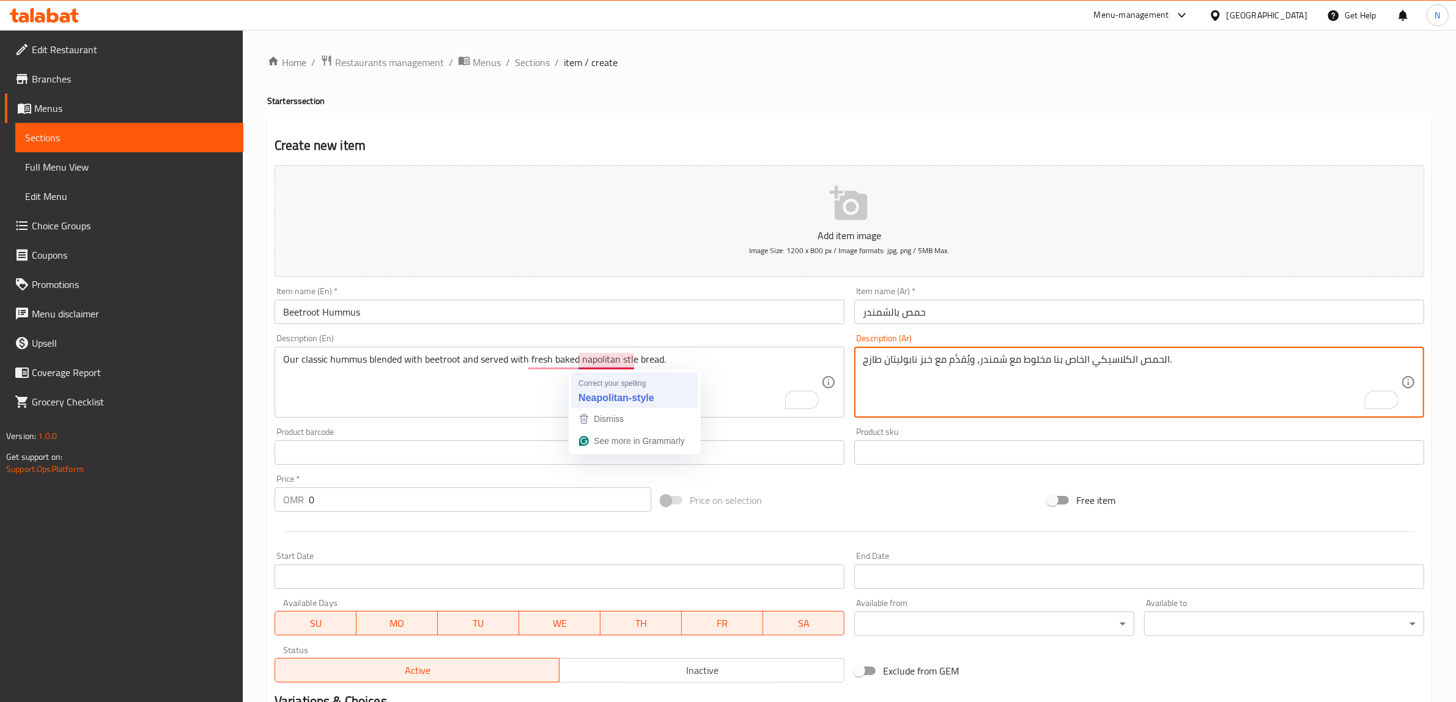
type textarea "الحمص الكلاسيكي الخاص بنا مخلوط مع شمندر، ويُقدَّم مع خبز نابوليتان طازج."
type textarea "Our classic hummus blended with beetroot and served with fresh baked Neapolitan…"
click at [909, 360] on textarea "الحمص الكلاسيكي الخاص بنا مخلوط مع شمندر، ويُقدَّم مع خبز نابوليتان طازج." at bounding box center [1132, 383] width 538 height 58
click at [876, 361] on textarea "الحمص الكلاسيكي الخاص بنا مخلوط مع شمندر، ويُقدَّم مع خبز طازج." at bounding box center [1132, 383] width 538 height 58
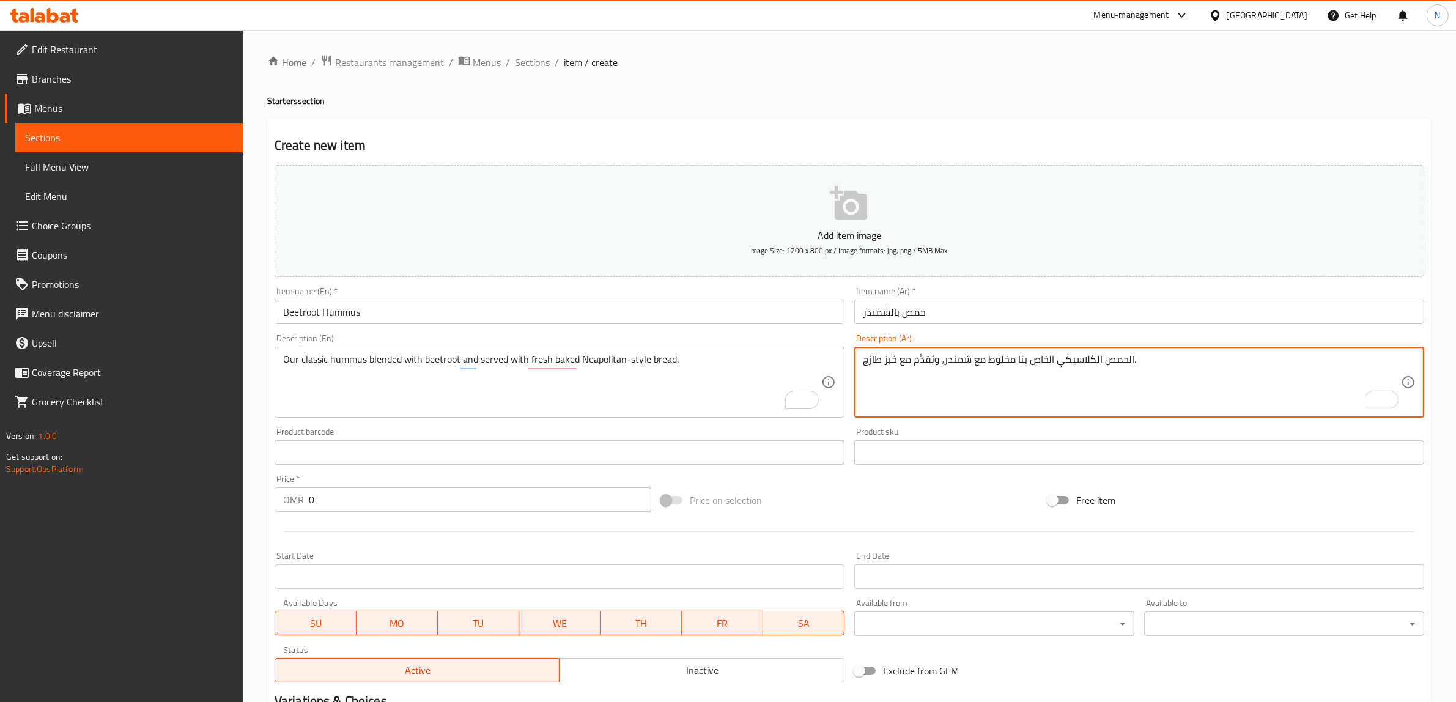
paste textarea "بز مخبوز طازج على طريقة نابوليتان ."
click at [1017, 367] on textarea "الحمص الكلاسيكي الخاص بنا مخلوط مع شمندر، ويُقدَّم مع خبز خبز مخبوز طازج على طر…" at bounding box center [1132, 383] width 538 height 58
type textarea "الحمص الكلاسيكي الخاص بنا مخلوط مع شمندر، ويُقدَّم مع خبز مخبوز طازج على طريقة …"
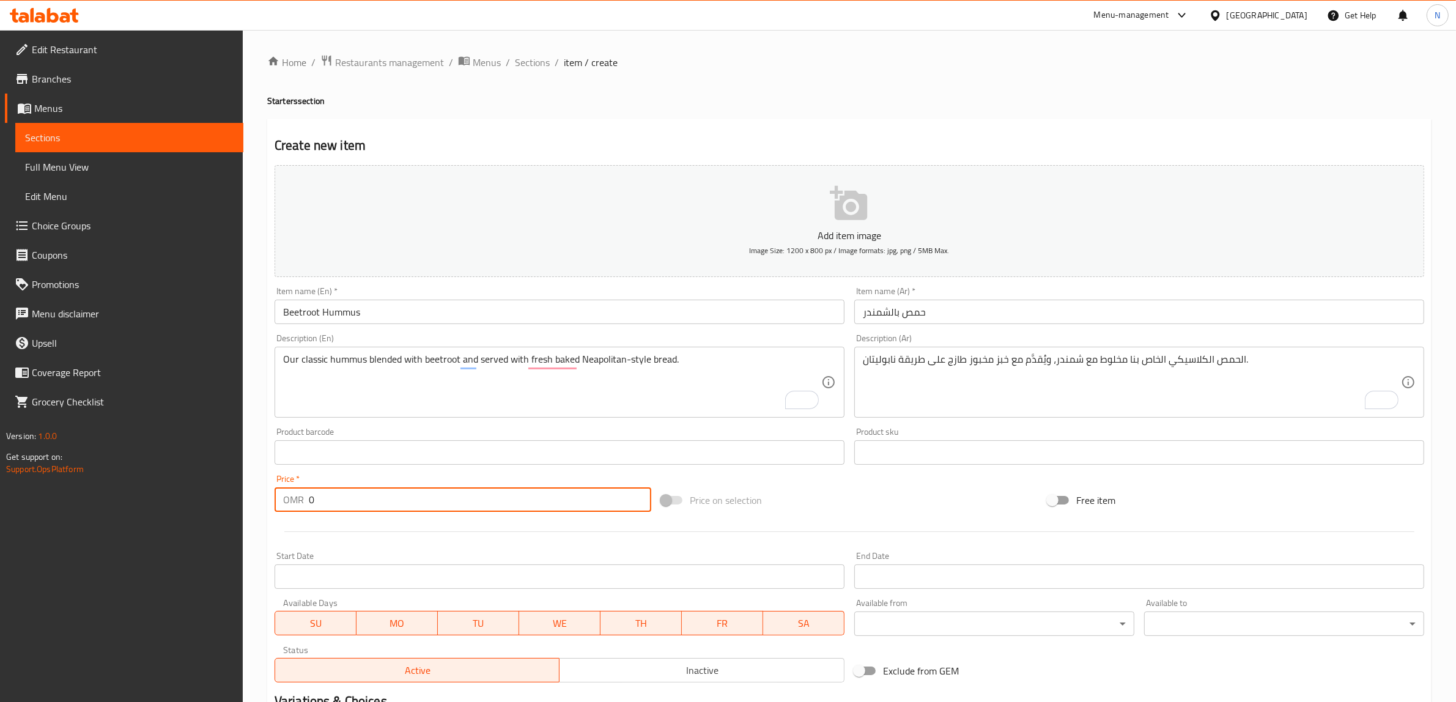
click at [350, 496] on input "0" at bounding box center [480, 500] width 343 height 24
paste input "1.95"
type input "1.950"
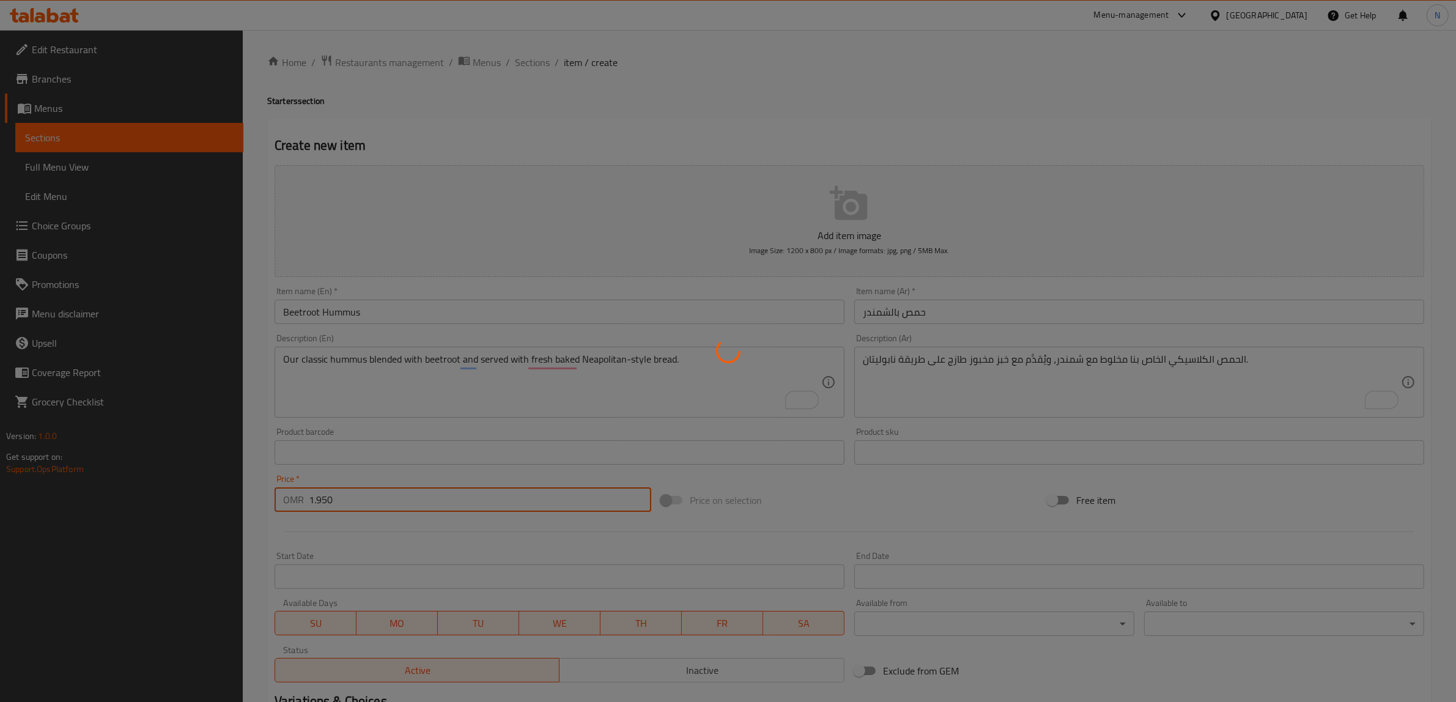
type input "0"
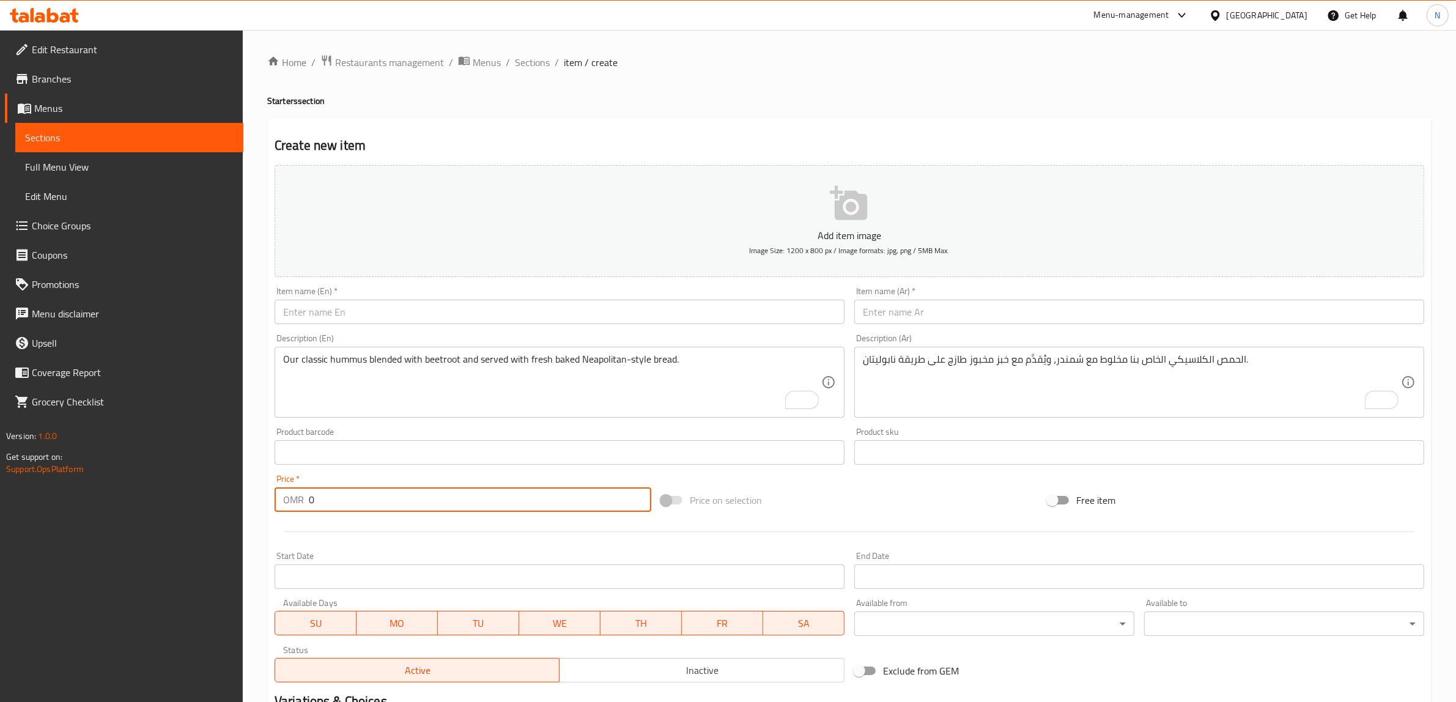
click at [420, 313] on input "text" at bounding box center [560, 312] width 570 height 24
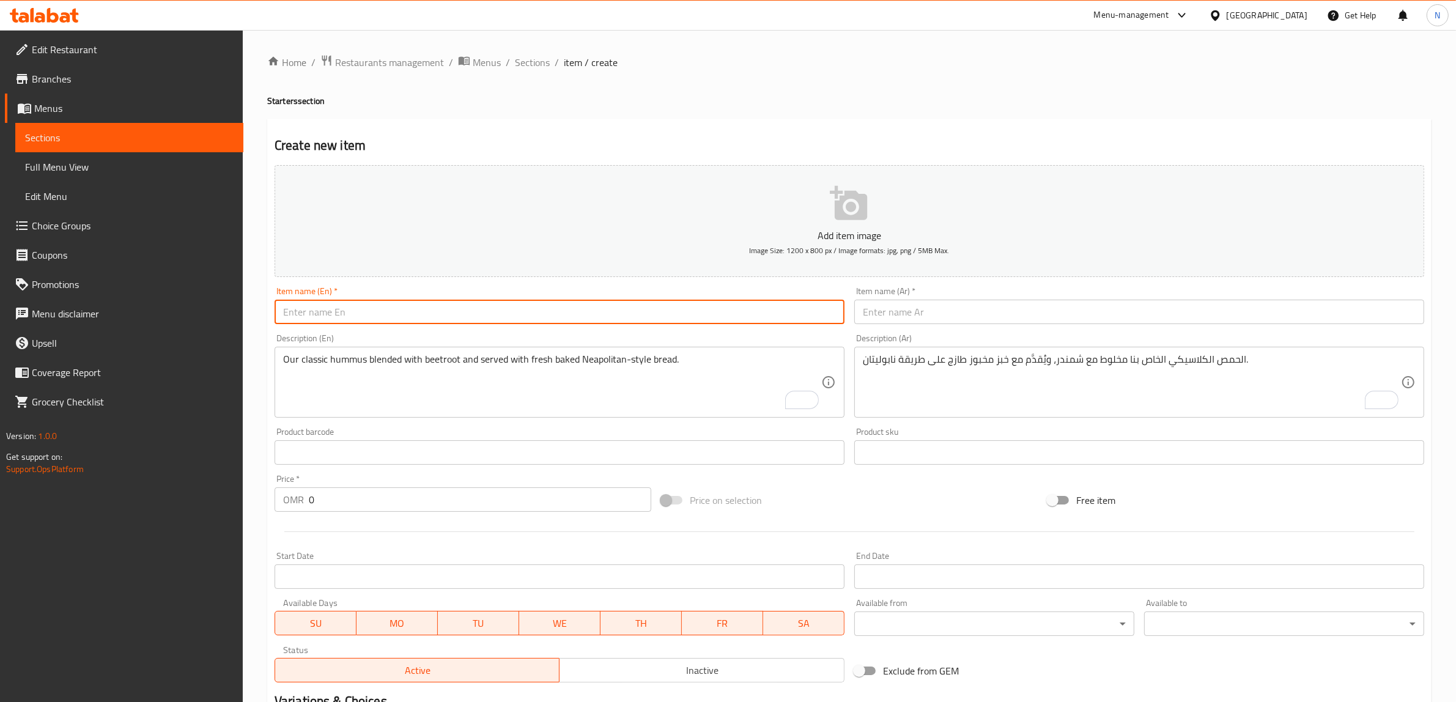
paste input "Jalapeno Hummus"
type input "Jalapeno Hummus"
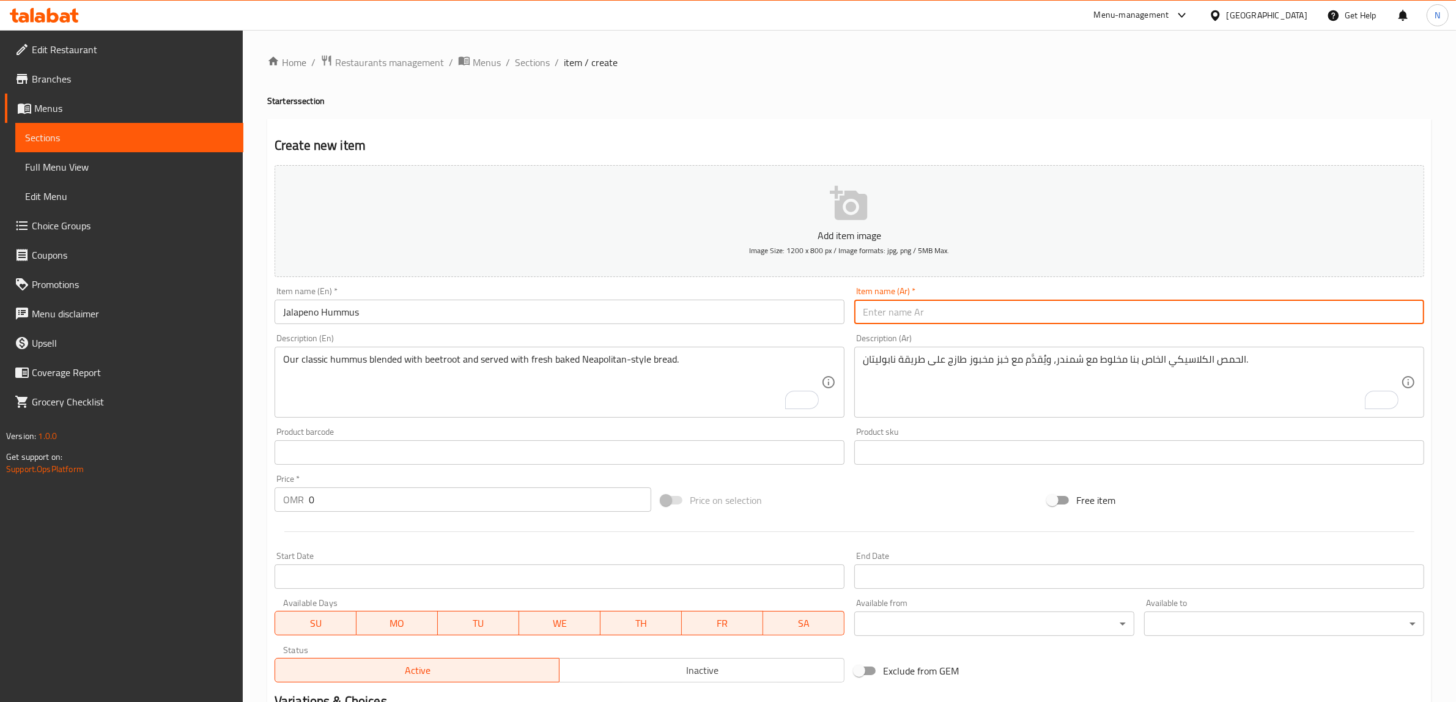
click at [1080, 310] on input "text" at bounding box center [1140, 312] width 570 height 24
paste input "حمص بالهالابينو"
type input "حمص بالهالابينو"
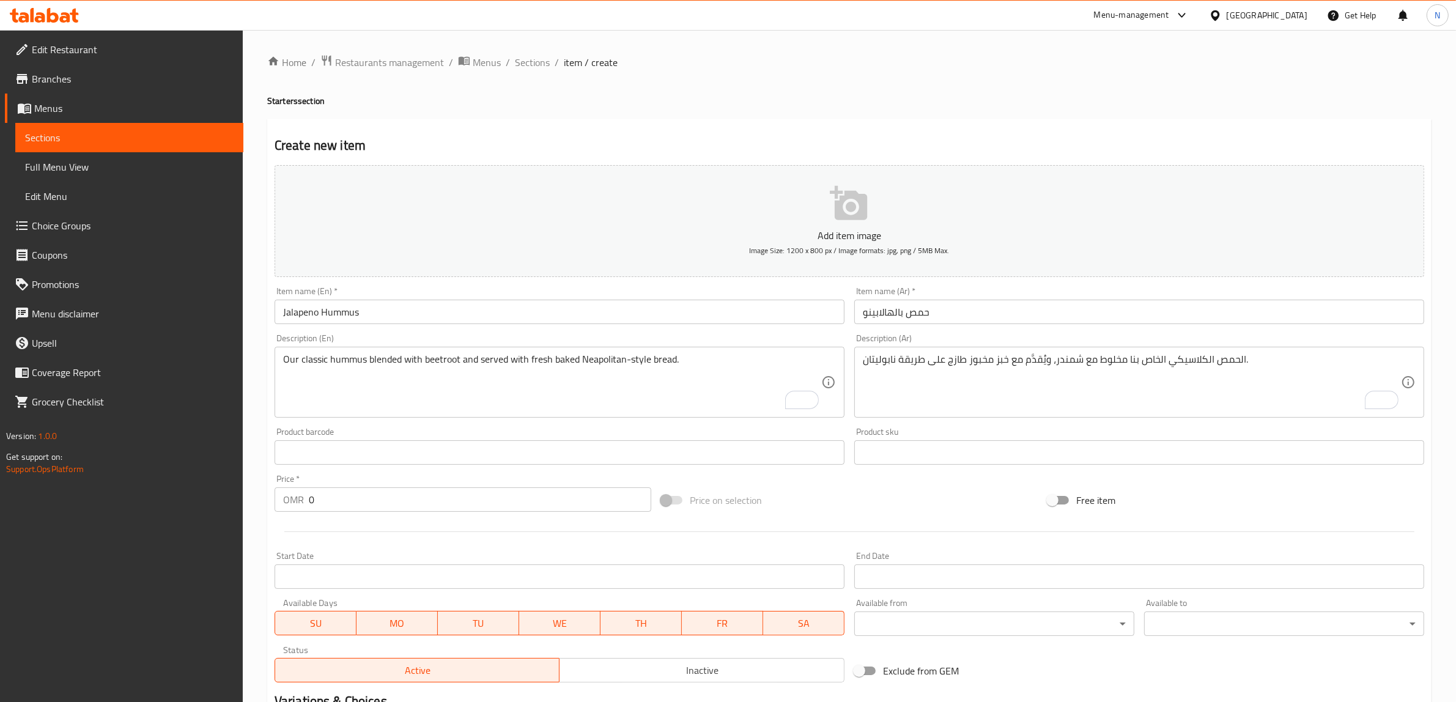
click at [579, 355] on textarea "Our classic hummus blended with beetroot and served with fresh baked Neapolitan…" at bounding box center [552, 383] width 538 height 58
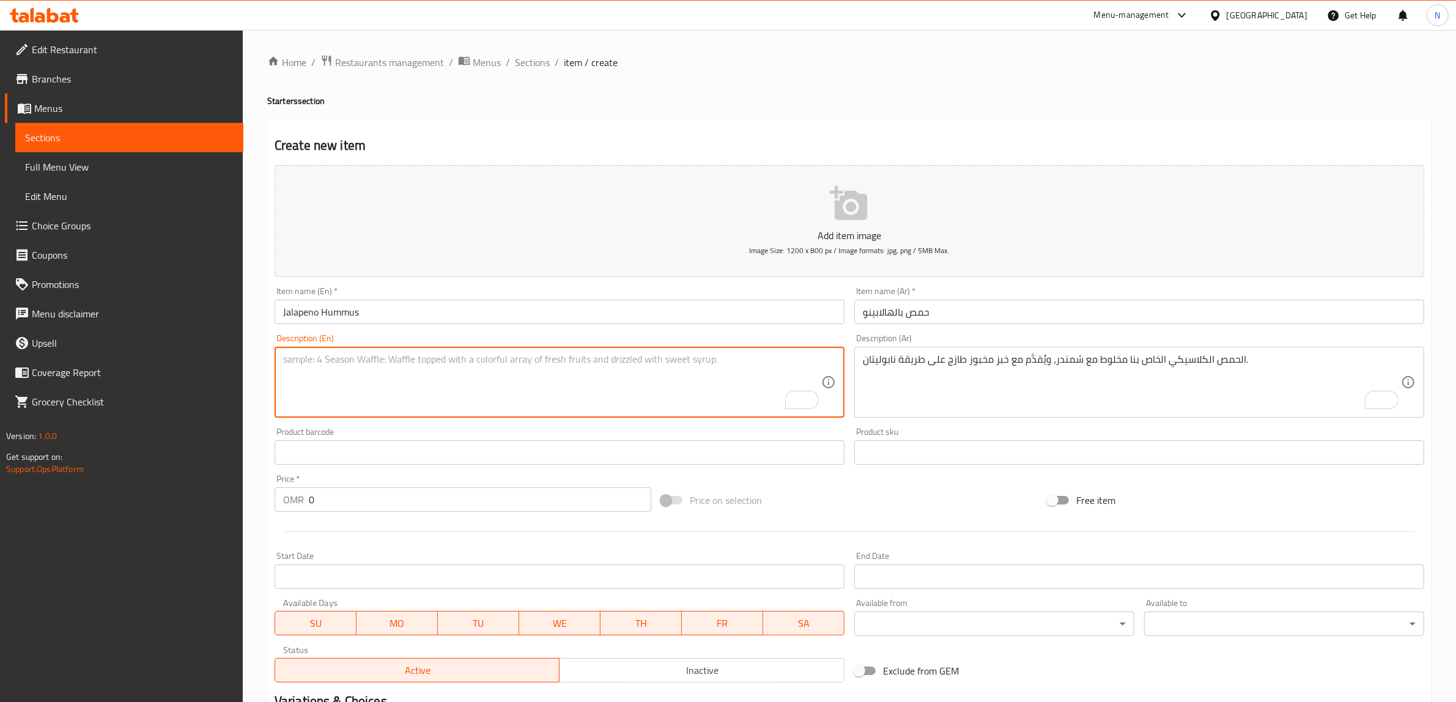
paste textarea "Our classic hummus blended with jalapenos and served with fresh baked napolitan…"
type textarea "Our classic hummus blended with jalapenos and served with fresh baked napolitan…"
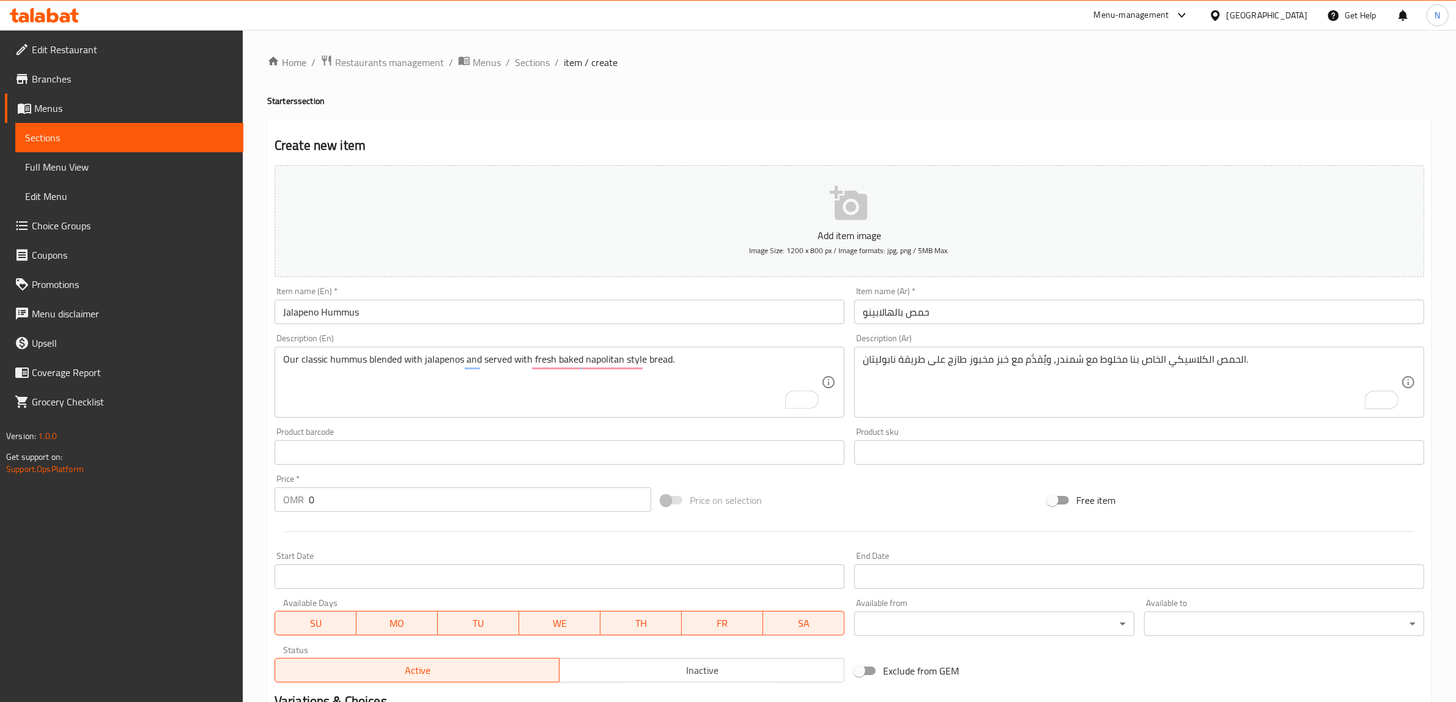
click at [1049, 371] on textarea "الحمص الكلاسيكي الخاص بنا مخلوط مع شمندر، ويُقدَّم مع خبز مخبوز طازج على طريقة …" at bounding box center [1132, 383] width 538 height 58
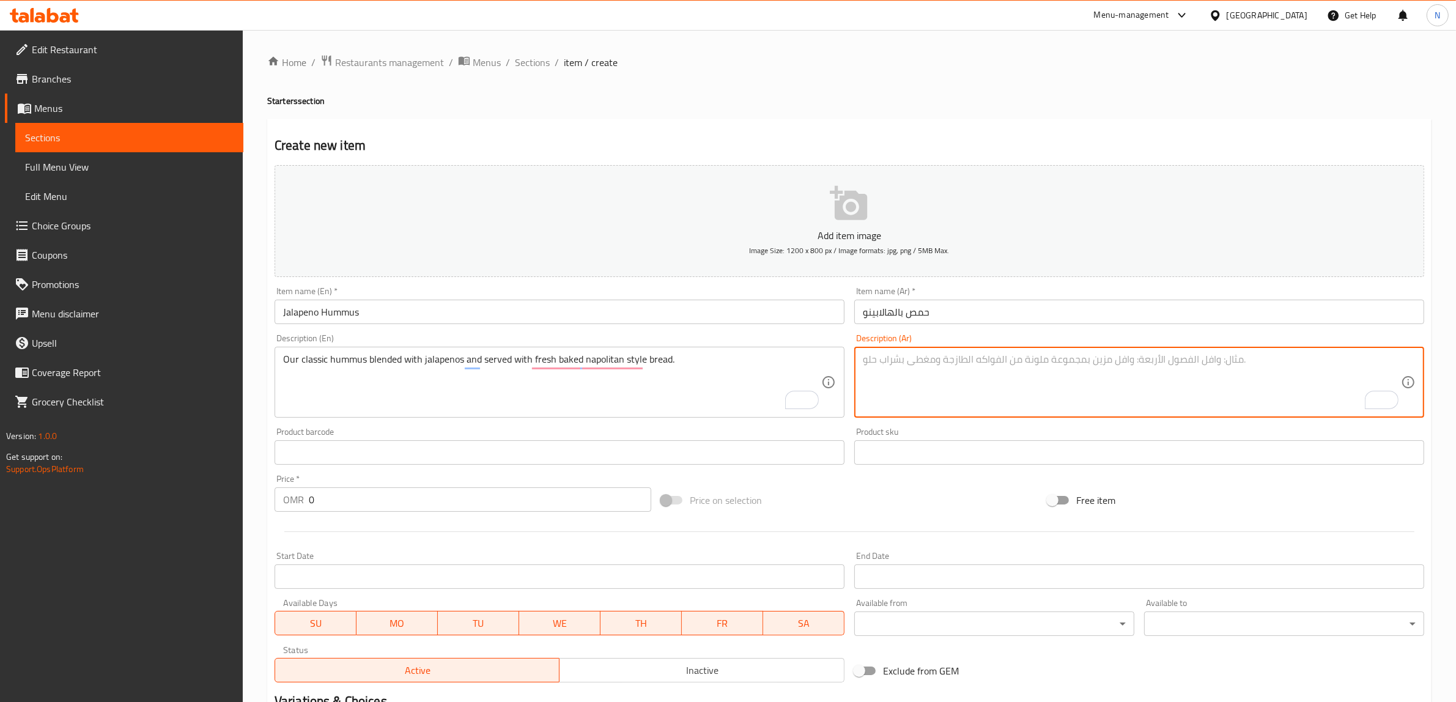
paste textarea "حمص كلاسيكي مع هالبينو، يُقدَّم مع خبز نابوليتان طازج."
type textarea "حمص كلاسيكي مع هالبينو، يُقدَّم مع خبز نابوليتان طازج."
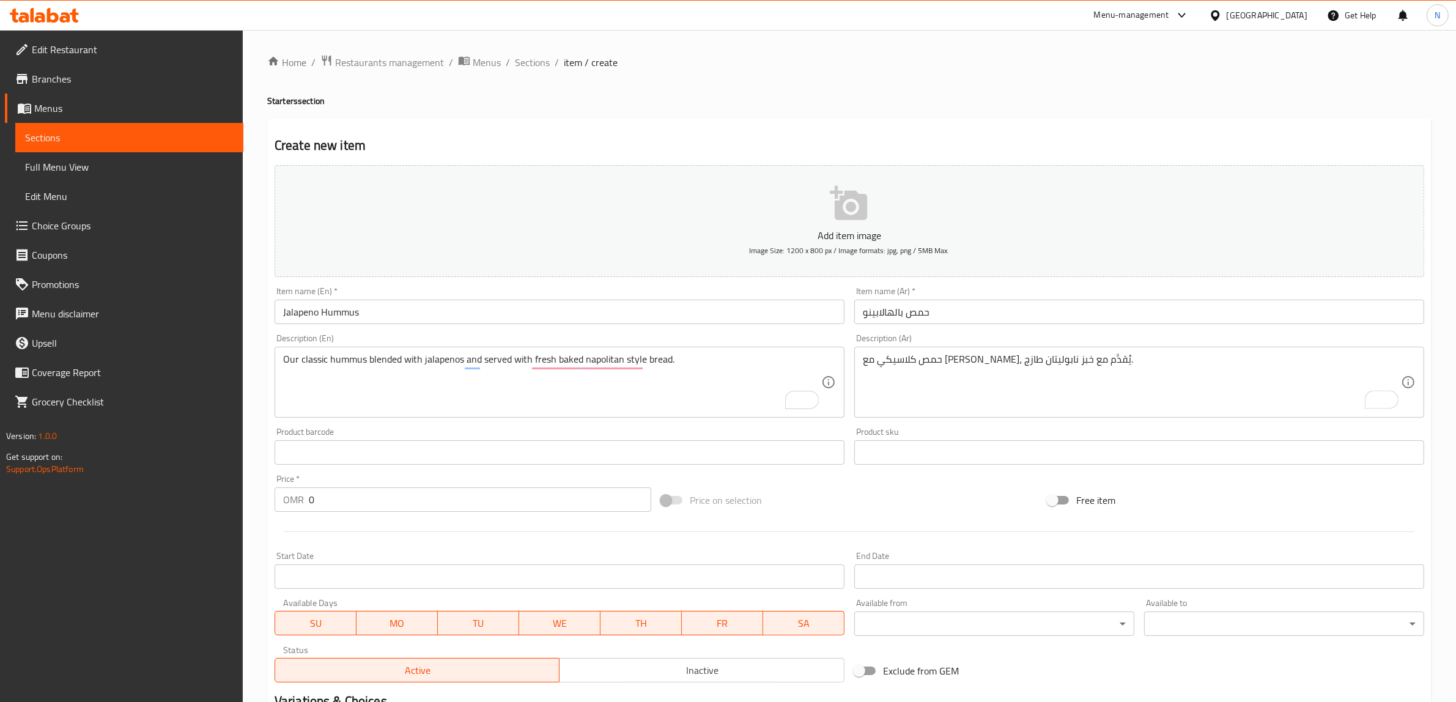
click at [439, 509] on input "0" at bounding box center [480, 500] width 343 height 24
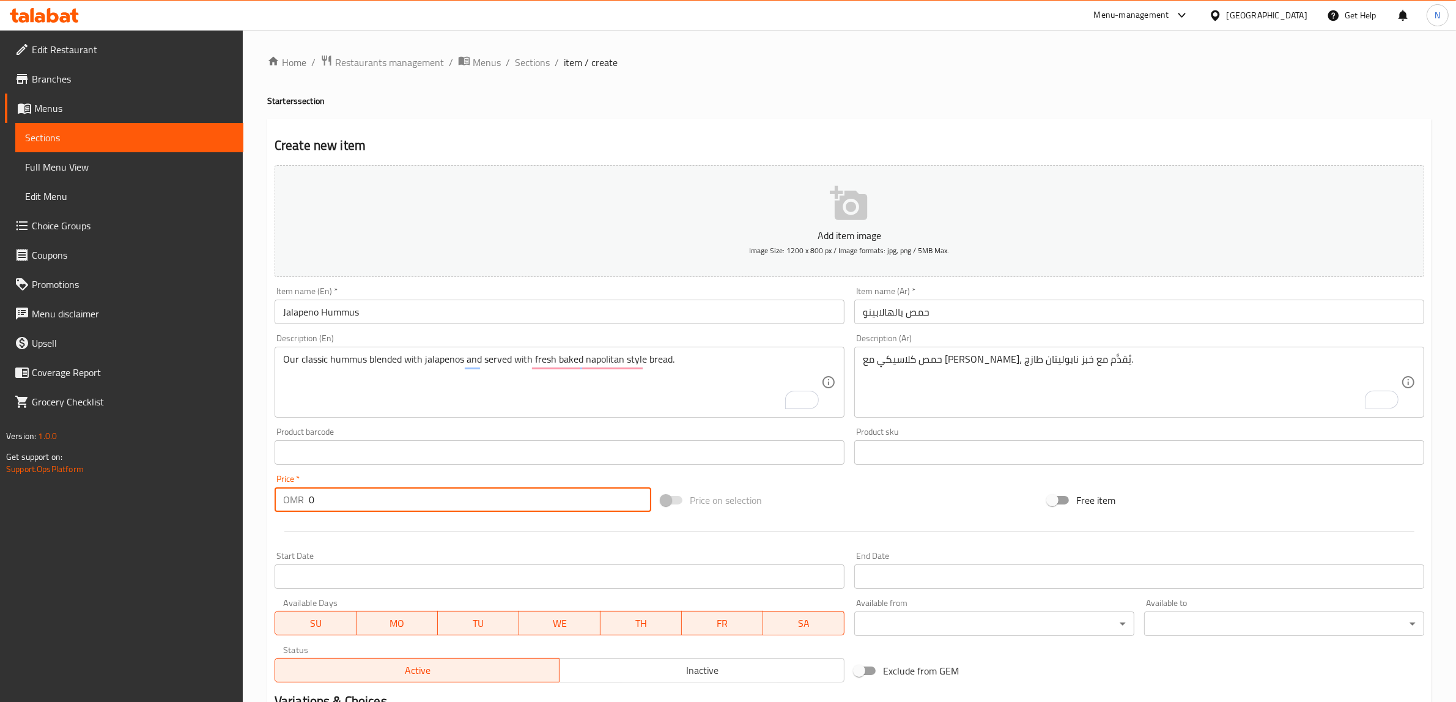
click at [439, 509] on input "0" at bounding box center [480, 500] width 343 height 24
paste input "2.15"
type input "2.150"
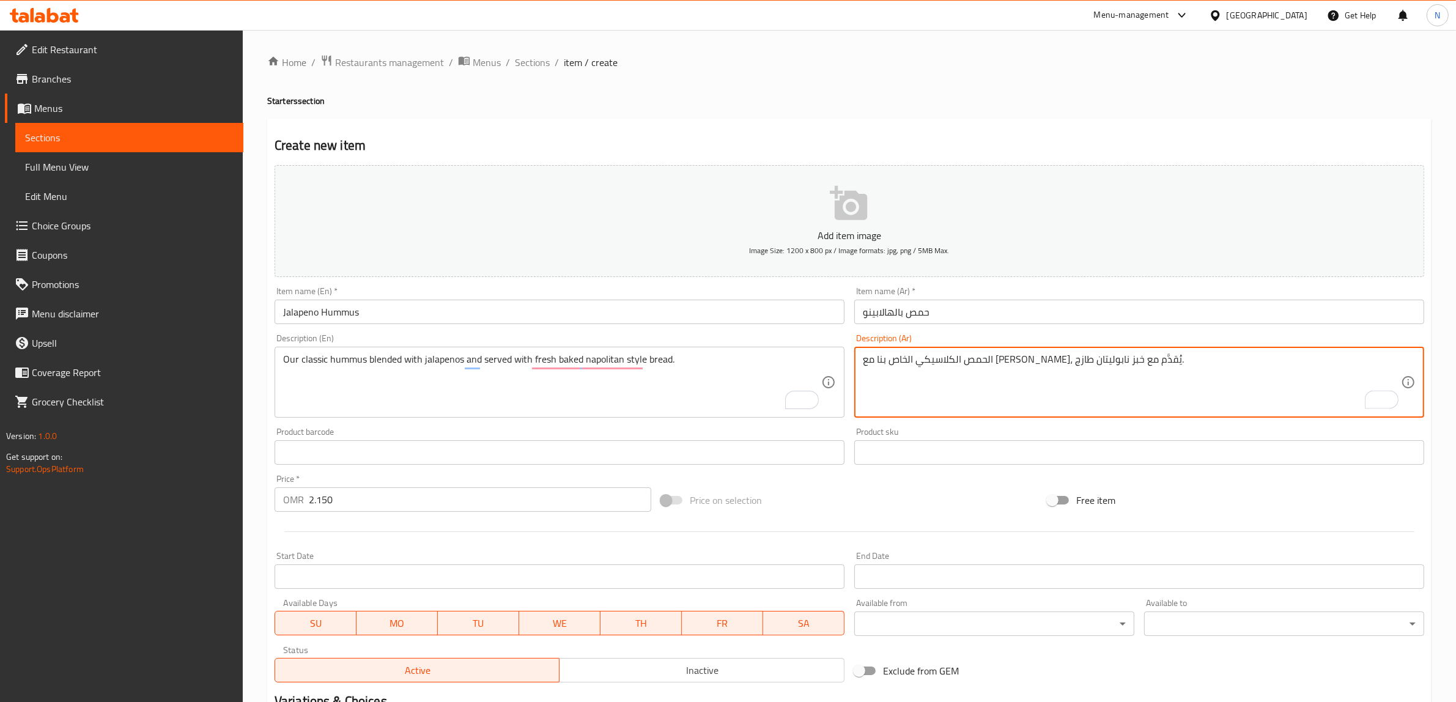
click at [970, 361] on textarea "الحمص الكلاسيكي الخاص بنا مع هالبينو، يُقدَّم مع خبز نابوليتان طازج." at bounding box center [1132, 383] width 538 height 58
drag, startPoint x: 930, startPoint y: 360, endPoint x: 845, endPoint y: 361, distance: 85.7
click at [845, 361] on div "Add item image Image Size: 1200 x 800 px / Image formats: jpg, png / 5MB Max. I…" at bounding box center [850, 423] width 1160 height 527
paste textarea "خبوز طازج على طريقة نابوليتان ."
type textarea "الحمص الكلاسيكي الخاص بنا مع هالبينو، ويُقدَّم مع خبز مخبوز طازج على طريقة نابو…"
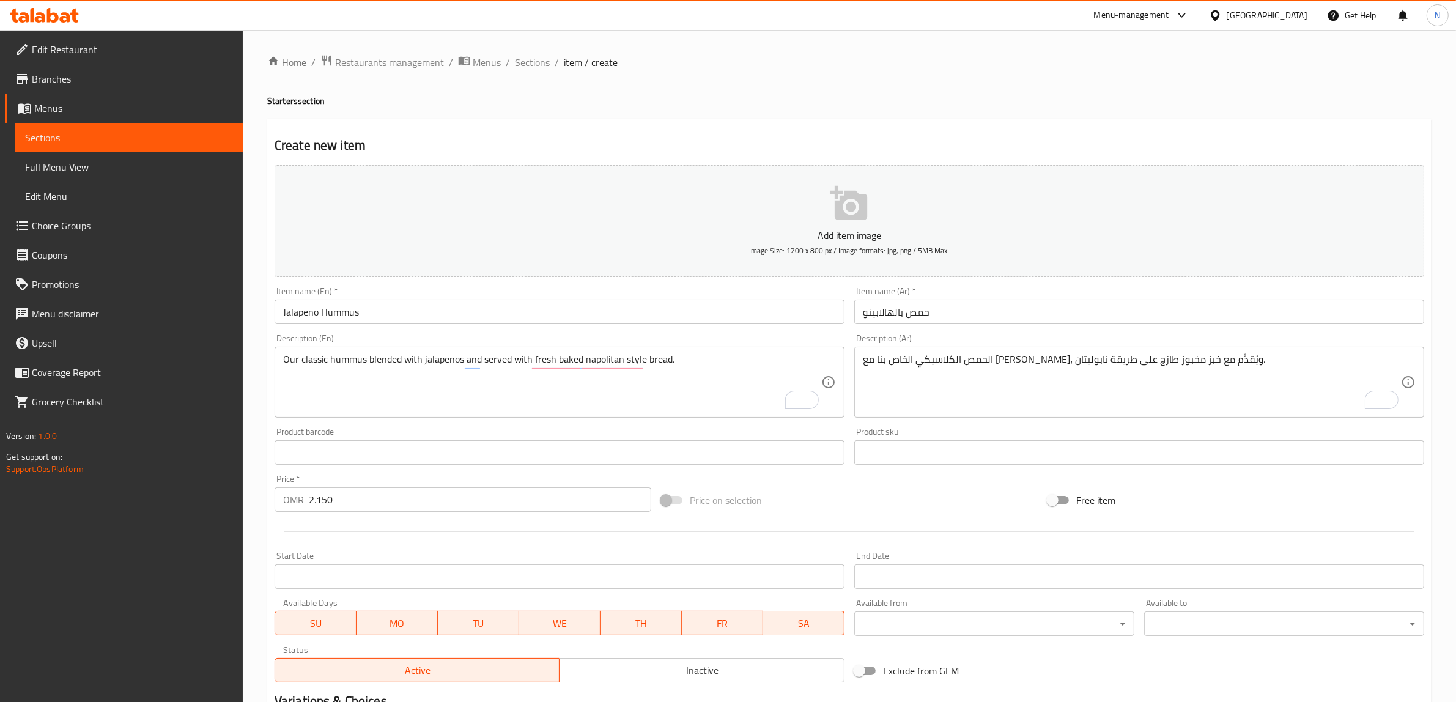
click at [988, 319] on input "حمص بالهالابينو" at bounding box center [1140, 312] width 570 height 24
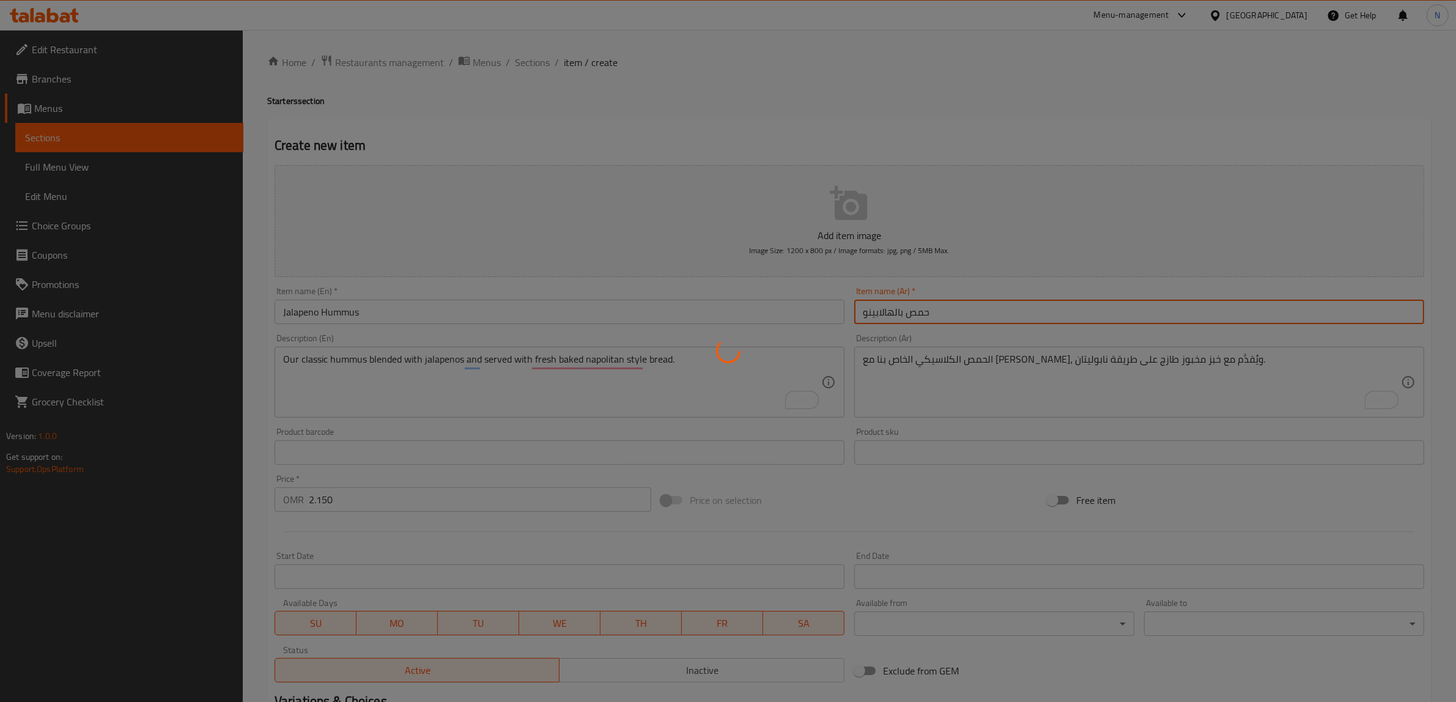
type input "0"
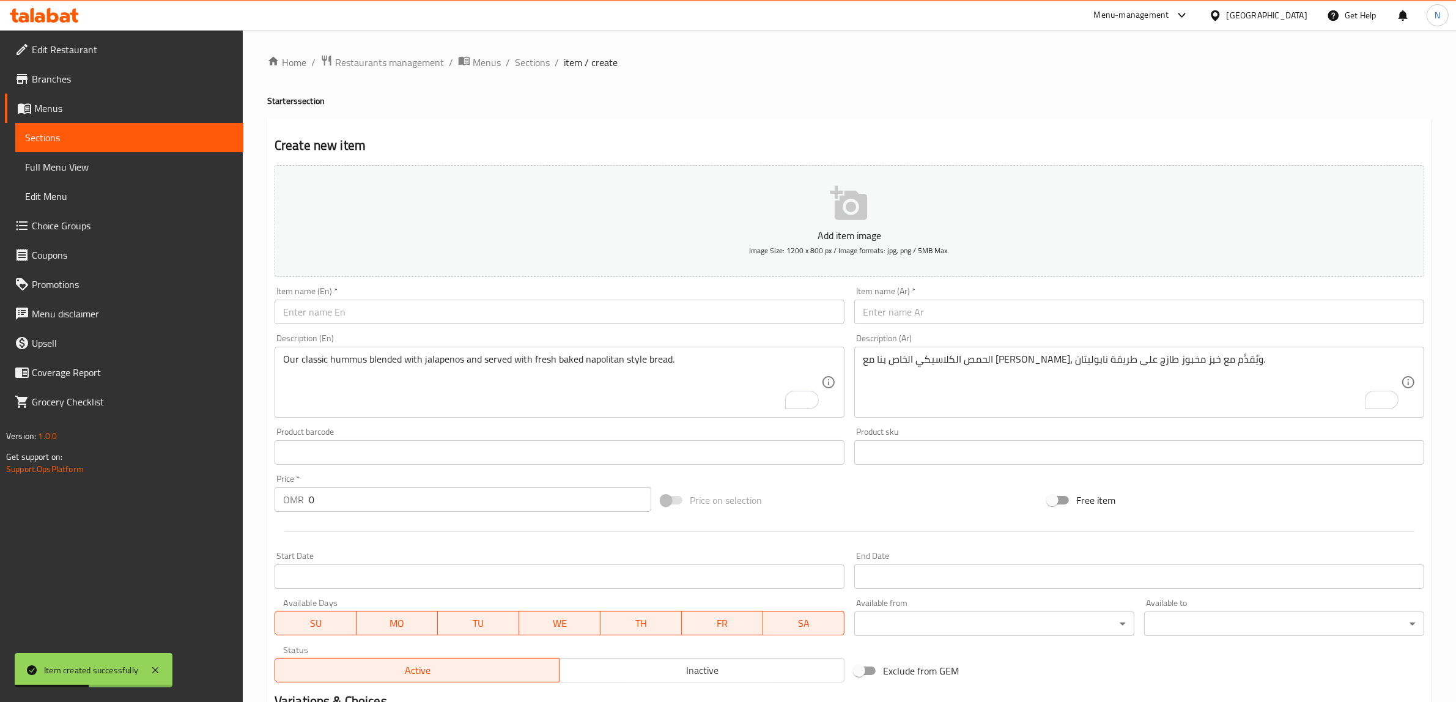
click at [622, 319] on input "text" at bounding box center [560, 312] width 570 height 24
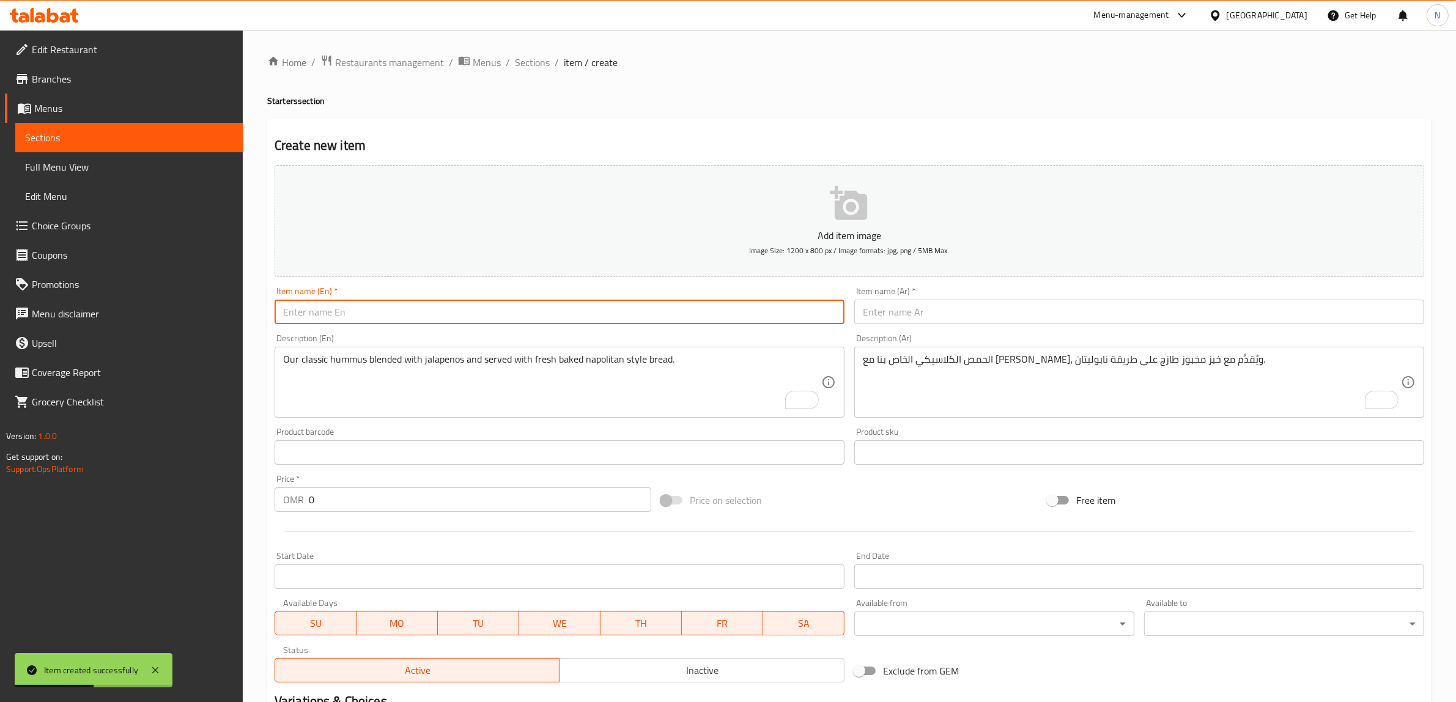
paste input "Hummus with Brisket"
type input "Hummus with Brisket"
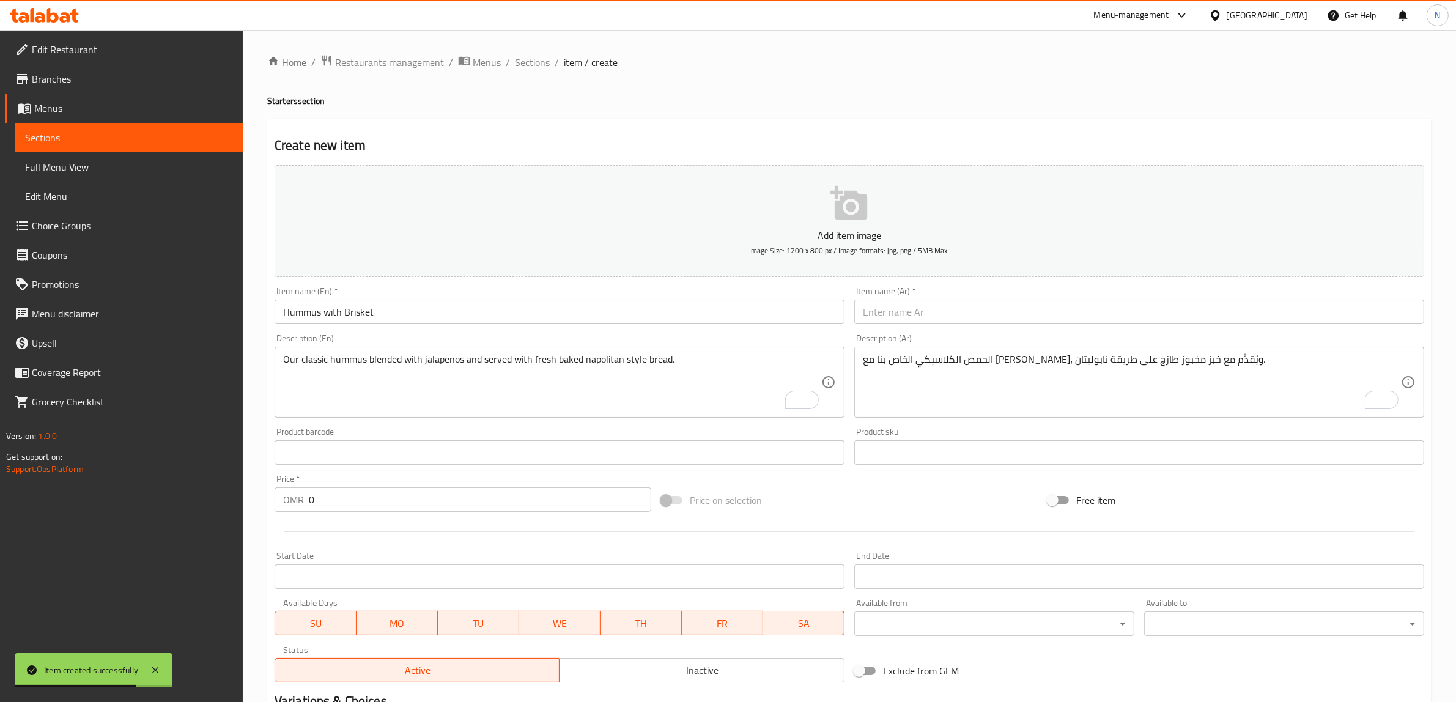
drag, startPoint x: 1037, startPoint y: 319, endPoint x: 1058, endPoint y: 317, distance: 21.5
click at [1037, 319] on input "text" at bounding box center [1140, 312] width 570 height 24
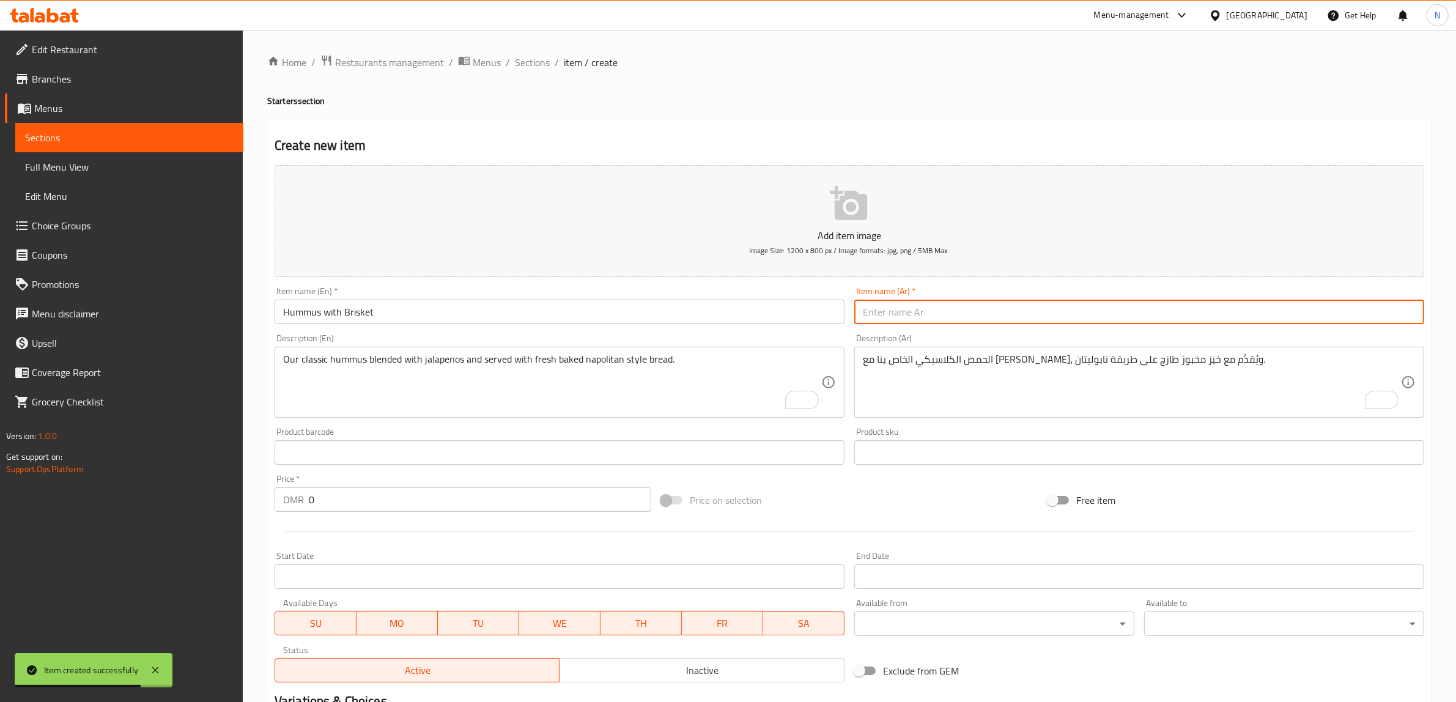
paste input "حمص مع لحم"
type input "حمص مع لحم"
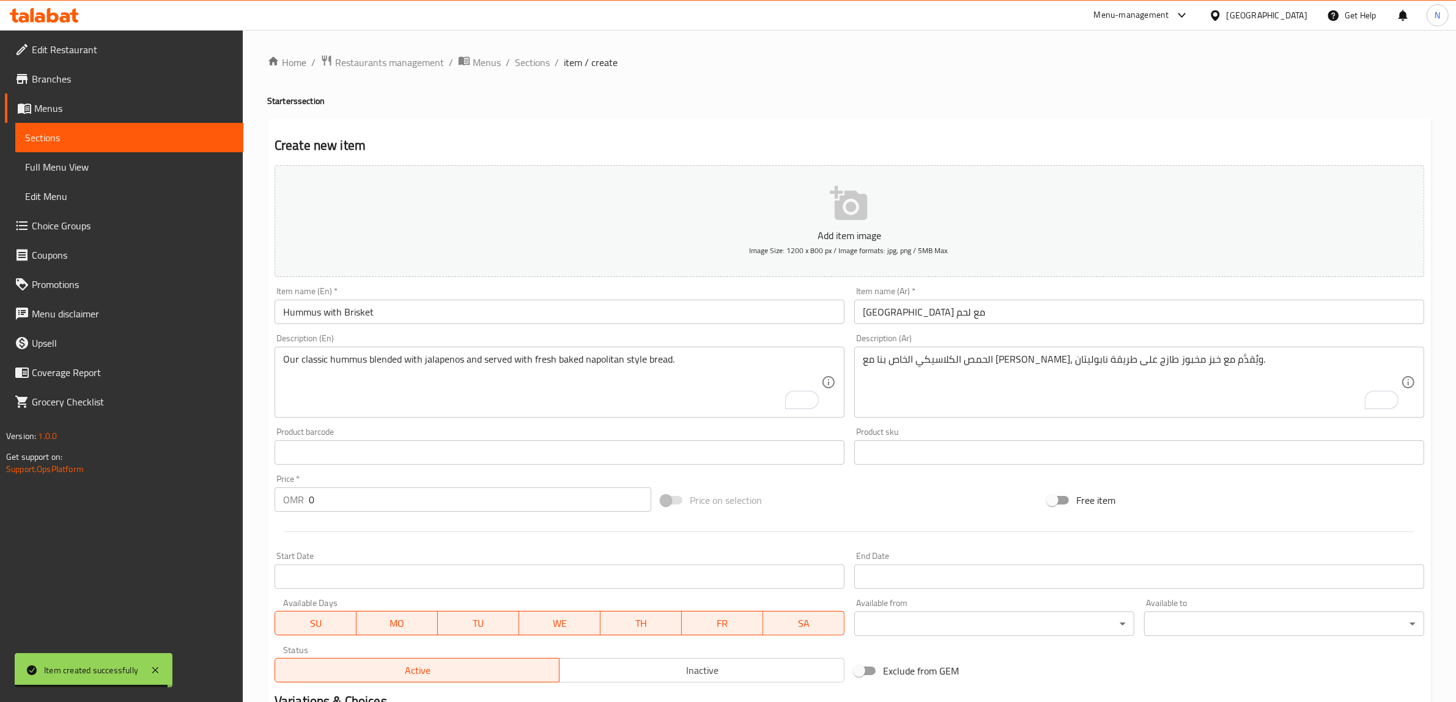
click at [586, 390] on textarea "Our classic hummus blended with jalapenos and served with fresh baked napolitan…" at bounding box center [552, 383] width 538 height 58
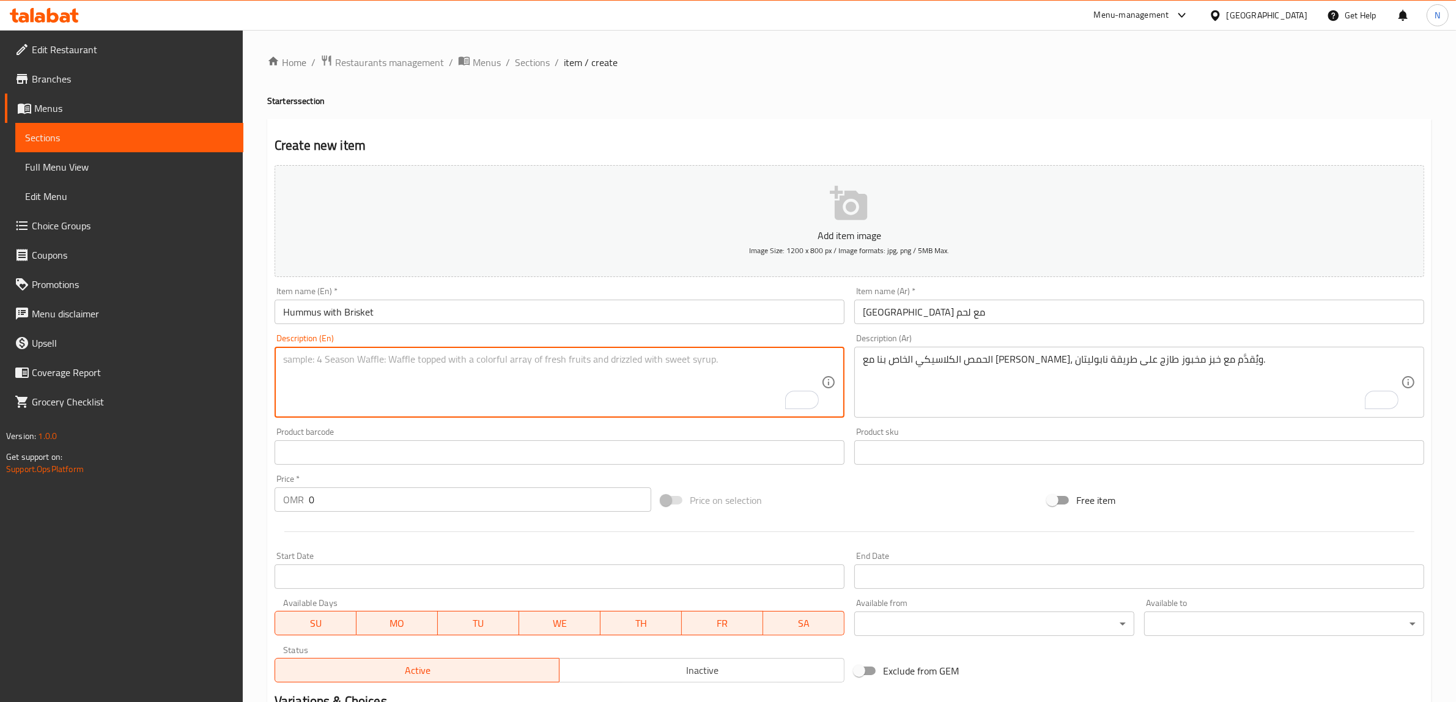
paste textarea "Our classic hummus with barbeque beef brisket, served with fresh baked napolita…"
type textarea "Our classic hummus with barbeque beef brisket, served with fresh baked napolita…"
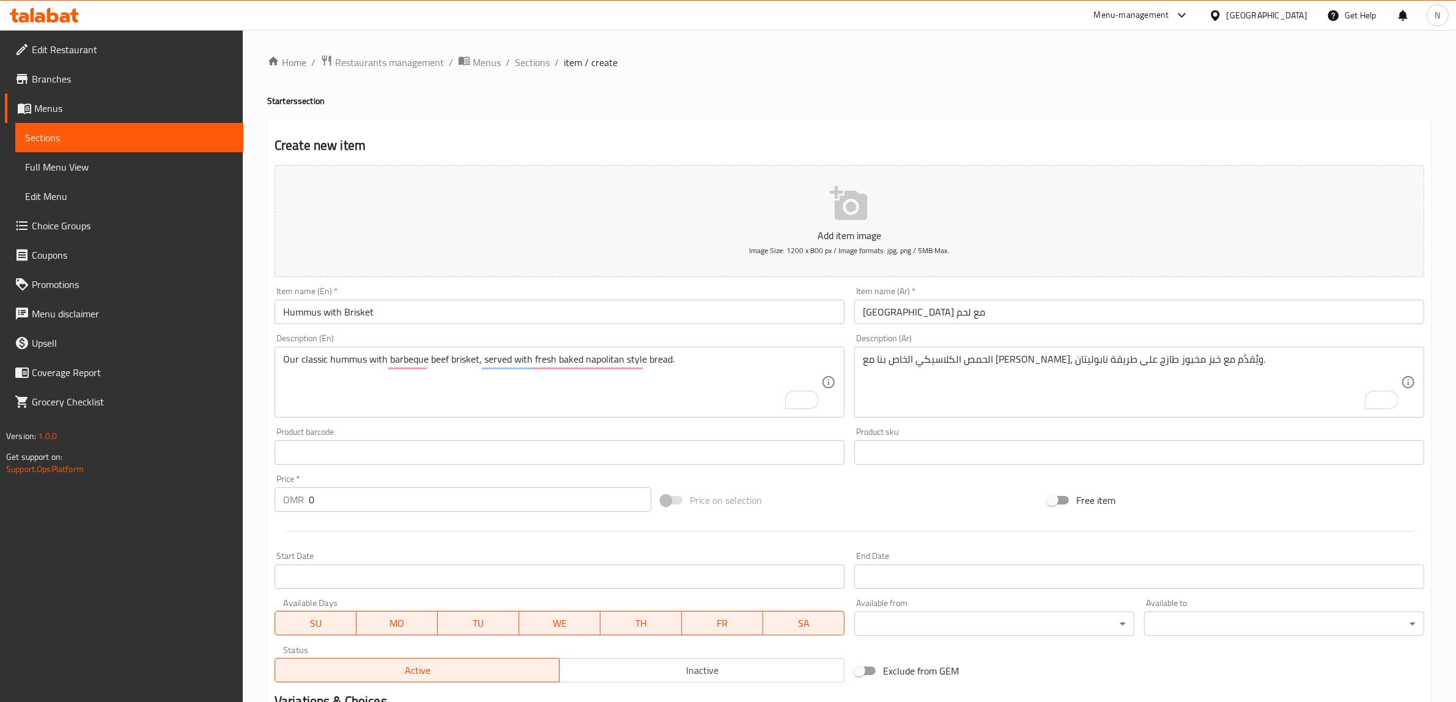
click at [1112, 372] on textarea "الحمص الكلاسيكي الخاص بنا مع هالبينو، ويُقدَّم مع خبز مخبوز طازج على طريقة نابو…" at bounding box center [1132, 383] width 538 height 58
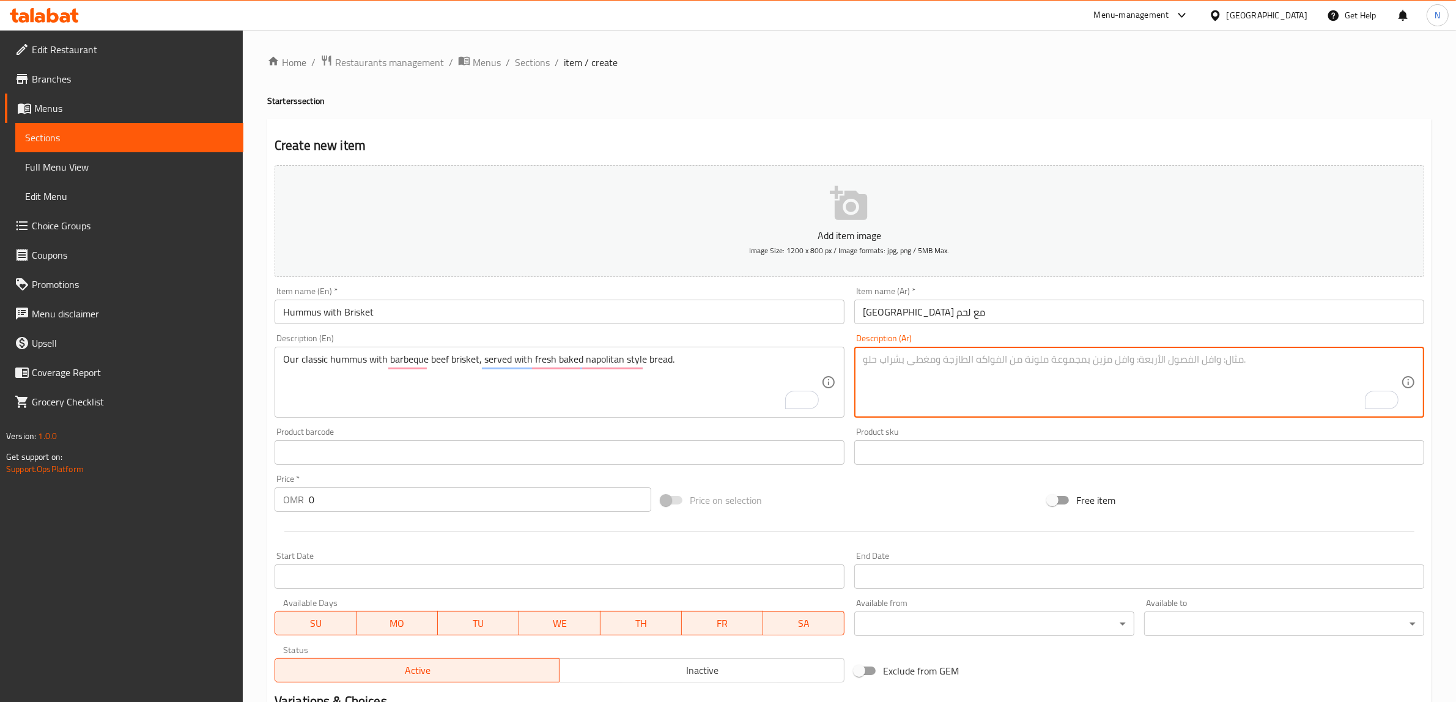
paste textarea "حمص كلاسيكي مع بريسكت لحم بصوص باربكيو، يُقدَّم مع خبز نابوليتان طازج."
type textarea "حمص كلاسيكي مع بريسكت لحم بصوص باربكيو، يُقدَّم مع خبز نابوليتان طازج."
click at [337, 318] on input "Hummus with Brisket" at bounding box center [560, 312] width 570 height 24
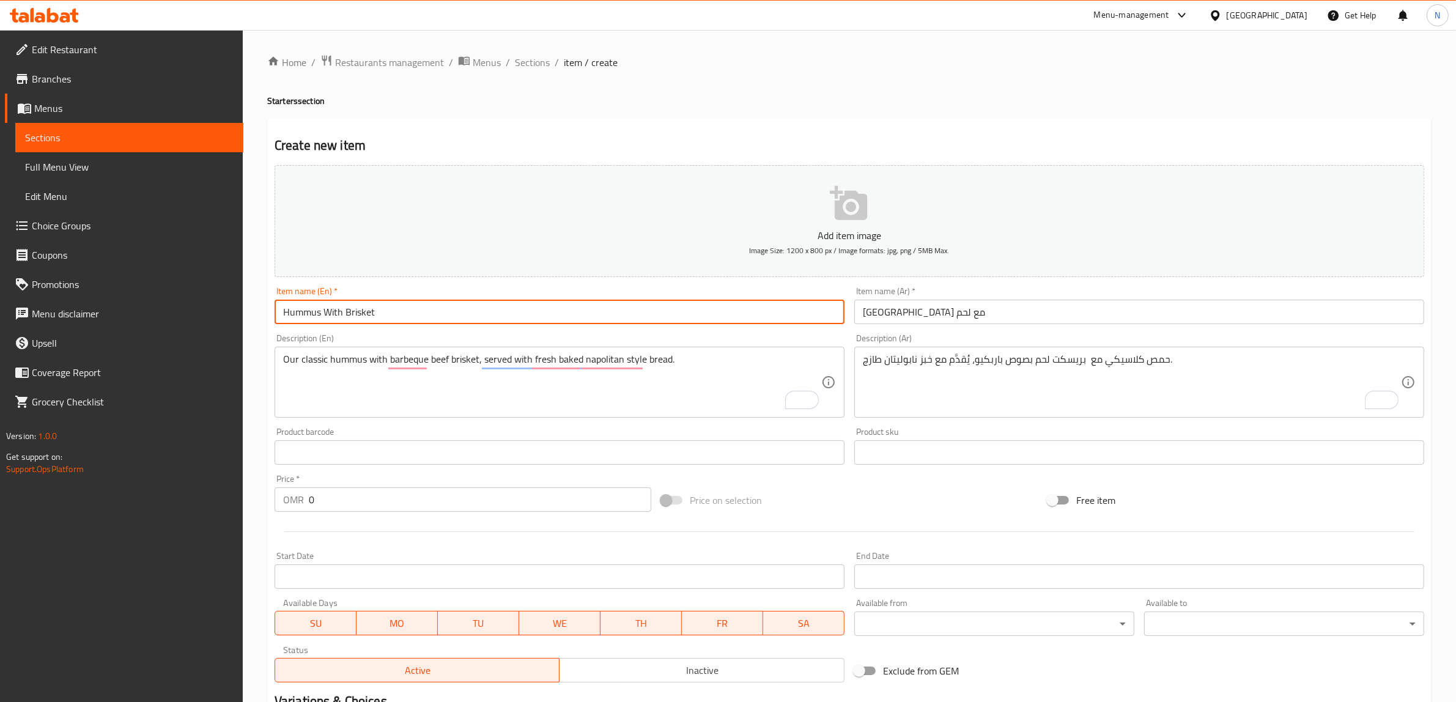
type input "Hummus With Brisket"
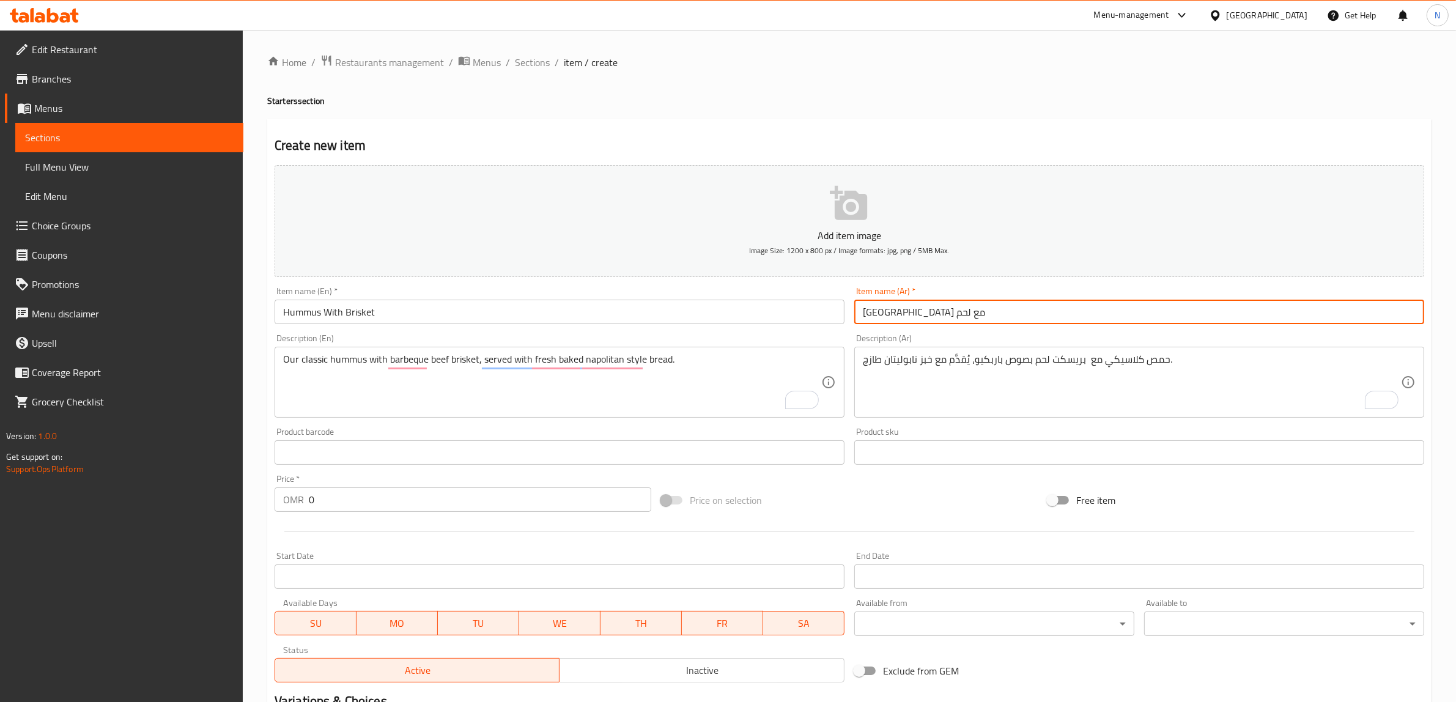
click at [867, 316] on input "حمص مع لحم" at bounding box center [1140, 312] width 570 height 24
click at [353, 316] on input "Hummus With Brisket" at bounding box center [560, 312] width 570 height 24
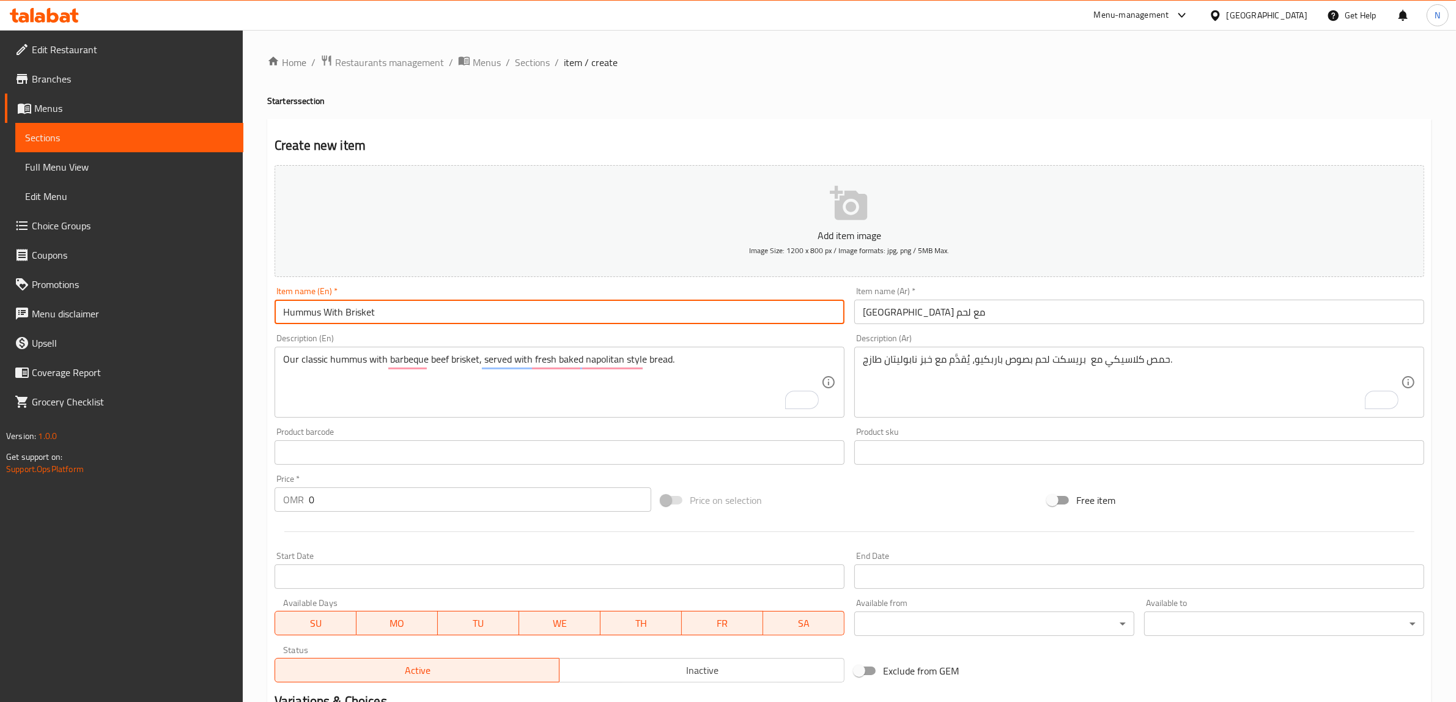
click at [353, 316] on input "Hummus With Brisket" at bounding box center [560, 312] width 570 height 24
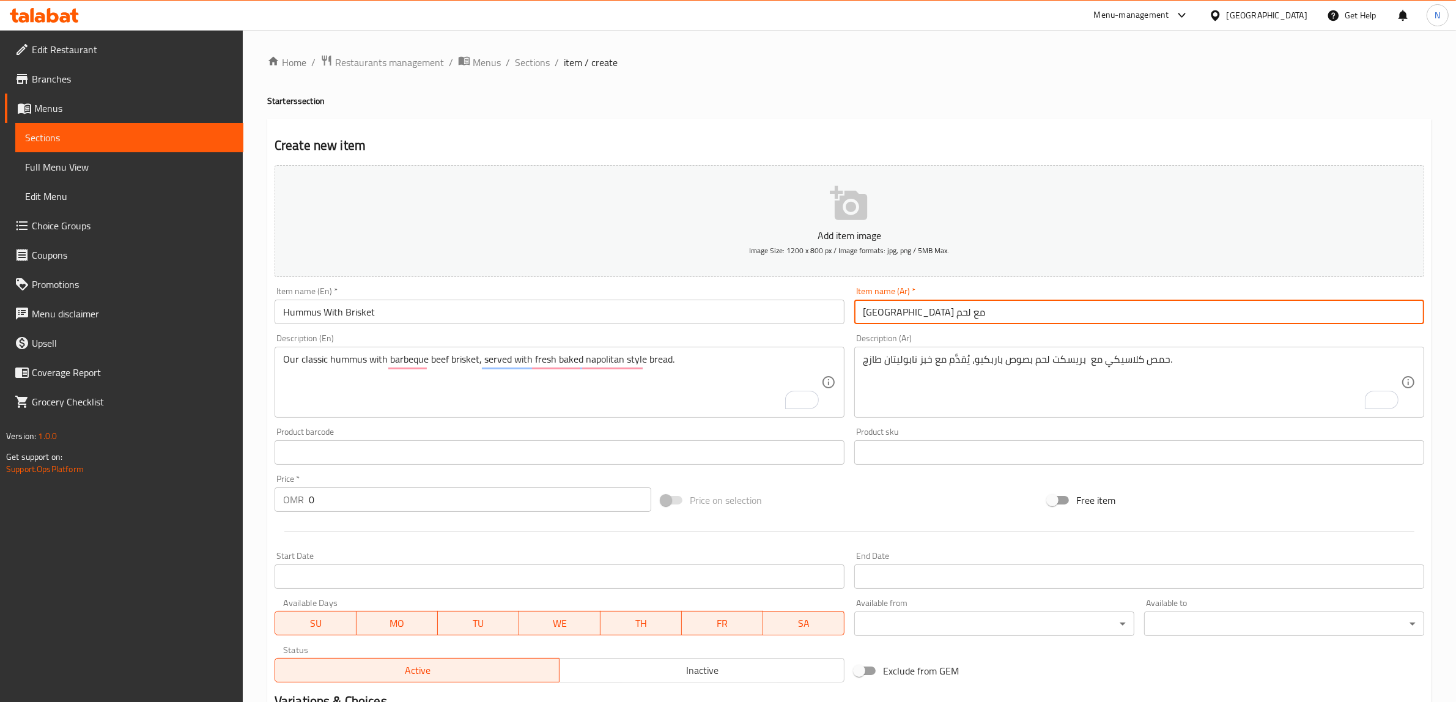
click at [861, 313] on input "حمص مع لحم" at bounding box center [1140, 312] width 570 height 24
click at [867, 310] on input "حمص مع لحم" at bounding box center [1140, 312] width 570 height 24
type input "حمص مع بريسكت"
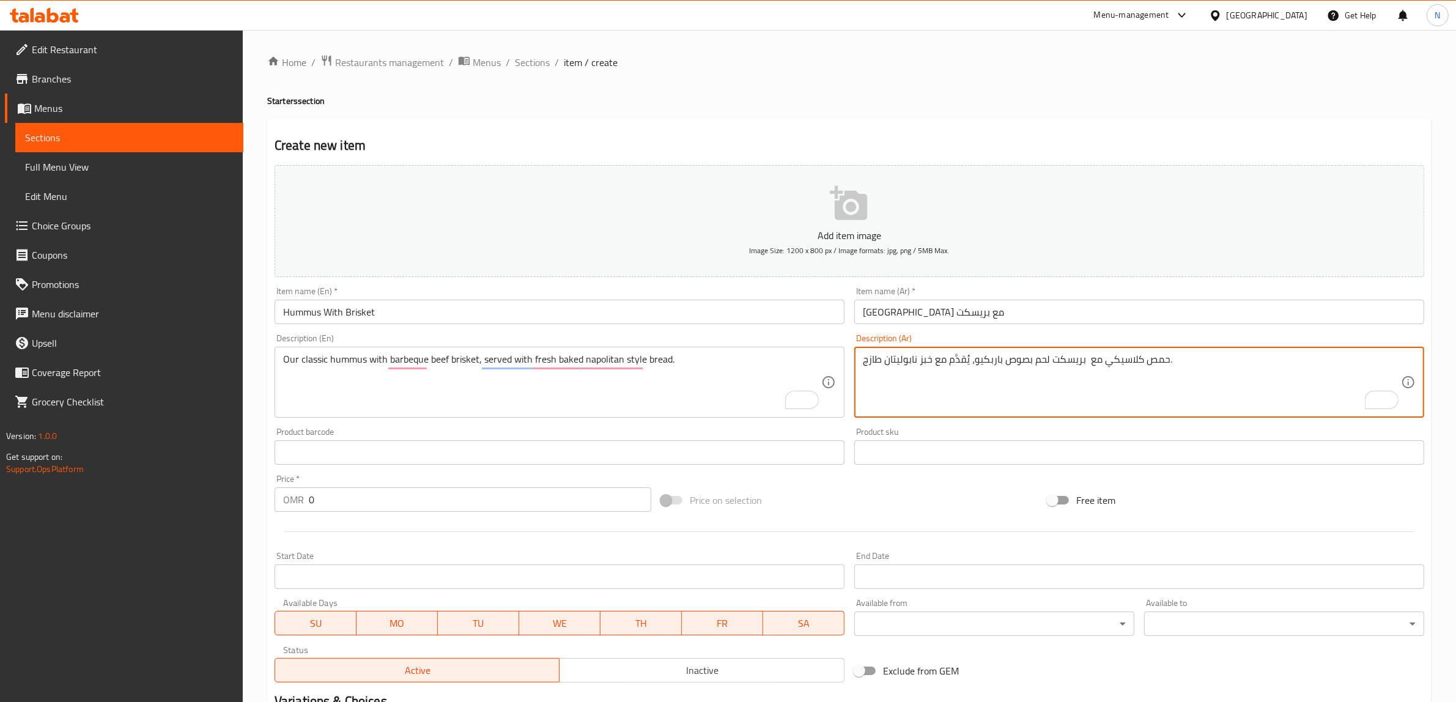
click at [1123, 358] on textarea "حمص كلاسيكي مع بريسكت لحم بصوص باربكيو، يُقدَّم مع خبز نابوليتان طازج." at bounding box center [1132, 383] width 538 height 58
click at [1122, 358] on textarea "حمص مع بريسكت لحم بصوص باربكيو، يُقدَّم مع خبز نابوليتان طازج." at bounding box center [1132, 383] width 538 height 58
click at [1115, 358] on textarea "حمص مع بريسكت لحم بصوص باربكيو، يُقدَّم مع خبز نابوليتان طازج." at bounding box center [1132, 383] width 538 height 58
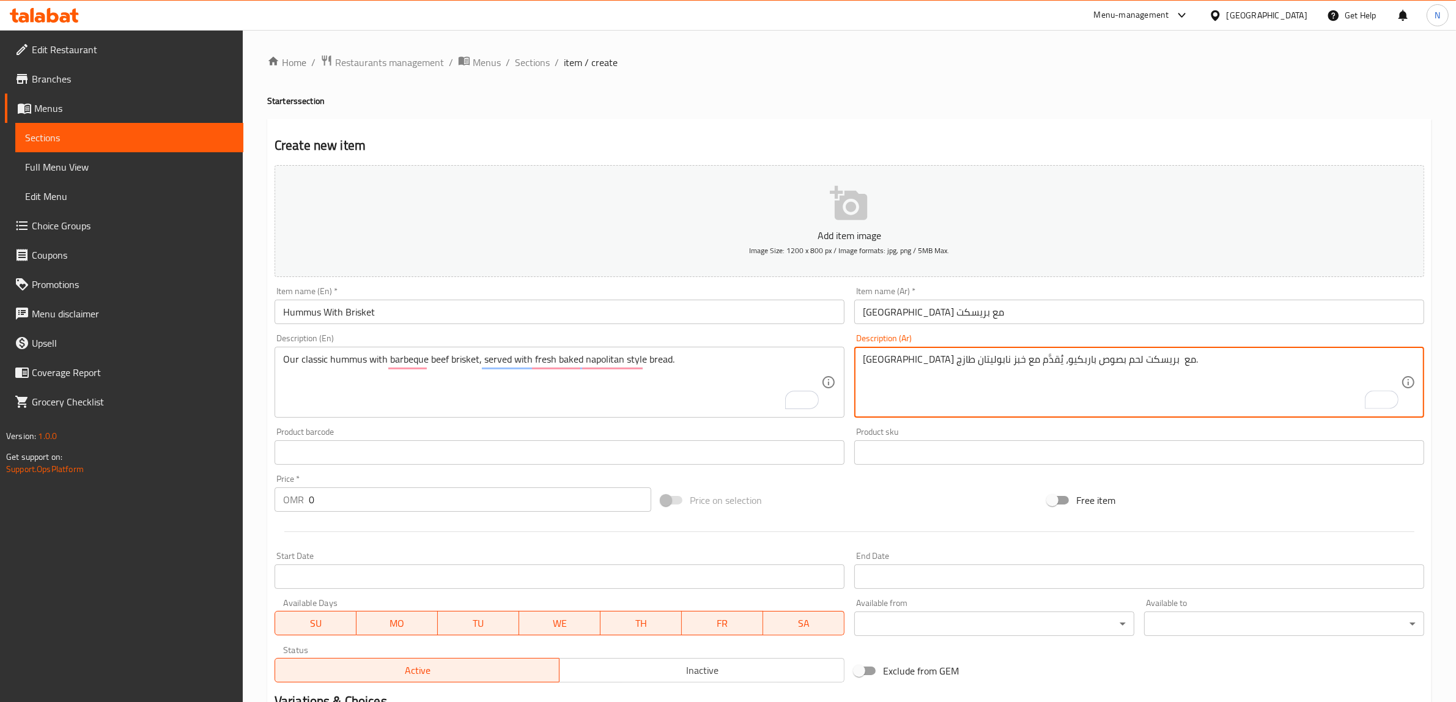
paste textarea "لحمص الكلاسيكي الخاص بنا"
type textarea "الحمص الكلاسيكي الخاص بنا مع بريسكت لحم بصوص باربكيو، يُقدَّم مع خبز نابوليتان …"
type textarea "Our classic hummus with barbecue beef brisket, served with fresh baked napolita…"
type textarea "الحمص الكلاسيكي الخاص بنا مع بريسكت لحم بصوص باربيكيو، يُقدَّم مع خبز نابوليتان…"
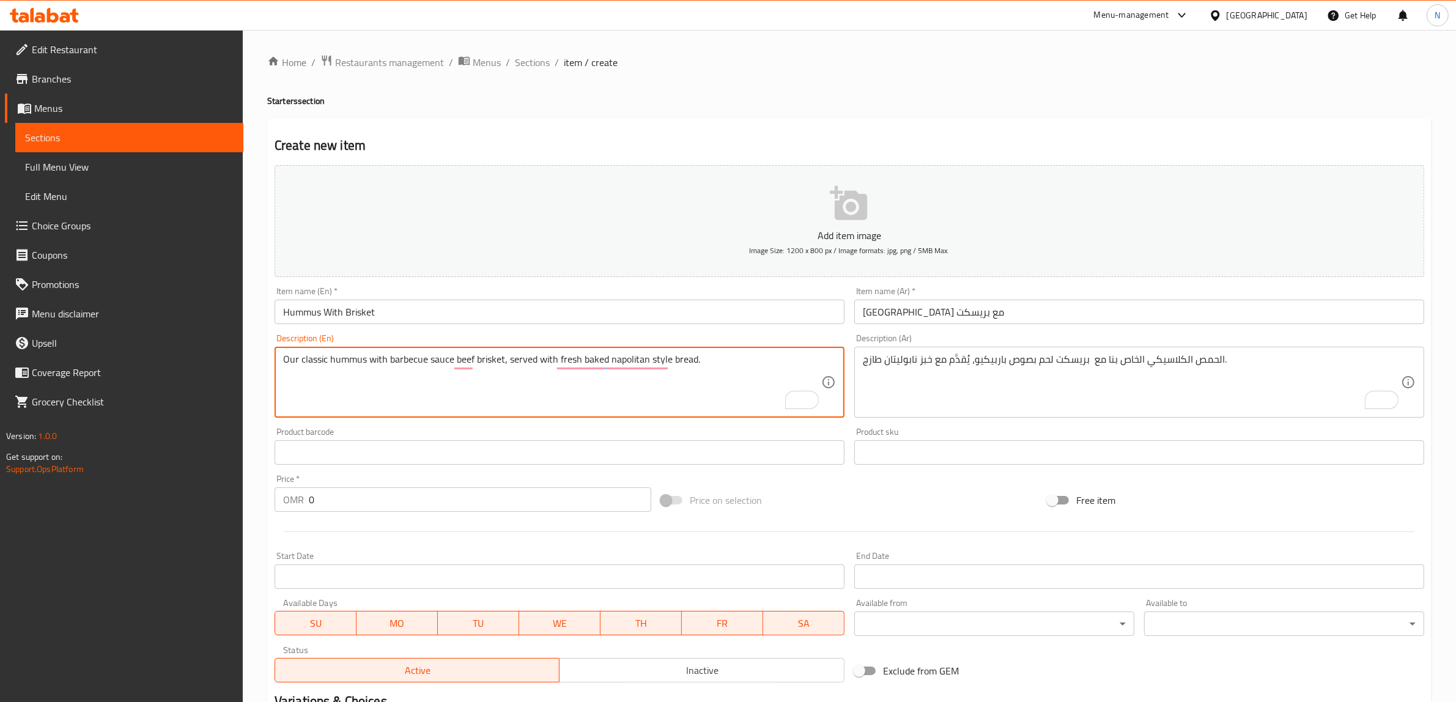
type textarea "Our classic hummus with barbecue sauce beef brisket, served with fresh baked na…"
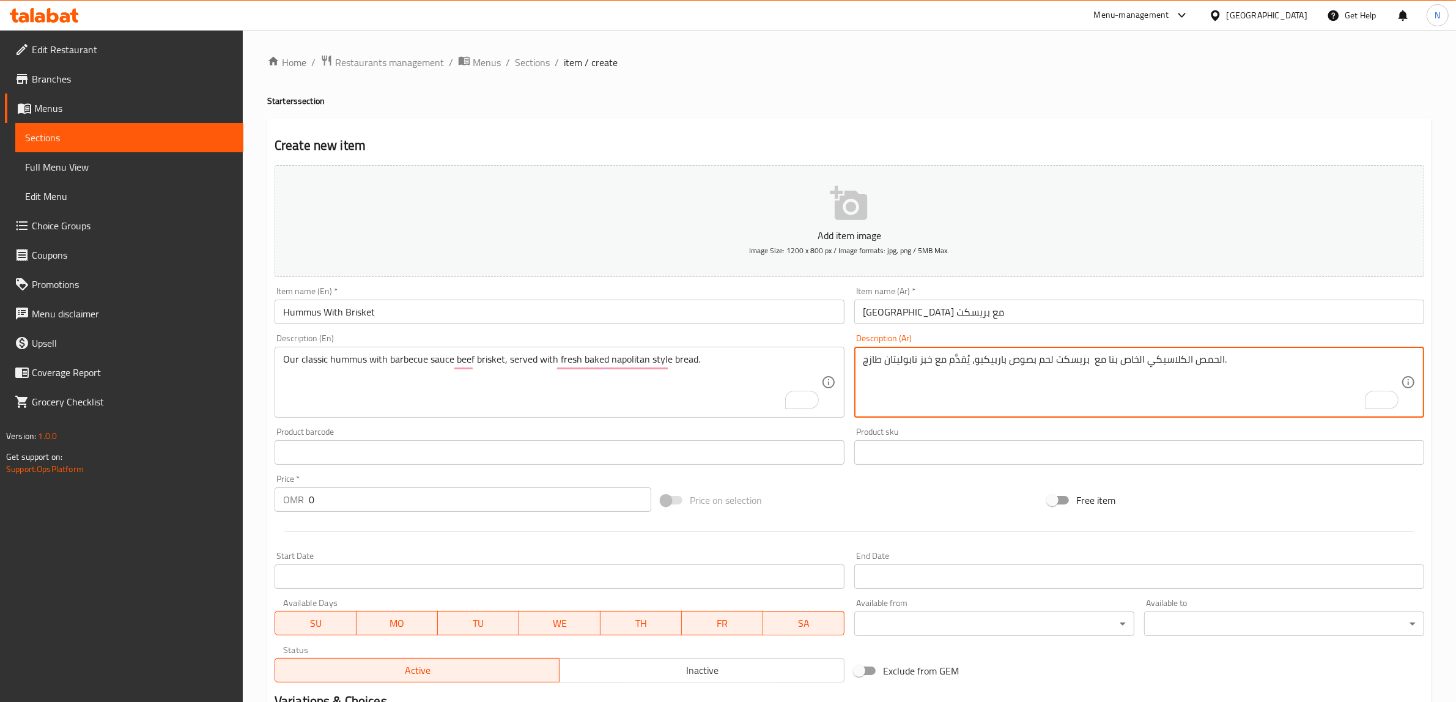
click at [899, 361] on textarea "الحمص الكلاسيكي الخاص بنا مع بريسكت لحم بصوص باربيكيو، يُقدَّم مع خبز نابوليتان…" at bounding box center [1132, 383] width 538 height 58
click at [873, 360] on textarea "الحمص الكلاسيكي الخاص بنا مع بريسكت لحم بصوص باربيكيو، يُقدَّم مع خبز طازج." at bounding box center [1132, 383] width 538 height 58
paste textarea "مخبوز طازج على طريقة نابوليتان."
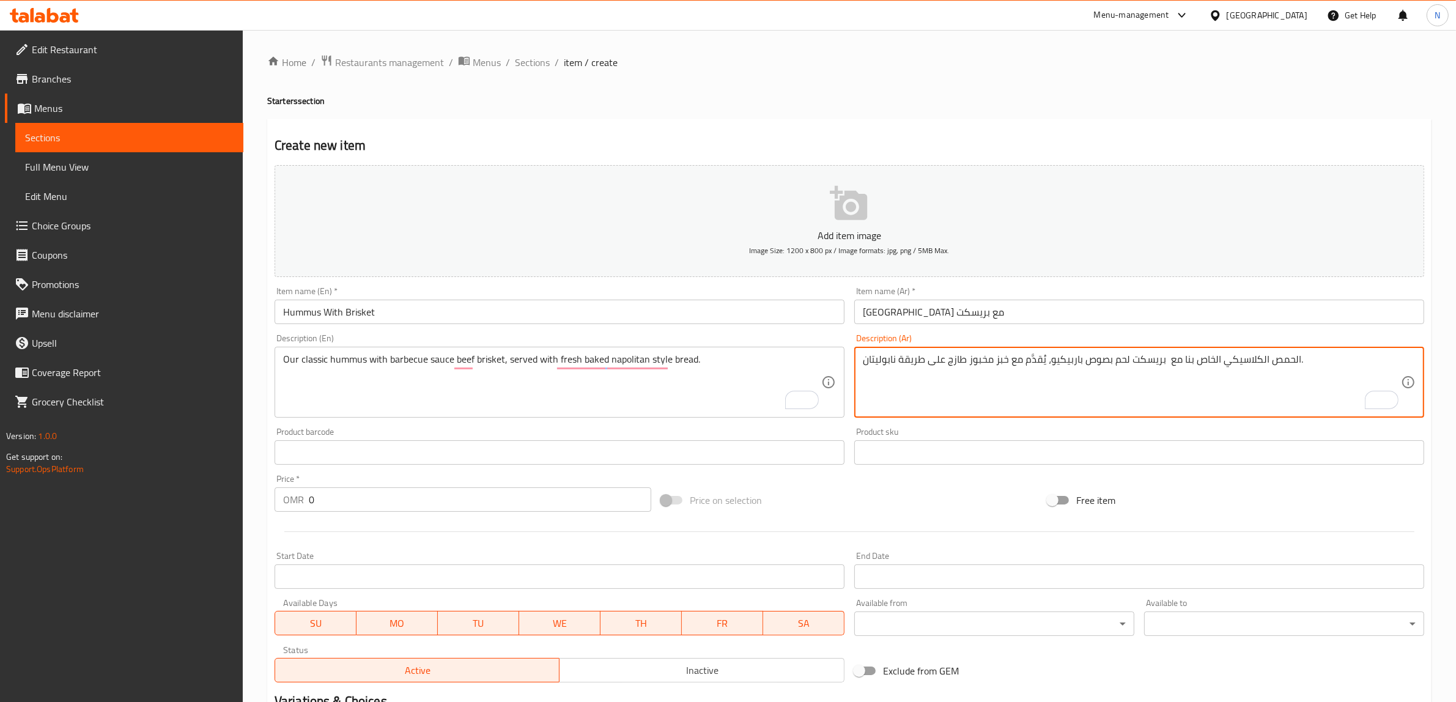
type textarea "الحمص الكلاسيكي الخاص بنا مع بريسكت لحم بصوص باربيكيو، يُقدَّم مع خبز مخبوز طاز…"
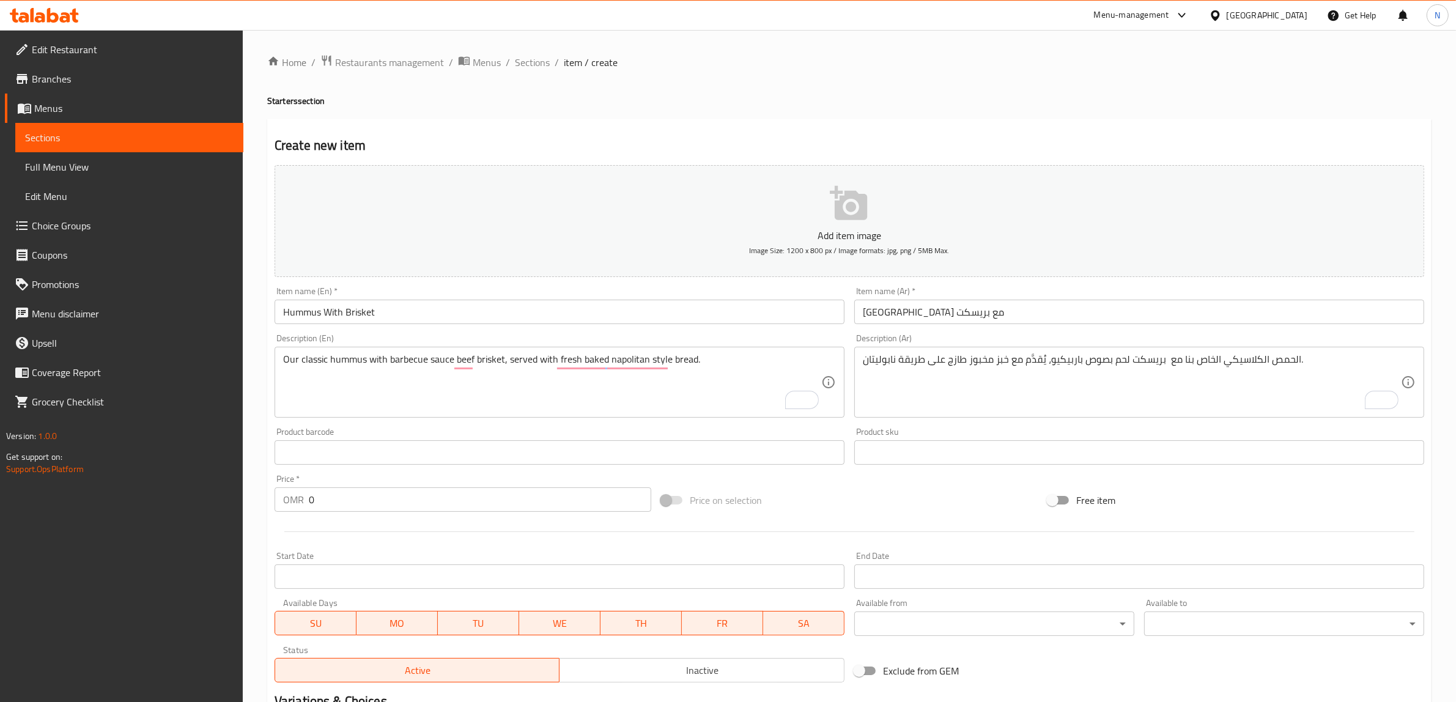
click at [442, 508] on input "0" at bounding box center [480, 500] width 343 height 24
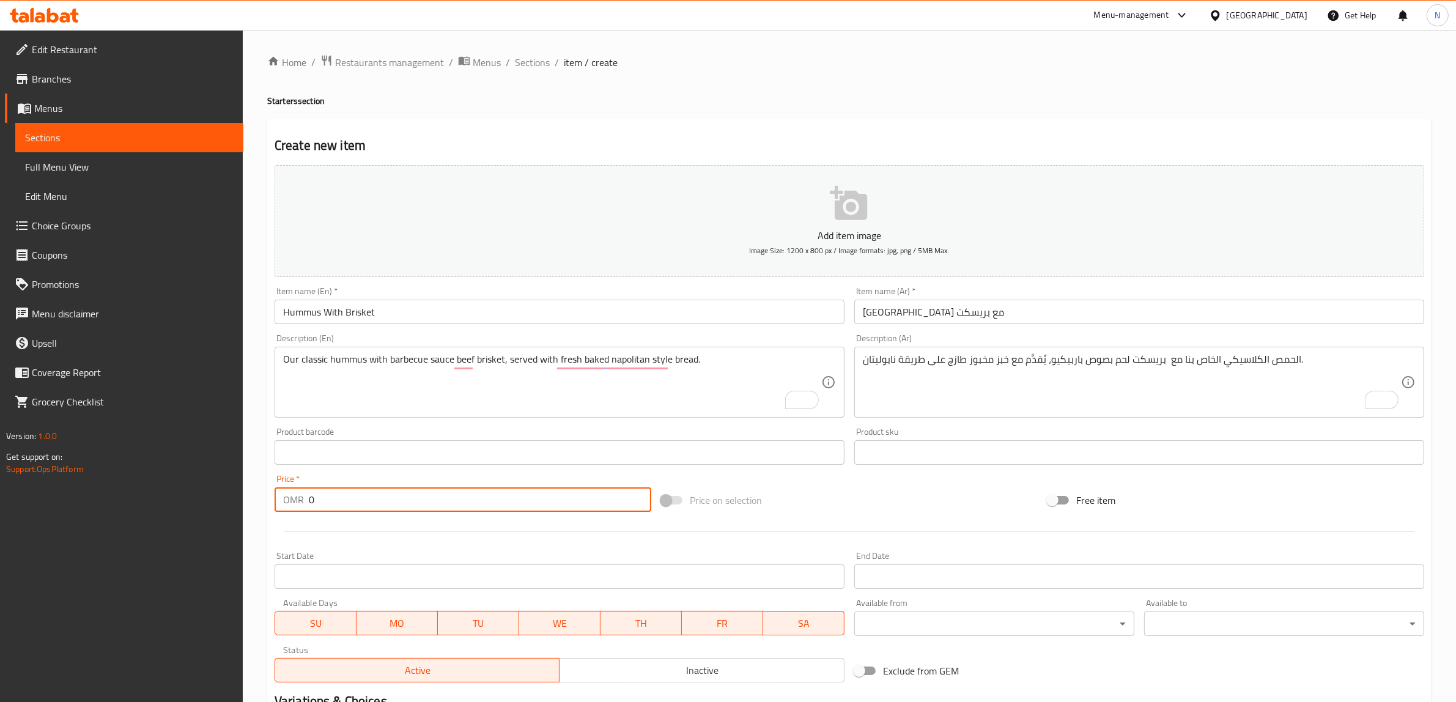
click at [442, 508] on input "0" at bounding box center [480, 500] width 343 height 24
paste input "2.95"
type input "2.950"
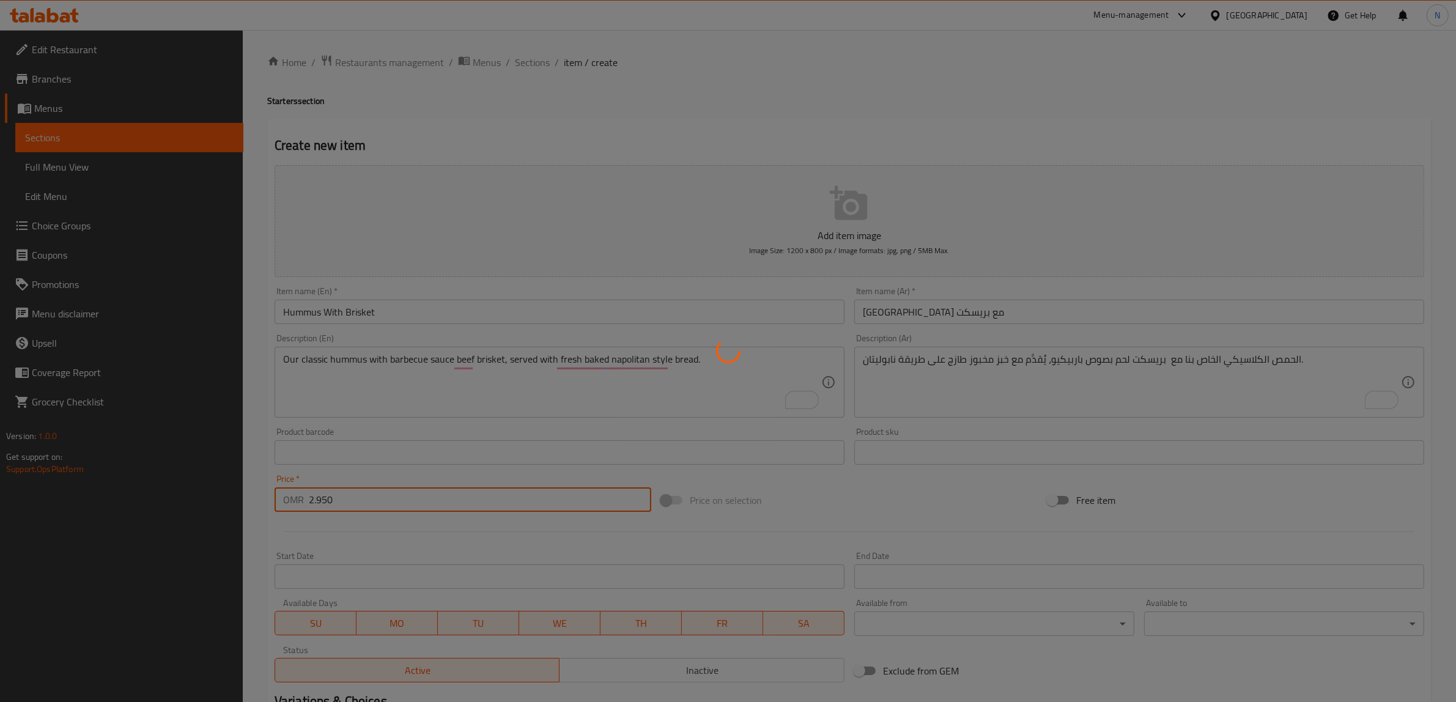
type input "0"
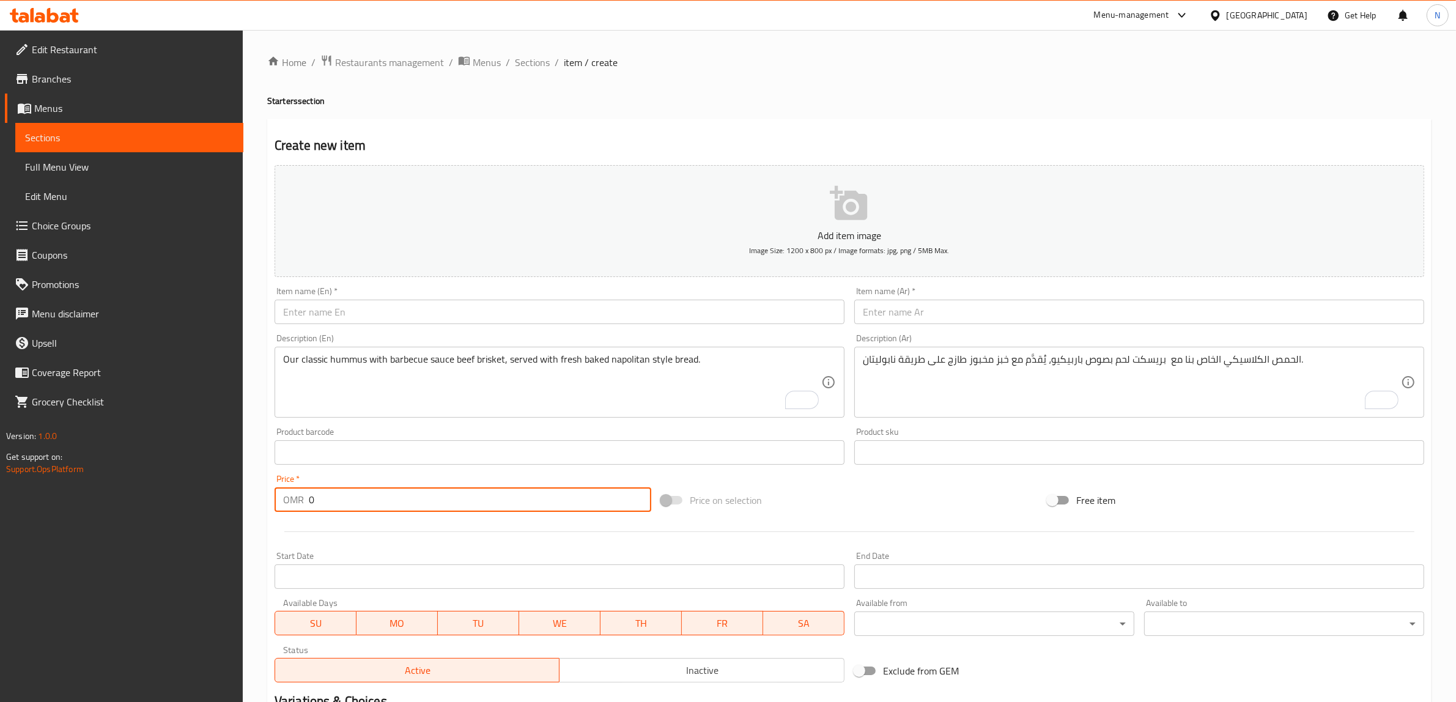
click at [472, 322] on input "text" at bounding box center [560, 312] width 570 height 24
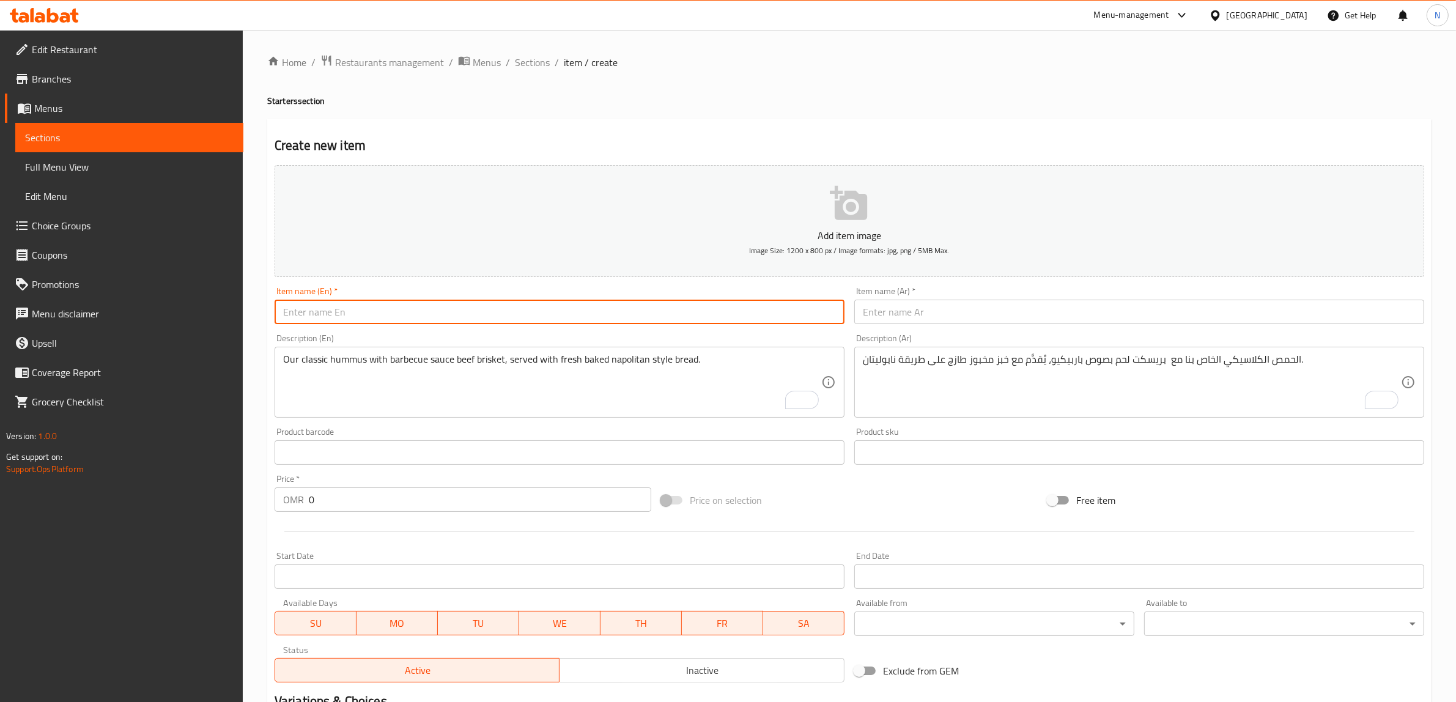
paste input "Pumpkin Hummus"
type input "Pumpkin Hummus"
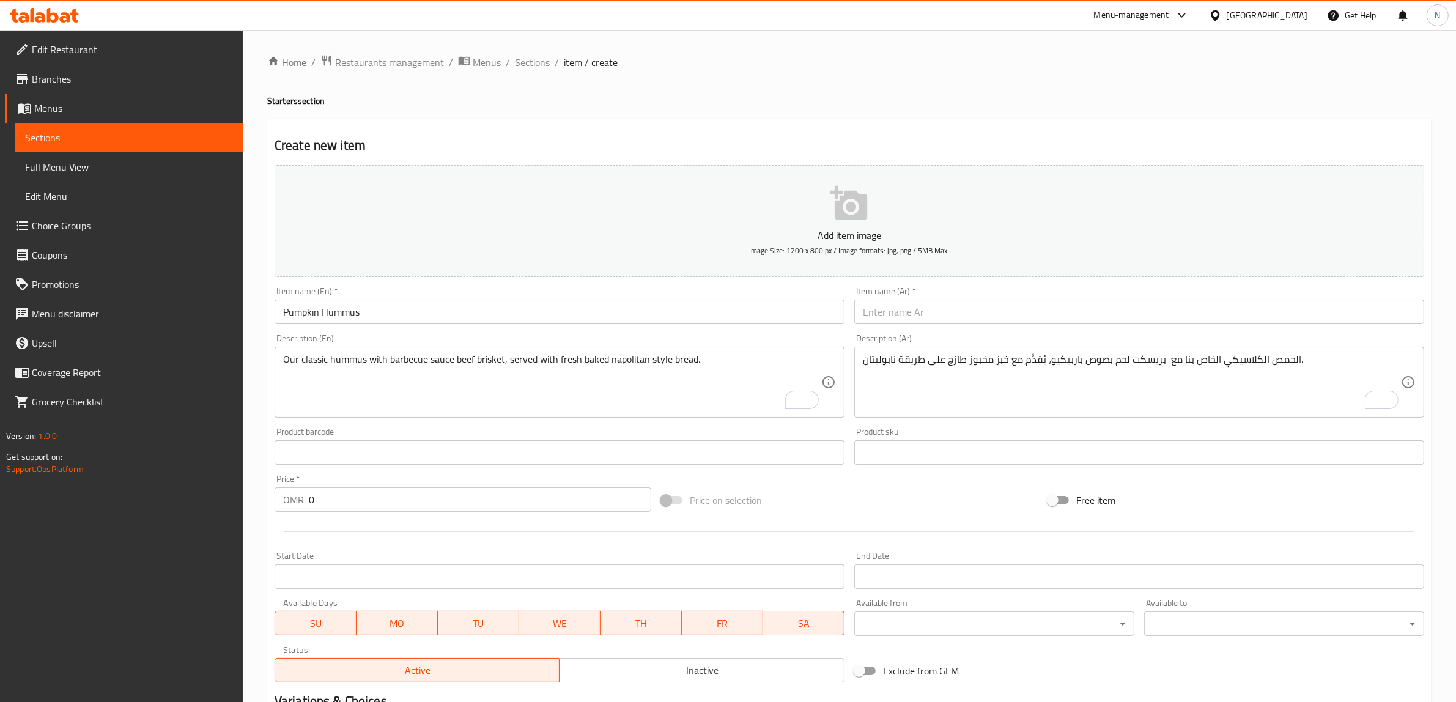
click at [924, 313] on input "text" at bounding box center [1140, 312] width 570 height 24
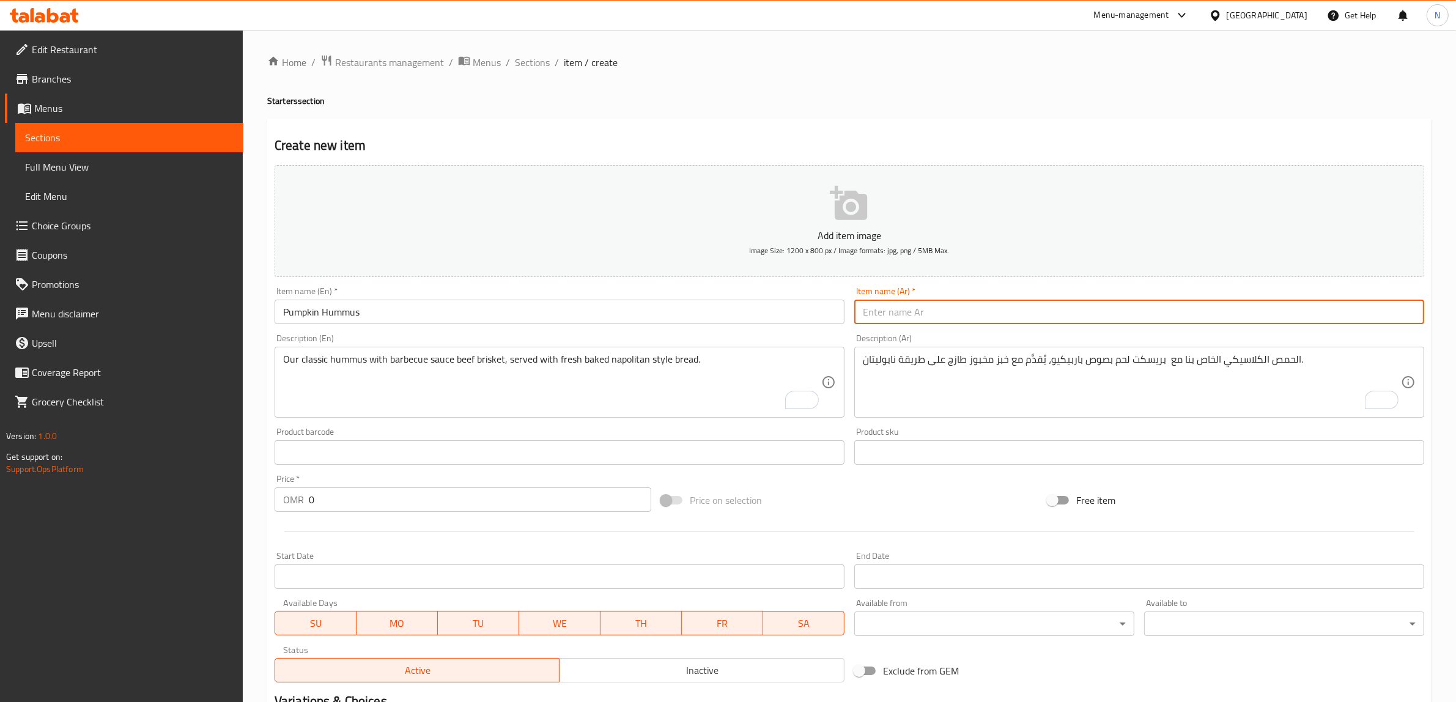
paste input "بامبكن حمص"
type input "بامبكن حمص"
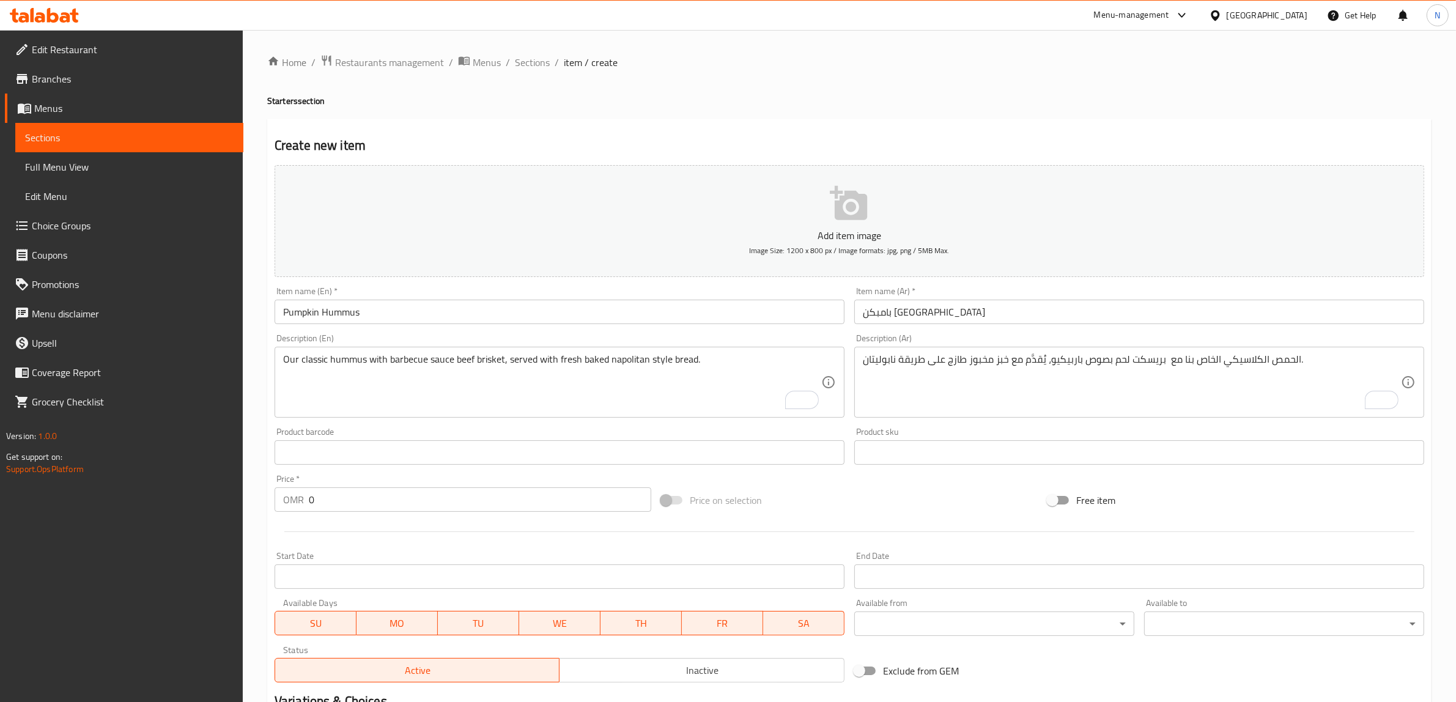
drag, startPoint x: 481, startPoint y: 363, endPoint x: 521, endPoint y: 367, distance: 40.0
click at [481, 363] on textarea "Our classic hummus with barbecue sauce beef brisket, served with fresh baked na…" at bounding box center [552, 383] width 538 height 58
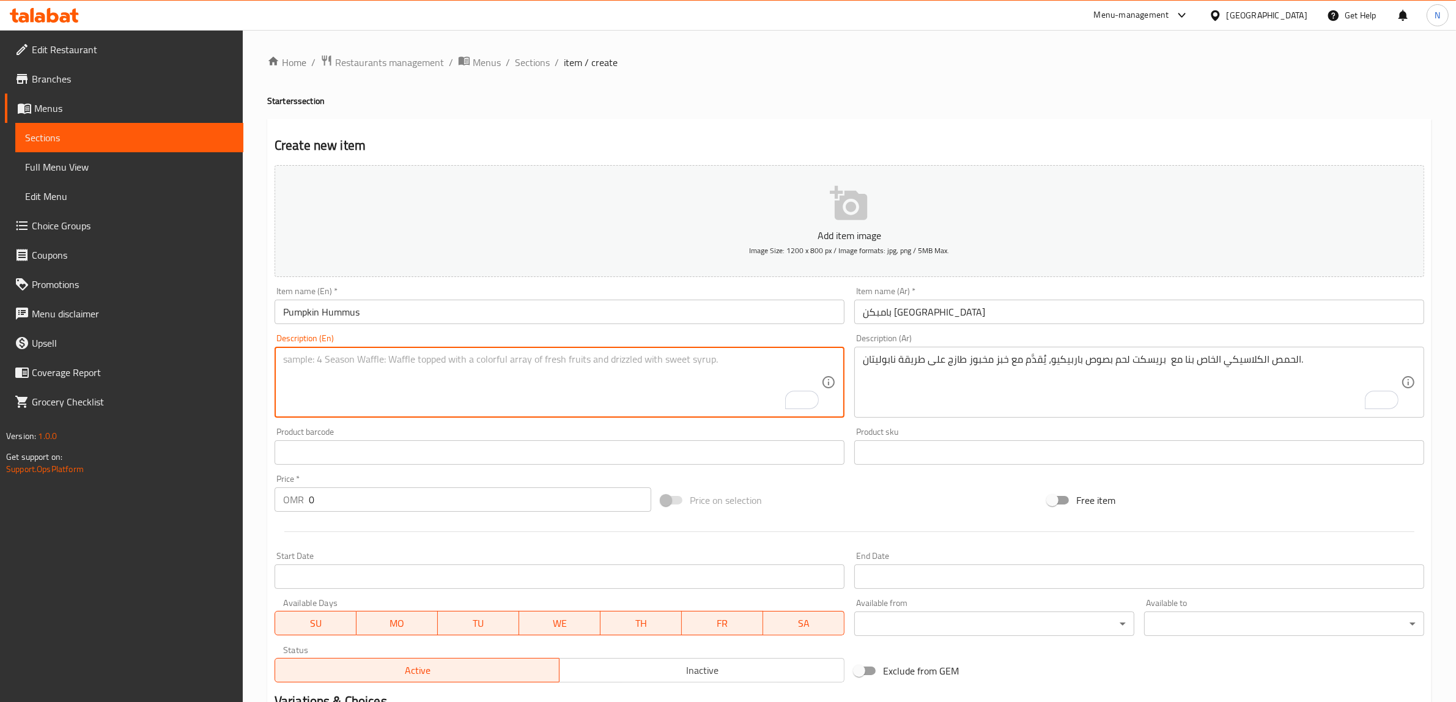
paste textarea "Chickpeas, tahini, lemon, garlic, crushed chili and fresh pumpkin, served with …"
type textarea "Chickpeas, tahini, lemon, garlic, crushed chili and fresh pumpkin, served with …"
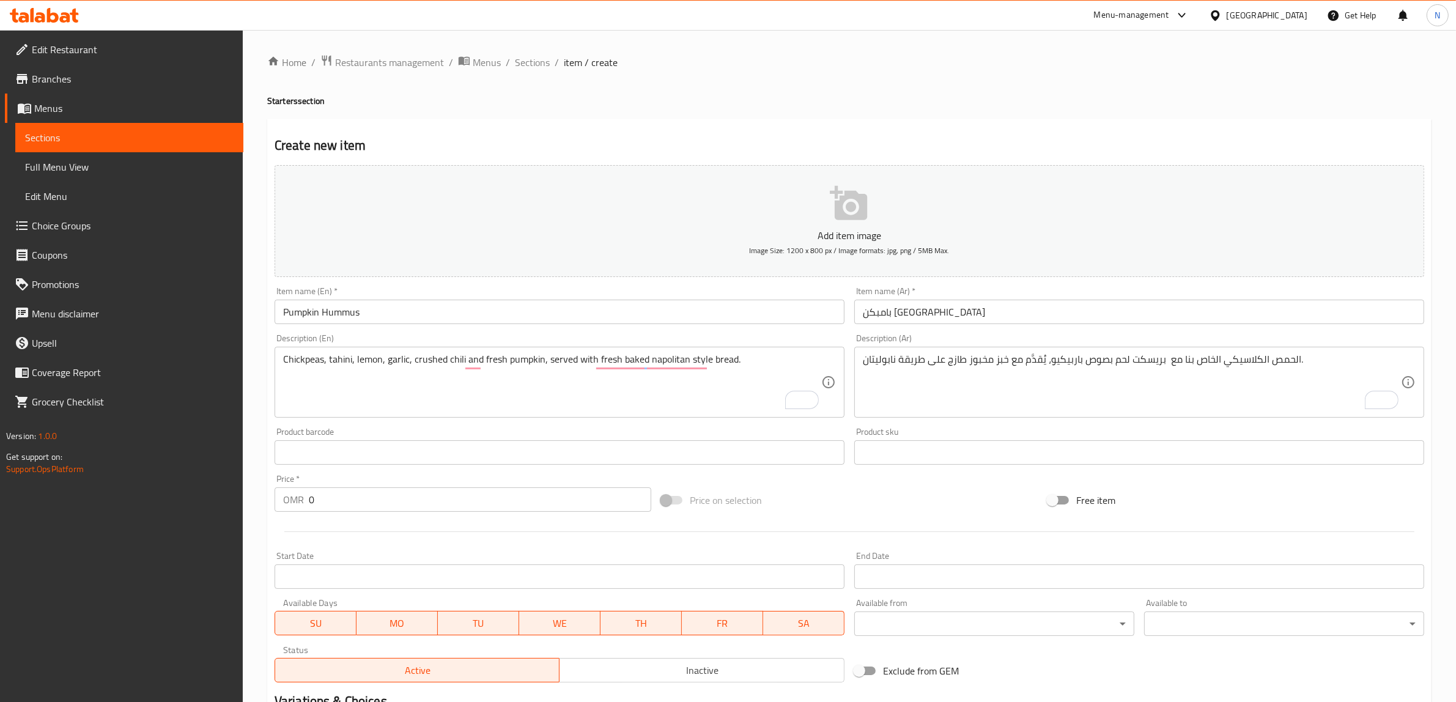
click at [1154, 364] on textarea "الحمص الكلاسيكي الخاص بنا مع بريسكت لحم بصوص باربيكيو، يُقدَّم مع خبز مخبوز طاز…" at bounding box center [1132, 383] width 538 height 58
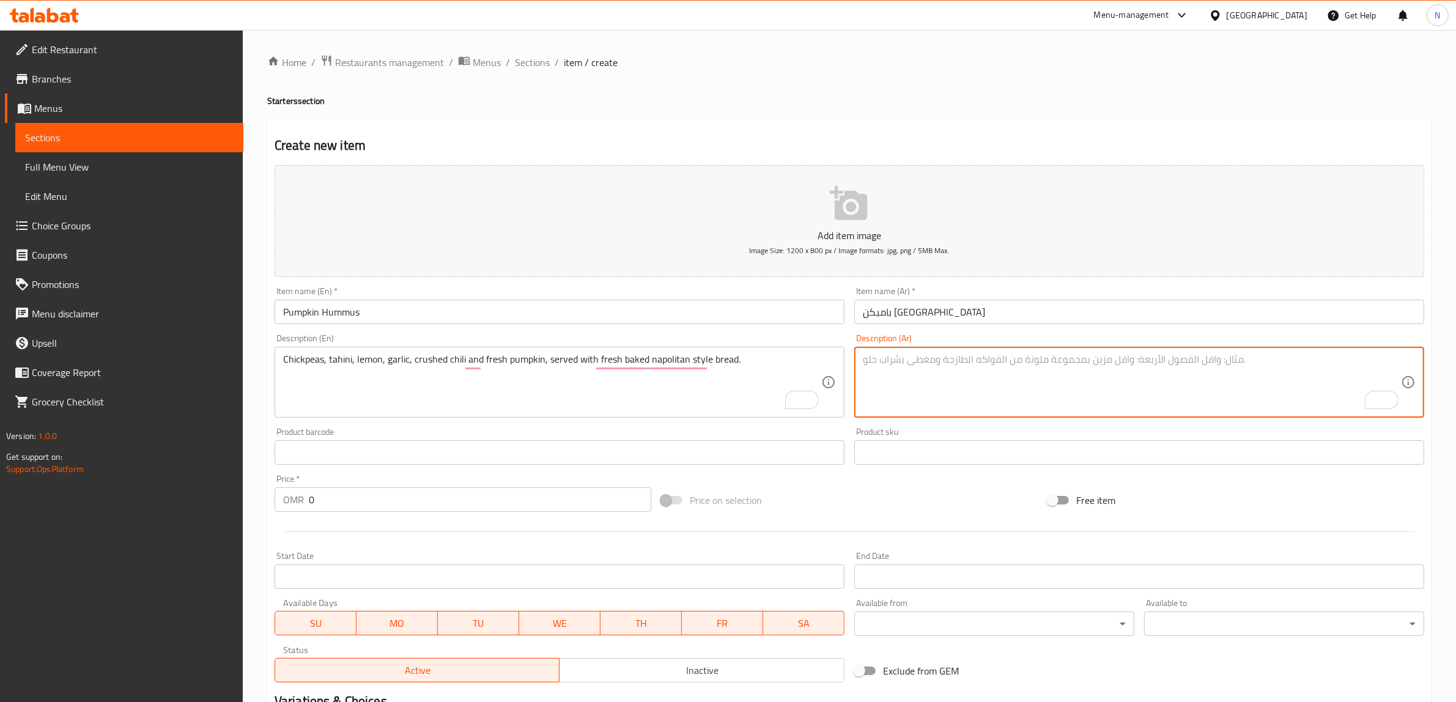
paste textarea "حمص، طحينة، ليمون، ثوم، فلفل و بامبكن، يُقدَّم مع خبز نابوليتان طازج."
type textarea "حمص، طحينة، ليمون، ثوم، فلفل و بامبكن، يُقدَّم مع خبز نابوليتان طازج."
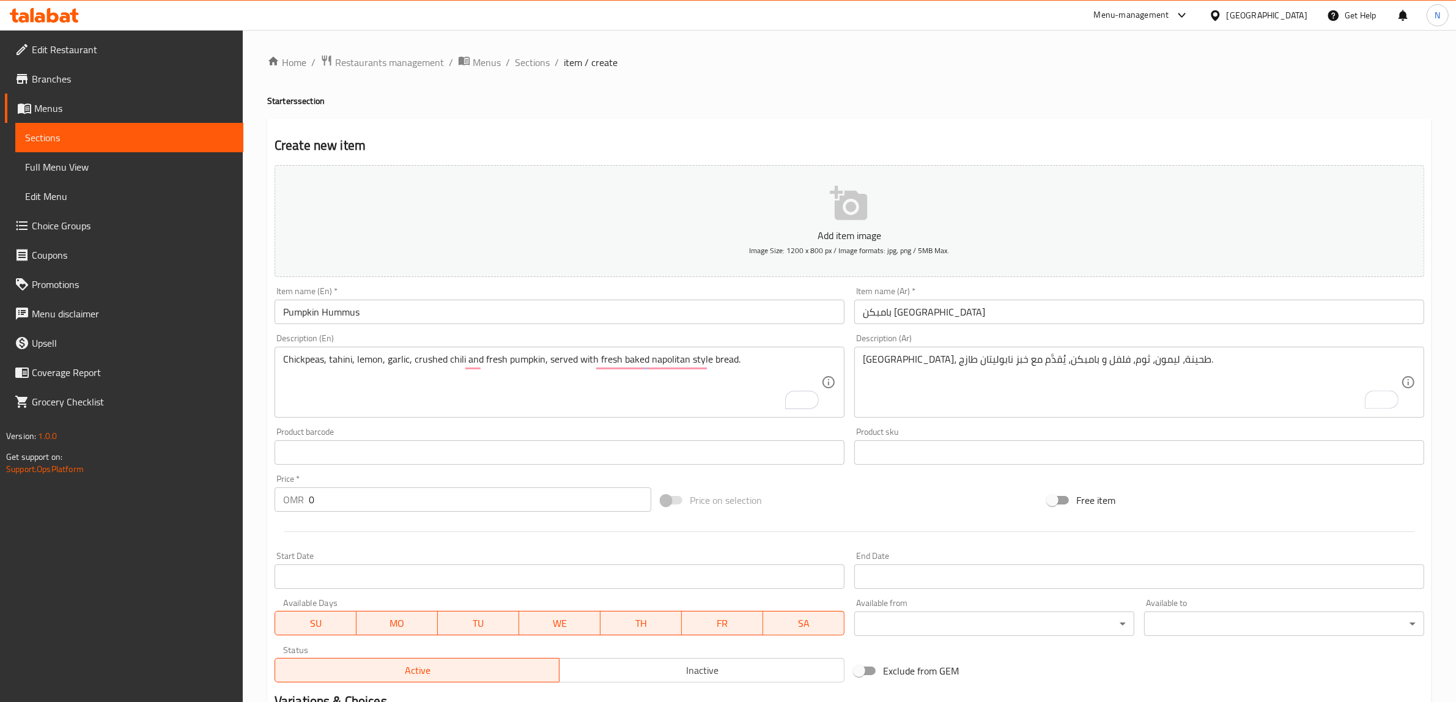
click at [497, 500] on input "0" at bounding box center [480, 500] width 343 height 24
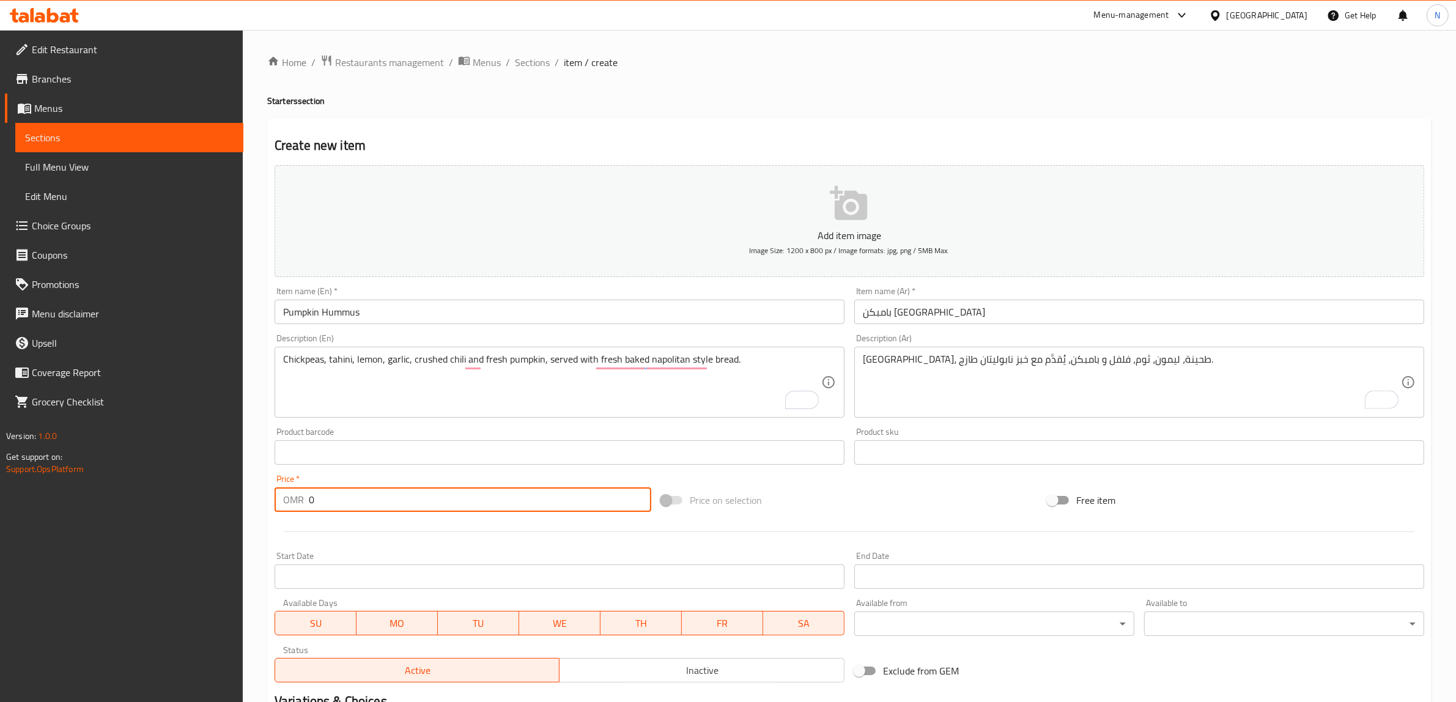
click at [497, 500] on input "0" at bounding box center [480, 500] width 343 height 24
paste input "2.40"
type input "2.400"
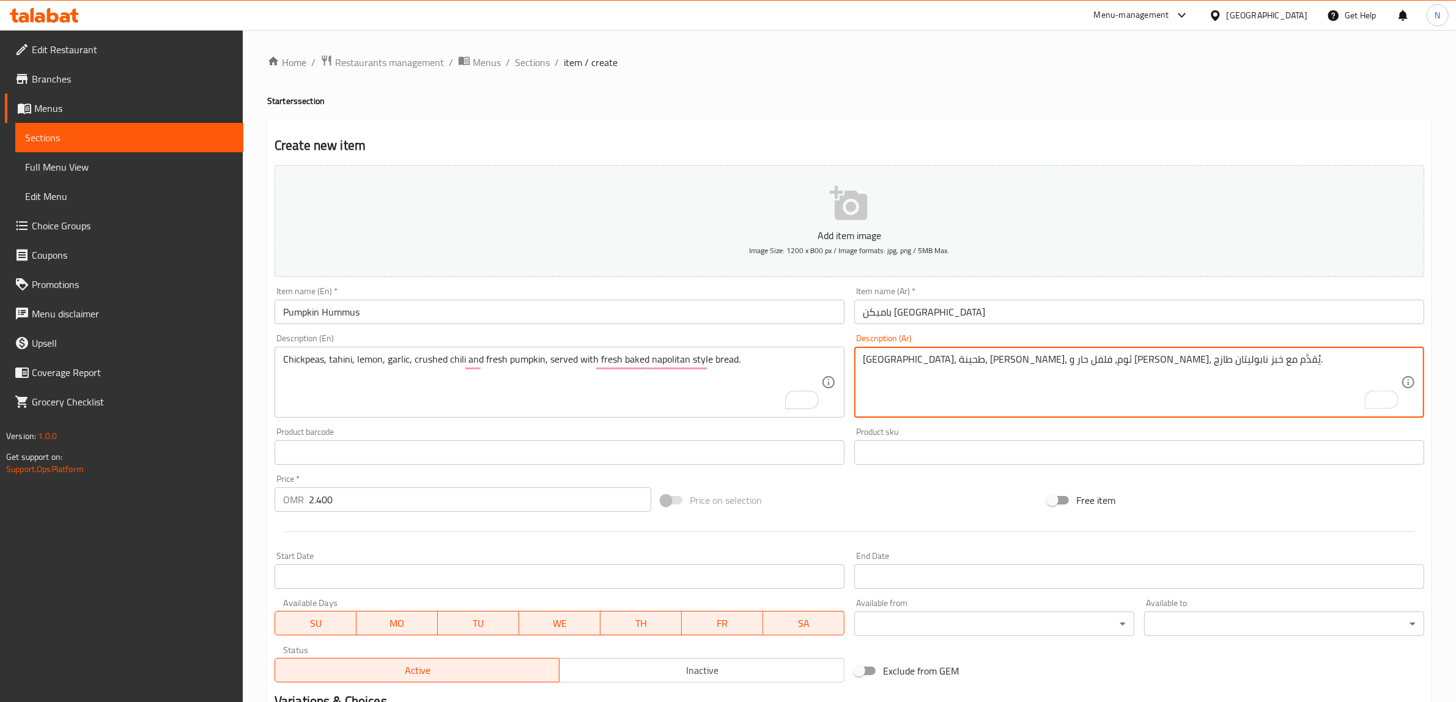
click at [974, 366] on textarea "حمص، طحينة، ليمون، ثوم، فلفل حار و بامبكن، يُقدَّم مع خبز نابوليتان طازج." at bounding box center [1132, 383] width 538 height 58
click at [900, 357] on textarea "حمص، طحينة، ليمون، ثوم، فلفل حار و بامبكن طازج، يُقدَّم مع خبز نابوليتان طازج." at bounding box center [1132, 383] width 538 height 58
click at [875, 359] on textarea "حمص، طحينة، ليمون، ثوم، فلفل حار و بامبكن طازج، يُقدَّم مع خبز طازج." at bounding box center [1132, 383] width 538 height 58
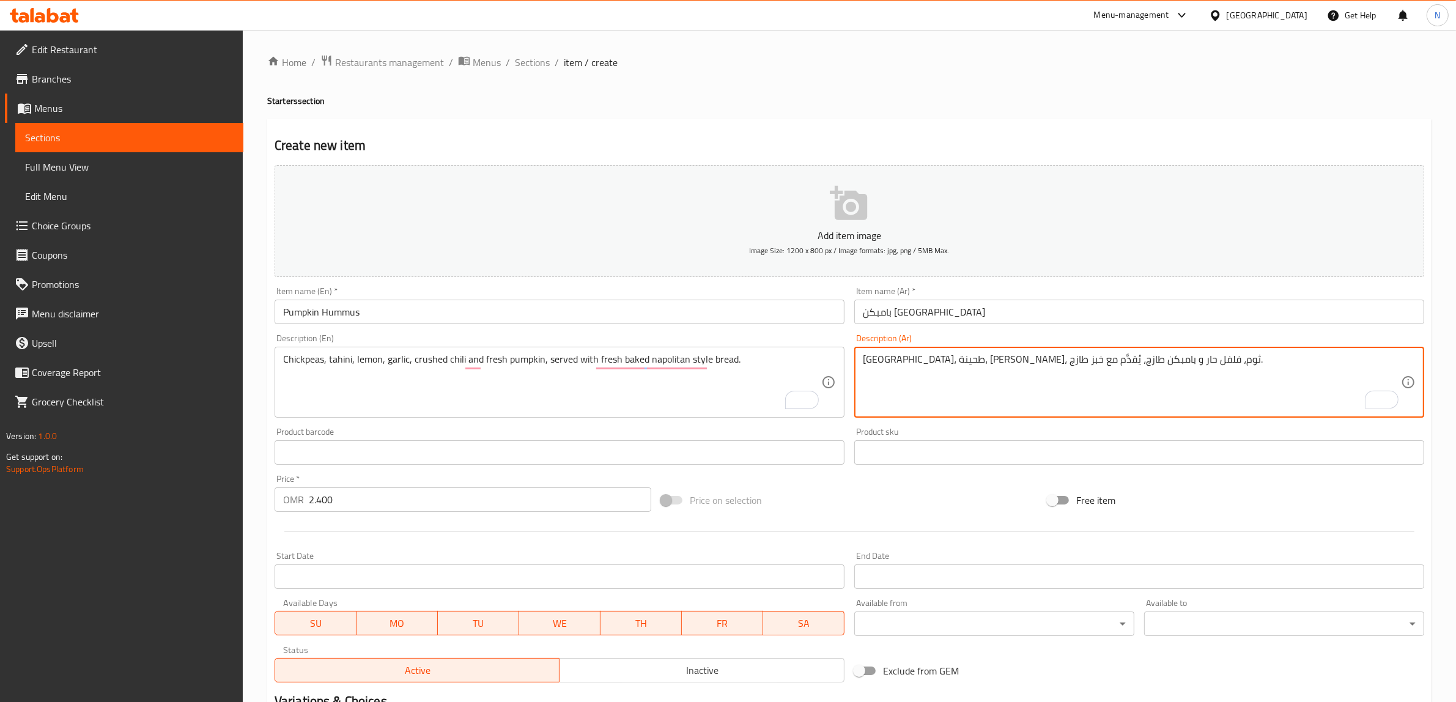
paste textarea "مخبوز طازج على طريقة نابوليتان."
type textarea "حمص، طحينة، ليمون، ثوم، فلفل حار و بامبكن طازج، يُقدَّم مع خبز مخبوز طازج على ط…"
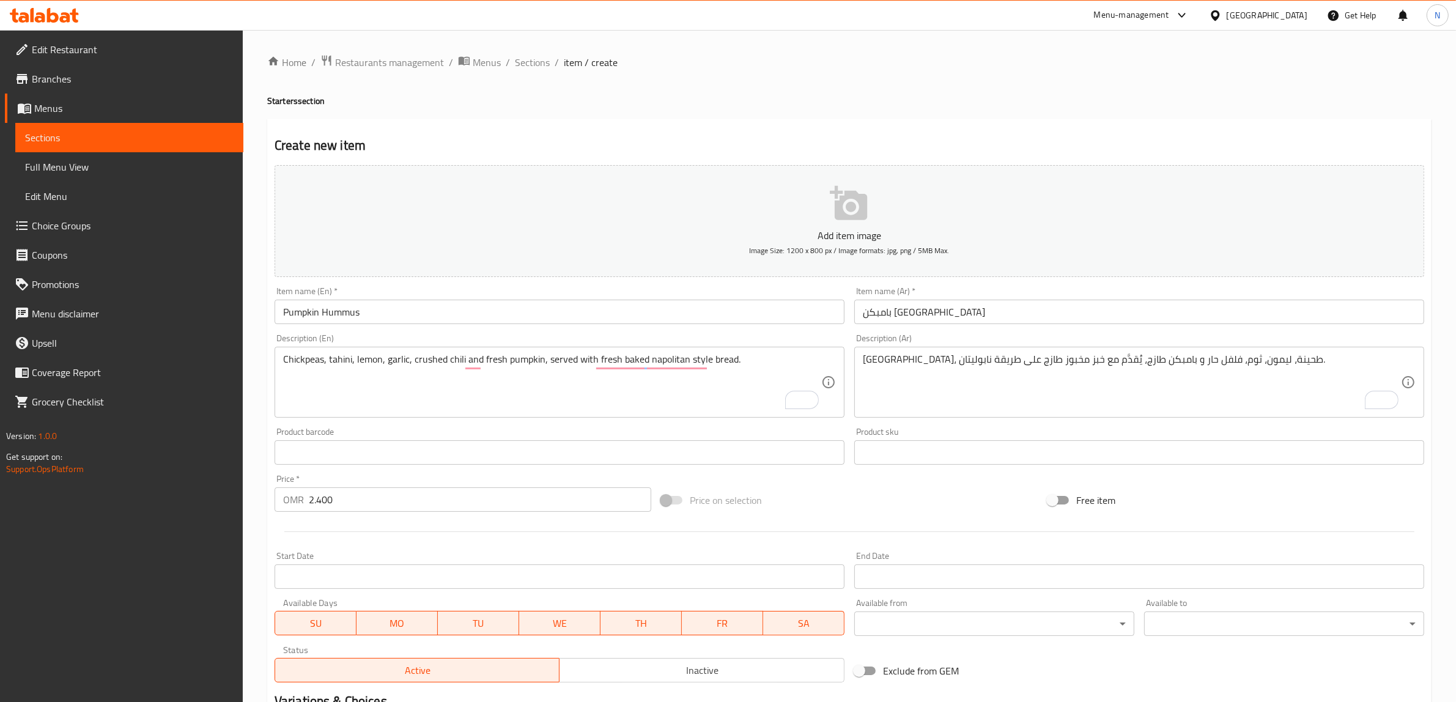
click at [1111, 320] on input "بامبكن حمص" at bounding box center [1140, 312] width 570 height 24
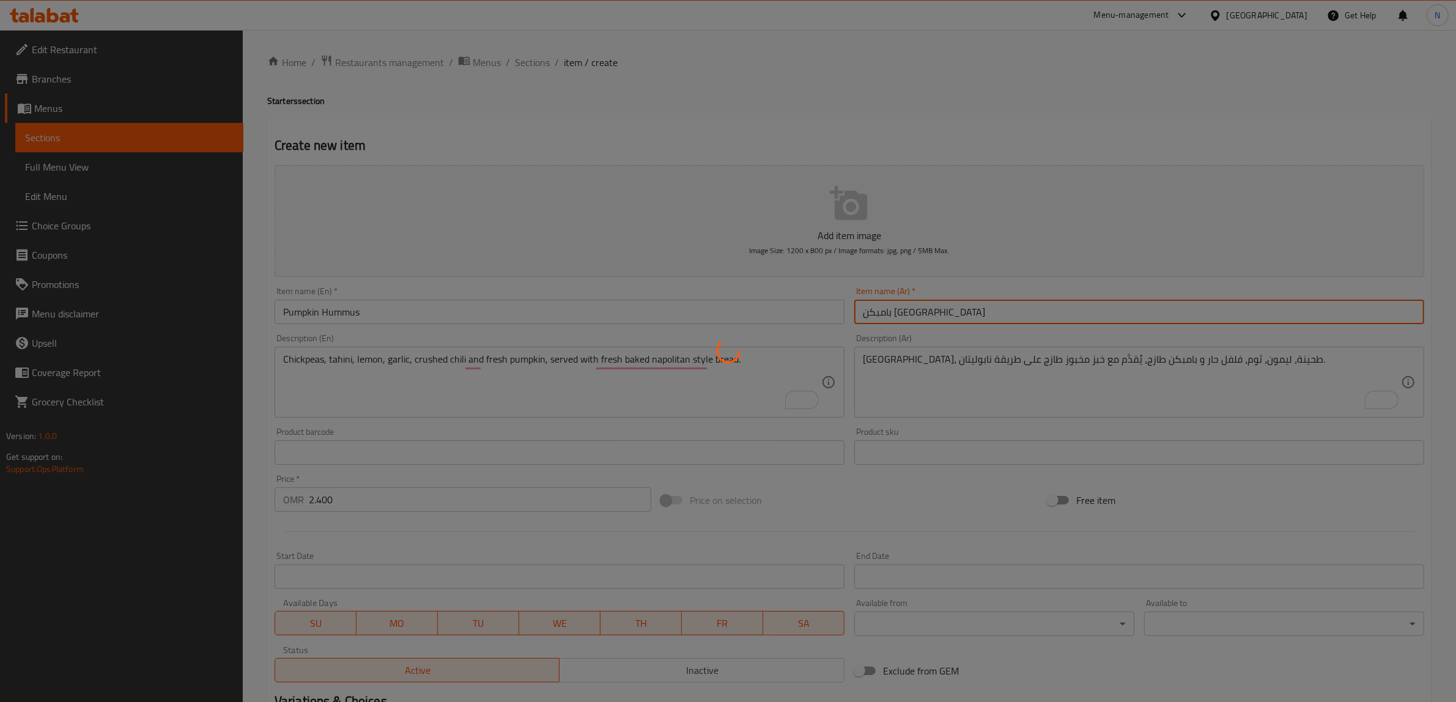
type input "0"
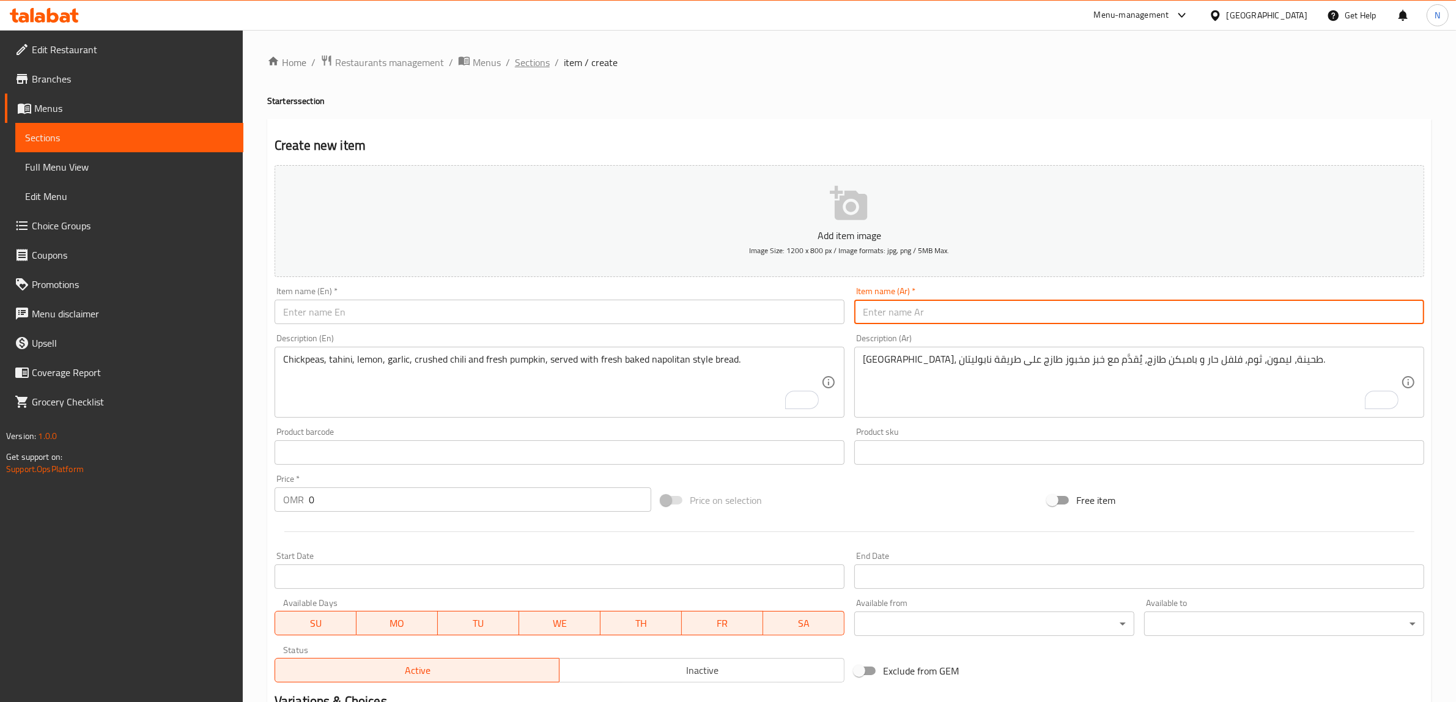
click at [539, 59] on span "Sections" at bounding box center [532, 62] width 35 height 15
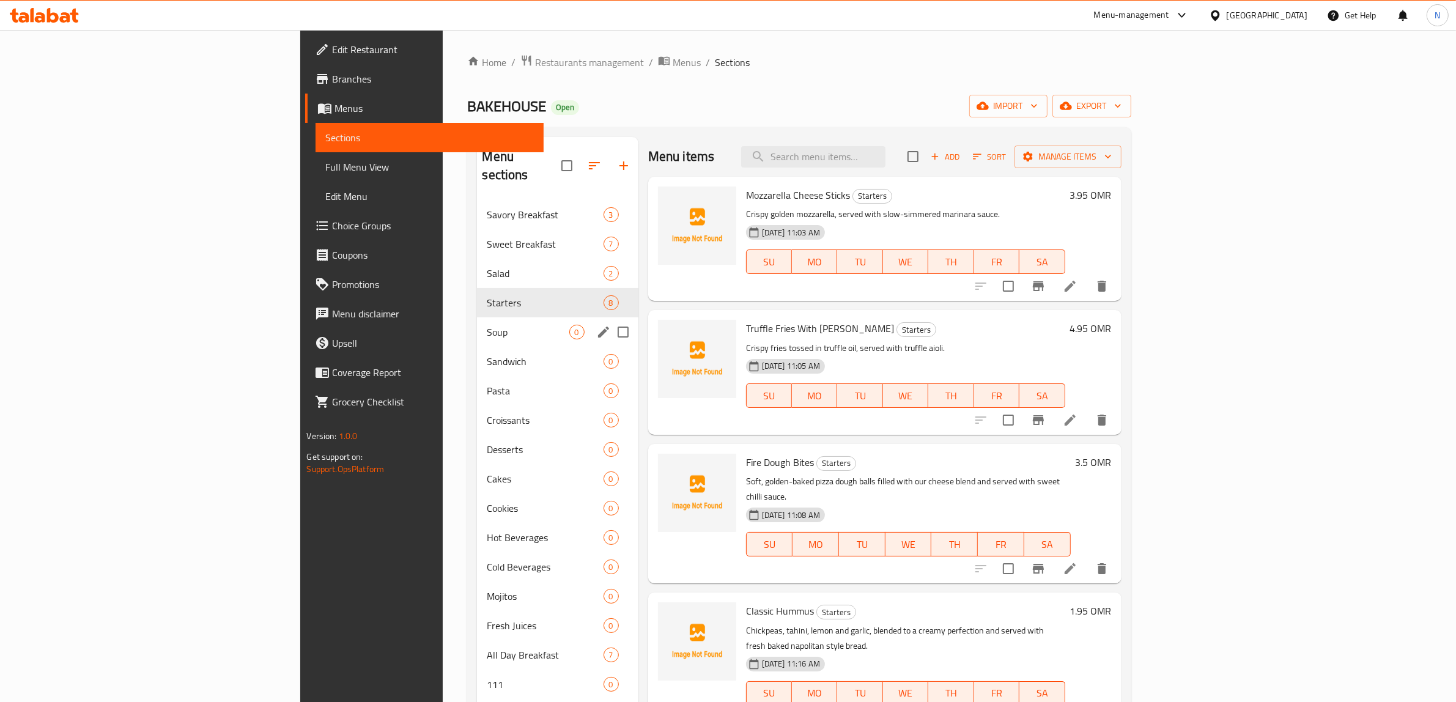
click at [477, 317] on div "Soup 0" at bounding box center [557, 331] width 161 height 29
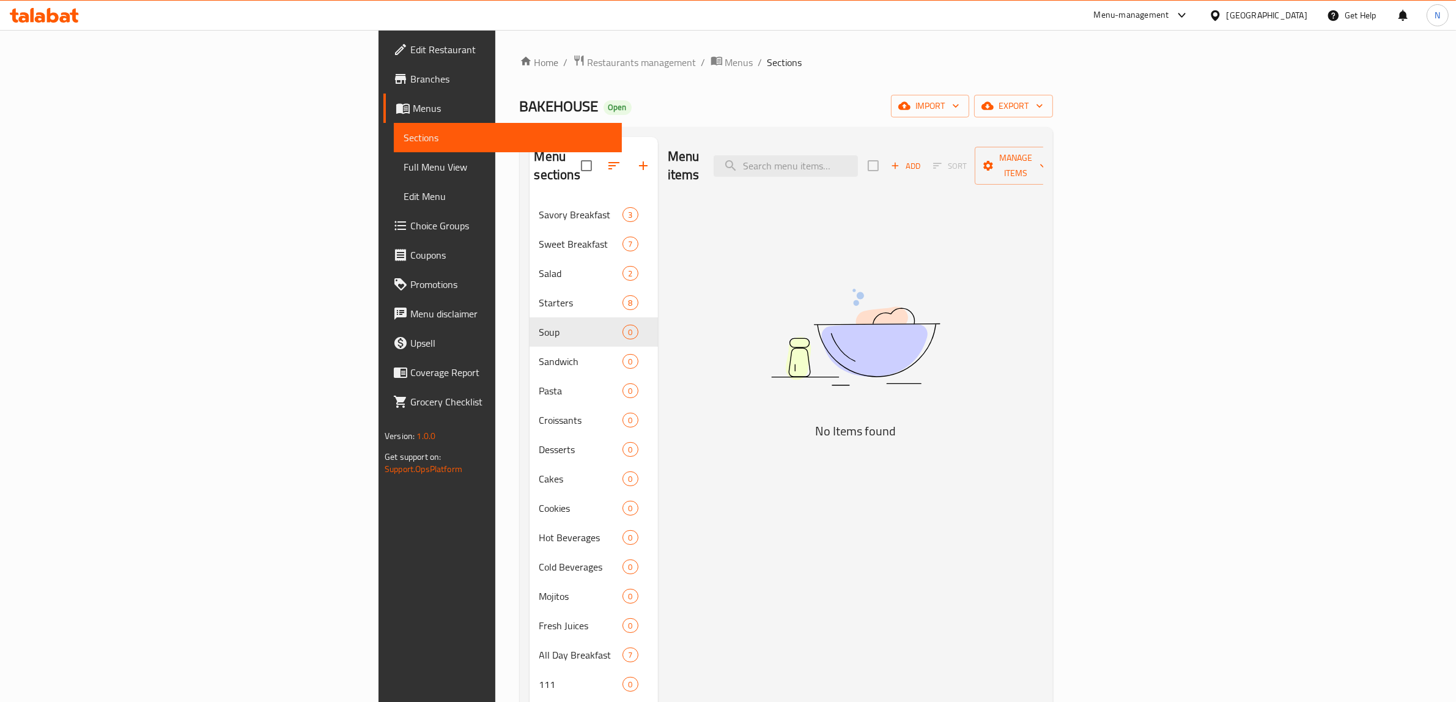
click at [922, 159] on span "Add" at bounding box center [905, 166] width 33 height 14
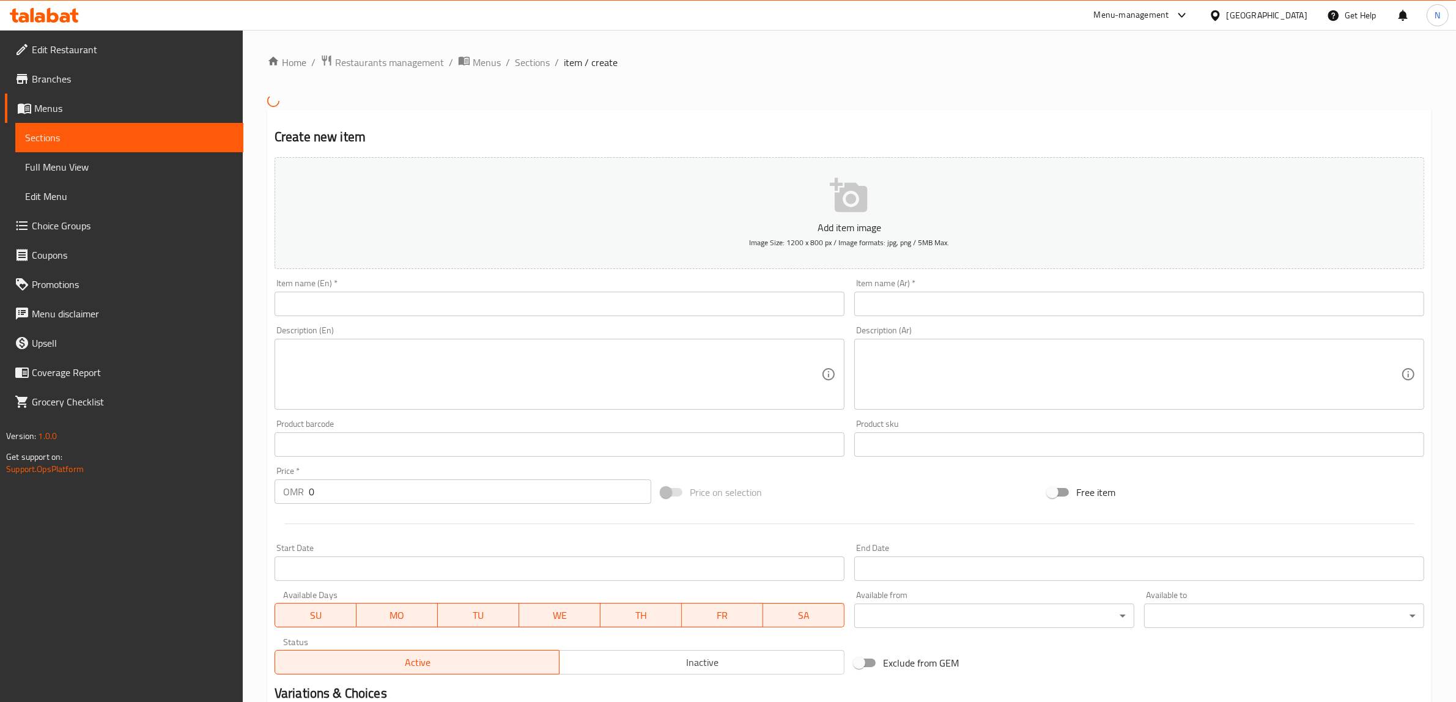
click at [751, 300] on input "text" at bounding box center [560, 304] width 570 height 24
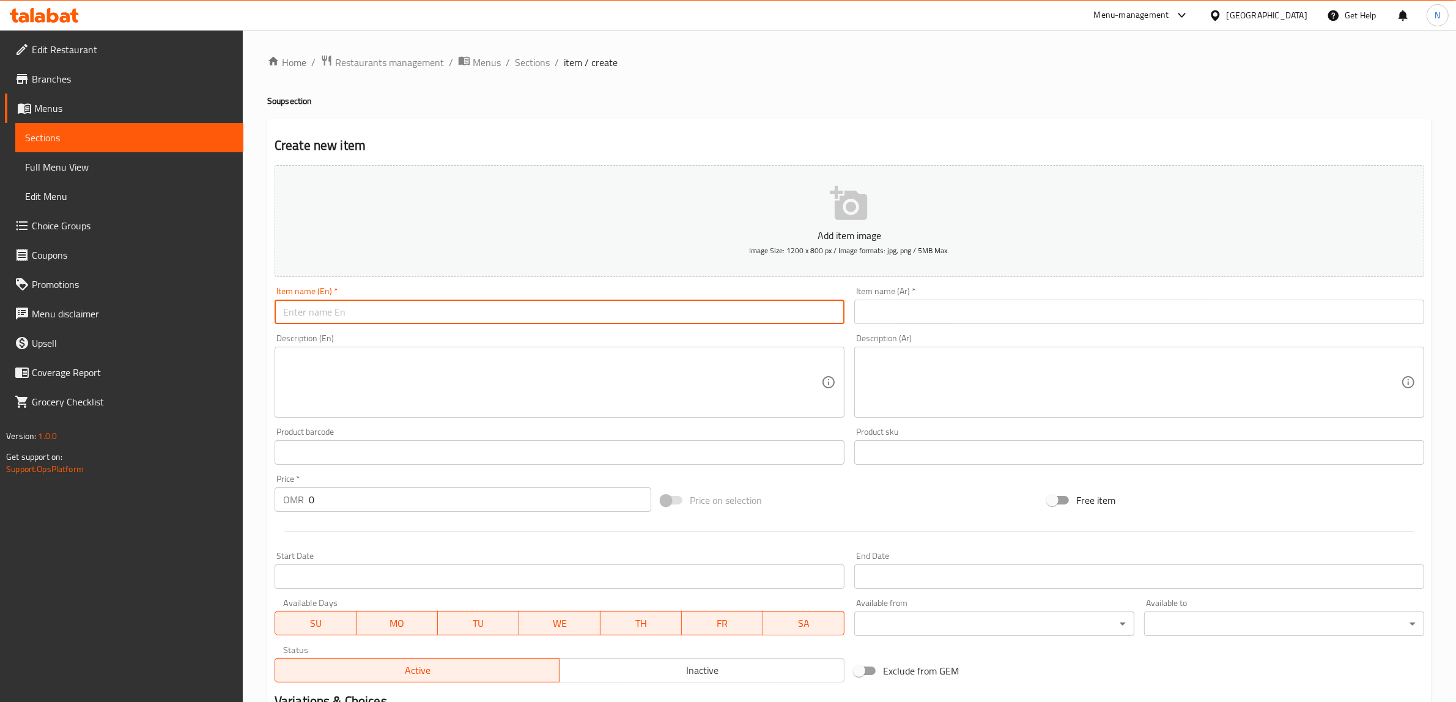
paste input "Lentil Soup"
type input "Lentil Soup"
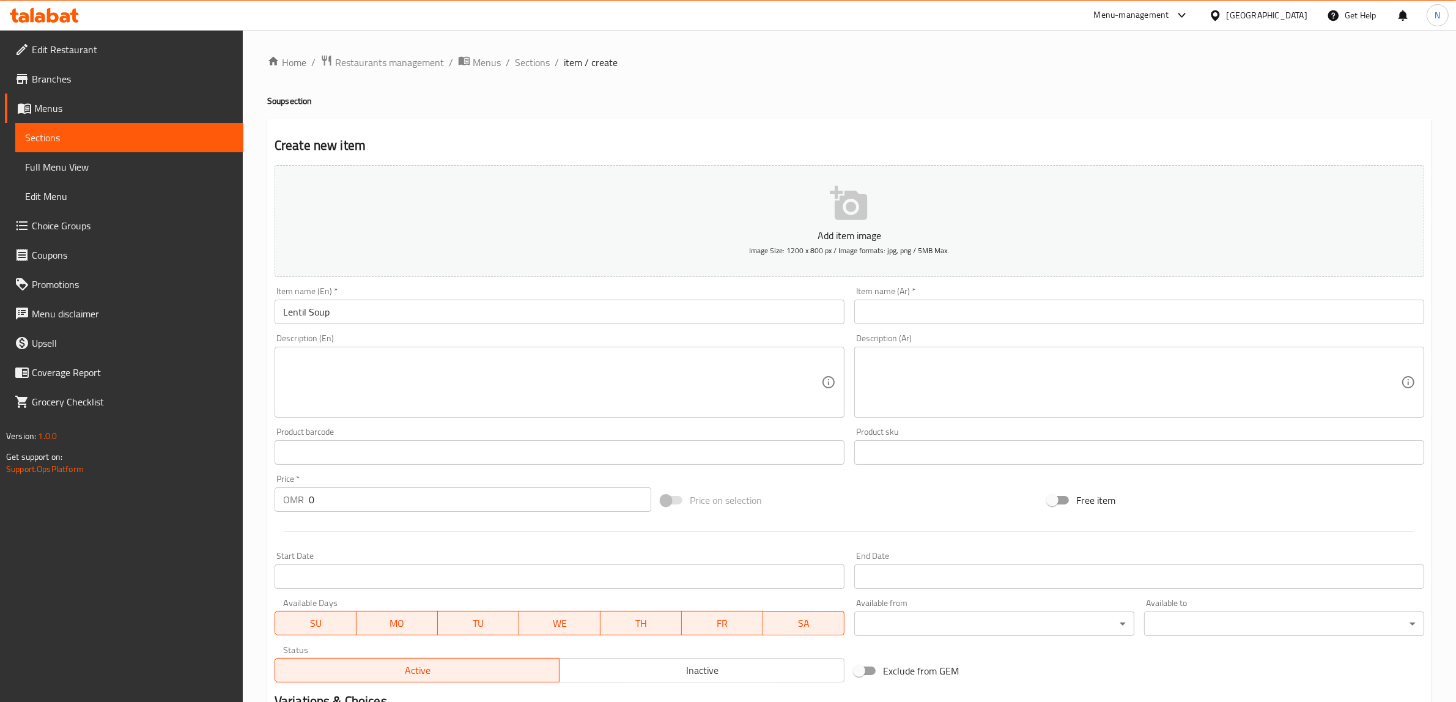
click at [950, 312] on input "text" at bounding box center [1140, 312] width 570 height 24
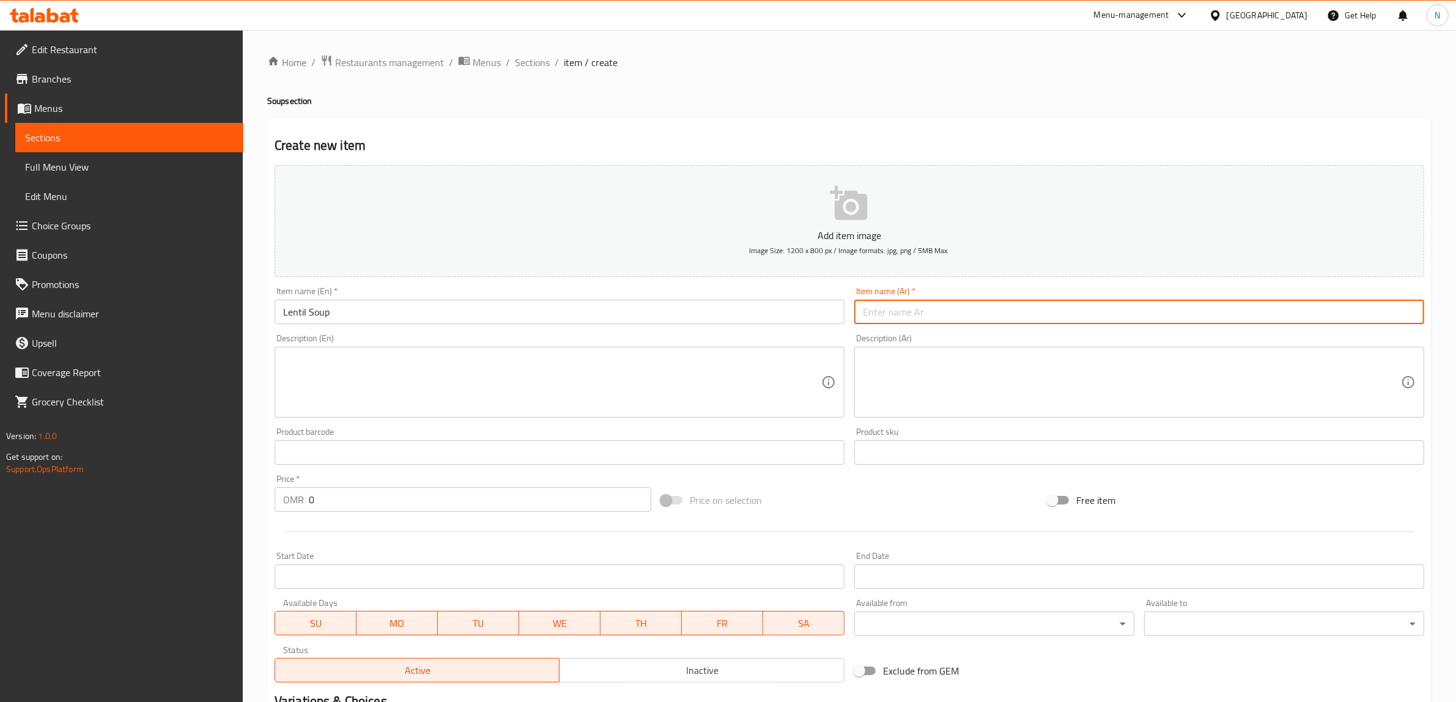
paste input "شوربة العدس"
type input "شوربة العدس"
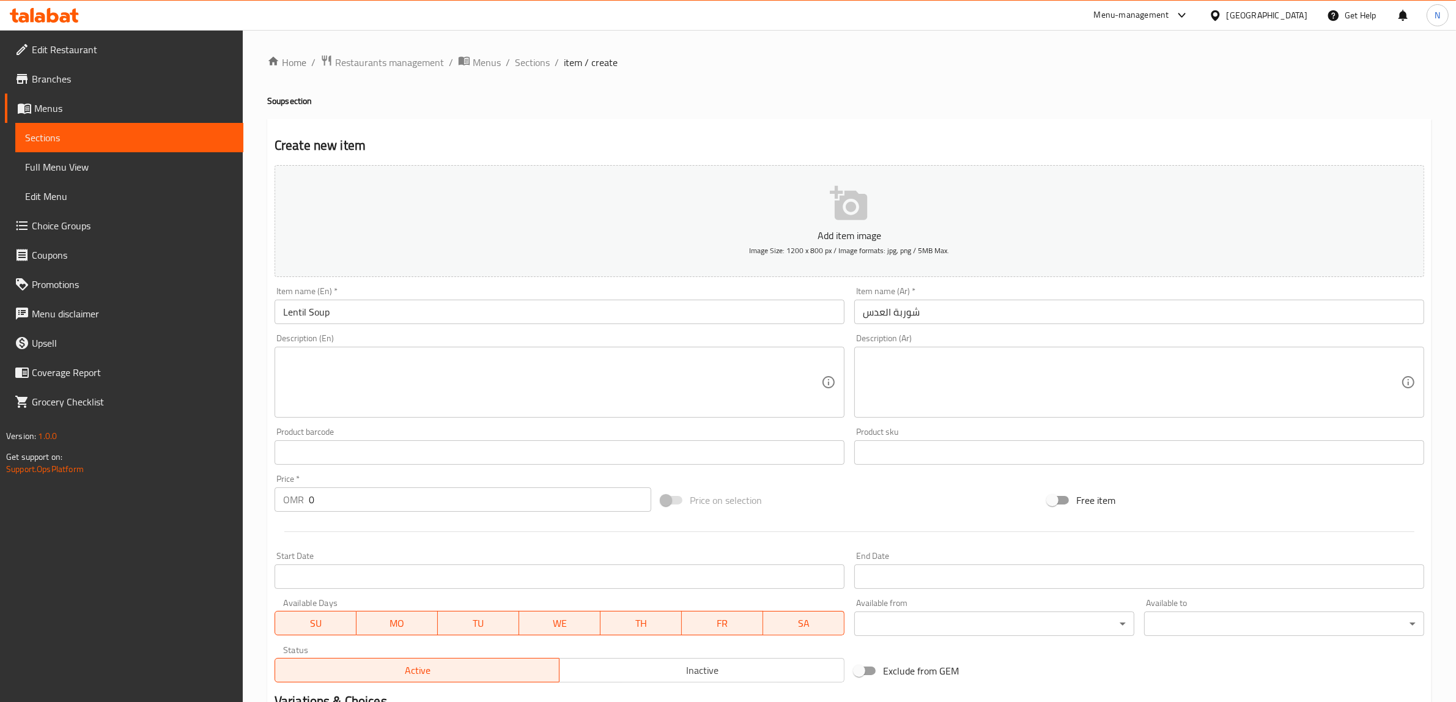
drag, startPoint x: 633, startPoint y: 390, endPoint x: 721, endPoint y: 395, distance: 87.6
click at [633, 390] on textarea at bounding box center [552, 383] width 538 height 58
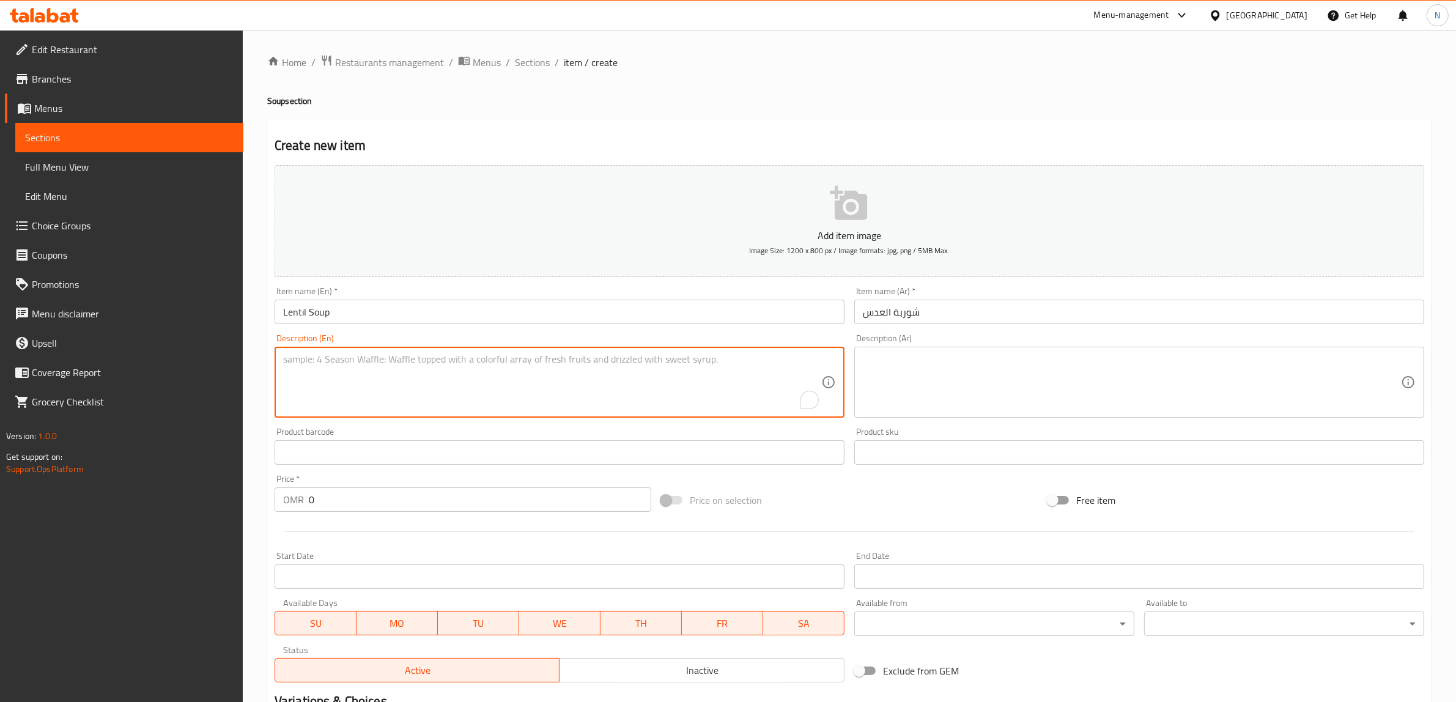
paste textarea "Lentil soup topped with homemade dukkah spice."
type textarea "Lentil soup topped with homemade dukkah spice."
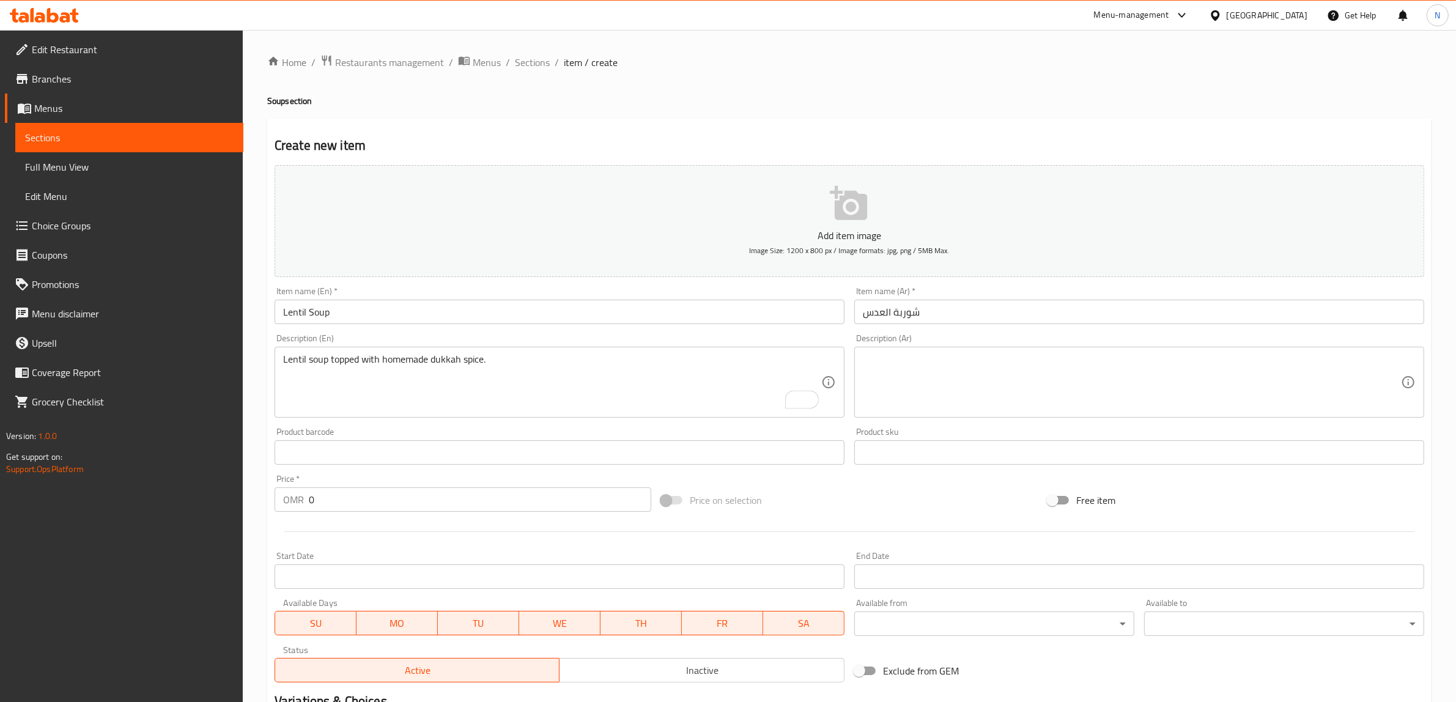
click at [1048, 371] on textarea at bounding box center [1132, 383] width 538 height 58
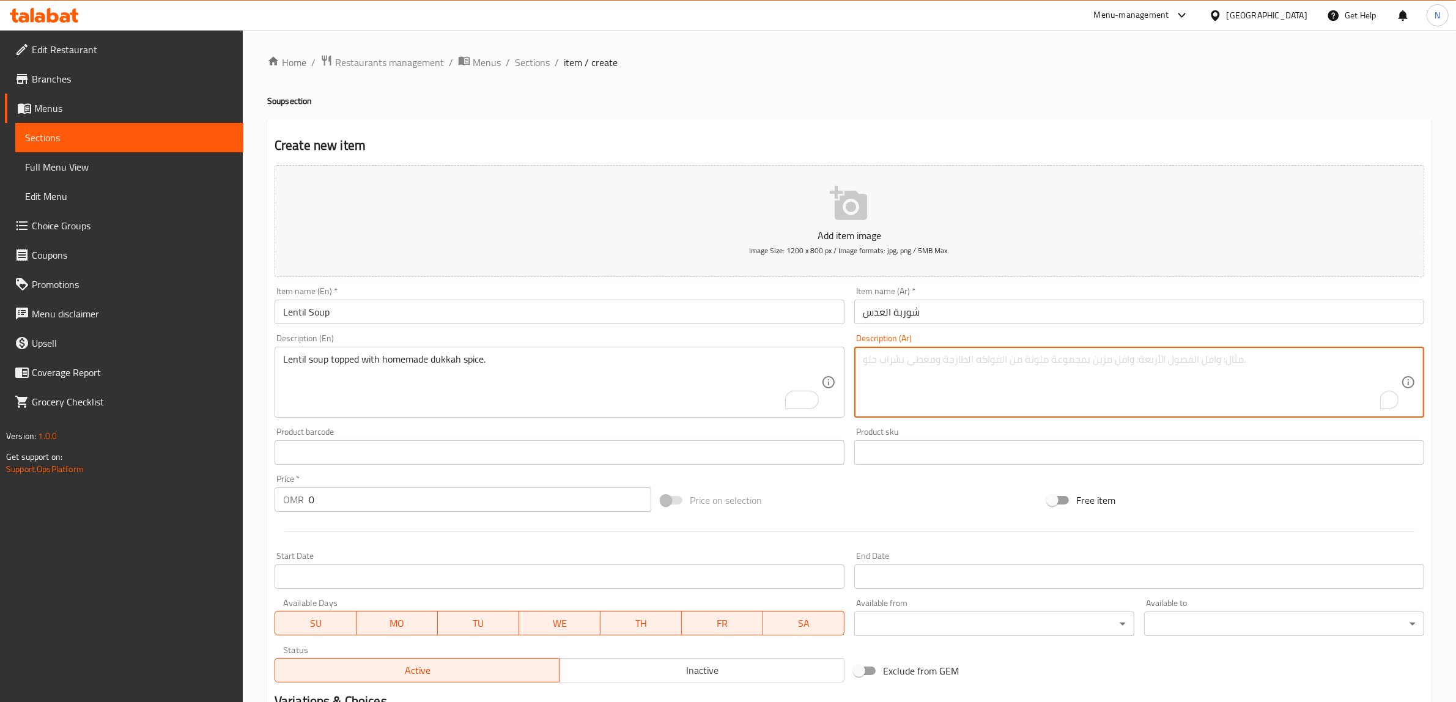
paste textarea "شوربة عدس مع بهارات دقة."
type textarea "شوربة عدس مع بهارات دقة."
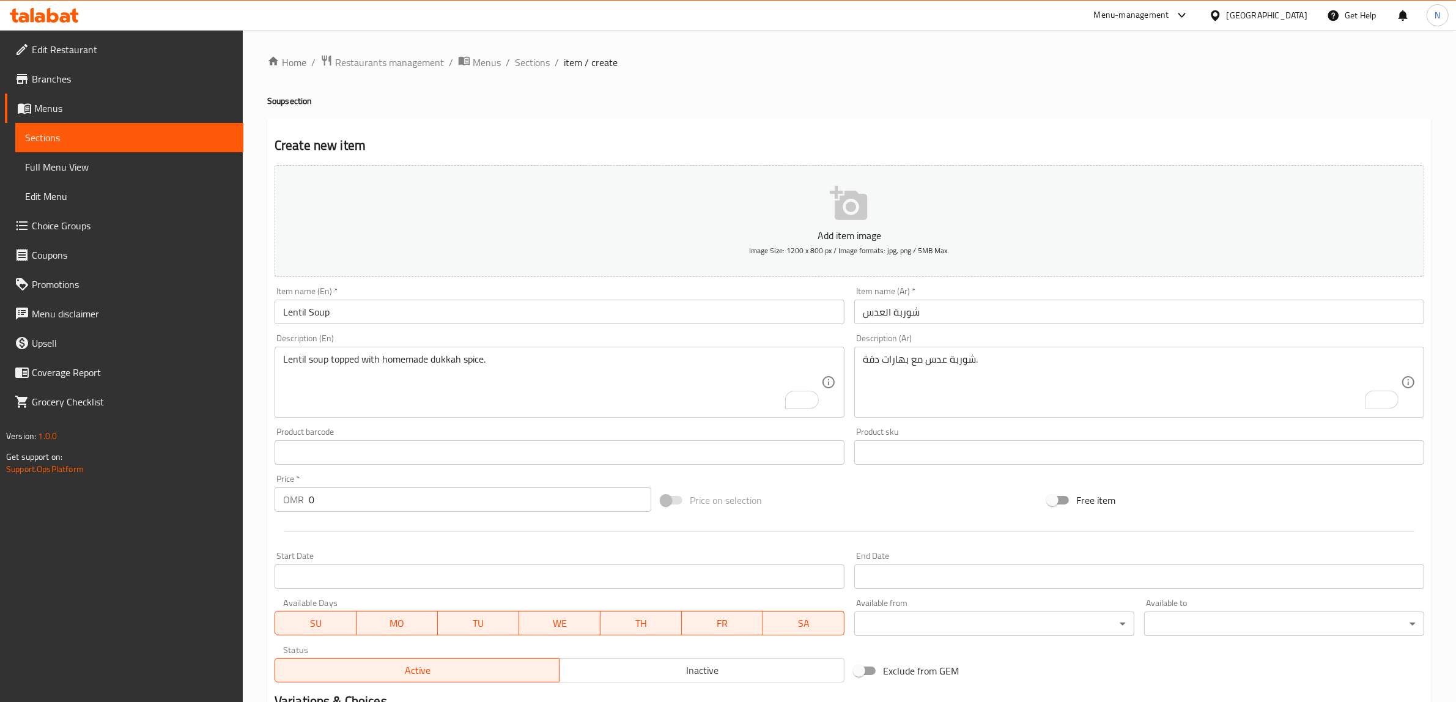
click at [432, 495] on input "0" at bounding box center [480, 500] width 343 height 24
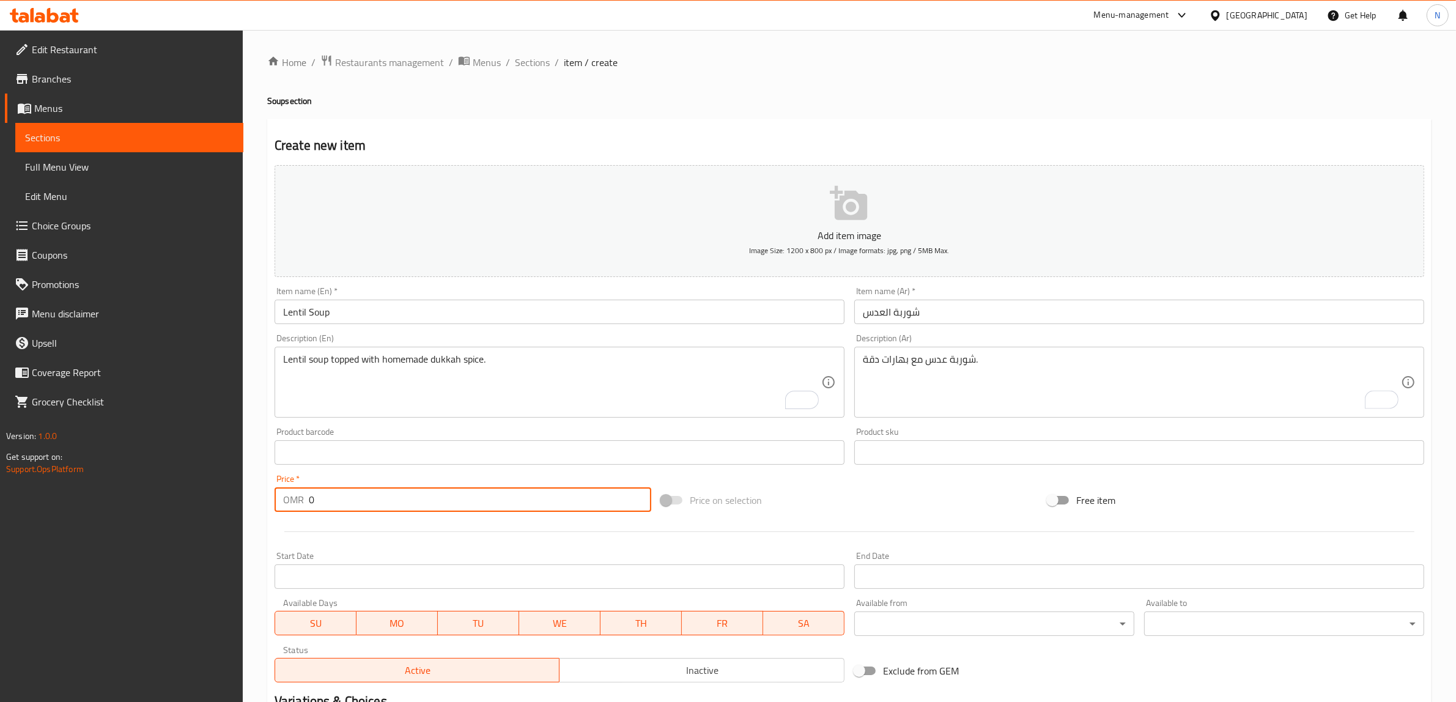
click at [432, 495] on input "0" at bounding box center [480, 500] width 343 height 24
paste input "2.50"
type input "2.500"
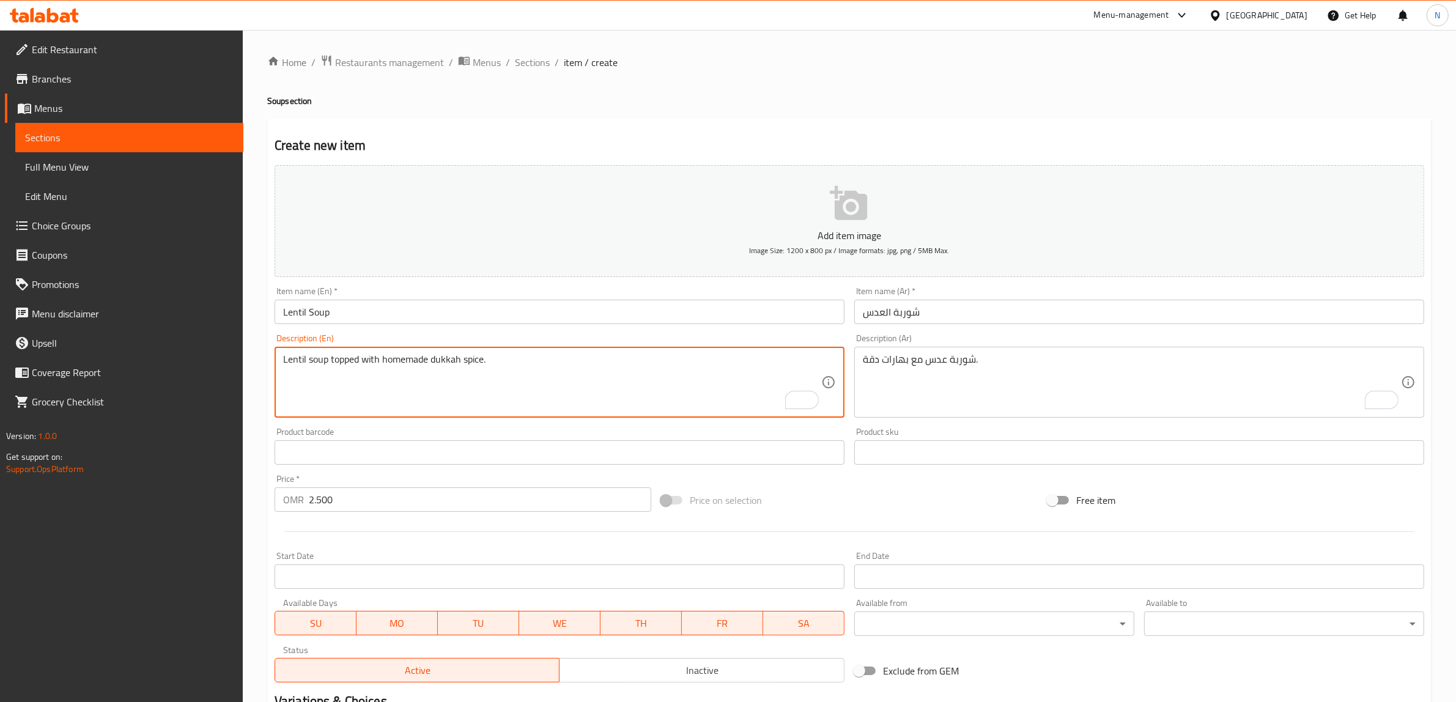
click at [472, 362] on textarea "Lentil soup topped with homemade dukkah spice." at bounding box center [552, 383] width 538 height 58
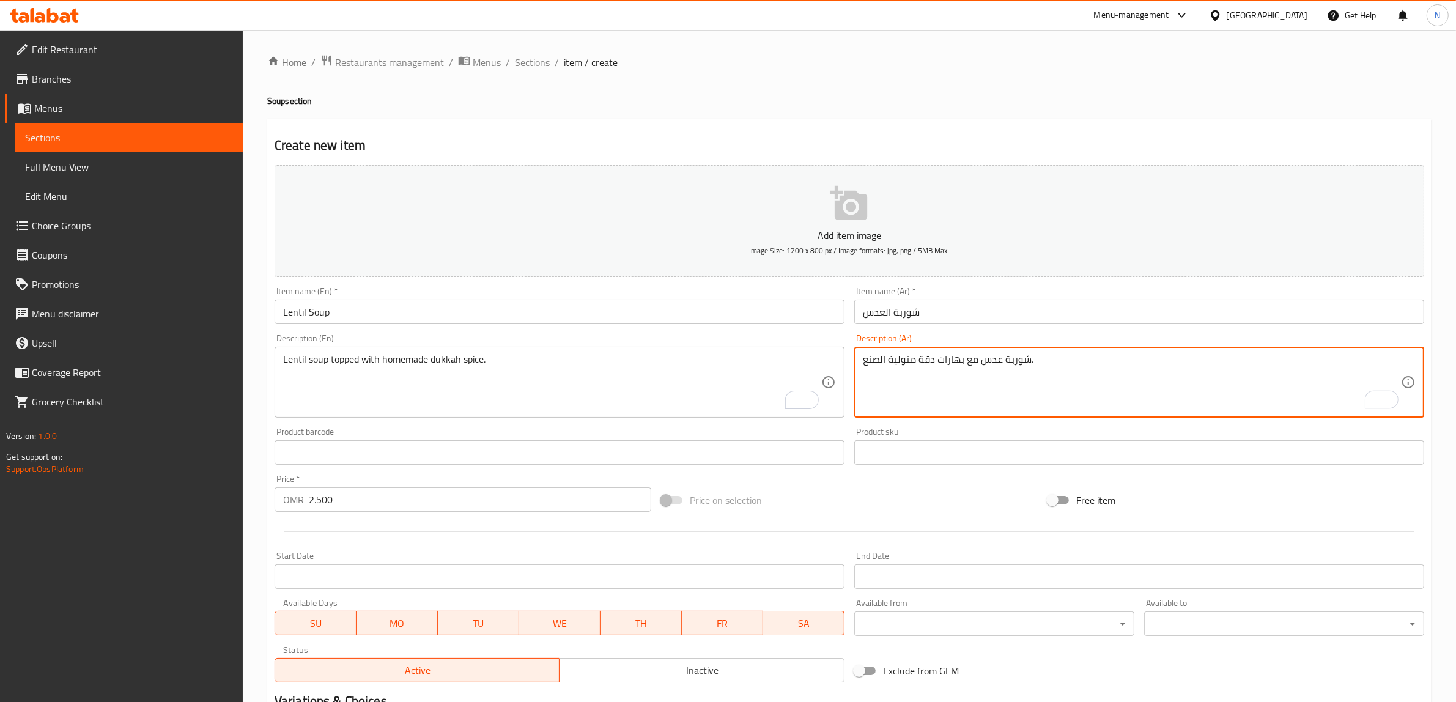
drag, startPoint x: 903, startPoint y: 368, endPoint x: 918, endPoint y: 374, distance: 15.9
click at [905, 368] on textarea "شوربة عدس مع بهارات دقة منولية الصنع." at bounding box center [1132, 383] width 538 height 58
click at [903, 357] on textarea "شوربة عدس مع بهارات دقة منولية الصنع." at bounding box center [1132, 383] width 538 height 58
click at [974, 358] on textarea "شوربة عدس مع بهارات دقة منزلية الصنع." at bounding box center [1132, 383] width 538 height 58
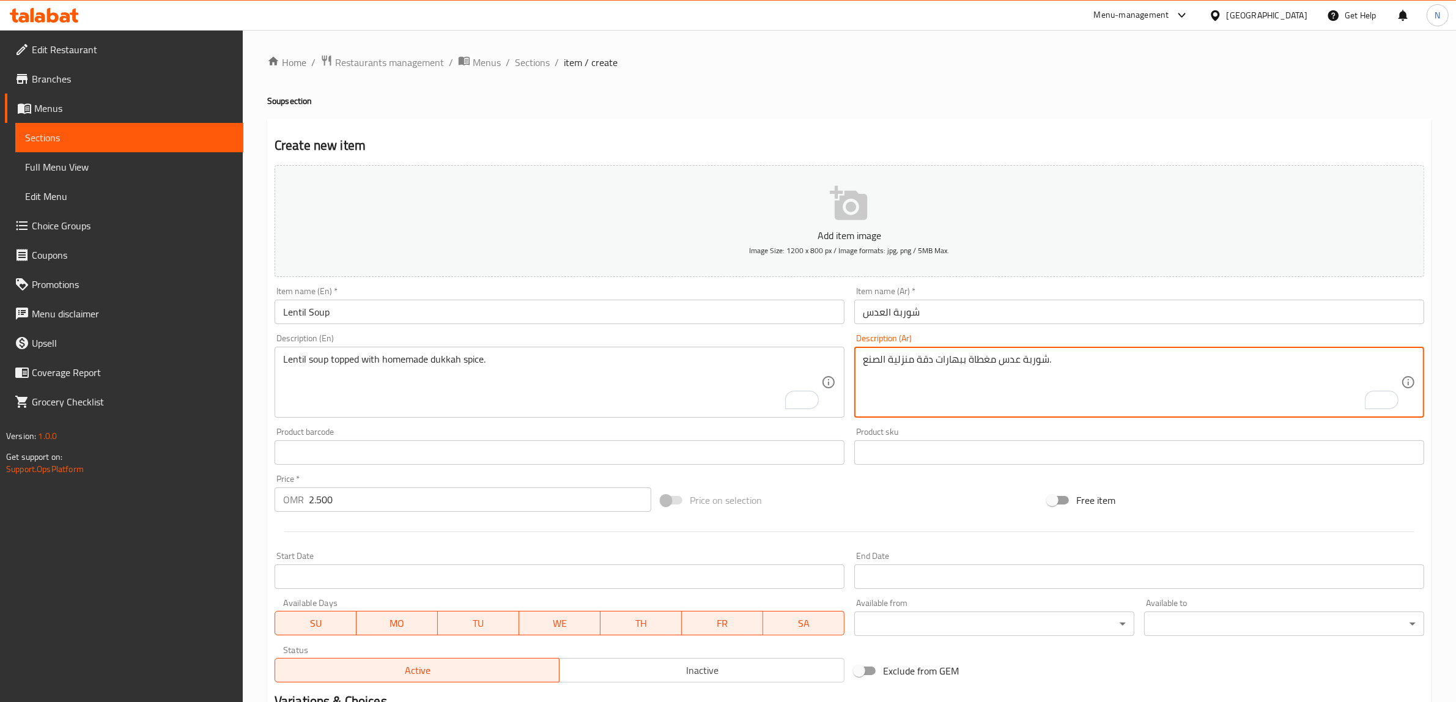
type textarea "شوربة عدس مغطاة ببهارات دقة منزلية الصنع."
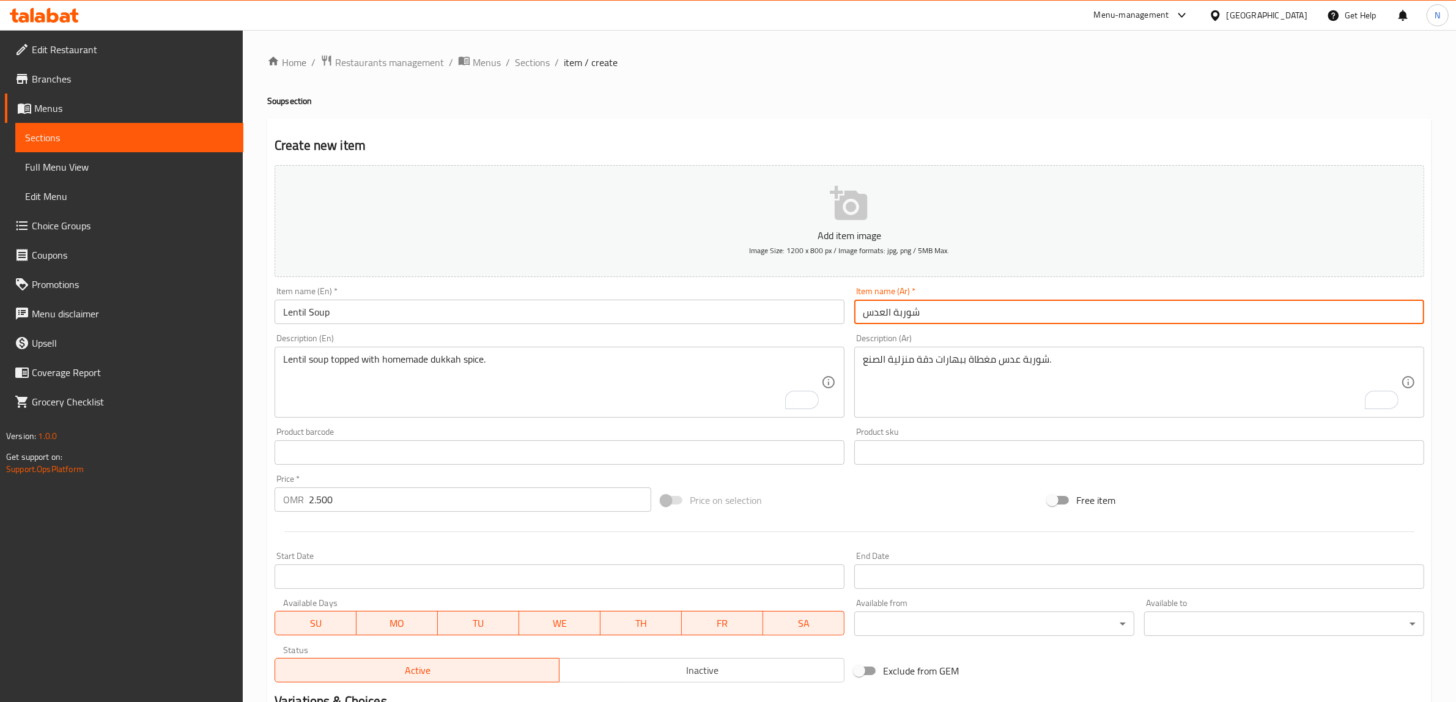
click at [971, 302] on input "شوربة العدس" at bounding box center [1140, 312] width 570 height 24
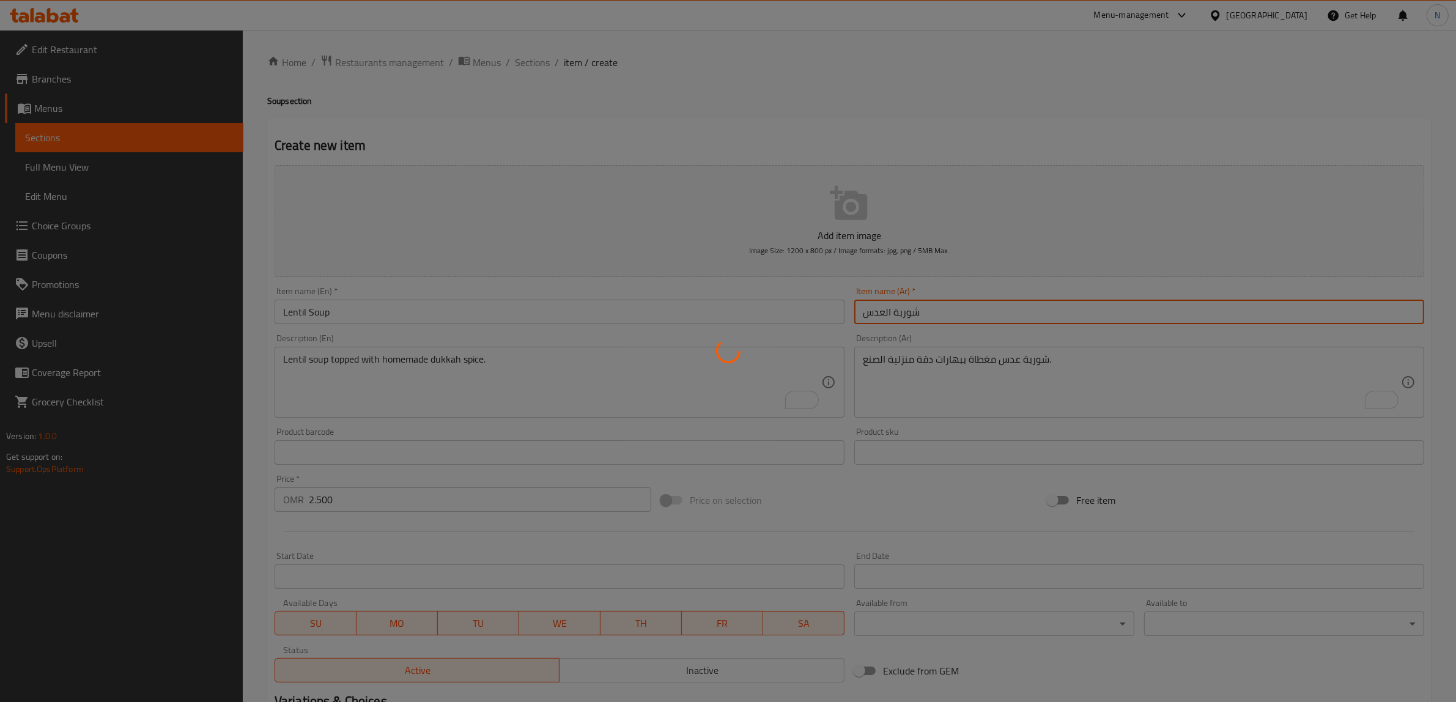
type input "0"
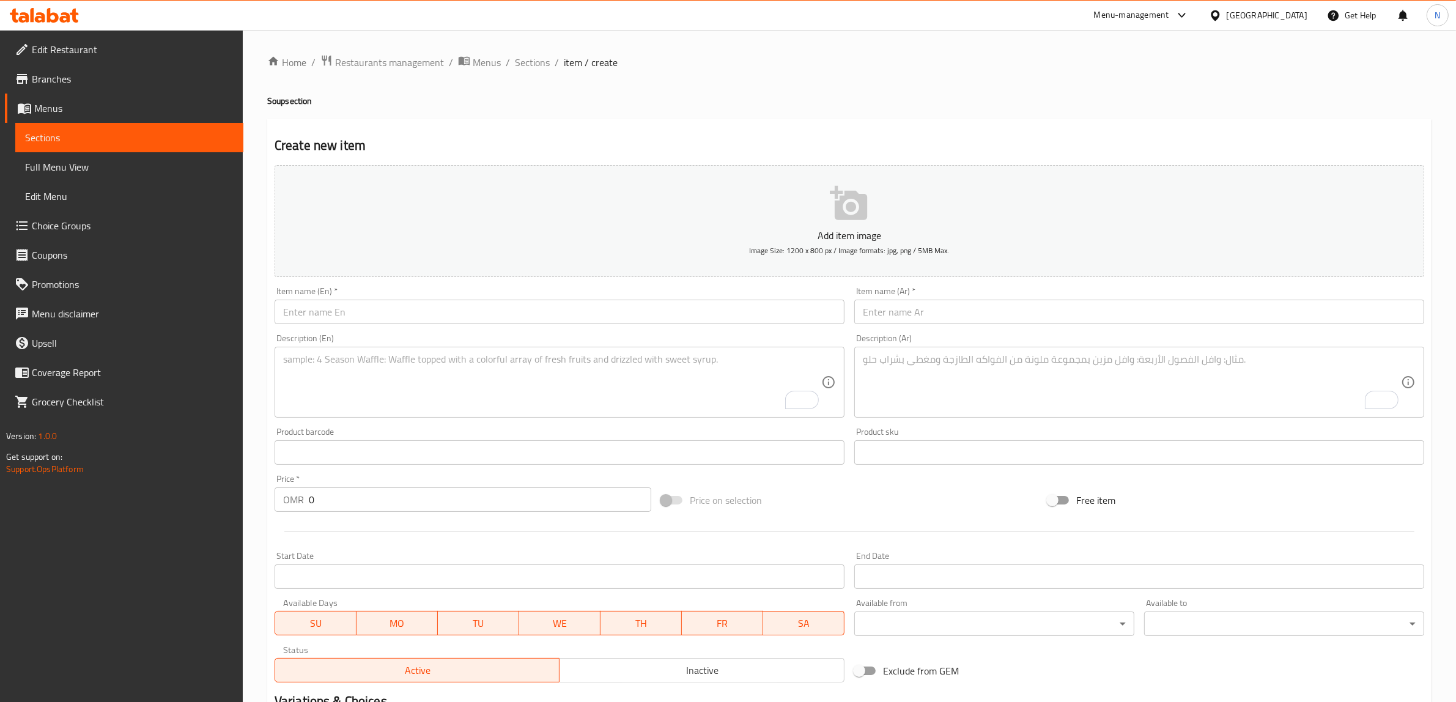
click at [555, 321] on input "text" at bounding box center [560, 312] width 570 height 24
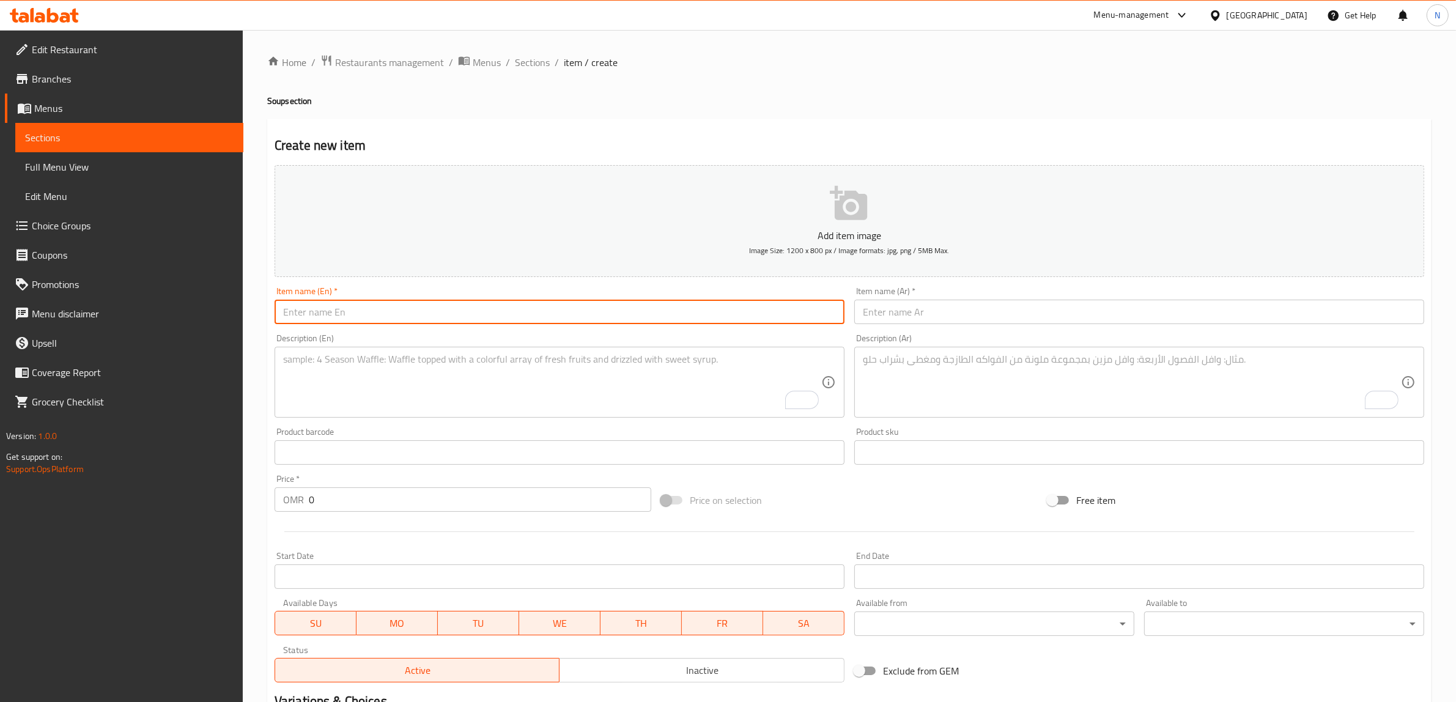
paste input "Seafood Soup"
type input "Seafood Soup"
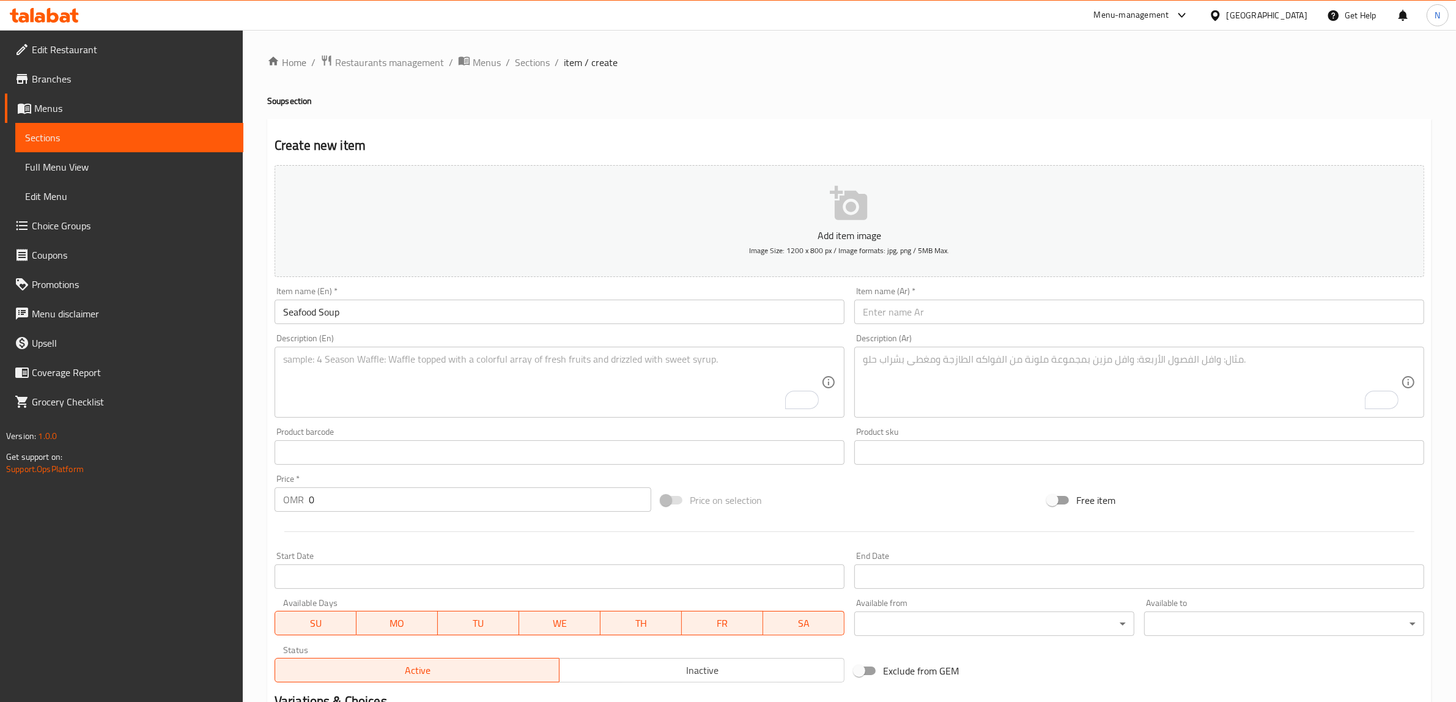
drag, startPoint x: 1009, startPoint y: 305, endPoint x: 1033, endPoint y: 305, distance: 23.2
click at [1009, 305] on input "text" at bounding box center [1140, 312] width 570 height 24
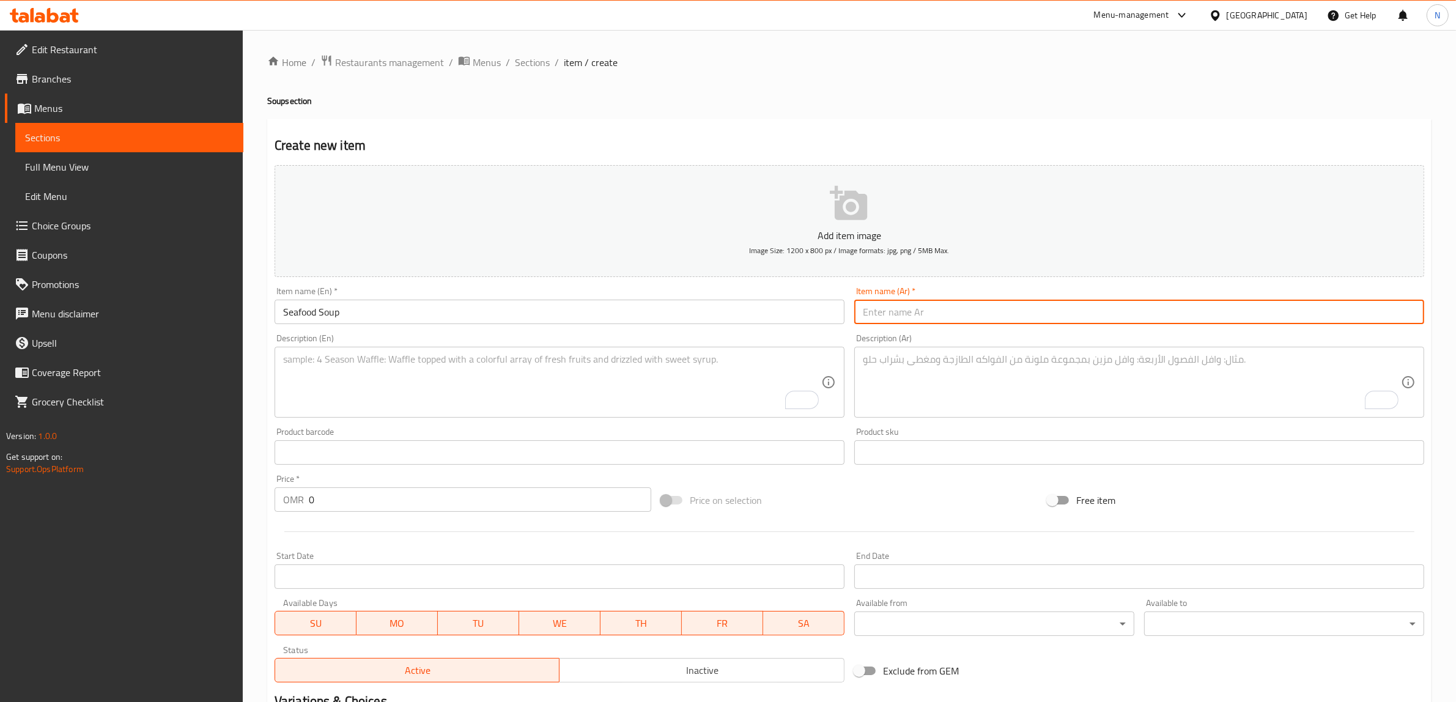
paste input "شوربة بحرية"
type input "شوربة بحرية"
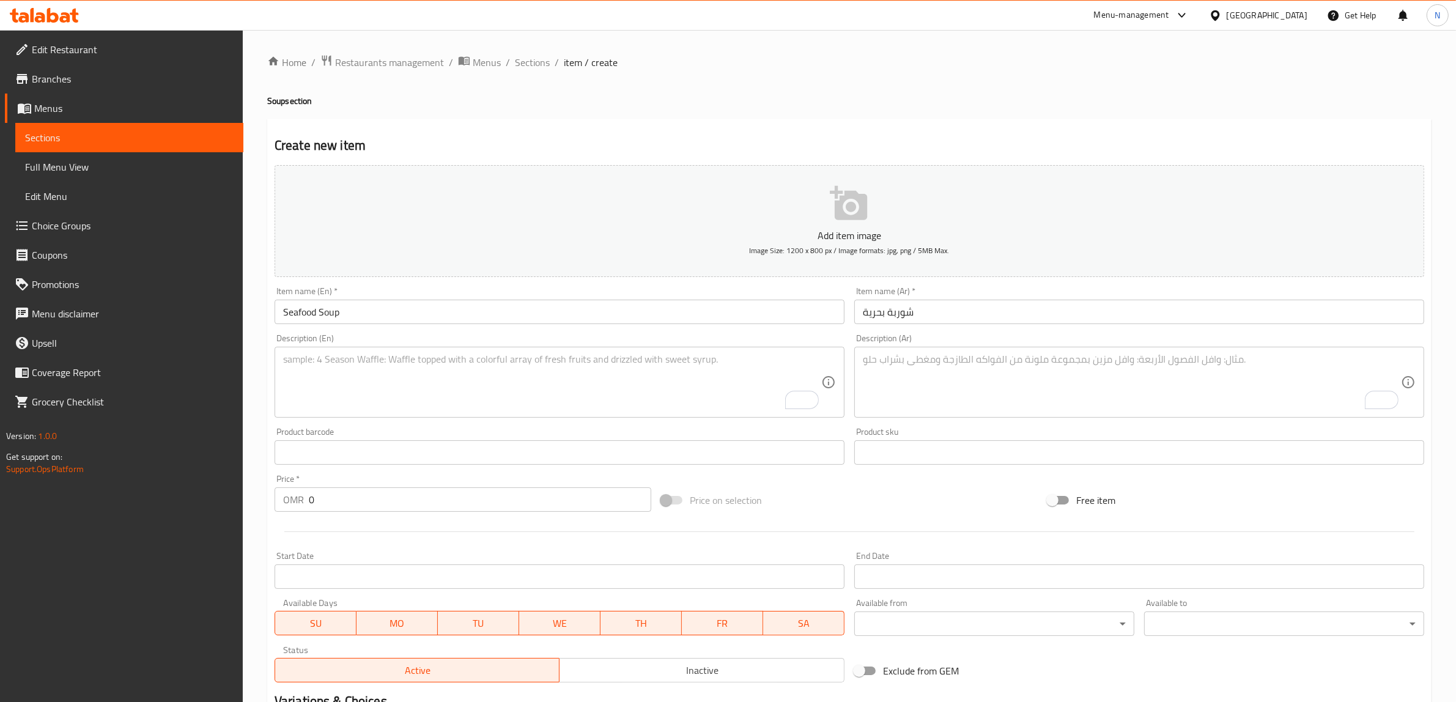
click at [656, 402] on textarea "To enrich screen reader interactions, please activate Accessibility in Grammarl…" at bounding box center [552, 383] width 538 height 58
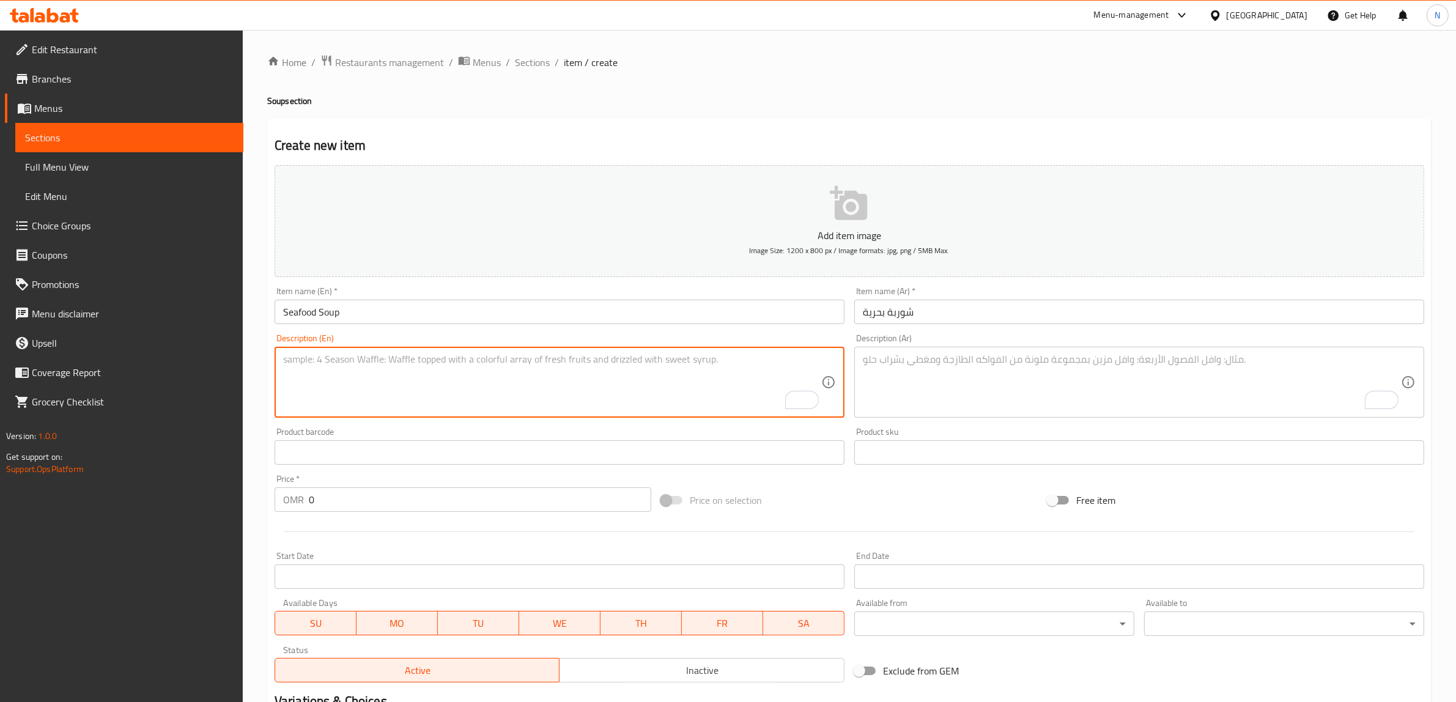
paste textarea "A rich blend of shrimp, calamari, and fresh vegetables in a savory seafood broth"
type textarea "A rich blend of shrimp, calamari, and fresh vegetables in a savory seafood broth"
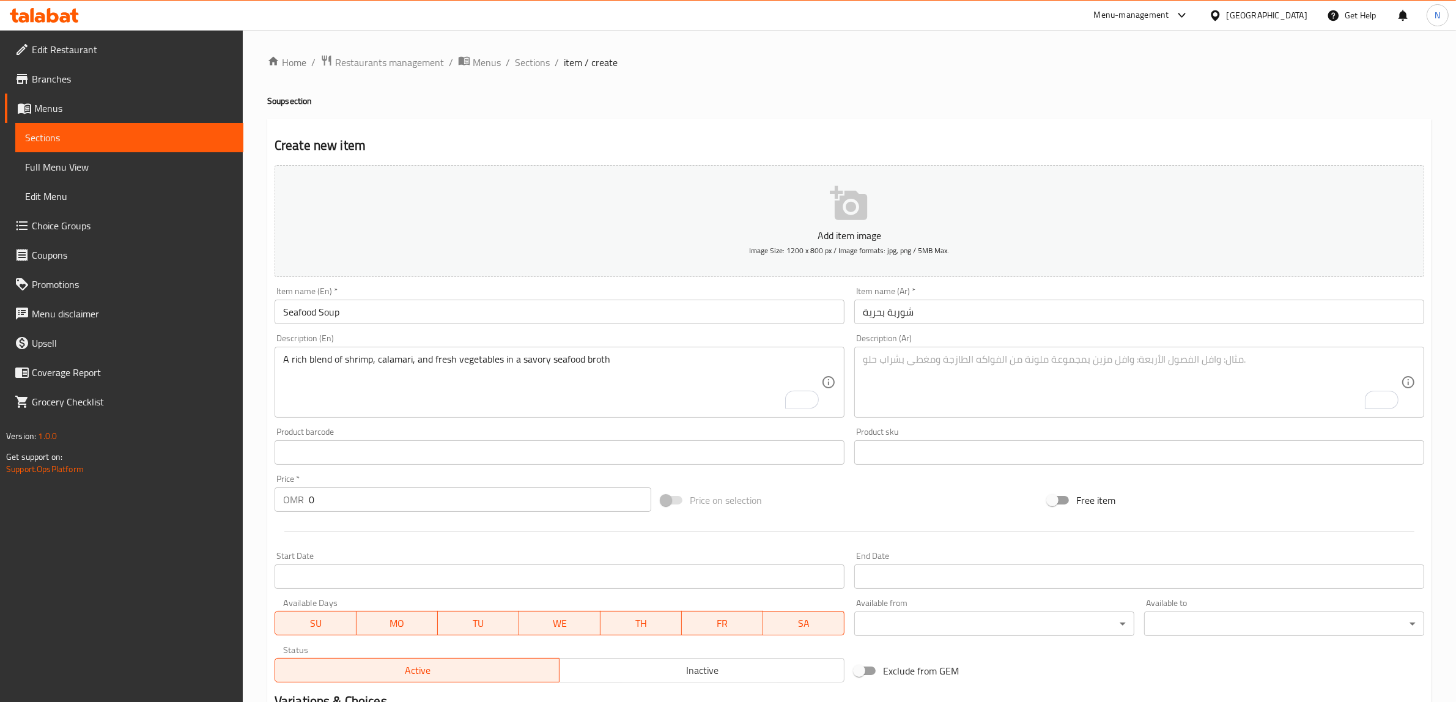
click at [1236, 398] on textarea "To enrich screen reader interactions, please activate Accessibility in Grammarl…" at bounding box center [1132, 383] width 538 height 58
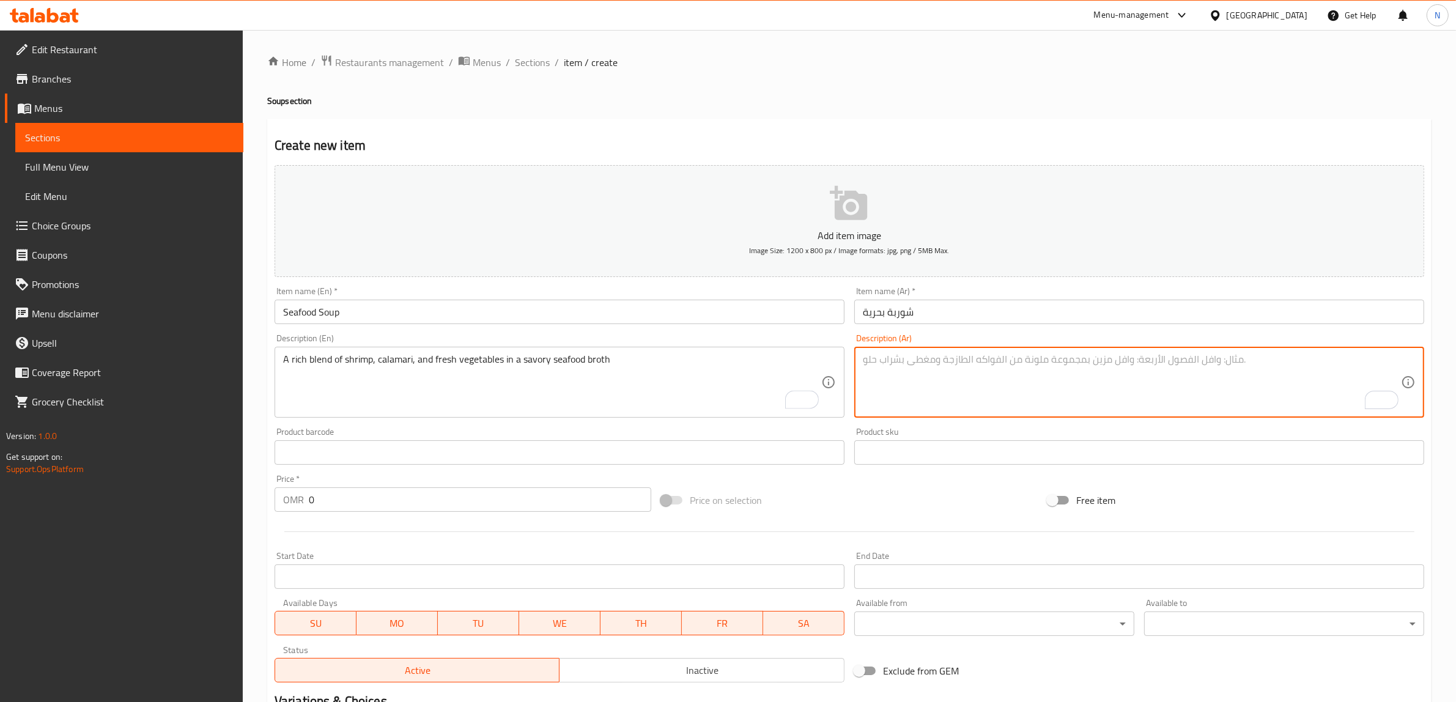
paste textarea "شوربة بحرية غنية بالروبيان، كاليماري وخضار طازجة."
click at [1054, 361] on textarea "شوربة بحرية غنية بالروبيان، كاليماري وخضار طازجة." at bounding box center [1132, 383] width 538 height 58
type textarea "مرق بحرية غنية بالروبيان، كاليماري وخضار طازجة."
click at [886, 312] on input "شوربة بحرية" at bounding box center [1140, 312] width 570 height 24
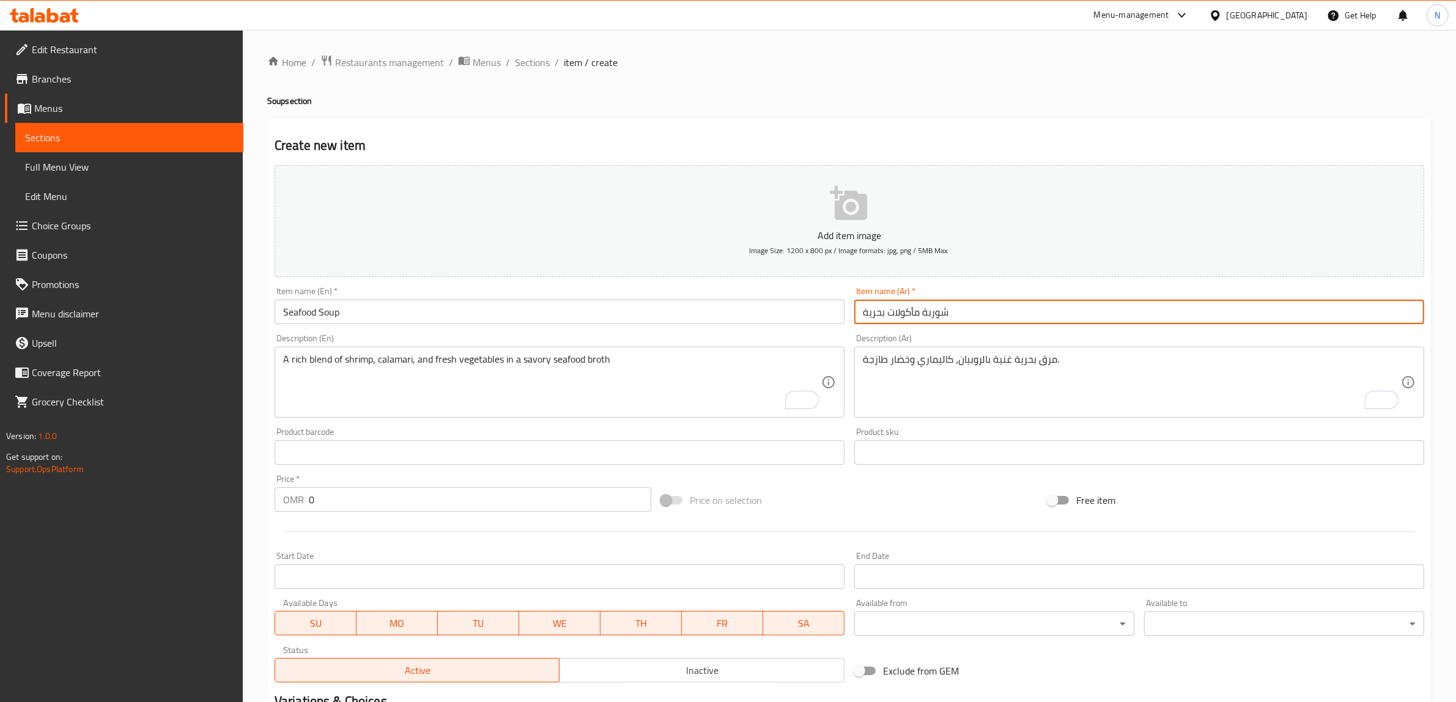
click at [903, 313] on input "شوربة مأكولات بحرية" at bounding box center [1140, 312] width 570 height 24
type input "شوربة مأكولات بحرية"
drag, startPoint x: 1029, startPoint y: 362, endPoint x: 1050, endPoint y: 362, distance: 20.2
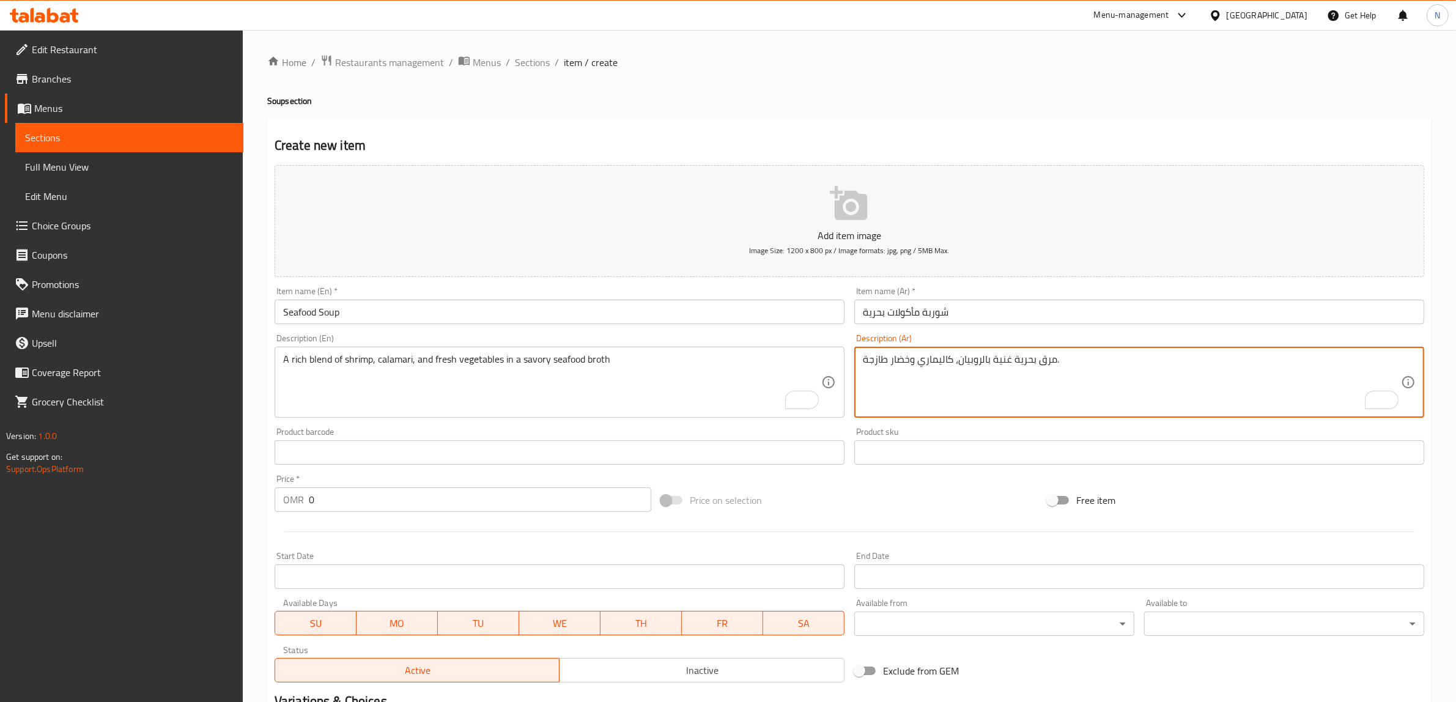
paste textarea "مأكولات"
click at [628, 349] on div "A rich blend of shrimp, calamari, and fresh vegetables in a savory seafood brot…" at bounding box center [560, 382] width 570 height 71
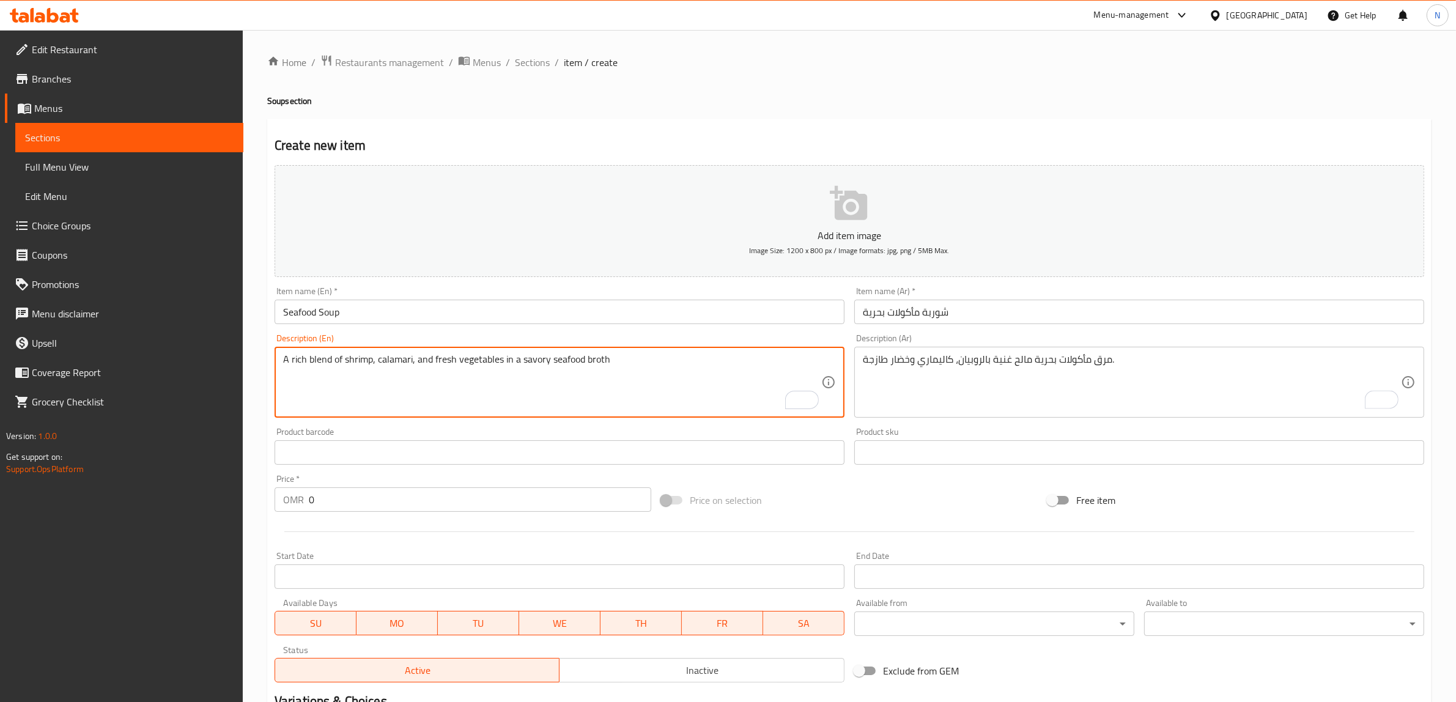
click at [628, 349] on div "A rich blend of shrimp, calamari, and fresh vegetables in a savory seafood brot…" at bounding box center [560, 382] width 570 height 71
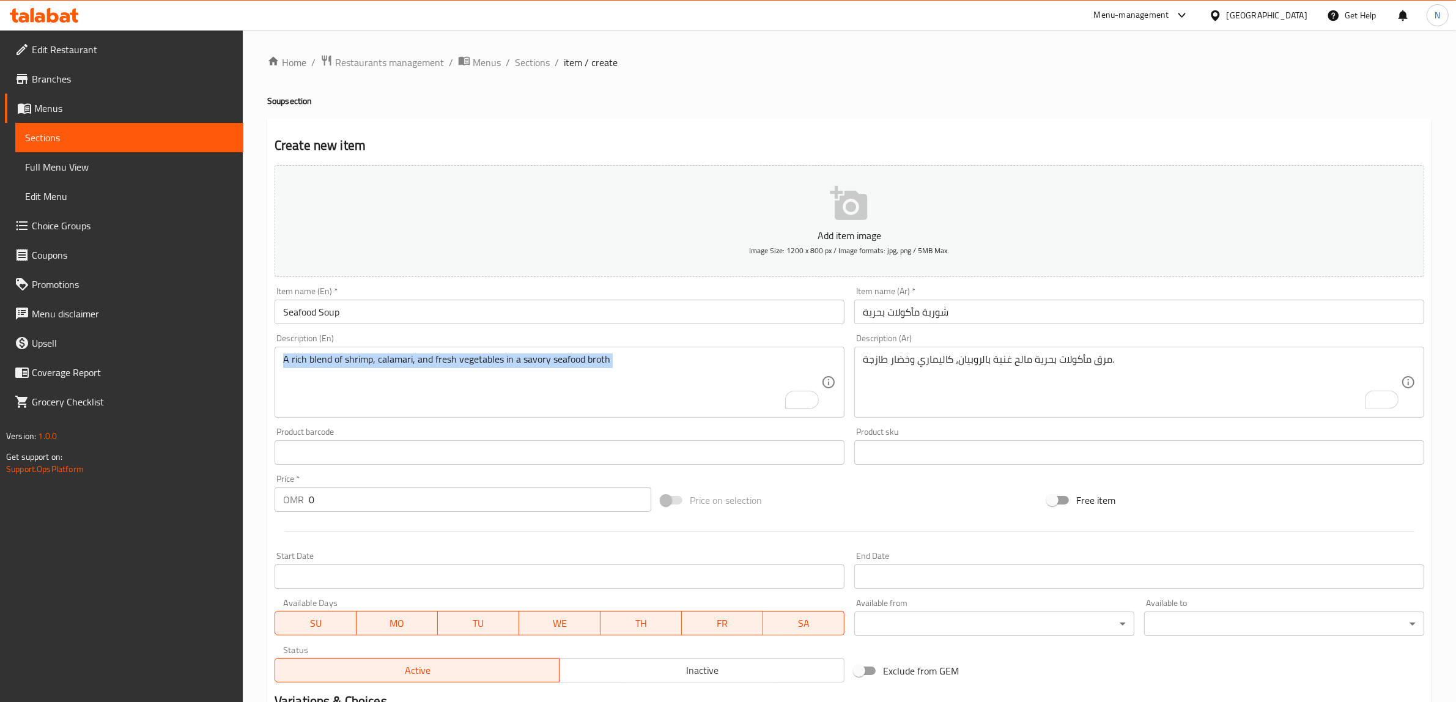
click at [628, 349] on div "A rich blend of shrimp, calamari, and fresh vegetables in a savory seafood brot…" at bounding box center [560, 382] width 570 height 71
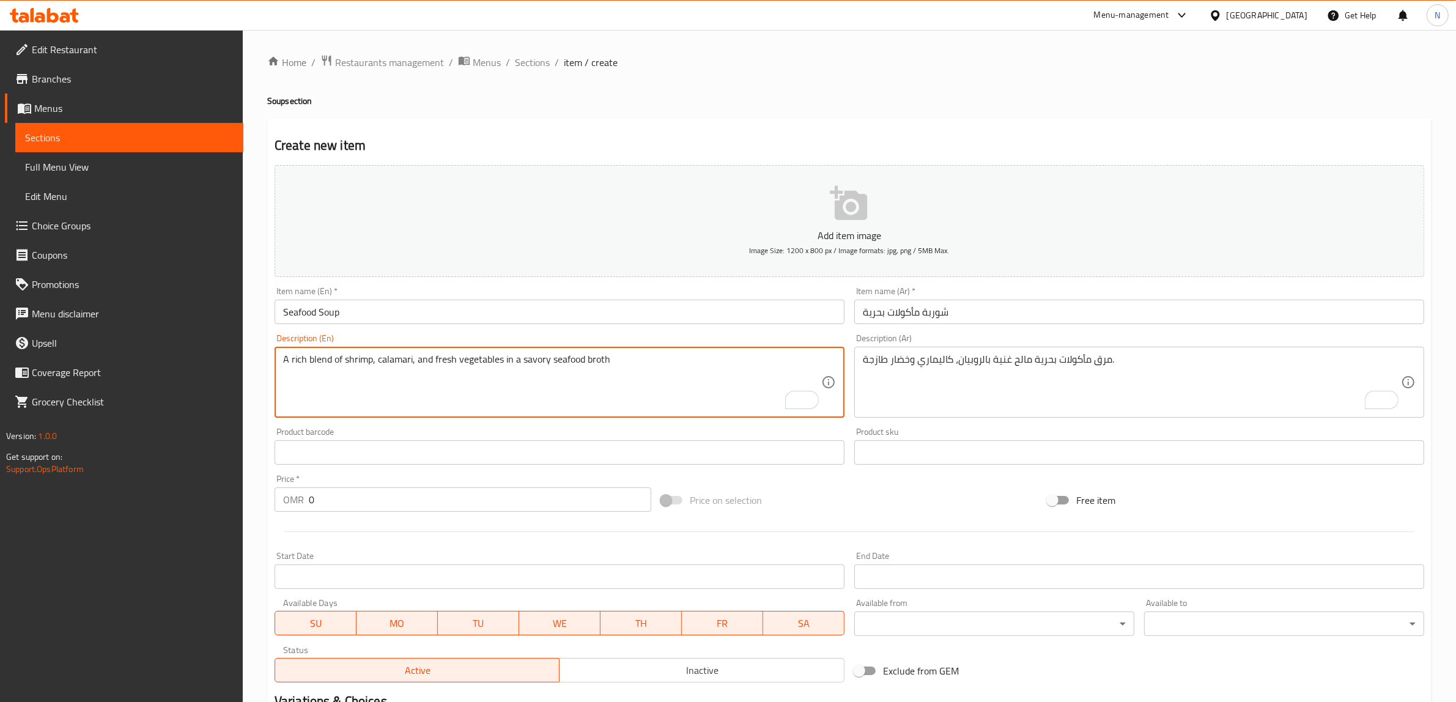
click at [599, 361] on textarea "A rich blend of shrimp, calamari, and fresh vegetables in a savory seafood broth" at bounding box center [552, 383] width 538 height 58
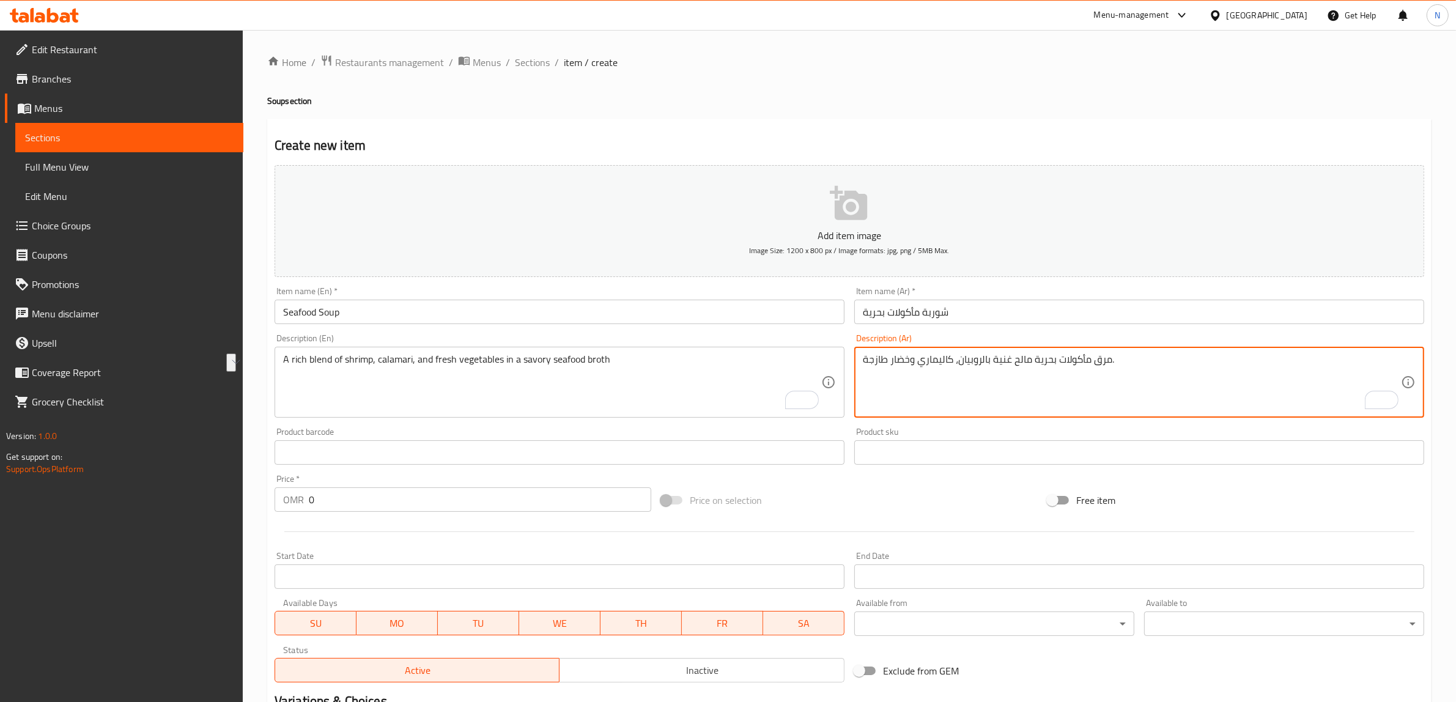
click at [913, 364] on textarea "مرق مأكولات بحرية مالح غنية بالروبيان، كاليماري وخضار طازجة." at bounding box center [1132, 383] width 538 height 58
paste textarea "يج غني من الروبيان والحبار والخضروات الطازجة في مرق المأكولات البحرية اللذيذ"
click at [1107, 356] on textarea "مزيج غني من الروبيان والحبار والخضروات الطازجة في مرق المأكولات البحرية اللذيذ" at bounding box center [1132, 383] width 538 height 58
click at [1092, 362] on textarea "مزيج غني من الروبيان، الحبار والخضروات الطازجة في مرق المأكولات البحرية اللذيذ" at bounding box center [1132, 383] width 538 height 58
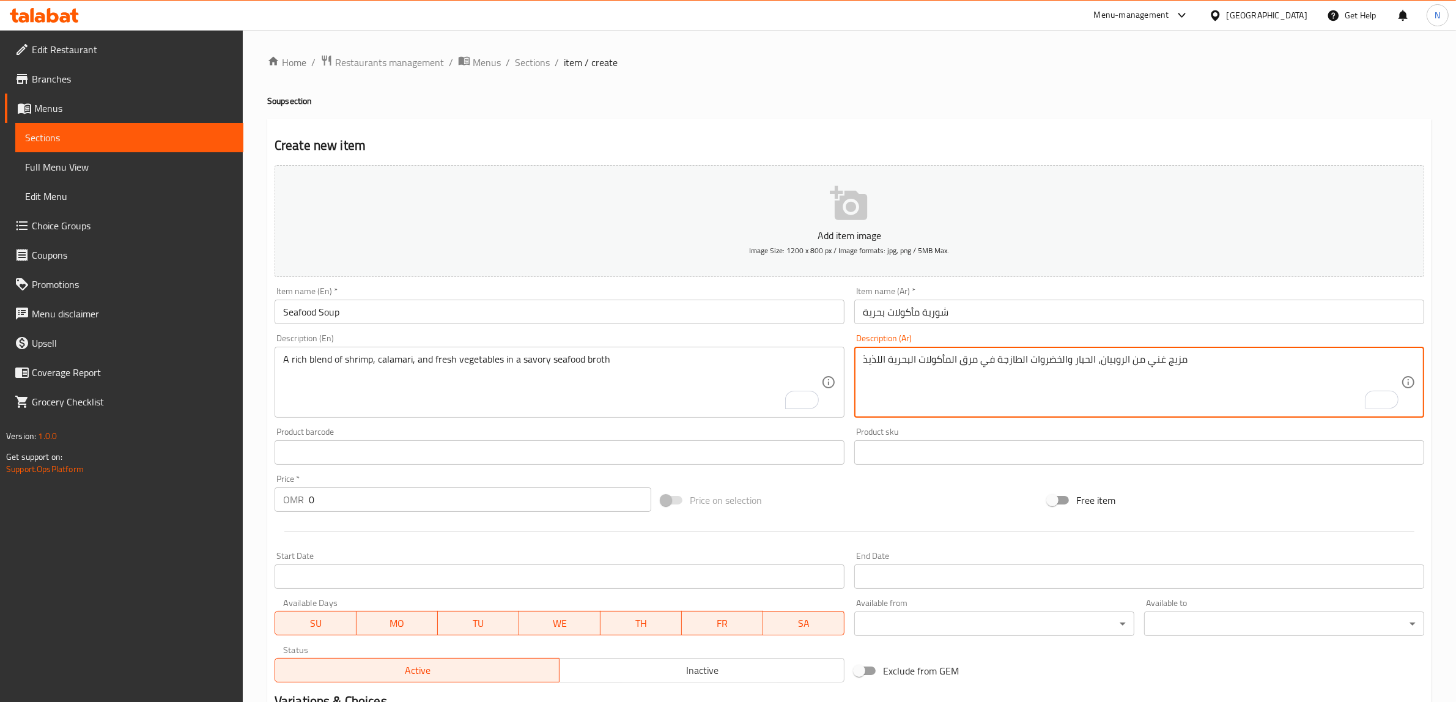
click at [1092, 362] on textarea "مزيج غني من الروبيان، الحبار والخضروات الطازجة في مرق المأكولات البحرية اللذيذ" at bounding box center [1132, 383] width 538 height 58
click at [880, 364] on textarea "مزيج غني من الروبيان، كاليماري والخضروات الطازجة في مرق المأكولات البحرية اللذيذ" at bounding box center [1132, 383] width 538 height 58
type textarea "مزيج غني من الروبيان، كاليماري والخضروات الطازجة في مرق المأكولات البحرية المال…"
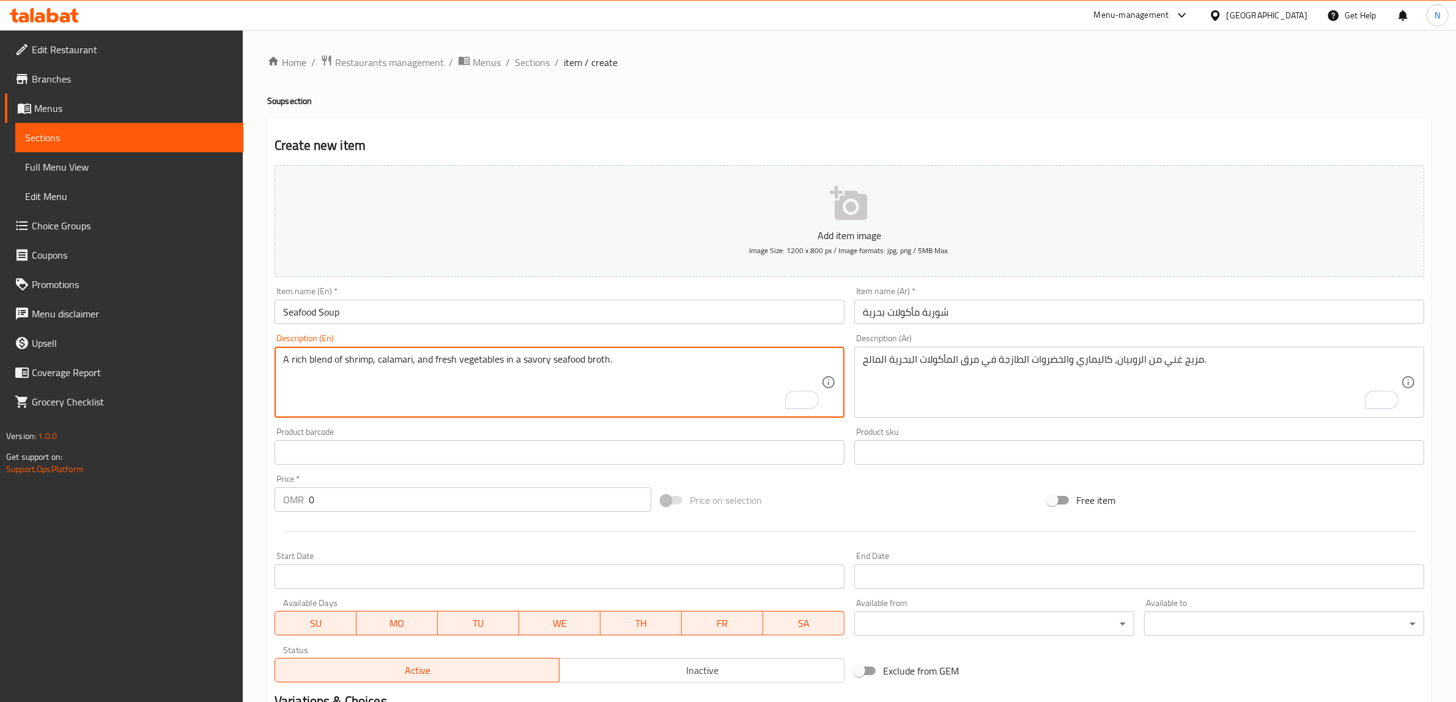
type textarea "A rich blend of shrimp, calamari, and fresh vegetables in a savory seafood brot…"
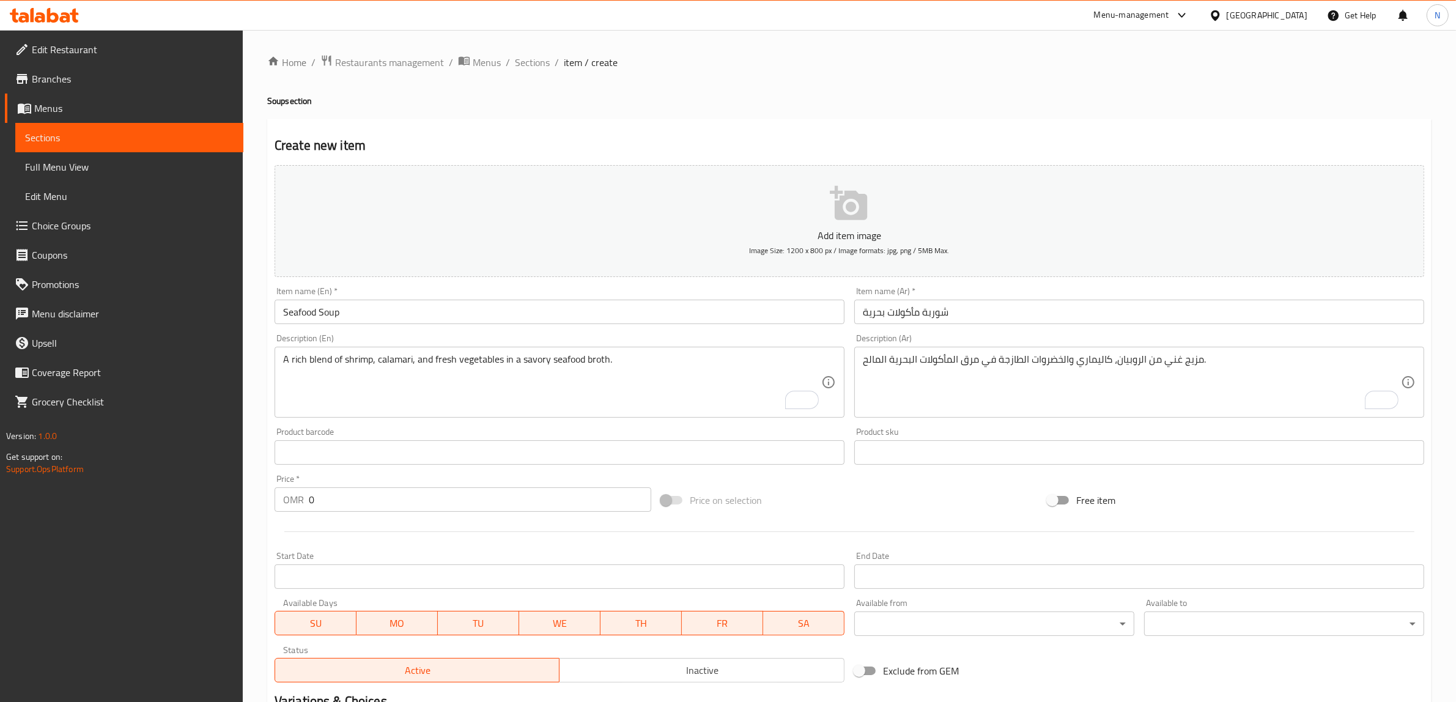
click at [439, 508] on input "0" at bounding box center [480, 500] width 343 height 24
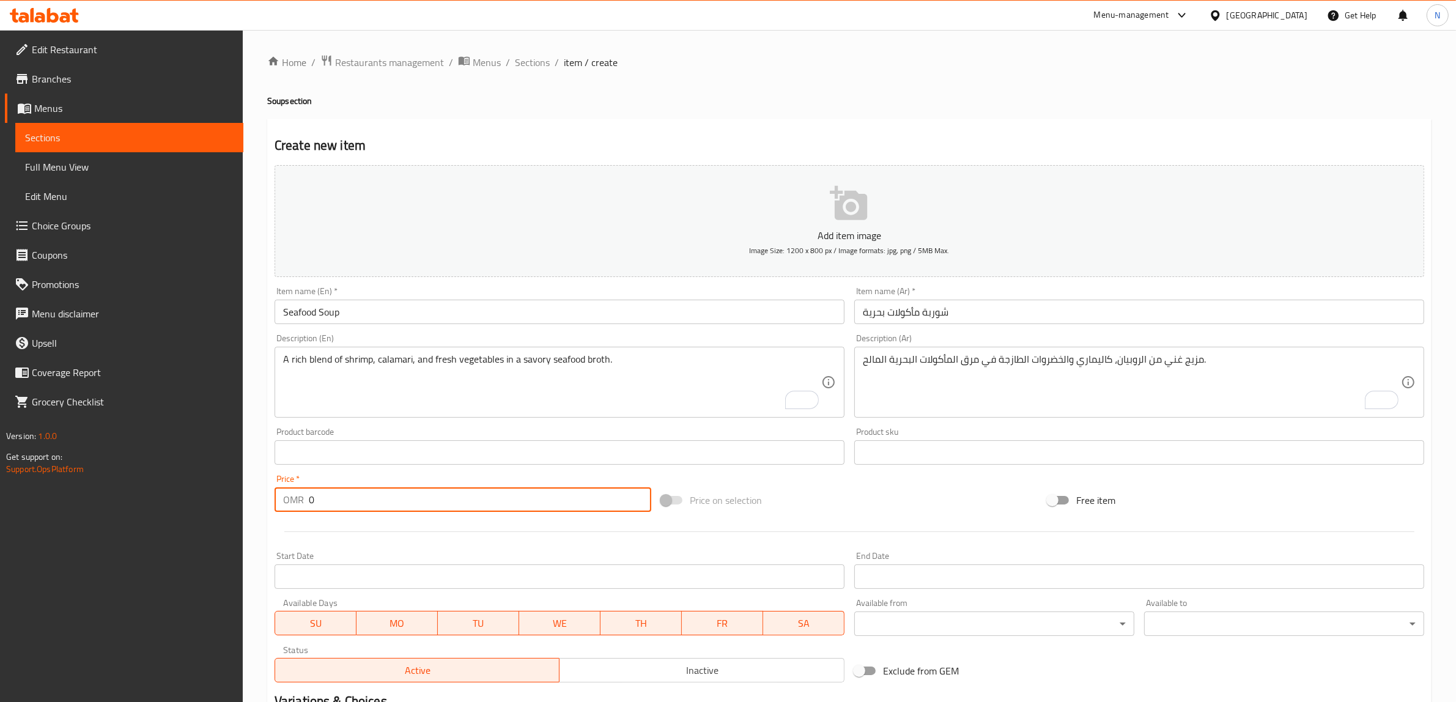
click at [439, 508] on input "0" at bounding box center [480, 500] width 343 height 24
paste input "3.25"
type input "3.250"
click at [338, 322] on input "Seafood Soup" at bounding box center [560, 312] width 570 height 24
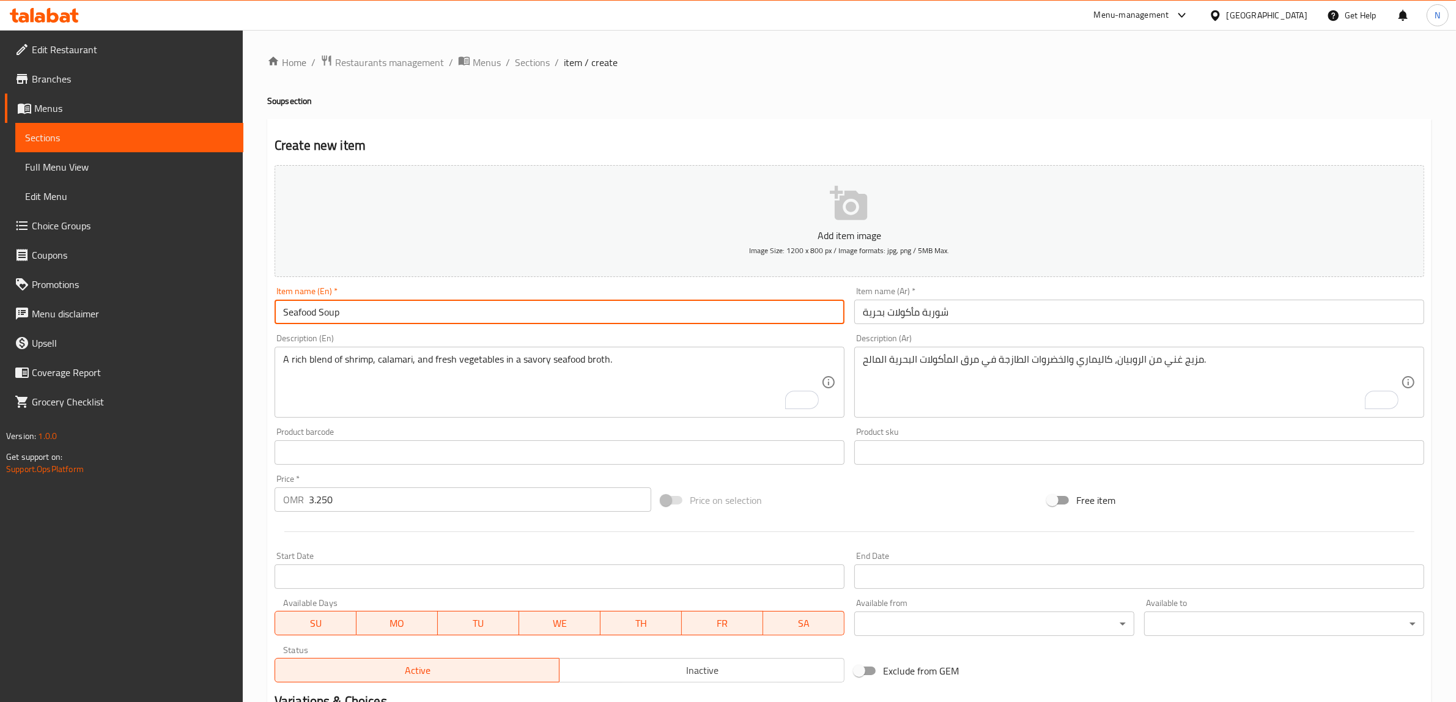
click at [338, 322] on input "Seafood Soup" at bounding box center [560, 312] width 570 height 24
click at [647, 313] on input "Seafood Soup" at bounding box center [560, 312] width 570 height 24
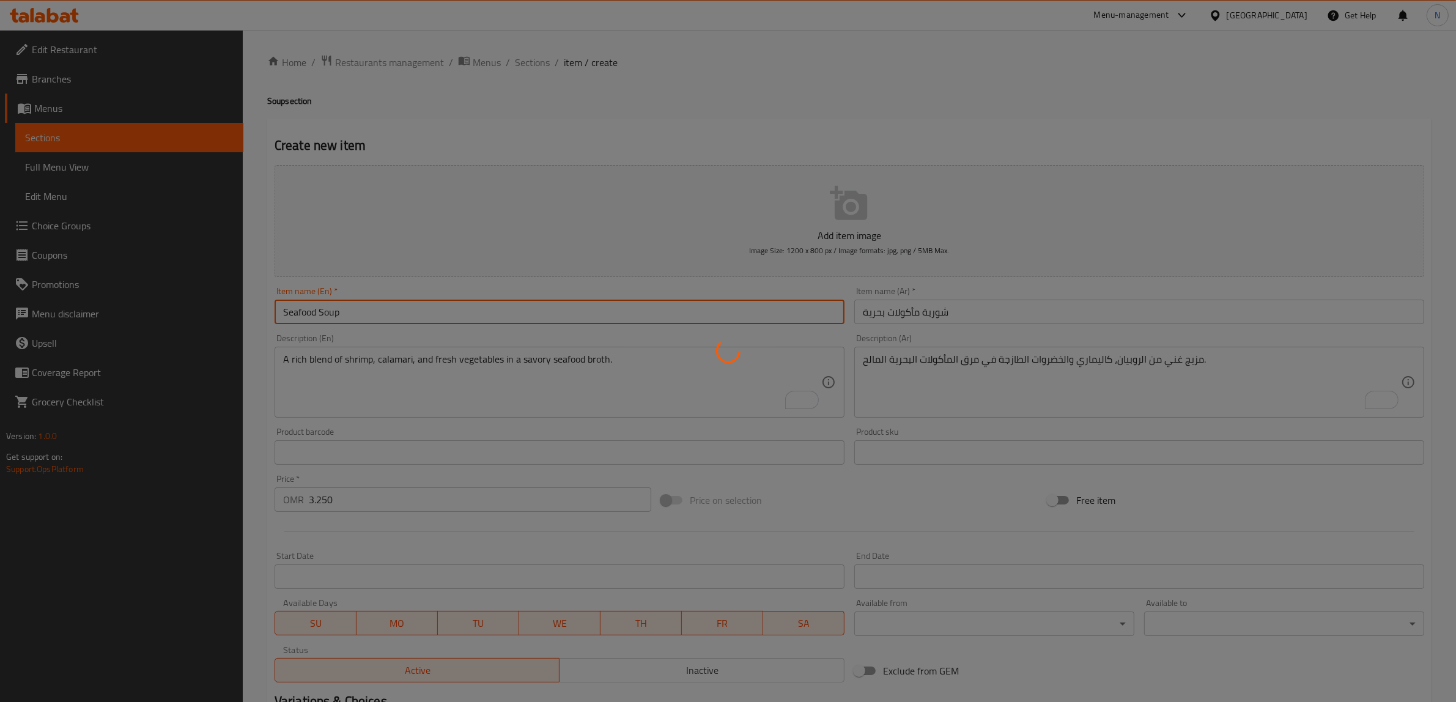
type input "0"
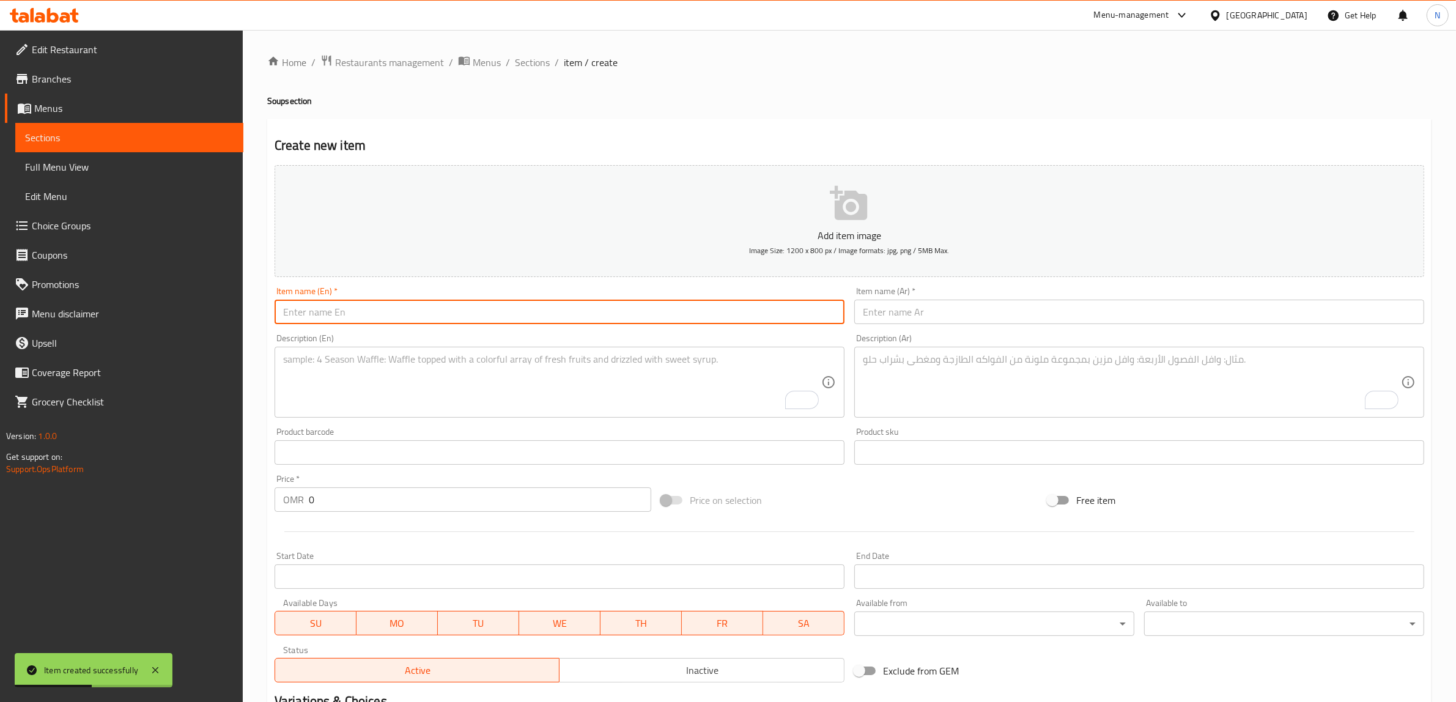
drag, startPoint x: 591, startPoint y: 319, endPoint x: 612, endPoint y: 319, distance: 20.8
click at [591, 319] on input "text" at bounding box center [560, 312] width 570 height 24
paste input "Spicy Mushroom Soup"
type input "Spicy Mushroom Soup"
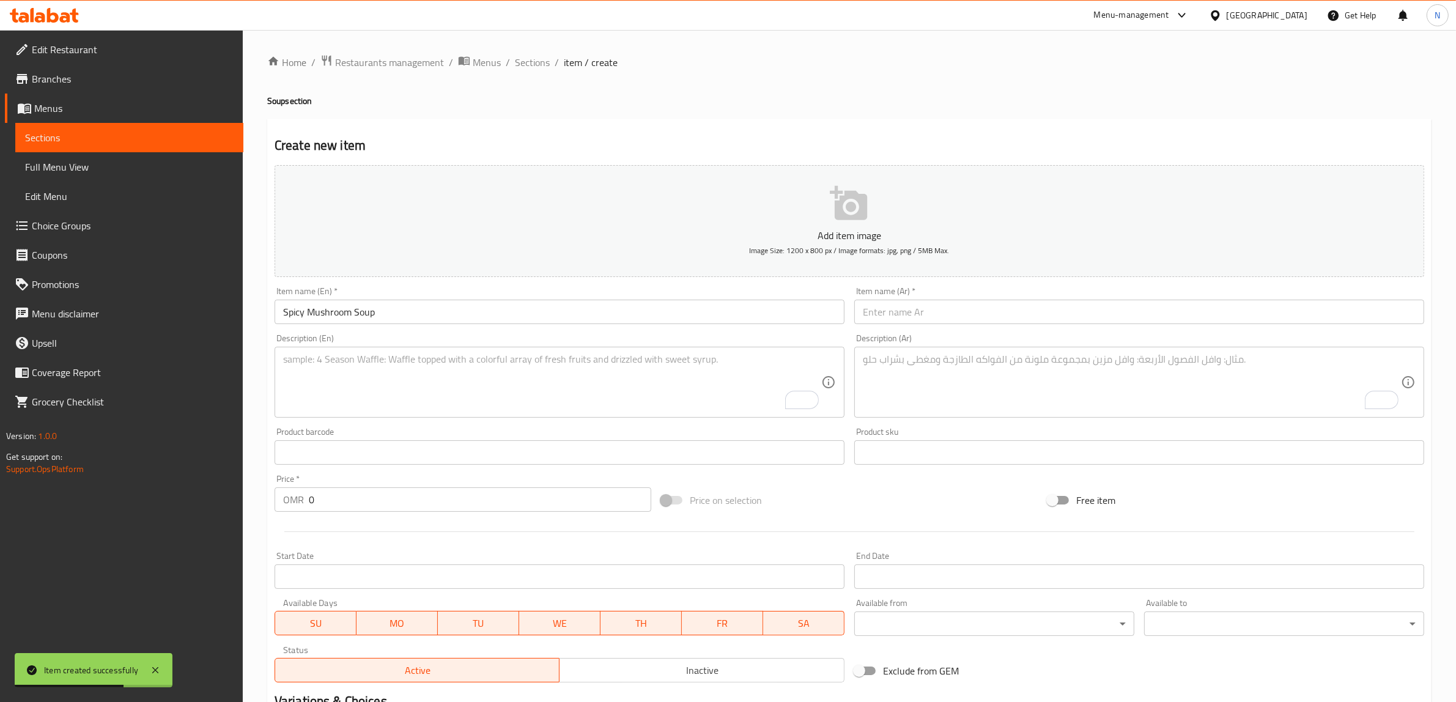
click at [932, 305] on input "text" at bounding box center [1140, 312] width 570 height 24
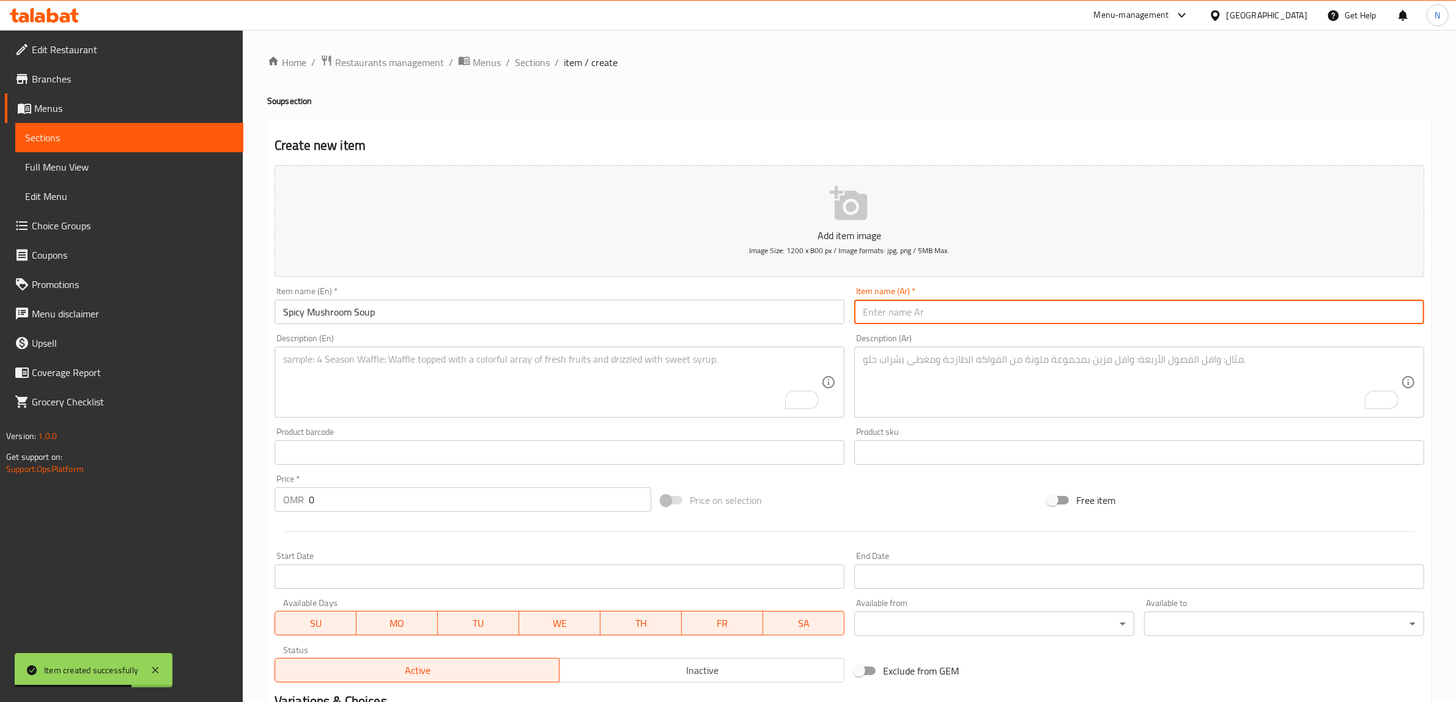
paste input "شوربة الفطر الحارة"
type input "شوربة الفطر الحارة"
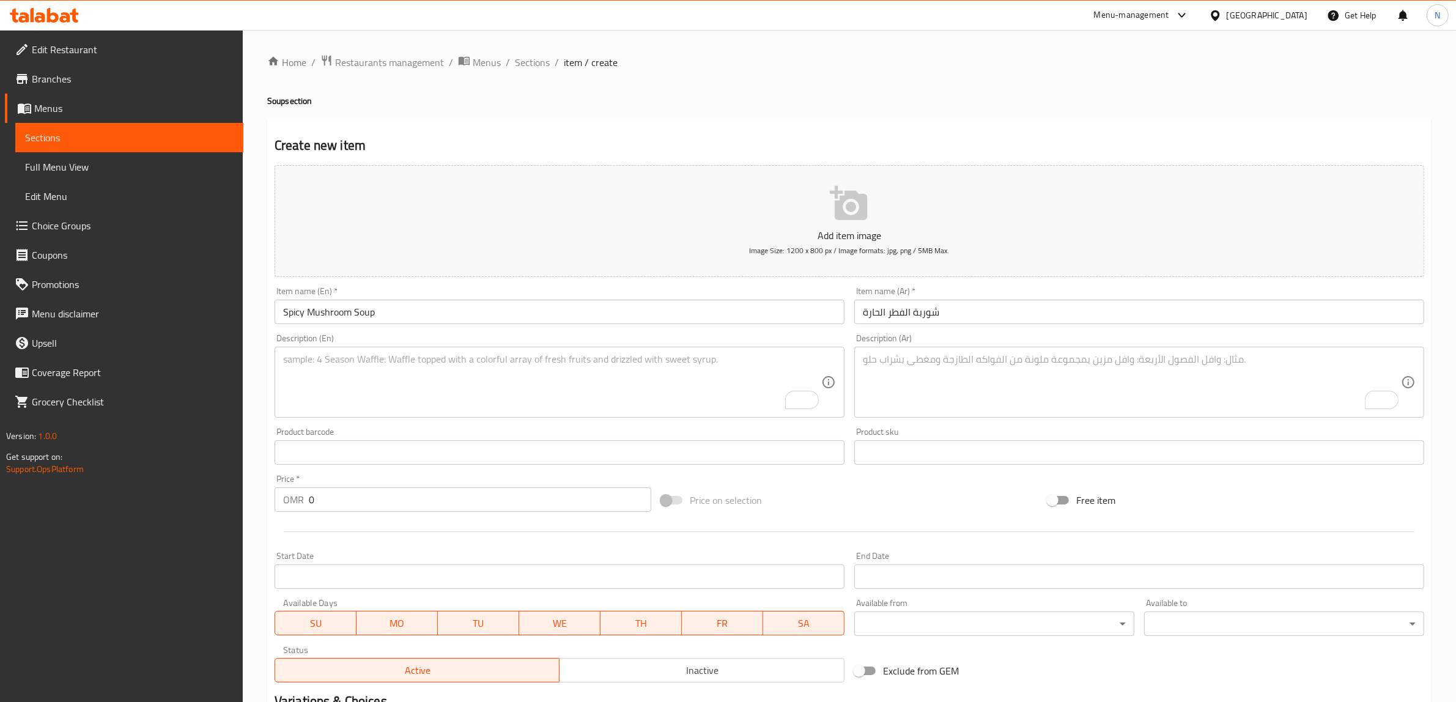
click at [640, 368] on textarea "To enrich screen reader interactions, please activate Accessibility in Grammarl…" at bounding box center [552, 383] width 538 height 58
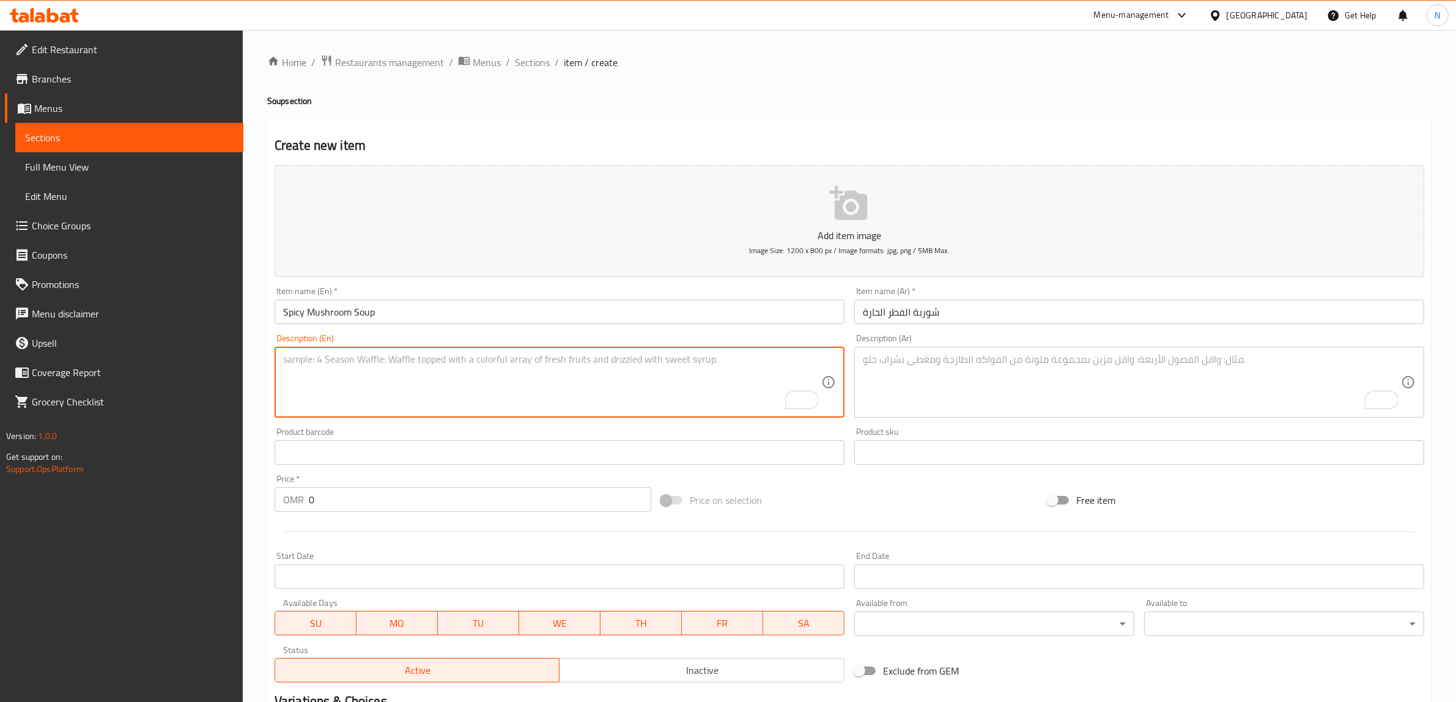
paste textarea "A rich and creamy soup made with fresh mushrooms, garlic, and herbs."
type textarea "A rich and creamy soup made with fresh mushrooms, garlic, and herbs."
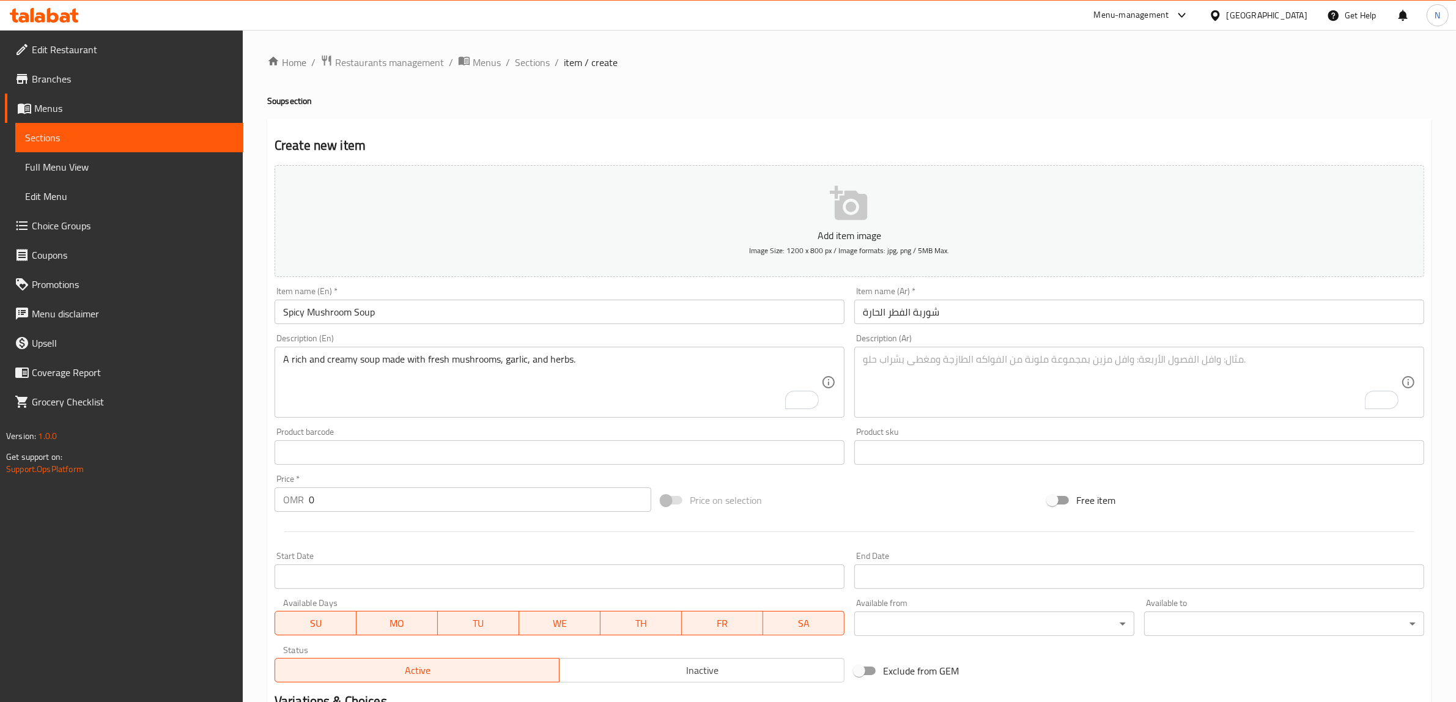
click at [1170, 376] on textarea "To enrich screen reader interactions, please activate Accessibility in Grammarl…" at bounding box center [1132, 383] width 538 height 58
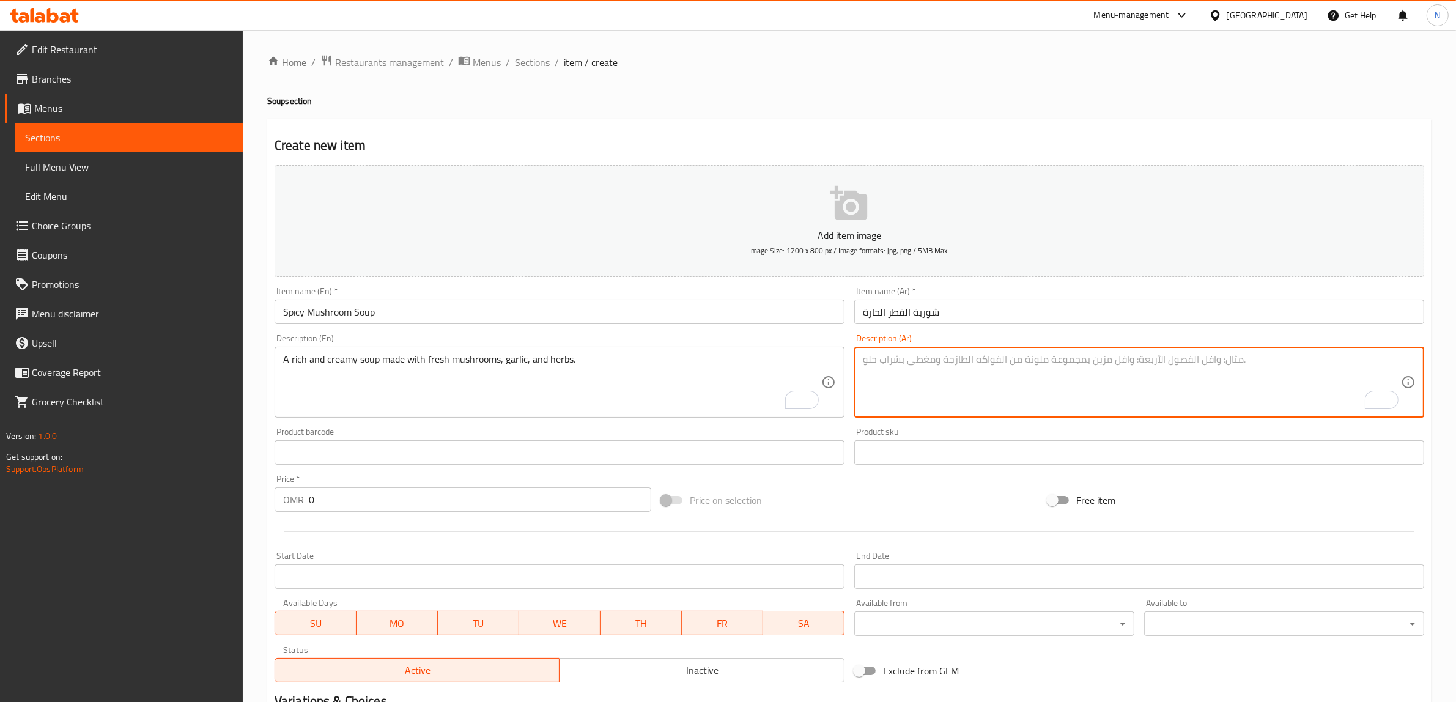
paste textarea "شوربة كريمية غنية بالفطر الطازج، الثوم والأعشاب."
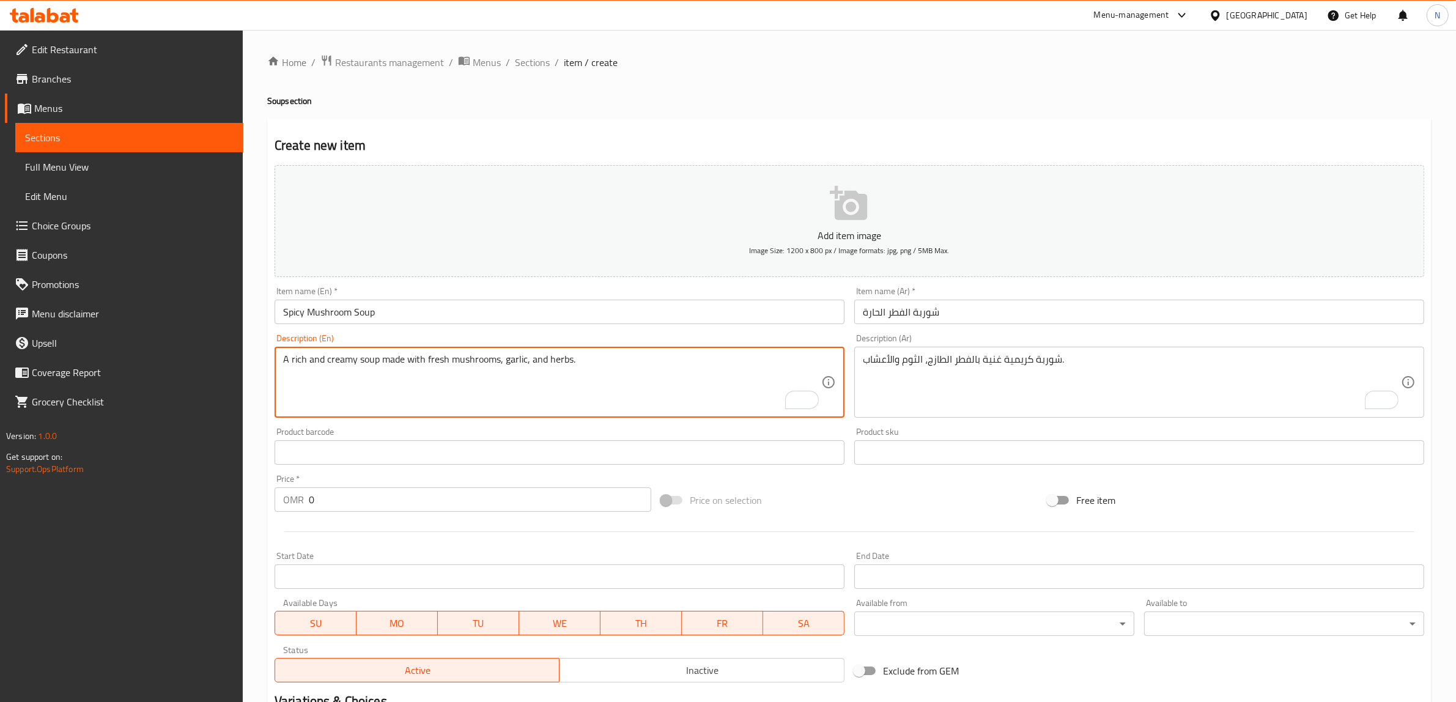
click at [680, 374] on textarea "A rich and creamy soup made with fresh mushrooms, garlic, and herbs." at bounding box center [552, 383] width 538 height 58
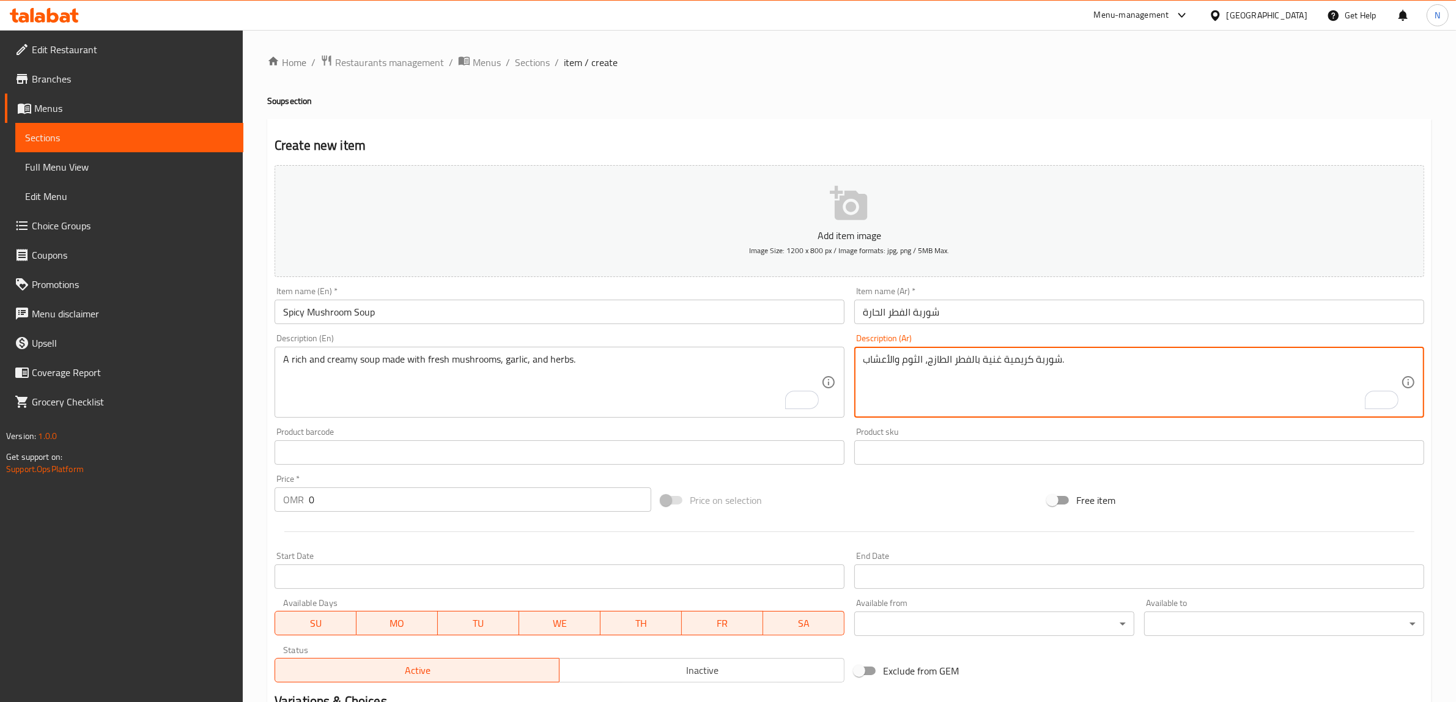
click at [980, 365] on textarea "شوربة كريمية غنية بالفطر الطازج، الثوم والأعشاب." at bounding box center [1132, 383] width 538 height 58
type textarea "شوربة كريمية غنية مصنوعة بالفطر الطازج، الثوم والأعشاب."
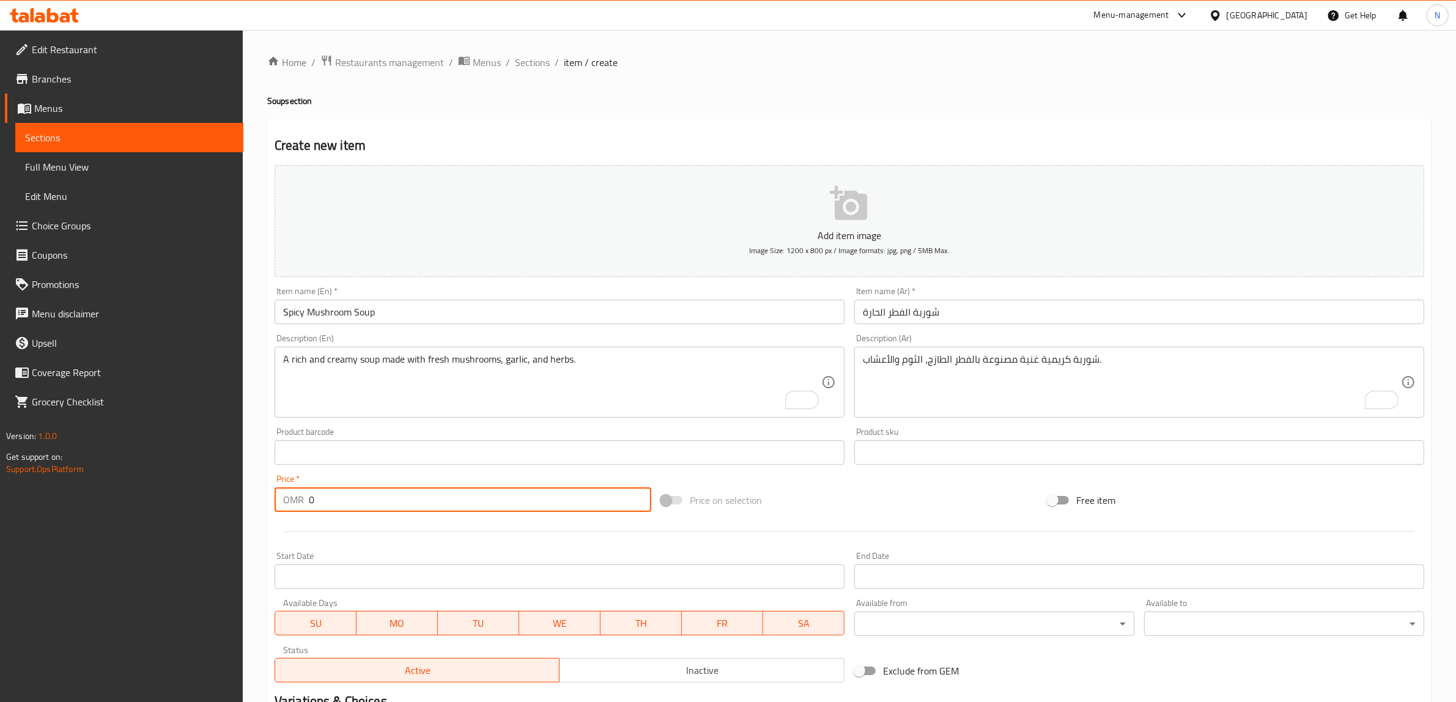
click at [465, 511] on input "0" at bounding box center [480, 500] width 343 height 24
paste input "4.50"
type input "4.500"
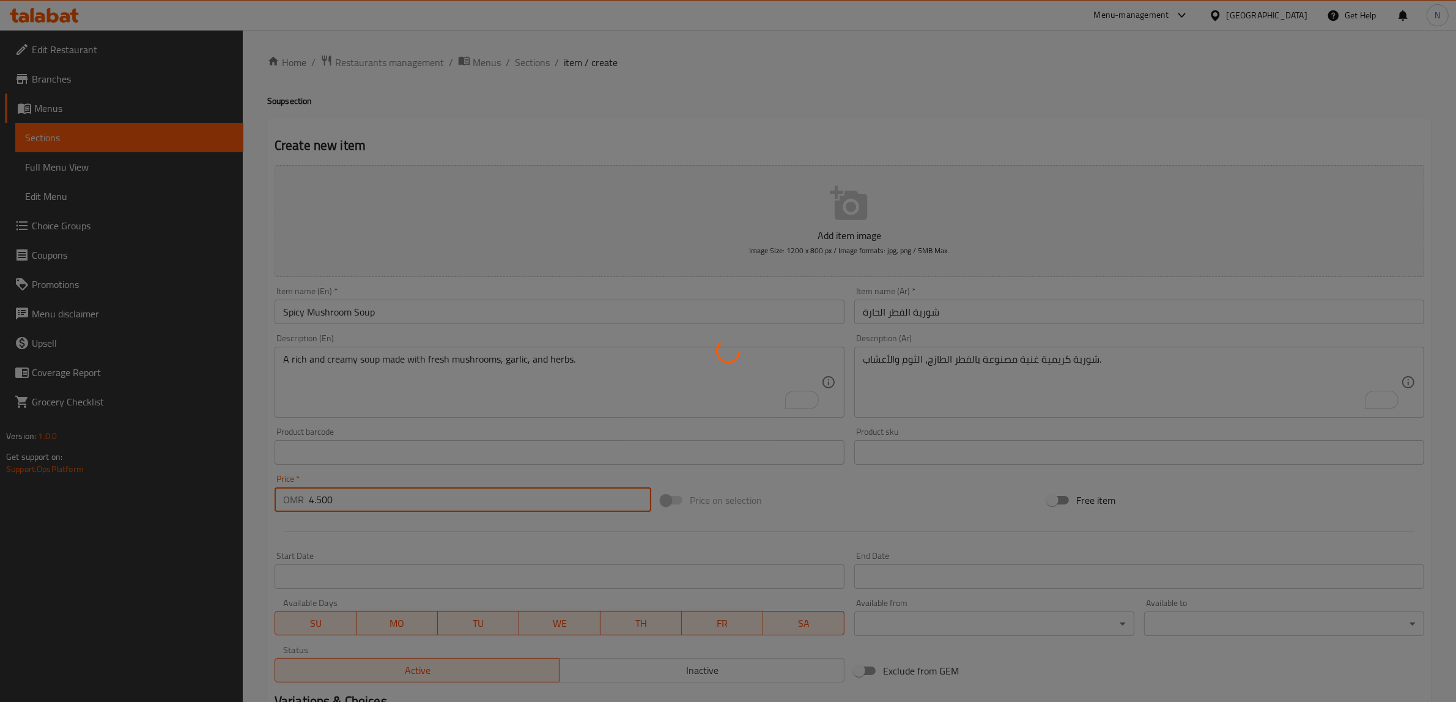
type input "0"
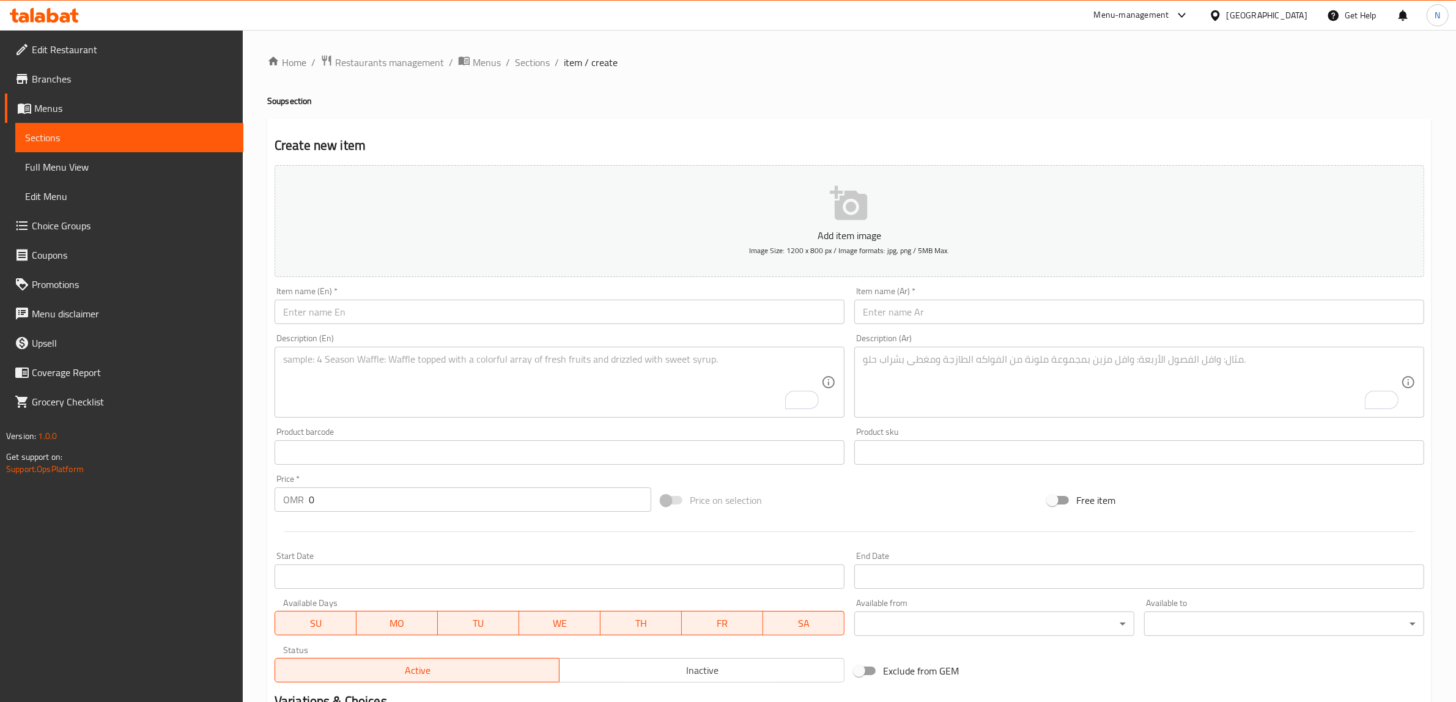
click at [486, 306] on input "text" at bounding box center [560, 312] width 570 height 24
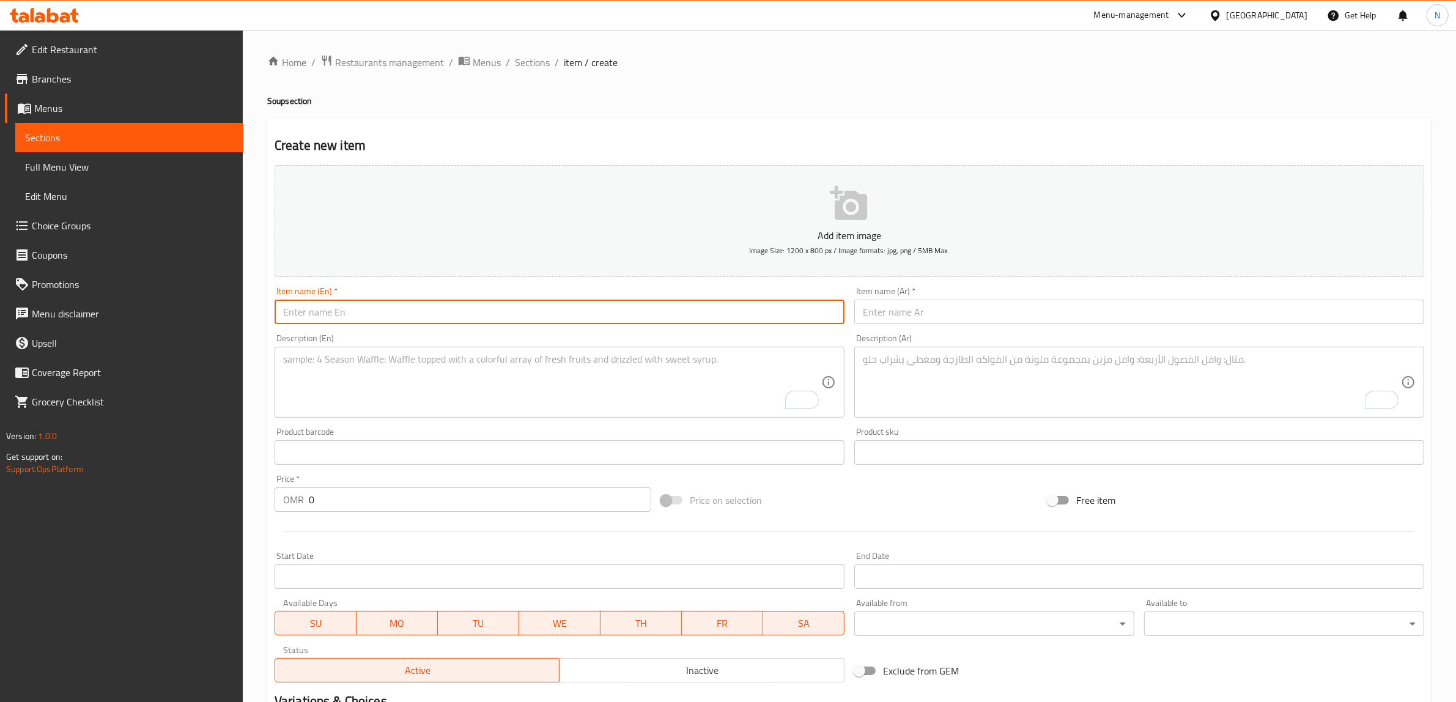
paste input "Tom Yum Soup"
type input "Tom Yum Soup"
click at [1022, 322] on input "text" at bounding box center [1140, 312] width 570 height 24
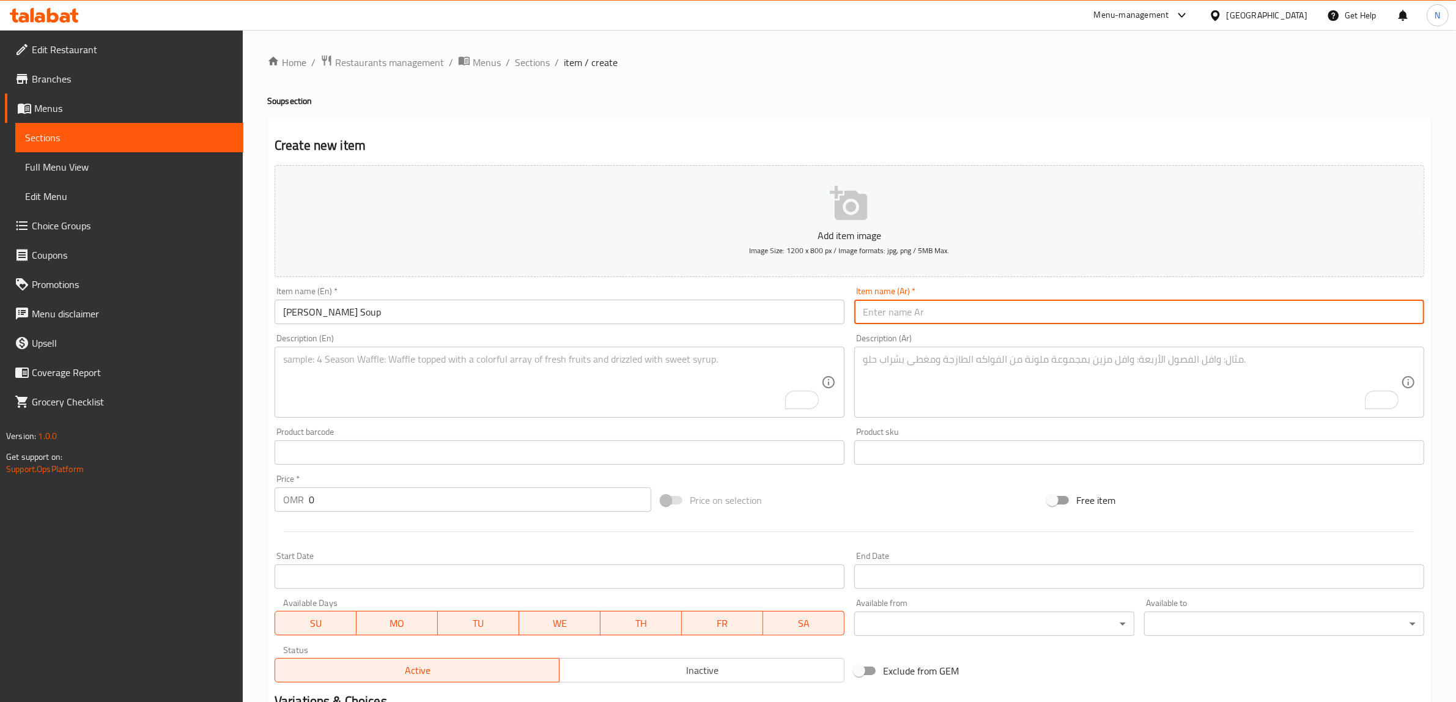
paste input "سوربة توم يام"
type input "سوربة توم يام"
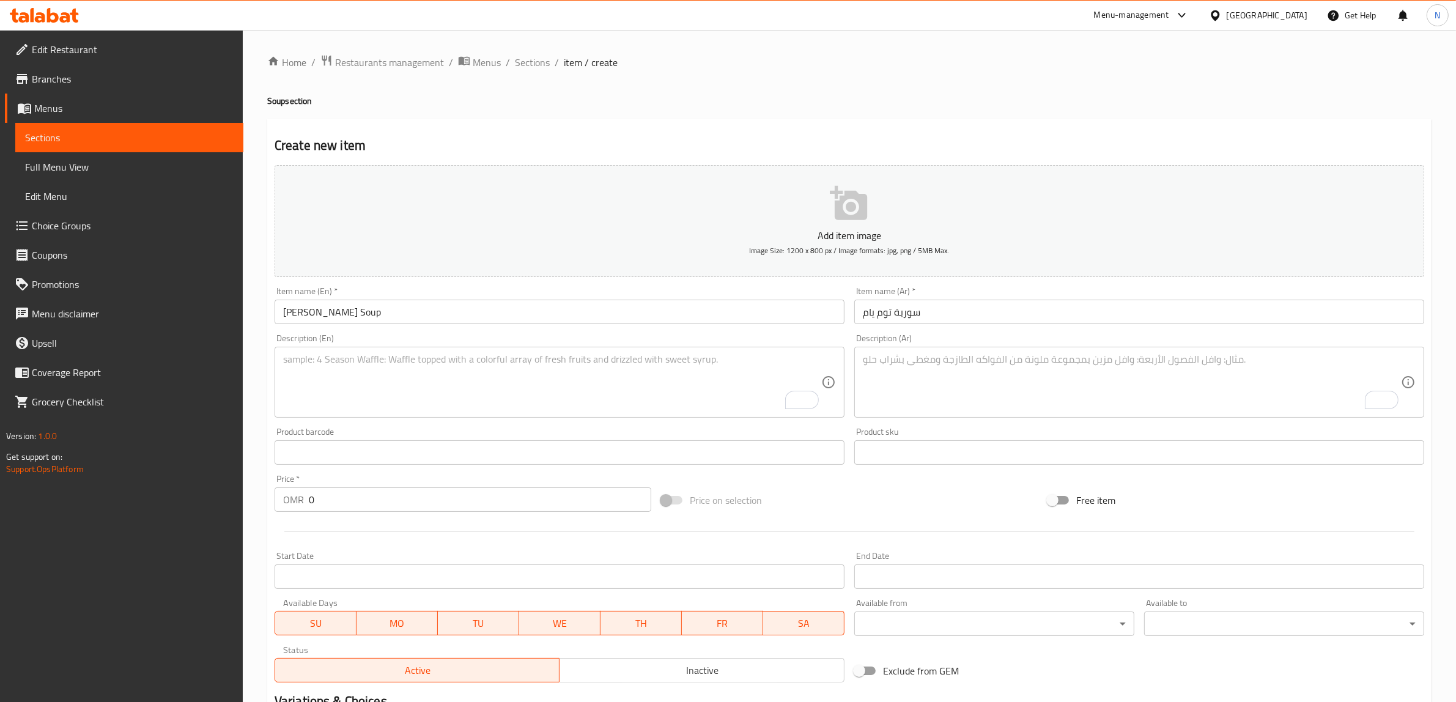
drag, startPoint x: 723, startPoint y: 370, endPoint x: 744, endPoint y: 371, distance: 20.8
click at [723, 370] on textarea "To enrich screen reader interactions, please activate Accessibility in Grammarl…" at bounding box center [552, 383] width 538 height 58
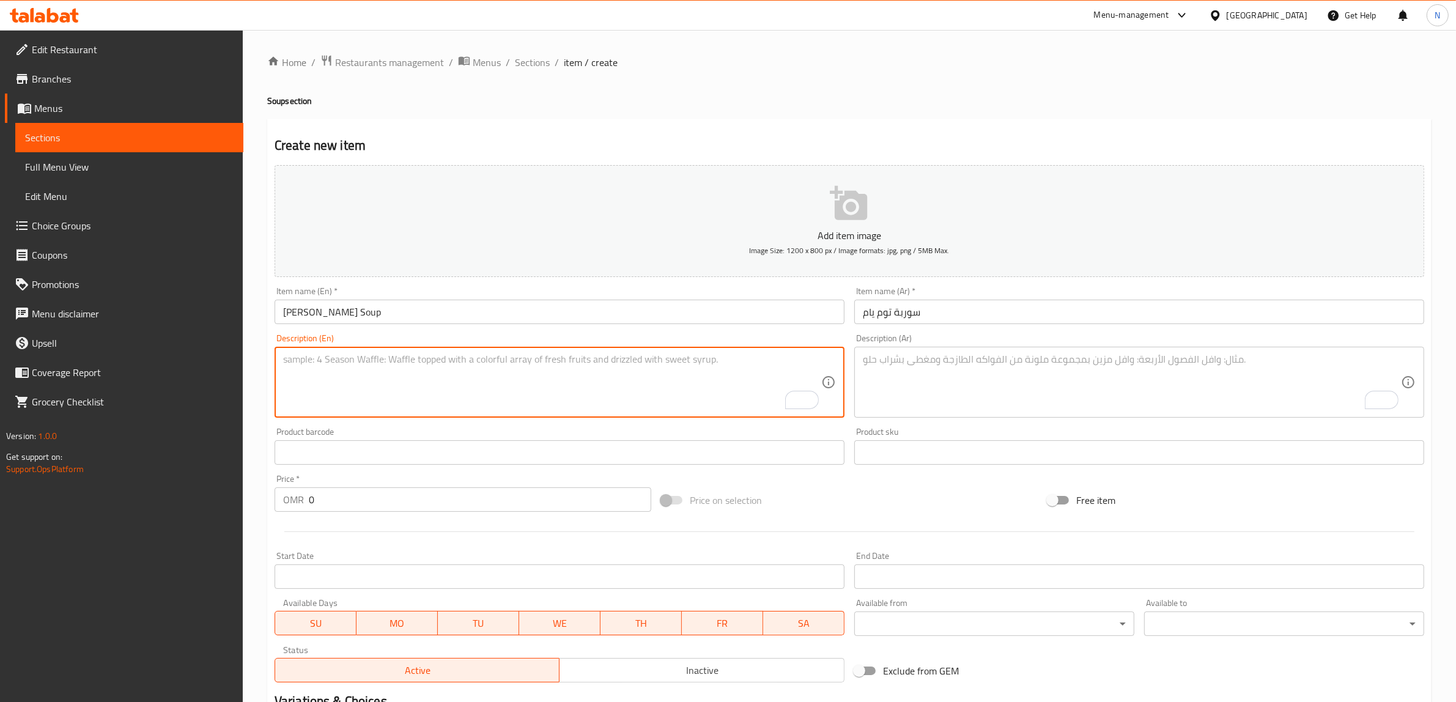
paste textarea "Thai-style soup made with lemongrass, lime, chili, and herbs, simmered with mus…"
type textarea "Thai-style soup made with lemongrass, lime, chili, and herbs, simmered with mus…"
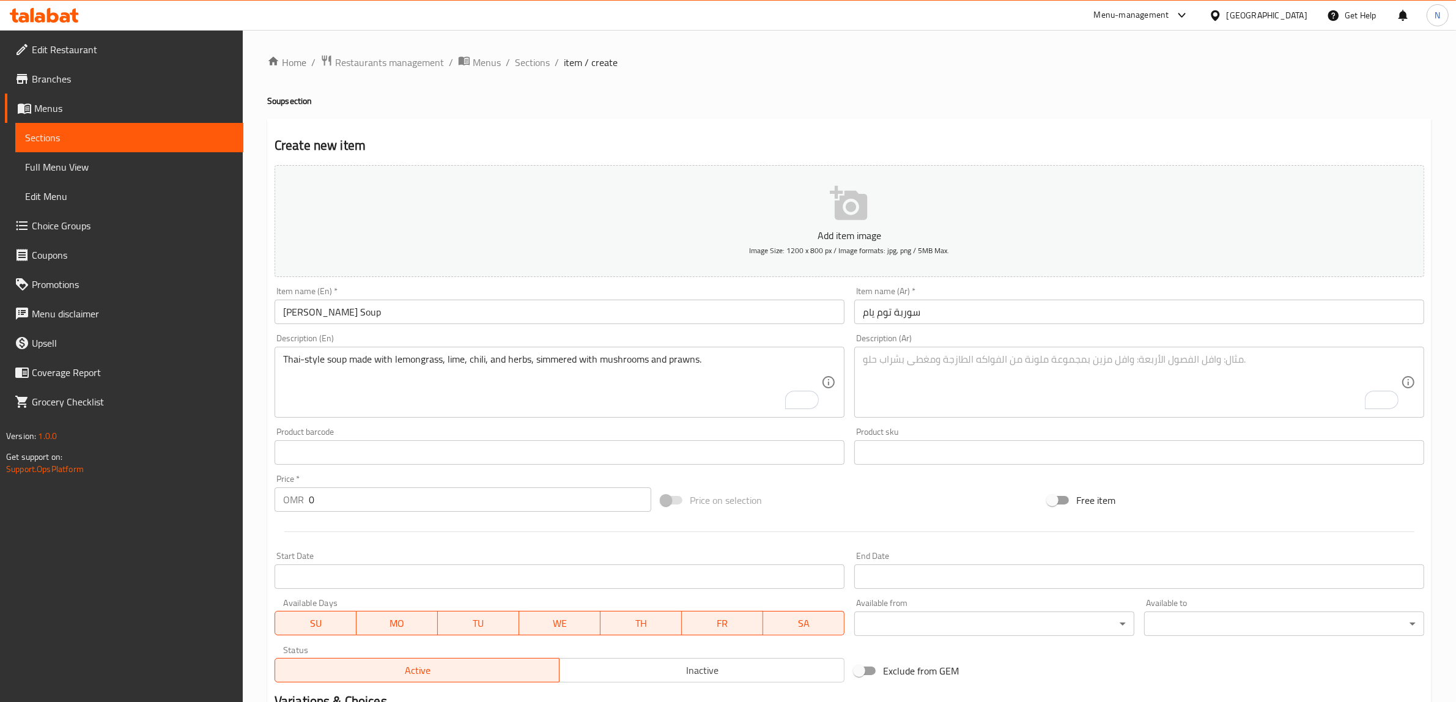
click at [1108, 362] on textarea "To enrich screen reader interactions, please activate Accessibility in Grammarl…" at bounding box center [1132, 383] width 538 height 58
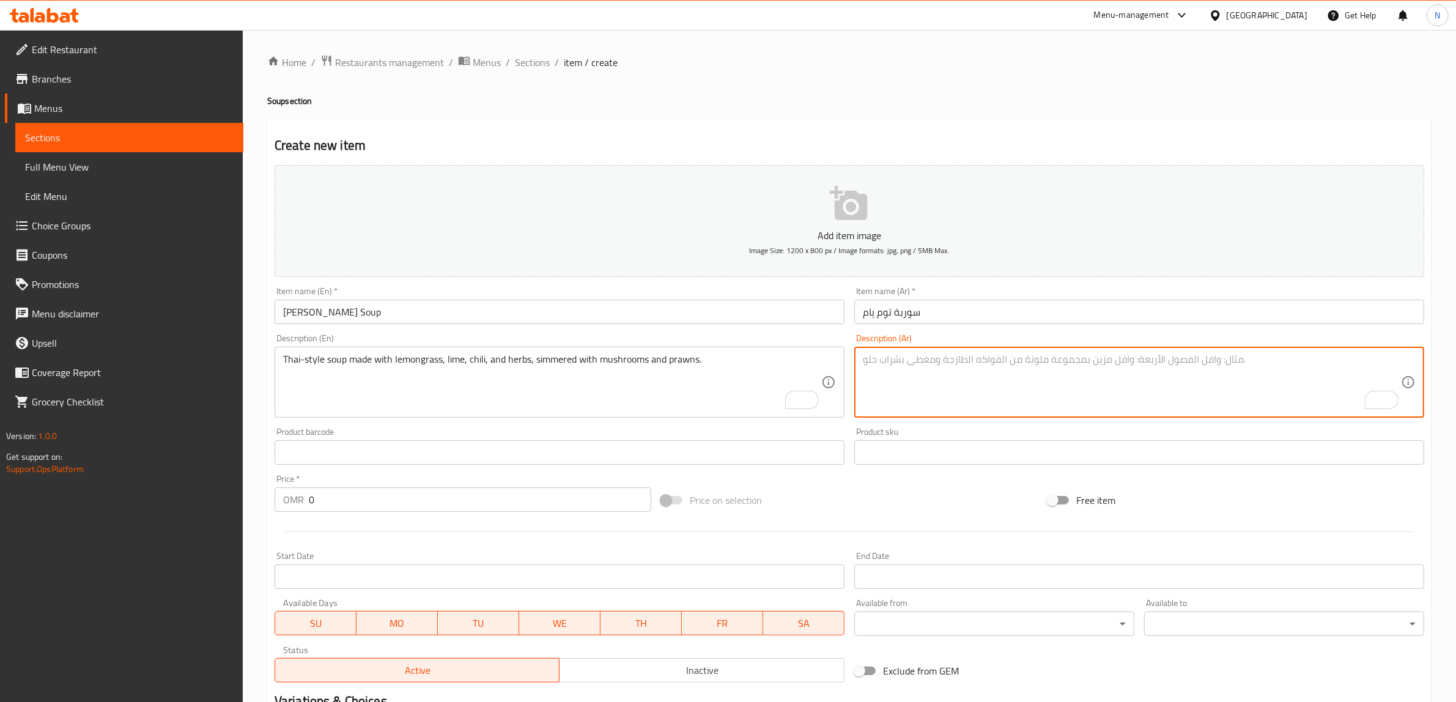
paste textarea "شوربة على الطريقة التايلندية بنكهة الليمون، عشبة الليمون، الفلفل والأعشاب، مطبو…"
type textarea "شوربة على الطريقة التايلندية بنكهة الليمون، عشبة الليمون، الفلفل والأعشاب، مطبو…"
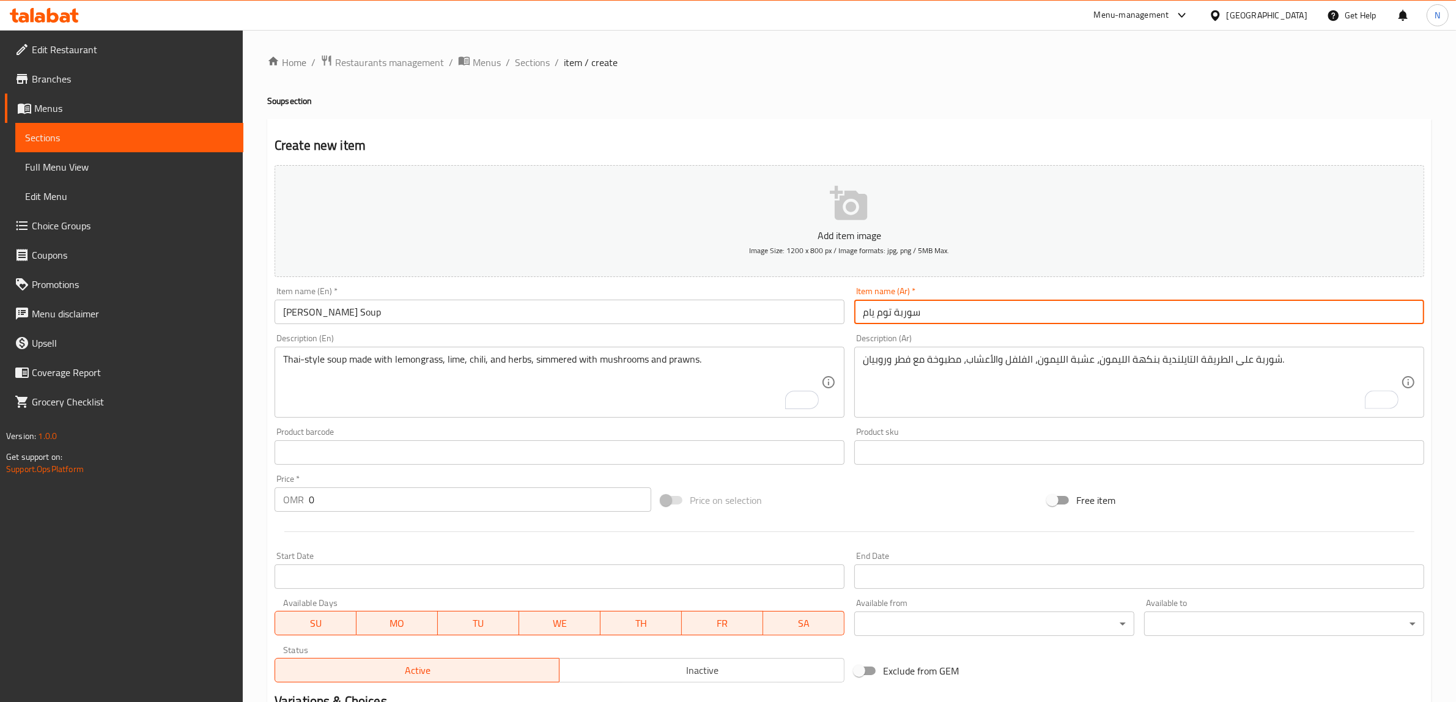
click at [910, 313] on input "سوربة توم يام" at bounding box center [1140, 312] width 570 height 24
type input "شوربة توم يام"
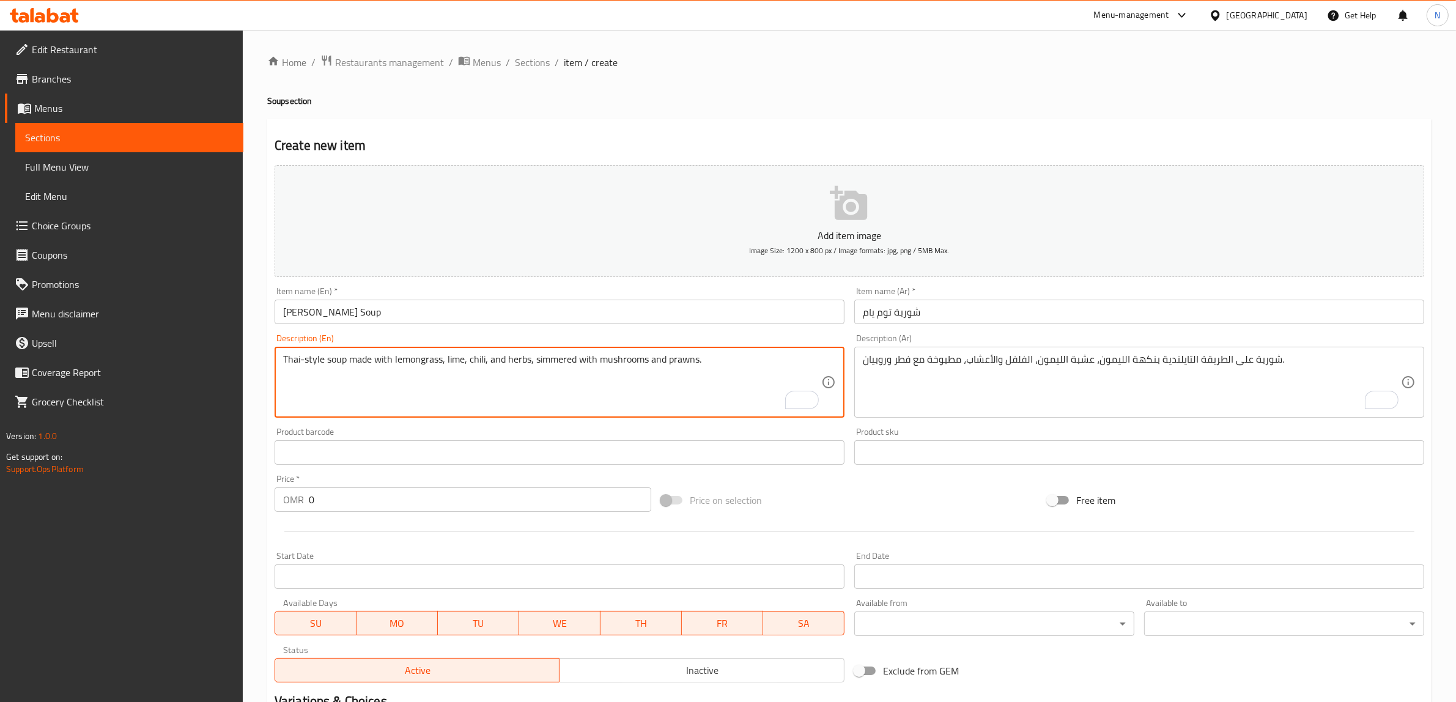
click at [750, 360] on textarea "Thai-style soup made with lemongrass, lime, chili, and herbs, simmered with mus…" at bounding box center [552, 383] width 538 height 58
click at [329, 360] on textarea "Thai-style soup made with lemongrass, lime, chili, and herbs, simmered with mus…" at bounding box center [552, 383] width 538 height 58
type textarea "Thai-style lemon flavored soup made with lemongrass, lime, chili, and herbs, si…"
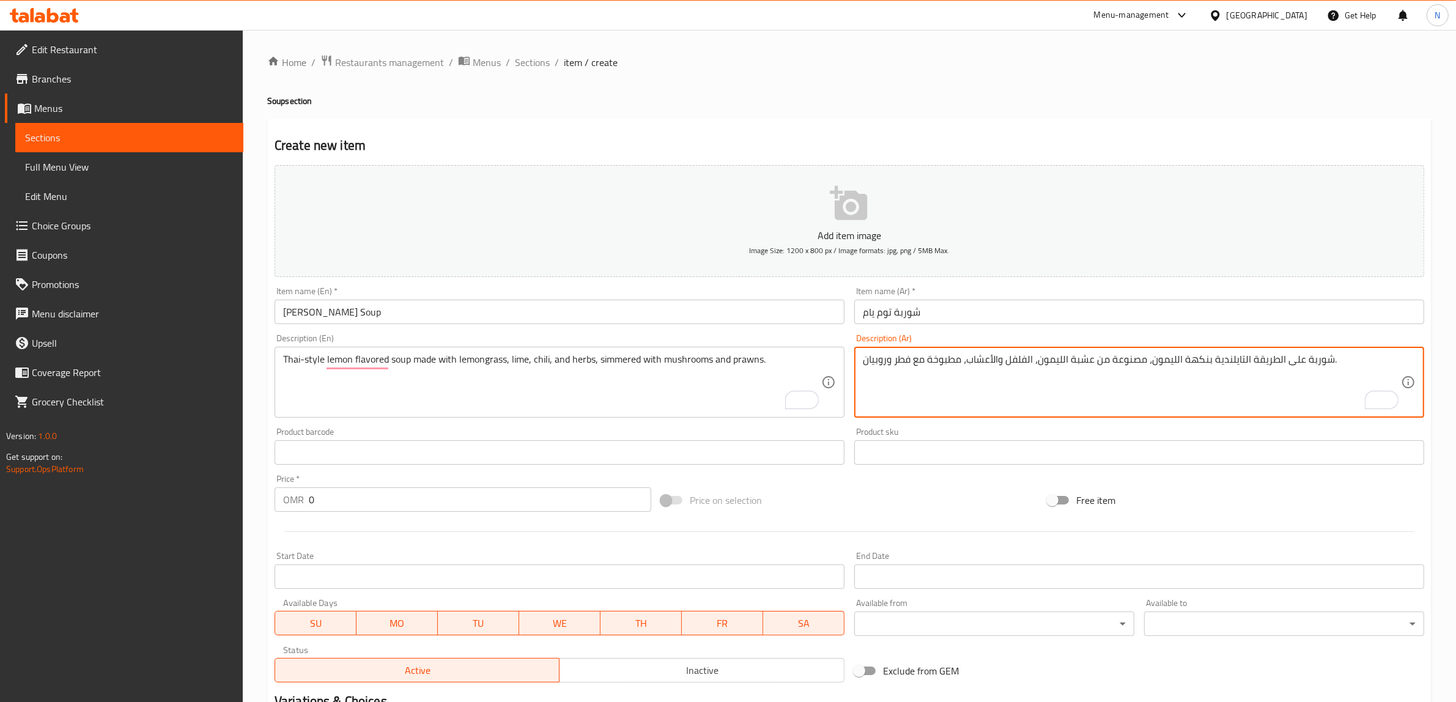
click at [1037, 367] on textarea "شوربة على الطريقة التايلندية بنكهة الليمون، مصنوعة من عشبة الليمون، الفلفل والأ…" at bounding box center [1132, 383] width 538 height 58
click at [1003, 365] on textarea "شوربة على الطريقة التايلندية بنكهة الليمون، مصنوعة من عشبة الليمون، الحامض، الف…" at bounding box center [1132, 383] width 538 height 58
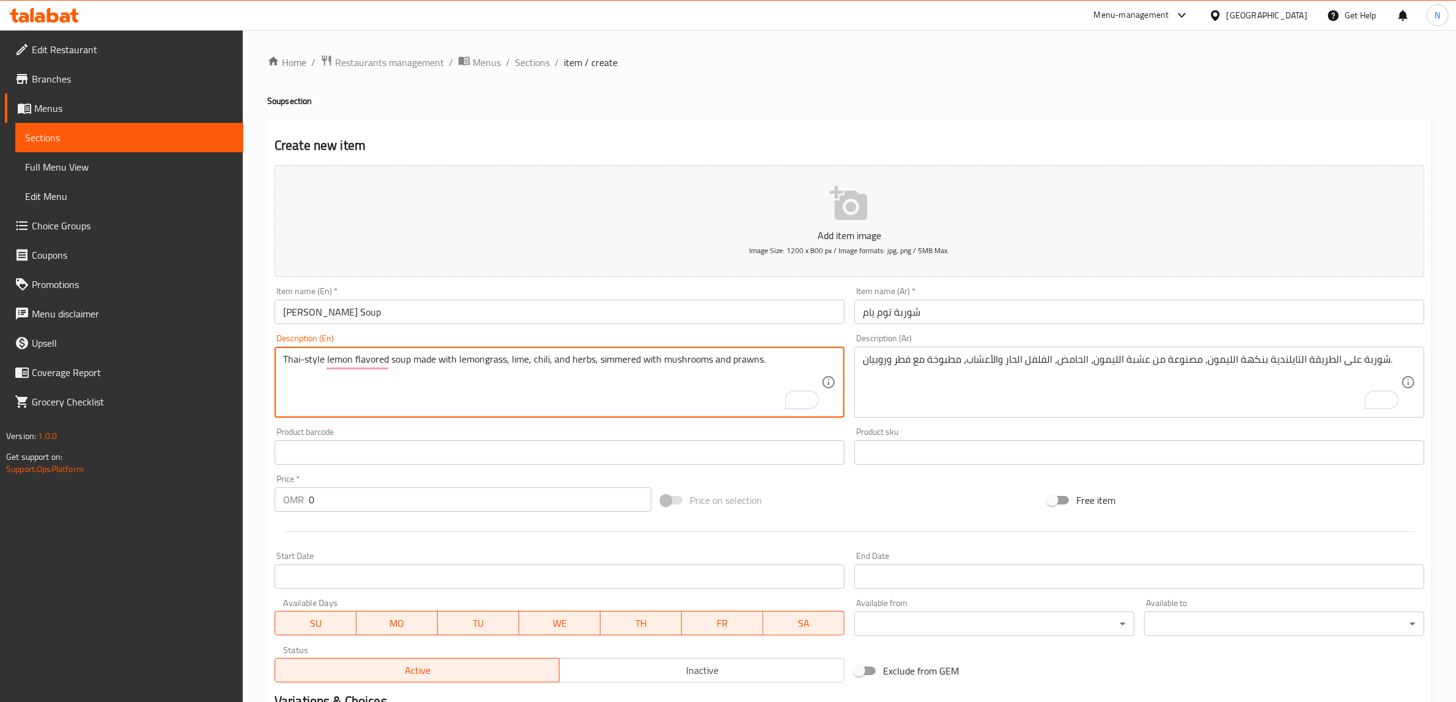
click at [607, 356] on textarea "Thai-style lemon flavored soup made with lemongrass, lime, chili, and herbs, si…" at bounding box center [552, 383] width 538 height 58
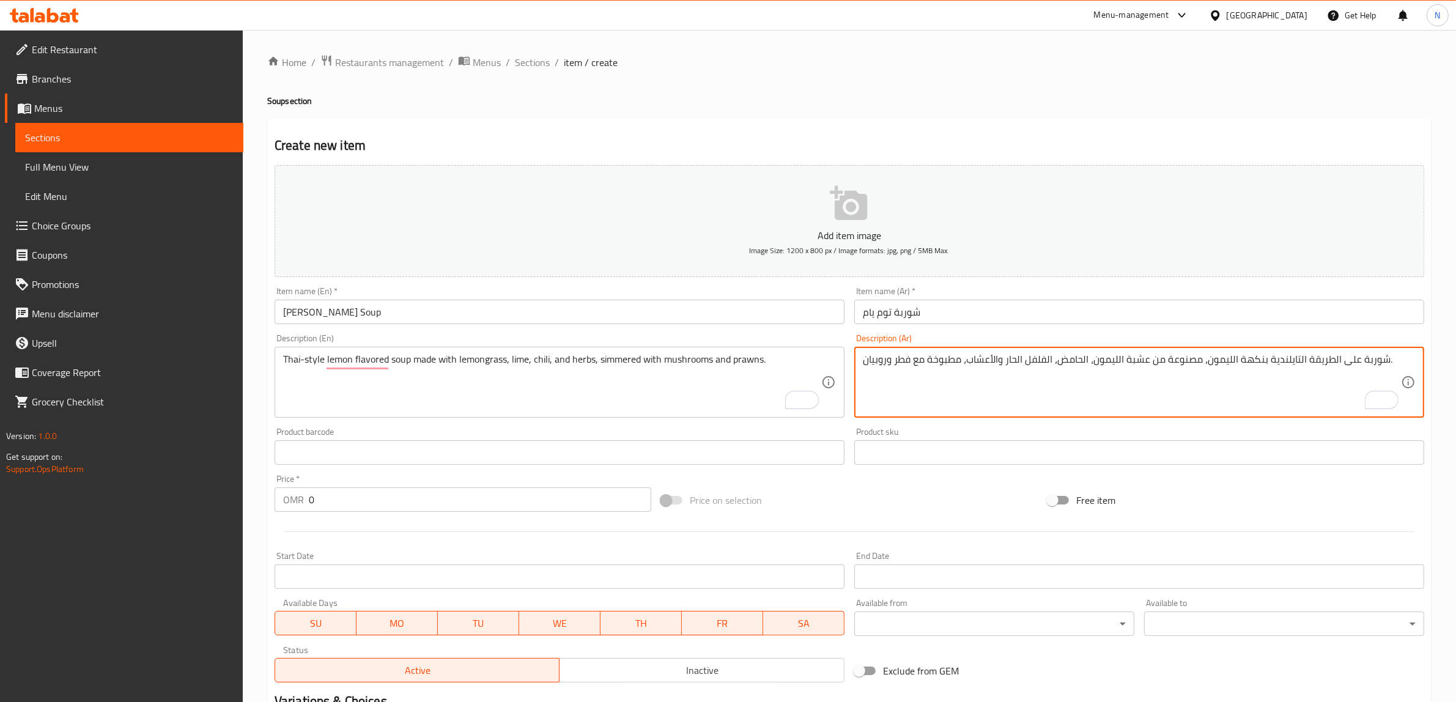
paste textarea "ببطء"
click at [936, 363] on textarea "شوربة على الطريقة التايلندية بنكهة الليمون، مصنوعة من عشبة الليمون، الحامض، الف…" at bounding box center [1132, 383] width 538 height 58
type textarea "شوربة على الطريقة التايلندية بنكهة الليمون، مصنوعة من عشبة الليمون، الحامض، الف…"
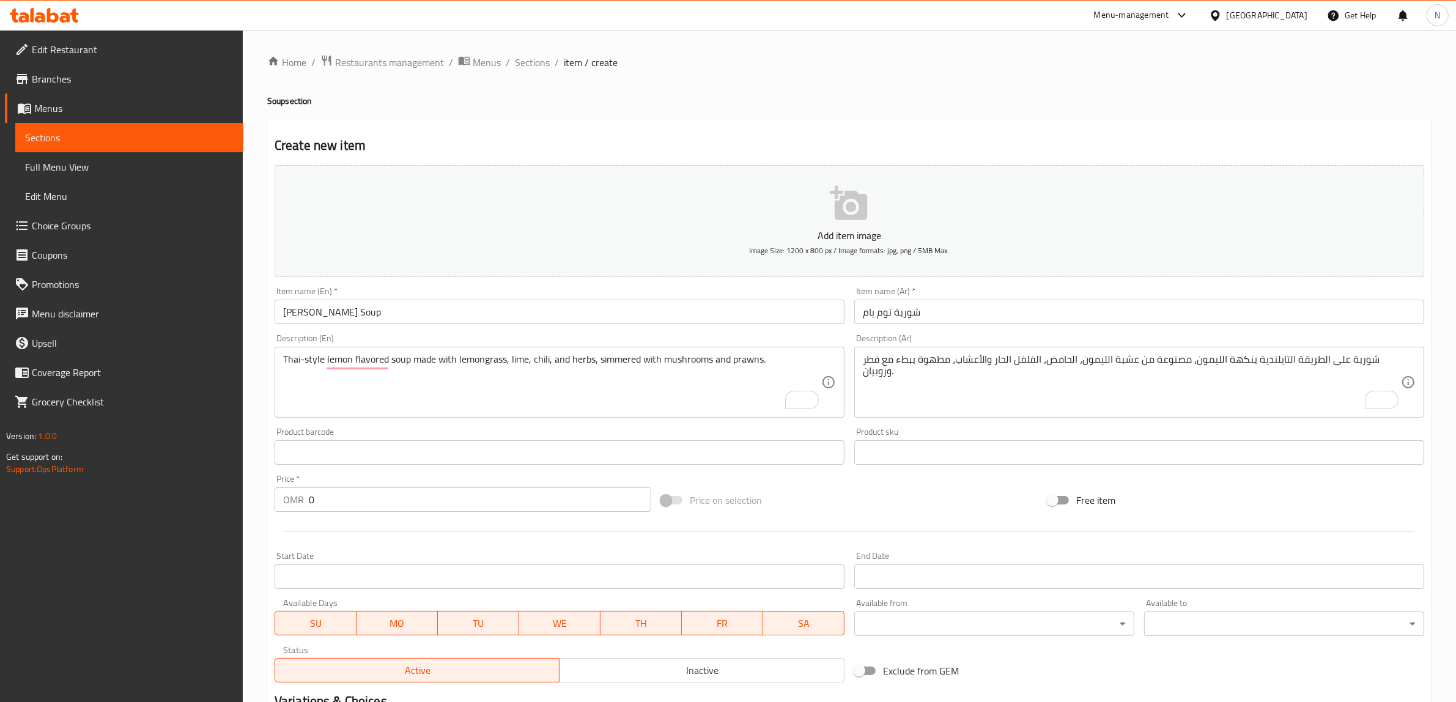
drag, startPoint x: 447, startPoint y: 514, endPoint x: 450, endPoint y: 490, distance: 24.6
click at [447, 514] on div "Price   * OMR 0 Price *" at bounding box center [463, 493] width 387 height 47
click at [450, 490] on input "0" at bounding box center [480, 500] width 343 height 24
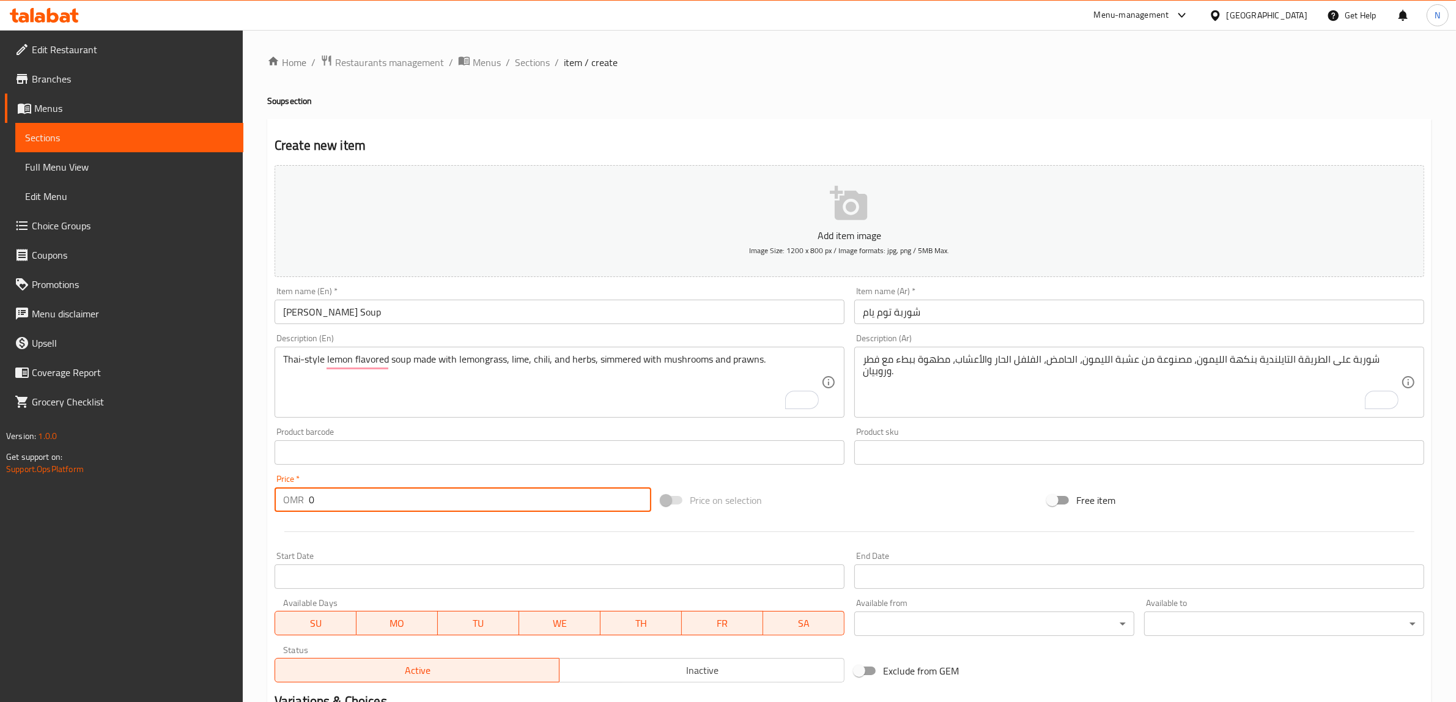
click at [450, 490] on input "0" at bounding box center [480, 500] width 343 height 24
paste input "4.50"
type input "4.500"
click at [374, 325] on div "Item name (En)   * Tom Yum Soup Item name (En) *" at bounding box center [560, 305] width 580 height 47
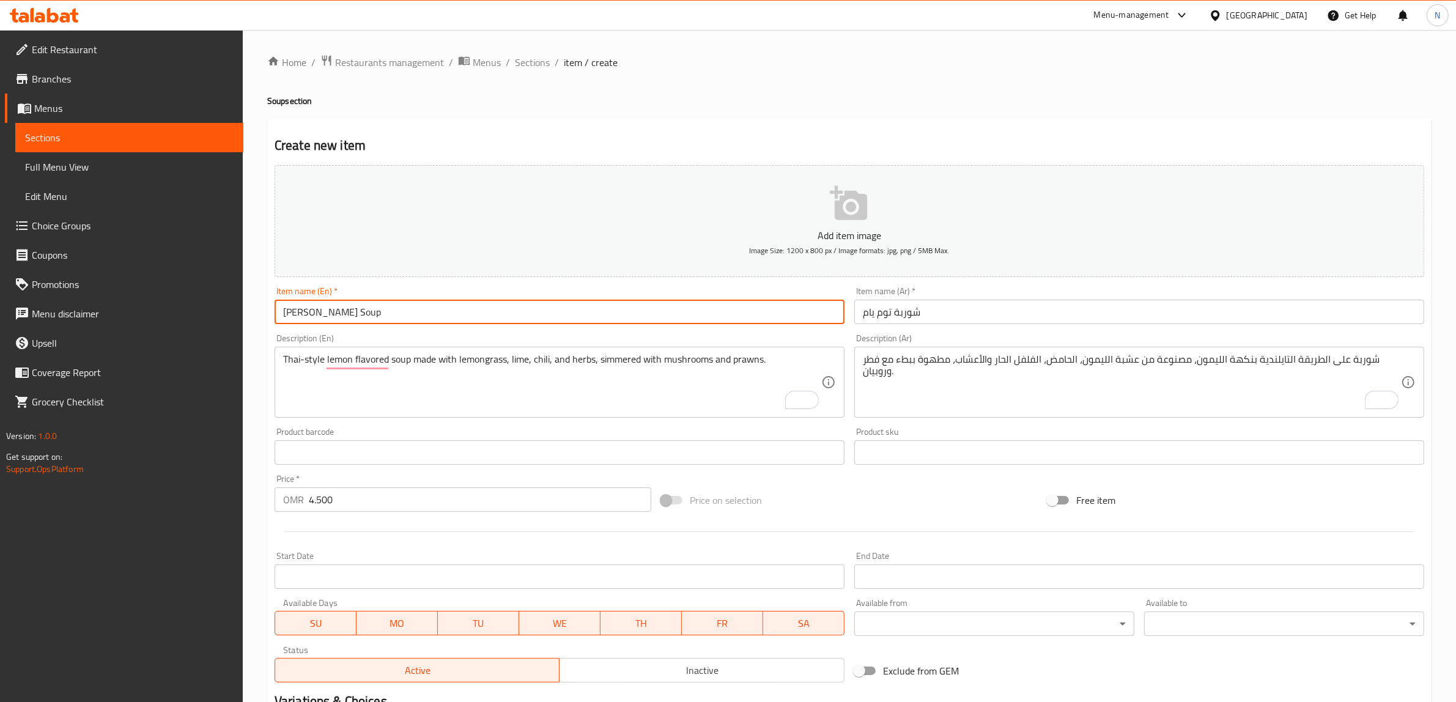
click at [374, 309] on input "Tom Yum Soup" at bounding box center [560, 312] width 570 height 24
click at [766, 314] on input "Tom Yum Soup" at bounding box center [560, 312] width 570 height 24
click at [395, 319] on input "Tom Yum Soup" at bounding box center [560, 312] width 570 height 24
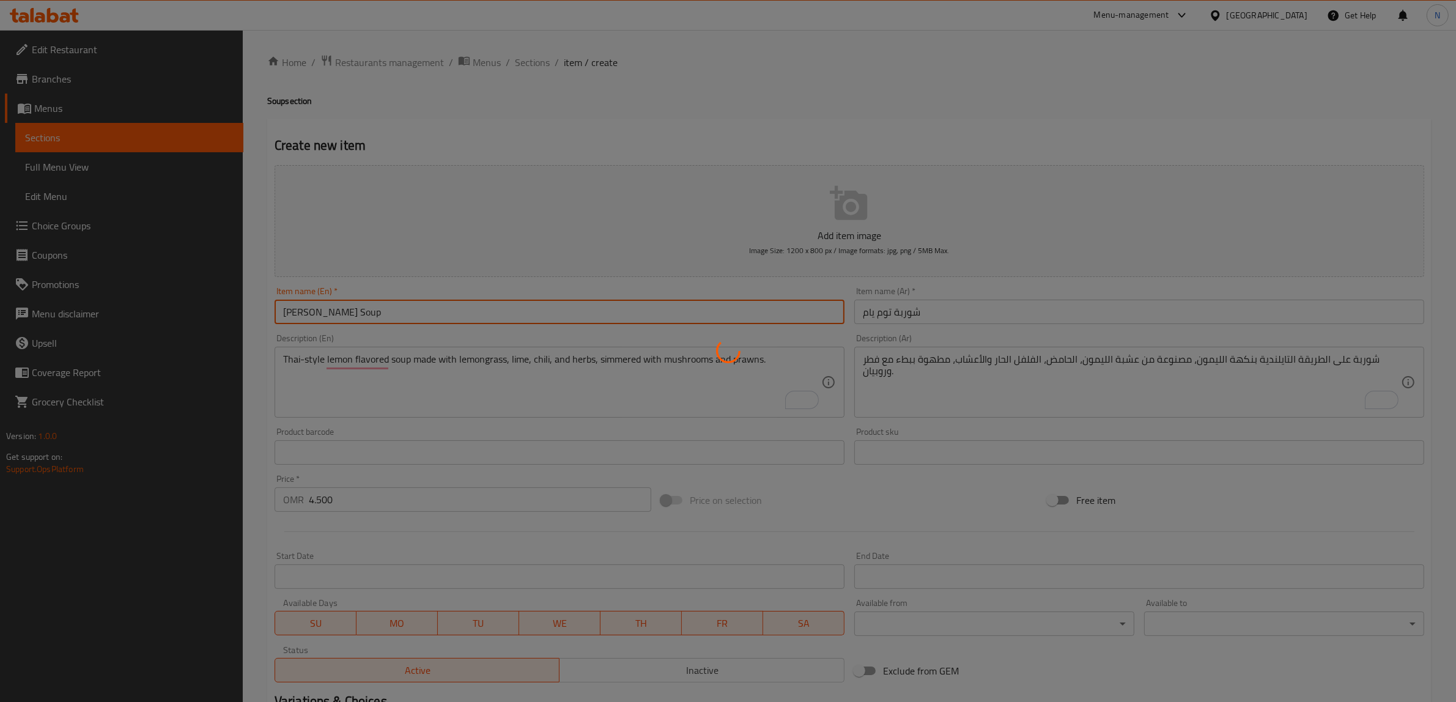
type input "0"
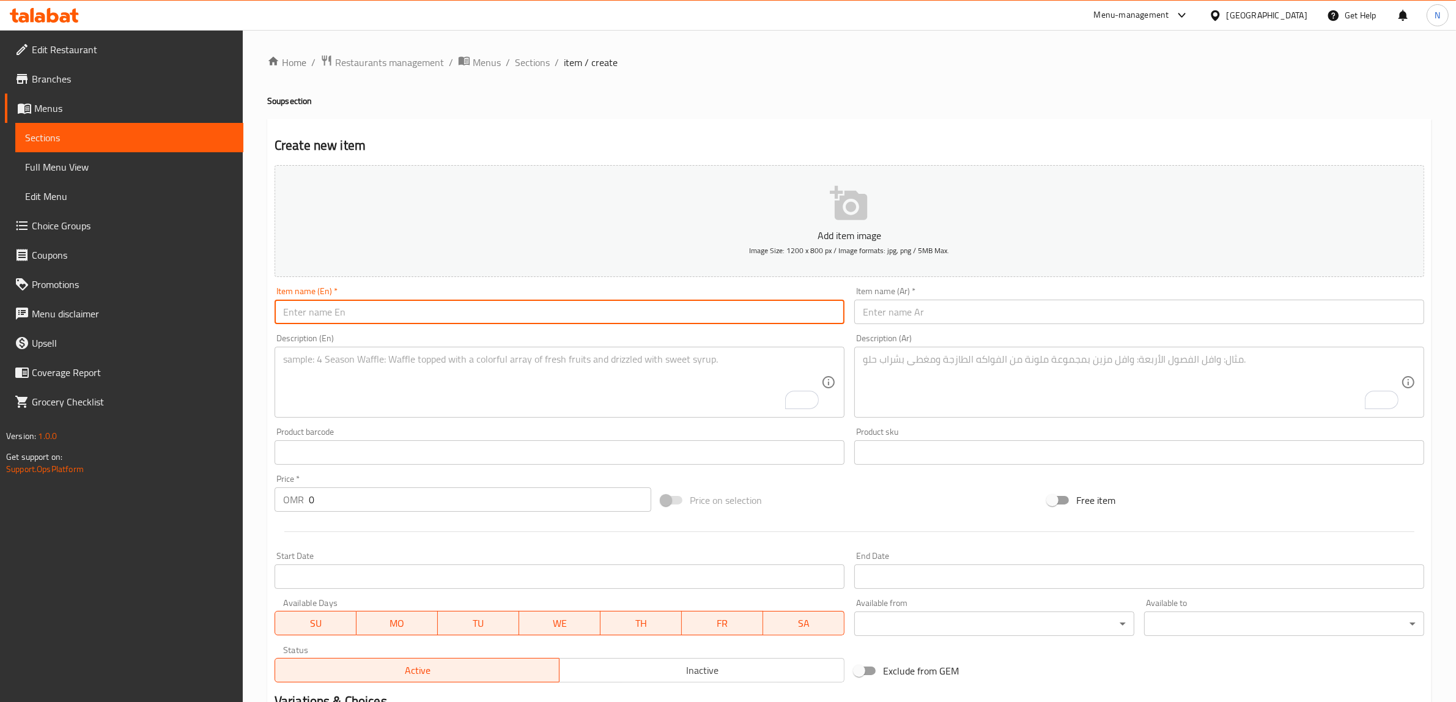
drag, startPoint x: 530, startPoint y: 24, endPoint x: 528, endPoint y: 31, distance: 6.4
click at [530, 25] on div "Menu-management Oman Get Help N" at bounding box center [728, 15] width 1456 height 29
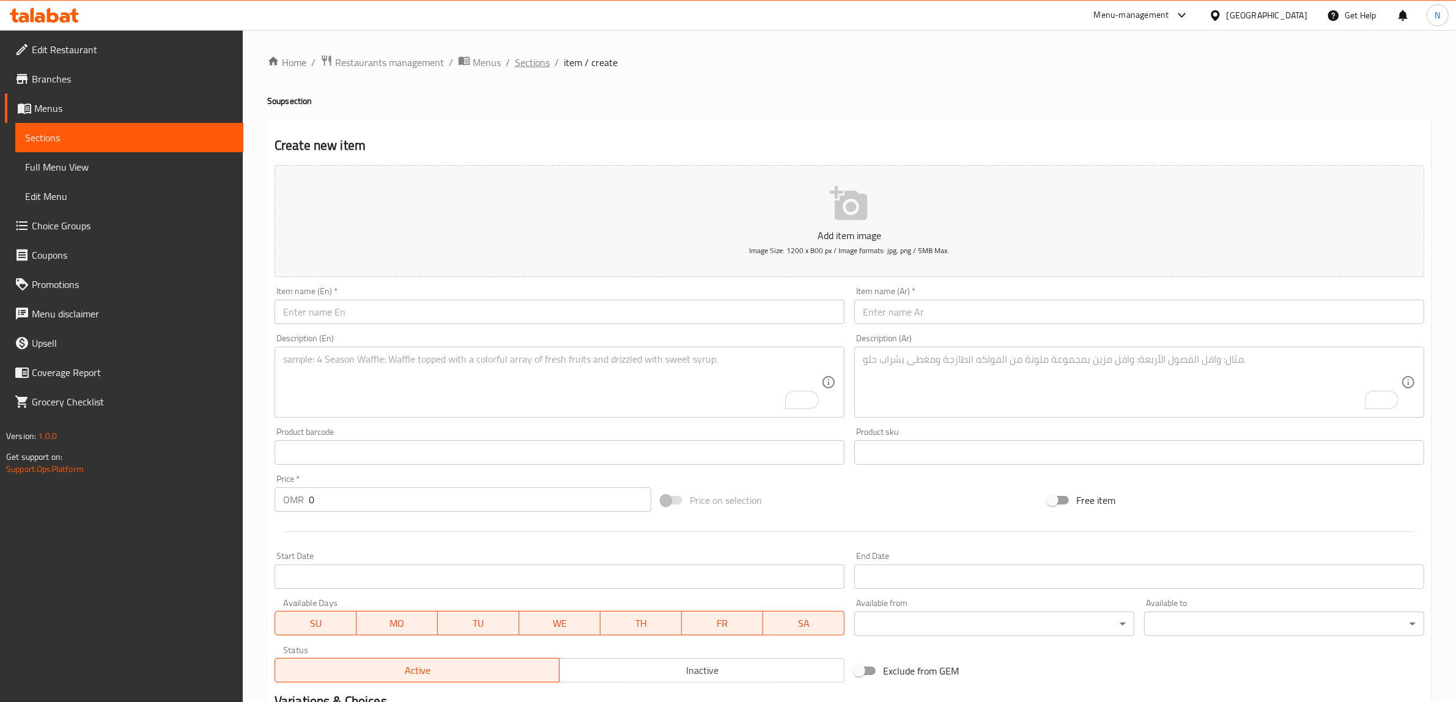
click at [532, 55] on span "Sections" at bounding box center [532, 62] width 35 height 15
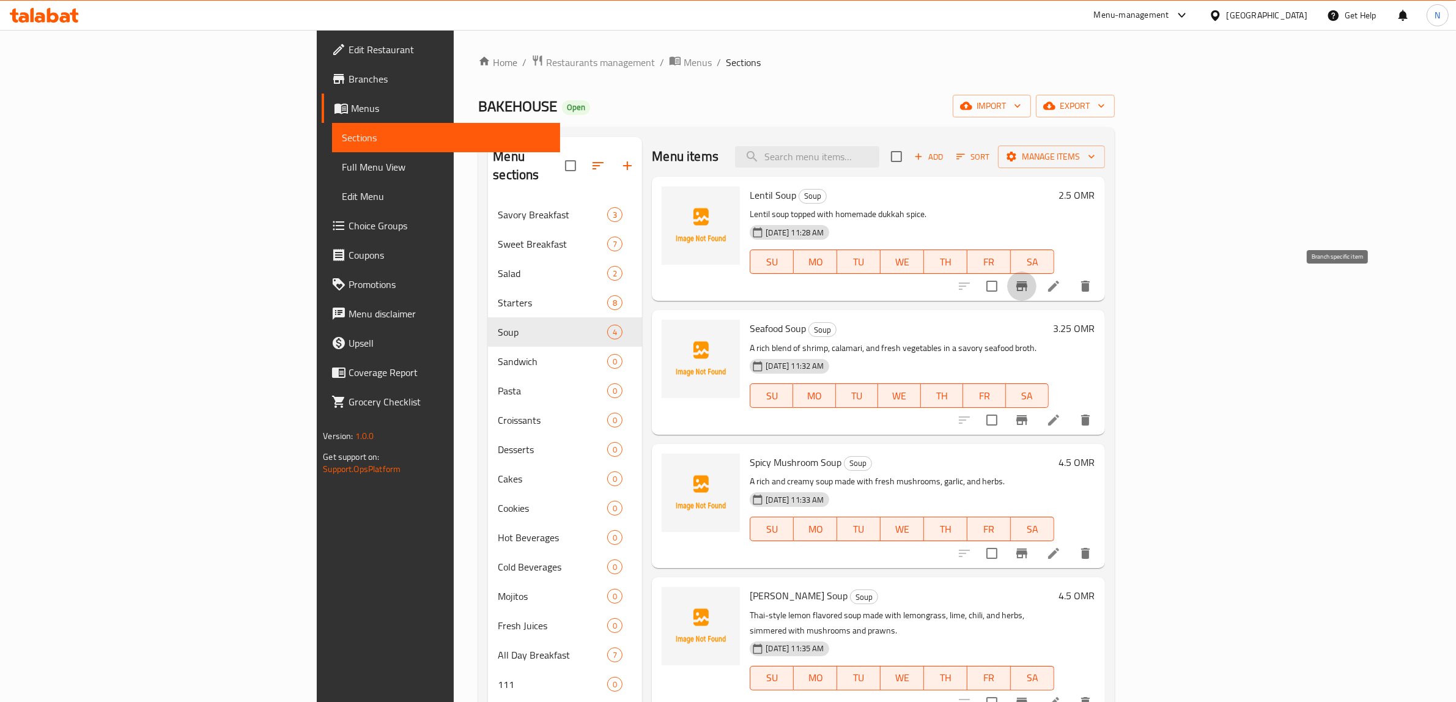
click at [1029, 288] on icon "Branch-specific-item" at bounding box center [1022, 286] width 15 height 15
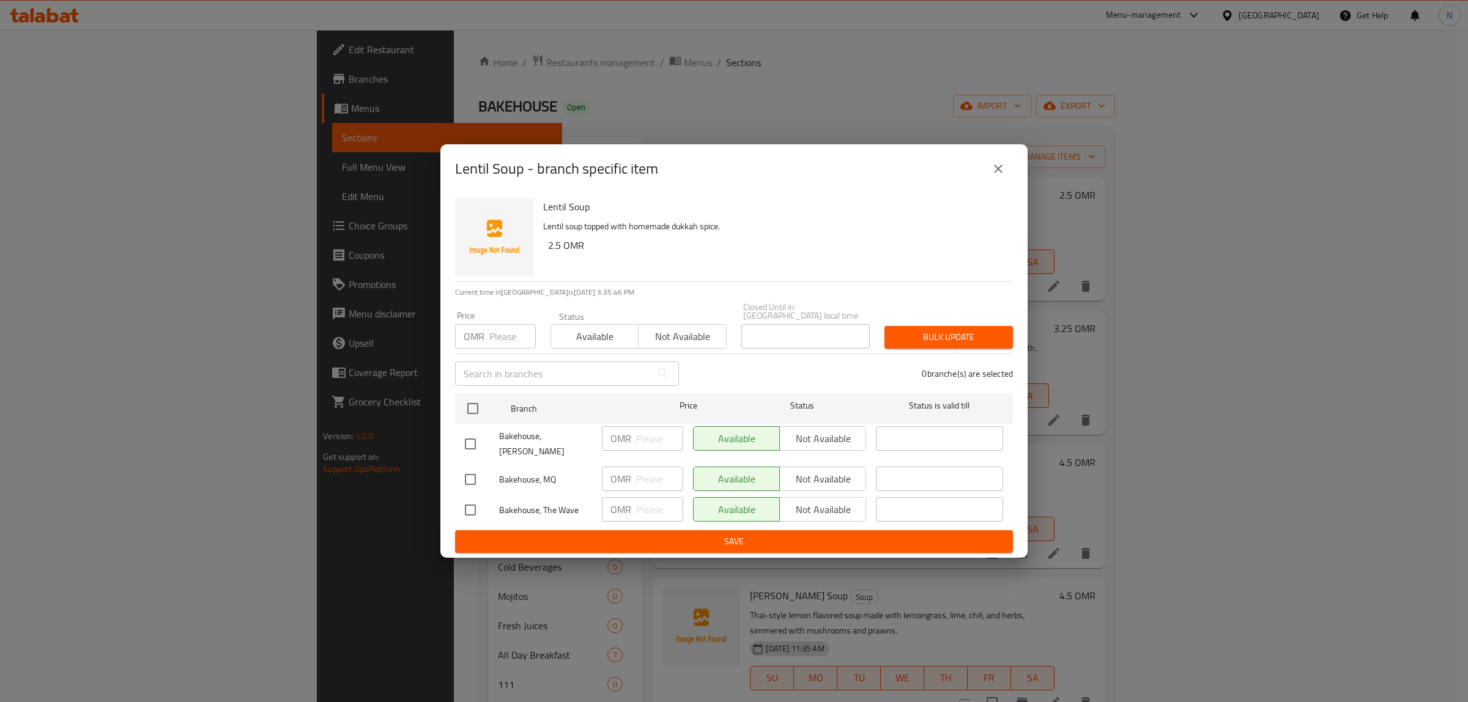
click at [478, 441] on input "checkbox" at bounding box center [471, 444] width 26 height 26
checkbox input "true"
click at [470, 497] on input "checkbox" at bounding box center [471, 510] width 26 height 26
checkbox input "true"
click at [843, 434] on span "Not available" at bounding box center [823, 439] width 76 height 18
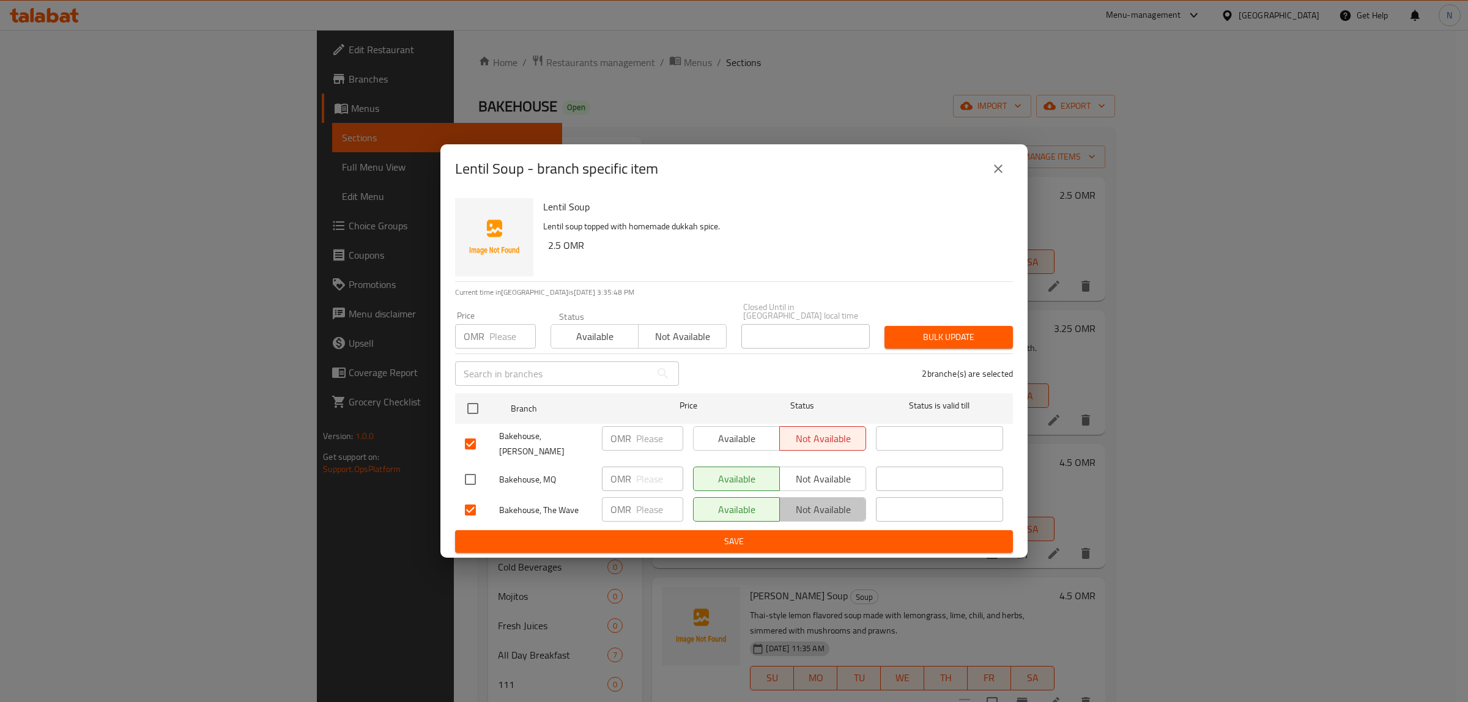
click at [826, 501] on span "Not available" at bounding box center [823, 510] width 76 height 18
click at [792, 534] on span "Save" at bounding box center [734, 541] width 538 height 15
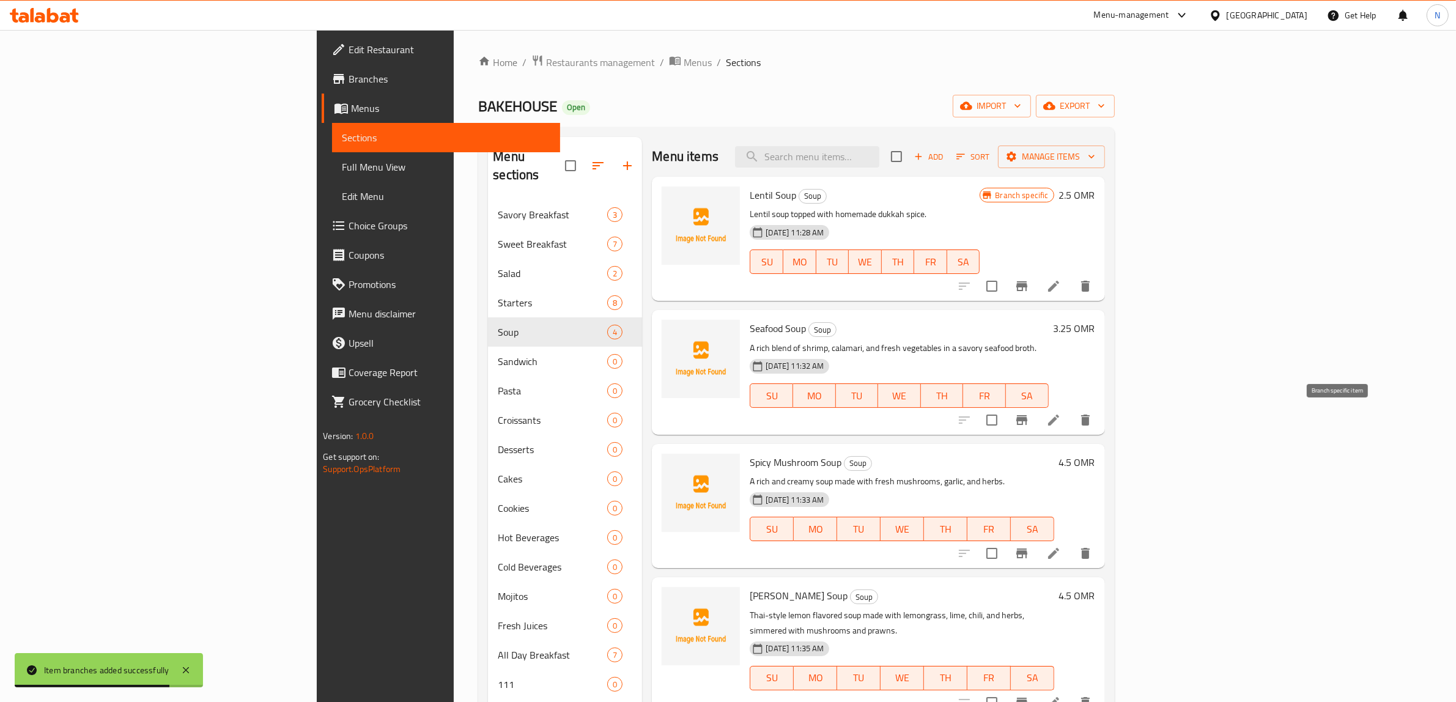
click at [1028, 416] on icon "Branch-specific-item" at bounding box center [1022, 420] width 11 height 10
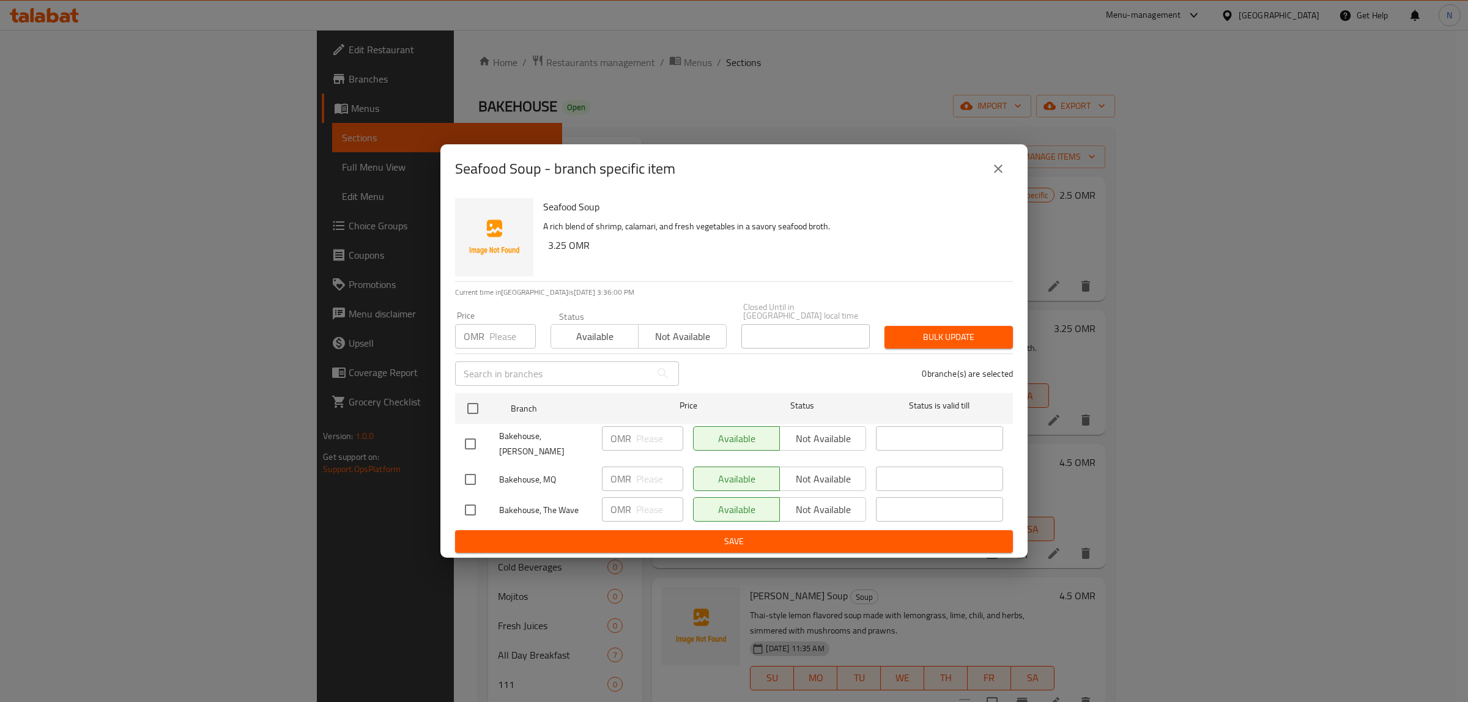
click at [471, 447] on input "checkbox" at bounding box center [471, 444] width 26 height 26
checkbox input "true"
click at [469, 502] on input "checkbox" at bounding box center [471, 510] width 26 height 26
checkbox input "true"
click at [835, 440] on span "Not available" at bounding box center [823, 439] width 76 height 18
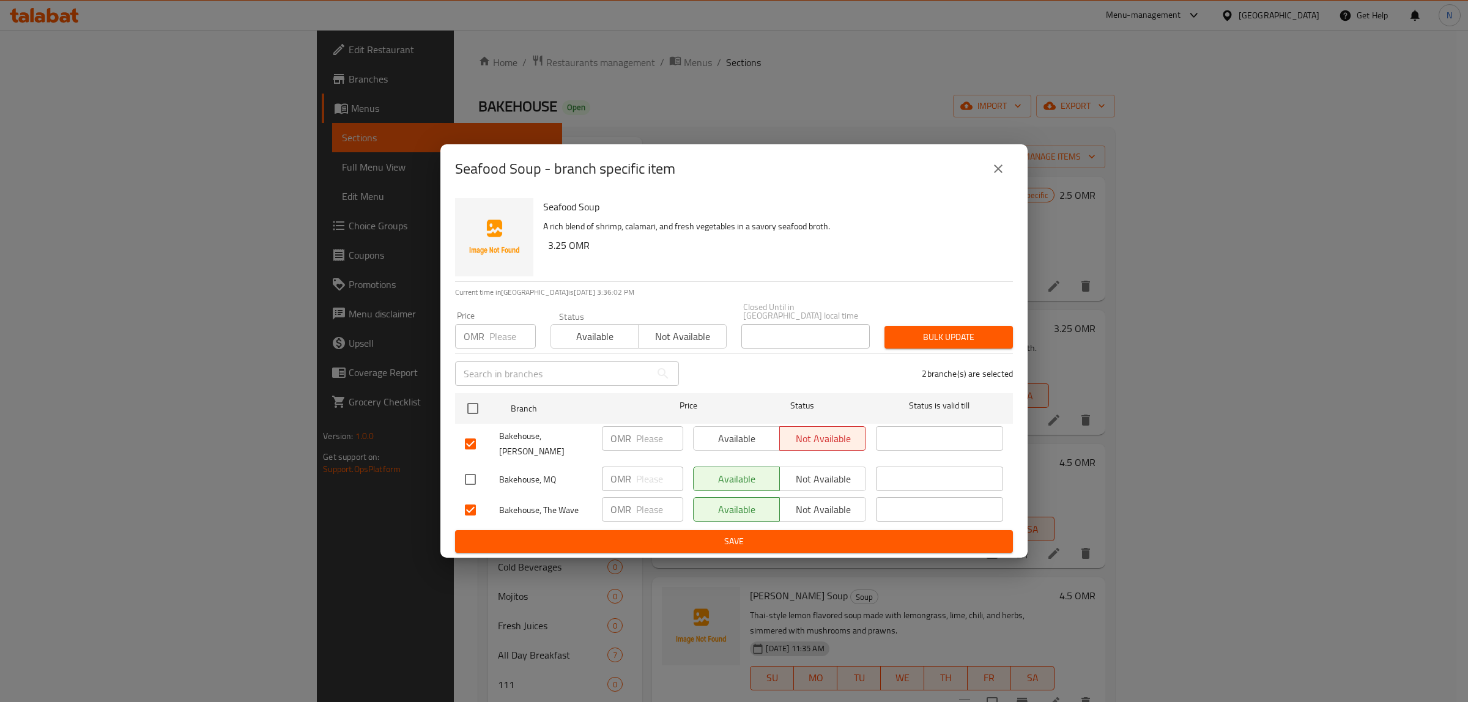
click at [821, 501] on span "Not available" at bounding box center [823, 510] width 76 height 18
click at [752, 530] on button "Save" at bounding box center [734, 541] width 558 height 23
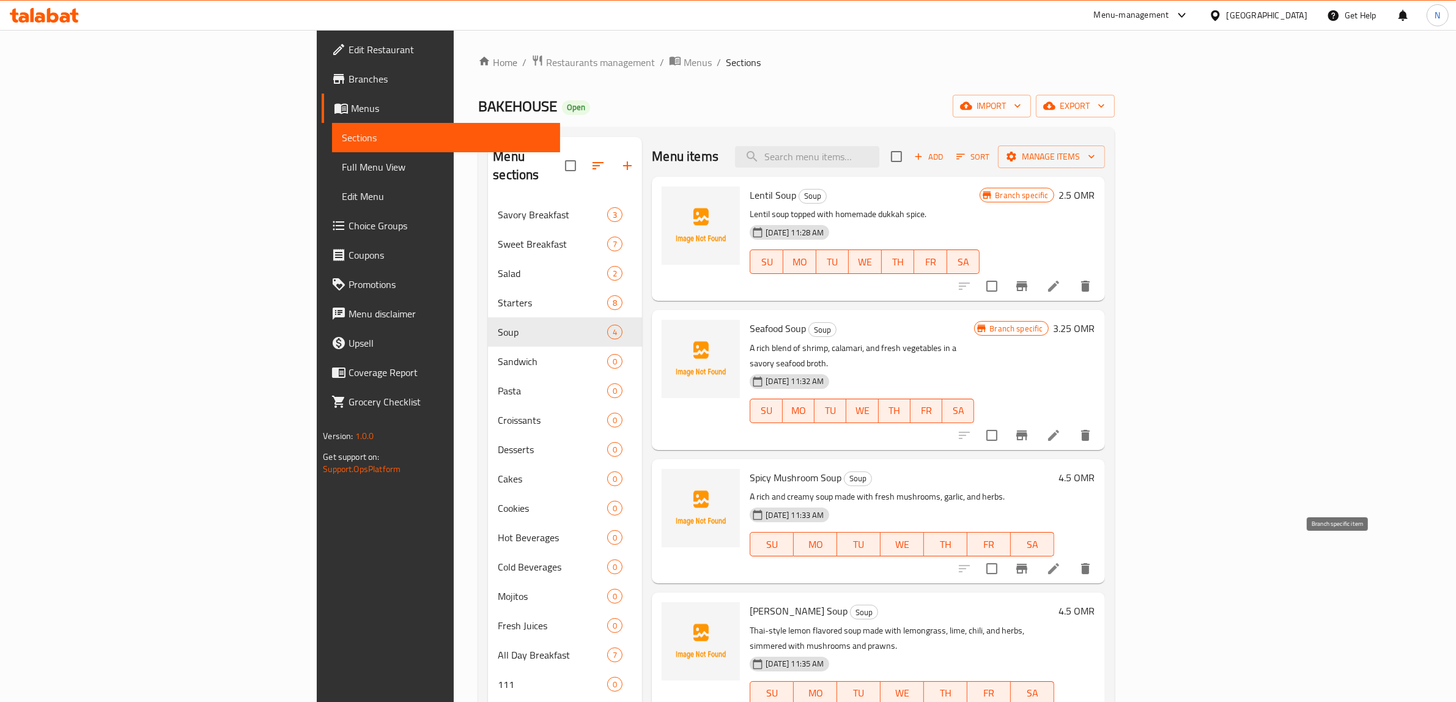
click at [1029, 562] on icon "Branch-specific-item" at bounding box center [1022, 569] width 15 height 15
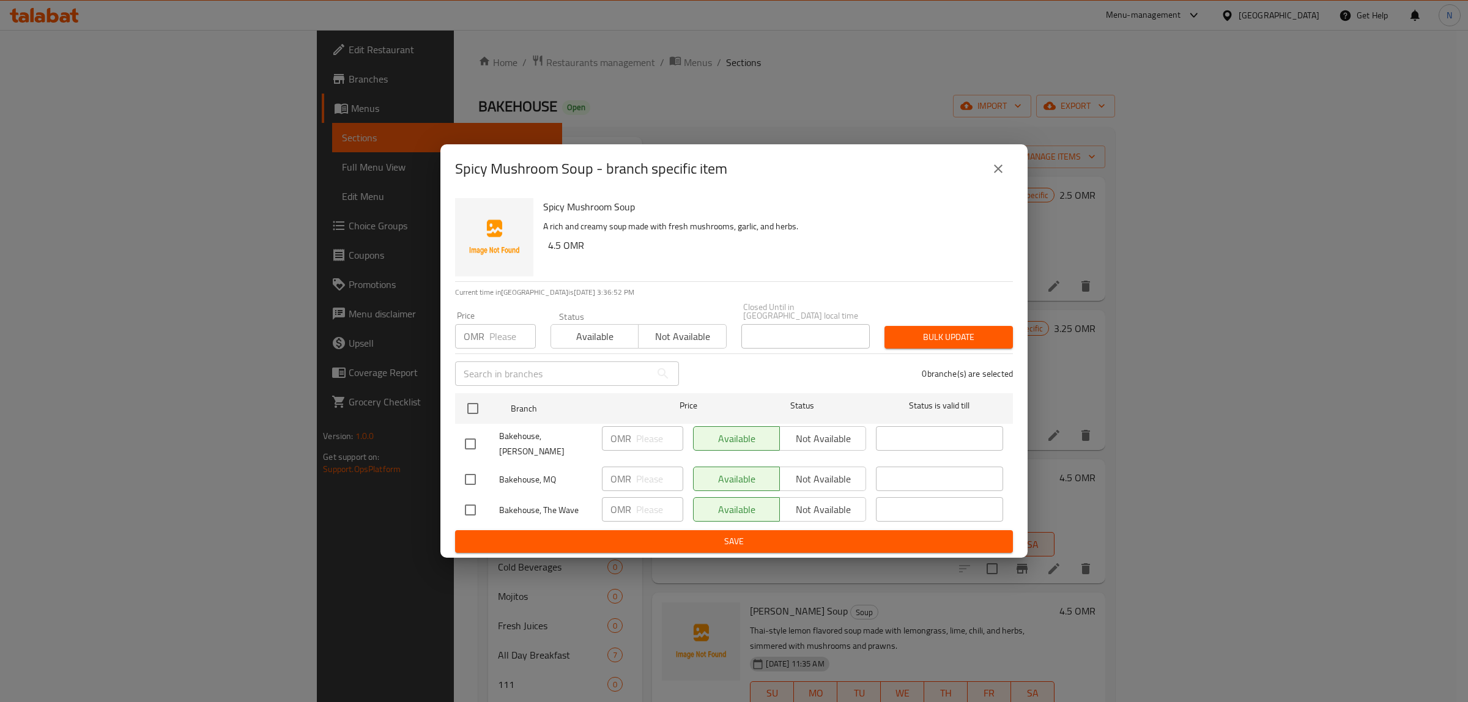
click at [472, 441] on input "checkbox" at bounding box center [471, 444] width 26 height 26
checkbox input "true"
click at [472, 502] on input "checkbox" at bounding box center [471, 510] width 26 height 26
checkbox input "true"
click at [861, 439] on button "Not available" at bounding box center [822, 438] width 87 height 24
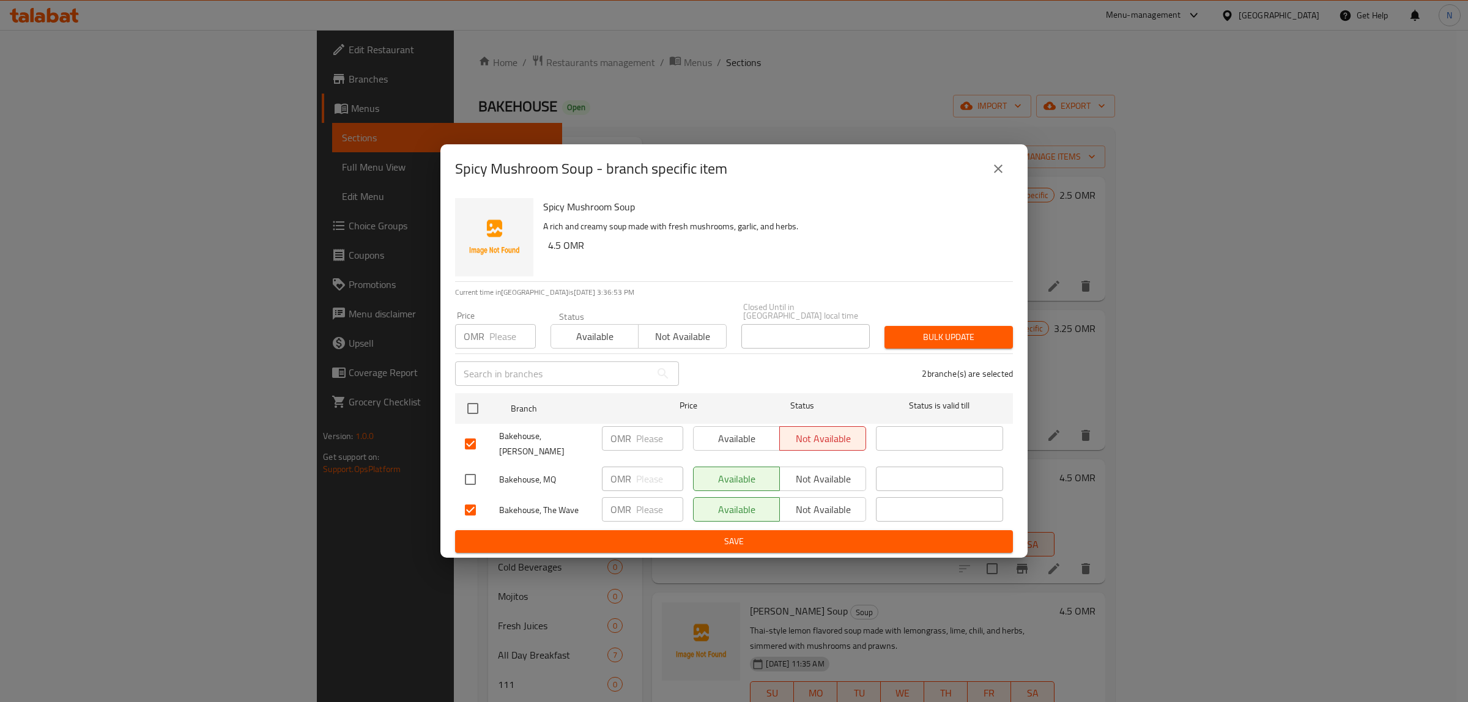
click at [838, 501] on span "Not available" at bounding box center [823, 510] width 76 height 18
click at [826, 530] on button "Save" at bounding box center [734, 541] width 558 height 23
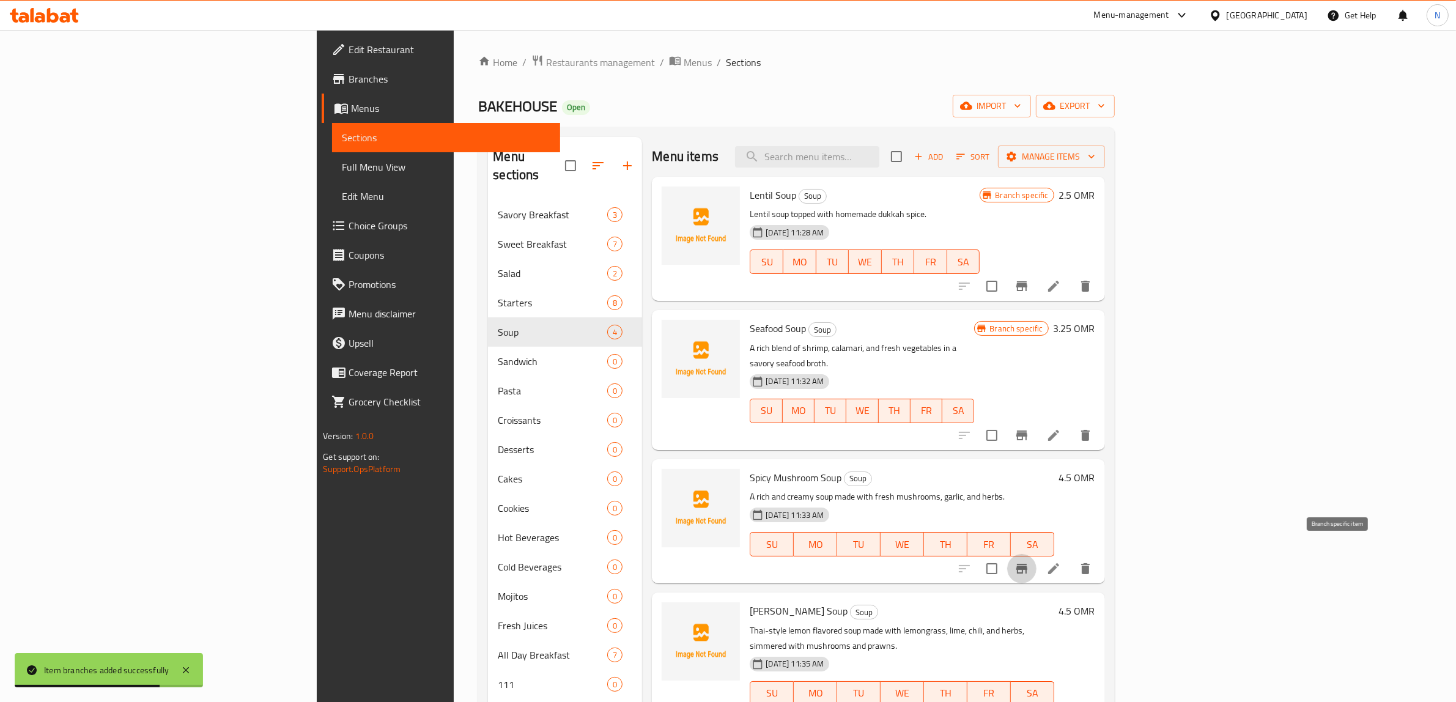
click at [1028, 564] on icon "Branch-specific-item" at bounding box center [1022, 569] width 11 height 10
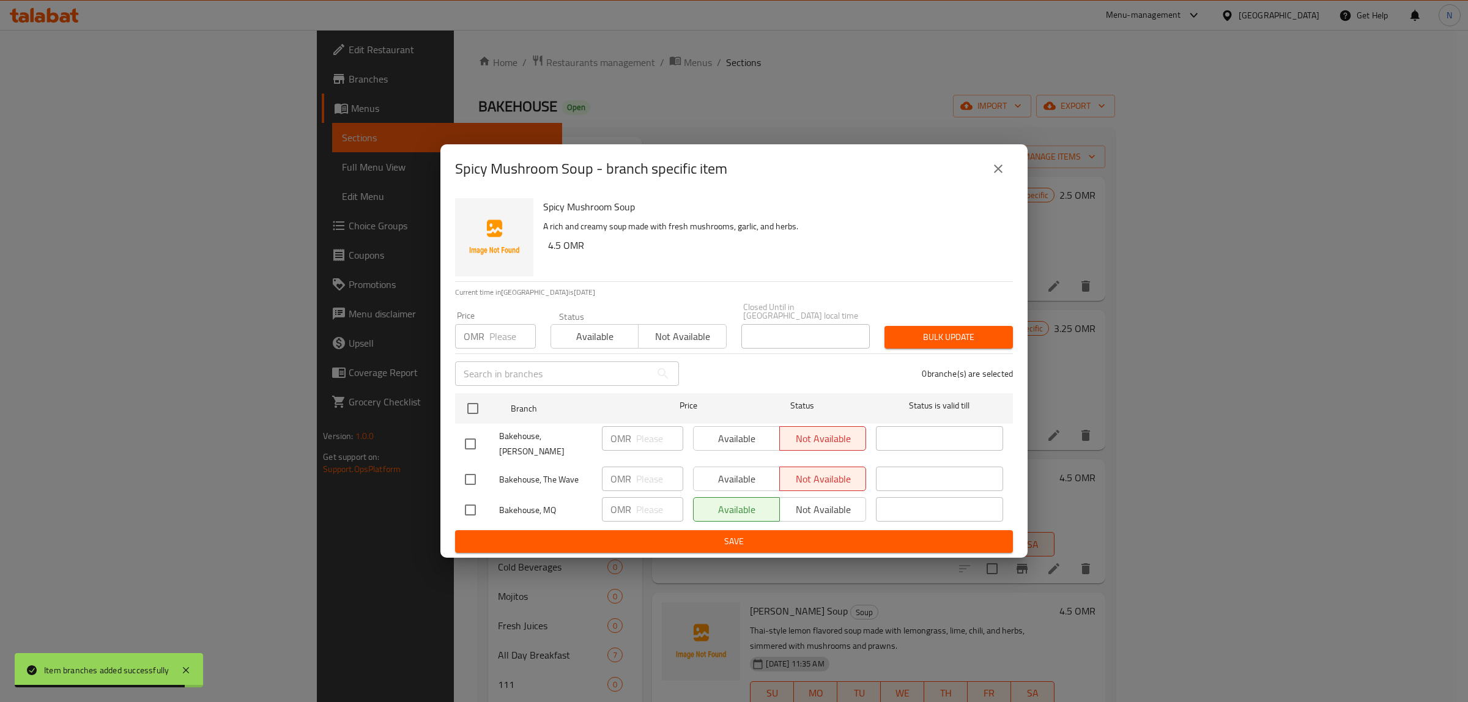
click at [988, 178] on button "close" at bounding box center [998, 168] width 29 height 29
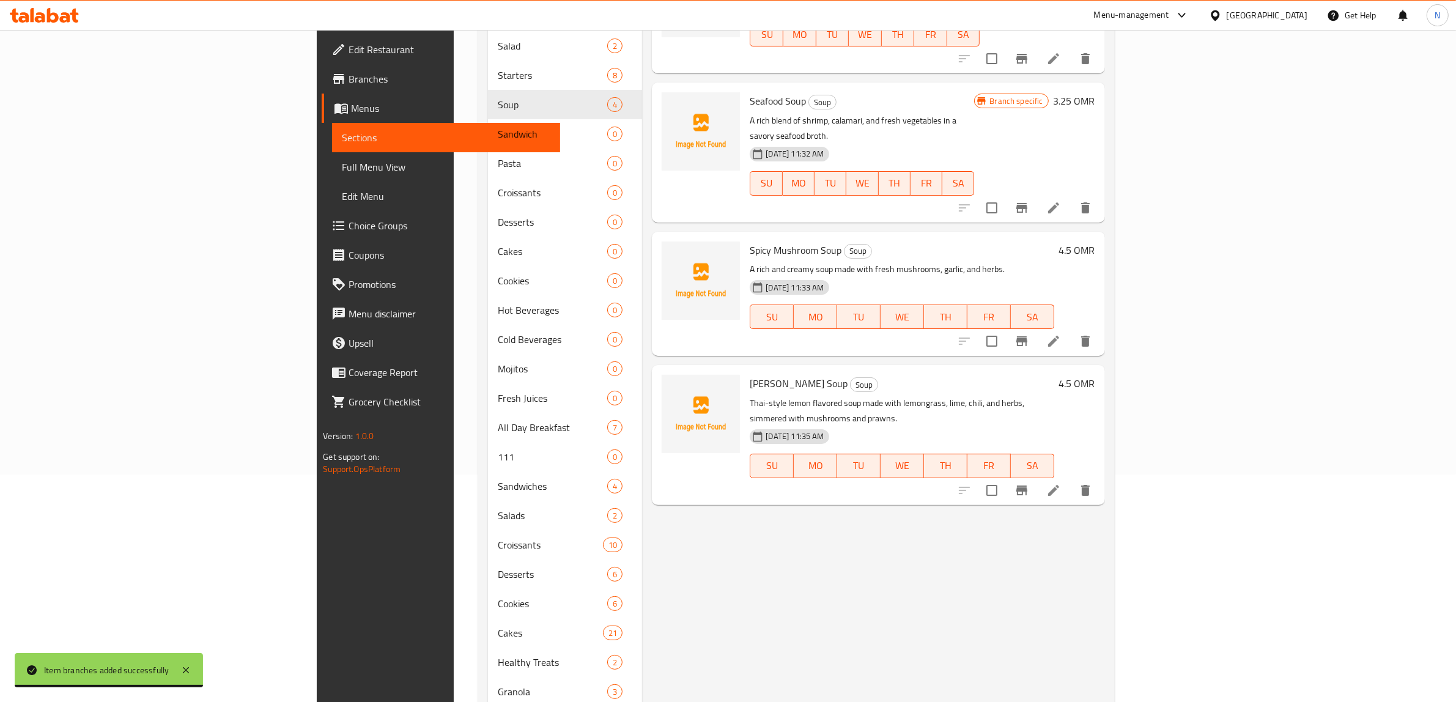
scroll to position [229, 0]
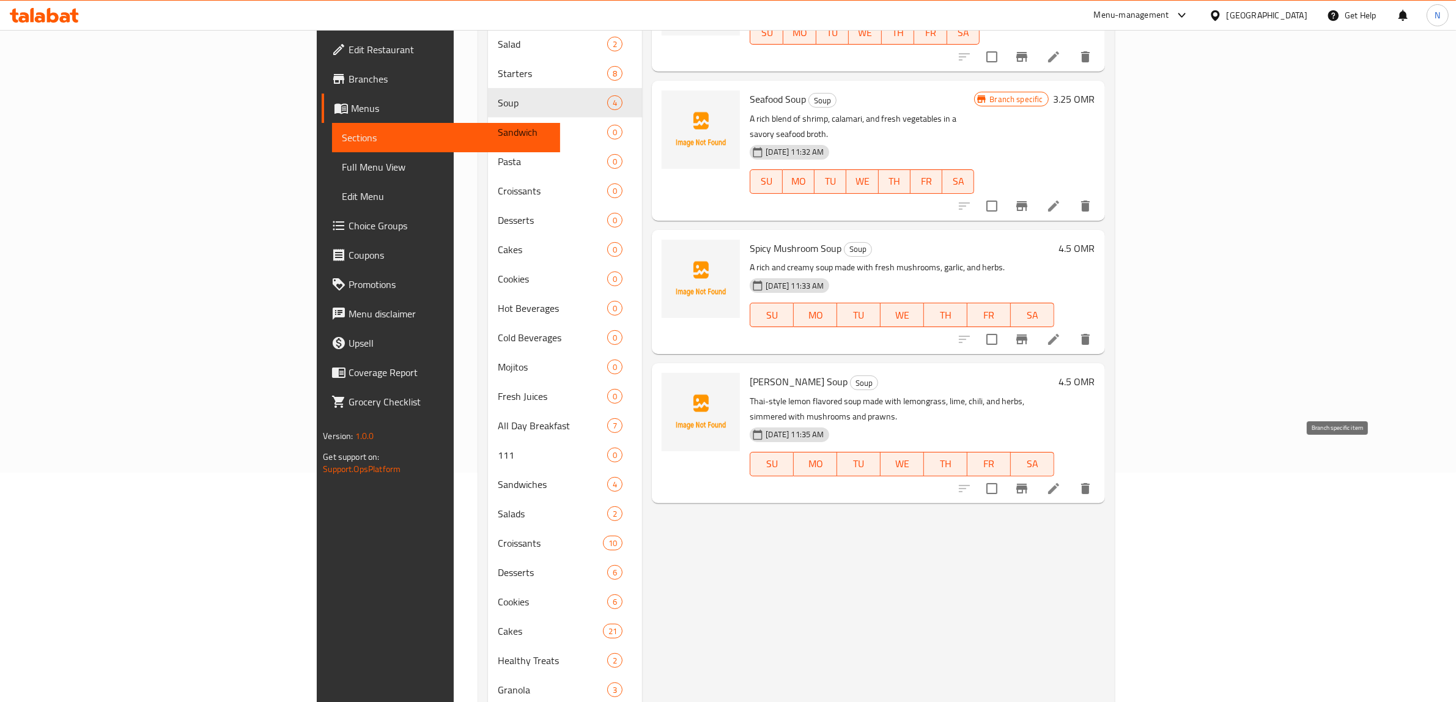
click at [1028, 484] on icon "Branch-specific-item" at bounding box center [1022, 489] width 11 height 10
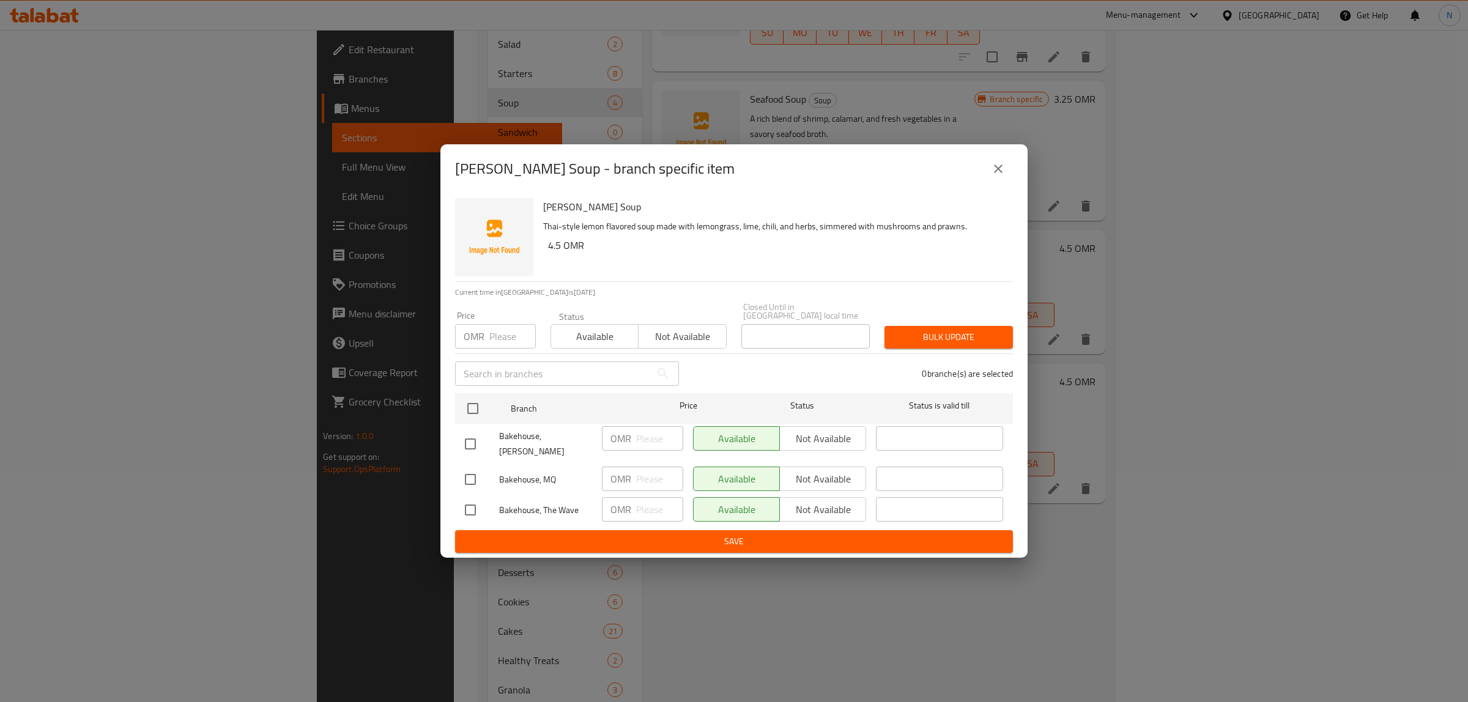
click at [470, 438] on input "checkbox" at bounding box center [471, 444] width 26 height 26
checkbox input "true"
click at [466, 500] on input "checkbox" at bounding box center [471, 510] width 26 height 26
checkbox input "true"
drag, startPoint x: 841, startPoint y: 444, endPoint x: 842, endPoint y: 463, distance: 19.0
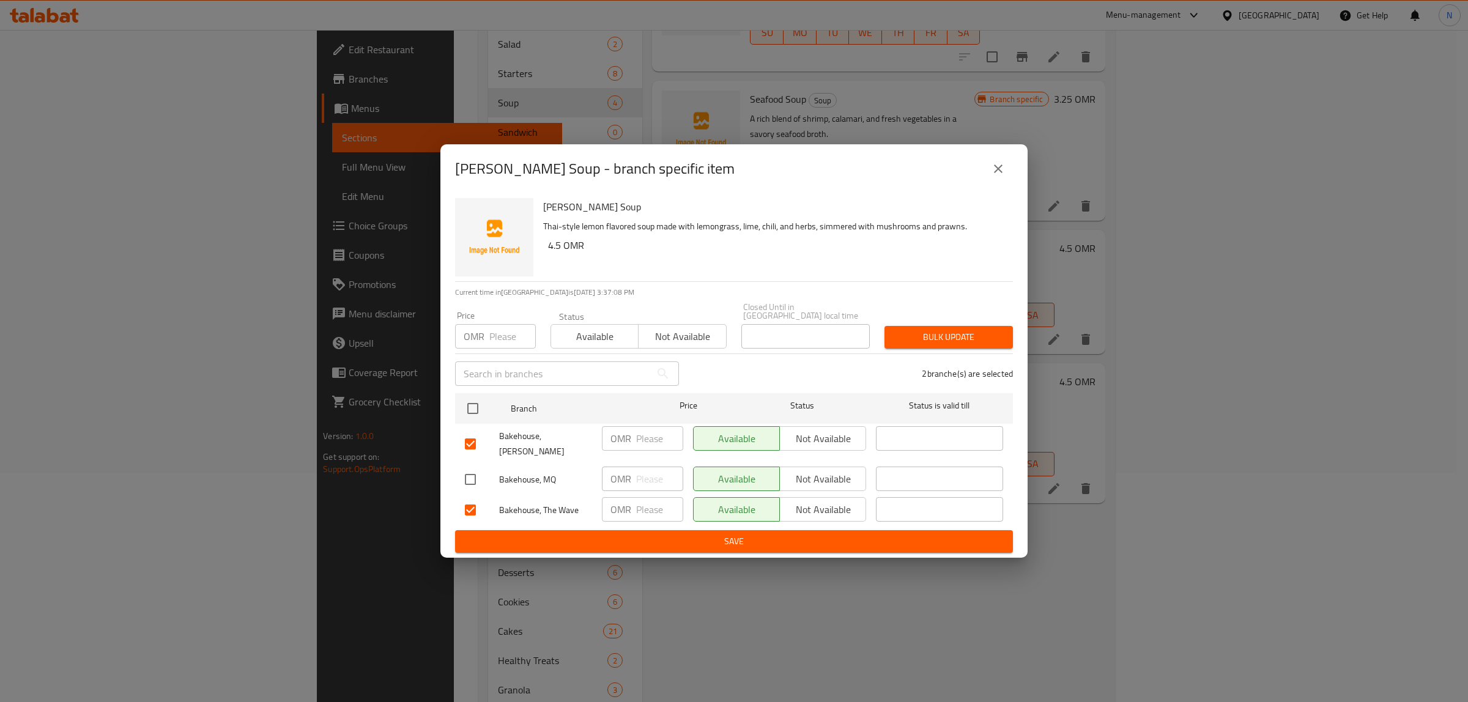
click at [842, 444] on span "Not available" at bounding box center [823, 439] width 76 height 18
click at [815, 503] on span "Not available" at bounding box center [823, 510] width 76 height 18
click at [814, 534] on span "Save" at bounding box center [734, 541] width 538 height 15
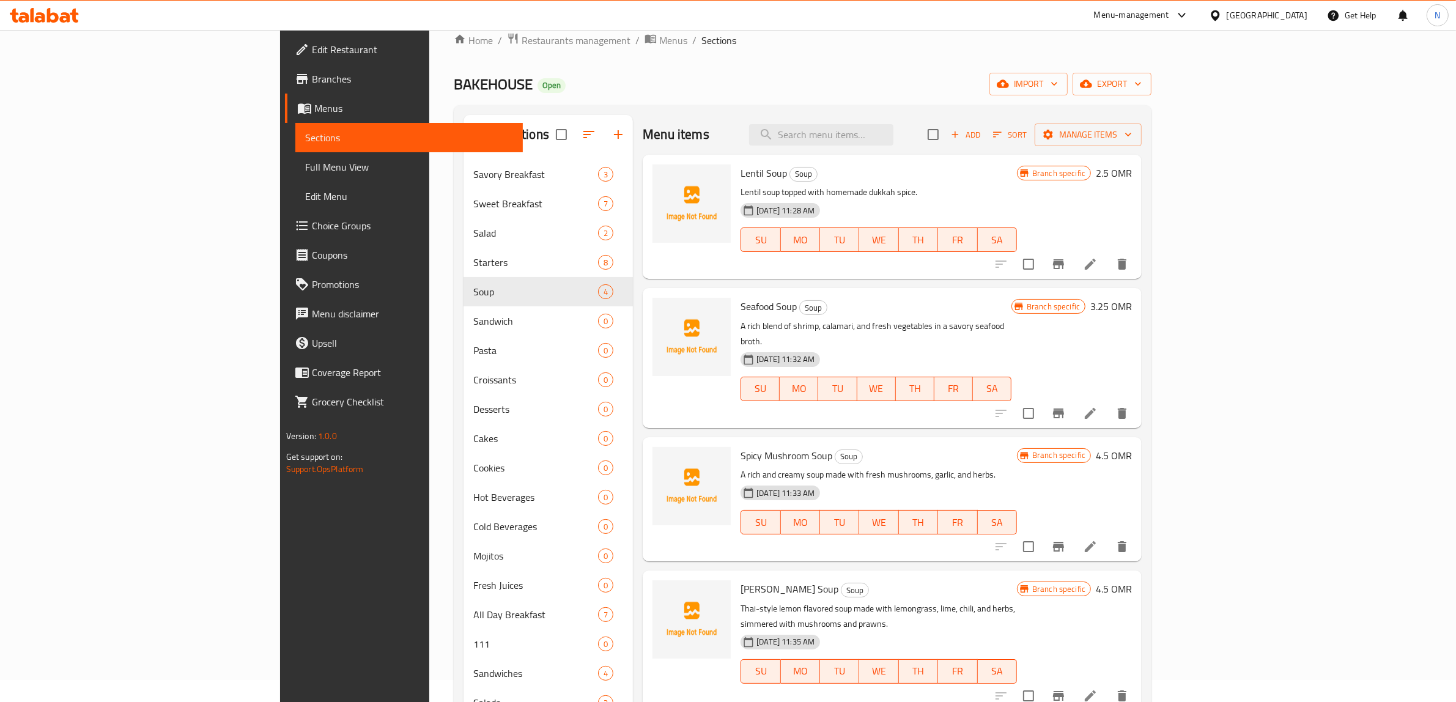
scroll to position [0, 0]
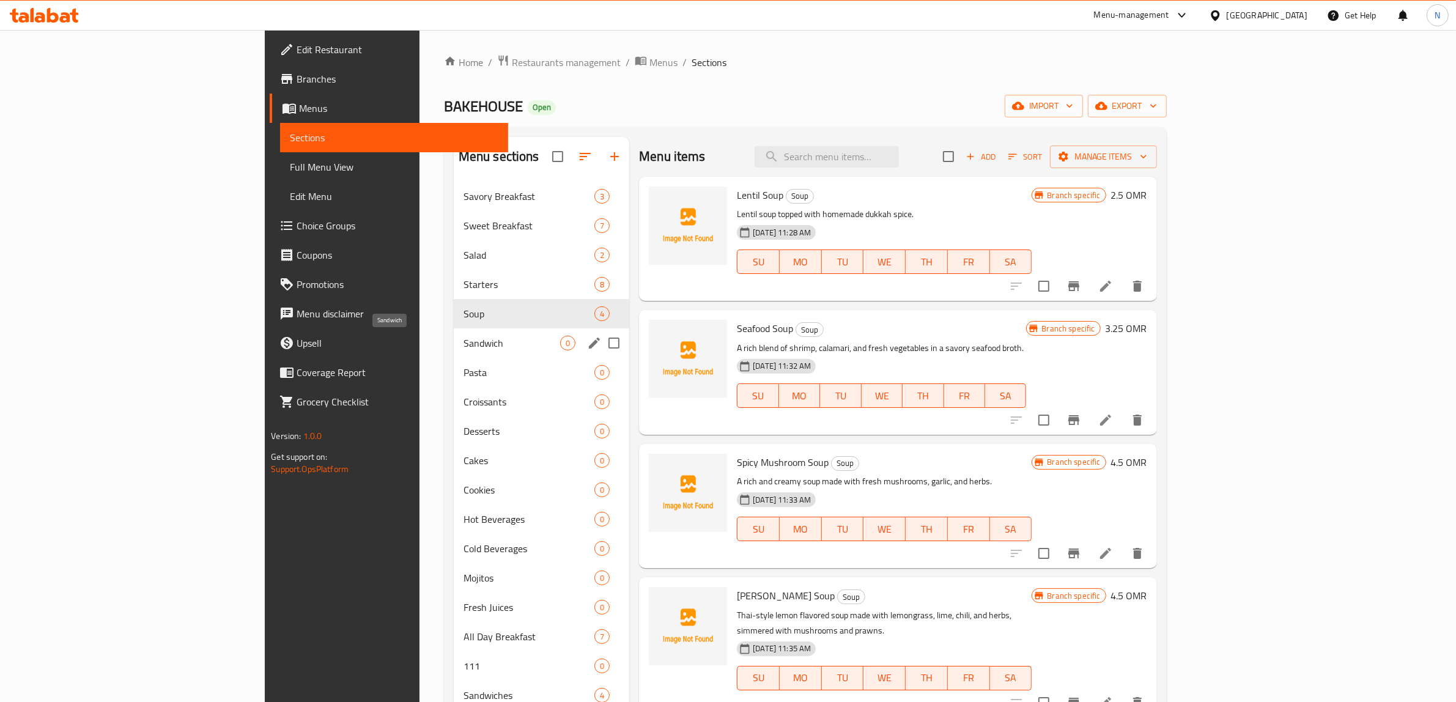
click at [464, 338] on span "Sandwich" at bounding box center [512, 343] width 97 height 15
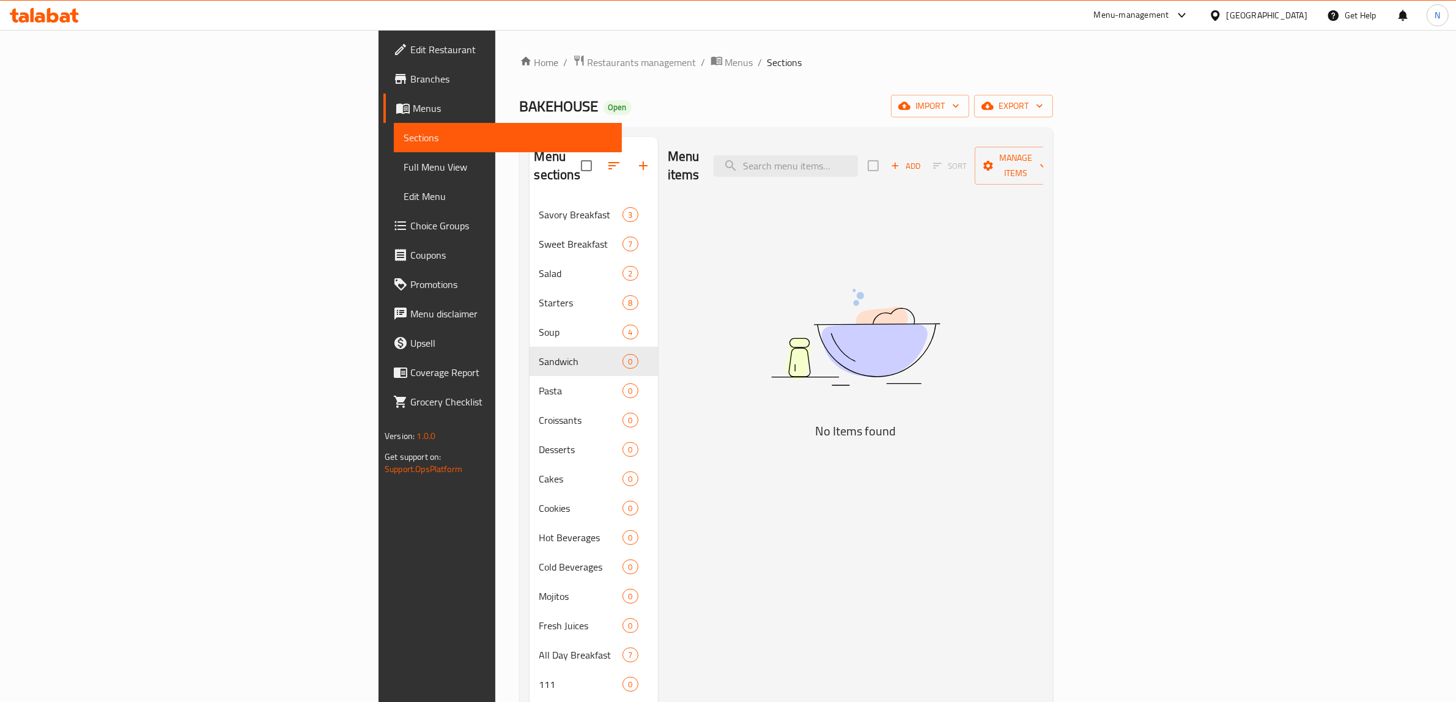
click at [925, 166] on button "Add" at bounding box center [905, 166] width 39 height 19
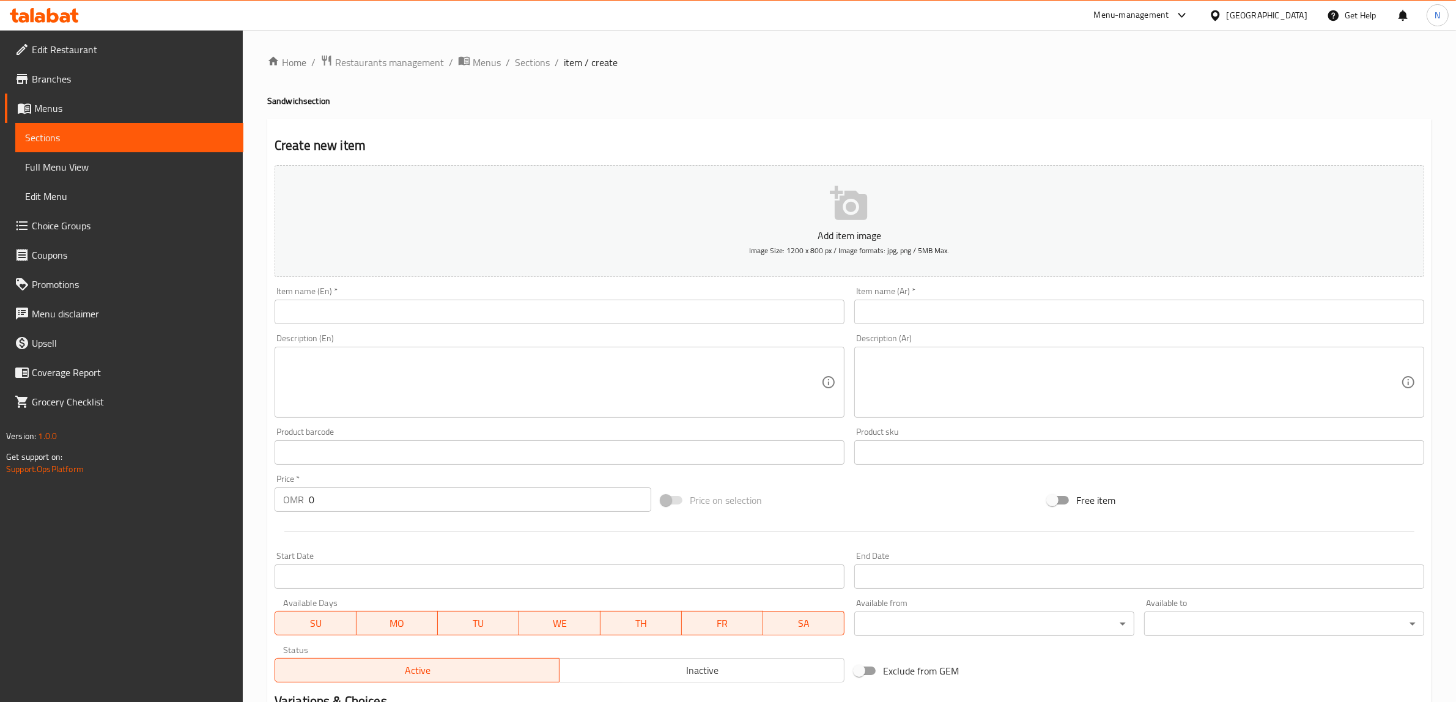
click at [661, 315] on input "text" at bounding box center [560, 312] width 570 height 24
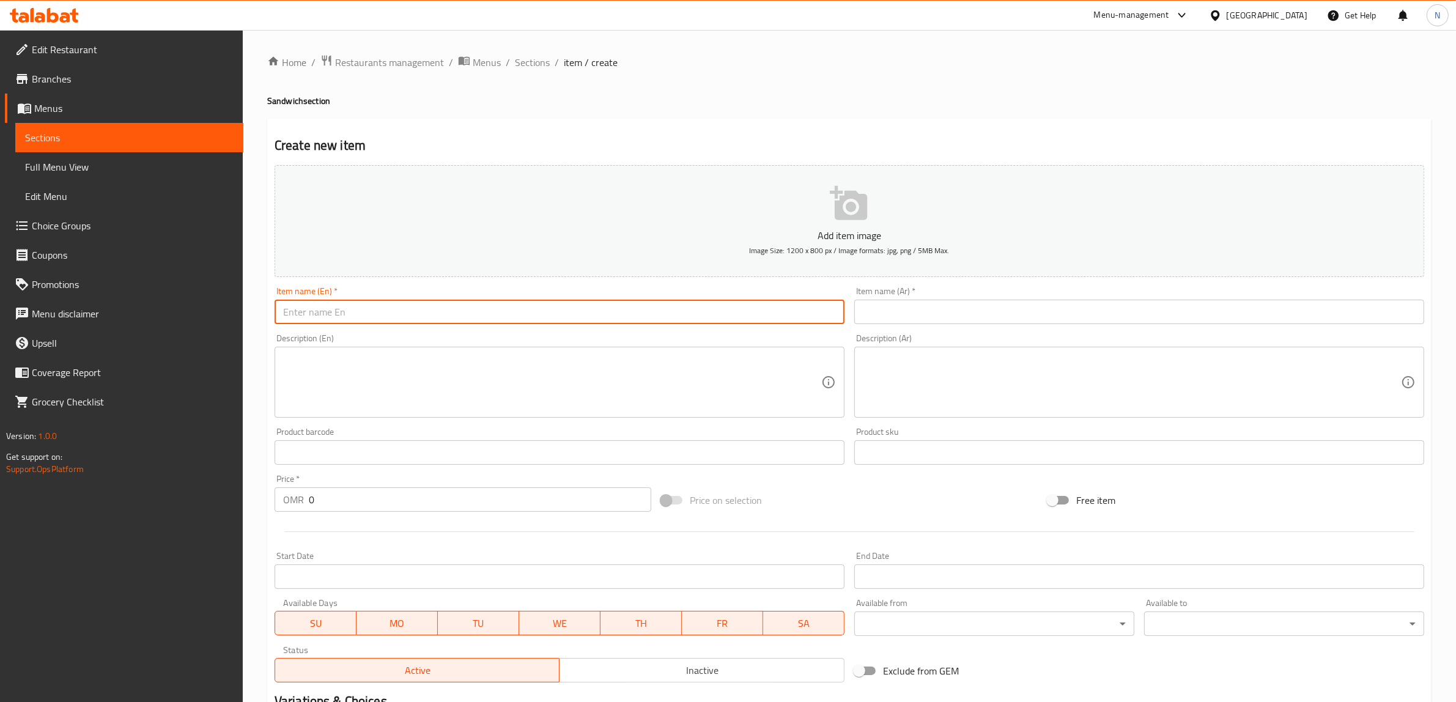
paste input "Brisket BBQ Sandwich"
type input "Brisket BBQ Sandwich"
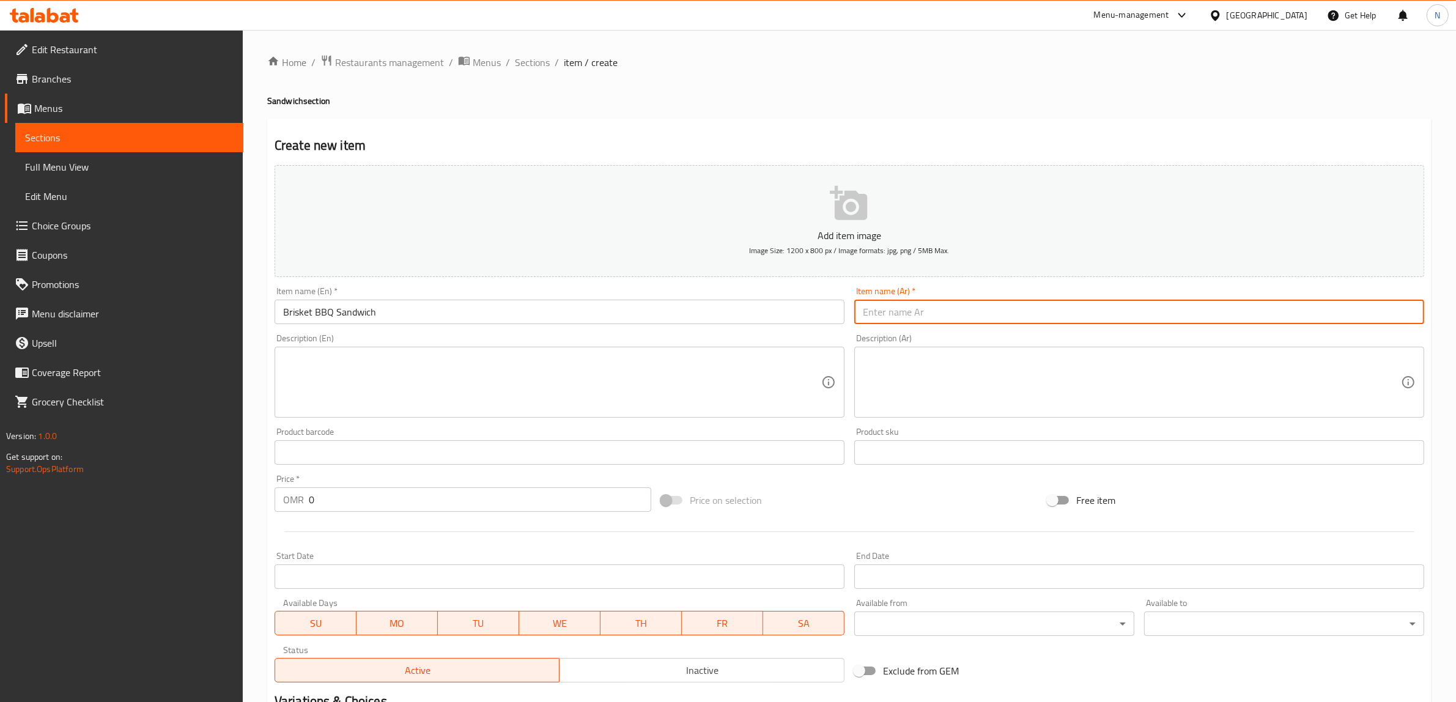
click at [965, 310] on input "text" at bounding box center [1140, 312] width 570 height 24
paste input "ساندويش برسكيت باربيكيو"
type input "ساندويش برسكيت باربيكيو"
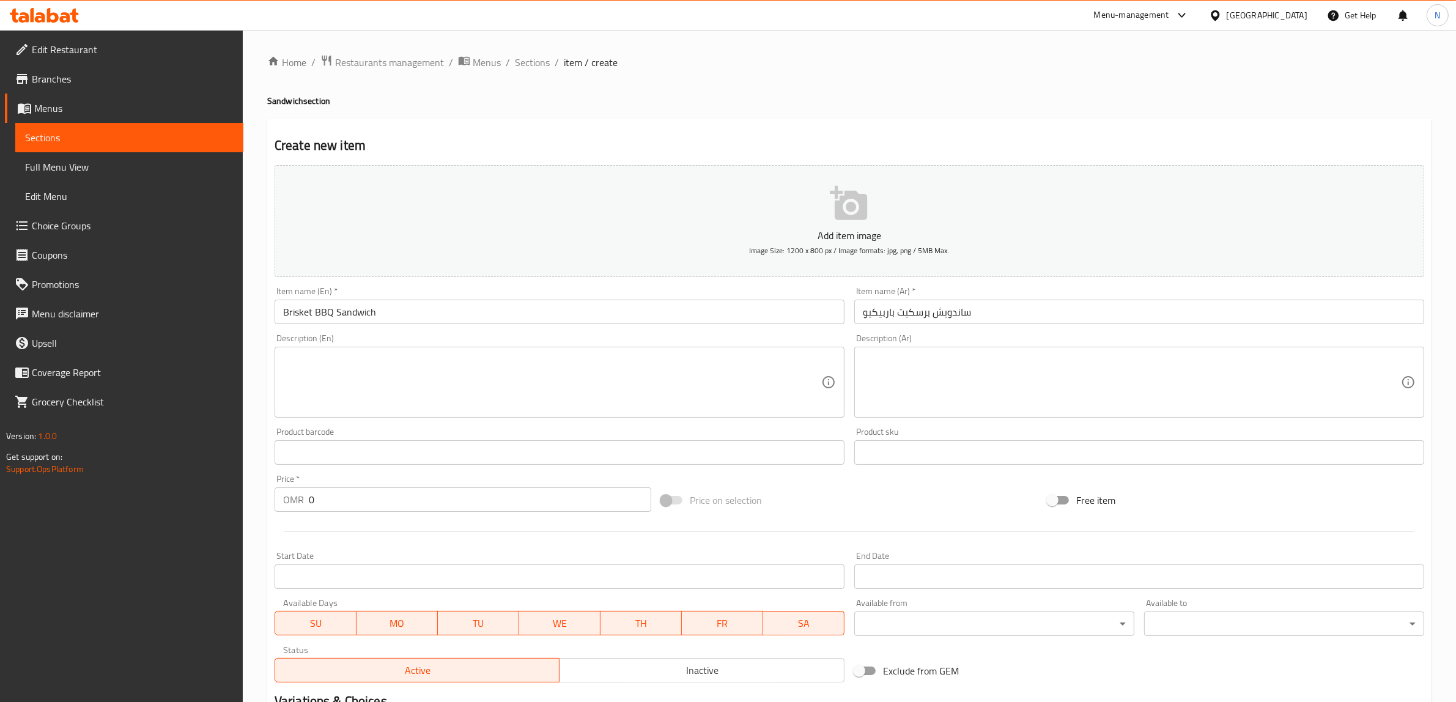
click at [588, 393] on textarea at bounding box center [552, 383] width 538 height 58
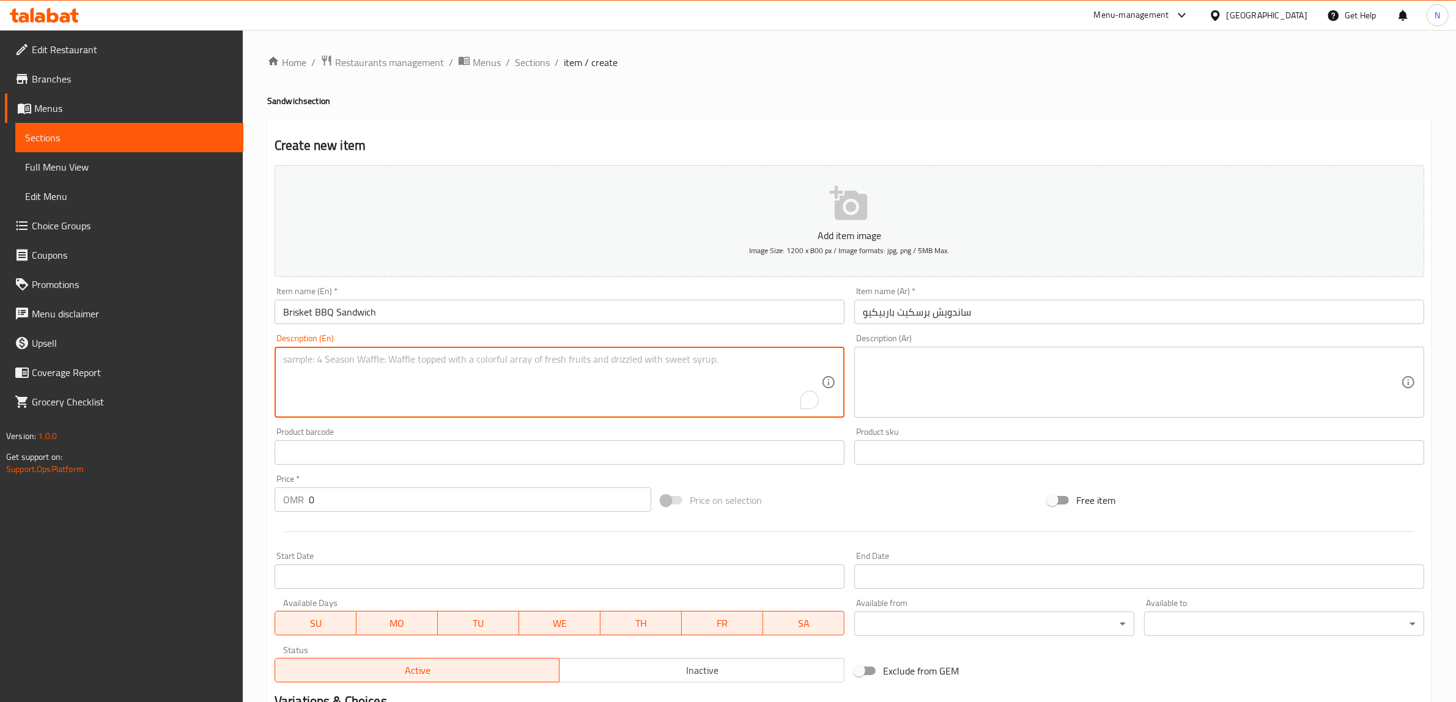
paste textarea "BBQ brisket with cheese and chives on toasted sourdough."
type textarea "BBQ brisket with cheese and chives on toasted sourdough."
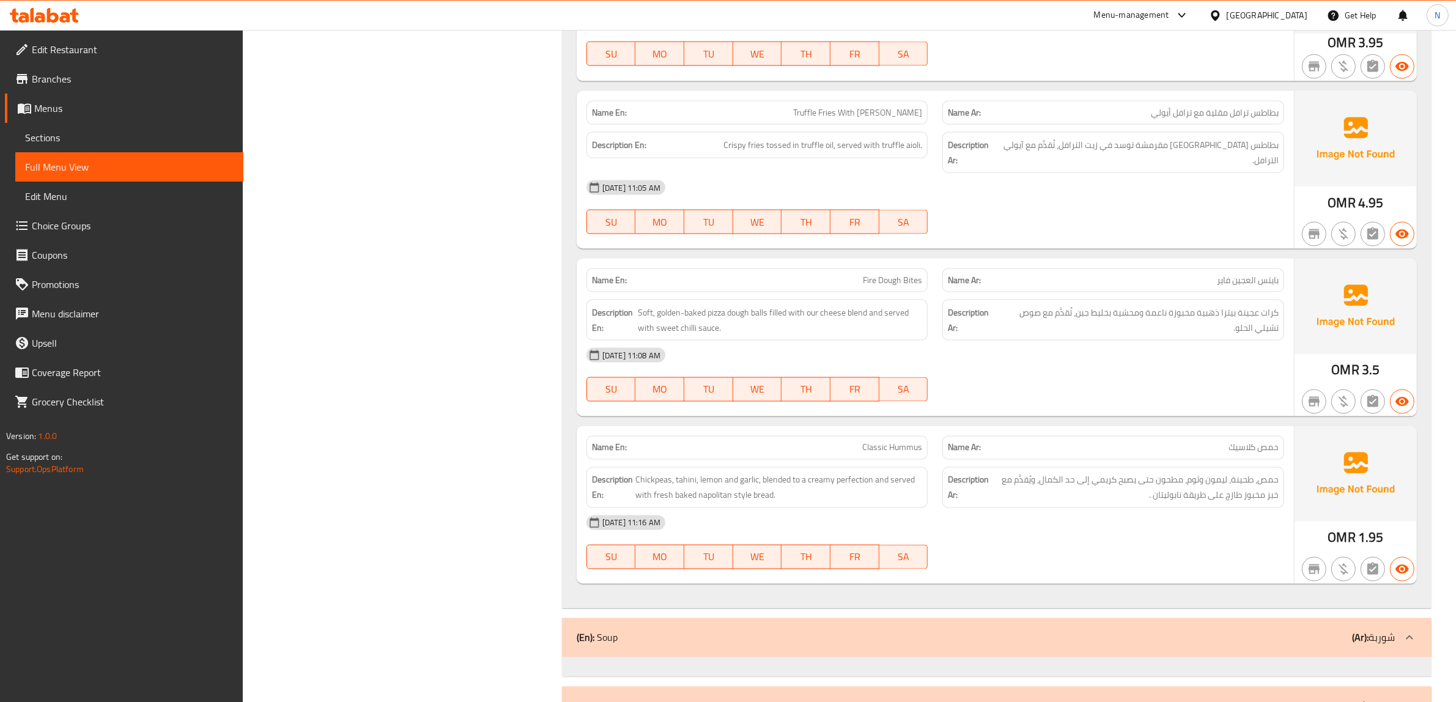
scroll to position [2523, 0]
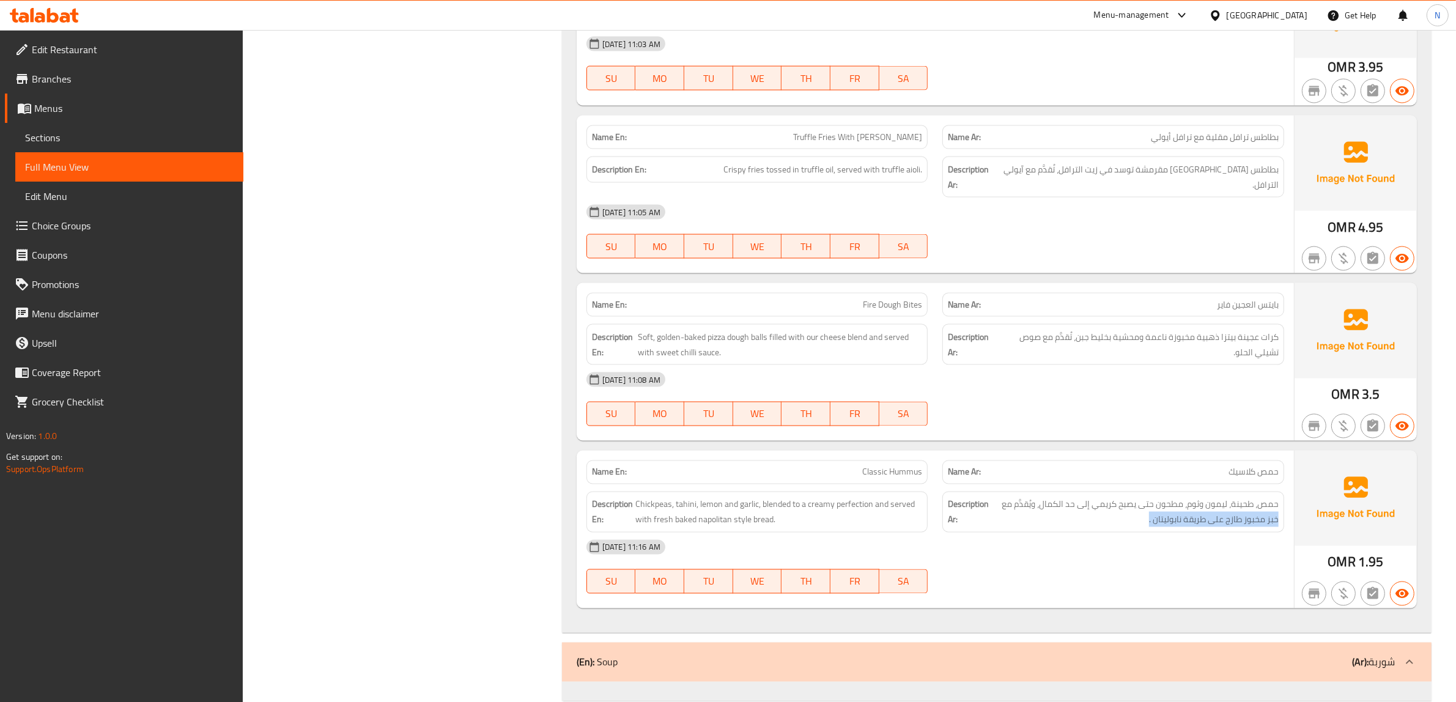
drag, startPoint x: 1149, startPoint y: 514, endPoint x: 1279, endPoint y: 515, distance: 130.3
click at [1279, 515] on div "Description Ar: حمص، طحينة، ليمون وثوم، مطحون حتى يصبح كريمي إلى حد الكمال، ويُ…" at bounding box center [1114, 512] width 342 height 41
copy span "خبز مخبوز طازج على طريقة نابوليتان ."
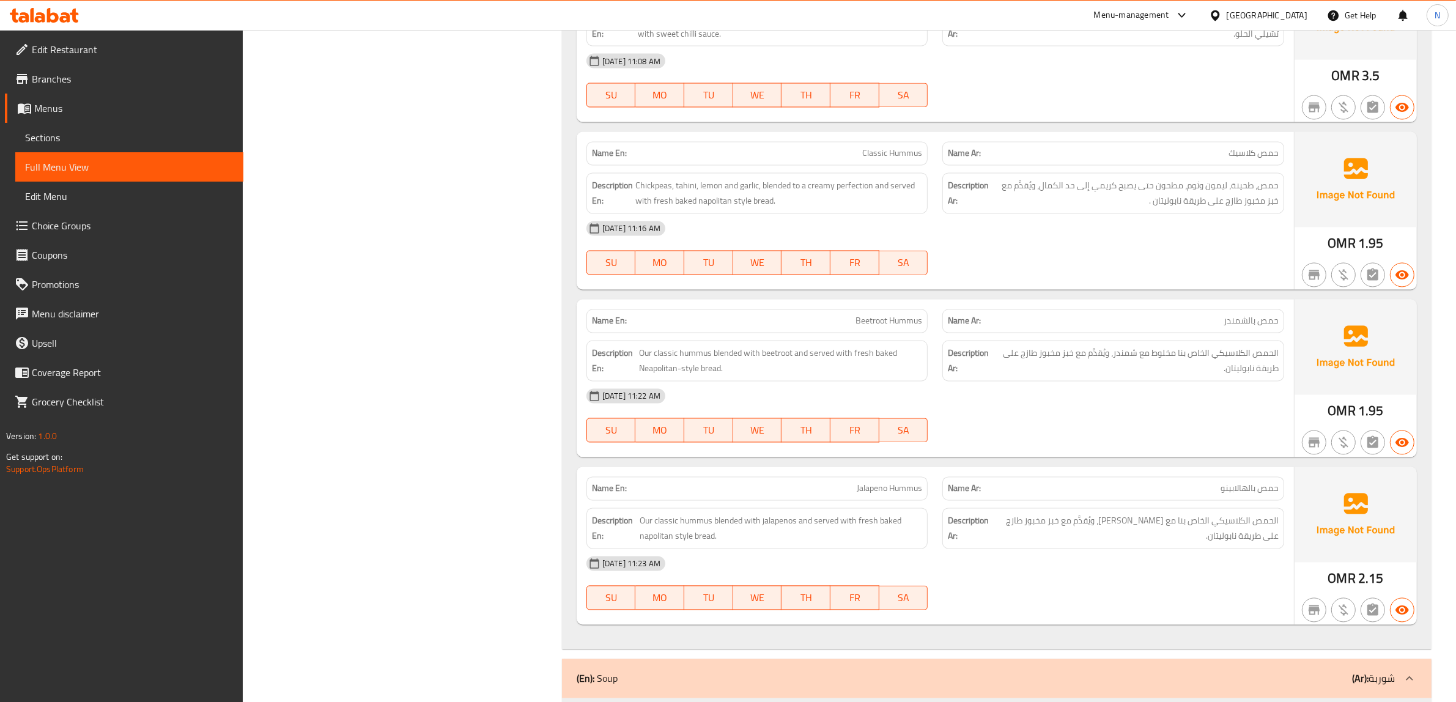
scroll to position [2905, 0]
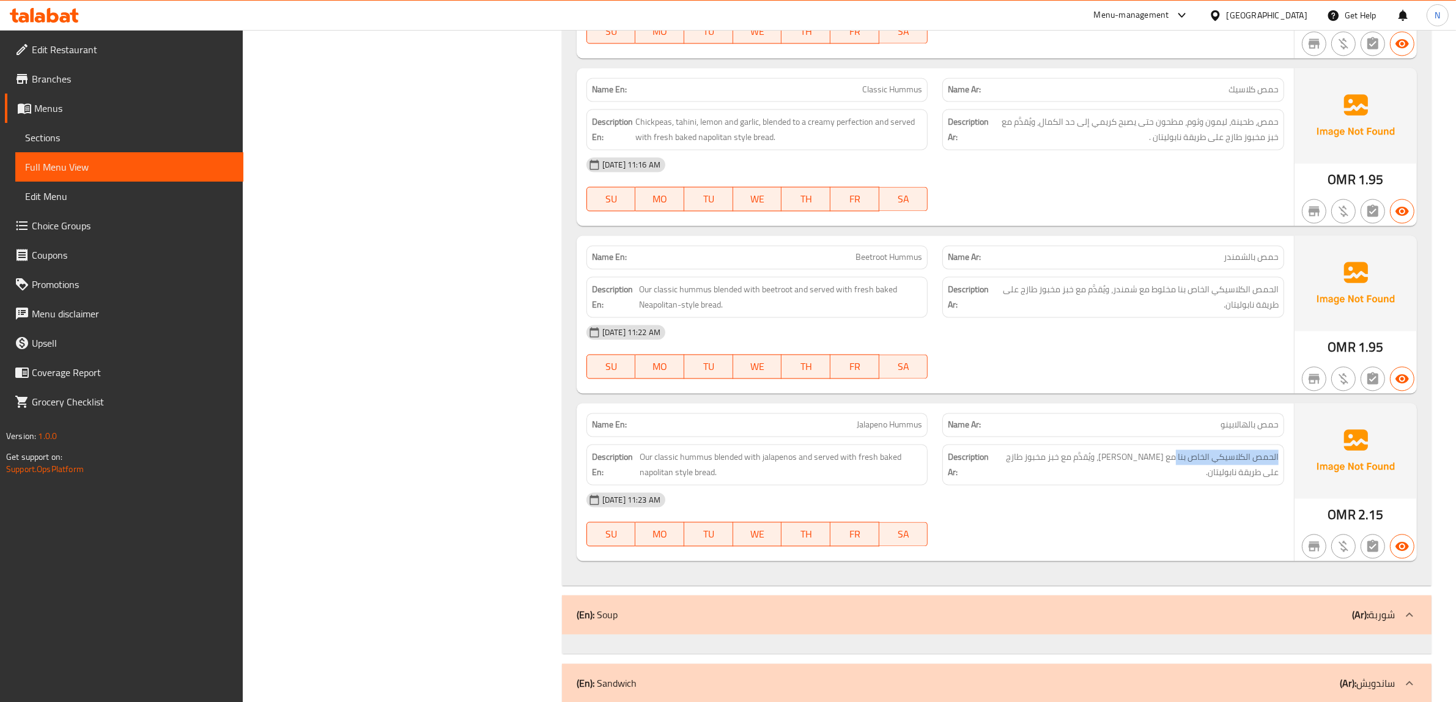
drag, startPoint x: 1177, startPoint y: 454, endPoint x: 1279, endPoint y: 451, distance: 101.6
click at [1279, 451] on div "Description Ar: الحمص الكلاسيكي الخاص بنا مع [PERSON_NAME]، ويُقدَّم مع خبز مخب…" at bounding box center [1114, 465] width 342 height 41
copy span "الحمص الكلاسيكي الخاص بنا"
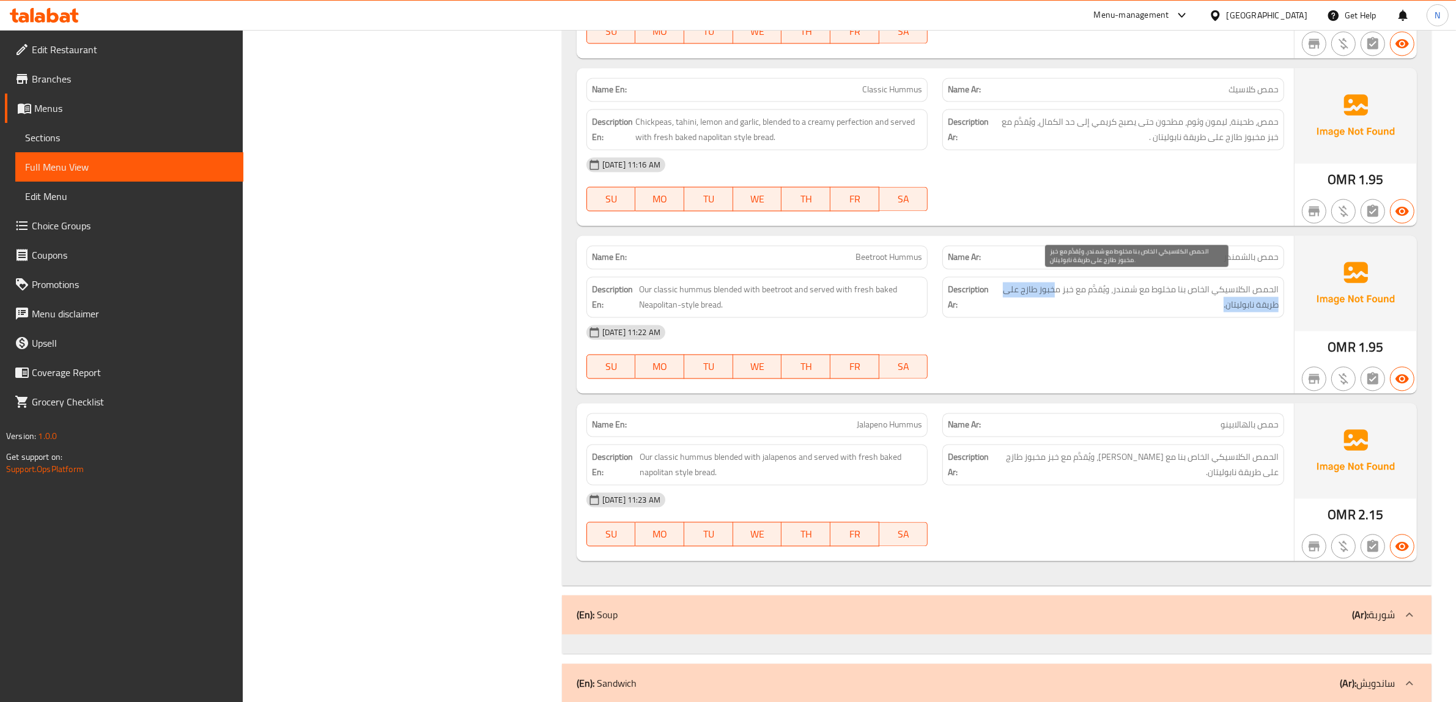
drag, startPoint x: 1052, startPoint y: 286, endPoint x: 1040, endPoint y: 297, distance: 16.5
click at [1040, 297] on span "الحمص الكلاسيكي الخاص بنا مخلوط مع شمندر، ويُقدَّم مع خبز مخبوز طازج على طريقة …" at bounding box center [1137, 298] width 283 height 30
drag, startPoint x: 1048, startPoint y: 282, endPoint x: 1062, endPoint y: 282, distance: 14.7
click at [1049, 283] on span "الحمص الكلاسيكي الخاص بنا مخلوط مع شمندر، ويُقدَّم مع خبز مخبوز طازج على طريقة …" at bounding box center [1137, 298] width 283 height 30
click at [1060, 283] on span "الحمص الكلاسيكي الخاص بنا مخلوط مع شمندر، ويُقدَّم مع خبز مخبوز طازج على طريقة …" at bounding box center [1137, 298] width 283 height 30
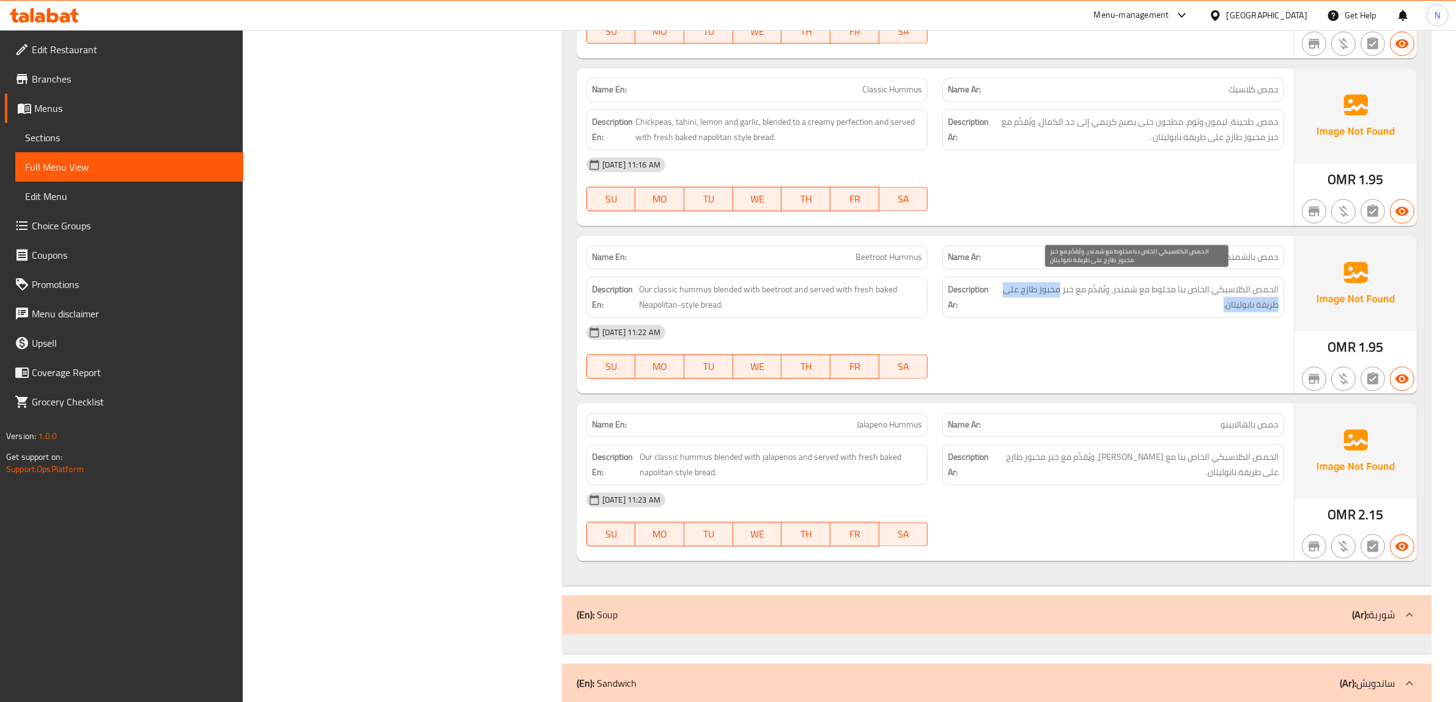
drag, startPoint x: 1060, startPoint y: 283, endPoint x: 1046, endPoint y: 298, distance: 20.8
click at [1046, 298] on span "الحمص الكلاسيكي الخاص بنا مخلوط مع شمندر، ويُقدَّم مع خبز مخبوز طازج على طريقة …" at bounding box center [1137, 298] width 283 height 30
copy span "مخبوز طازج على طريقة نابوليتان."
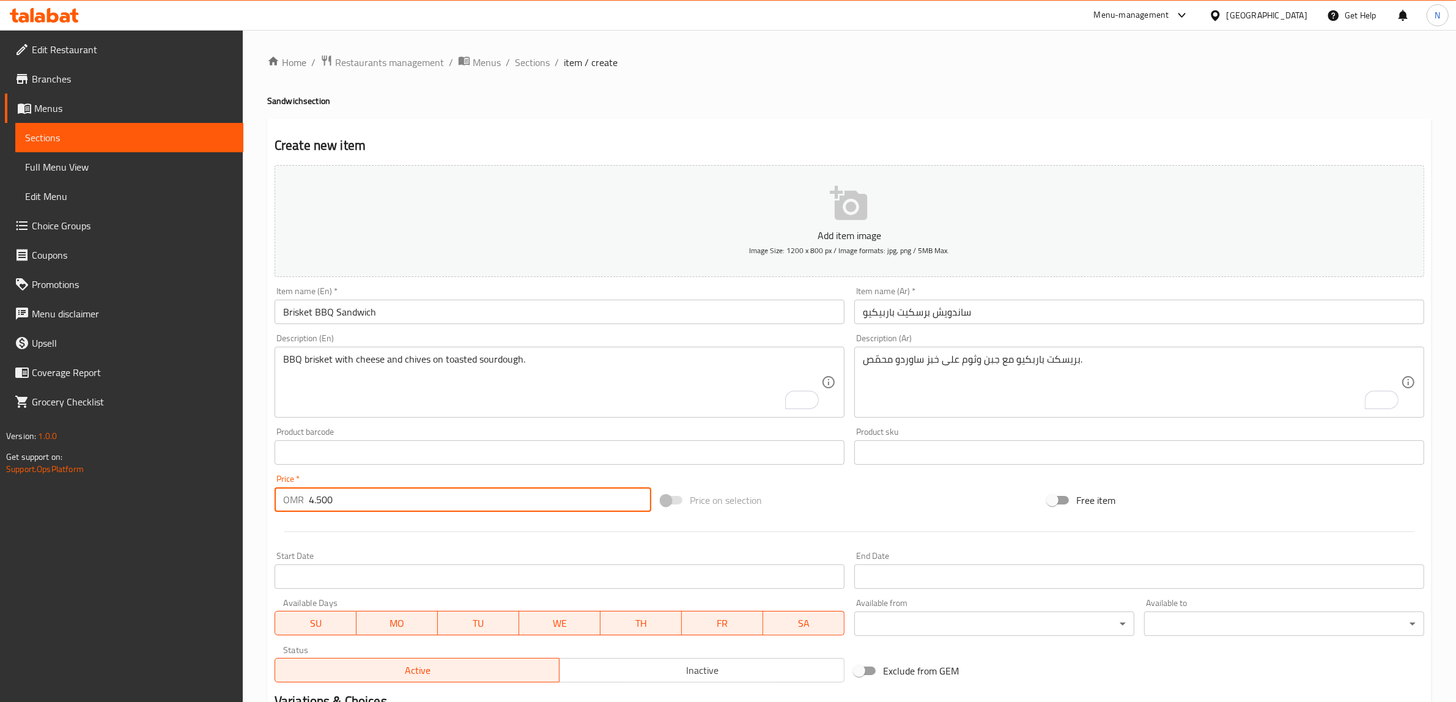
type input "4.500"
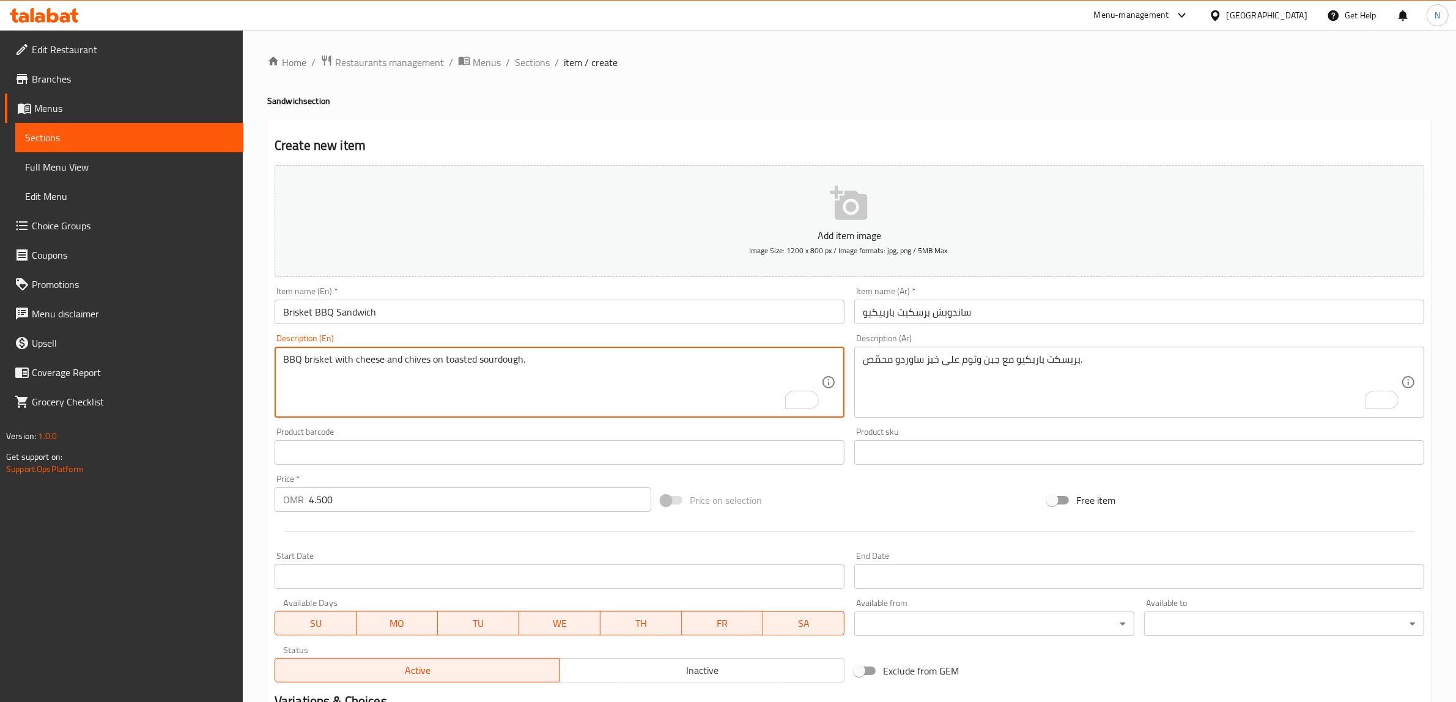
drag, startPoint x: 521, startPoint y: 364, endPoint x: 585, endPoint y: 387, distance: 67.7
click at [415, 359] on textarea "BBQ brisket with cheese and chives on toasted sourdough bread." at bounding box center [552, 383] width 538 height 58
type textarea "BBQ brisket with cheese and chives on toasted sourdough bread."
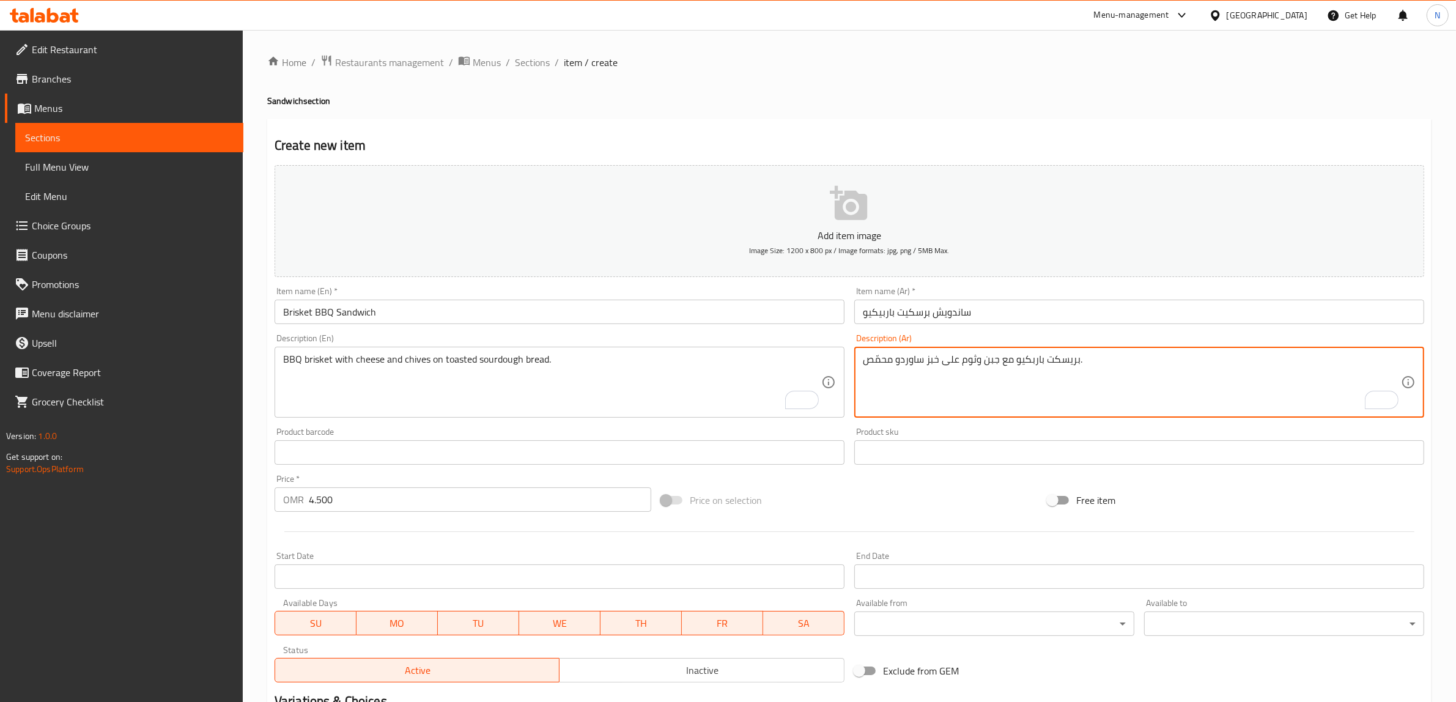
paste textarea "معمر"
type textarea "بريسكت باربكيو مع جبن وثوم معمر على خبز ساوردو محمّص."
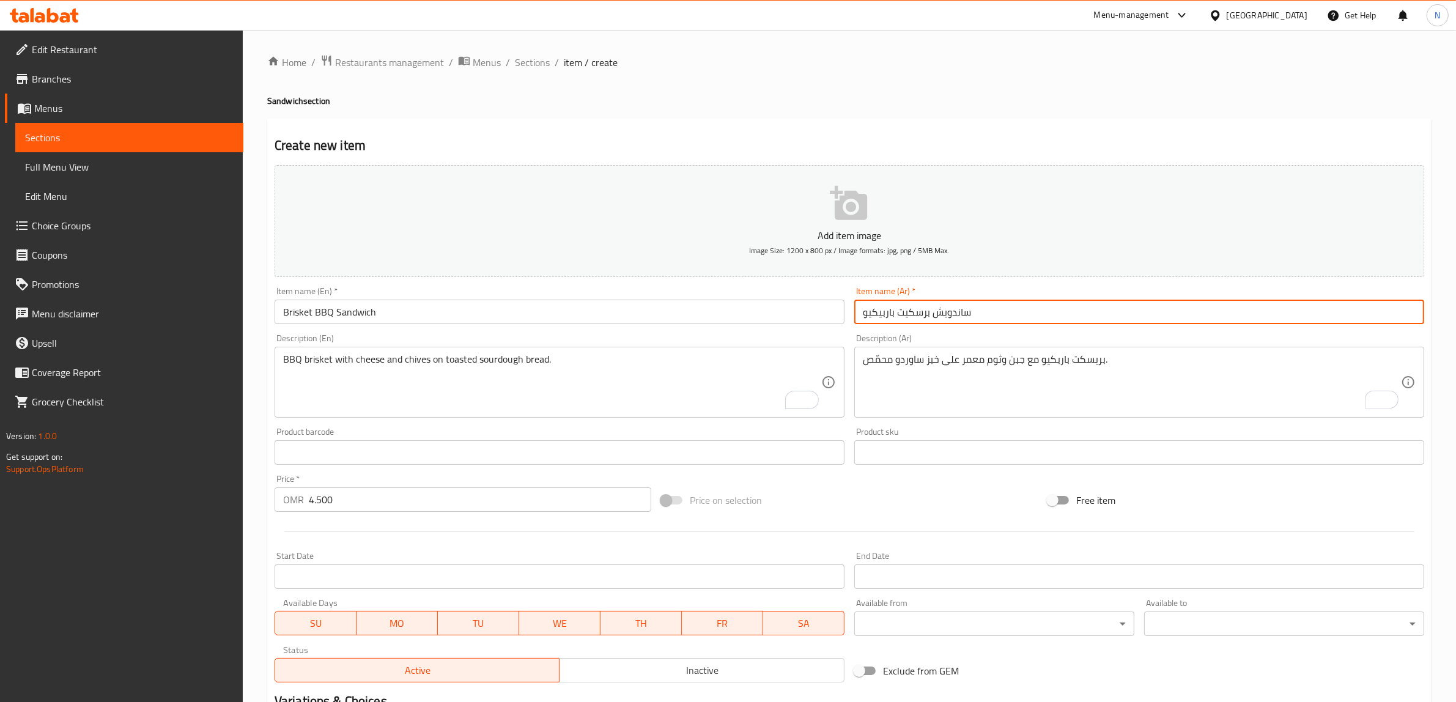
click at [1001, 317] on input "ساندويش برسكيت باربيكيو" at bounding box center [1140, 312] width 570 height 24
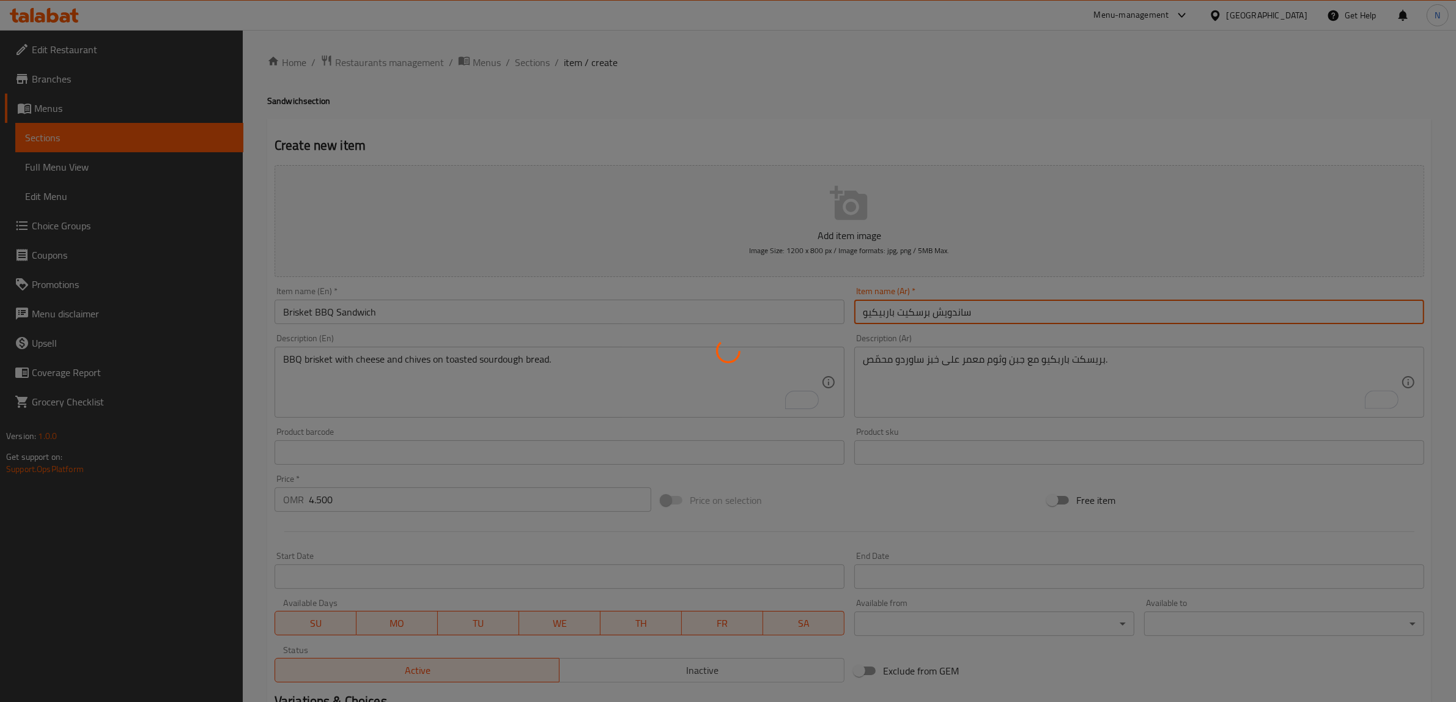
type input "0"
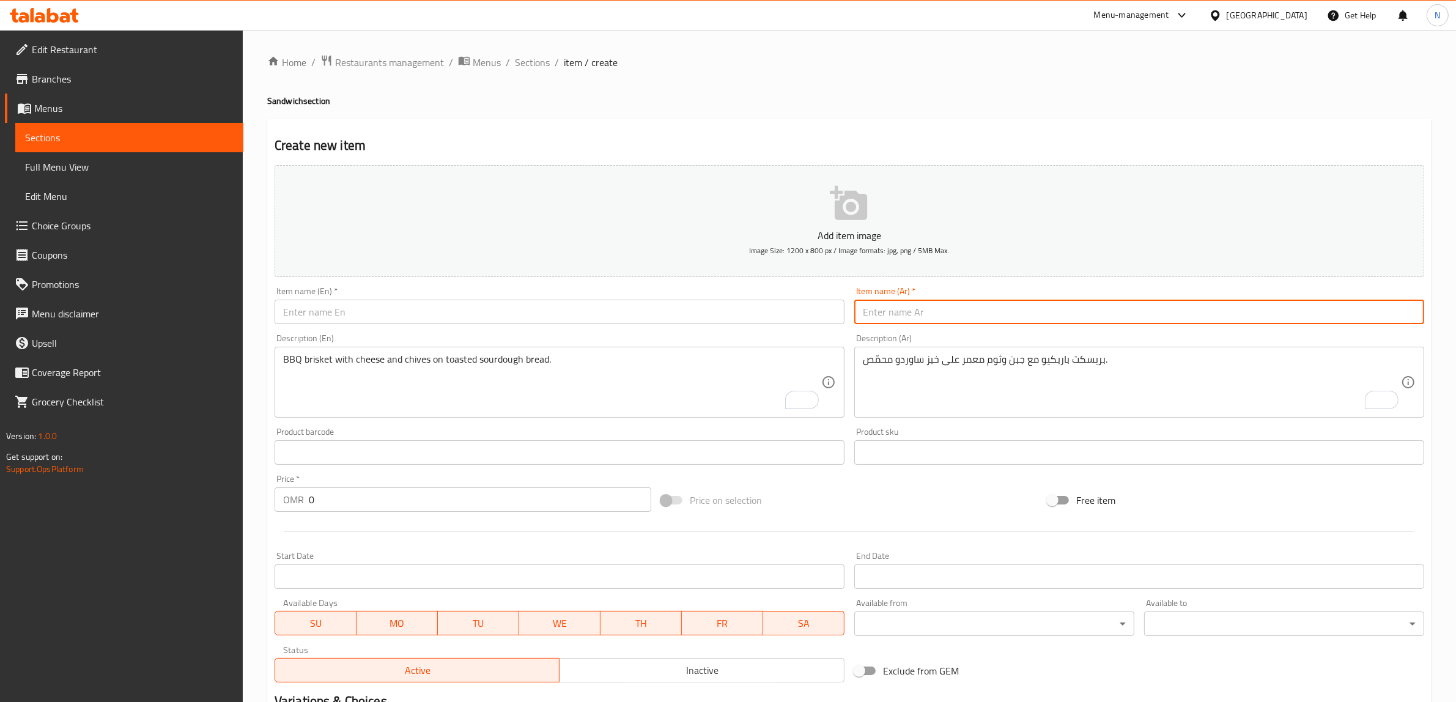
click at [672, 311] on input "text" at bounding box center [560, 312] width 570 height 24
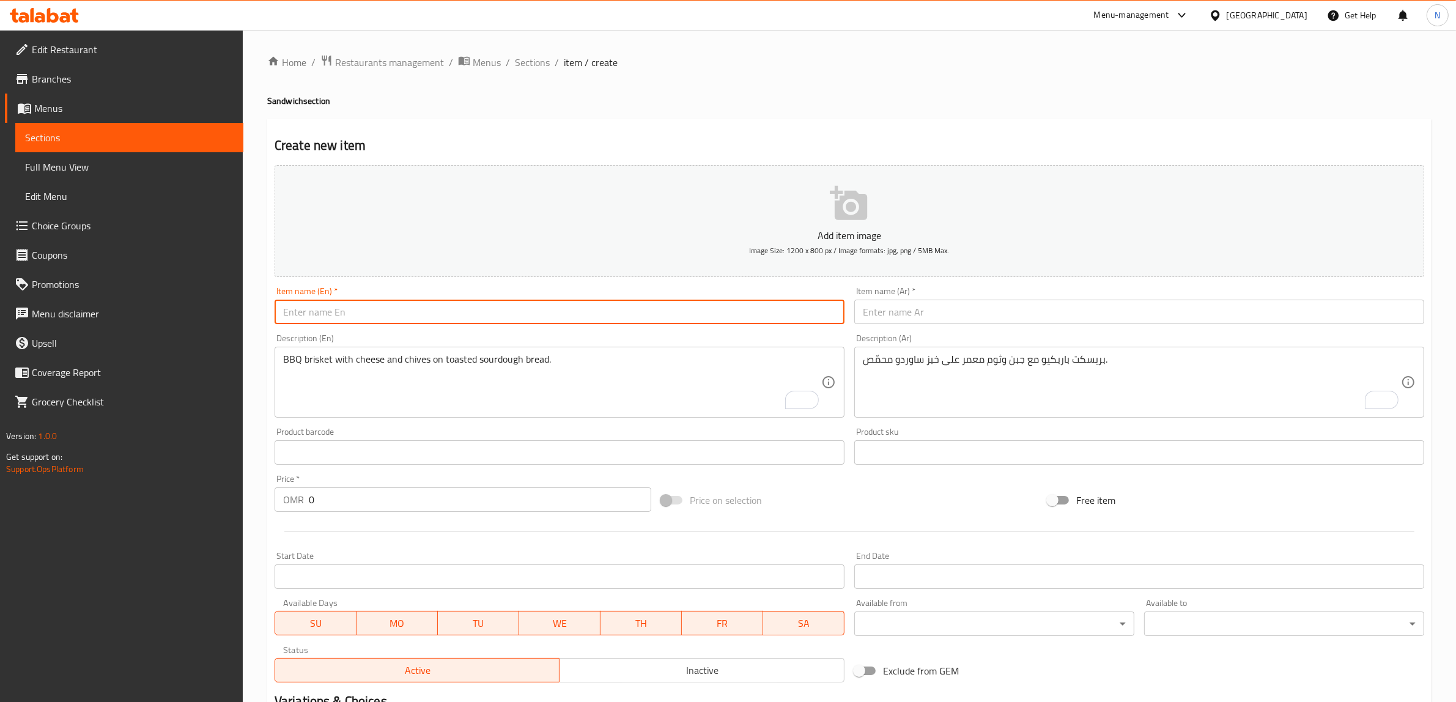
paste input "Grilled Cheese Sandwich"
type input "Grilled Cheese Sandwich"
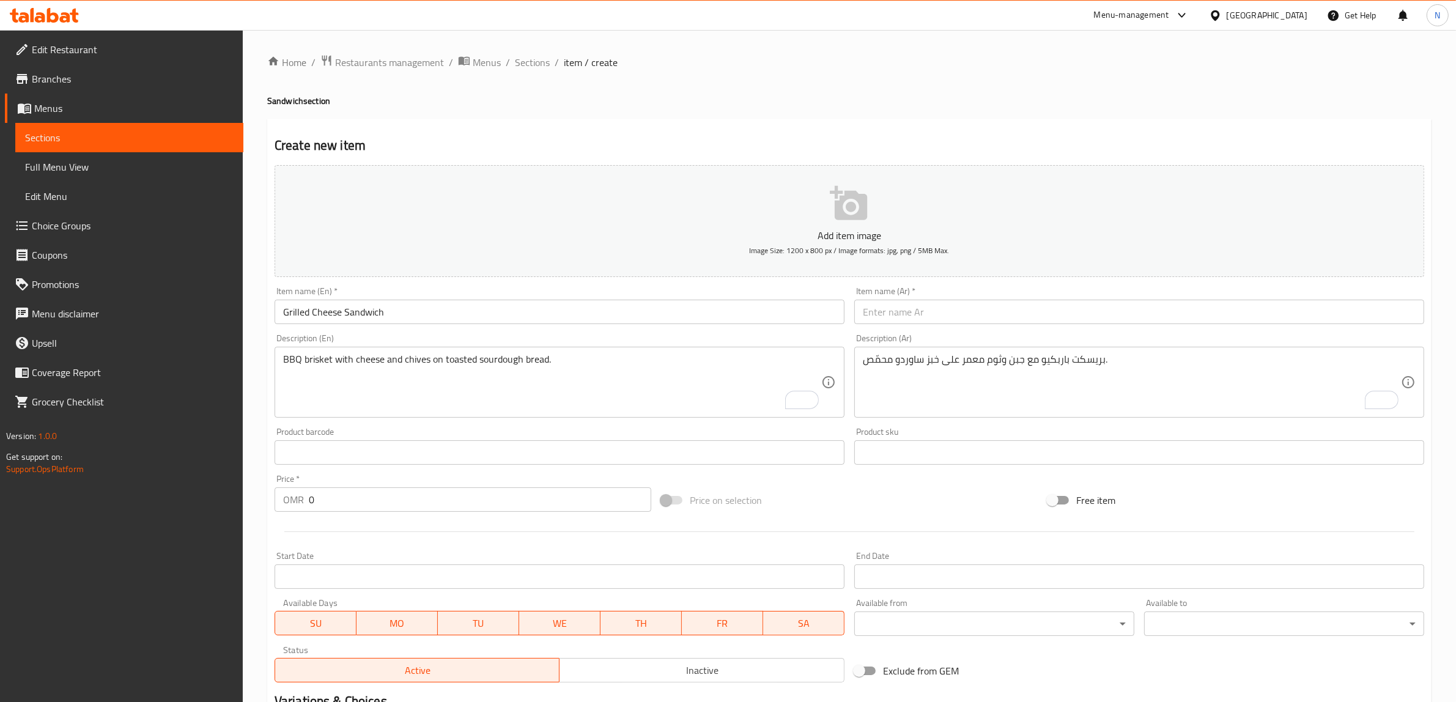
click at [1031, 319] on input "text" at bounding box center [1140, 312] width 570 height 24
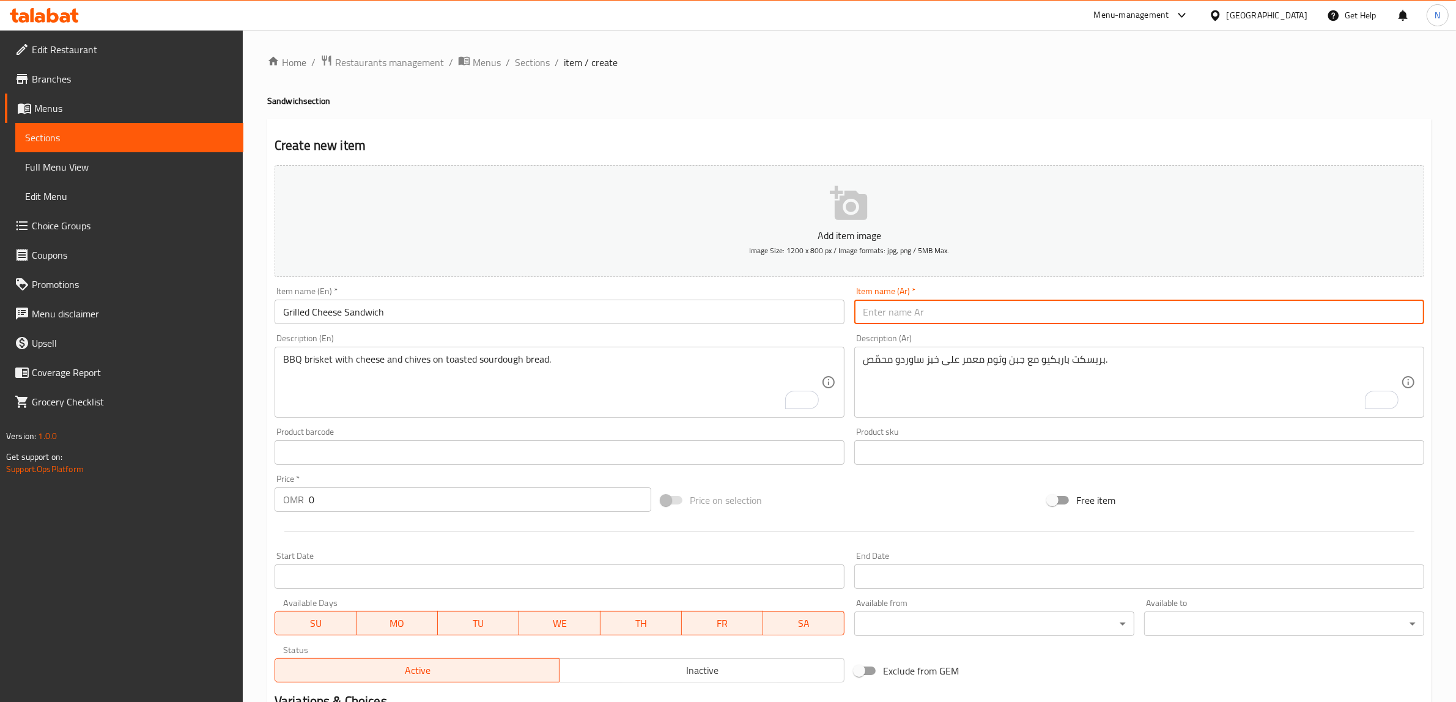
paste input "ساندويش بالجبنة المشوية"
type input "ساندويش بالجبنة المشوية"
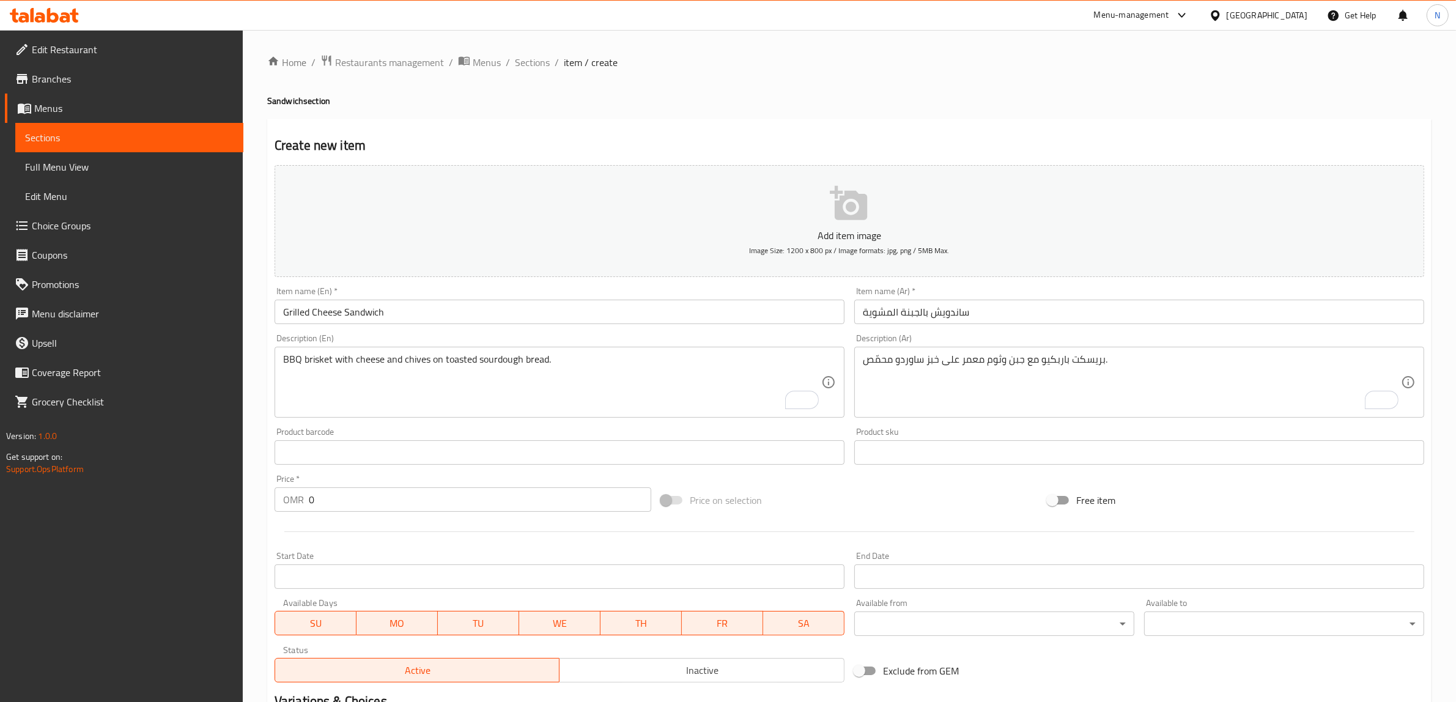
drag, startPoint x: 547, startPoint y: 402, endPoint x: 558, endPoint y: 401, distance: 11.1
click at [547, 402] on textarea "BBQ brisket with cheese and chives on toasted sourdough bread." at bounding box center [552, 383] width 538 height 58
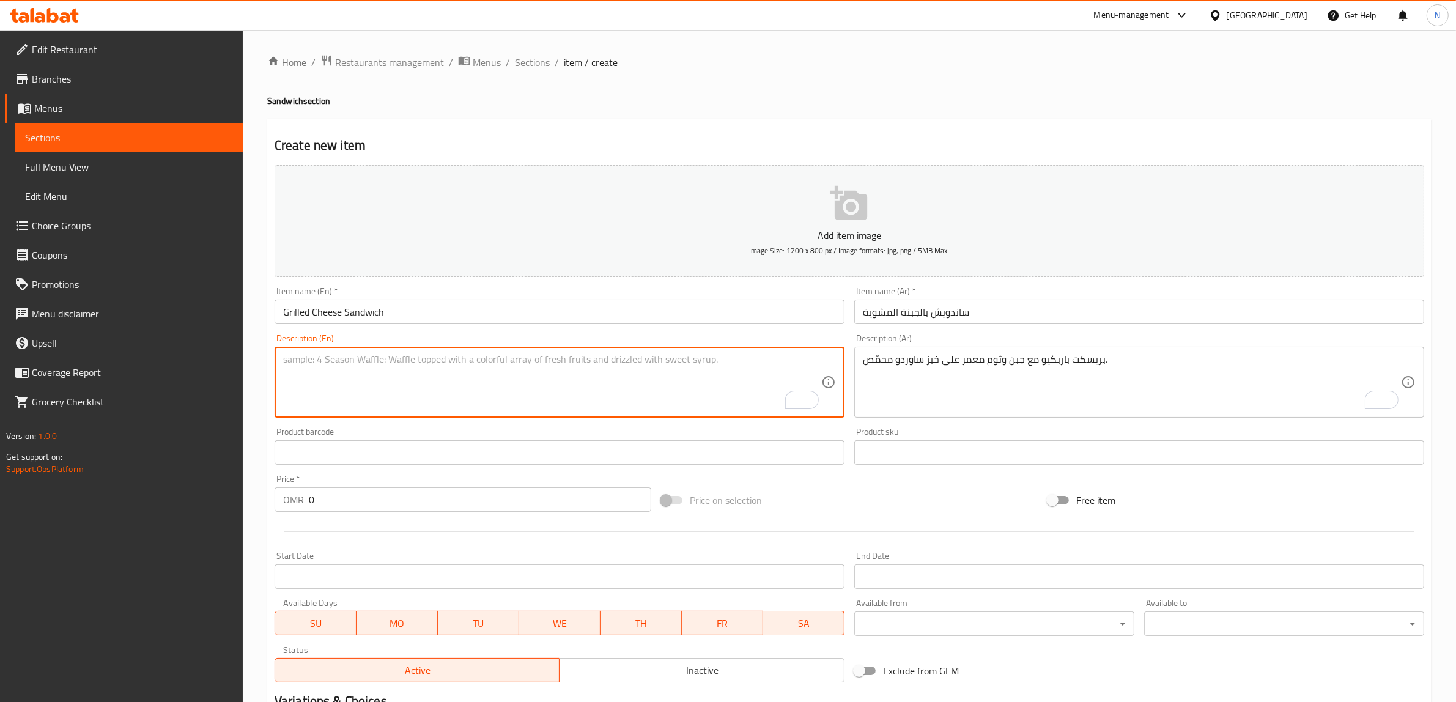
paste textarea "Crispy sourdough stuffed with melted chees"
type textarea "Crispy sourdough stuffed with melted chees"
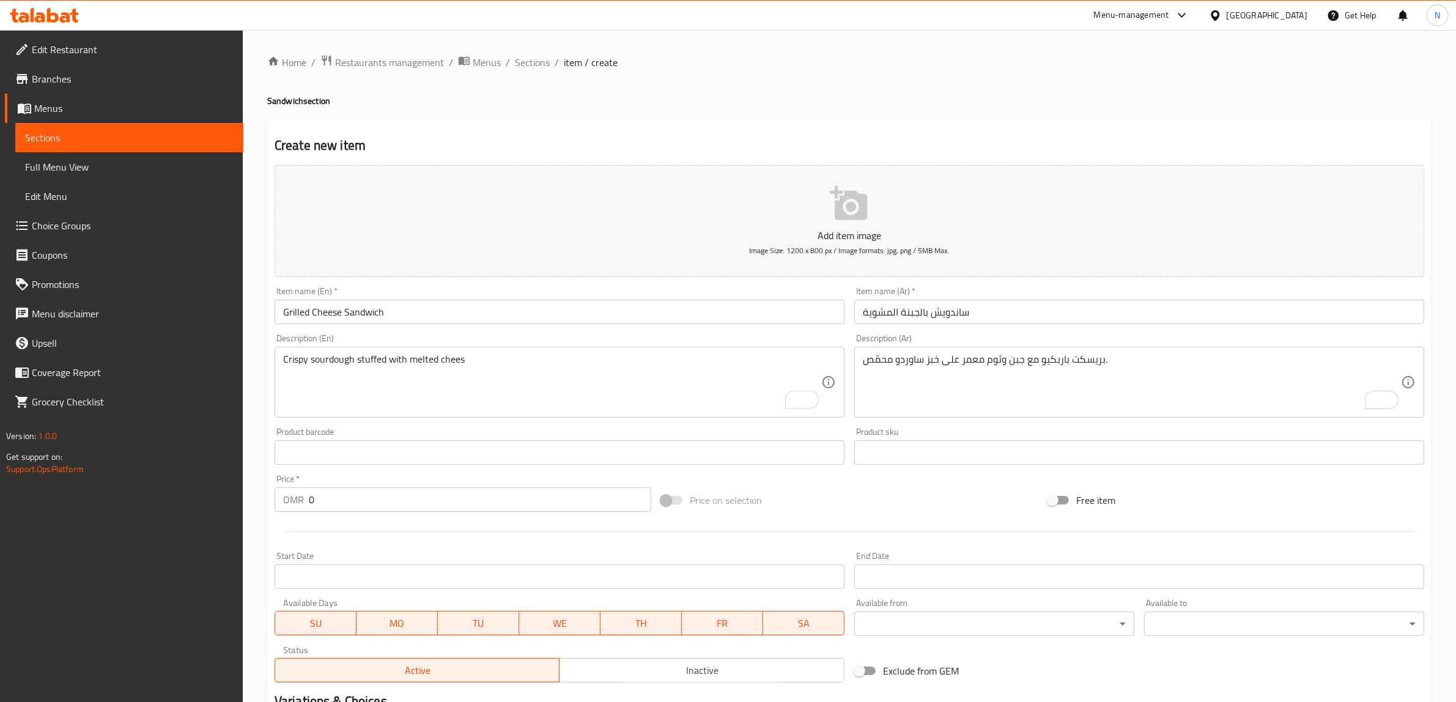
click at [985, 385] on textarea "بريسكت باربكيو مع جبن وثوم معمر على خبز ساوردو محمّص." at bounding box center [1132, 383] width 538 height 58
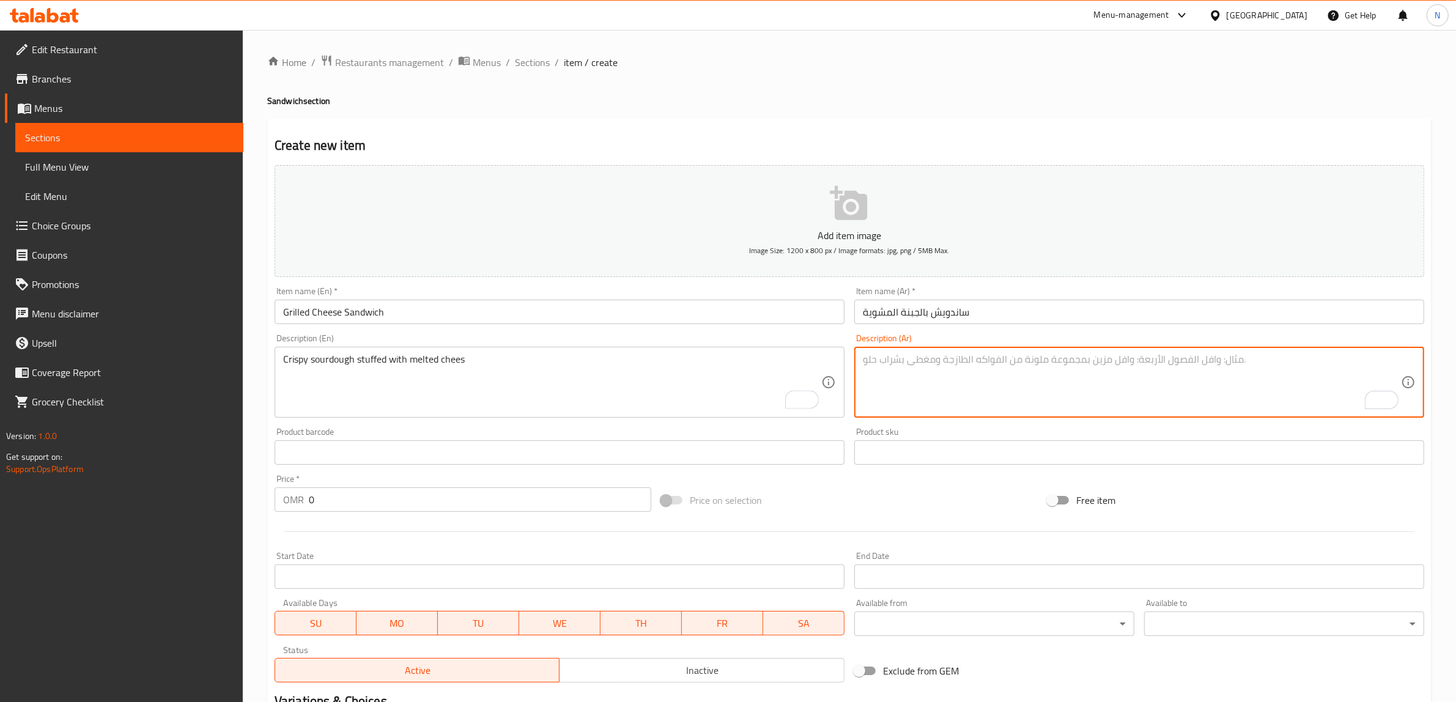
paste textarea "ساوردو مقرمش ومحشي بجبن سايح."
type textarea "ساوردو مقرمش ومحشي بجبن سايح."
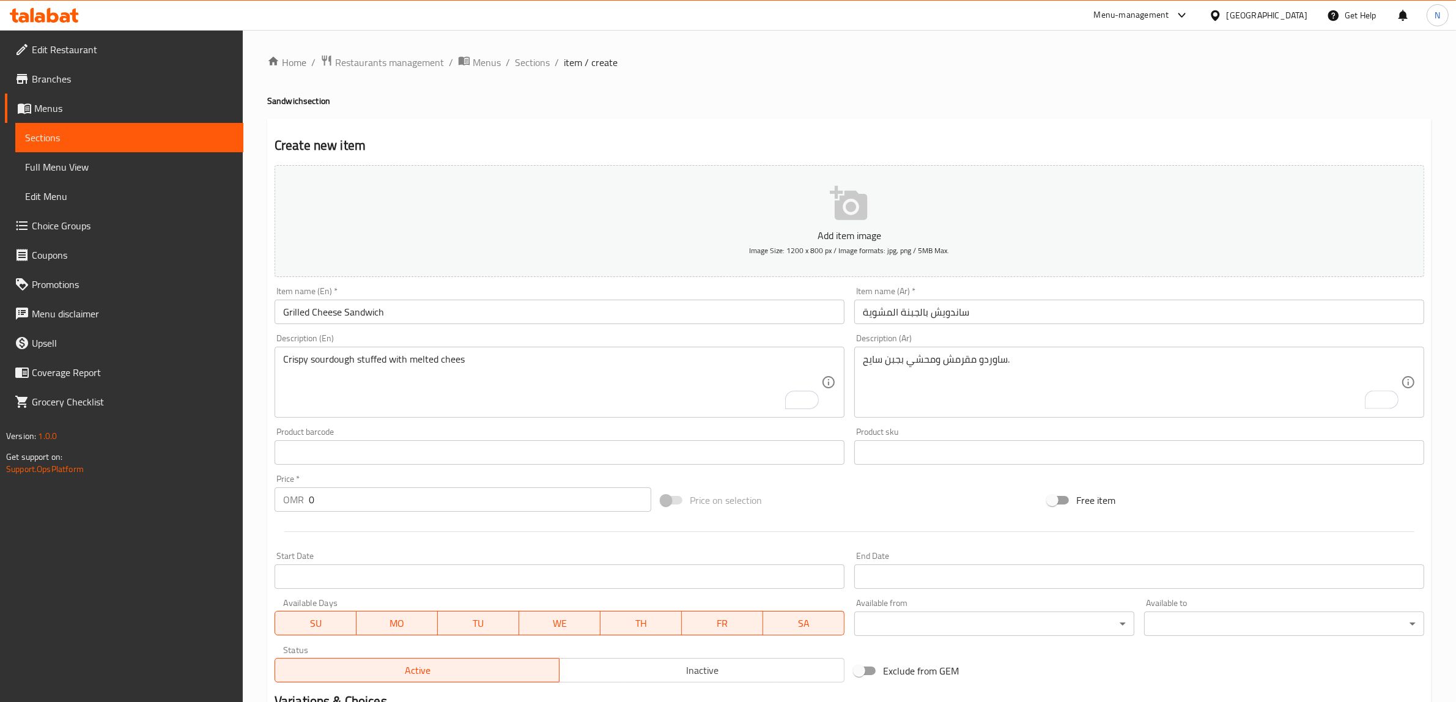
click at [464, 502] on input "0" at bounding box center [480, 500] width 343 height 24
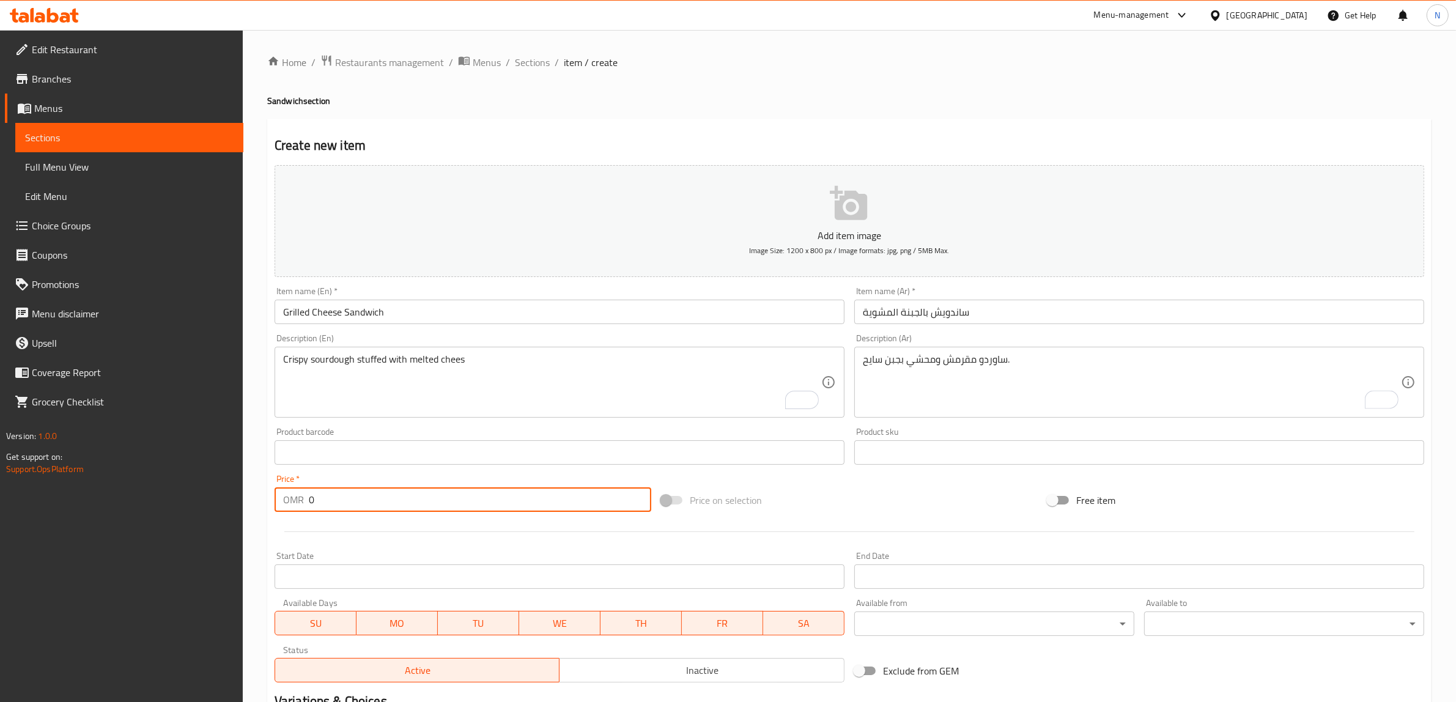
click at [464, 502] on input "0" at bounding box center [480, 500] width 343 height 24
paste input "2.95"
type input "2.950"
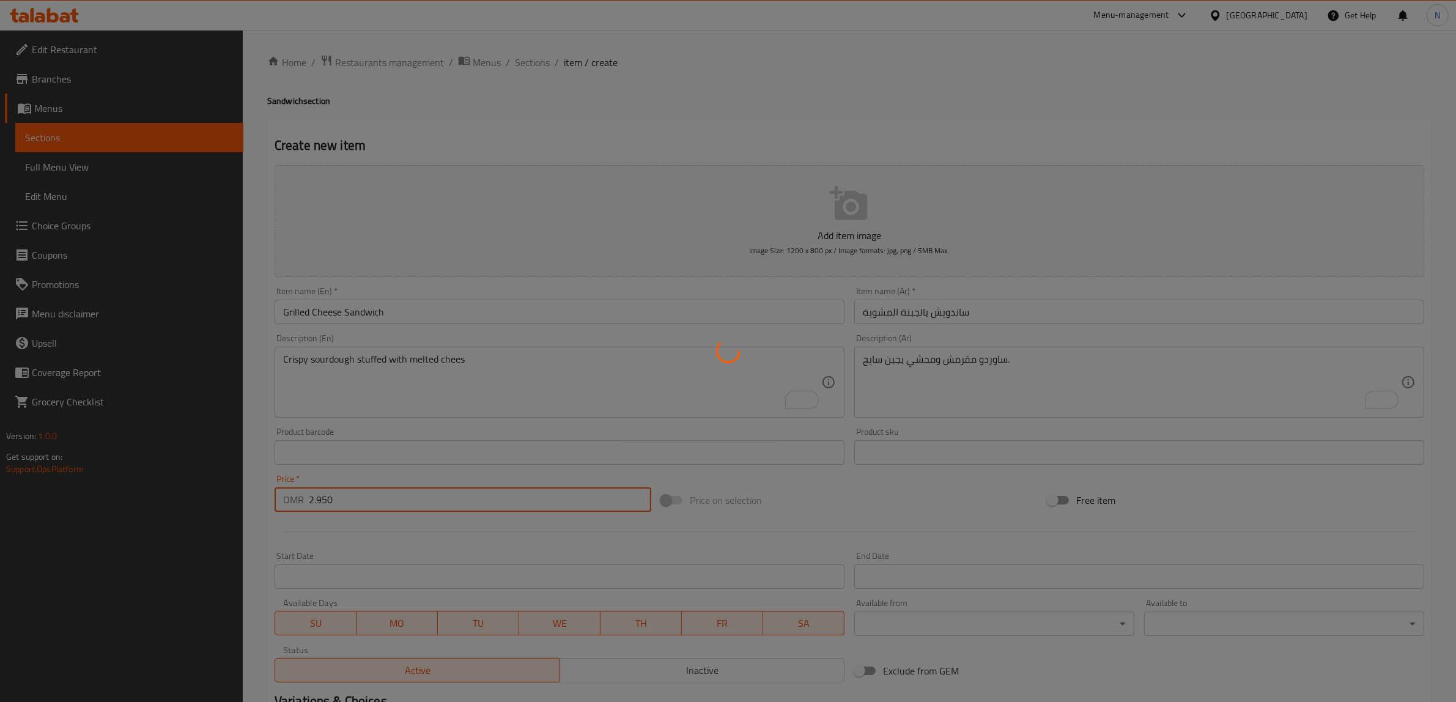
type input "0"
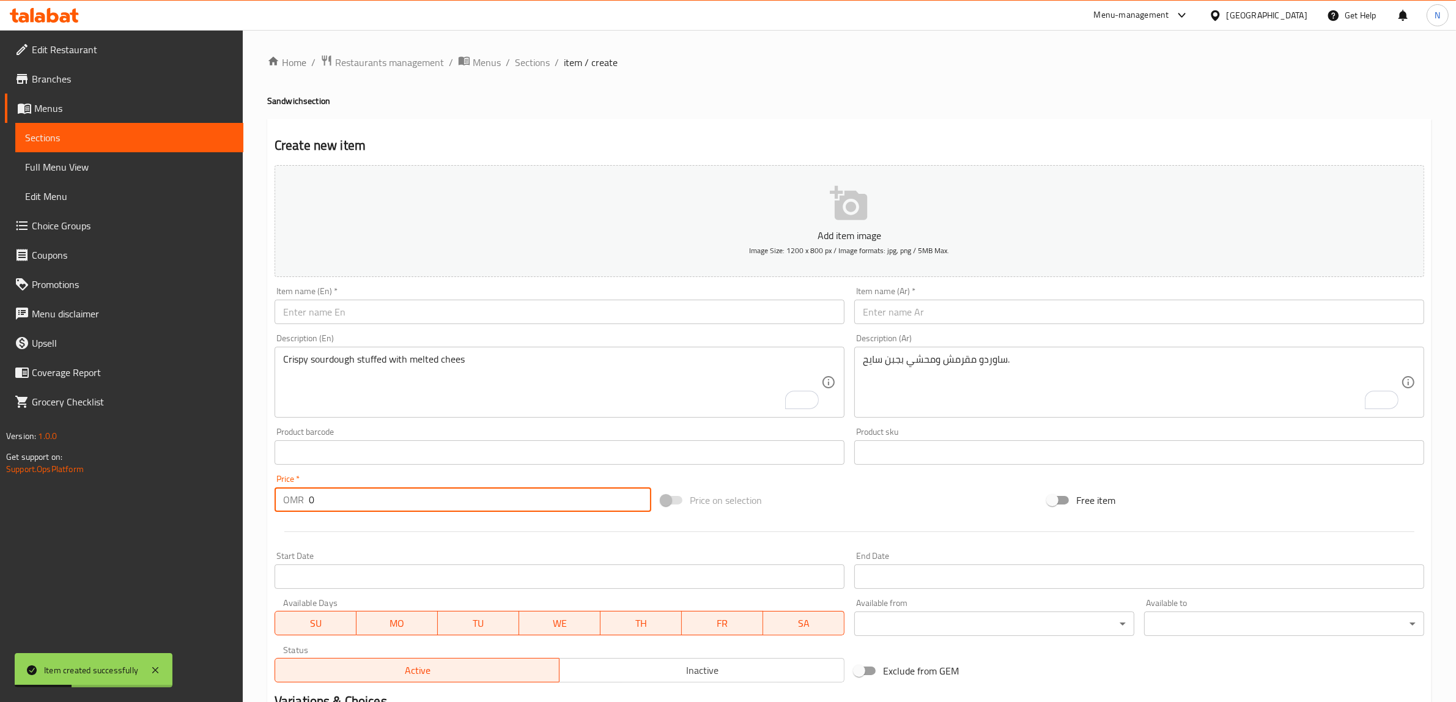
click at [500, 316] on input "text" at bounding box center [560, 312] width 570 height 24
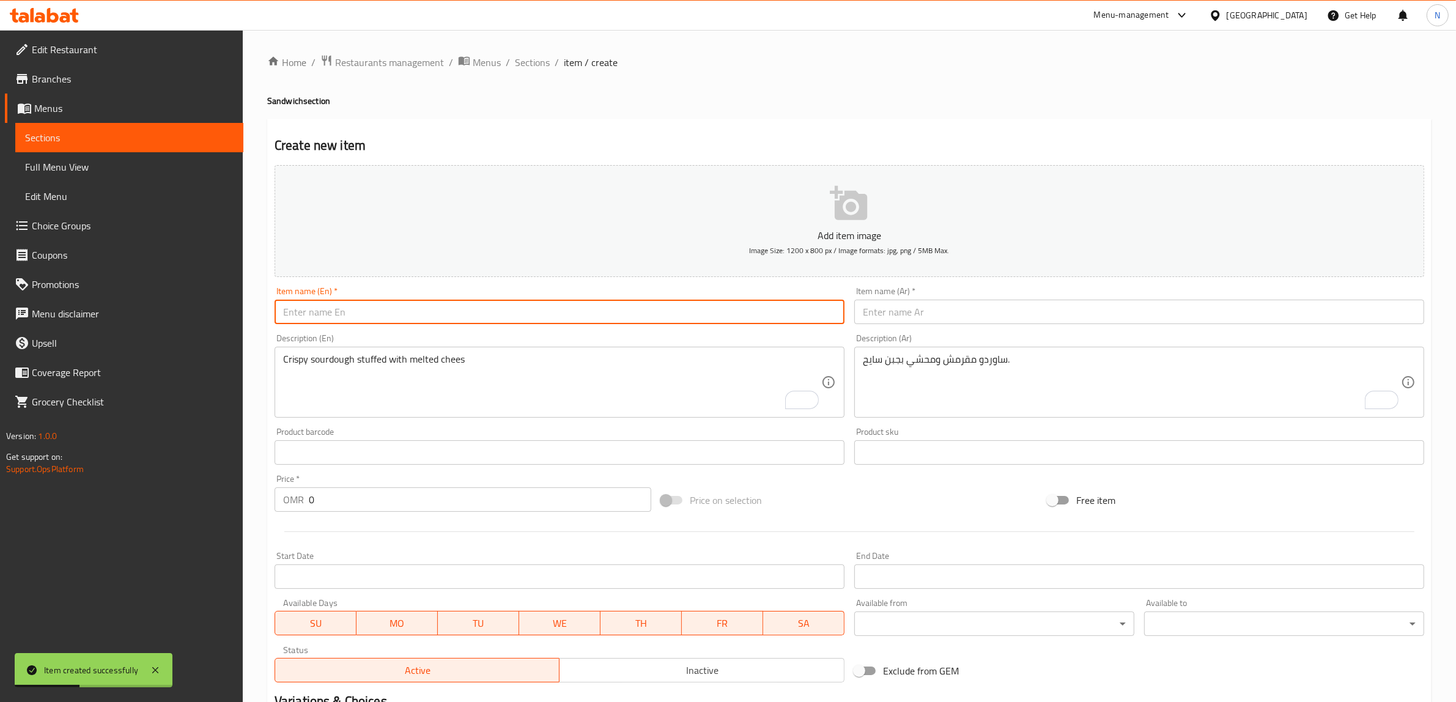
paste input "Smoked Turkey Sandwich"
type input "Smoked Turkey Sandwich"
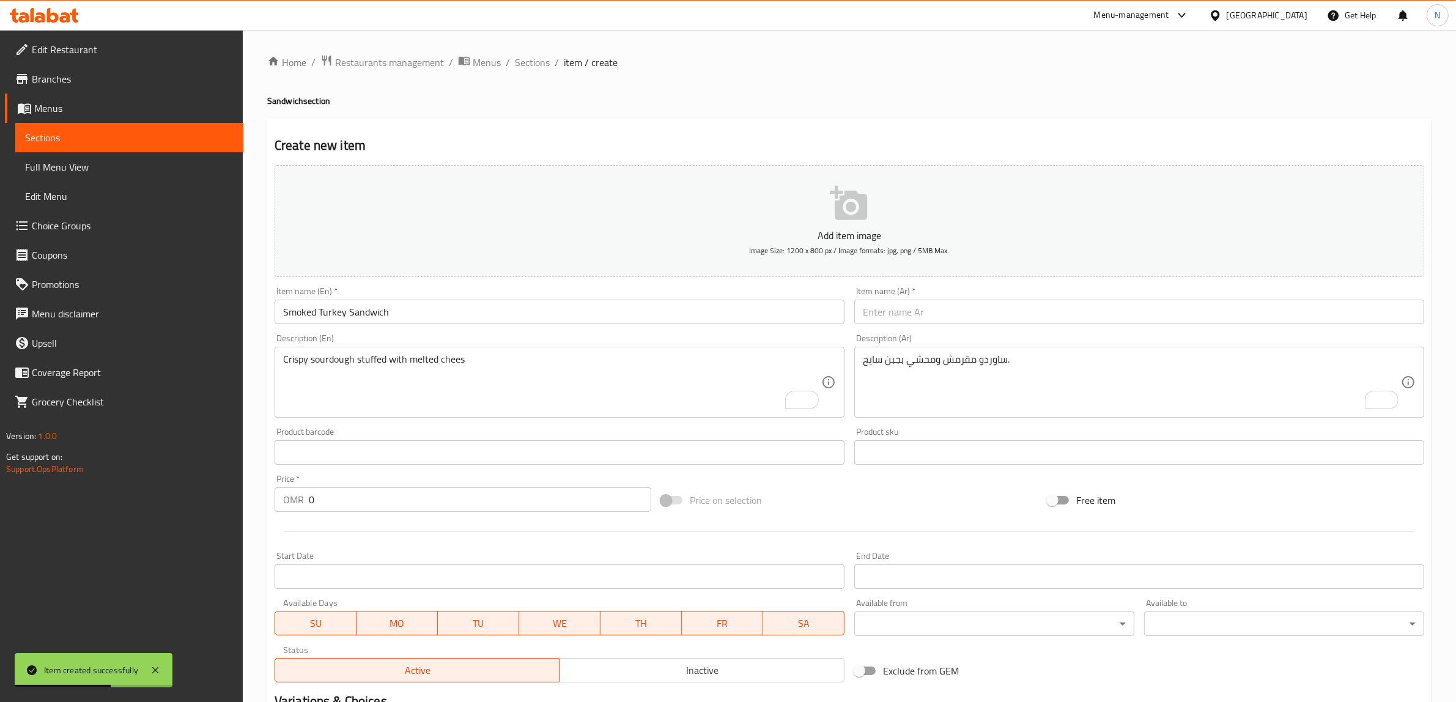
click at [980, 316] on input "text" at bounding box center [1140, 312] width 570 height 24
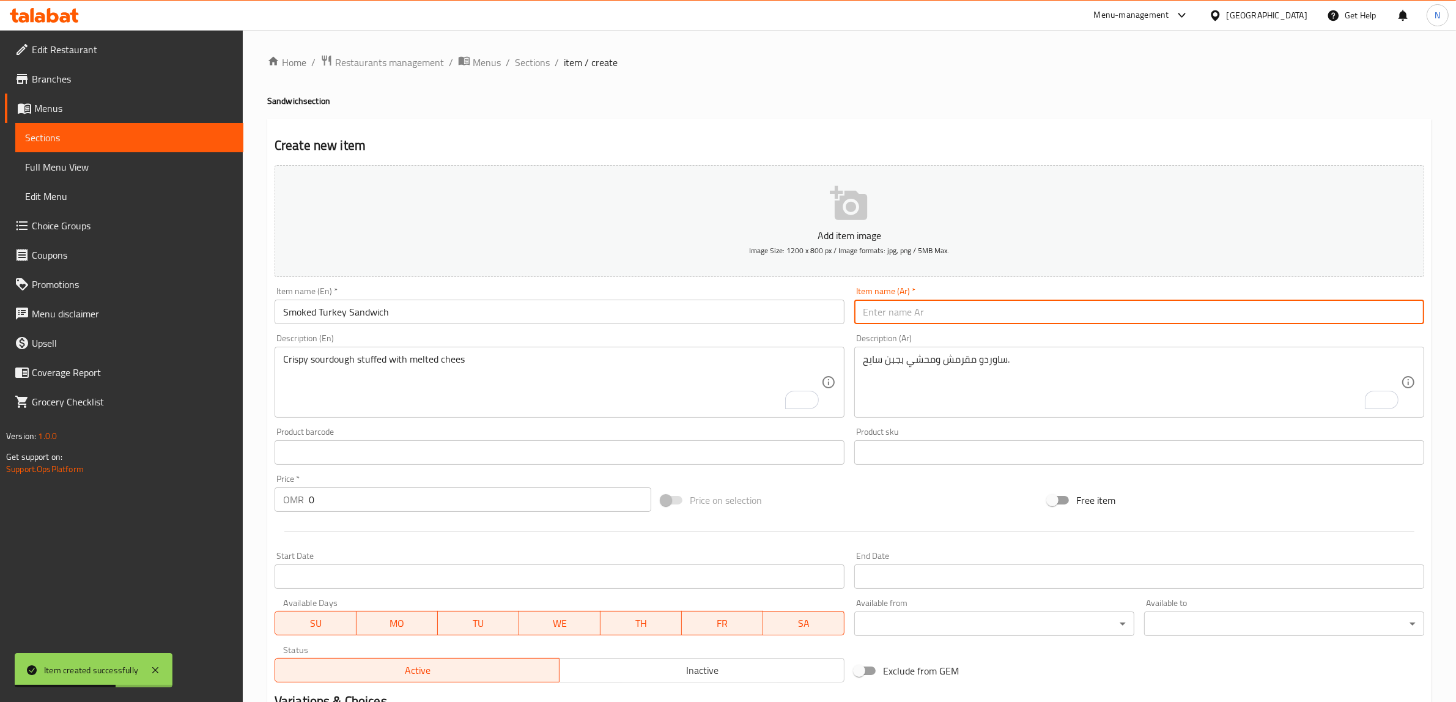
paste input "ساندويش بالديك الرومي المسخن"
type input "ساندويش بالديك الرومي المسخن"
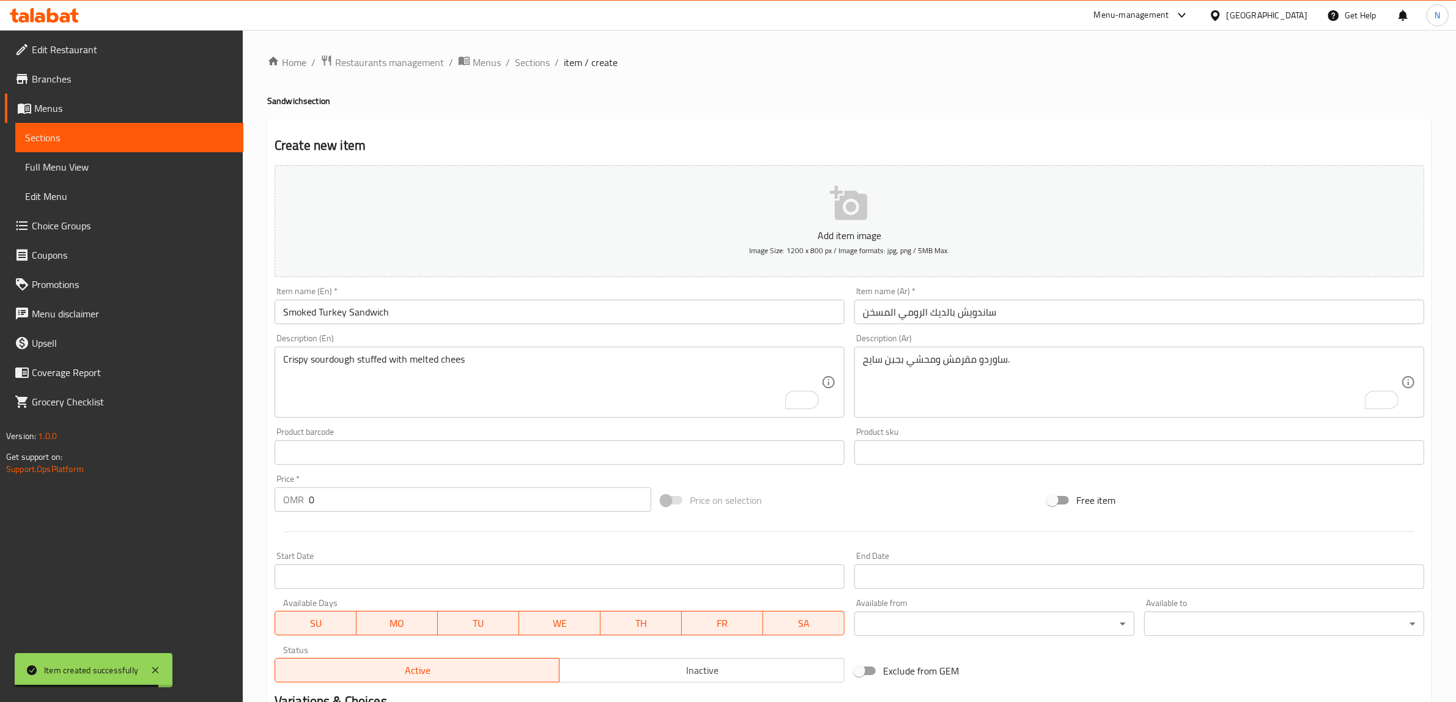
click at [490, 387] on textarea "Crispy sourdough stuffed with melted chees" at bounding box center [552, 383] width 538 height 58
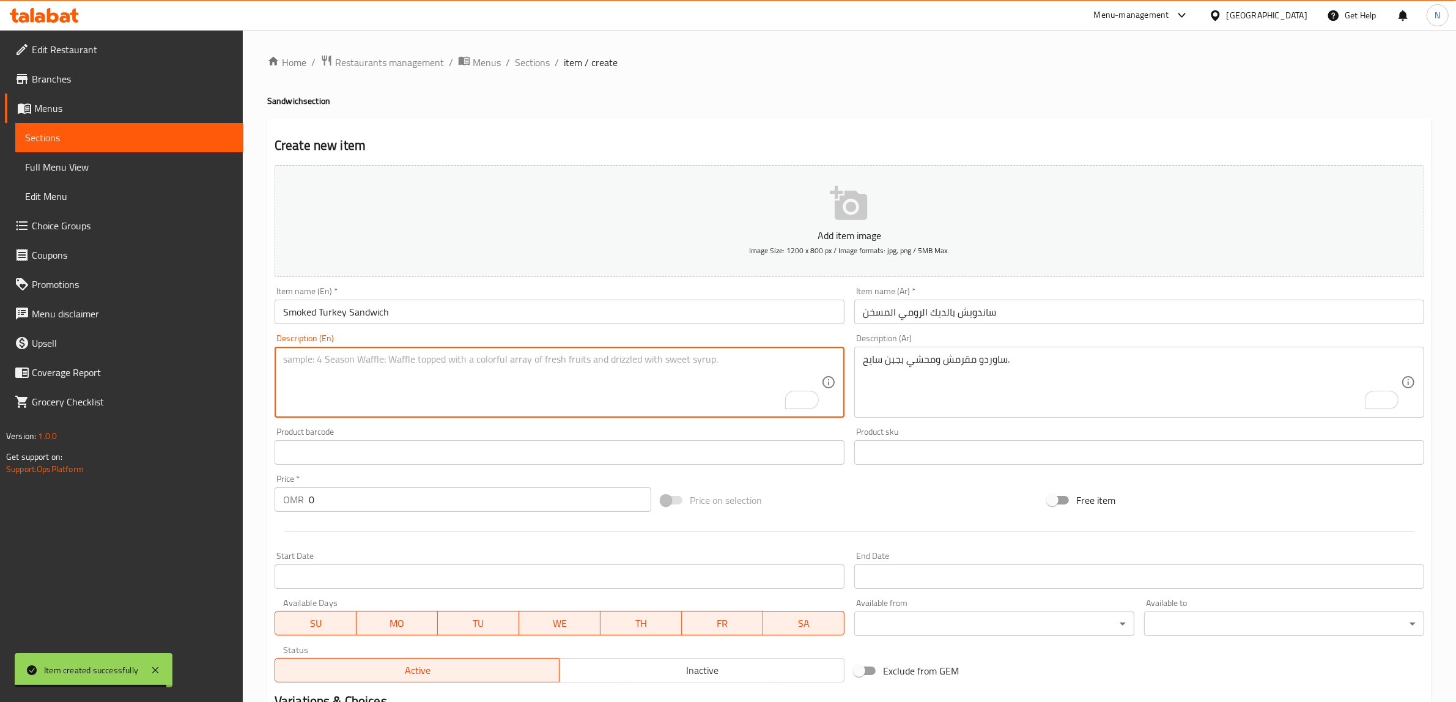
paste textarea "Smoked turkey, melted cheese, fresh rocca, and Dijon mustard on toasted sourdou…"
type textarea "Smoked turkey, melted cheese, fresh rocca, and Dijon mustard on toasted sourdou…"
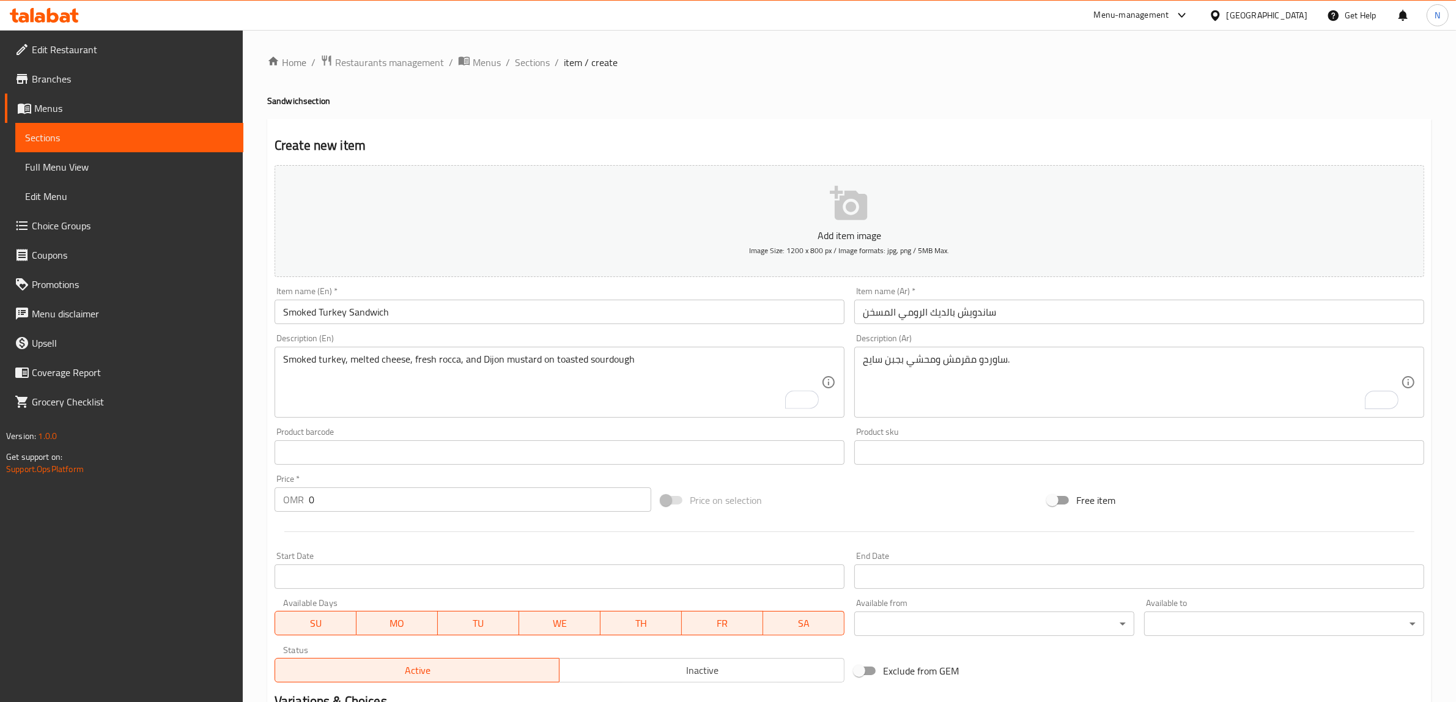
click at [1034, 398] on textarea "ساوردو مقرمش ومحشي بجبن سايح." at bounding box center [1132, 383] width 538 height 58
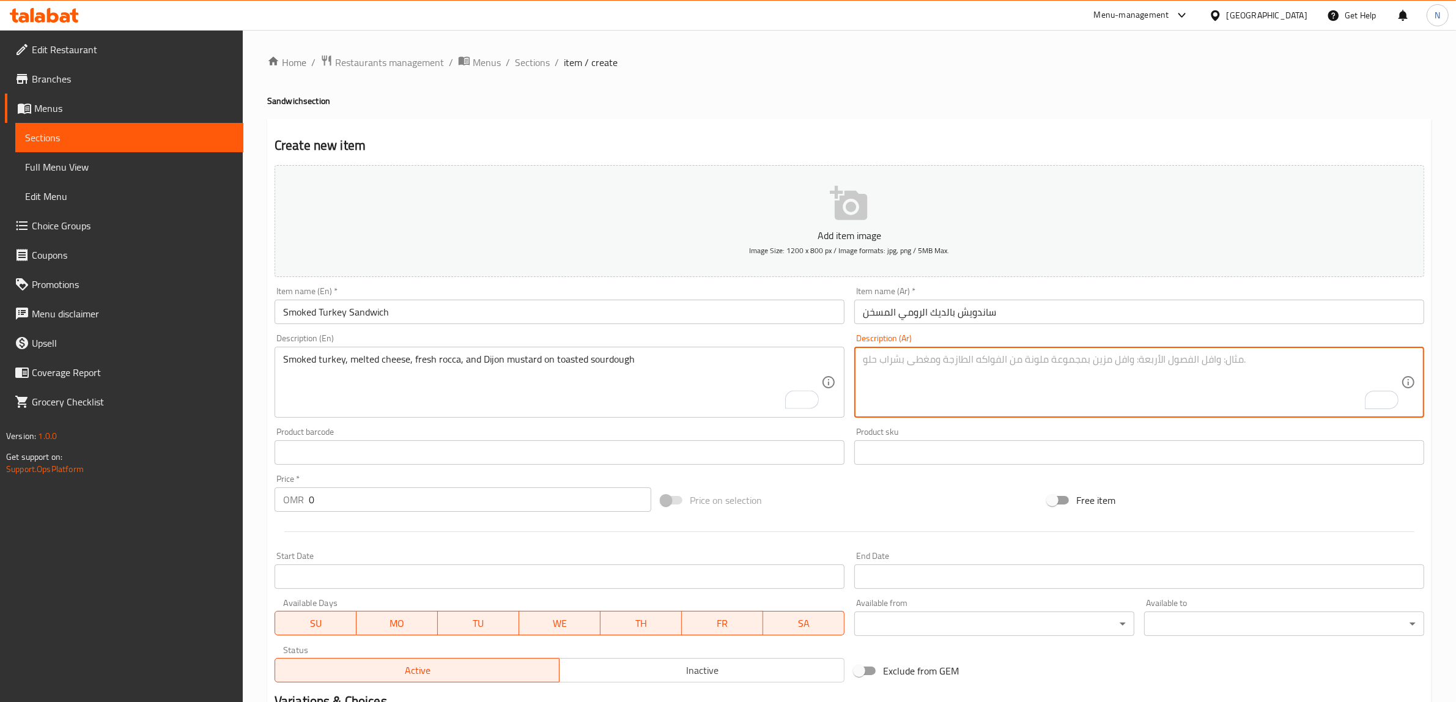
paste textarea "ديك رومي مدخن، [PERSON_NAME]، [PERSON_NAME] وصوص ديجون على ساوردو محمّص."
type textarea "ديك رومي مدخن، [PERSON_NAME]، [PERSON_NAME] وصوص ديجون على ساوردو محمّص."
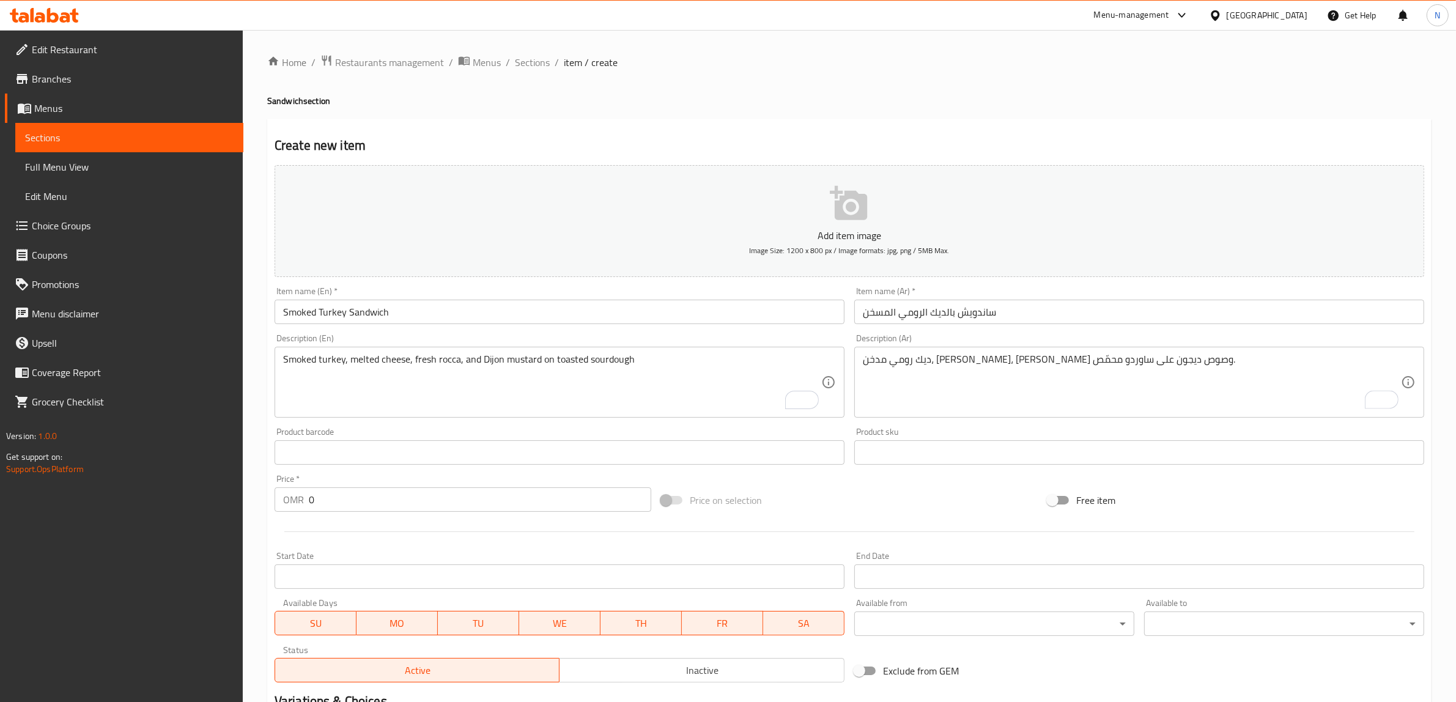
click at [487, 505] on input "0" at bounding box center [480, 500] width 343 height 24
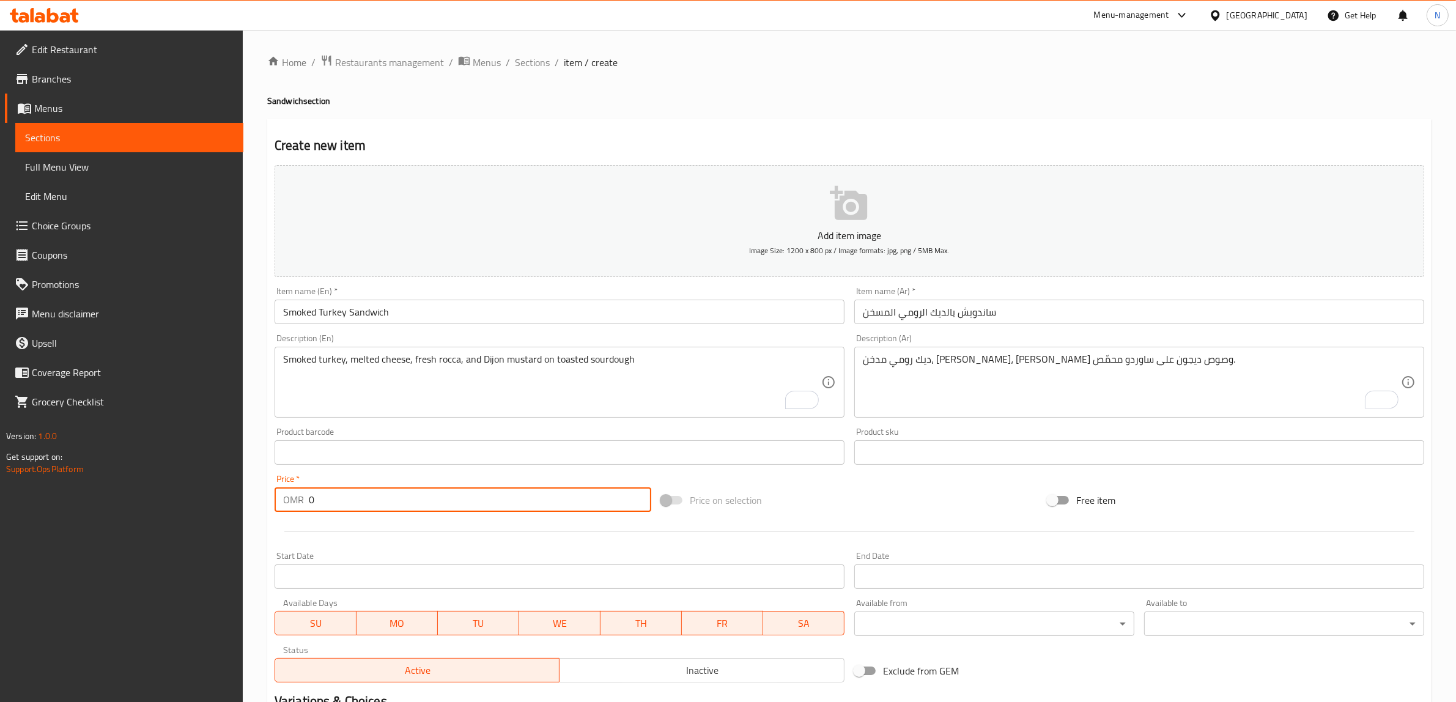
click at [487, 505] on input "0" at bounding box center [480, 500] width 343 height 24
paste input "3.50"
type input "3.500"
click at [881, 315] on input "ساندويش بالديك الرومي المسخن" at bounding box center [1140, 312] width 570 height 24
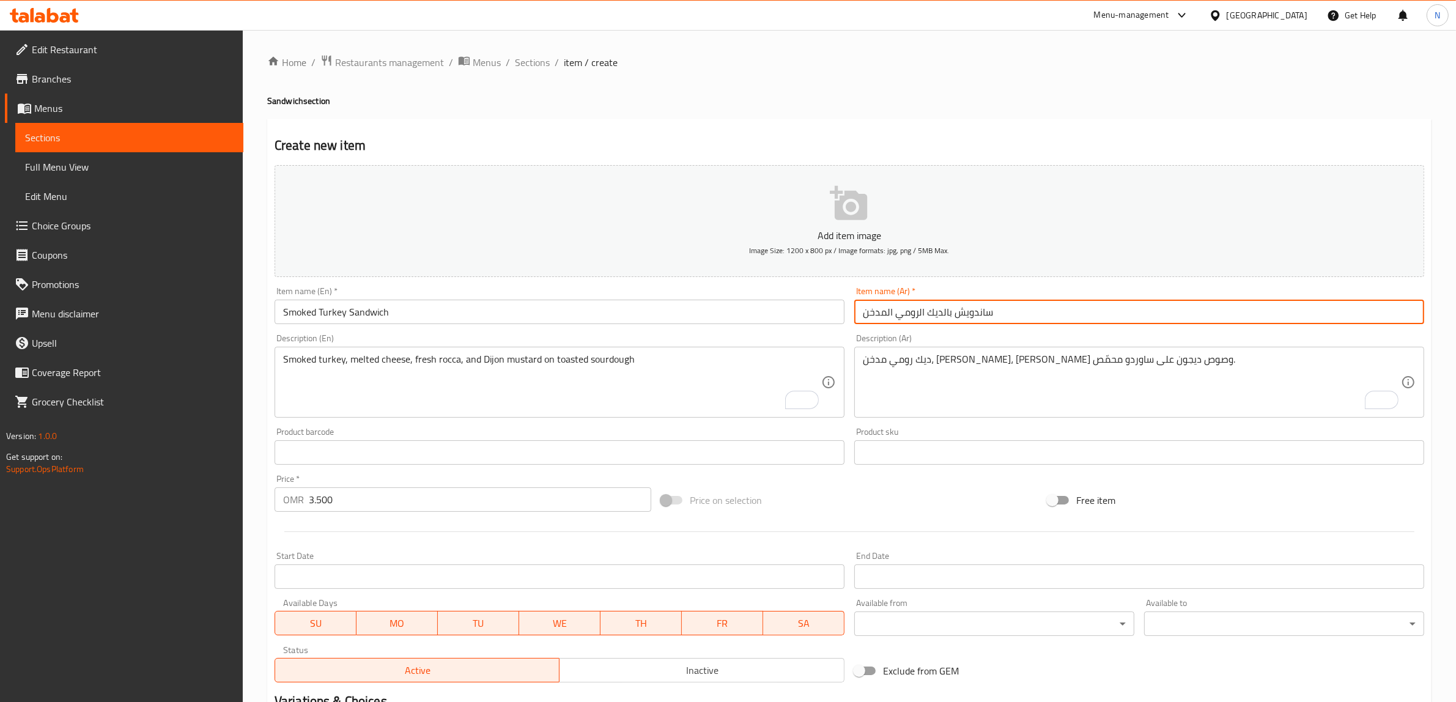
click at [948, 317] on input "ساندويش بالديك الرومي المدخن" at bounding box center [1140, 312] width 570 height 24
type input "ساندويش بلحم الديك الرومي المدخن"
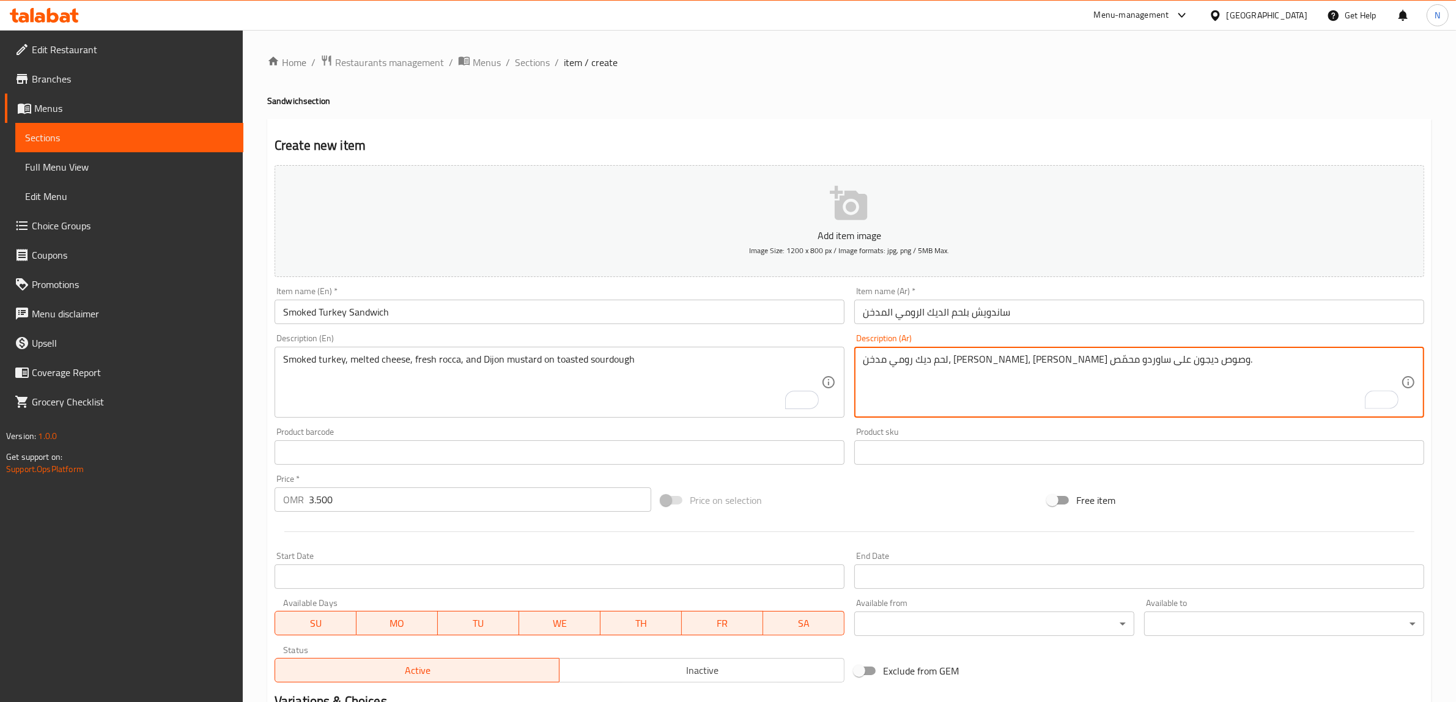
click at [1003, 360] on textarea "لحم ديك رومي مدخن، [PERSON_NAME]، [PERSON_NAME] وصوص ديجون على ساوردو محمّص." at bounding box center [1132, 383] width 538 height 58
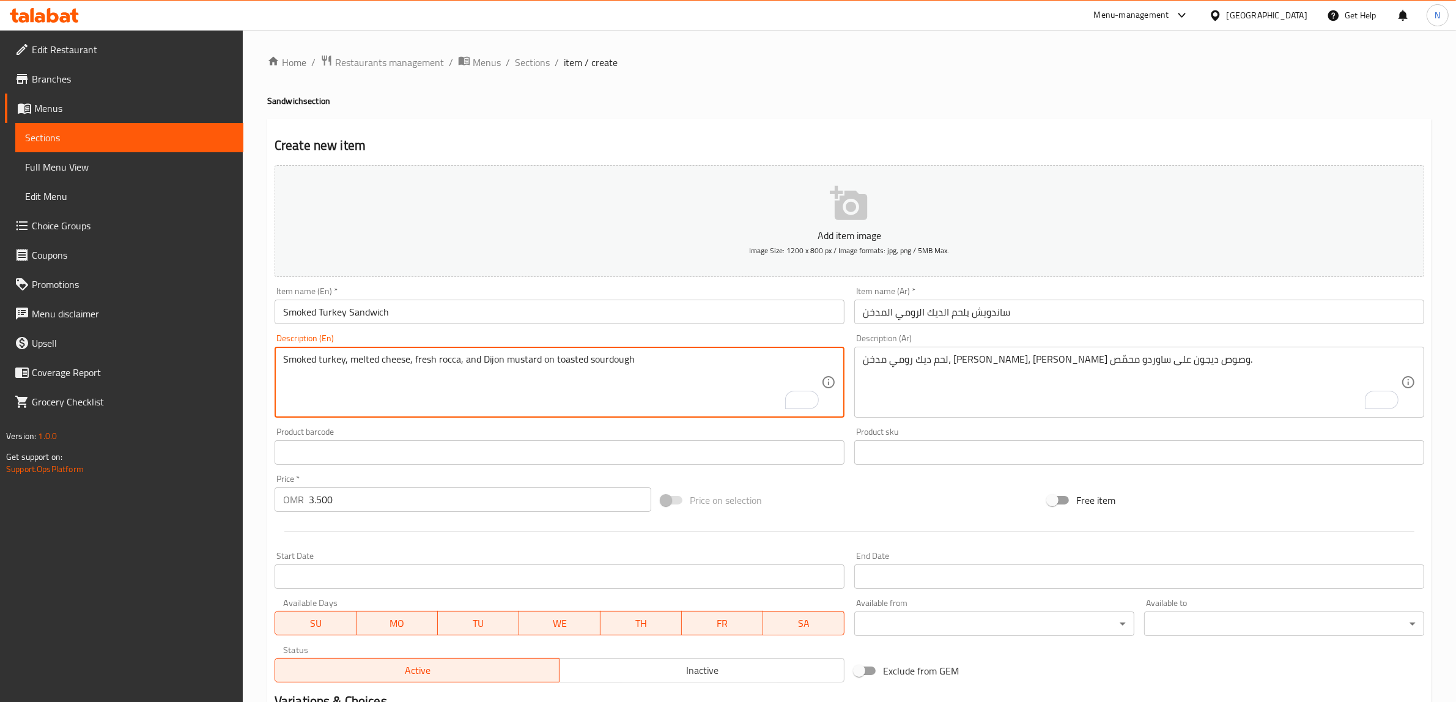
click at [508, 361] on textarea "Smoked turkey, melted cheese, fresh rocca, and Dijon mustard on toasted sourdou…" at bounding box center [552, 383] width 538 height 58
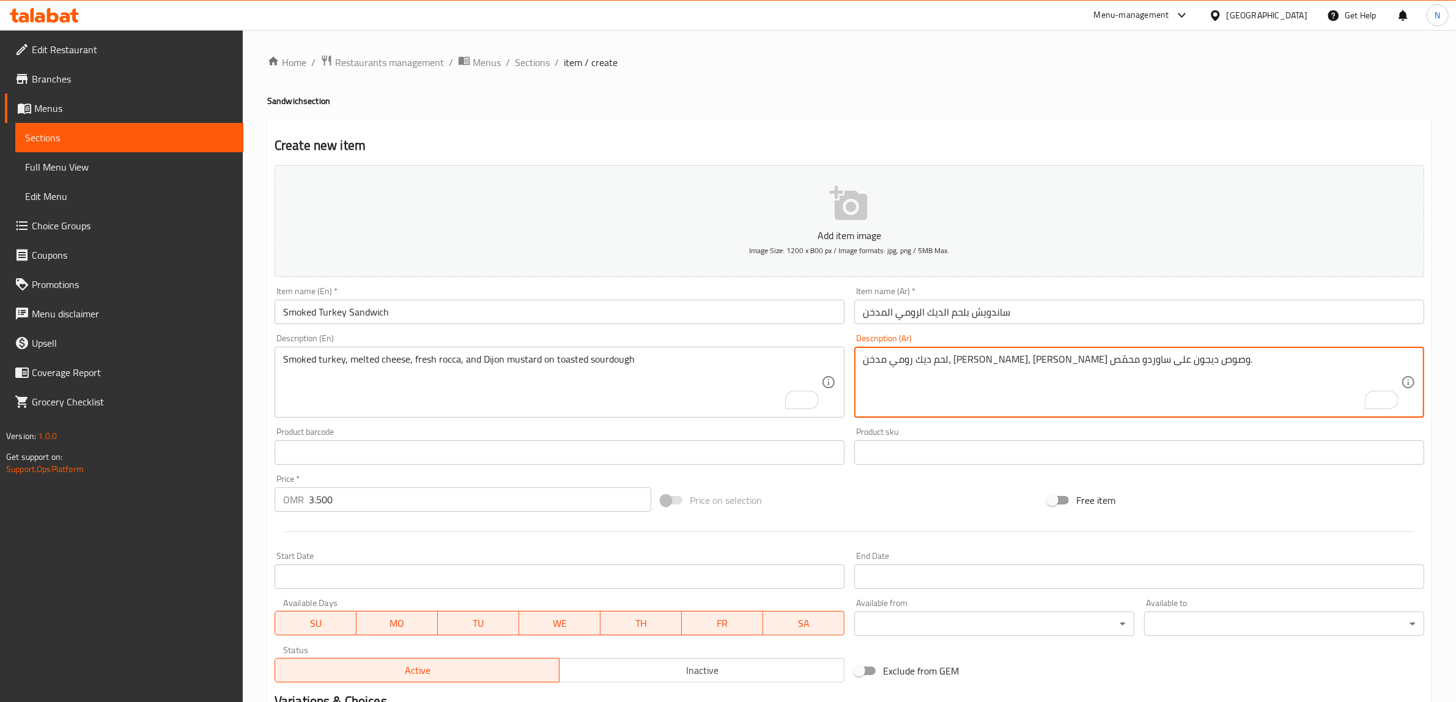
paste textarea "مستردة"
type textarea "لحم ديك رومي مدخن، [PERSON_NAME]، [PERSON_NAME] وصوص مستردة ديجون على ساوردو مح…"
click at [1025, 316] on input "ساندويش بلحم الديك الرومي المدخن" at bounding box center [1140, 312] width 570 height 24
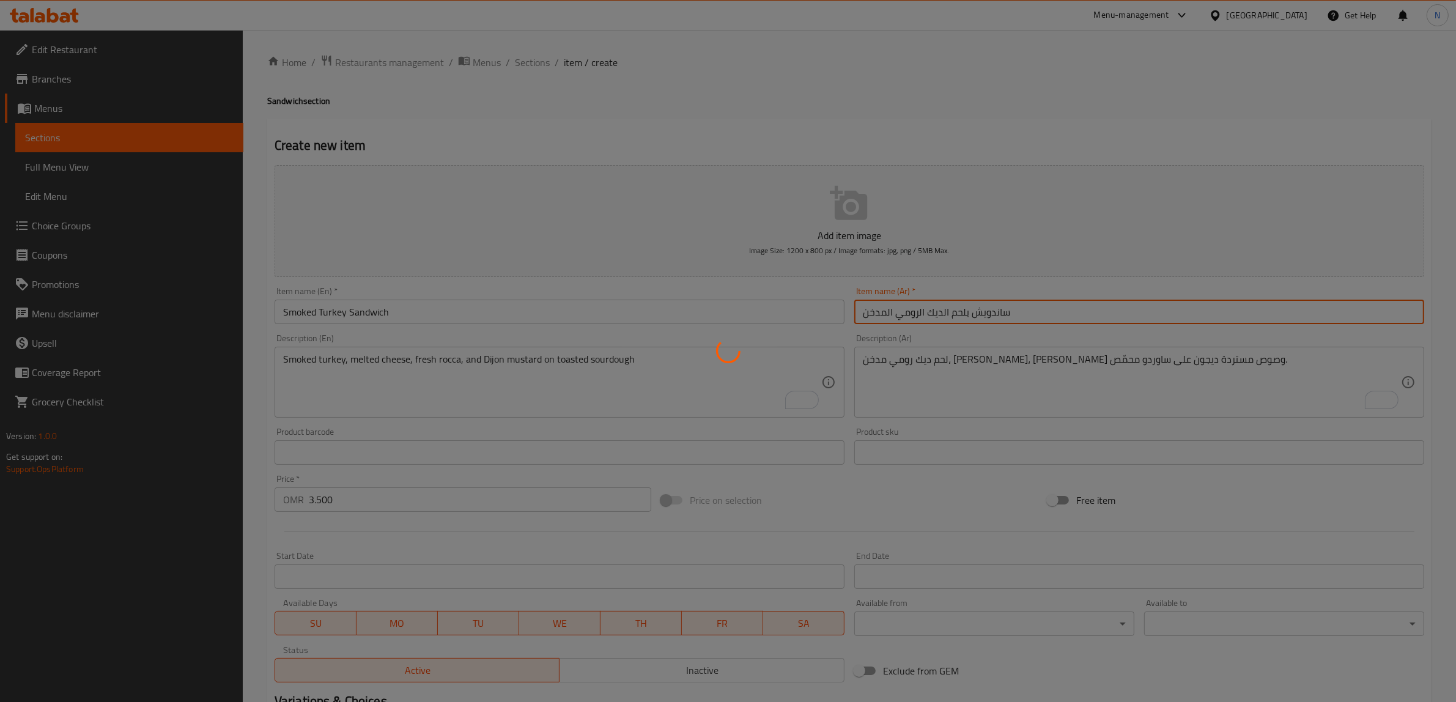
type input "0"
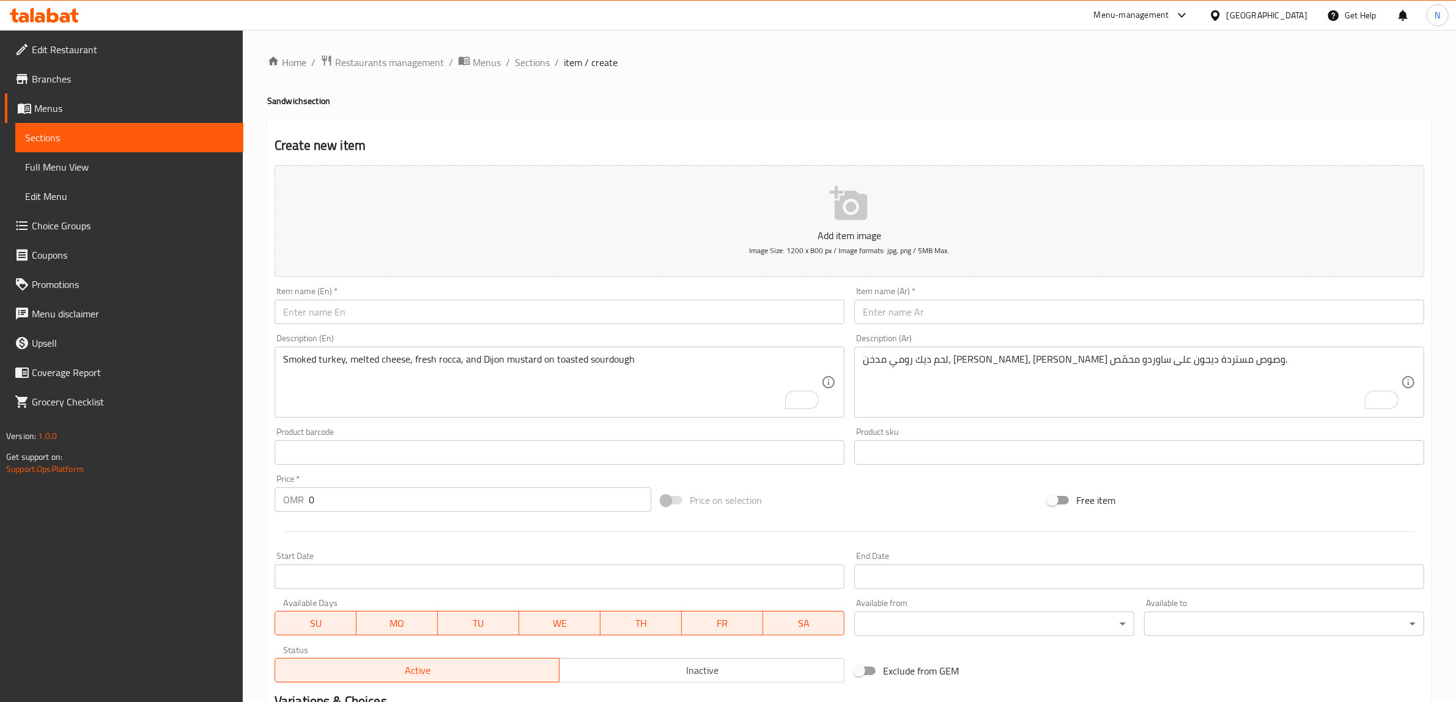
drag, startPoint x: 737, startPoint y: 310, endPoint x: 747, endPoint y: 310, distance: 9.8
click at [737, 310] on input "text" at bounding box center [560, 312] width 570 height 24
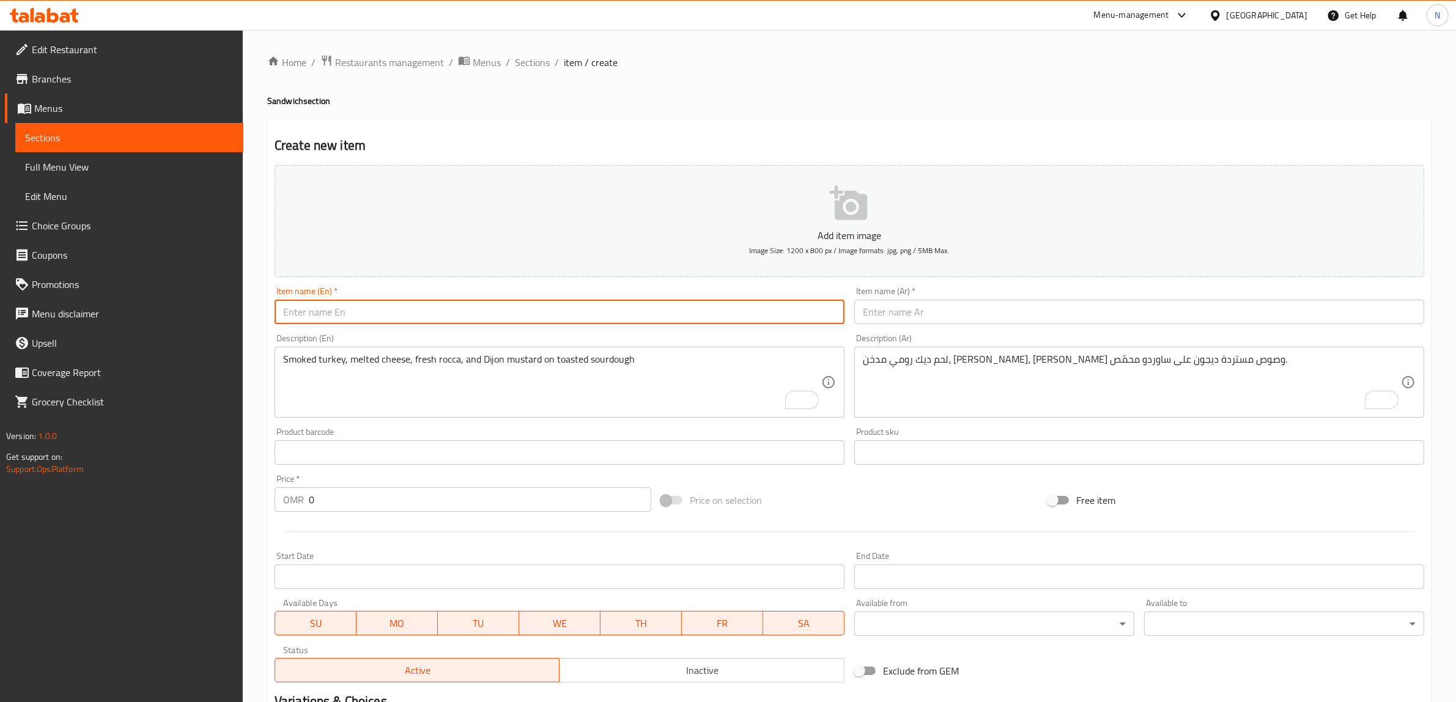
paste input "Egg Avocado"
type input "Egg Avocado"
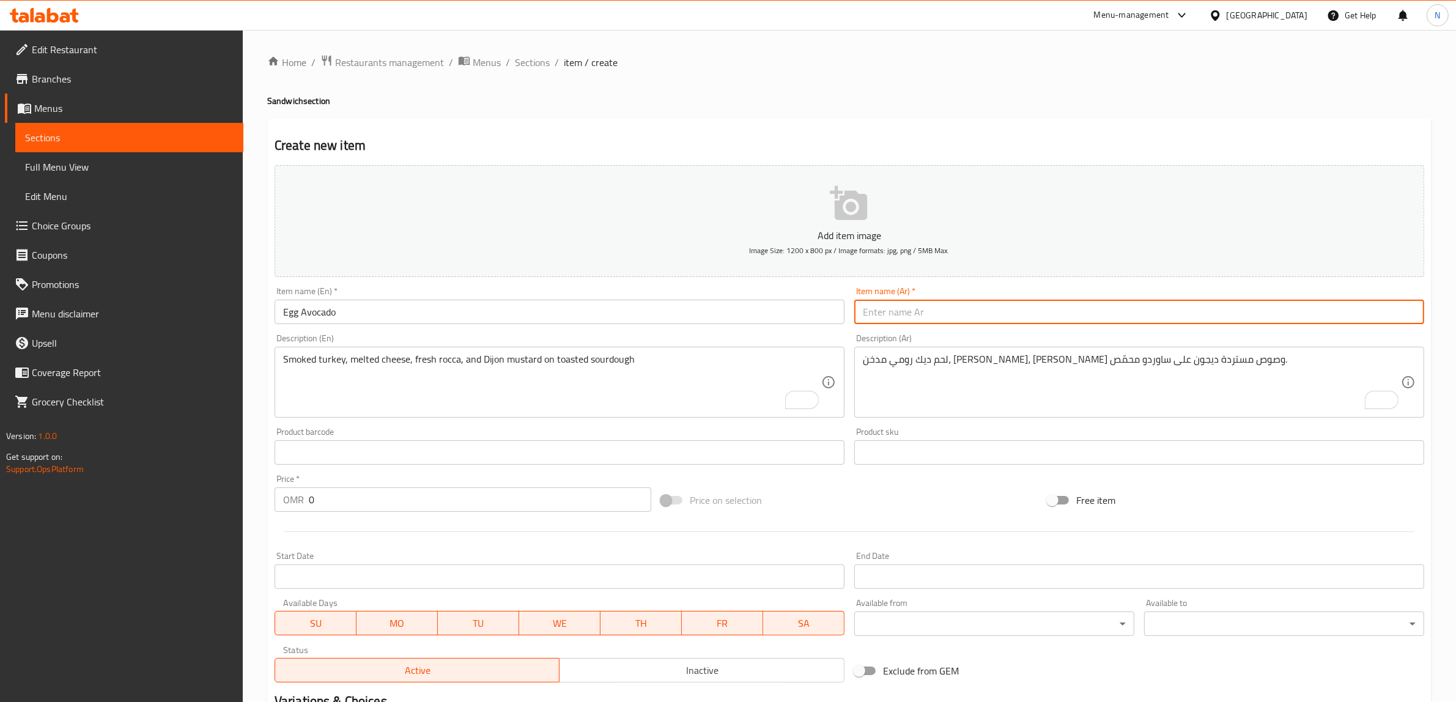
click at [1112, 305] on input "text" at bounding box center [1140, 312] width 570 height 24
paste input "ساندويش افوكادو و بيض"
type input "ساندويش افوكادو و بيض"
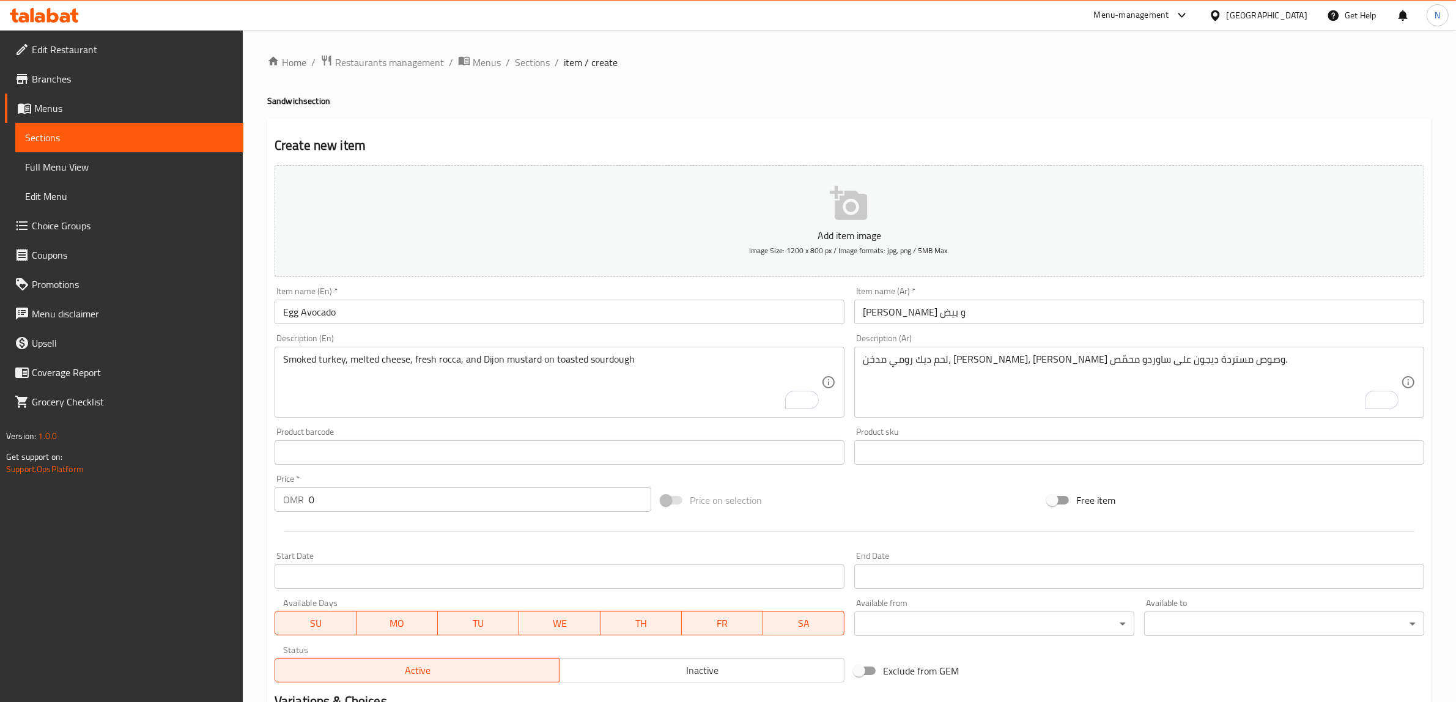
click at [582, 354] on textarea "Smoked turkey, melted cheese, fresh rocca, and Dijon mustard on toasted sourdou…" at bounding box center [552, 383] width 538 height 58
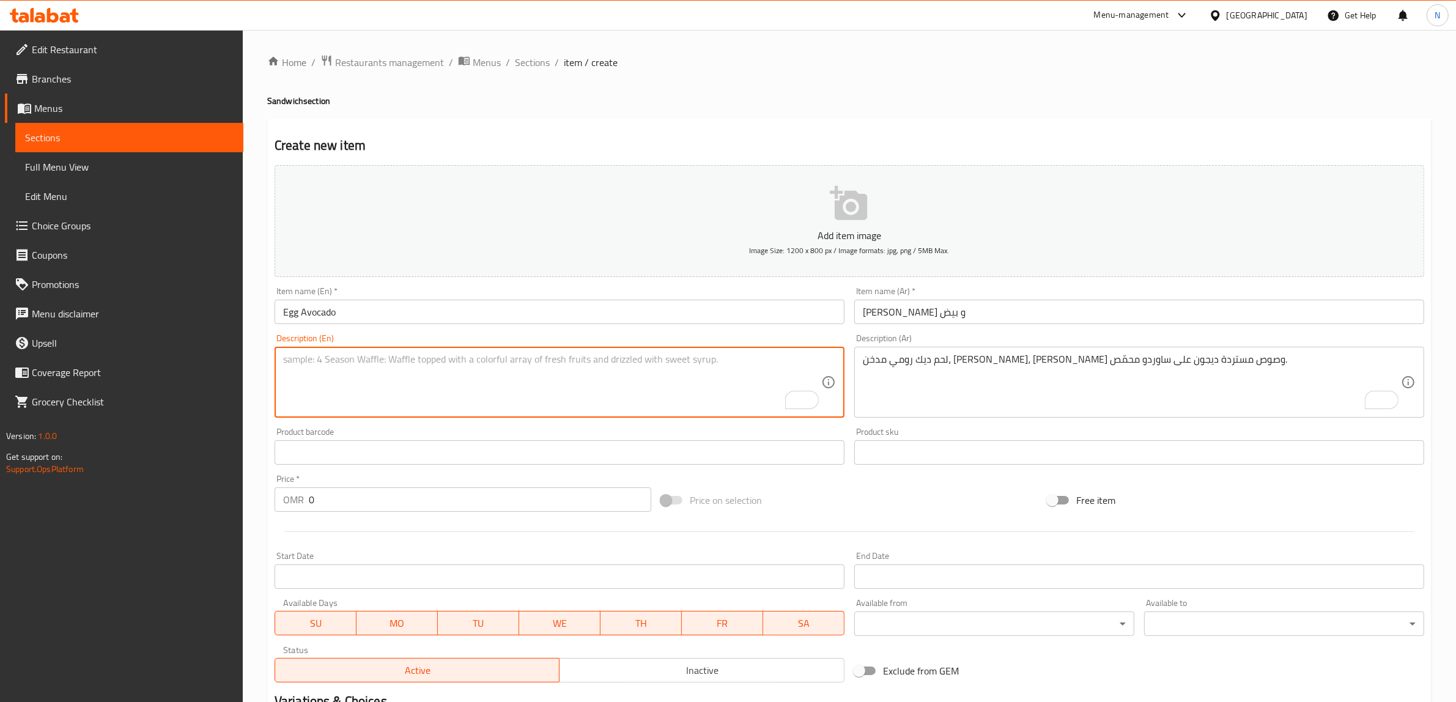
paste textarea "Toasted sourdough topped with avo smash and creamy scrambled eggs, finished wit…"
type textarea "Toasted sourdough topped with avo smash and creamy scrambled eggs, finished wit…"
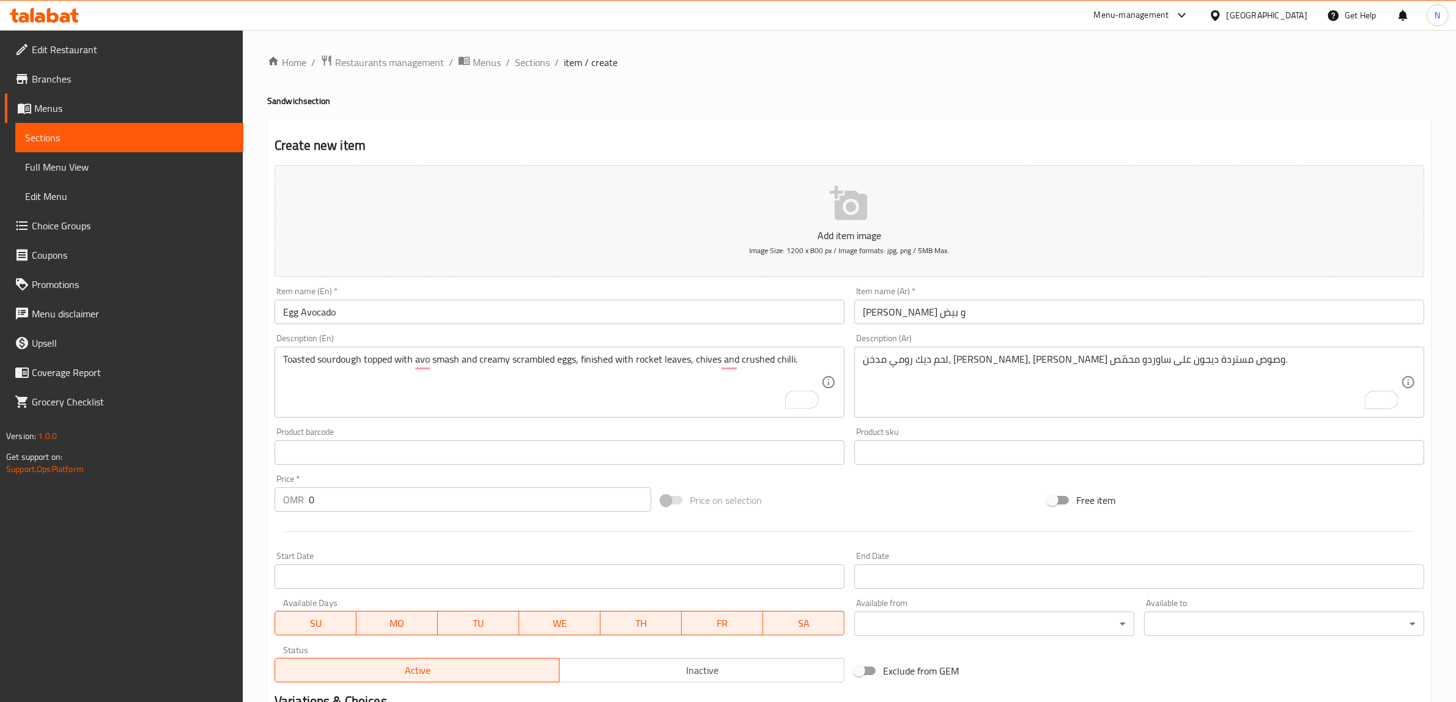
click at [1138, 361] on textarea "لحم ديك رومي مدخن، جبن سايح، جرجير طازج وصوص مستردة ديجون على ساوردو محمّص." at bounding box center [1132, 383] width 538 height 58
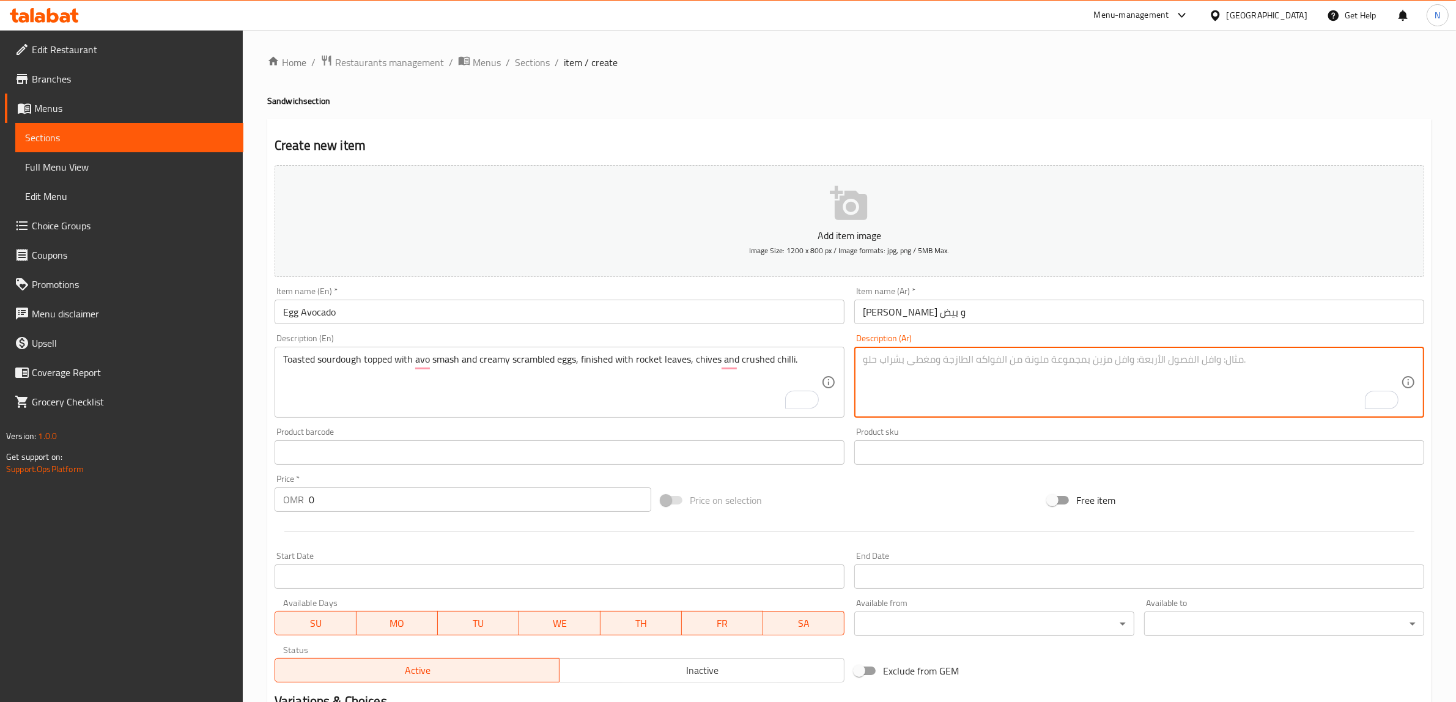
paste textarea "ساوردو محمّص مع أفوكادو مهروس وبيض مخفوق كريمي، مزيّن بجرجير، ثوم وفلفل مجروش."
type textarea "ساوردو محمّص مع أفوكادو مهروس وبيض مخفوق كريمي، مزيّن بجرجير، ثوم وفلفل مجروش."
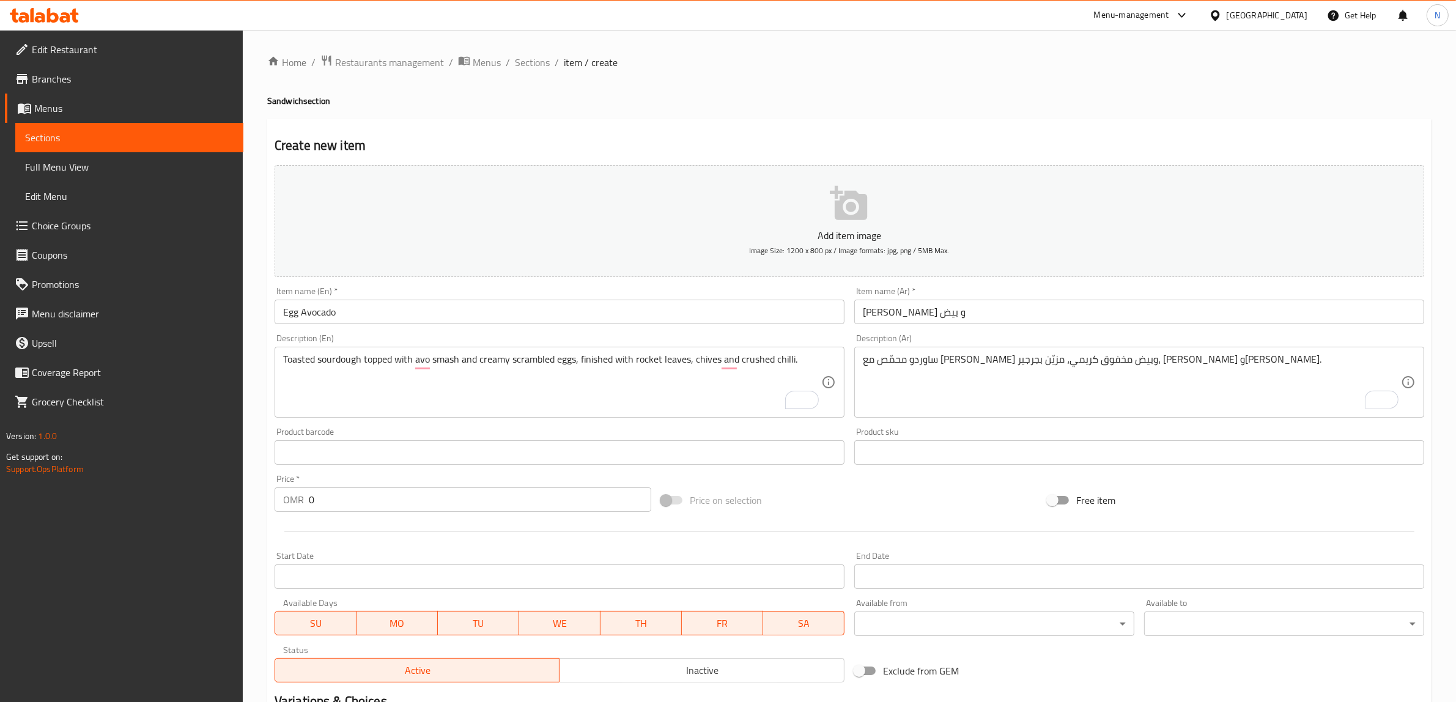
click at [511, 499] on input "0" at bounding box center [480, 500] width 343 height 24
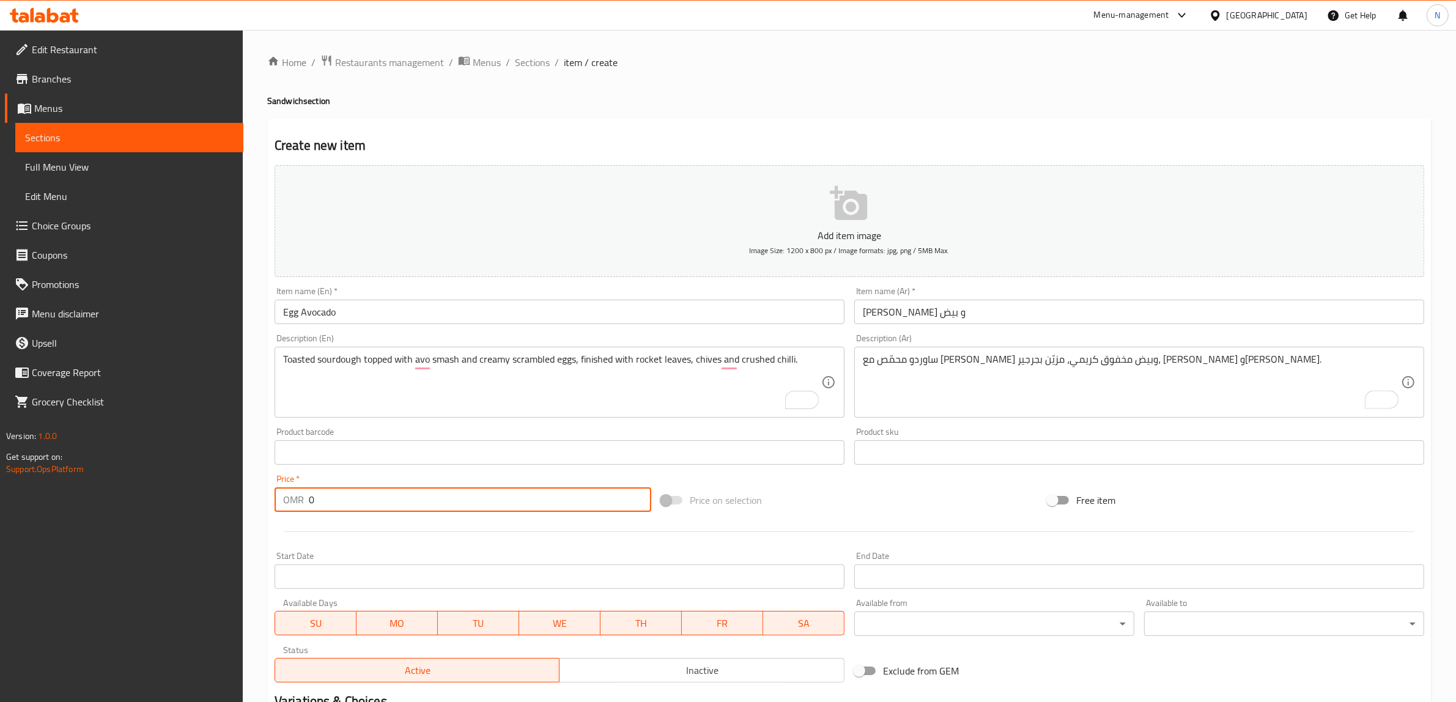
click at [511, 499] on input "0" at bounding box center [480, 500] width 343 height 24
paste input "3.50"
type input "3.500"
click at [352, 311] on input "Egg Avocado" at bounding box center [560, 312] width 570 height 24
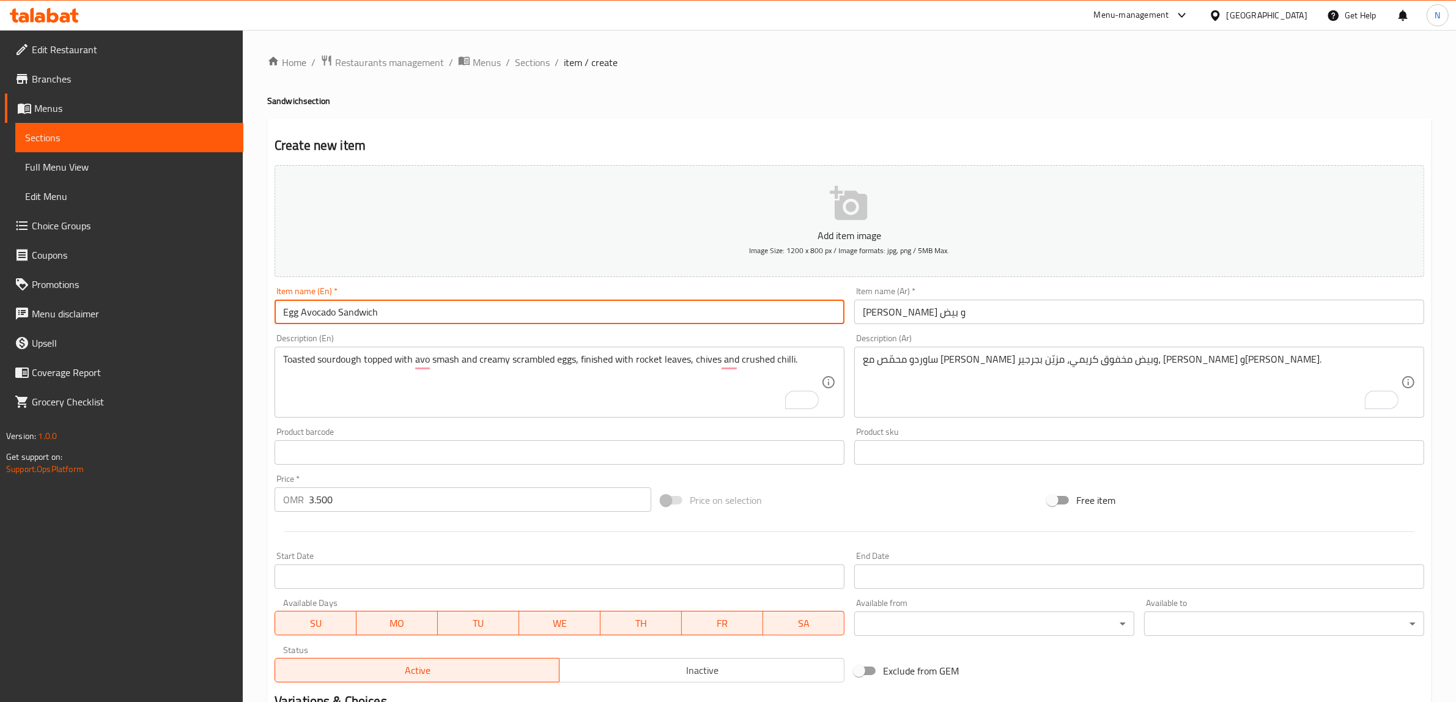
type input "Egg Avocado Sandwich"
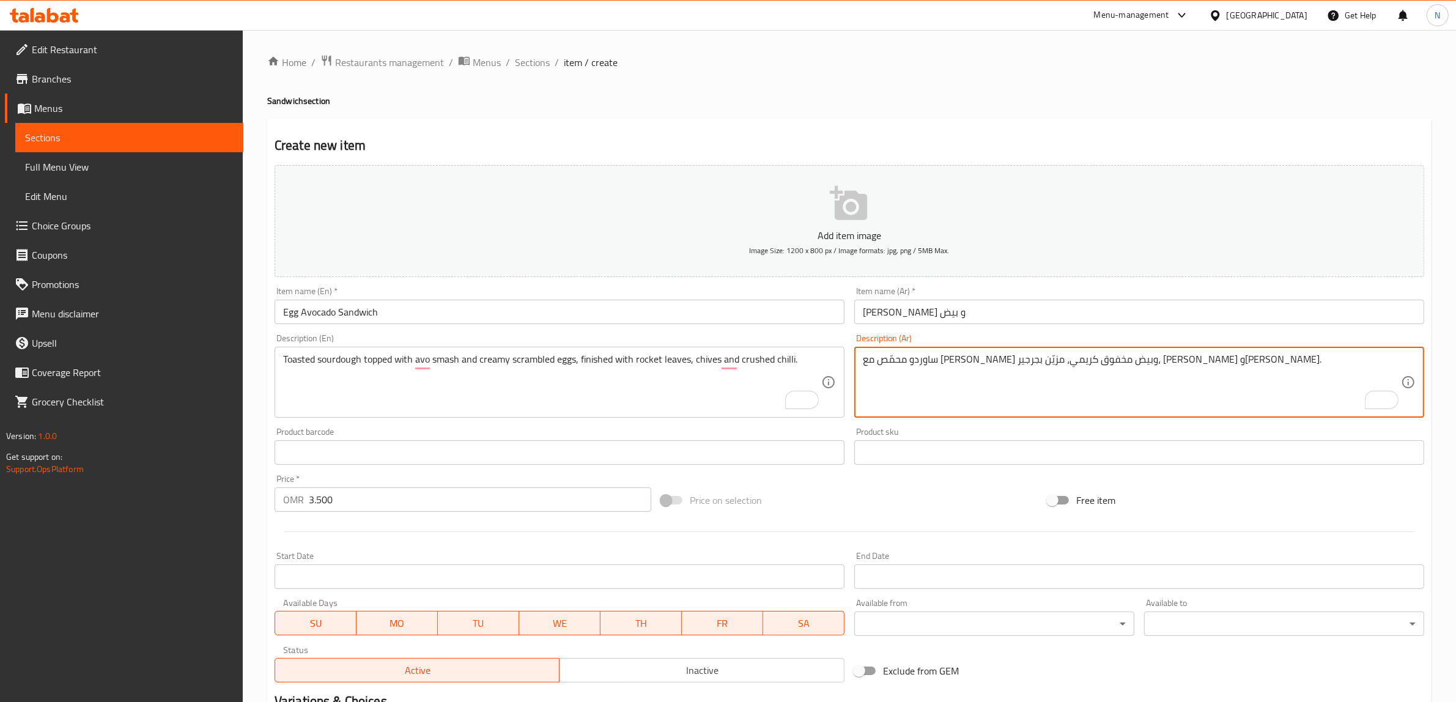
click at [1164, 366] on textarea "ساوردو محمّص مع أفوكادو مهروس وبيض مخفوق كريمي، مزيّن بجرجير، ثوم وفلفل مجروش." at bounding box center [1132, 383] width 538 height 58
click at [970, 361] on textarea "ساوردو محمّص مغطى بأفوكادو مهروس وبيض مخفوق كريمي، مزيّن بجرجير، ثوم وفلفل مجرو…" at bounding box center [1132, 383] width 538 height 58
click at [925, 366] on textarea "ساوردو محمّص مغطى بأفوكادو مهروس وبيض مخفوق كريمي، مزيّن بأوراق جرجير، ثوم وفلف…" at bounding box center [1132, 383] width 538 height 58
click at [898, 368] on textarea "ساوردو محمّص مغطى بأفوكادو مهروس وبيض مخفوق كريمي، مزيّن بأوراق جرجير، ثوم معمر…" at bounding box center [1132, 383] width 538 height 58
click at [898, 362] on textarea "ساوردو محمّص مغطى بأفوكادو مهروس وبيض مخفوق كريمي، مزيّن بأوراق جرجير، ثوم معمر…" at bounding box center [1132, 383] width 538 height 58
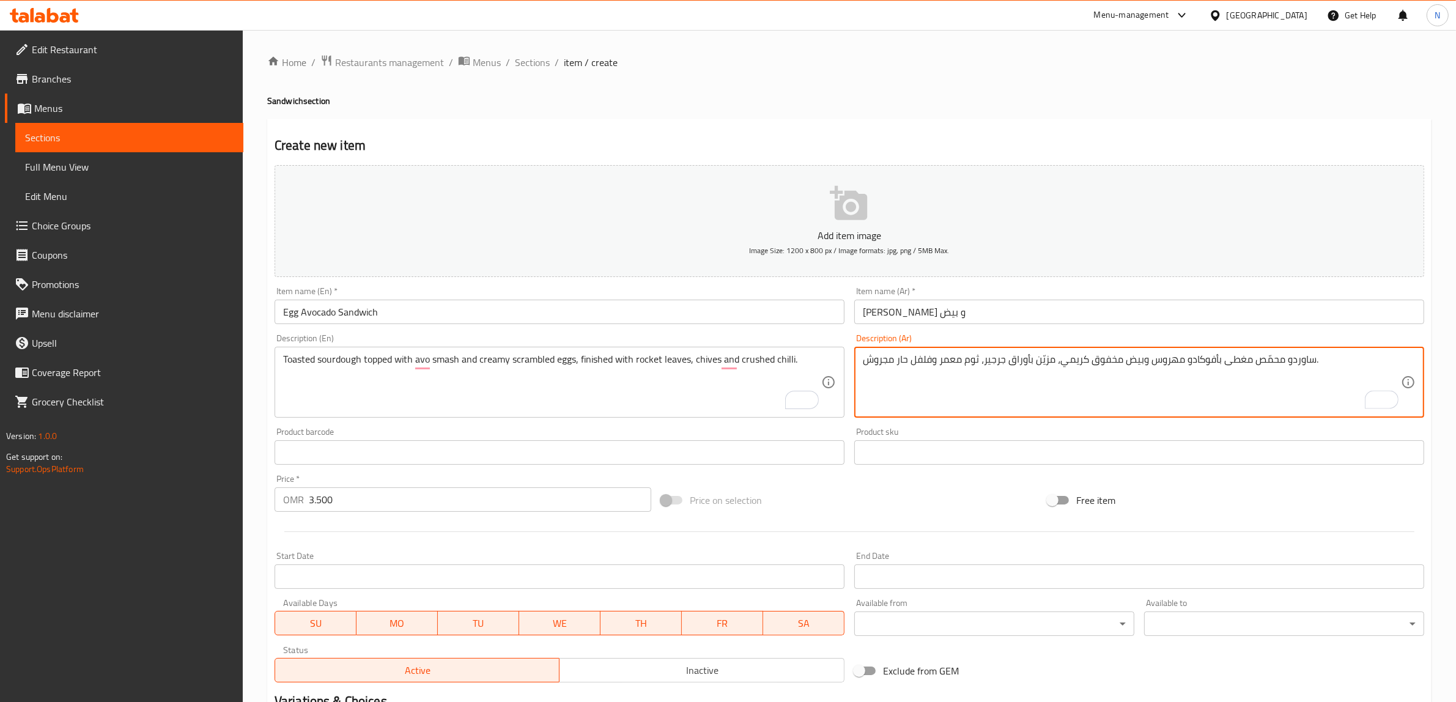
type textarea "ساوردو محمّص مغطى بأفوكادو مهروس وبيض مخفوق كريمي، مزيّن بأوراق جرجير، ثوم معمر…"
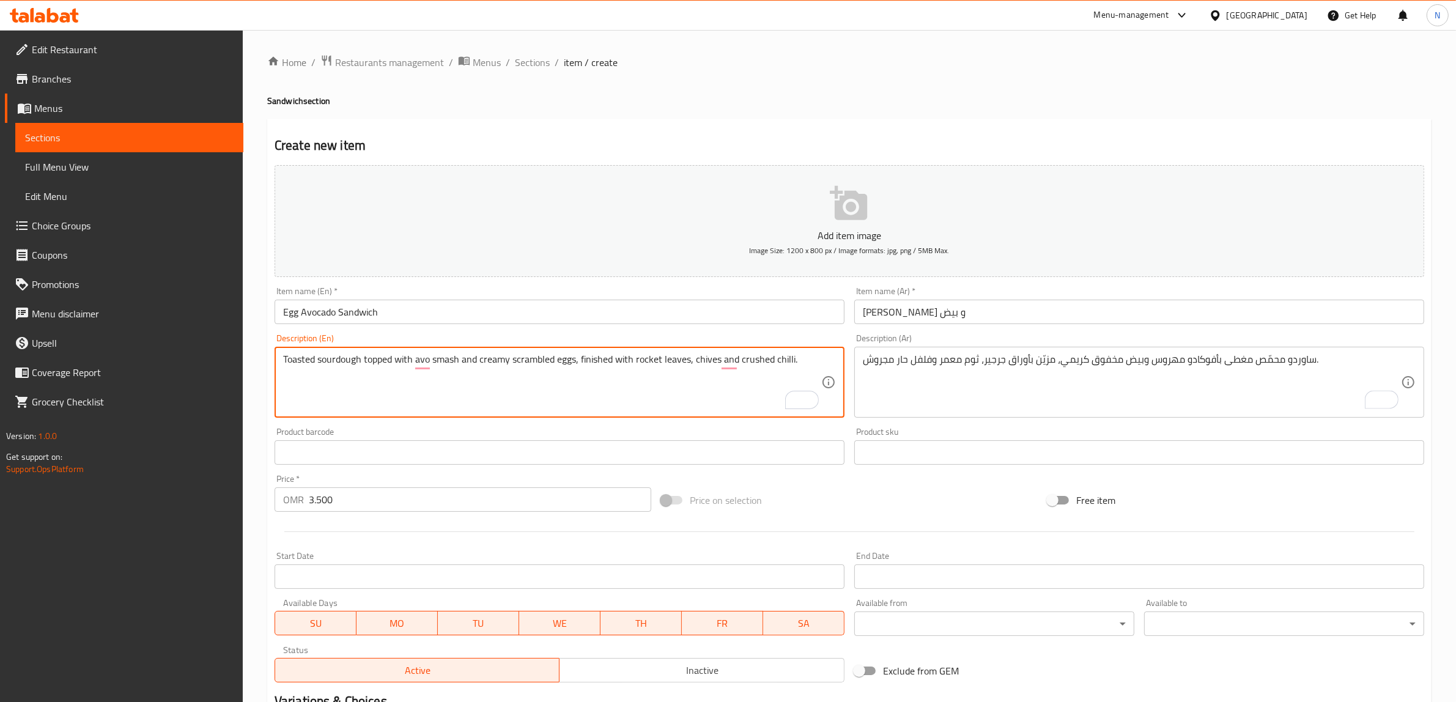
click at [754, 361] on textarea "Toasted sourdough topped with avo smash and creamy scrambled eggs, finished wit…" at bounding box center [552, 383] width 538 height 58
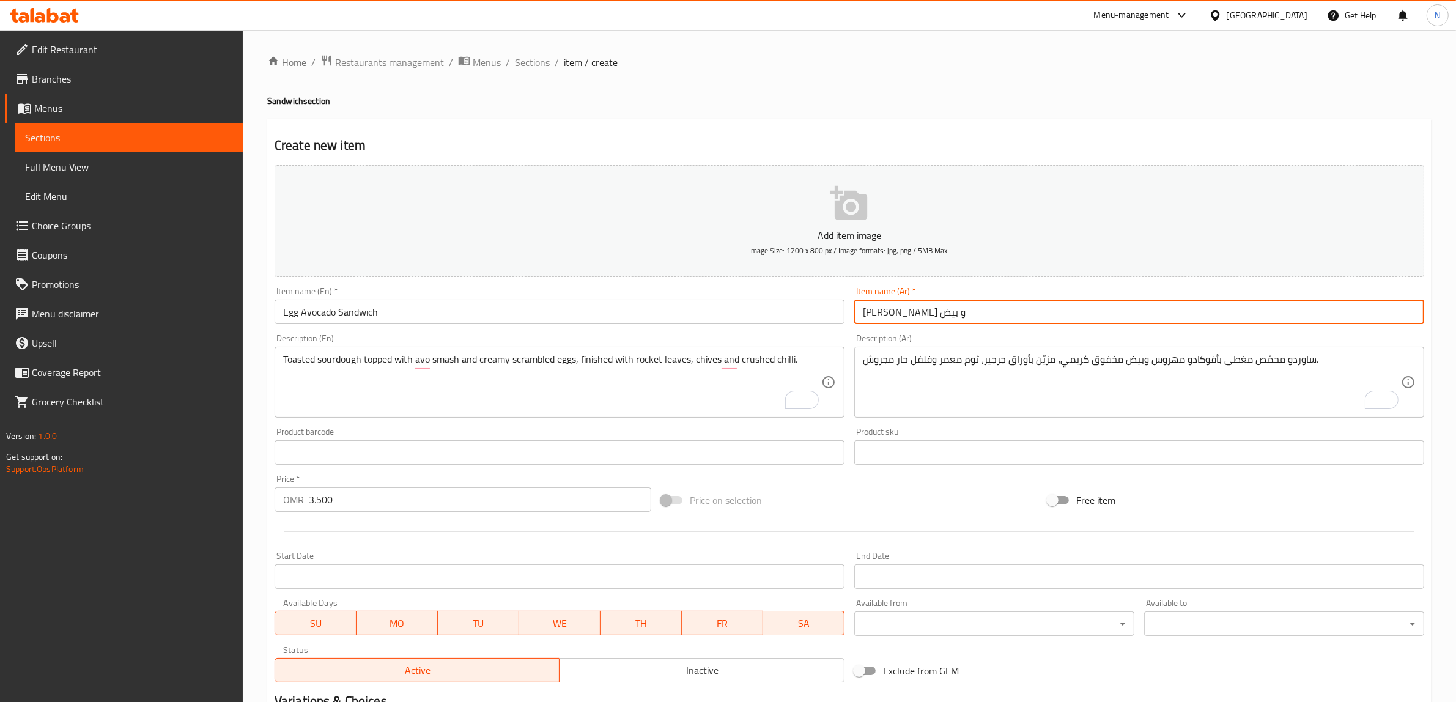
click at [1033, 306] on input "ساندويش افوكادو و بيض" at bounding box center [1140, 312] width 570 height 24
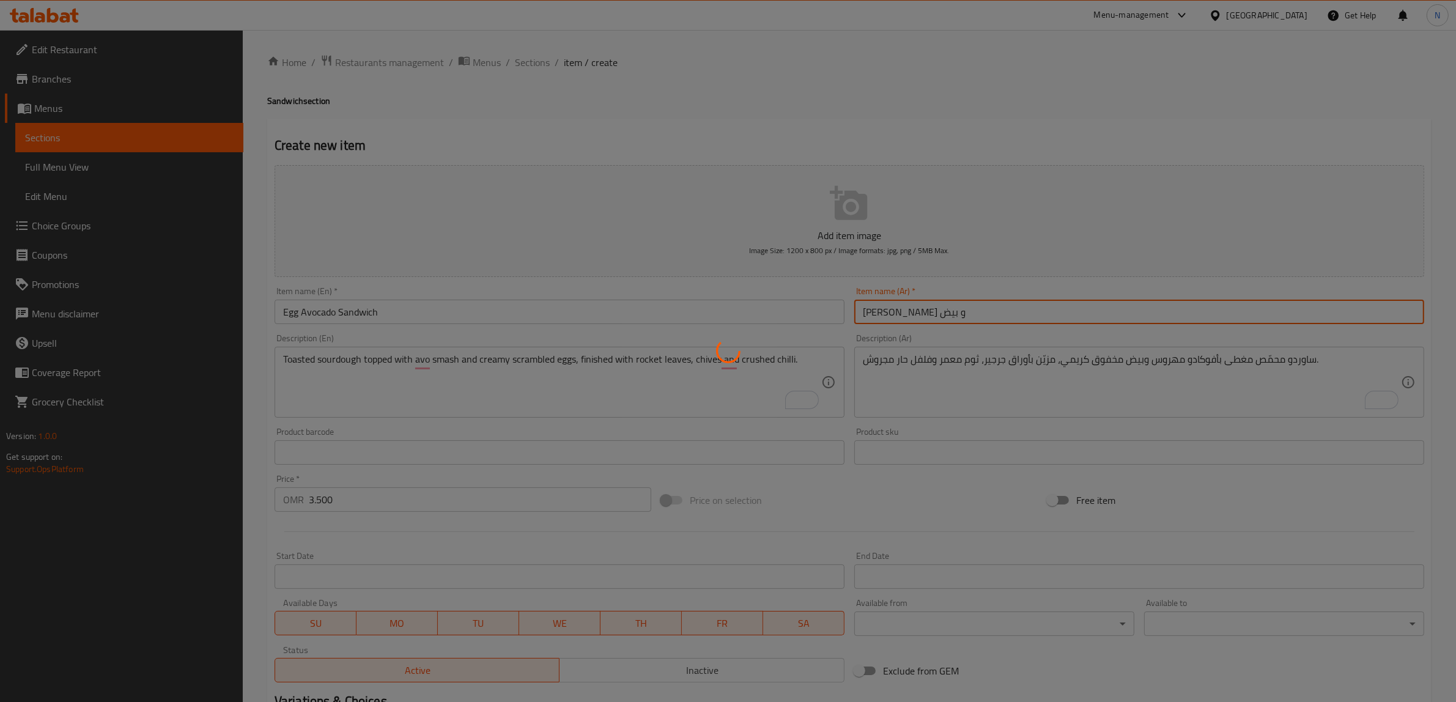
type input "0"
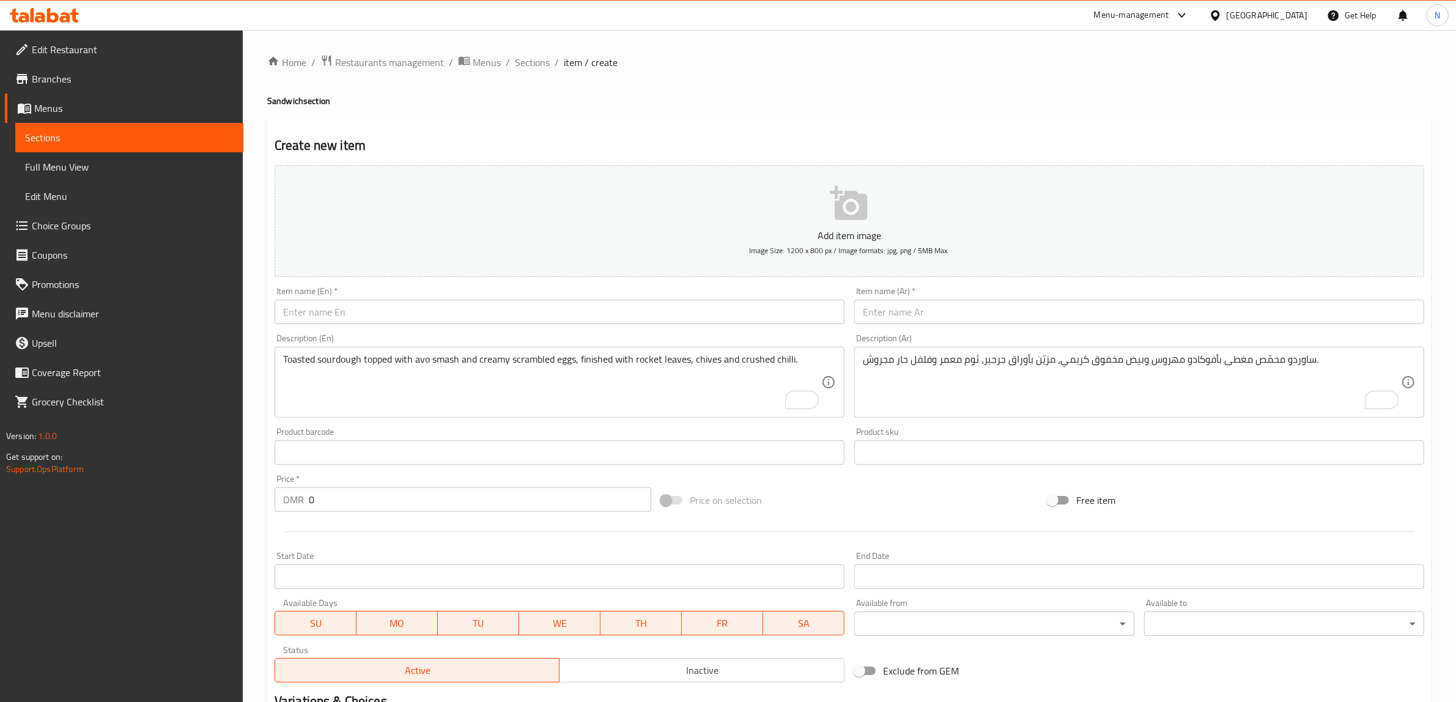
click at [576, 321] on input "text" at bounding box center [560, 312] width 570 height 24
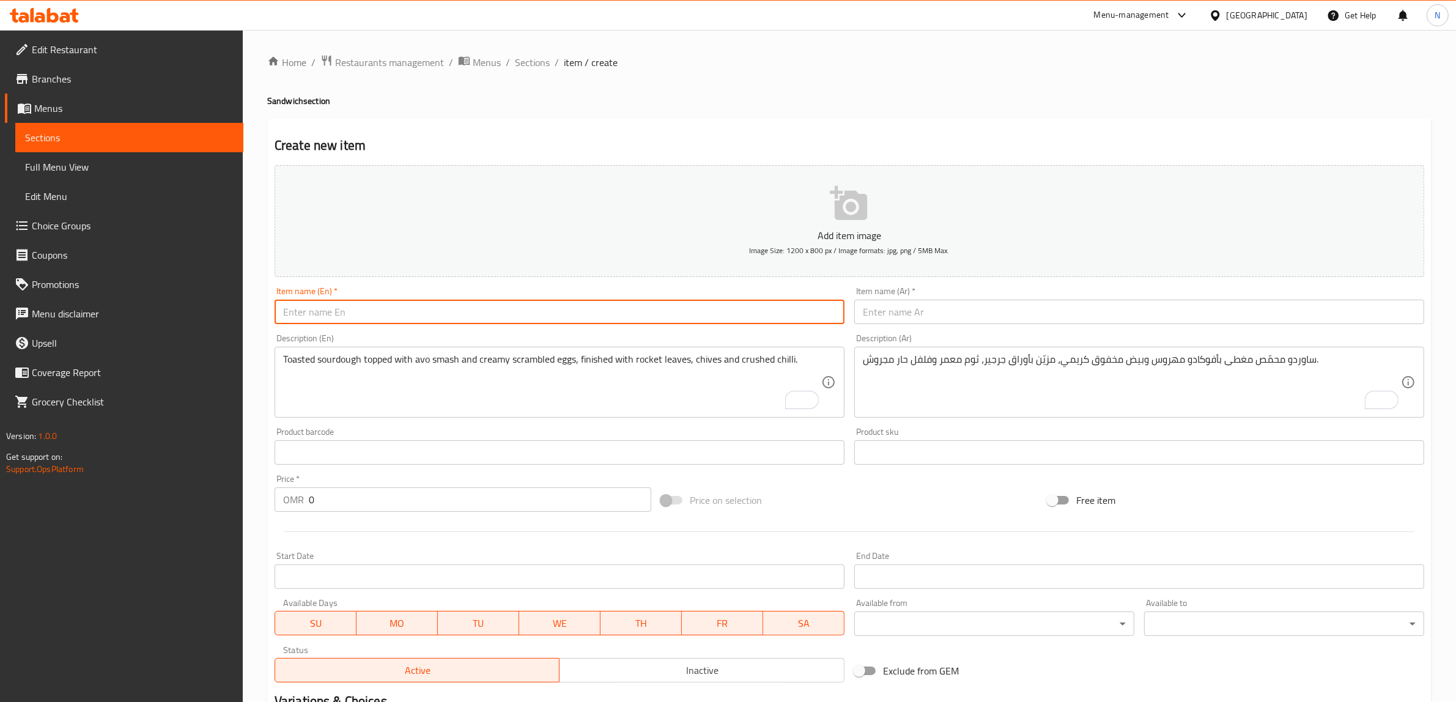
paste input "Pesto Halloumi Sandwich"
type input "Pesto Halloumi Sandwich"
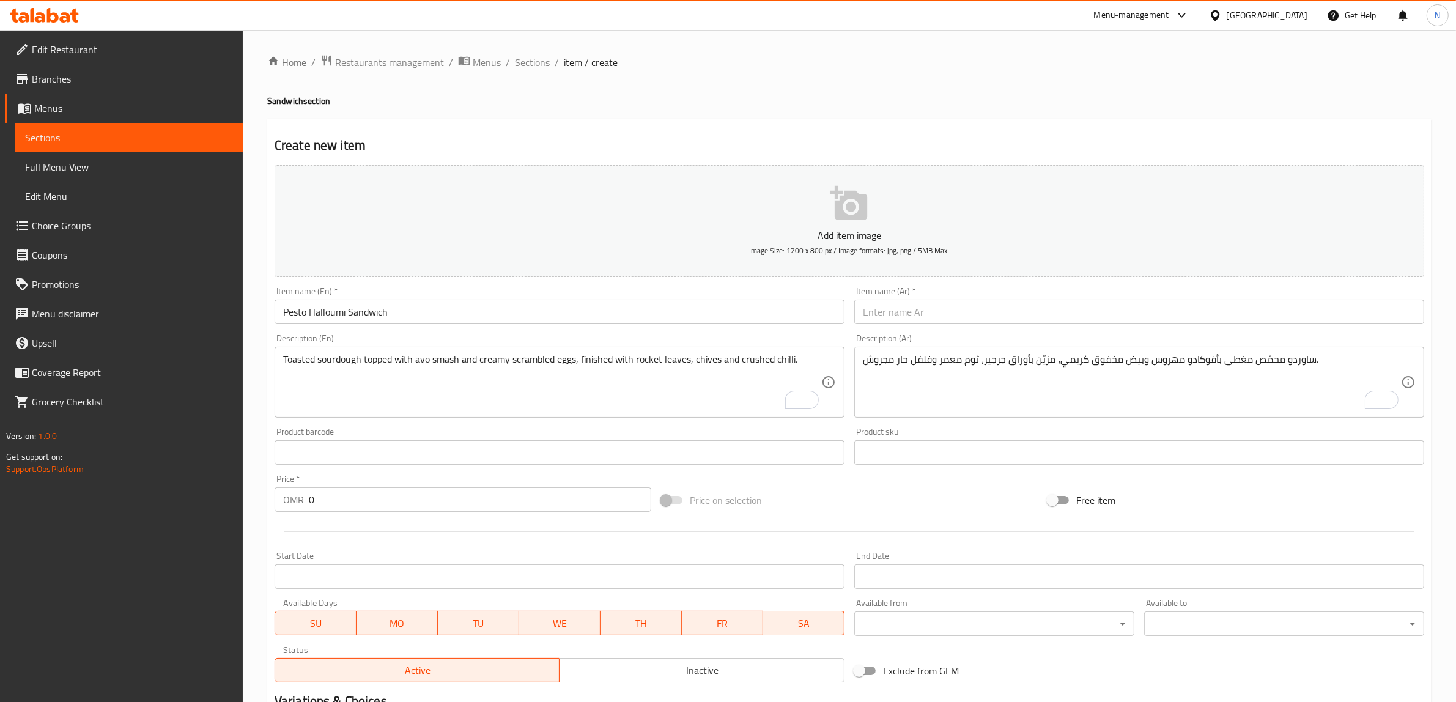
click at [1140, 320] on input "text" at bounding box center [1140, 312] width 570 height 24
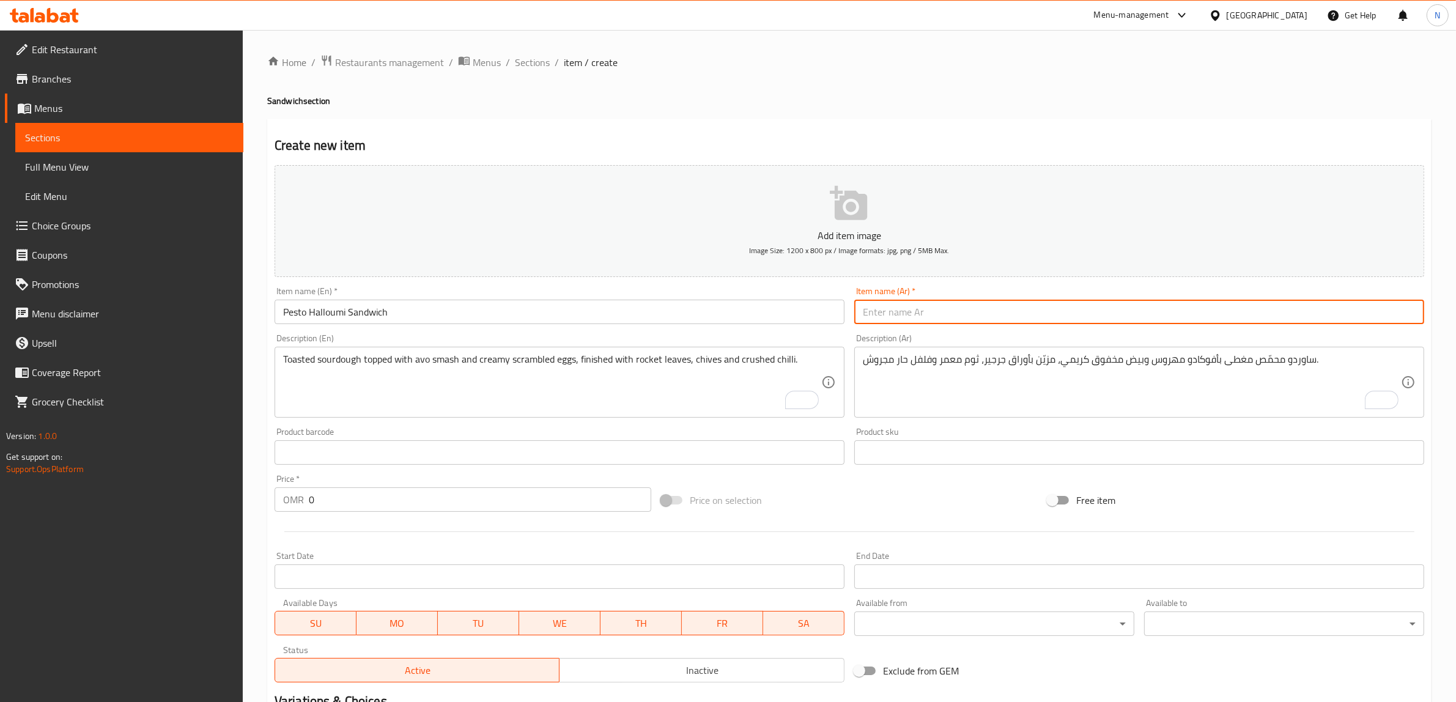
paste input "ساندويش بجبن الحلوم و بيستو"
type input "ساندويش بجبن الحلوم و بيستو"
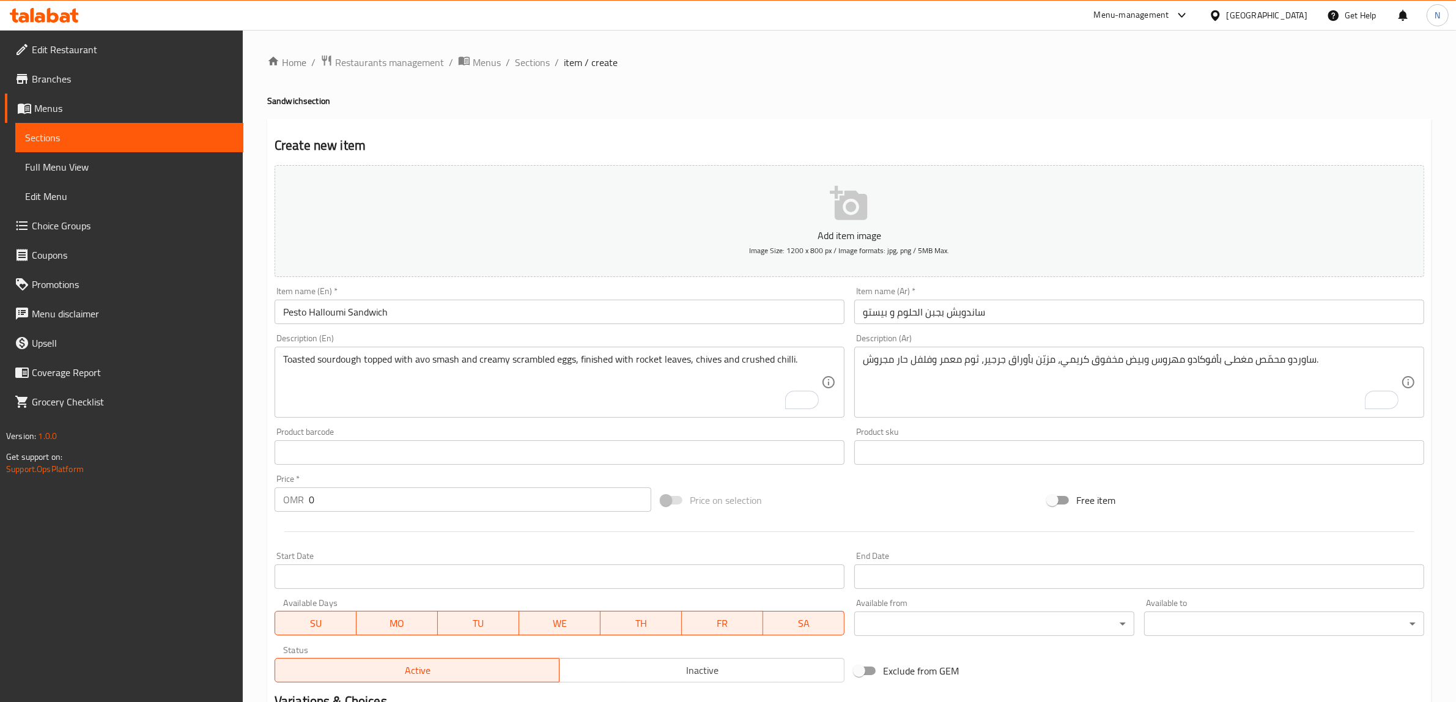
click at [606, 392] on textarea "Toasted sourdough topped with avo smash and creamy scrambled eggs, finished wit…" at bounding box center [552, 383] width 538 height 58
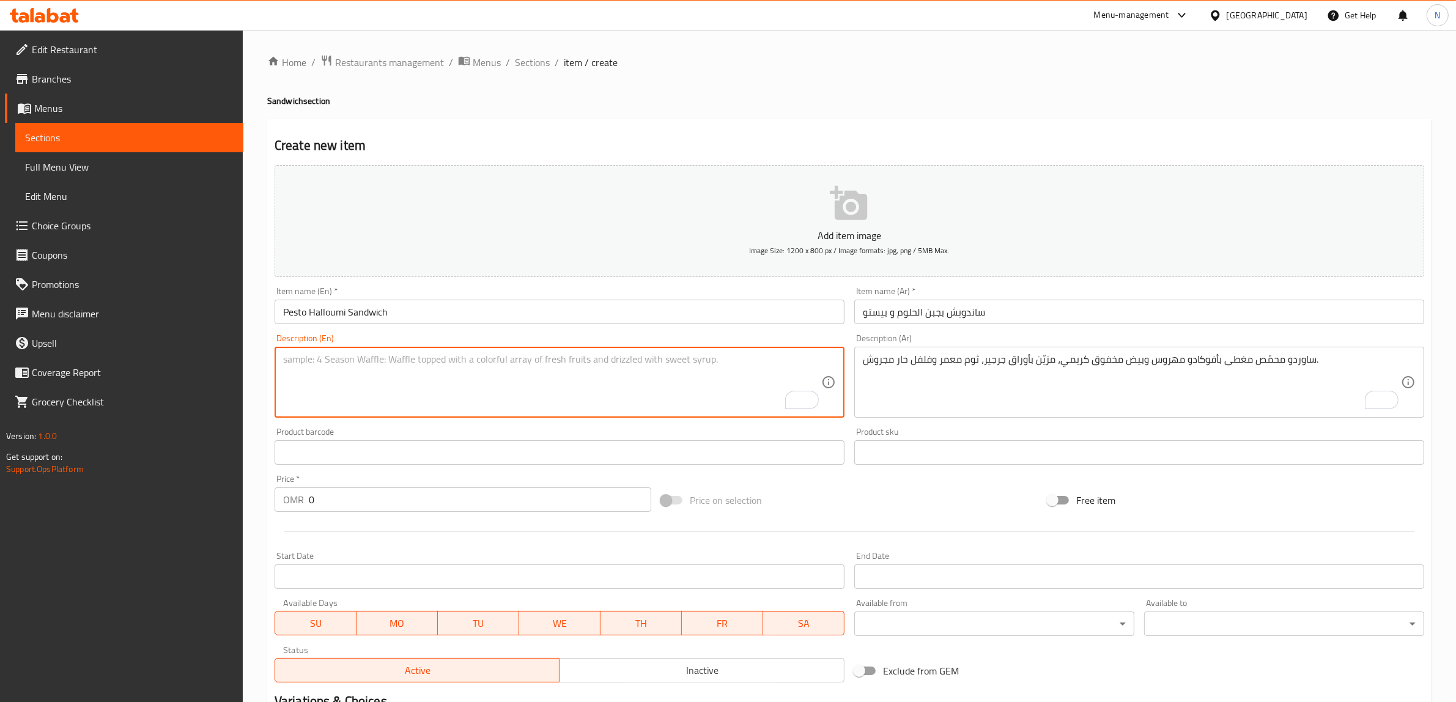
paste textarea "Gilled Halloumi, cucumber, tomato, homemade pesto, mint leaves, black olives on…"
type textarea "Gilled Halloumi, cucumber, tomato, homemade pesto, mint leaves, black olives on…"
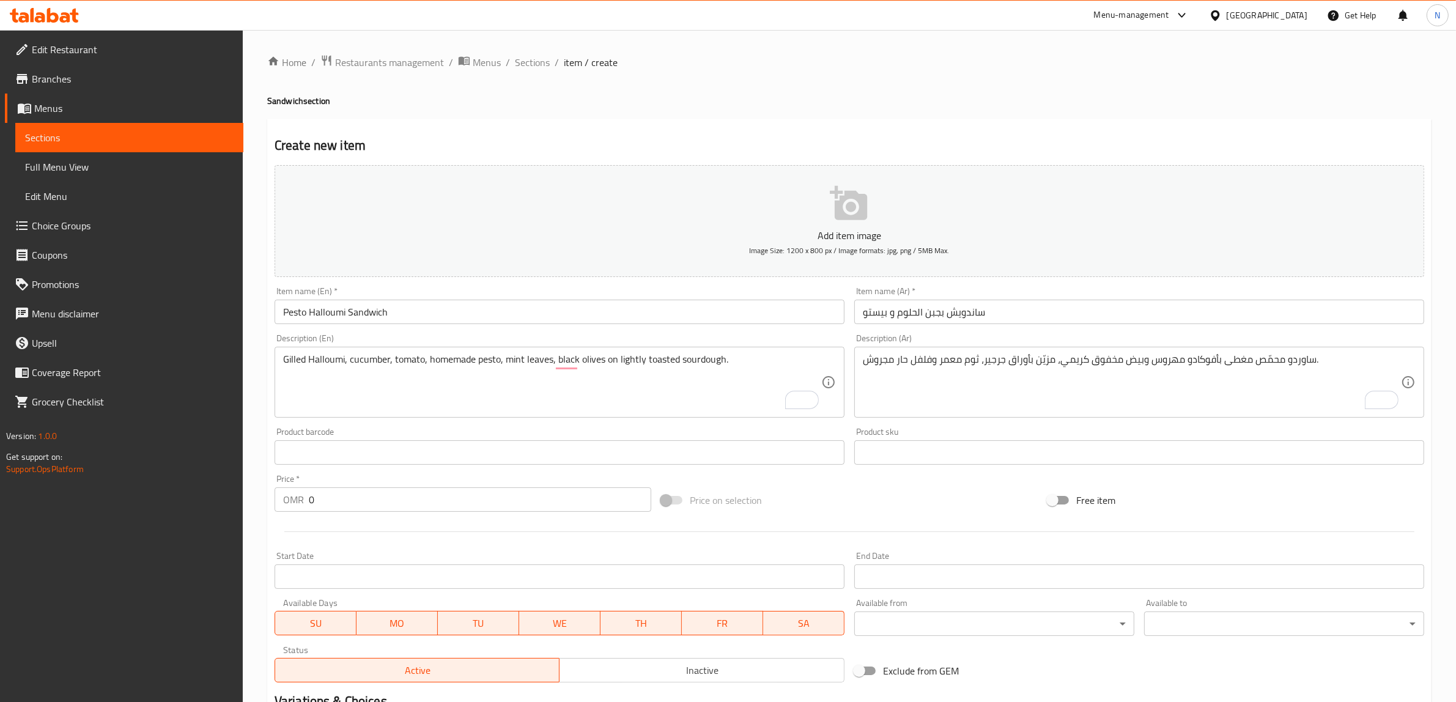
drag, startPoint x: 1089, startPoint y: 377, endPoint x: 1341, endPoint y: 322, distance: 257.5
click at [1089, 377] on textarea "ساوردو محمّص مغطى بأفوكادو مهروس وبيض مخفوق كريمي، مزيّن بأوراق جرجير، ثوم معمر…" at bounding box center [1132, 383] width 538 height 58
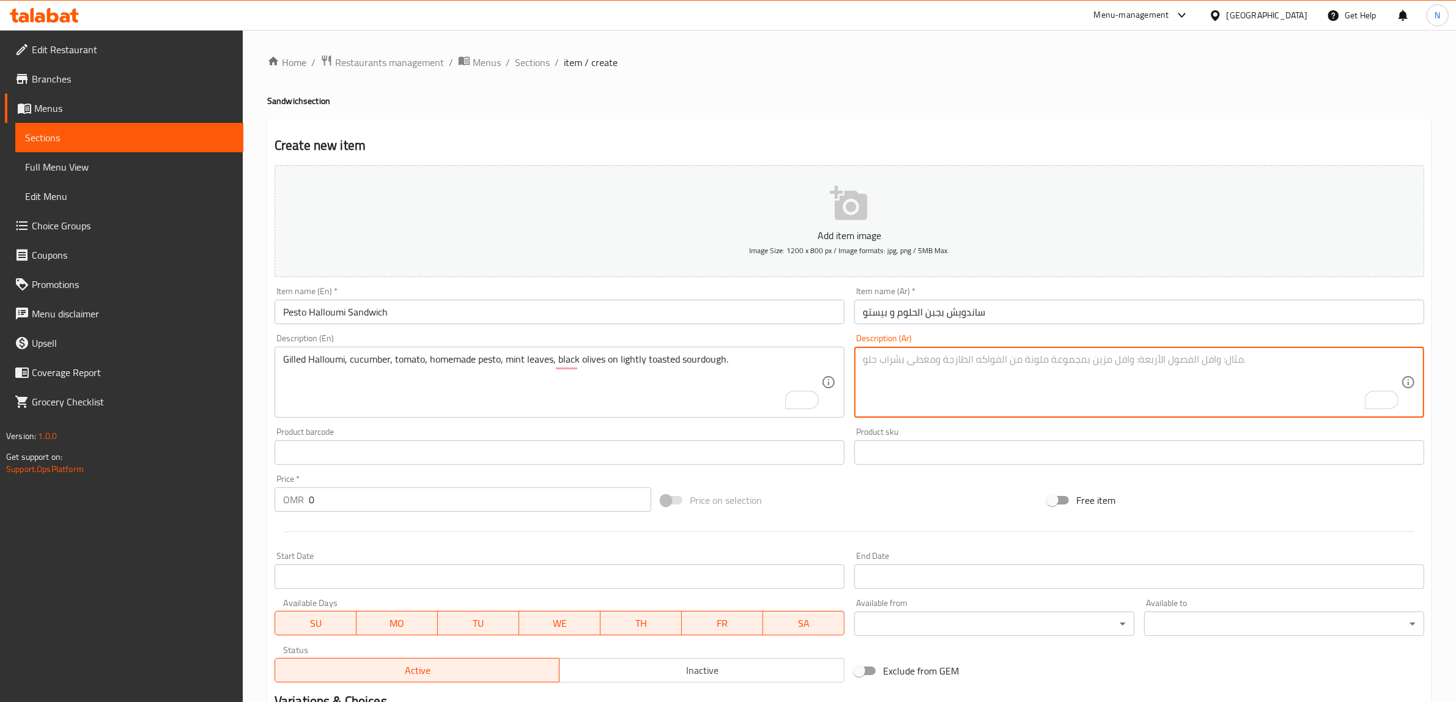
paste textarea "حلوم مشوي، خيار، طماطم، بيستو بيتي، نعناع وزيتون أسود على ساوردو محمّص."
type textarea "حلوم مشوي، خيار، طماطم، بيستو بيتي، نعناع وزيتون أسود على ساوردو محمّص."
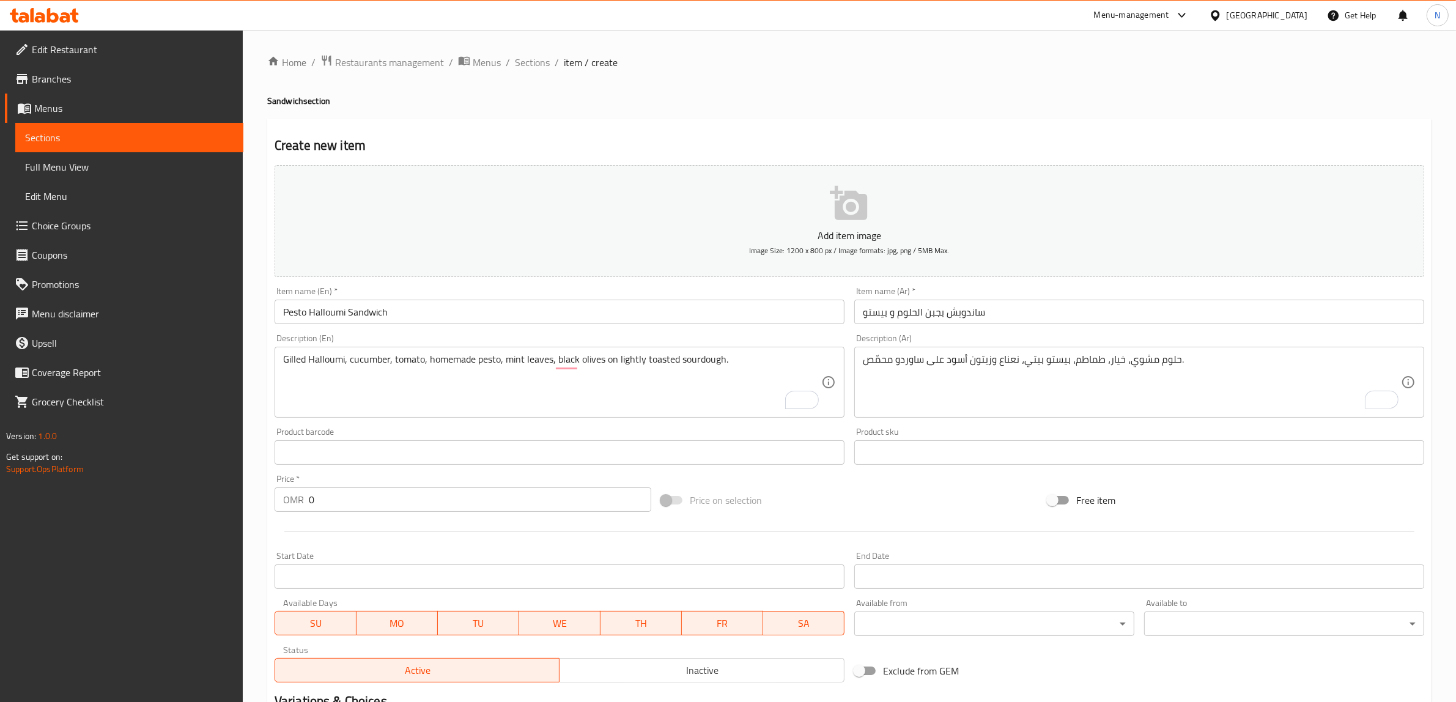
click at [475, 502] on input "0" at bounding box center [480, 500] width 343 height 24
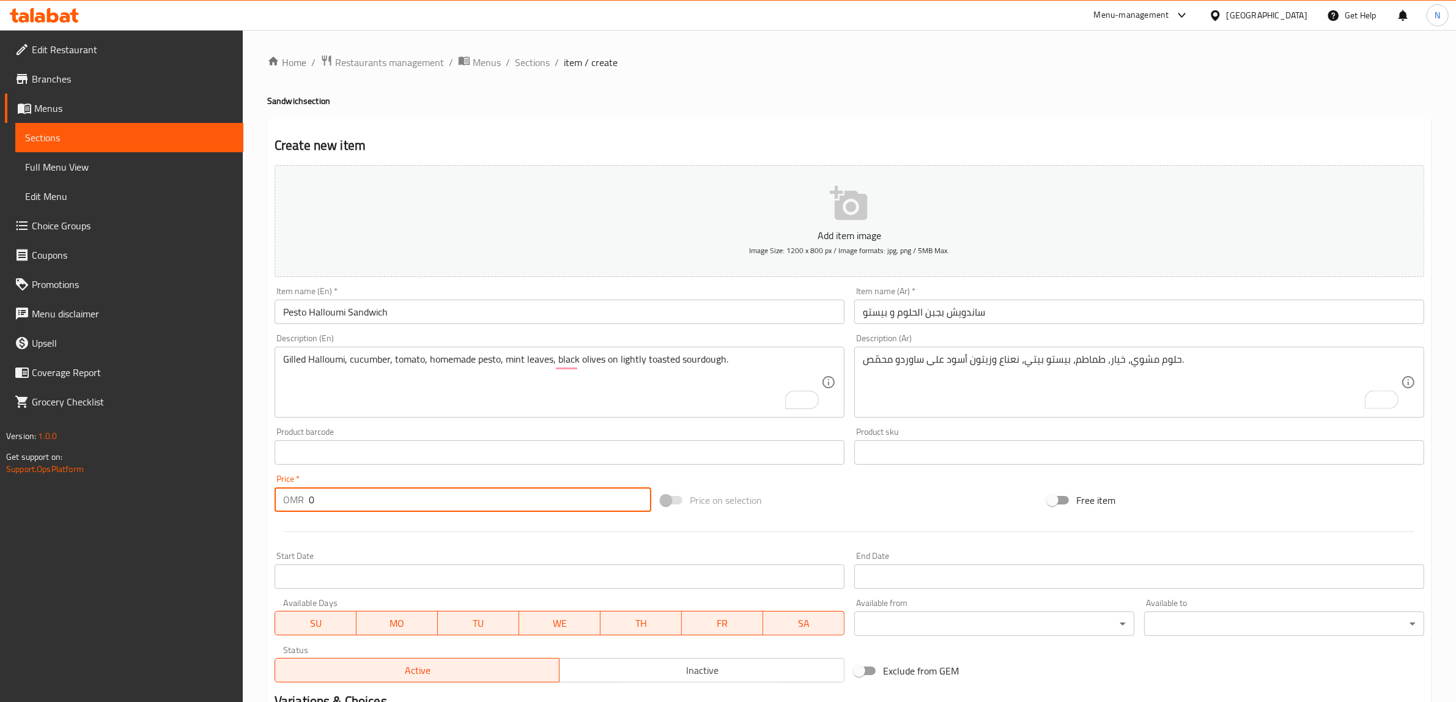
click at [475, 502] on input "0" at bounding box center [480, 500] width 343 height 24
paste input "2.85"
type input "2.850"
click at [344, 311] on input "Pesto Halloumi Sandwich" at bounding box center [560, 312] width 570 height 24
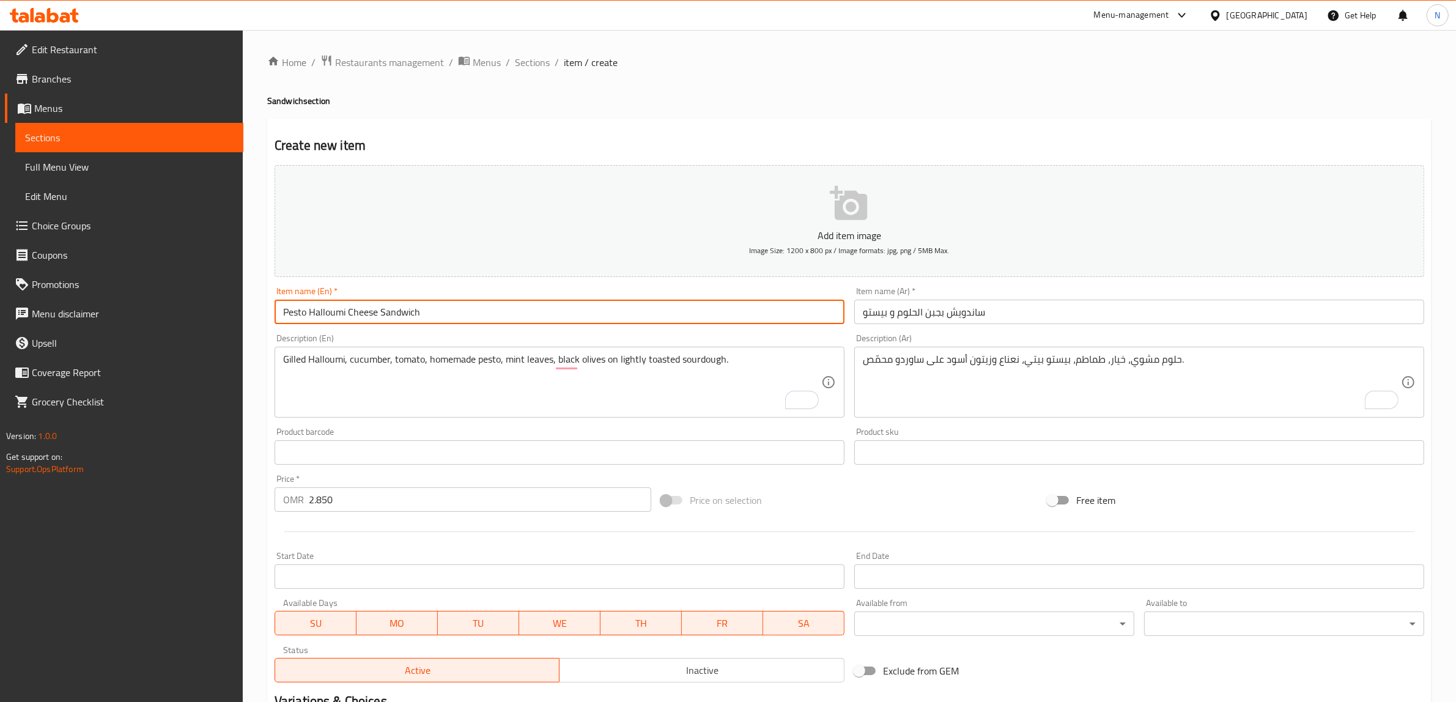
type input "Pesto Halloumi Cheese Sandwich"
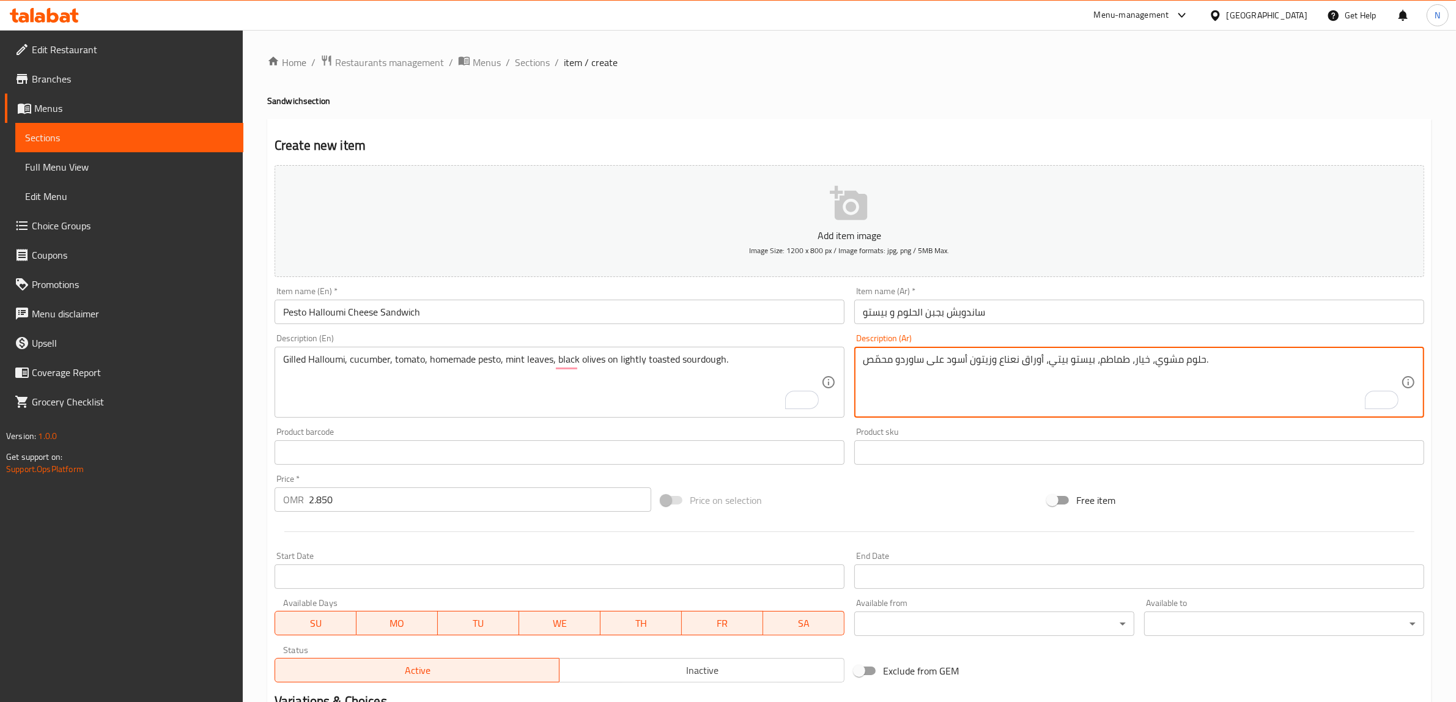
click at [1200, 366] on textarea "حلوم مشوي، خيار، طماطم، بيستو بيتي، أوراق نعناع وزيتون أسود على ساوردو محمّص." at bounding box center [1132, 383] width 538 height 58
type textarea "حلوم مشوي، خيار، طماطم، بيستو بيتي، أوراق نعناع وزيتون أسود على ساوردو محمّص قل…"
type textarea "Gilled Halloumi, cucumber, tomato, homemade pesto, mint leaves, and black olive…"
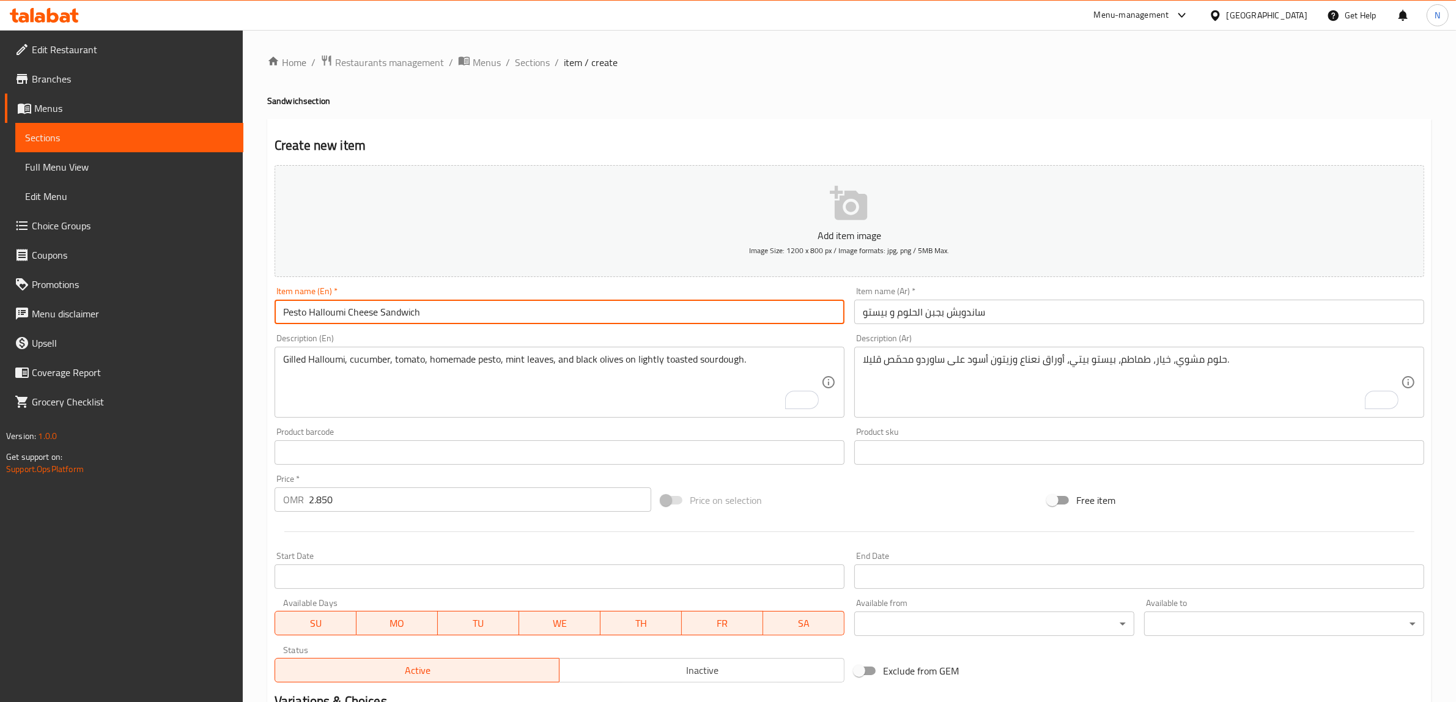
click at [625, 310] on input "Pesto Halloumi Cheese Sandwich" at bounding box center [560, 312] width 570 height 24
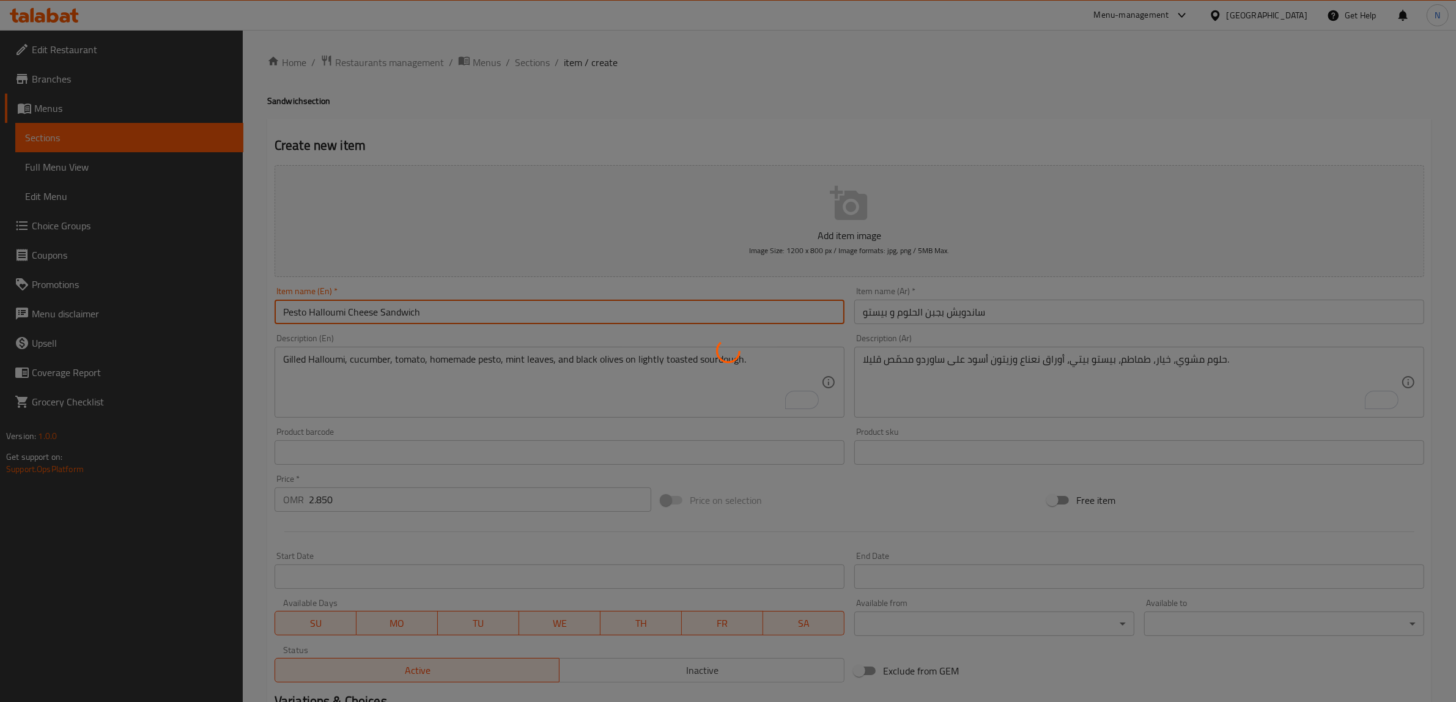
type input "0"
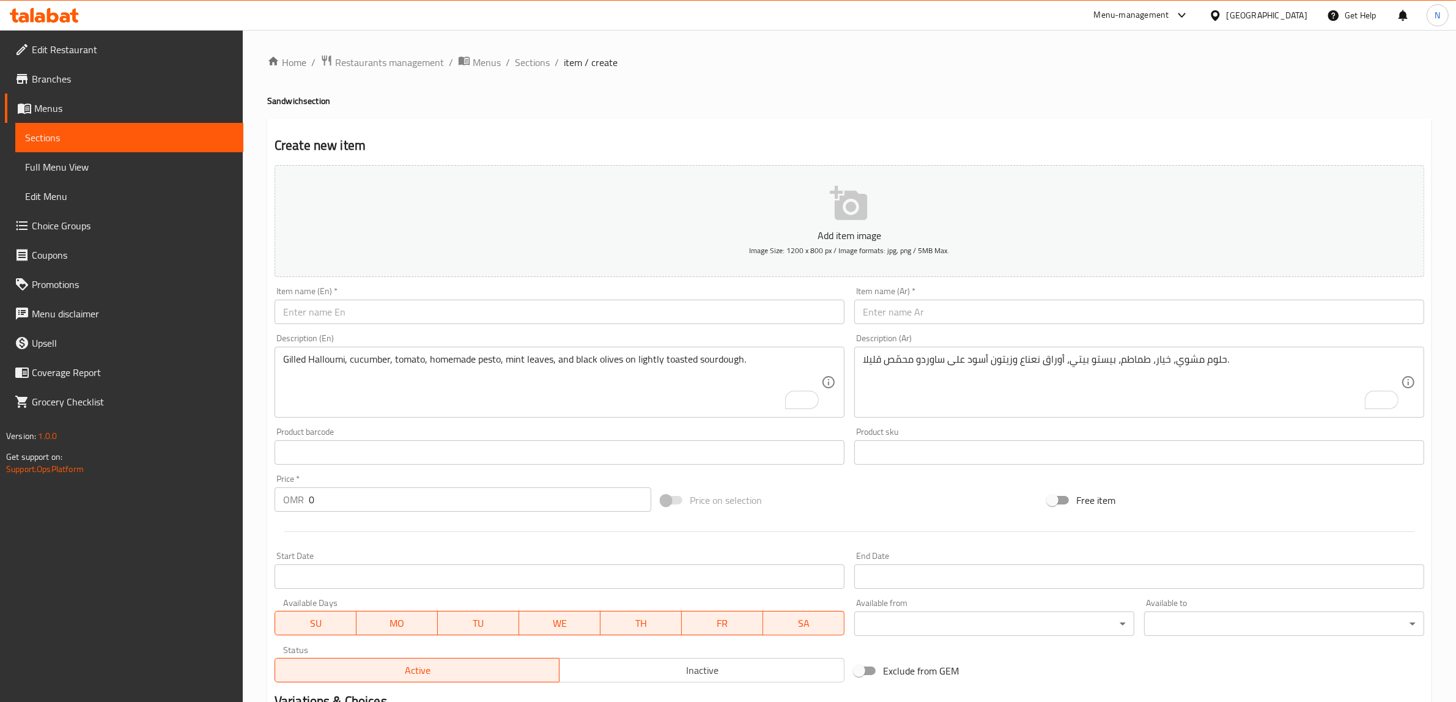
click at [710, 317] on input "text" at bounding box center [560, 312] width 570 height 24
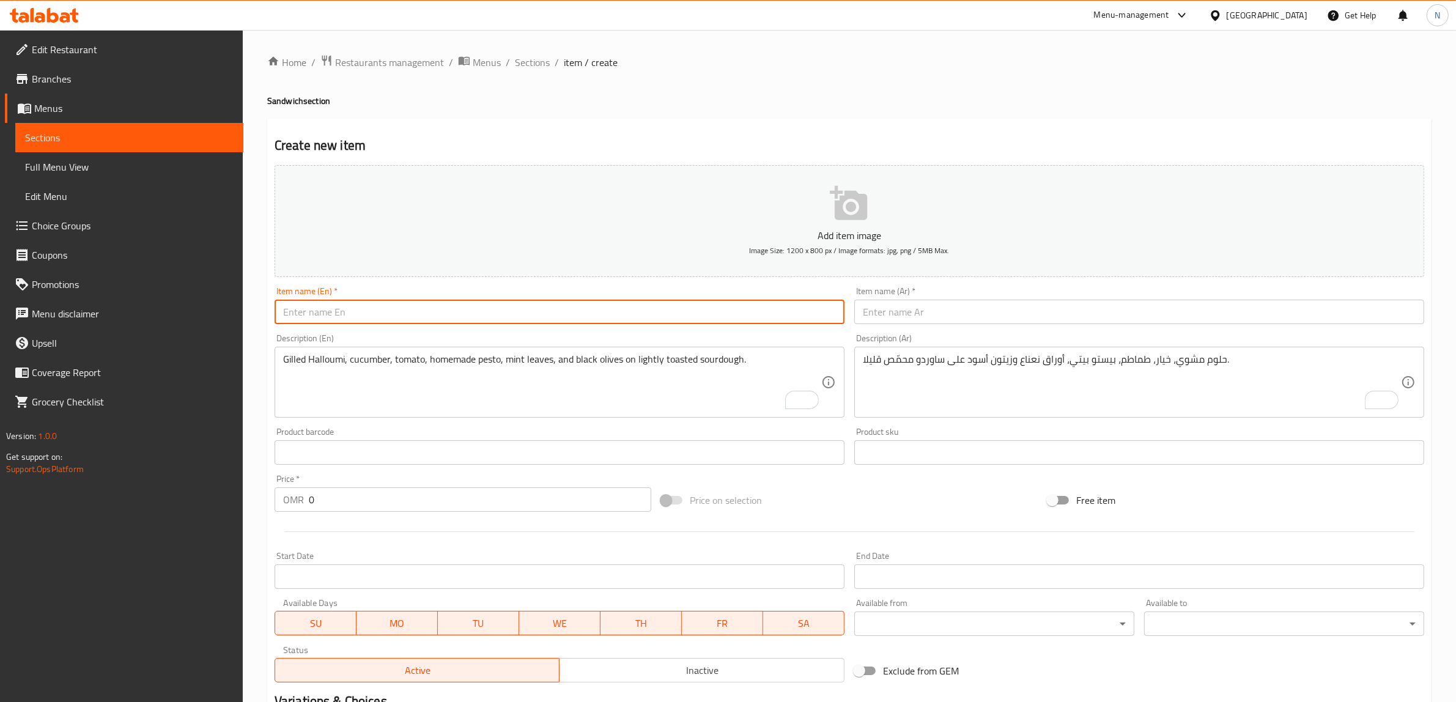
paste input "Spicy Tuna Sandwich"
type input "Spicy Tuna Sandwich"
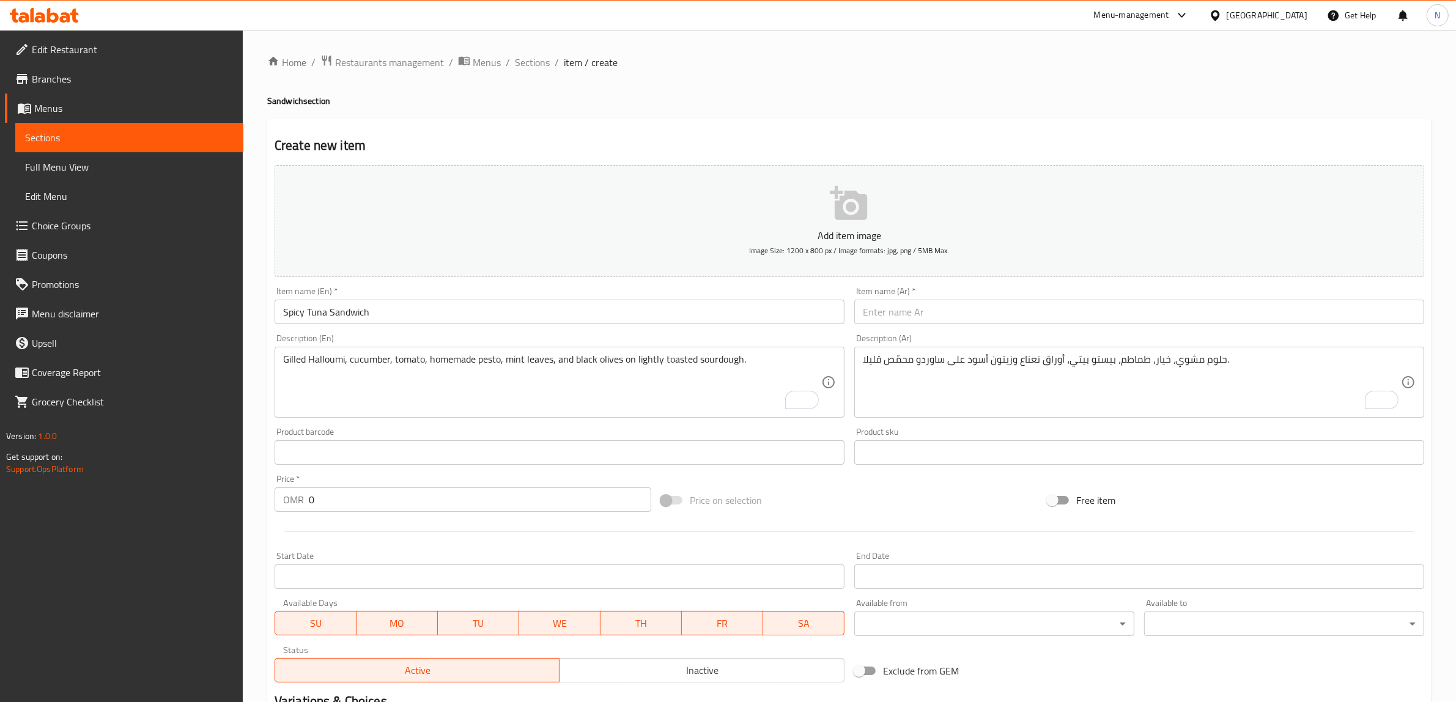
click at [1091, 310] on input "text" at bounding box center [1140, 312] width 570 height 24
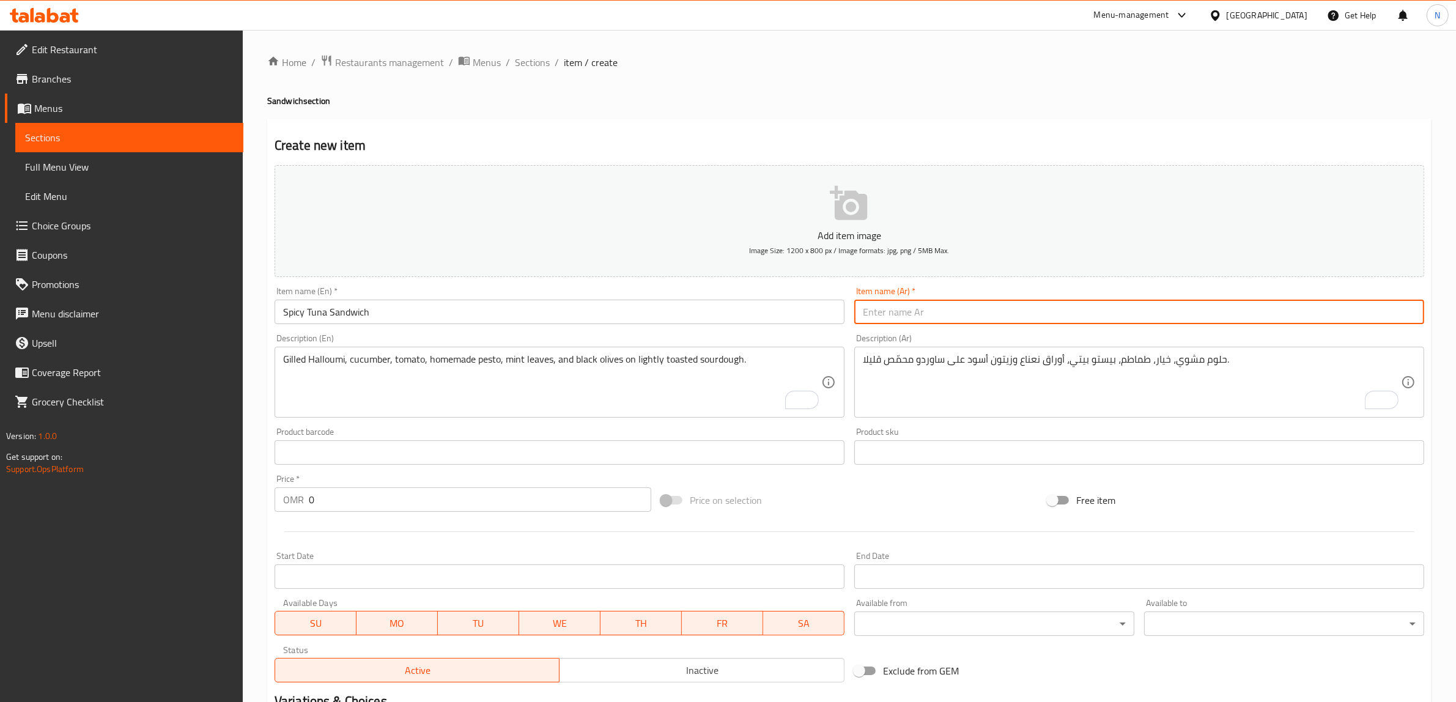
paste input "ساندويش بالتونا الحارة"
type input "ساندويش بالتونا الحارة"
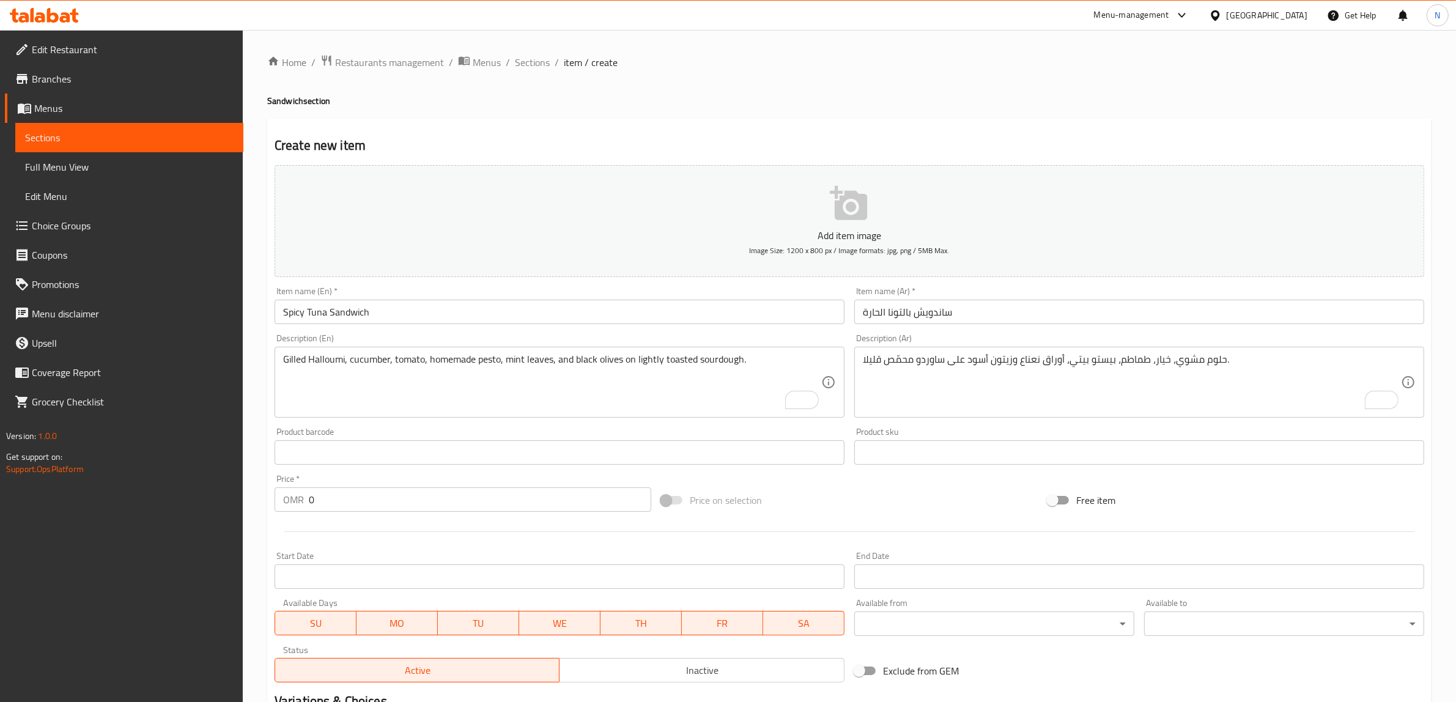
drag, startPoint x: 737, startPoint y: 355, endPoint x: 754, endPoint y: 356, distance: 16.5
click at [737, 355] on textarea "Gilled Halloumi, cucumber, tomato, homemade pesto, mint leaves, and black olive…" at bounding box center [552, 383] width 538 height 58
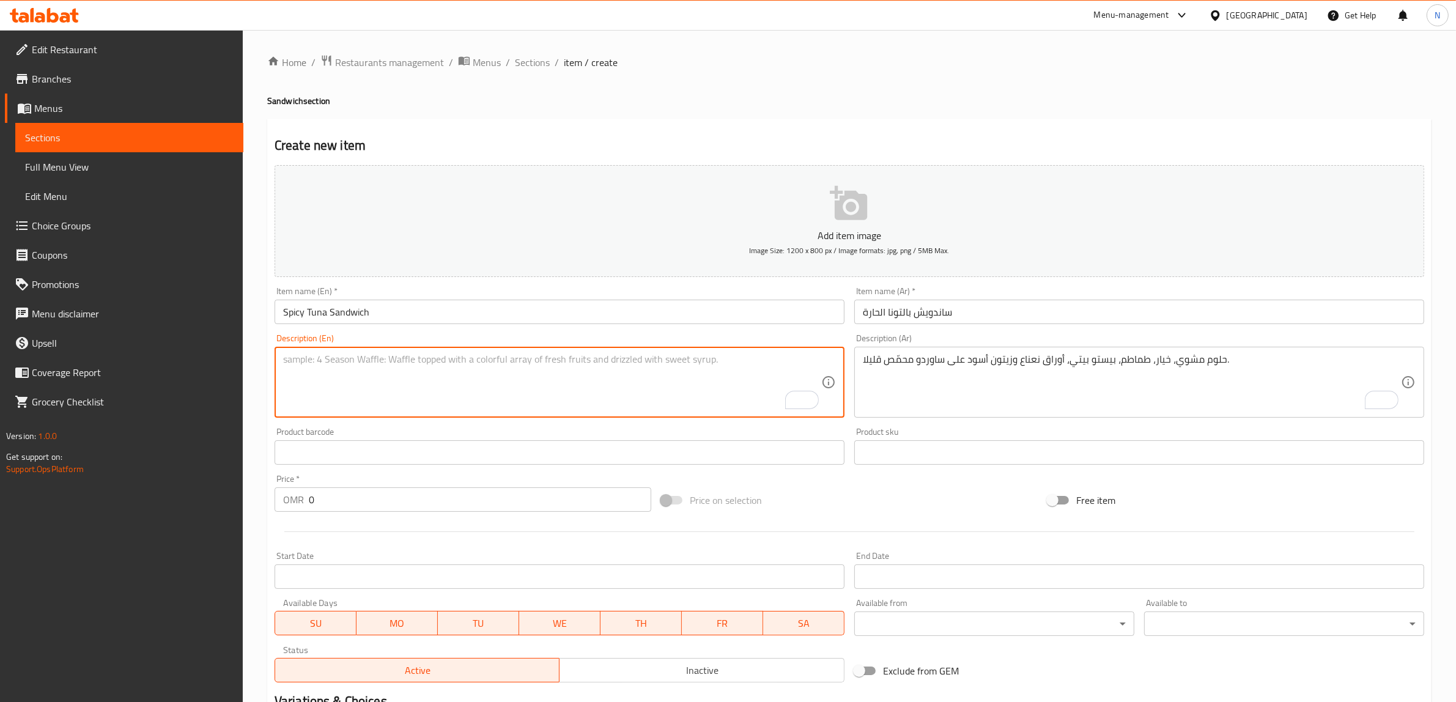
paste textarea "Spicy tuna mix, homemade basil pesto, lettuce and tomatoes on toasted sourdough."
type textarea "Spicy tuna mix, homemade basil pesto, lettuce and tomatoes on toasted sourdough."
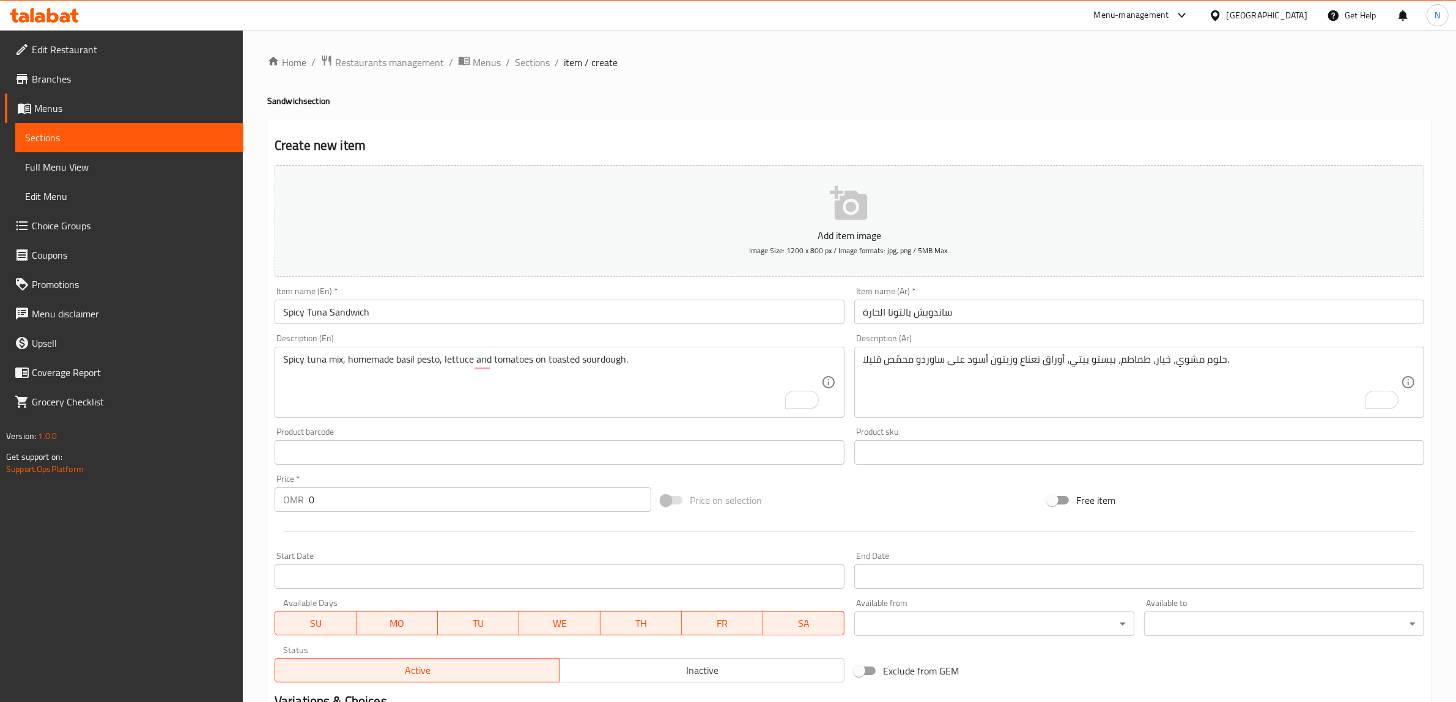
drag, startPoint x: 1173, startPoint y: 346, endPoint x: 1172, endPoint y: 356, distance: 9.8
click at [1173, 346] on div "Description (Ar) حلوم مشوي، خيار، طماطم، بيستو بيتي، أوراق نعناع وزيتون أسود عل…" at bounding box center [1140, 376] width 570 height 84
click at [1167, 369] on textarea "حلوم مشوي، خيار، طماطم، بيستو بيتي، أوراق نعناع وزيتون أسود على ساوردو محمّص قل…" at bounding box center [1132, 383] width 538 height 58
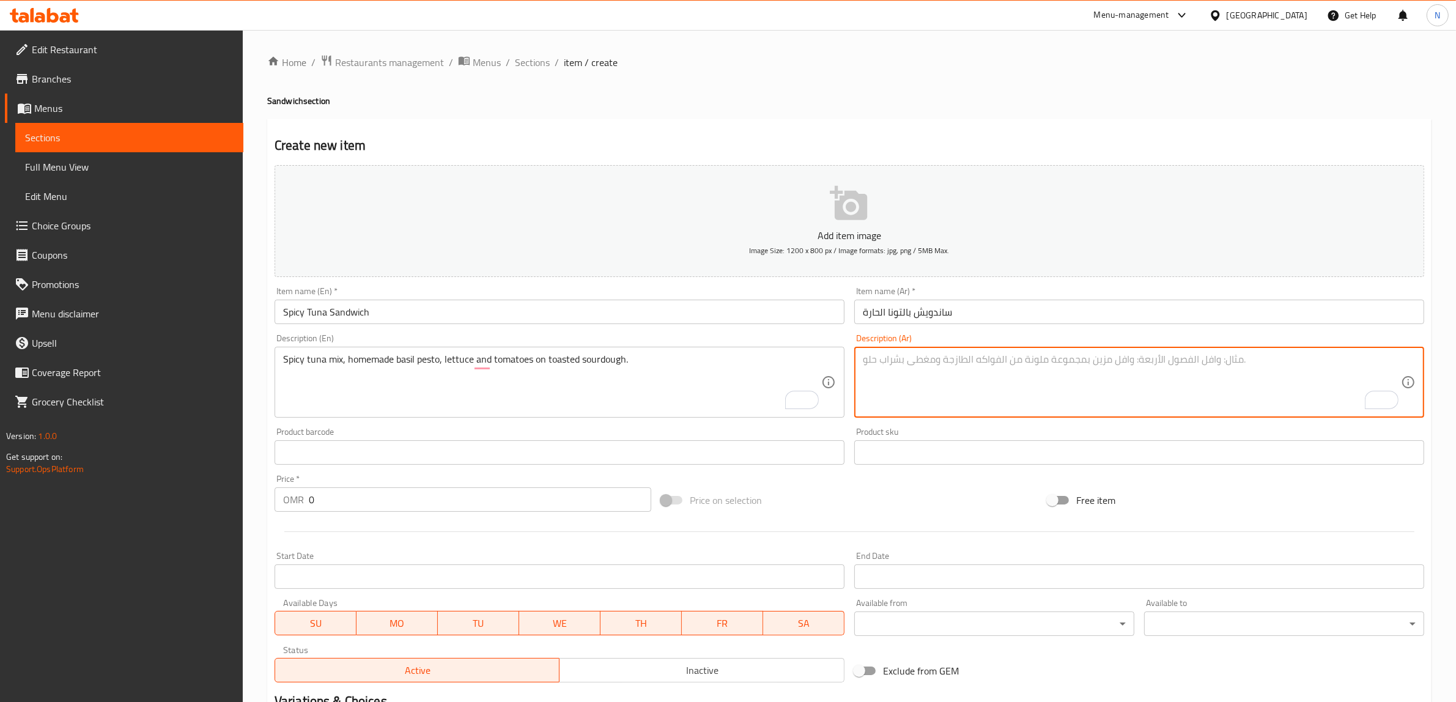
paste textarea "ونة حارة مع بيستو، خس وطماطم على ساوردو محمّص."
type textarea "ونة حارة مع بيستو، خس وطماطم على ساوردو محمّص."
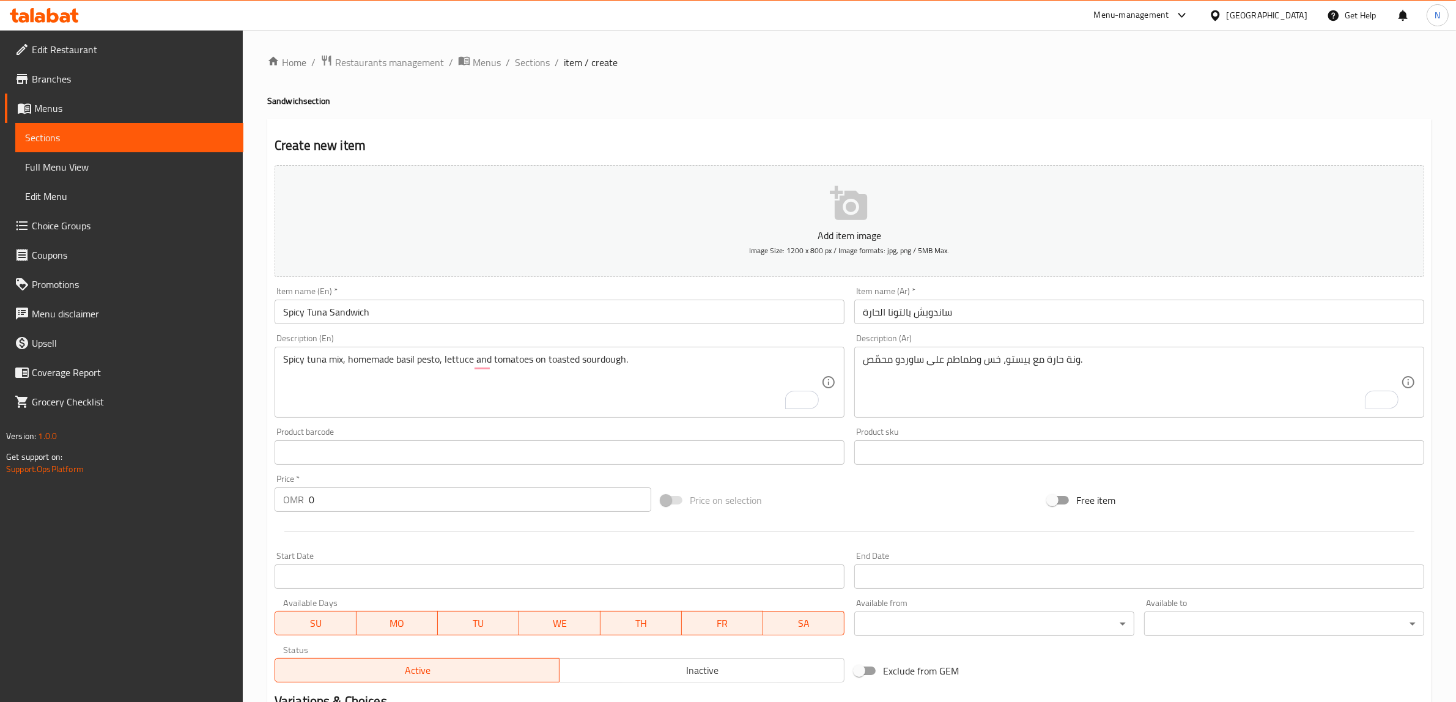
click at [509, 506] on input "0" at bounding box center [480, 500] width 343 height 24
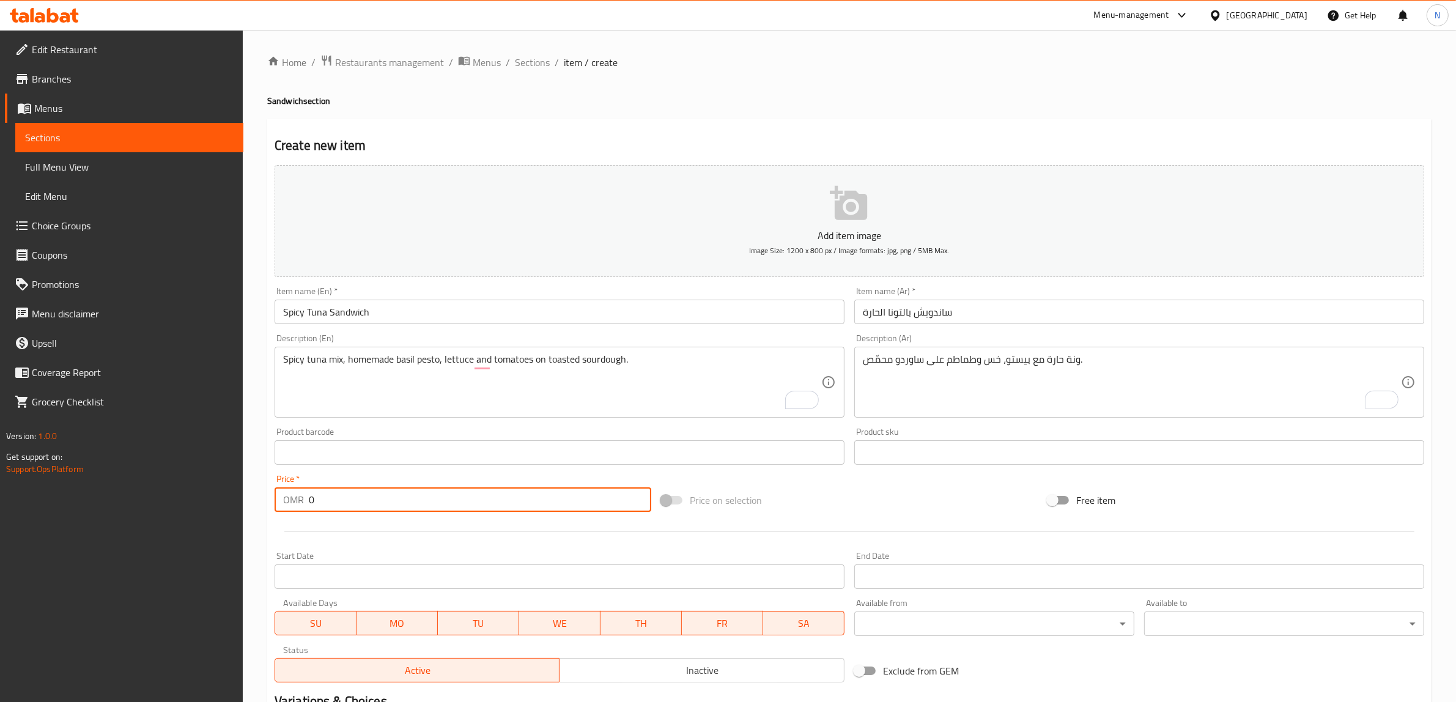
click at [509, 506] on input "0" at bounding box center [480, 500] width 343 height 24
paste input "3.45"
type input "3.450"
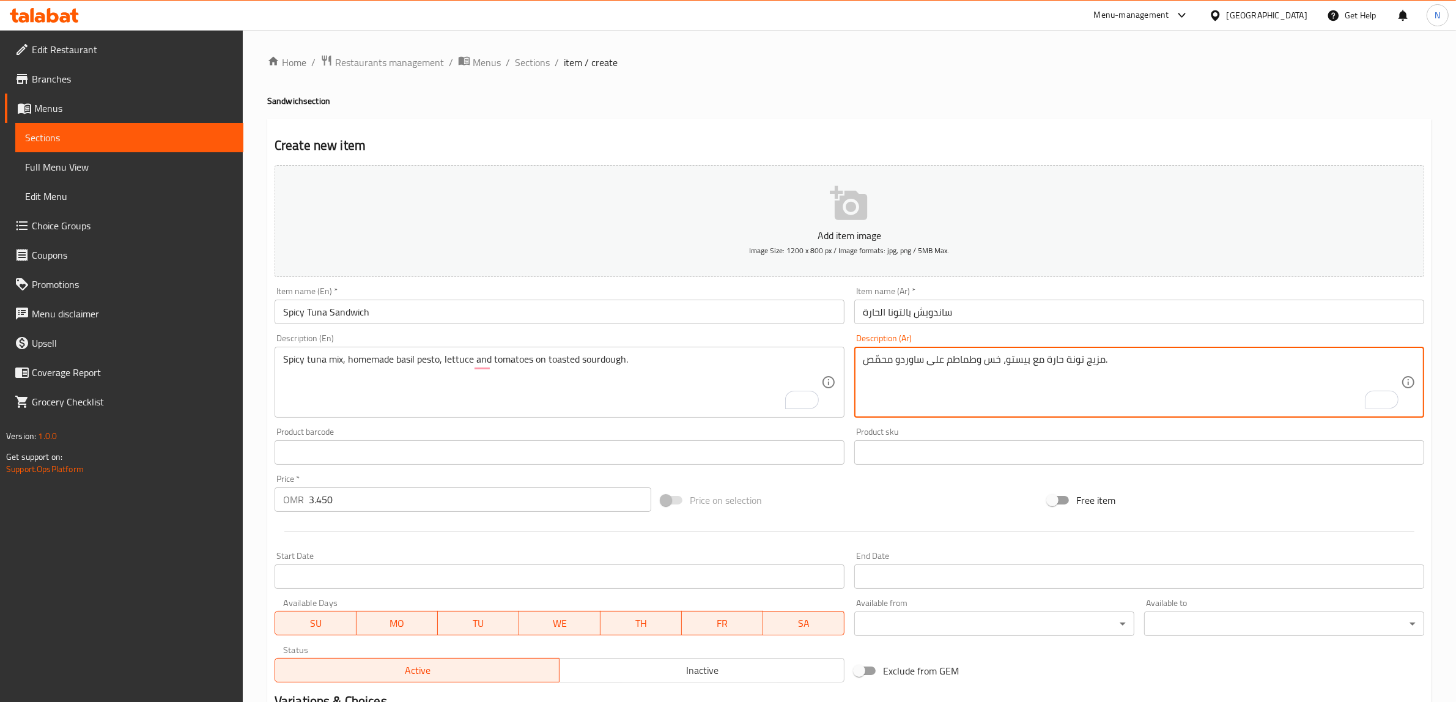
click at [1005, 365] on textarea "مزيج تونة حارة مع بيستو، خس وطماطم على ساوردو محمّص." at bounding box center [1132, 383] width 538 height 58
type textarea "مزيج تونة حارة مع بيستو ريحان منزلي الصنع، خس وطماطم على ساوردو محمّص."
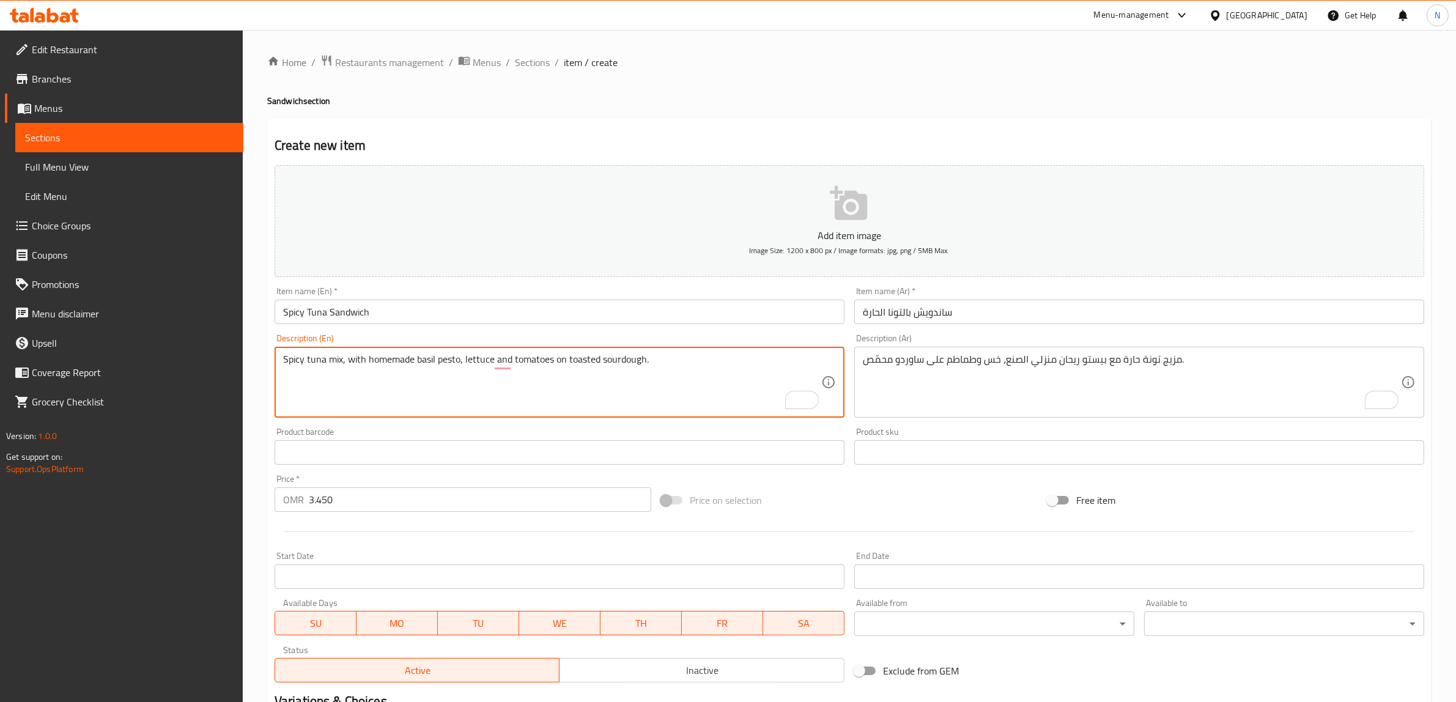
type textarea "Spicy tuna mix, with homemade basil pesto, lettuce and tomatoes on toasted sour…"
click at [958, 316] on input "ساندويش بالتونا الحارة" at bounding box center [1140, 312] width 570 height 24
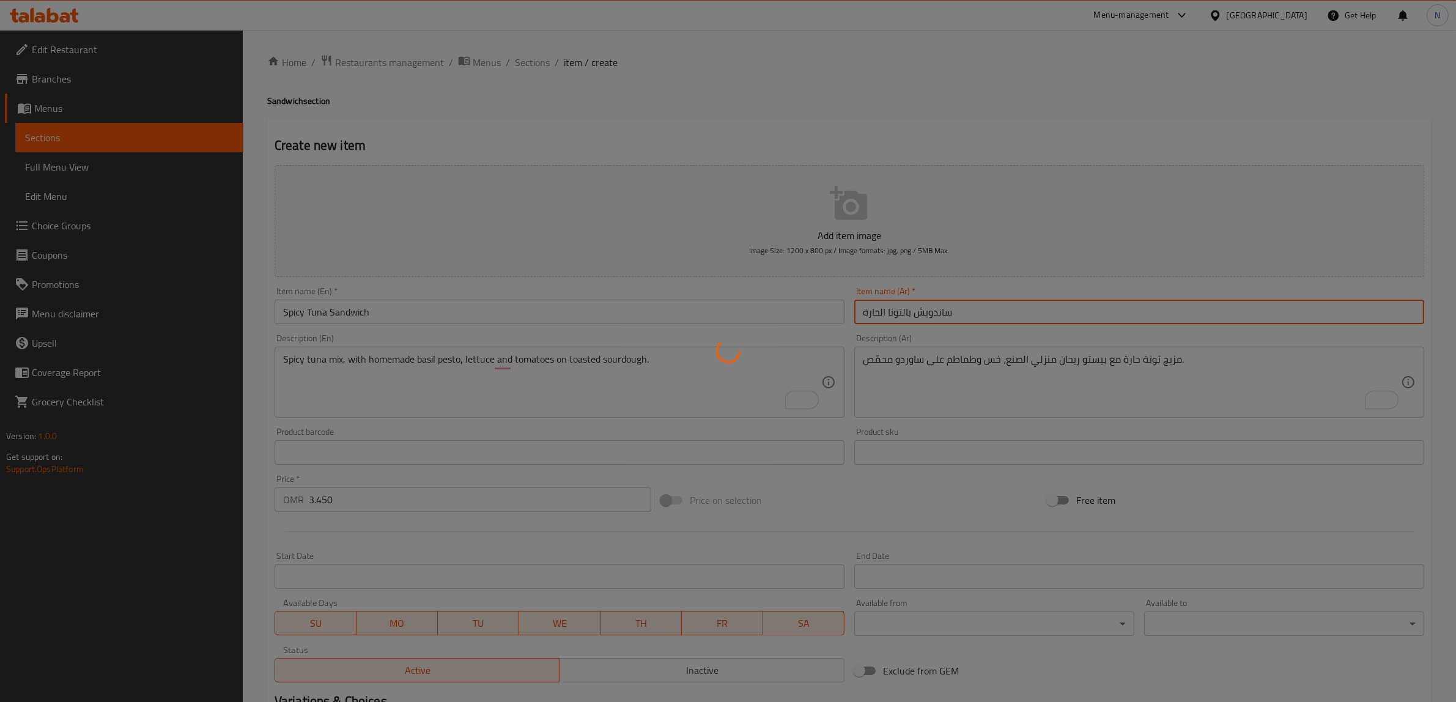
type input "0"
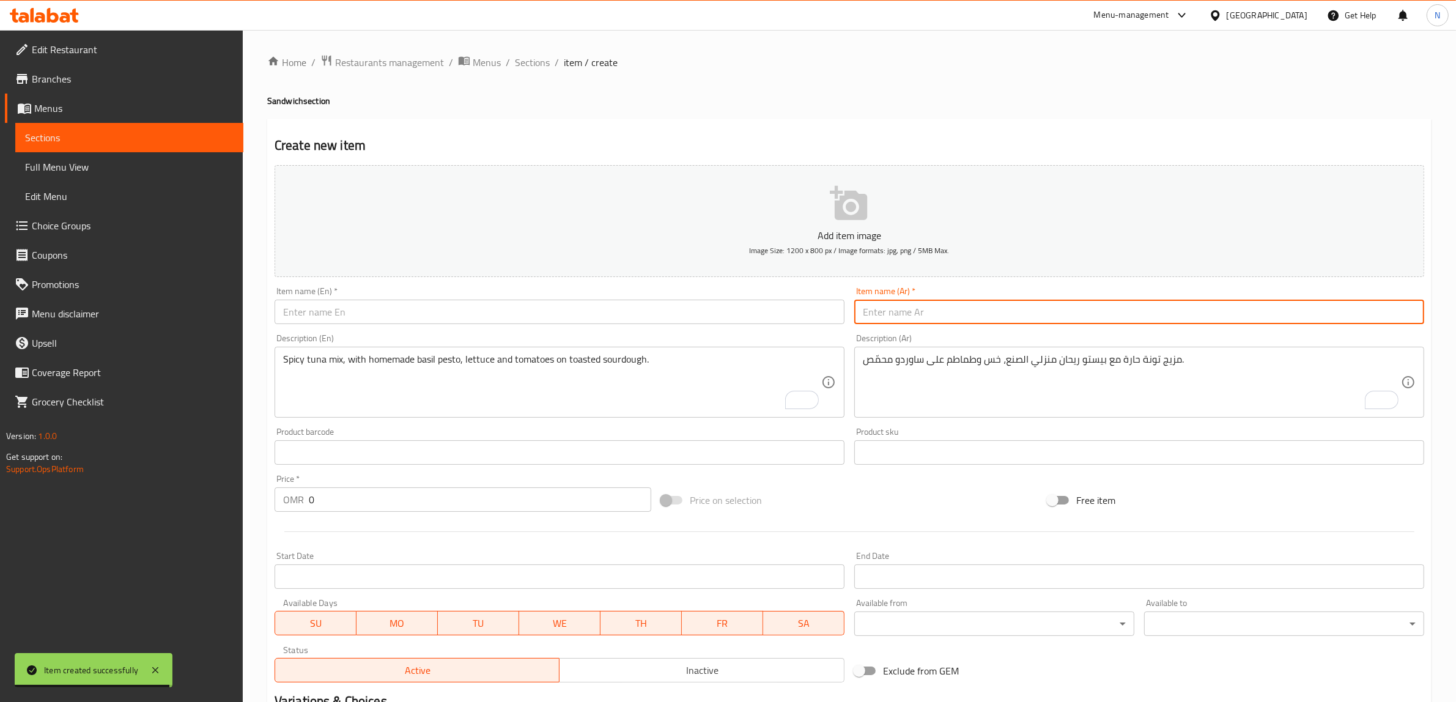
drag, startPoint x: 710, startPoint y: 307, endPoint x: 729, endPoint y: 311, distance: 19.3
click at [710, 307] on input "text" at bounding box center [560, 312] width 570 height 24
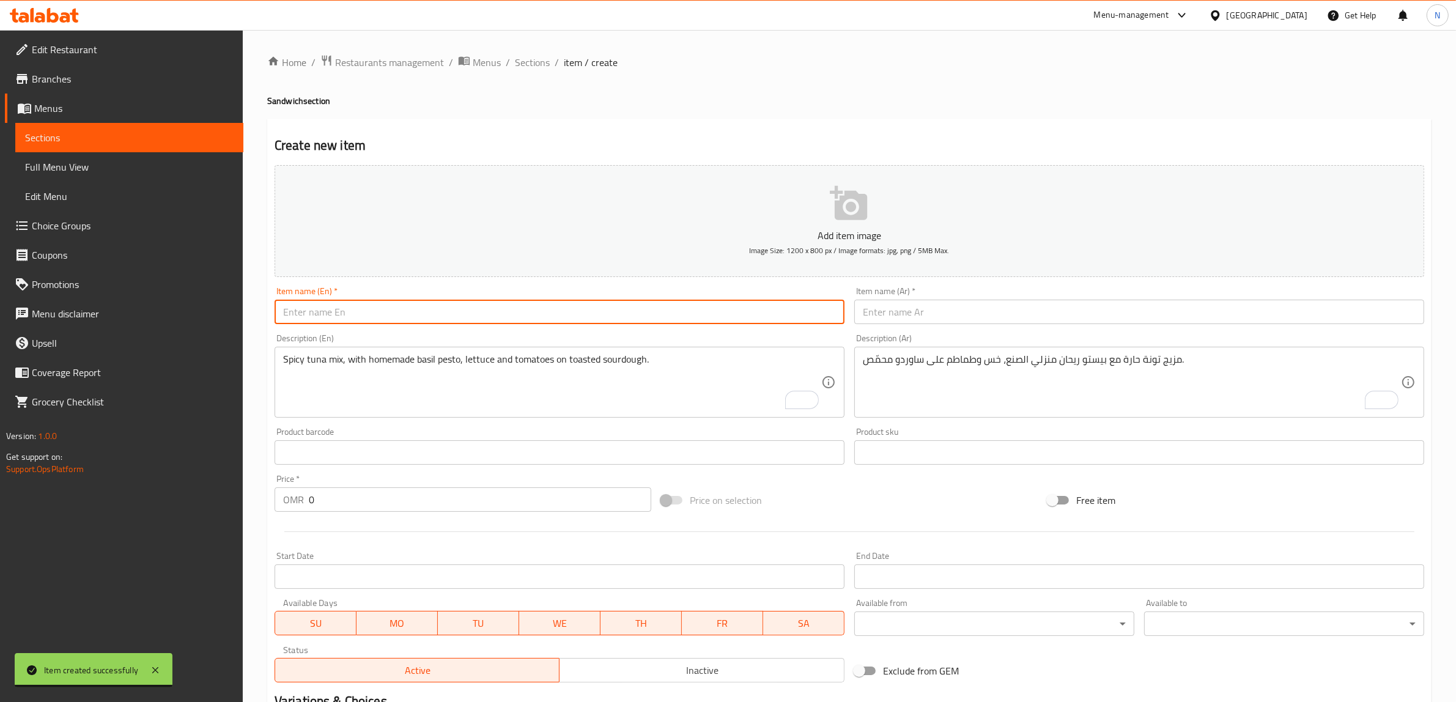
paste input "Croque Monsieur"
type input "Croque Monsieur"
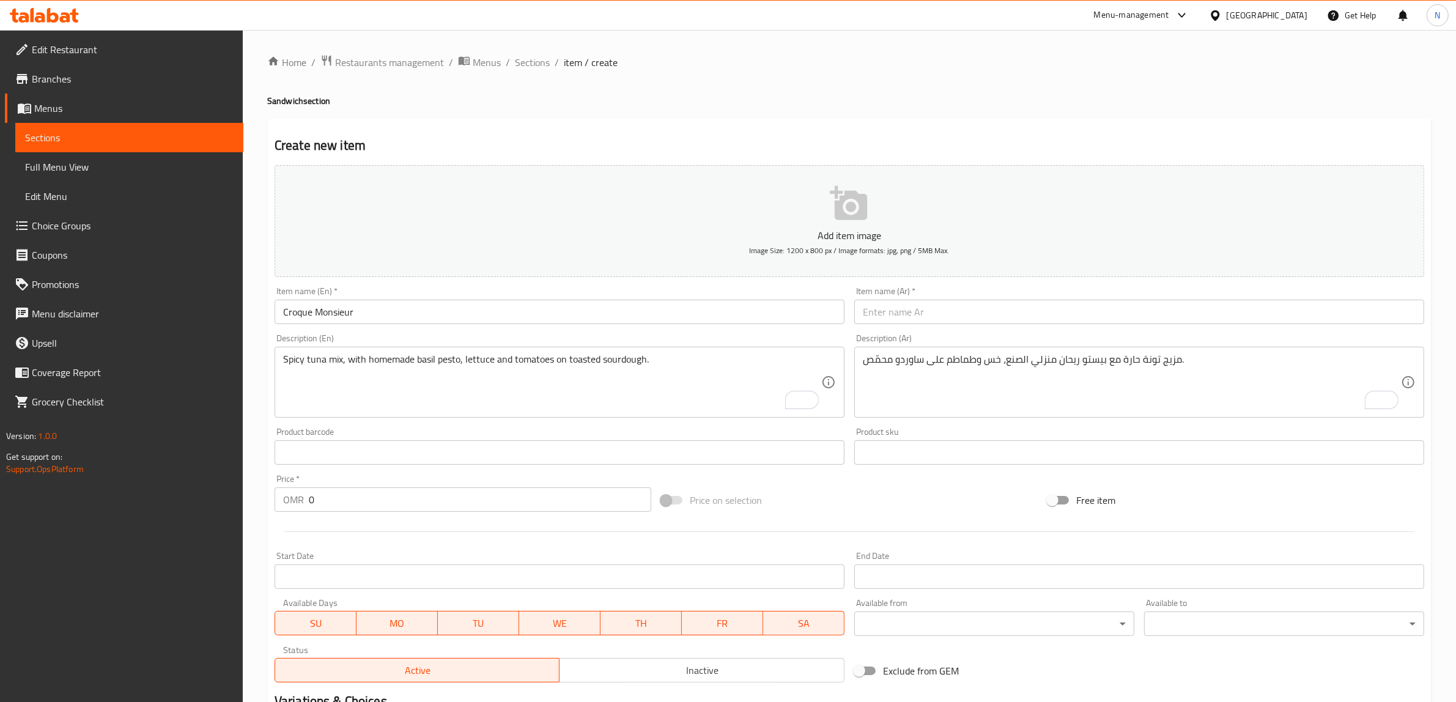
click at [1170, 287] on div "Item name (Ar)   * Item name (Ar) *" at bounding box center [1140, 305] width 570 height 37
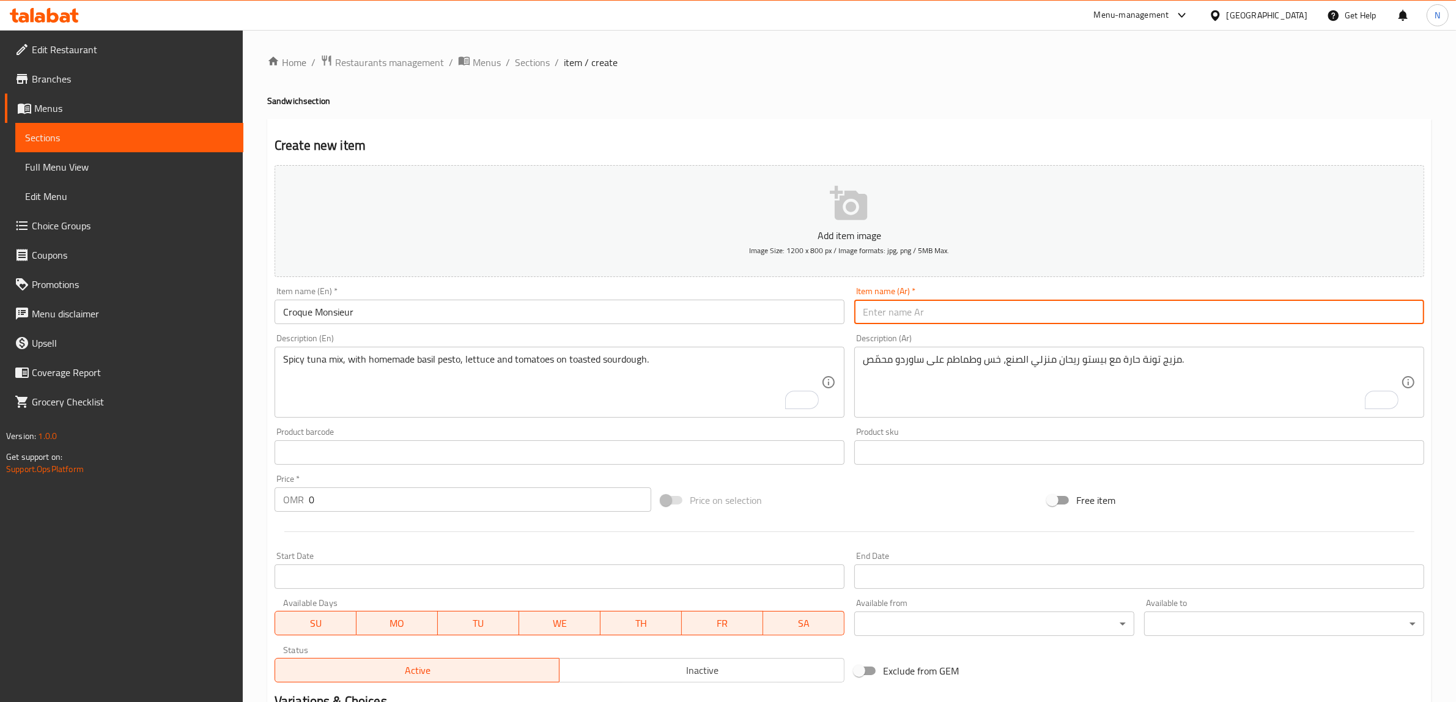
drag, startPoint x: 1112, startPoint y: 311, endPoint x: 1146, endPoint y: 319, distance: 34.6
click at [1112, 311] on input "text" at bounding box center [1140, 312] width 570 height 24
paste input "كروك مونسيور الفرنسي"
type input "كروك مونسيور الفرنسي"
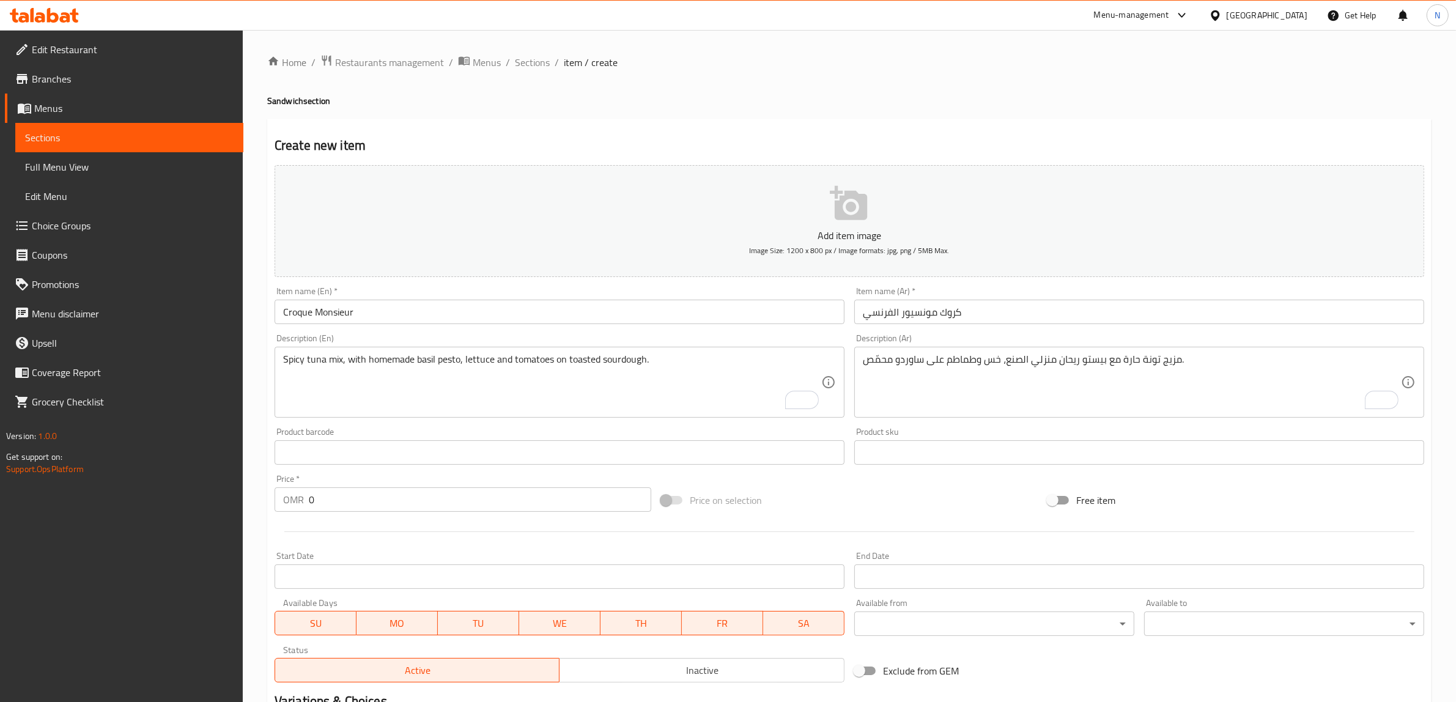
drag, startPoint x: 533, startPoint y: 395, endPoint x: 548, endPoint y: 398, distance: 15.1
click at [533, 395] on textarea "Spicy tuna mix, with homemade basil pesto, lettuce and tomatoes on toasted sour…" at bounding box center [552, 383] width 538 height 58
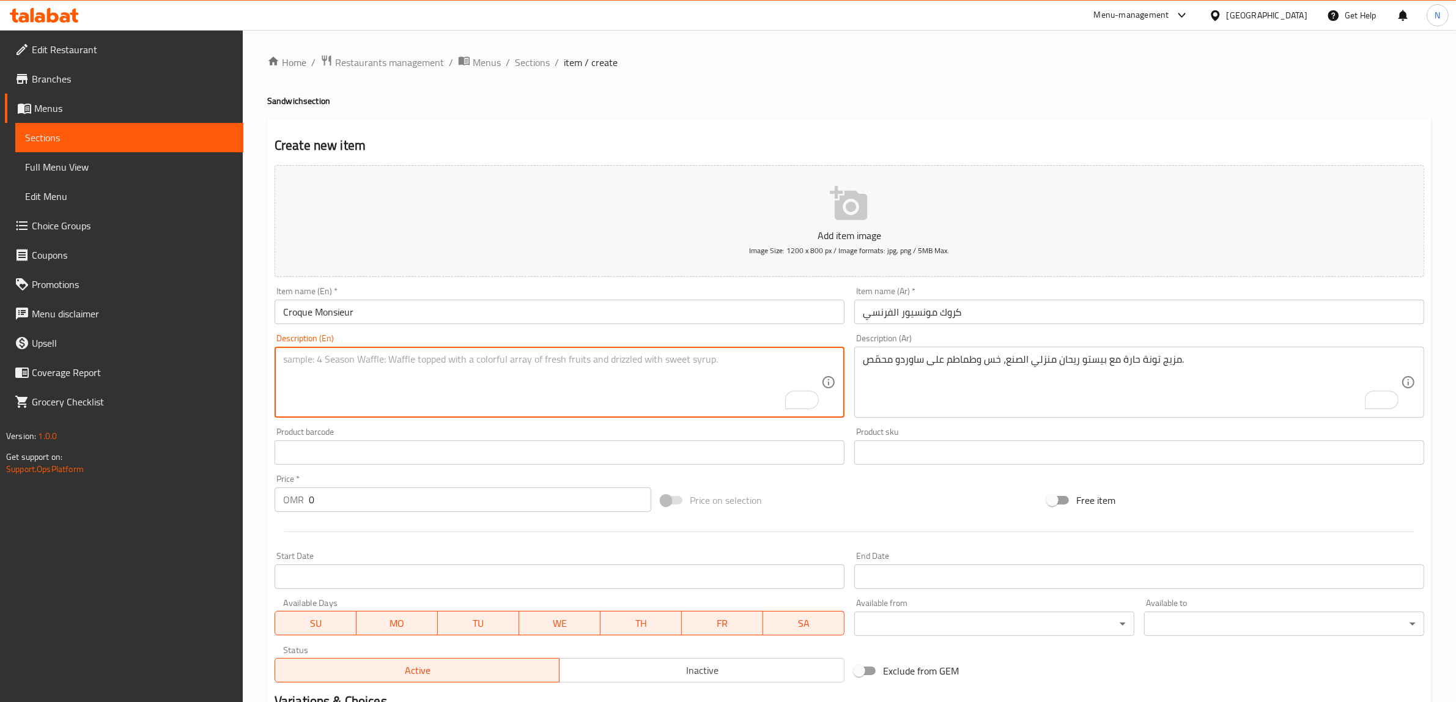
paste textarea "Toasted brioche filled with layers of turkey, melted cheese, and creamy béchame…"
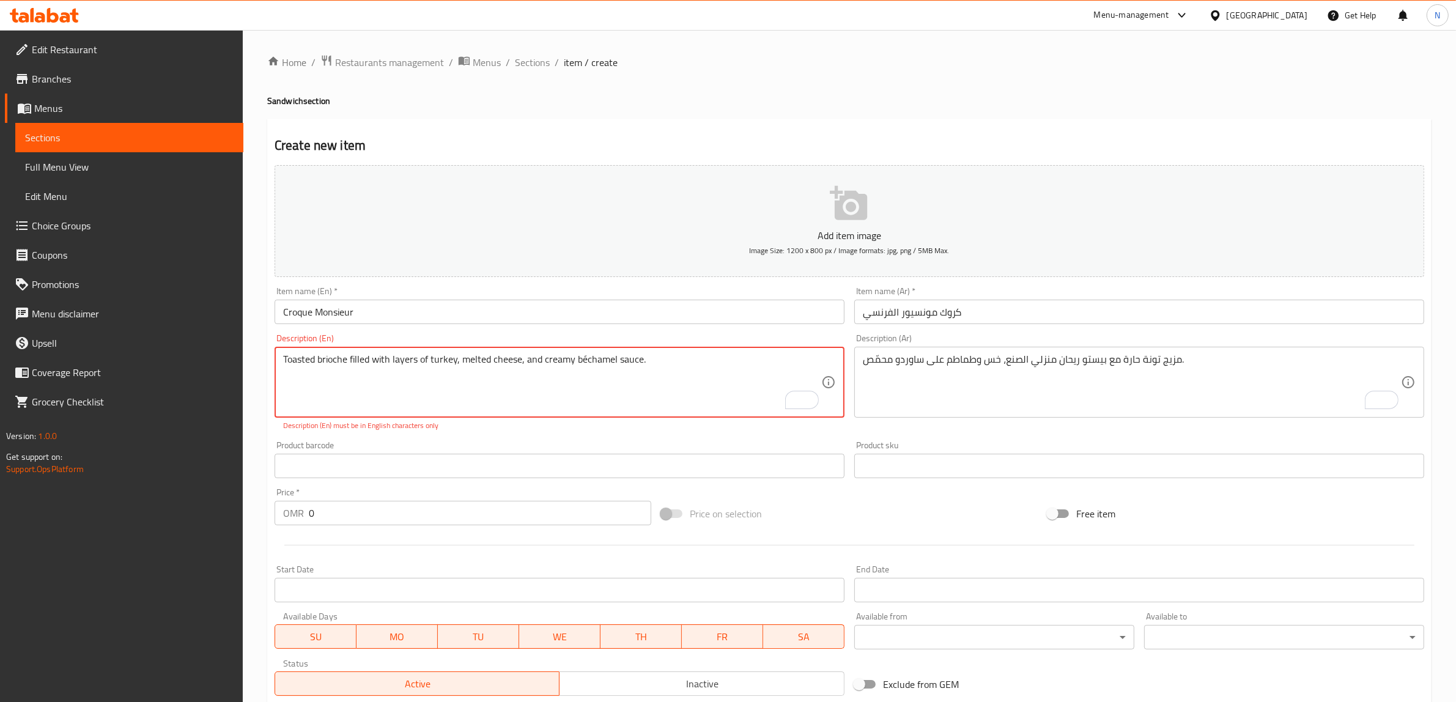
type textarea "Toasted brioche filled with layers of turkey, melted cheese, and creamy béchame…"
click at [1188, 387] on textarea "مزيج تونة حارة مع بيستو ريحان منزلي الصنع، خس وطماطم على ساوردو محمّص." at bounding box center [1132, 383] width 538 height 58
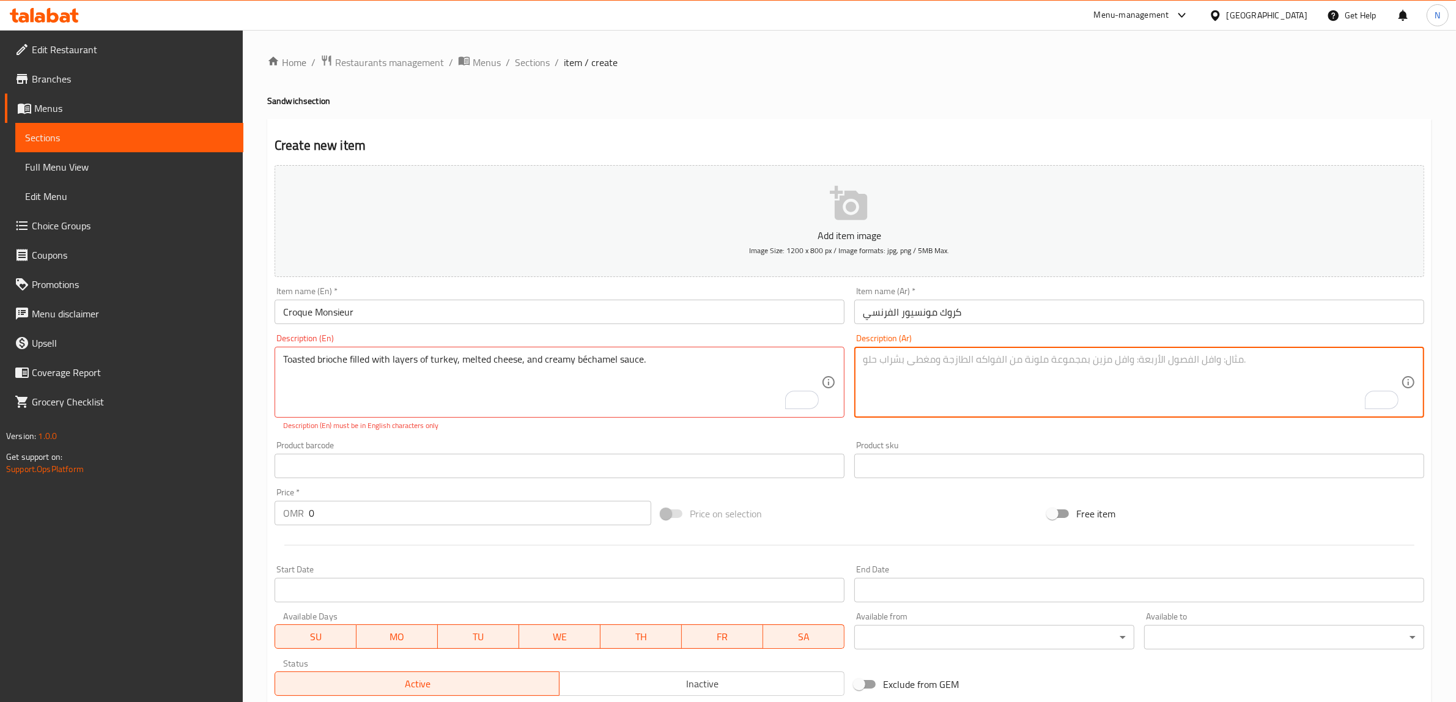
paste textarea "بريوش محمّص ومحشي بطبقات ديك رومي، جبن وبشاميل كريمي."
type textarea "بريوش محمّص ومحشي بطبقات ديك رومي، جبن وبشاميل كريمي."
click at [625, 322] on input "Croque Monsieur" at bounding box center [560, 312] width 570 height 24
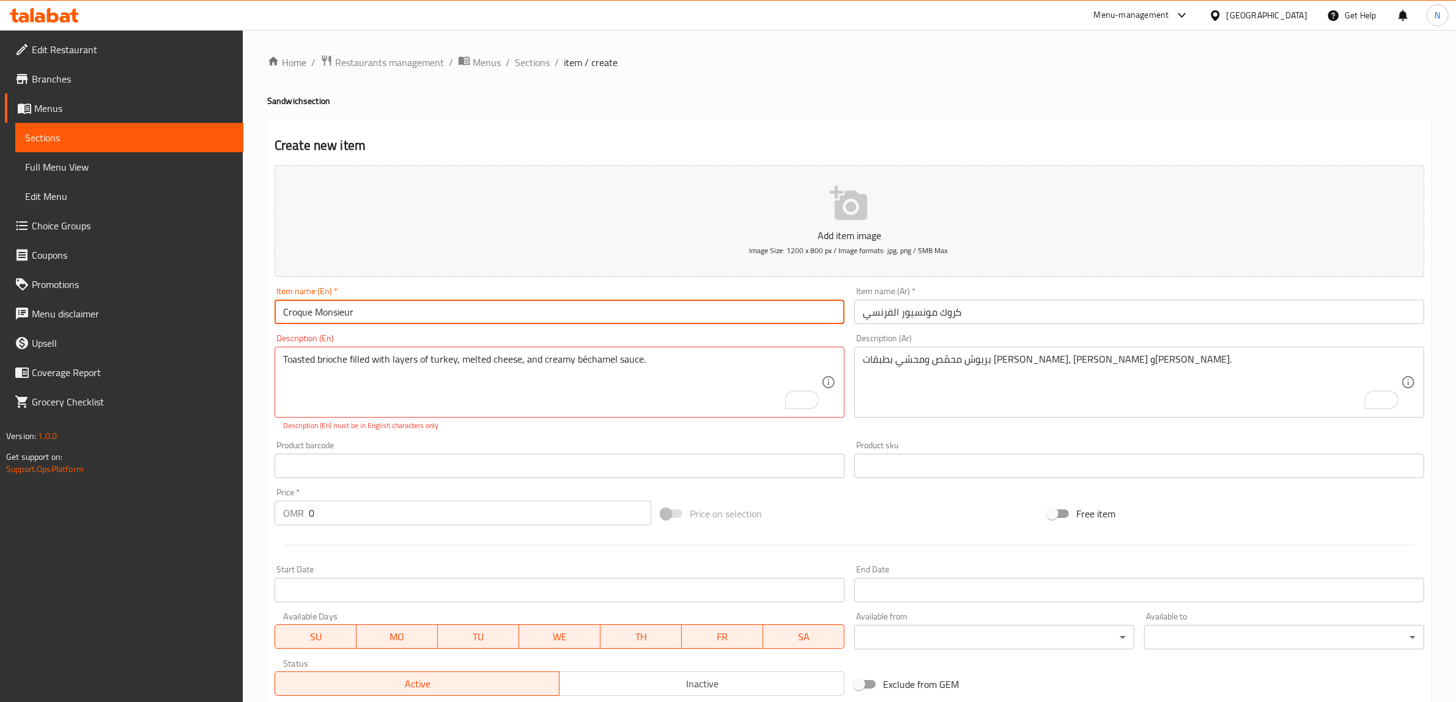
click at [625, 322] on input "Croque Monsieur" at bounding box center [560, 312] width 570 height 24
click at [921, 322] on input "كروك مونسيور الفرنسي" at bounding box center [1140, 312] width 570 height 24
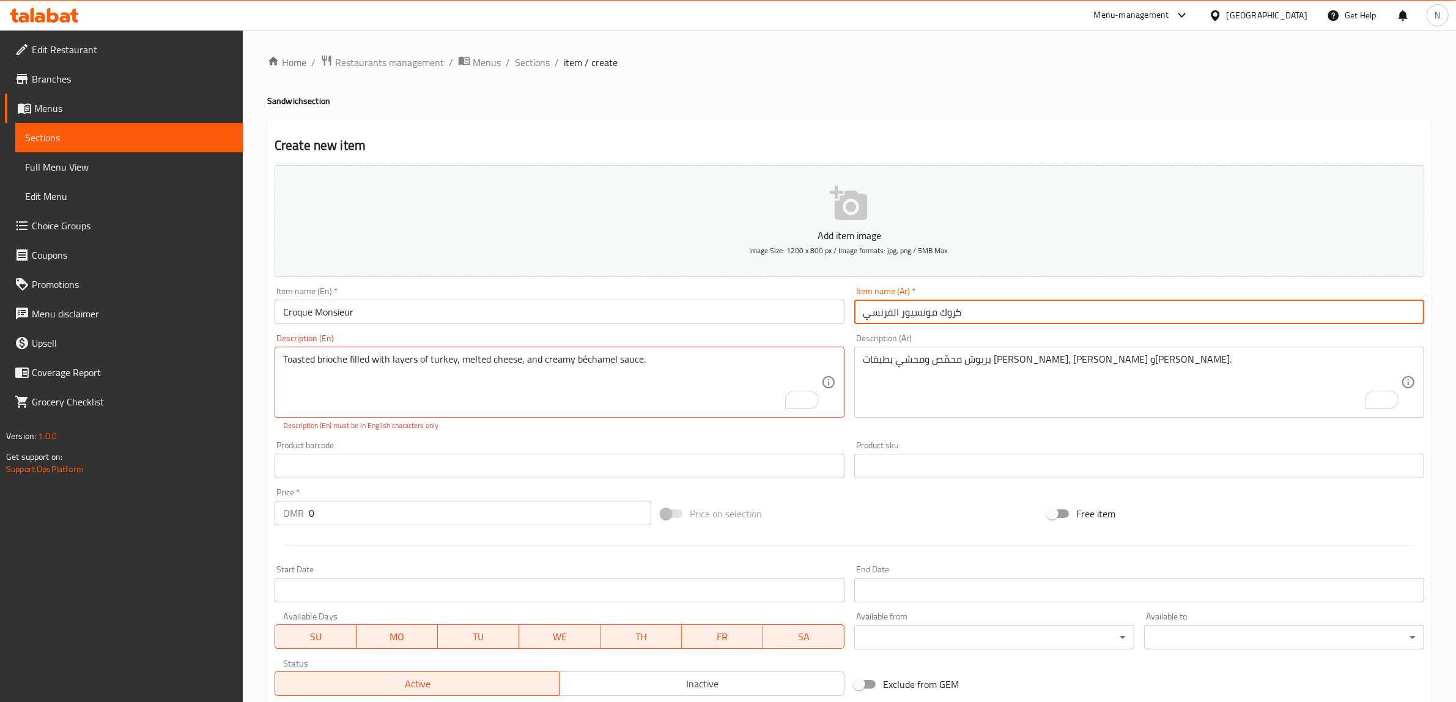
paste input "سيو"
type input "كروك مسيو الفرنسي"
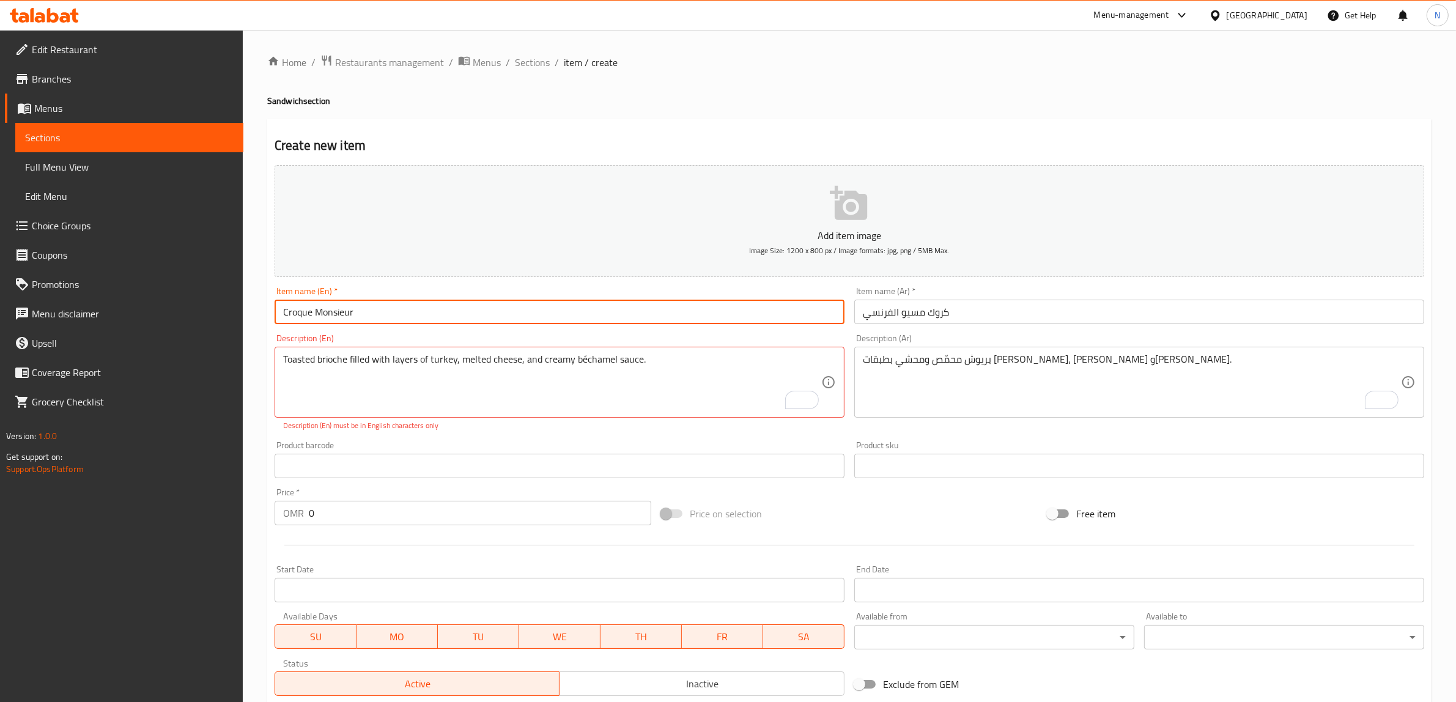
click at [610, 311] on input "Croque Monsieur" at bounding box center [560, 312] width 570 height 24
type input "French Croque Monsieur"
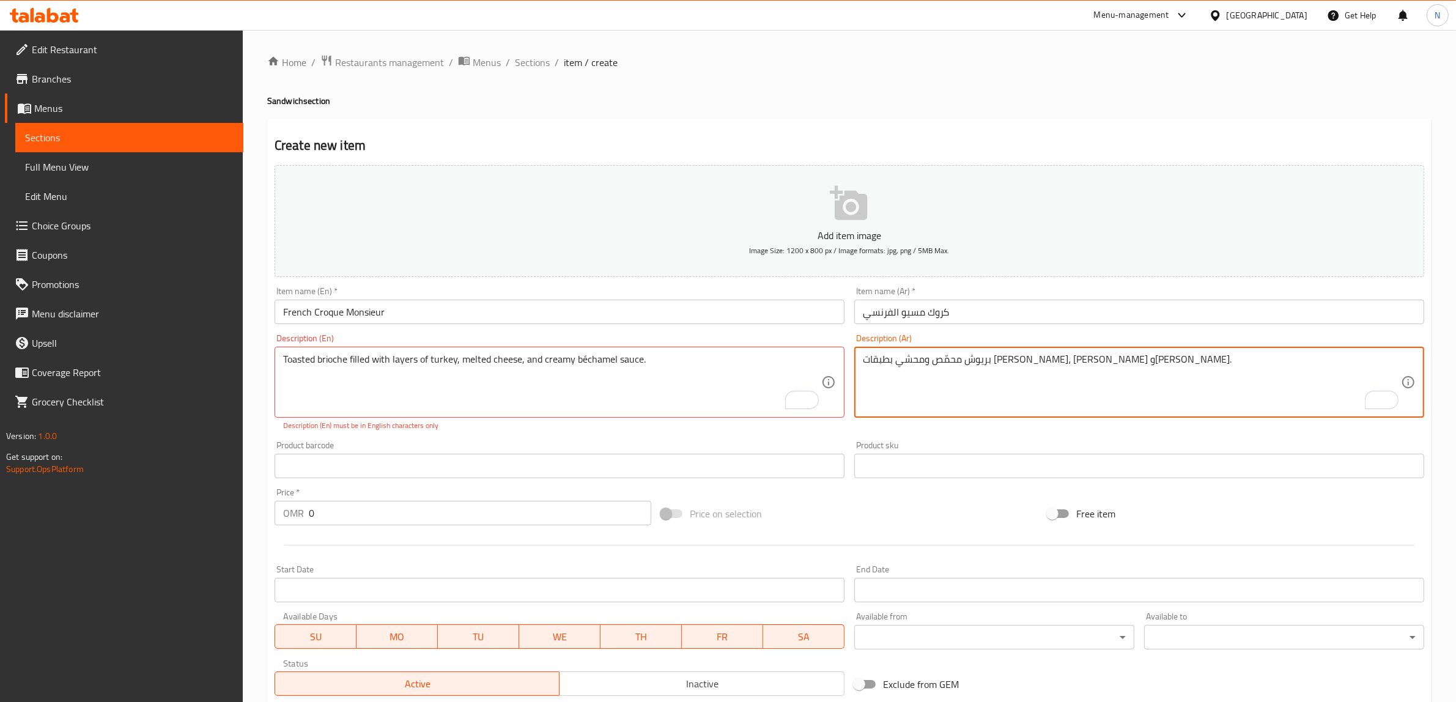
drag, startPoint x: 995, startPoint y: 358, endPoint x: 1068, endPoint y: 387, distance: 78.3
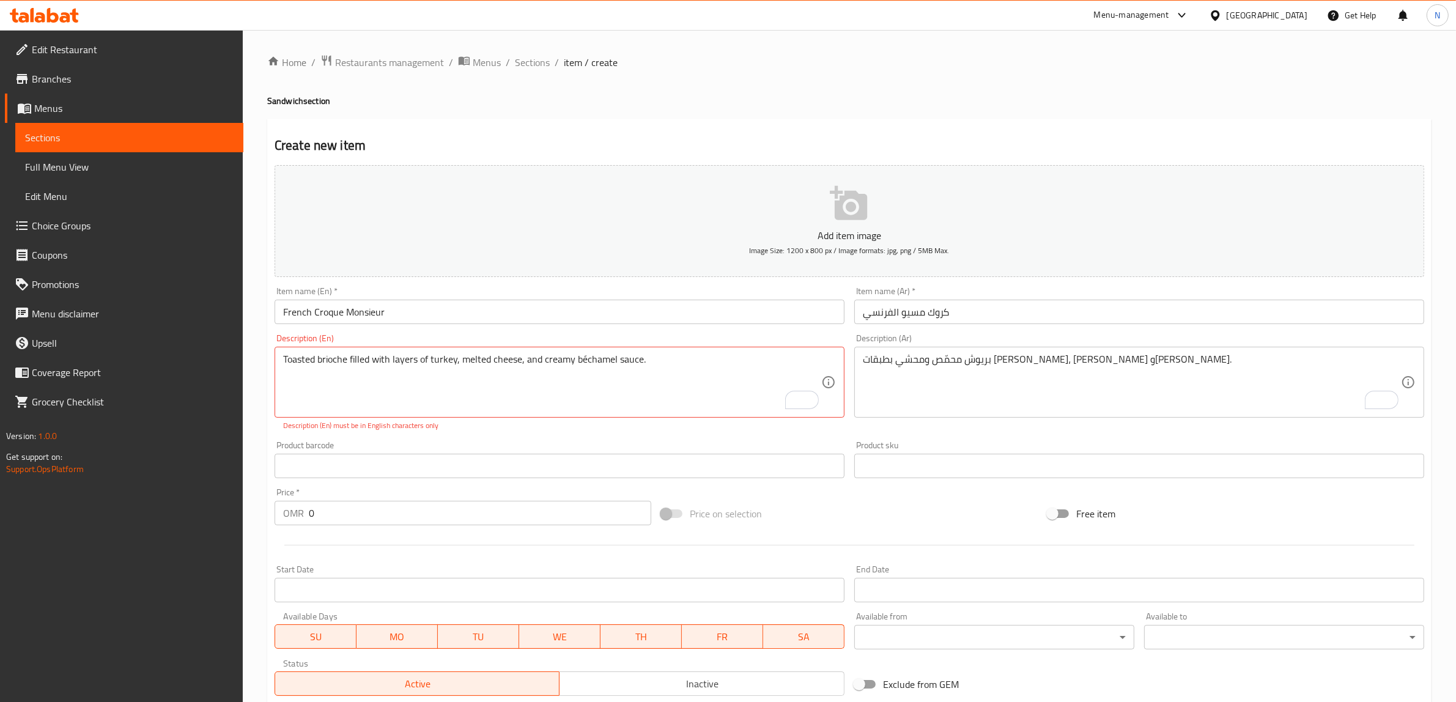
click at [998, 363] on textarea "بريوش محمّص ومحشي بطبقات ديك رومي، جبن وبشاميل كريمي." at bounding box center [1132, 383] width 538 height 58
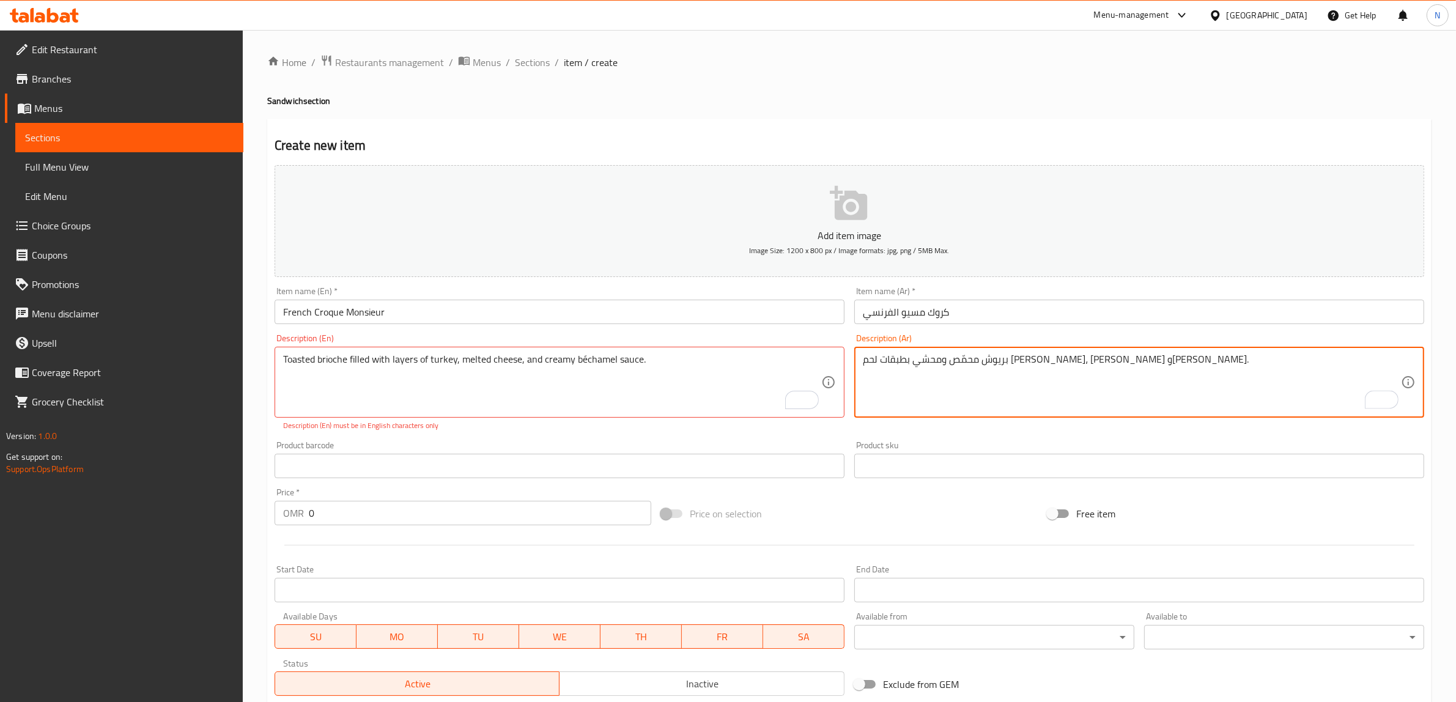
click at [934, 364] on textarea "بريوش محمّص ومحشي بطبقات لحم ديك رومي، جبن وبشاميل كريمي." at bounding box center [1132, 383] width 538 height 58
type textarea "بريوش محمّص ومحشي بطبقات لحم ديك رومي، جبن ذائب وصوص بشاميل كريمي."
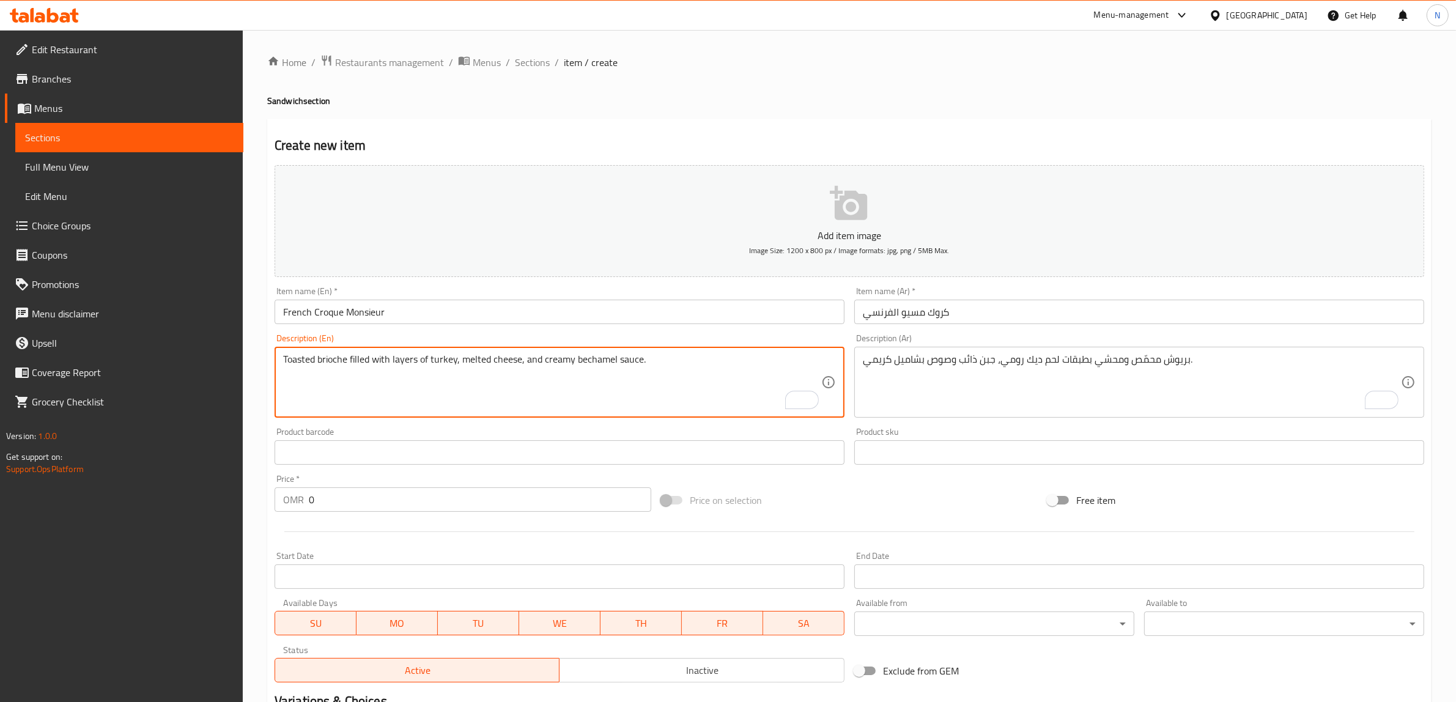
type textarea "Toasted brioche filled with layers of turkey, melted cheese, and creamy bechame…"
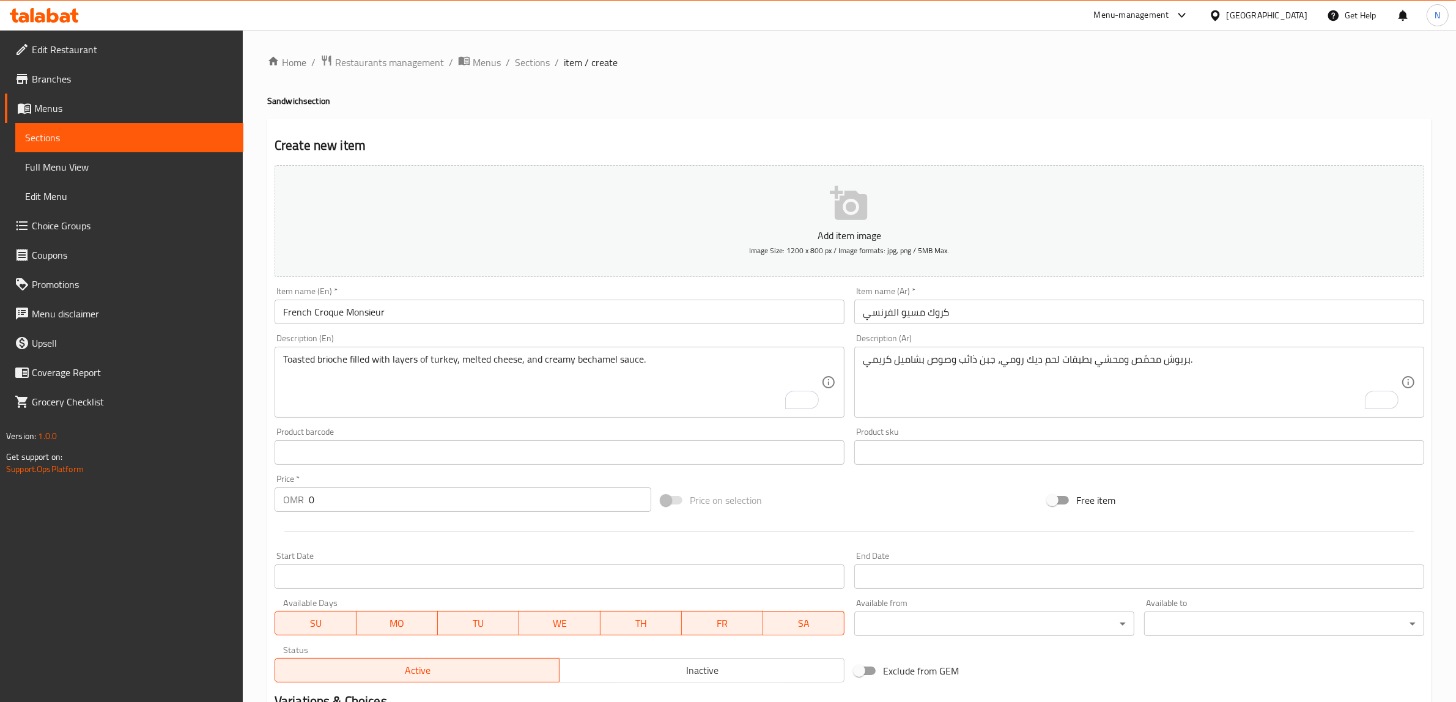
click at [490, 484] on div "Price   * OMR 0 Price *" at bounding box center [463, 493] width 377 height 37
click at [475, 503] on input "0" at bounding box center [480, 500] width 343 height 24
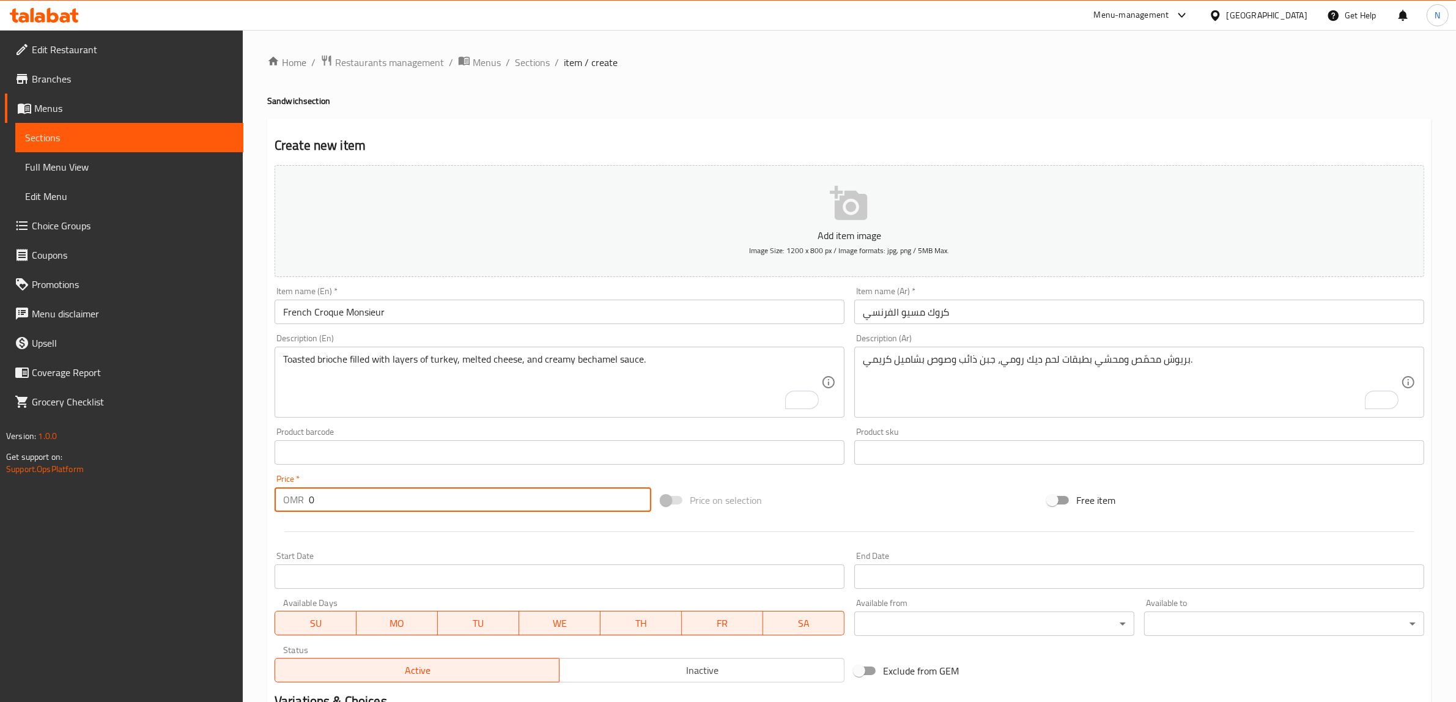
click at [475, 503] on input "0" at bounding box center [480, 500] width 343 height 24
paste input "3.50"
type input "3.500"
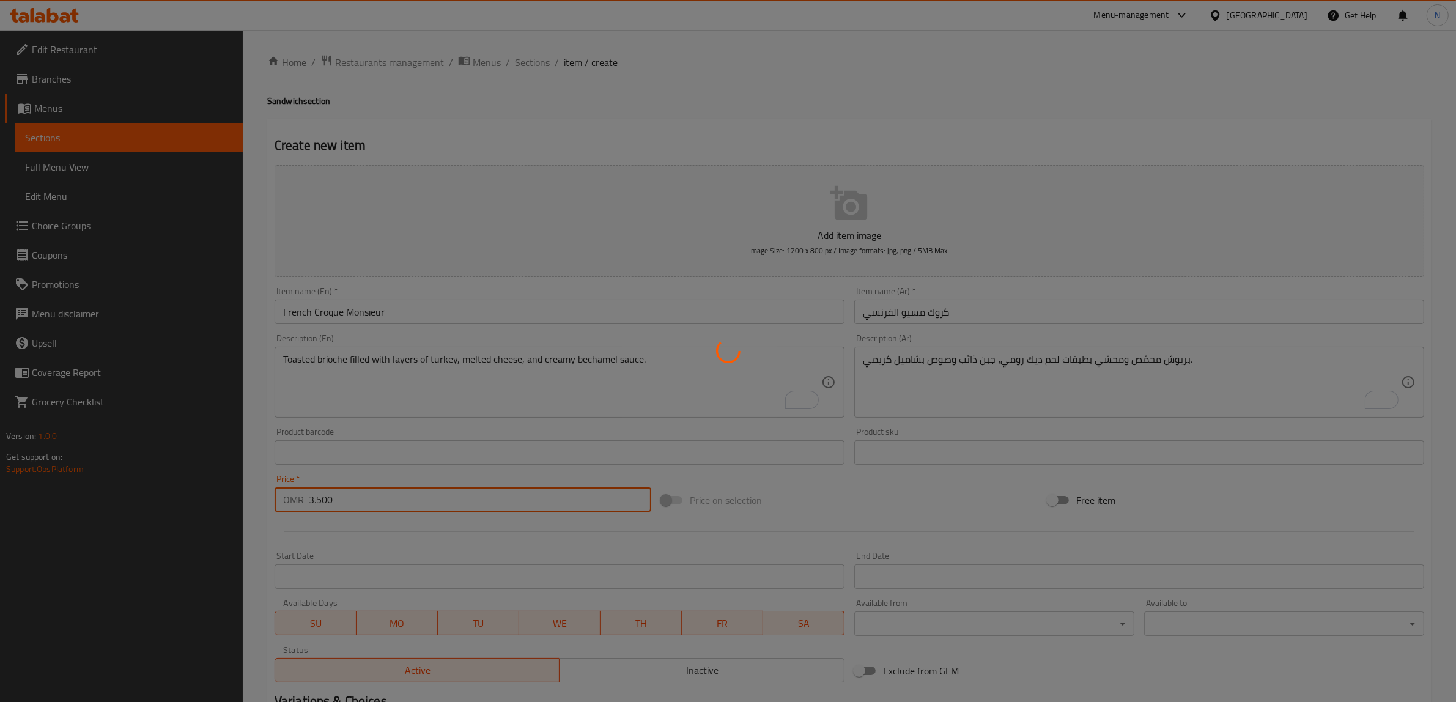
type input "0"
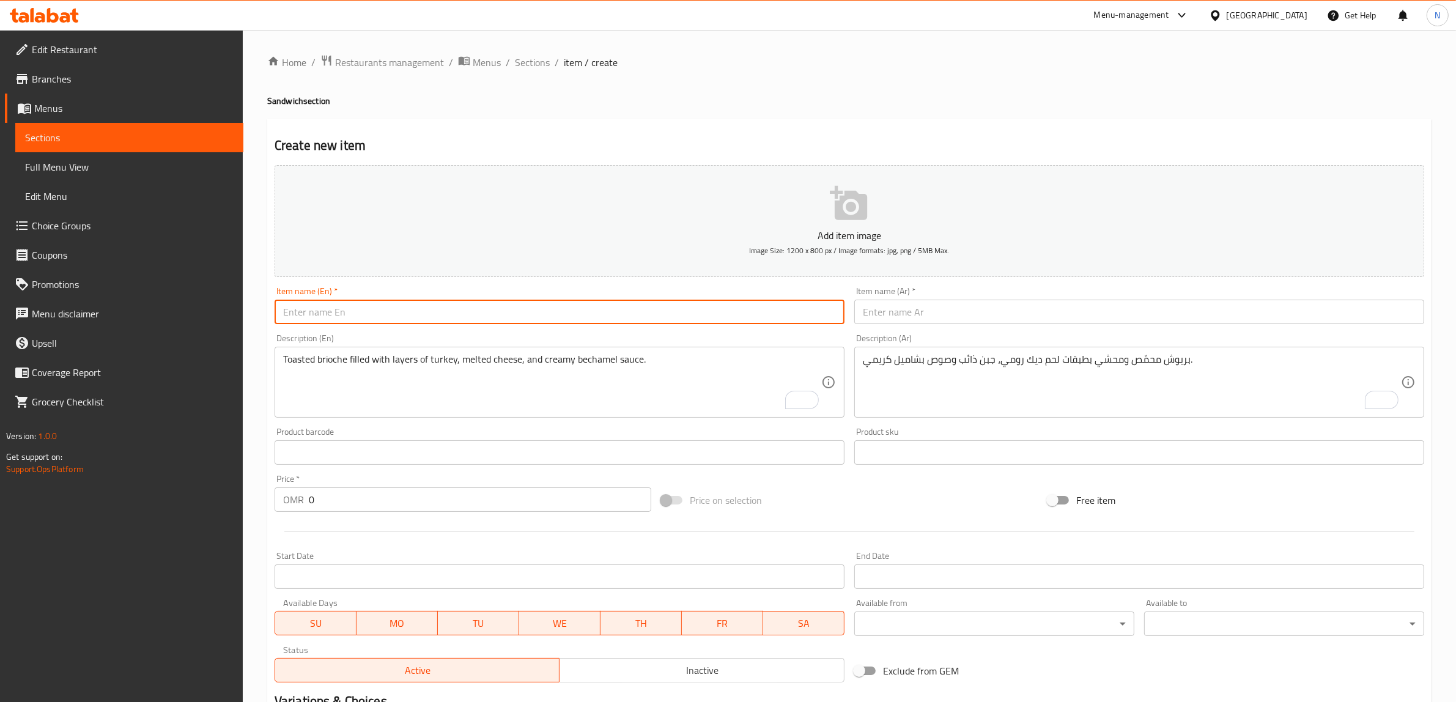
click at [456, 321] on input "text" at bounding box center [560, 312] width 570 height 24
paste input "Classic Club Sandwich"
type input "Classic Club Sandwich"
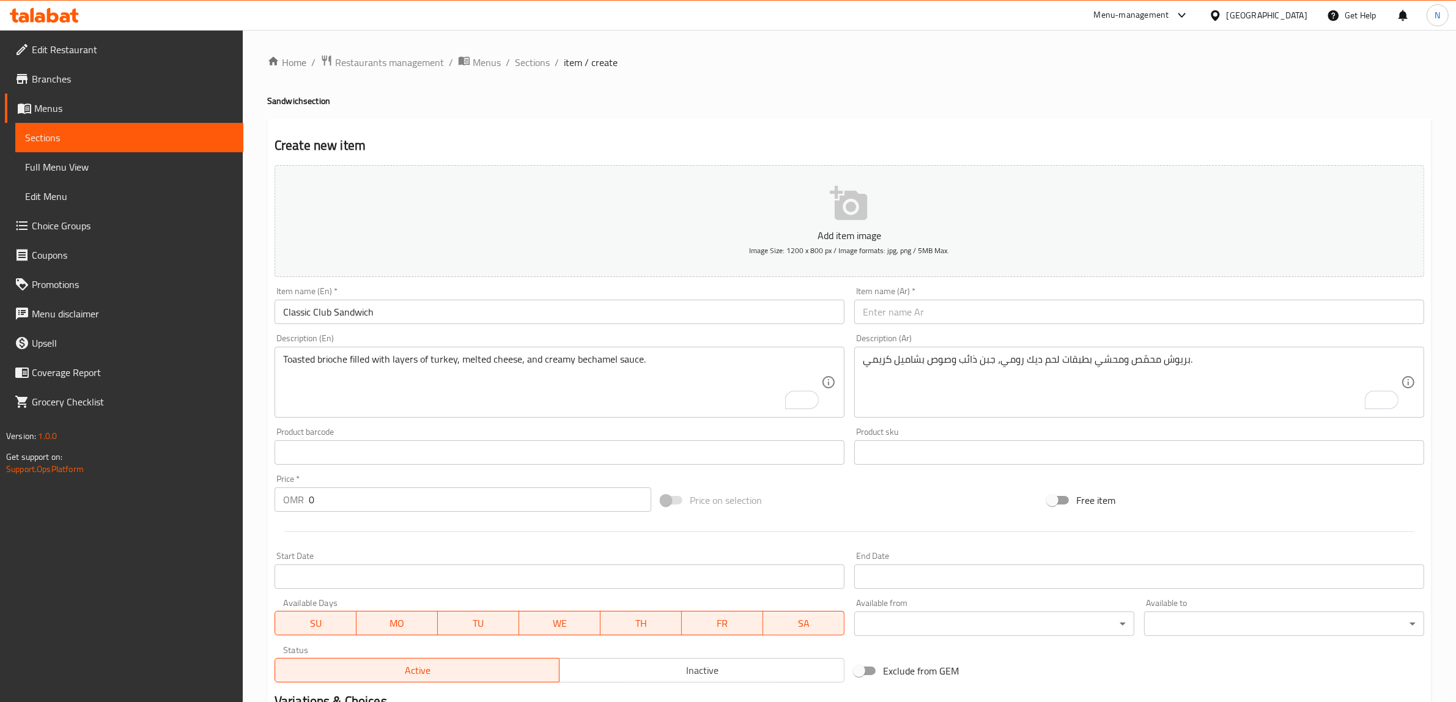
click at [1127, 319] on input "text" at bounding box center [1140, 312] width 570 height 24
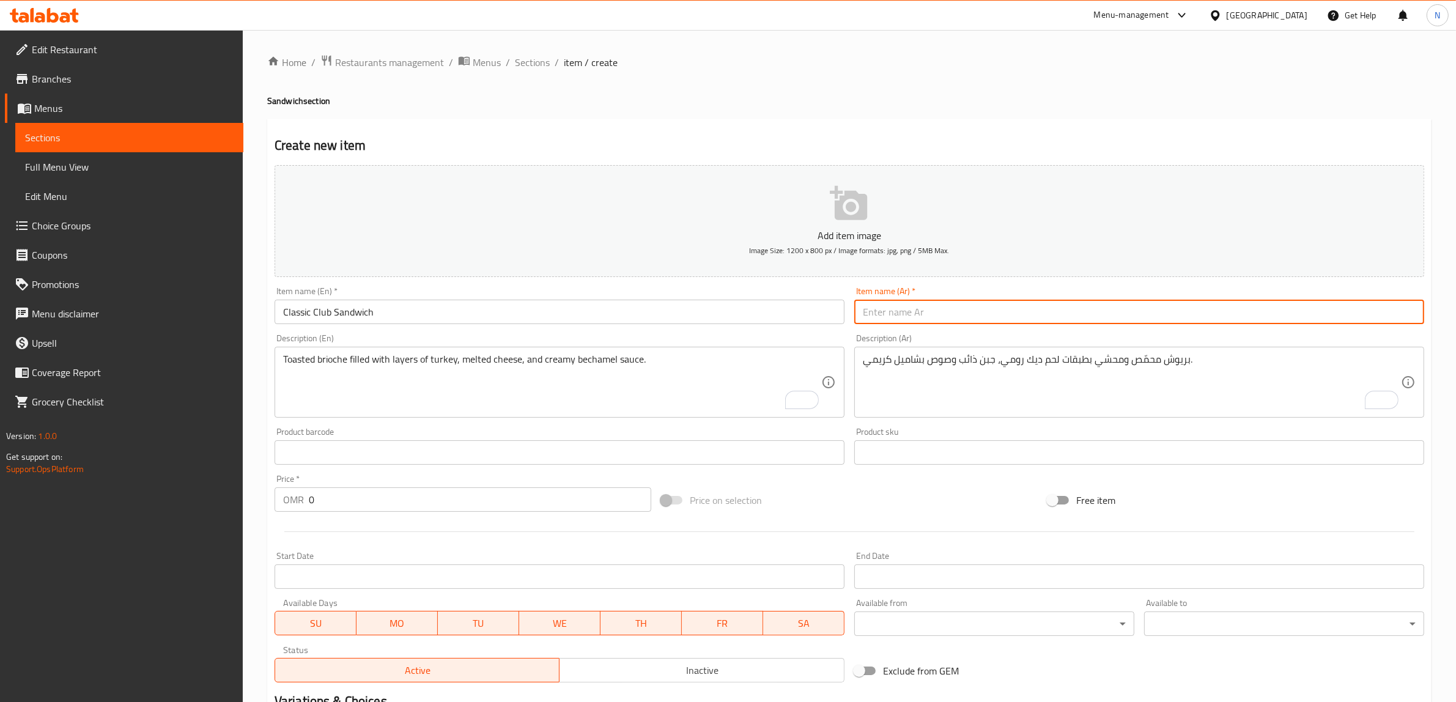
paste input "ساندويش كلوب الكلاسيكي"
type input "ساندويش كلوب الكلاسيكي"
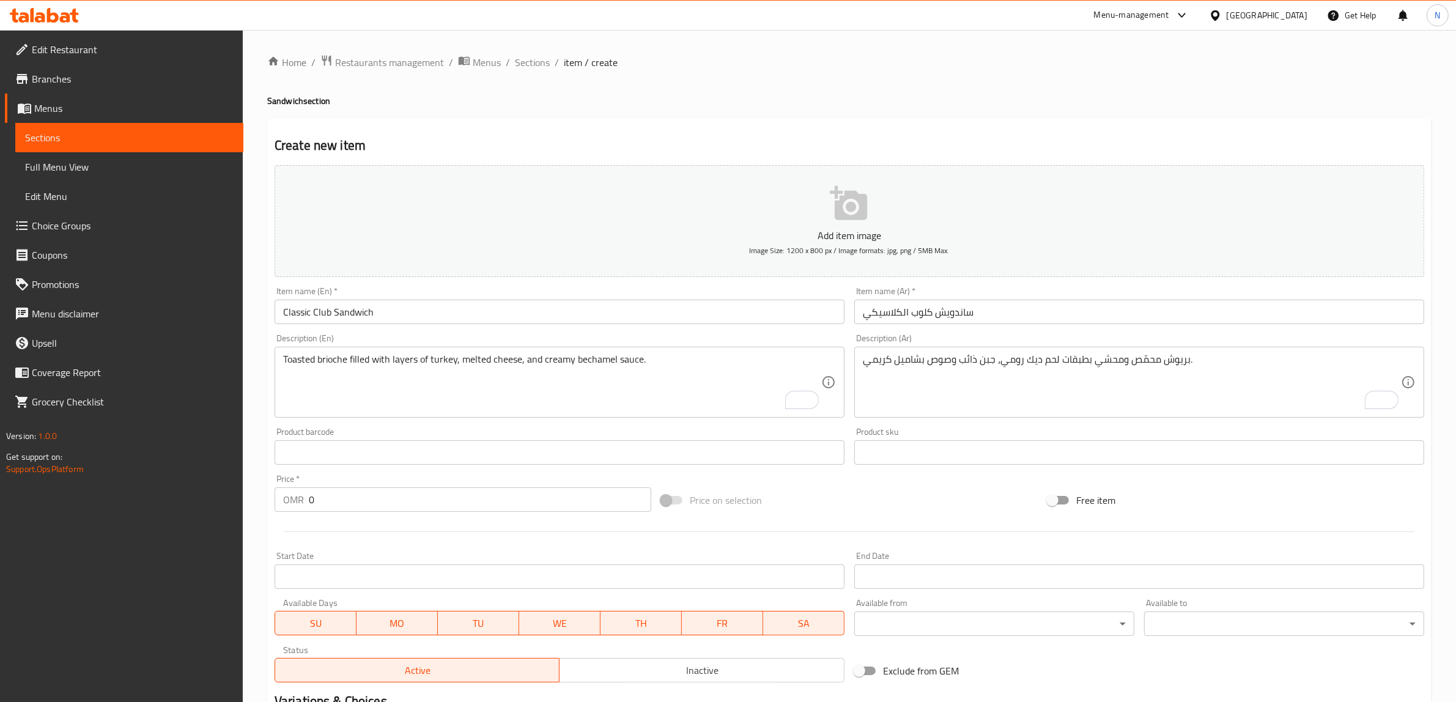
drag, startPoint x: 706, startPoint y: 402, endPoint x: 716, endPoint y: 402, distance: 9.2
click at [706, 402] on textarea "Toasted brioche filled with layers of turkey, melted cheese, and creamy bechame…" at bounding box center [552, 383] width 538 height 58
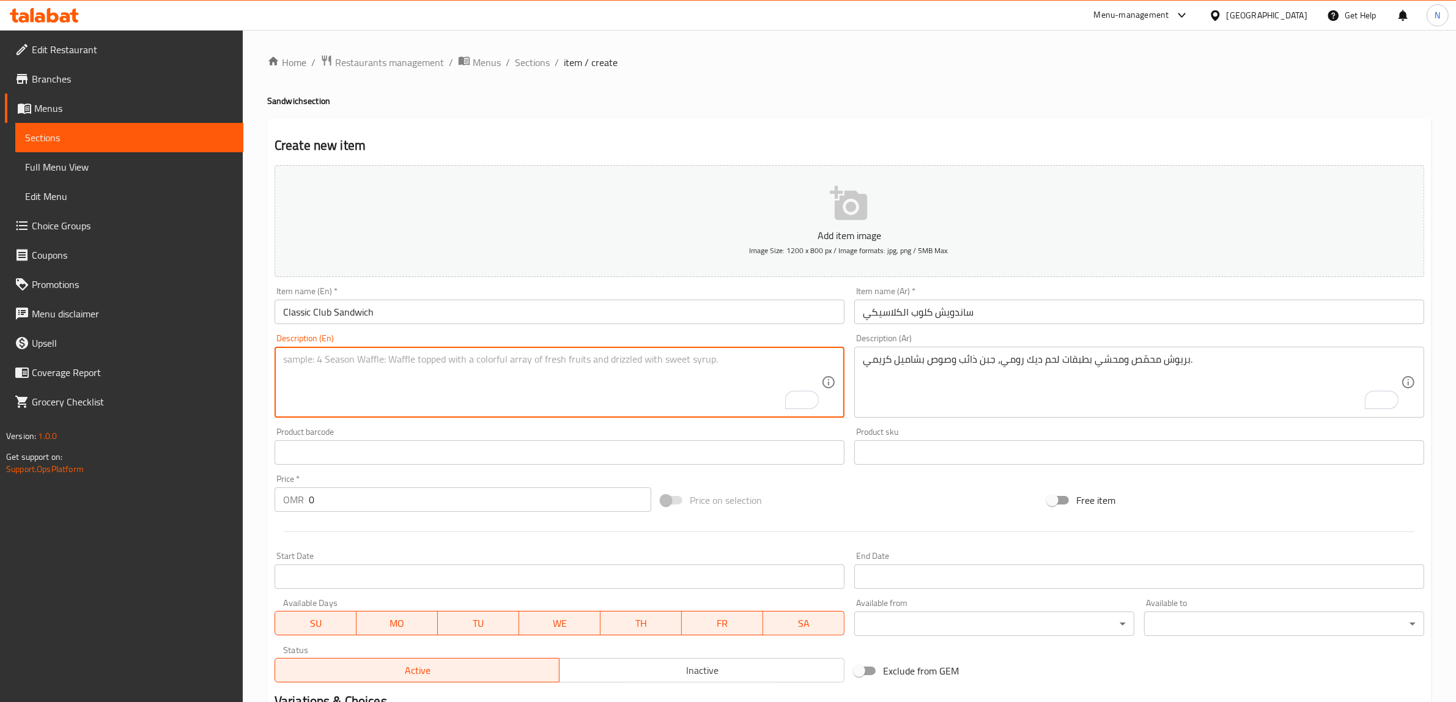
paste textarea "Triple layered toasted bread, stacked with boiled egg chunks, smoked turkey, be…"
type textarea "Triple layered toasted bread, stacked with boiled egg chunks, smoked turkey, be…"
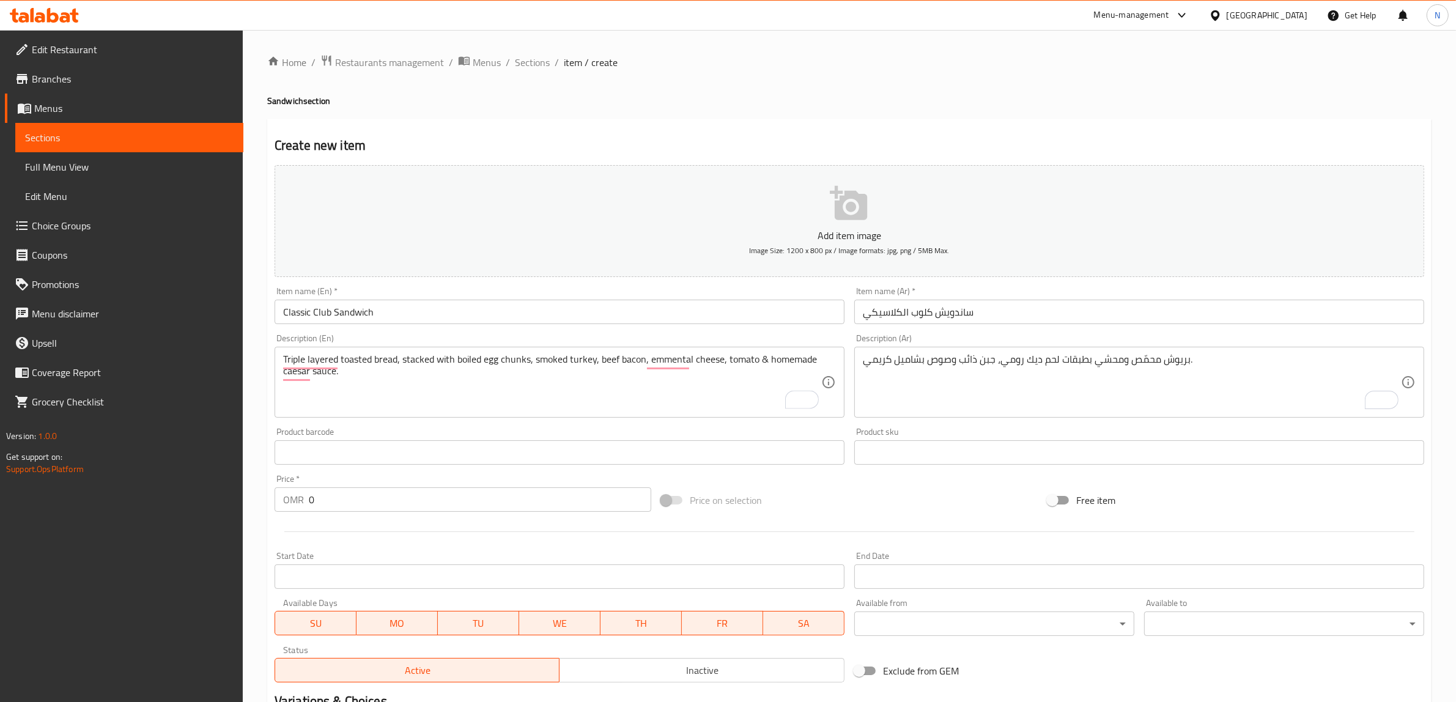
click at [1198, 399] on textarea "بريوش محمّص ومحشي بطبقات لحم ديك رومي، جبن ذائب وصوص بشاميل كريمي." at bounding box center [1132, 383] width 538 height 58
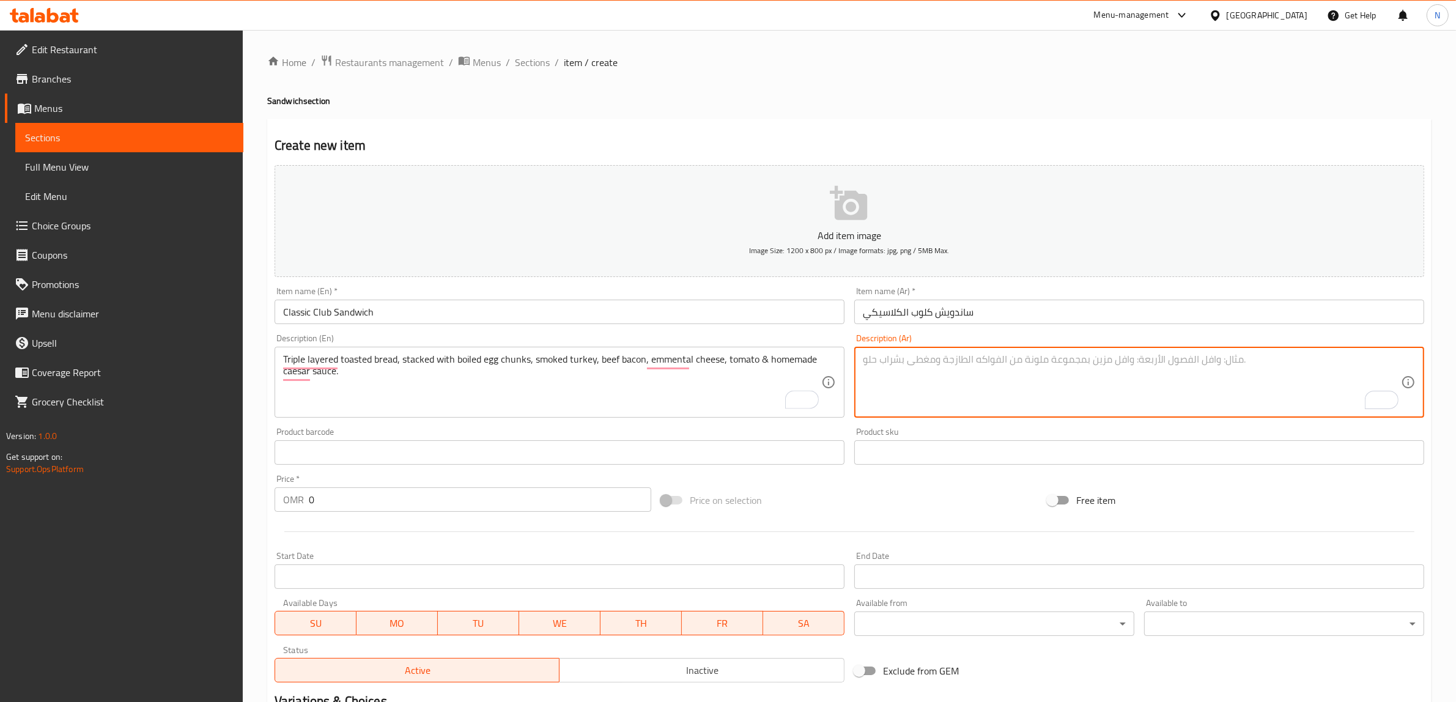
paste textarea "خبز محمّص ثلاثي الطبقات مع بيض مسلوق مقطع، ديك رومي مدخن، بيكون لحم، جبن إمنتال…"
click at [600, 308] on input "Classic Club Sandwich" at bounding box center [560, 312] width 570 height 24
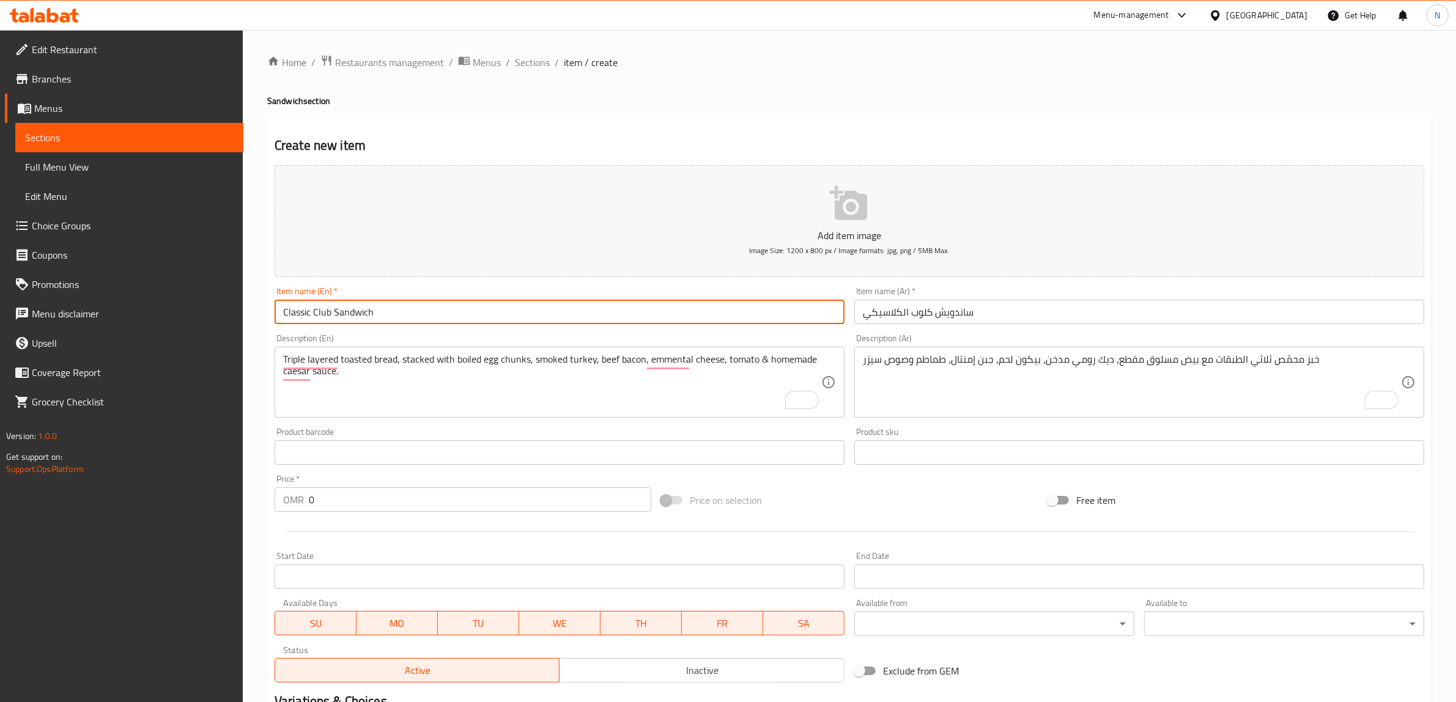
click at [600, 308] on input "Classic Club Sandwich" at bounding box center [560, 312] width 570 height 24
click at [1203, 365] on textarea "خبز محمّص ثلاثي الطبقات مع بيض مسلوق مقطع، ديك رومي مدخن، بيكون لحم، جبن إمنتال…" at bounding box center [1132, 383] width 538 height 58
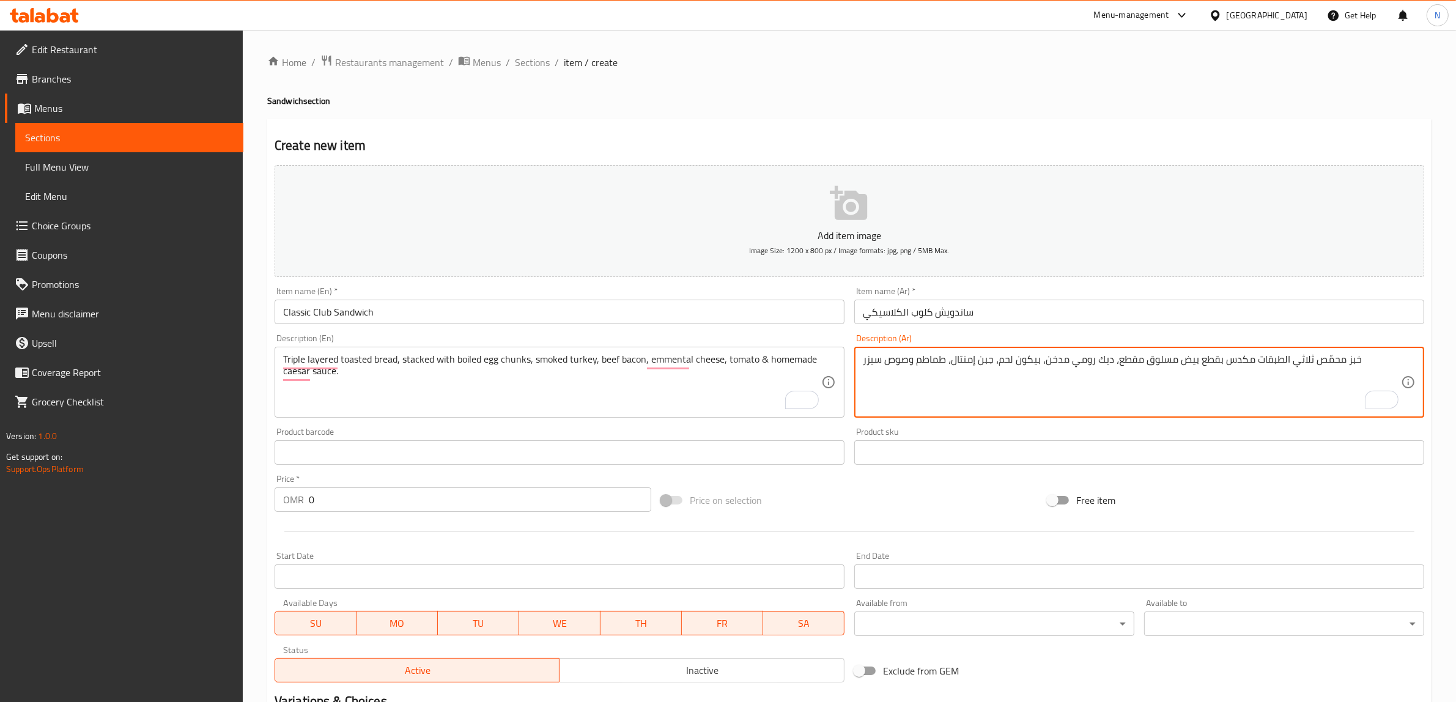
click at [1136, 370] on textarea "خبز محمّص ثلاثي الطبقات مكدس بقطع بيض مسلوق مقطع، ديك رومي مدخن، بيكون لحم، جبن…" at bounding box center [1132, 383] width 538 height 58
click at [1135, 358] on textarea "خبز محمّص ثلاثي الطبقات مكدس بقطع بيض مسلوق مقطع، ديك رومي مدخن، بيكون لحم، جبن…" at bounding box center [1132, 383] width 538 height 58
click at [1105, 362] on textarea "خبز محمّص ثلاثي الطبقات مكدس بقطع بيض مسلوق، ديك رومي مدخن، بيكون لحم، جبن إمنت…" at bounding box center [1132, 383] width 538 height 58
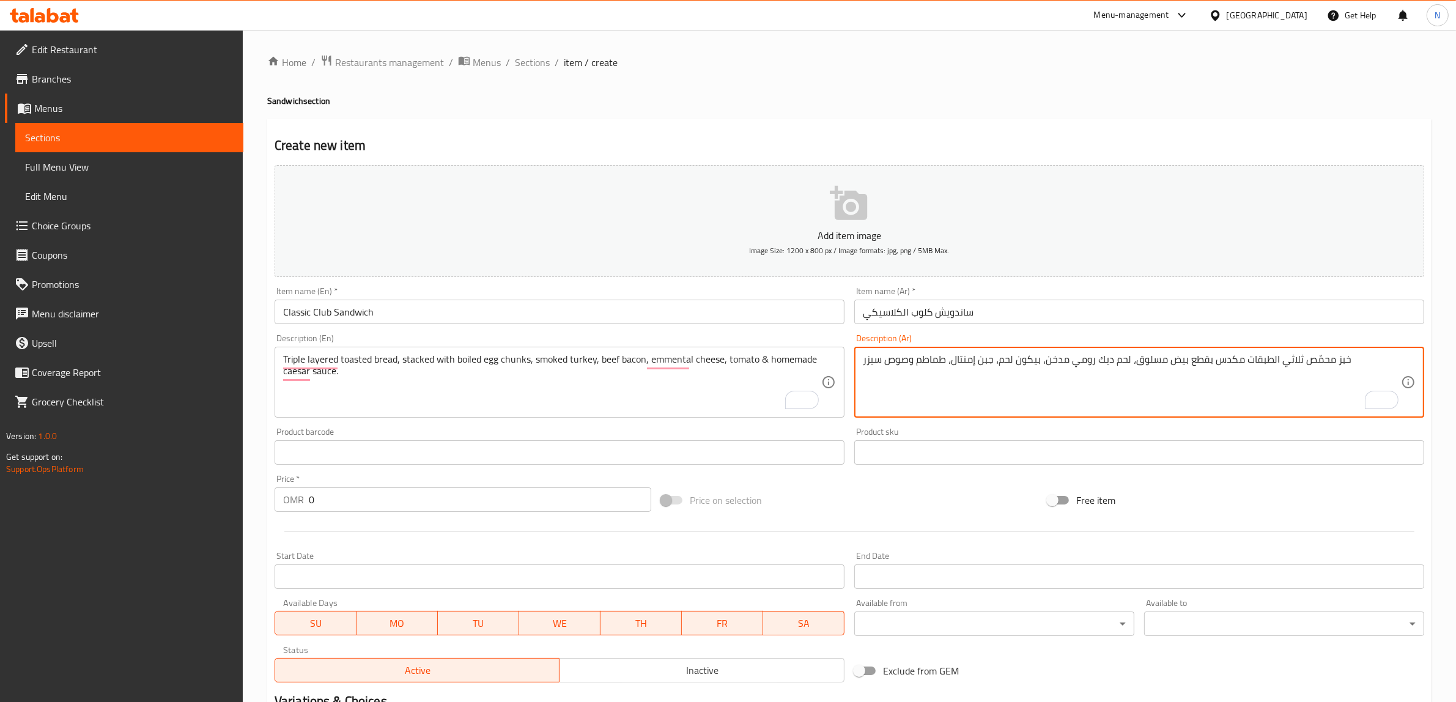
click at [995, 363] on textarea "خبز محمّص ثلاثي الطبقات مكدس بقطع بيض مسلوق، لحم ديك رومي مدخن، بيكون لحم، جبن …" at bounding box center [1132, 383] width 538 height 58
click at [943, 364] on textarea "خبز محمّص ثلاثي الطبقات مكدس بقطع بيض مسلوق، لحم ديك رومي مدخن، بيكون لحم بقري،…" at bounding box center [1132, 383] width 538 height 58
type textarea "خبز محمّص ثلاثي الطبقات مكدس بقطع بيض مسلوق، لحم ديك رومي مدخن، بيكون لحم بقري،…"
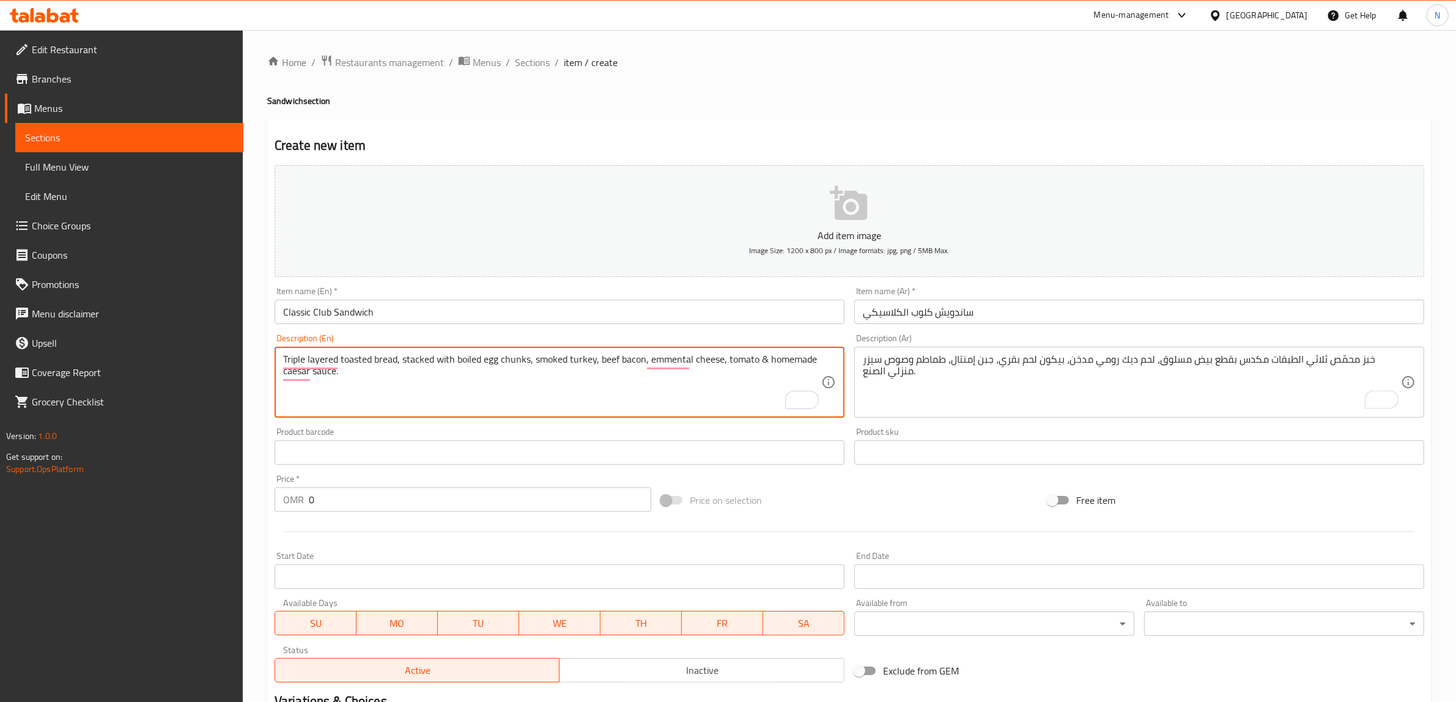
drag, startPoint x: 754, startPoint y: 361, endPoint x: 850, endPoint y: 366, distance: 96.1
click at [294, 398] on textarea "Triple layered toasted bread, stacked with boiled egg chunks, smoked turkey, be…" at bounding box center [552, 383] width 538 height 58
type textarea "Triple layered toasted bread, stacked with boiled egg chunks, smoked turkey, be…"
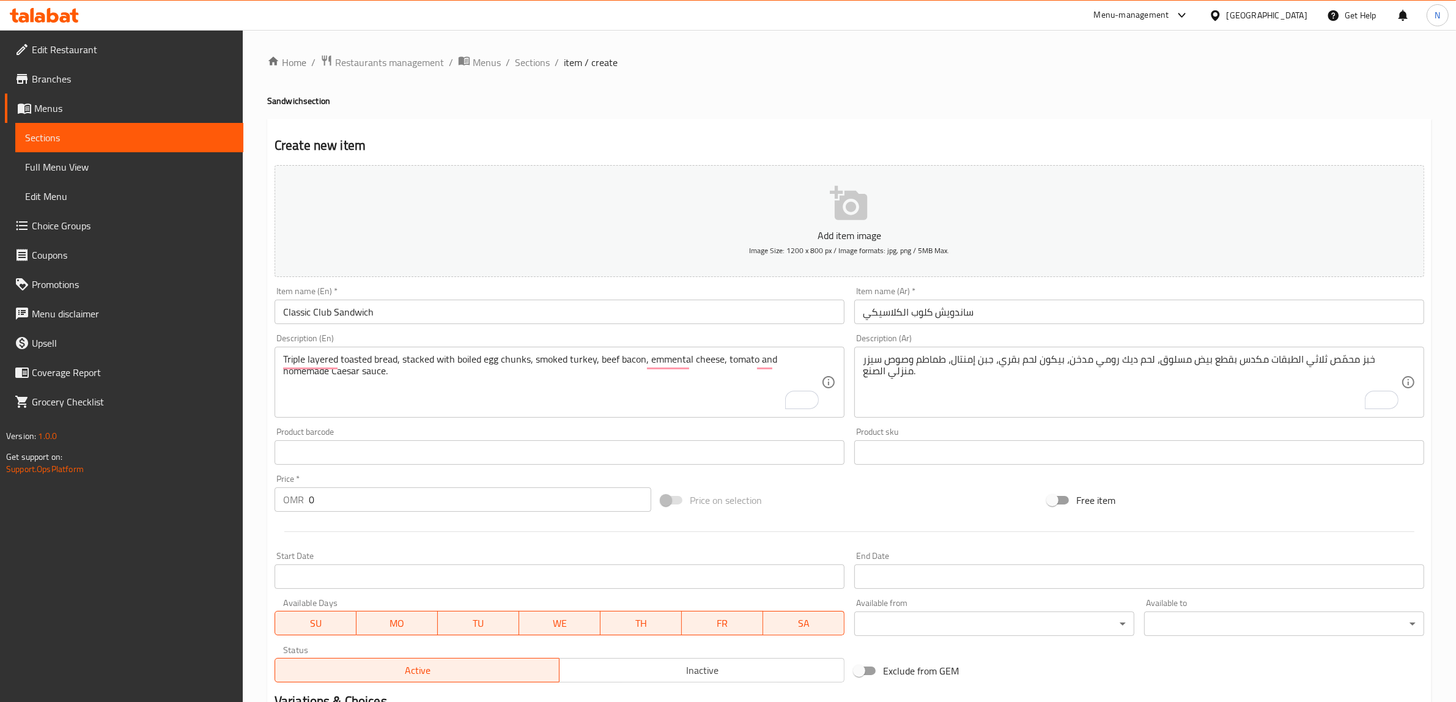
click at [462, 511] on input "0" at bounding box center [480, 500] width 343 height 24
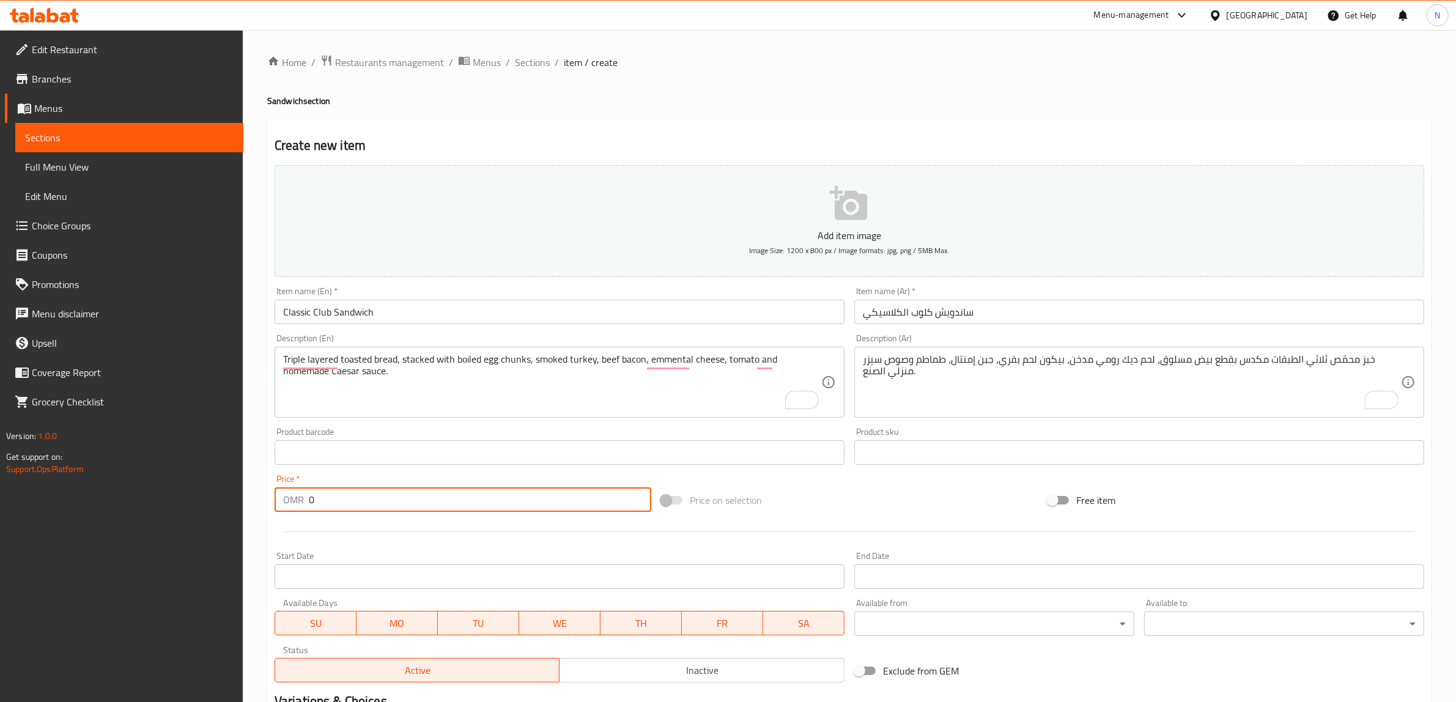
click at [462, 511] on input "0" at bounding box center [480, 500] width 343 height 24
paste input "3.85"
type input "3.850"
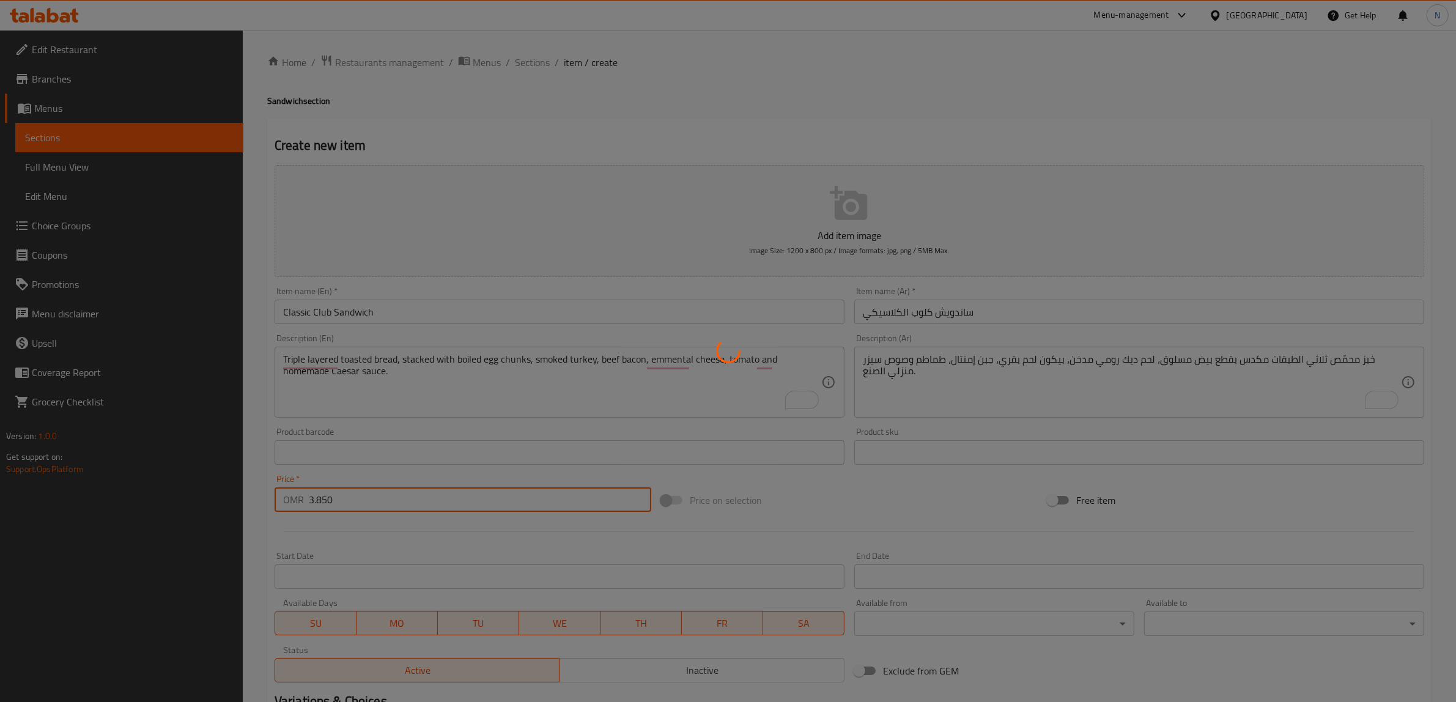
type input "0"
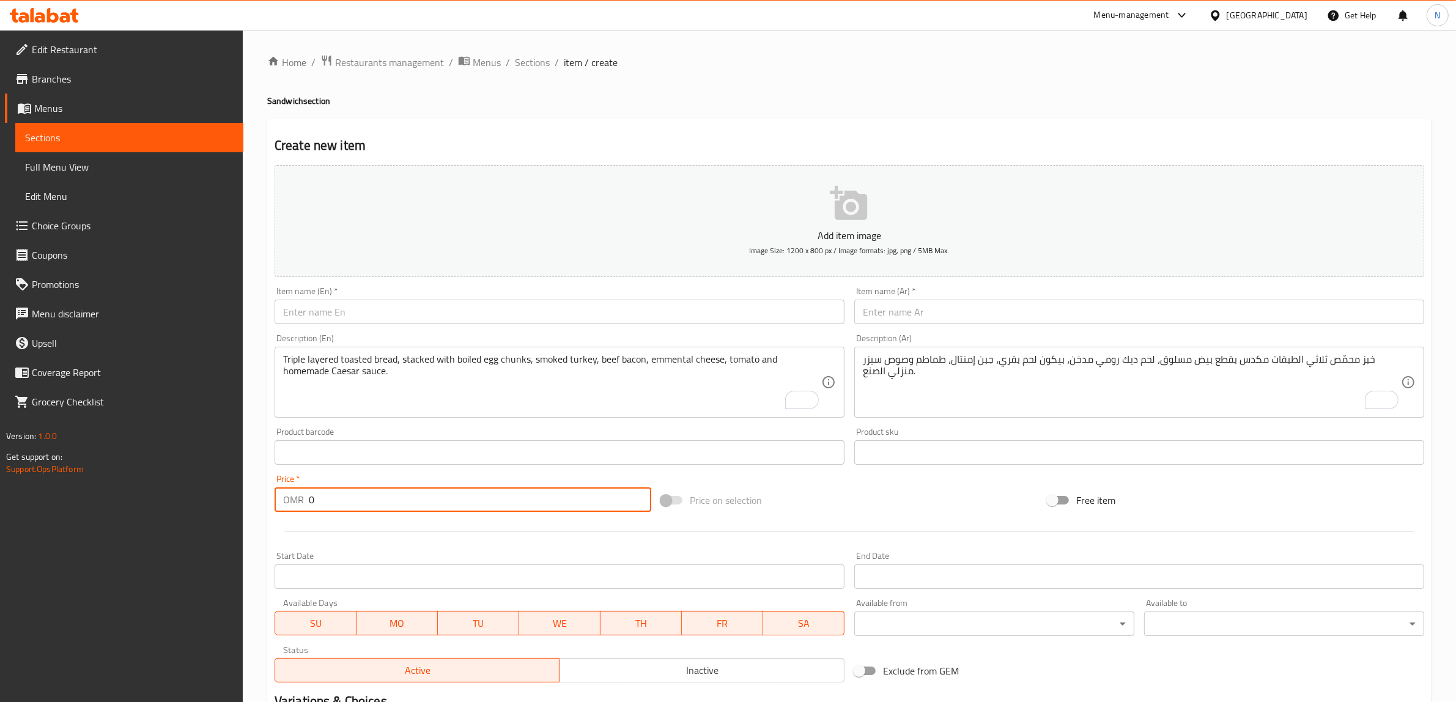
click at [607, 313] on input "text" at bounding box center [560, 312] width 570 height 24
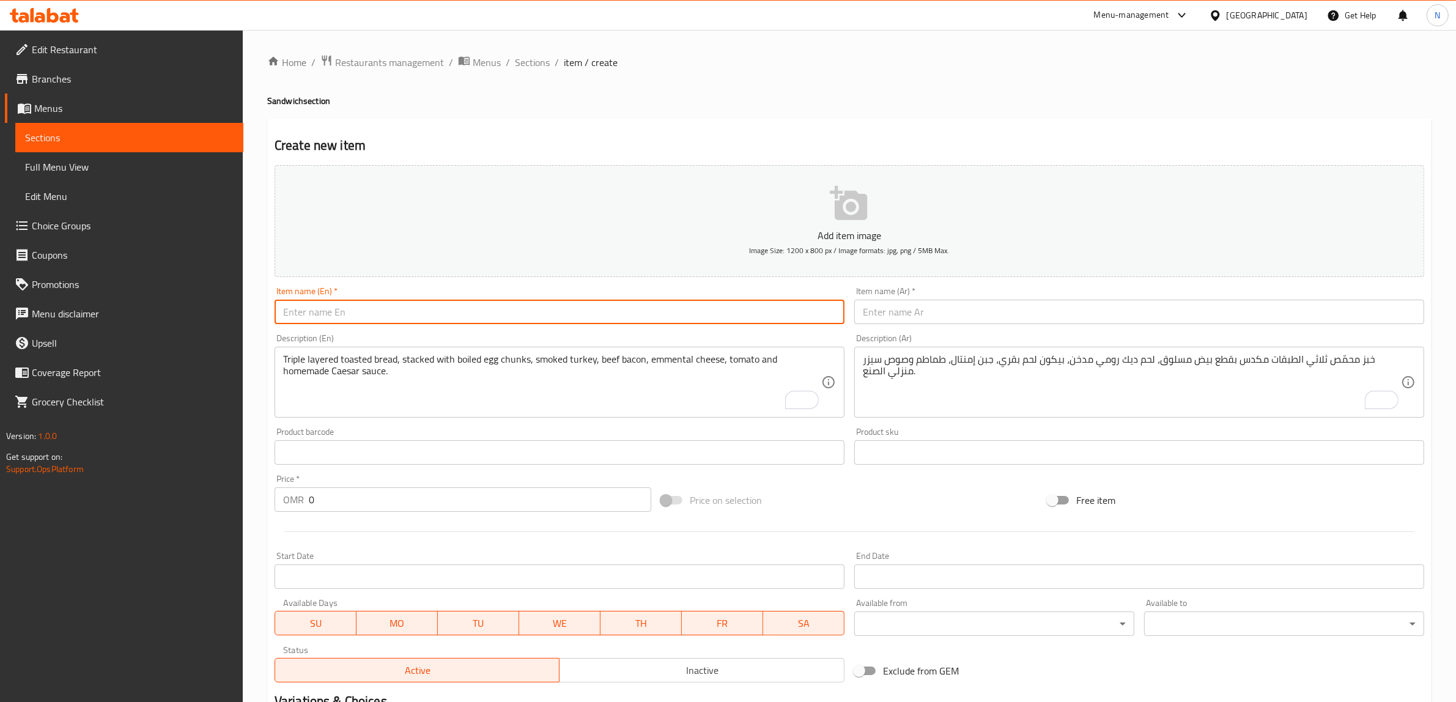
paste input "Coronation Chicken Sandwich"
type input "Coronation Chicken Sandwich"
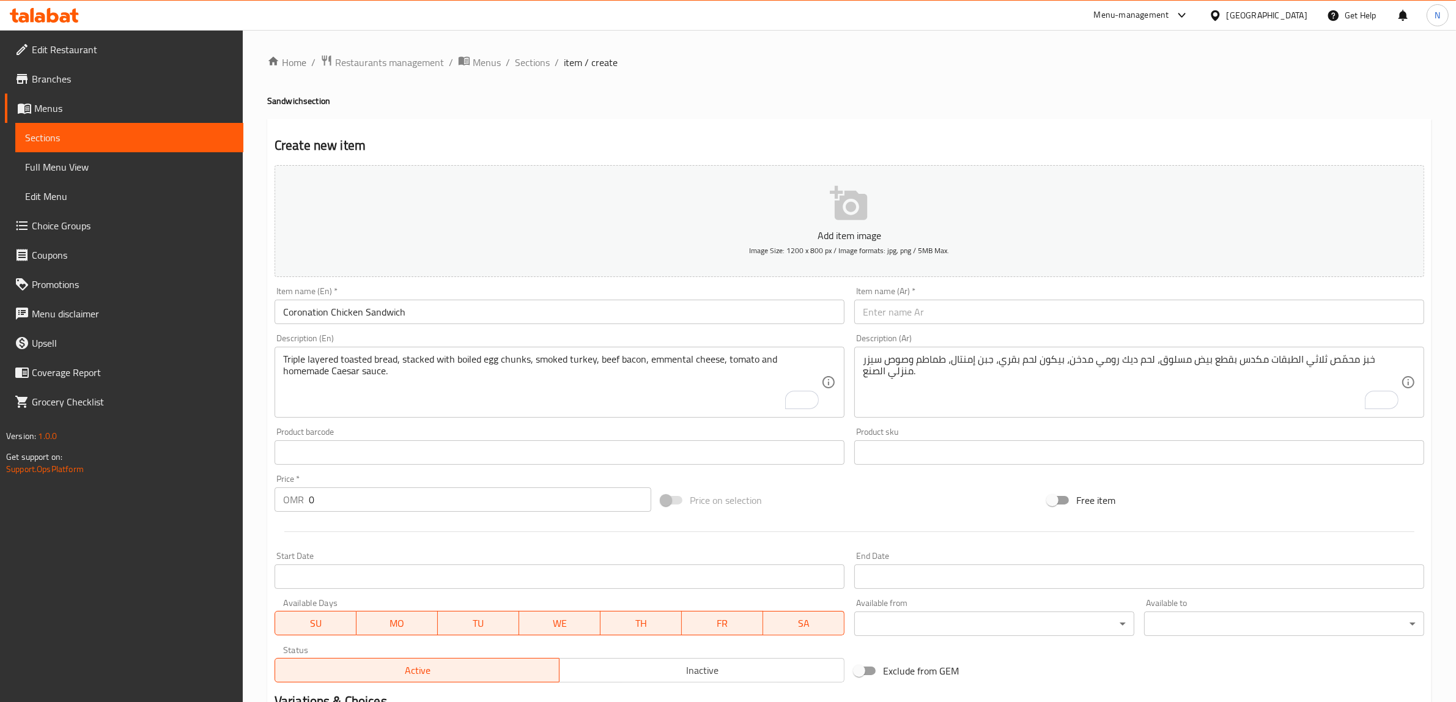
drag, startPoint x: 1074, startPoint y: 306, endPoint x: 1190, endPoint y: 303, distance: 116.3
click at [1074, 306] on input "text" at bounding box center [1140, 312] width 570 height 24
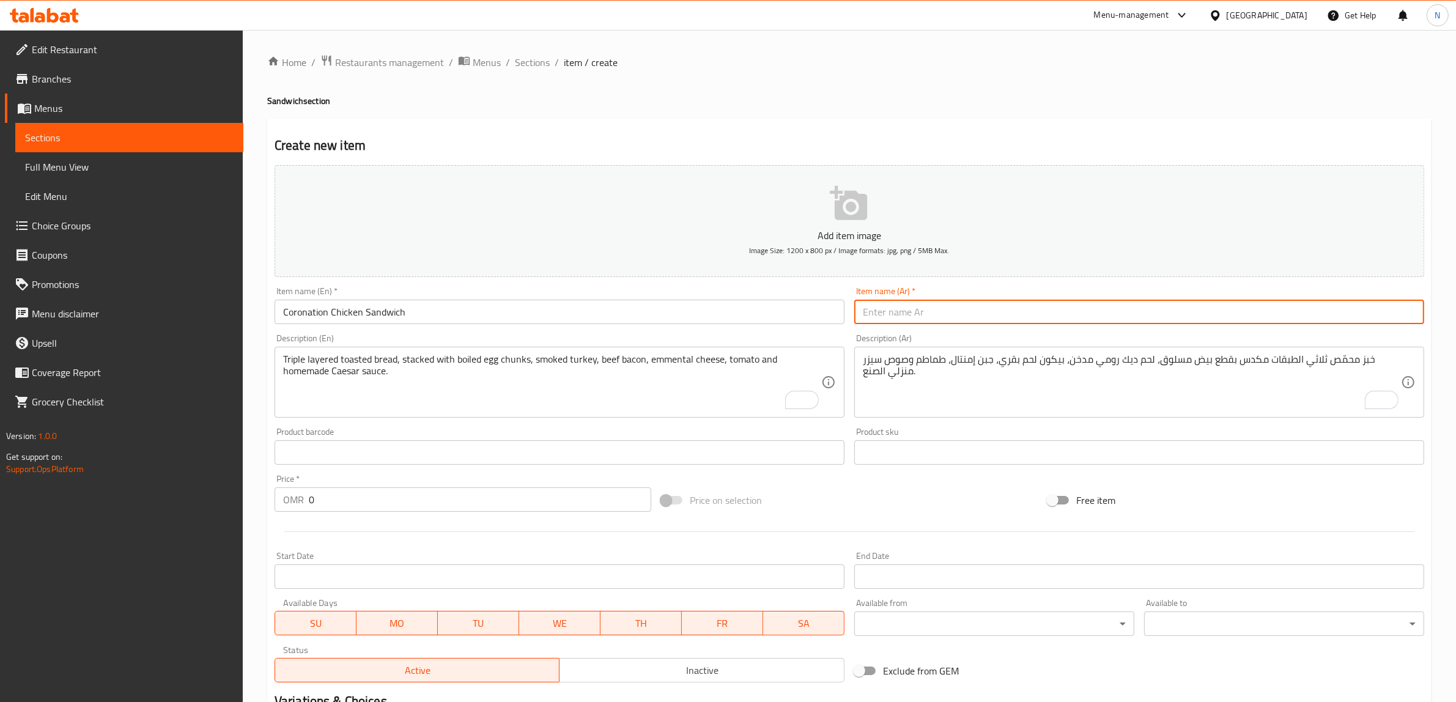
paste input "ساندويش بدجاج كورونيشن"
type input "ساندويش بدجاج كورونيشن"
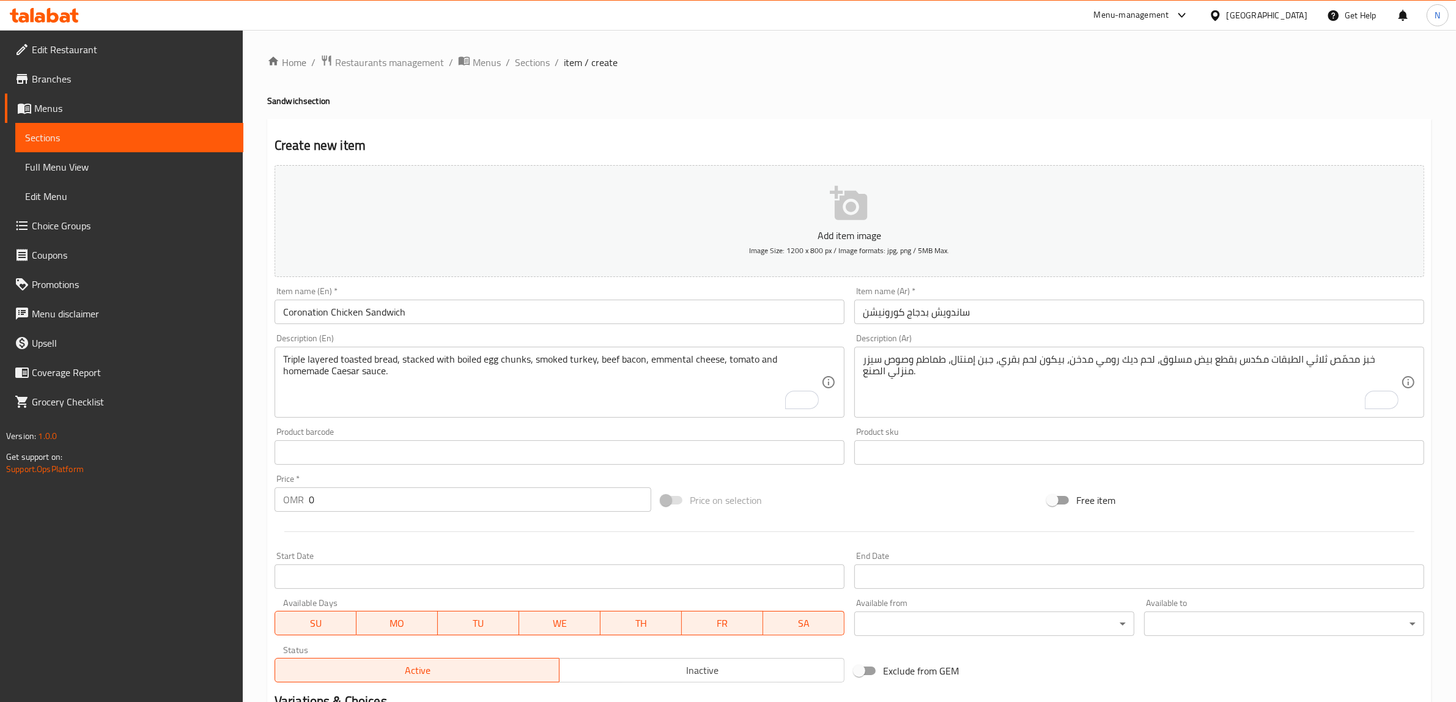
click at [496, 414] on div "Triple layered toasted bread, stacked with boiled egg chunks, smoked turkey, be…" at bounding box center [560, 382] width 570 height 71
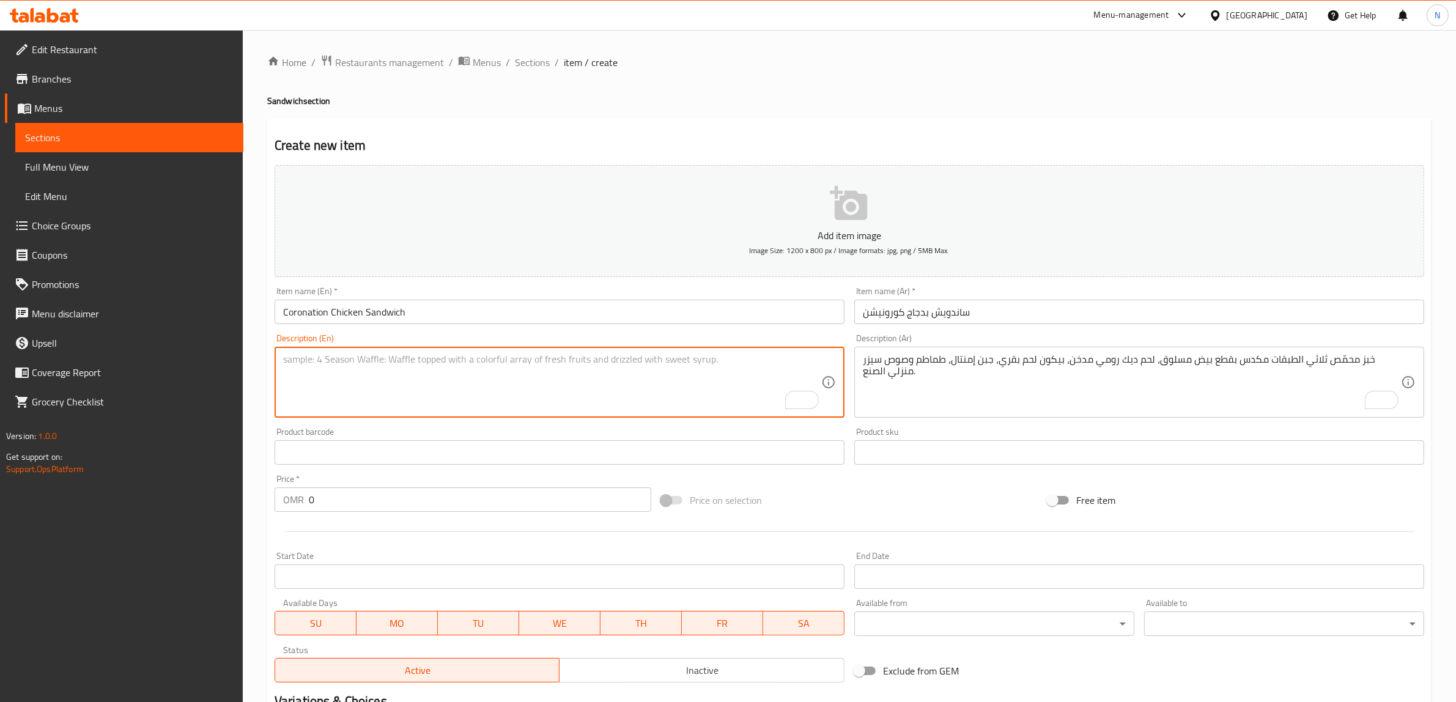
paste textarea "Curry flavored shredded chicken breast mixed with sweet mango chutney. Served o…"
type textarea "Curry flavored shredded chicken breast mixed with sweet mango chutney. Served o…"
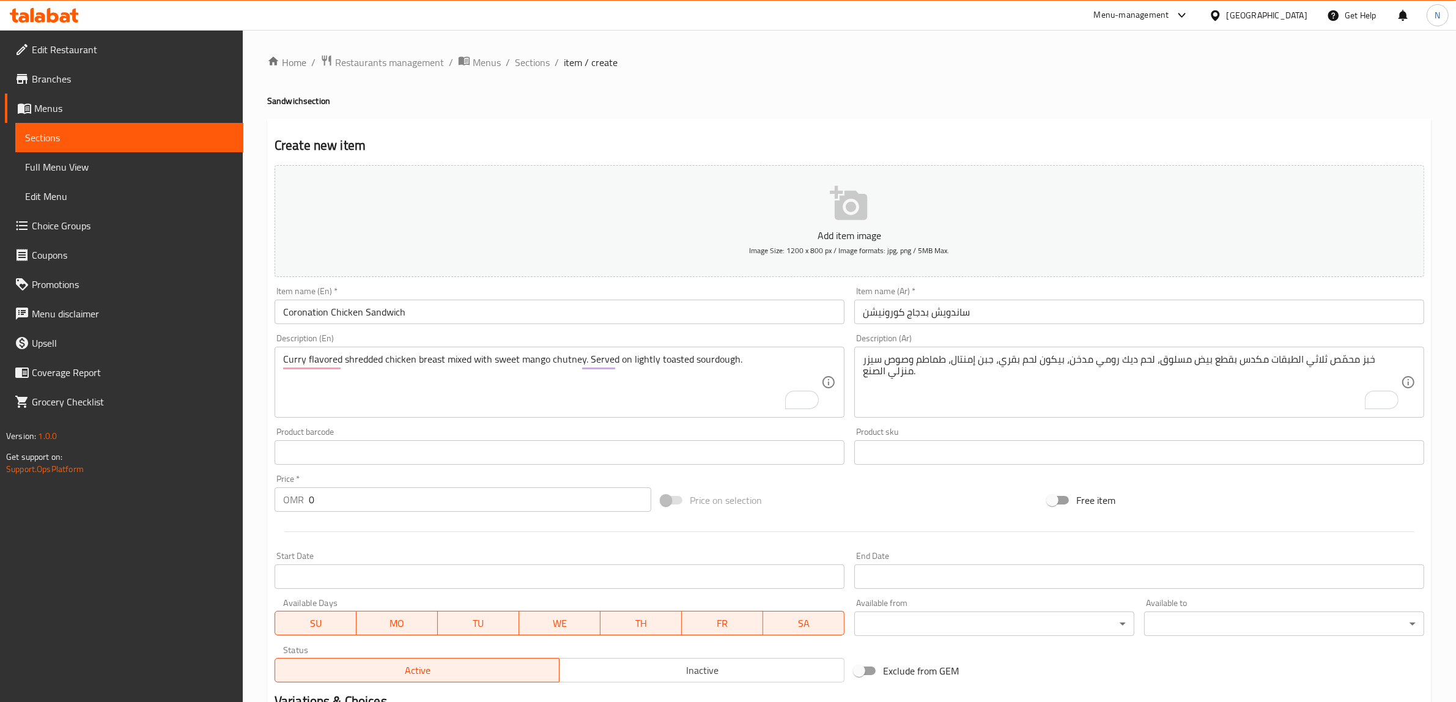
click at [1212, 375] on textarea "خبز محمّص ثلاثي الطبقات مكدس بقطع بيض مسلوق، لحم ديك رومي مدخن، بيكون لحم بقري،…" at bounding box center [1132, 383] width 538 height 58
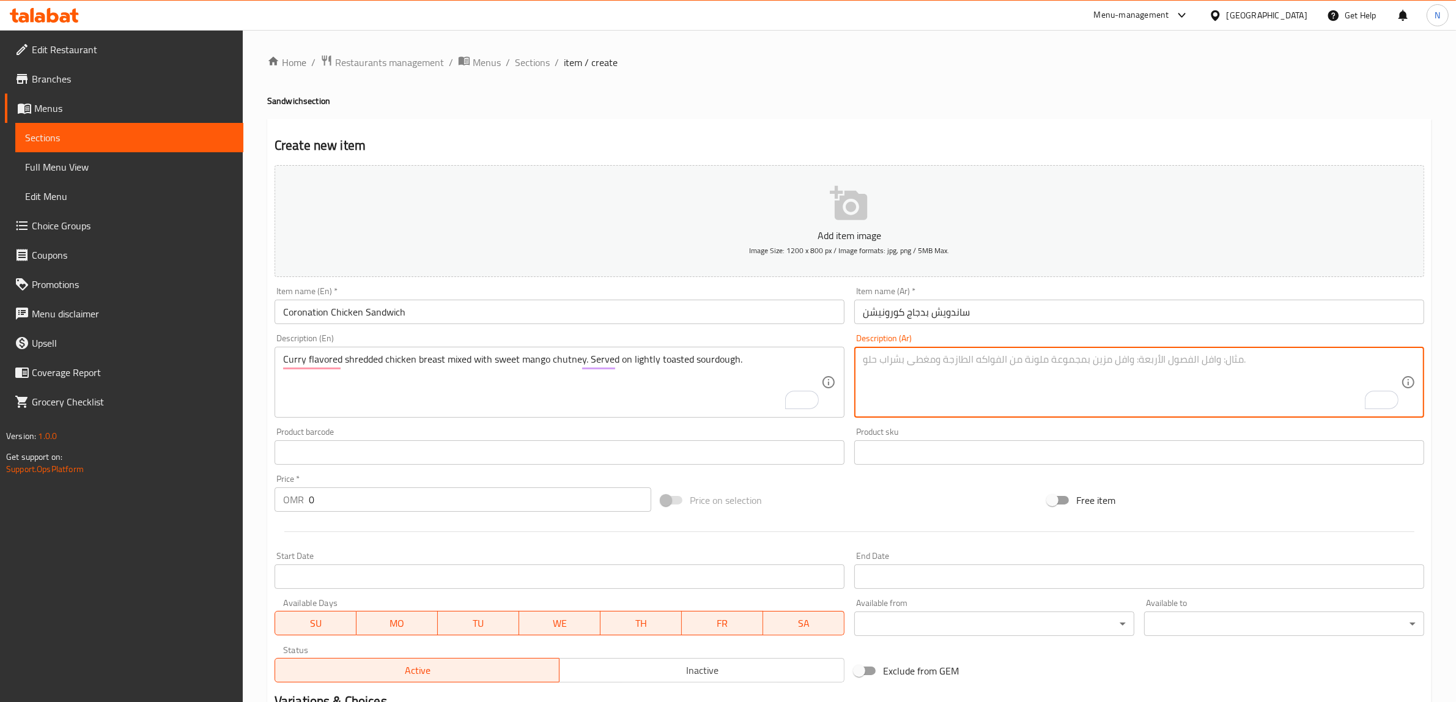
paste textarea "دجاج مبهر بنكهة الكاري مع شَتني [PERSON_NAME]، يُقدّم على ساوردو محمّص ."
type textarea "دجاج مبهر بنكهة الكاري مع شَتني [PERSON_NAME]، يُقدّم على ساوردو محمّص ."
click at [1118, 367] on textarea "دجاج مبهر بنكهة الكاري مع شَتني [PERSON_NAME]، يُقدّم على ساوردو محمّص ." at bounding box center [1132, 383] width 538 height 58
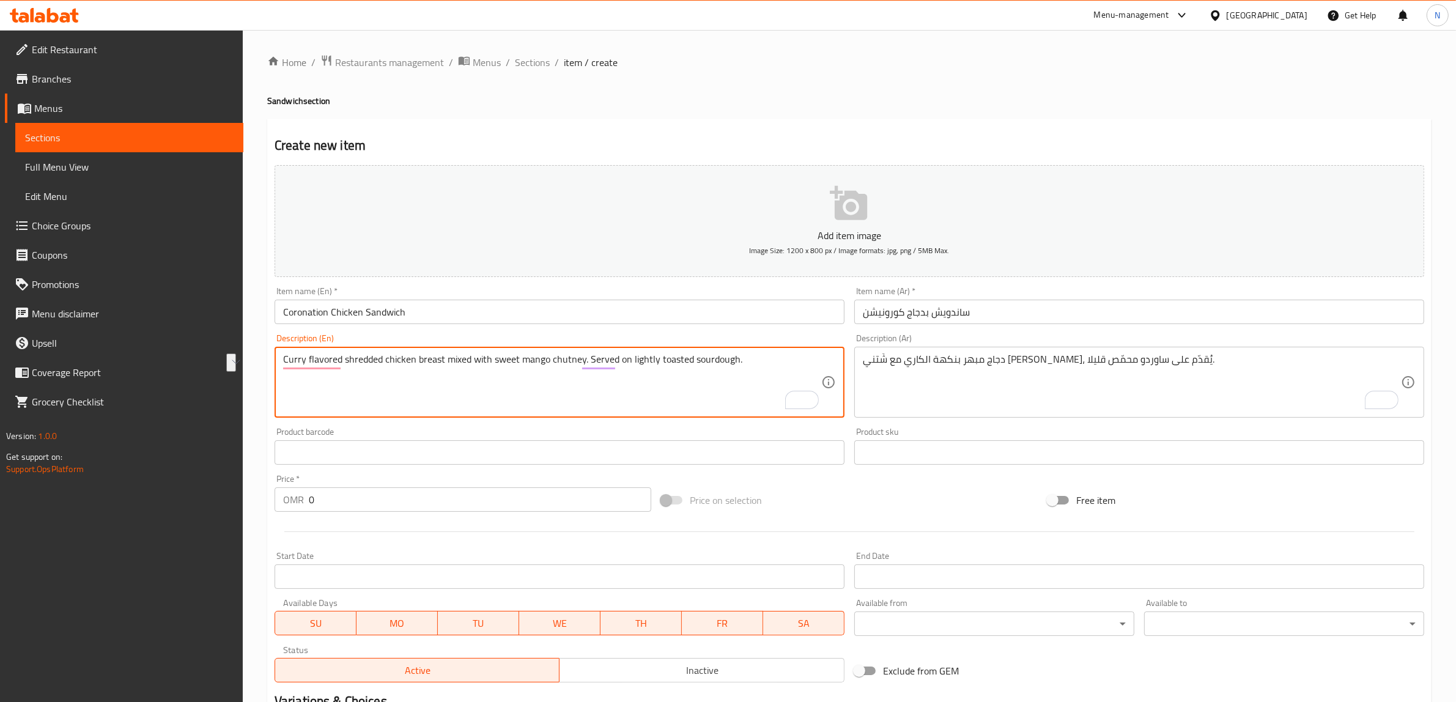
drag, startPoint x: 470, startPoint y: 361, endPoint x: 276, endPoint y: 352, distance: 193.5
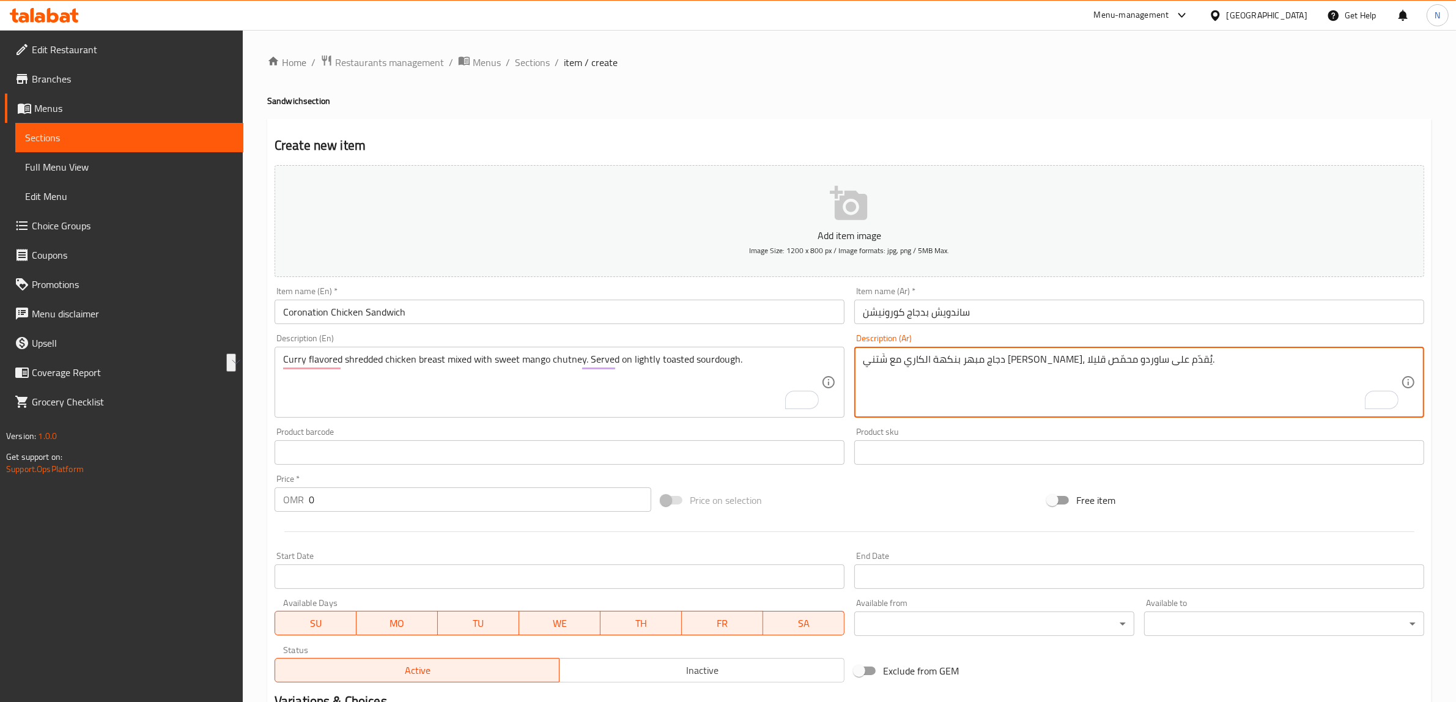
drag, startPoint x: 1078, startPoint y: 362, endPoint x: 1169, endPoint y: 364, distance: 91.2
paste textarea "صدور دجاج مقطعة بنكهة الكاري"
click at [1194, 365] on textarea "صدور دجاج مقطعة بنكهة الكاري مع شَتني مانجو حلو، يُقدّم على ساوردو محمّص قليلا." at bounding box center [1132, 383] width 538 height 58
click at [1132, 361] on textarea "صدر دجاج مقطعة بنكهة الكاري مع شَتني مانجو حلو، يُقدّم على ساوردو محمّص قليلا." at bounding box center [1132, 383] width 538 height 58
click at [1147, 361] on textarea "صدر دجاج مقطعة بنكهة الكاري مع شَتني مانجو حلو، يُقدّم على ساوردو محمّص قليلا." at bounding box center [1132, 383] width 538 height 58
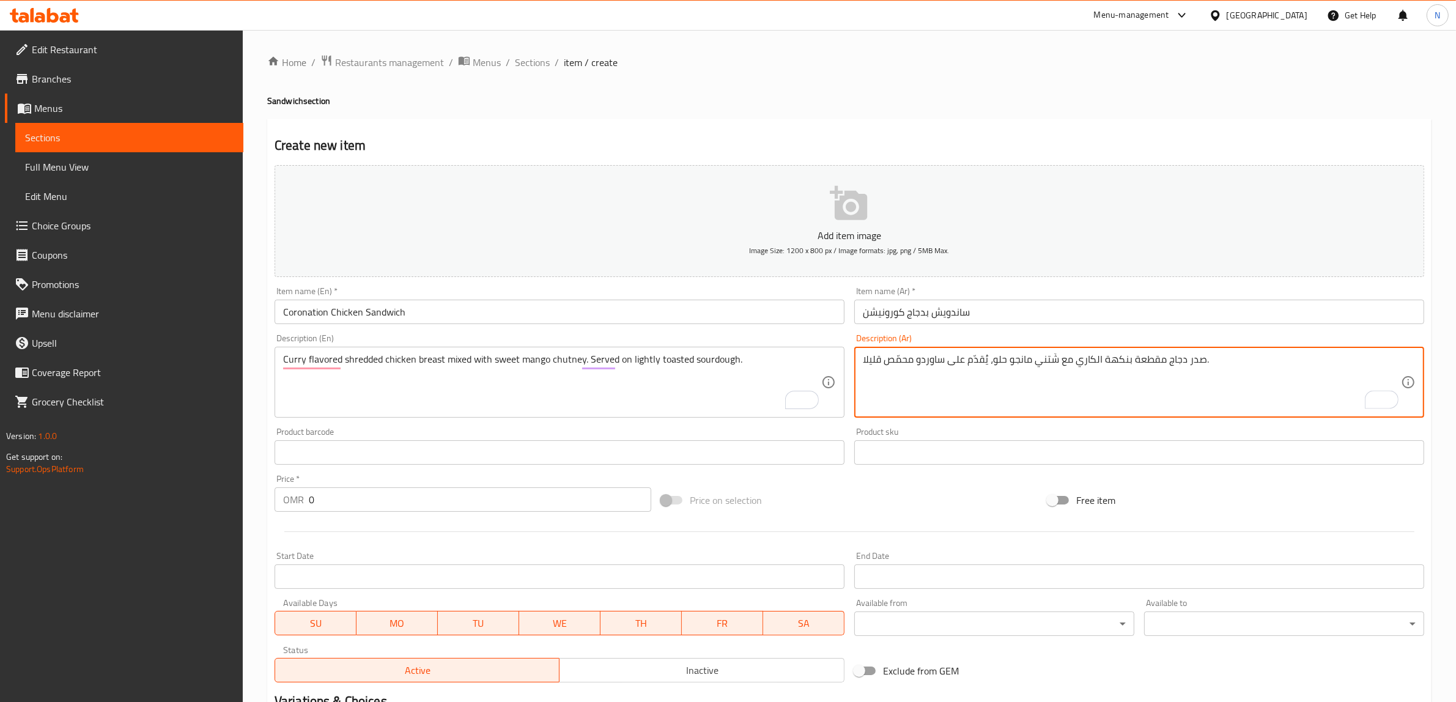
click at [1147, 361] on textarea "صدر دجاج مقطعة بنكهة الكاري مع شَتني مانجو حلو، يُقدّم على ساوردو محمّص قليلا." at bounding box center [1132, 383] width 538 height 58
click at [1072, 357] on textarea "صدر دجاج مبشور بنكهة الكاري مع شَتني [PERSON_NAME]، يُقدّم على ساوردو محمّص قلي…" at bounding box center [1132, 383] width 538 height 58
type textarea "صدر دجاج مبشور بنكهة الكاري ممزوج مع شَتني مانجو حلو، يُقدّم على ساوردو محمّص ق…"
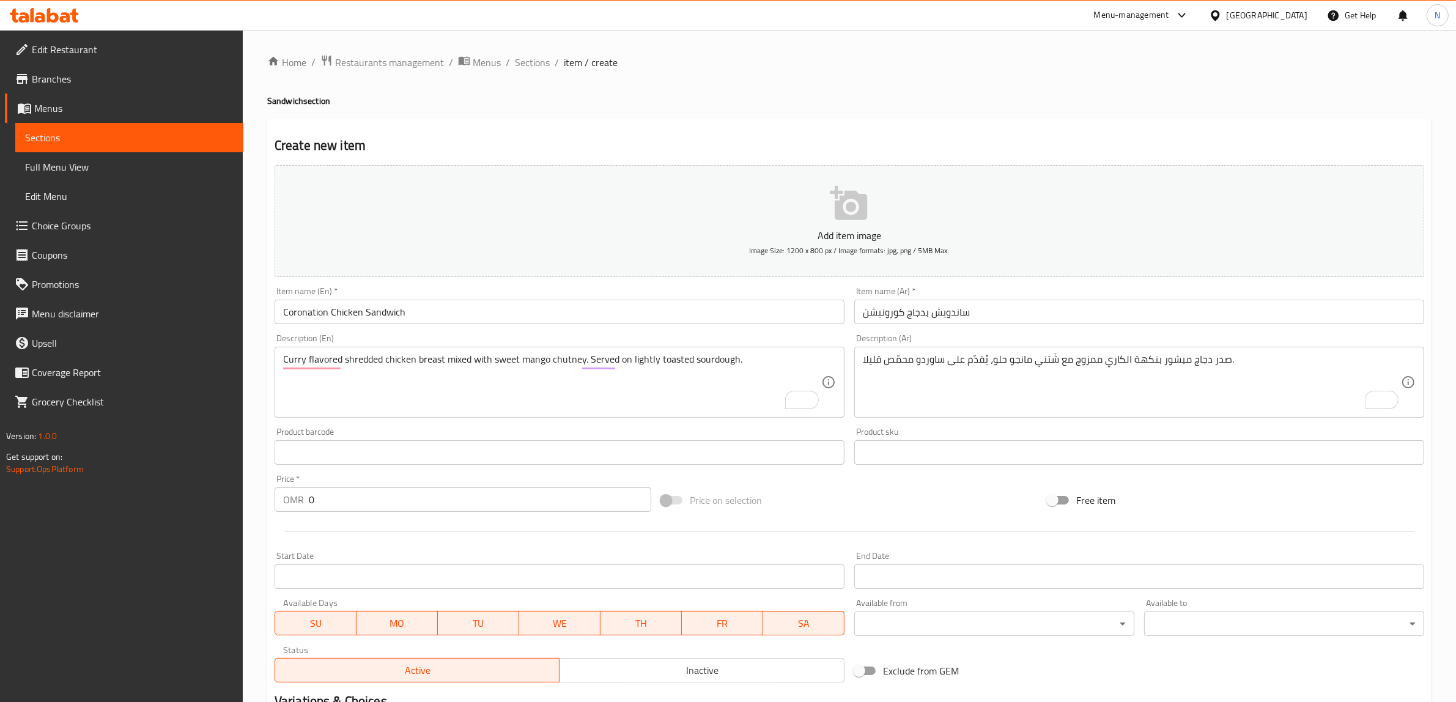
click at [404, 503] on input "0" at bounding box center [480, 500] width 343 height 24
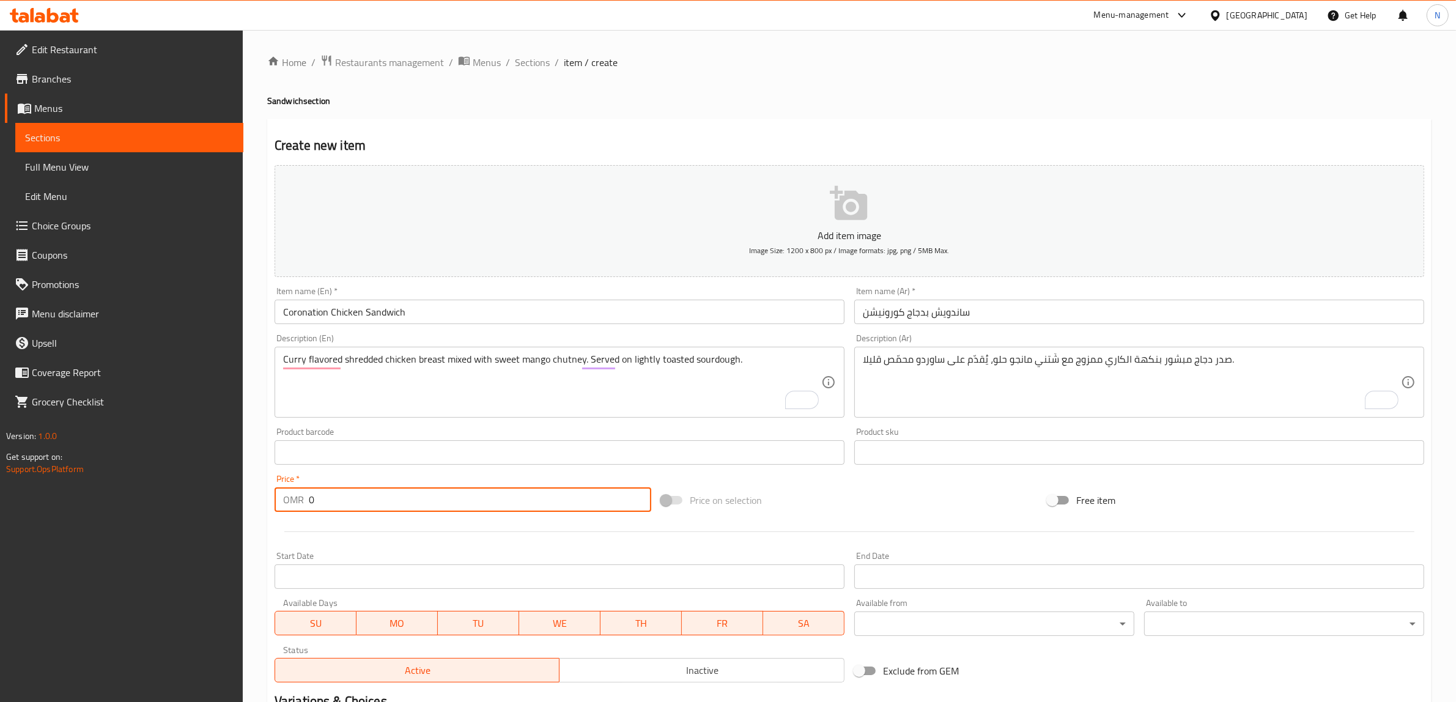
click at [404, 503] on input "0" at bounding box center [480, 500] width 343 height 24
paste input "2.95"
type input "2.950"
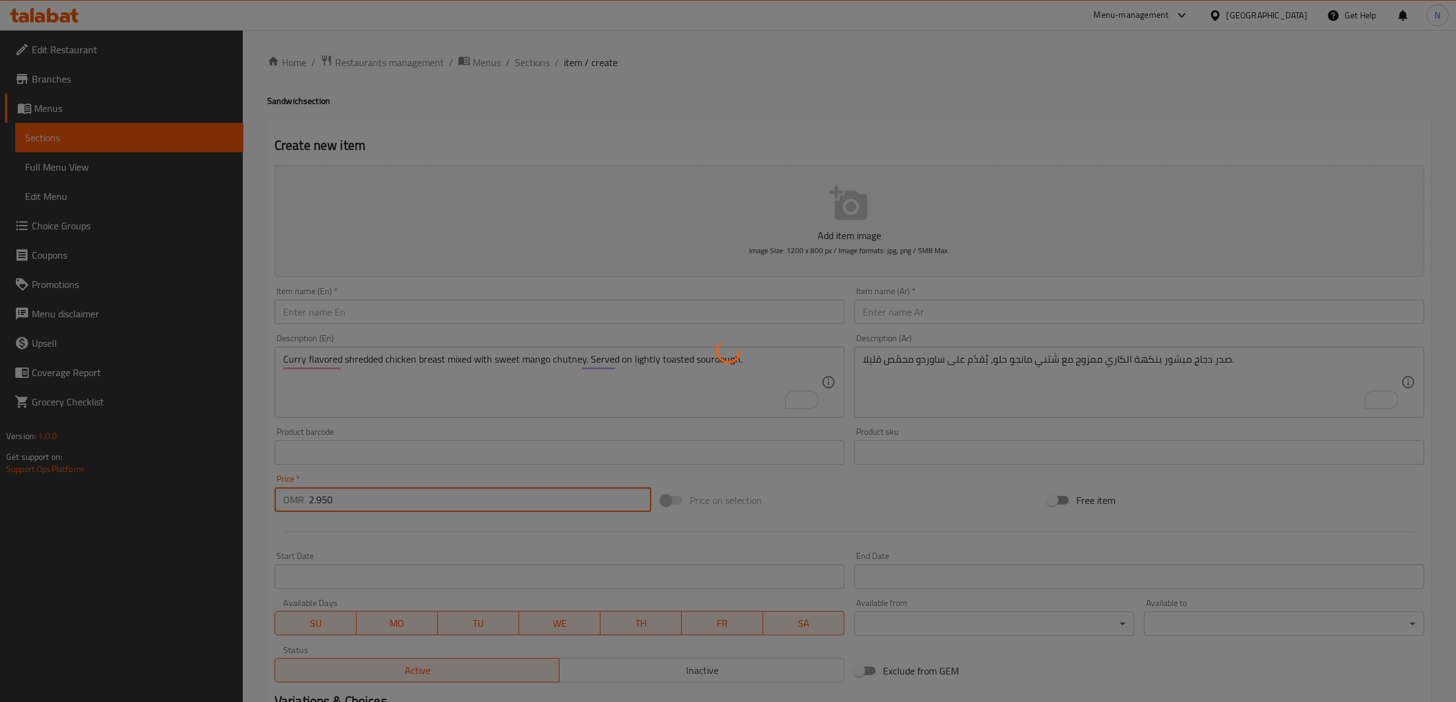
type input "0"
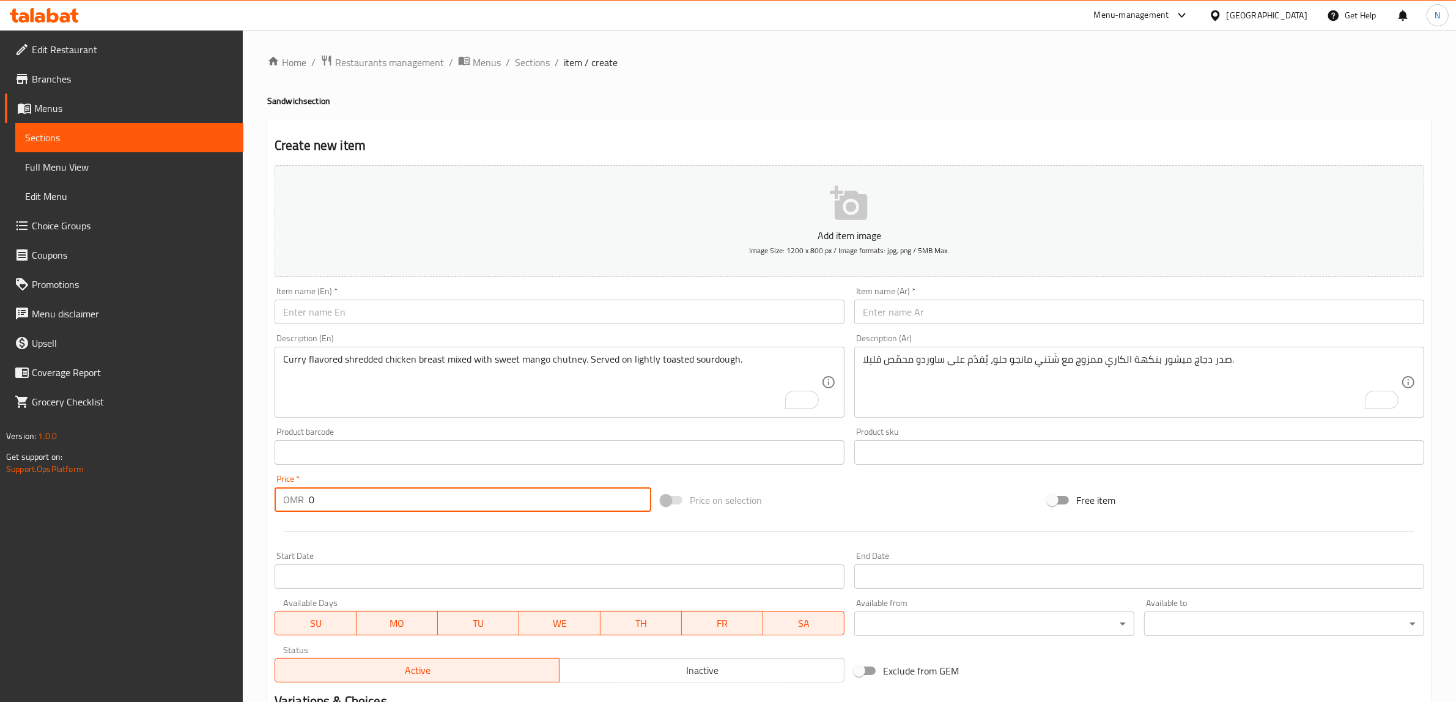
click at [466, 340] on div "Description (En) Curry flavored shredded chicken breast mixed with sweet mango …" at bounding box center [560, 376] width 570 height 84
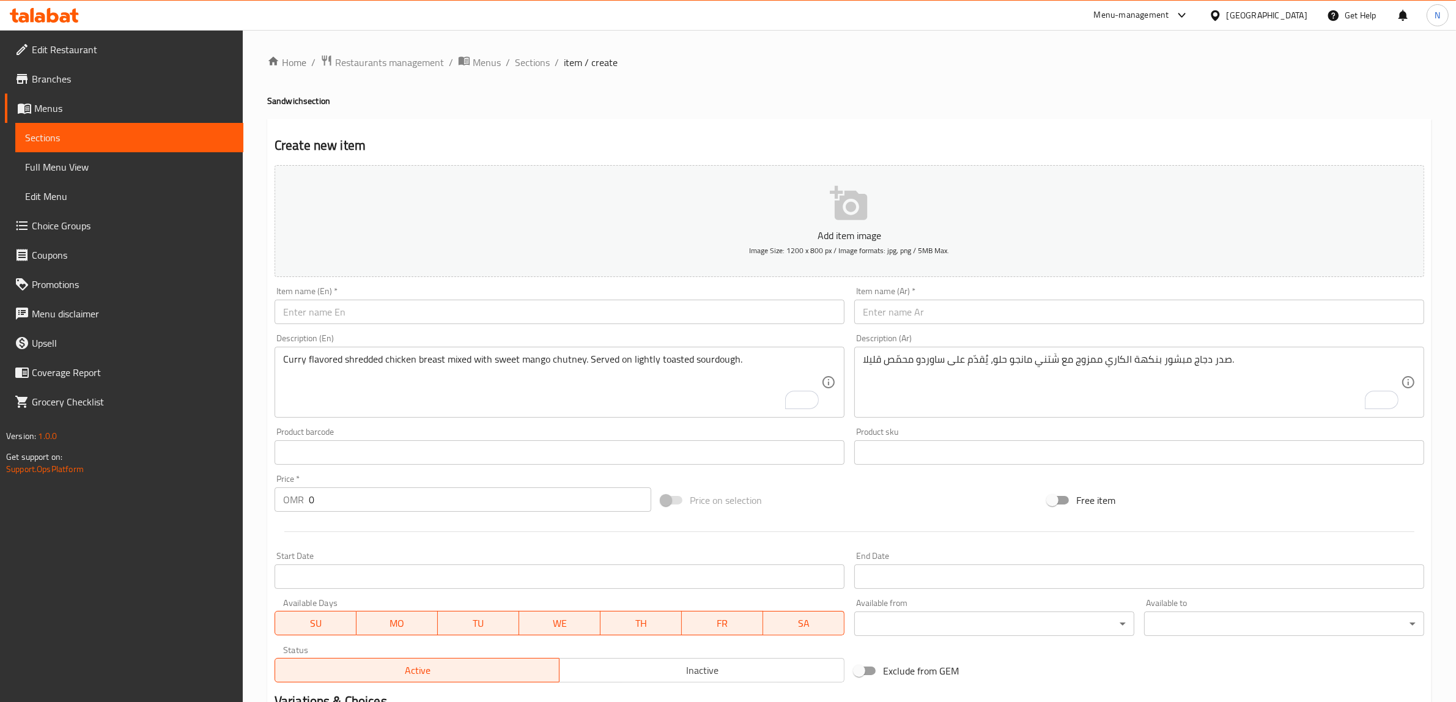
click at [465, 323] on input "text" at bounding box center [560, 312] width 570 height 24
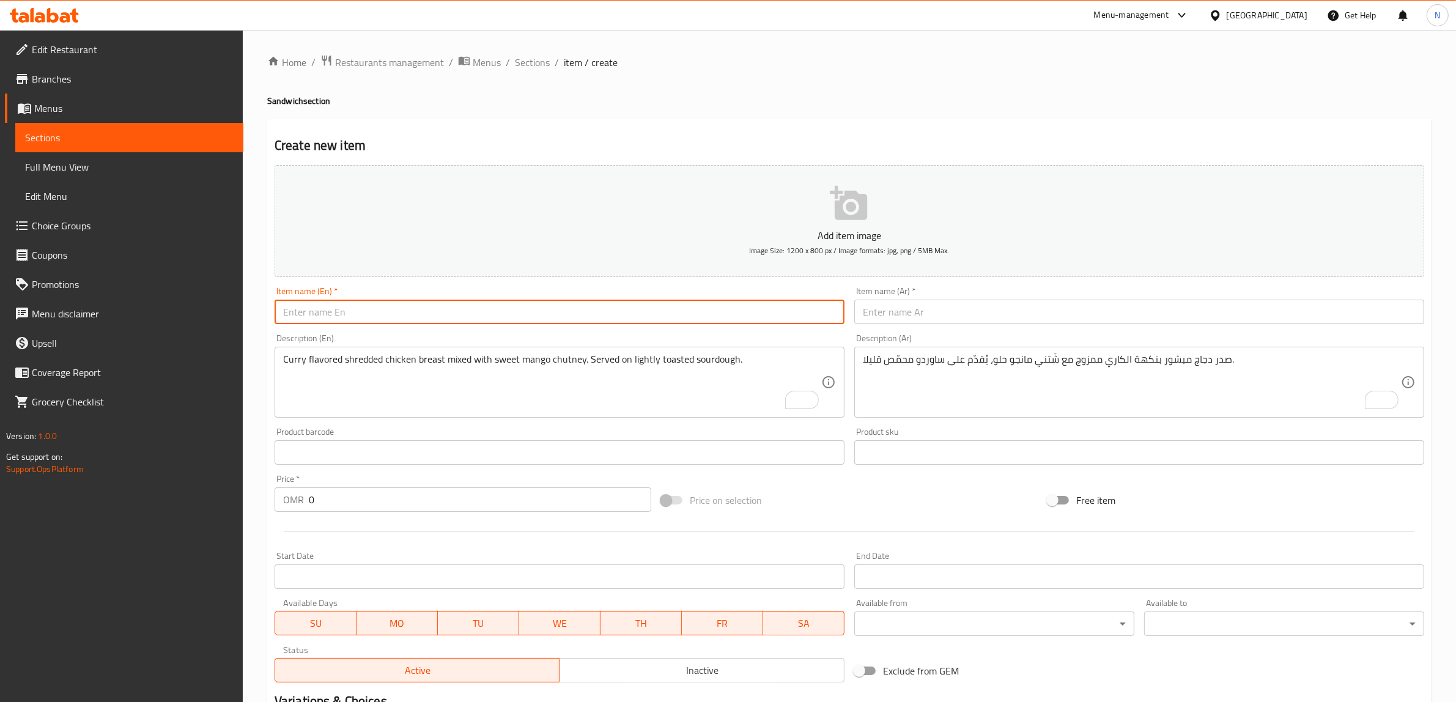
paste input "Wagyu Sliders"
type input "Wagyu Sliders"
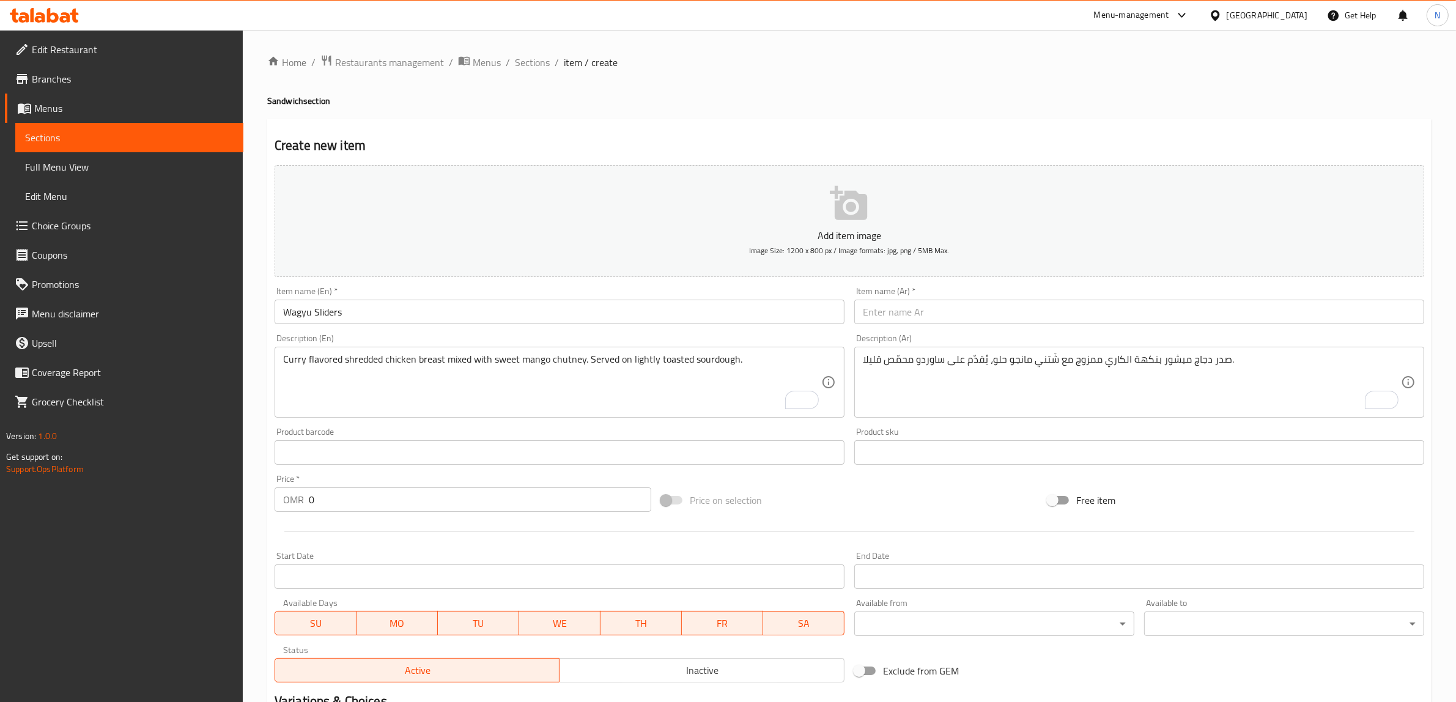
click at [1025, 316] on input "text" at bounding box center [1140, 312] width 570 height 24
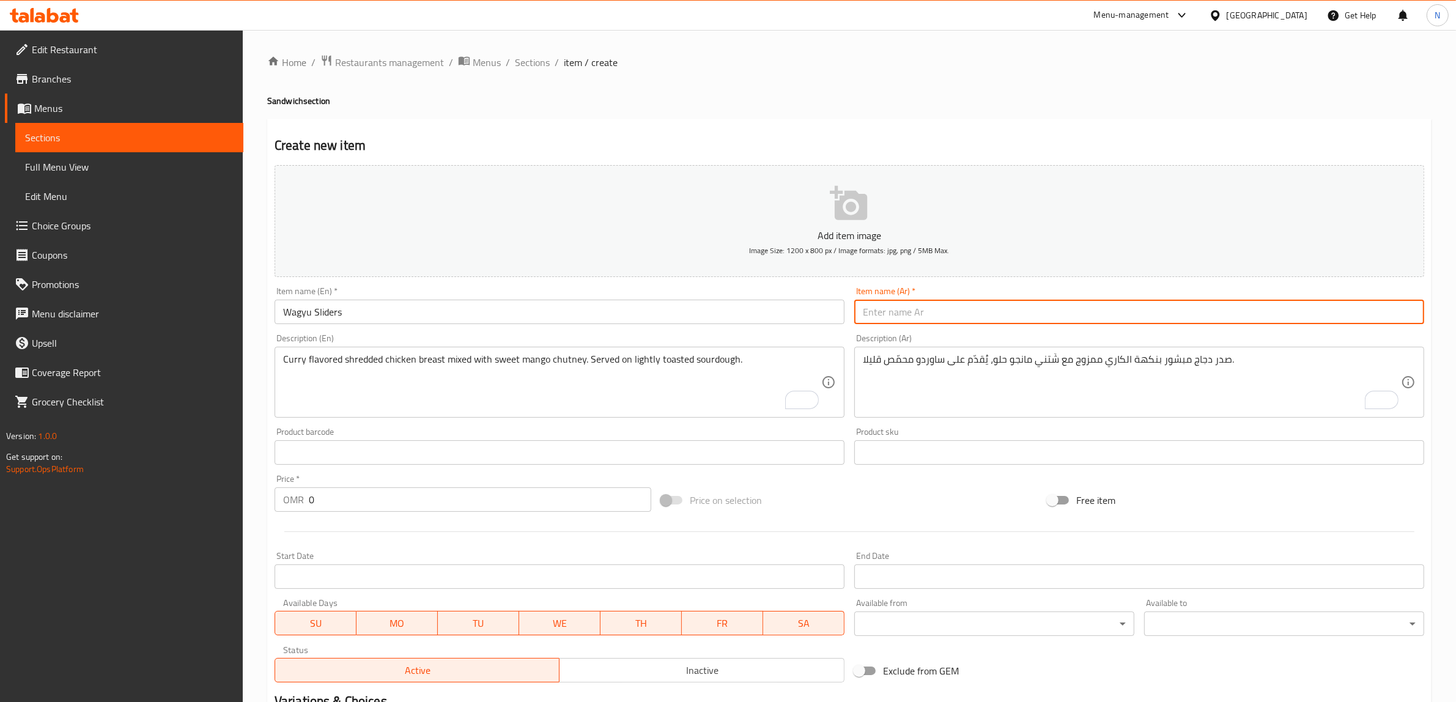
paste input "سلايدر لحم واجيو"
type input "سلايدر لحم واجيو"
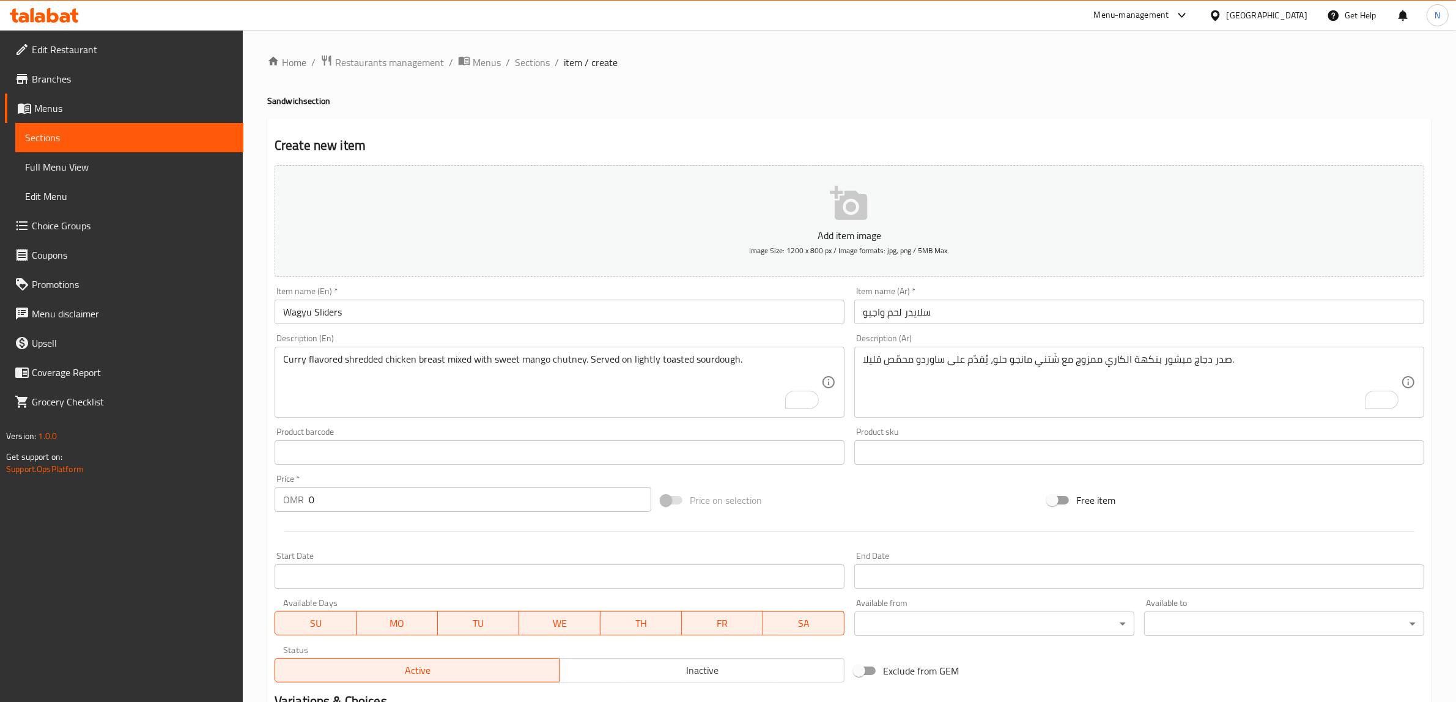
click at [616, 381] on textarea "Curry flavored shredded chicken breast mixed with sweet mango chutney. Served o…" at bounding box center [552, 383] width 538 height 58
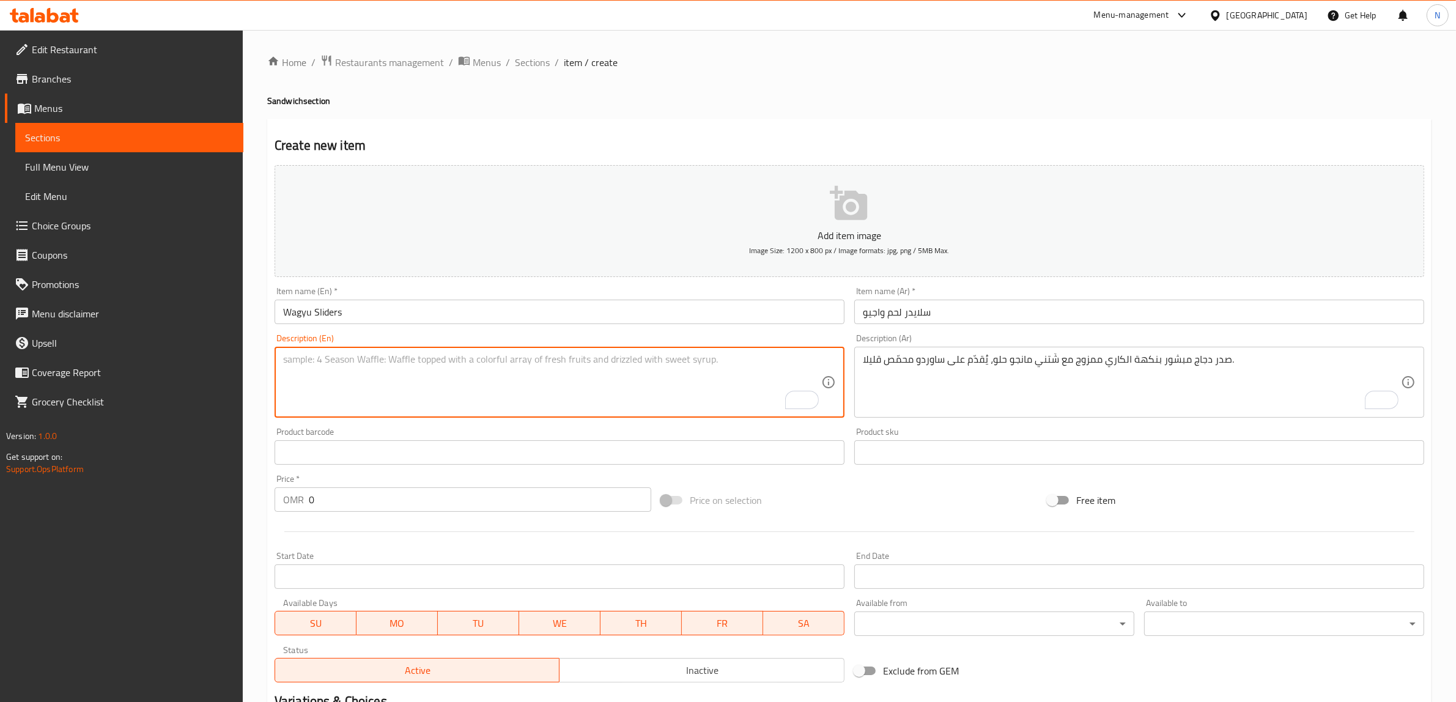
paste textarea "Juicy Wagyu beef patty with cheese, pickles and house sauce in a soft brioche b…"
type textarea "Juicy Wagyu beef patty with cheese, pickles and house sauce in a soft brioche b…"
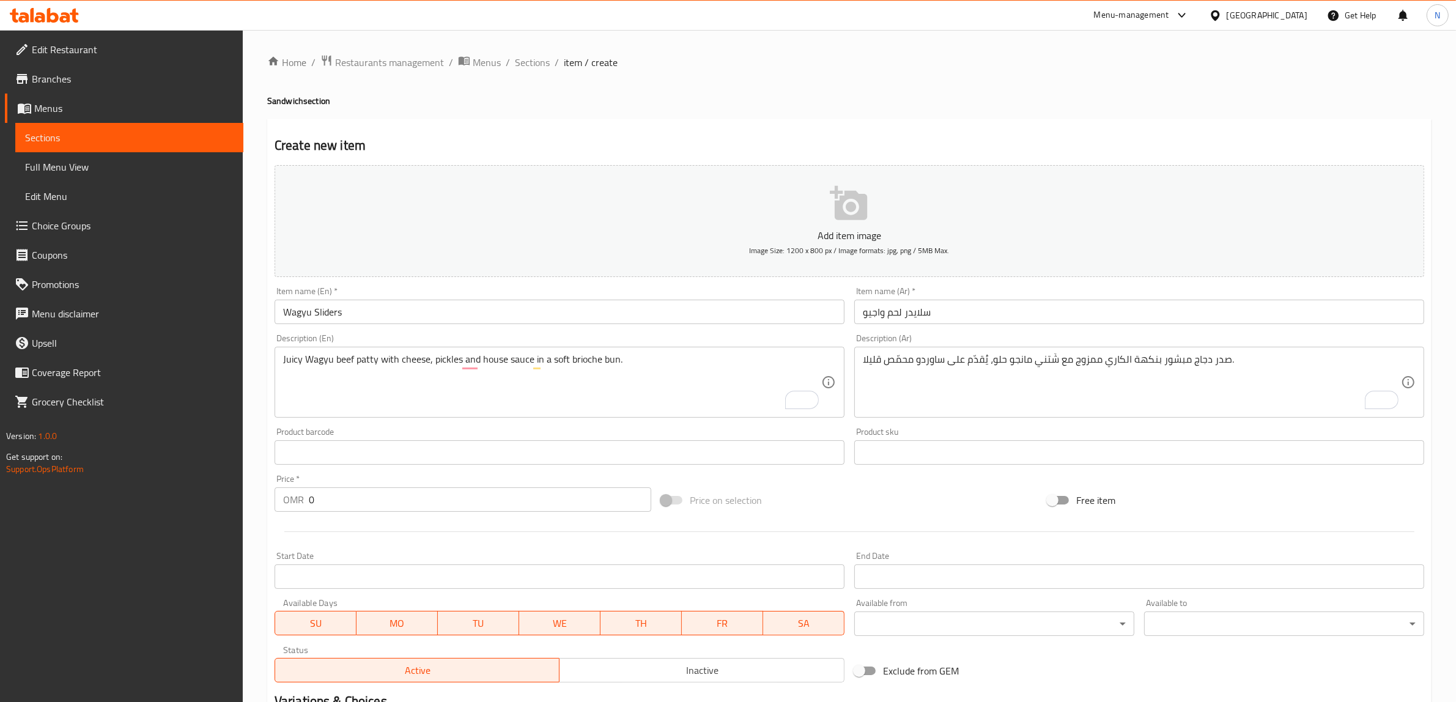
click at [1121, 388] on textarea "صدر دجاج مبشور بنكهة الكاري ممزوج مع شَتني مانجو حلو، يُقدّم على ساوردو محمّص ق…" at bounding box center [1132, 383] width 538 height 58
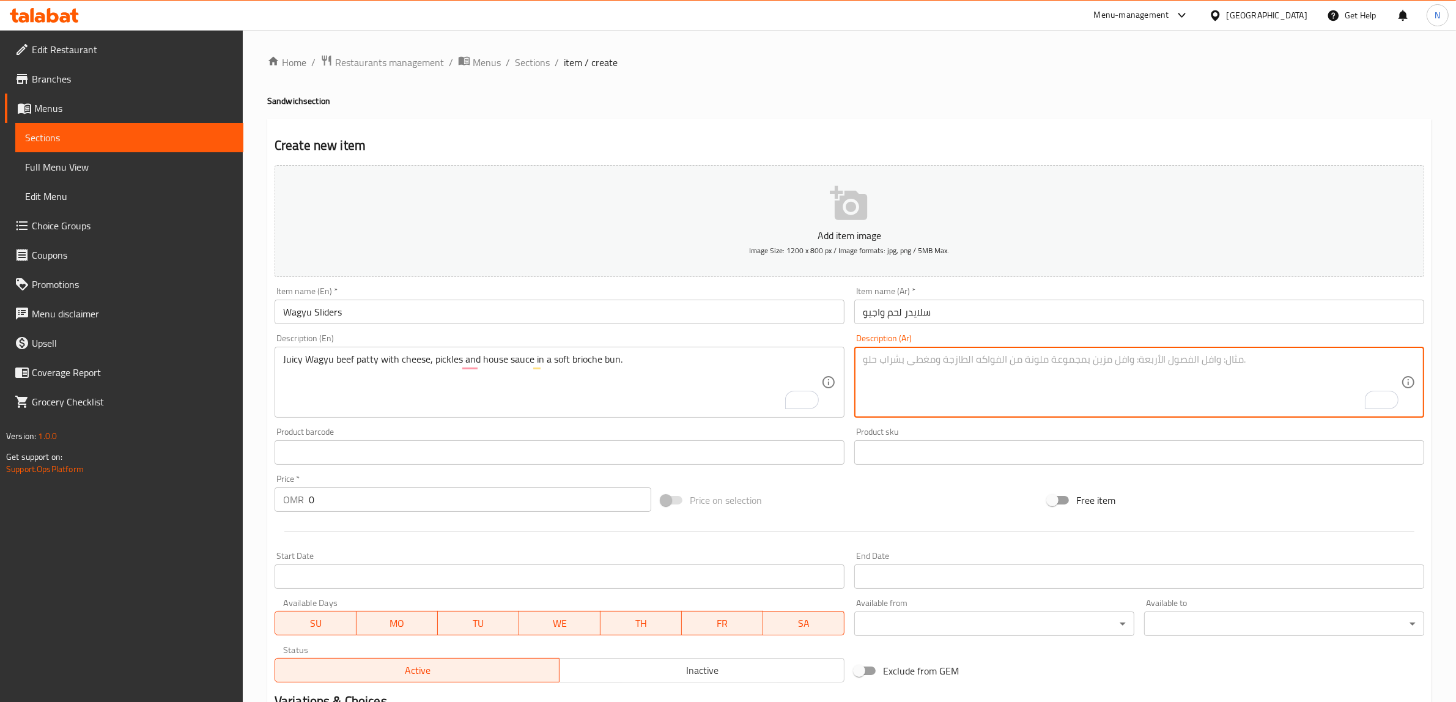
paste textarea "برجر لحم واجيو مع جبن، مخلل وصوص خاص داخل خبز بريوش طري."
type textarea "برجر لحم واجيو مع جبن، مخلل وصوص خاص داخل خبز بريوش طري."
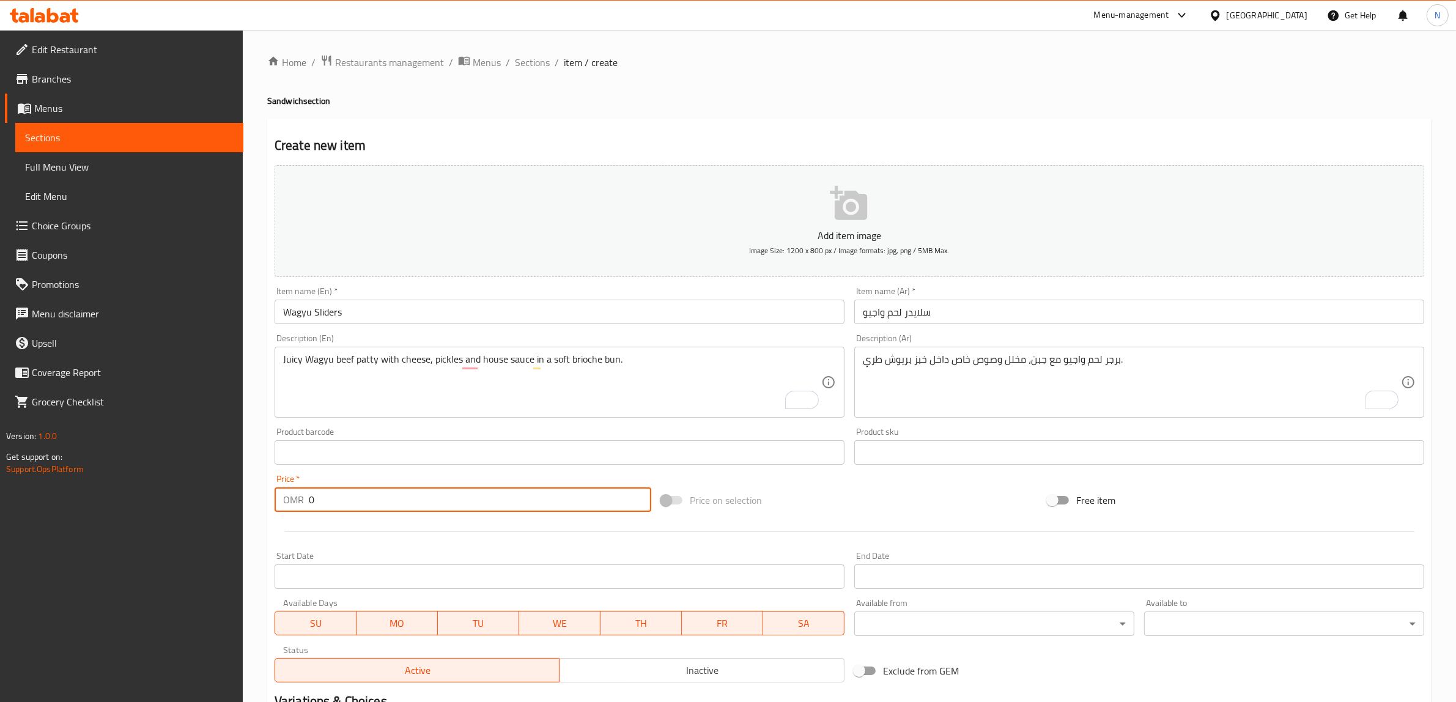
click at [514, 492] on input "0" at bounding box center [480, 500] width 343 height 24
paste input "4.50"
type input "4.500"
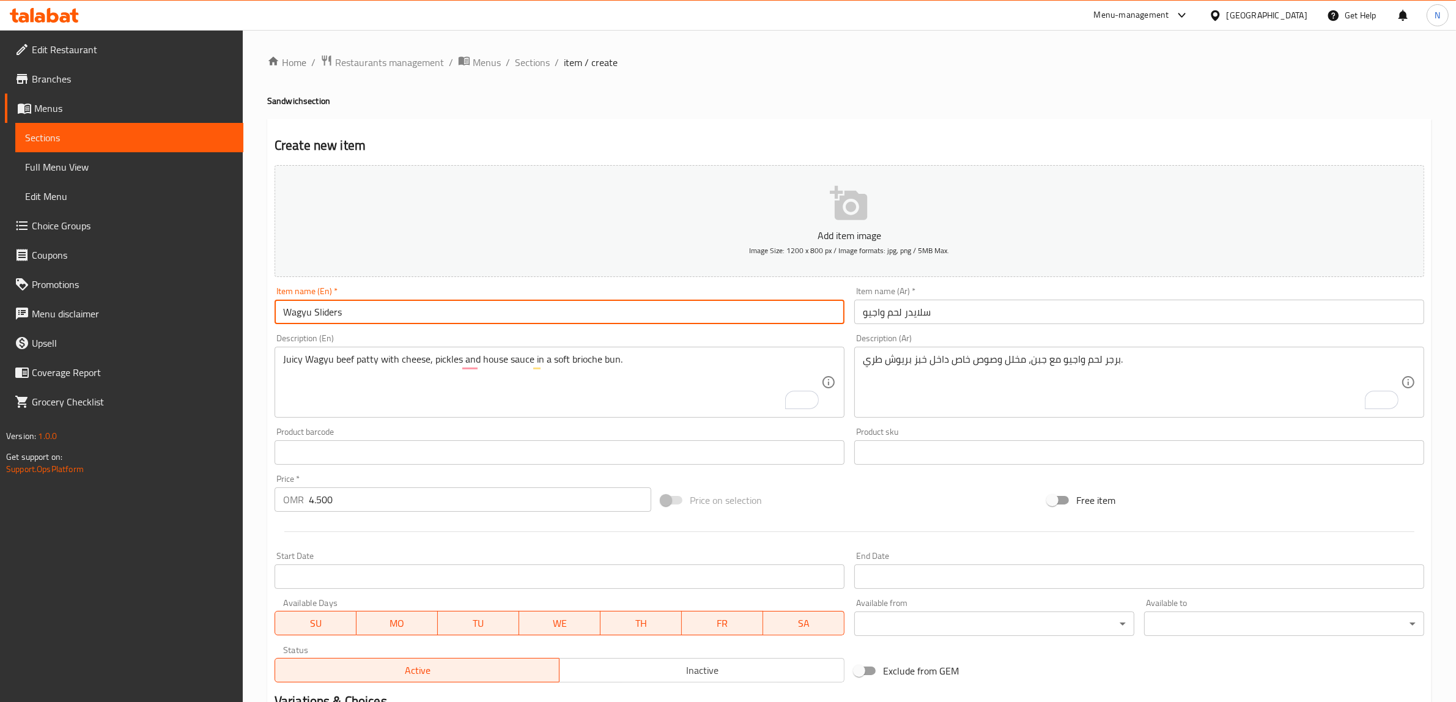
click at [313, 314] on input "Wagyu Sliders" at bounding box center [560, 312] width 570 height 24
type input "Wagyu Meat Sliders"
drag, startPoint x: 356, startPoint y: 362, endPoint x: 432, endPoint y: 388, distance: 80.3
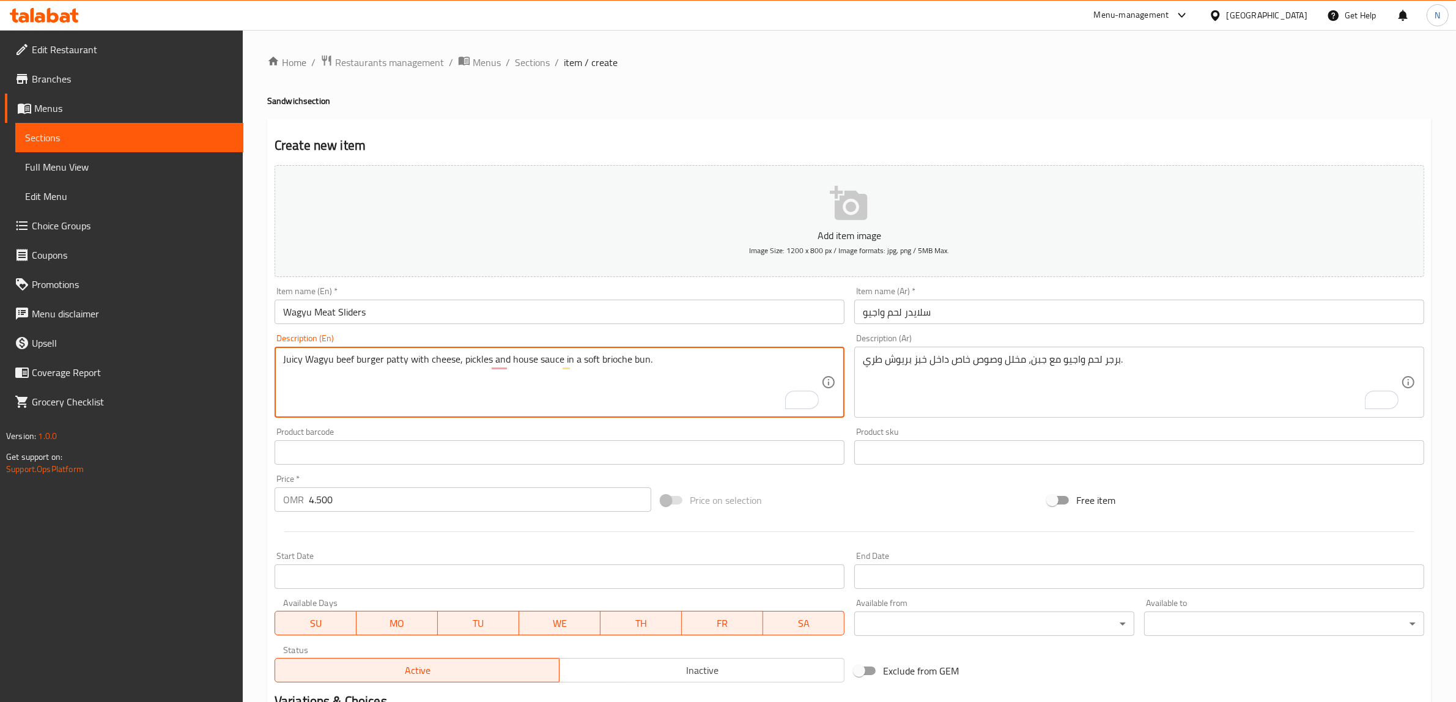
type textarea "Juicy Wagyu beef burger patty with cheese, pickles and house sauce in a soft br…"
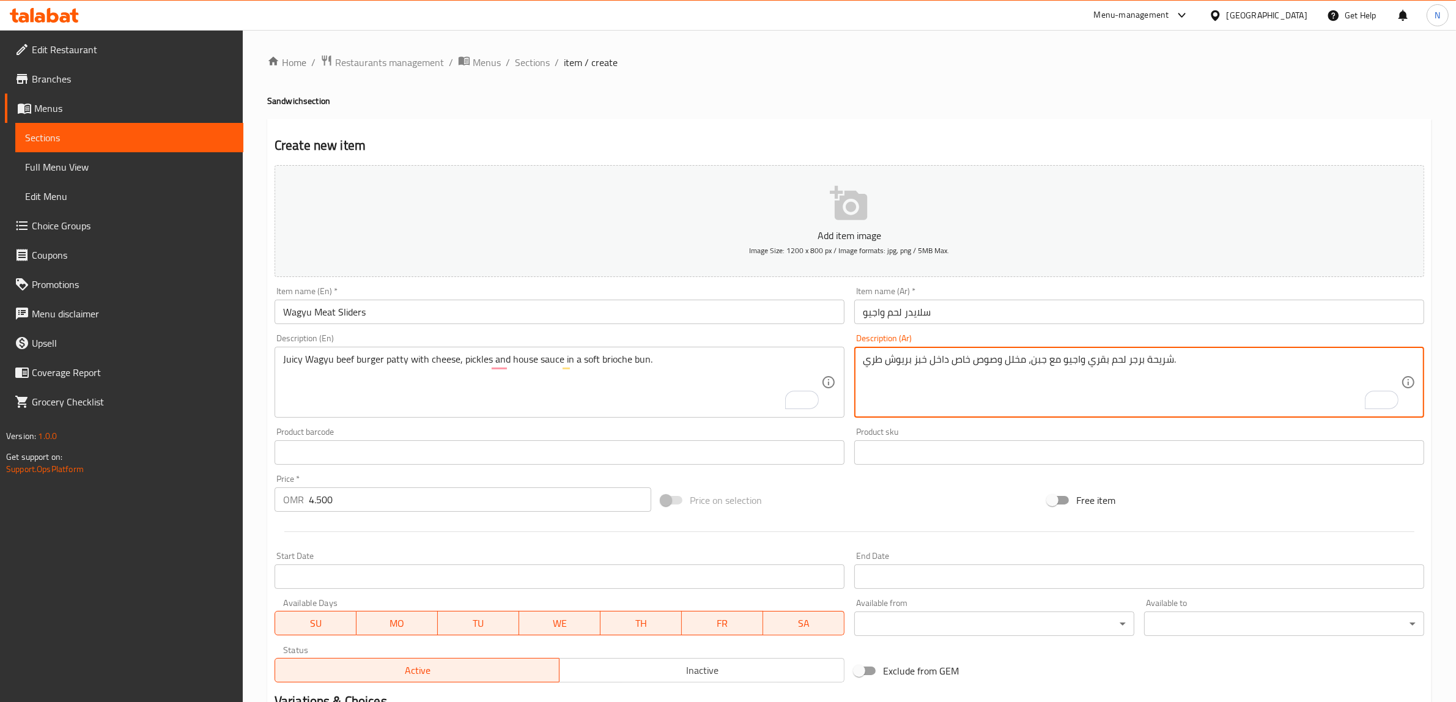
click at [1058, 365] on textarea "شريحة برجر لحم بقري واجيو مع جبن، مخلل وصوص خاص داخل خبز بريوش طري." at bounding box center [1132, 383] width 538 height 58
click at [958, 369] on textarea "شريحة برجر لحم بقري واجيو جوسي مع جبن، مخلل وصوص خاص داخل خبز بريوش طري." at bounding box center [1132, 383] width 538 height 58
click at [960, 360] on textarea "شريحة برجر لحم بقري واجيو جوسي مع جبن، مخلل وصوص خاص داخل خبز بريوش طري." at bounding box center [1132, 383] width 538 height 58
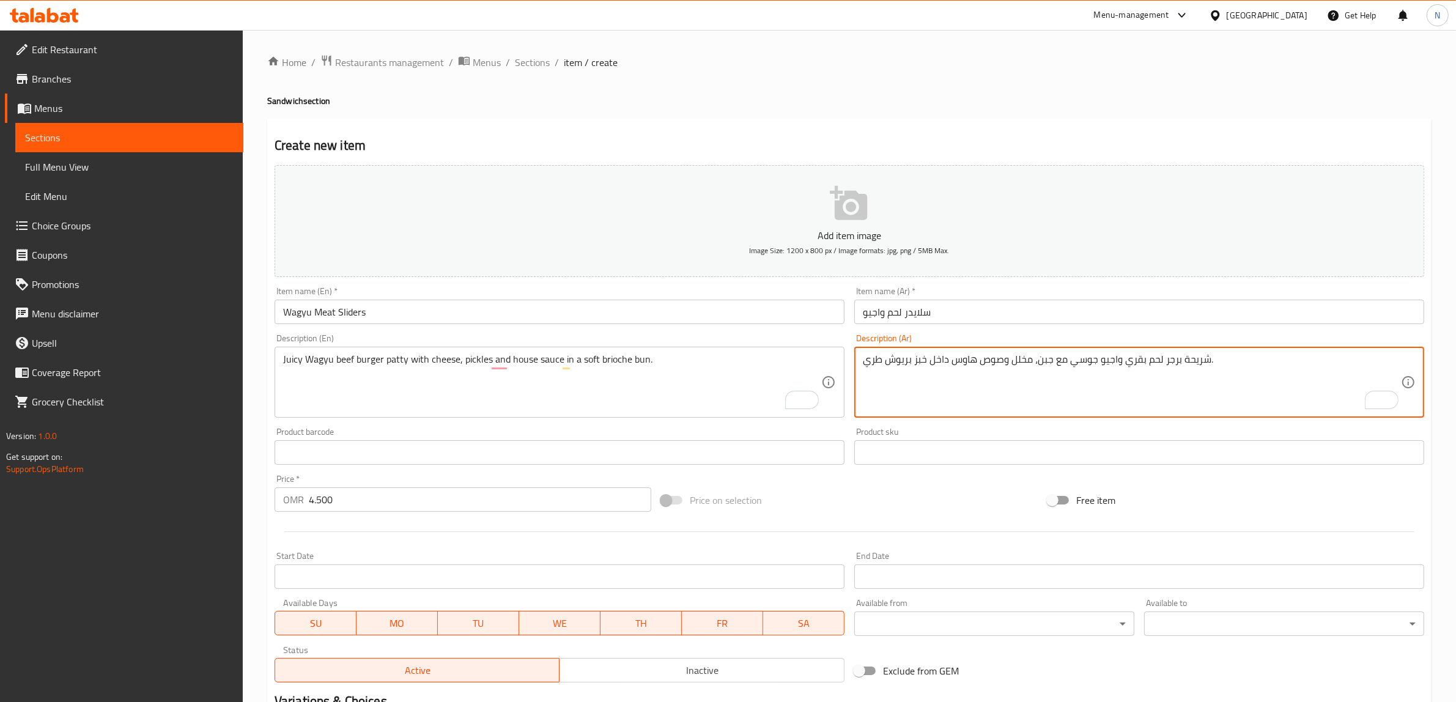
click at [922, 364] on textarea "شريحة برجر لحم بقري واجيو جوسي مع جبن، مخلل وصوص هاوس داخل خبز بريوش طري." at bounding box center [1132, 383] width 538 height 58
type textarea "شريحة برجر لحم بقري واجيو جوسي مع جبن، مخلل وصوص هاوس داخل كيزر بريوش طري."
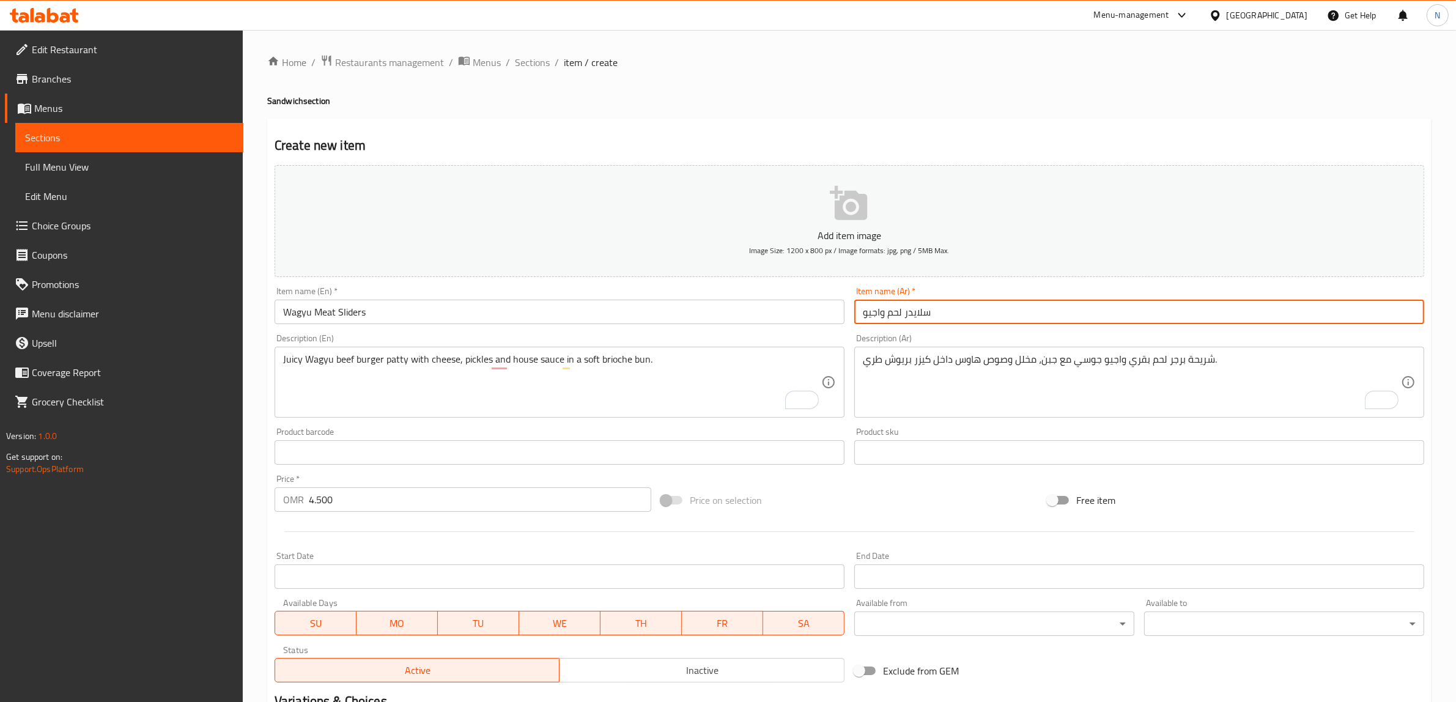
click at [989, 308] on input "سلايدر لحم واجيو" at bounding box center [1140, 312] width 570 height 24
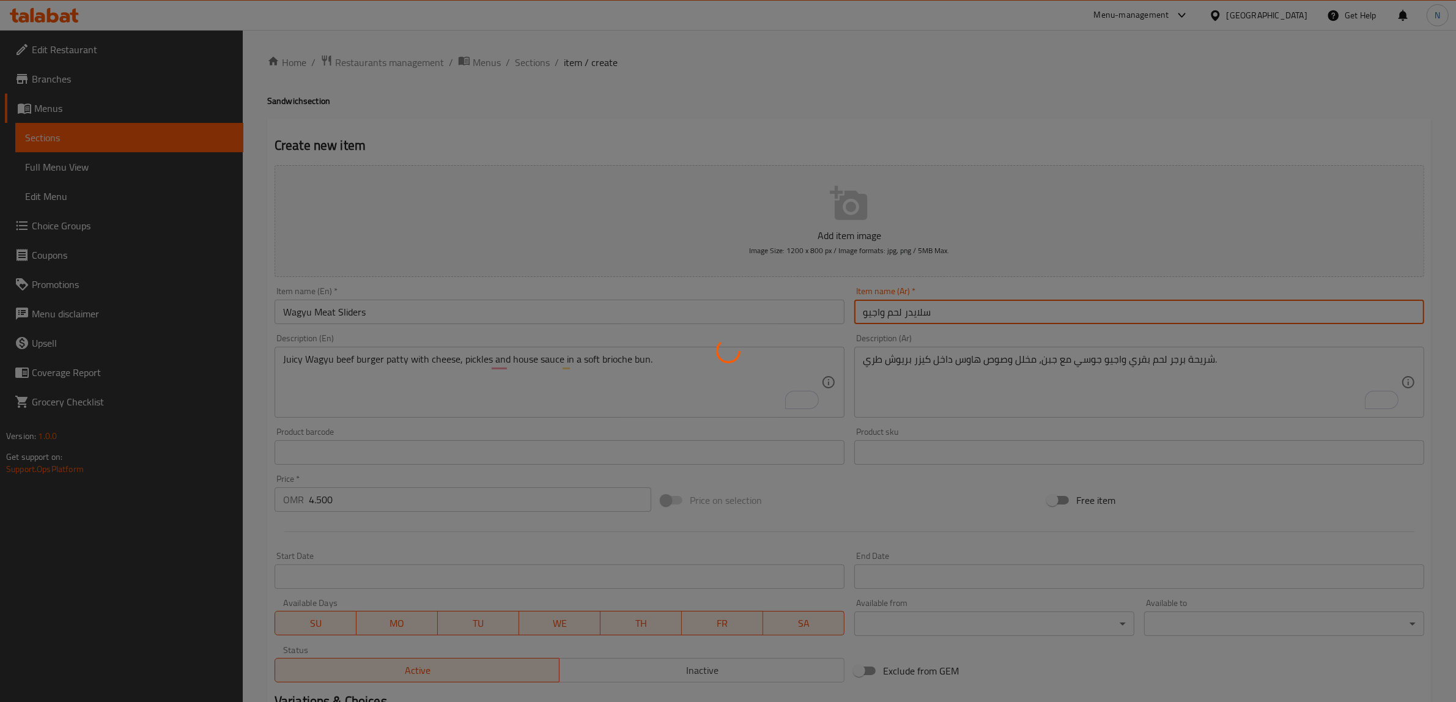
type input "0"
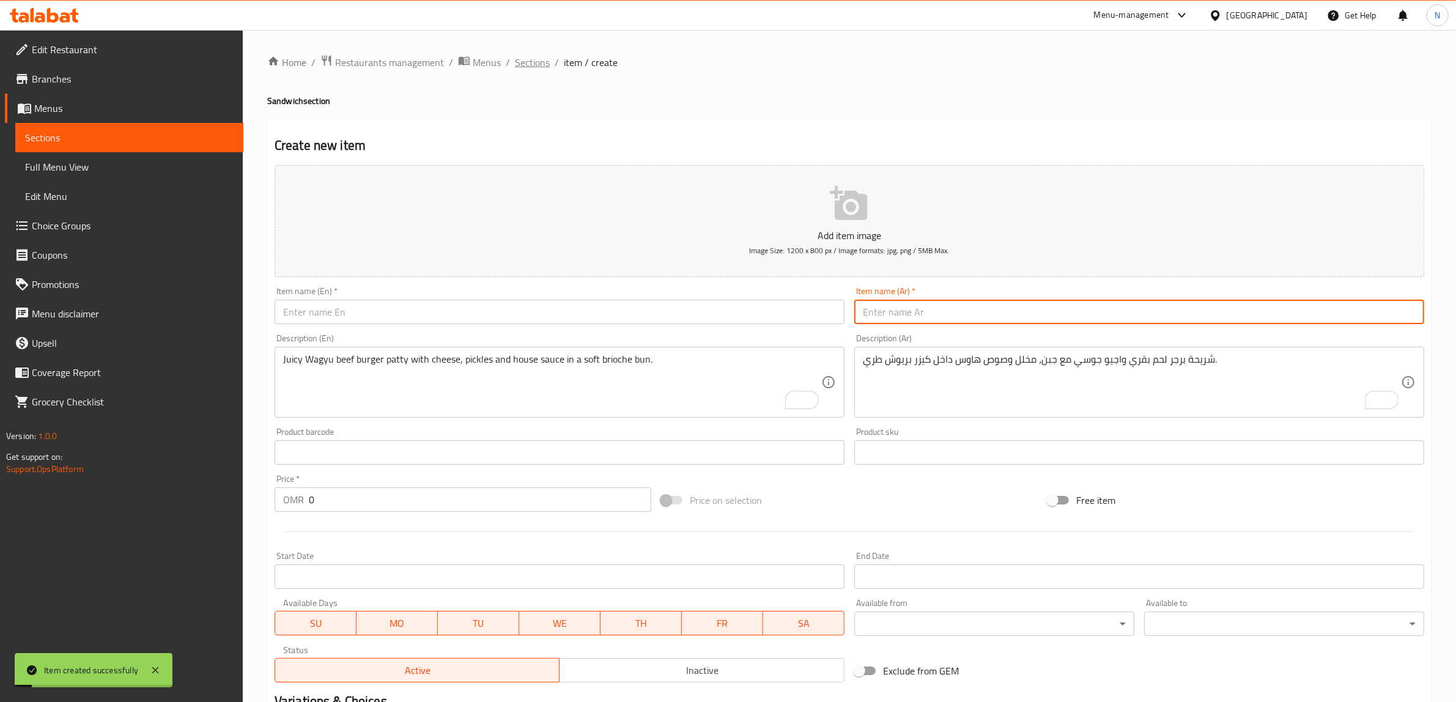
click at [530, 68] on span "Sections" at bounding box center [532, 62] width 35 height 15
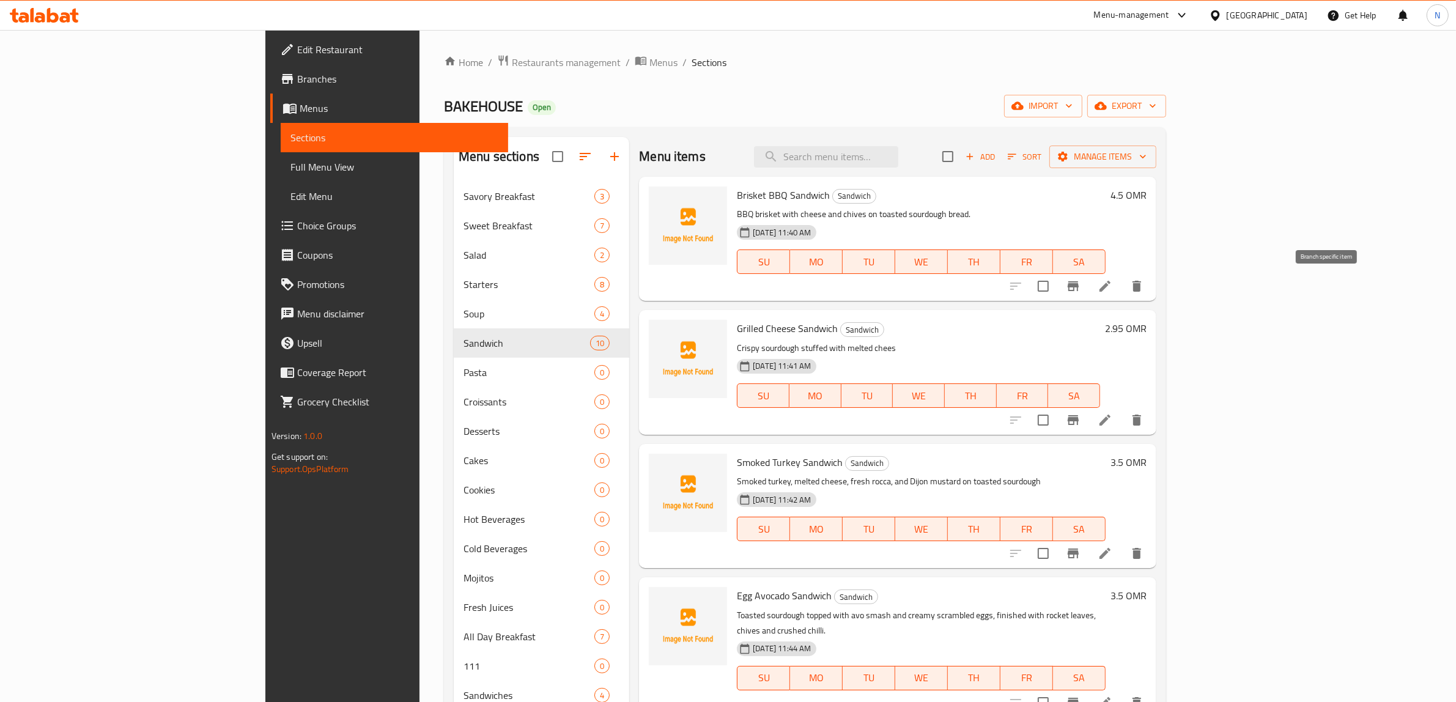
click at [1081, 286] on icon "Branch-specific-item" at bounding box center [1073, 286] width 15 height 15
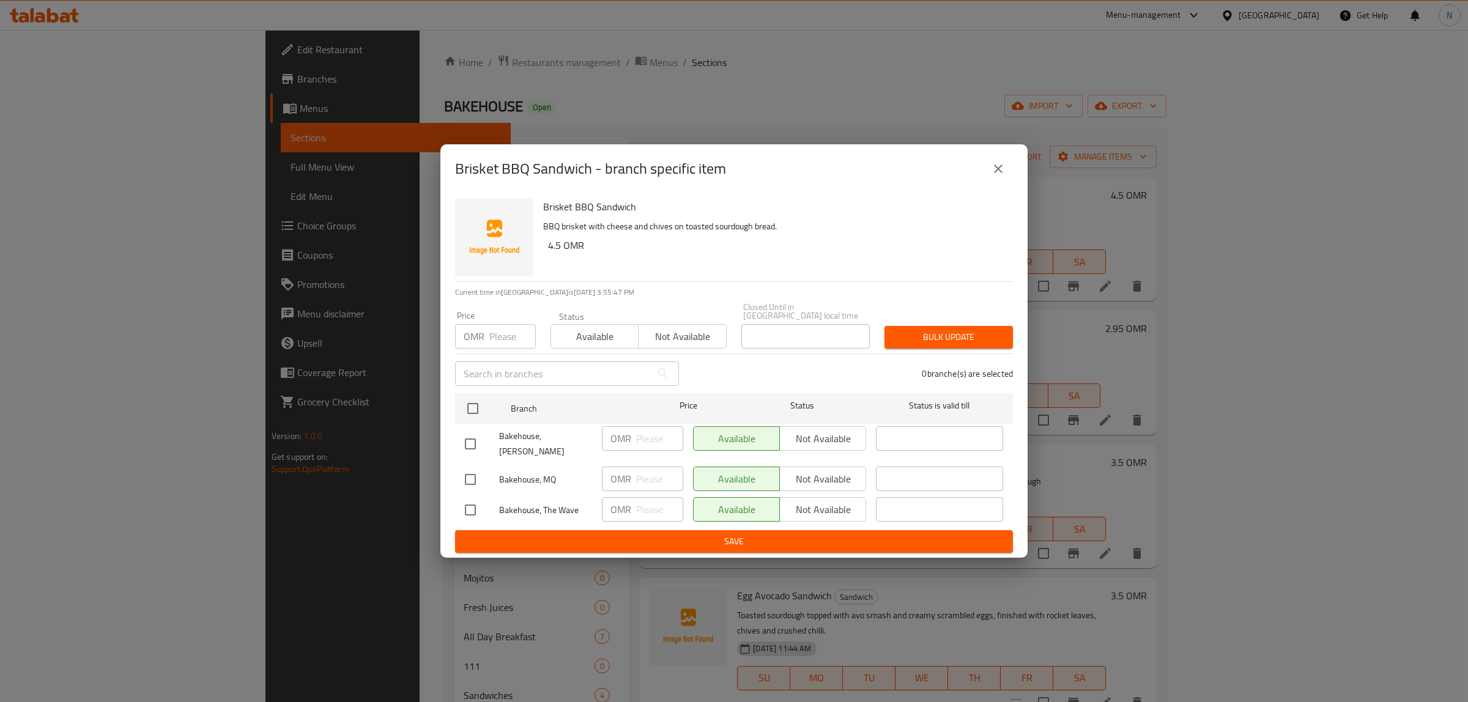
click at [462, 442] on input "checkbox" at bounding box center [471, 444] width 26 height 26
checkbox input "true"
click at [472, 499] on input "checkbox" at bounding box center [471, 510] width 26 height 26
checkbox input "true"
click at [860, 441] on span "Not available" at bounding box center [823, 439] width 76 height 18
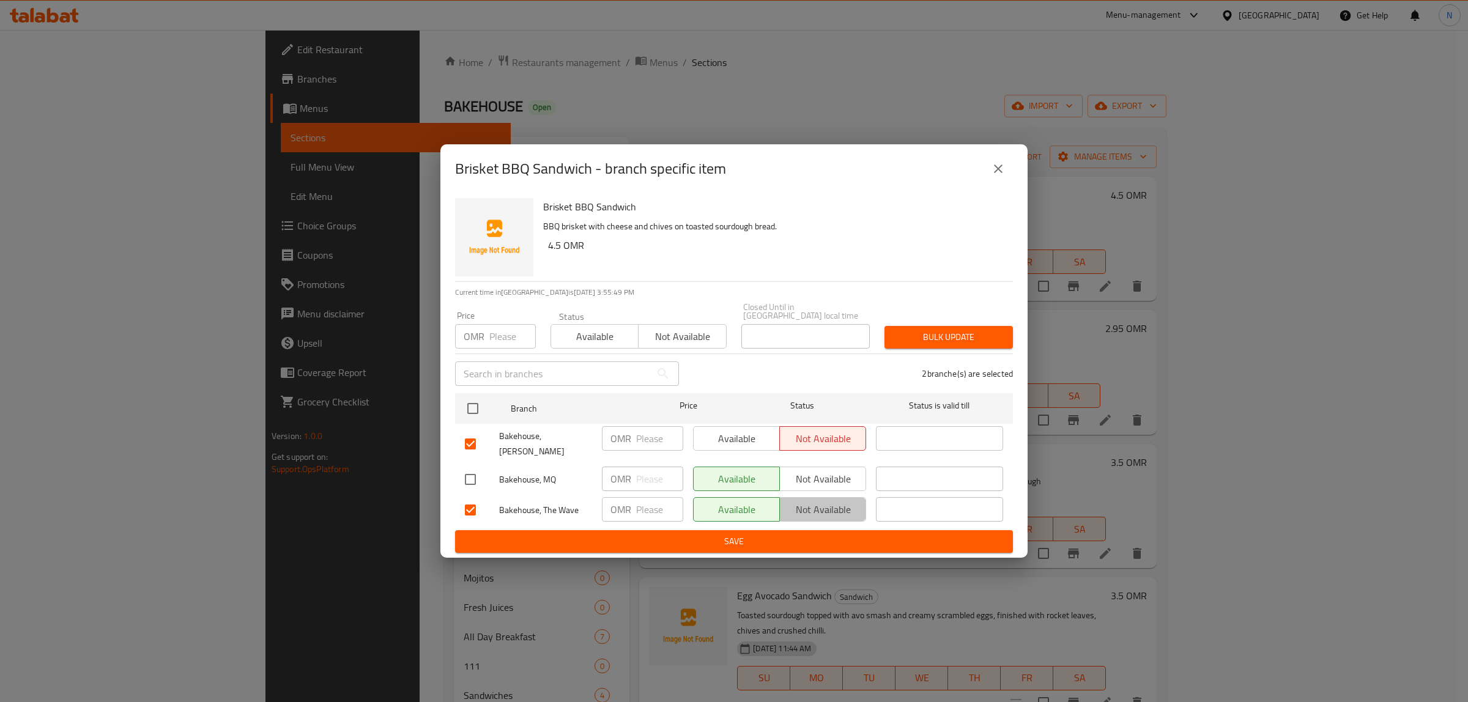
click at [851, 505] on span "Not available" at bounding box center [823, 510] width 76 height 18
click at [841, 534] on span "Save" at bounding box center [734, 541] width 538 height 15
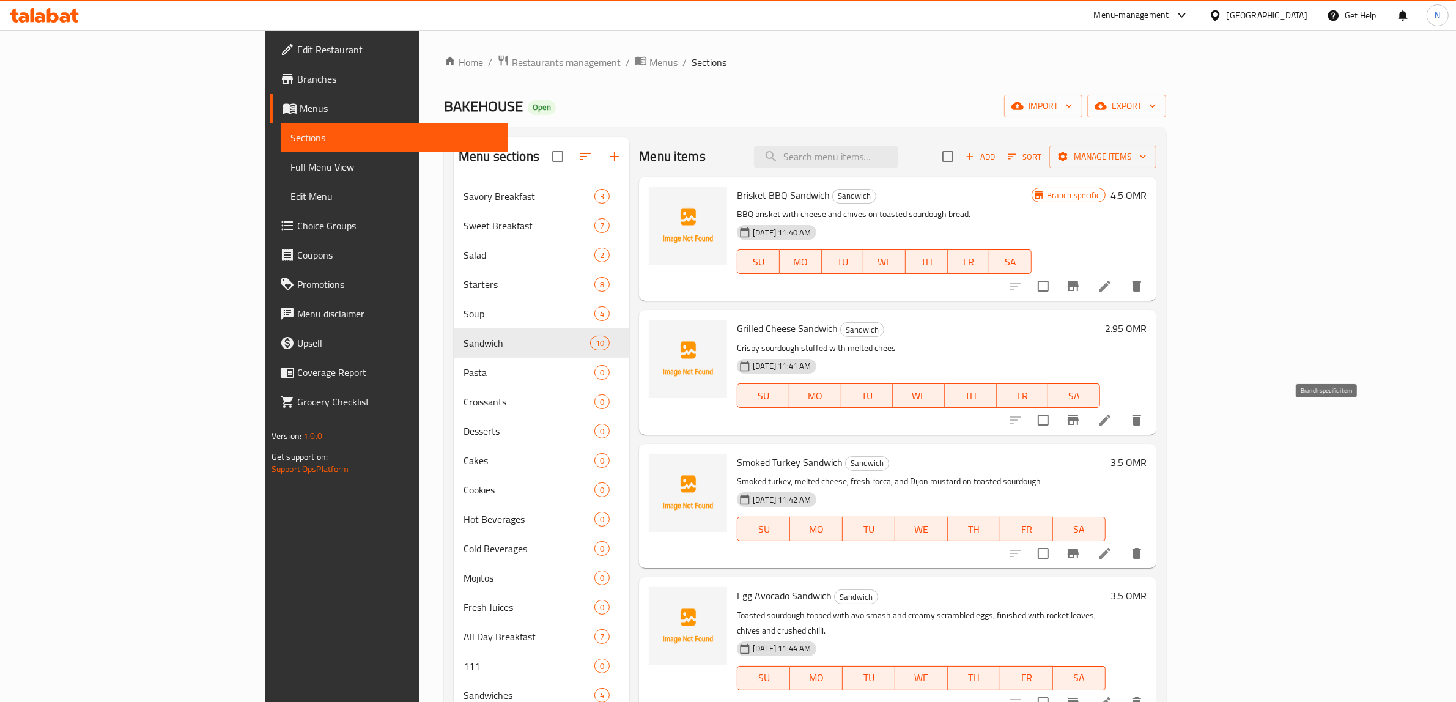
click icon "Branch-specific-item"
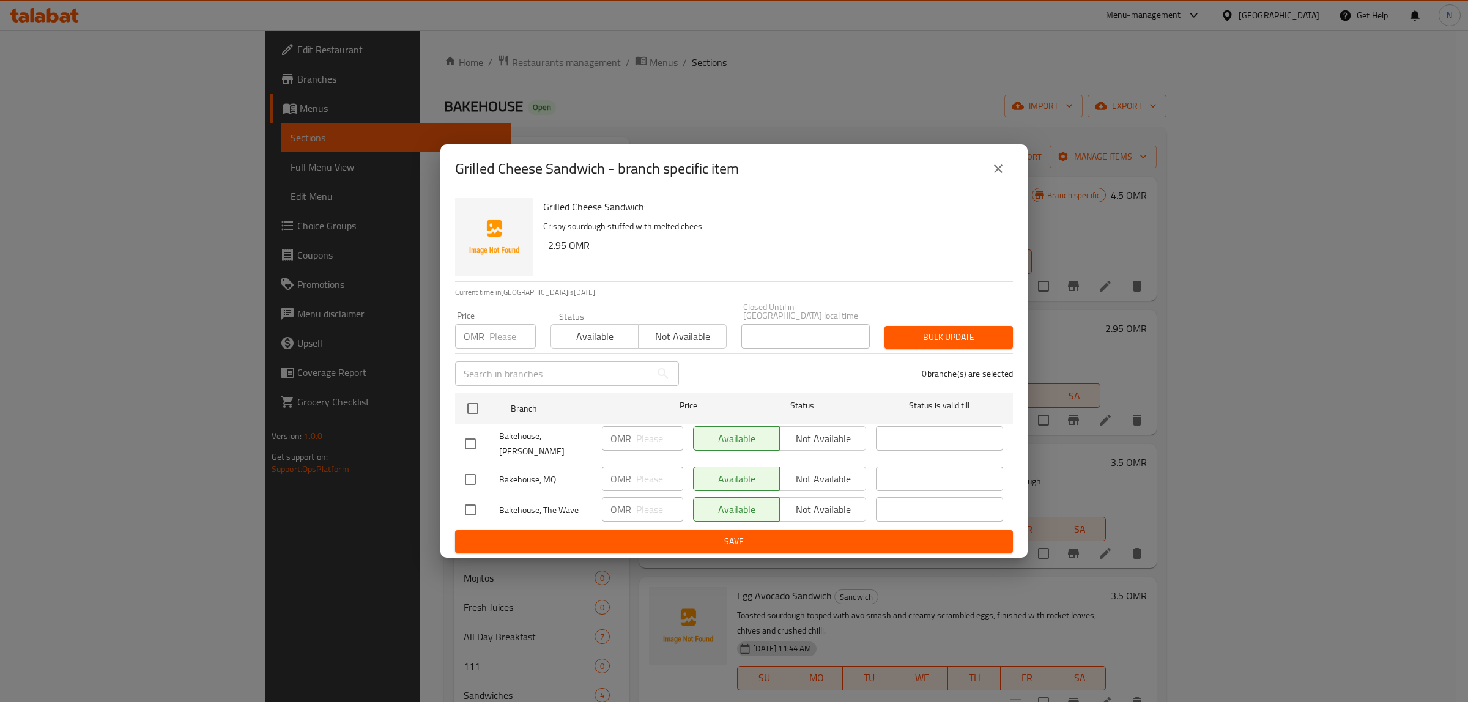
click input "checkbox"
checkbox input "true"
click input "checkbox"
checkbox input "true"
click span "Not available"
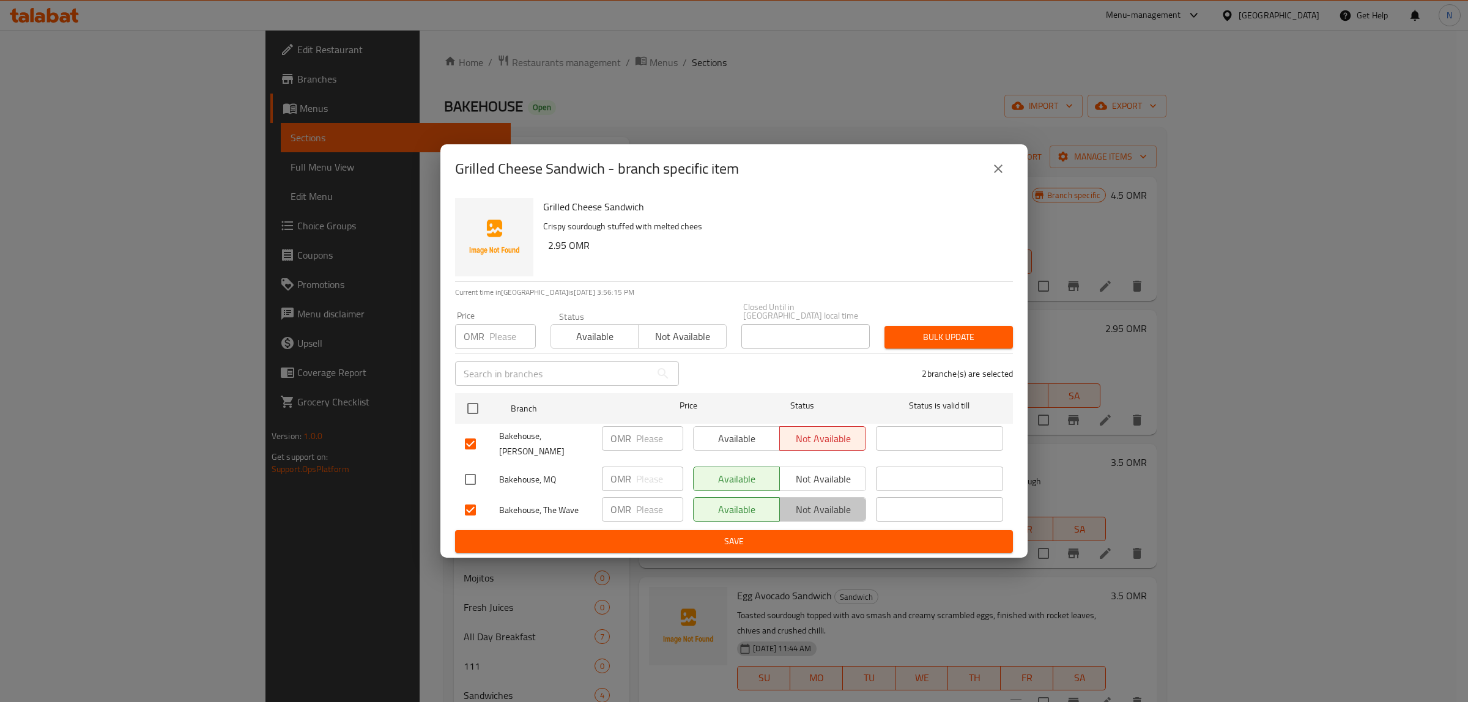
click span "Not available"
click span "Save"
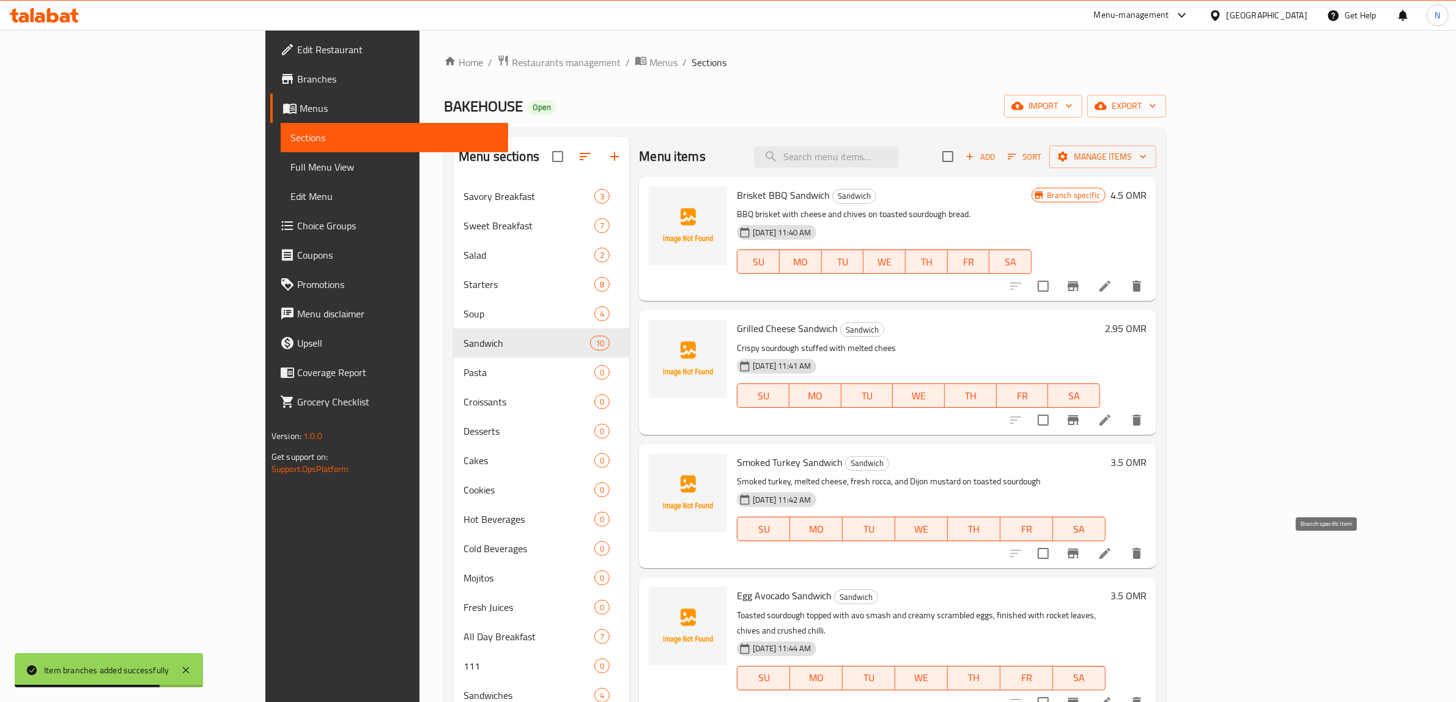
click icon "Branch-specific-item"
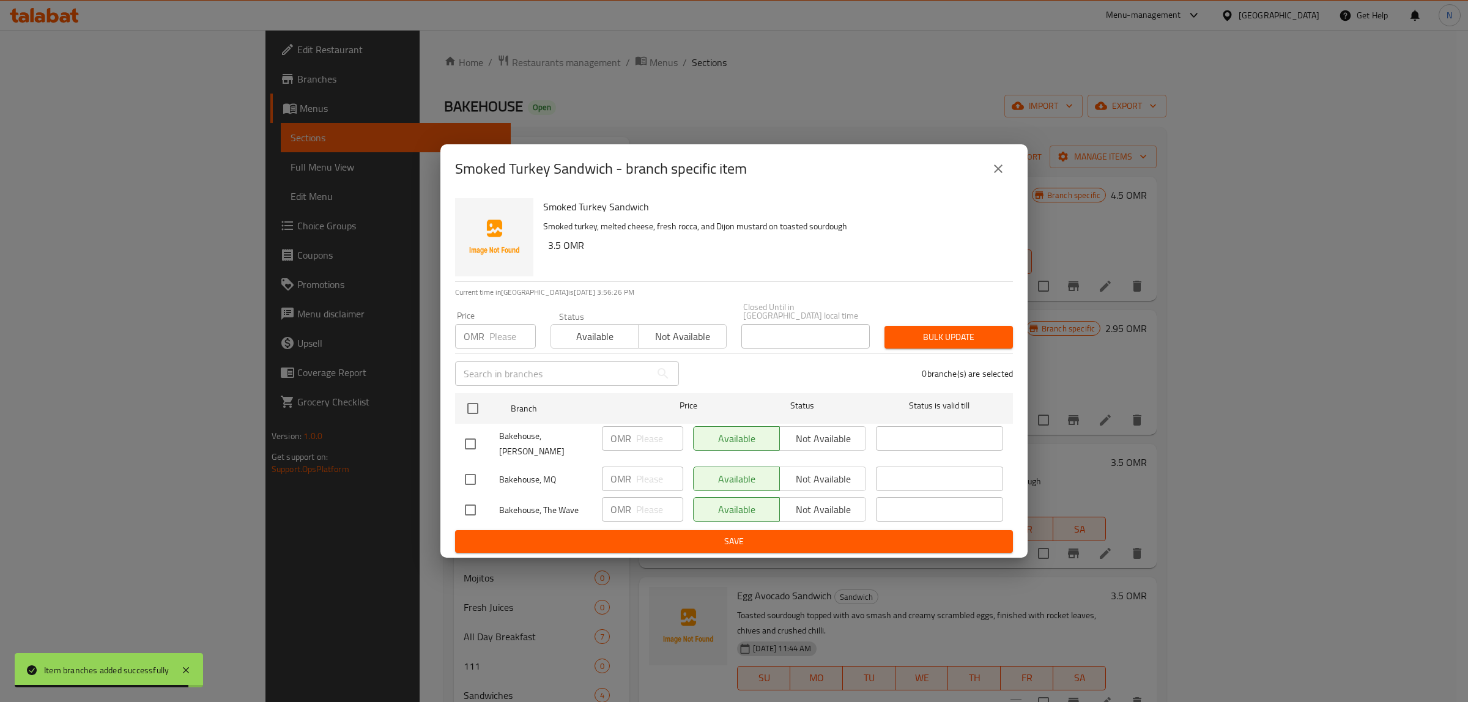
click input "checkbox"
checkbox input "true"
click input "checkbox"
checkbox input "true"
click span "Not available"
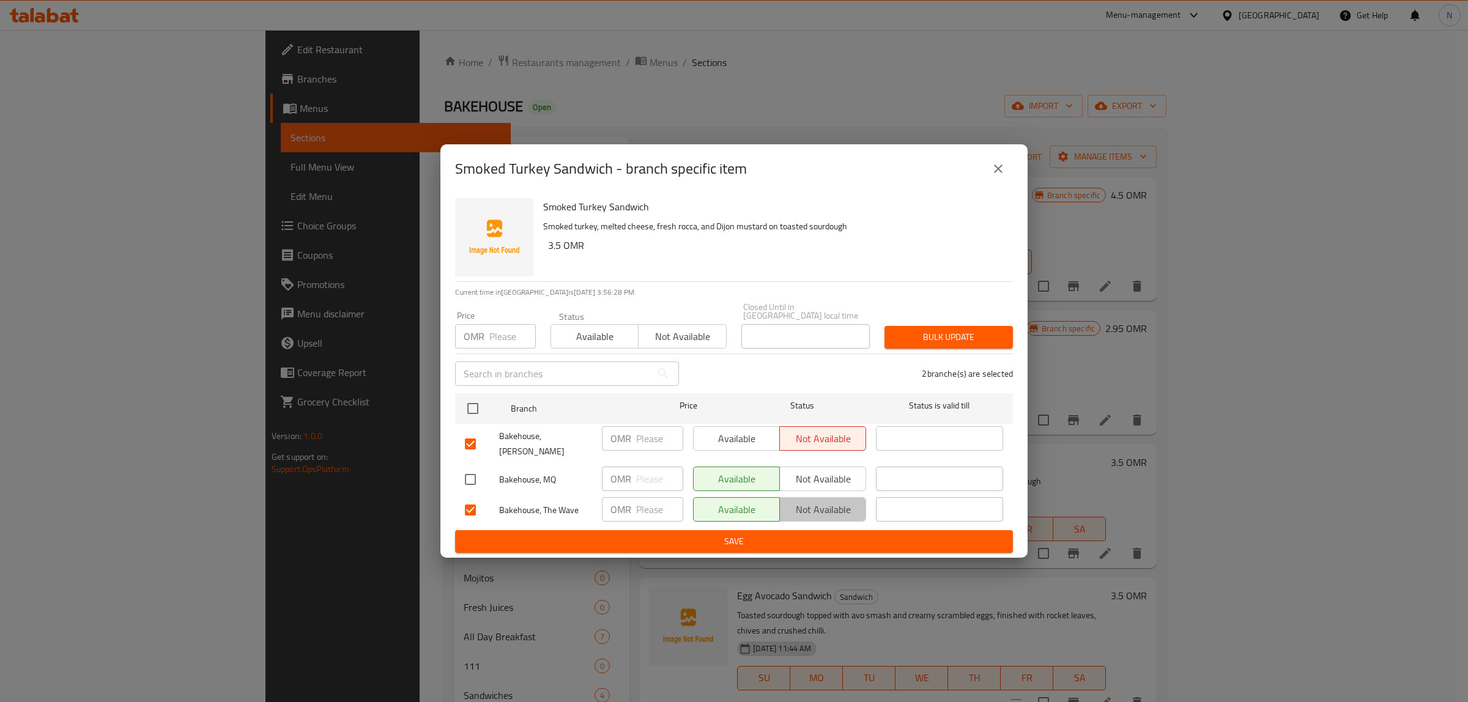
click span "Not available"
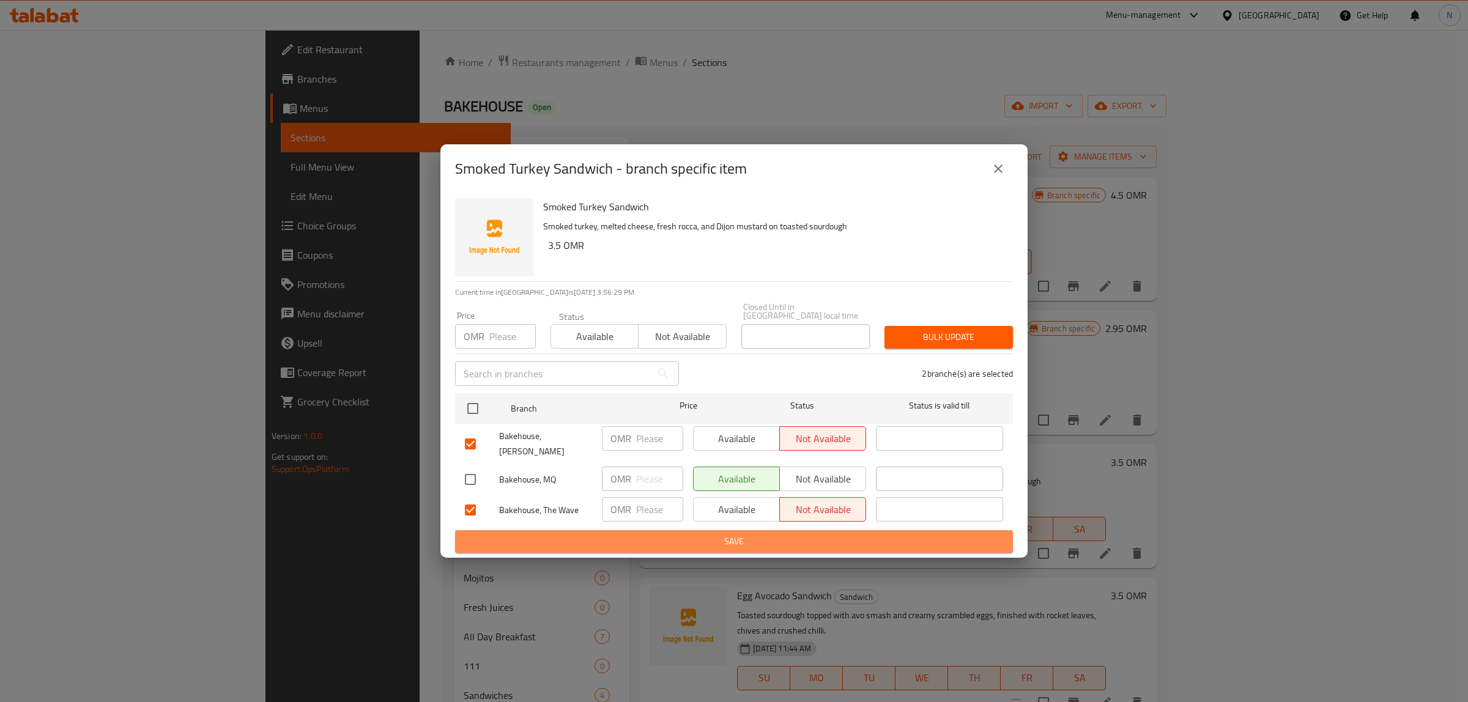
click button "Save"
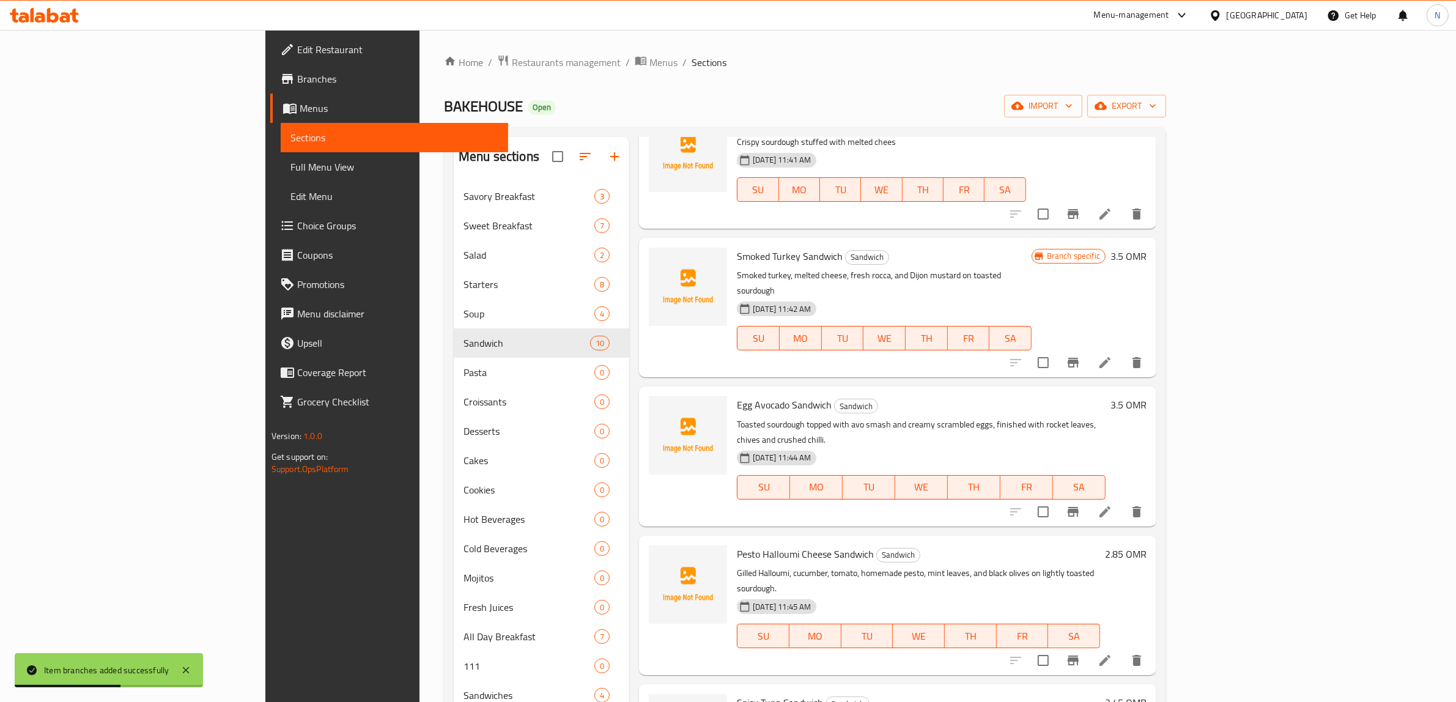
scroll to position [229, 0]
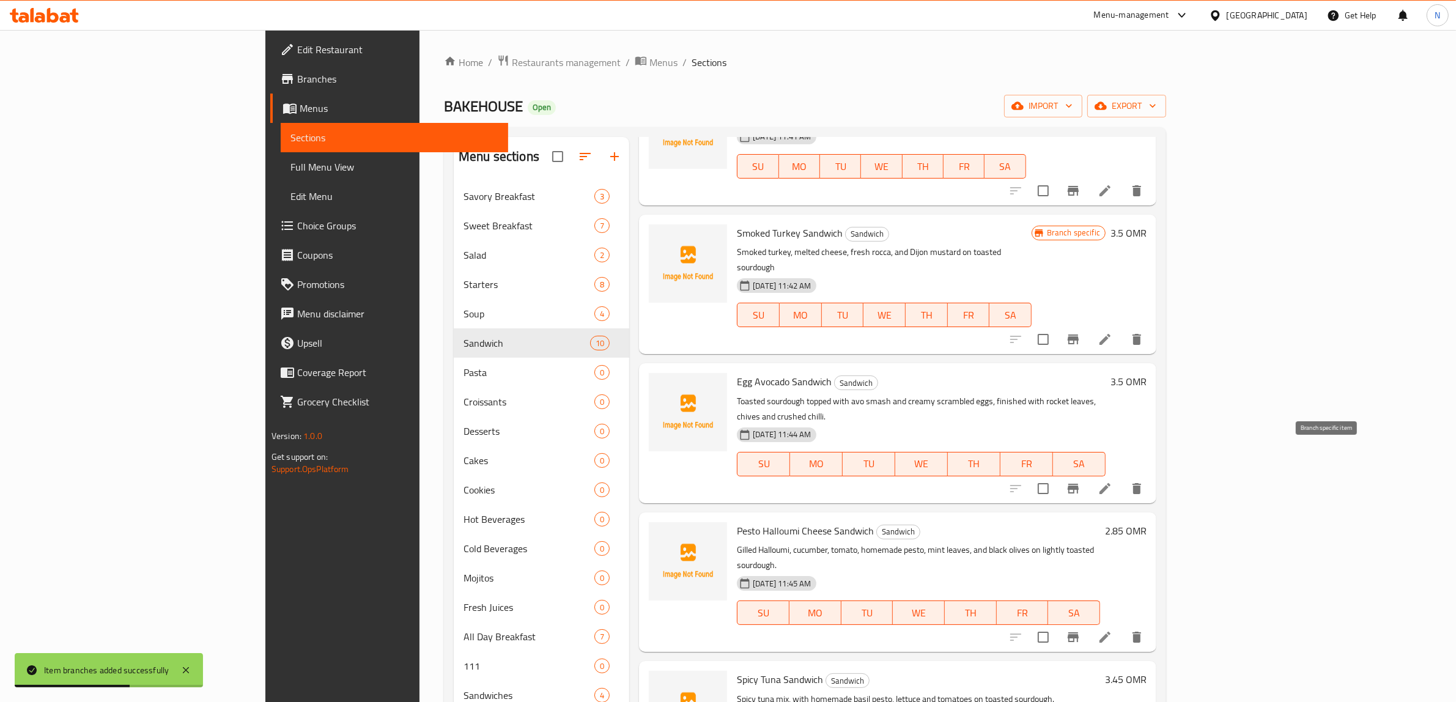
click icon "Branch-specific-item"
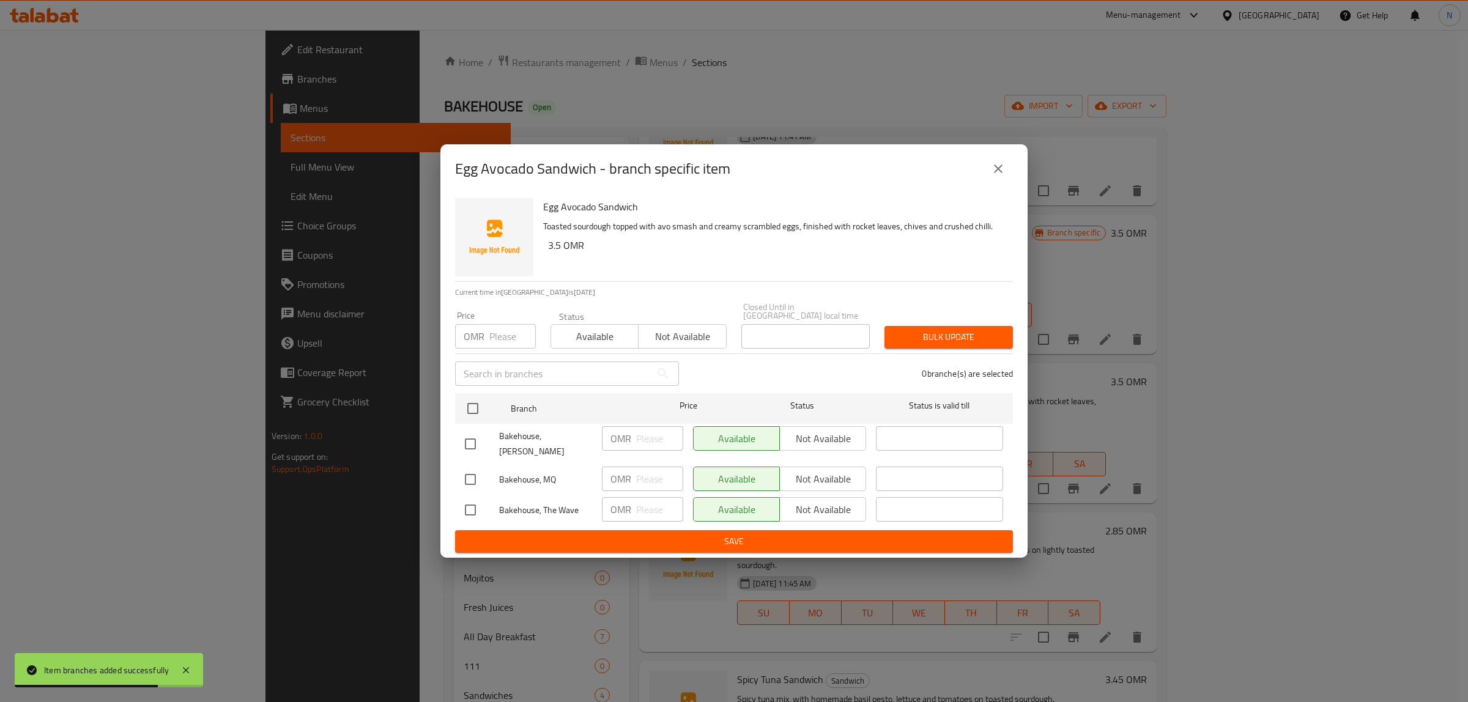
click input "checkbox"
checkbox input "true"
click input "checkbox"
checkbox input "true"
click button "Not available"
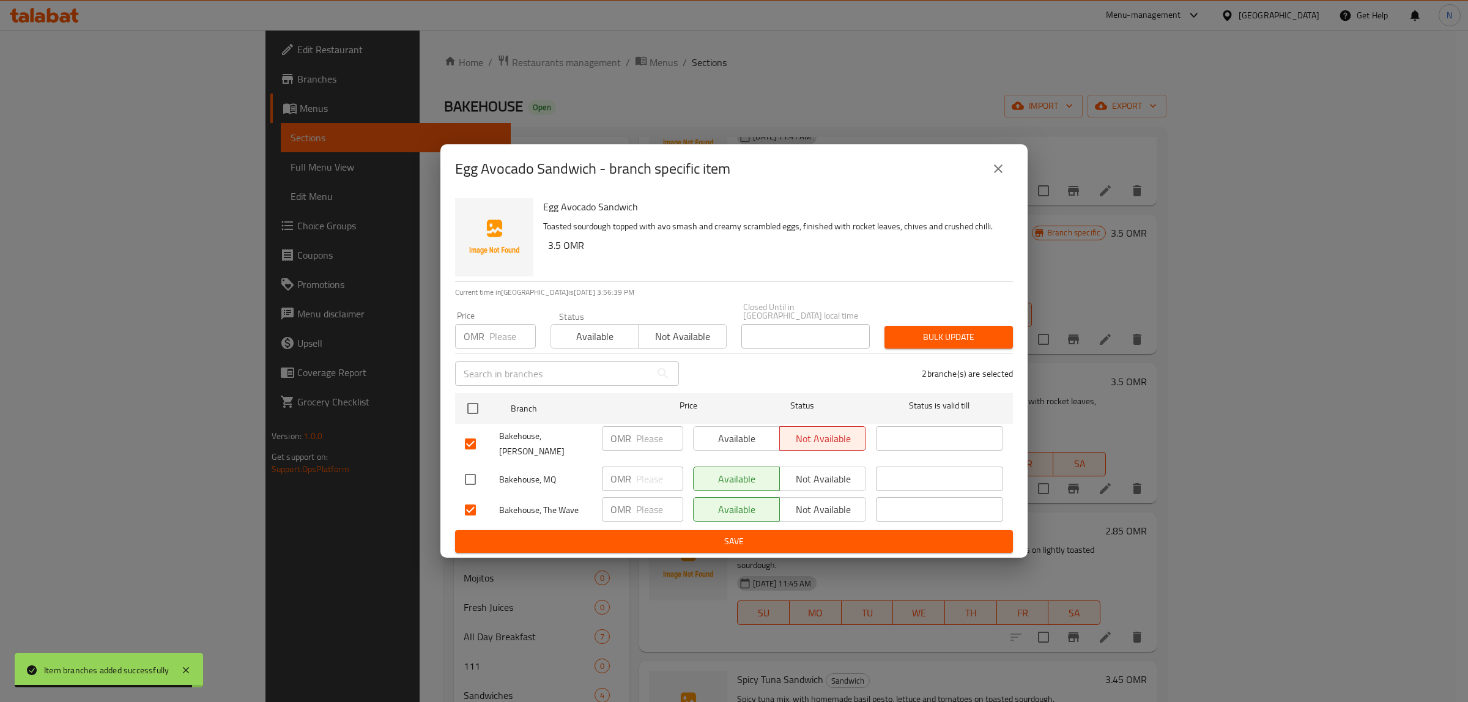
click span "Not available"
click span "Save"
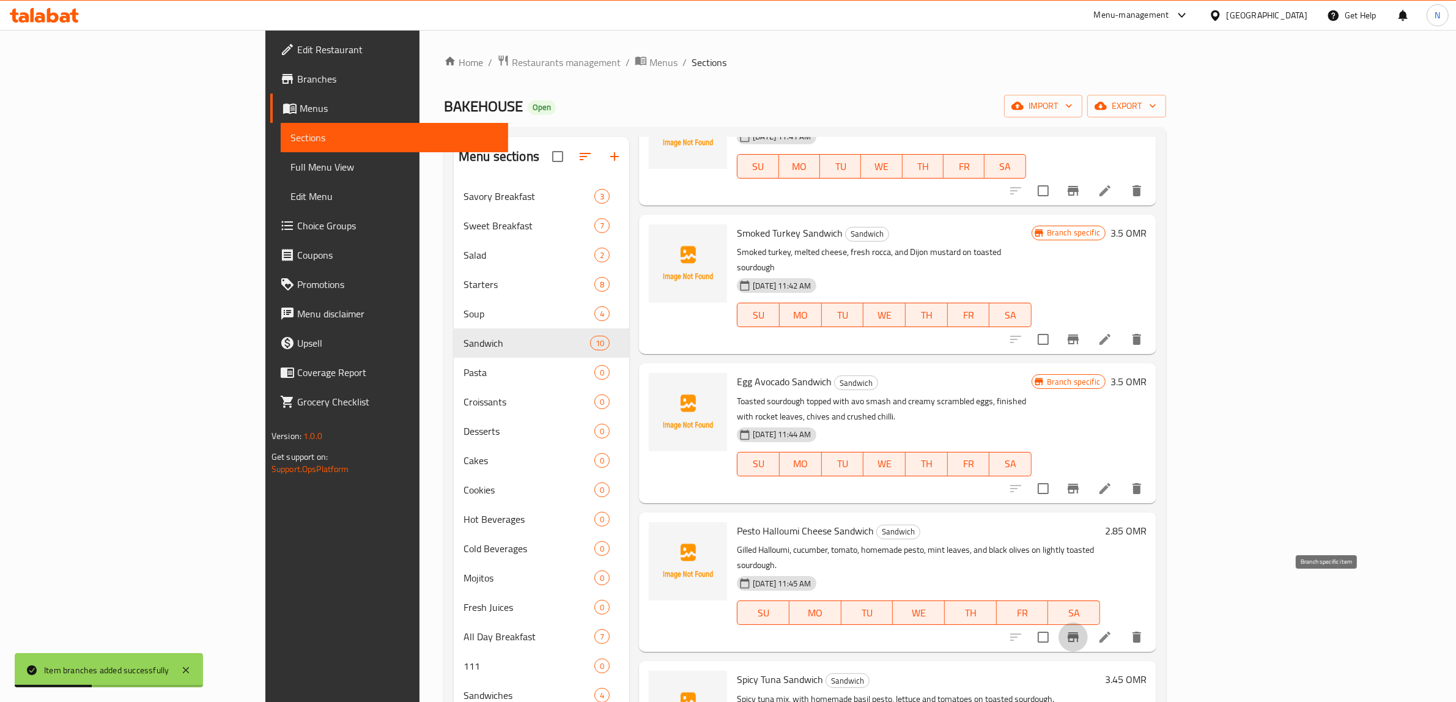
click icon "Branch-specific-item"
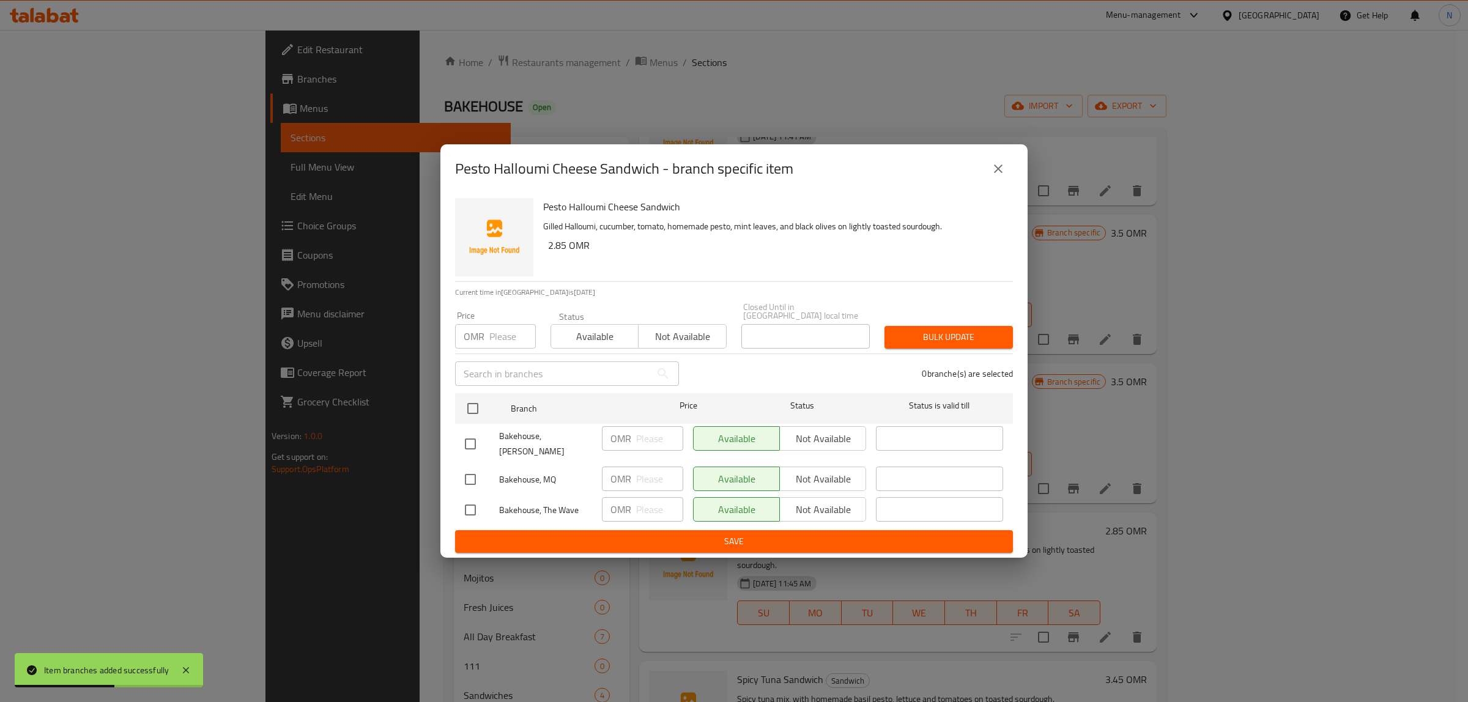
click input "checkbox"
checkbox input "true"
click input "checkbox"
checkbox input "true"
click span "Not available"
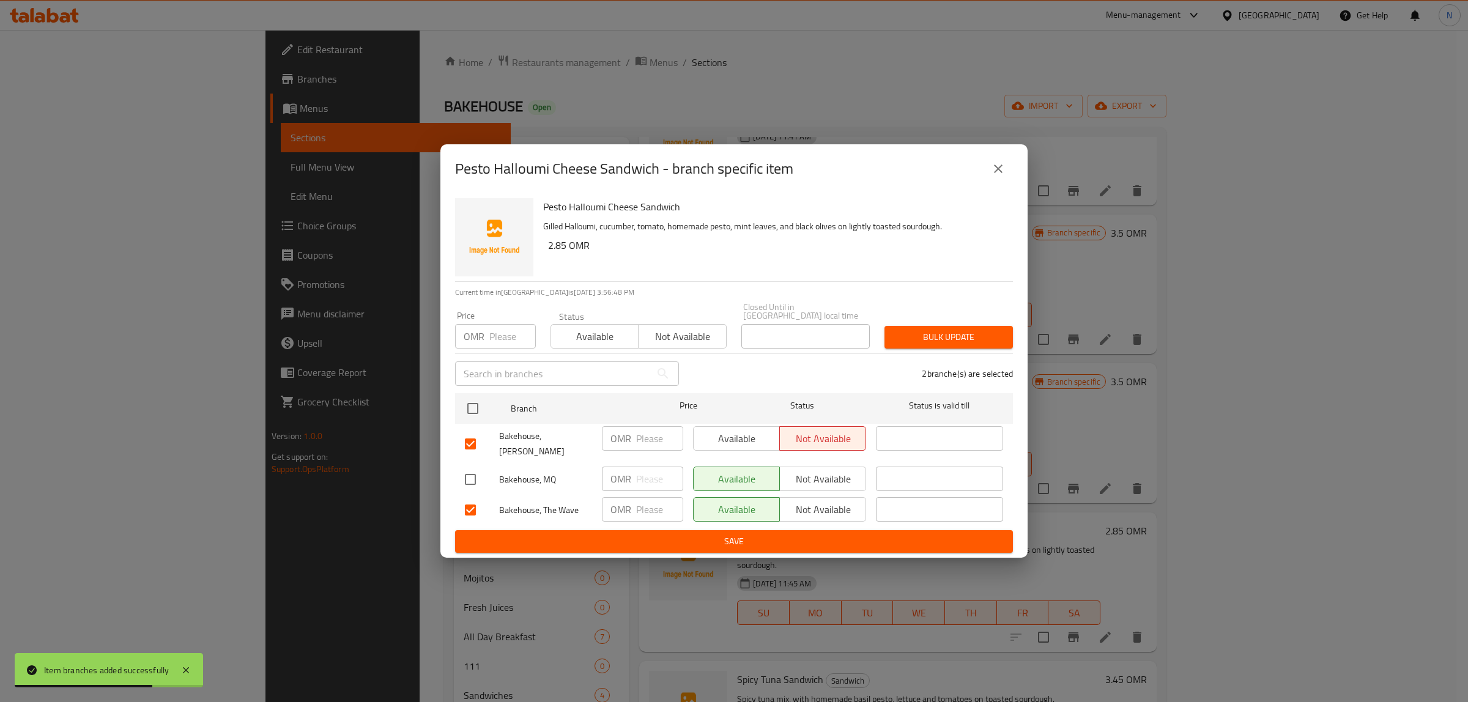
click span "Not available"
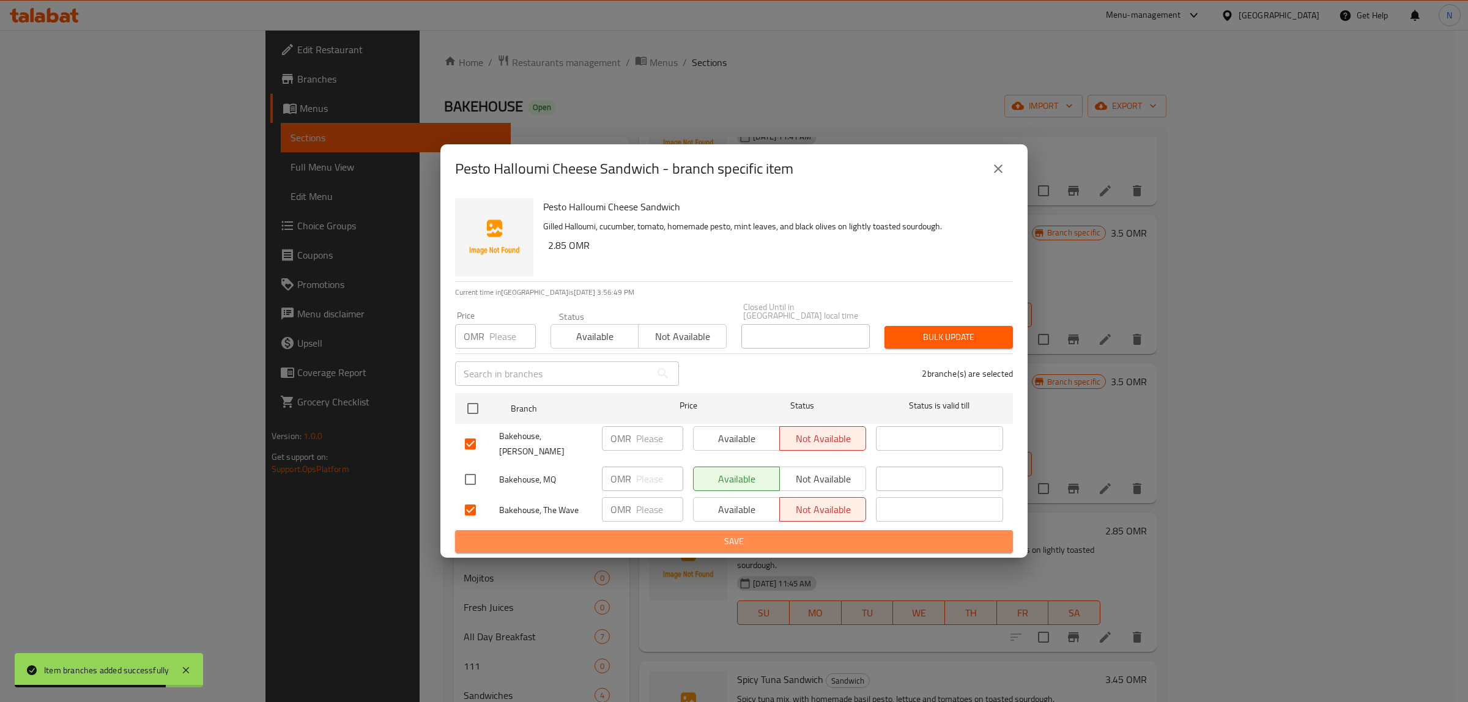
click button "Save"
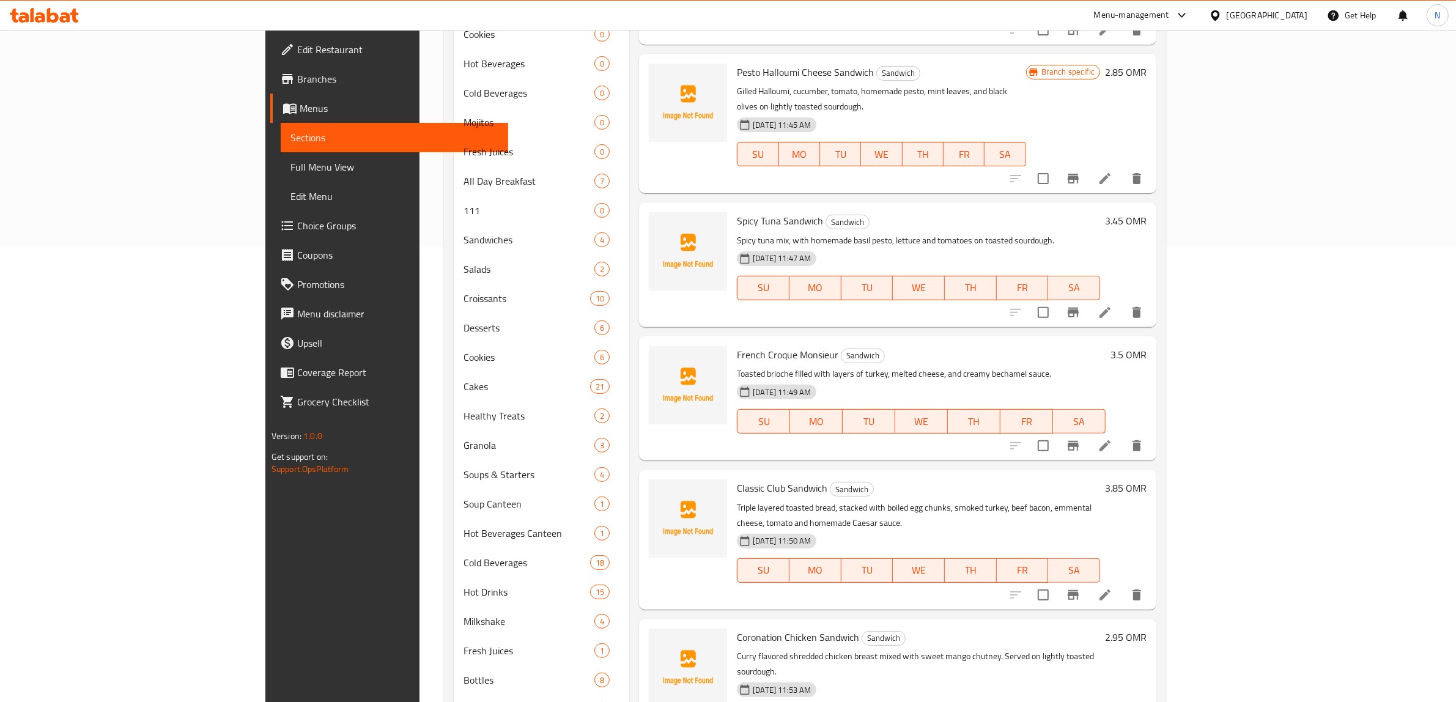
scroll to position [459, 0]
click icon "Branch-specific-item"
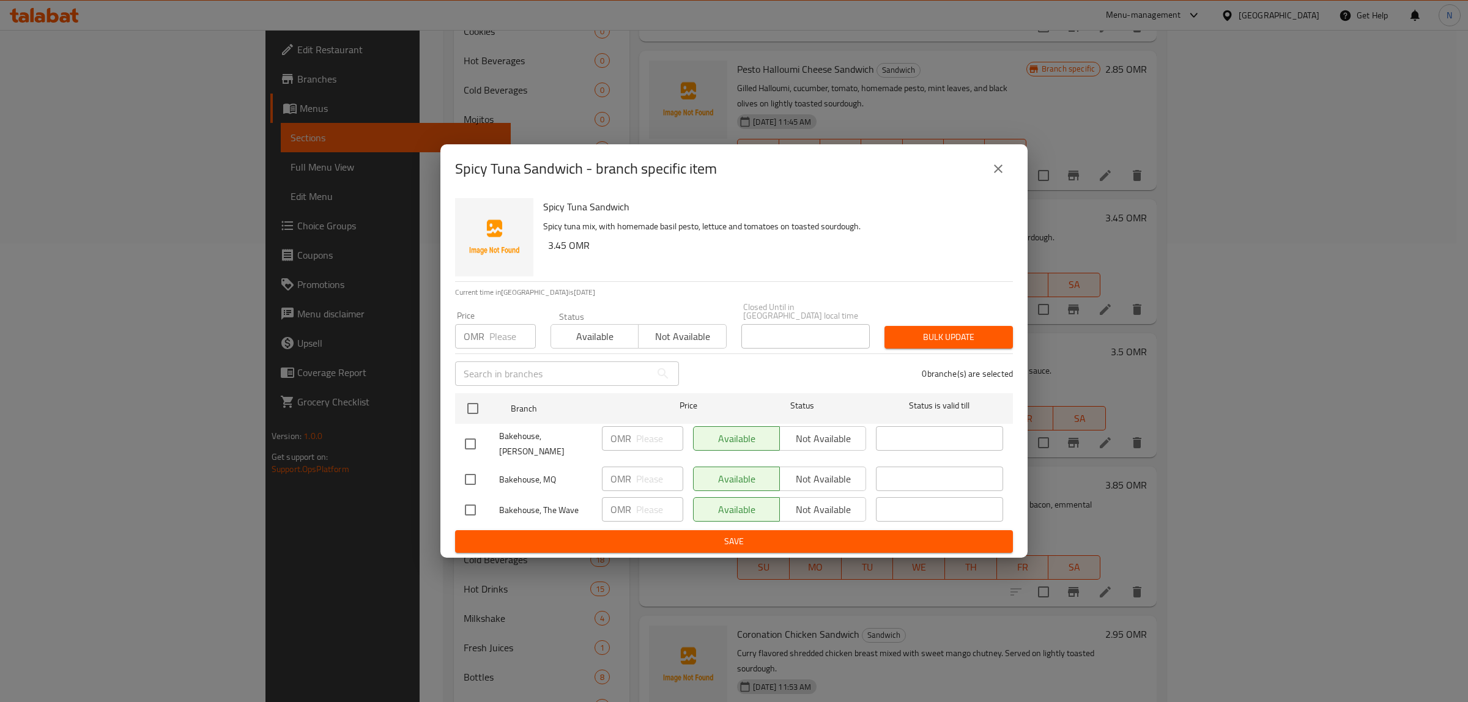
click input "checkbox"
checkbox input "true"
click input "checkbox"
checkbox input "true"
click span "Not available"
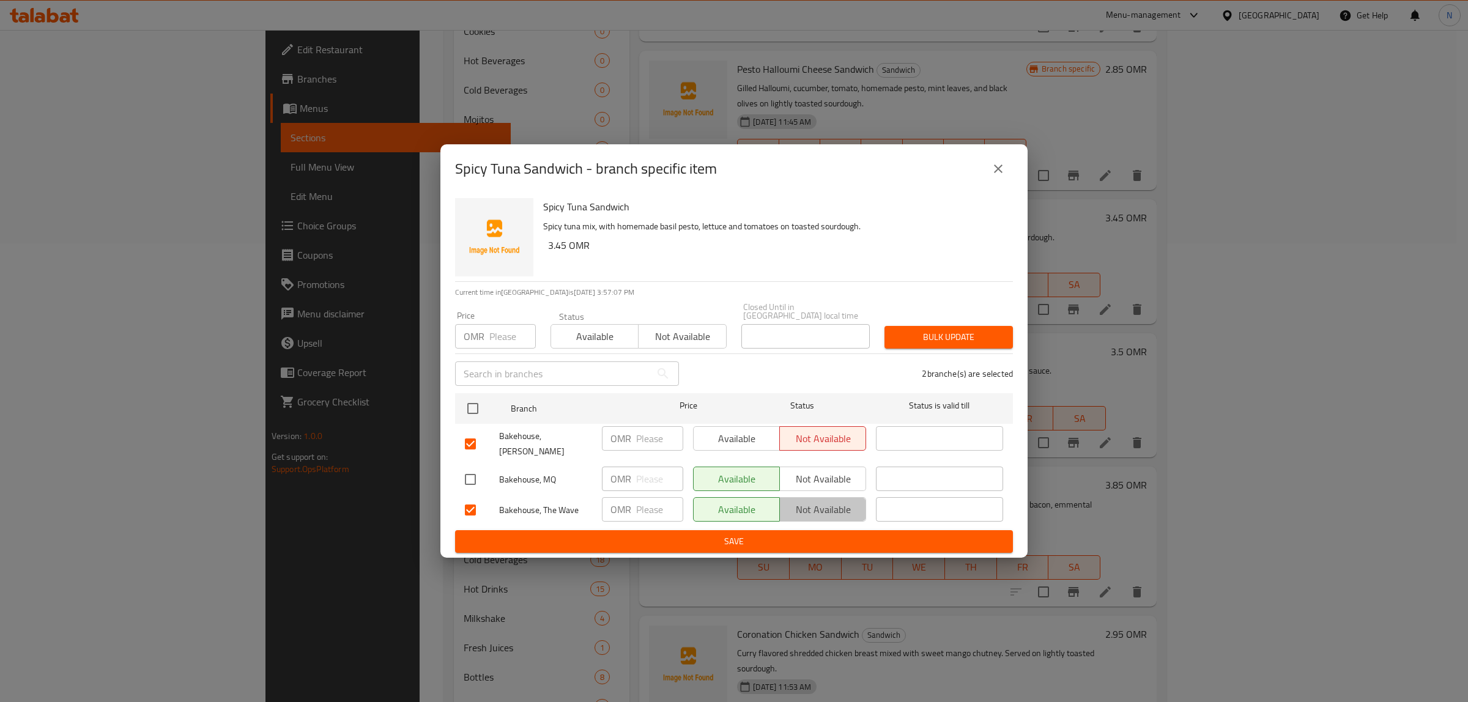
click span "Not available"
click button "Save"
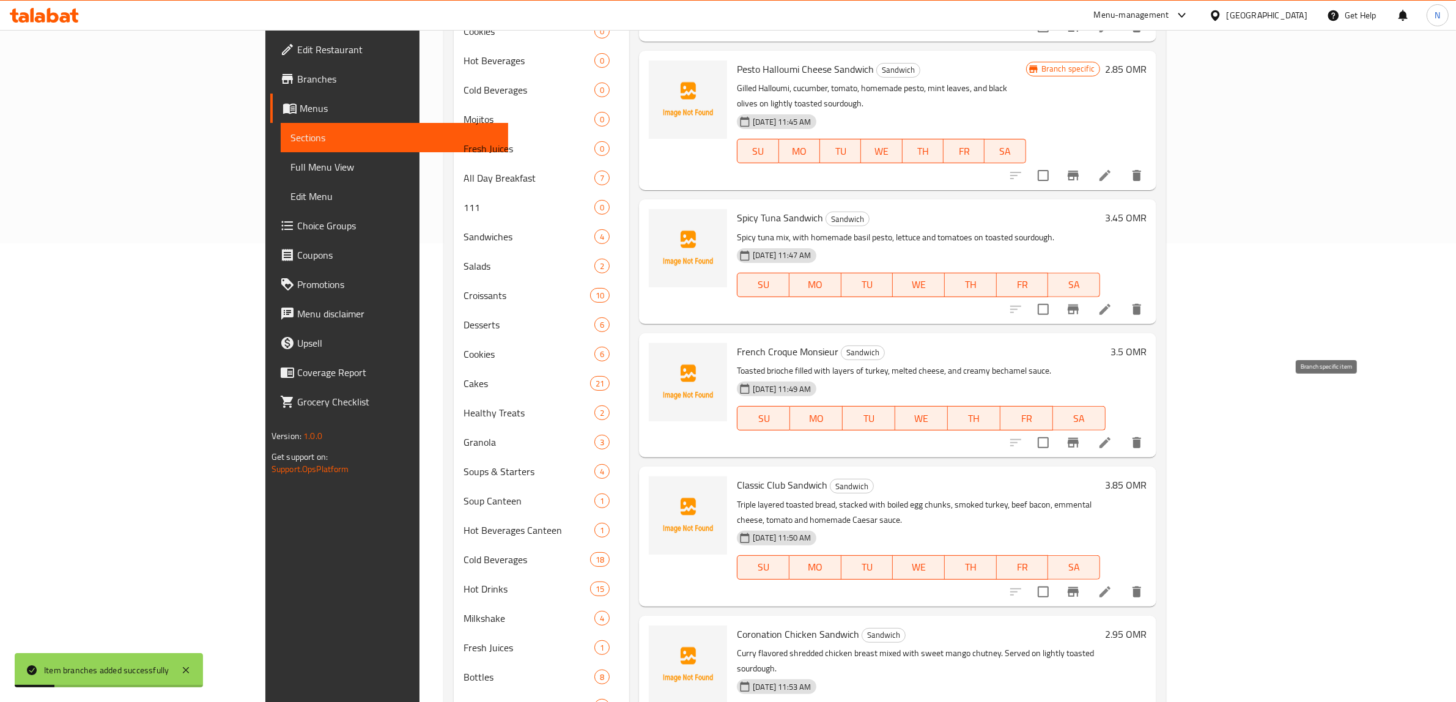
click button "Branch-specific-item"
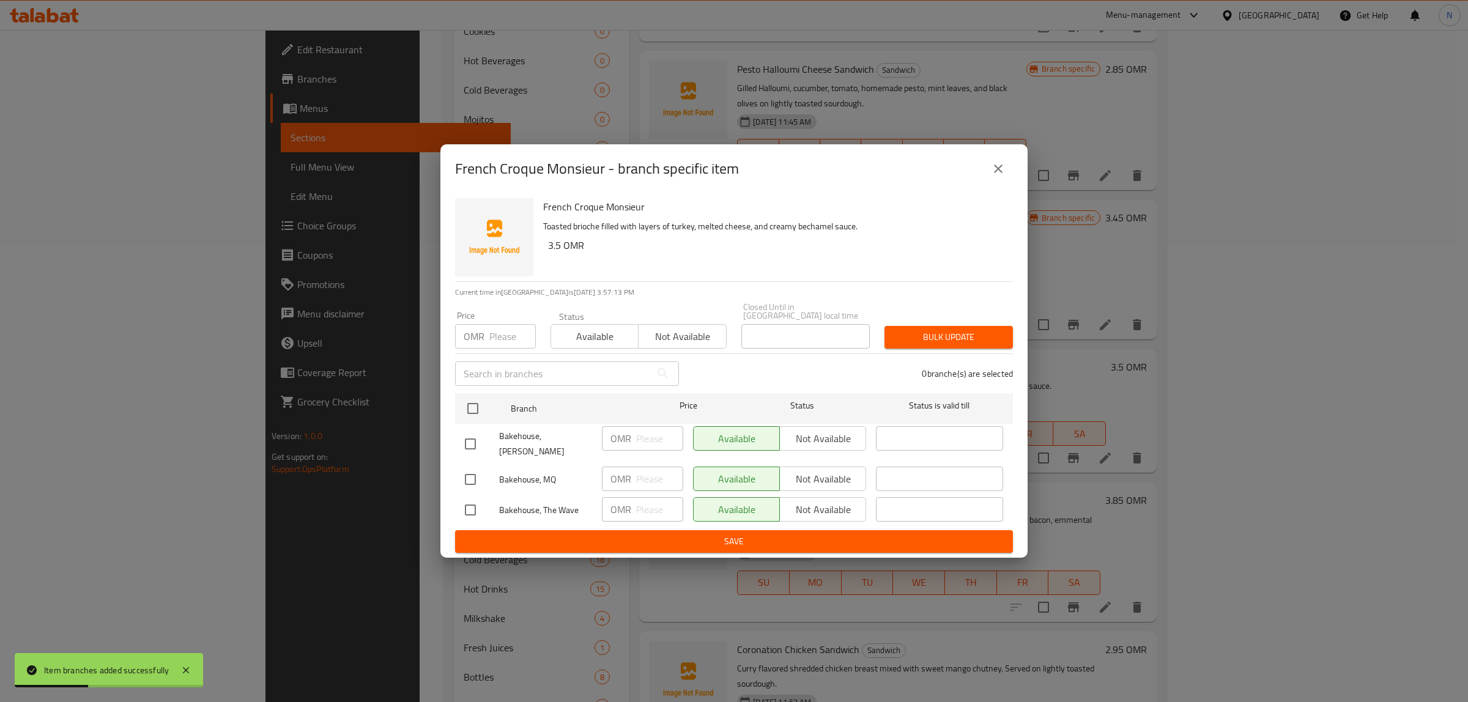
click input "checkbox"
checkbox input "true"
click input "checkbox"
checkbox input "true"
click button "Not available"
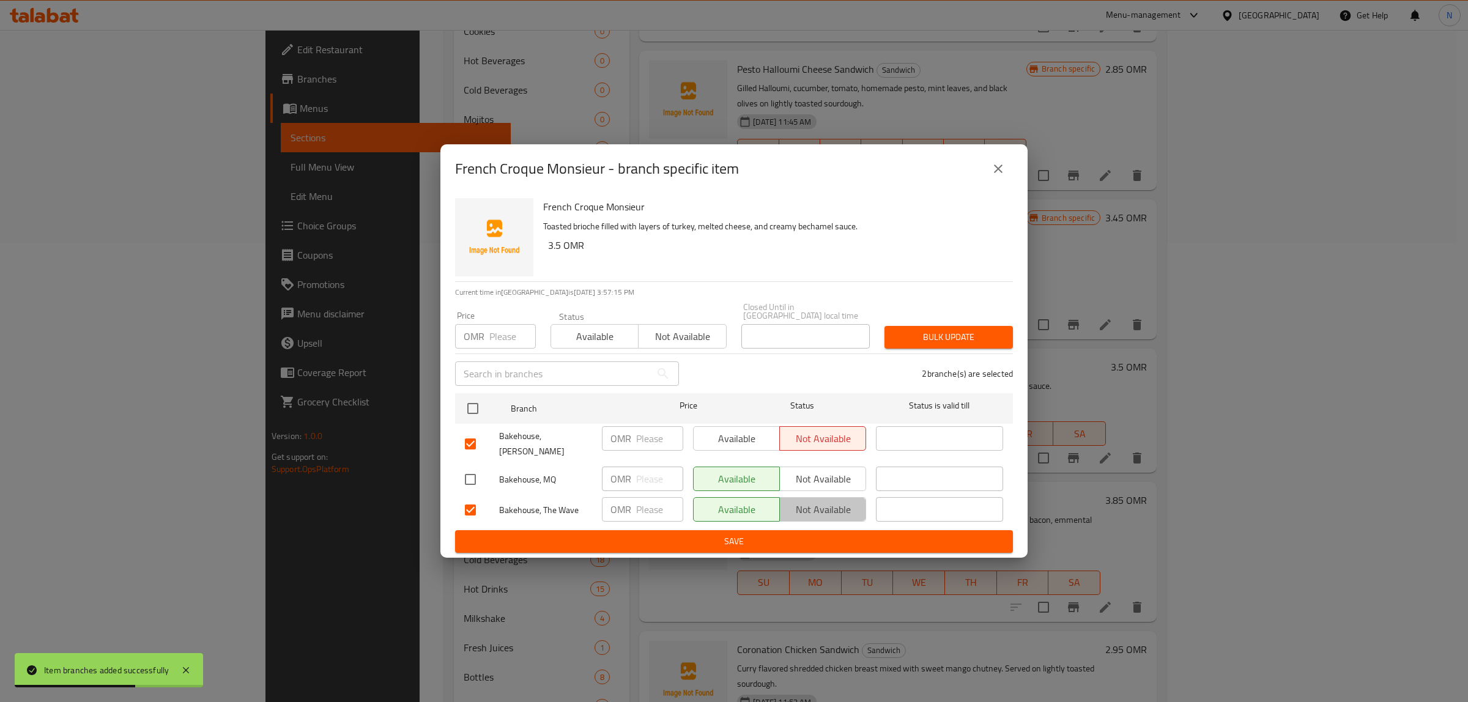
click span "Not available"
click span "Save"
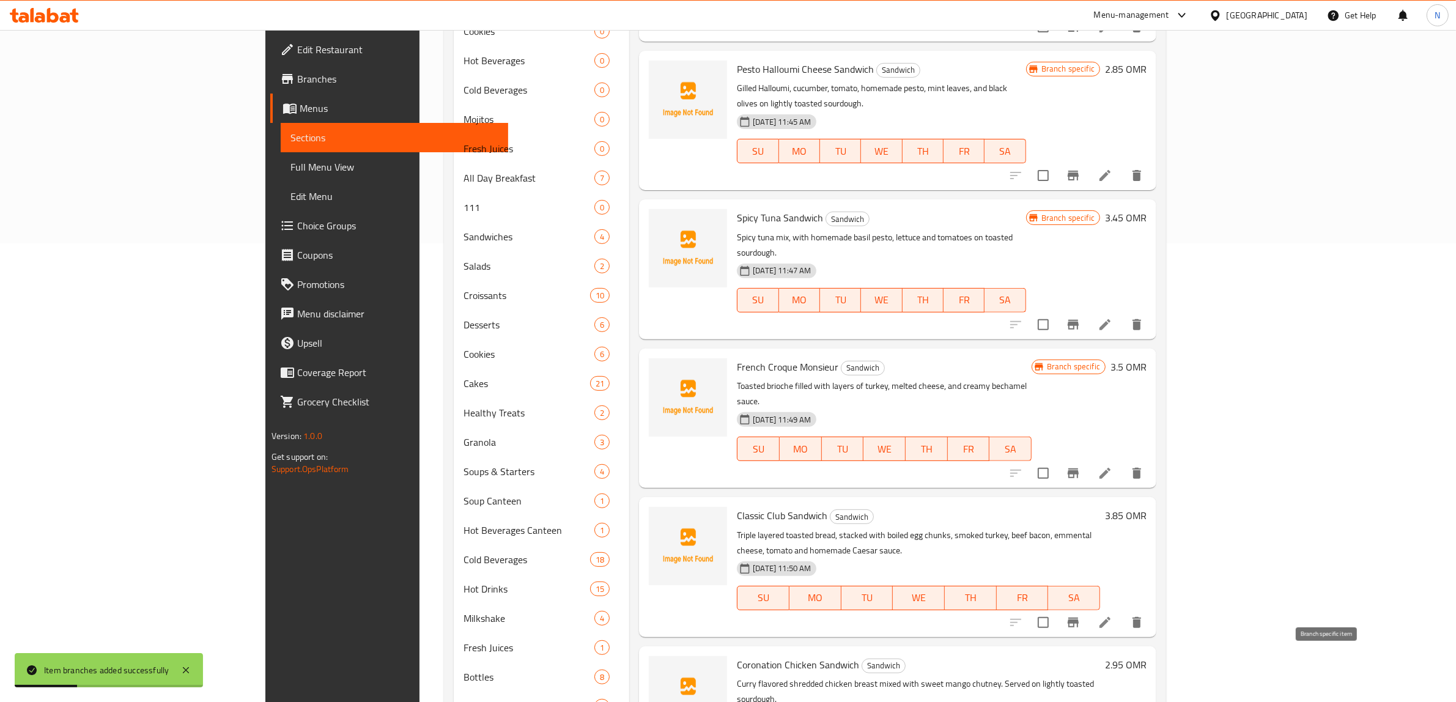
click icon "Branch-specific-item"
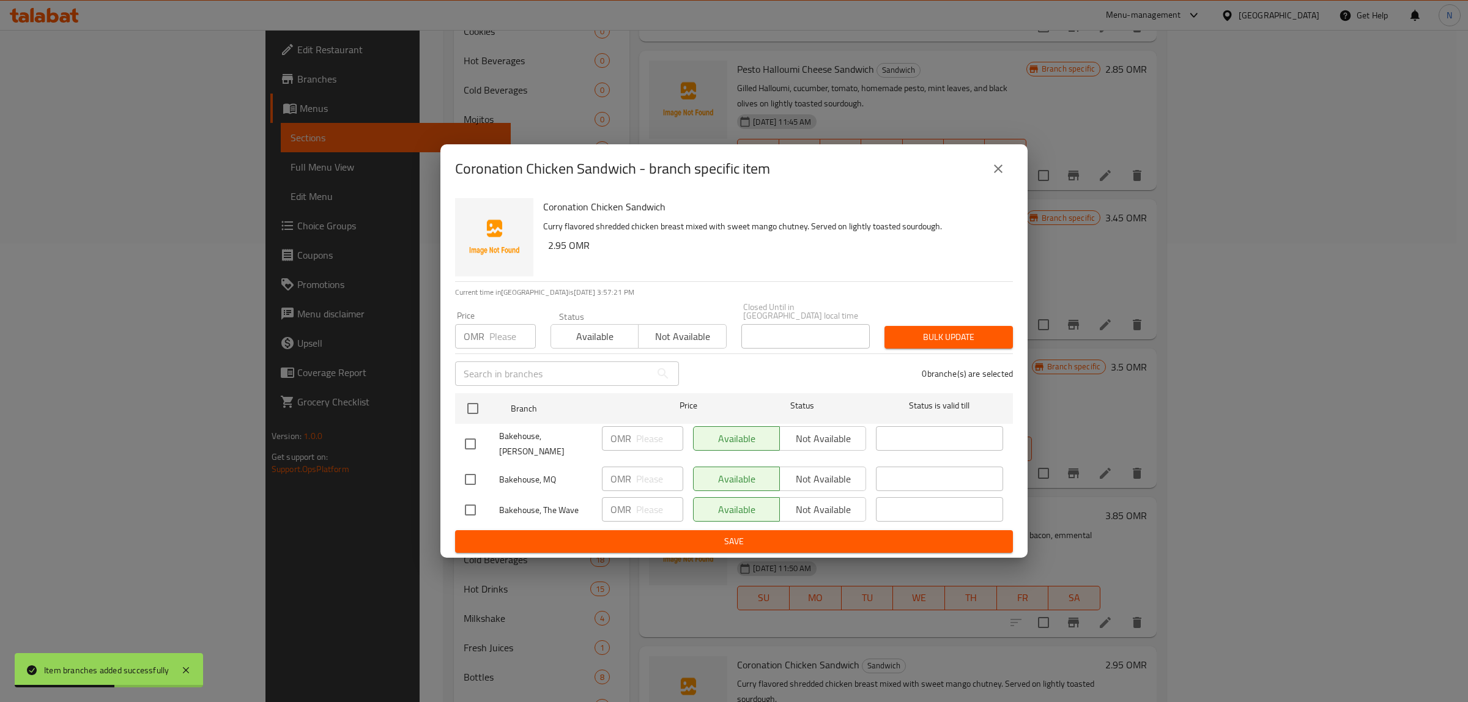
drag, startPoint x: 472, startPoint y: 439, endPoint x: 497, endPoint y: 467, distance: 36.8
click input "checkbox"
checkbox input "true"
click input "checkbox"
checkbox input "true"
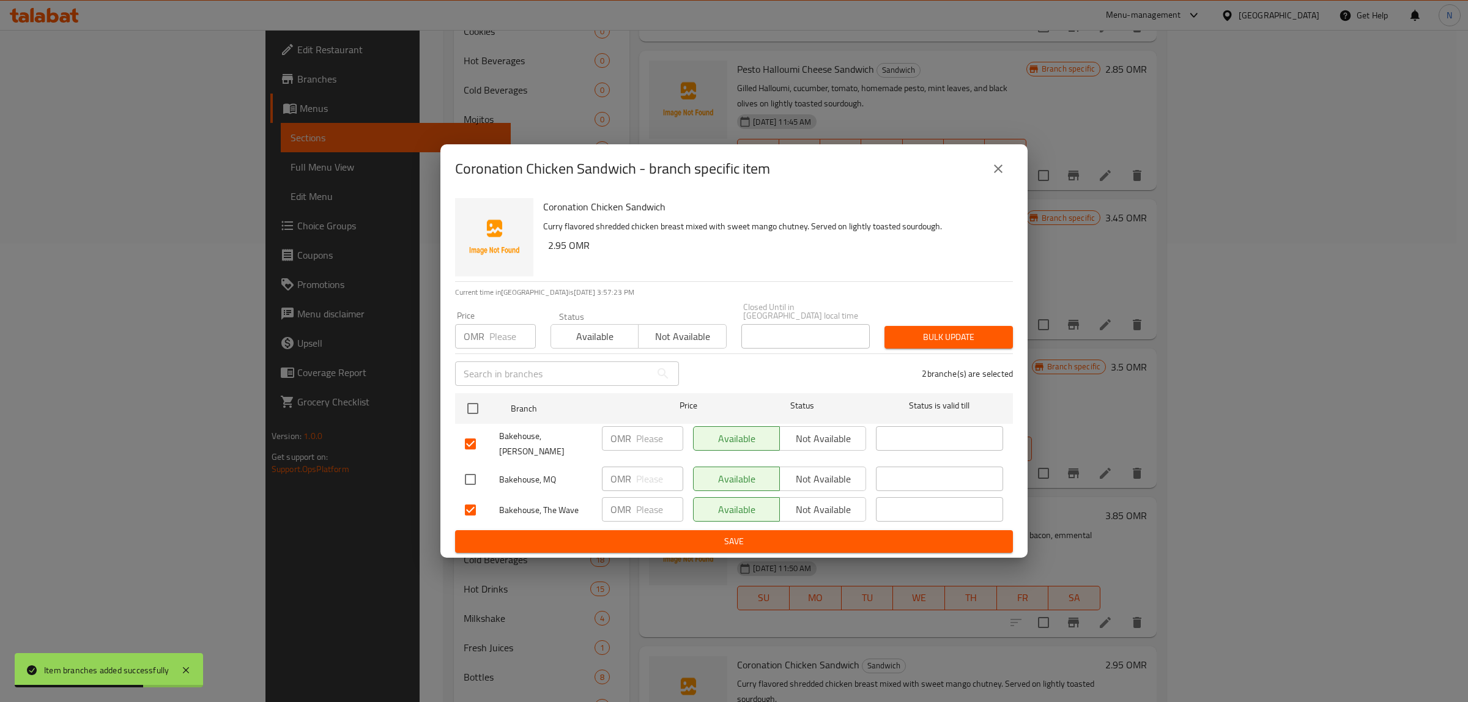
click span "Not available"
click span "Save"
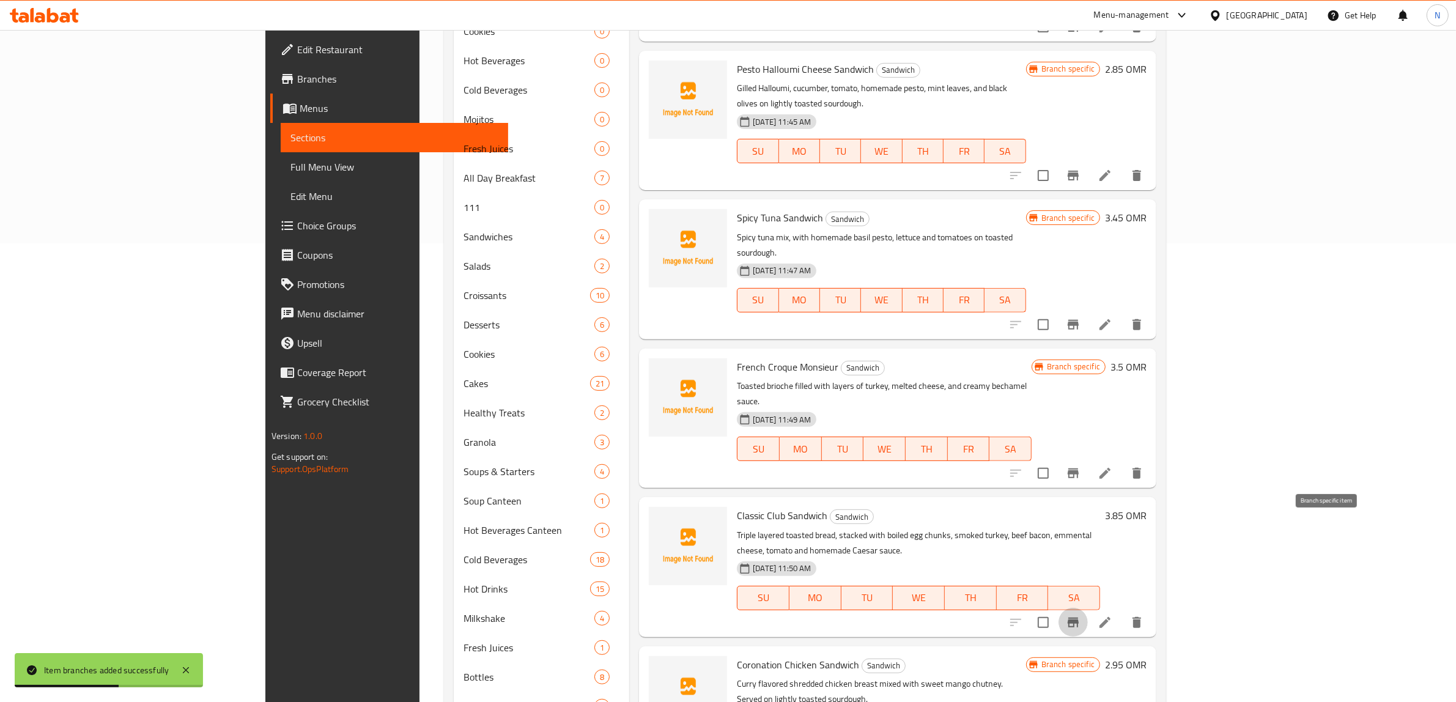
click icon "Branch-specific-item"
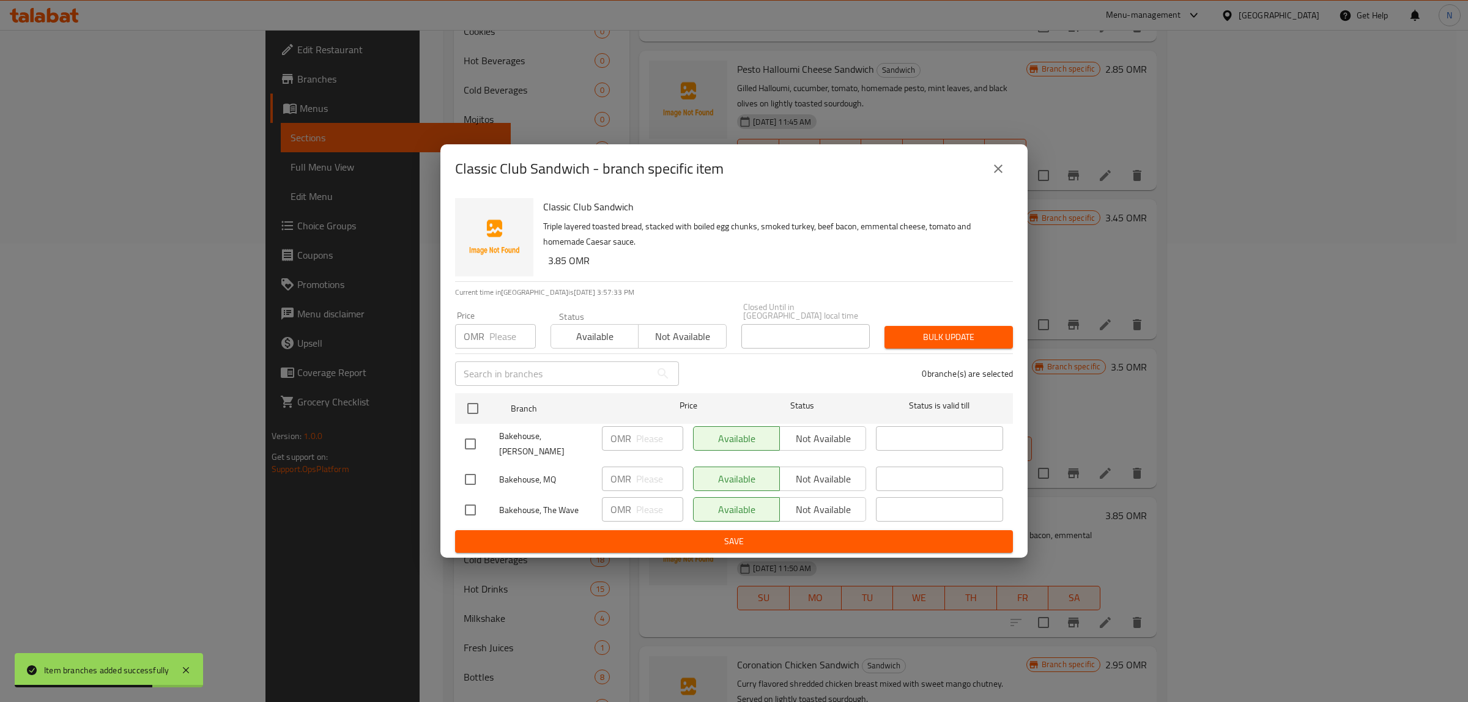
click input "checkbox"
checkbox input "true"
click input "checkbox"
checkbox input "true"
click div "Available Not available"
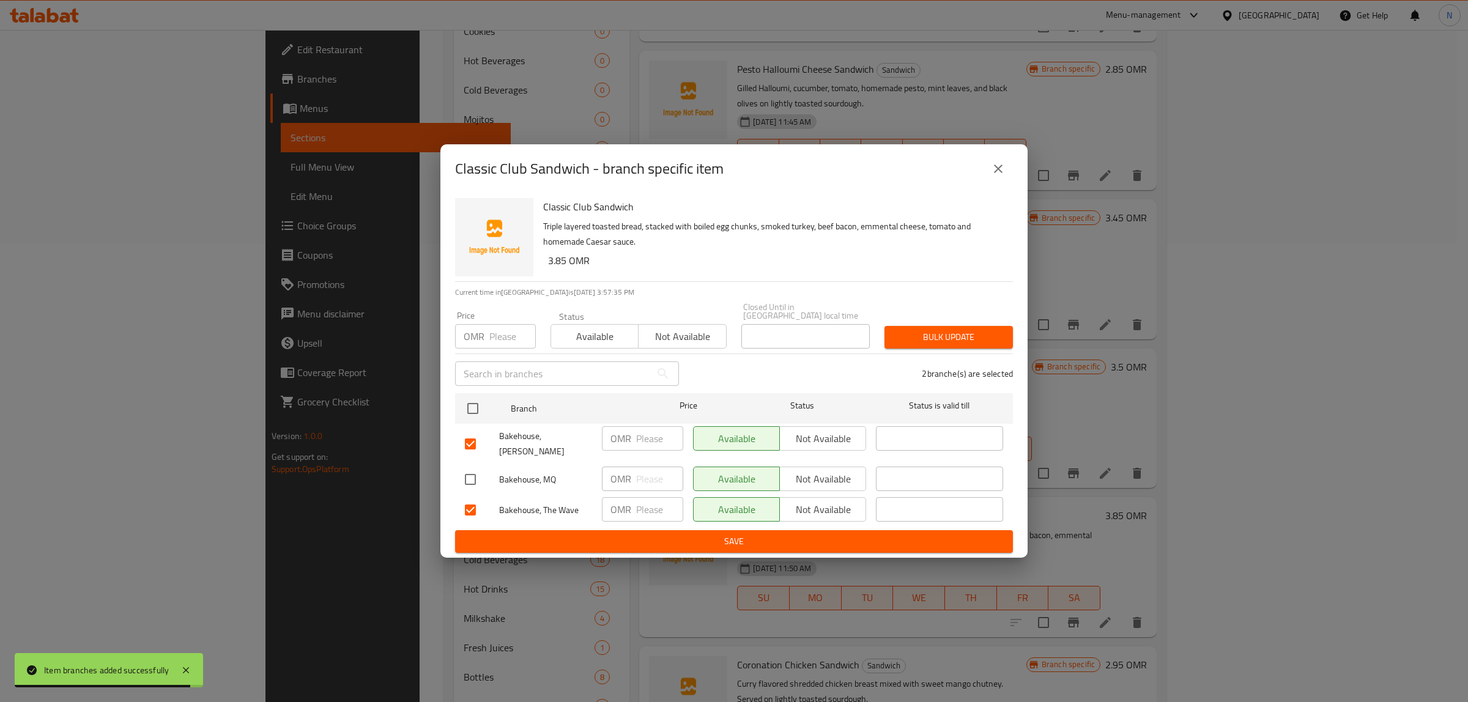
click button "Not available"
click span "Not available"
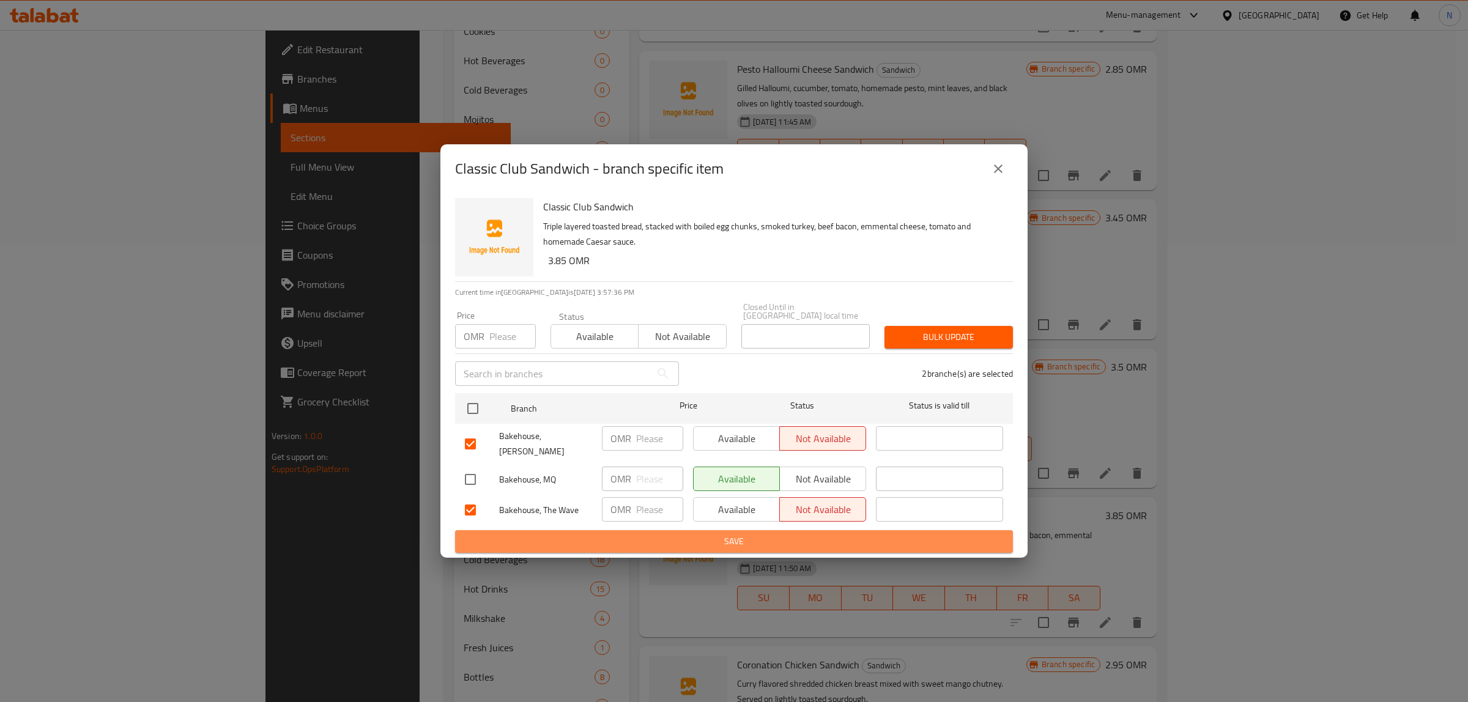
click span "Save"
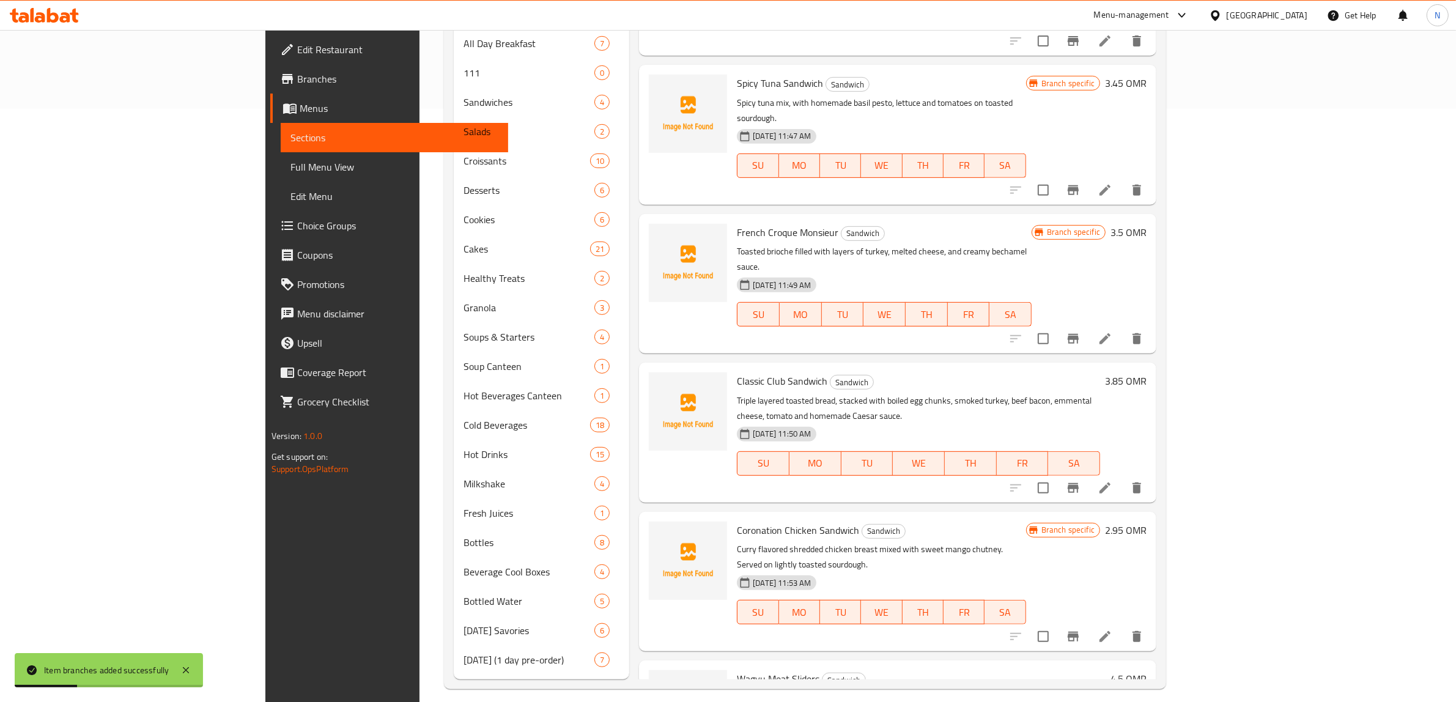
scroll to position [603, 0]
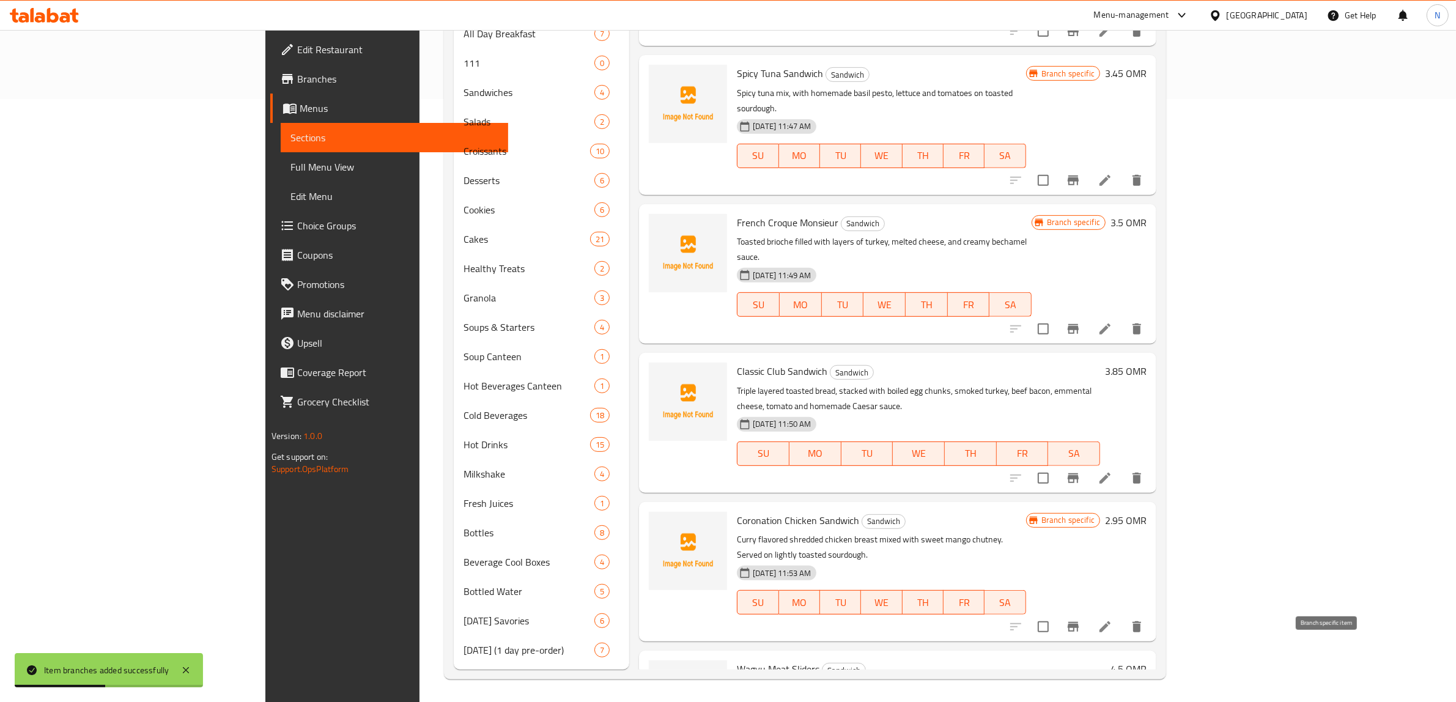
click button "Branch-specific-item"
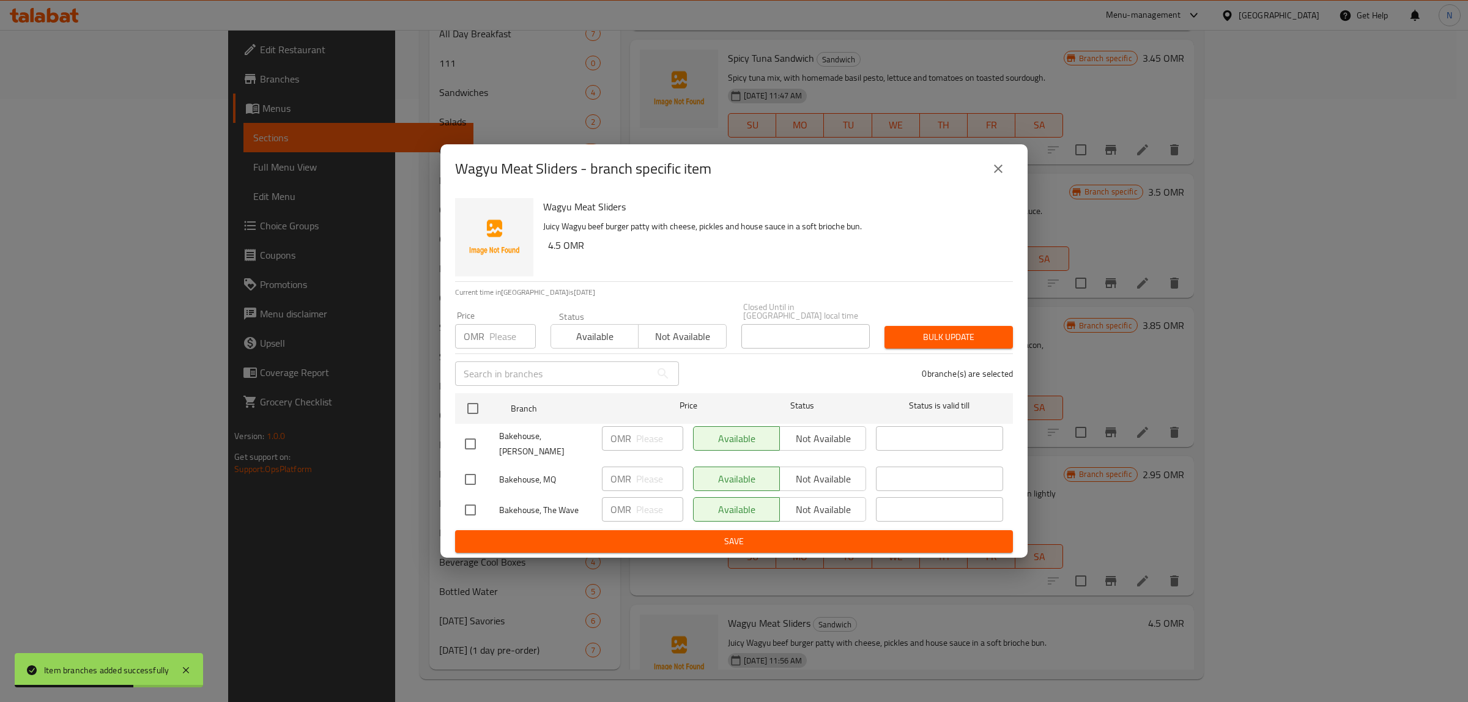
click input "checkbox"
checkbox input "true"
click input "checkbox"
checkbox input "true"
click div "Available Not available"
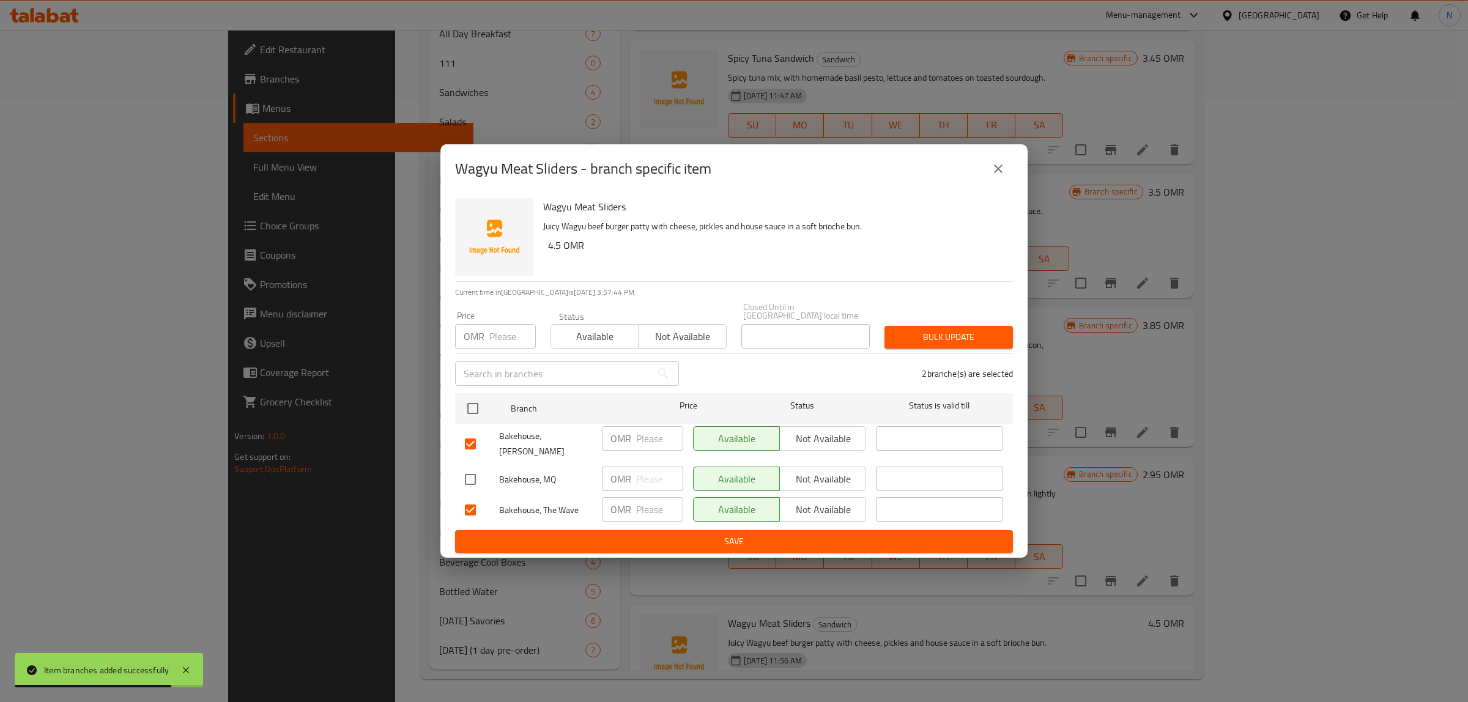
click span "Not available"
click span "Save"
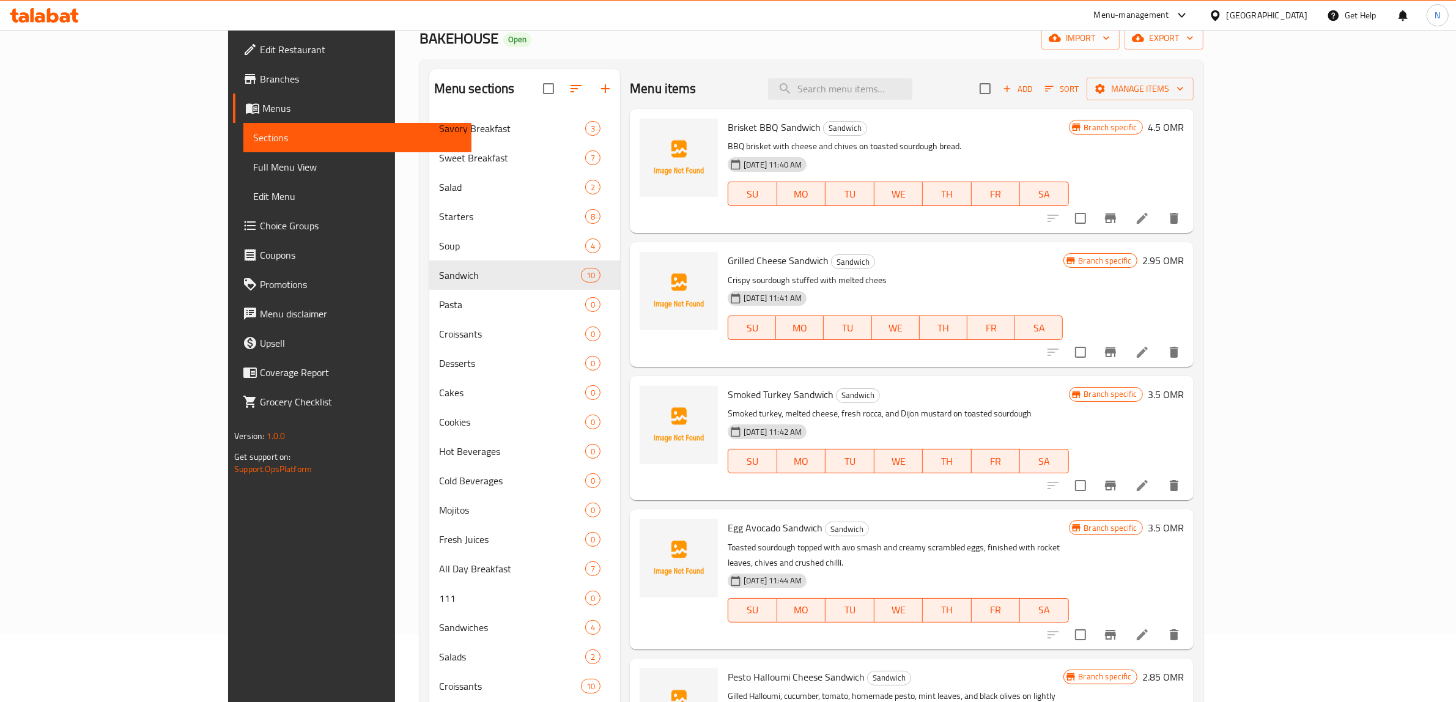
scroll to position [0, 0]
